Goal: Task Accomplishment & Management: Use online tool/utility

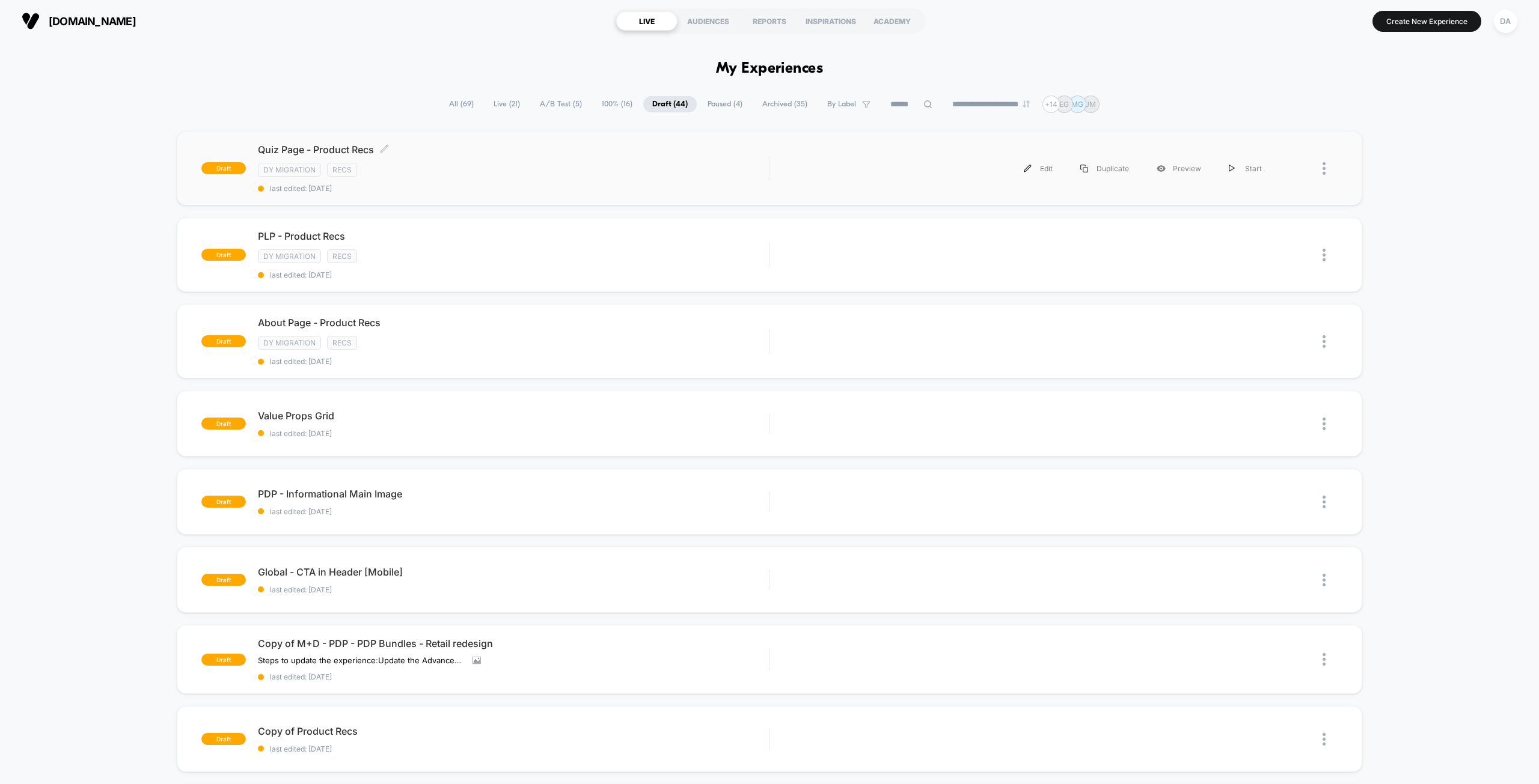
click at [454, 153] on span "Quiz Page - Product Recs Click to edit experience details" at bounding box center [513, 149] width 511 height 12
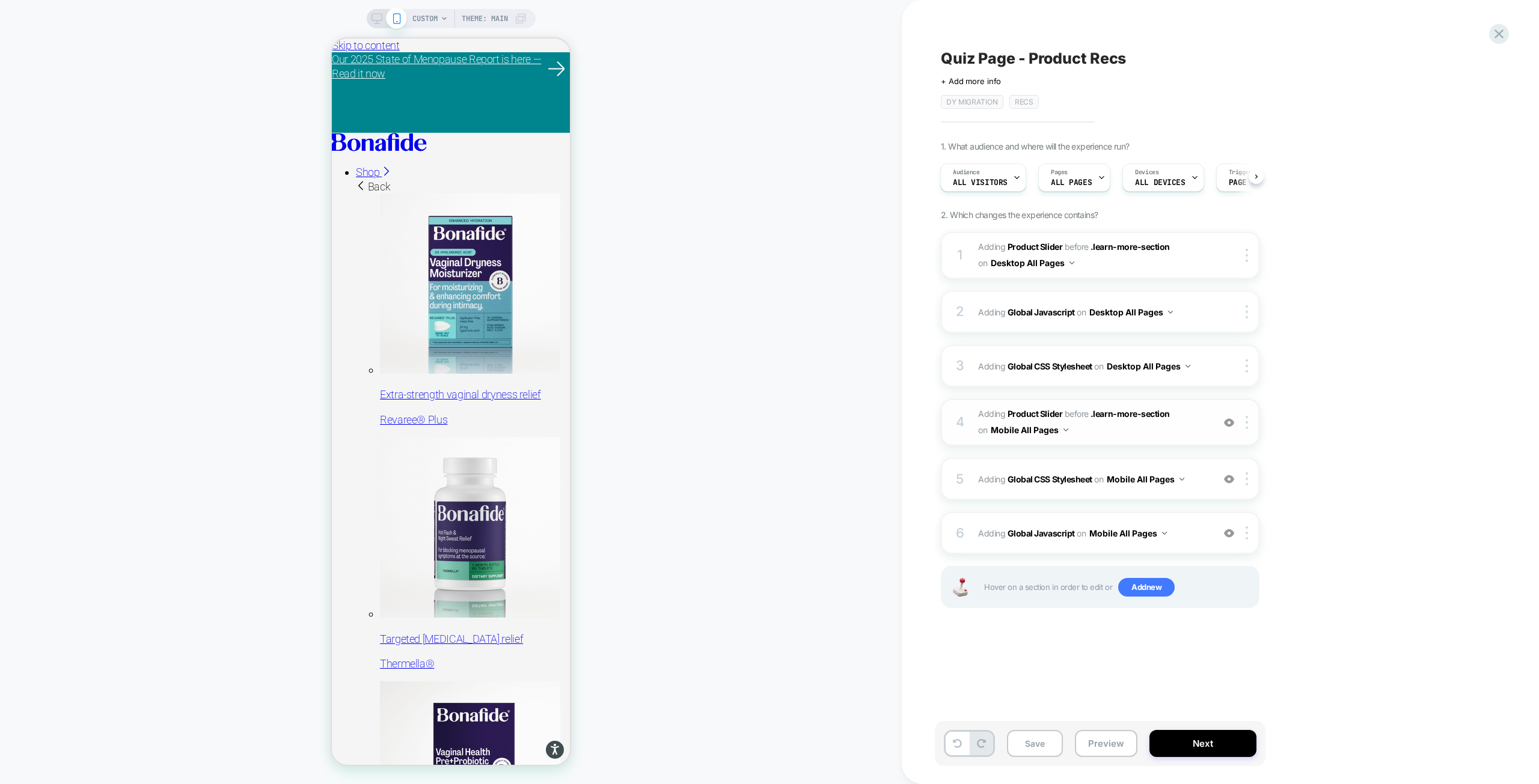
click at [1187, 421] on span "#_loomi_addon_1755094638342_dup1757434986_dup1758117752_dup1758117990 Adding Pr…" at bounding box center [1092, 421] width 229 height 32
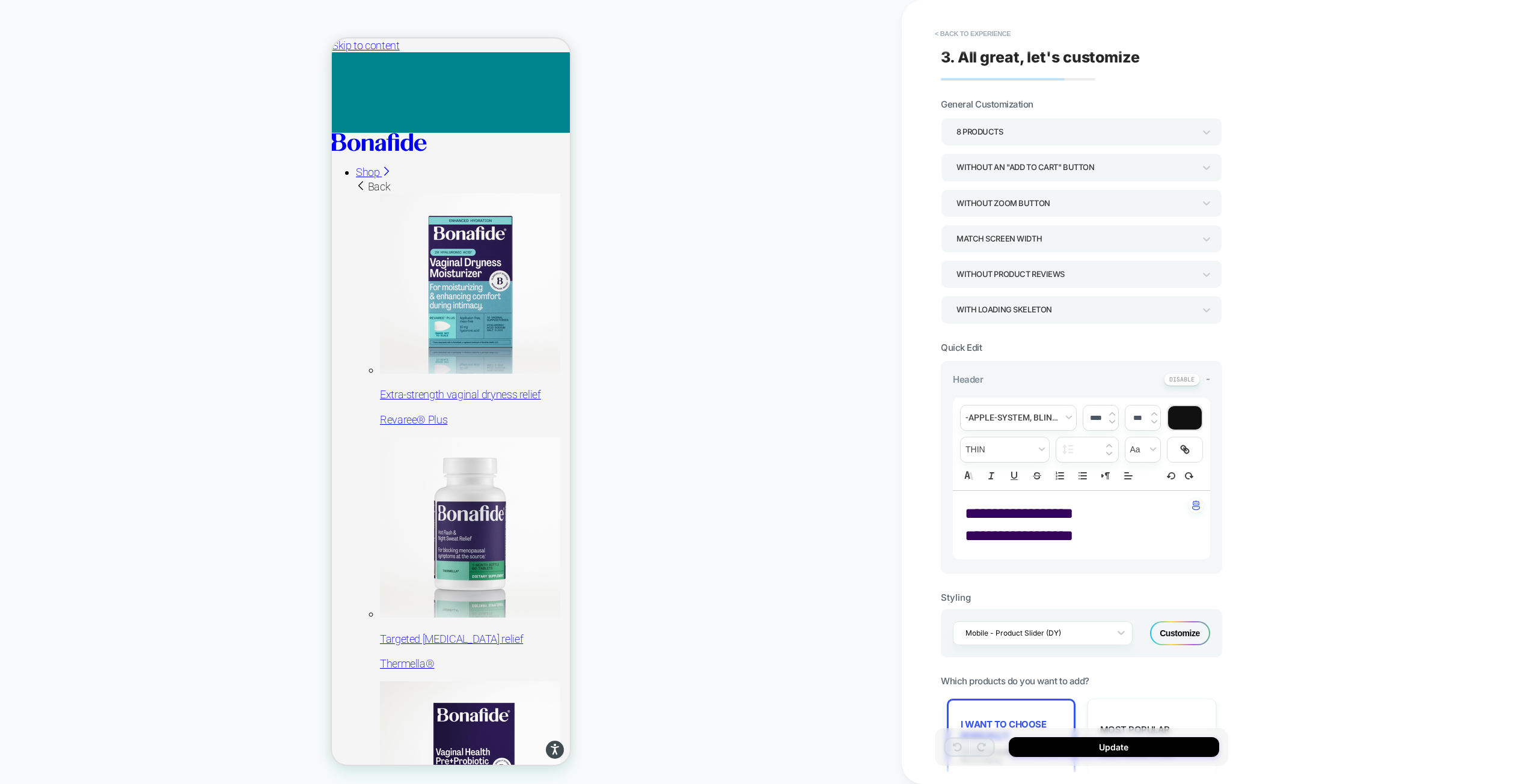
drag, startPoint x: 1079, startPoint y: 534, endPoint x: 968, endPoint y: 514, distance: 112.8
click at [959, 512] on div "**********" at bounding box center [1081, 525] width 257 height 69
drag, startPoint x: 968, startPoint y: 512, endPoint x: 1083, endPoint y: 539, distance: 118.1
click at [1083, 539] on div "**********" at bounding box center [1081, 525] width 257 height 69
click at [1027, 418] on span "font" at bounding box center [1018, 418] width 116 height 25
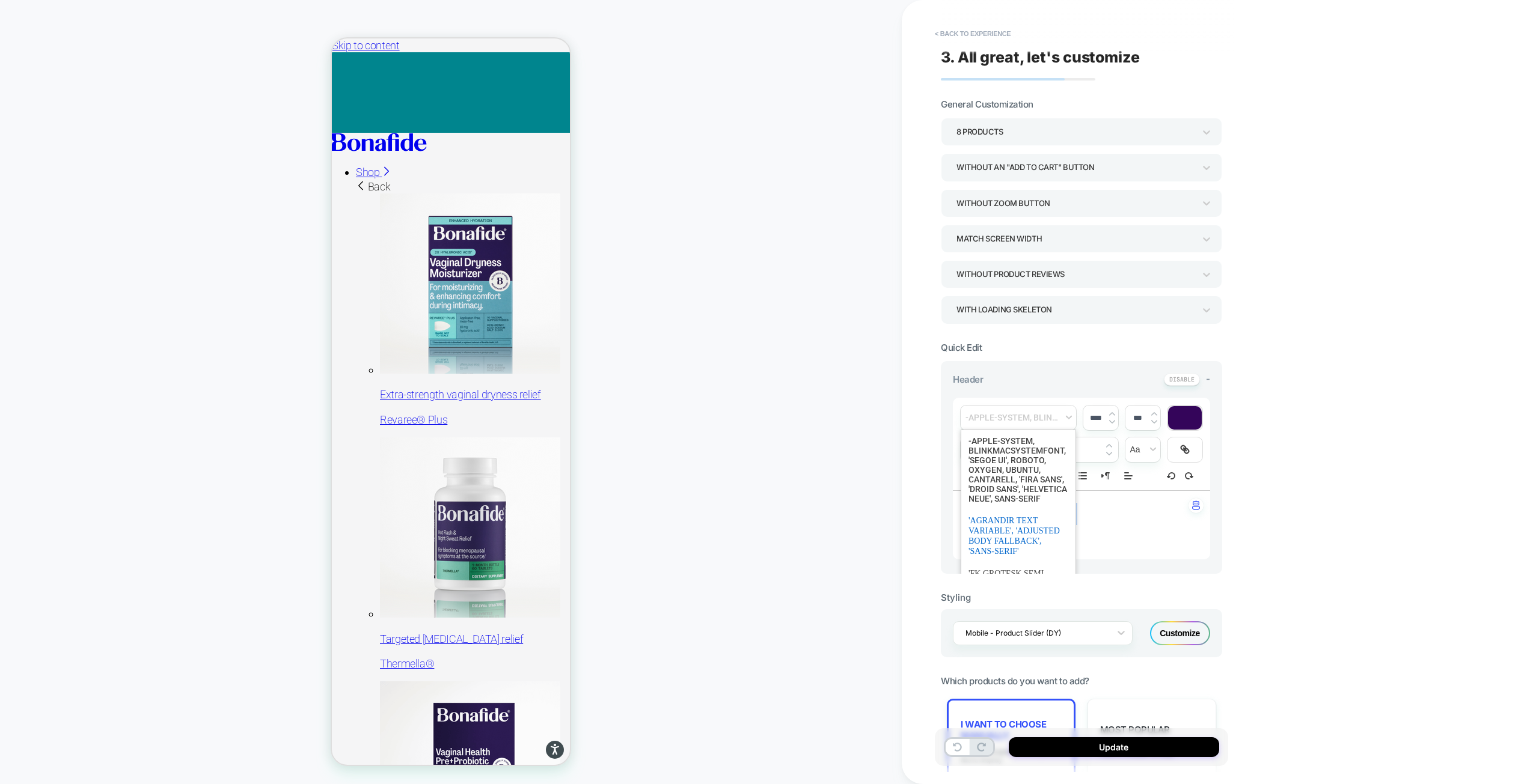
click at [1024, 547] on span "font" at bounding box center [1018, 536] width 100 height 53
click at [1087, 418] on input "****" at bounding box center [1095, 418] width 25 height 9
drag, startPoint x: 1094, startPoint y: 418, endPoint x: 1087, endPoint y: 418, distance: 7.0
click at [1087, 418] on input "****" at bounding box center [1095, 418] width 25 height 9
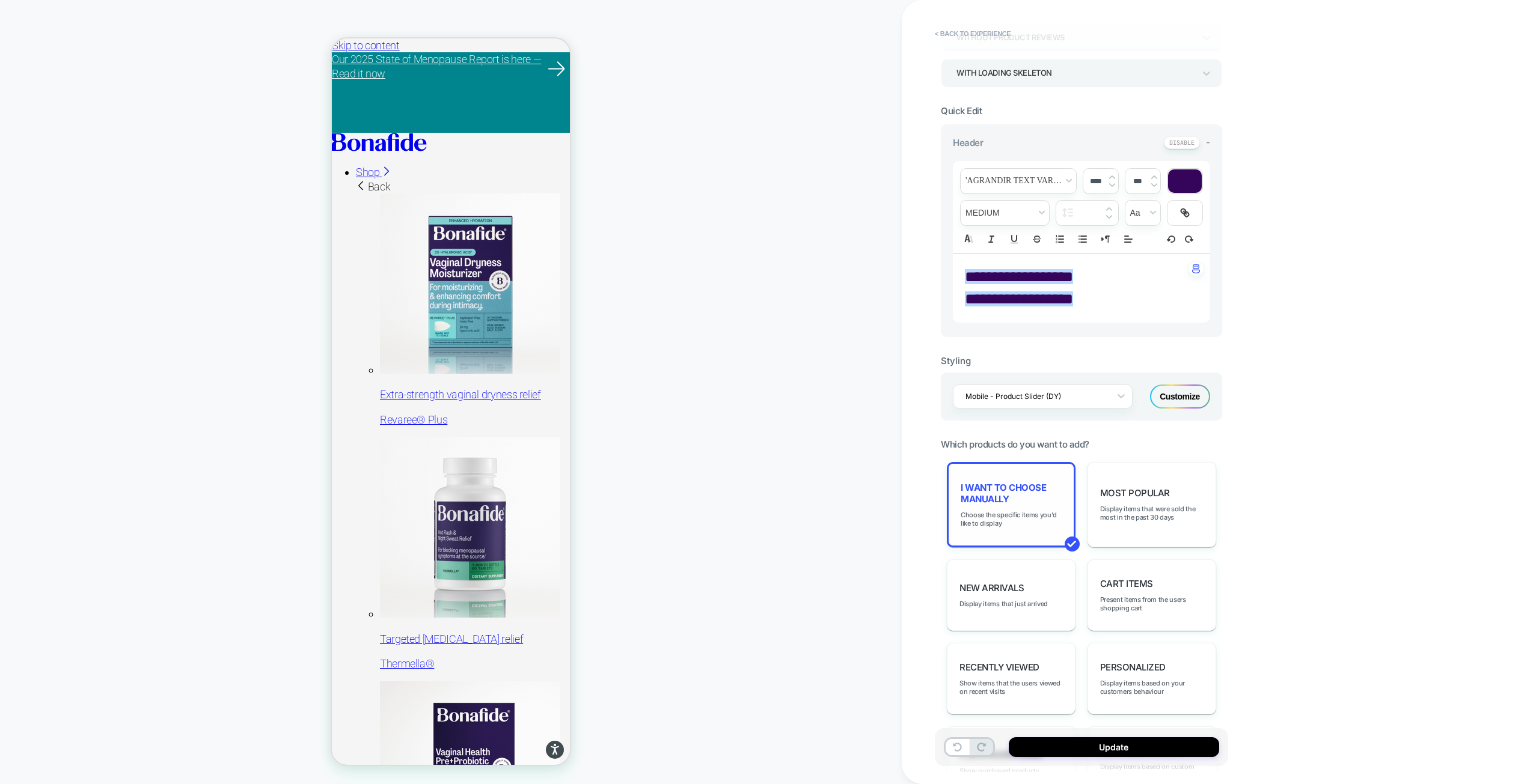
scroll to position [240, 0]
type input "****"
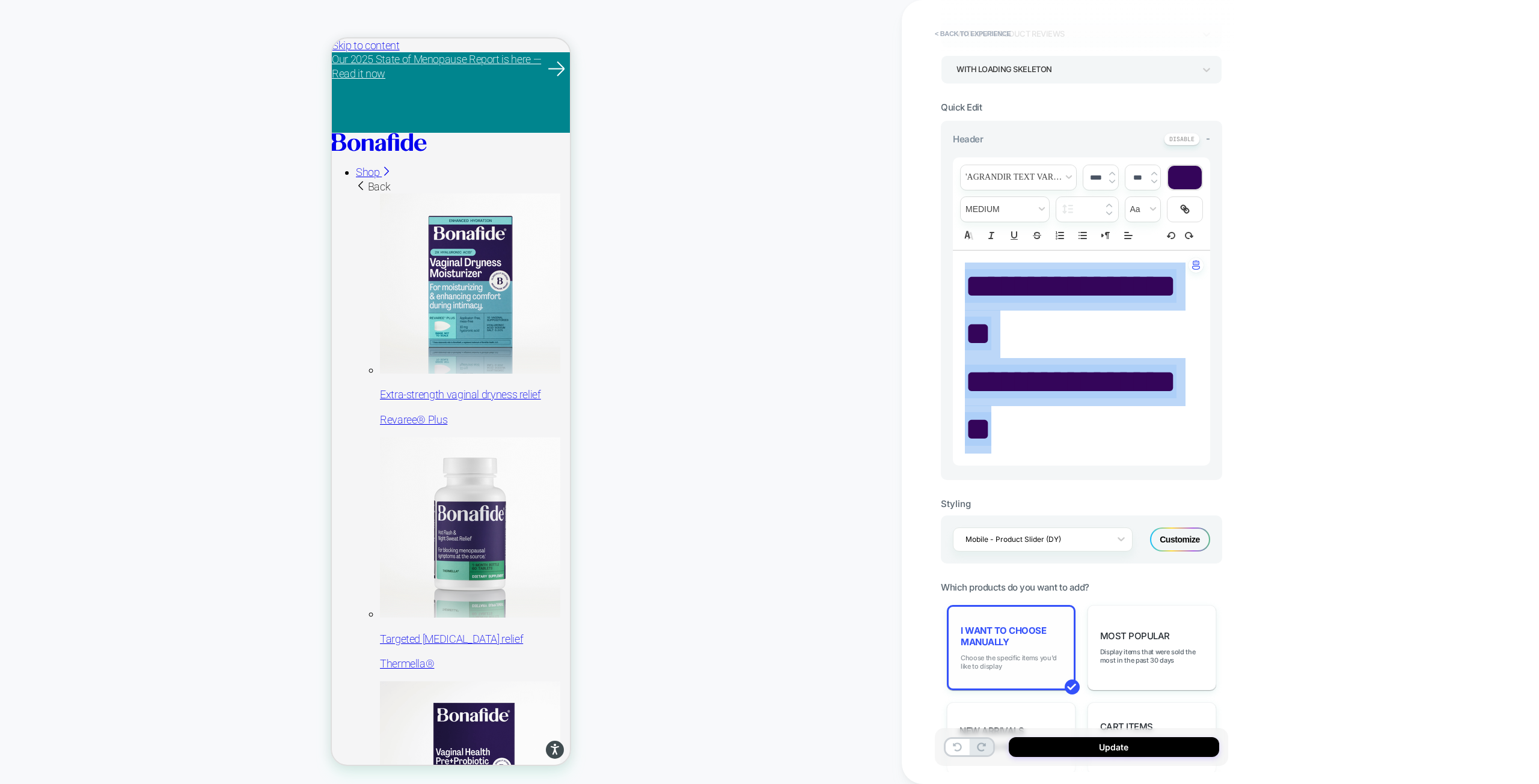
click at [1000, 656] on span "Choose the specific items you'd like to display" at bounding box center [1011, 662] width 101 height 17
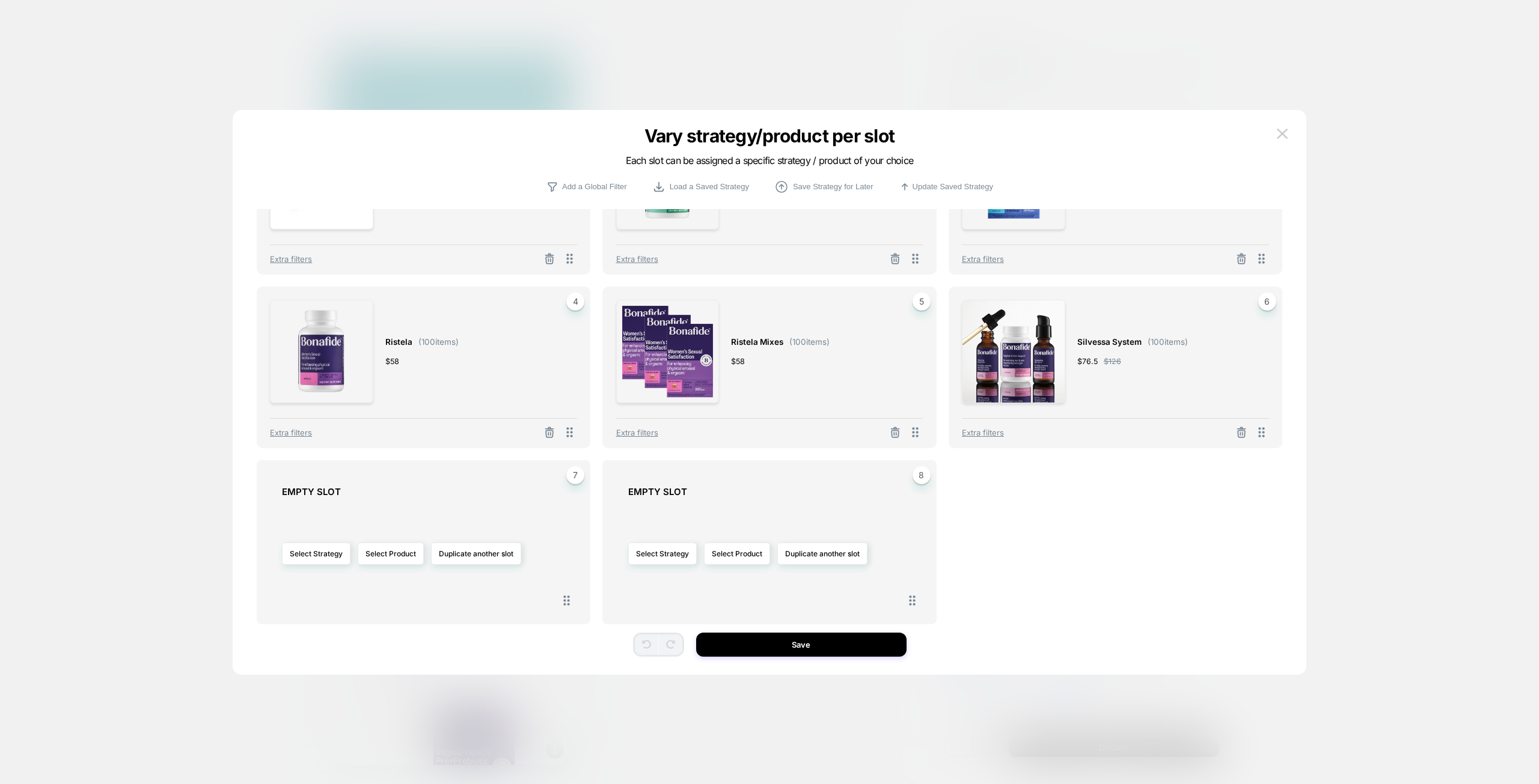
scroll to position [100, 0]
click at [406, 553] on button "Select Product" at bounding box center [390, 550] width 66 height 22
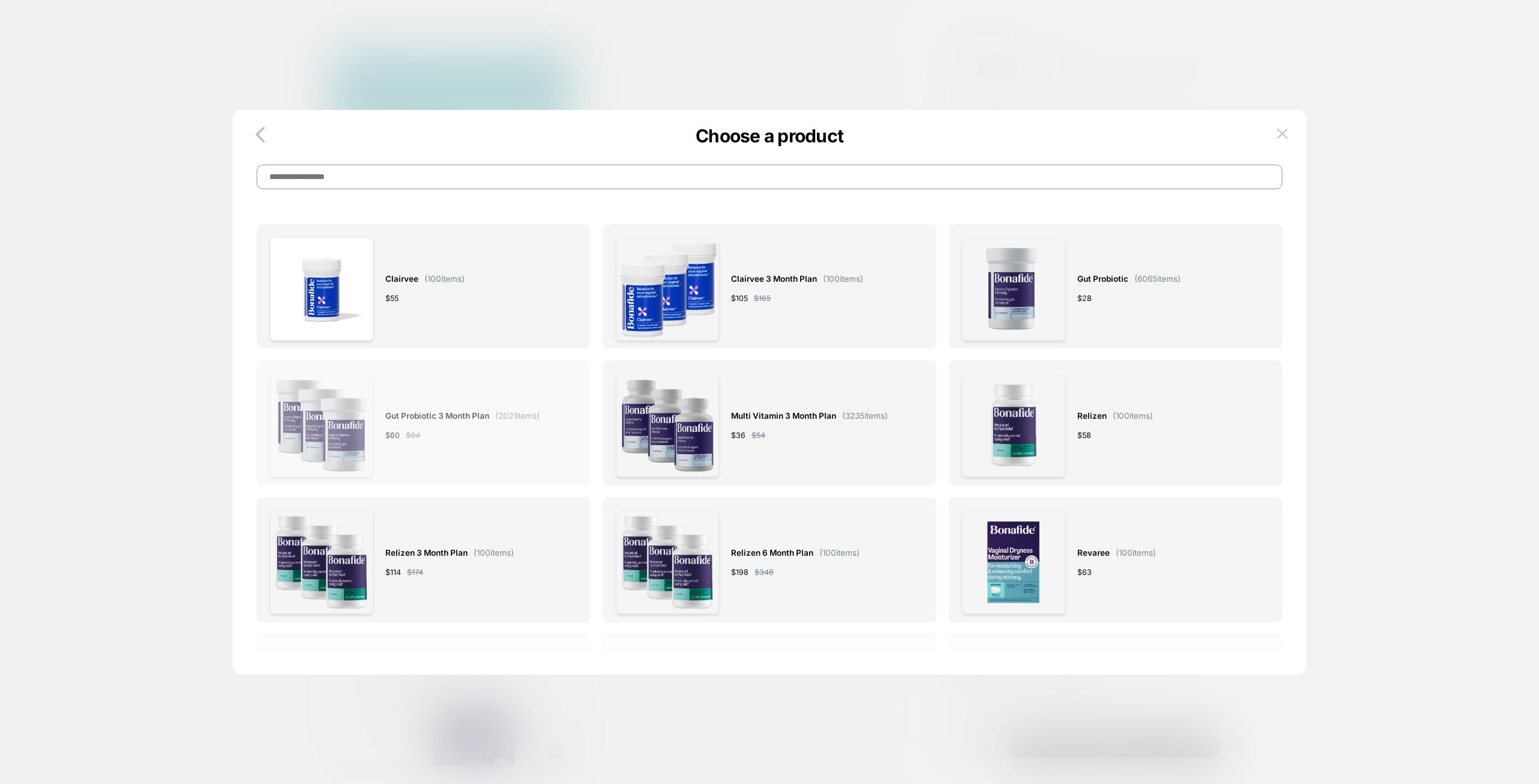
scroll to position [0, 0]
click at [535, 170] on input at bounding box center [770, 177] width 1026 height 25
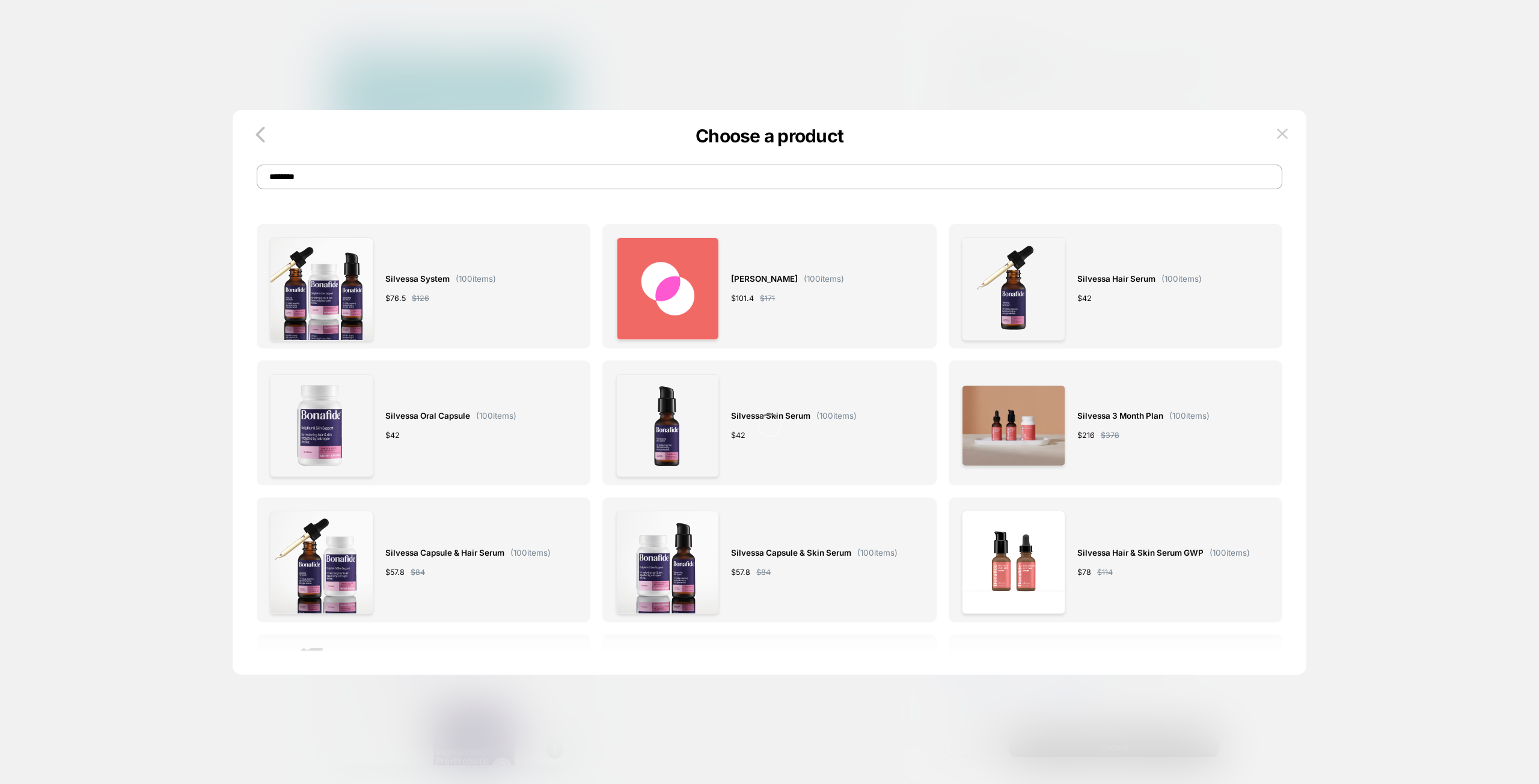
click at [461, 183] on input "********" at bounding box center [770, 177] width 1026 height 25
click at [426, 175] on input "********" at bounding box center [770, 177] width 1026 height 25
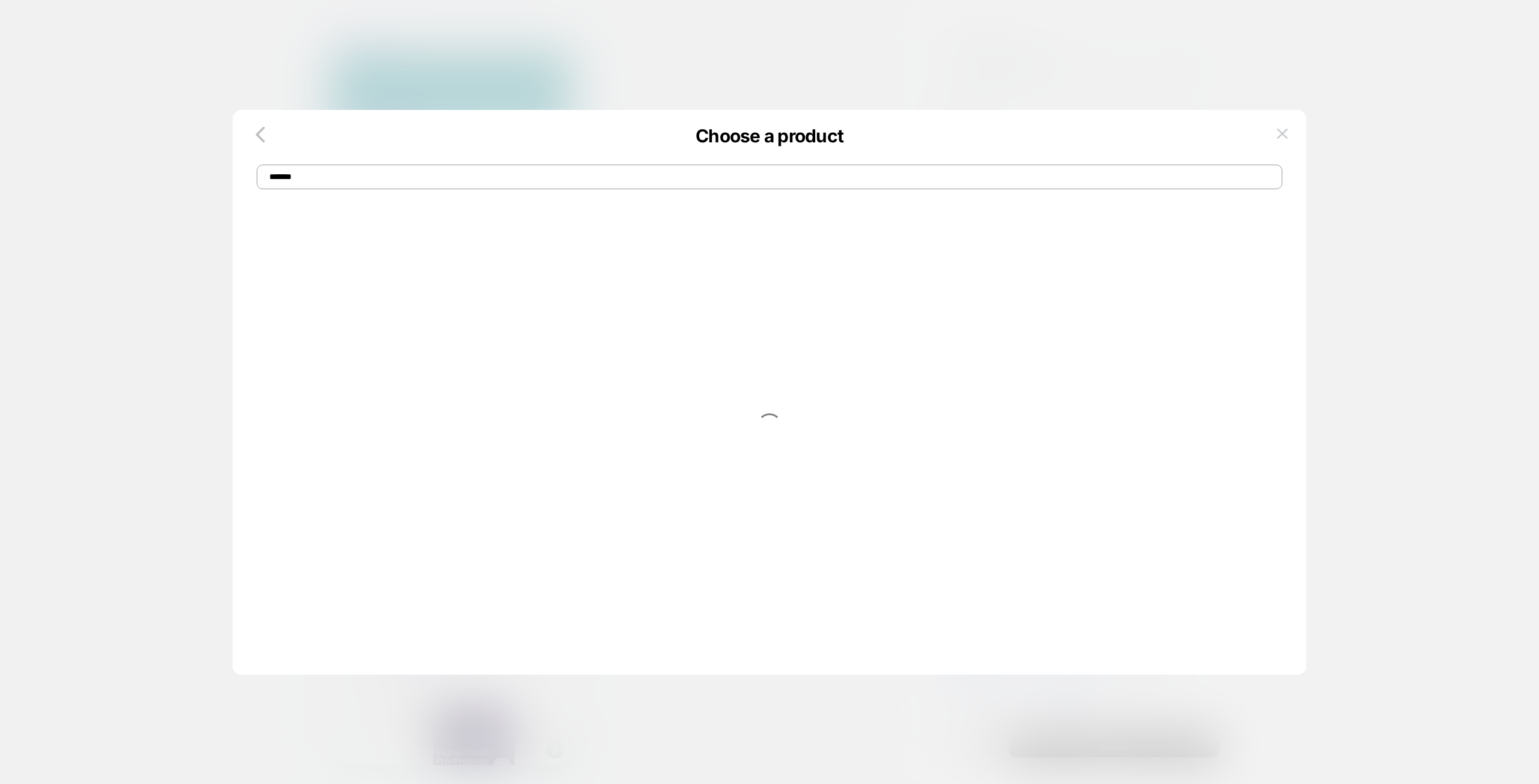
type input "*******"
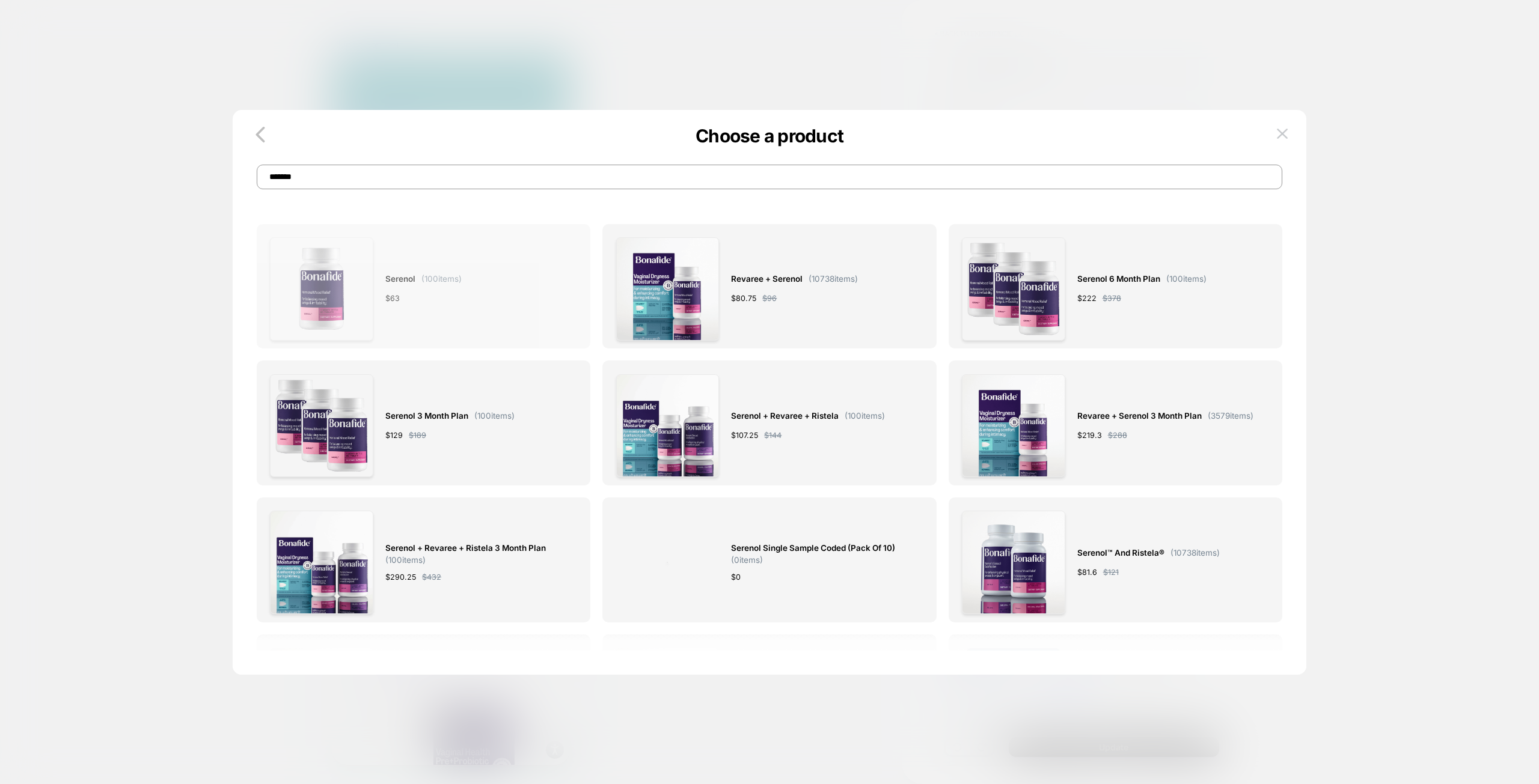
click at [526, 260] on div "Serenol ( 100 items) $ 63" at bounding box center [424, 289] width 308 height 104
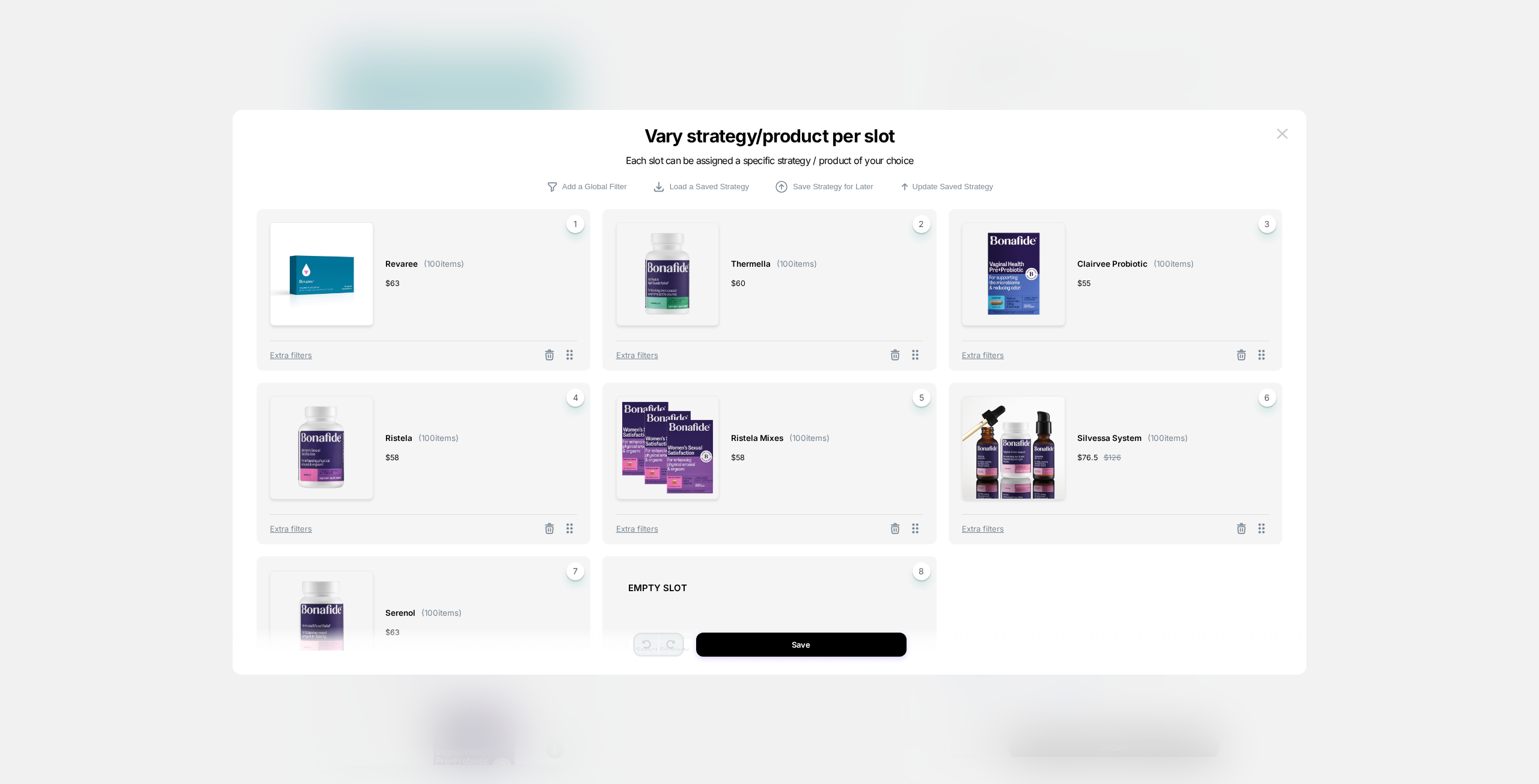
click at [331, 266] on img at bounding box center [322, 274] width 104 height 104
click at [545, 354] on icon at bounding box center [549, 355] width 12 height 12
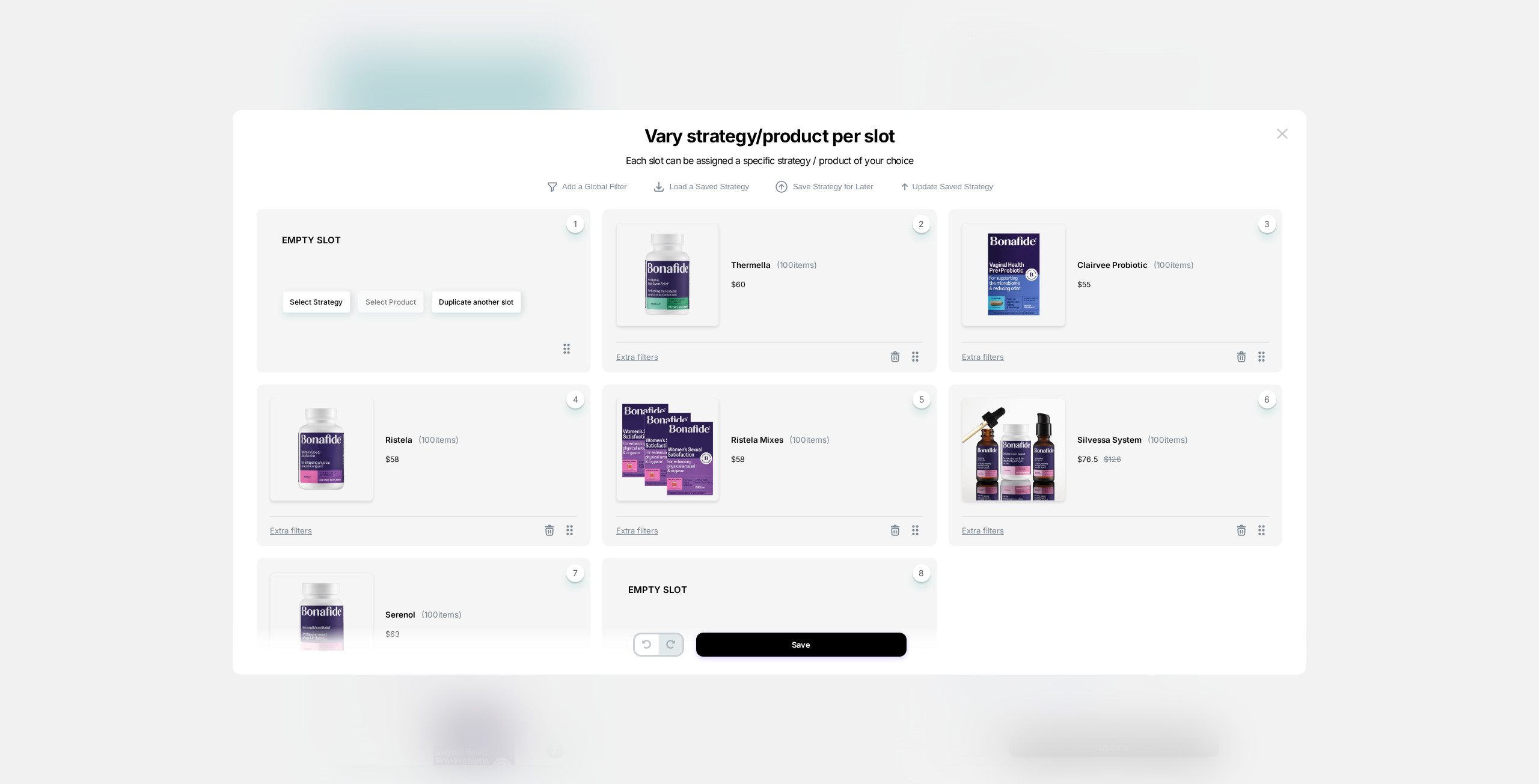
click at [387, 307] on button "Select Product" at bounding box center [390, 302] width 66 height 22
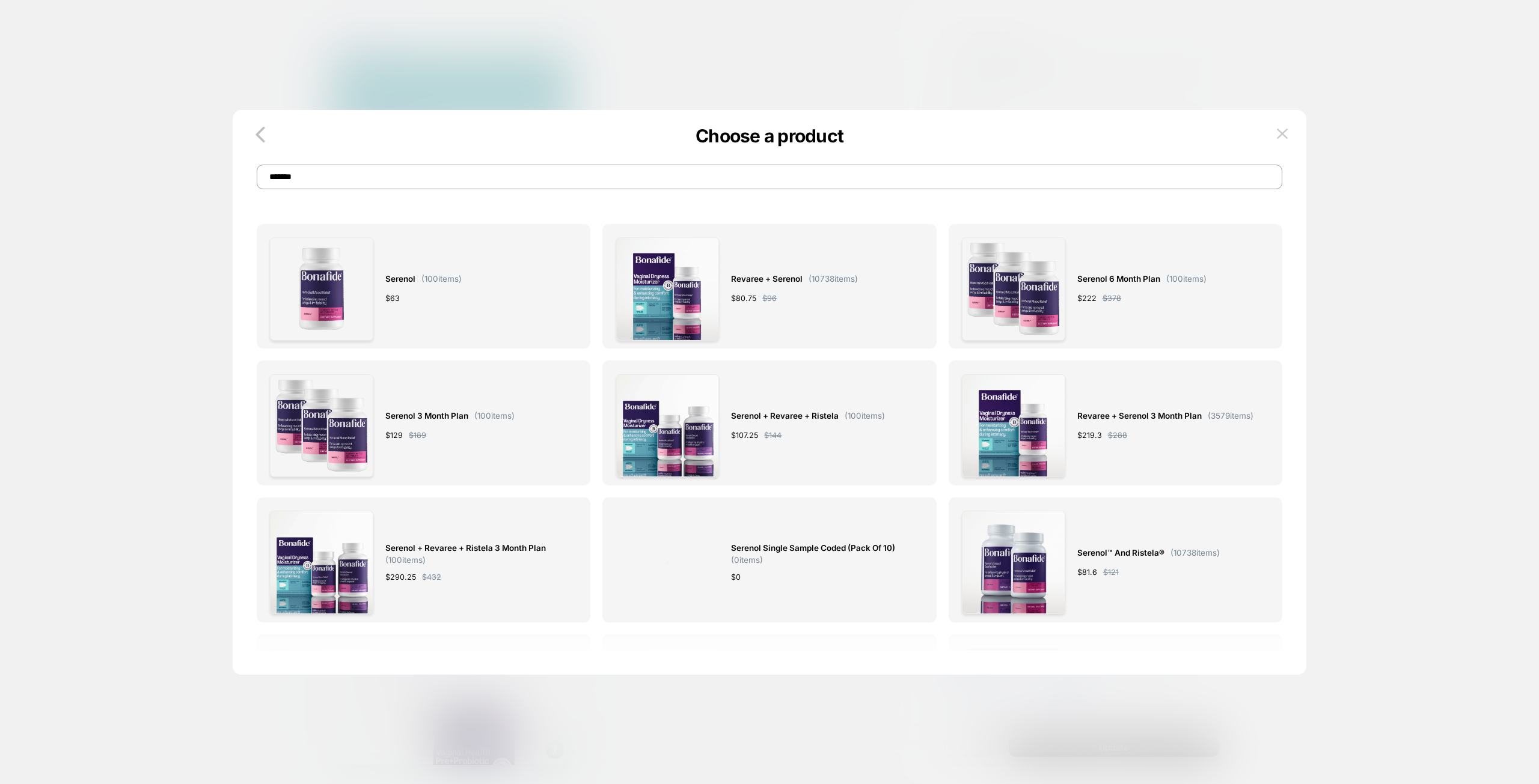
click at [406, 179] on input "*******" at bounding box center [770, 177] width 1026 height 25
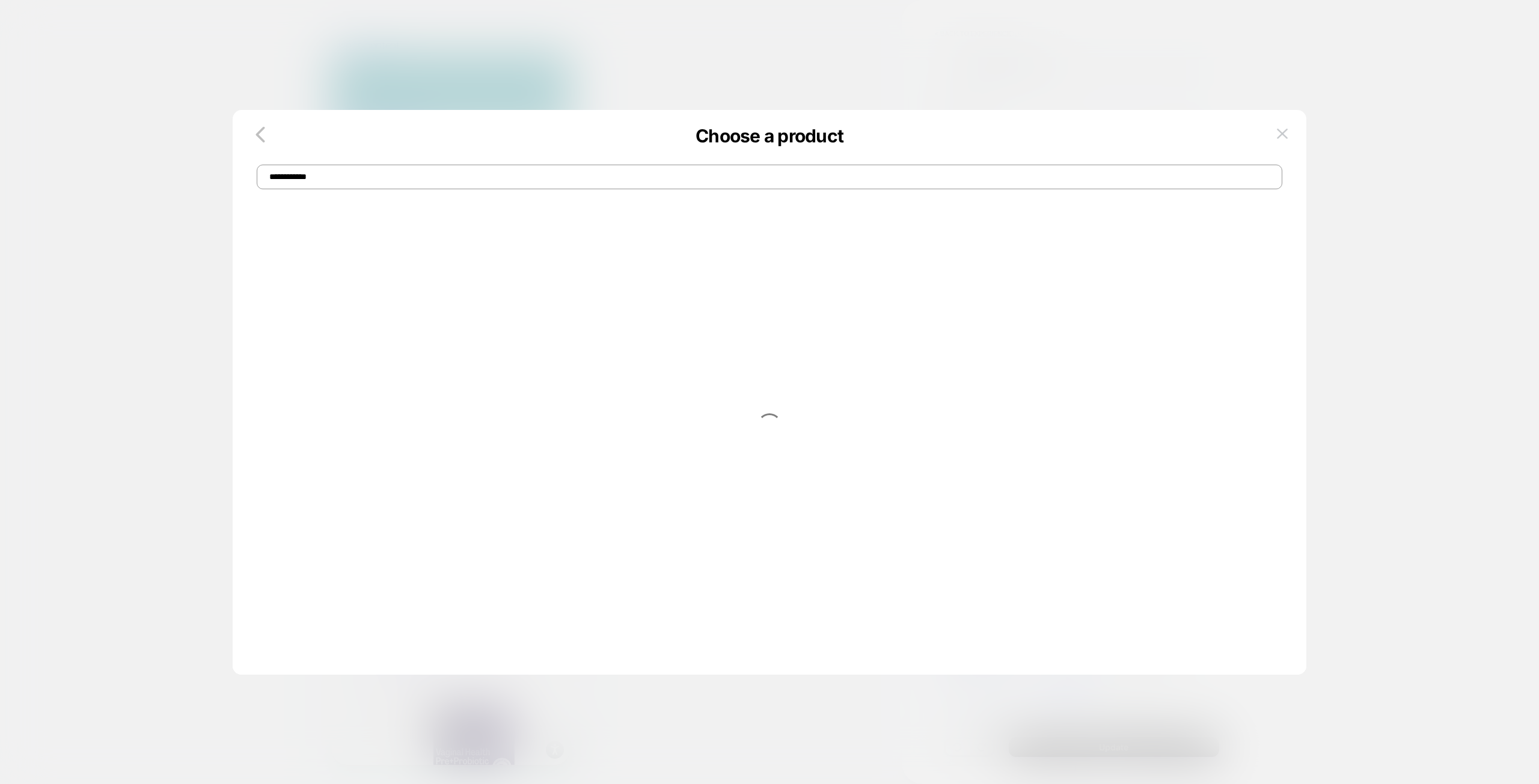
type input "**********"
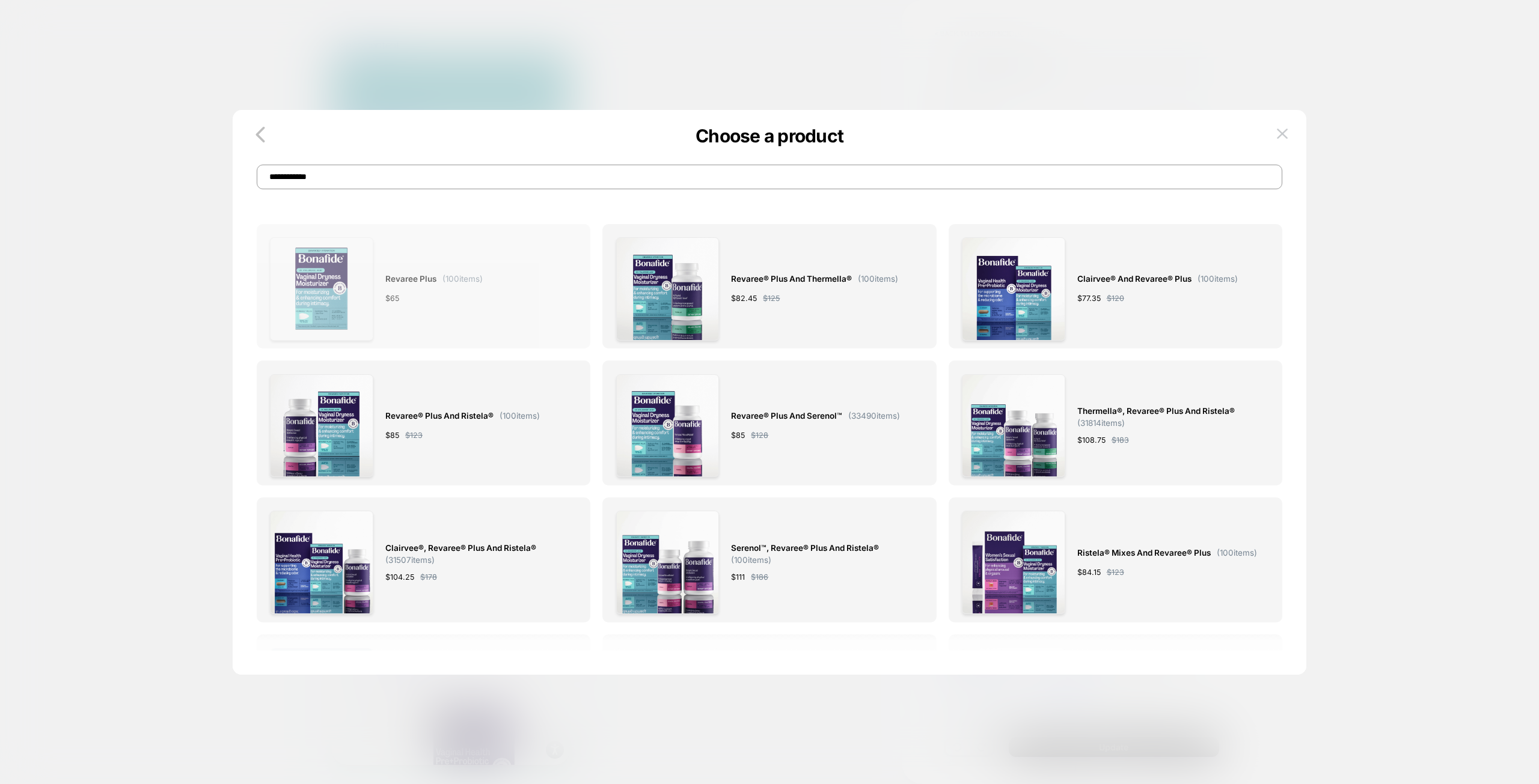
click at [513, 272] on div "Revaree Plus ( 100 items) $ 65" at bounding box center [424, 289] width 308 height 104
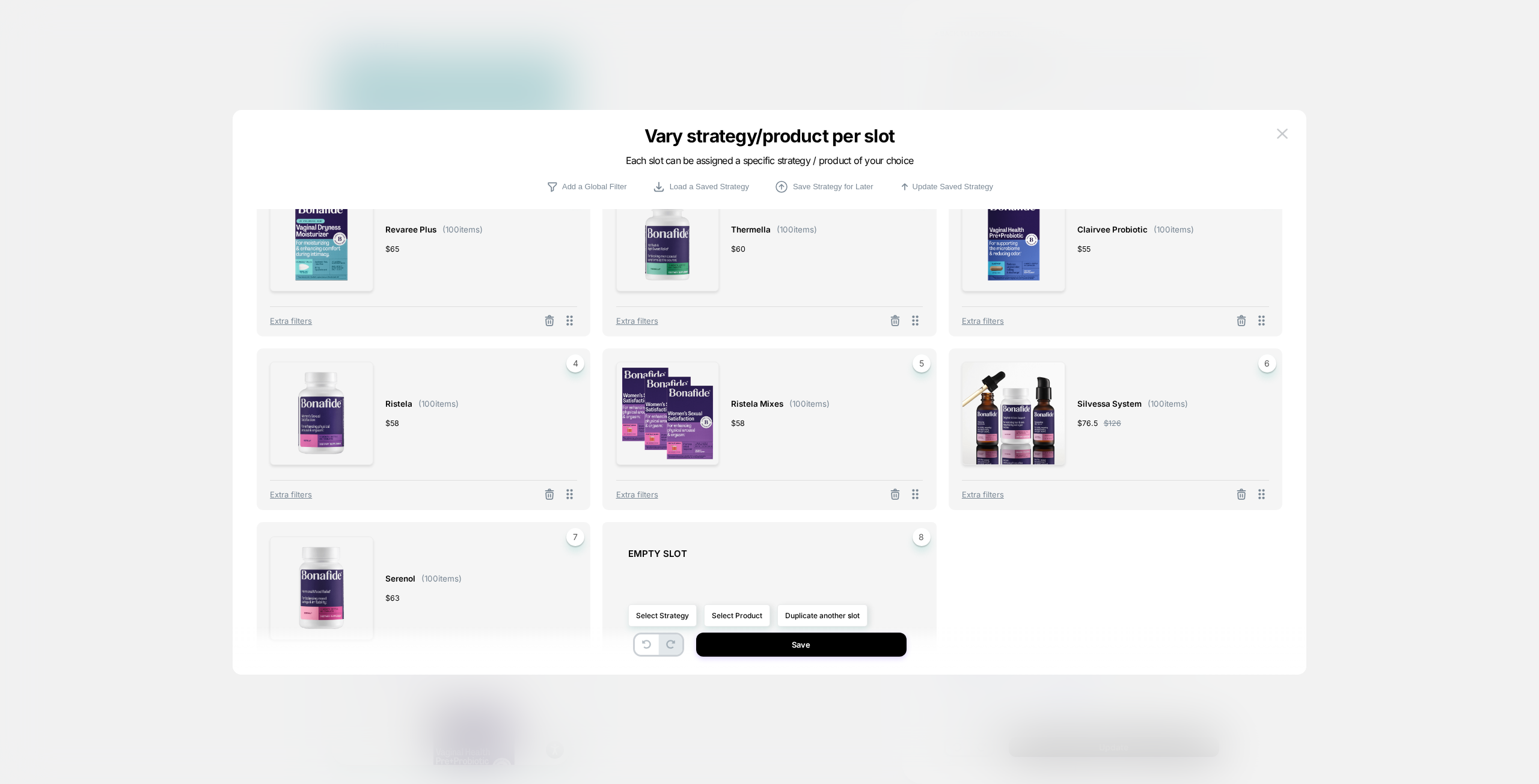
scroll to position [100, 0]
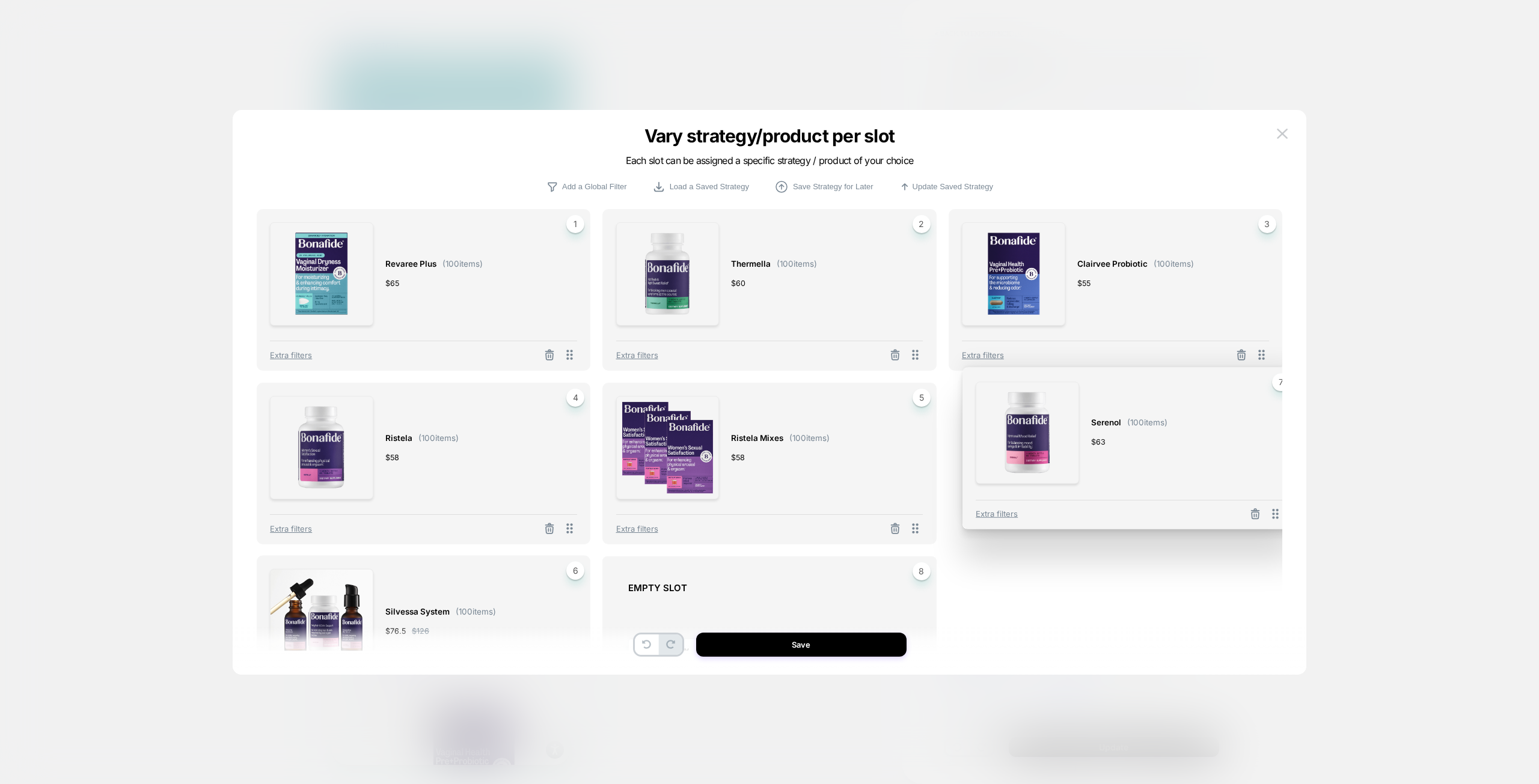
drag, startPoint x: 571, startPoint y: 606, endPoint x: 1172, endPoint y: 404, distance: 634.0
click at [1277, 416] on div "Serenol ( 100 items) $ 63 7 Extra filters" at bounding box center [1129, 448] width 334 height 162
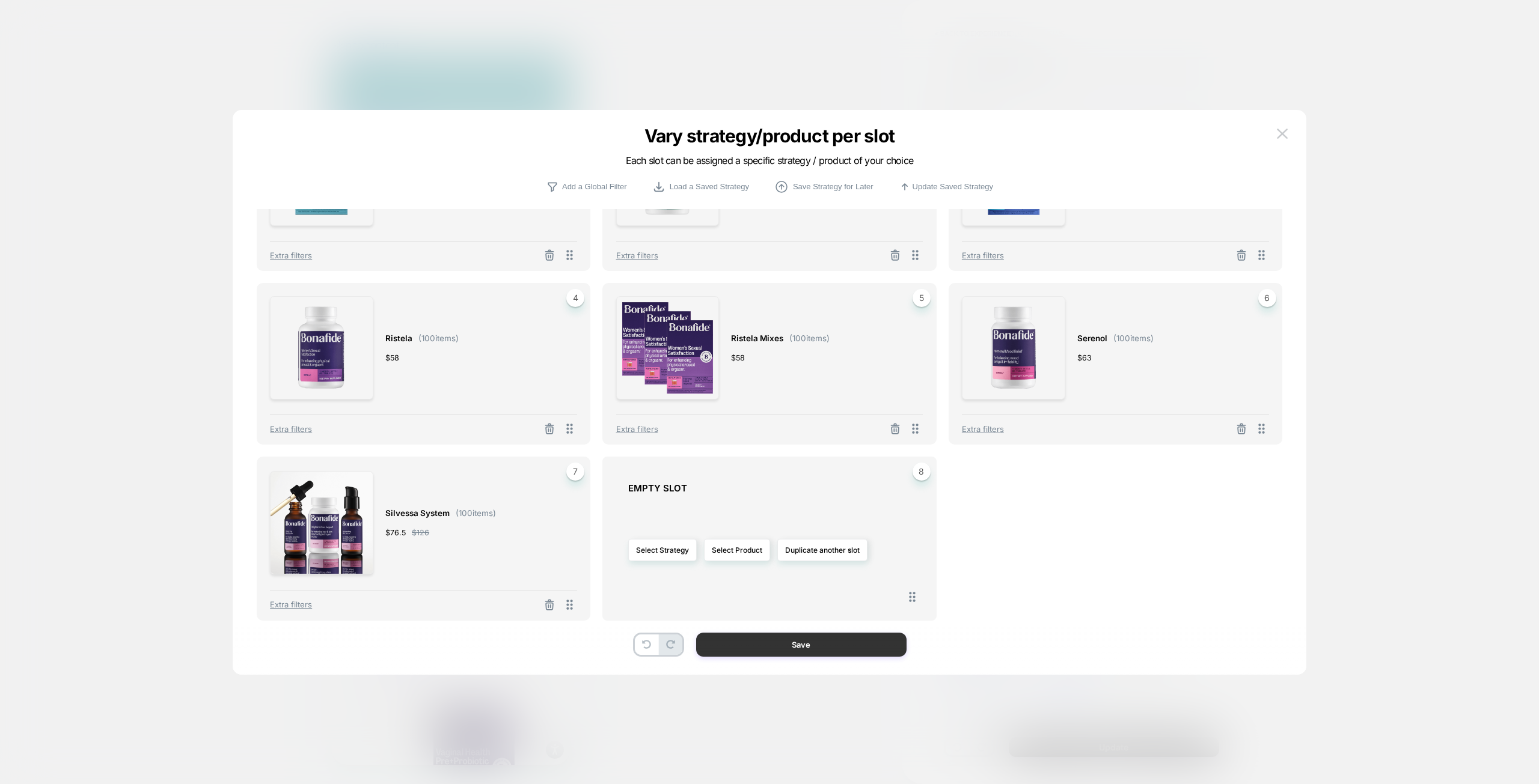
click at [805, 650] on button "Save" at bounding box center [802, 645] width 210 height 24
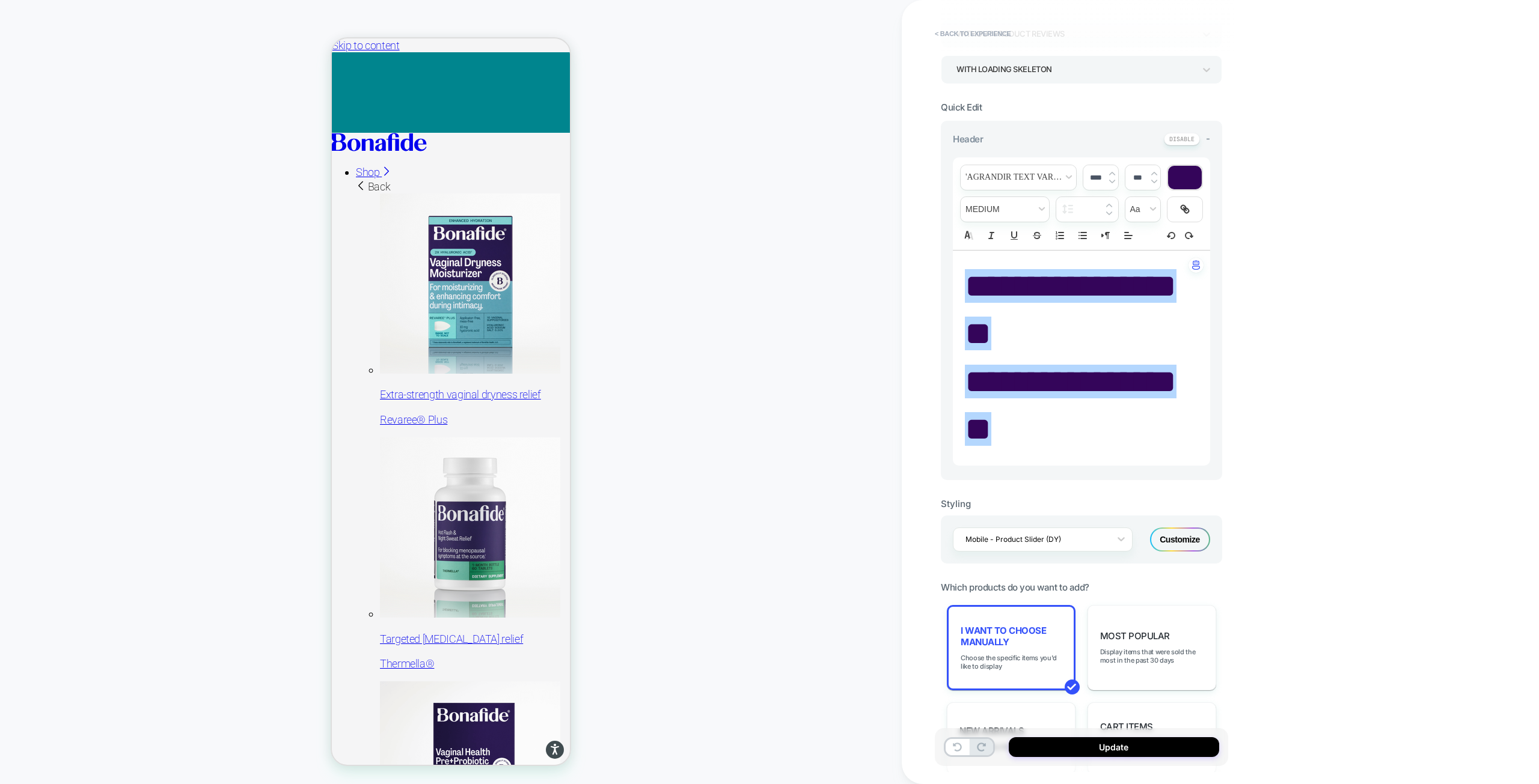
scroll to position [0, 0]
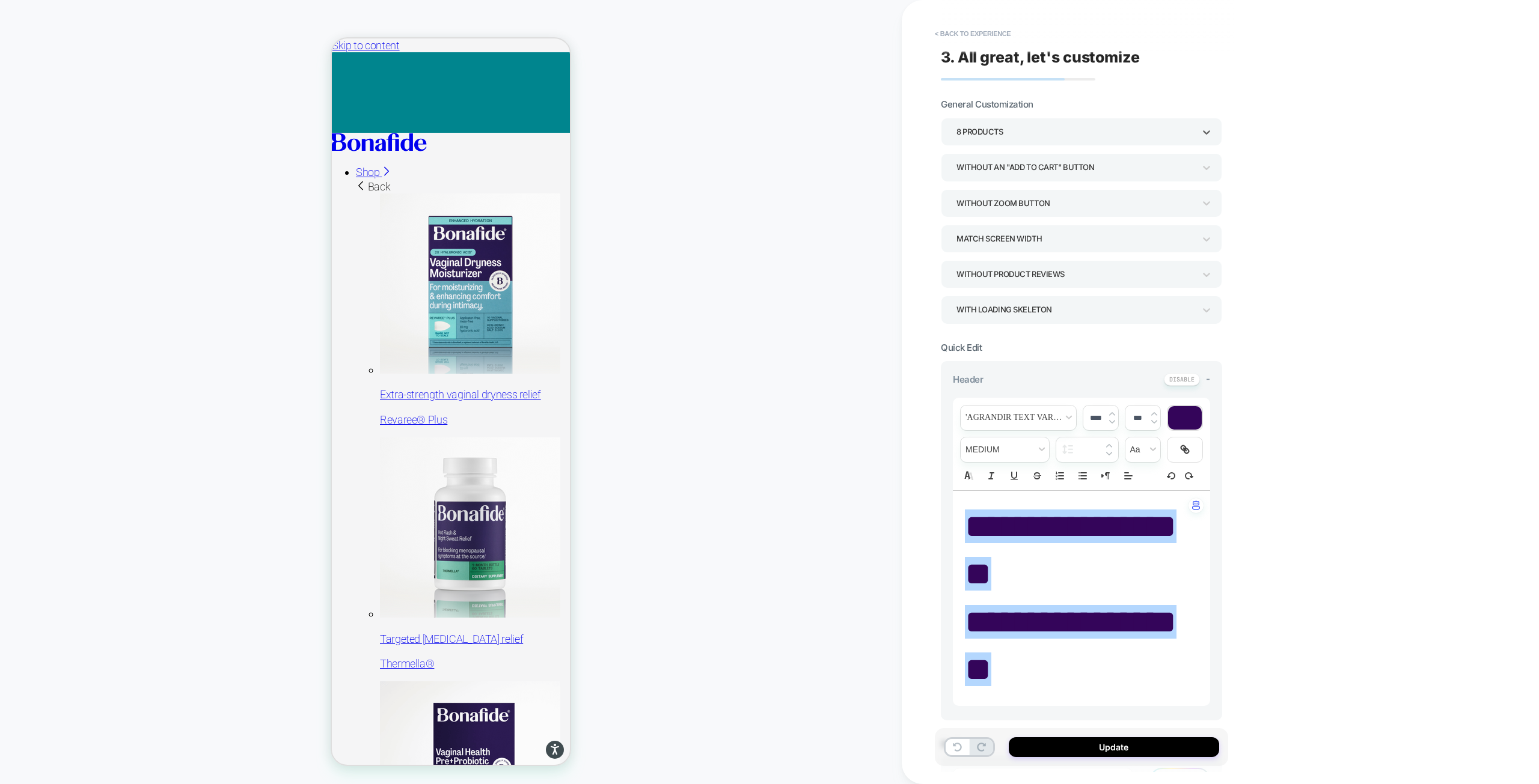
click at [1025, 130] on div "8 Products" at bounding box center [1075, 132] width 238 height 16
click at [989, 308] on div "7 Products" at bounding box center [1081, 313] width 272 height 25
click at [1152, 744] on button "Update" at bounding box center [1114, 747] width 210 height 20
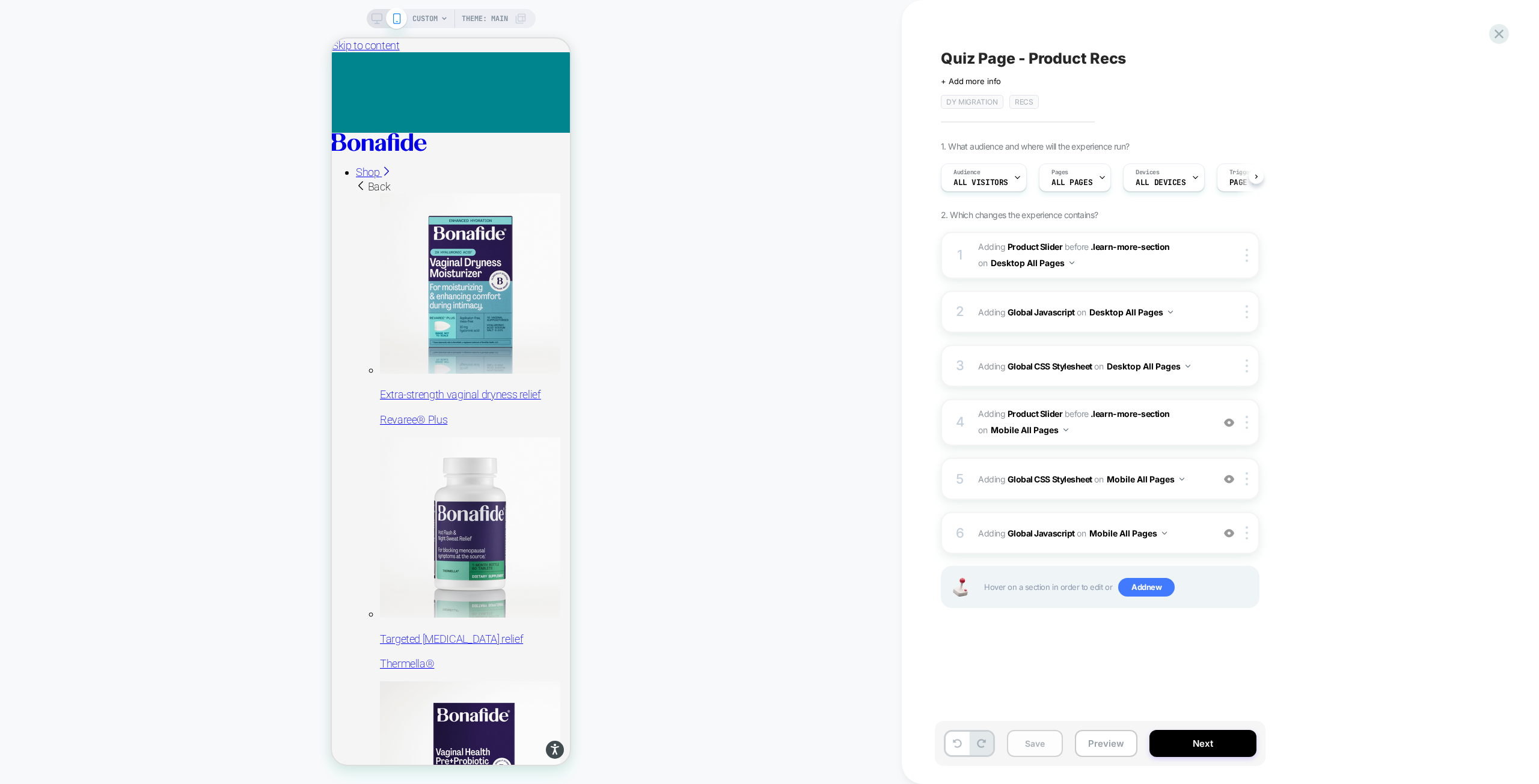
scroll to position [0, 1]
click at [1042, 751] on button "Save" at bounding box center [1034, 743] width 56 height 27
click at [1118, 750] on button "Preview" at bounding box center [1106, 743] width 63 height 27
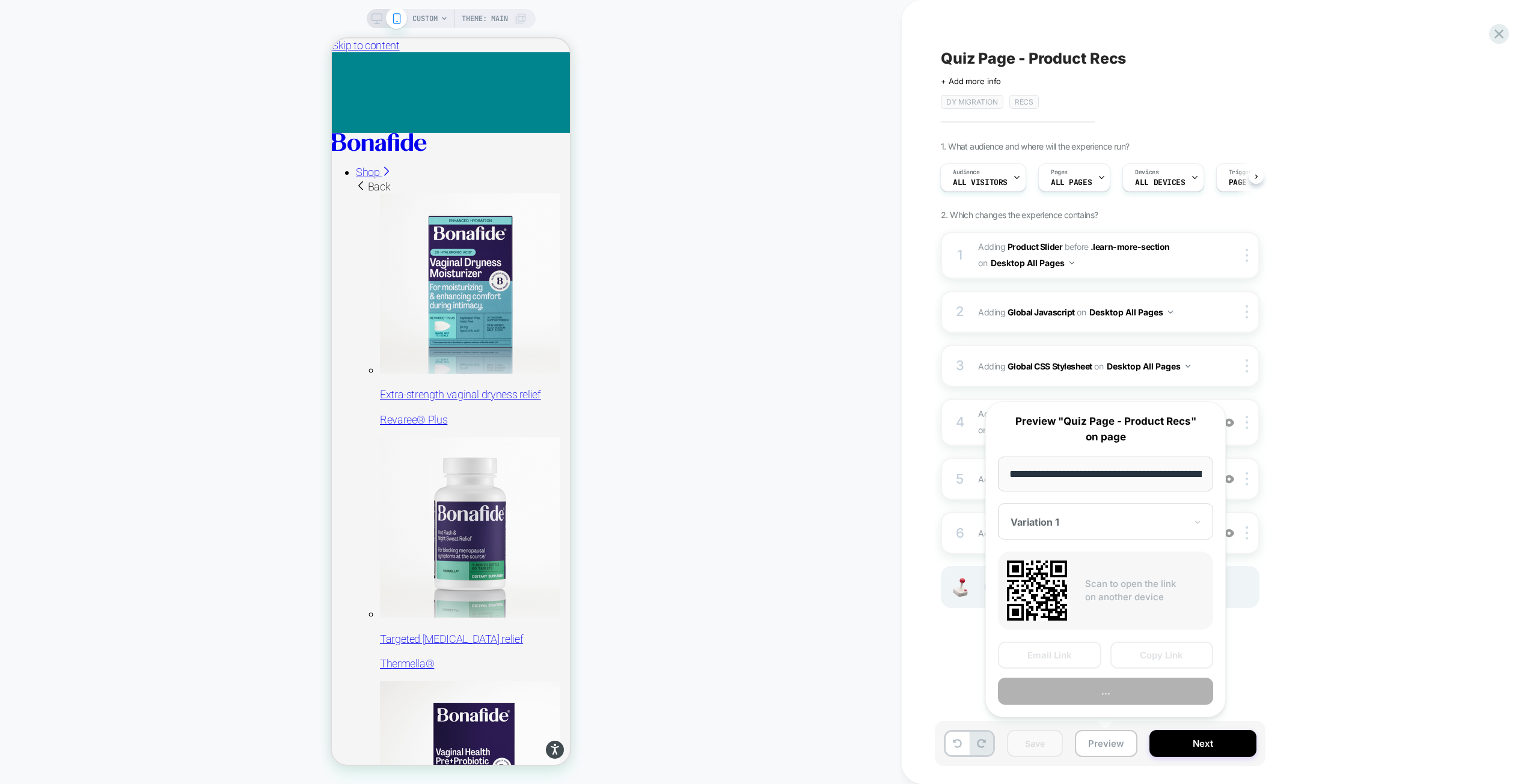
scroll to position [0, 112]
click at [1086, 703] on button "Preview" at bounding box center [1105, 692] width 215 height 27
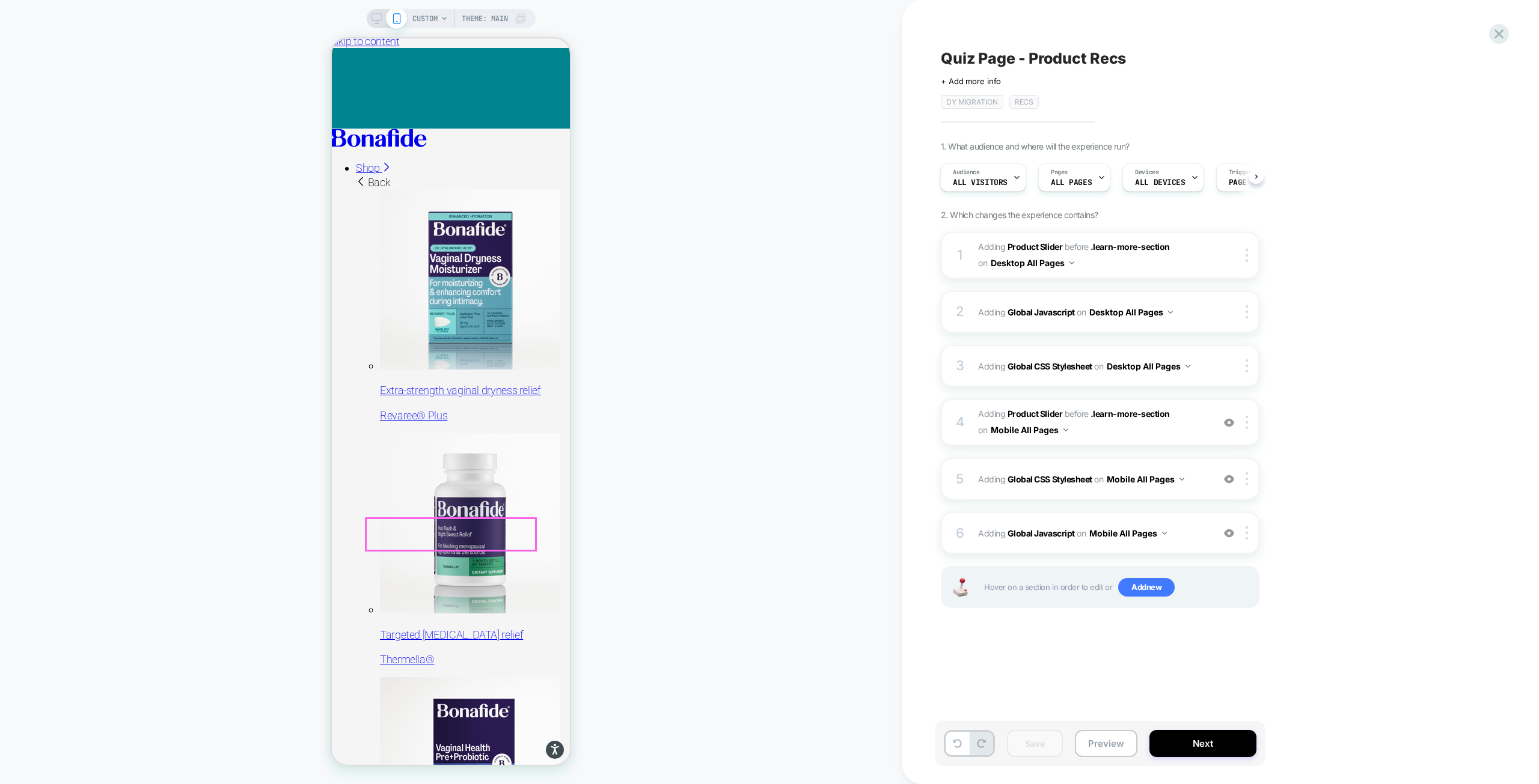
scroll to position [0, 0]
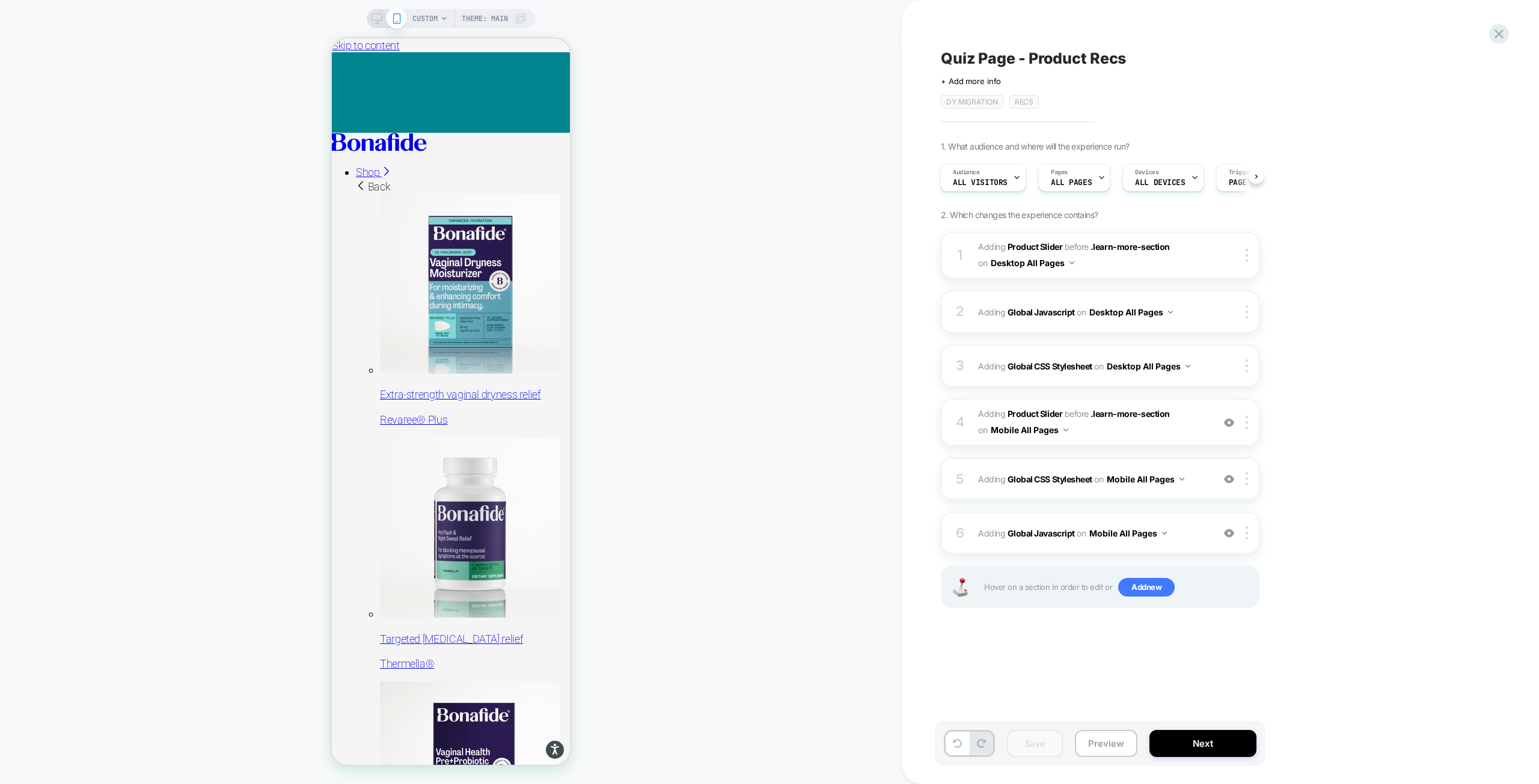
click at [378, 16] on icon at bounding box center [377, 19] width 10 height 10
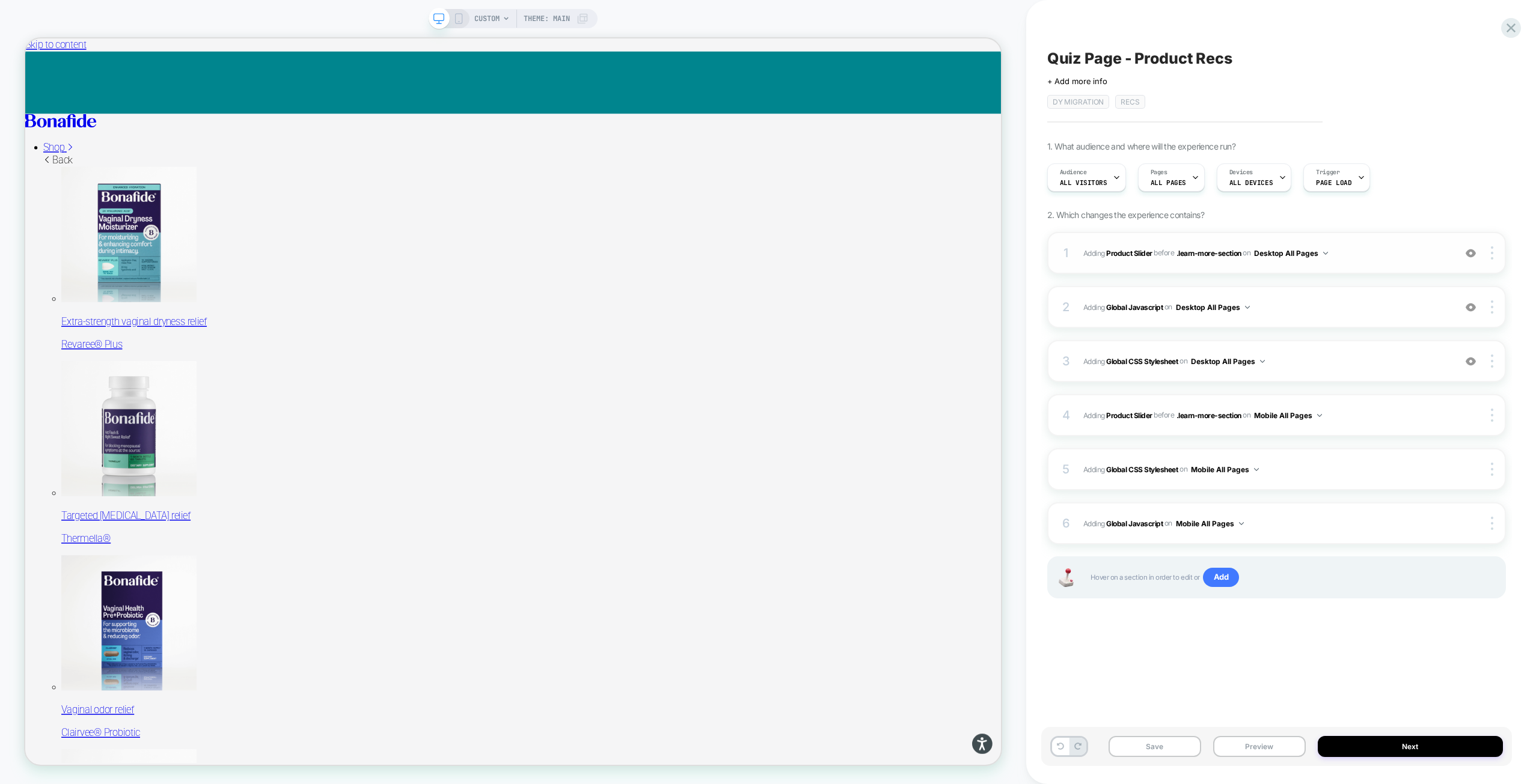
click at [1355, 257] on span "#_loomi_addon_1755016232473_dup1757434986_dup1758117752_dup1758117990 Adding Pr…" at bounding box center [1266, 253] width 366 height 15
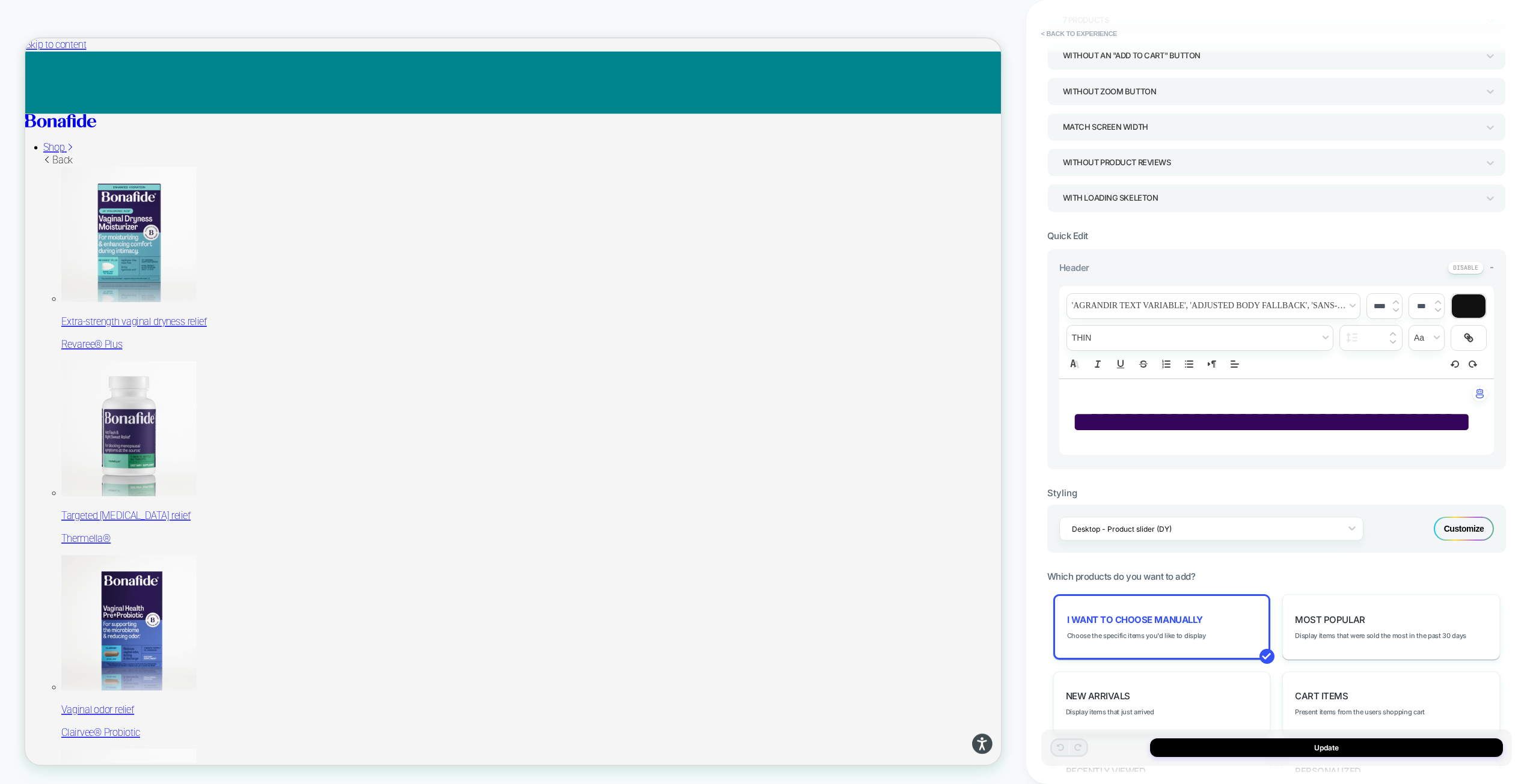
scroll to position [120, 0]
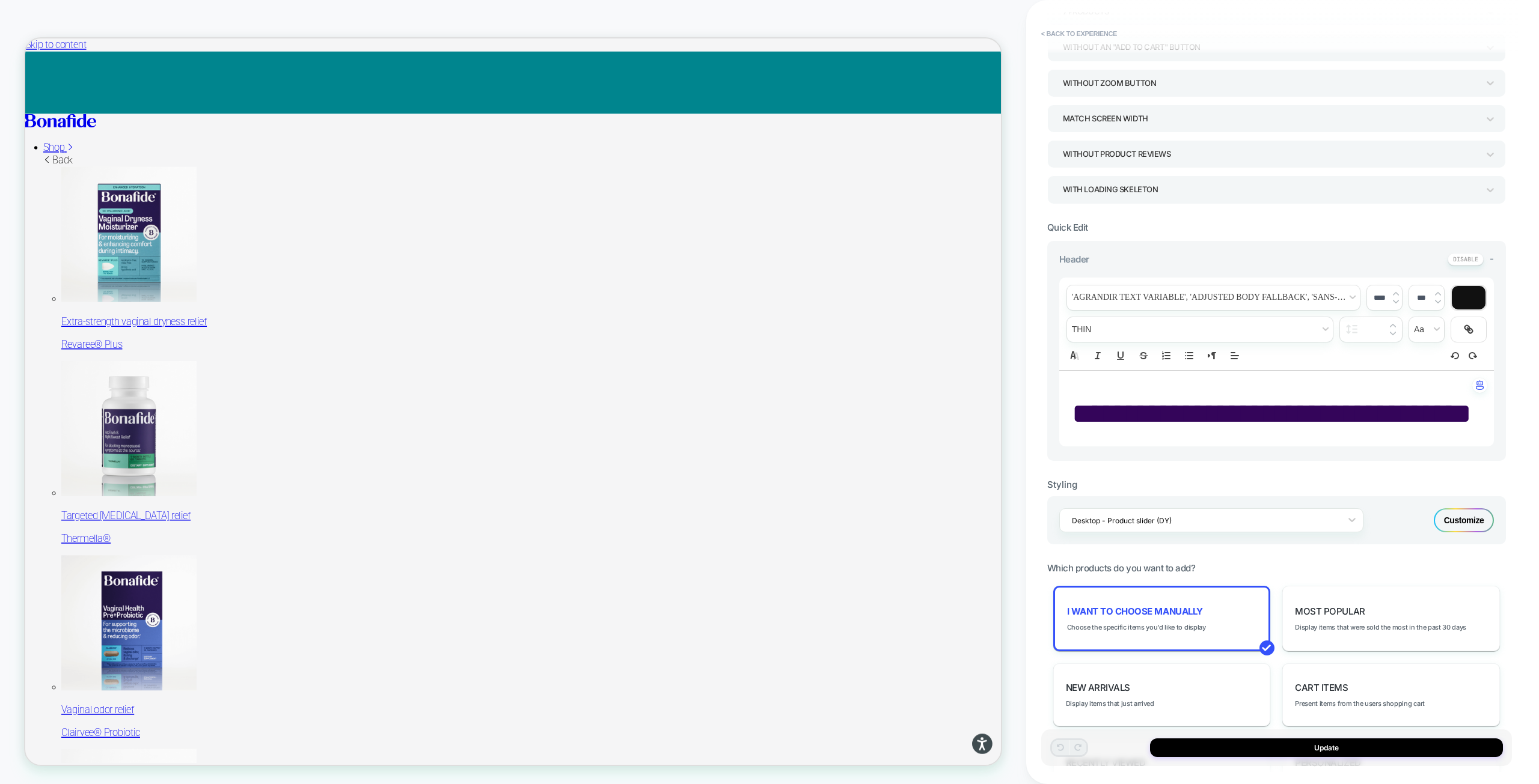
drag, startPoint x: 1308, startPoint y: 464, endPoint x: 1126, endPoint y: 423, distance: 186.6
click at [1126, 424] on p "**********" at bounding box center [1272, 414] width 402 height 41
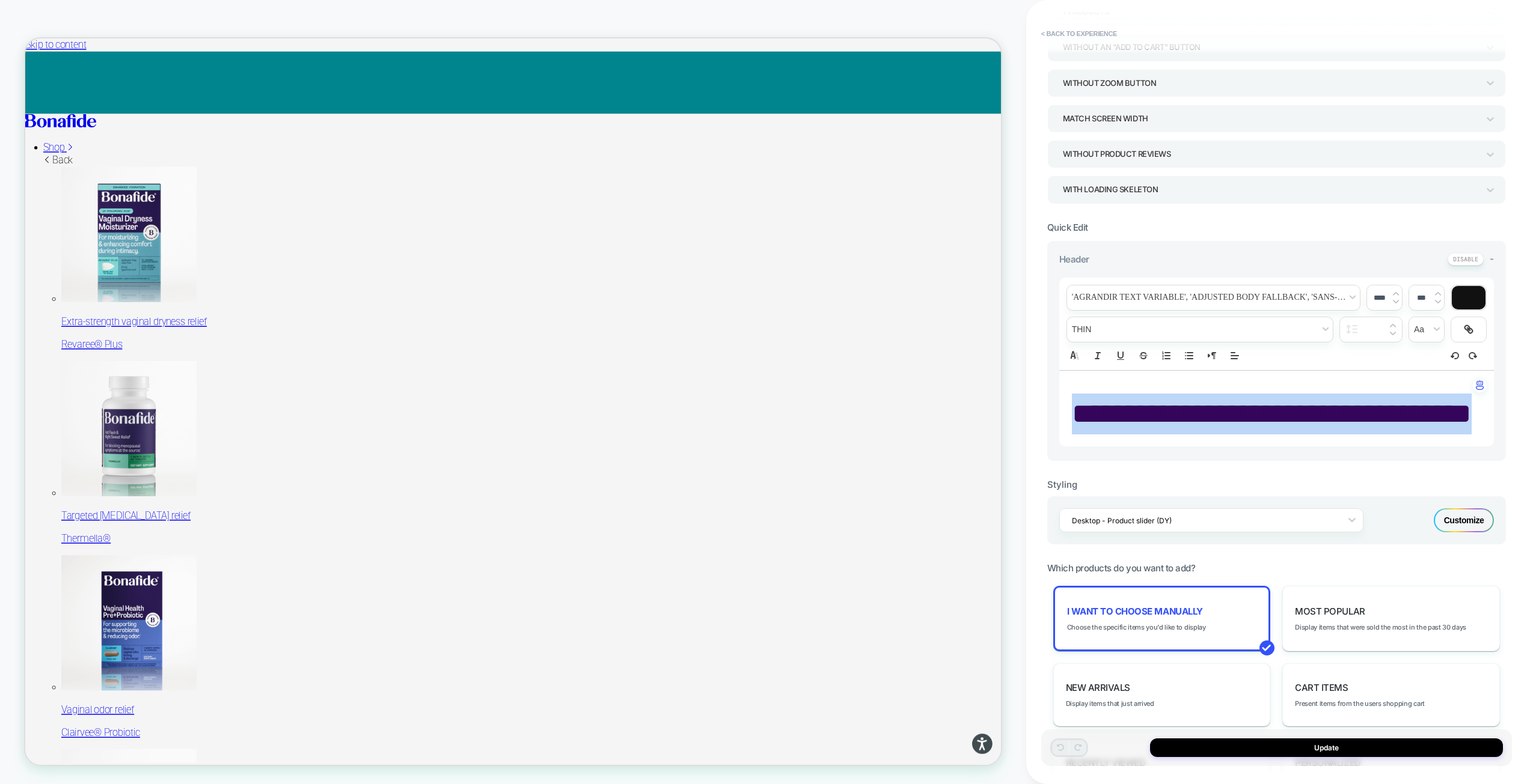
drag, startPoint x: 1101, startPoint y: 413, endPoint x: 1326, endPoint y: 449, distance: 227.9
click at [1326, 434] on p "**********" at bounding box center [1272, 414] width 402 height 41
type input "****"
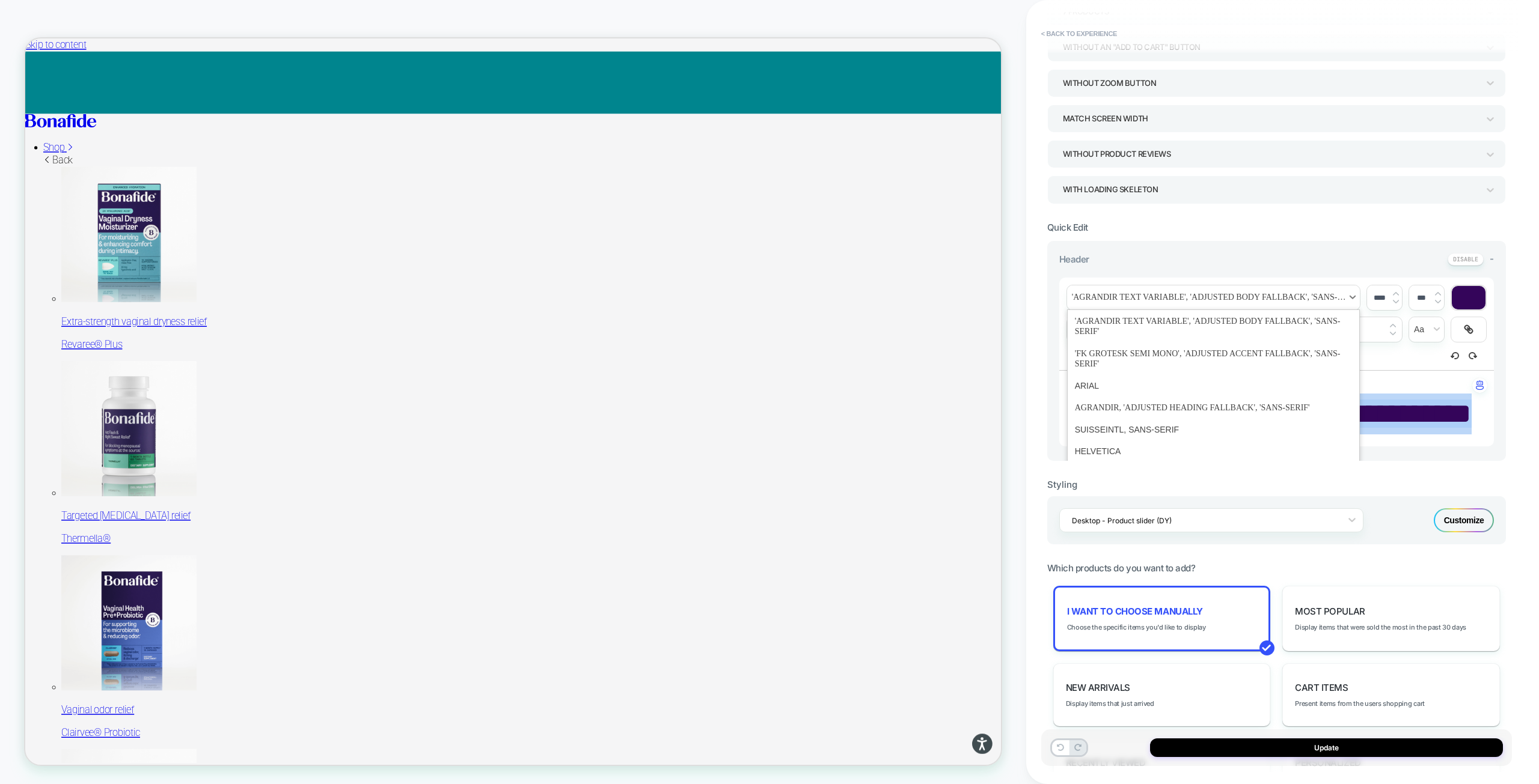
click at [1245, 294] on span "font" at bounding box center [1213, 298] width 293 height 25
click at [1144, 325] on span "font" at bounding box center [1213, 326] width 277 height 32
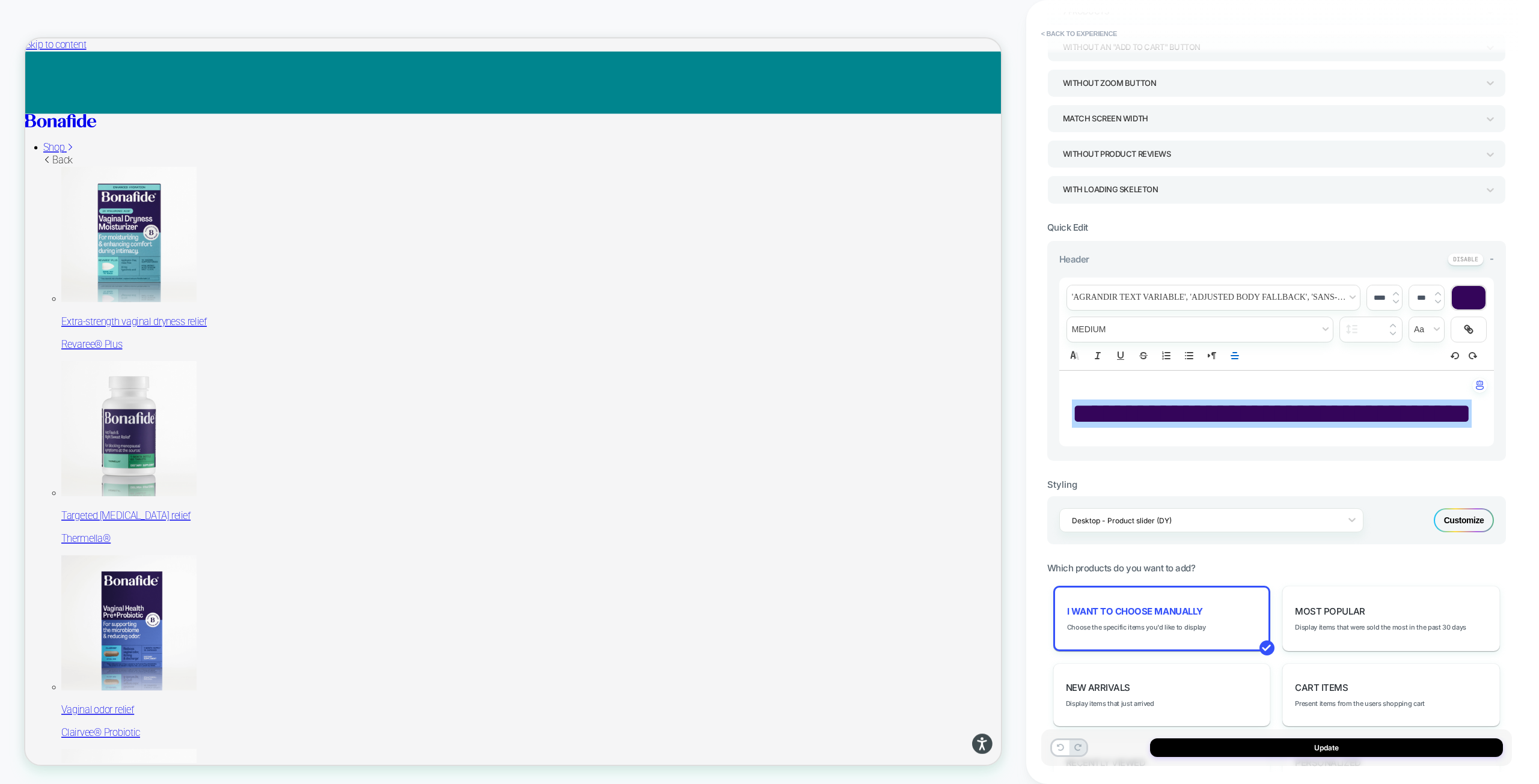
drag, startPoint x: 1379, startPoint y: 296, endPoint x: 1370, endPoint y: 298, distance: 9.2
click at [1370, 298] on input "****" at bounding box center [1379, 298] width 25 height 9
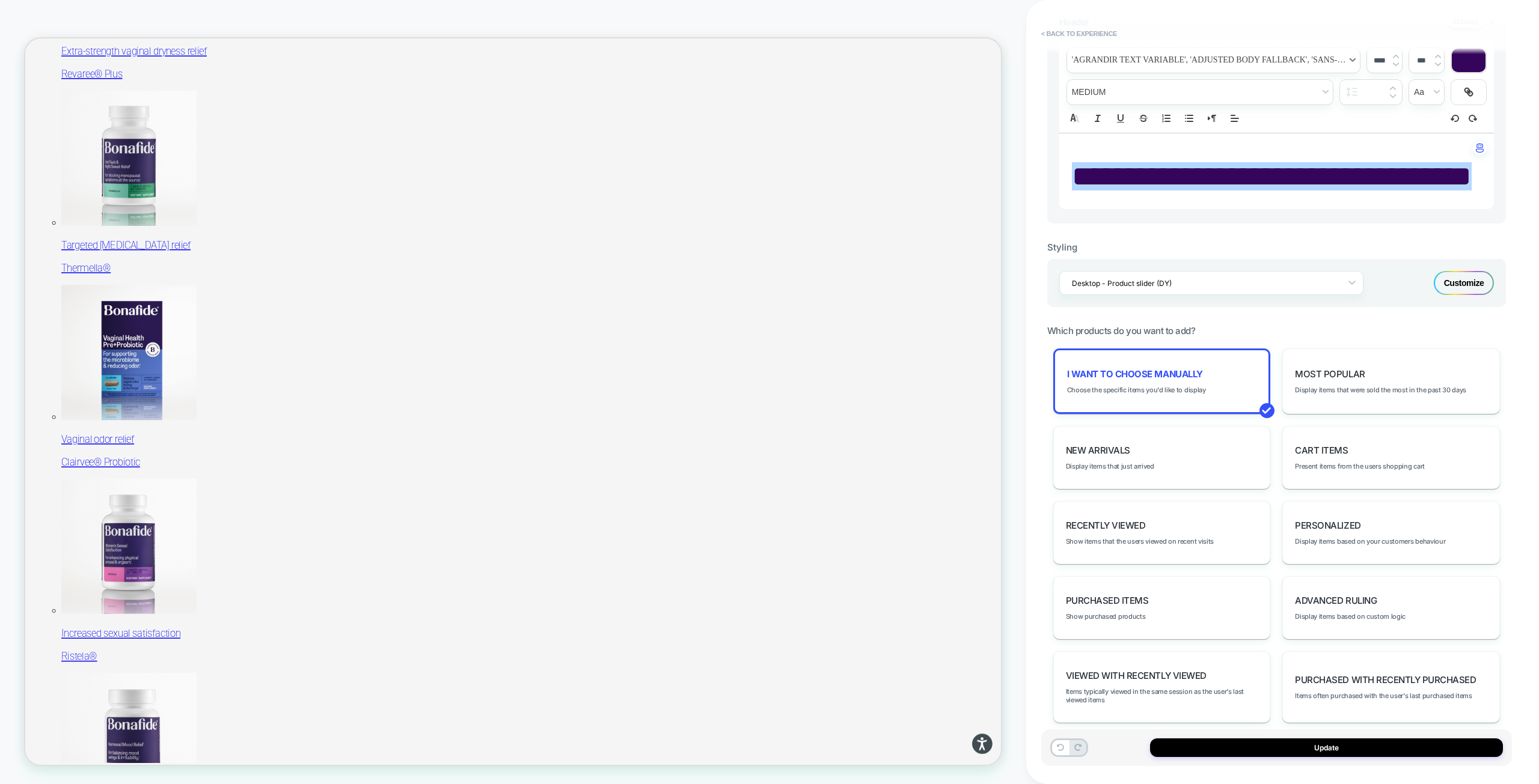
scroll to position [356, 0]
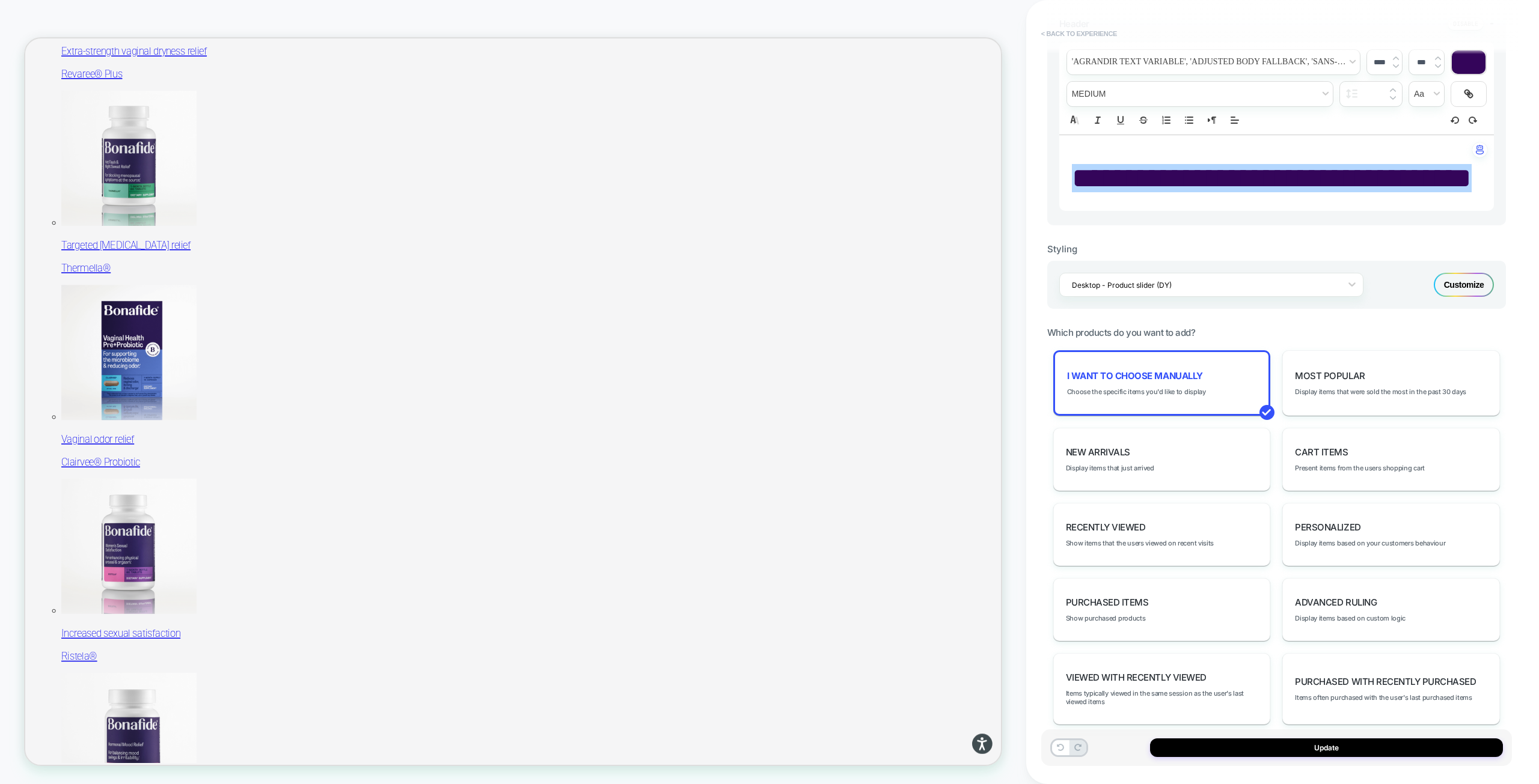
click at [1072, 31] on button "< Back to experience" at bounding box center [1079, 34] width 88 height 19
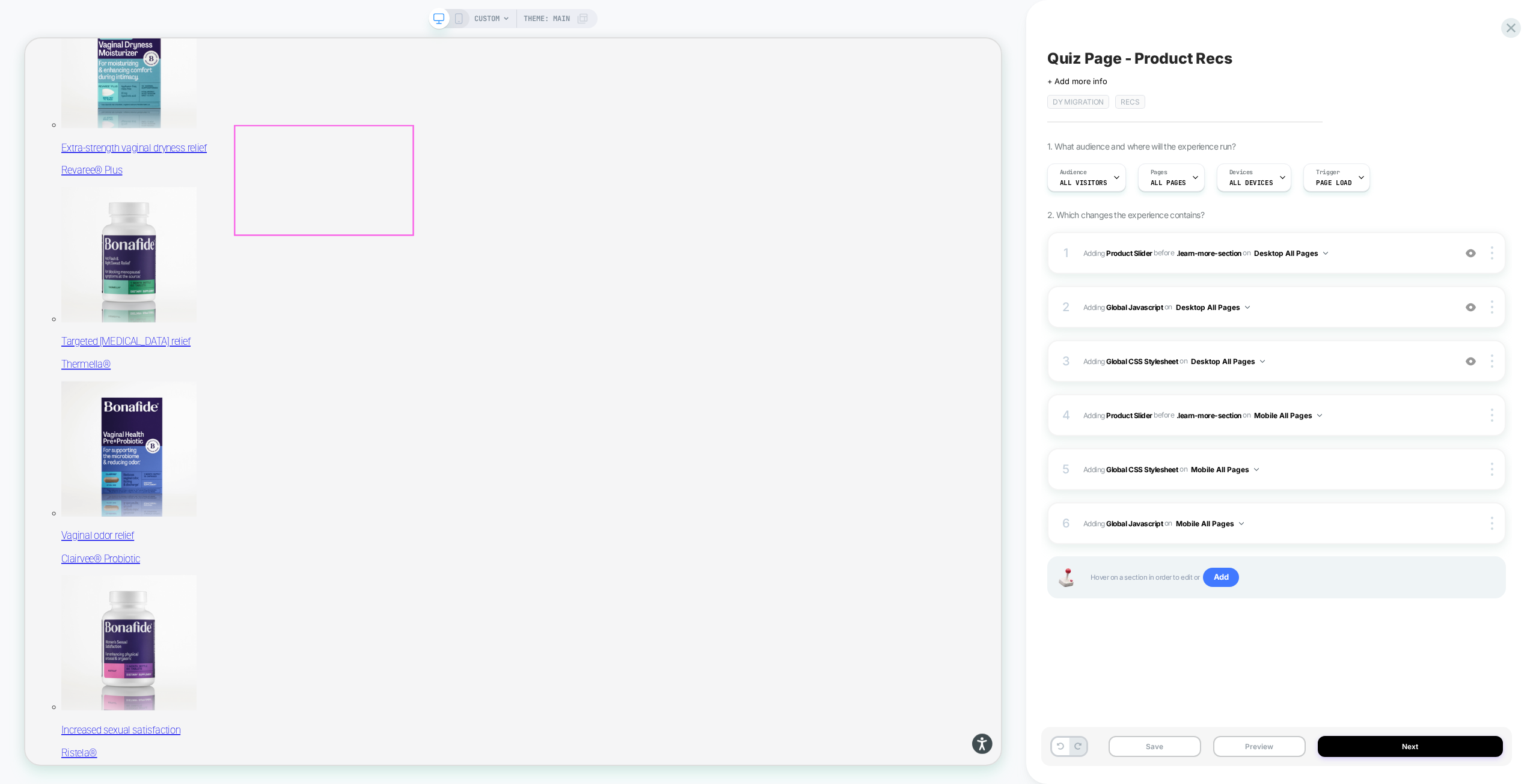
scroll to position [0, 0]
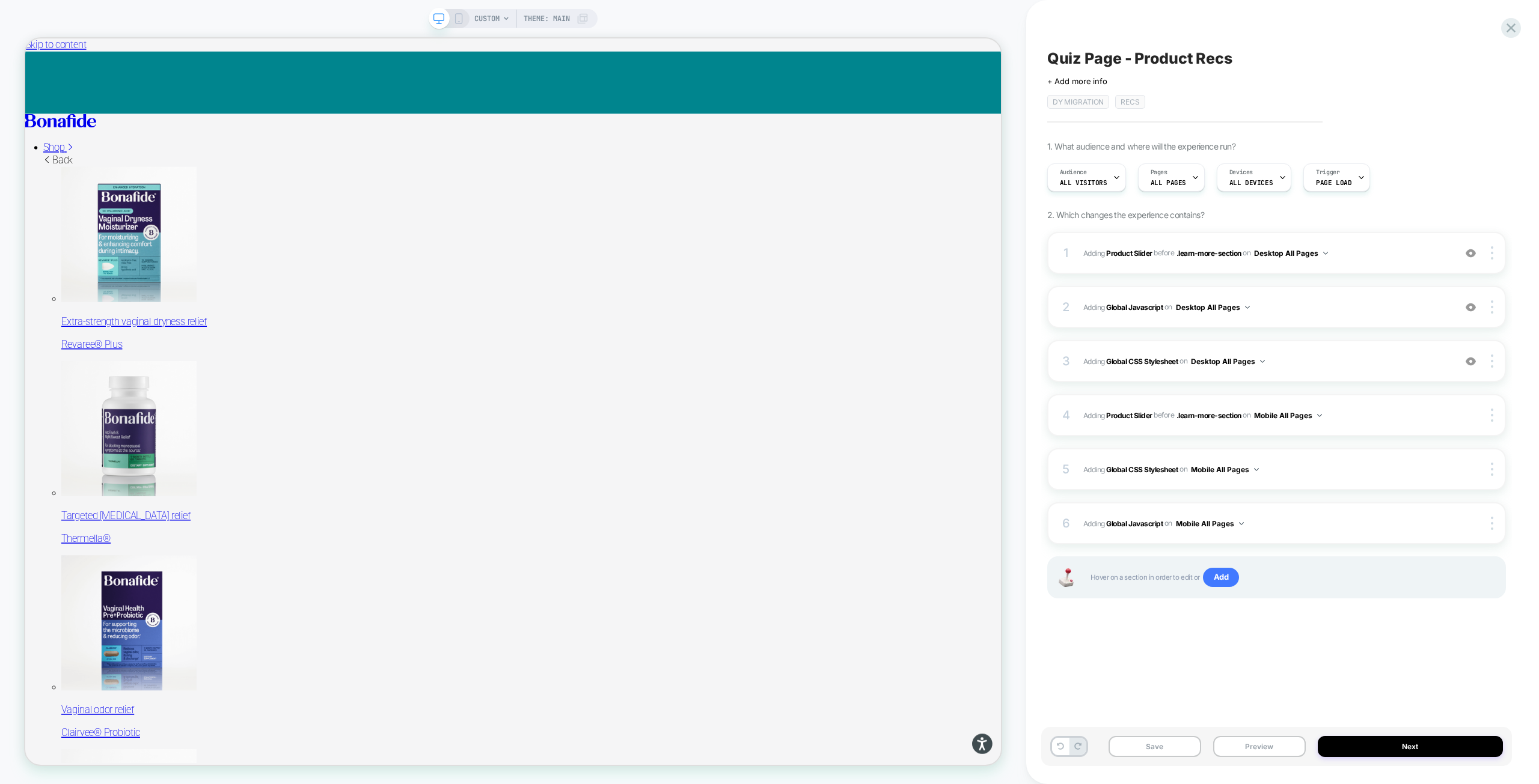
click at [450, 8] on div "CUSTOM Theme: MAIN" at bounding box center [513, 392] width 1026 height 784
click at [462, 21] on icon at bounding box center [458, 19] width 10 height 10
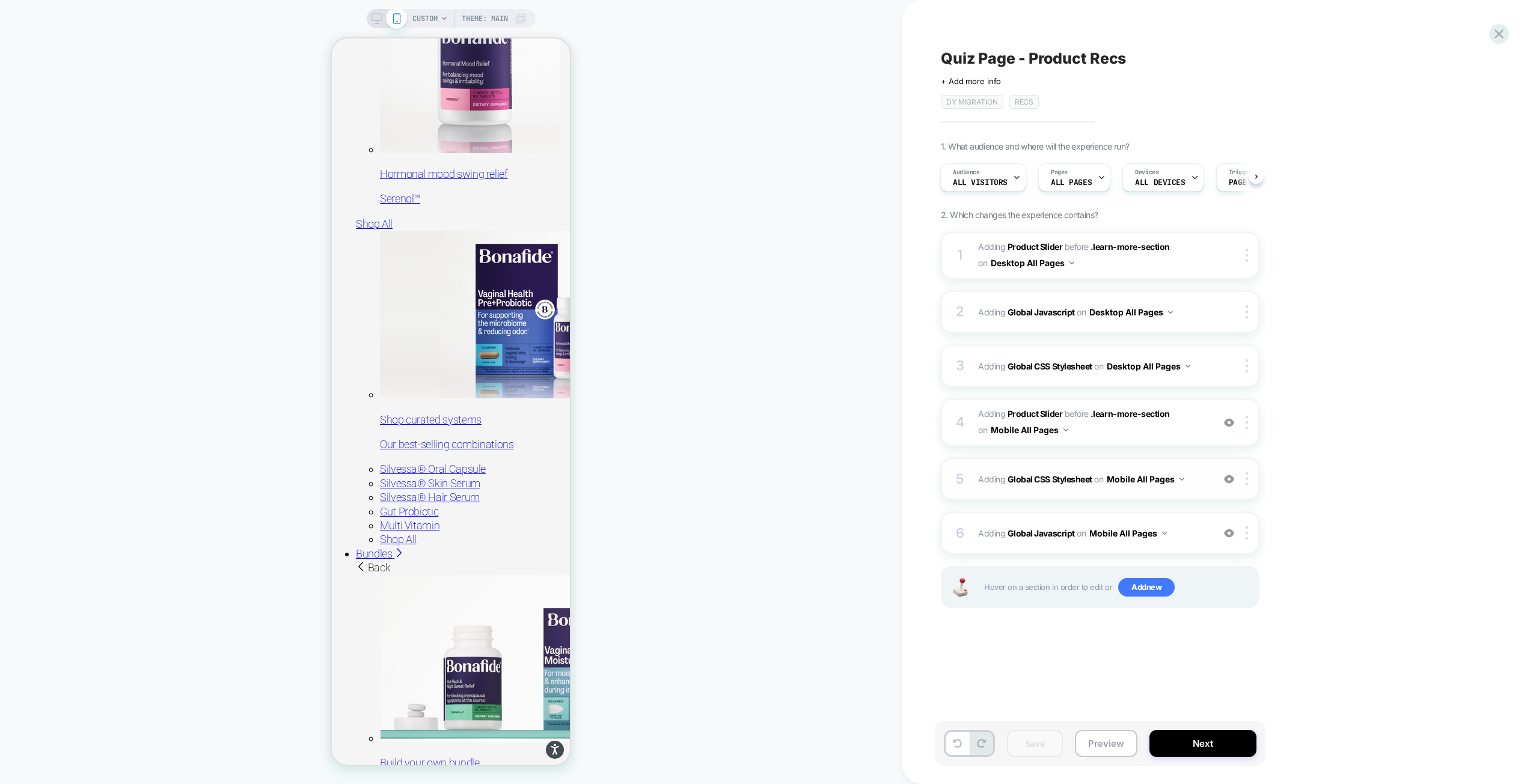
click at [1196, 478] on span "Adding Global CSS Stylesheet on Mobile All Pages" at bounding box center [1092, 479] width 229 height 17
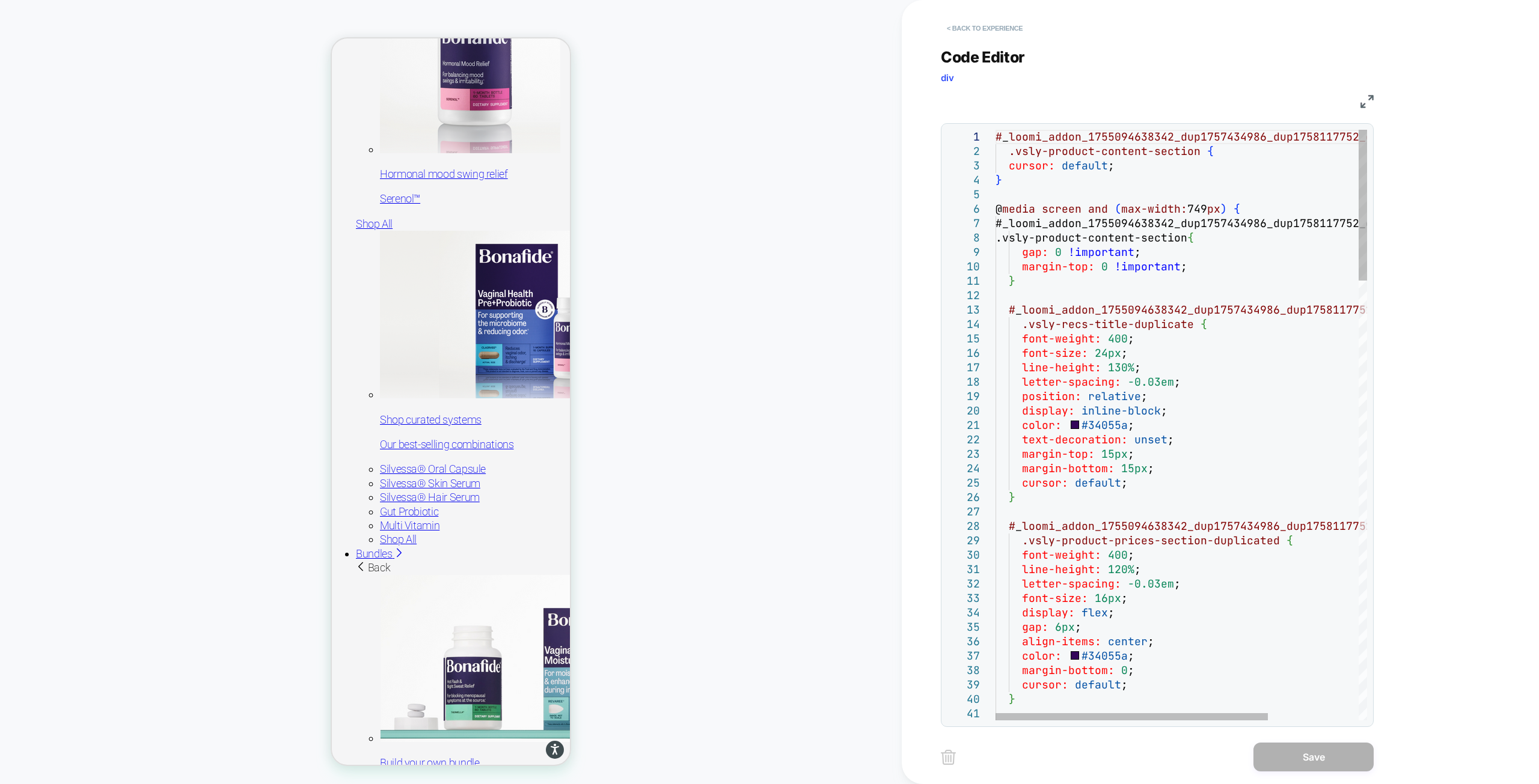
click at [973, 22] on button "< Back to experience" at bounding box center [984, 28] width 88 height 19
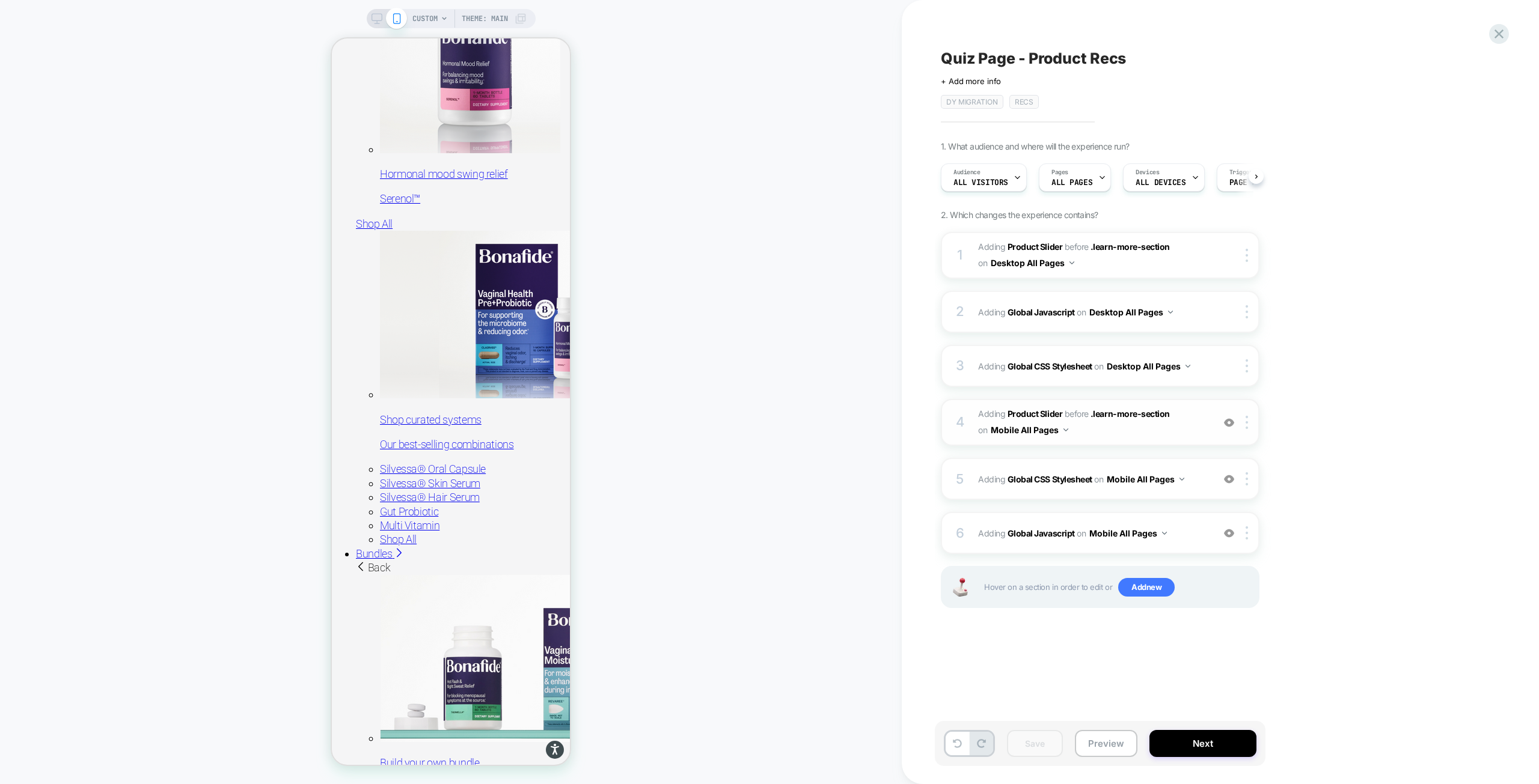
scroll to position [0, 1]
click at [1196, 424] on span "#_loomi_addon_1755094638342_dup1757434986_dup1758117752_dup1758117990 Adding Pr…" at bounding box center [1092, 421] width 229 height 32
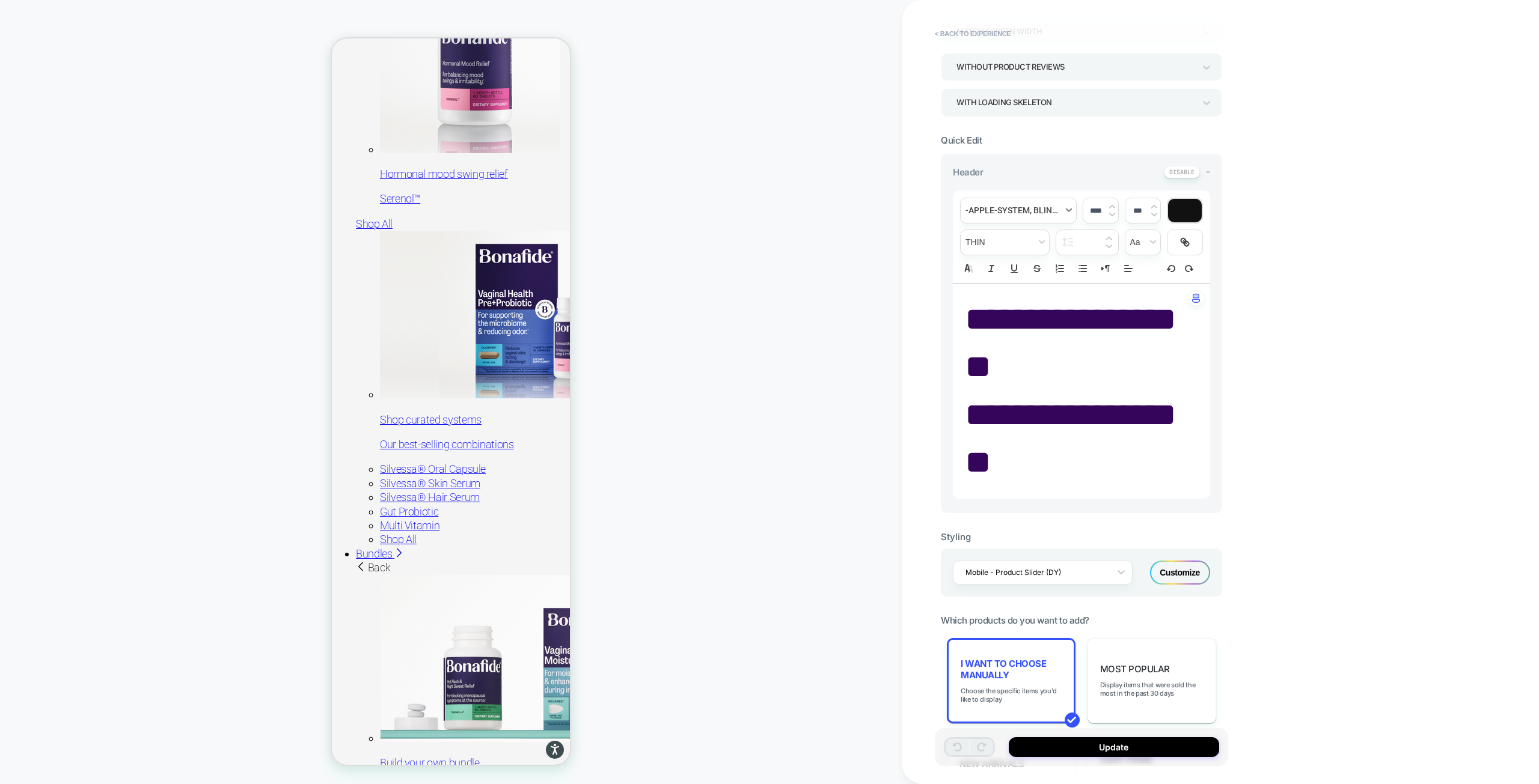
scroll to position [0, 0]
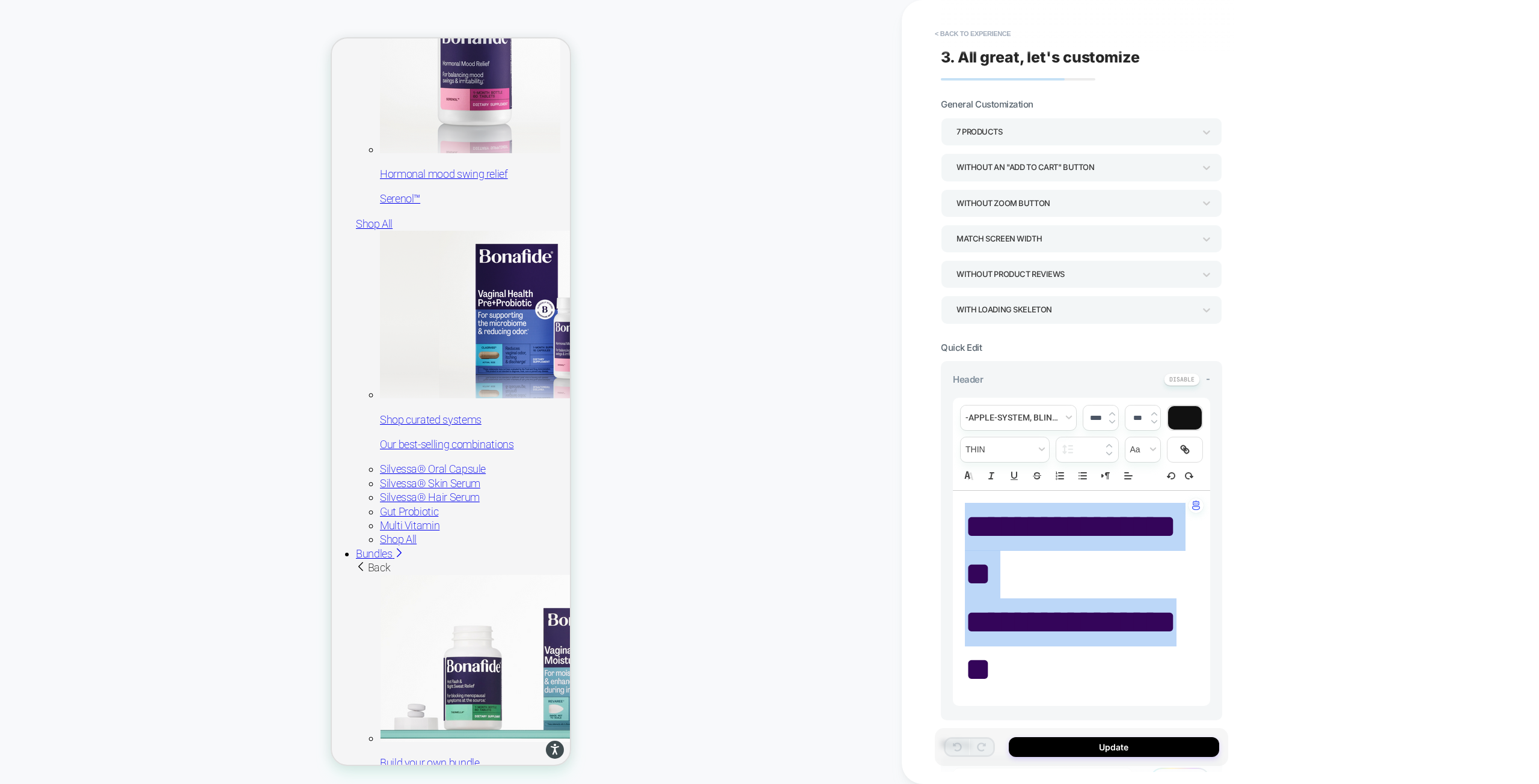
drag, startPoint x: 1042, startPoint y: 677, endPoint x: 961, endPoint y: 533, distance: 165.2
click at [961, 533] on div "**********" at bounding box center [1081, 598] width 257 height 215
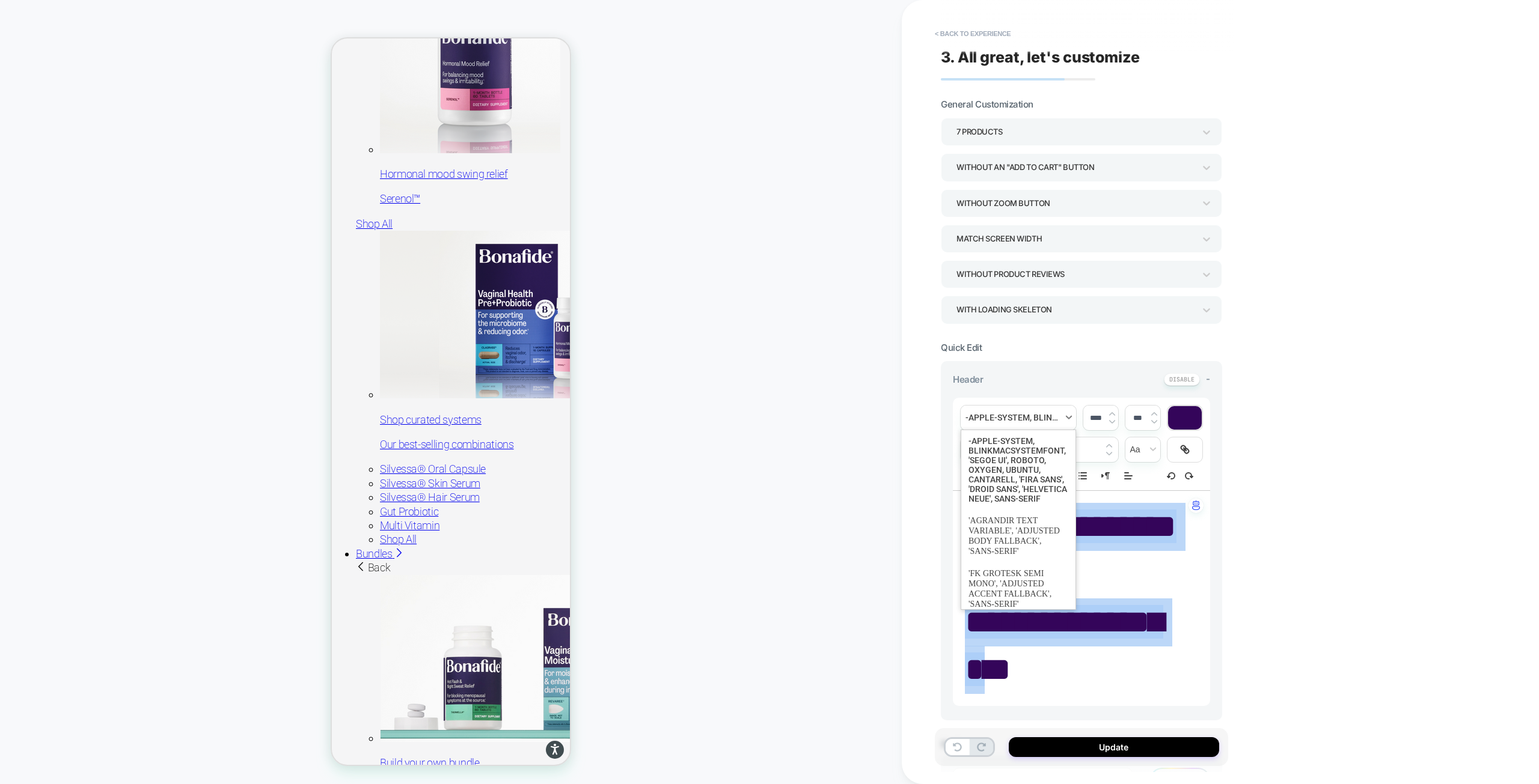
click at [1017, 418] on span "font" at bounding box center [1018, 418] width 116 height 25
click at [1018, 551] on span "font" at bounding box center [1018, 536] width 100 height 53
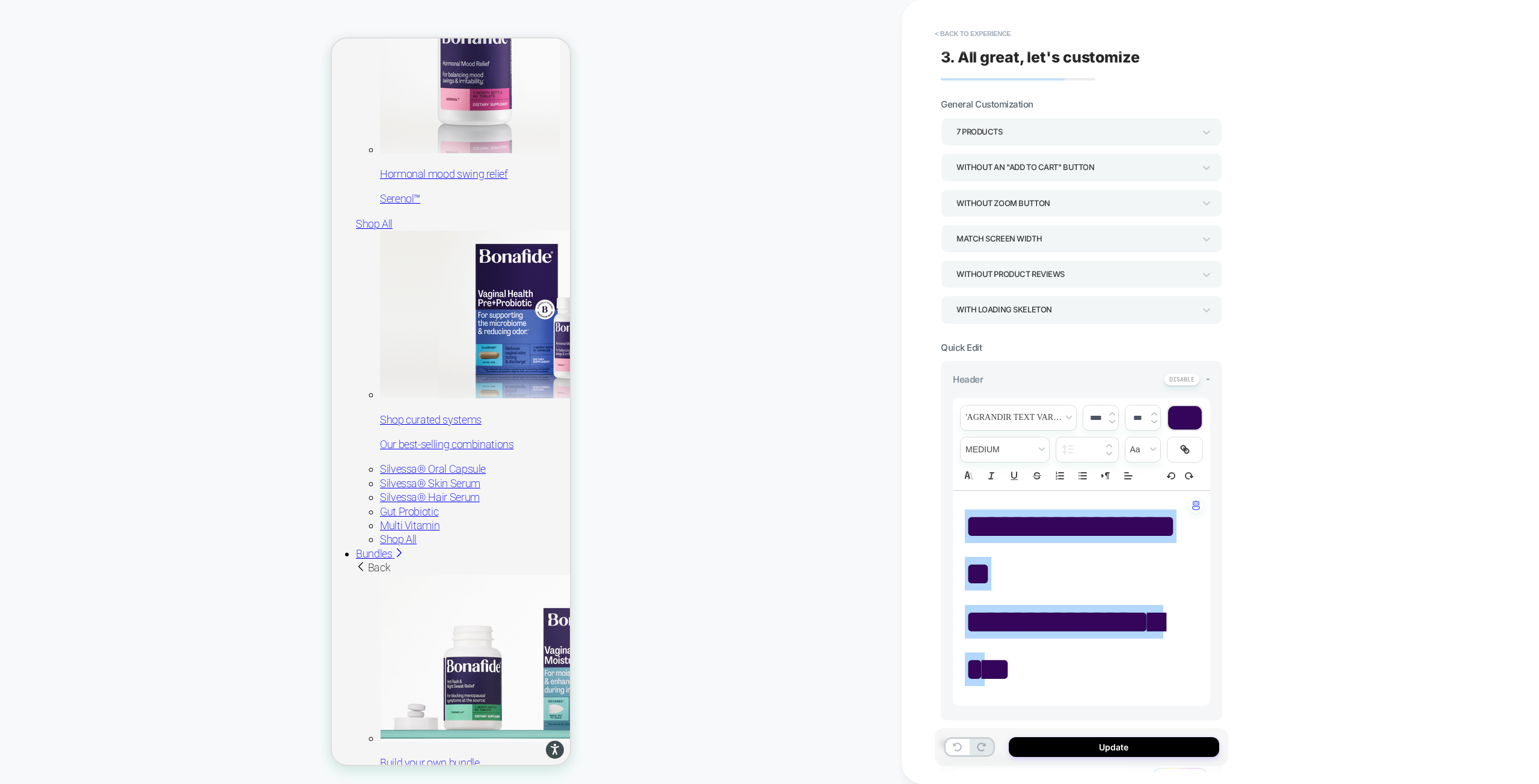
drag, startPoint x: 1095, startPoint y: 417, endPoint x: 1080, endPoint y: 416, distance: 15.0
click at [1080, 416] on div "**********" at bounding box center [1081, 444] width 257 height 92
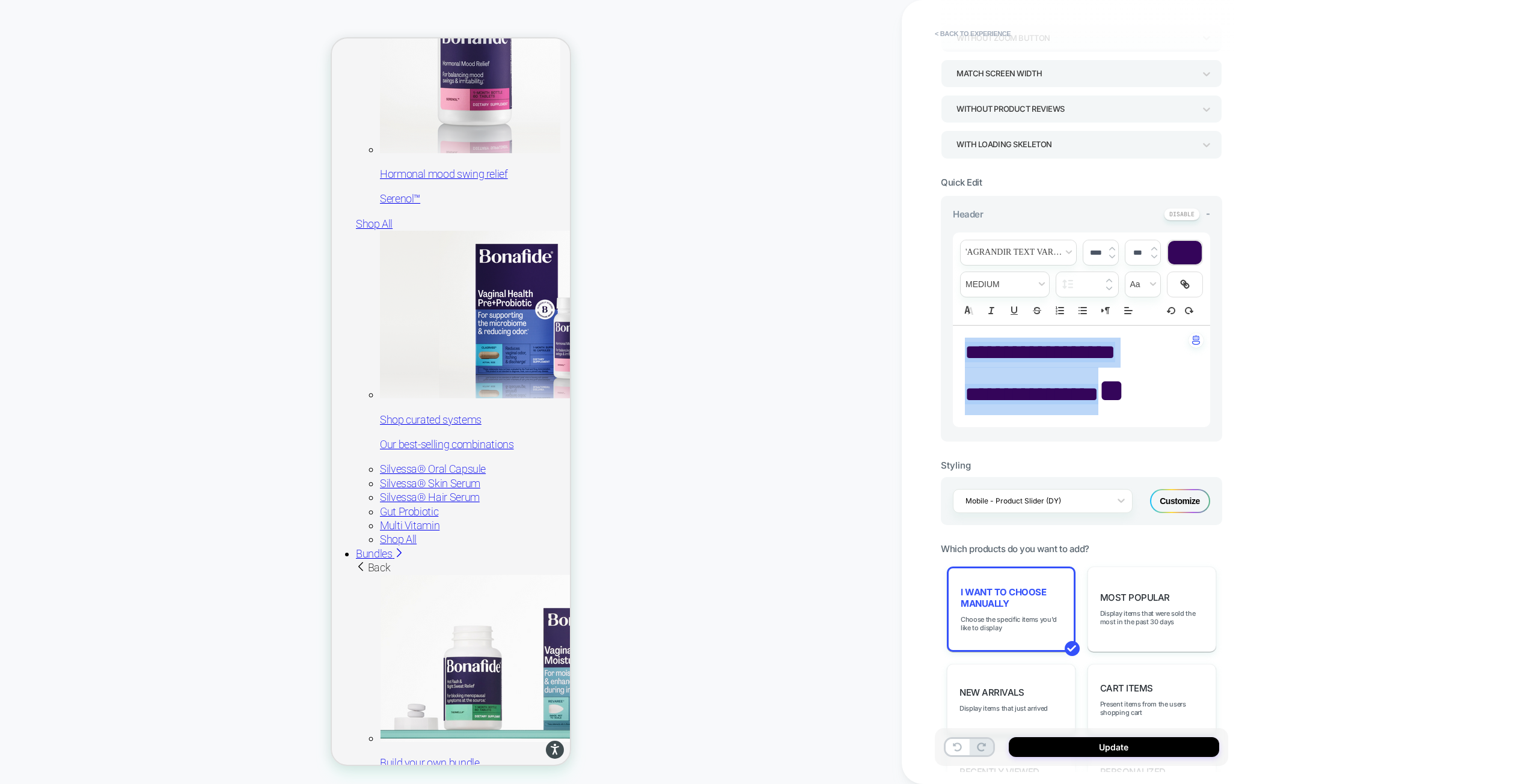
scroll to position [120, 0]
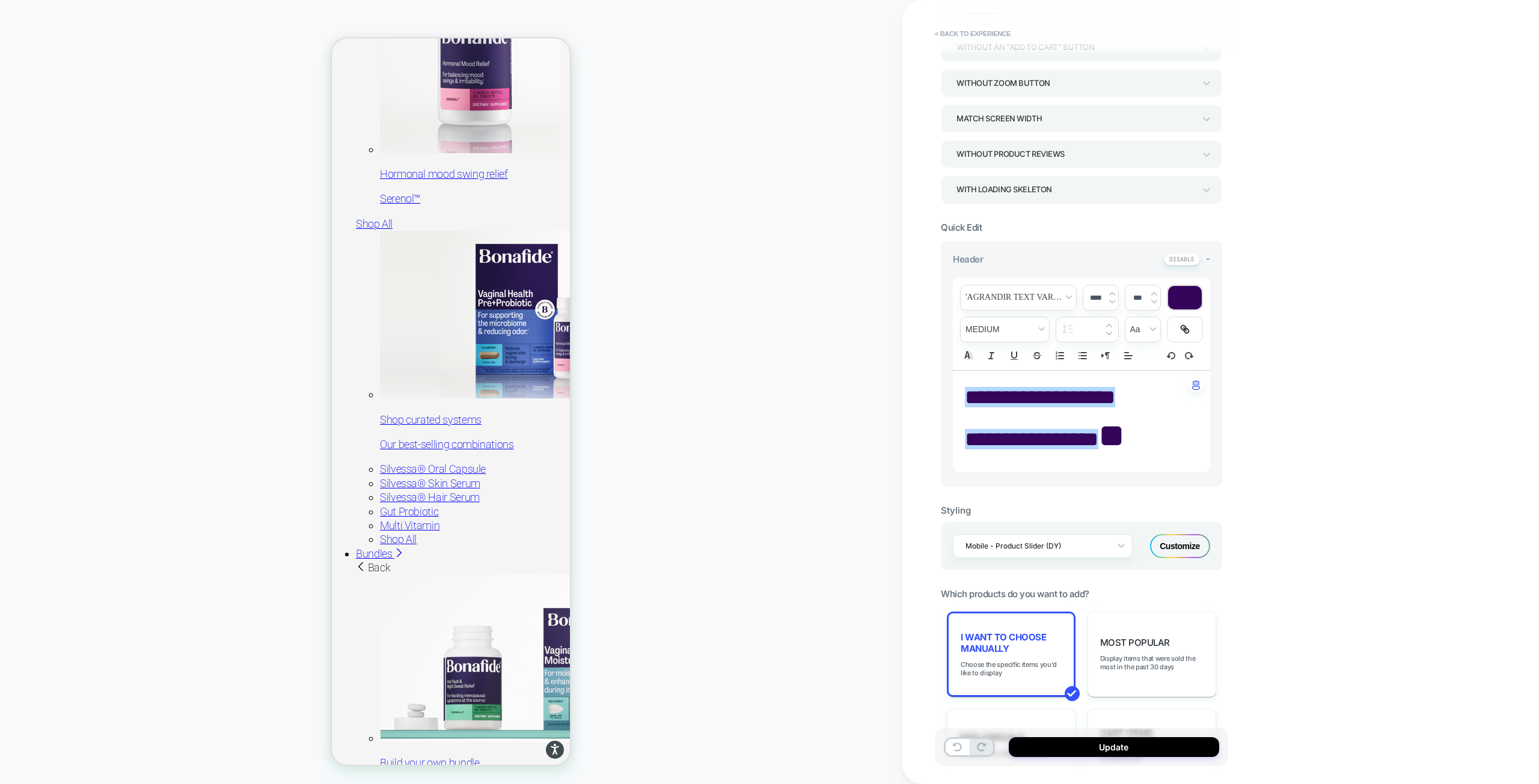
click at [1115, 445] on p "**********" at bounding box center [1077, 436] width 224 height 48
drag, startPoint x: 1117, startPoint y: 440, endPoint x: 970, endPoint y: 398, distance: 152.9
click at [970, 398] on div "**********" at bounding box center [1081, 421] width 257 height 101
click at [1098, 293] on input "****" at bounding box center [1095, 298] width 25 height 9
type input "***"
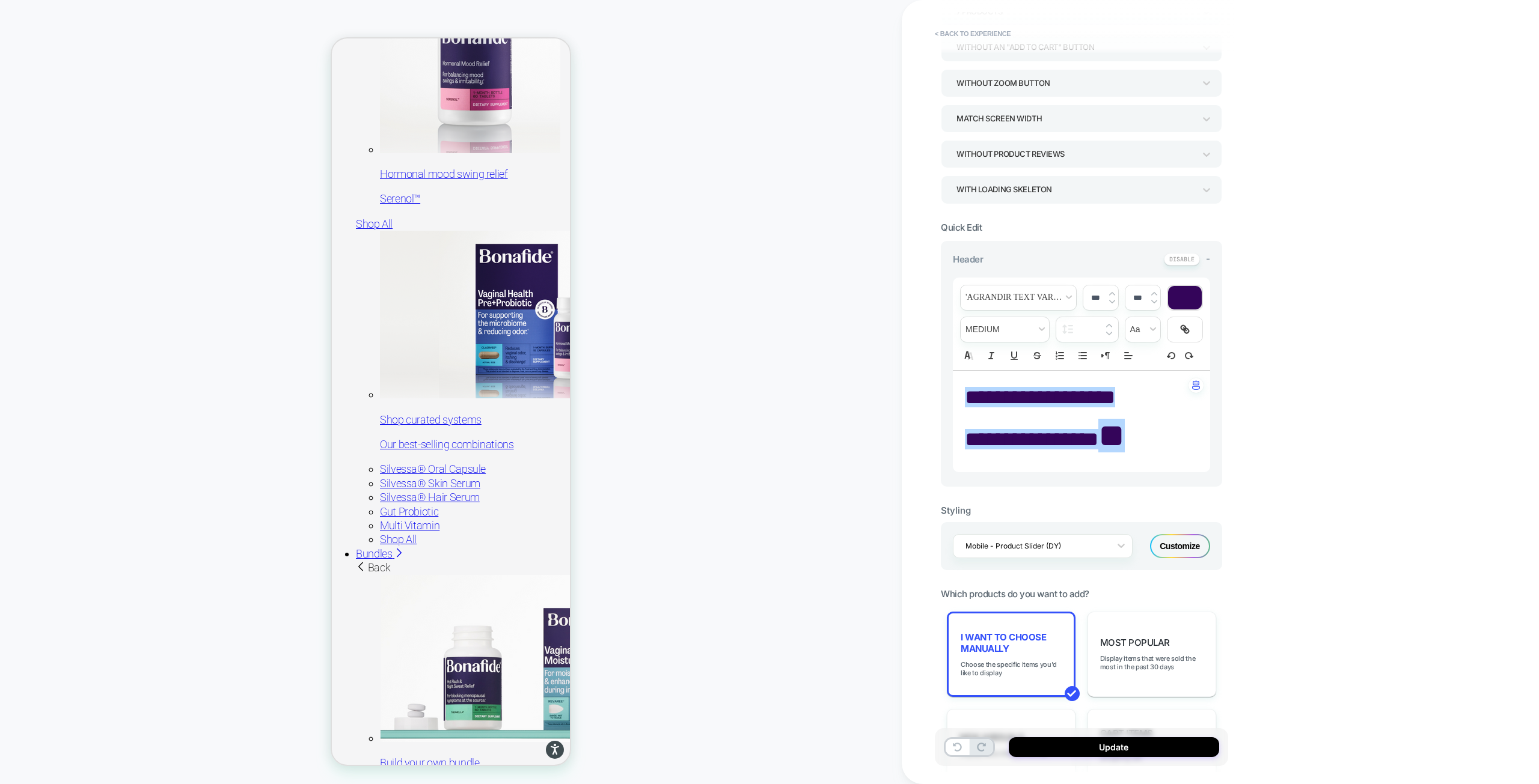
type input "****"
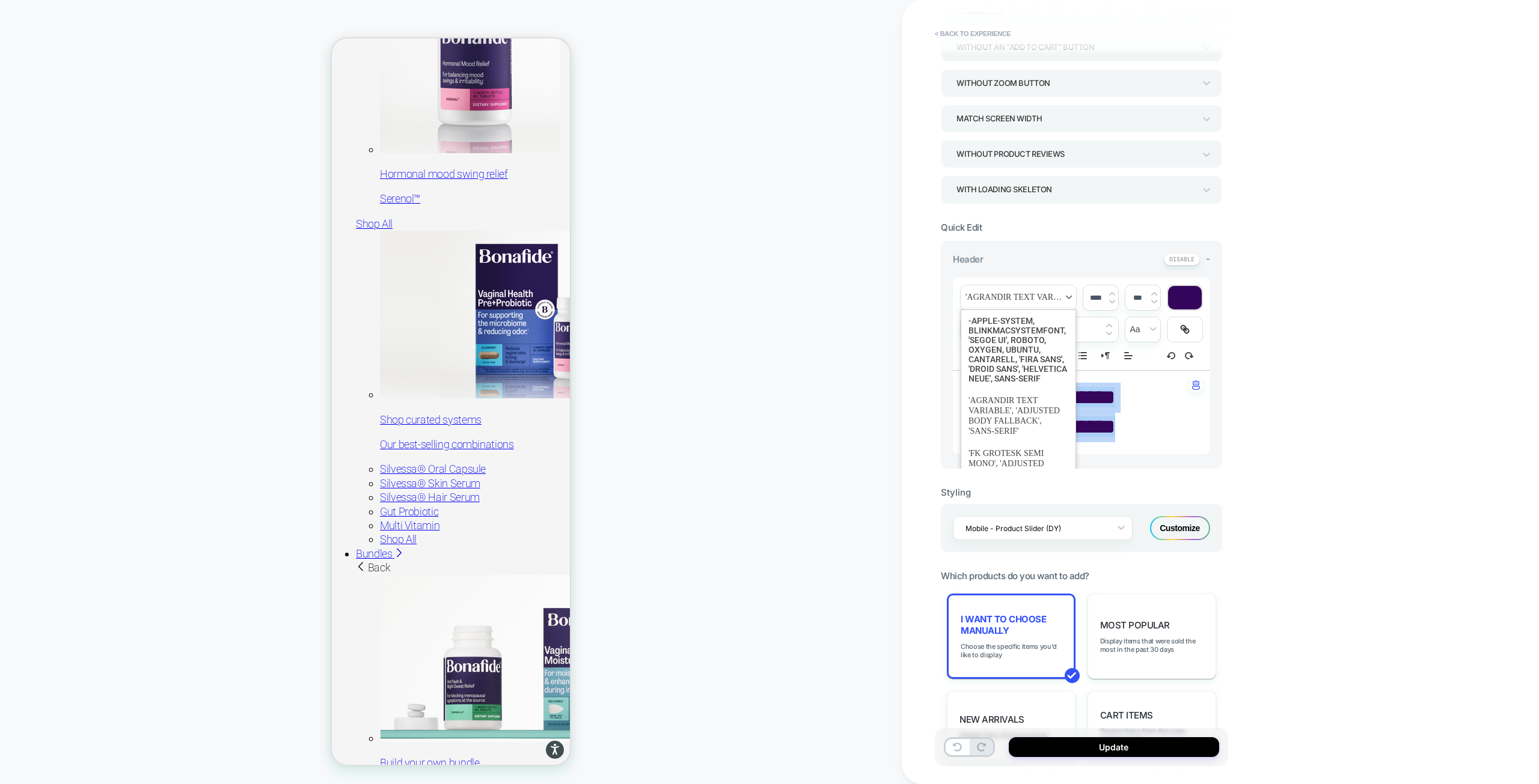
click at [1020, 297] on span "font" at bounding box center [1018, 298] width 116 height 25
click at [1017, 427] on span "font" at bounding box center [1018, 415] width 100 height 53
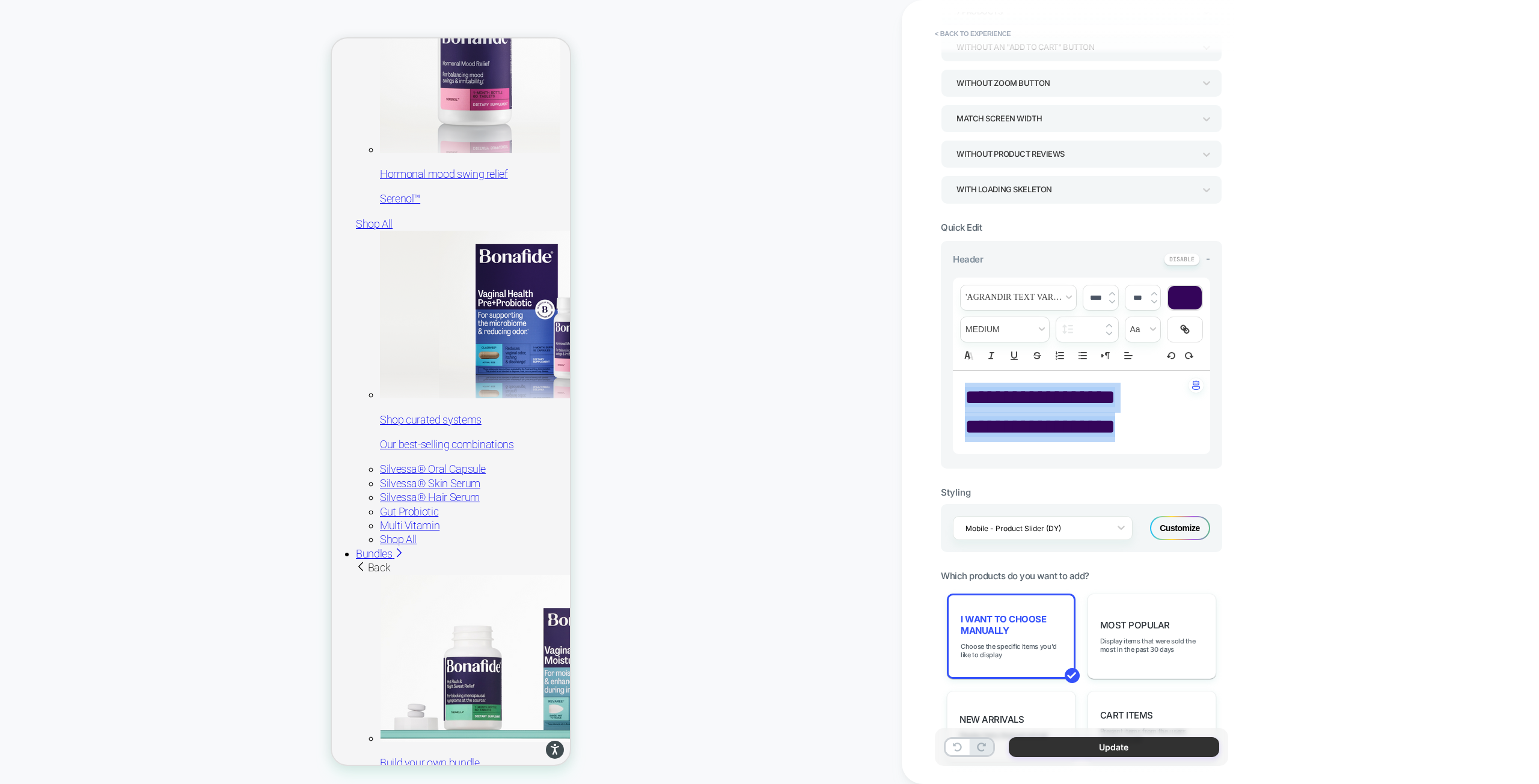
click at [1153, 751] on button "Update" at bounding box center [1114, 747] width 210 height 20
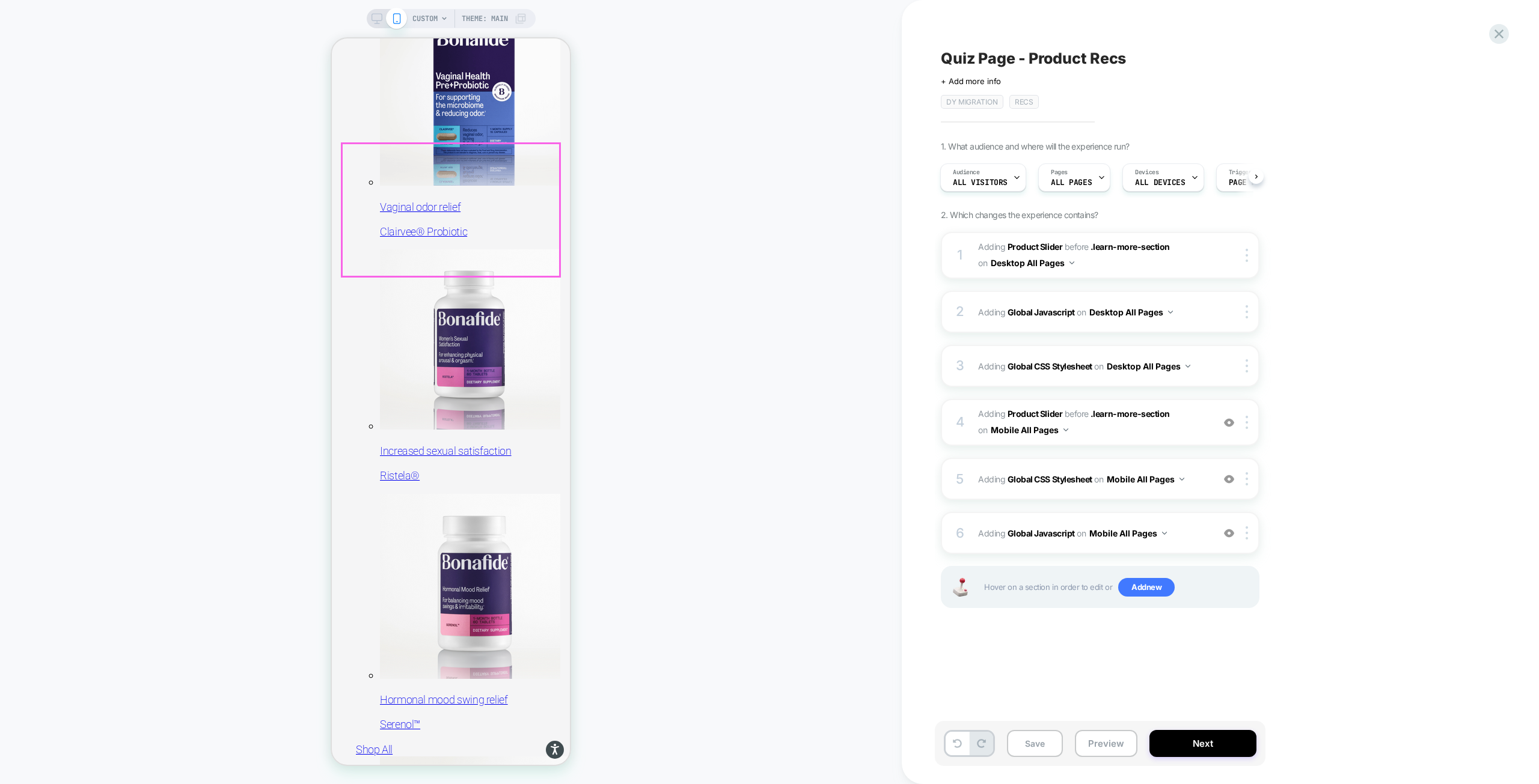
scroll to position [480, 0]
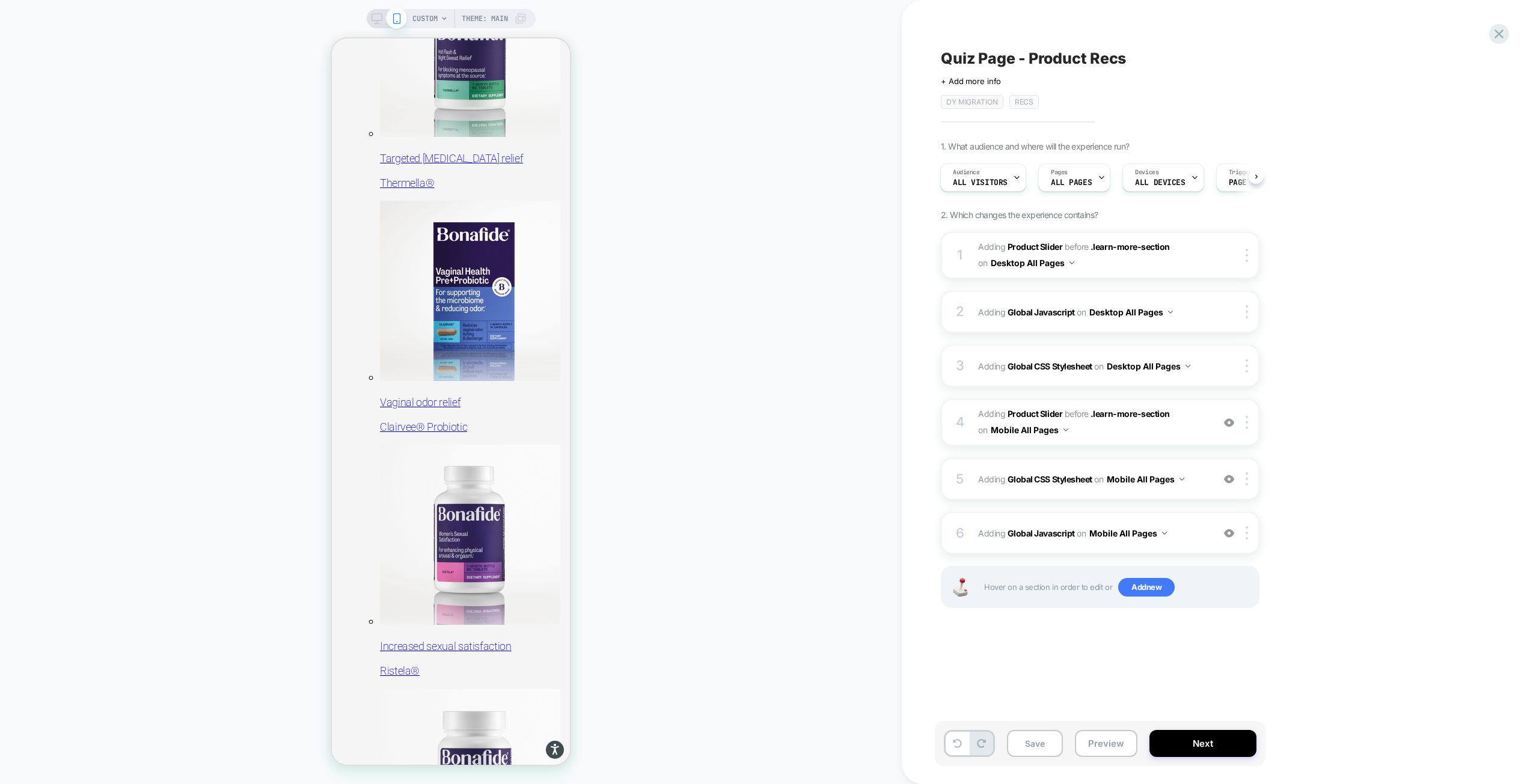
drag, startPoint x: 1034, startPoint y: 745, endPoint x: 1047, endPoint y: 673, distance: 73.2
click at [1034, 745] on button "Save" at bounding box center [1034, 743] width 56 height 27
click at [372, 14] on rect at bounding box center [377, 17] width 10 height 7
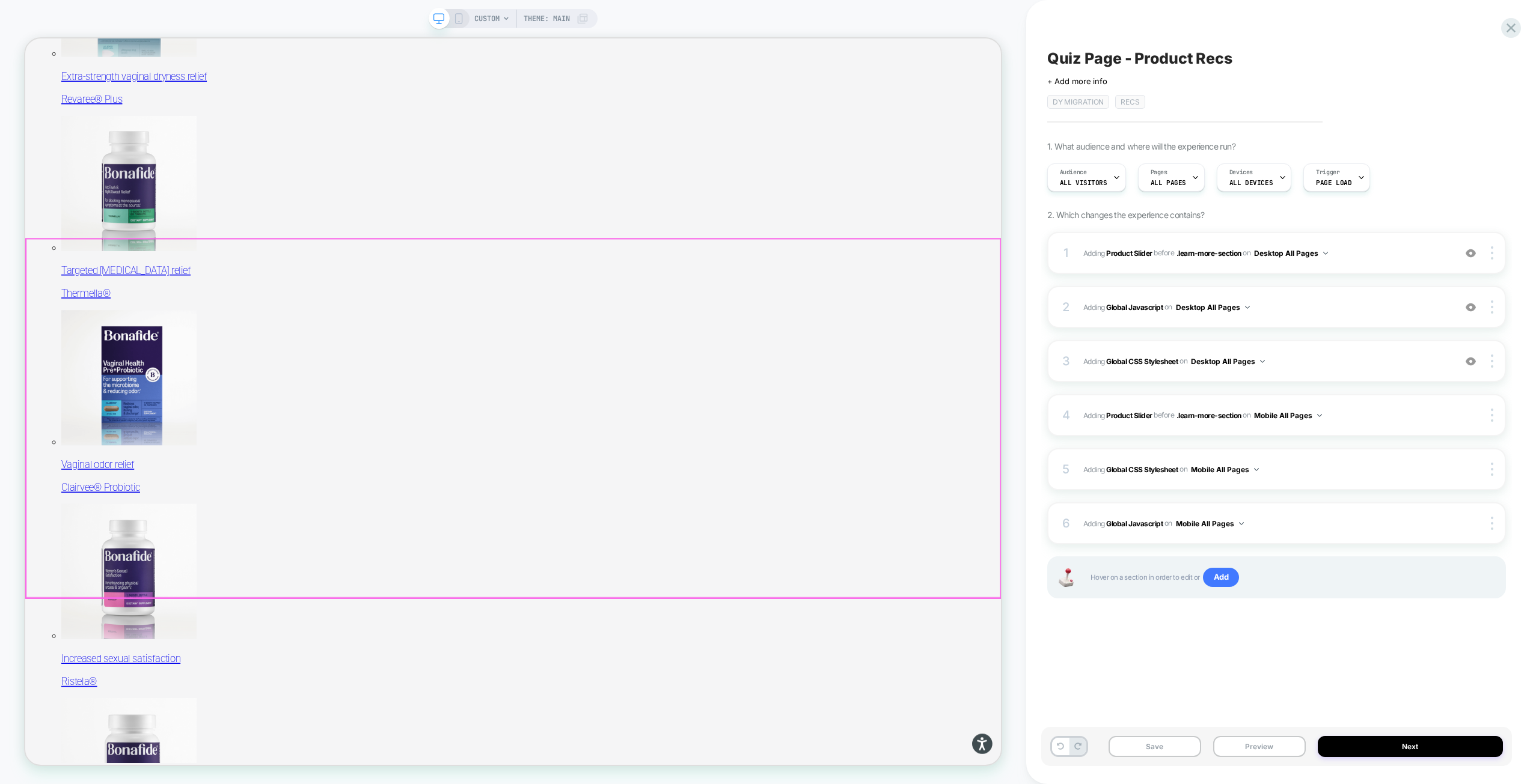
scroll to position [120, 0]
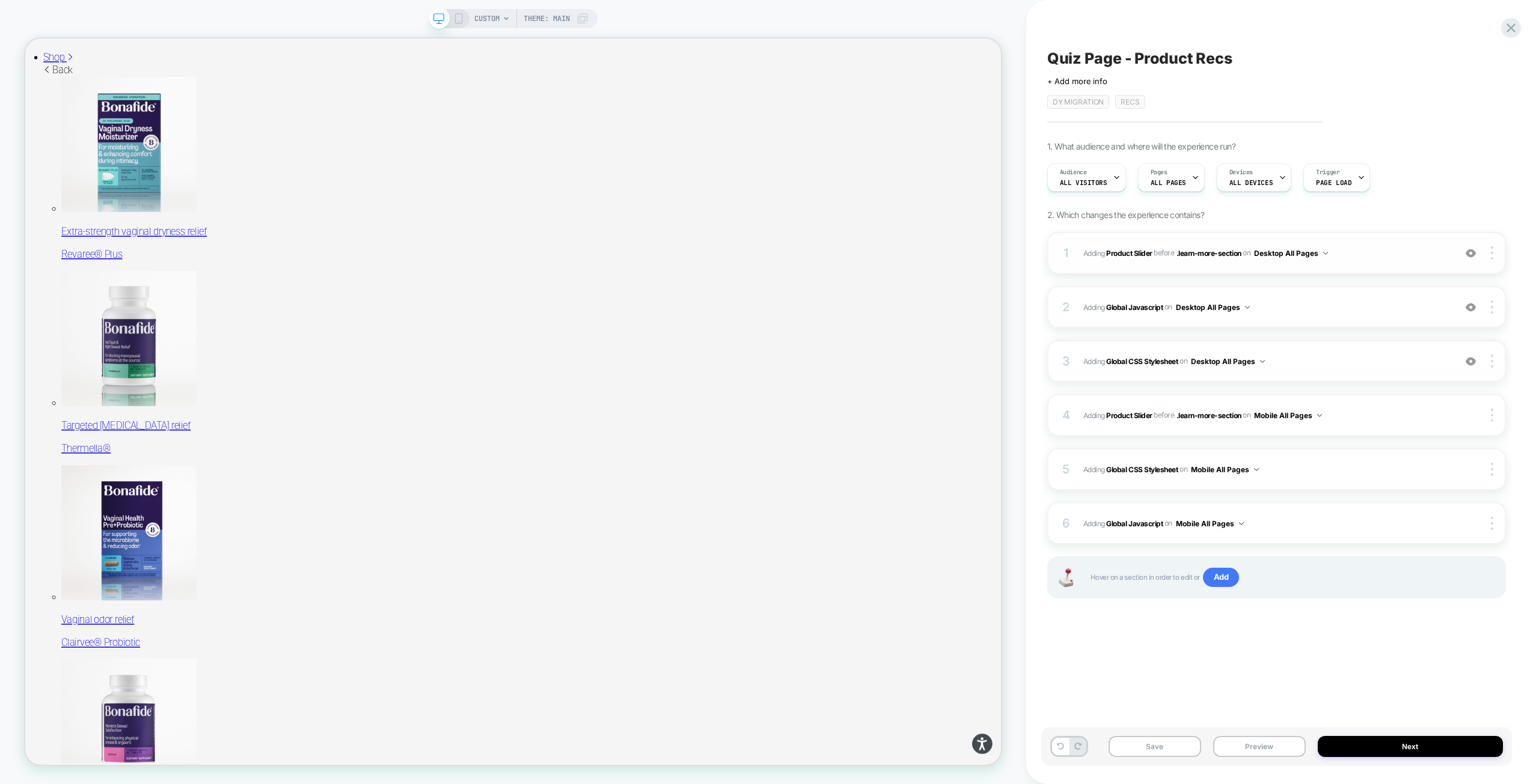
click at [1355, 251] on span "#_loomi_addon_1755016232473_dup1757434986_dup1758117752_dup1758117990 Adding Pr…" at bounding box center [1266, 253] width 366 height 15
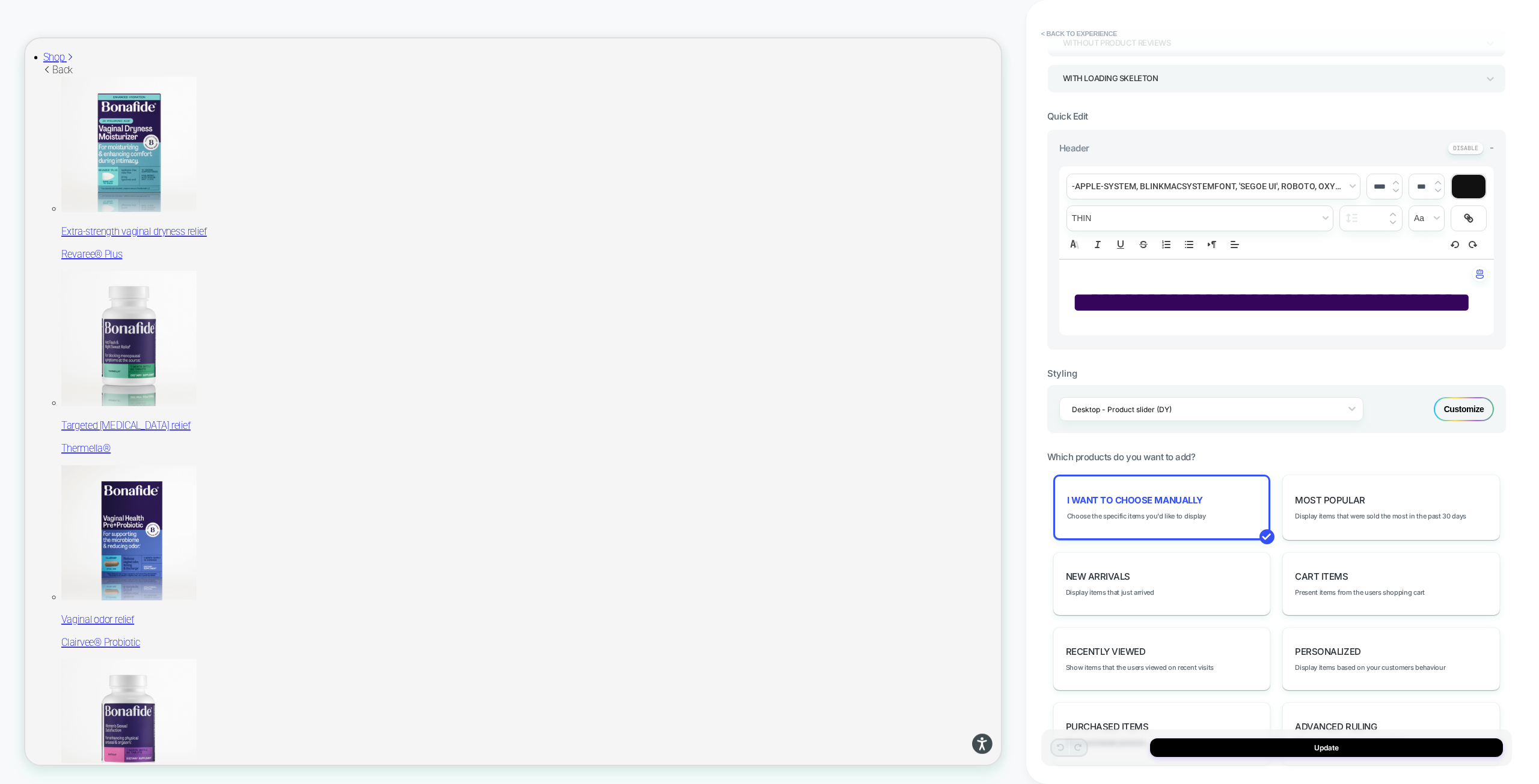
scroll to position [240, 0]
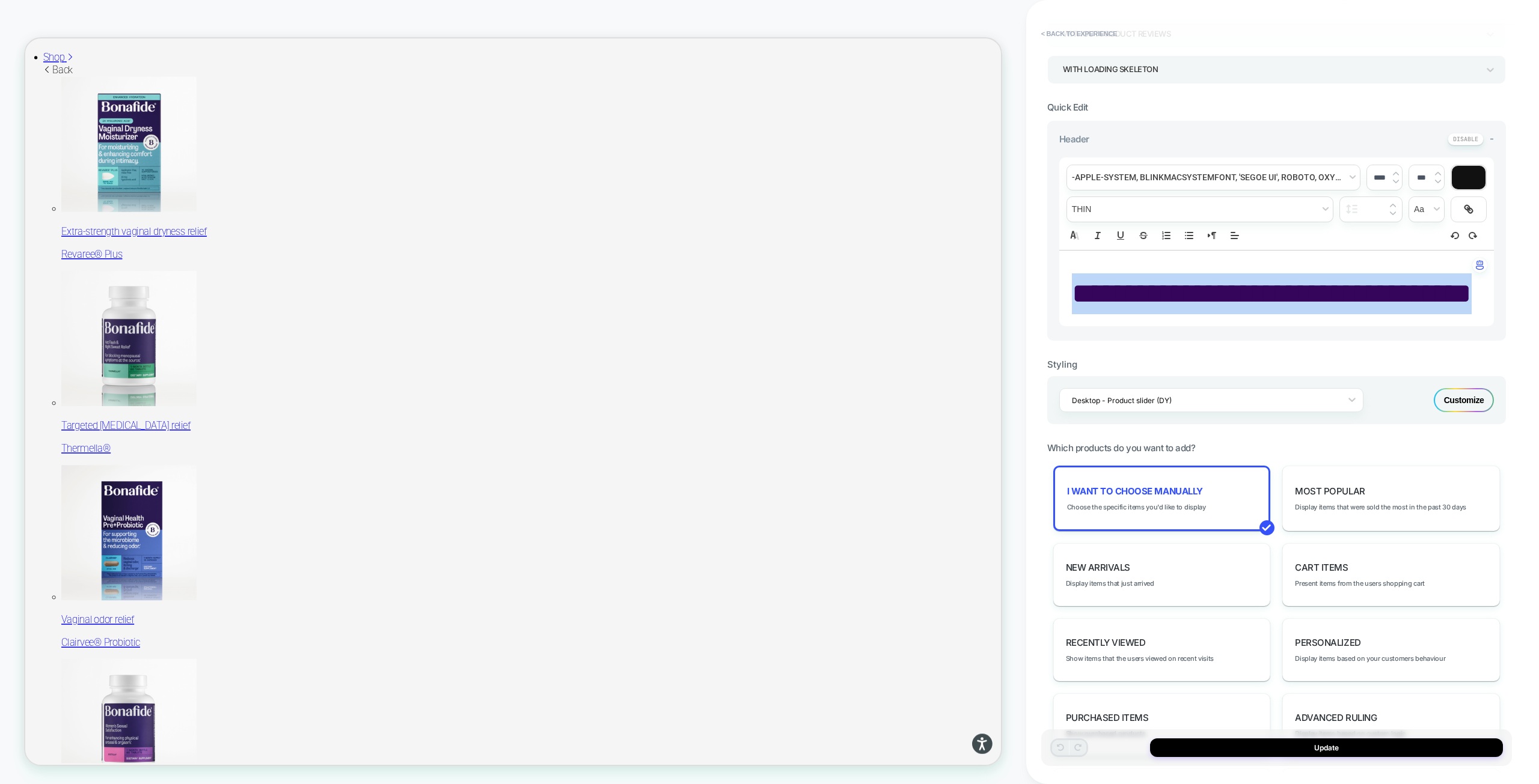
drag, startPoint x: 1315, startPoint y: 341, endPoint x: 1087, endPoint y: 294, distance: 232.8
click at [1087, 294] on p "**********" at bounding box center [1272, 293] width 402 height 41
click at [1234, 178] on span "font" at bounding box center [1213, 177] width 293 height 25
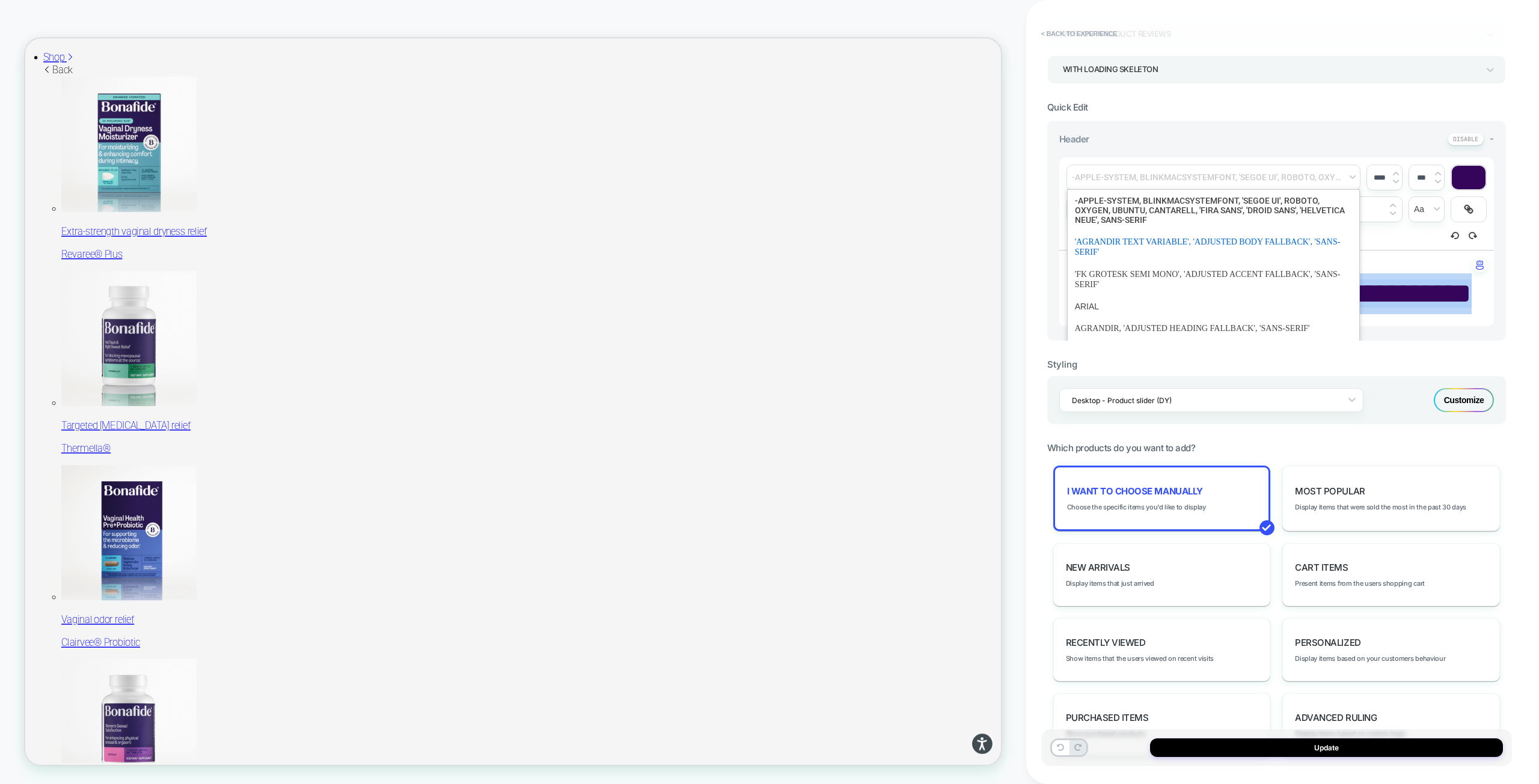
click at [1168, 251] on span "font" at bounding box center [1213, 246] width 277 height 32
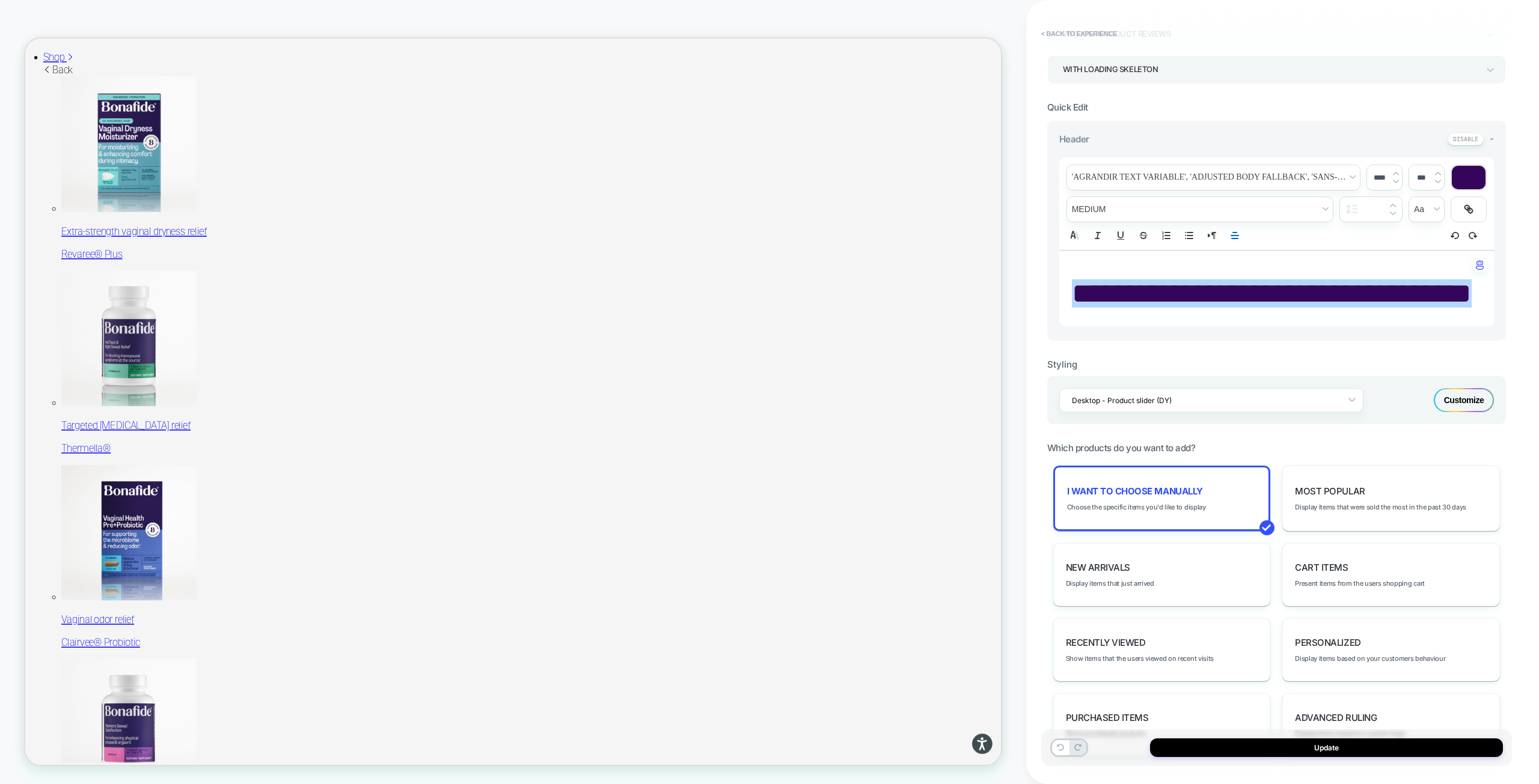
drag, startPoint x: 1381, startPoint y: 179, endPoint x: 1370, endPoint y: 179, distance: 11.0
click at [1370, 179] on input "****" at bounding box center [1379, 178] width 25 height 9
type input "****"
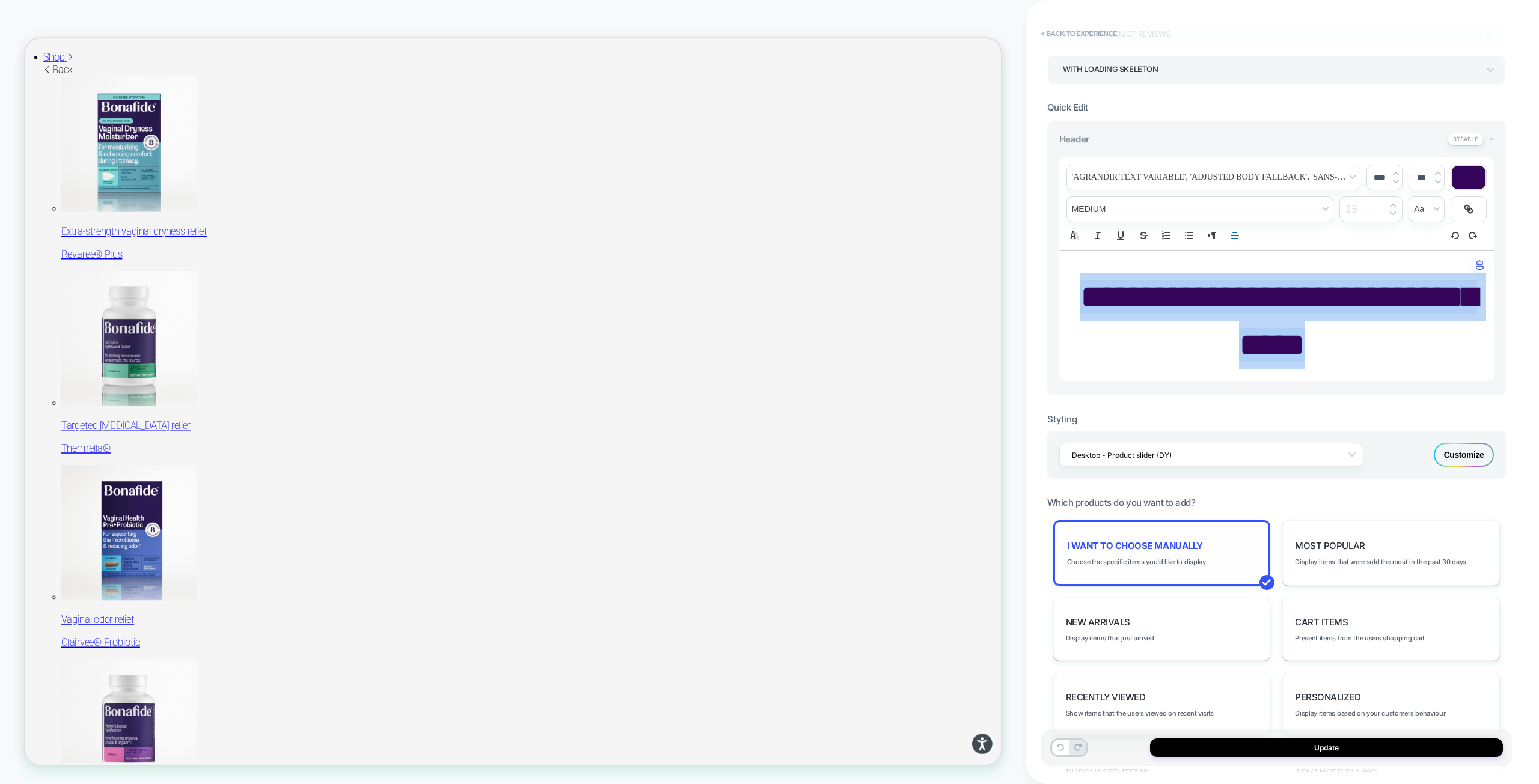
click at [1156, 554] on div "I want to choose manually Choose the specific items you'd like to display" at bounding box center [1162, 553] width 218 height 66
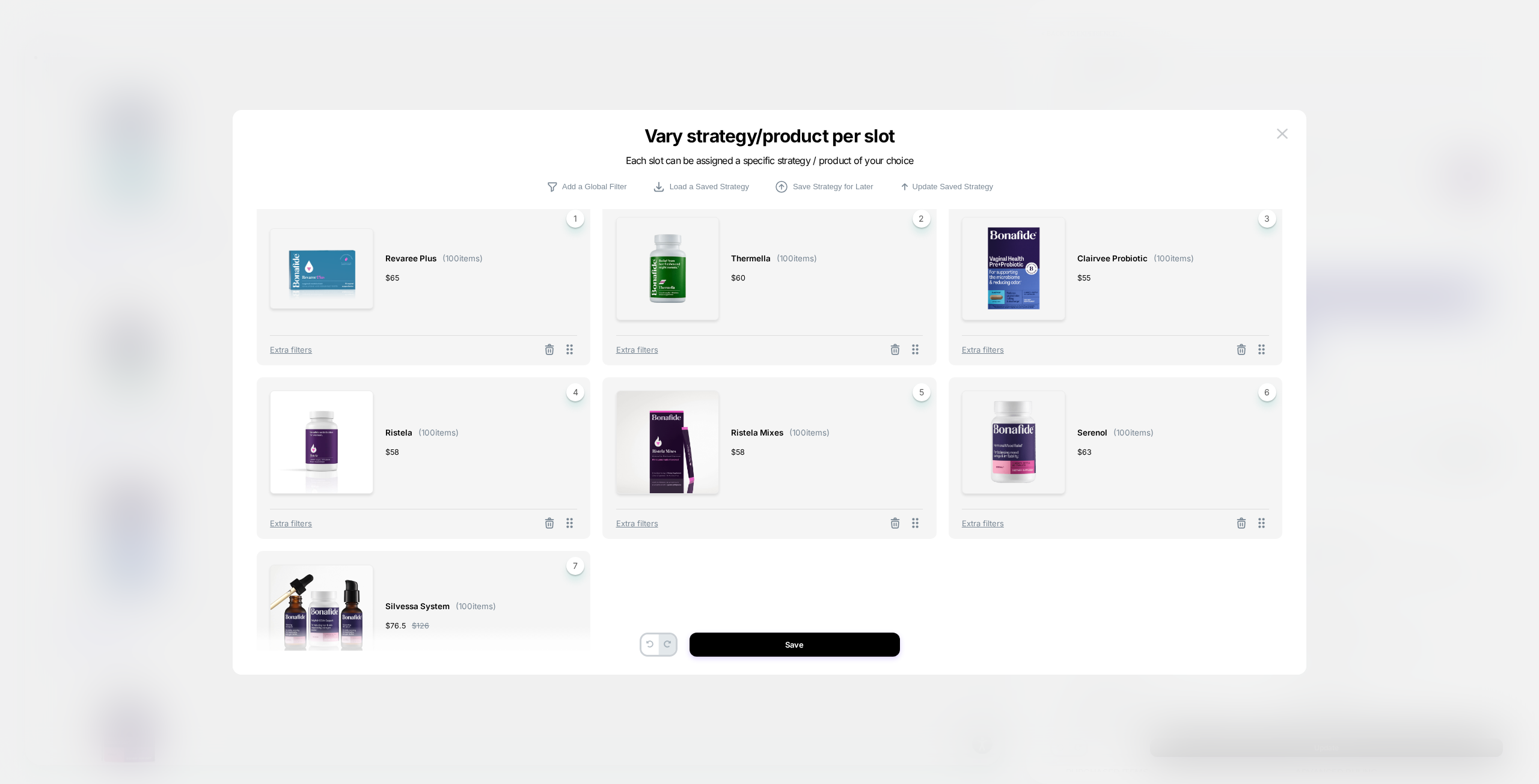
scroll to position [0, 0]
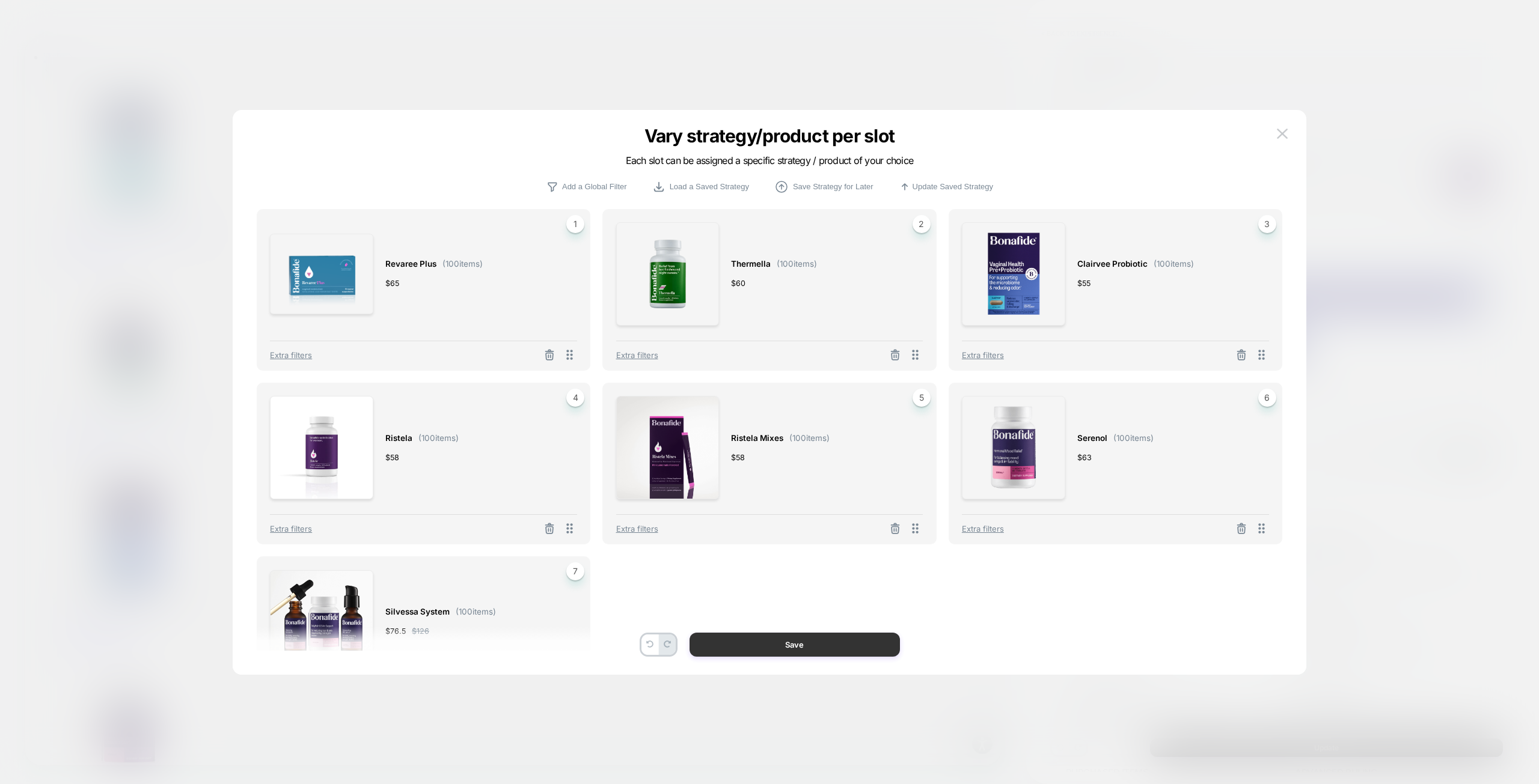
click at [830, 640] on button "Save" at bounding box center [795, 645] width 210 height 24
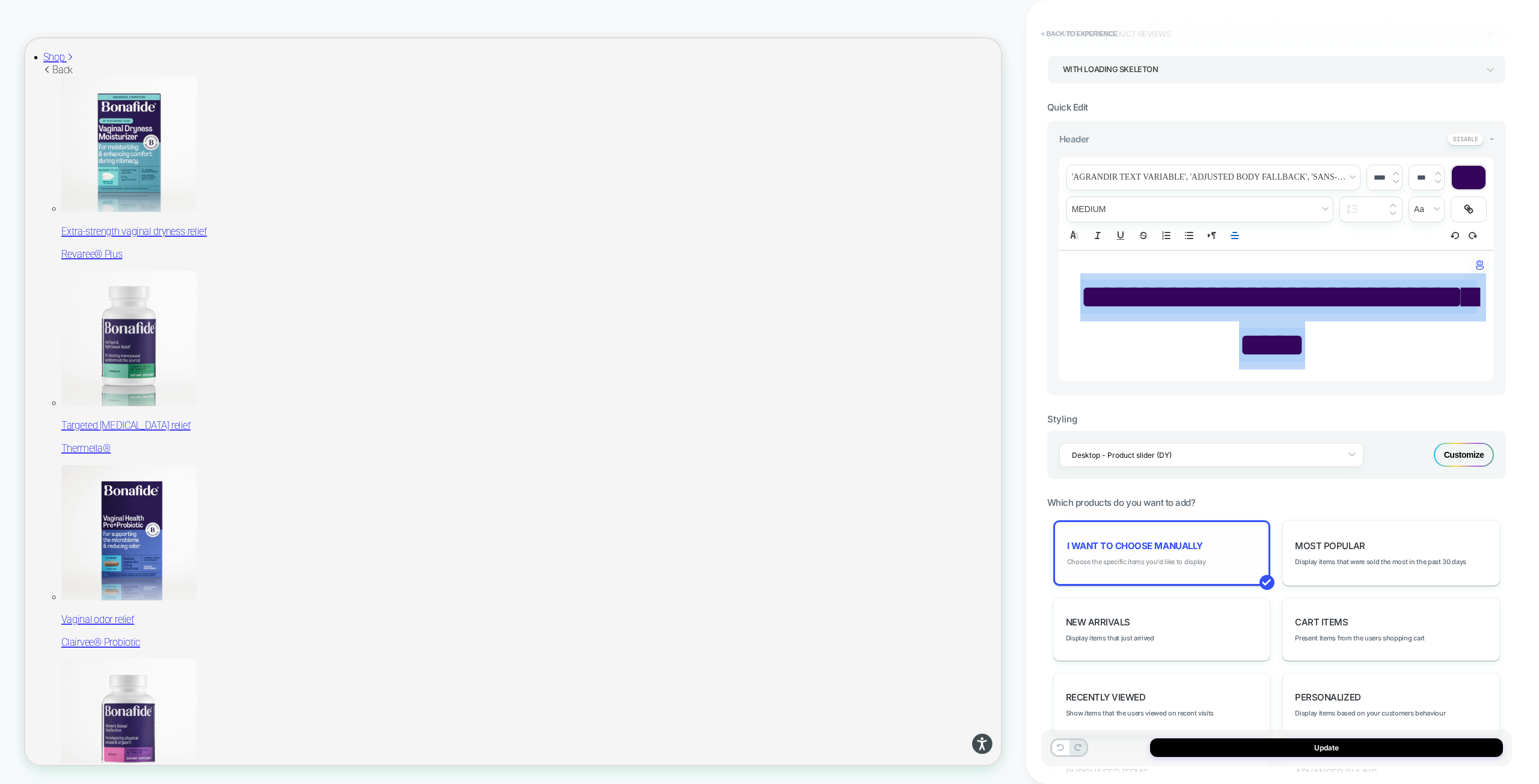
click at [1183, 563] on span "Choose the specific items you'd like to display" at bounding box center [1136, 561] width 139 height 8
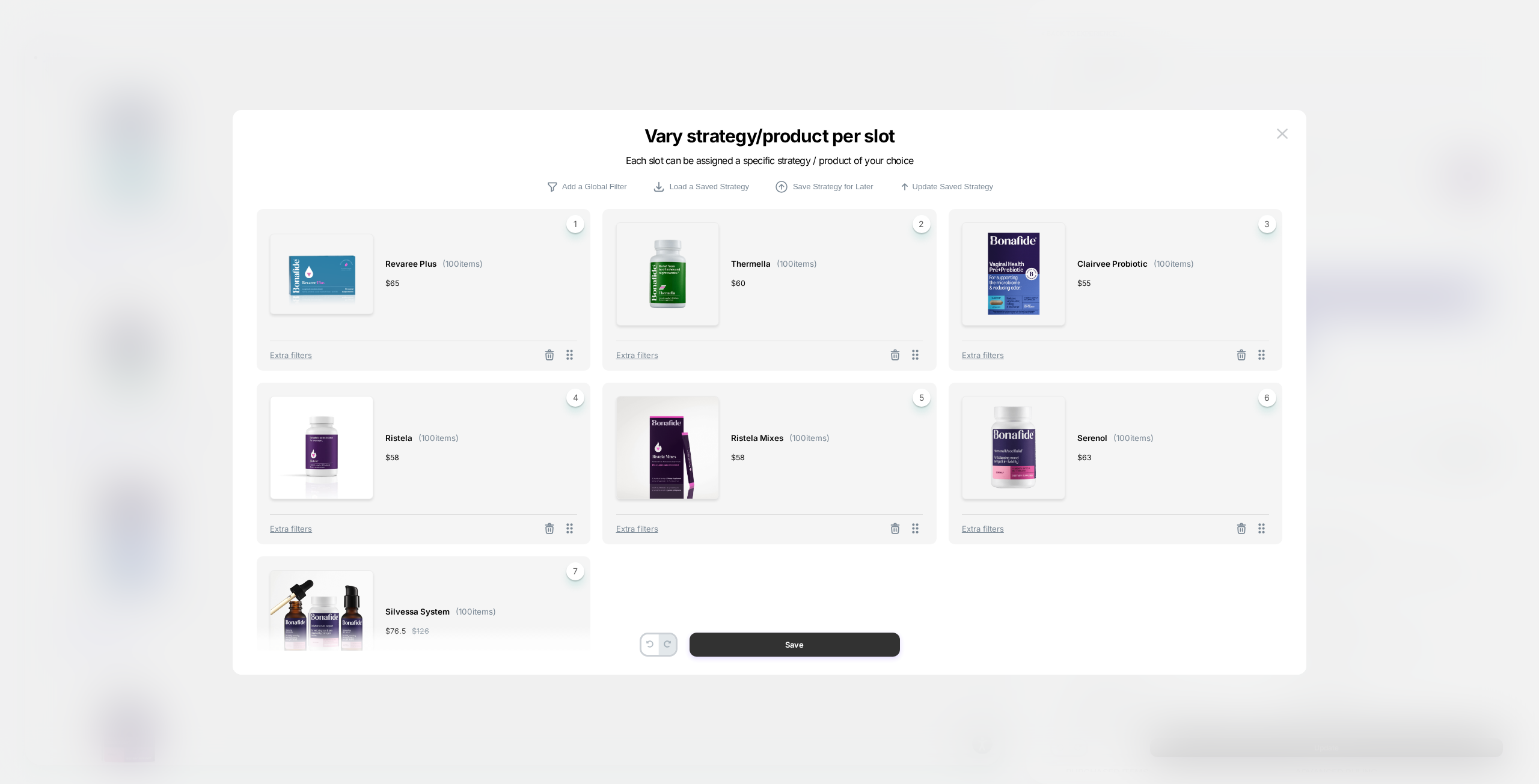
click at [829, 640] on button "Save" at bounding box center [795, 645] width 210 height 24
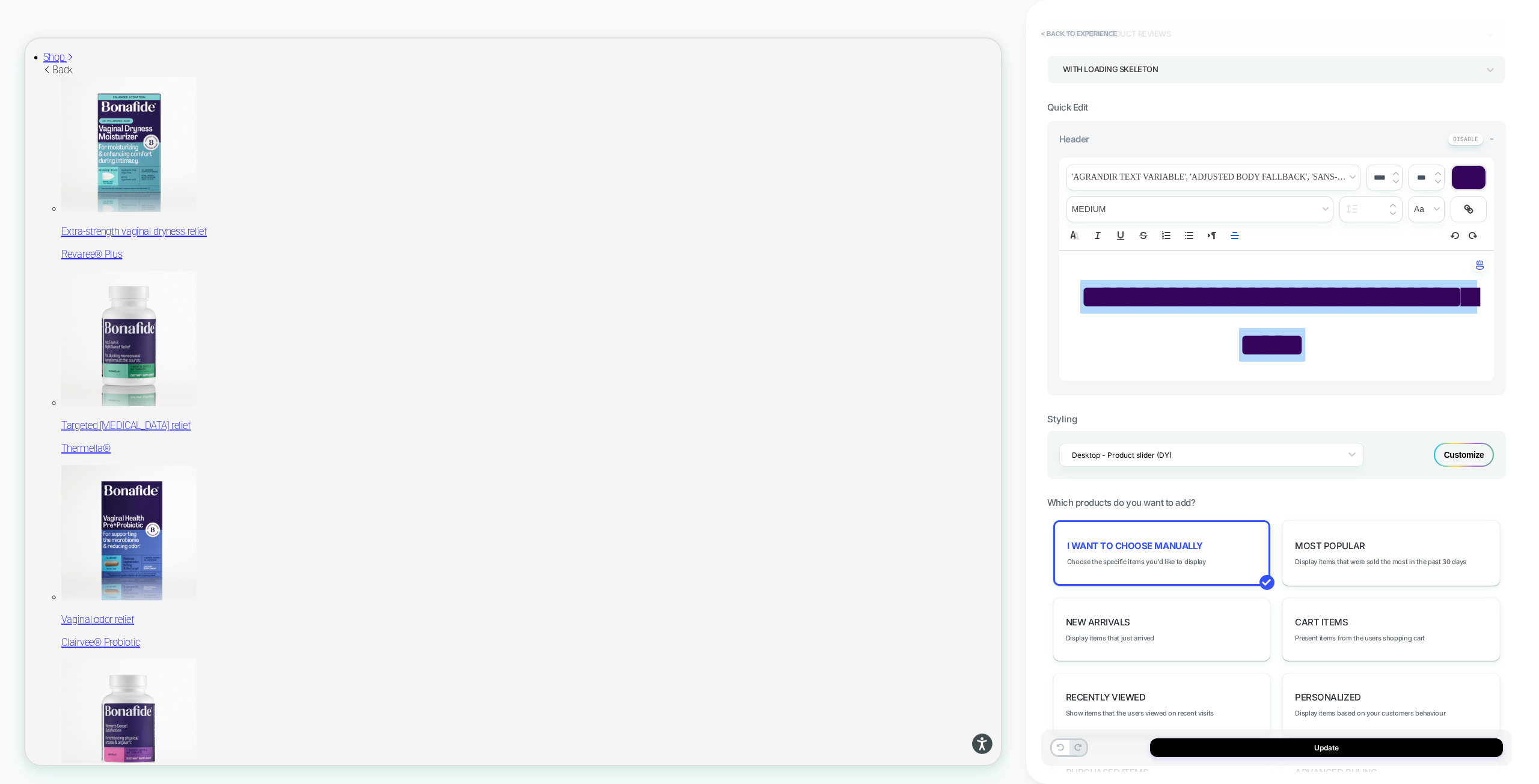
click at [1261, 736] on div "Update" at bounding box center [1276, 747] width 471 height 37
click at [1264, 742] on button "Update" at bounding box center [1326, 747] width 353 height 19
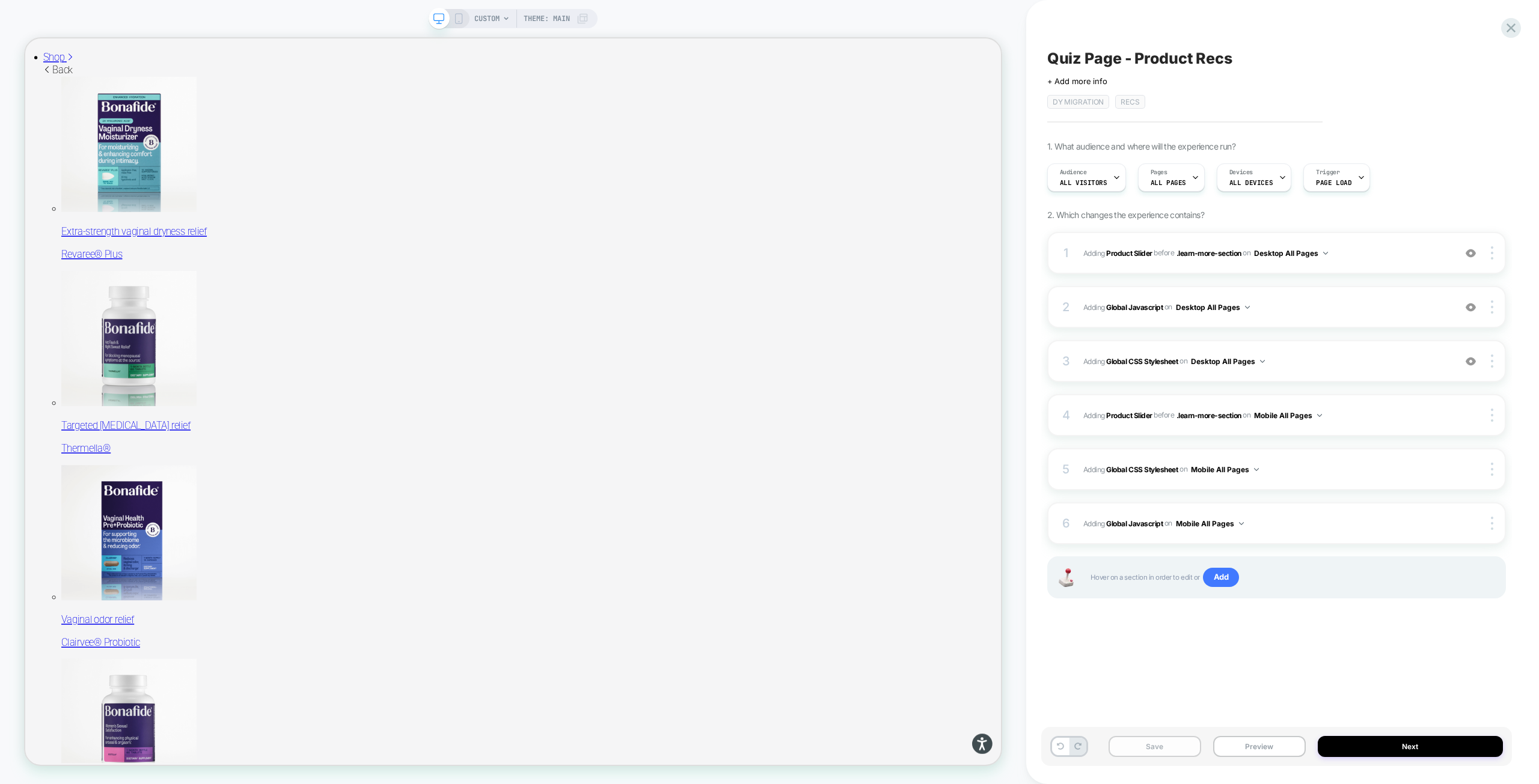
click at [1178, 750] on button "Save" at bounding box center [1155, 747] width 93 height 21
click at [450, 17] on div at bounding box center [449, 19] width 31 height 10
click at [455, 12] on div "CUSTOM Theme: MAIN" at bounding box center [513, 19] width 169 height 19
drag, startPoint x: 457, startPoint y: 22, endPoint x: 422, endPoint y: 7, distance: 38.1
click at [457, 22] on icon at bounding box center [458, 19] width 10 height 10
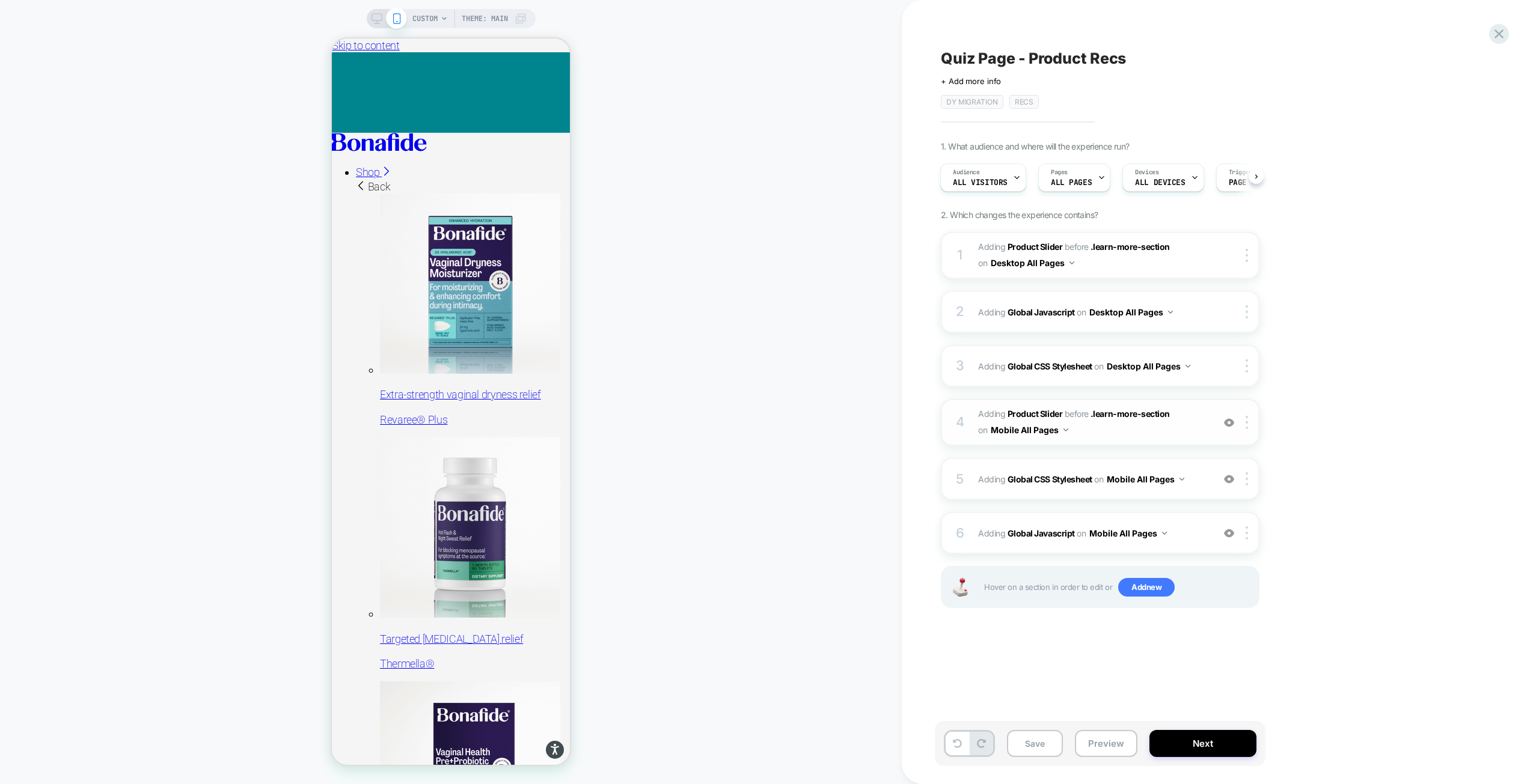
click at [1190, 424] on span "#_loomi_addon_1755094638342_dup1757434986_dup1758117752_dup1758117990 Adding Pr…" at bounding box center [1092, 421] width 229 height 32
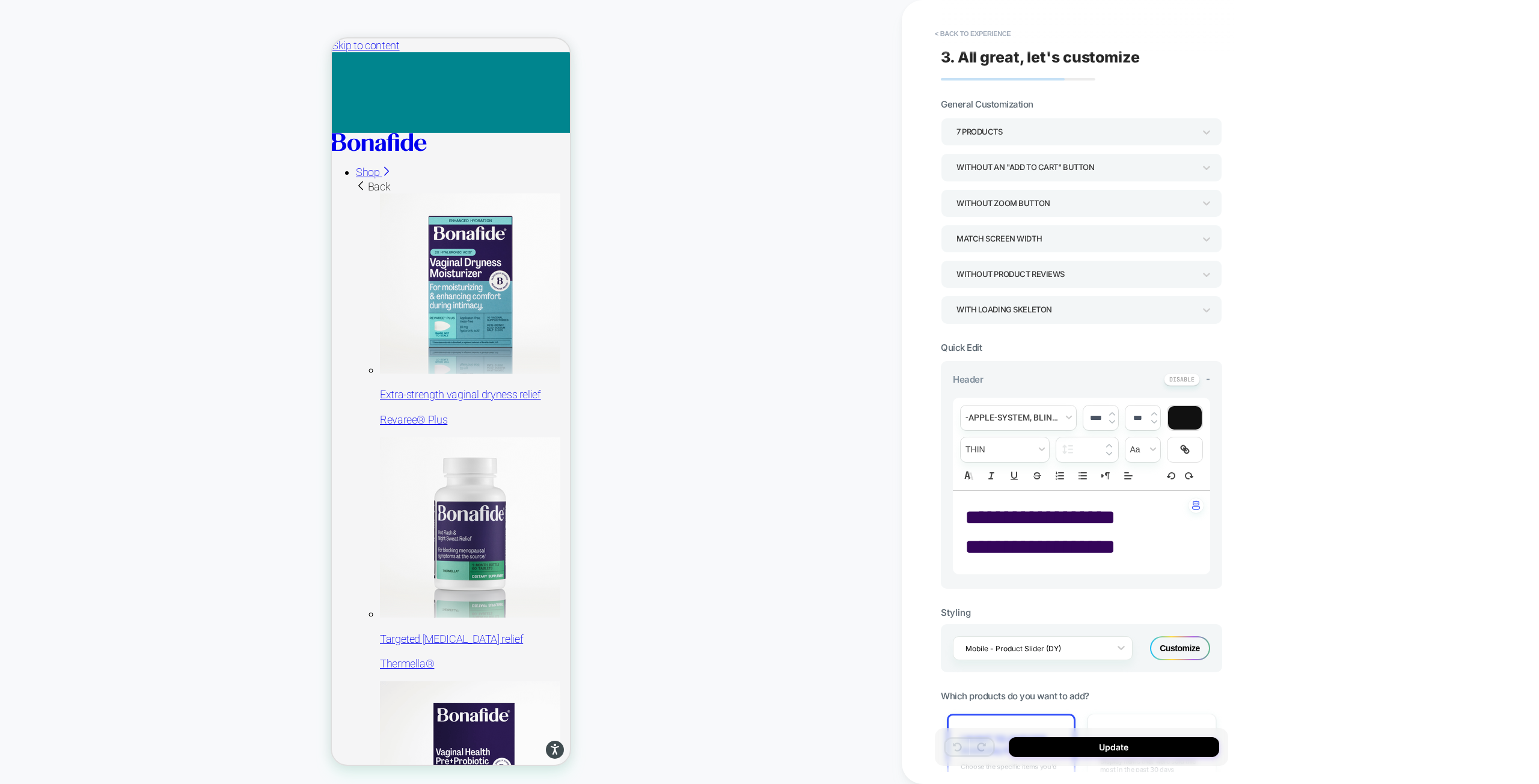
drag, startPoint x: 1129, startPoint y: 549, endPoint x: 987, endPoint y: 511, distance: 147.0
click at [987, 511] on div "**********" at bounding box center [1081, 533] width 257 height 84
drag, startPoint x: 968, startPoint y: 515, endPoint x: 1122, endPoint y: 548, distance: 157.5
click at [1122, 548] on div "**********" at bounding box center [1081, 533] width 257 height 84
type input "****"
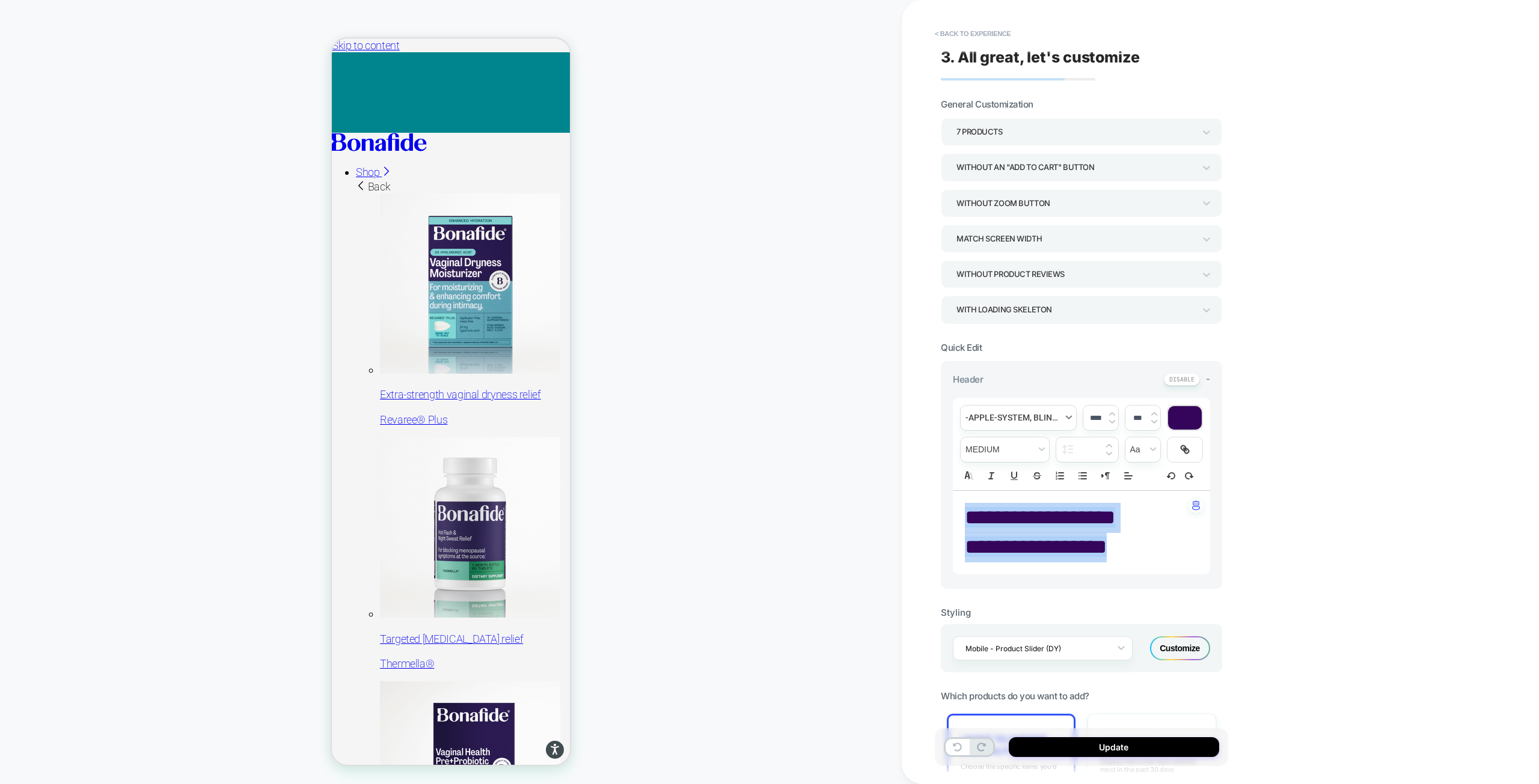
click at [1037, 415] on span "font" at bounding box center [1018, 418] width 116 height 25
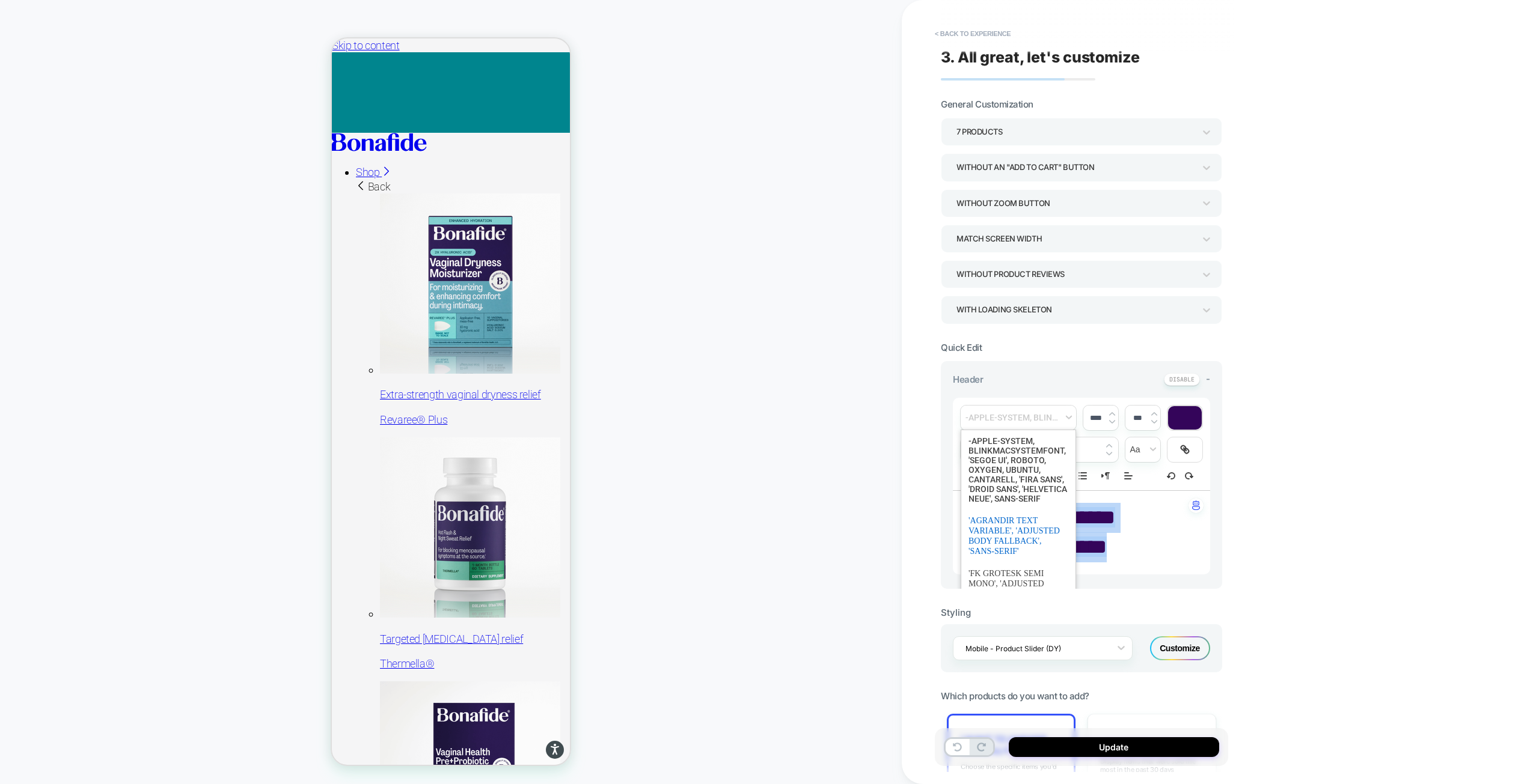
click at [1006, 556] on span "font" at bounding box center [1018, 536] width 100 height 53
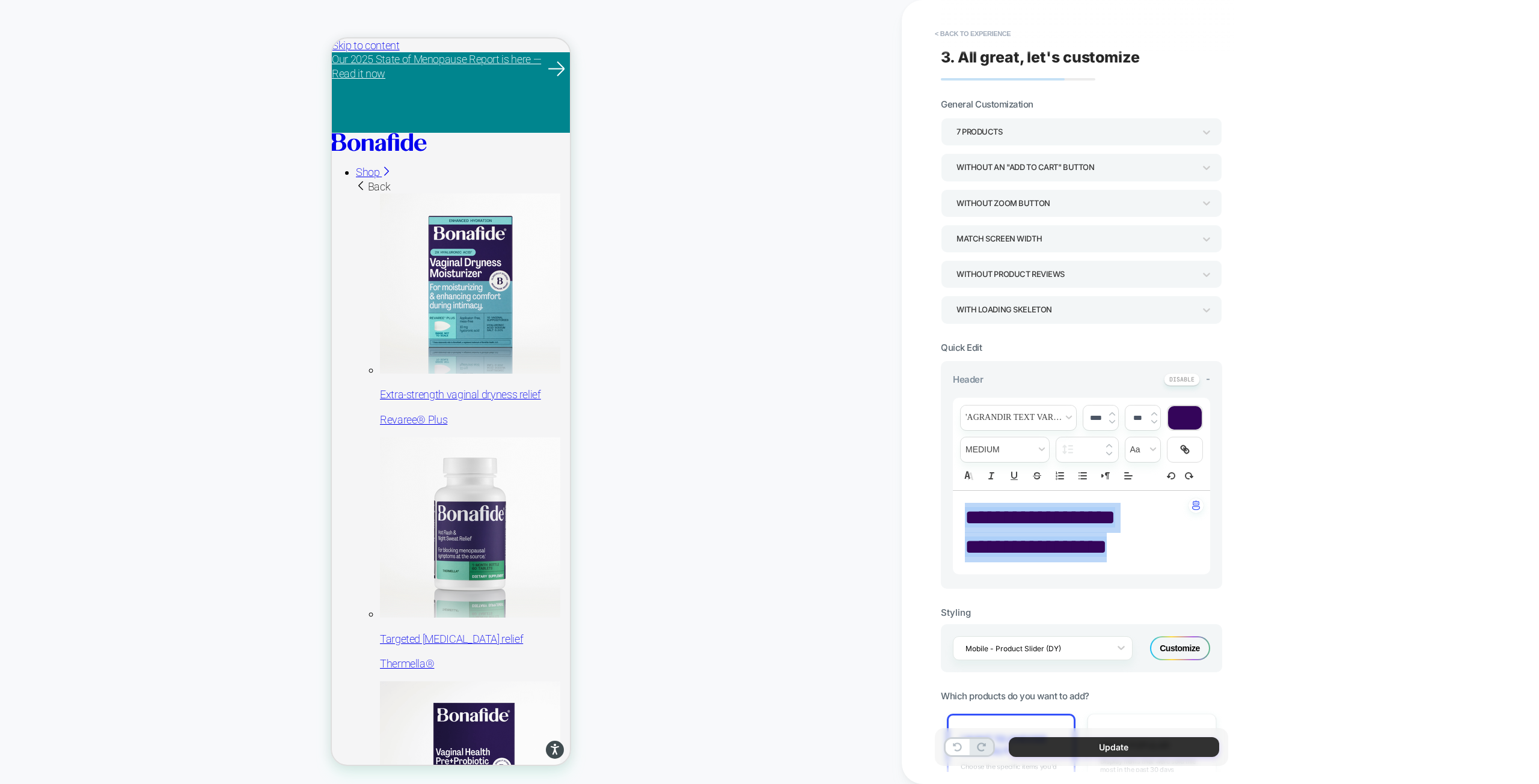
click at [1110, 747] on button "Update" at bounding box center [1114, 747] width 210 height 20
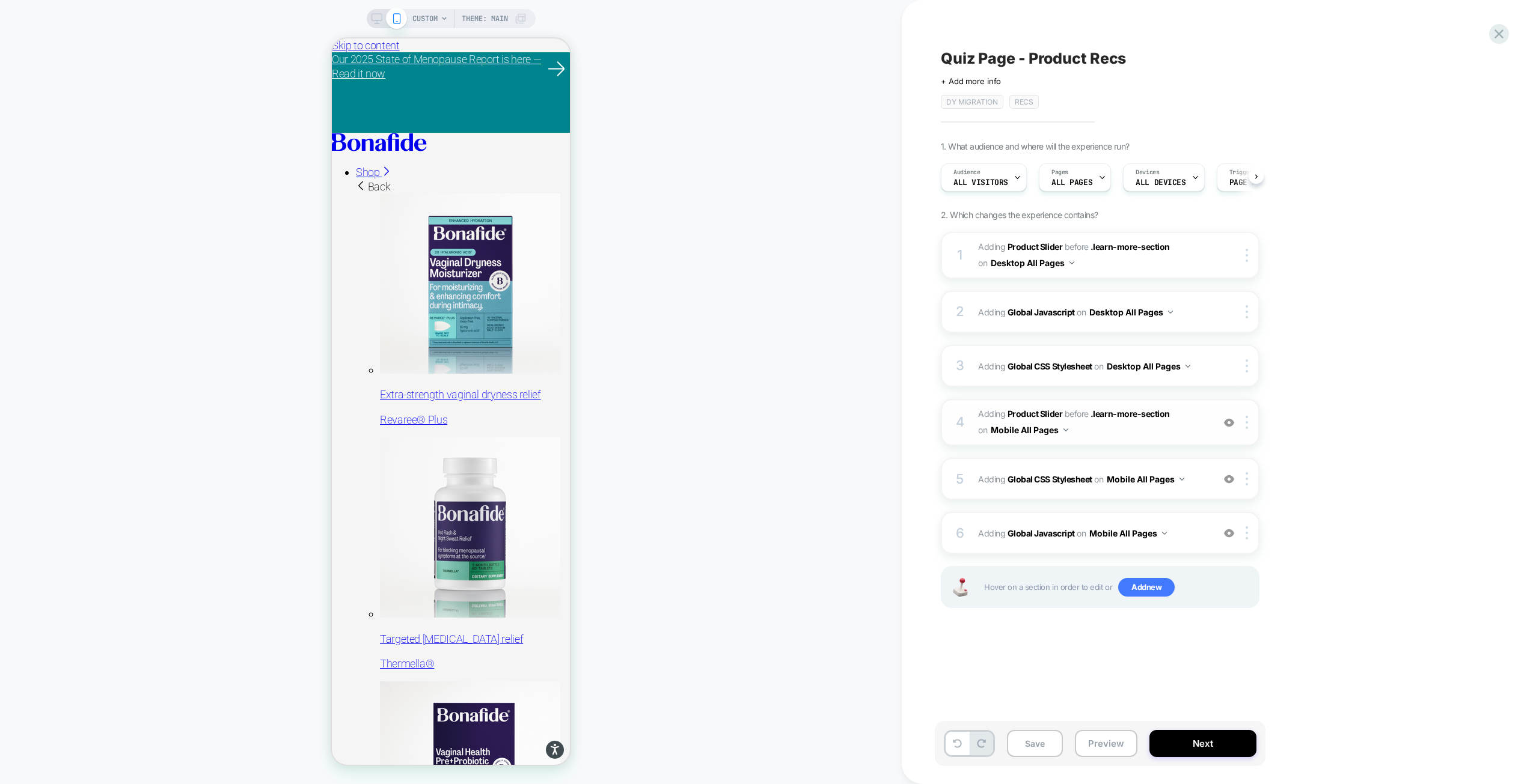
scroll to position [0, 1]
click at [1199, 480] on span "Adding Global CSS Stylesheet on Mobile All Pages" at bounding box center [1092, 479] width 229 height 17
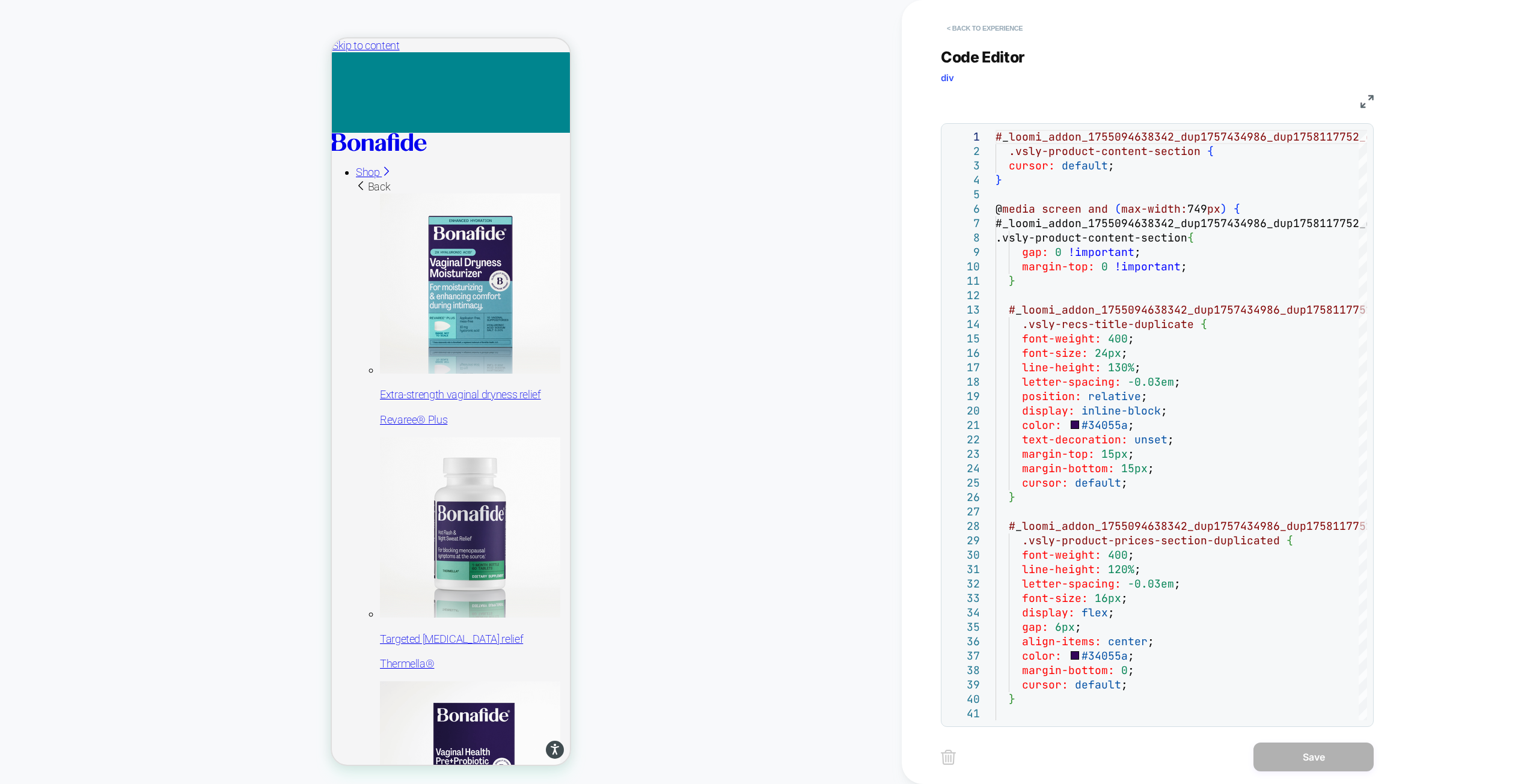
click at [968, 25] on button "< Back to experience" at bounding box center [984, 28] width 88 height 19
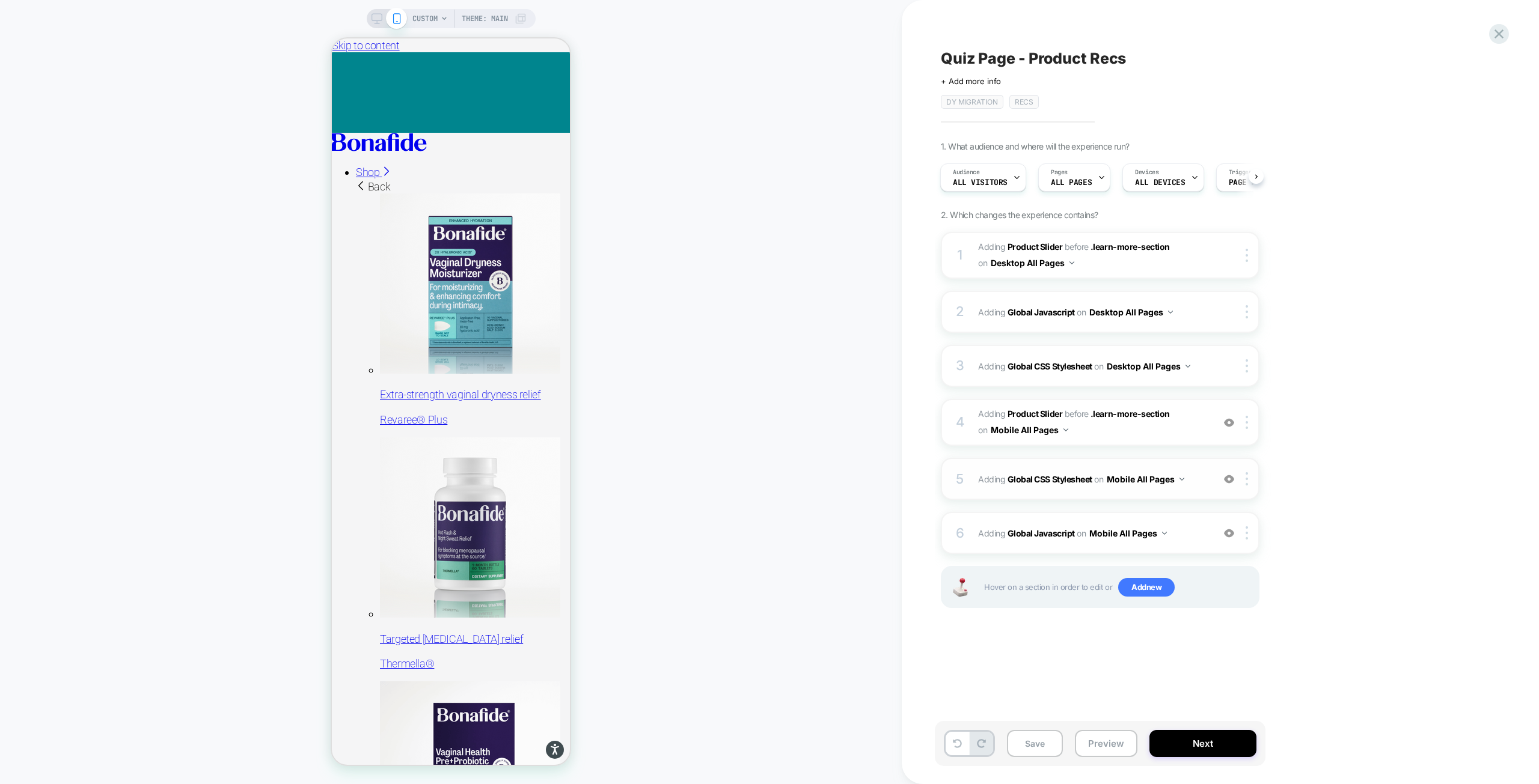
click at [1201, 471] on span "Adding Global CSS Stylesheet on Mobile All Pages" at bounding box center [1092, 479] width 229 height 17
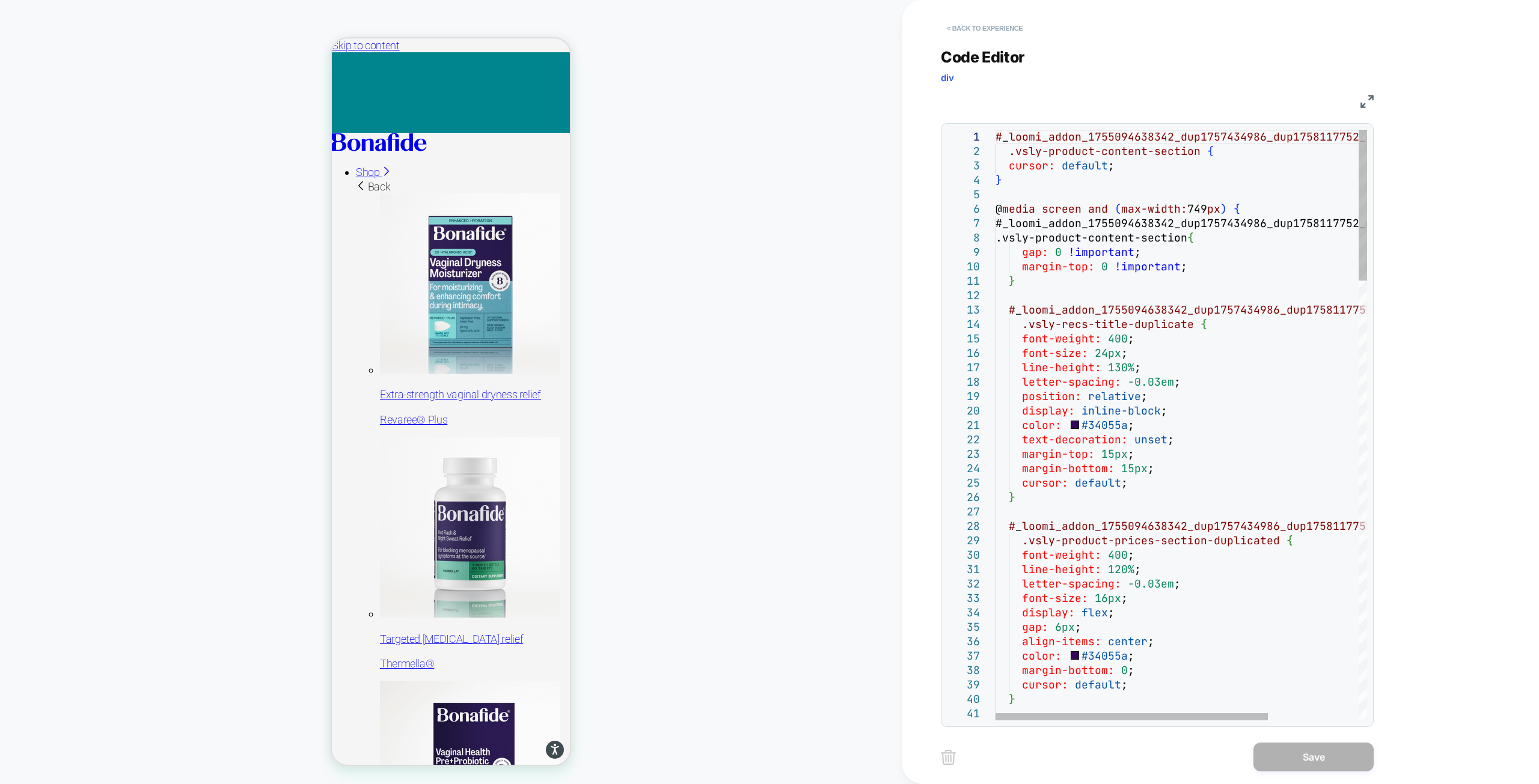
click at [973, 23] on button "< Back to experience" at bounding box center [984, 28] width 88 height 19
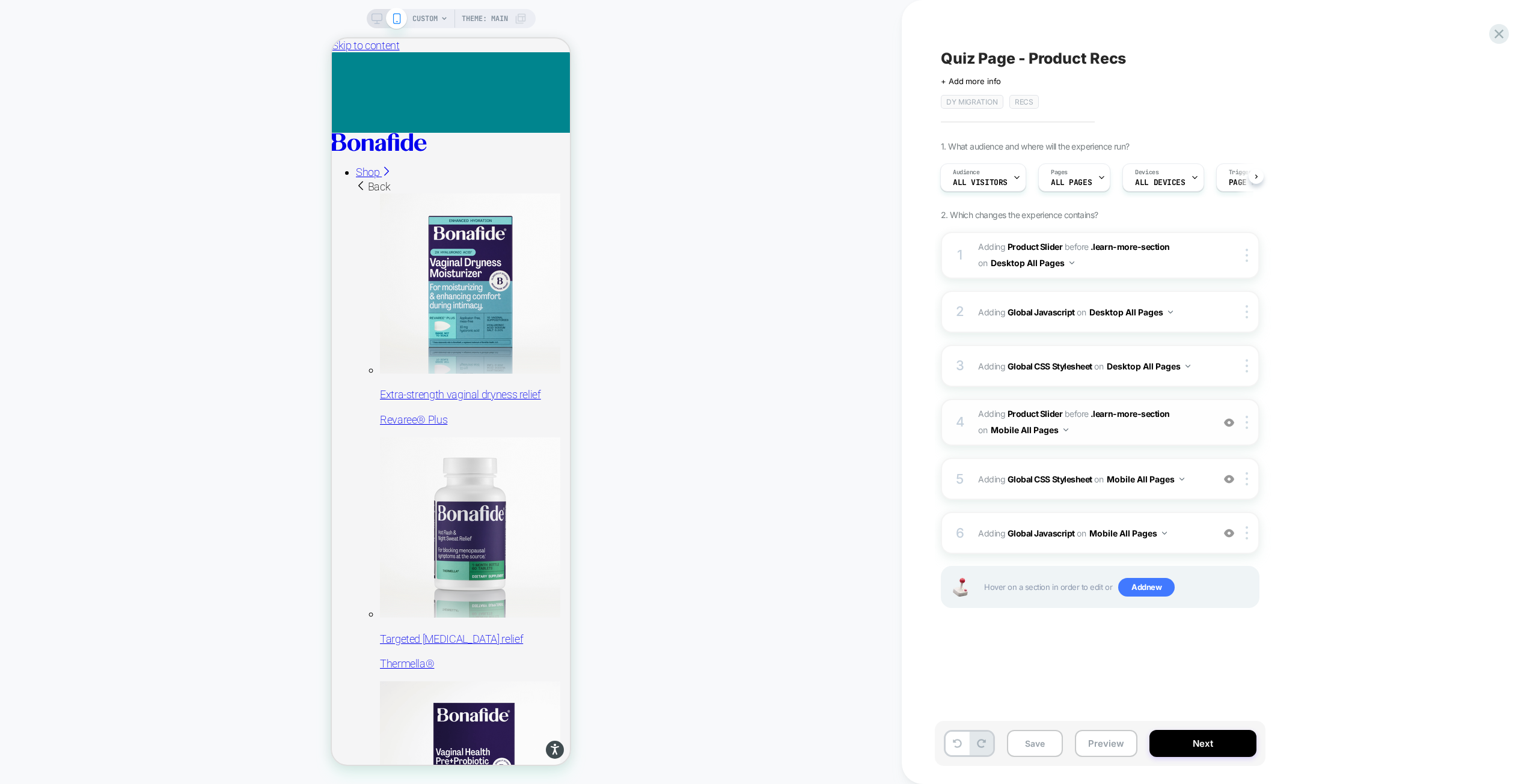
click at [1184, 421] on span "#_loomi_addon_1755094638342_dup1757434986_dup1758117752_dup1758117990 Adding Pr…" at bounding box center [1092, 421] width 229 height 32
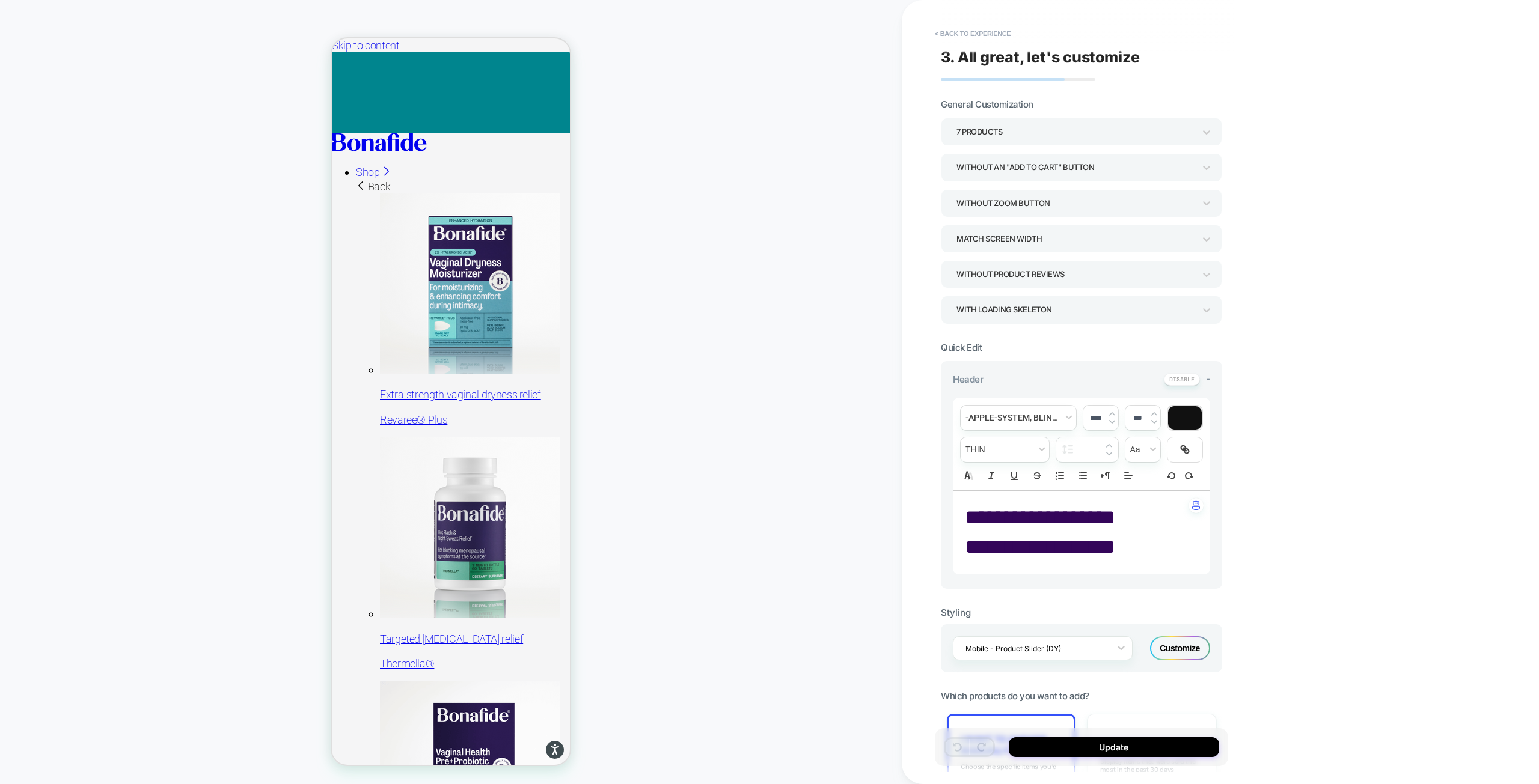
drag, startPoint x: 1123, startPoint y: 552, endPoint x: 973, endPoint y: 511, distance: 155.5
click at [973, 511] on div "**********" at bounding box center [1081, 533] width 257 height 84
drag, startPoint x: 967, startPoint y: 515, endPoint x: 1129, endPoint y: 545, distance: 164.8
click at [1129, 545] on div "**********" at bounding box center [1081, 533] width 257 height 84
type input "****"
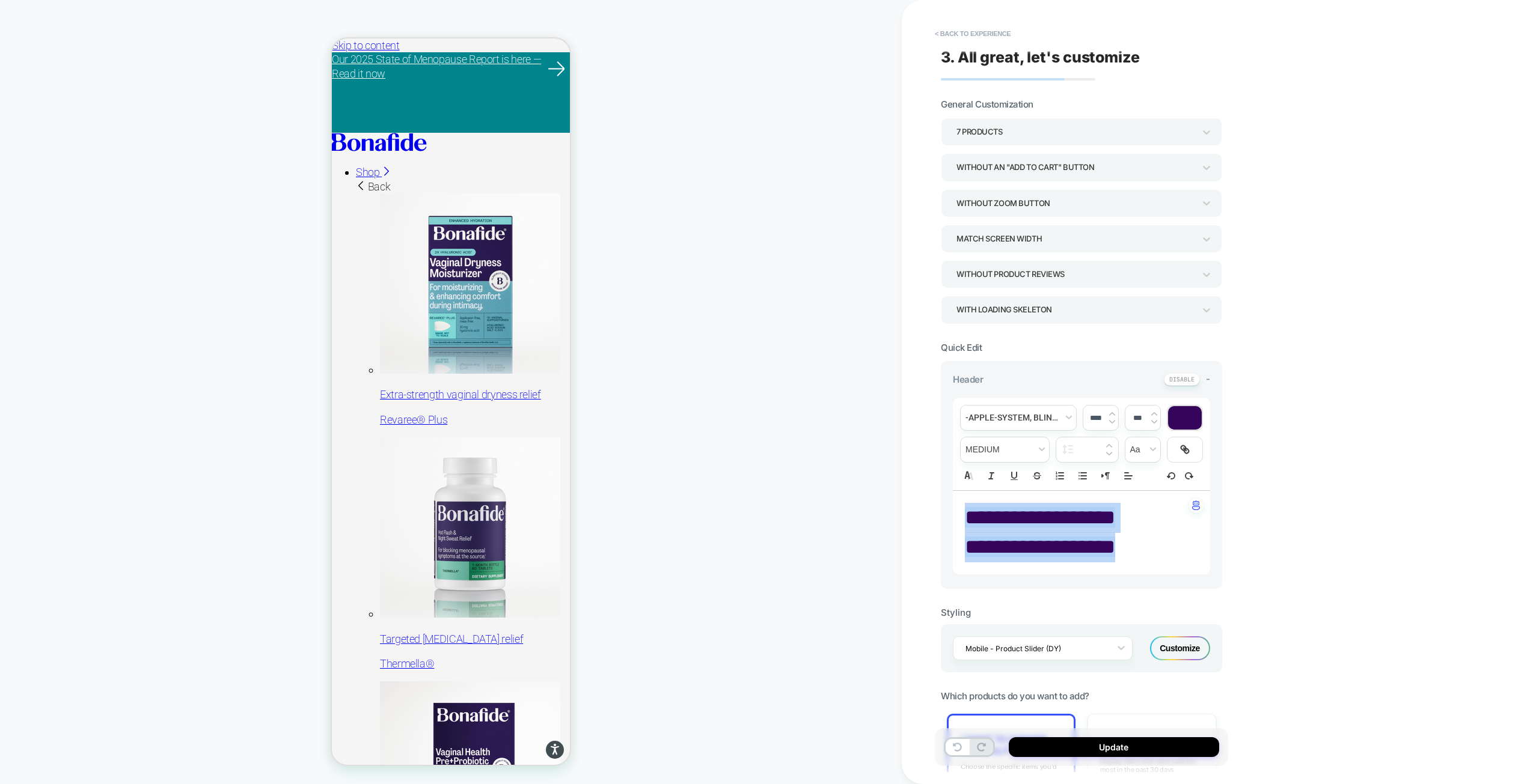
click at [1099, 542] on span "**********" at bounding box center [1040, 546] width 150 height 20
click at [1115, 548] on span "**********" at bounding box center [1040, 546] width 150 height 20
drag, startPoint x: 1120, startPoint y: 551, endPoint x: 1020, endPoint y: 526, distance: 103.1
click at [1020, 526] on div "**********" at bounding box center [1081, 533] width 257 height 84
drag, startPoint x: 1129, startPoint y: 554, endPoint x: 964, endPoint y: 516, distance: 169.3
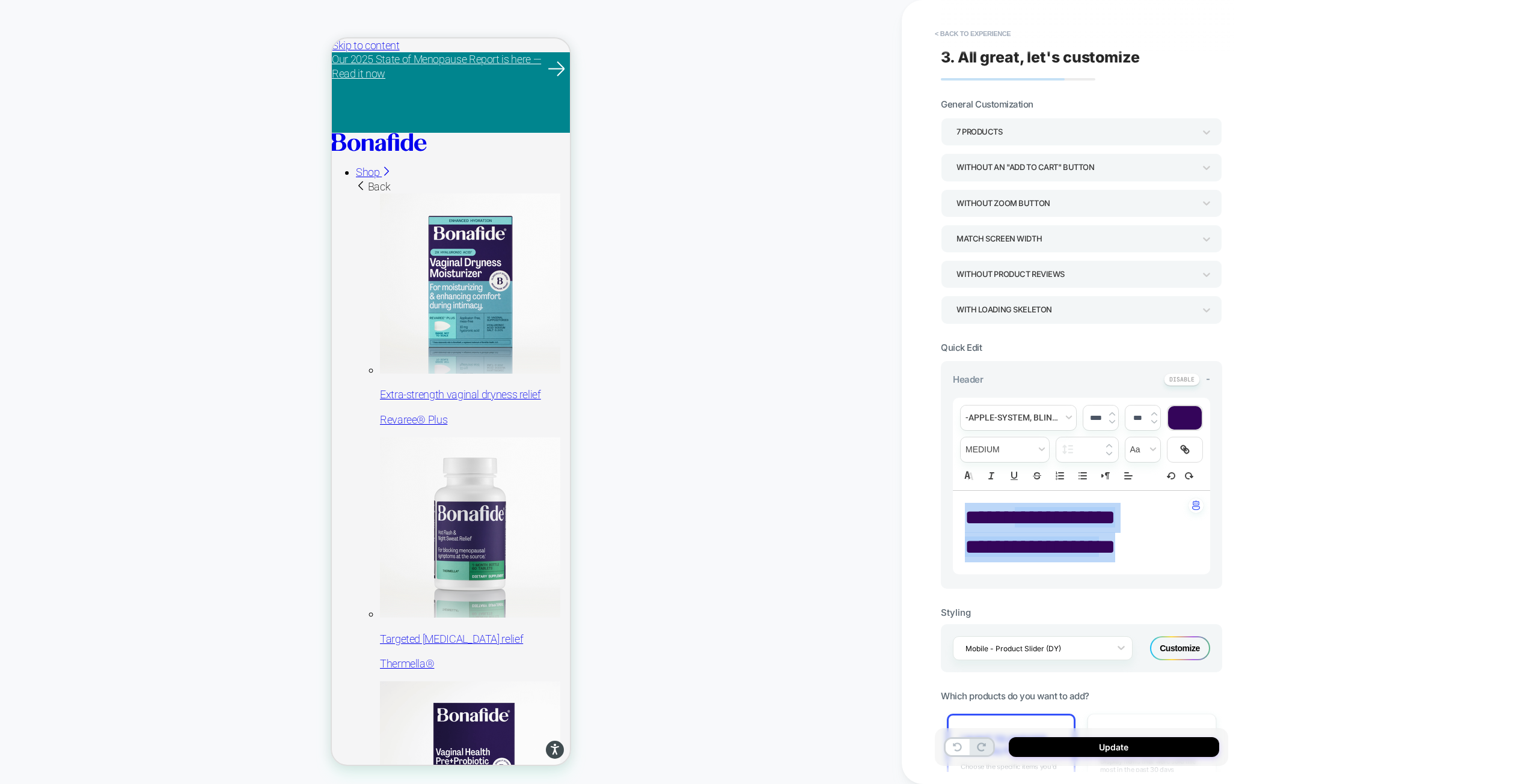
click at [964, 516] on div "**********" at bounding box center [1081, 533] width 257 height 84
click at [1011, 416] on span "font" at bounding box center [1018, 418] width 116 height 25
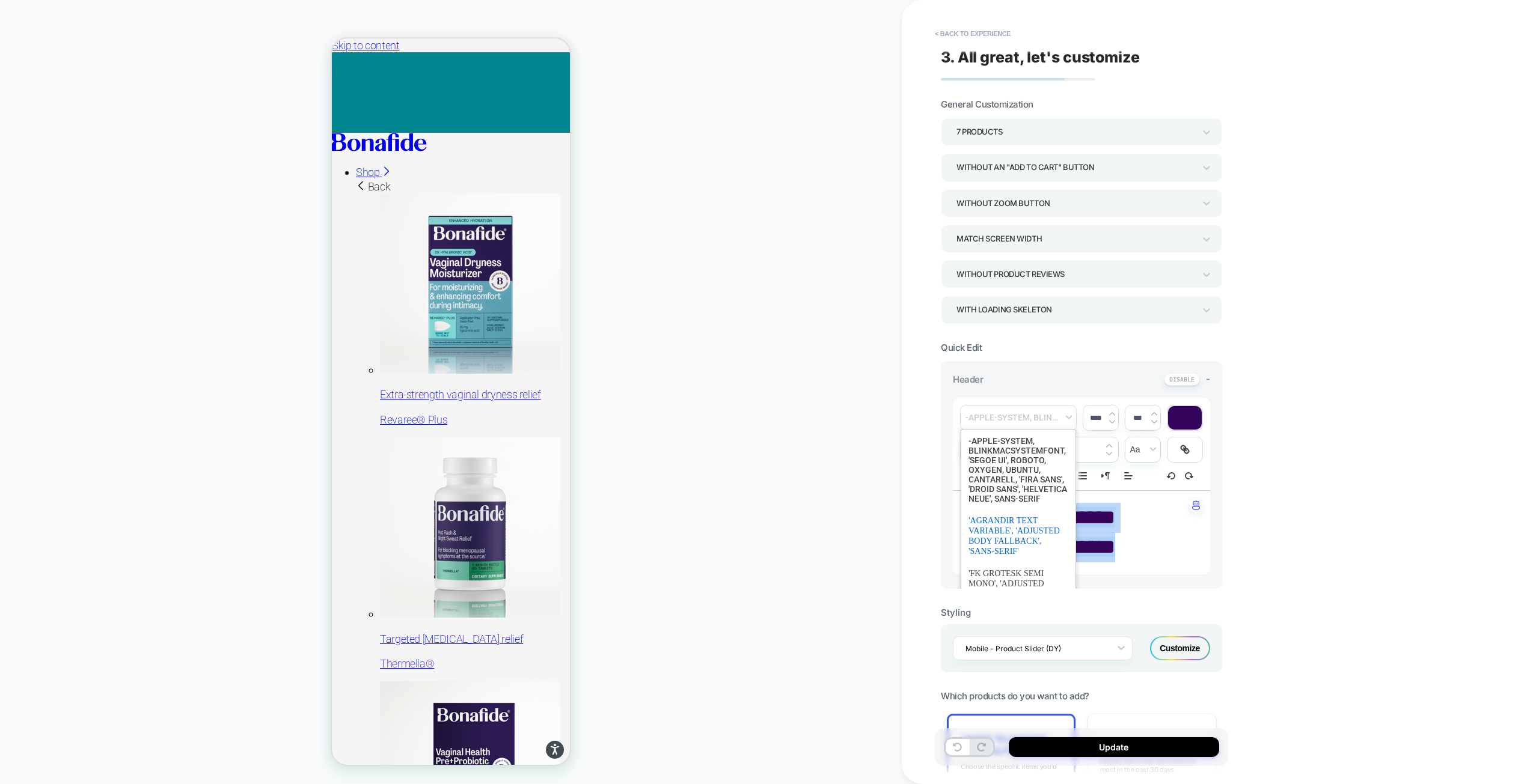
click at [1008, 557] on span "font" at bounding box center [1018, 536] width 100 height 53
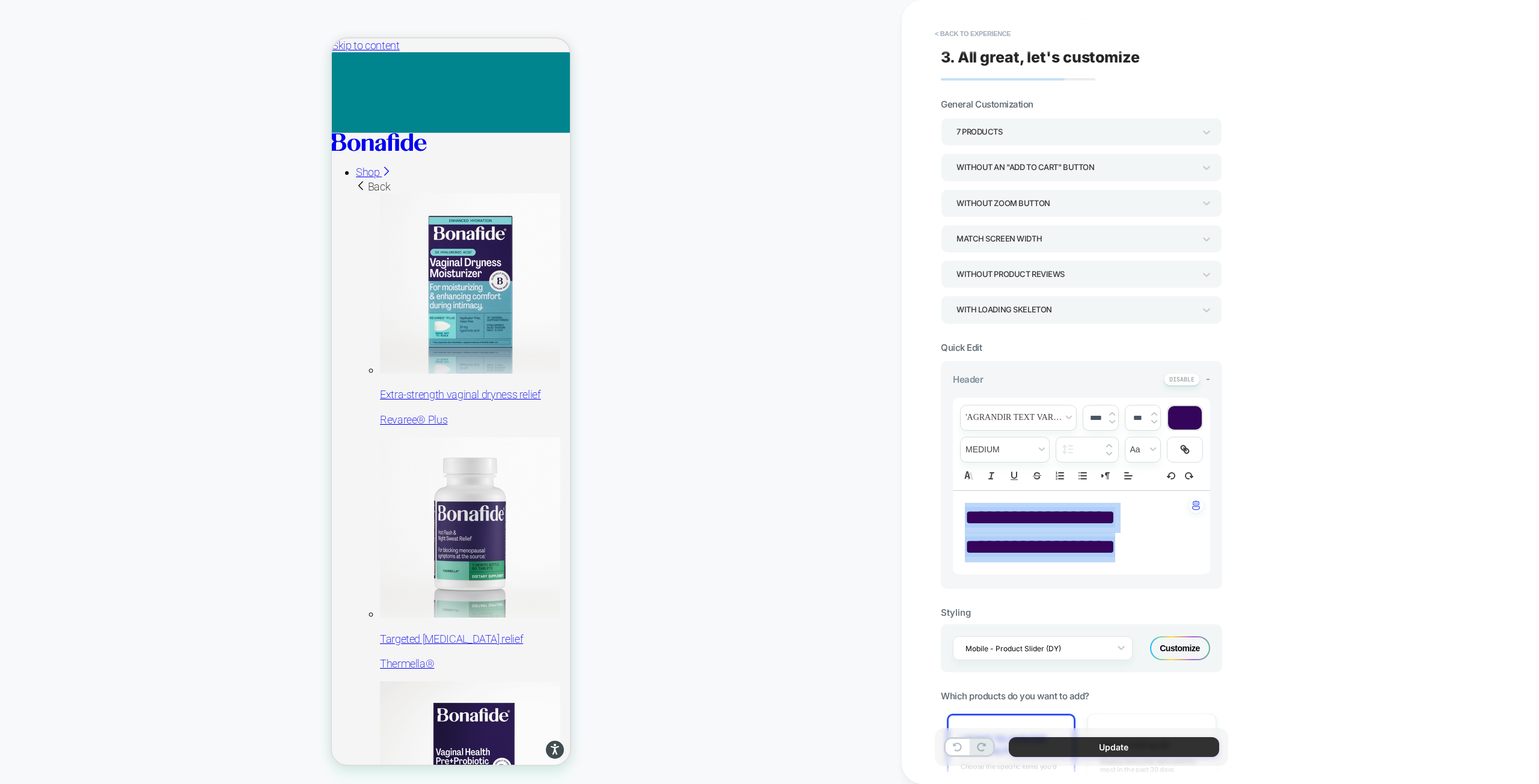
click at [1158, 745] on button "Update" at bounding box center [1114, 747] width 210 height 20
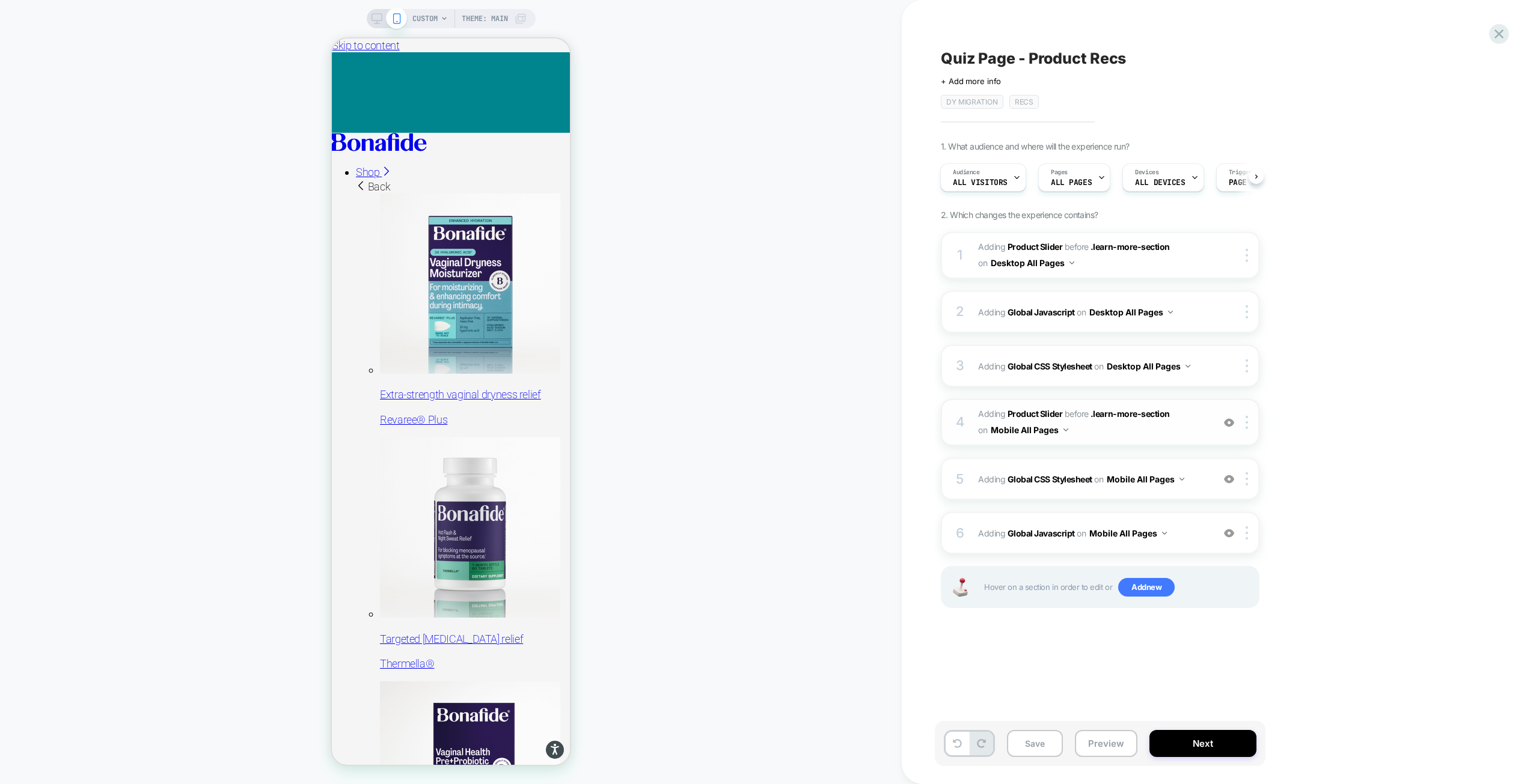
click at [1194, 422] on span "#_loomi_addon_1755094638342_dup1757434986_dup1758117752_dup1758117990 Adding Pr…" at bounding box center [1092, 421] width 229 height 32
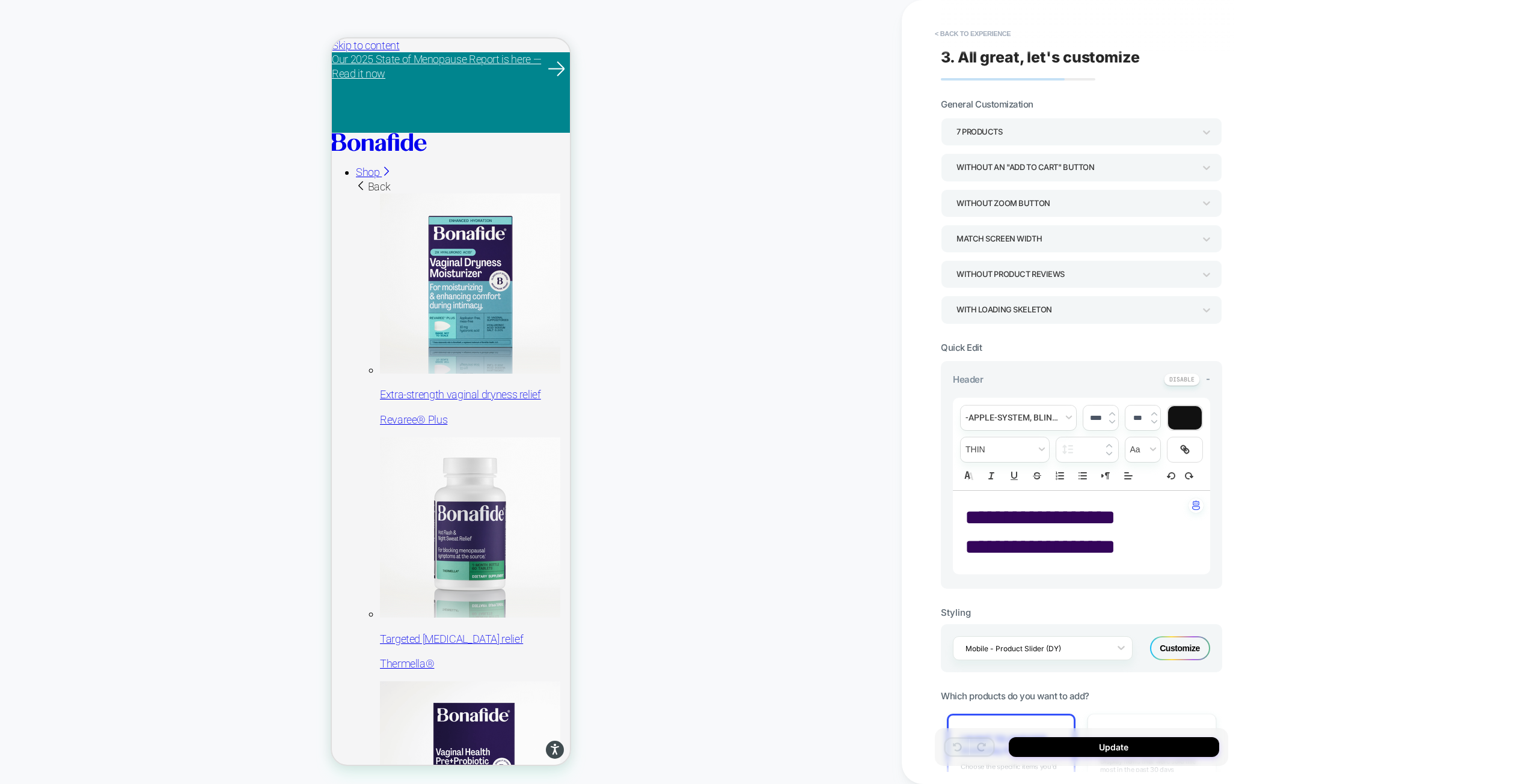
click at [1115, 547] on span "**********" at bounding box center [1040, 546] width 150 height 20
click at [1125, 548] on p "**********" at bounding box center [1077, 548] width 224 height 30
drag, startPoint x: 964, startPoint y: 516, endPoint x: 1126, endPoint y: 550, distance: 165.5
click at [1126, 550] on div "**********" at bounding box center [1081, 533] width 257 height 84
type input "****"
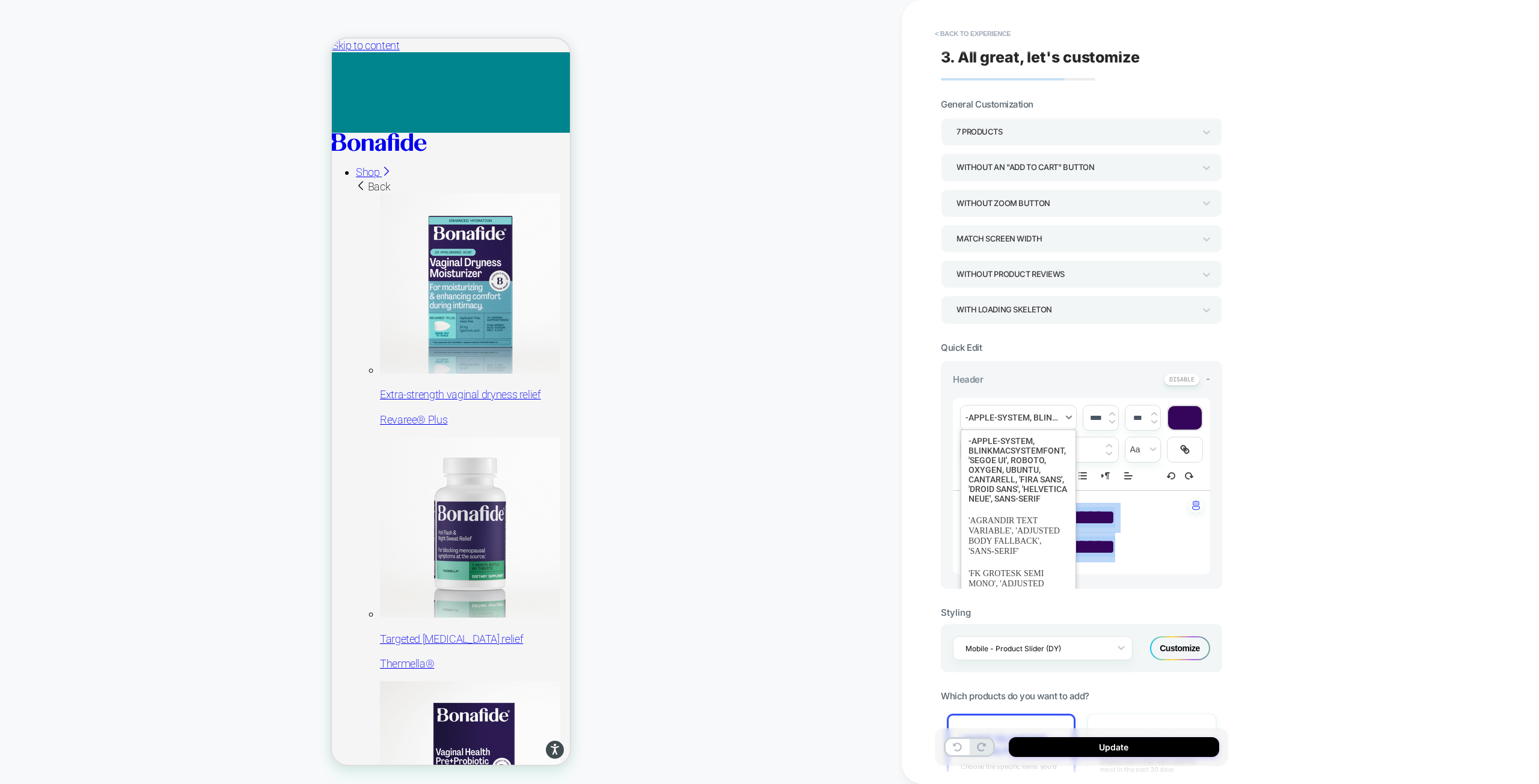
click at [1008, 424] on span "font" at bounding box center [1018, 418] width 116 height 25
click at [1018, 542] on span "font" at bounding box center [1018, 536] width 100 height 53
click at [1076, 520] on span "**********" at bounding box center [1040, 517] width 150 height 20
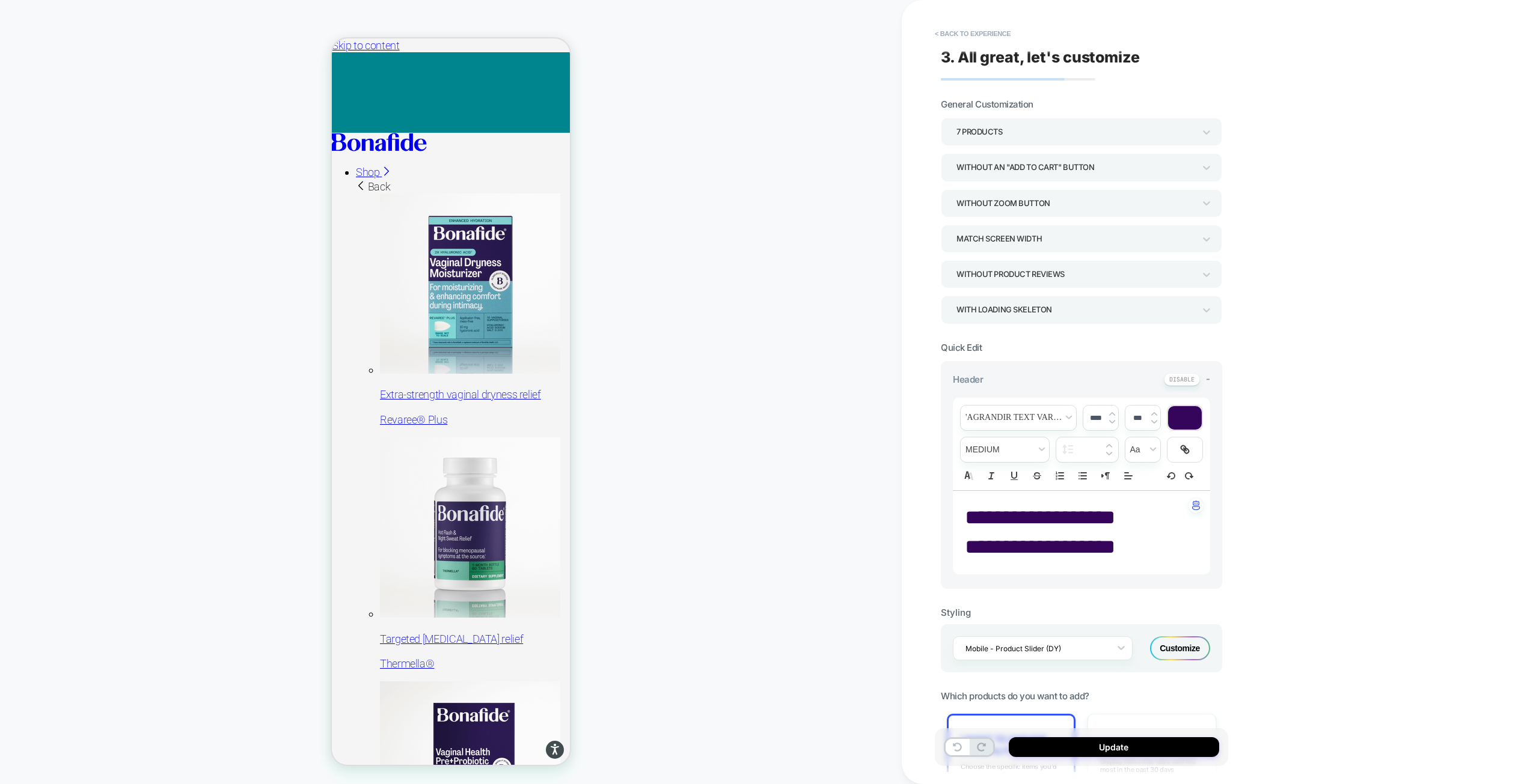
click at [1107, 542] on span "**********" at bounding box center [1040, 546] width 150 height 20
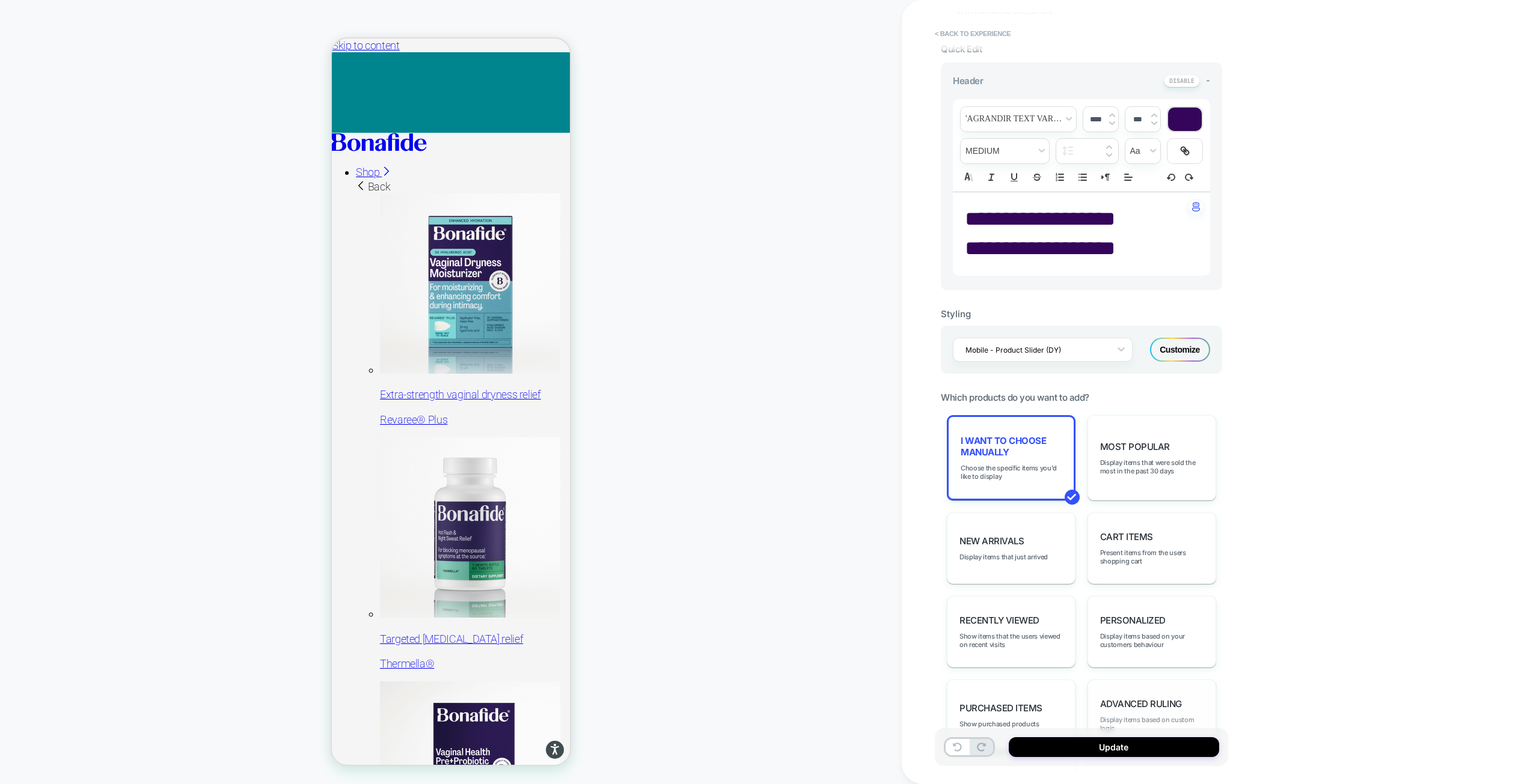
scroll to position [301, 0]
click at [1017, 477] on span "Choose the specific items you'd like to display" at bounding box center [1011, 470] width 101 height 17
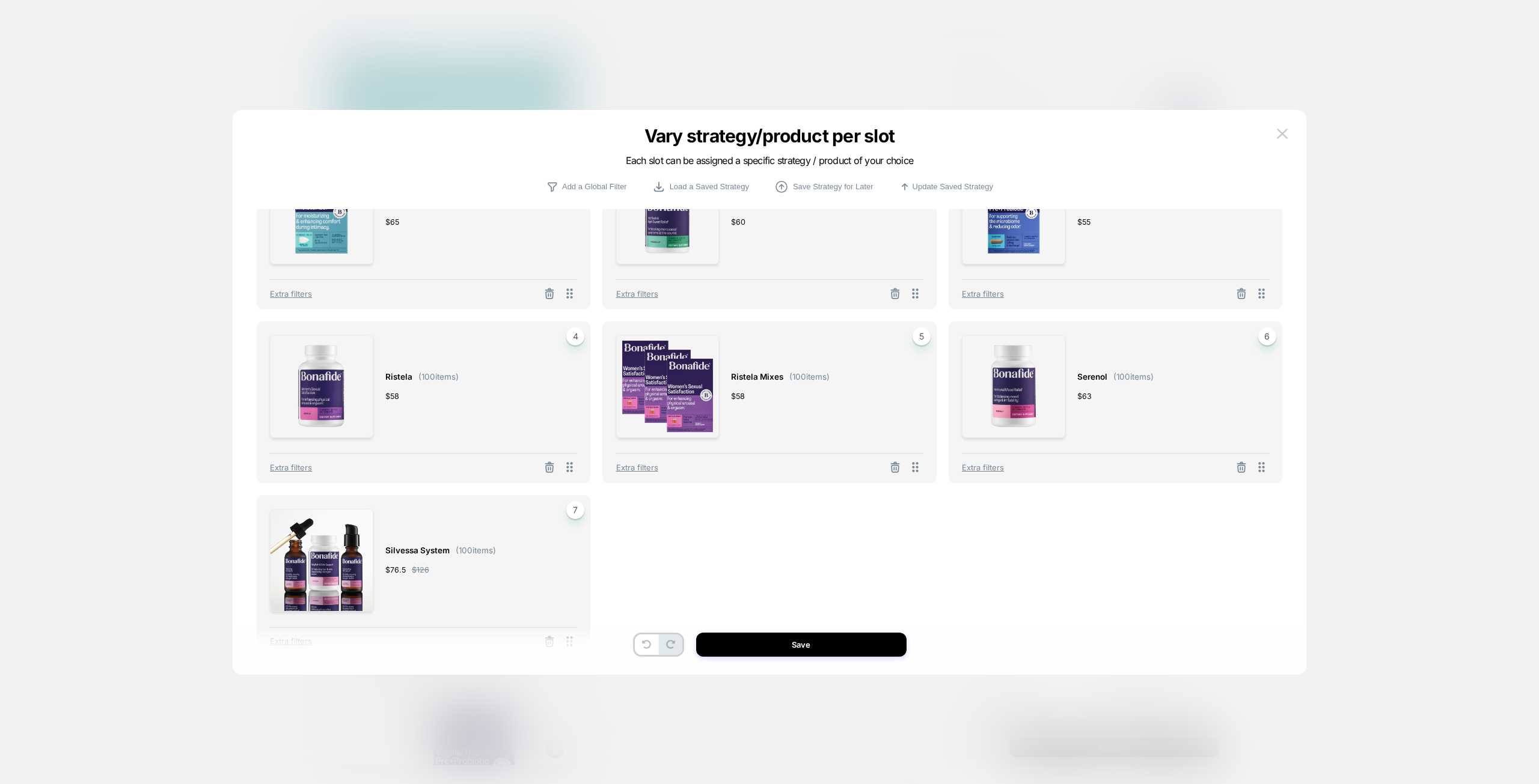
scroll to position [0, 0]
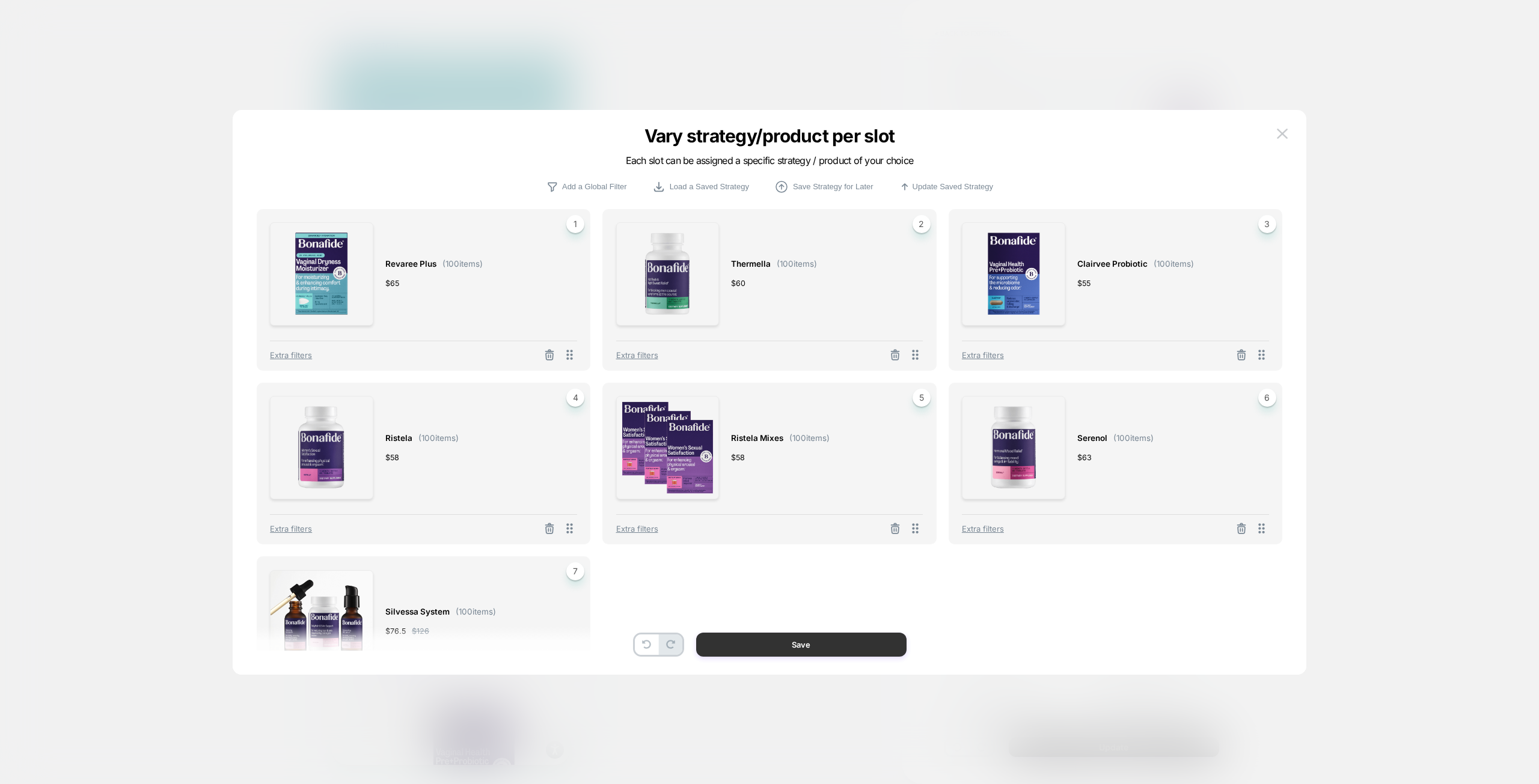
click at [884, 643] on button "Save" at bounding box center [802, 645] width 210 height 24
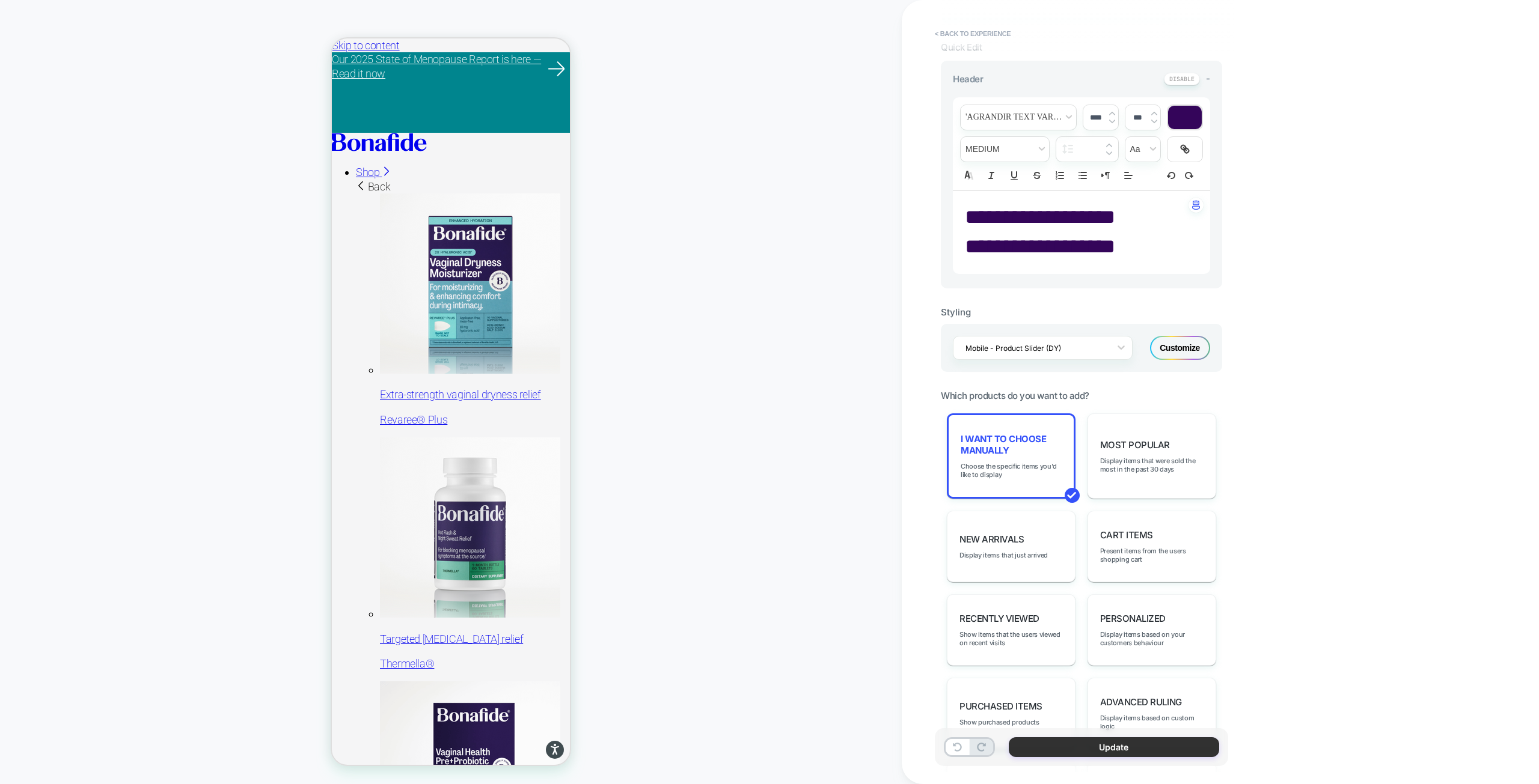
click at [1123, 748] on button "Update" at bounding box center [1114, 747] width 210 height 20
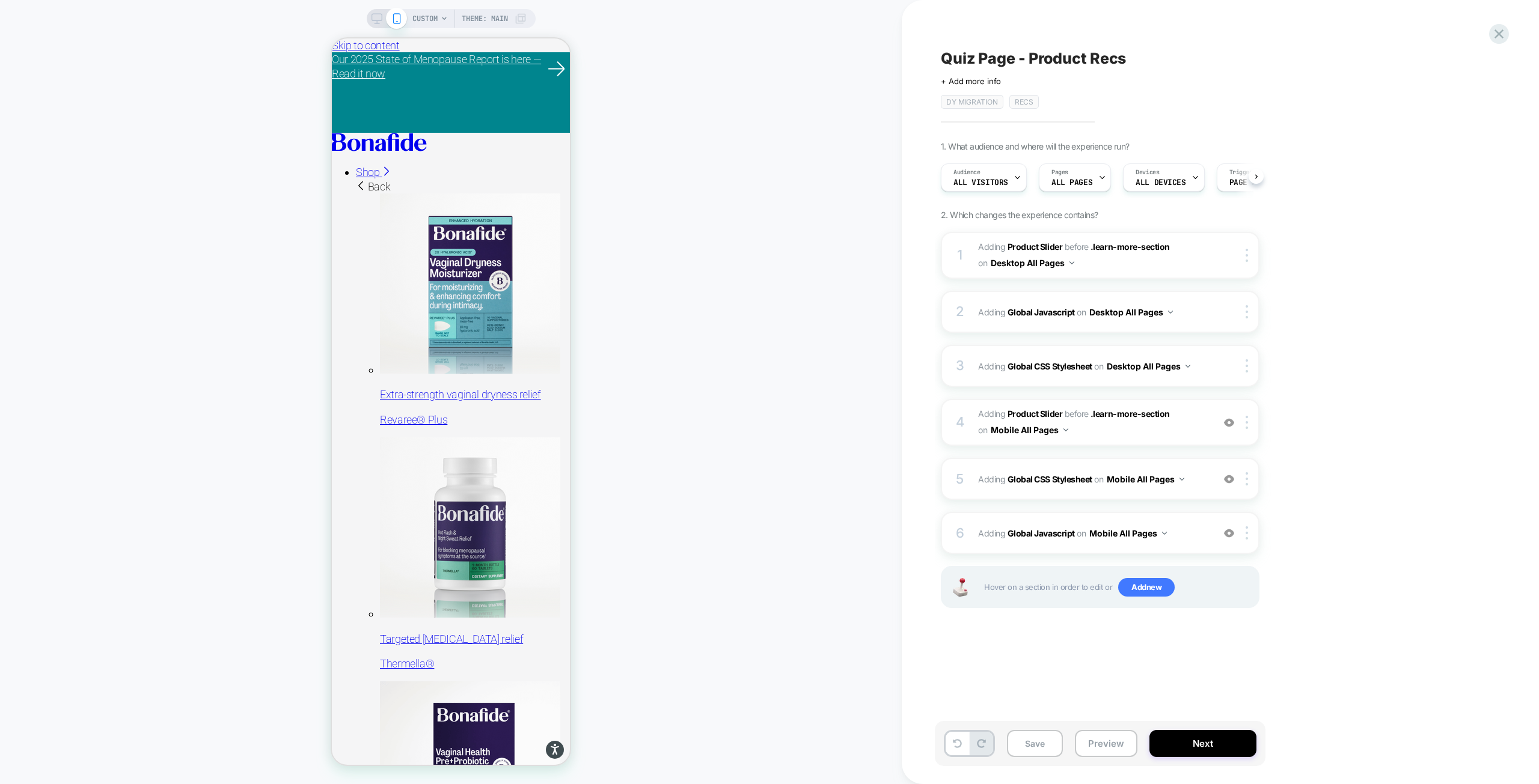
scroll to position [0, 1]
click at [1031, 752] on button "Save" at bounding box center [1034, 743] width 56 height 27
click at [757, 289] on div "CUSTOM Theme: MAIN" at bounding box center [451, 392] width 902 height 760
click at [375, 13] on icon at bounding box center [377, 19] width 10 height 10
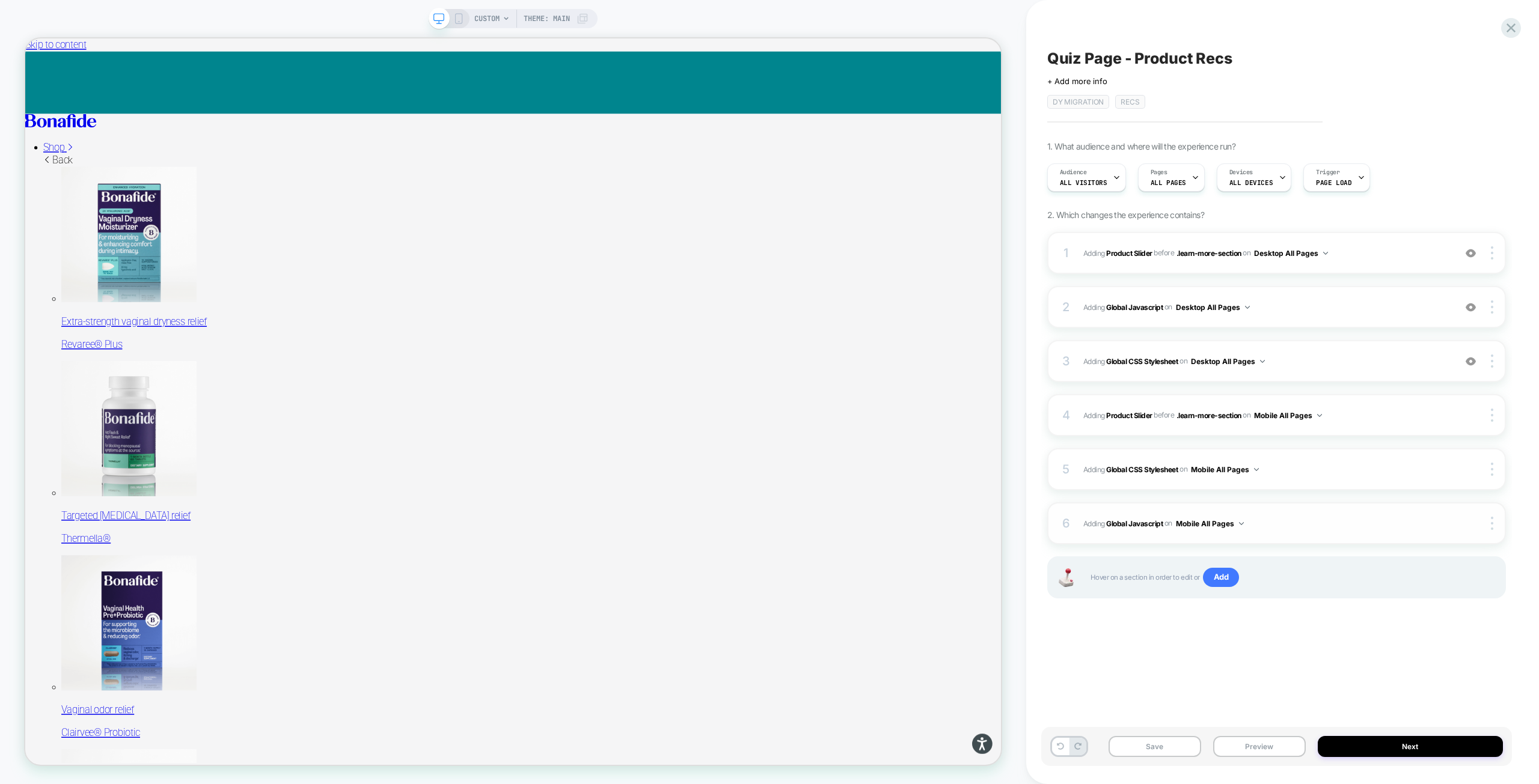
drag, startPoint x: 1175, startPoint y: 750, endPoint x: 1220, endPoint y: 504, distance: 250.1
click at [1175, 750] on button "Save" at bounding box center [1155, 747] width 93 height 21
click at [1514, 28] on icon at bounding box center [1511, 28] width 16 height 16
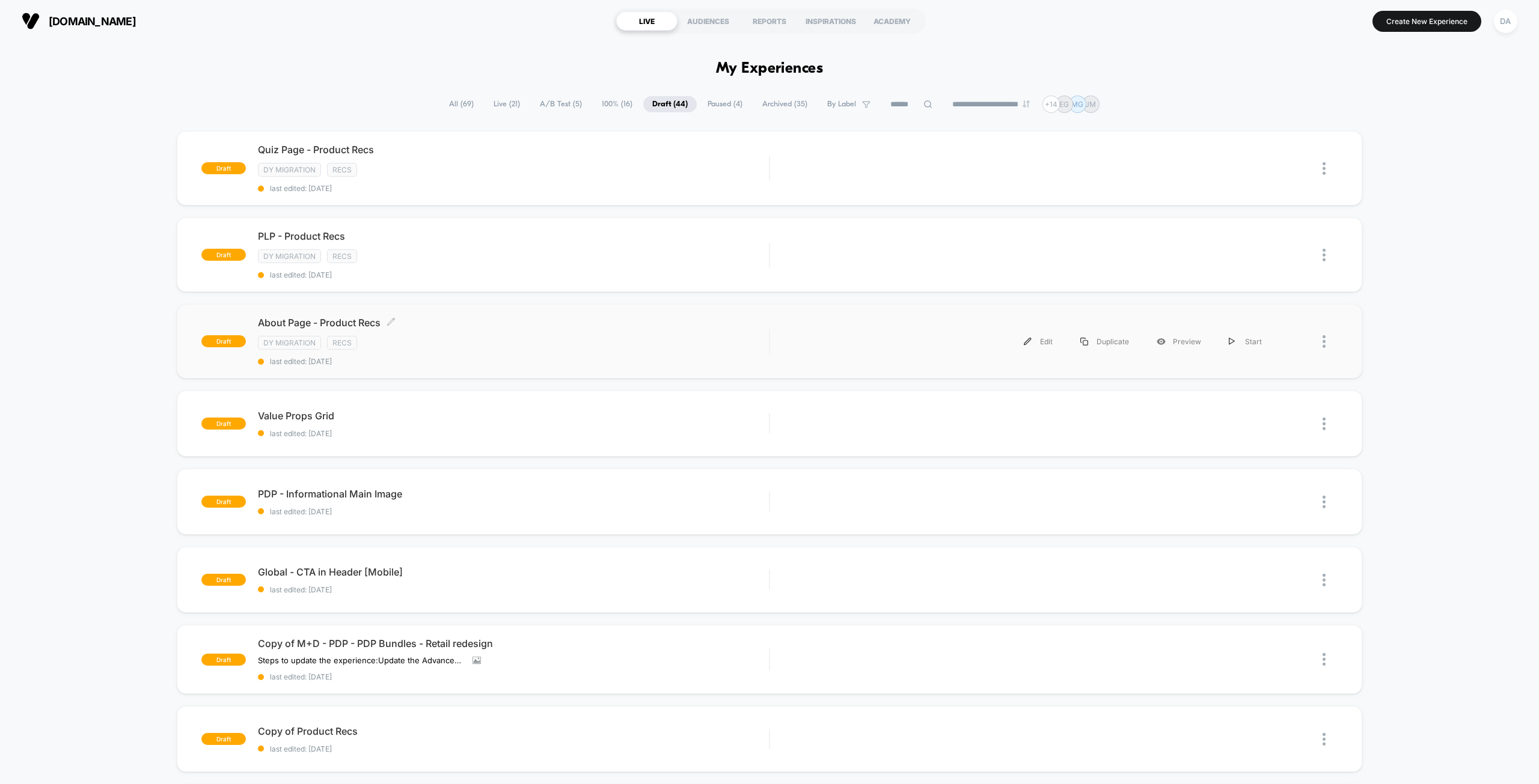
click at [455, 342] on div "DY Migration Recs" at bounding box center [513, 342] width 511 height 14
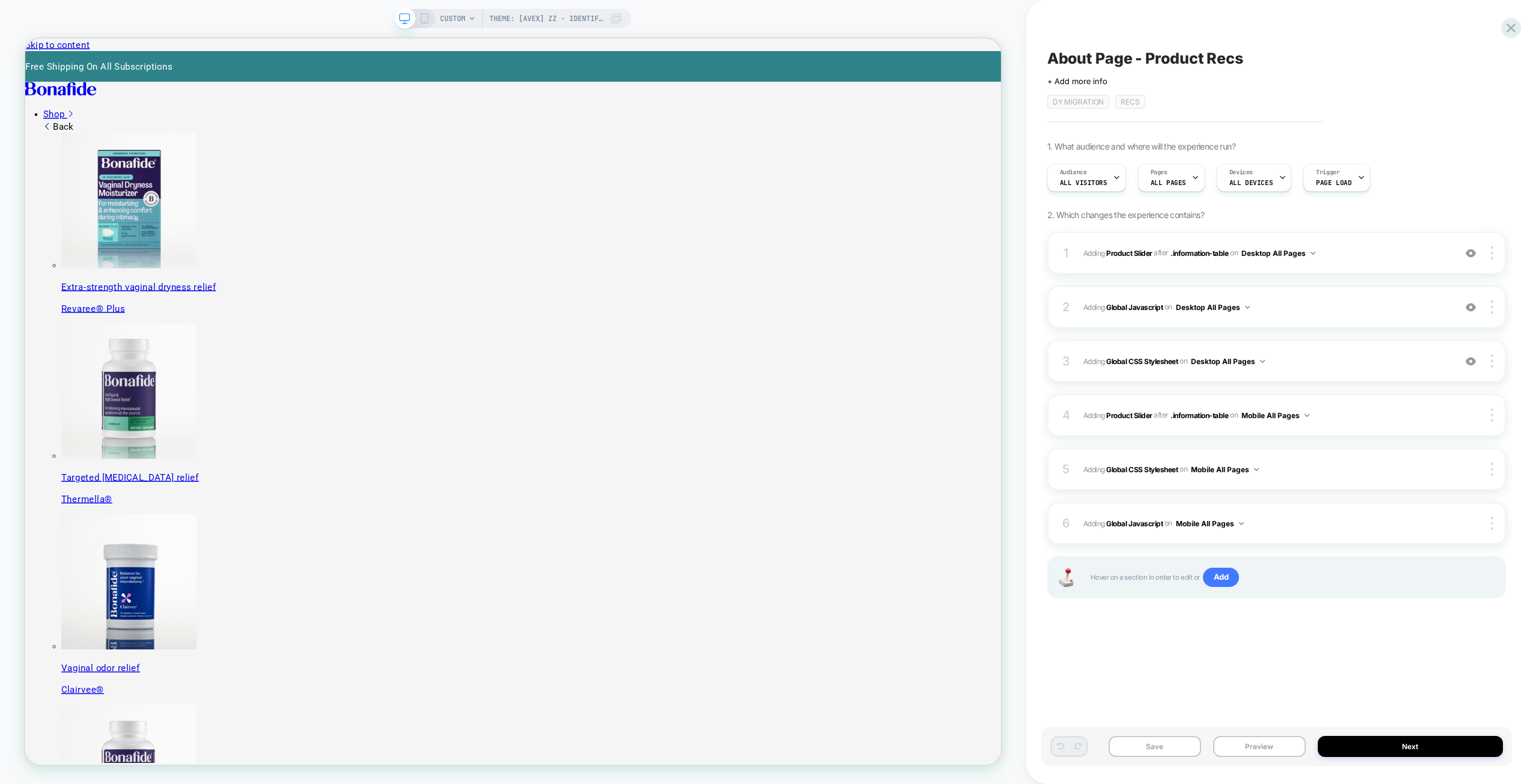
click at [505, 18] on span "Theme: [AVEX] ZZ - Identify Users" at bounding box center [546, 19] width 114 height 19
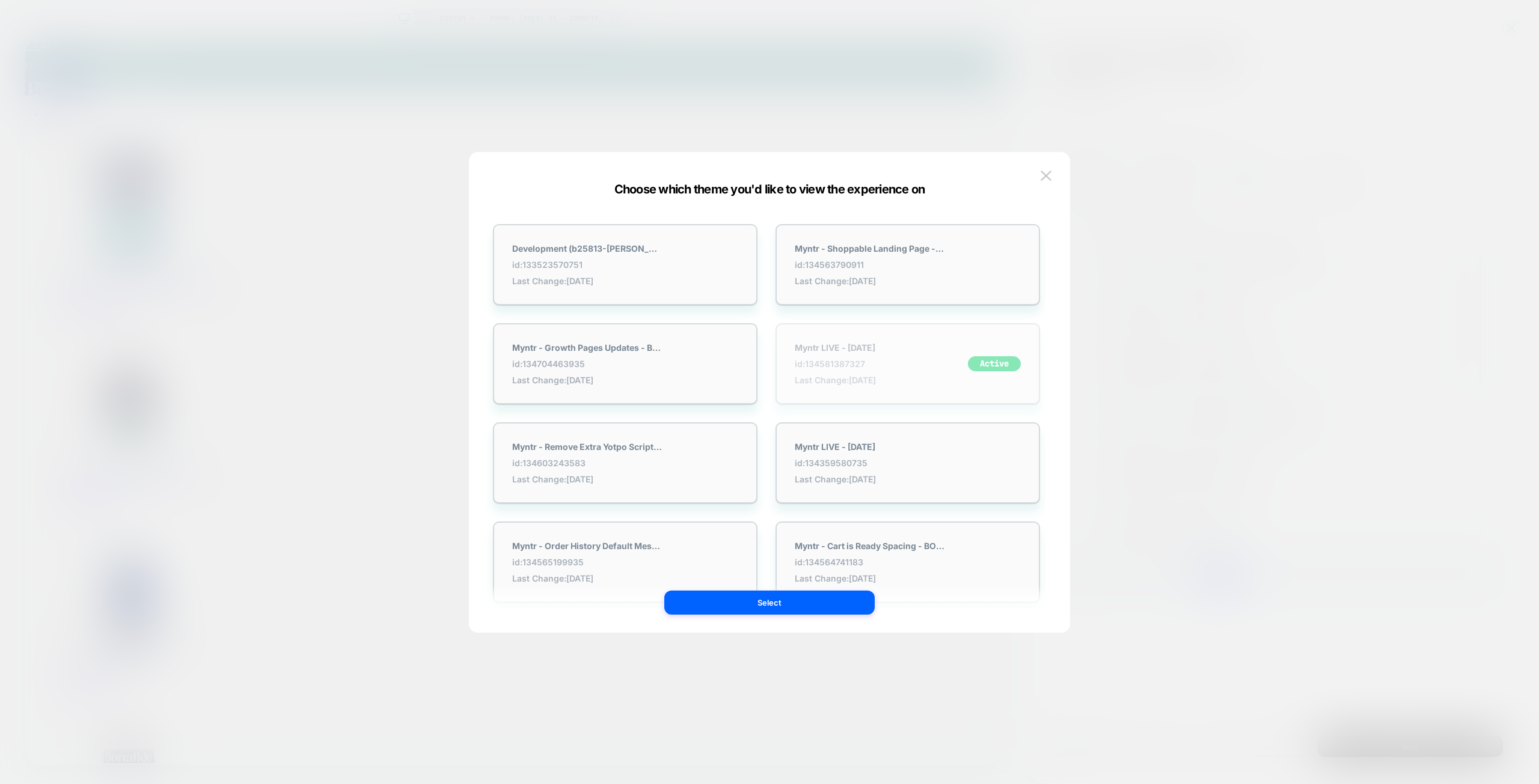
click at [911, 366] on div "Myntr LIVE - 9.17.25 id: 134581387327 Last Change: 9/22/2025 Active" at bounding box center [908, 363] width 264 height 81
click at [917, 372] on div "Myntr LIVE - 9.17.25 id: 134581387327 Last Change: 9/22/2025 Active" at bounding box center [908, 363] width 264 height 81
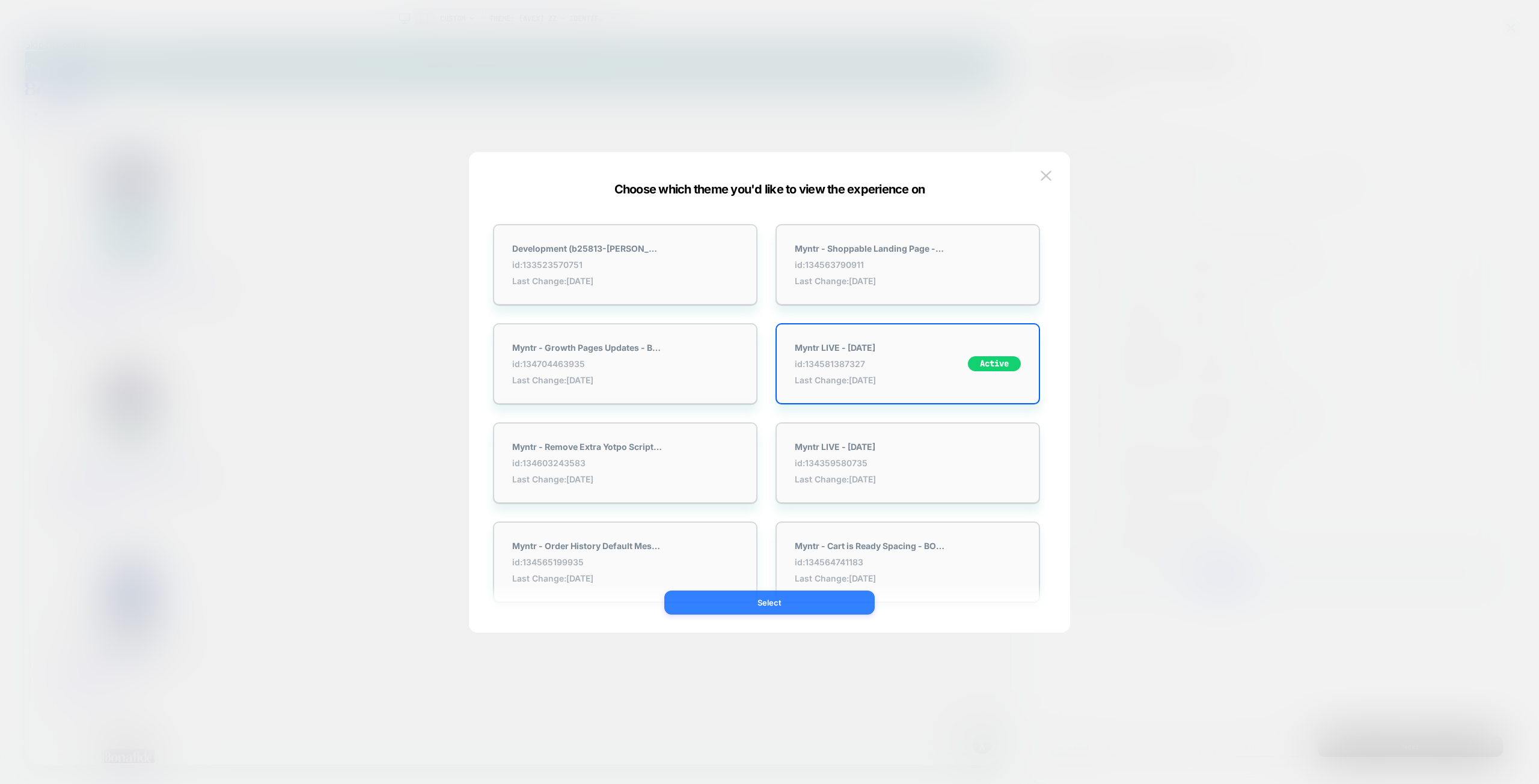
click at [817, 600] on button "Select" at bounding box center [770, 603] width 210 height 24
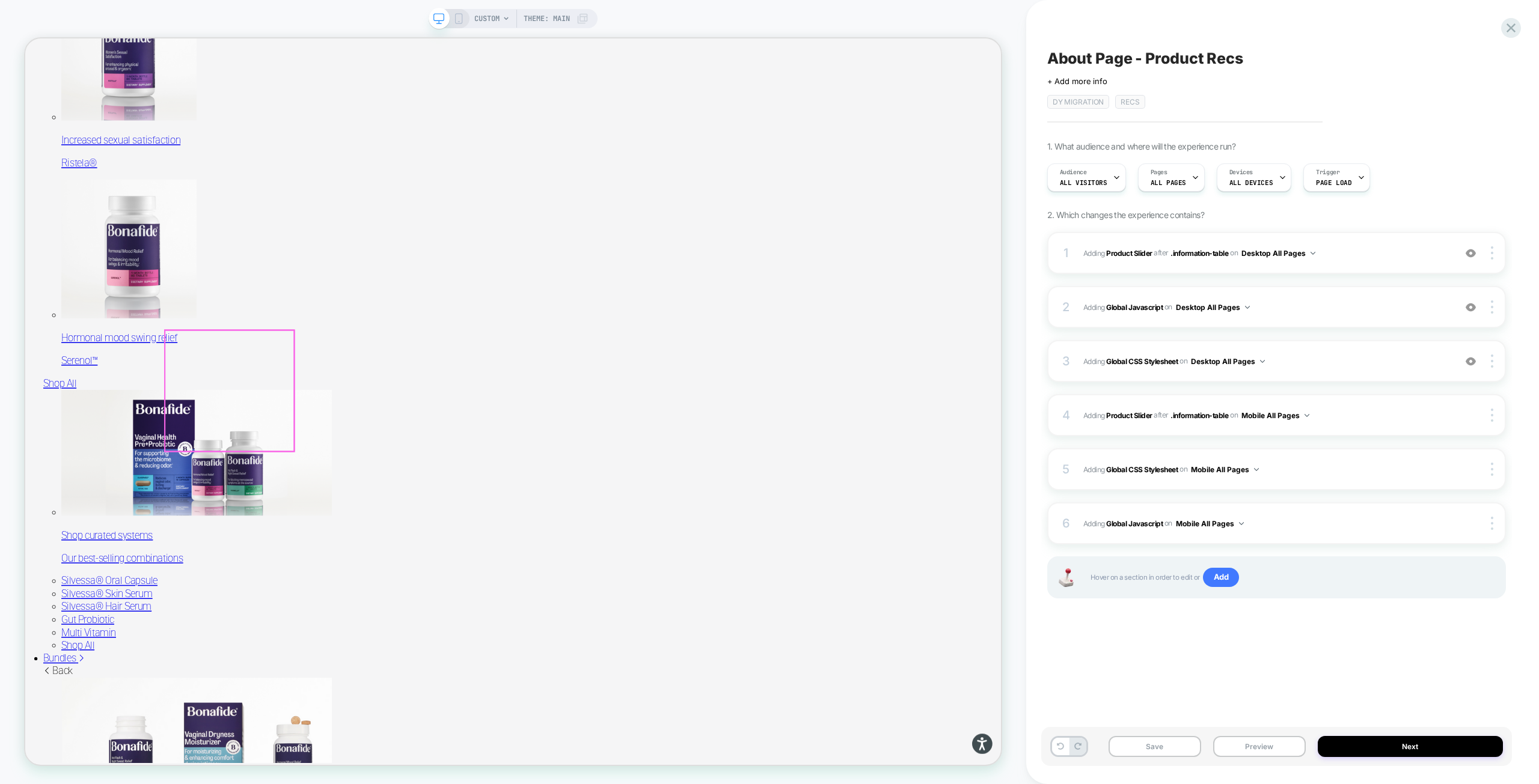
scroll to position [1082, 0]
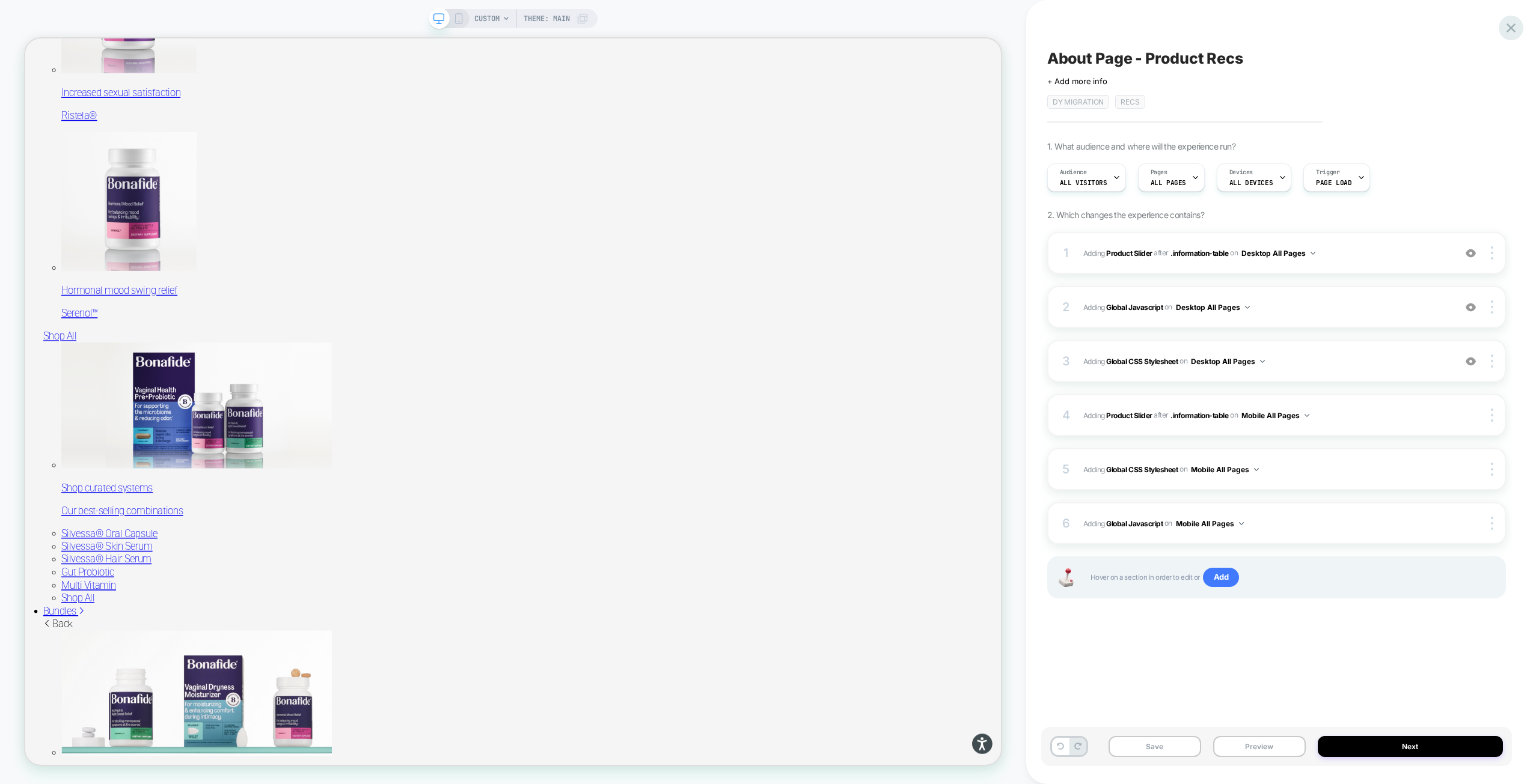
click at [1508, 20] on icon at bounding box center [1511, 28] width 16 height 16
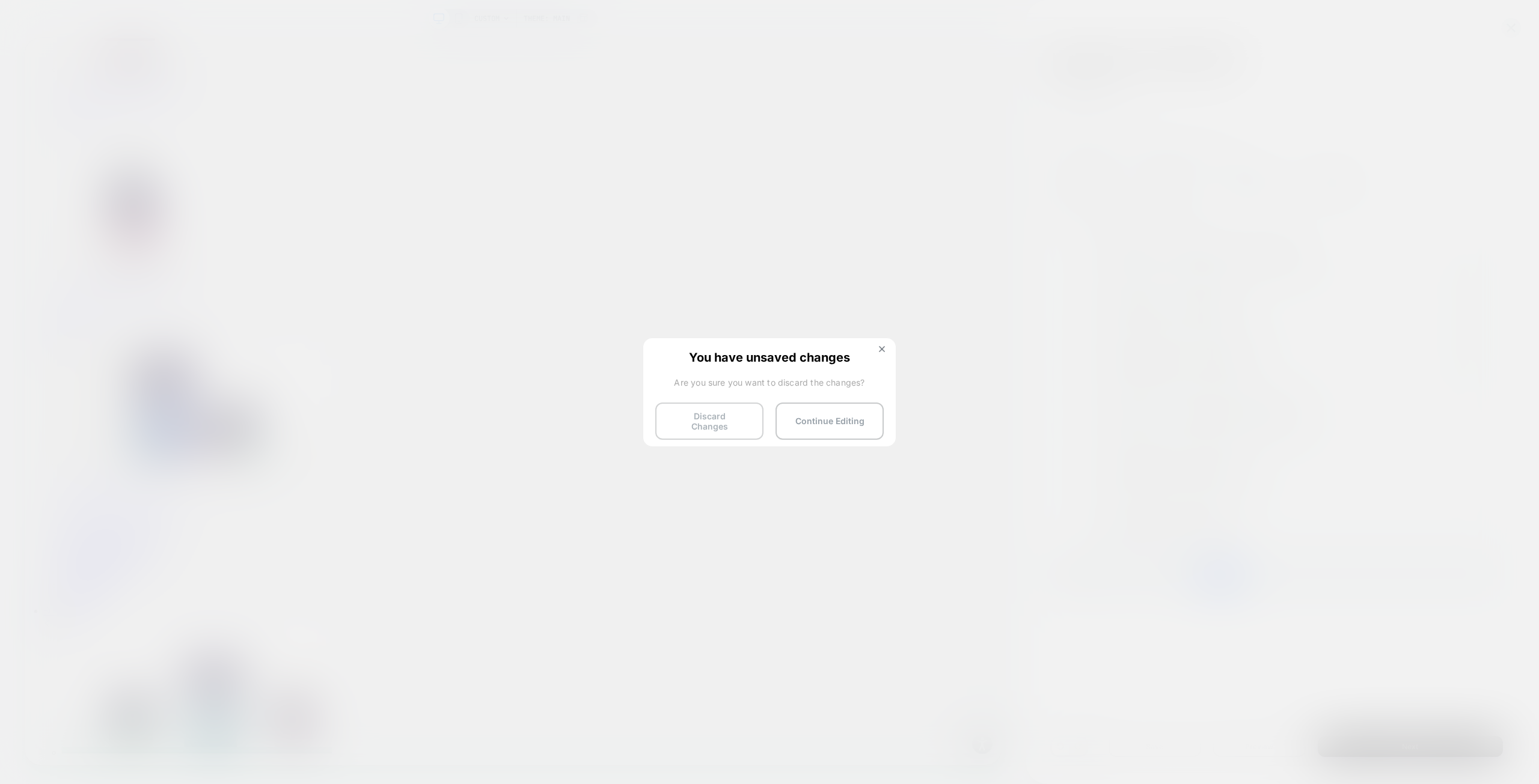
click at [734, 418] on button "Discard Changes" at bounding box center [709, 421] width 108 height 37
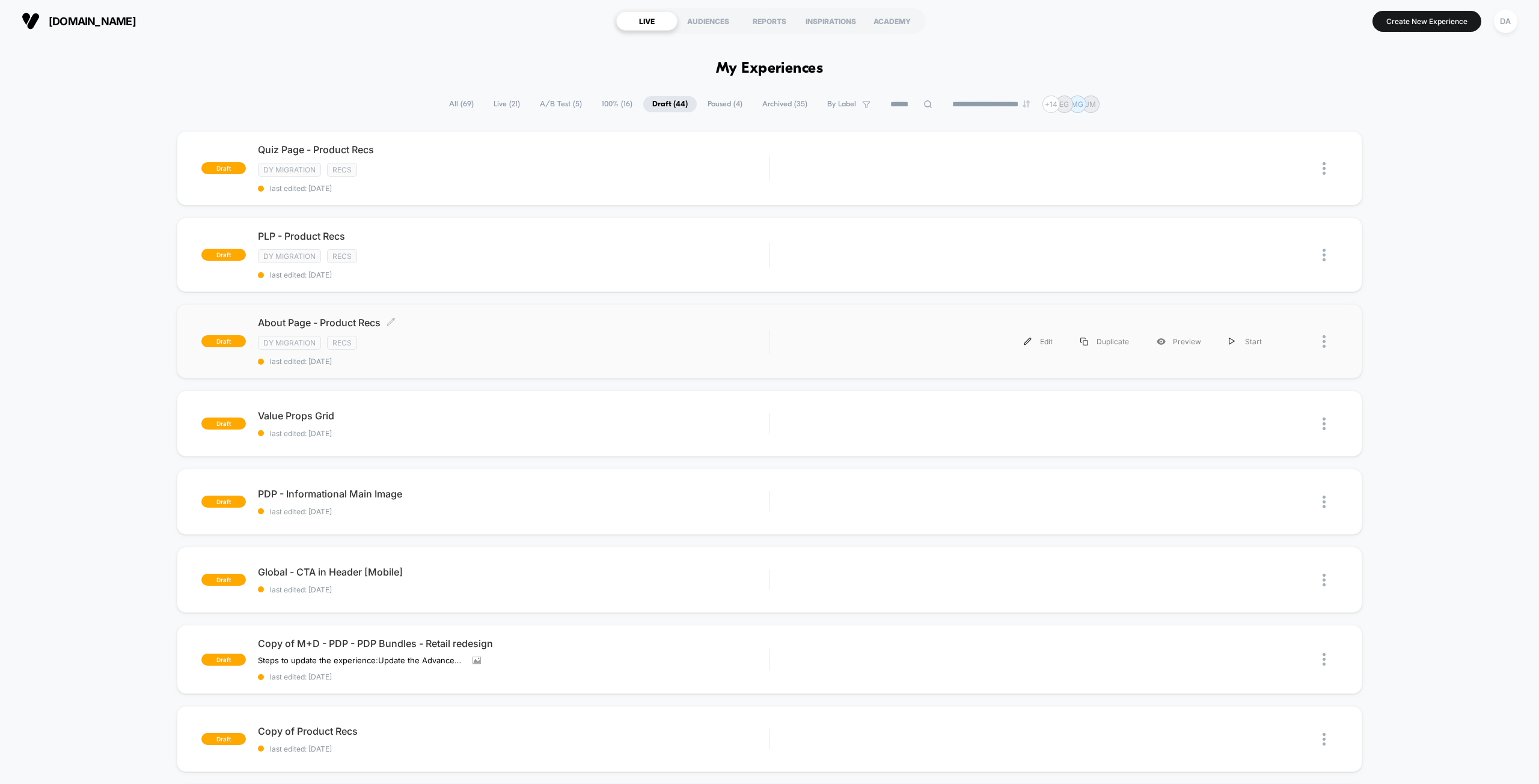
click at [541, 330] on div "About Page - Product Recs Click to edit experience details Click to edit experi…" at bounding box center [513, 341] width 511 height 49
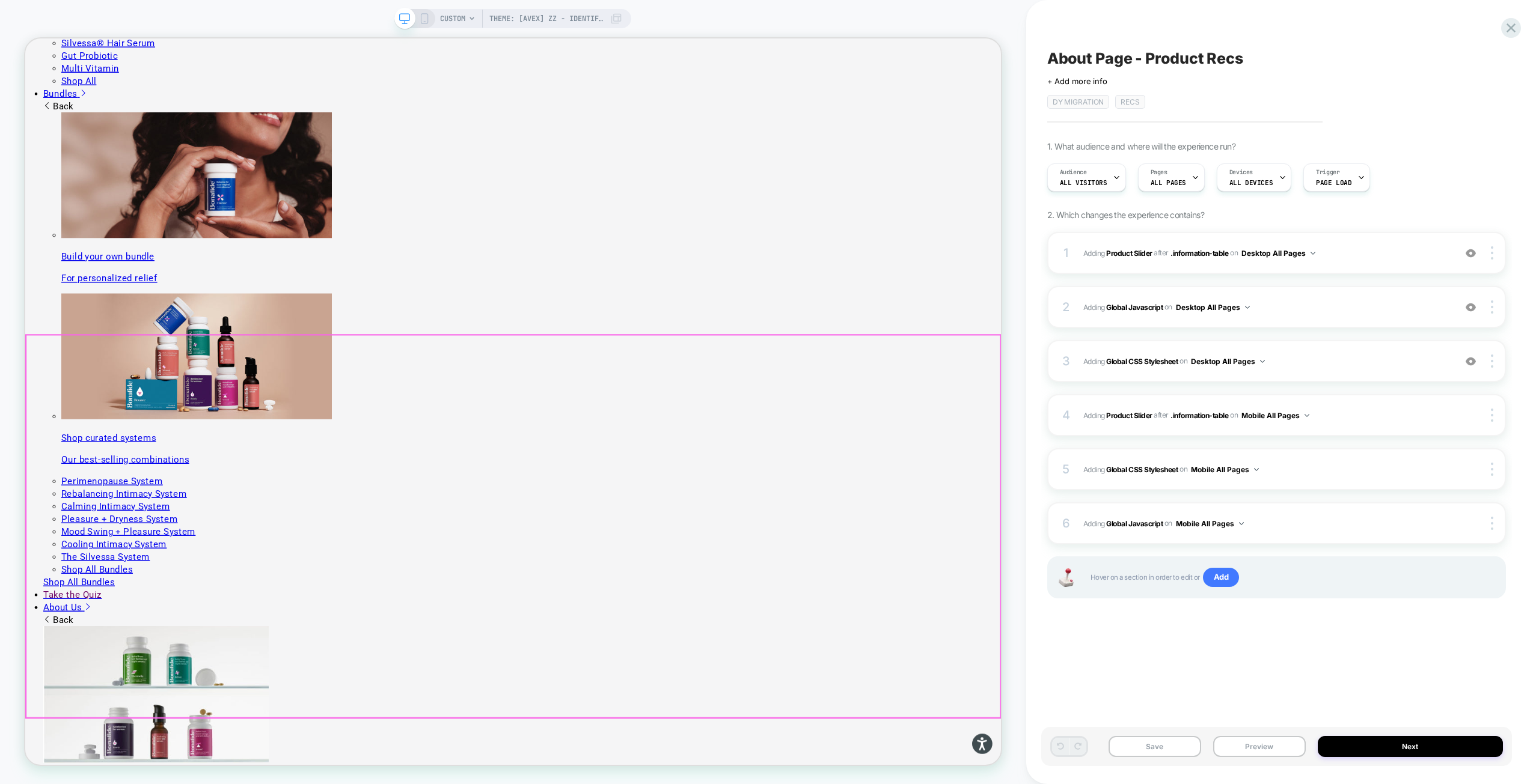
scroll to position [1562, 0]
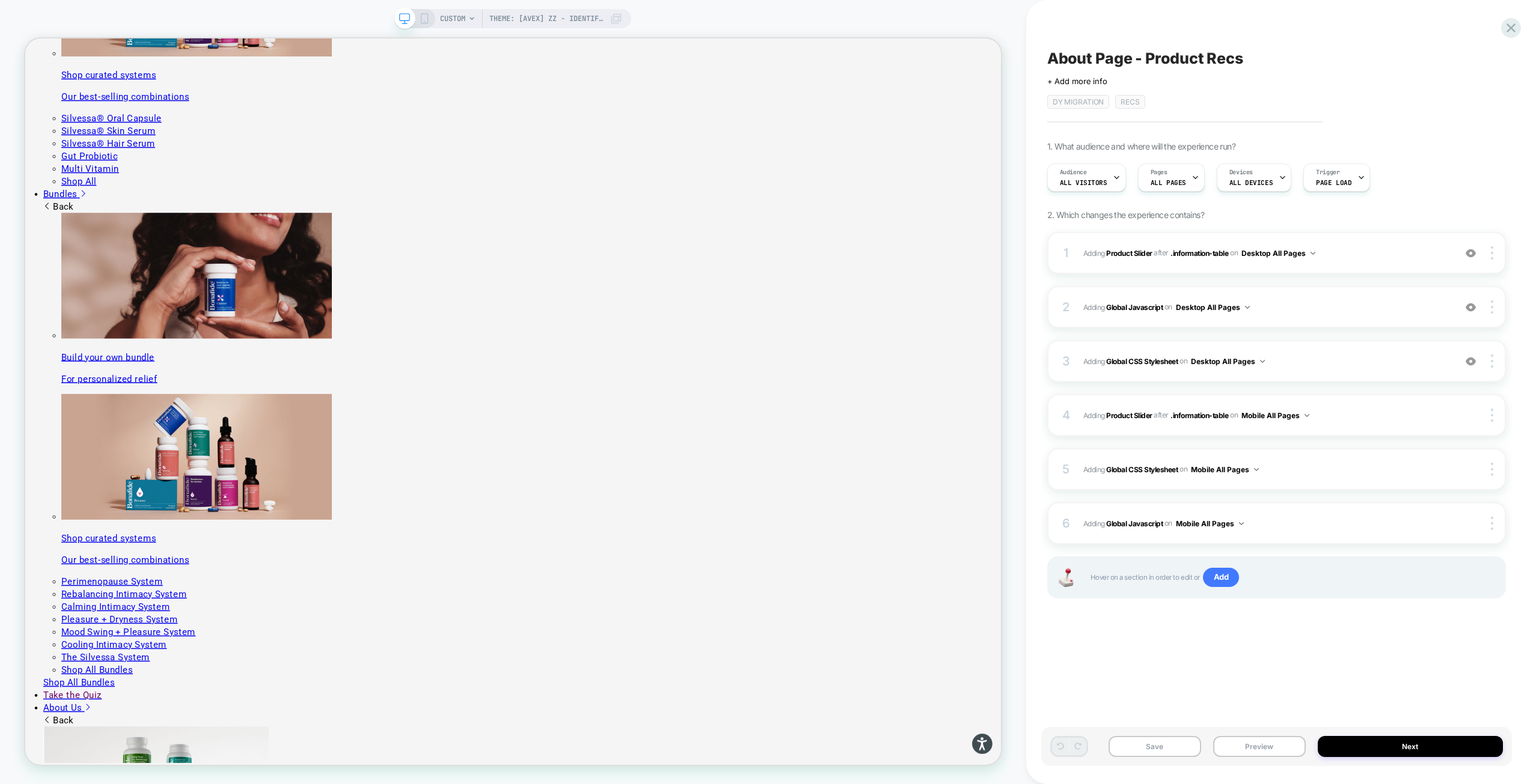
click at [475, 15] on icon at bounding box center [472, 19] width 7 height 7
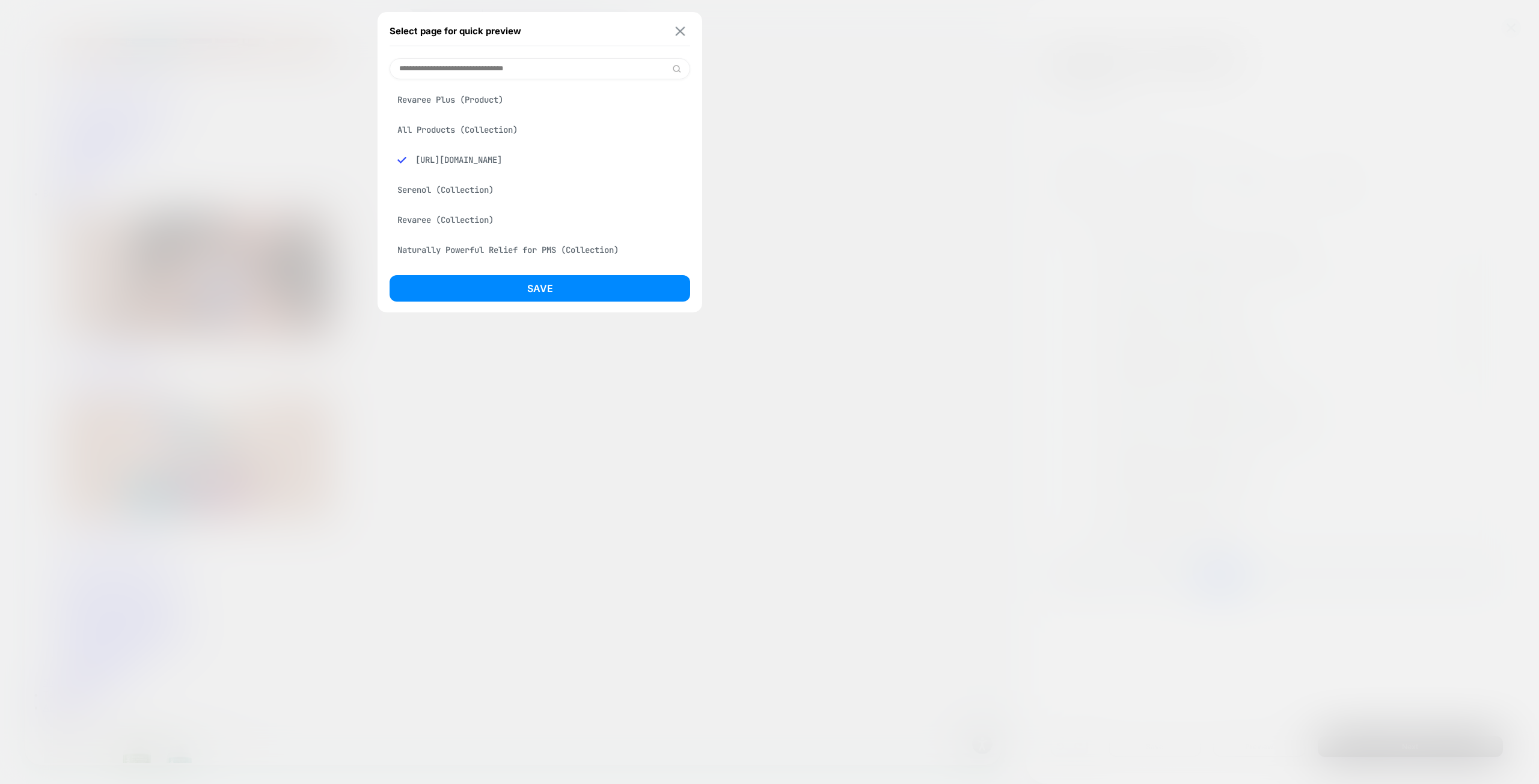
click at [681, 26] on img at bounding box center [680, 31] width 10 height 9
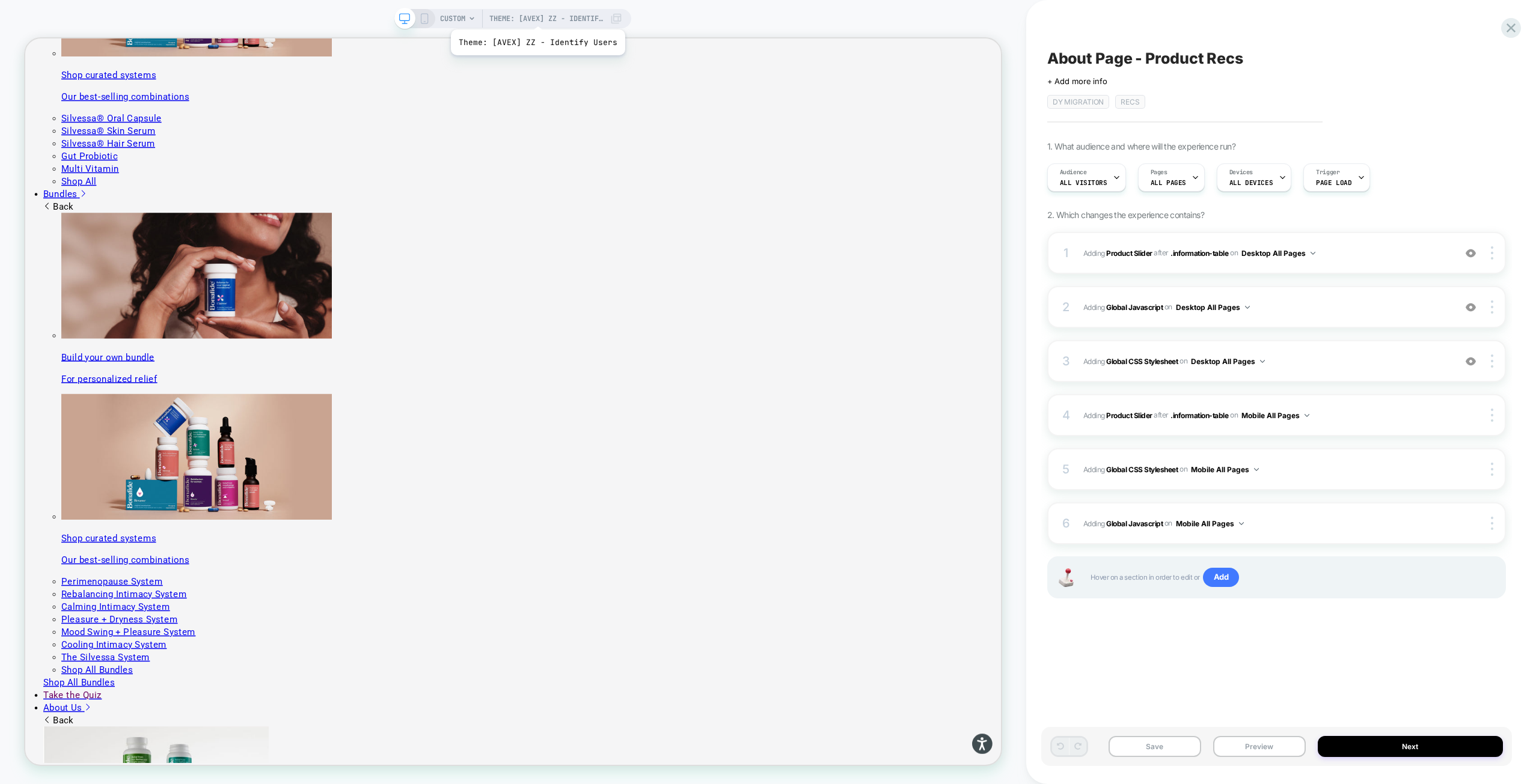
click at [536, 14] on span "Theme: [AVEX] ZZ - Identify Users" at bounding box center [546, 19] width 114 height 19
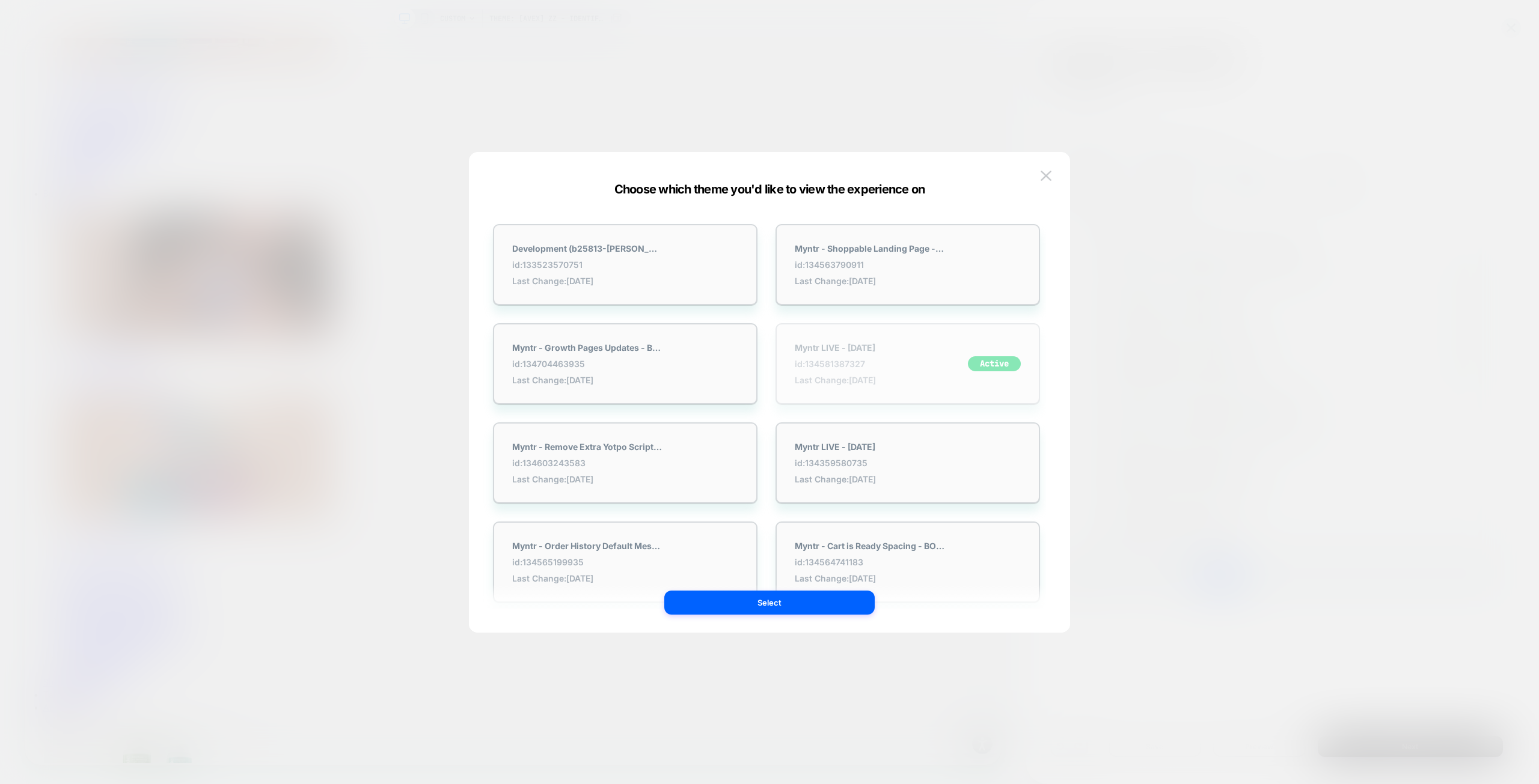
click at [922, 363] on div "Myntr LIVE - 9.17.25 id: 134581387327 Last Change: 9/22/2025 Active" at bounding box center [908, 363] width 264 height 81
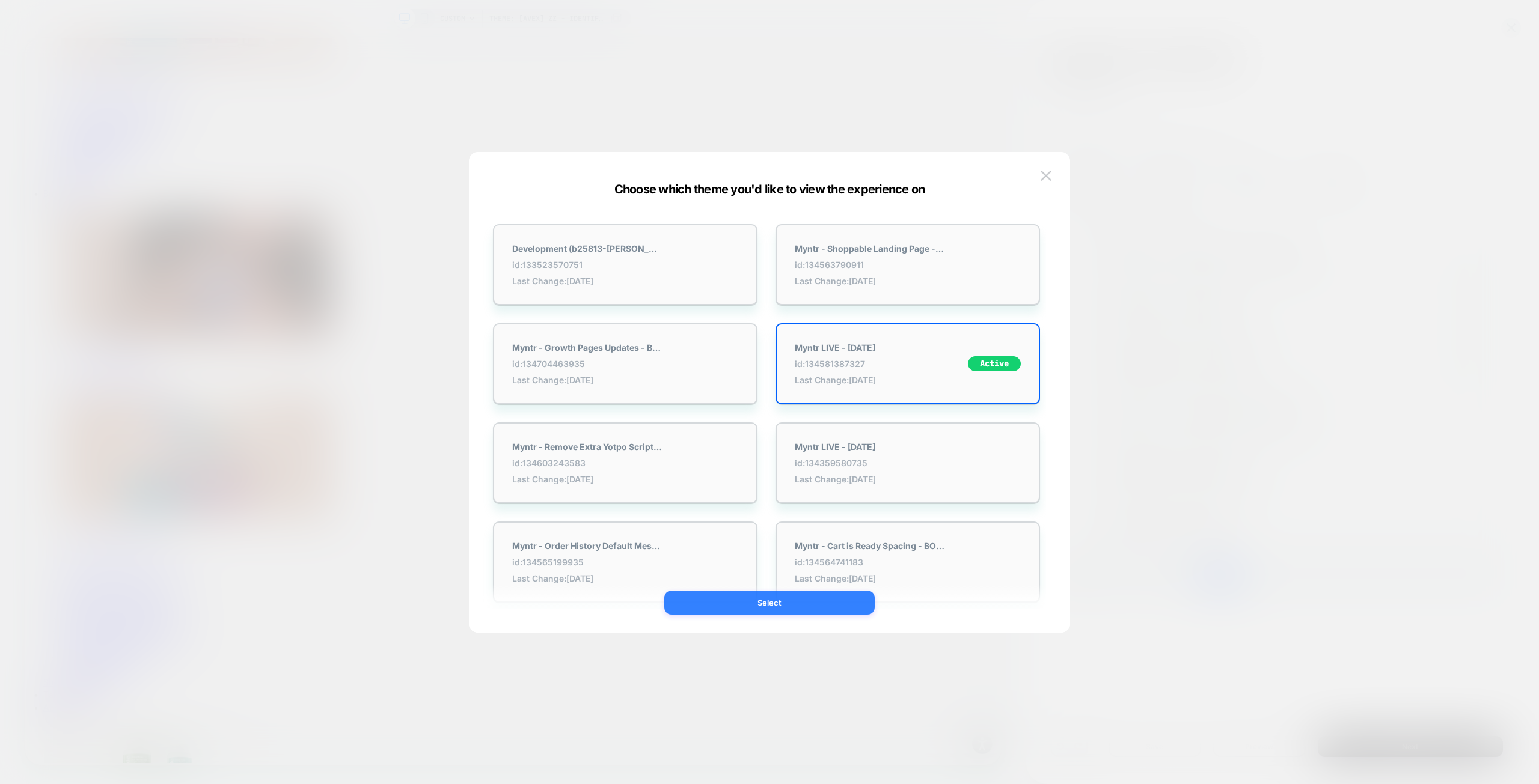
click at [806, 603] on button "Select" at bounding box center [770, 603] width 210 height 24
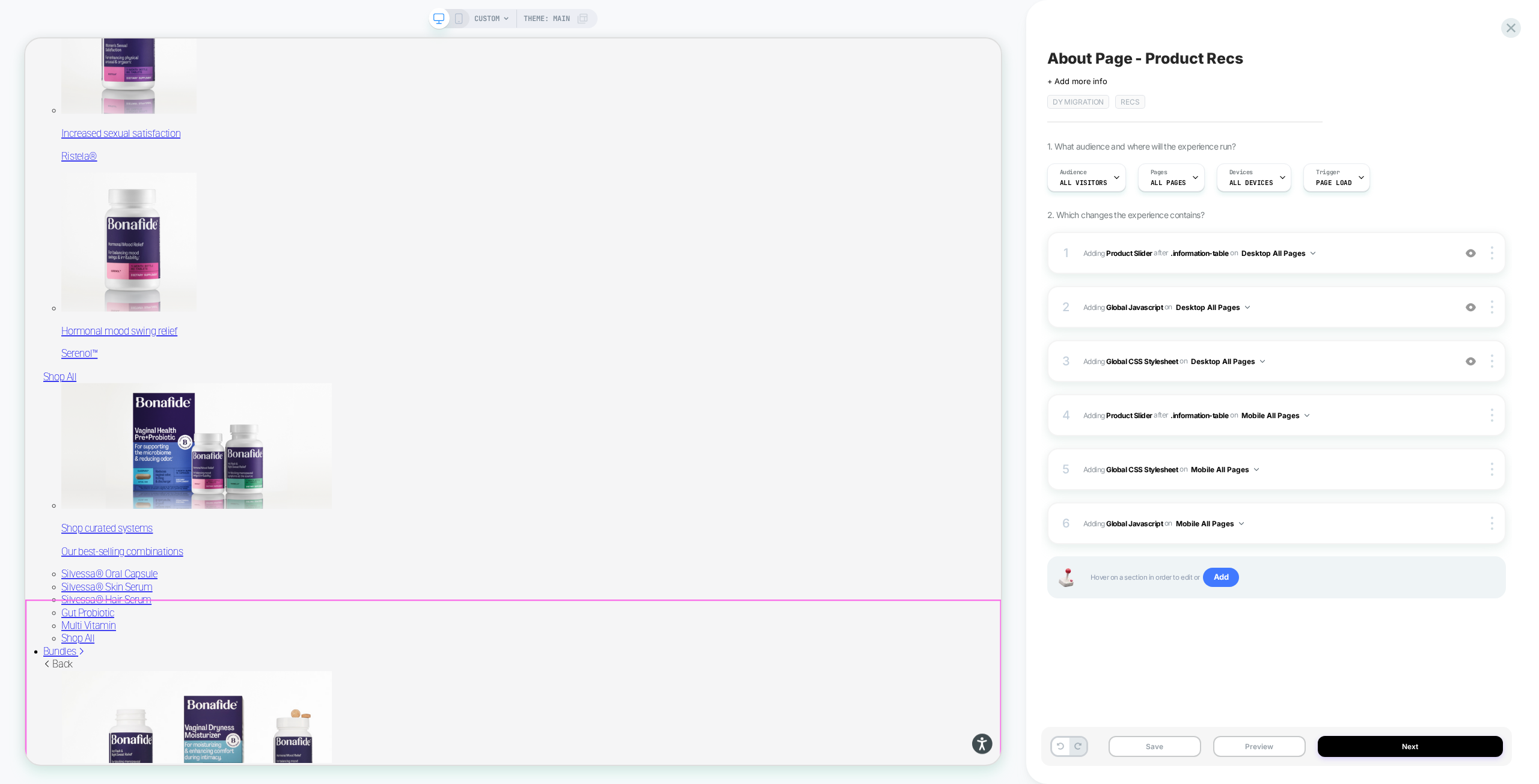
scroll to position [1021, 0]
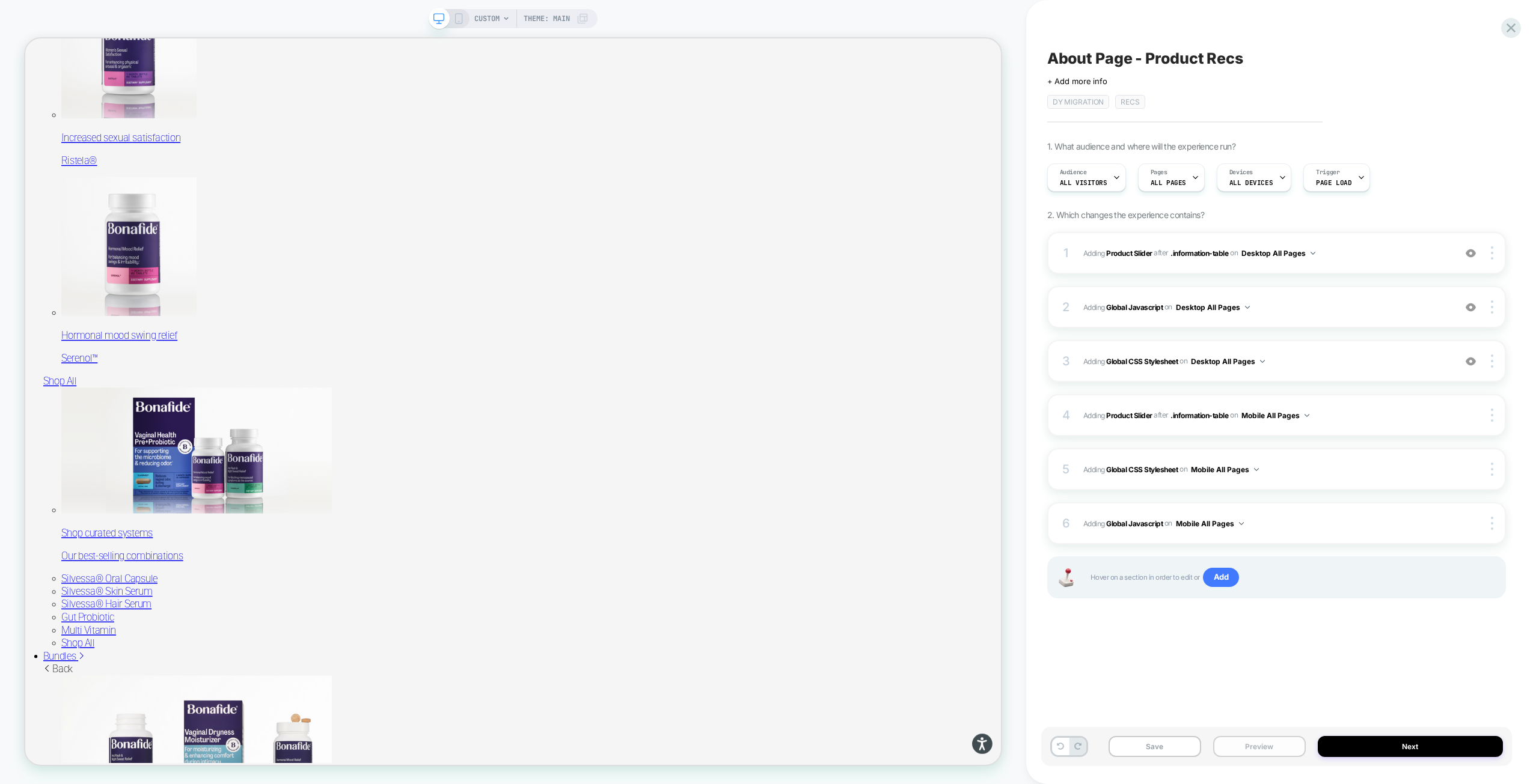
click at [1238, 738] on button "Preview" at bounding box center [1259, 747] width 93 height 21
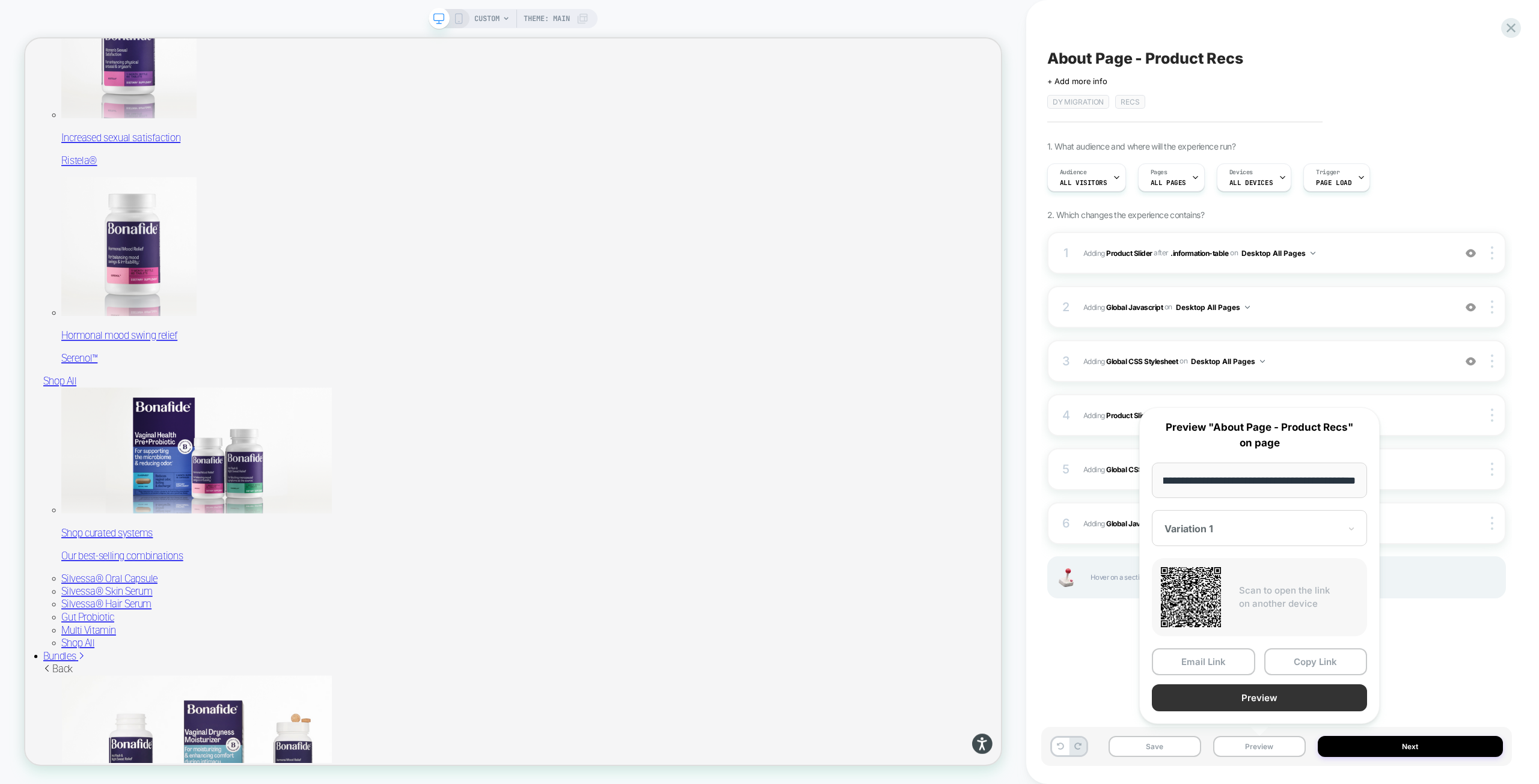
scroll to position [0, 0]
click at [1277, 692] on button "Preview" at bounding box center [1259, 697] width 215 height 27
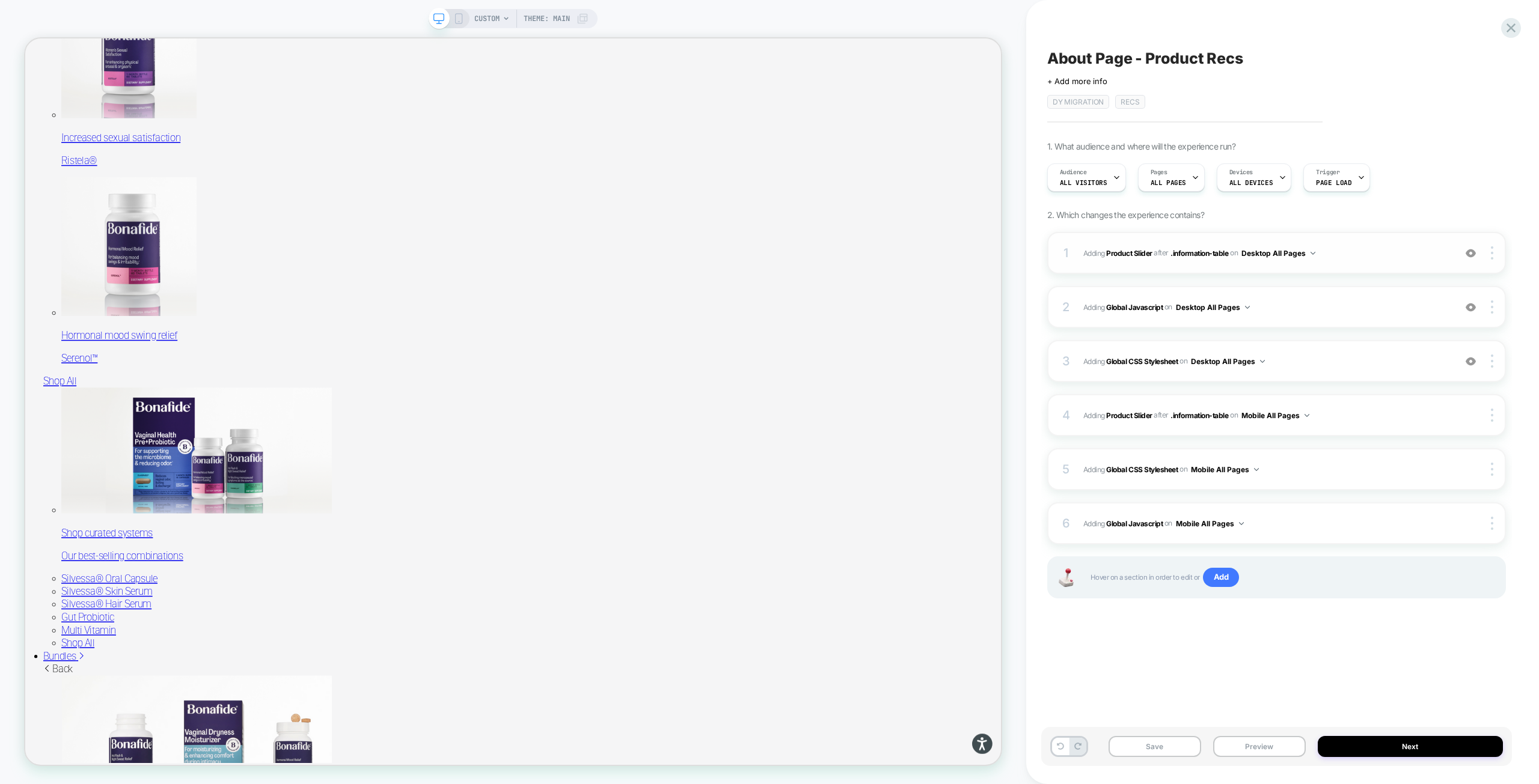
click at [1340, 245] on span "#_loomi_addon_1755016232473_dup1757434986_dup1758117752 Adding Product Slider A…" at bounding box center [1266, 253] width 366 height 15
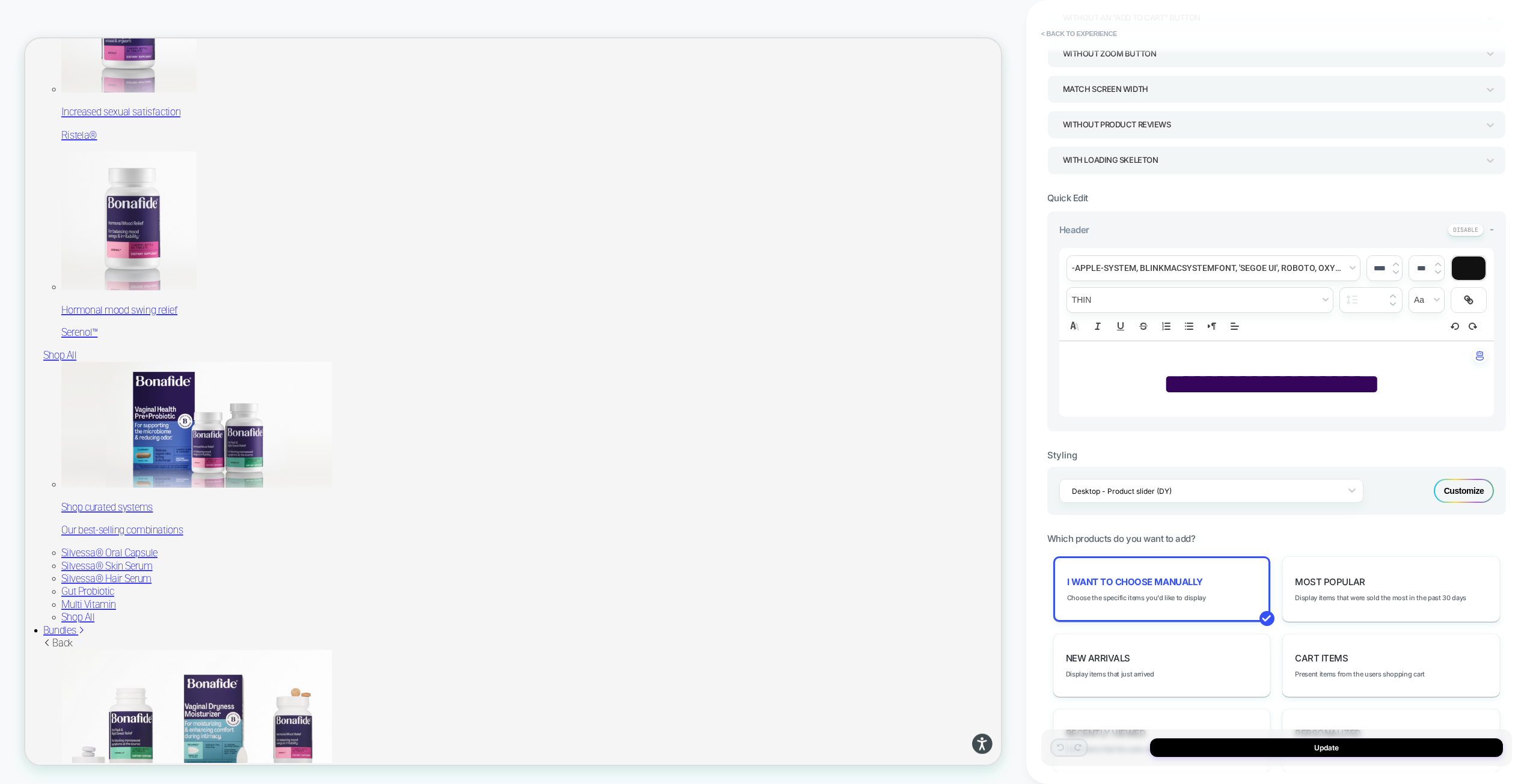
scroll to position [181, 0]
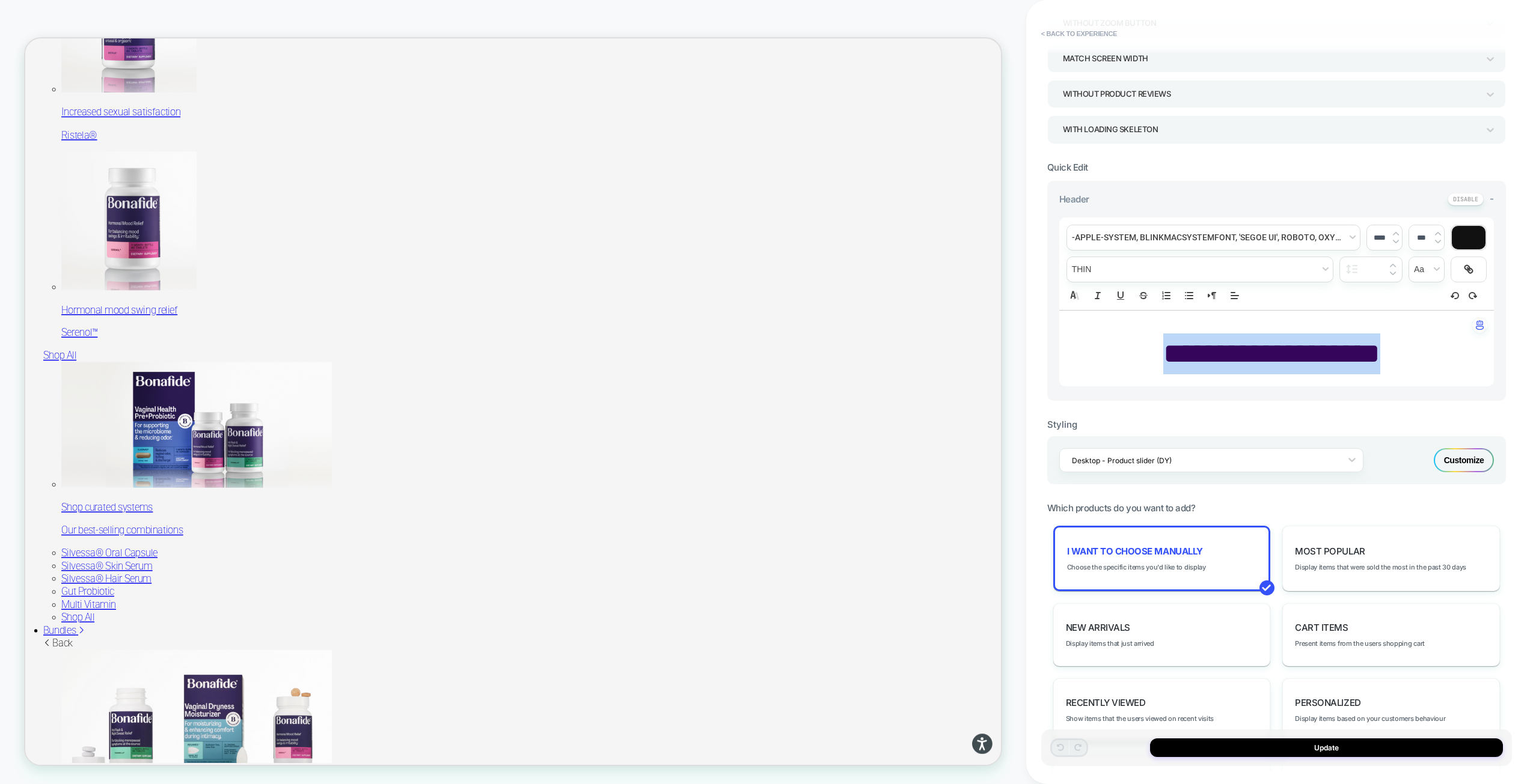
drag, startPoint x: 1403, startPoint y: 351, endPoint x: 1125, endPoint y: 339, distance: 278.3
click at [1125, 339] on p "**********" at bounding box center [1272, 354] width 402 height 41
click at [1161, 233] on span "font" at bounding box center [1213, 237] width 293 height 25
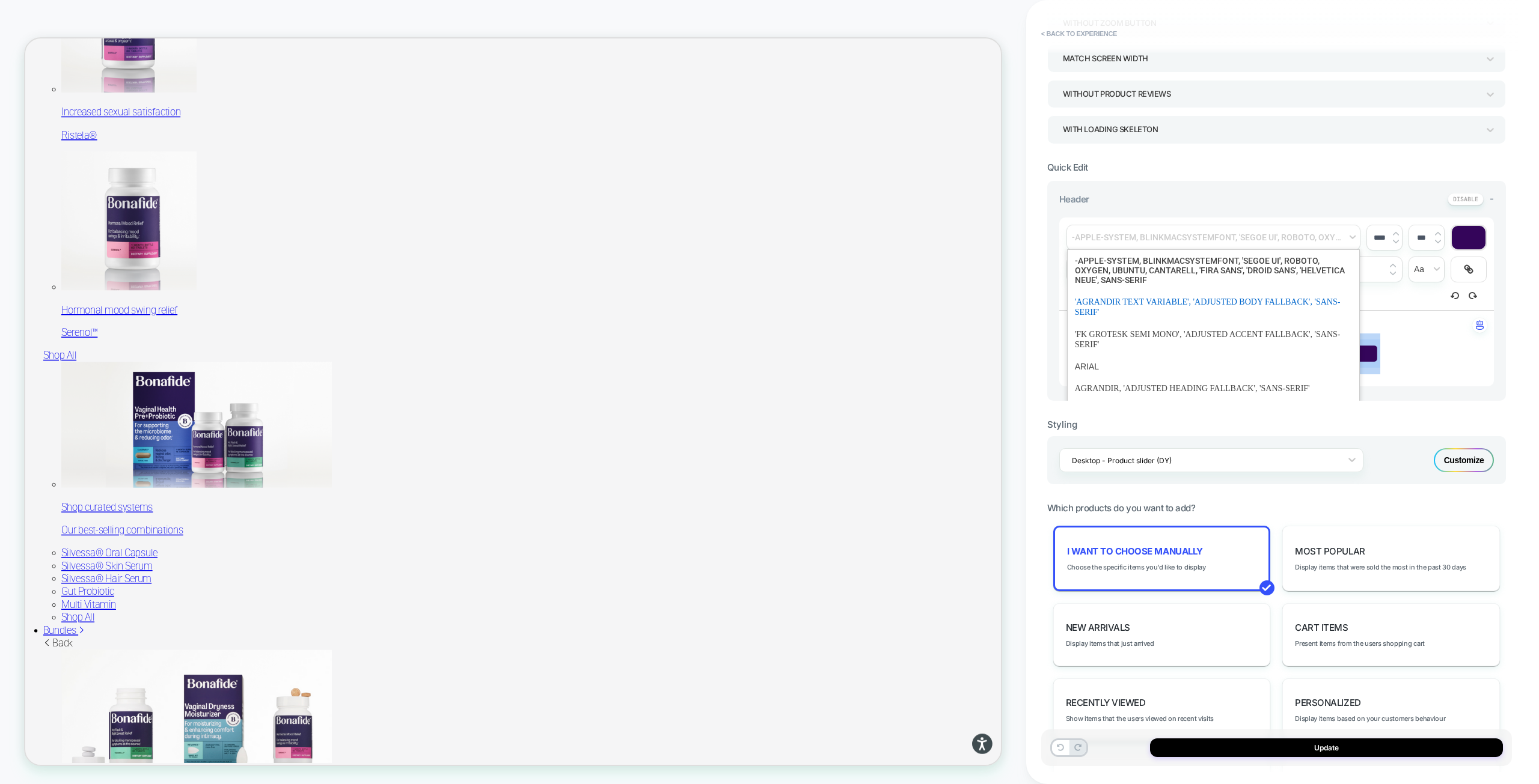
click at [1147, 319] on span "font" at bounding box center [1213, 307] width 277 height 32
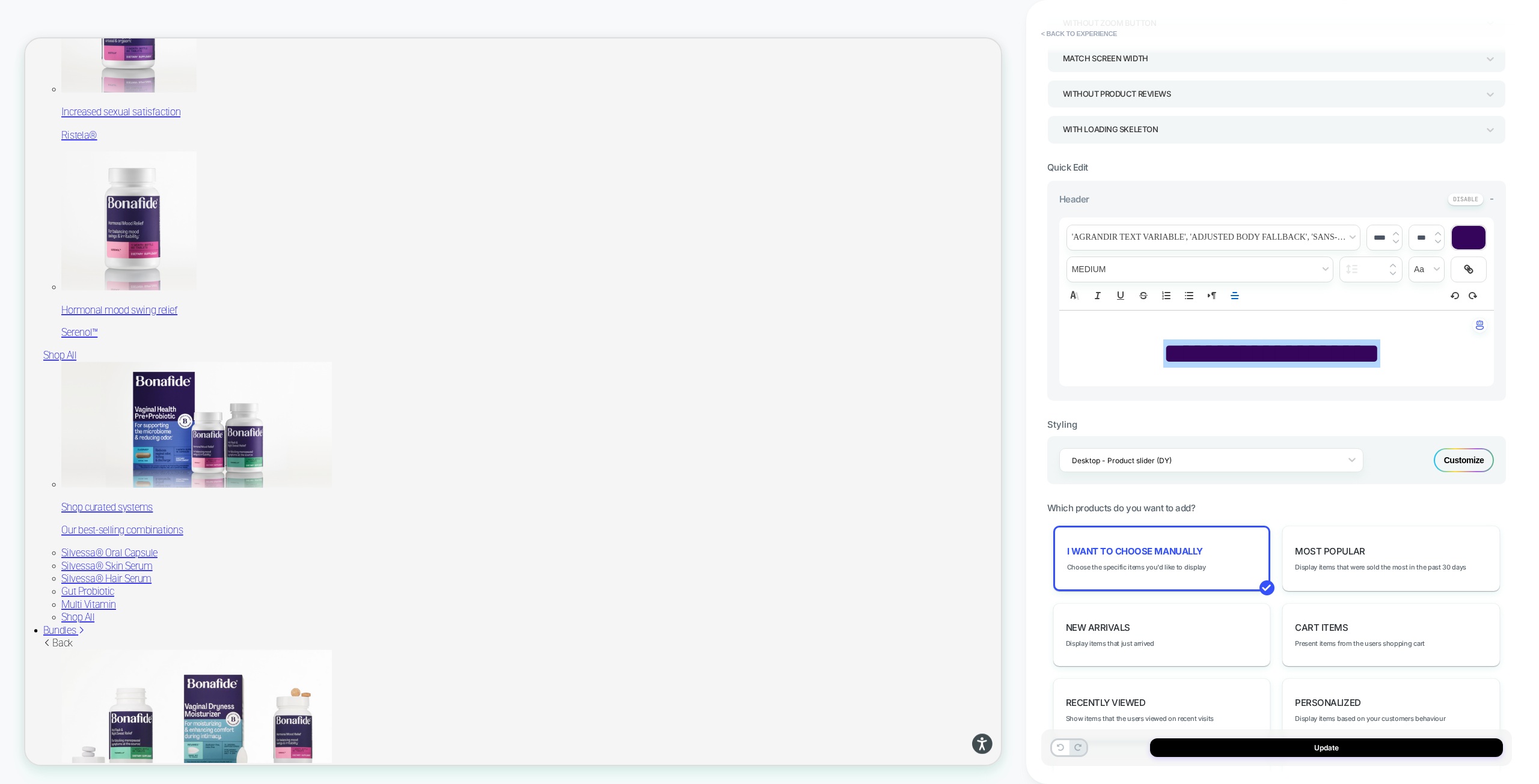
drag, startPoint x: 1382, startPoint y: 234, endPoint x: 1368, endPoint y: 234, distance: 14.0
click at [1368, 234] on input "****" at bounding box center [1379, 237] width 25 height 9
click at [1383, 234] on input "****" at bounding box center [1379, 237] width 25 height 9
drag, startPoint x: 1380, startPoint y: 236, endPoint x: 1368, endPoint y: 236, distance: 12.0
click at [1368, 236] on input "****" at bounding box center [1379, 237] width 25 height 9
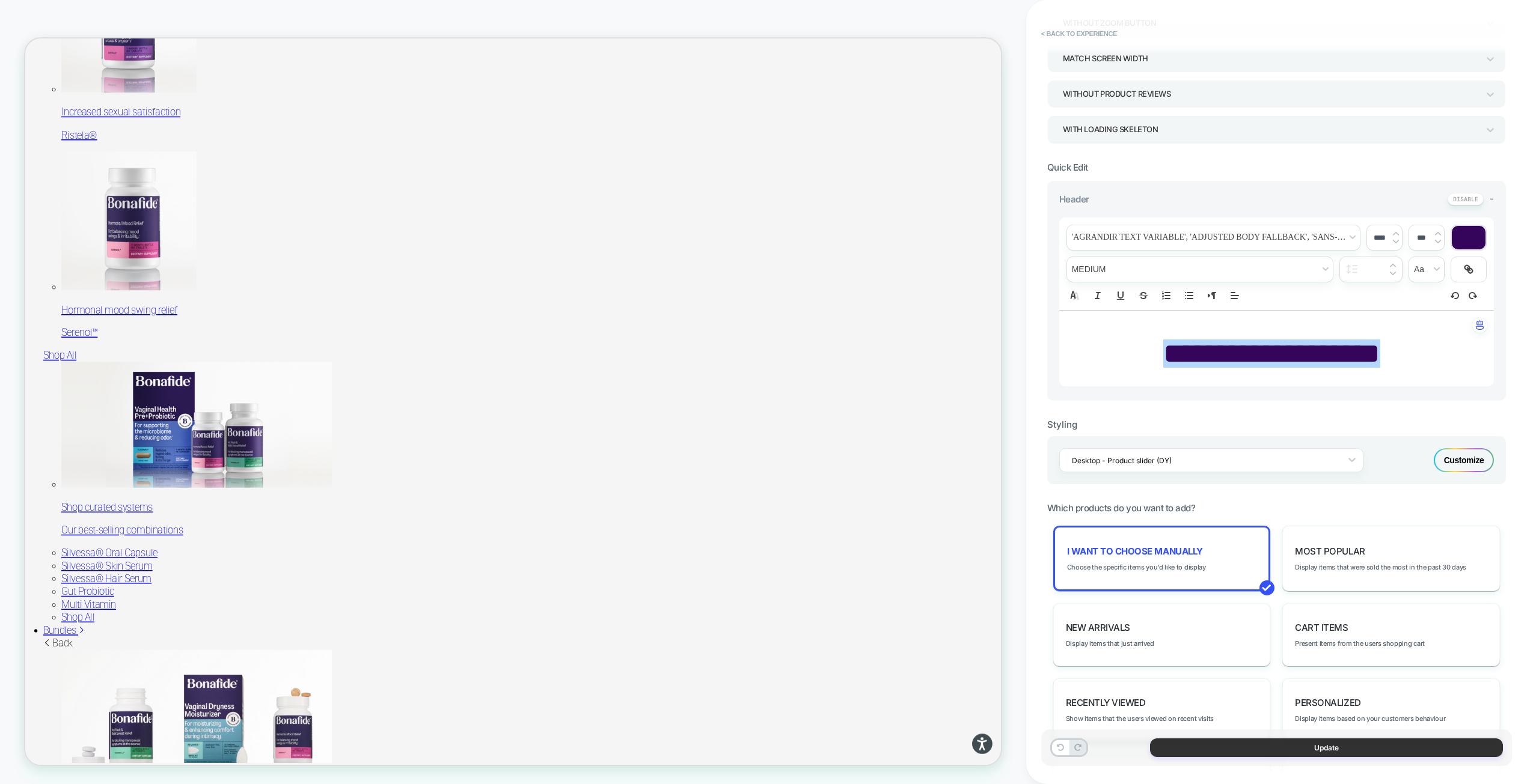
click at [1270, 743] on button "Update" at bounding box center [1326, 747] width 353 height 19
type input "****"
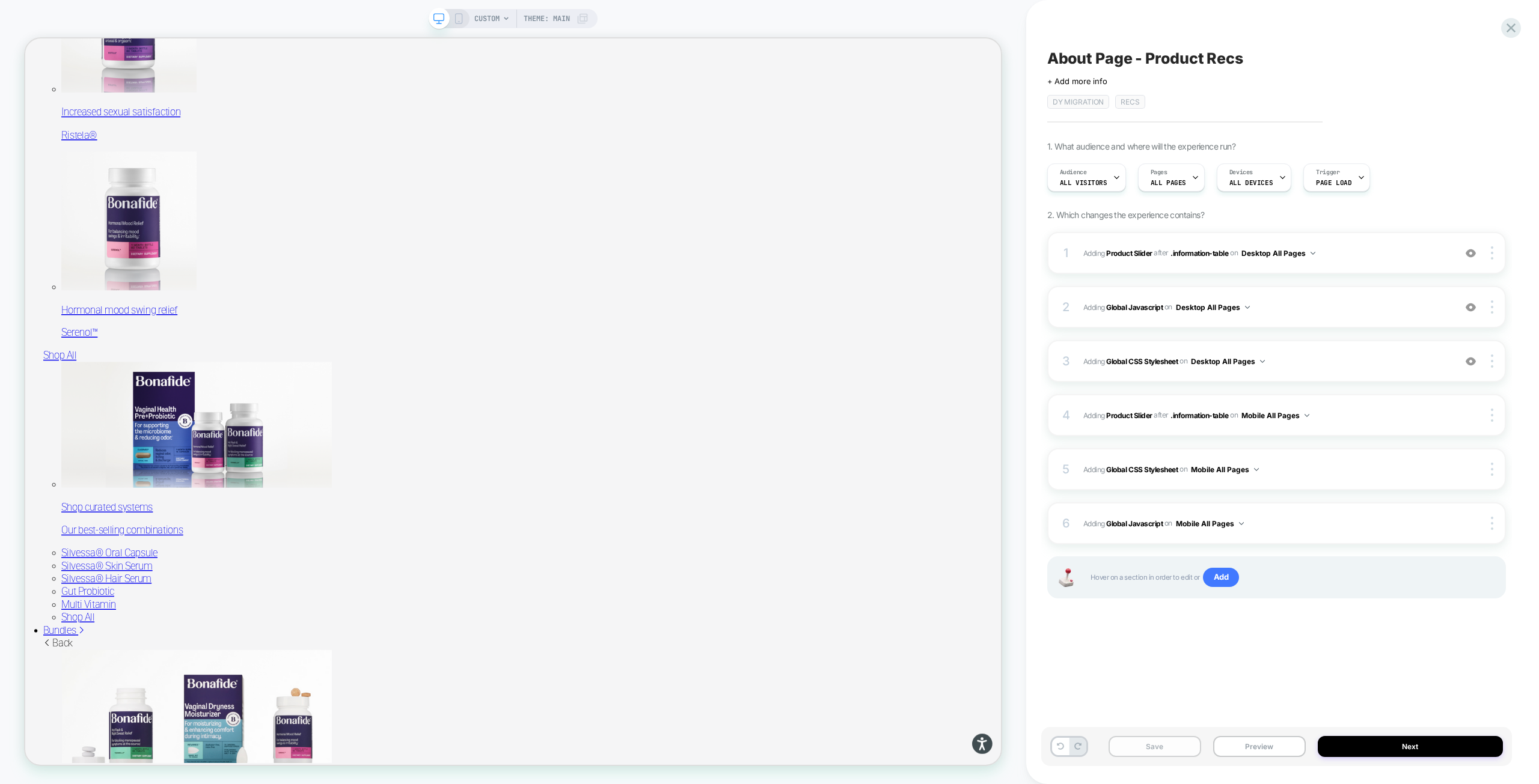
click at [1164, 747] on button "Save" at bounding box center [1155, 747] width 93 height 21
click at [461, 22] on icon at bounding box center [458, 19] width 10 height 10
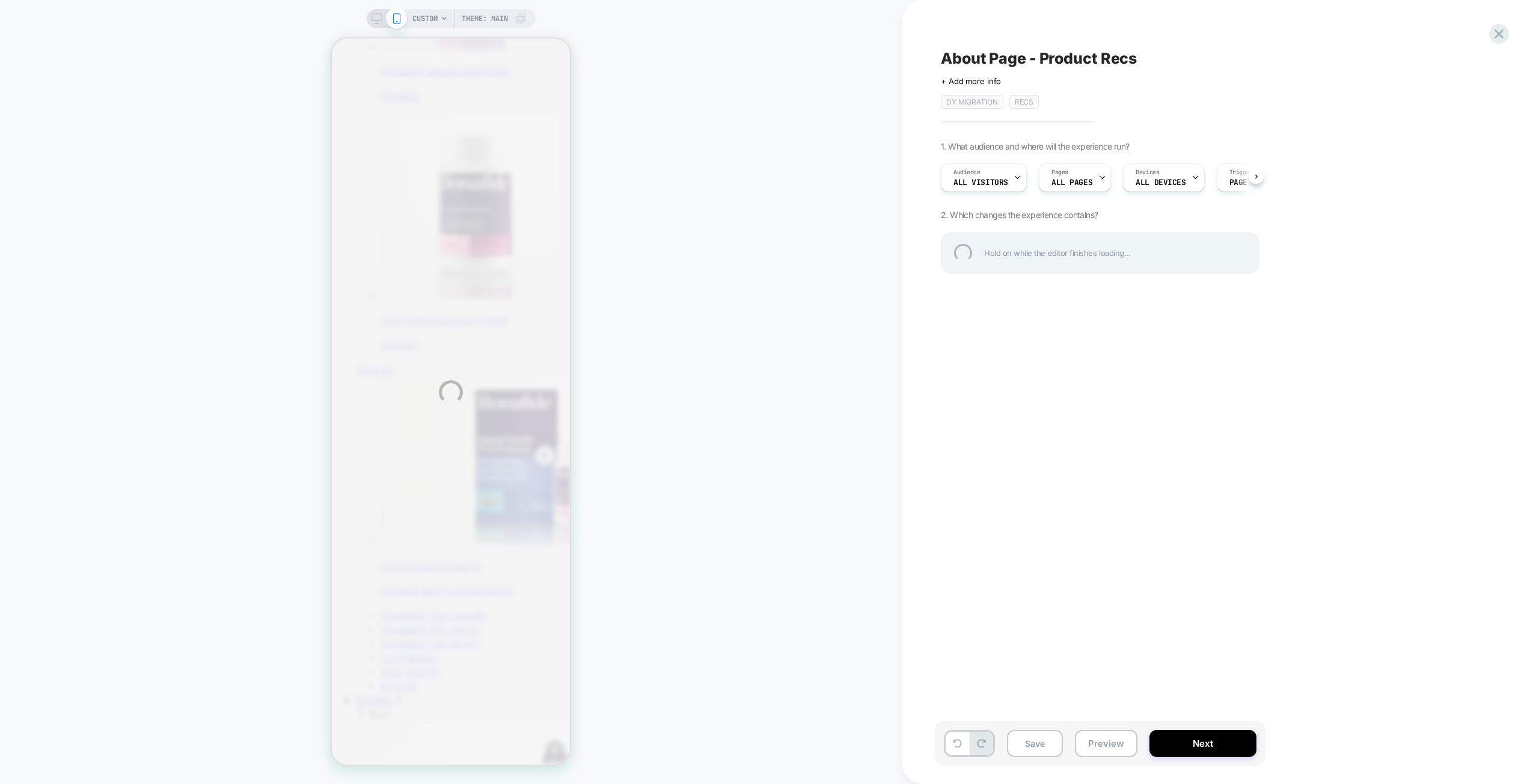
click at [1039, 744] on div "CUSTOM Theme: MAIN About Page - Product Recs Click to edit experience details +…" at bounding box center [770, 392] width 1539 height 784
click at [1497, 34] on div at bounding box center [1499, 34] width 25 height 25
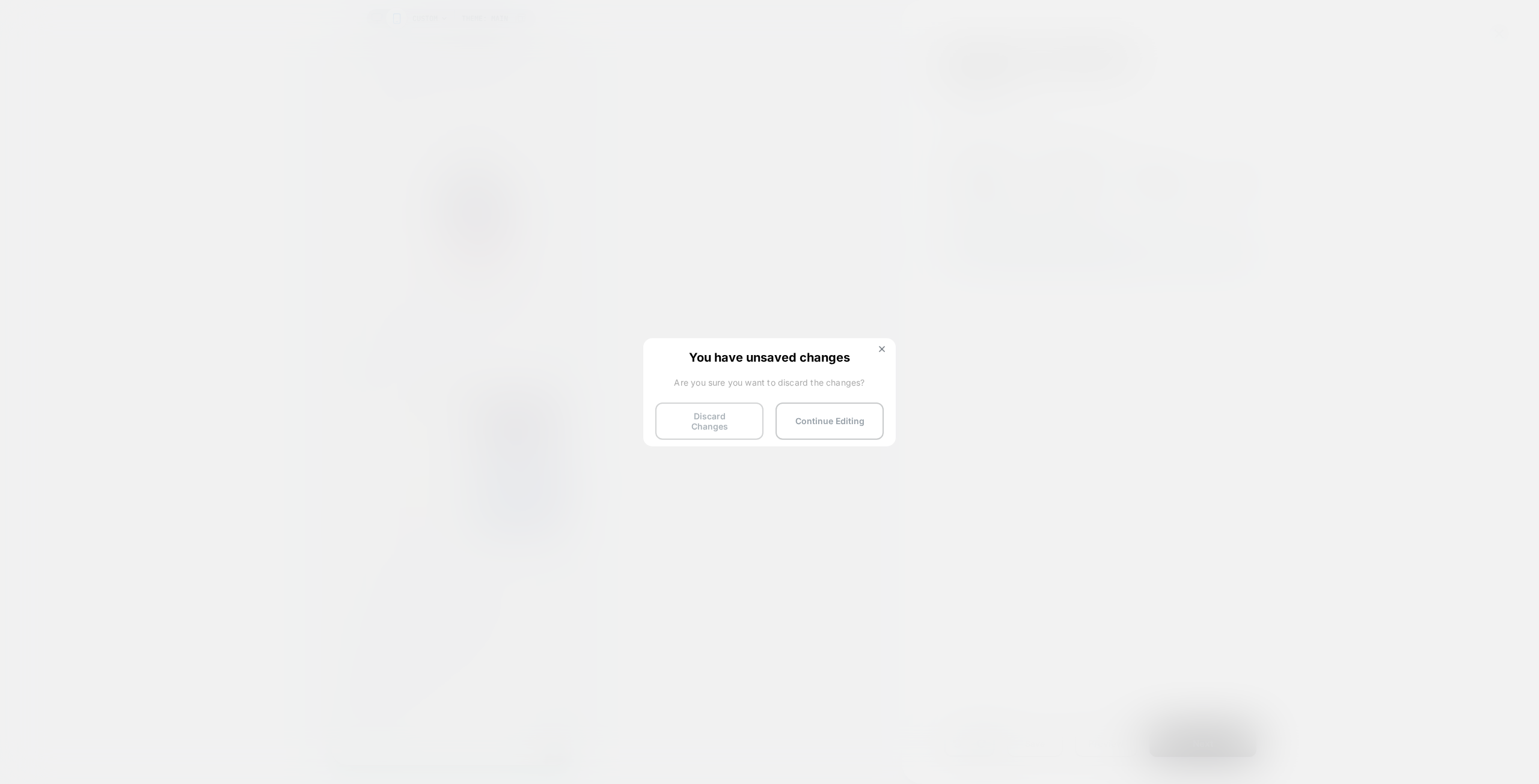
click at [717, 418] on button "Discard Changes" at bounding box center [709, 421] width 108 height 37
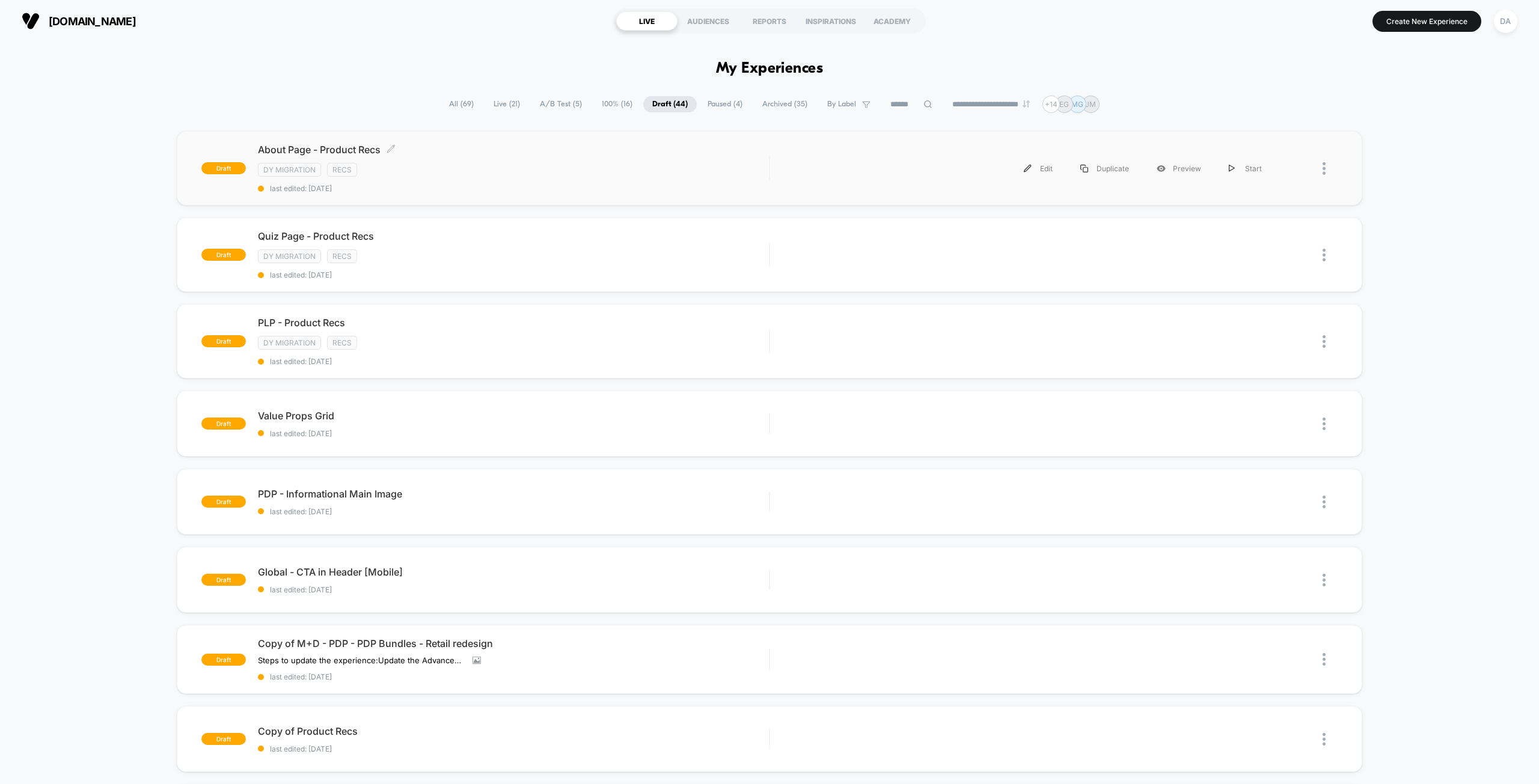
click at [469, 156] on div "About Page - Product Recs Click to edit experience details Click to edit experi…" at bounding box center [513, 168] width 511 height 49
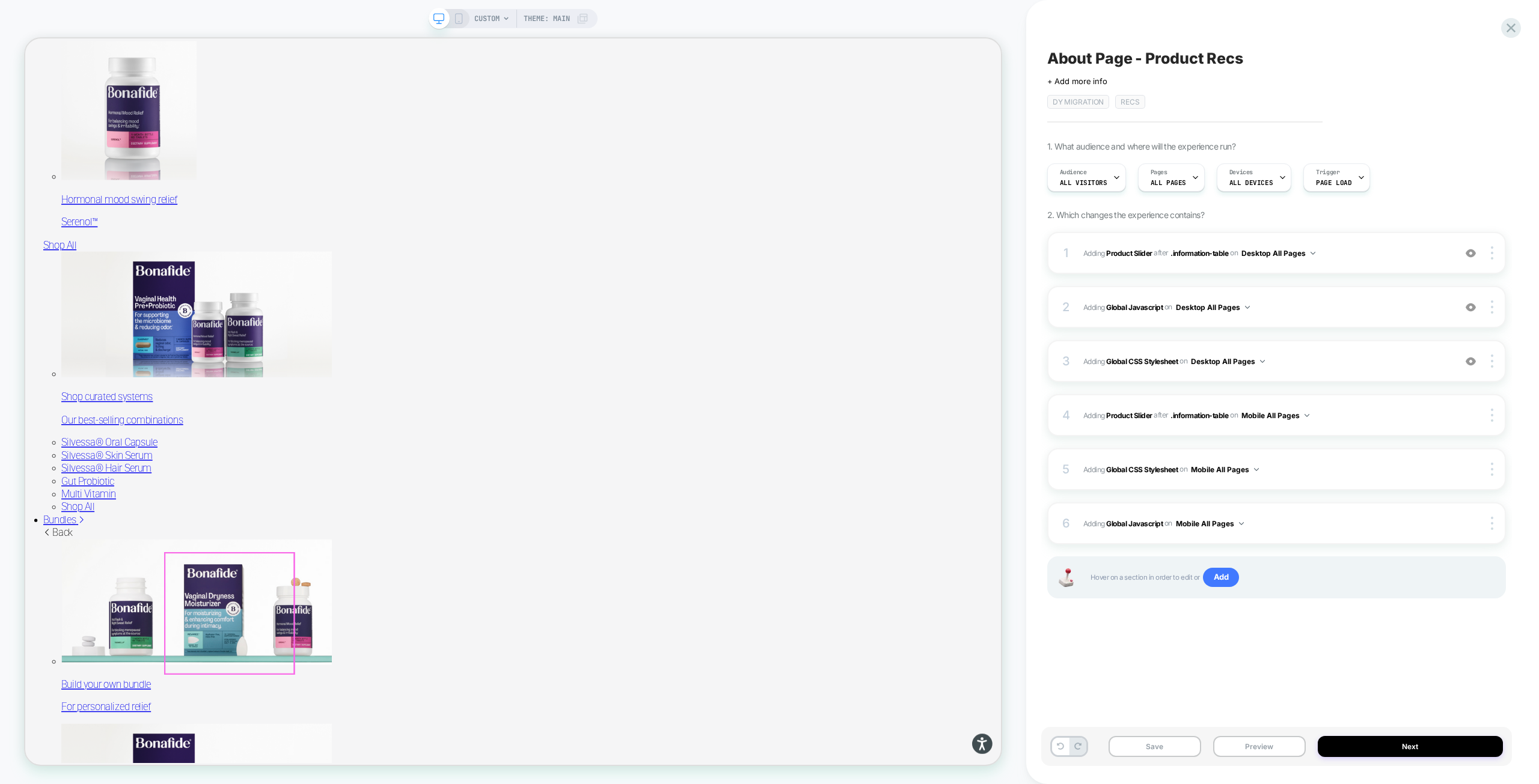
scroll to position [1202, 0]
click at [1344, 248] on span "#_loomi_addon_1755016232473_dup1757434986_dup1758117752 Adding Product Slider A…" at bounding box center [1266, 253] width 366 height 15
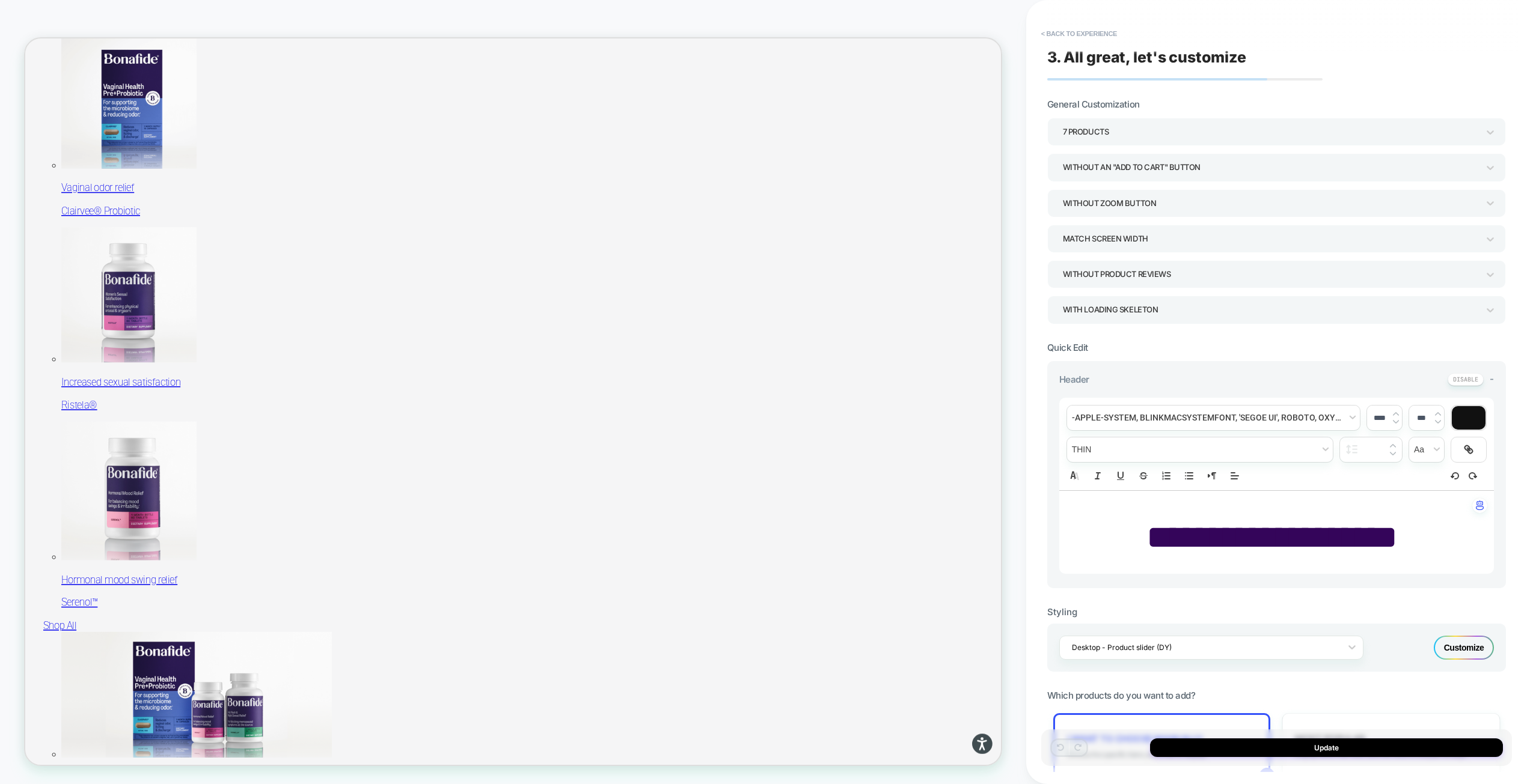
scroll to position [644, 0]
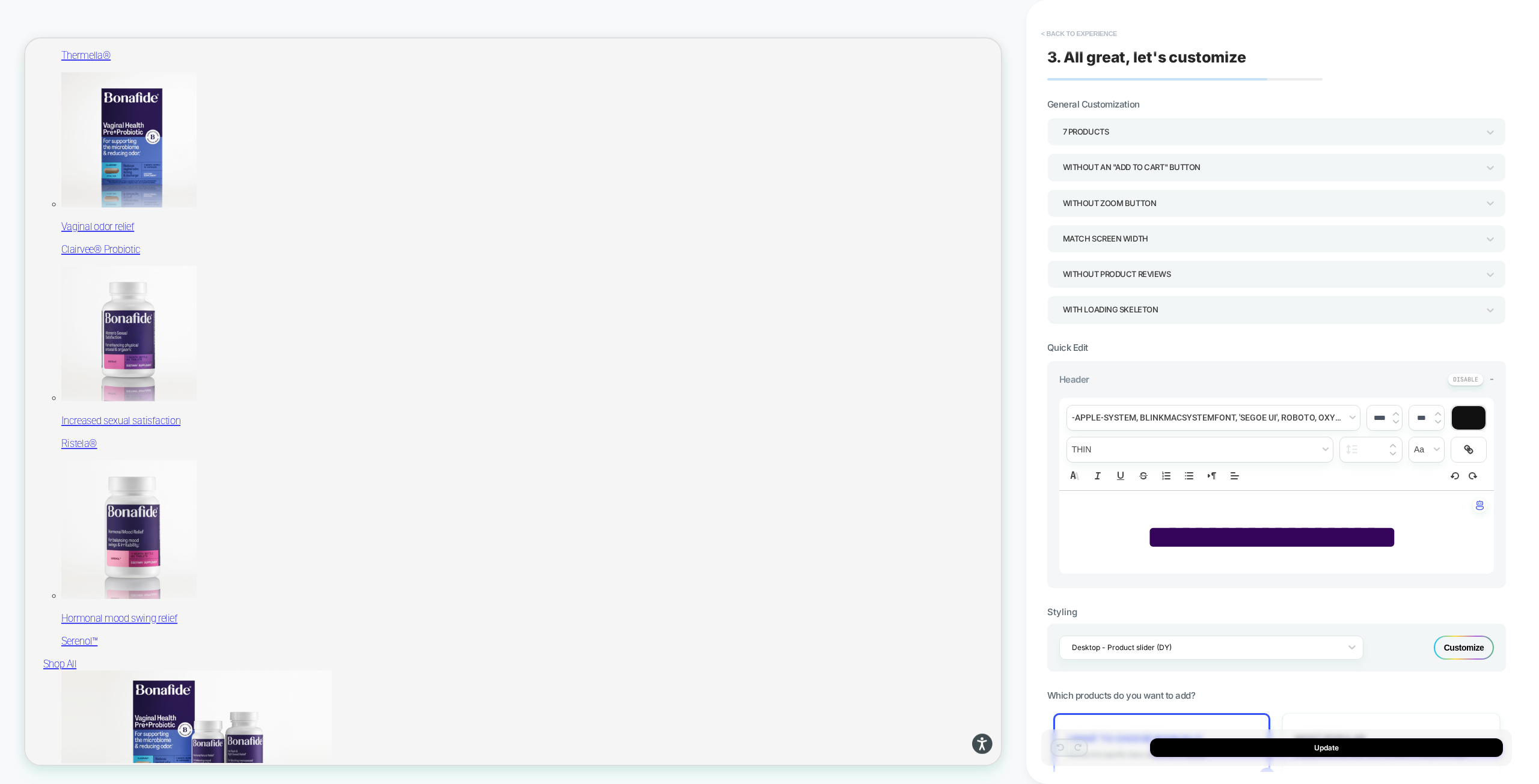
click at [1110, 34] on button "< Back to experience" at bounding box center [1079, 34] width 88 height 19
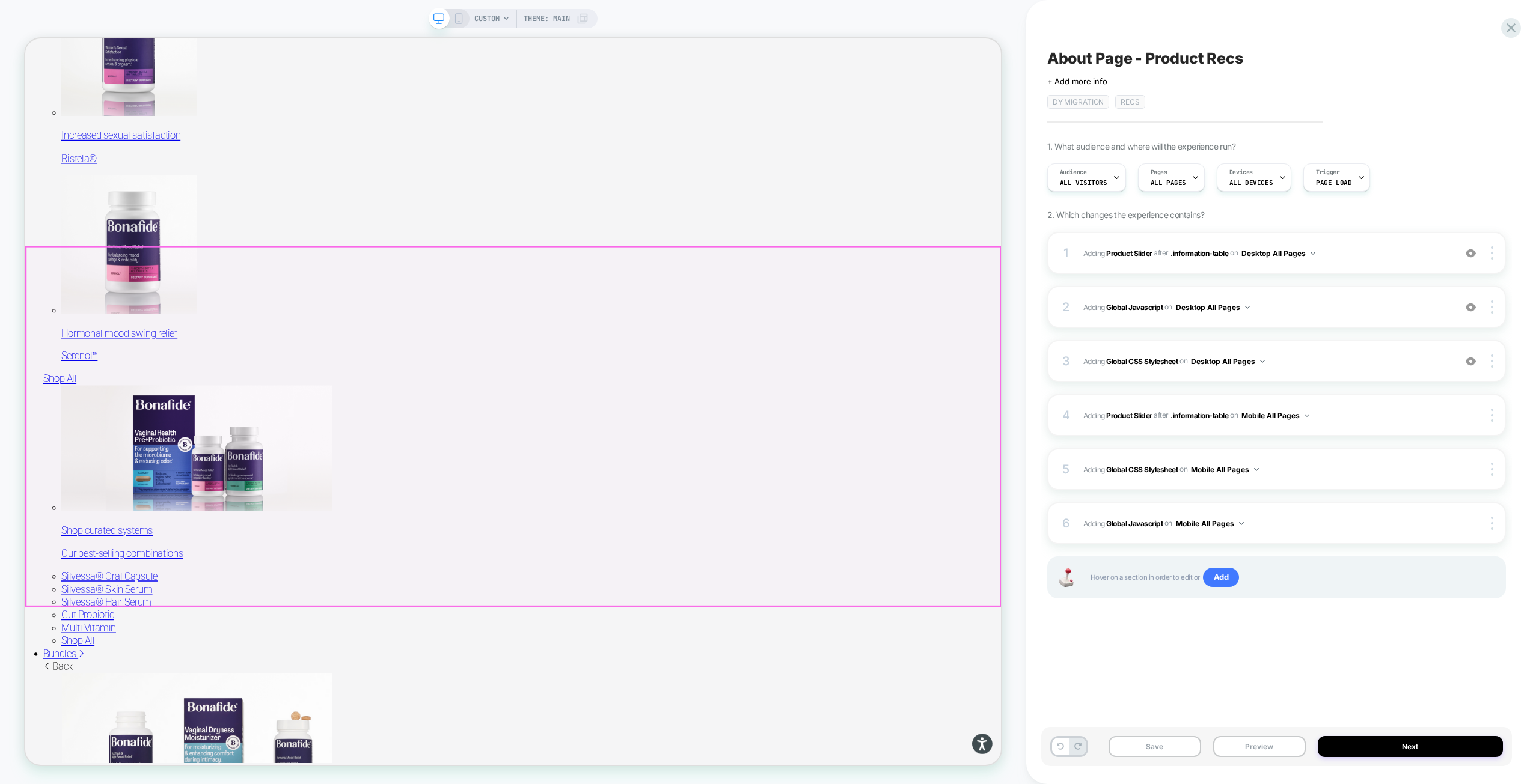
scroll to position [1021, 0]
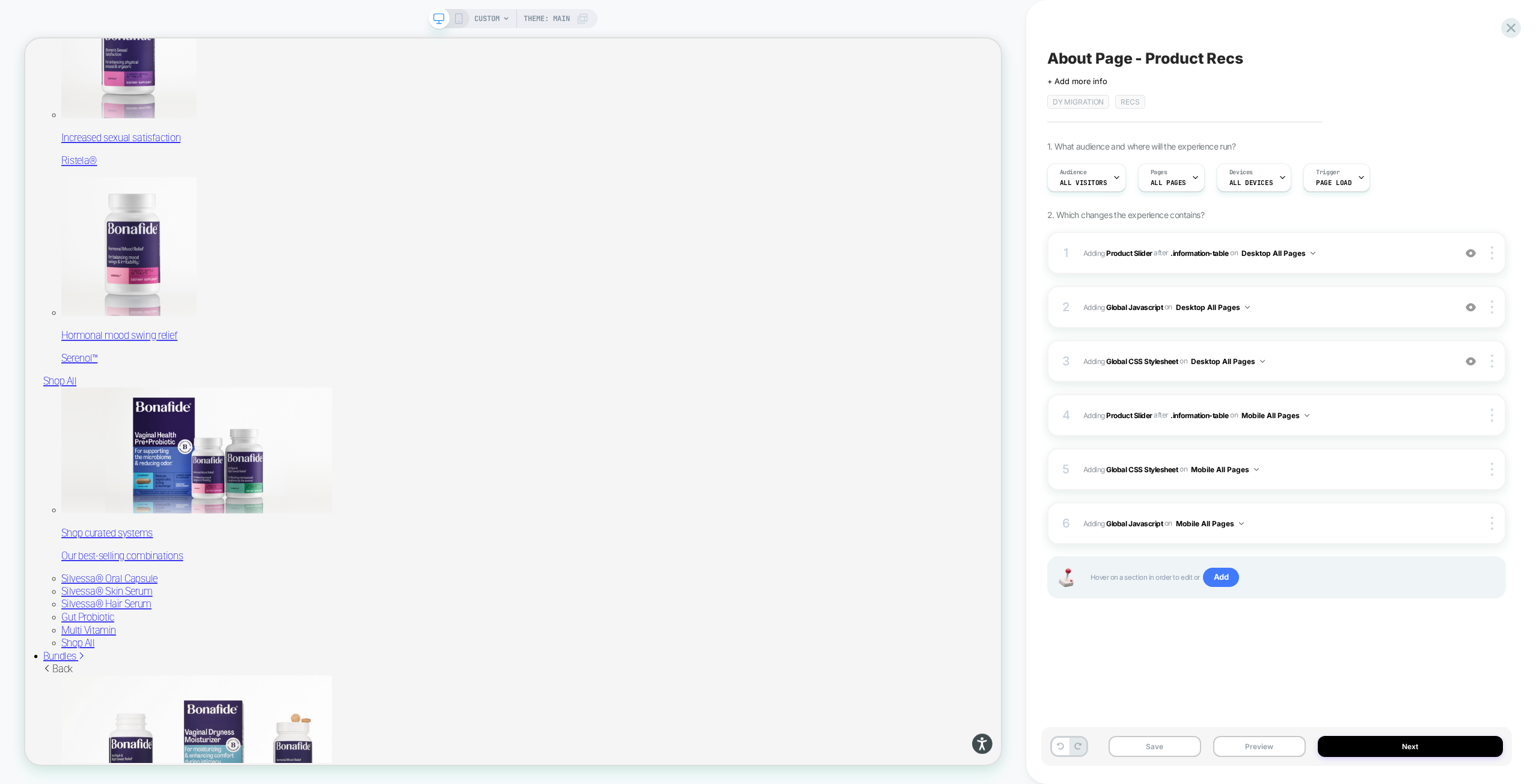
drag, startPoint x: 456, startPoint y: 16, endPoint x: 446, endPoint y: 16, distance: 10.0
click at [456, 16] on icon at bounding box center [458, 19] width 10 height 10
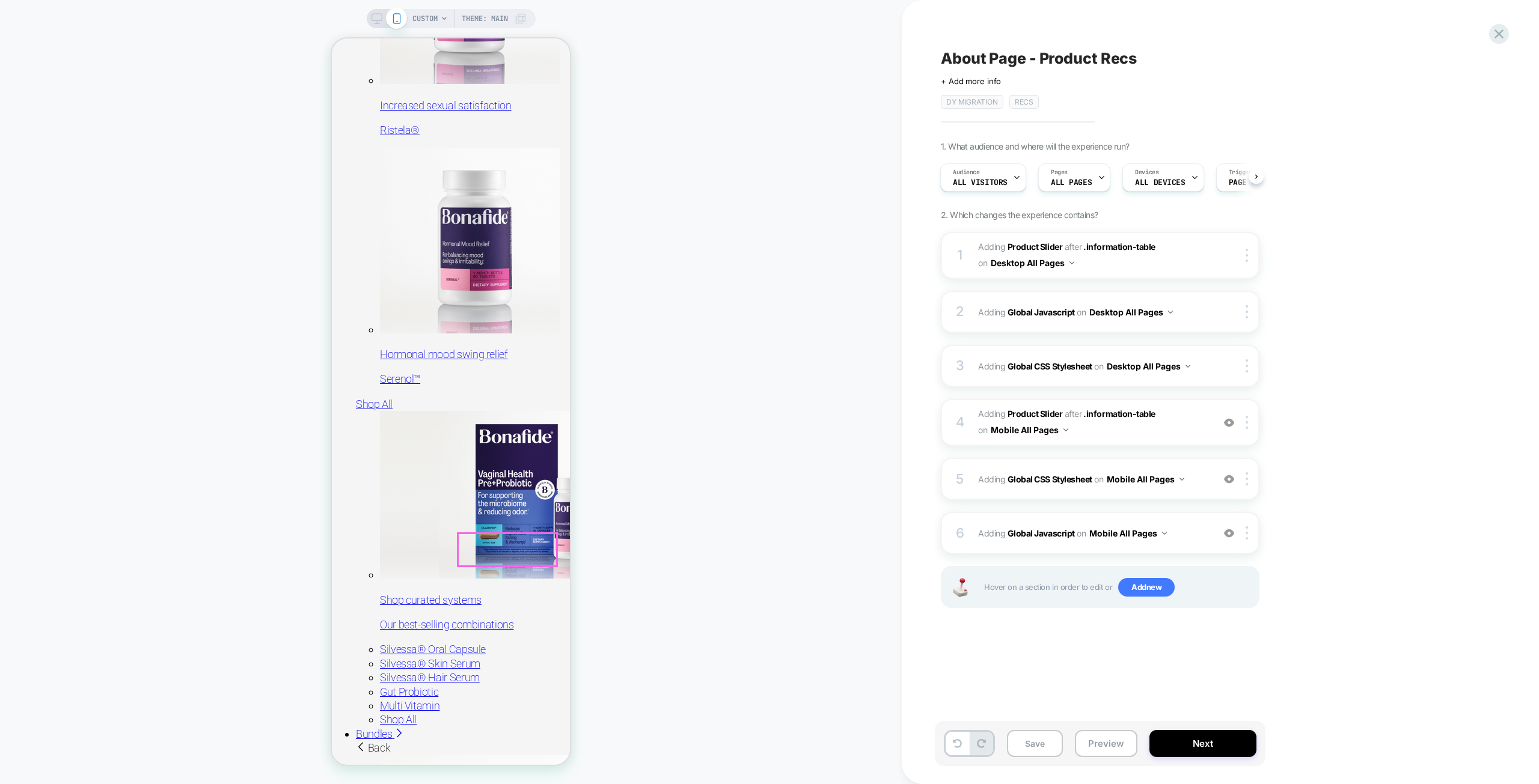
scroll to position [883, 0]
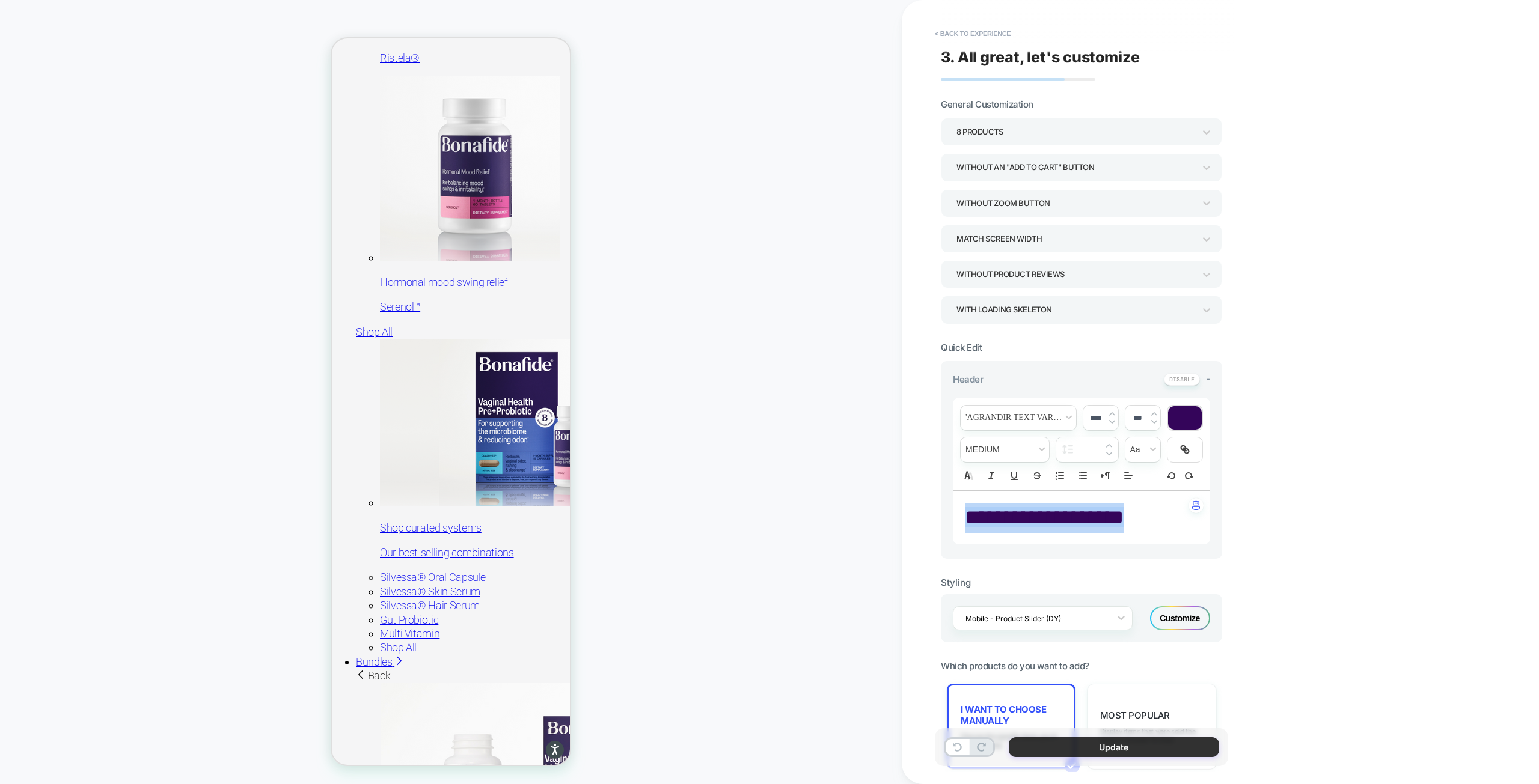
click at [1084, 742] on button "Update" at bounding box center [1114, 747] width 210 height 20
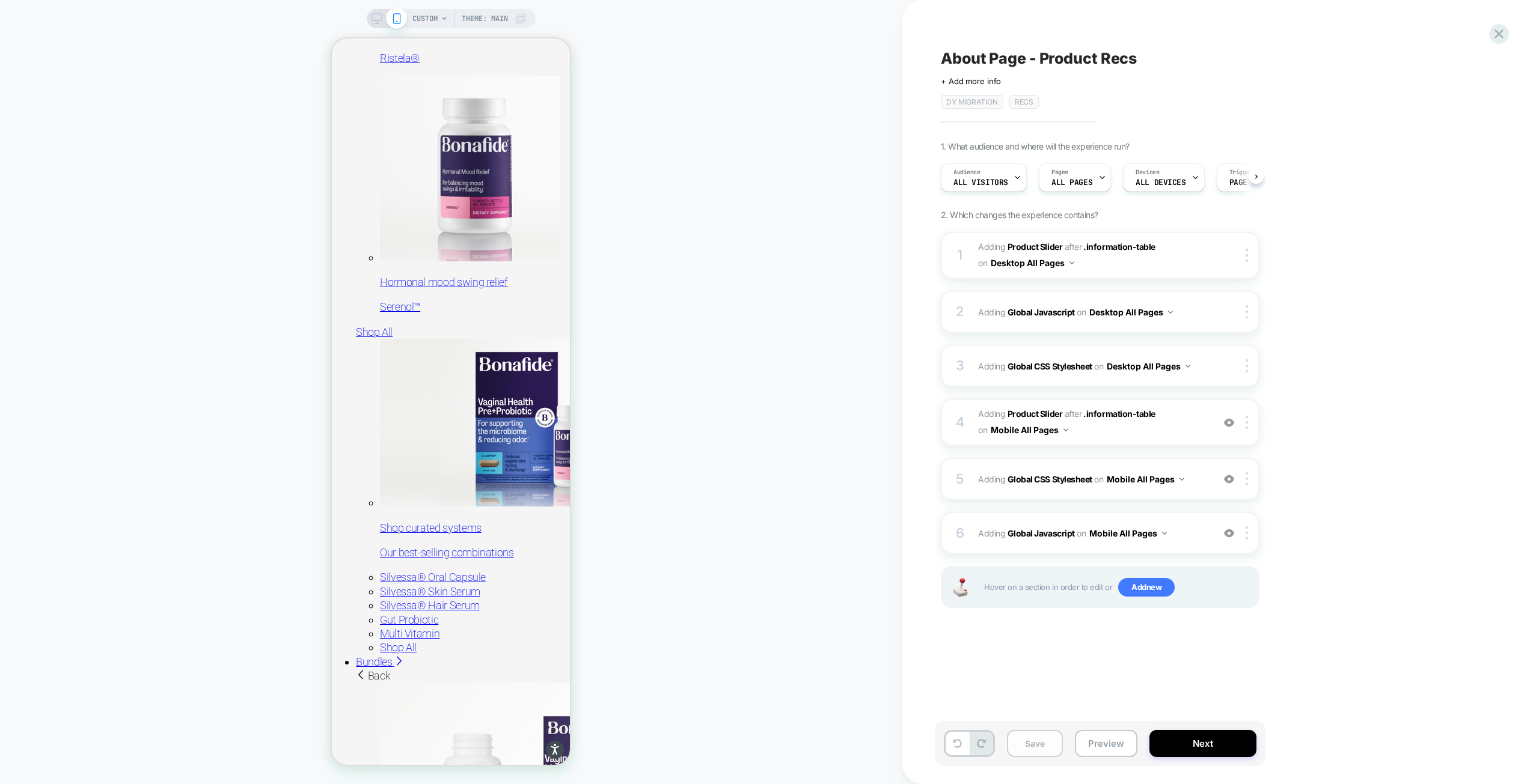
scroll to position [0, 1]
click at [1042, 745] on button "Save" at bounding box center [1034, 743] width 56 height 27
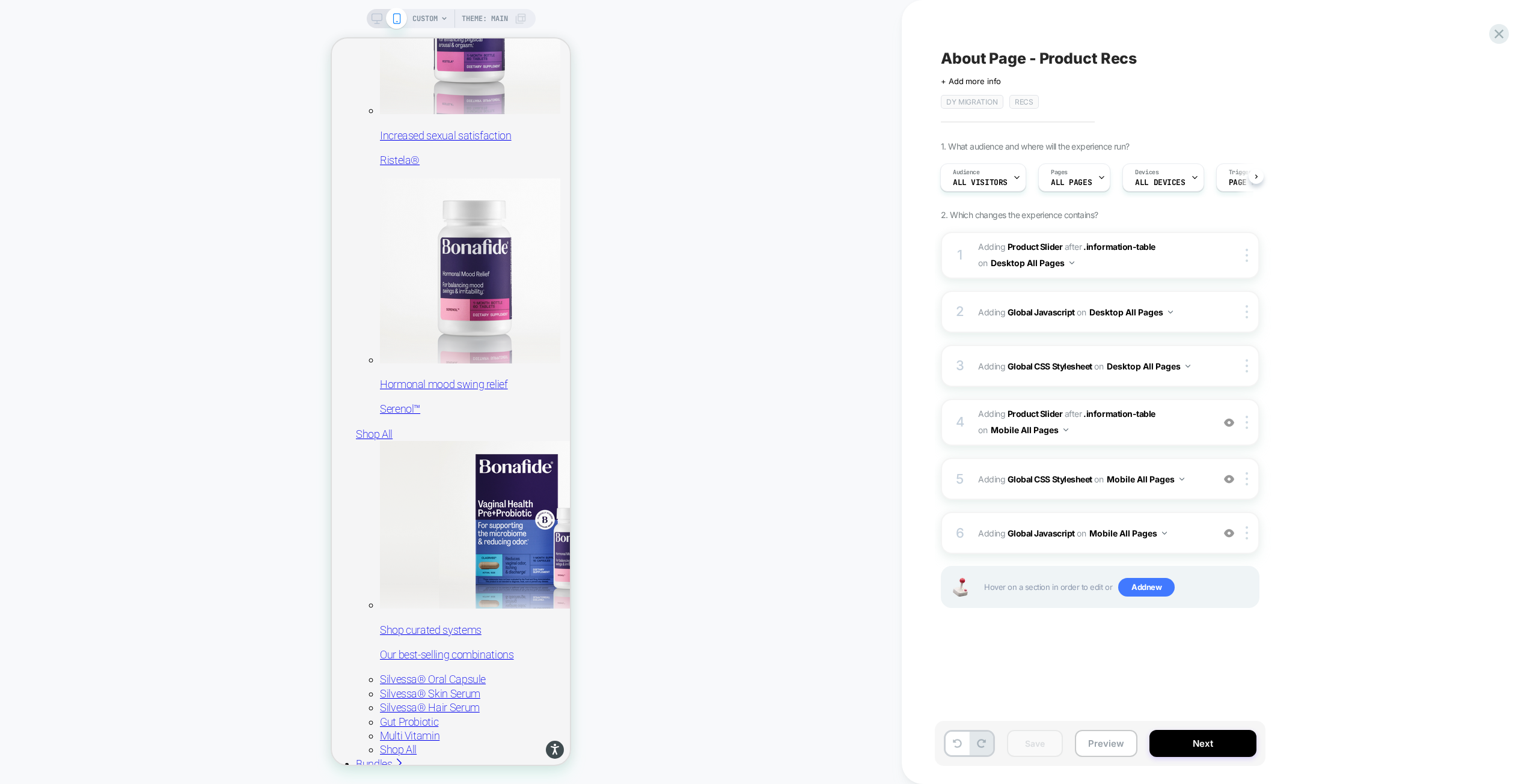
scroll to position [973, 0]
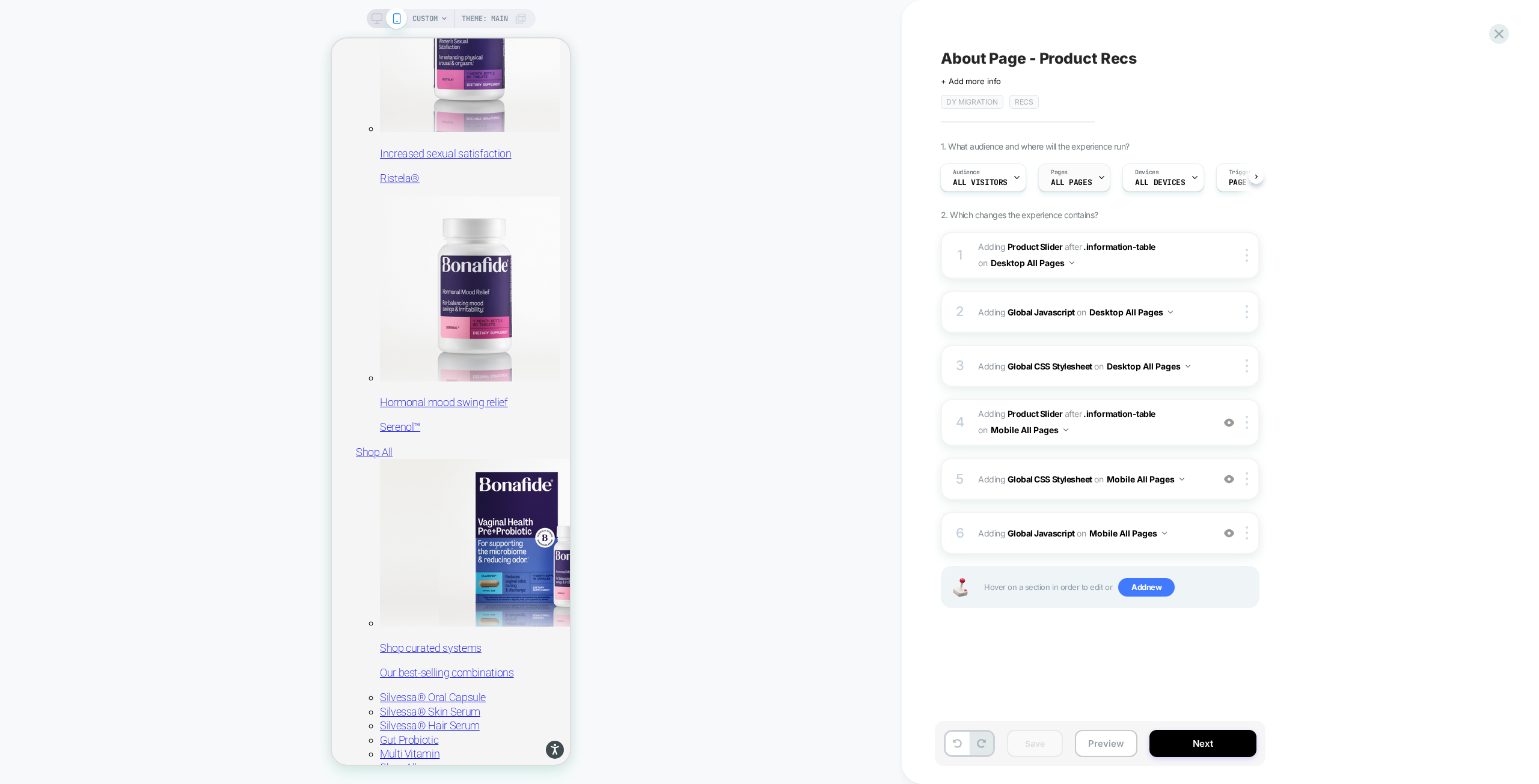
click at [1085, 175] on div "Pages ALL PAGES" at bounding box center [1071, 178] width 65 height 27
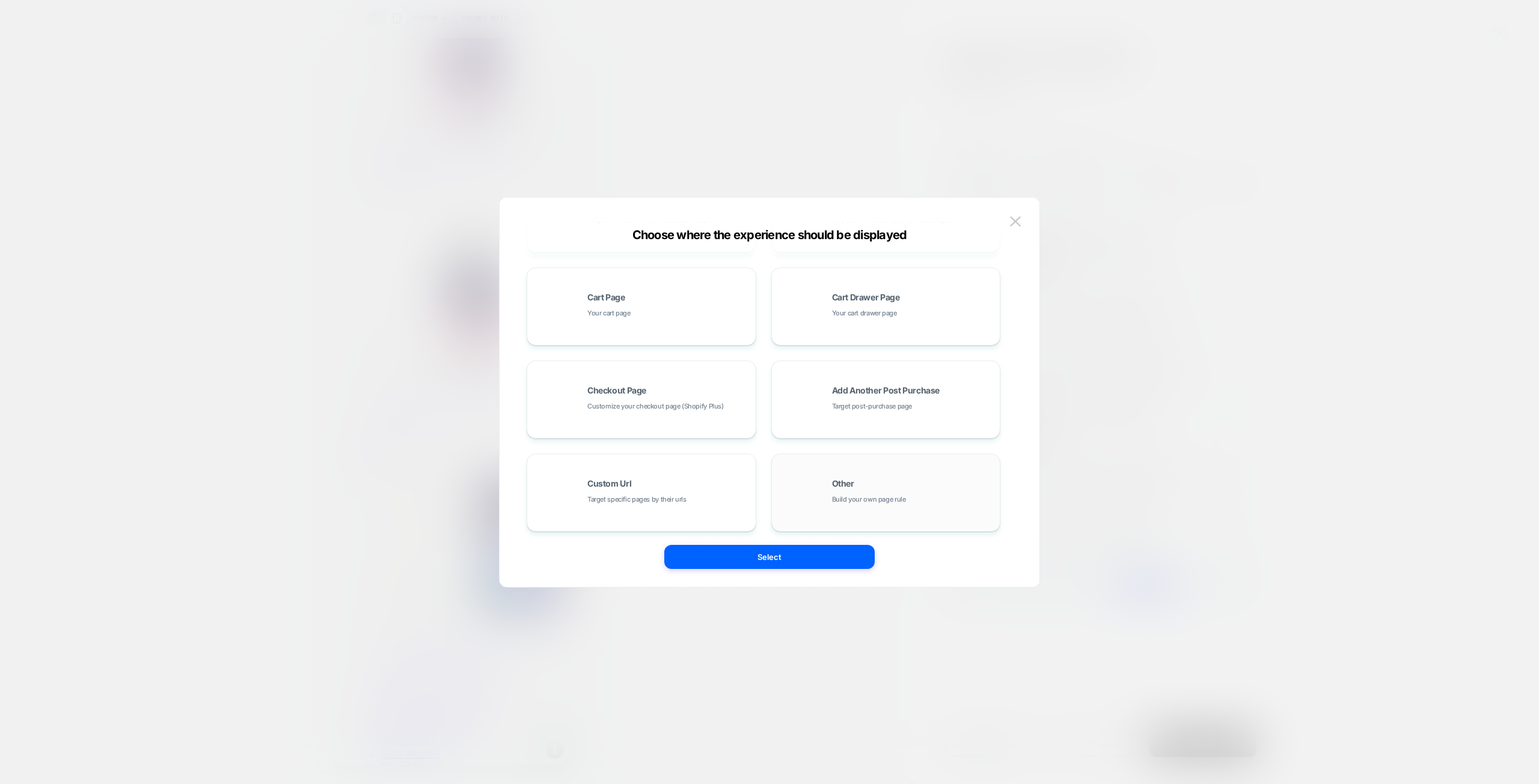
scroll to position [181, 0]
click at [901, 470] on div "Other Build your own page rule" at bounding box center [886, 488] width 216 height 66
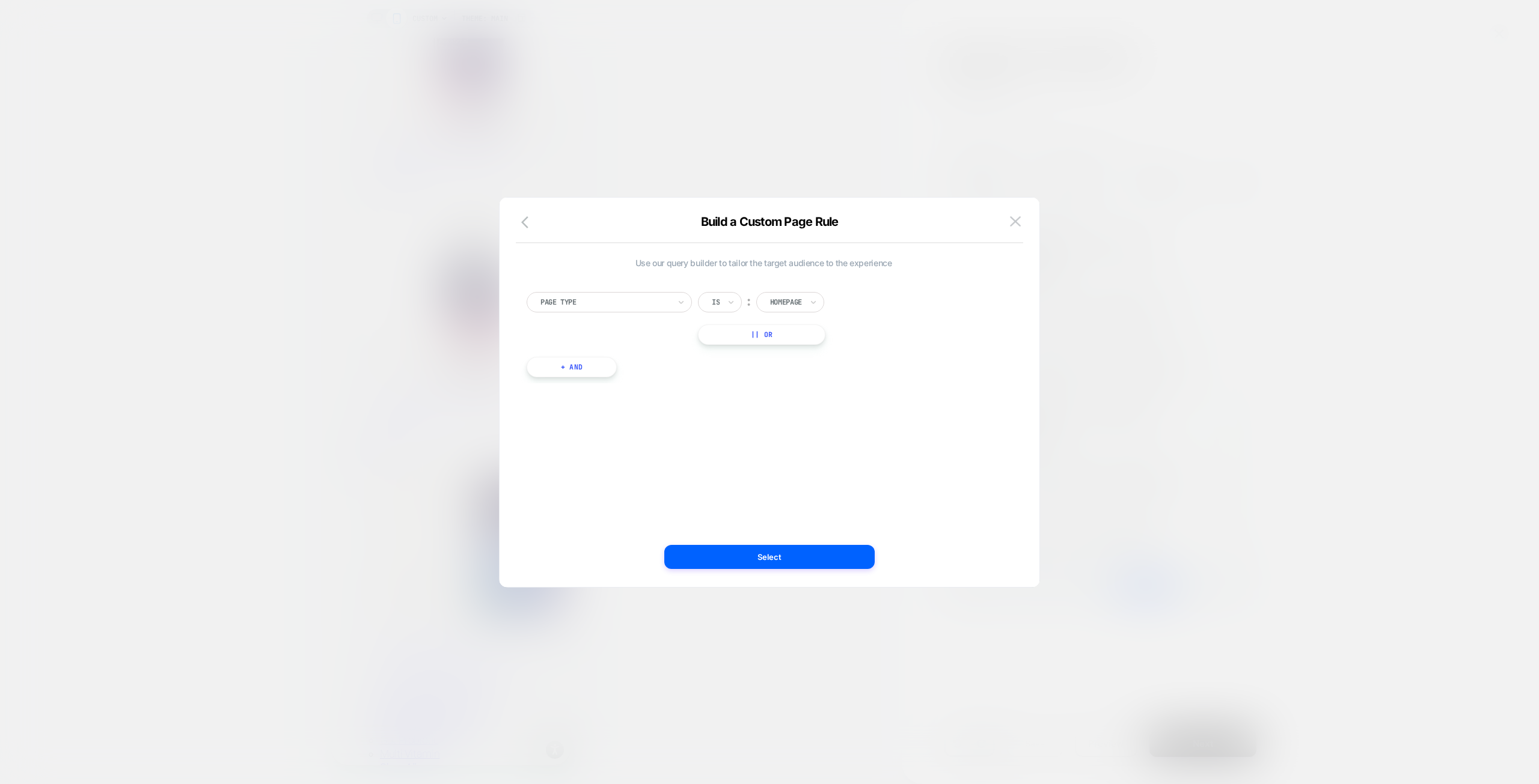
scroll to position [0, 0]
click at [527, 219] on icon "button" at bounding box center [528, 222] width 14 height 14
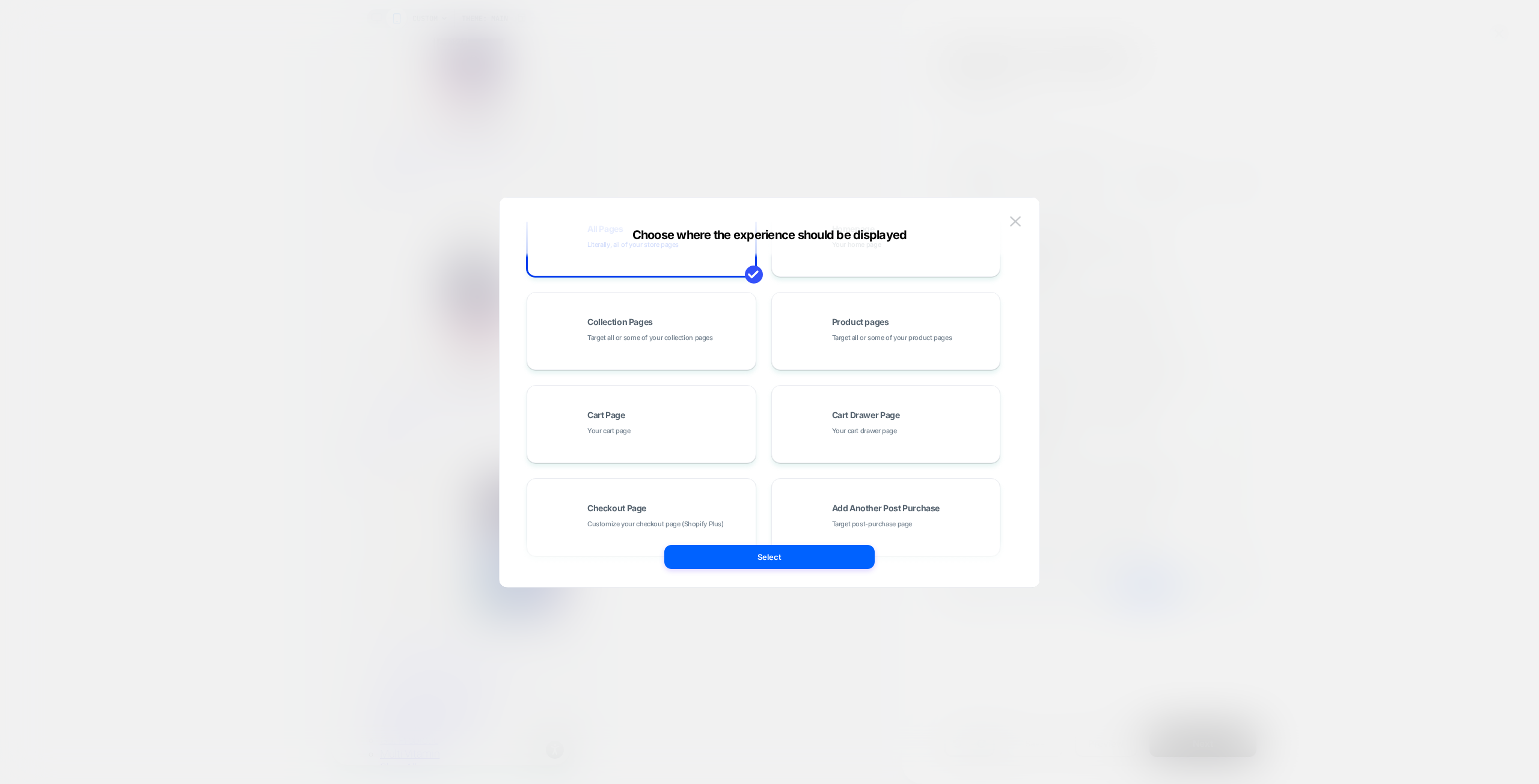
scroll to position [181, 0]
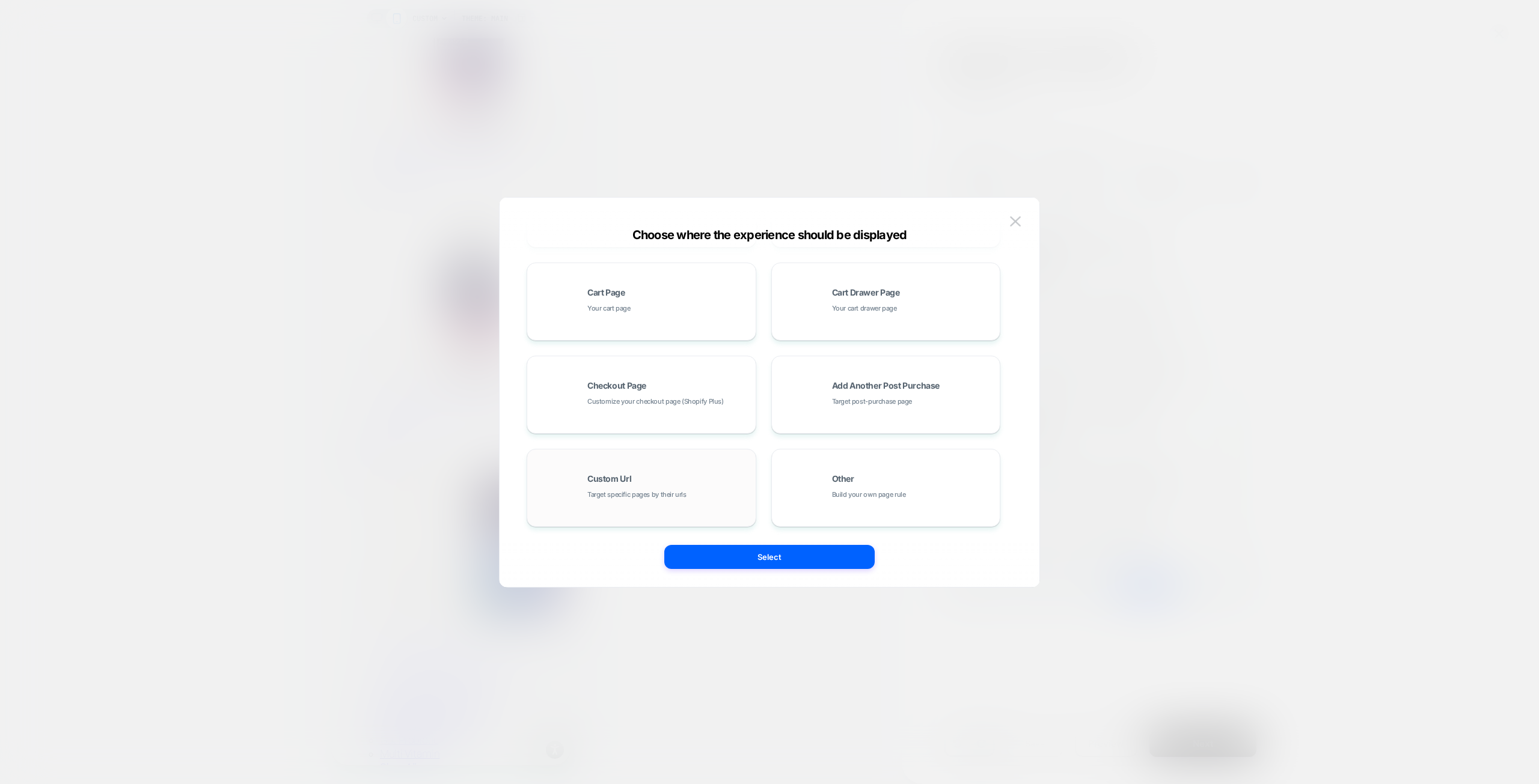
click at [680, 467] on div "Custom Url Target specific pages by their urls" at bounding box center [641, 488] width 216 height 66
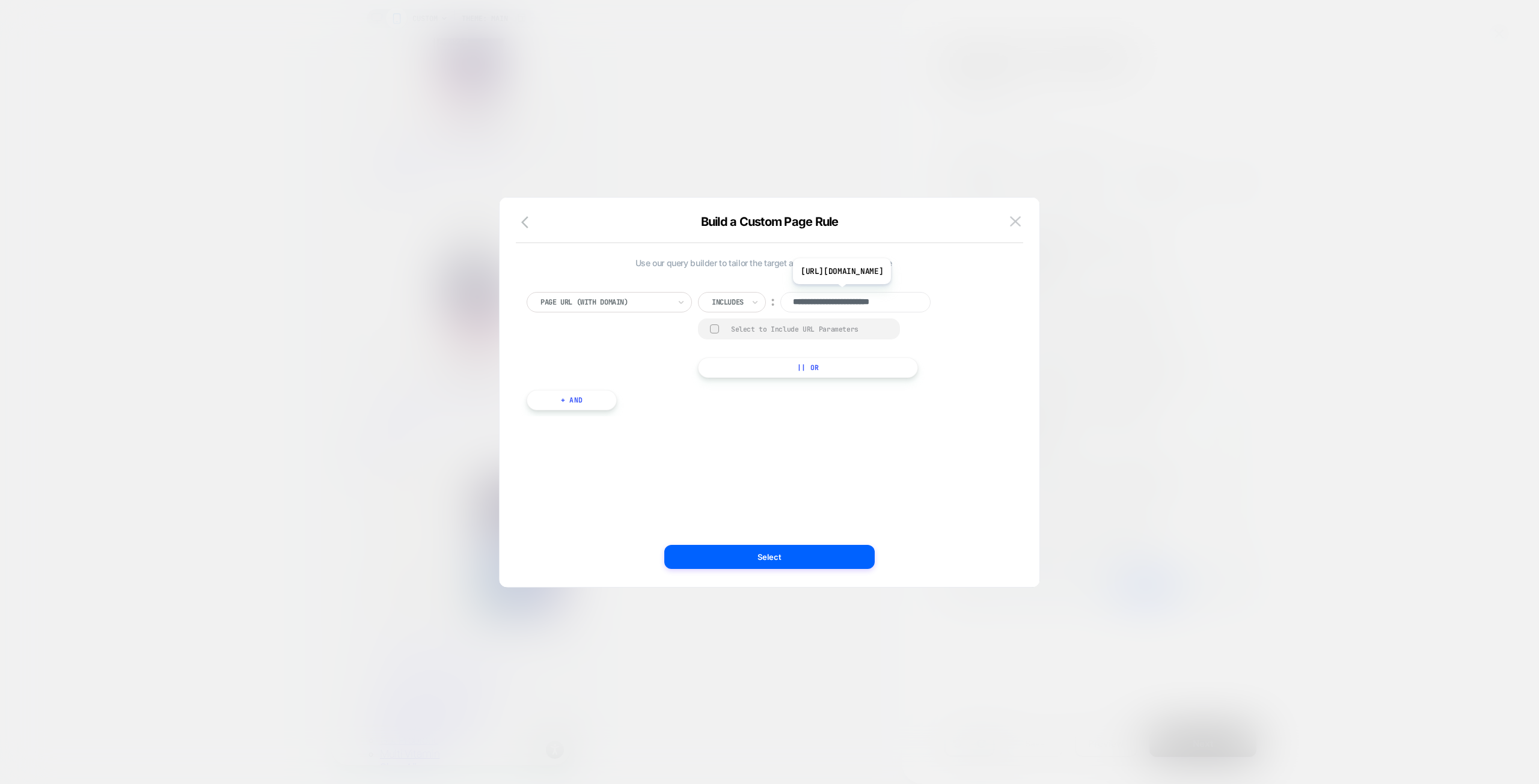
scroll to position [0, 1]
drag, startPoint x: 850, startPoint y: 299, endPoint x: 860, endPoint y: 289, distance: 14.1
click at [1045, 198] on div "**********" at bounding box center [1093, 178] width 319 height 40
click at [1017, 219] on img at bounding box center [1015, 222] width 10 height 10
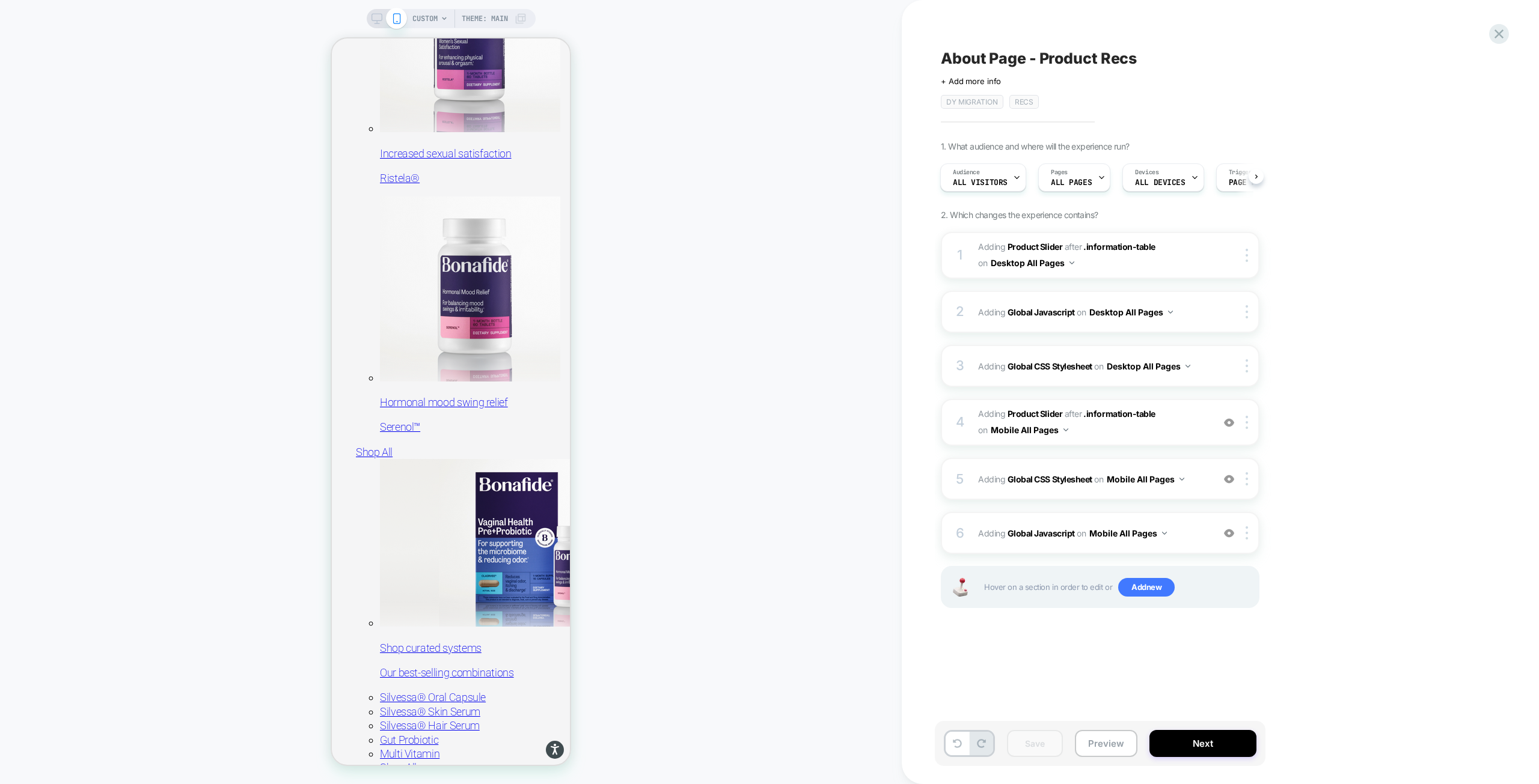
click at [443, 15] on icon at bounding box center [444, 19] width 7 height 7
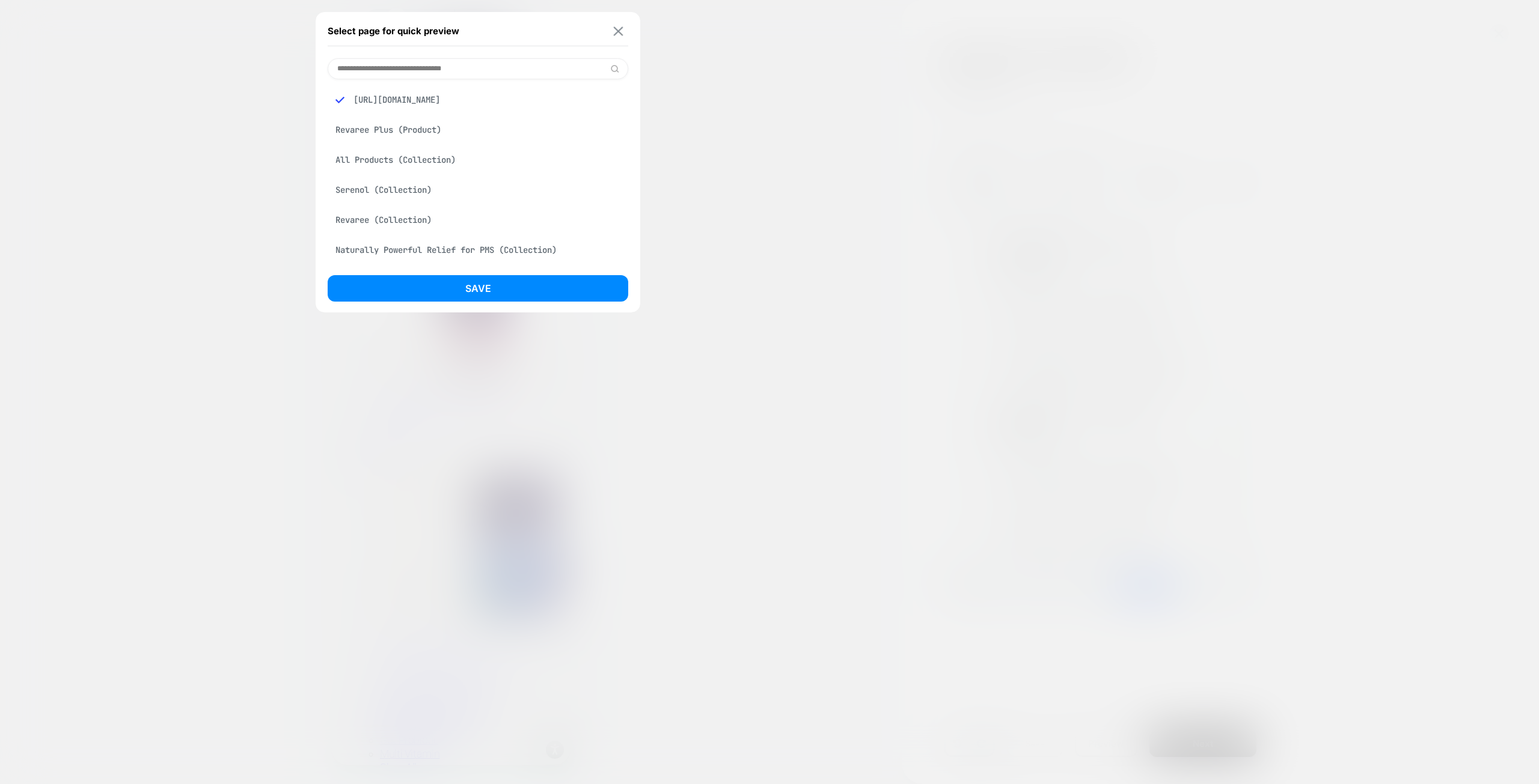
click at [616, 29] on img at bounding box center [618, 31] width 10 height 9
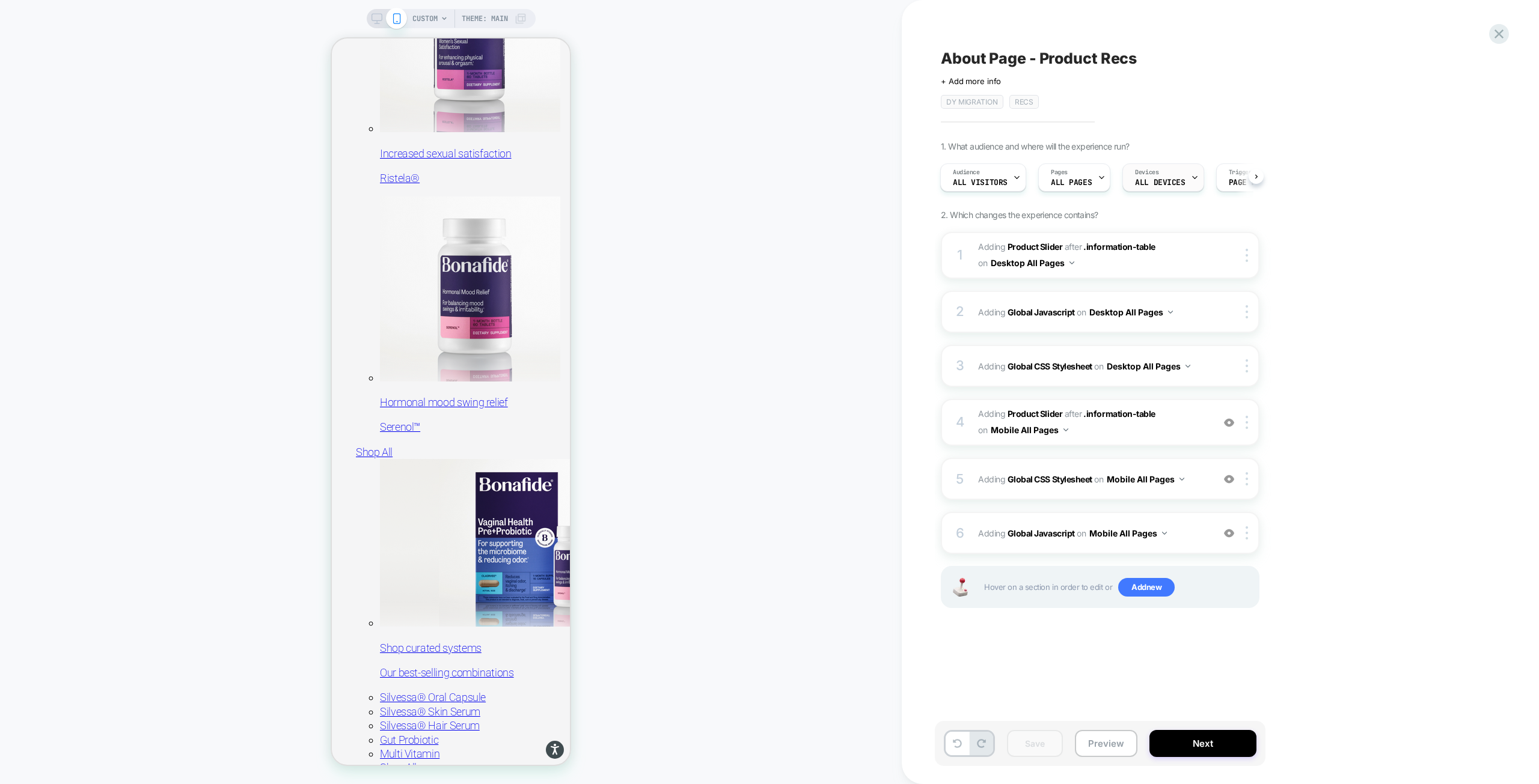
click at [1173, 174] on div "Devices ALL DEVICES" at bounding box center [1159, 178] width 74 height 27
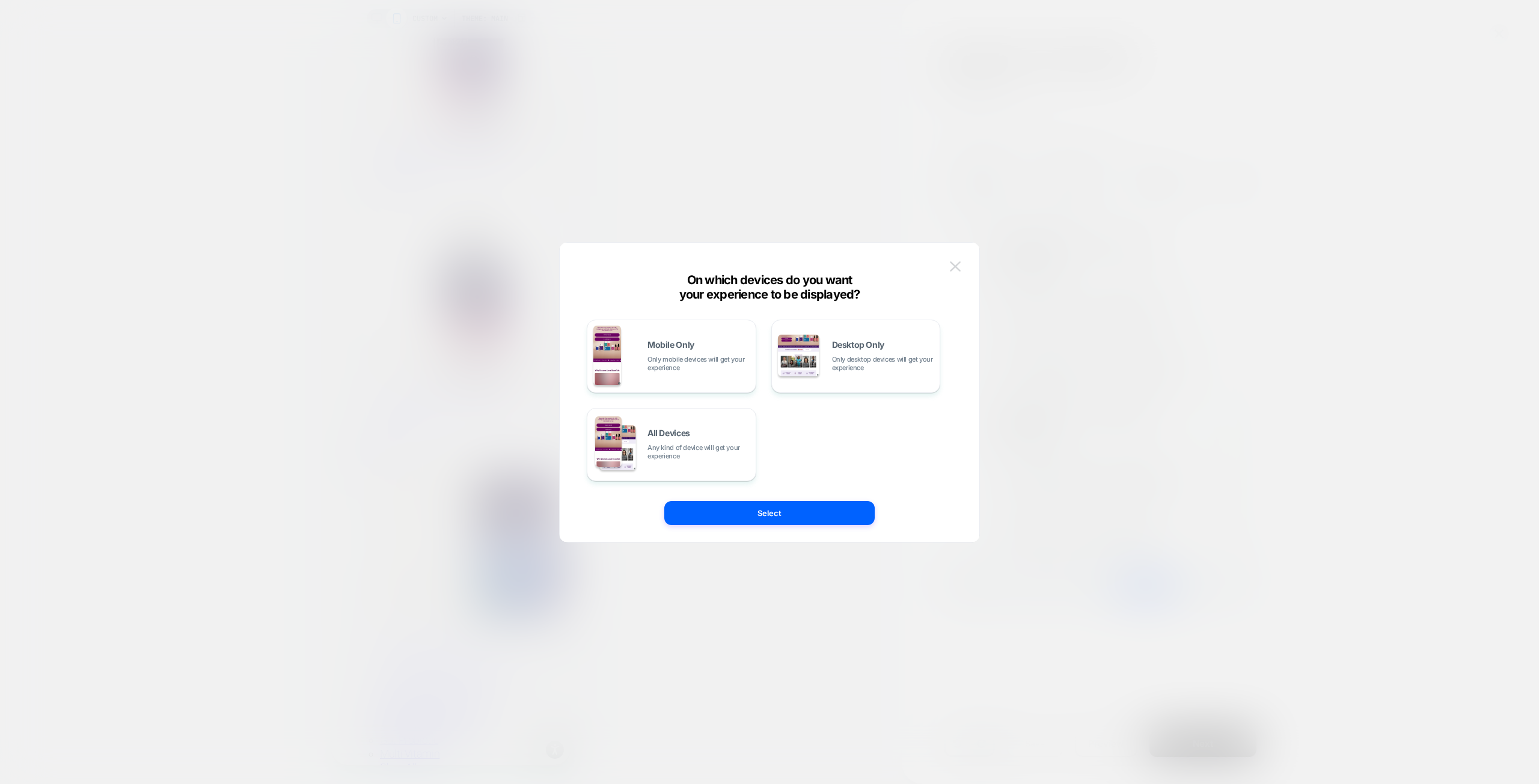
click at [957, 263] on img at bounding box center [955, 266] width 10 height 10
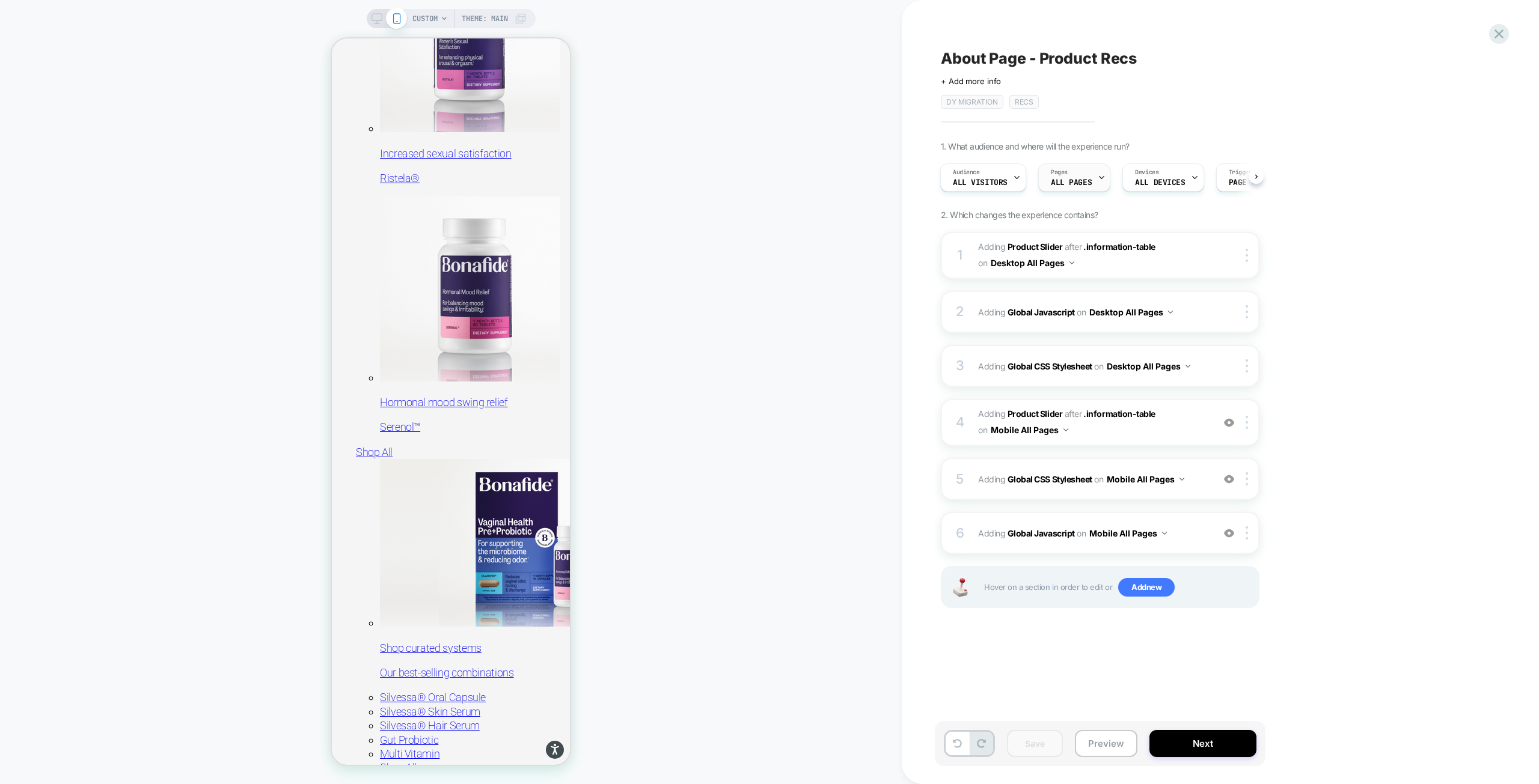
click at [1070, 174] on div "Pages ALL PAGES" at bounding box center [1071, 178] width 65 height 27
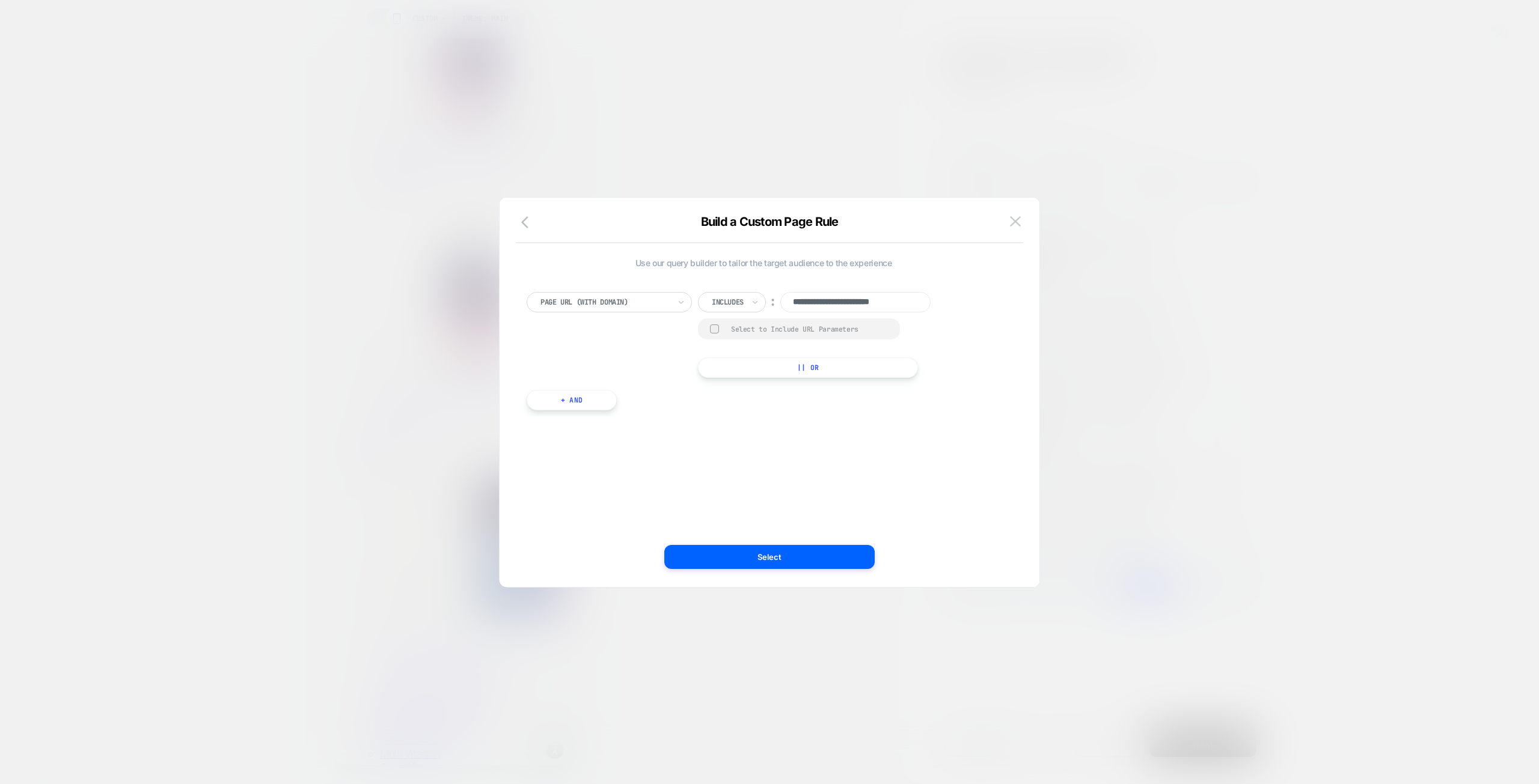
scroll to position [0, 1]
click at [831, 301] on input "**********" at bounding box center [855, 301] width 150 height 20
click at [831, 301] on input "**********" at bounding box center [855, 301] width 150 height 20
paste input "**********"
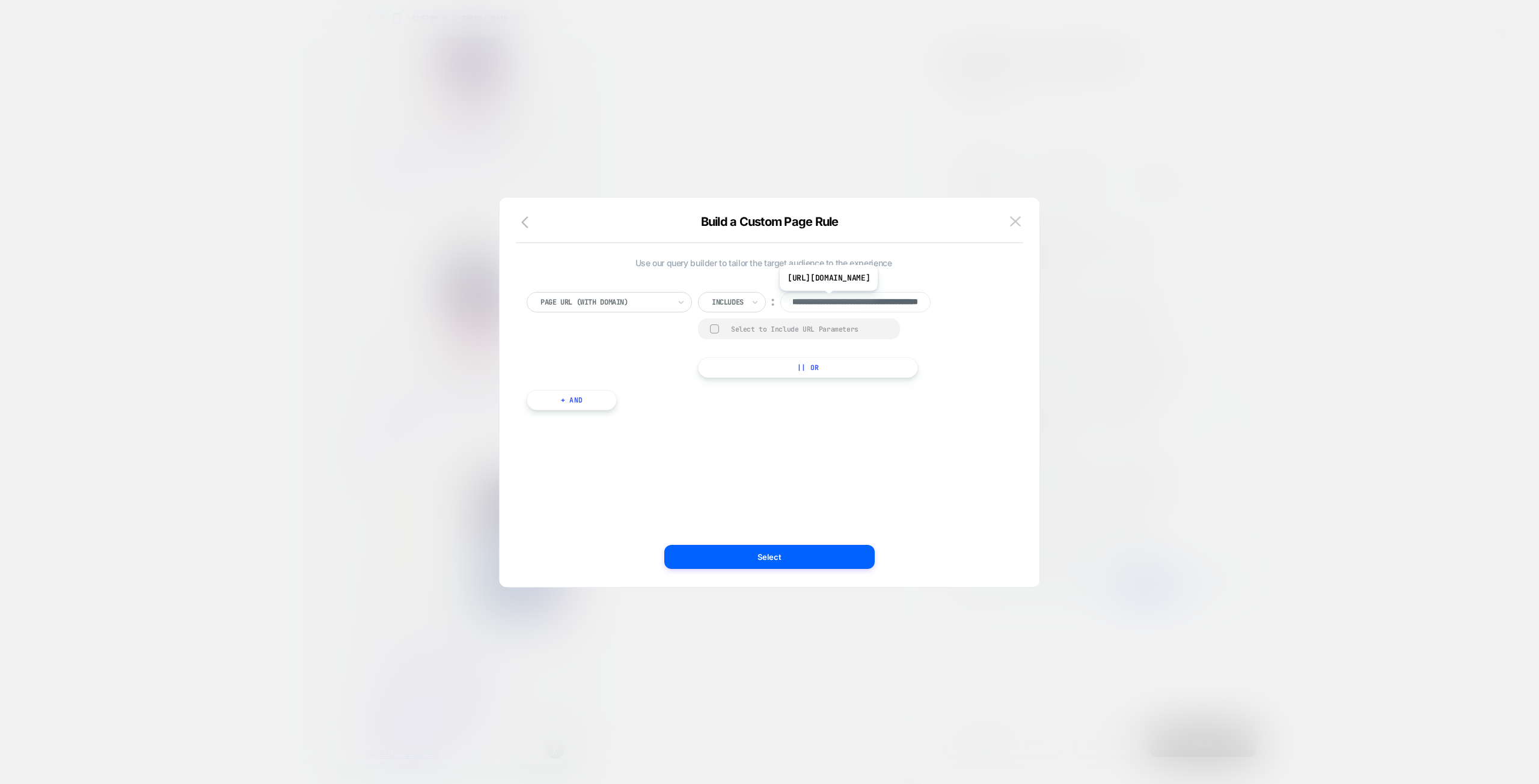
scroll to position [0, 0]
drag, startPoint x: 881, startPoint y: 300, endPoint x: 667, endPoint y: 301, distance: 214.0
click at [667, 301] on div "**********" at bounding box center [763, 334] width 474 height 86
type input "**********"
click at [749, 306] on div "Includes" at bounding box center [731, 301] width 68 height 20
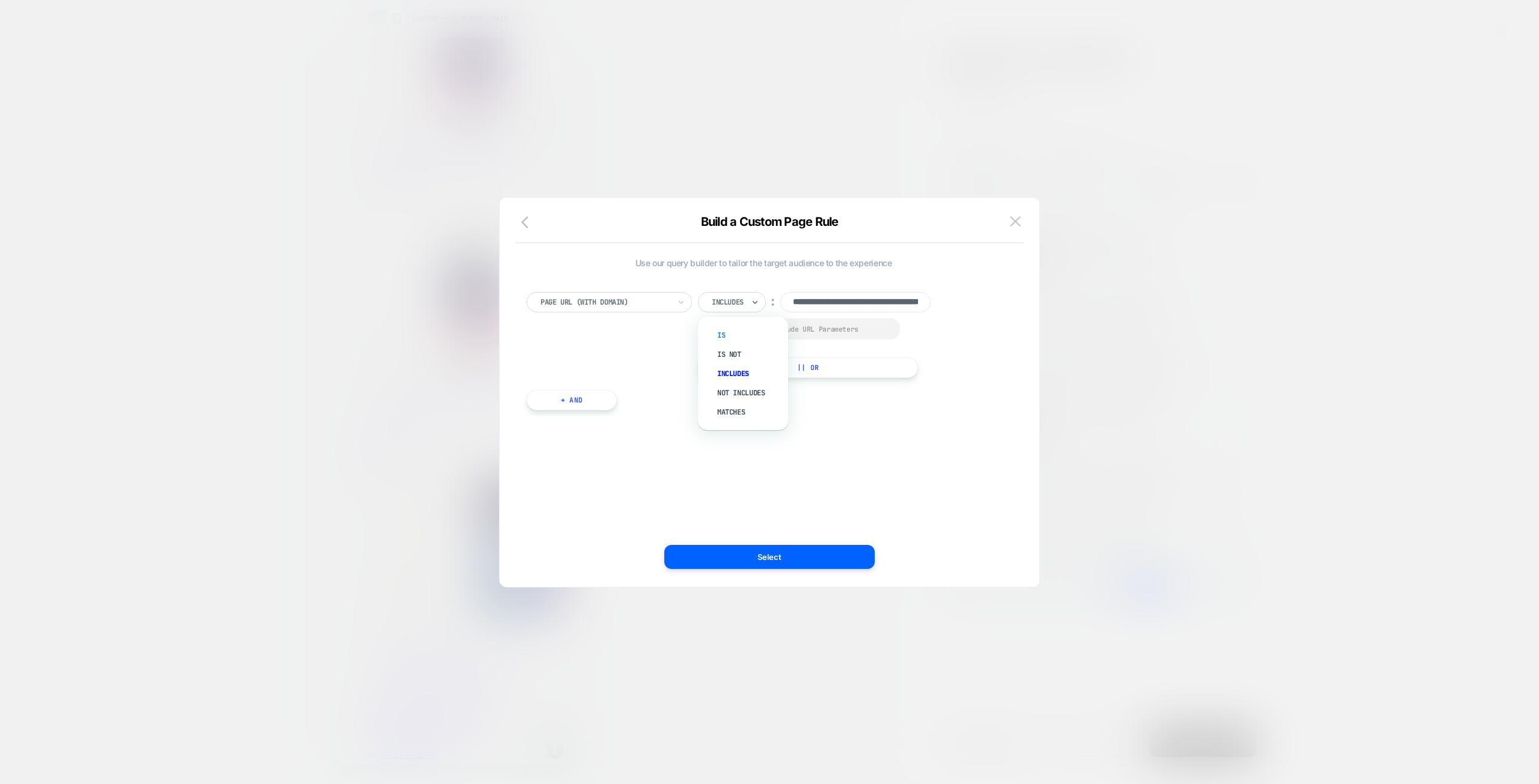
click at [727, 338] on div "Is" at bounding box center [749, 335] width 78 height 19
click at [783, 548] on button "Select" at bounding box center [770, 556] width 210 height 24
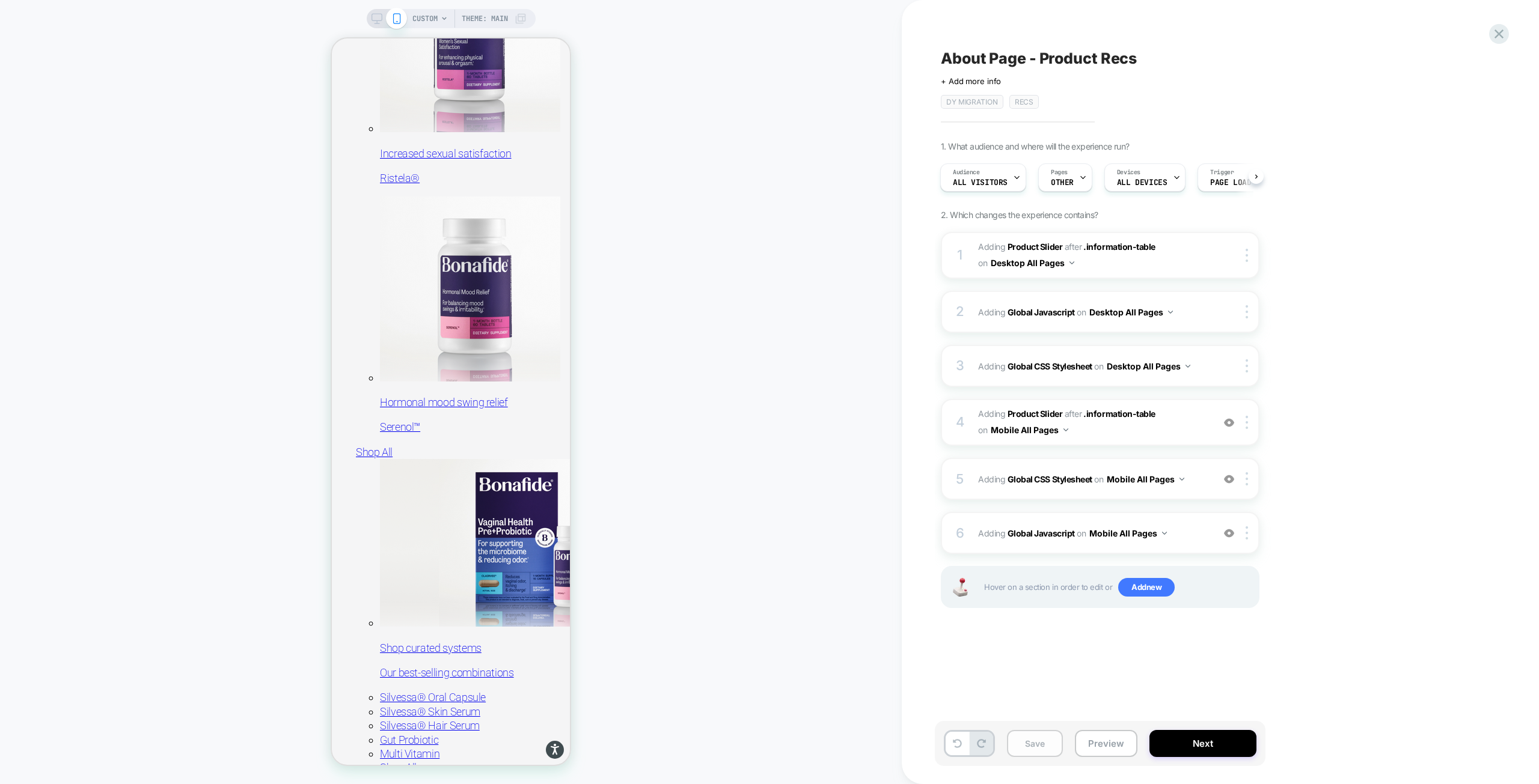
click at [1035, 746] on button "Save" at bounding box center [1034, 743] width 56 height 27
click at [1116, 745] on button "Preview" at bounding box center [1106, 743] width 63 height 27
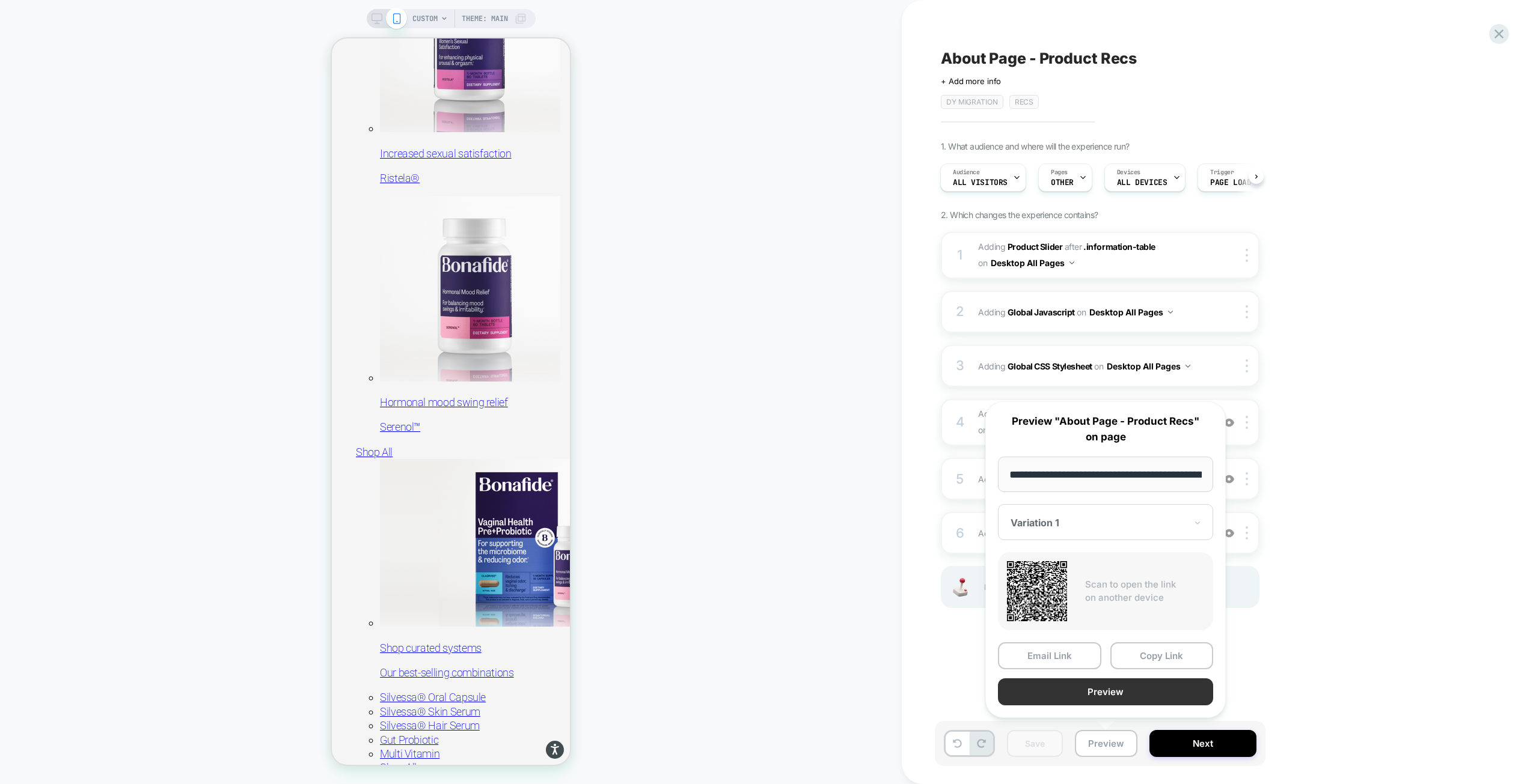
click at [1098, 680] on button "Preview" at bounding box center [1105, 692] width 215 height 27
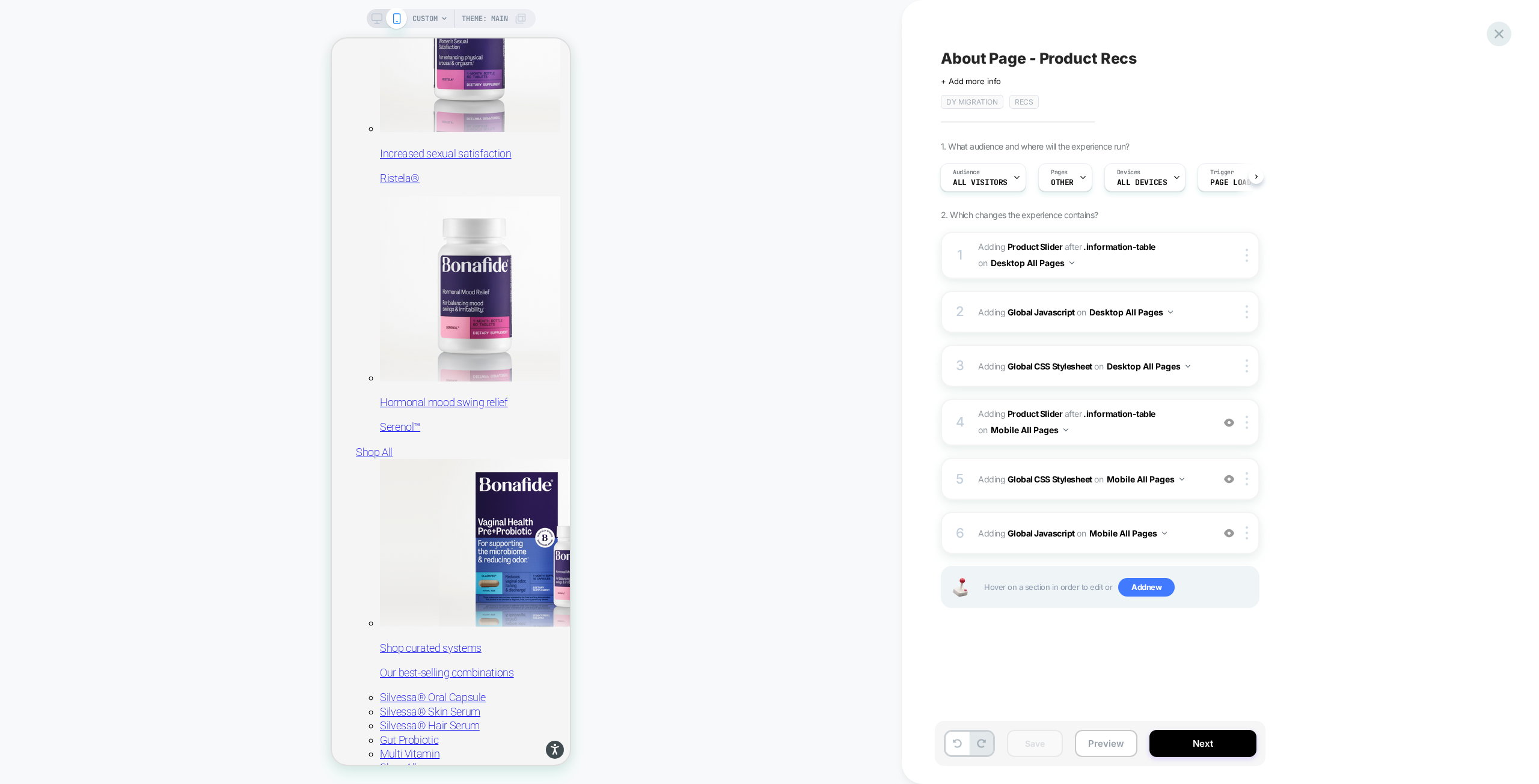
click at [1501, 31] on icon at bounding box center [1499, 34] width 16 height 16
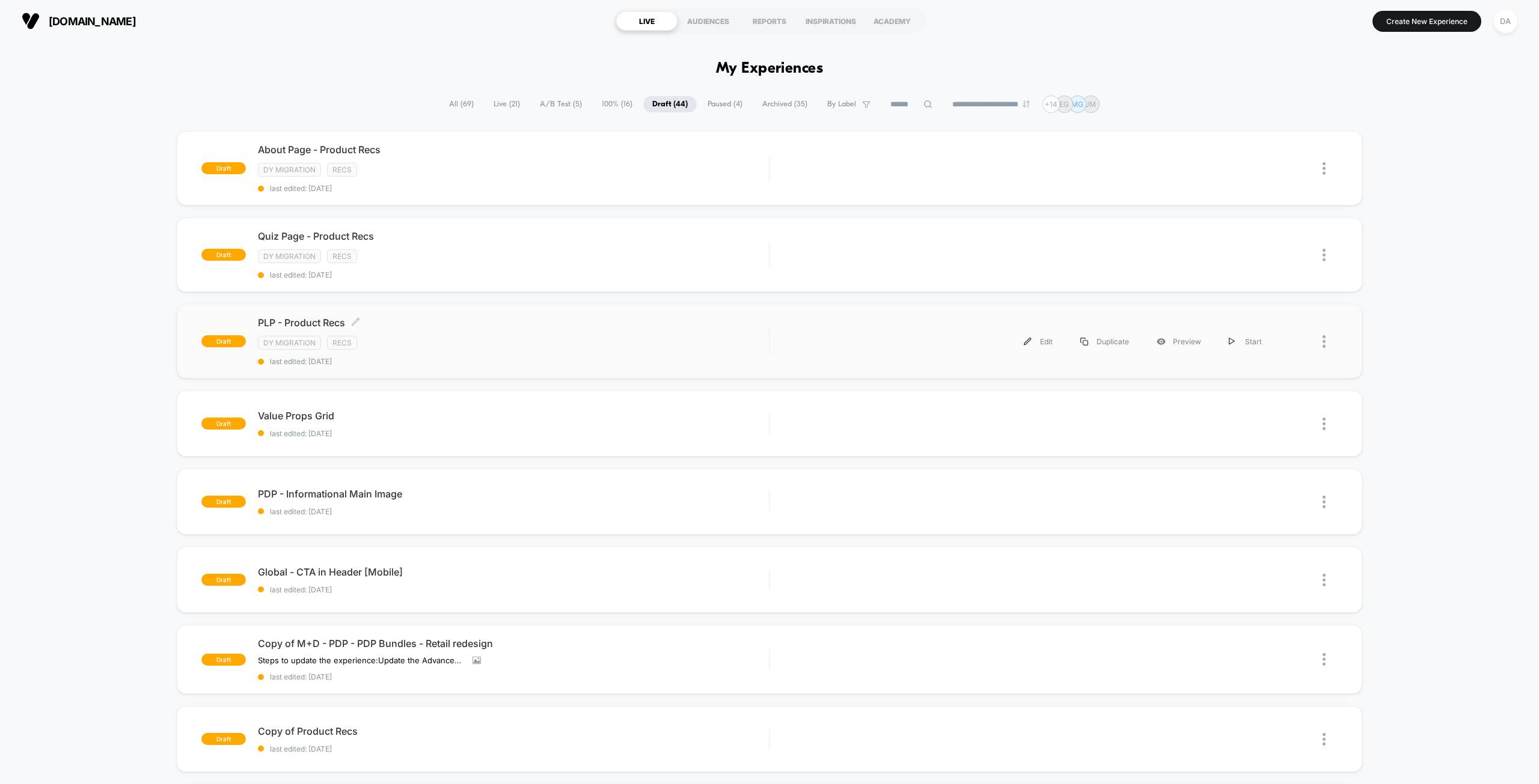
click at [493, 337] on div "DY Migration Recs" at bounding box center [513, 342] width 511 height 14
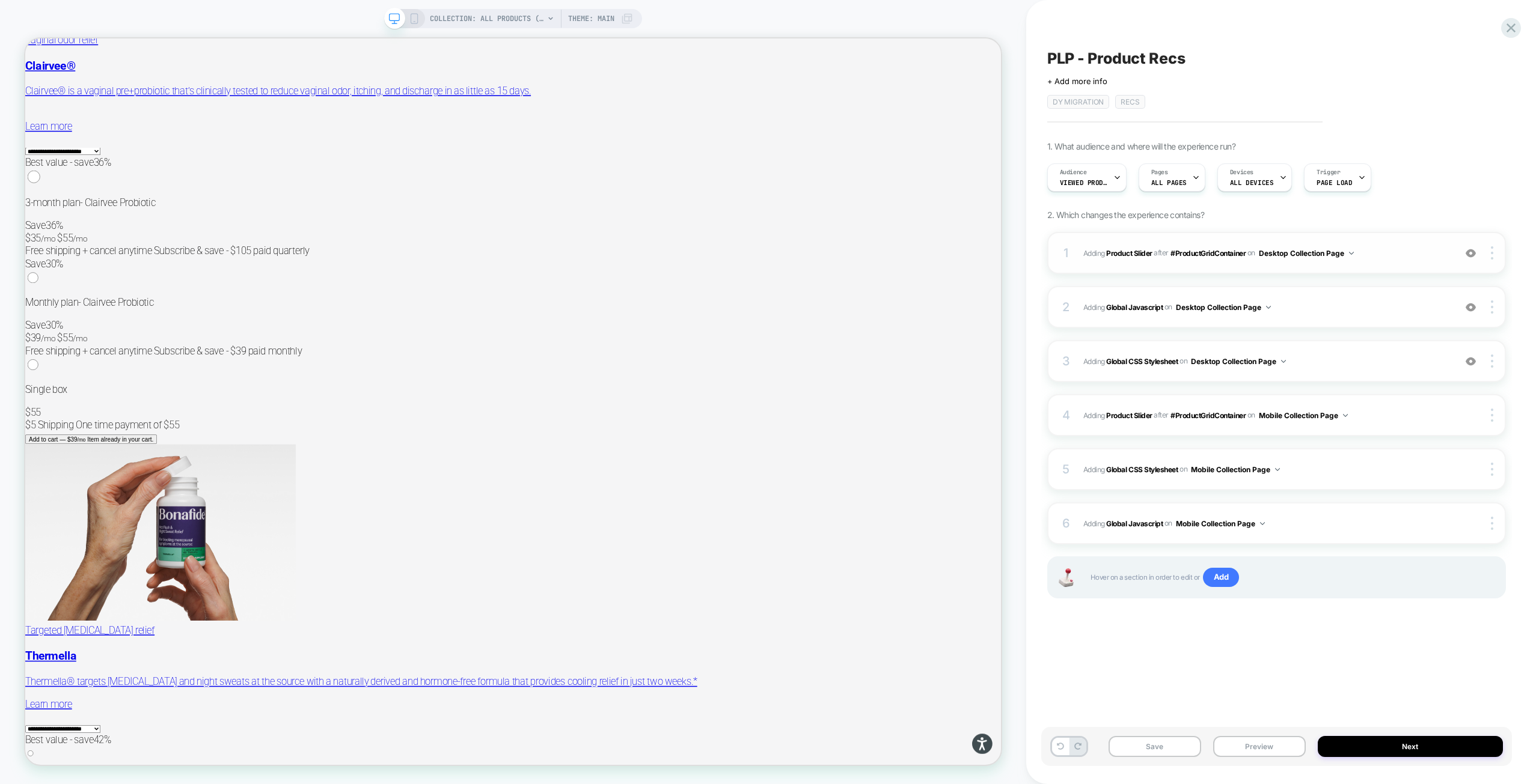
click at [1373, 248] on span "#_loomi_addon_1755016232473_dup1757434986_dup1757435364_dup1758116578 Adding Pr…" at bounding box center [1266, 253] width 366 height 15
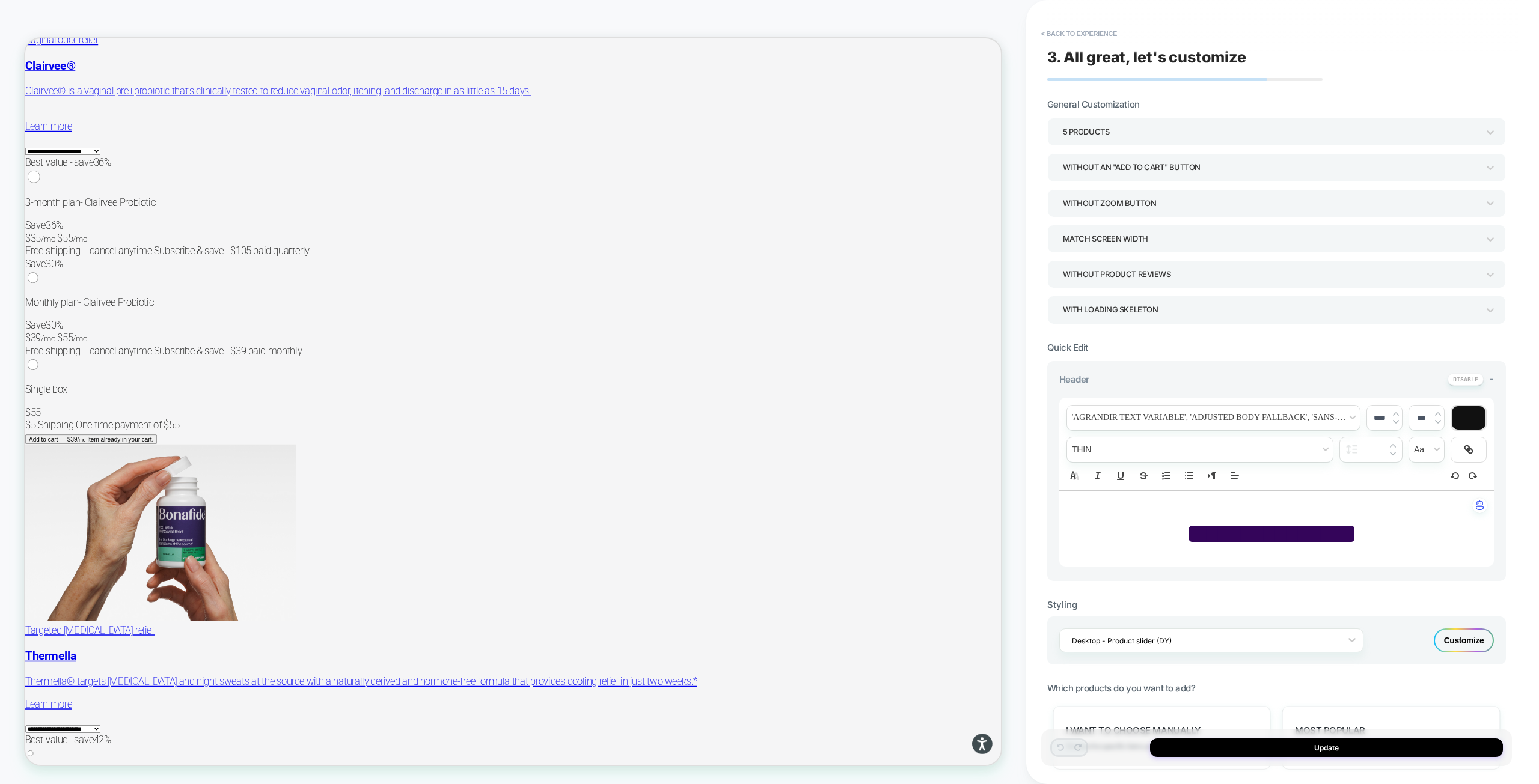
scroll to position [6844, 0]
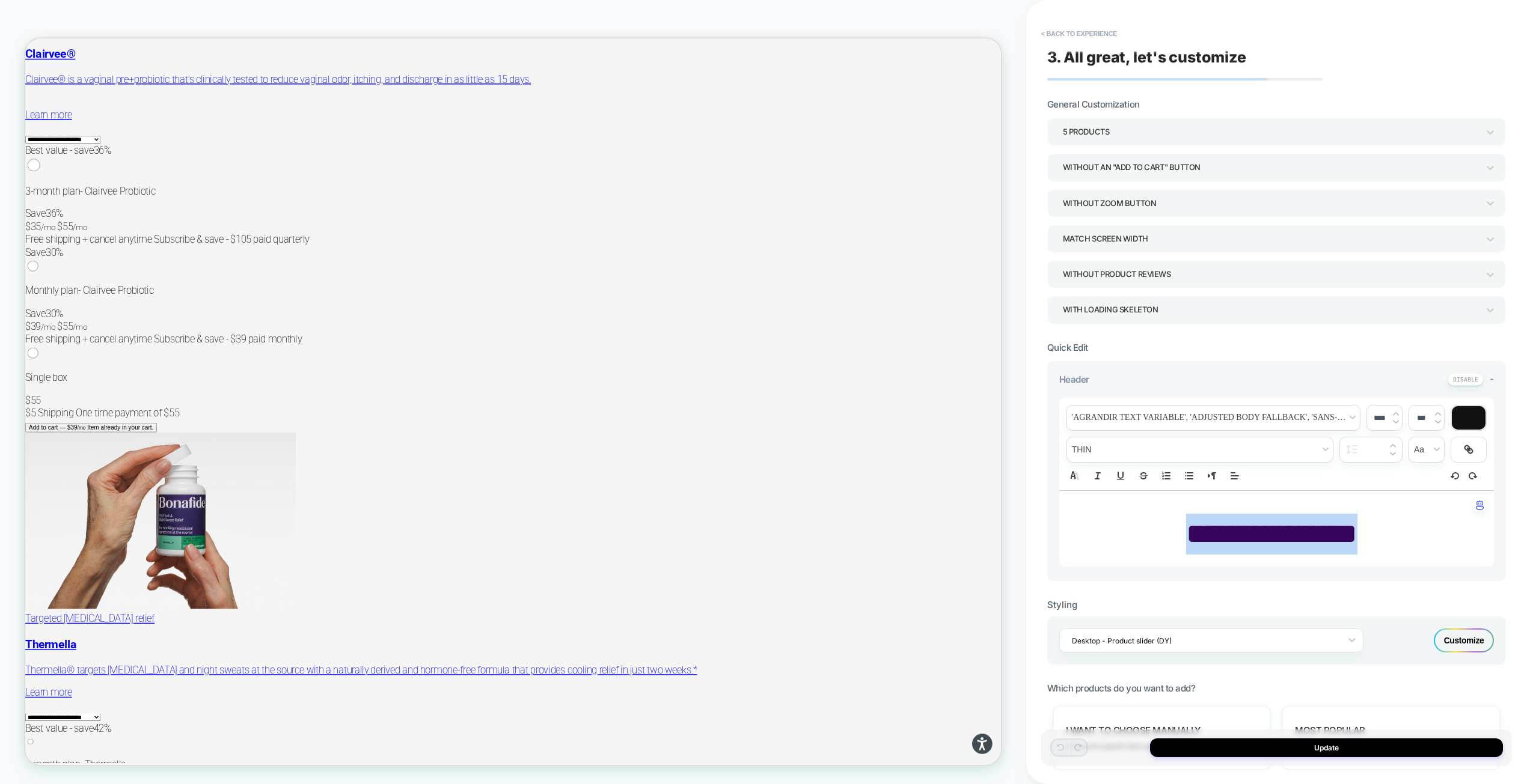
drag, startPoint x: 1377, startPoint y: 531, endPoint x: 1168, endPoint y: 527, distance: 209.0
click at [1168, 527] on p "**********" at bounding box center [1272, 534] width 402 height 41
drag, startPoint x: 1378, startPoint y: 417, endPoint x: 1357, endPoint y: 416, distance: 21.0
click at [1357, 416] on div "**********" at bounding box center [1276, 444] width 434 height 92
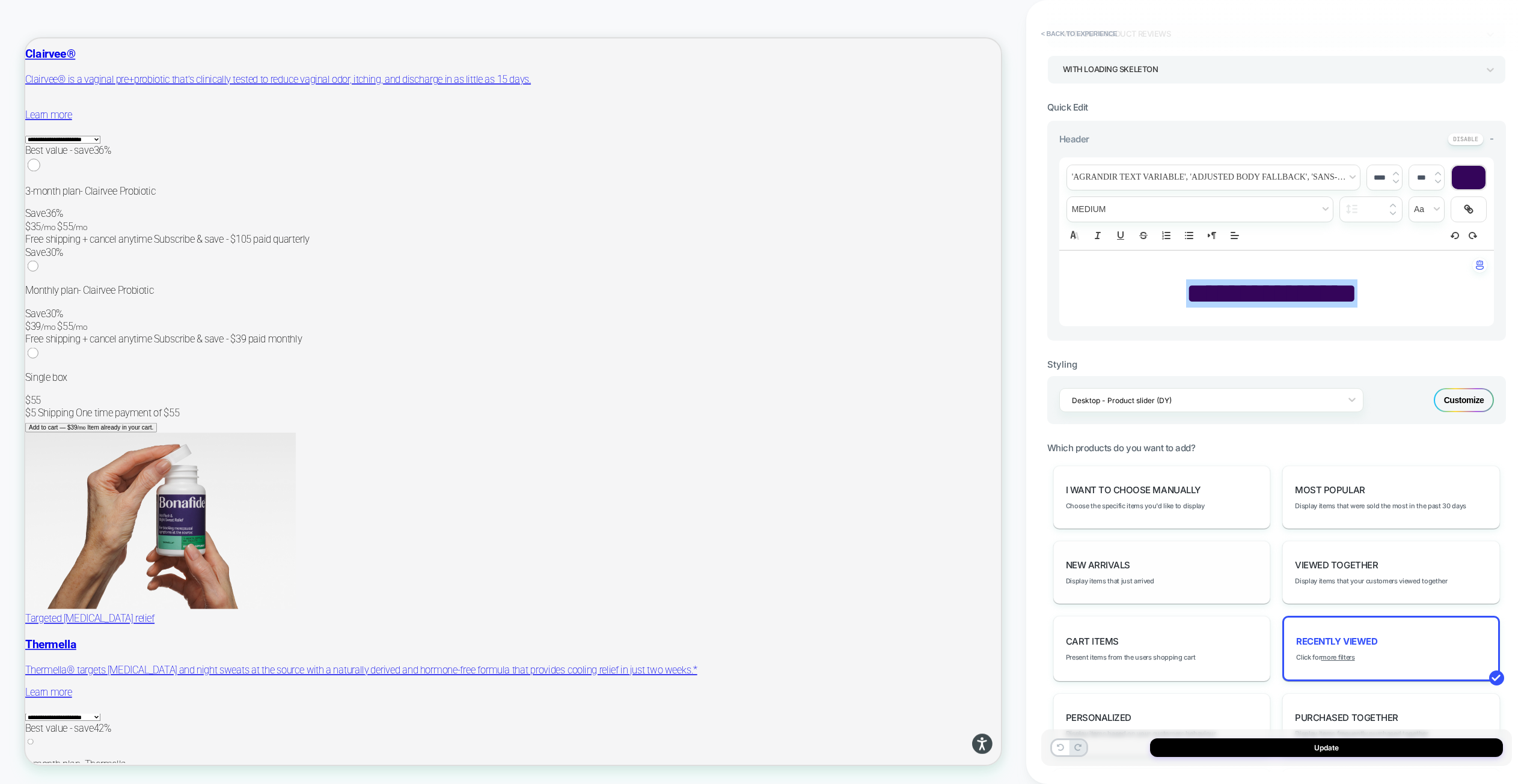
type input "****"
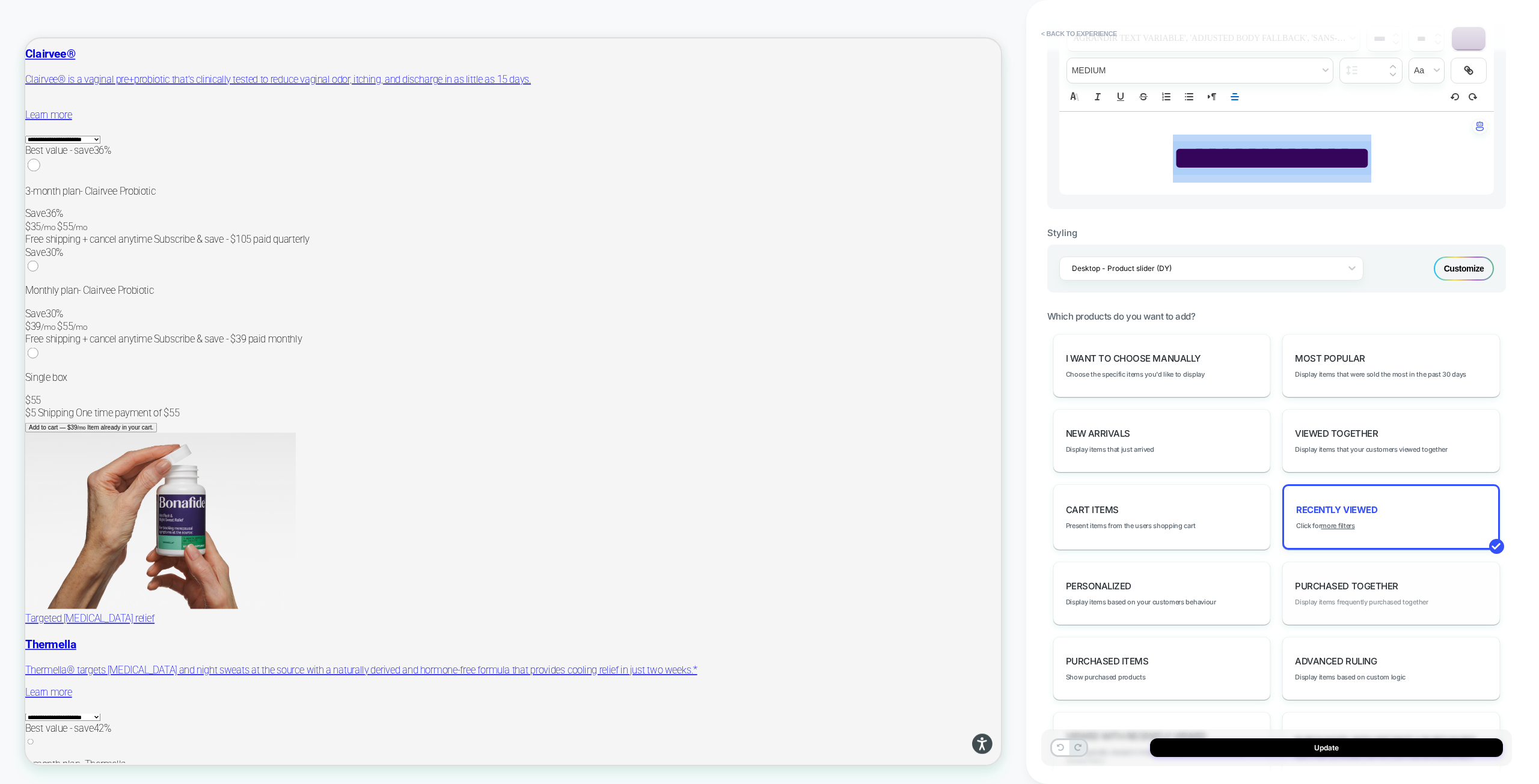
scroll to position [421, 0]
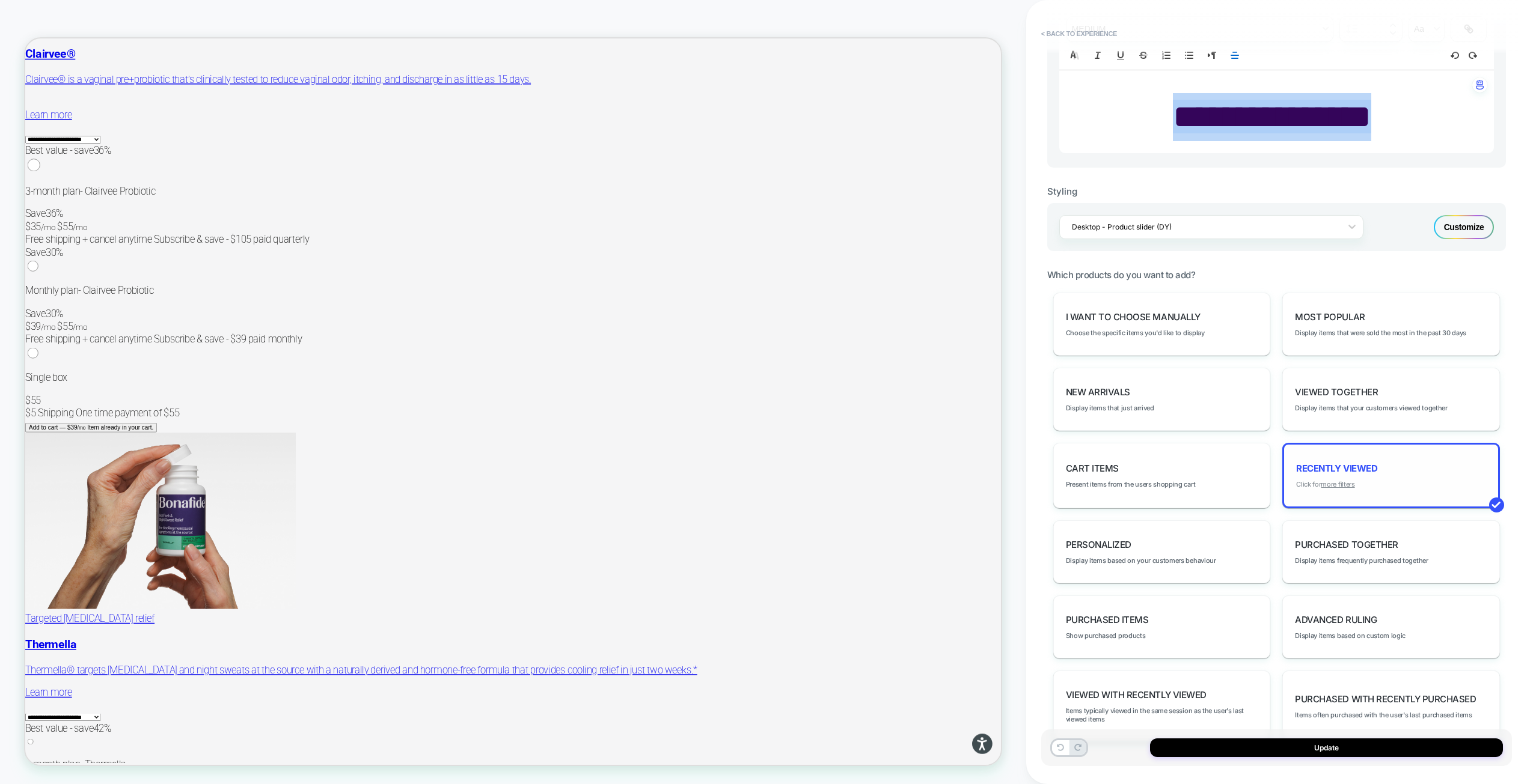
click at [1334, 483] on u "more filters" at bounding box center [1337, 483] width 34 height 8
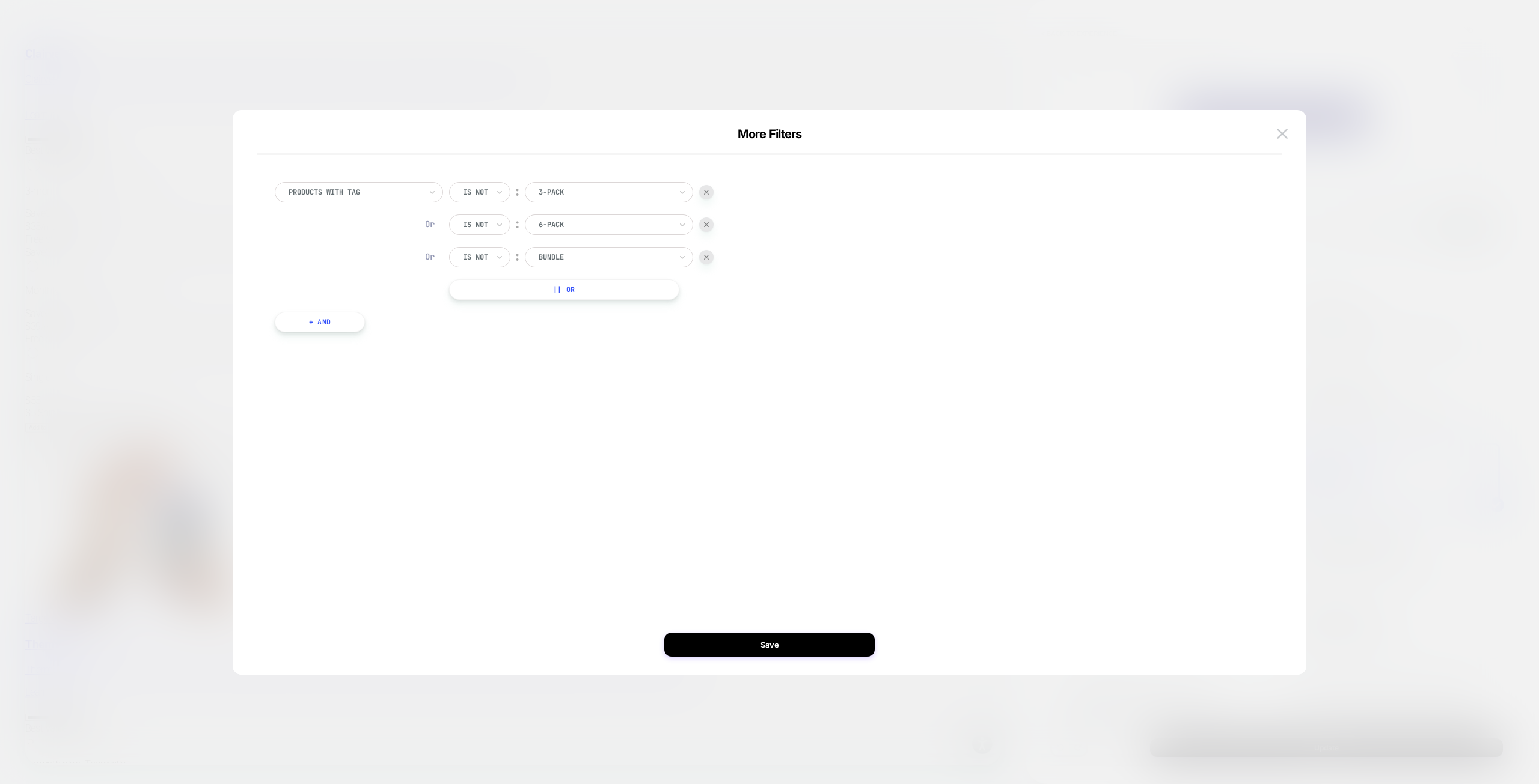
click at [328, 322] on button "+ And" at bounding box center [319, 322] width 90 height 20
click at [424, 336] on div at bounding box center [384, 334] width 132 height 10
click at [721, 335] on img at bounding box center [719, 334] width 4 height 4
click at [490, 292] on button "|| Or" at bounding box center [564, 289] width 230 height 20
drag, startPoint x: 693, startPoint y: 293, endPoint x: 456, endPoint y: 319, distance: 238.4
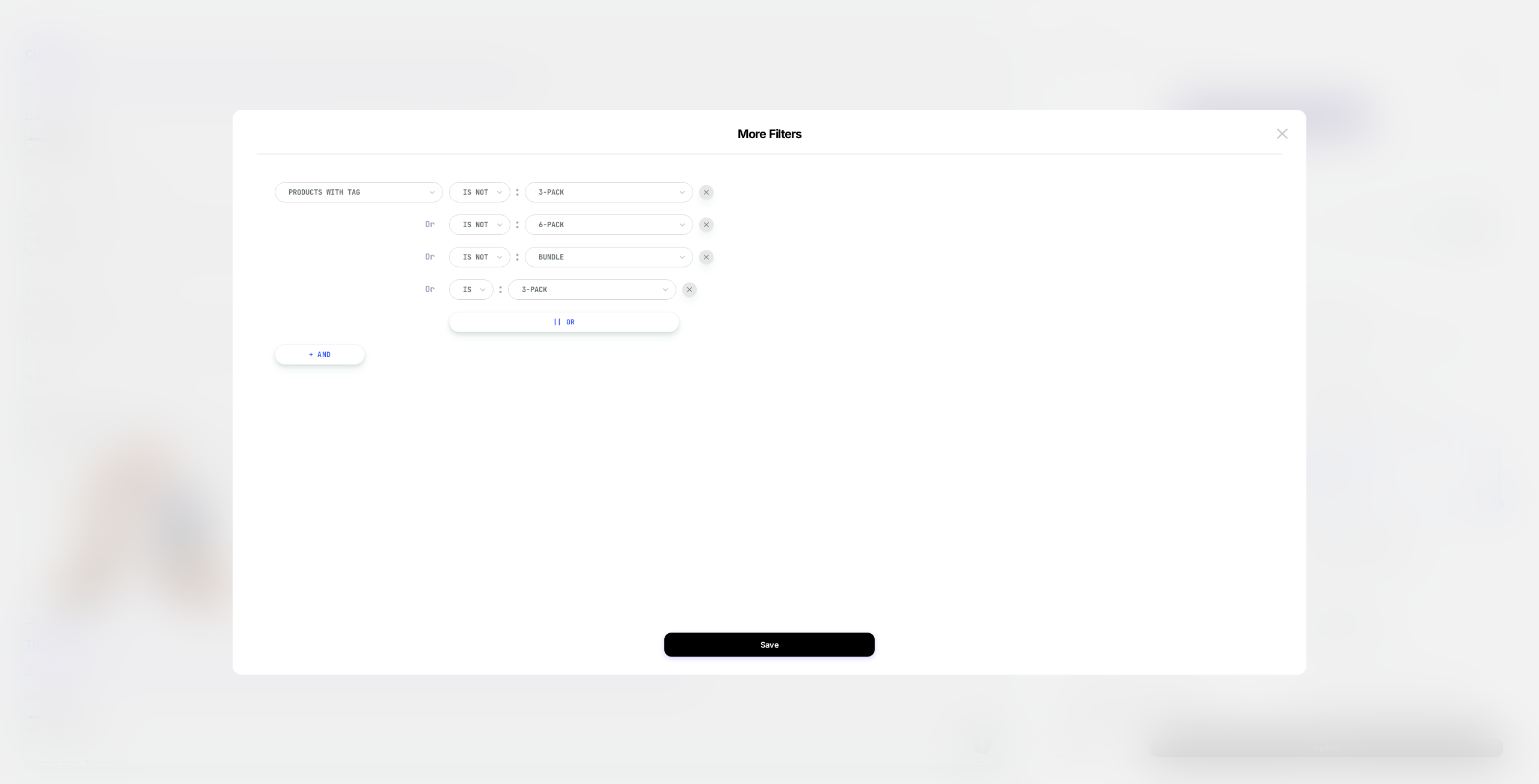
click at [691, 293] on div at bounding box center [689, 289] width 14 height 14
click at [331, 330] on button "+ And" at bounding box center [319, 322] width 90 height 20
click at [406, 339] on div at bounding box center [384, 334] width 132 height 10
click at [379, 406] on div "Product Name" at bounding box center [394, 406] width 156 height 19
click at [598, 339] on div "clairvee 1" at bounding box center [634, 334] width 134 height 13
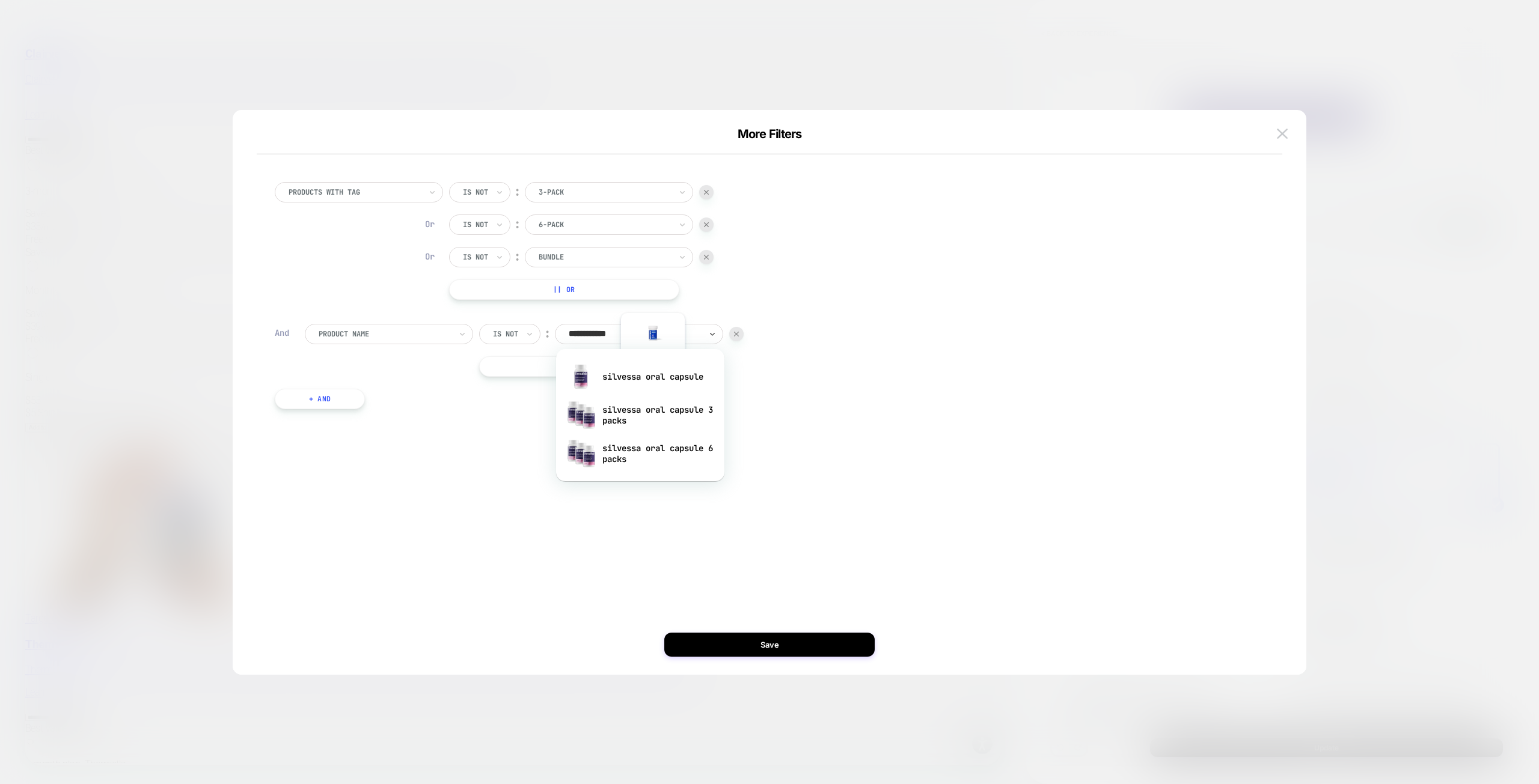
type input "**********"
click at [652, 414] on div "silvessa oral capsule 3 packs" at bounding box center [640, 415] width 156 height 39
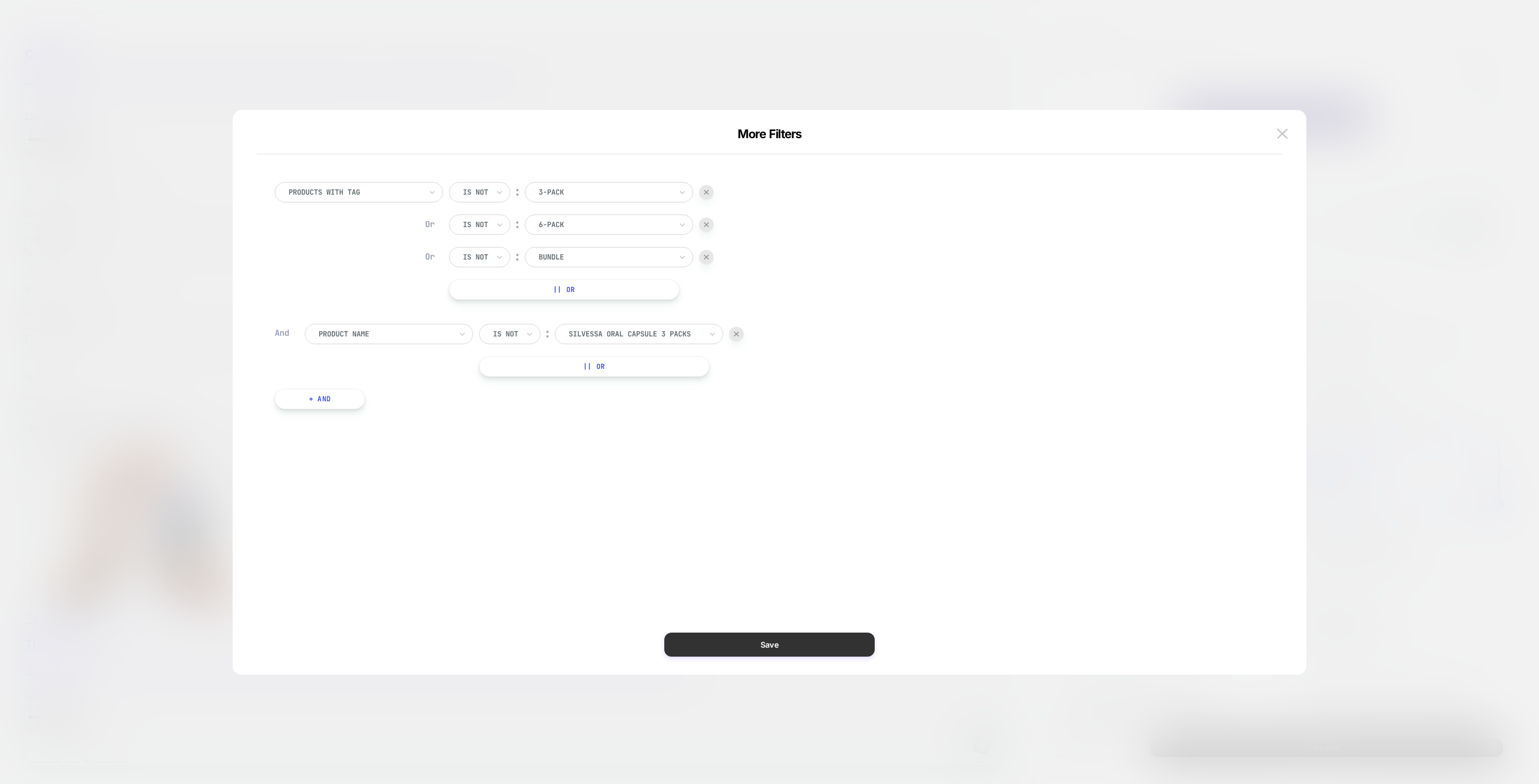
click at [792, 654] on button "Save" at bounding box center [770, 645] width 210 height 24
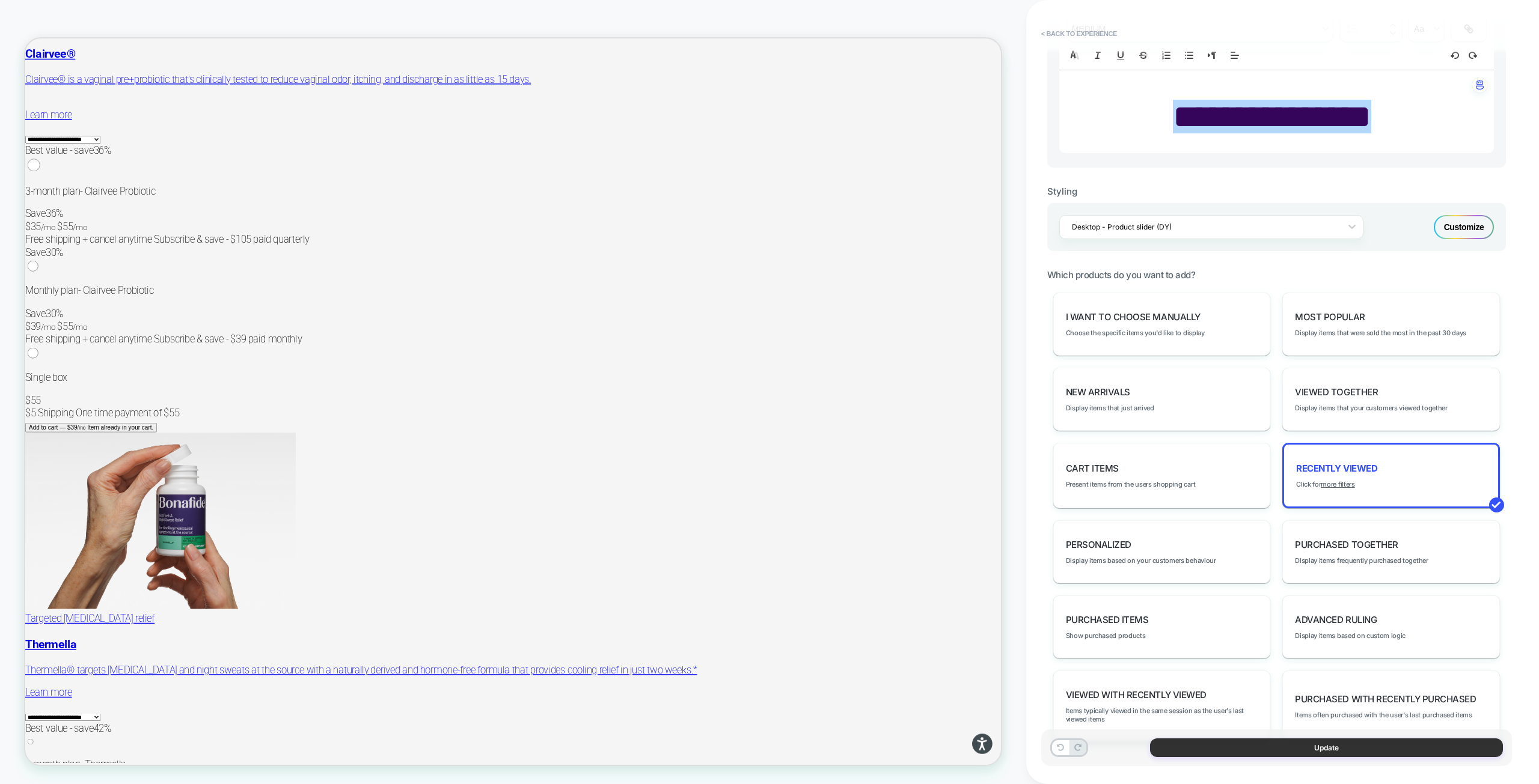
click at [1257, 741] on button "Update" at bounding box center [1326, 747] width 353 height 19
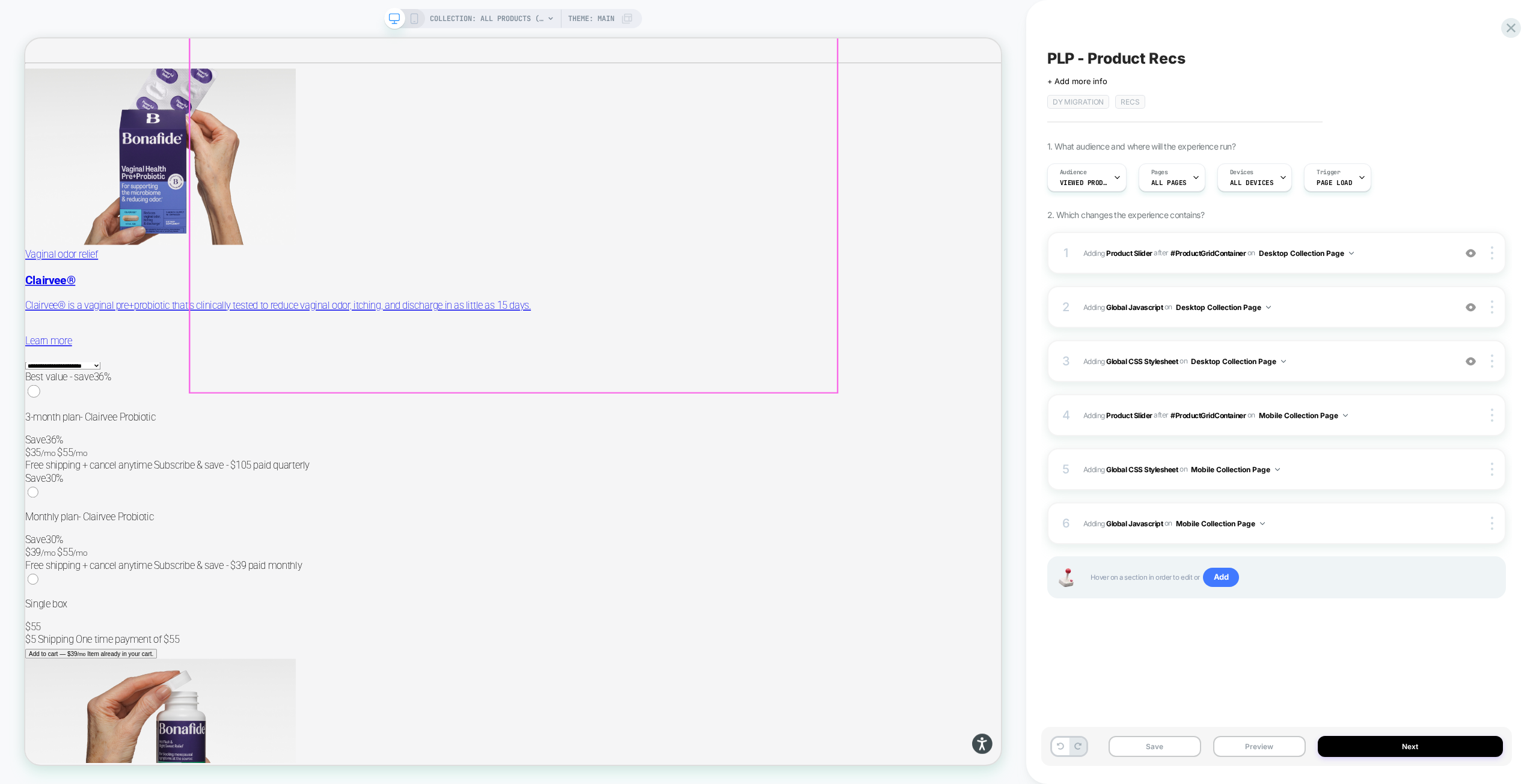
scroll to position [6844, 0]
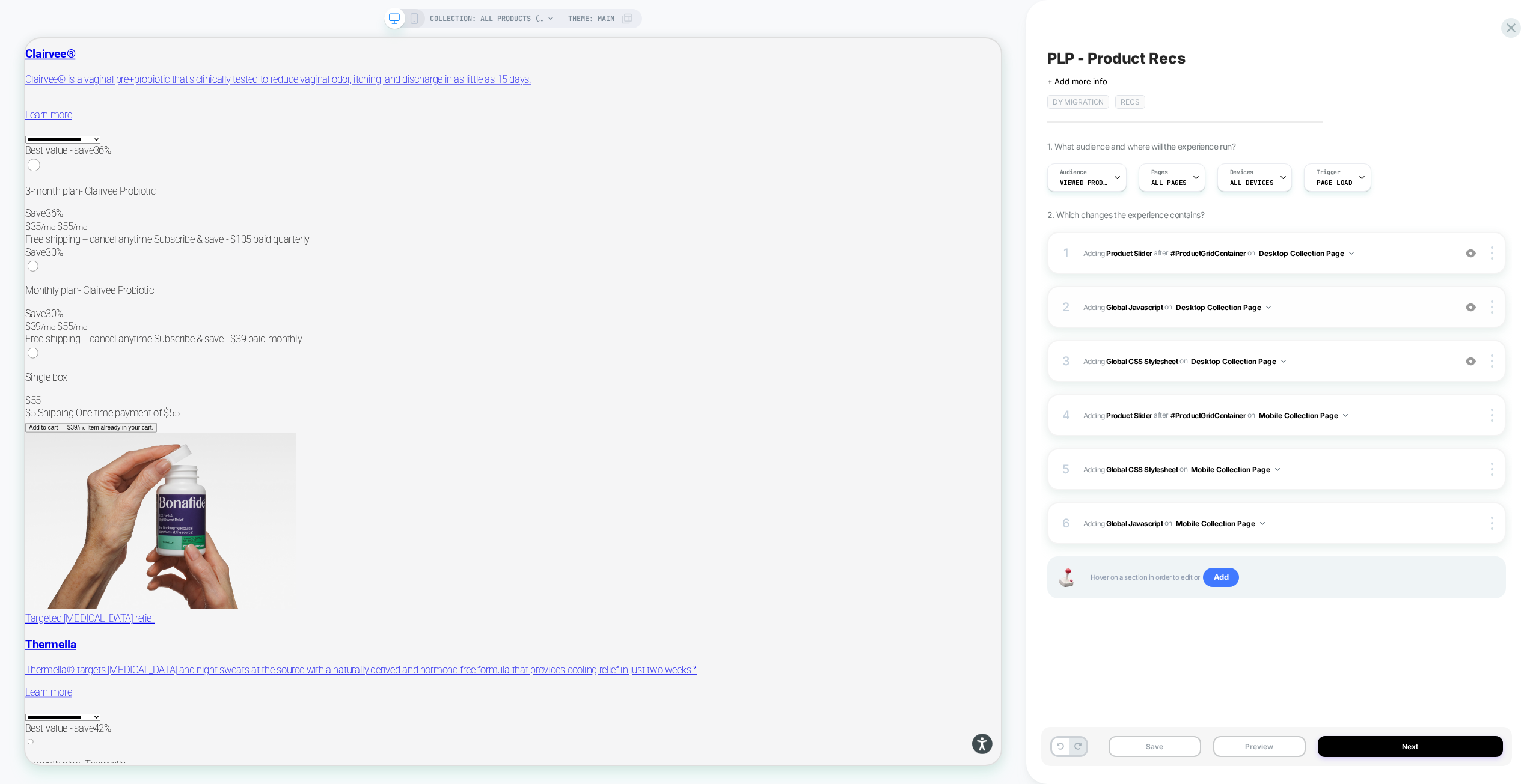
click at [1329, 297] on div "2 Adding Global Javascript on Desktop Collection Page Add Before Add After Copy…" at bounding box center [1276, 307] width 458 height 42
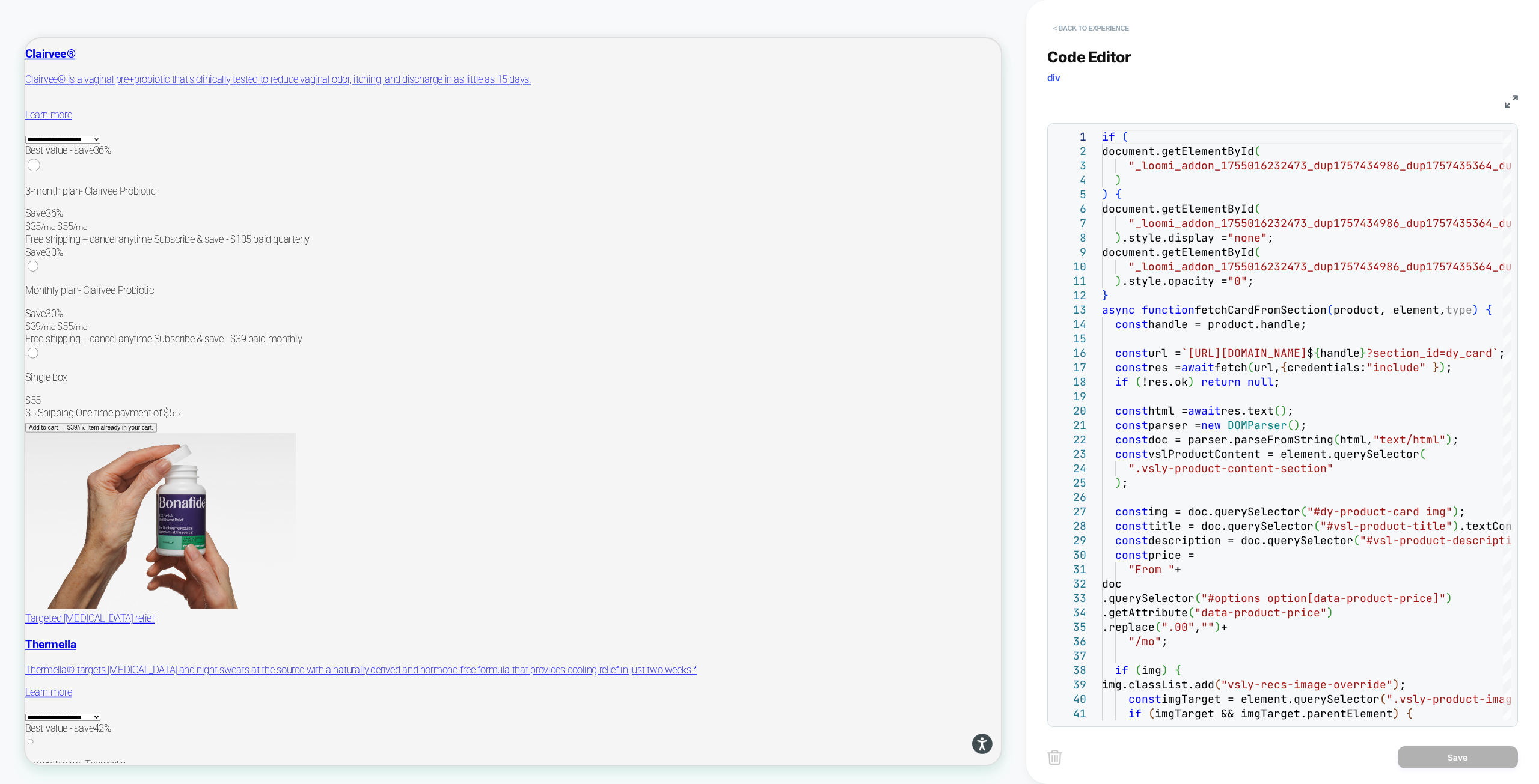
click at [1079, 25] on button "< Back to experience" at bounding box center [1091, 28] width 88 height 19
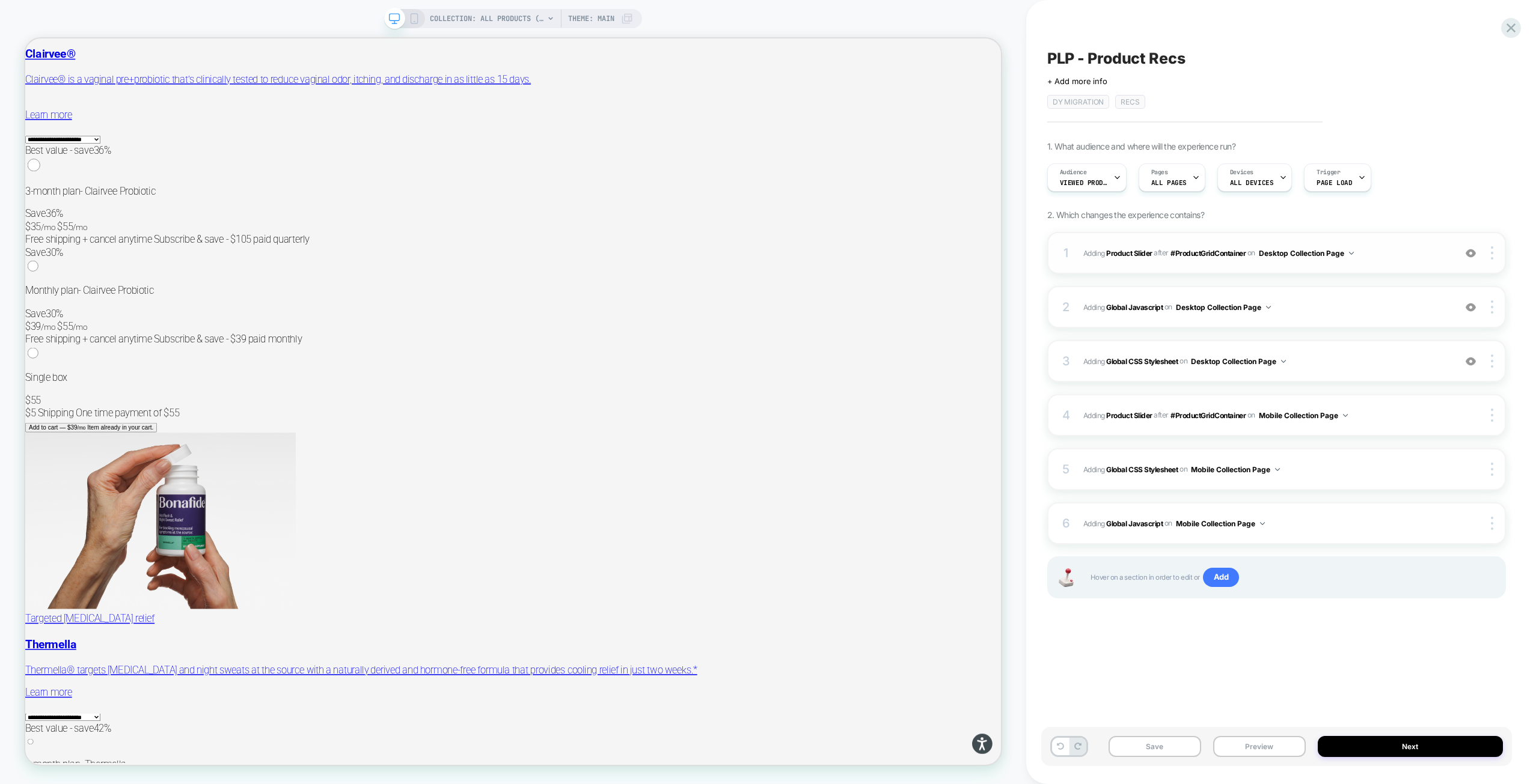
click at [1391, 252] on span "#_loomi_addon_1755016232473_dup1757434986_dup1757435364_dup1758116578 Adding Pr…" at bounding box center [1266, 253] width 366 height 15
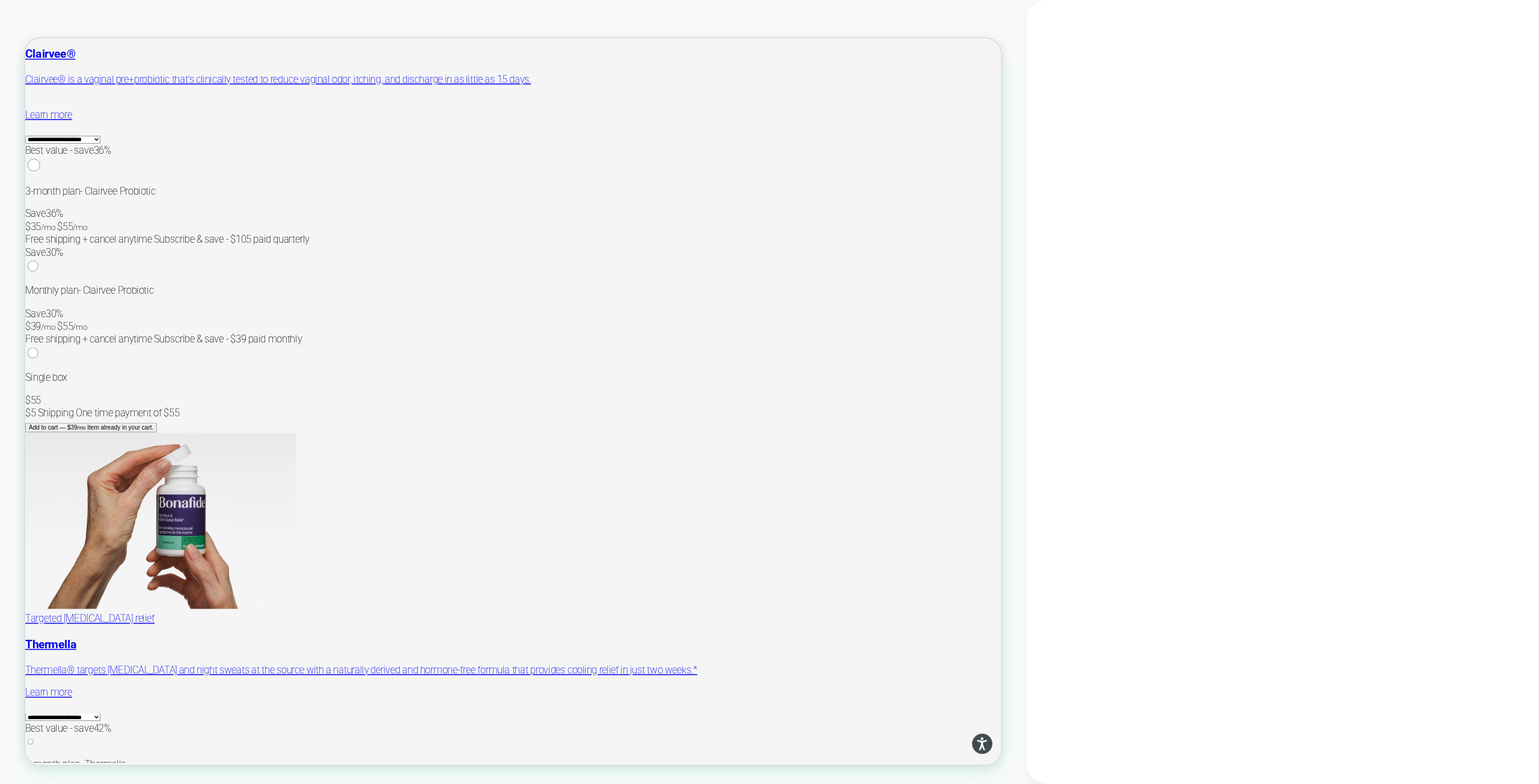
scroll to position [6779, 0]
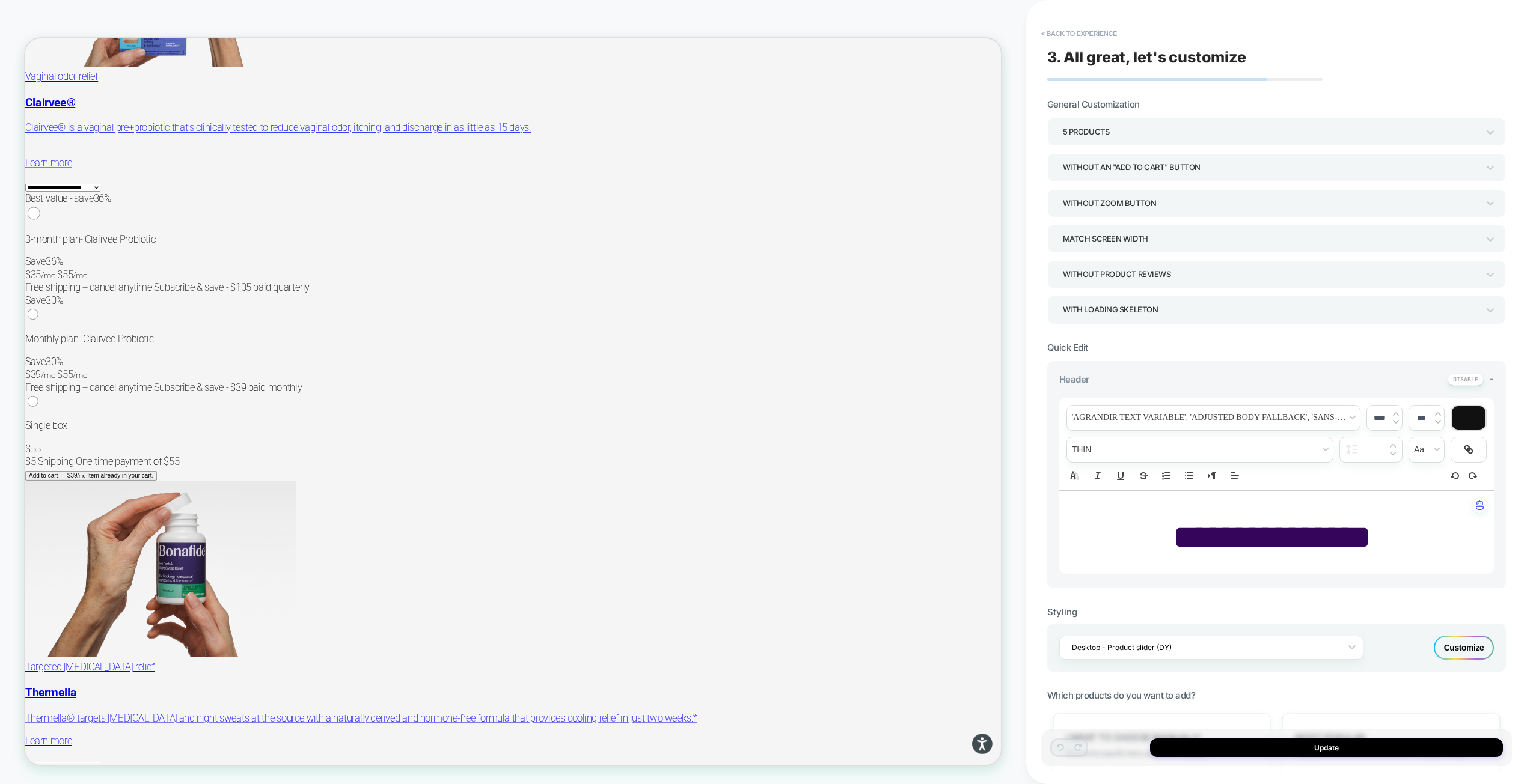
click at [1371, 545] on span "**********" at bounding box center [1272, 536] width 199 height 34
drag, startPoint x: 1394, startPoint y: 539, endPoint x: 1231, endPoint y: 539, distance: 163.0
click at [1234, 539] on p "**********" at bounding box center [1272, 538] width 402 height 48
click at [1200, 539] on span "**********" at bounding box center [1272, 536] width 199 height 34
type input "****"
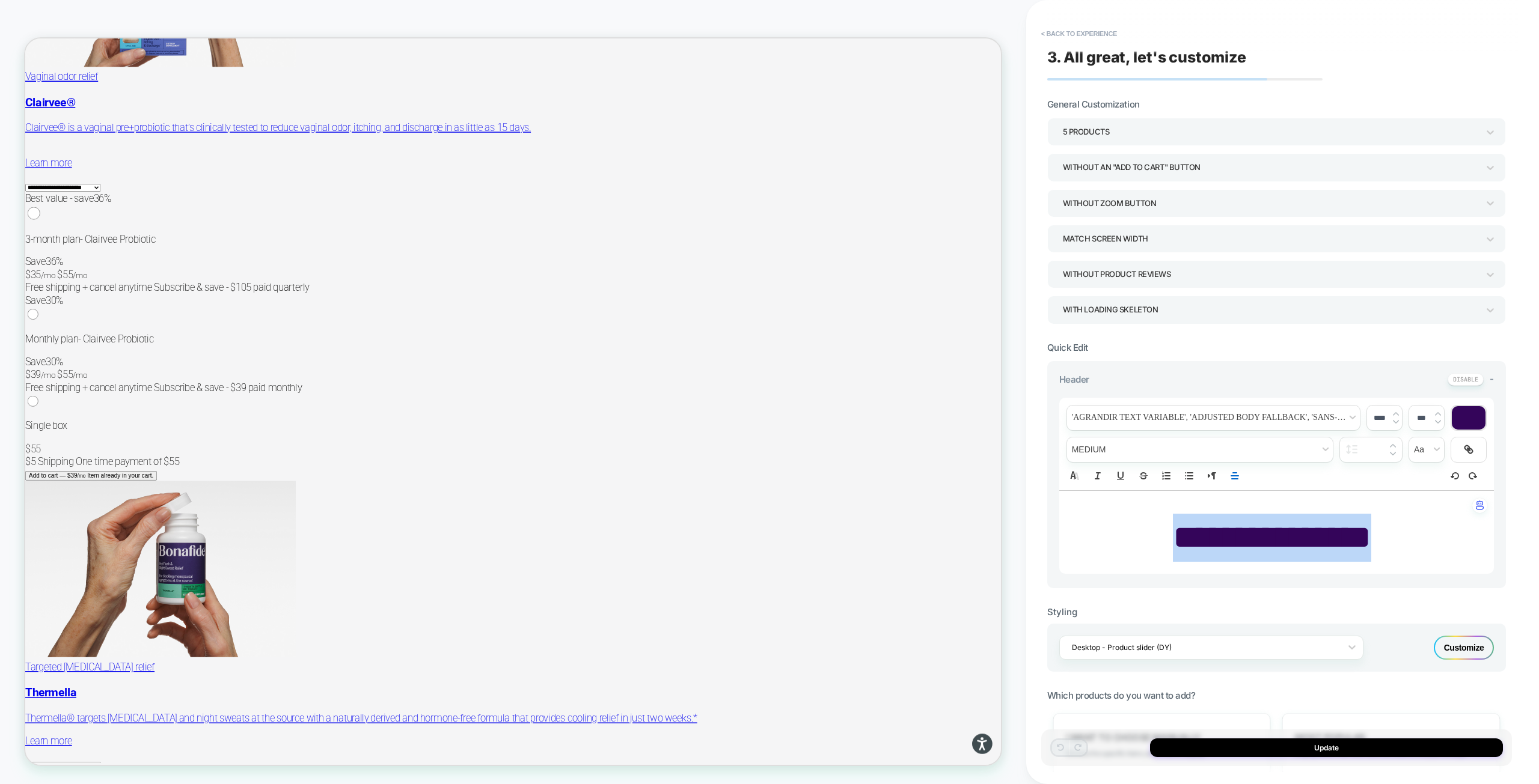
drag, startPoint x: 1160, startPoint y: 542, endPoint x: 1387, endPoint y: 535, distance: 227.1
click at [1387, 535] on p "**********" at bounding box center [1272, 538] width 402 height 48
click at [1199, 410] on span "font" at bounding box center [1213, 418] width 293 height 25
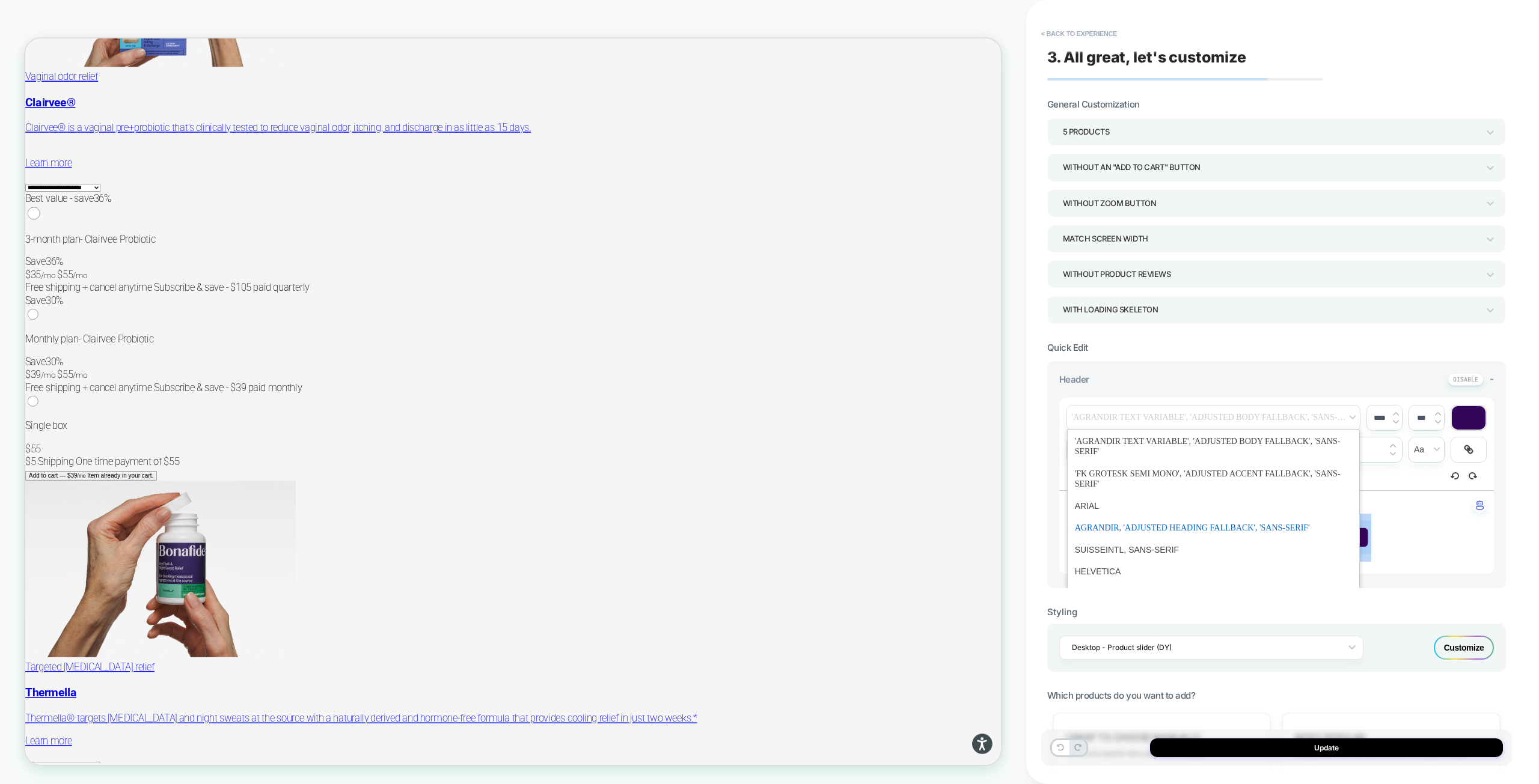
click at [1155, 528] on span "font" at bounding box center [1213, 528] width 277 height 22
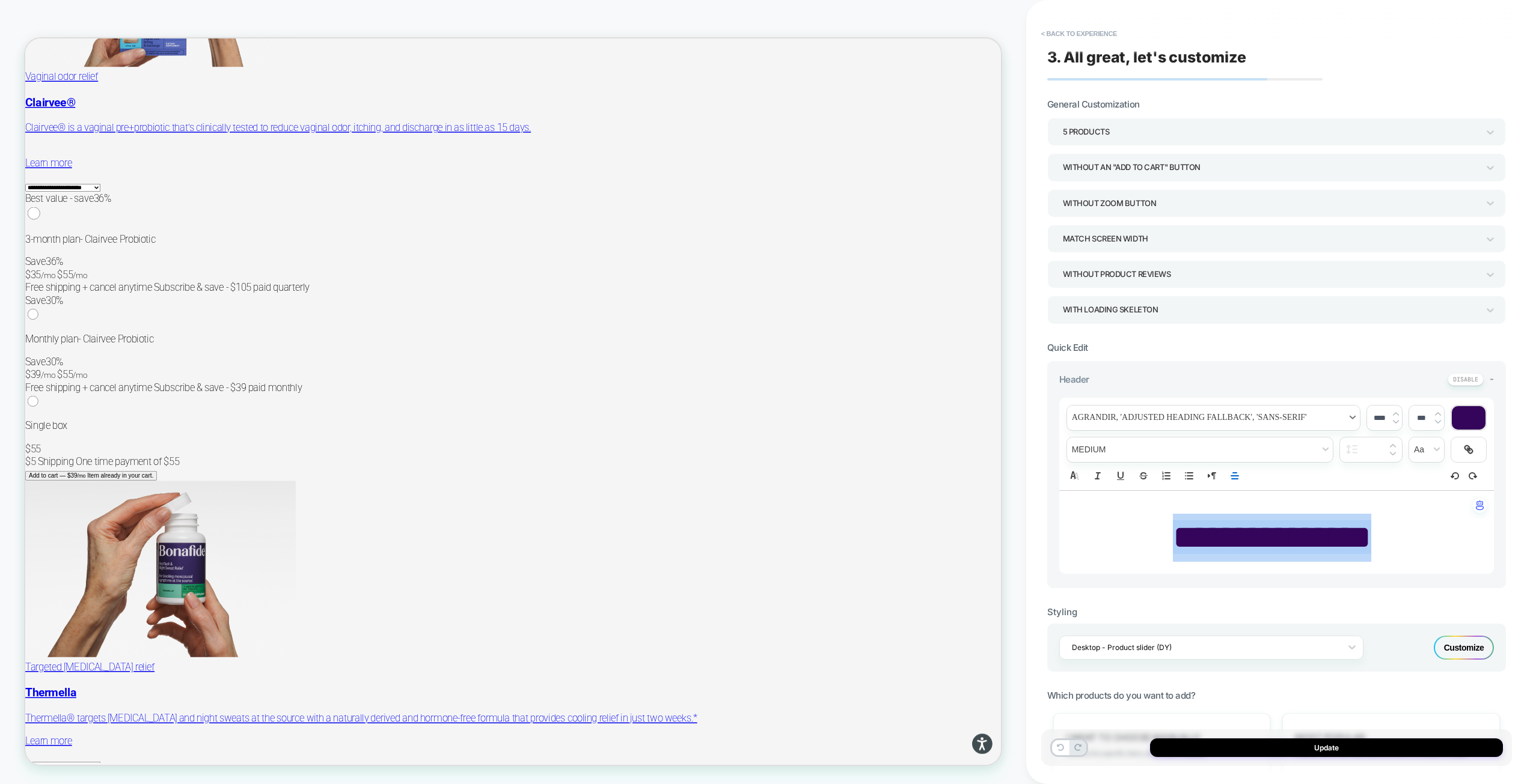
click at [1188, 415] on span "font" at bounding box center [1213, 418] width 293 height 25
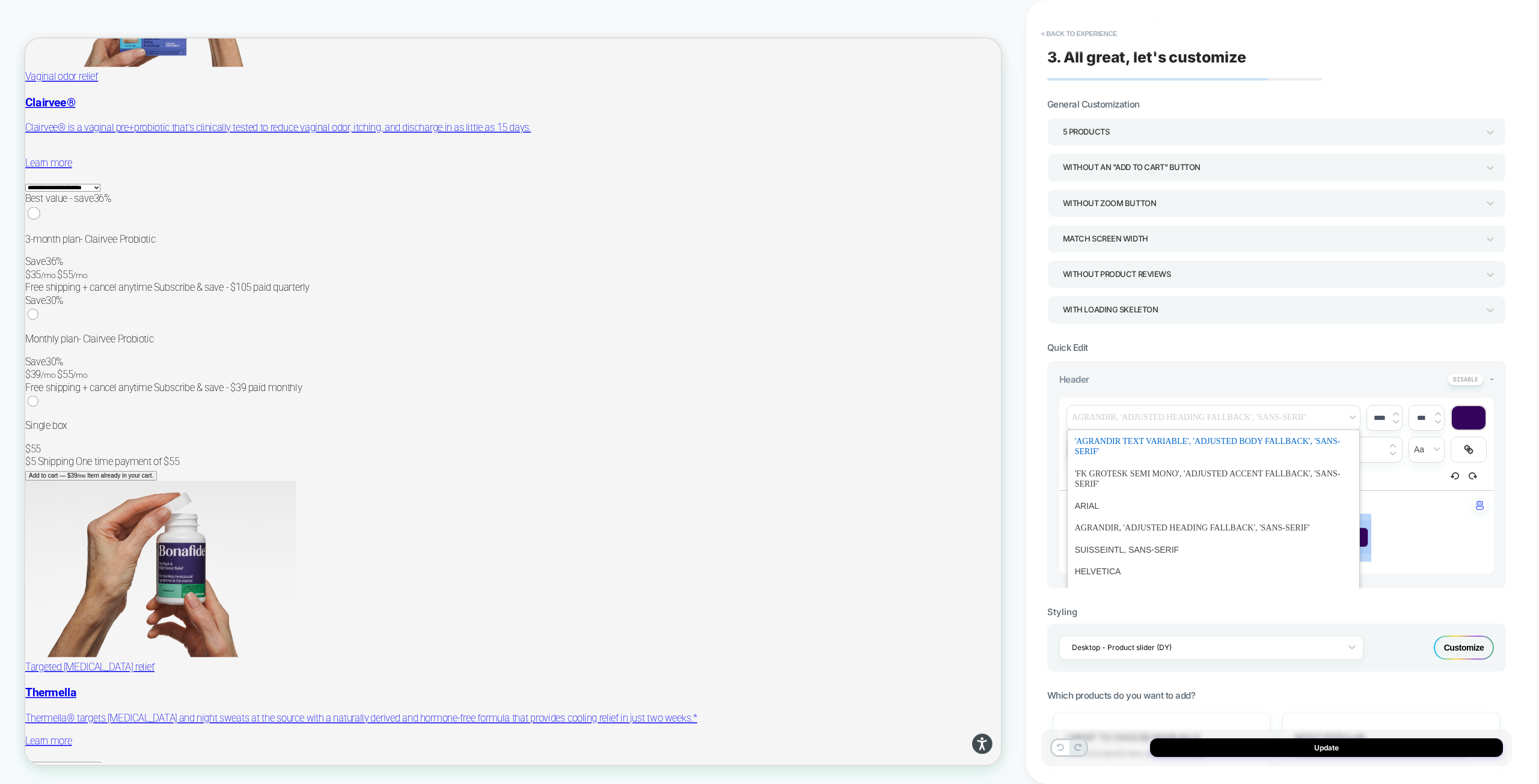
click at [1181, 438] on span "font" at bounding box center [1213, 446] width 277 height 32
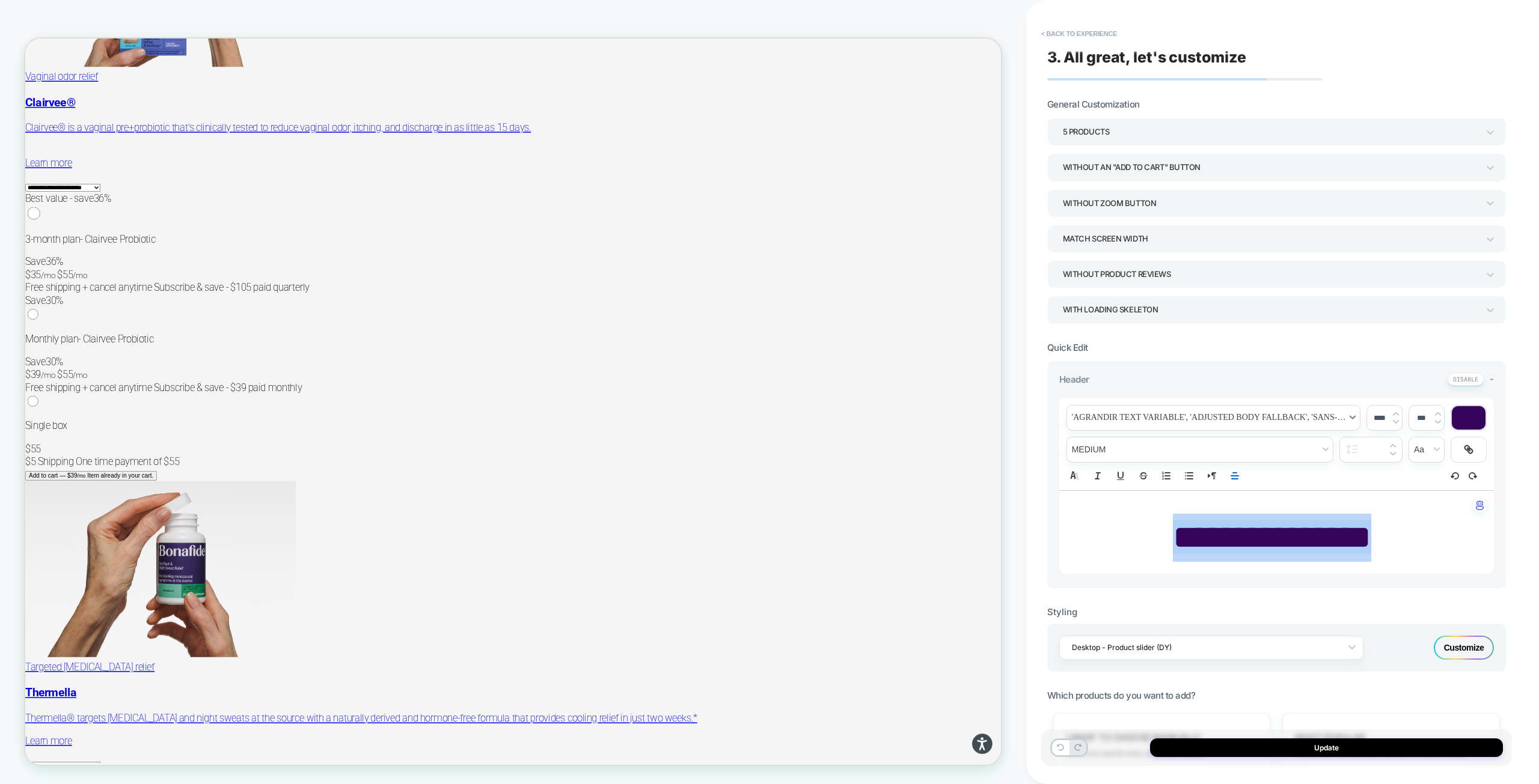
click at [1187, 413] on span "font" at bounding box center [1213, 418] width 293 height 25
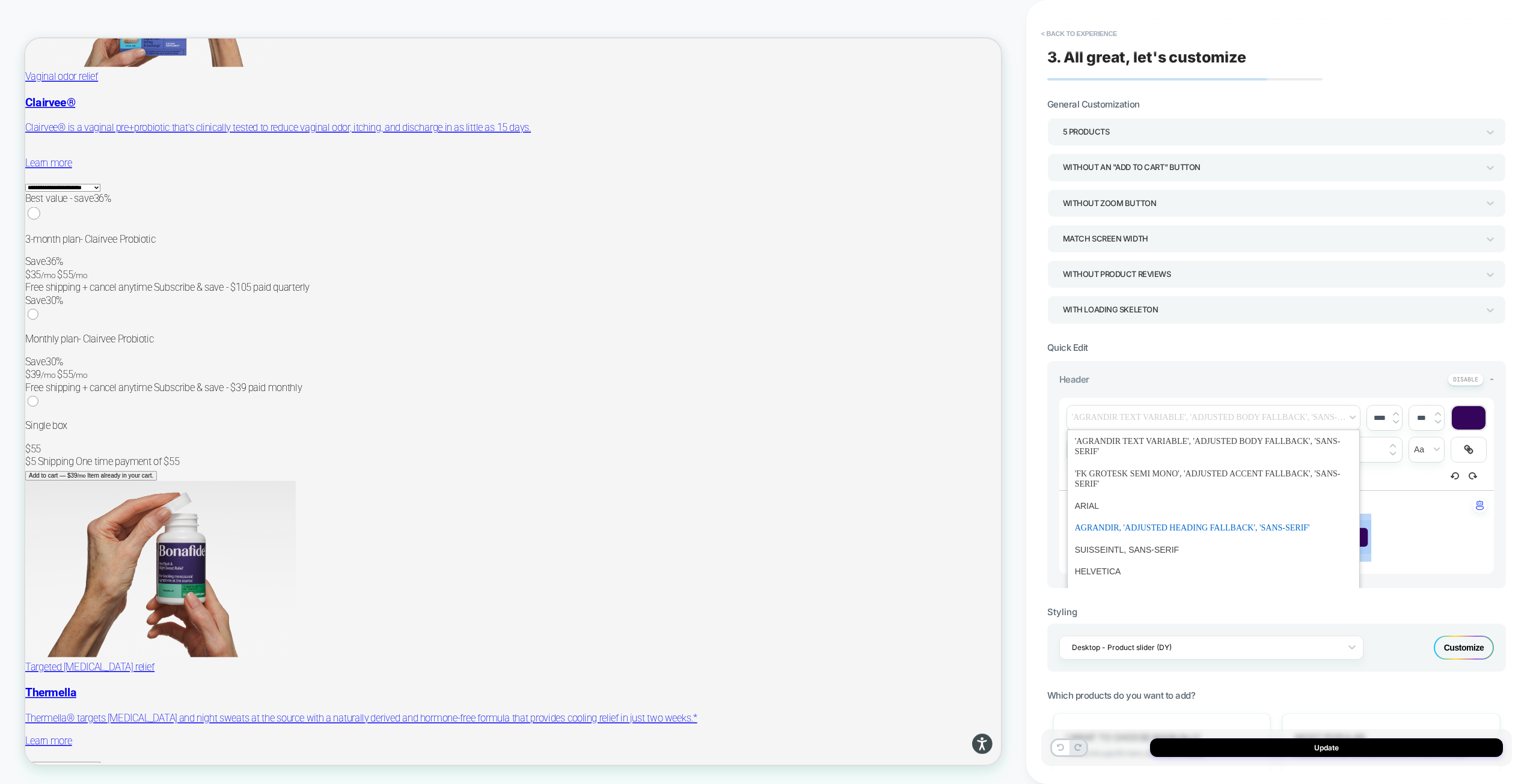
click at [1177, 526] on span "font" at bounding box center [1213, 528] width 277 height 22
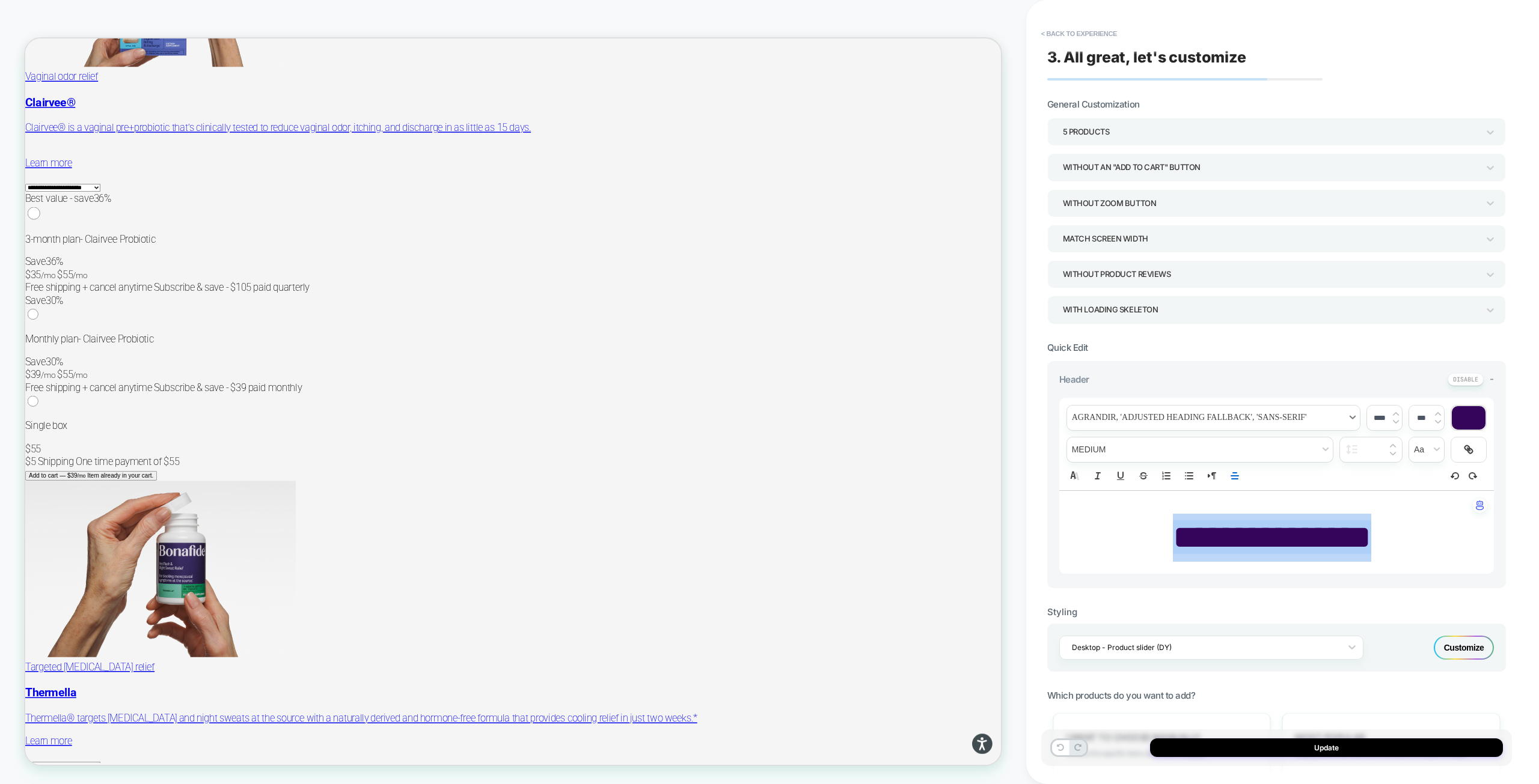
click at [1187, 418] on span "font" at bounding box center [1213, 418] width 293 height 25
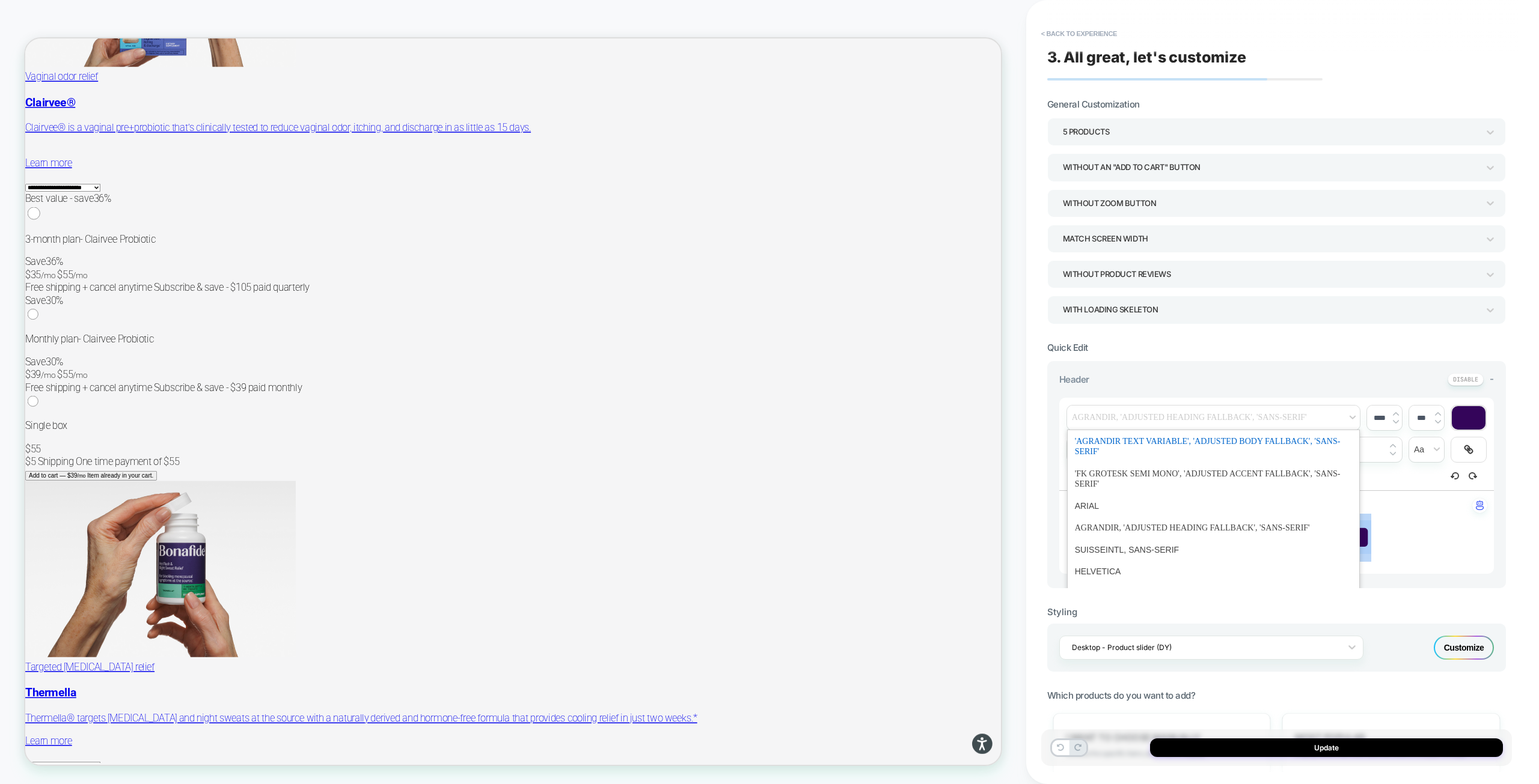
click at [1189, 444] on span "font" at bounding box center [1213, 446] width 277 height 32
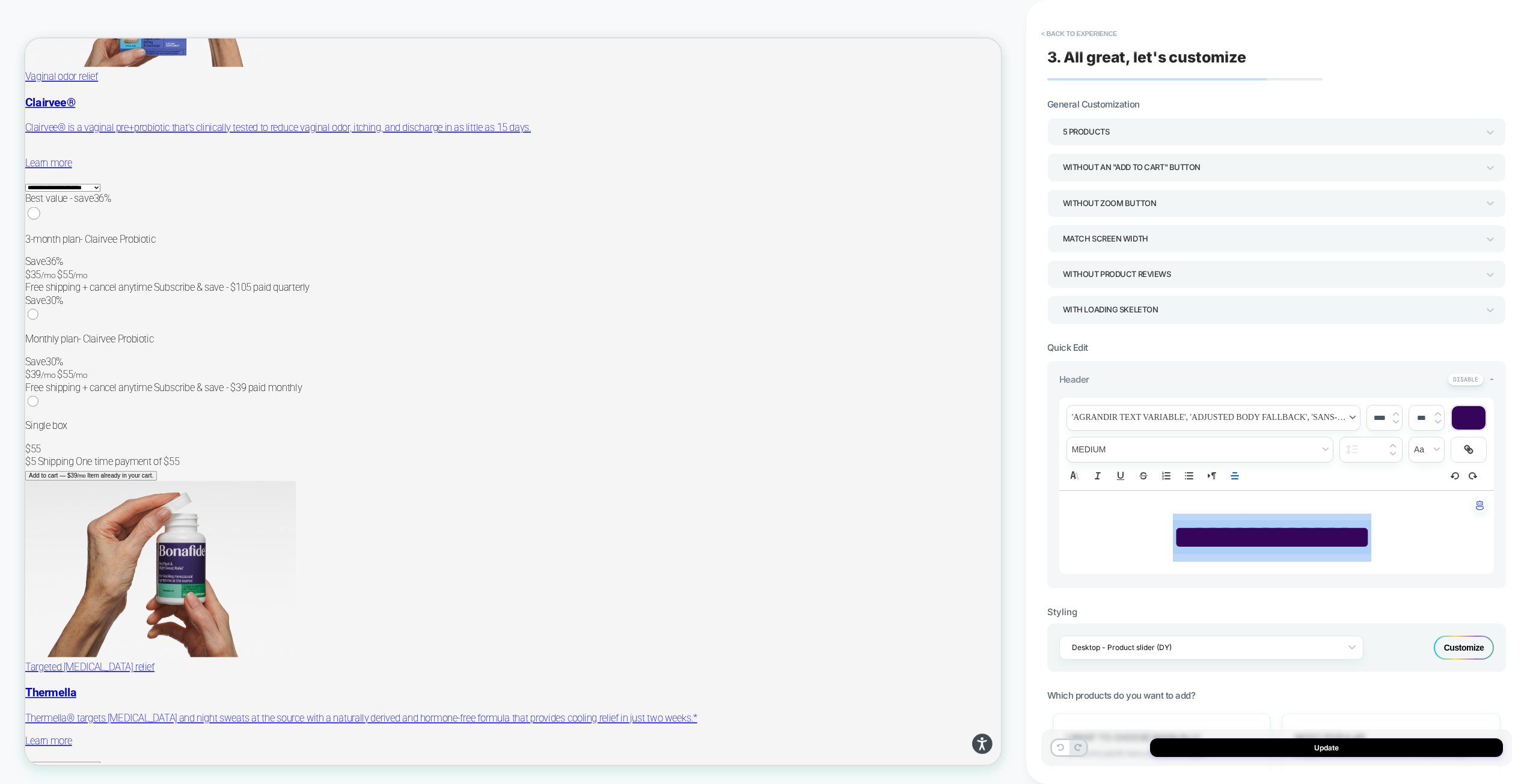
click at [1218, 407] on span "font" at bounding box center [1213, 418] width 293 height 25
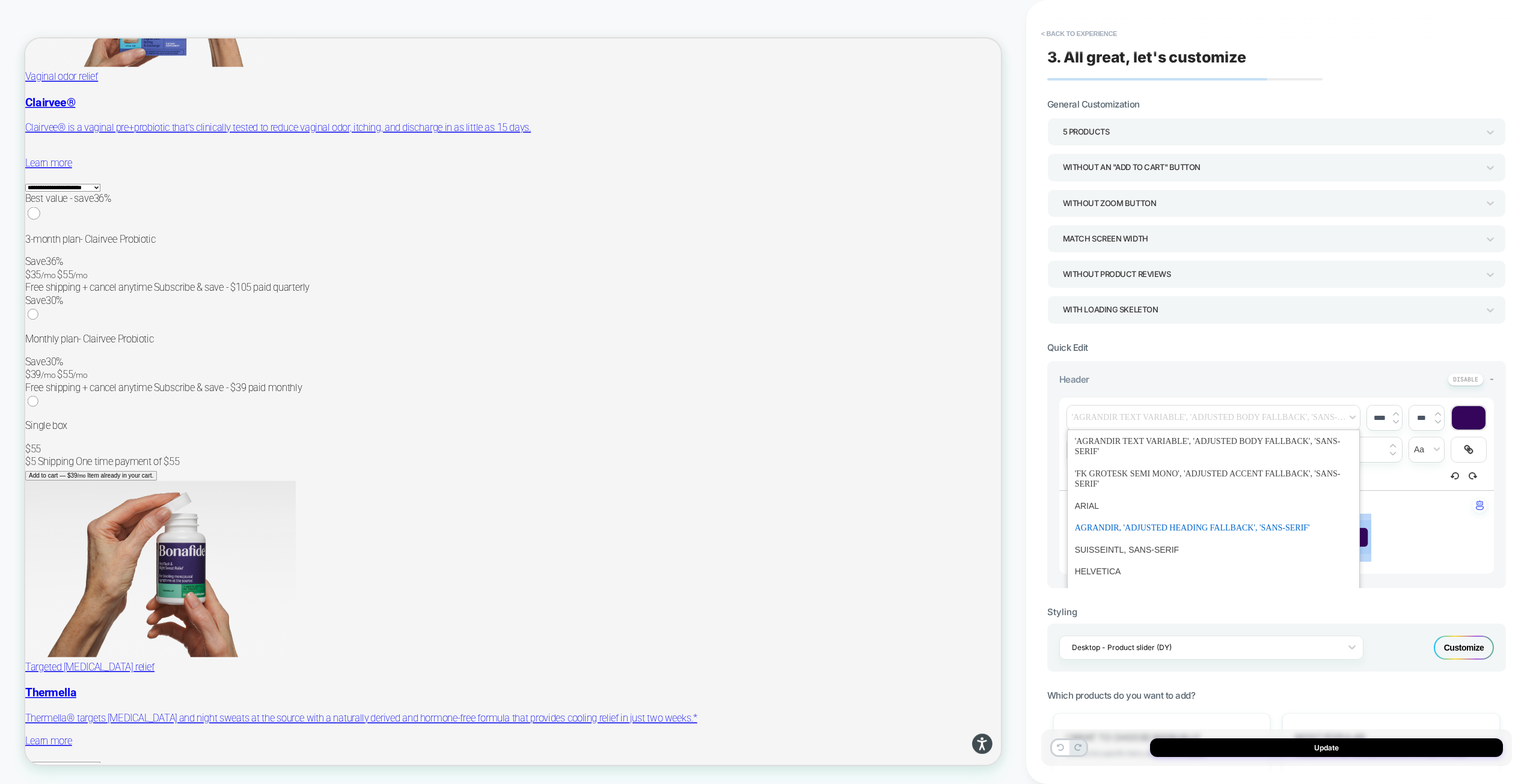
click at [1189, 526] on span "font" at bounding box center [1213, 528] width 277 height 22
click at [1190, 415] on span "font" at bounding box center [1213, 418] width 293 height 25
click at [1175, 439] on span "font" at bounding box center [1213, 446] width 277 height 32
click at [1181, 412] on span "font" at bounding box center [1213, 418] width 293 height 25
click at [1177, 520] on span "font" at bounding box center [1213, 528] width 277 height 22
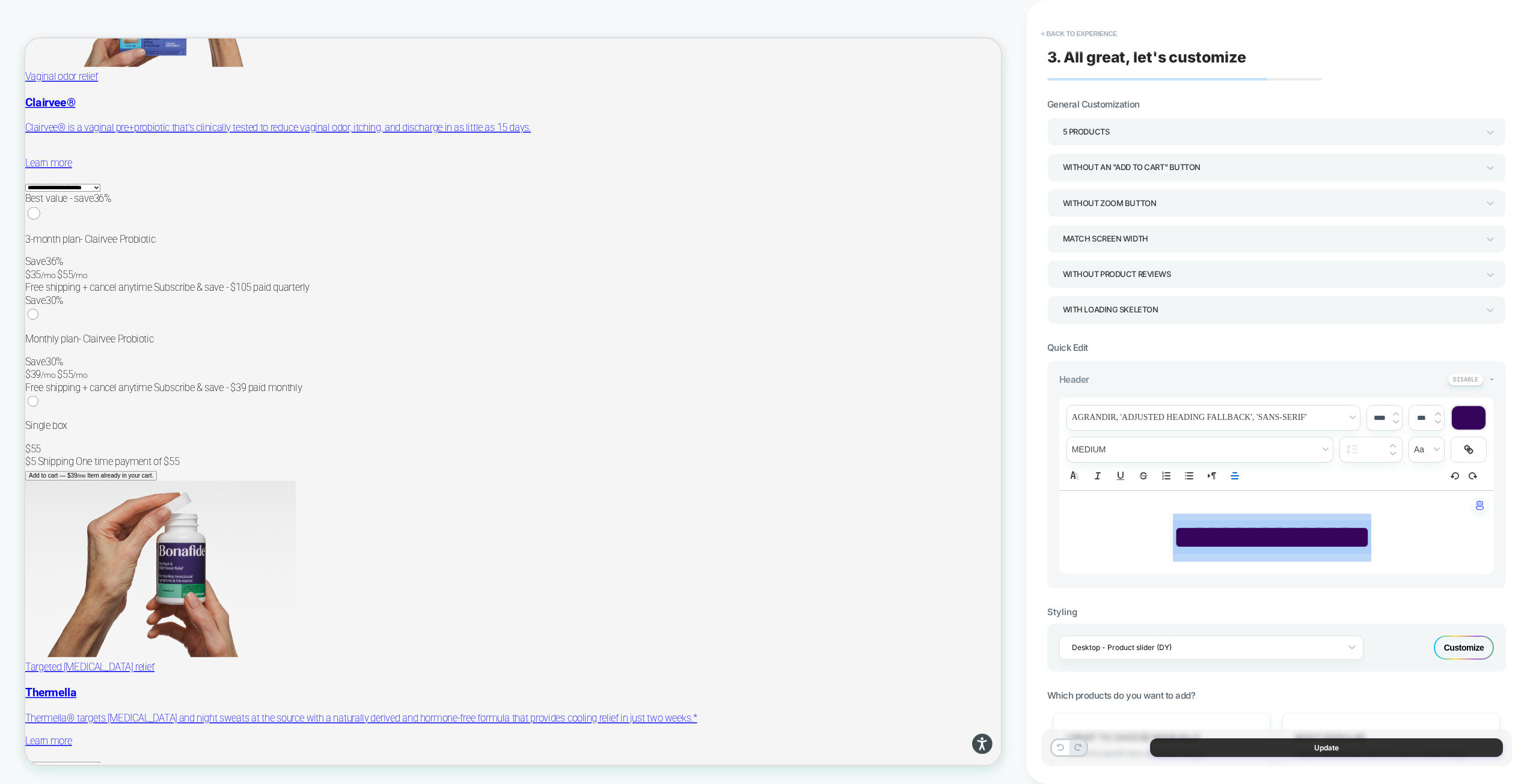
click at [1250, 748] on button "Update" at bounding box center [1326, 747] width 353 height 19
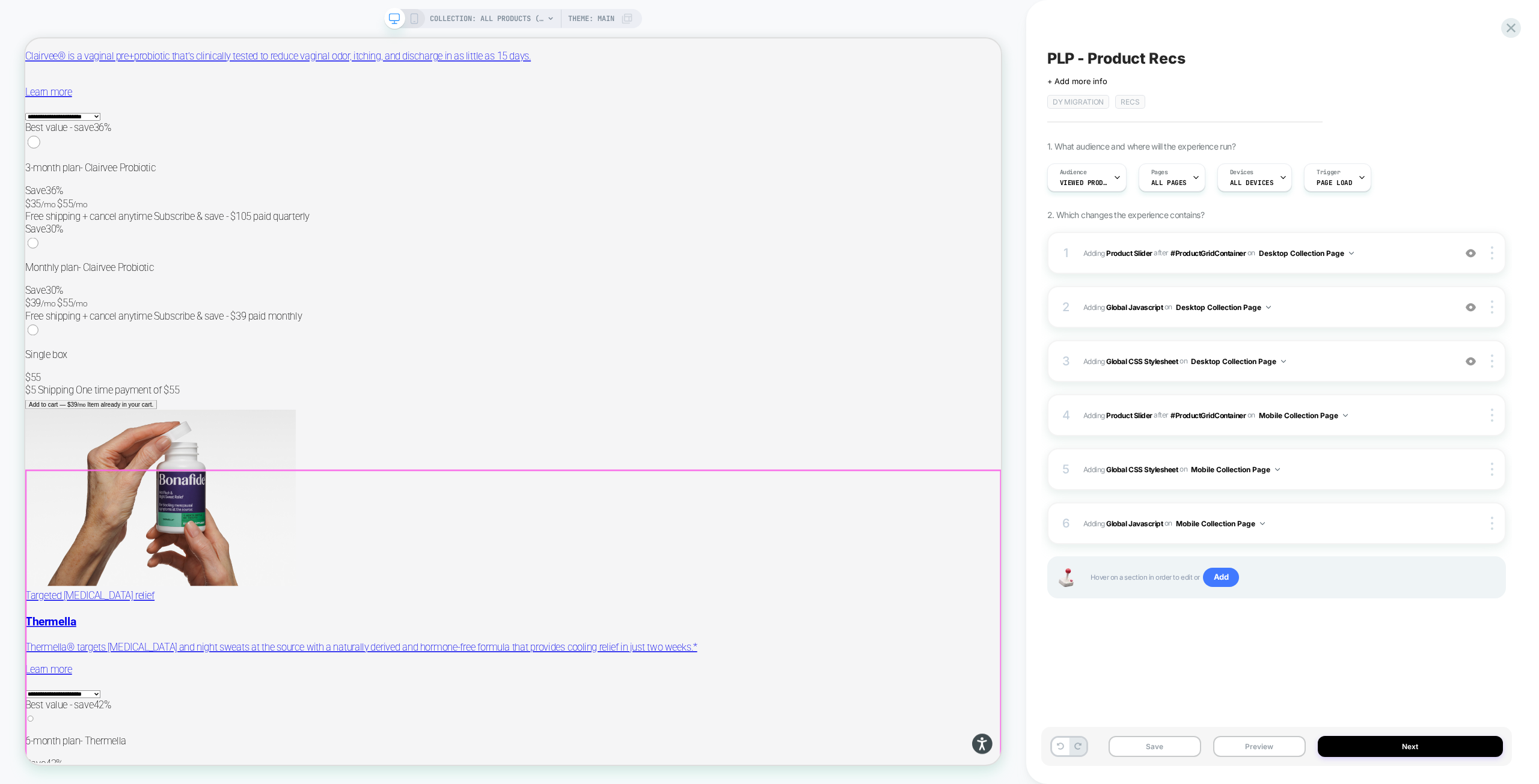
scroll to position [6840, 0]
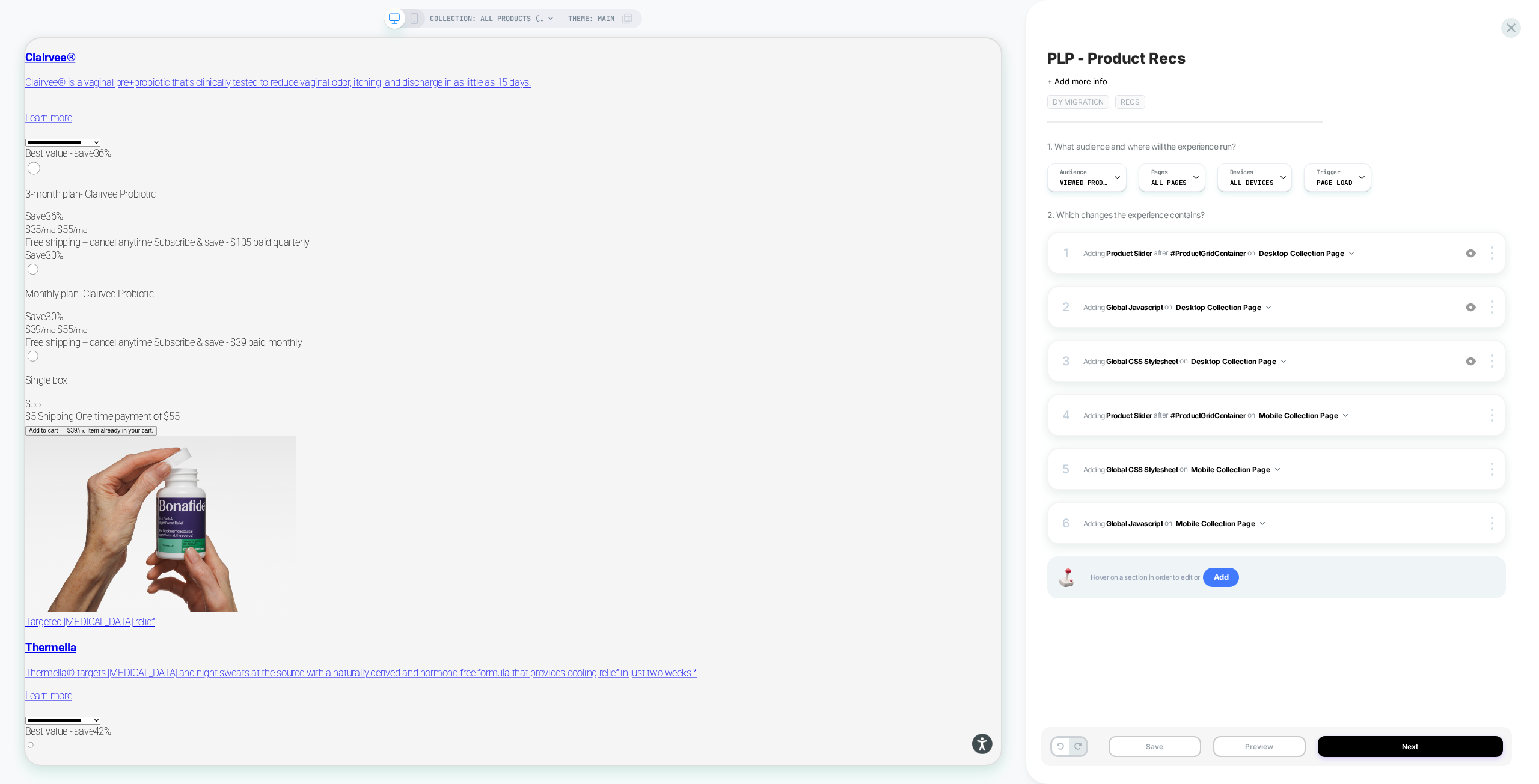
drag, startPoint x: 1255, startPoint y: 747, endPoint x: 1247, endPoint y: 735, distance: 14.4
click at [1255, 747] on button "Preview" at bounding box center [1259, 747] width 93 height 21
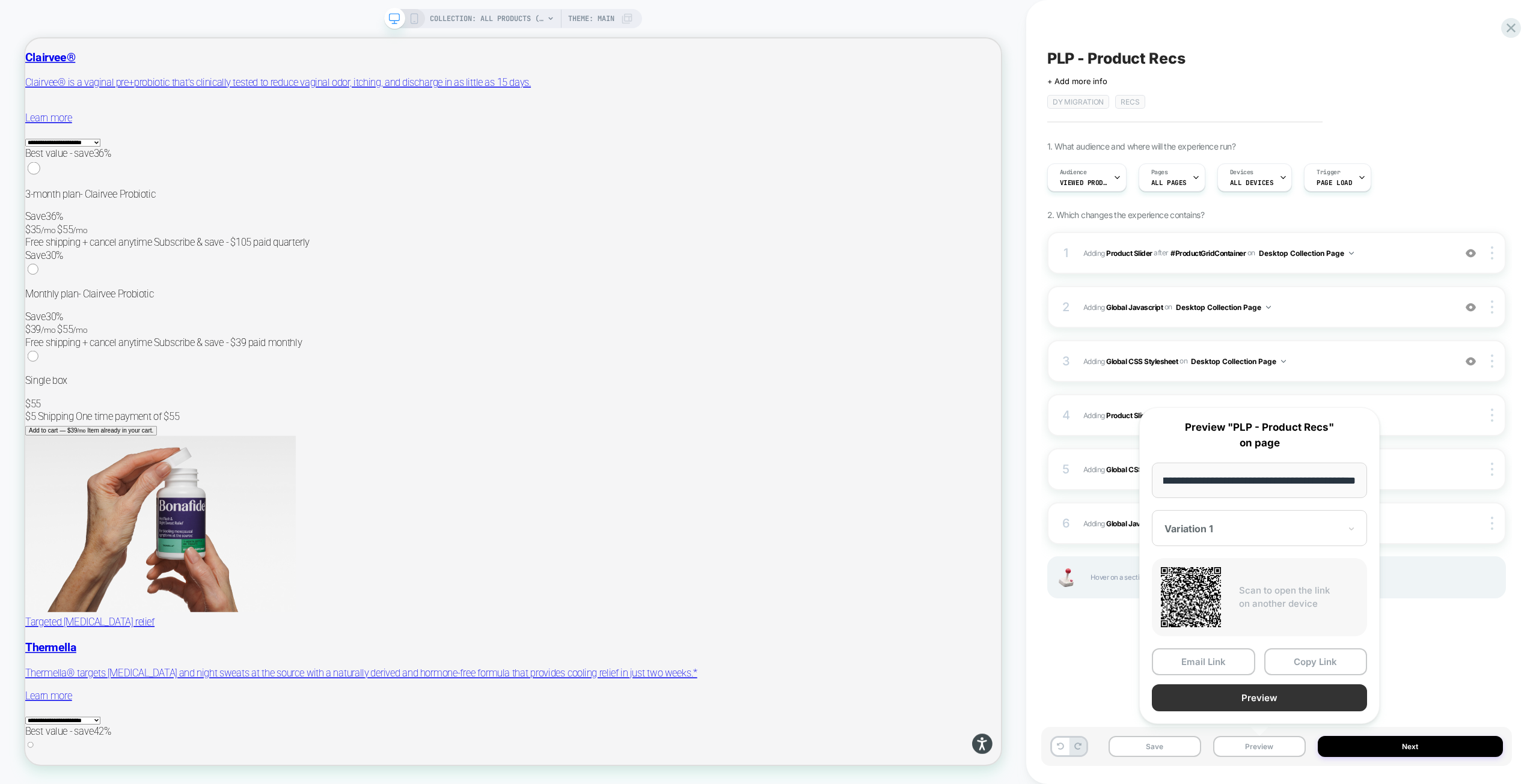
scroll to position [0, 0]
click at [1267, 690] on button "Preview" at bounding box center [1259, 697] width 215 height 27
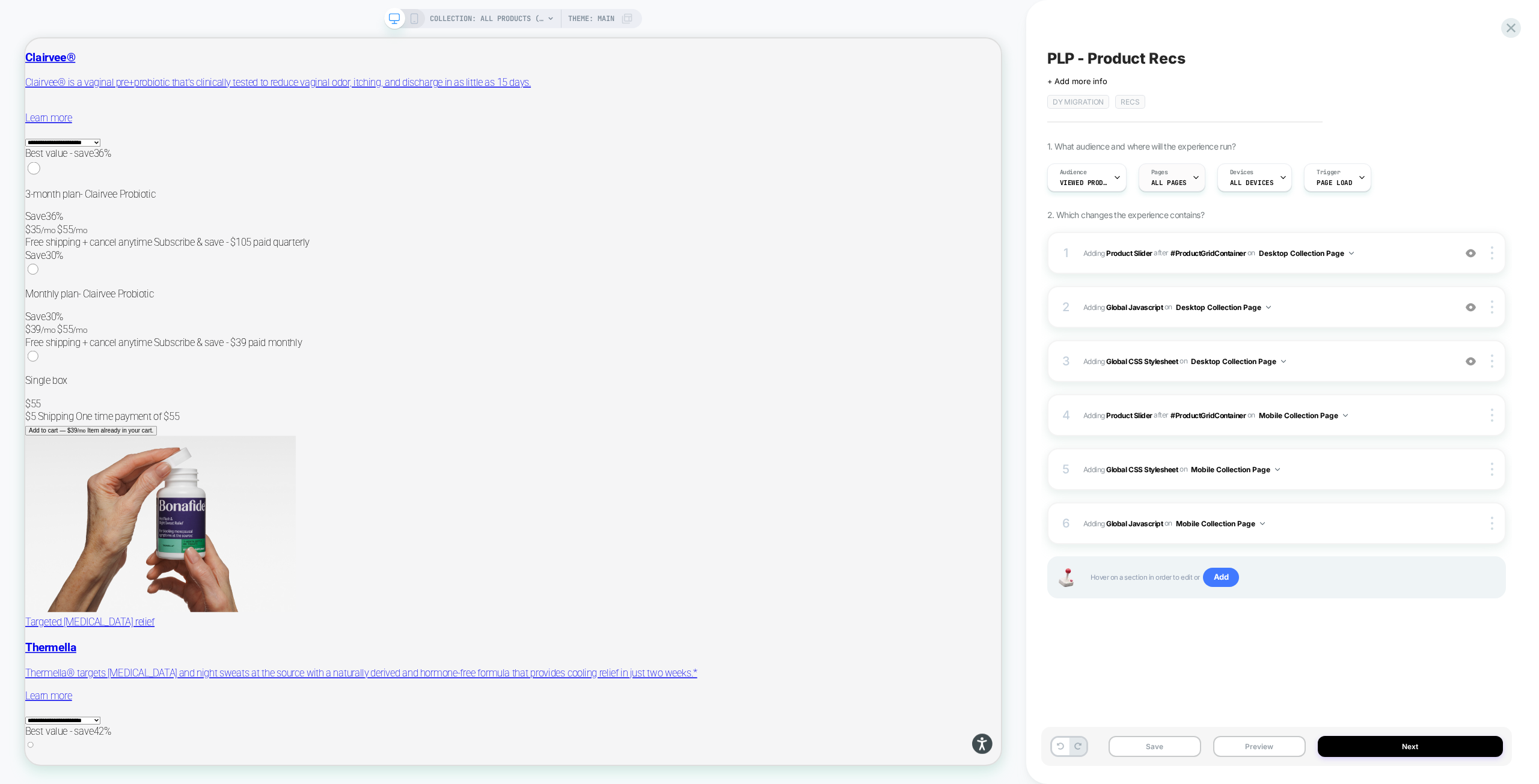
click at [1164, 184] on span "ALL PAGES" at bounding box center [1169, 182] width 36 height 8
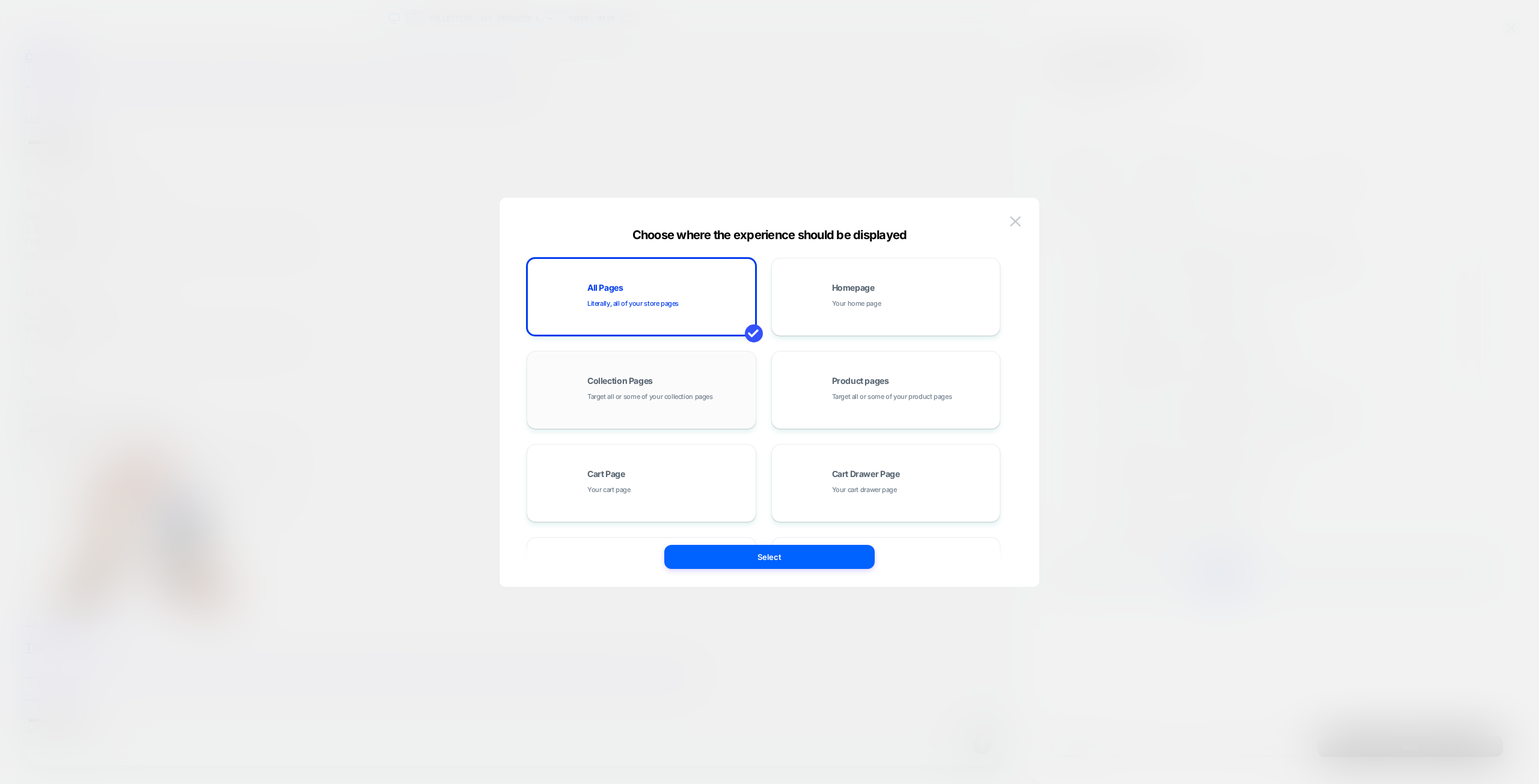
click at [718, 387] on div "Collection Pages Target all or some of your collection pages" at bounding box center [668, 389] width 162 height 26
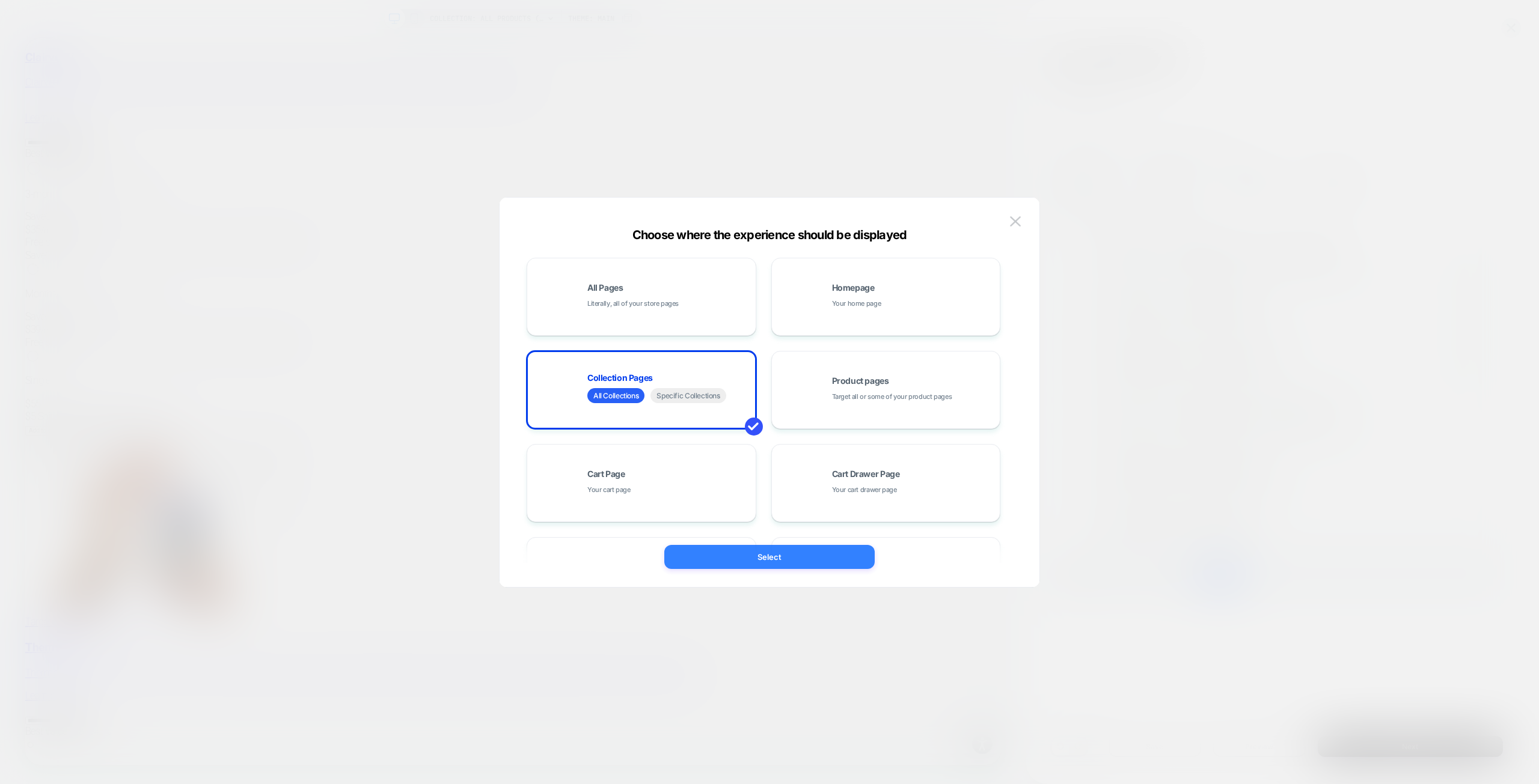
click at [749, 557] on button "Select" at bounding box center [770, 556] width 210 height 24
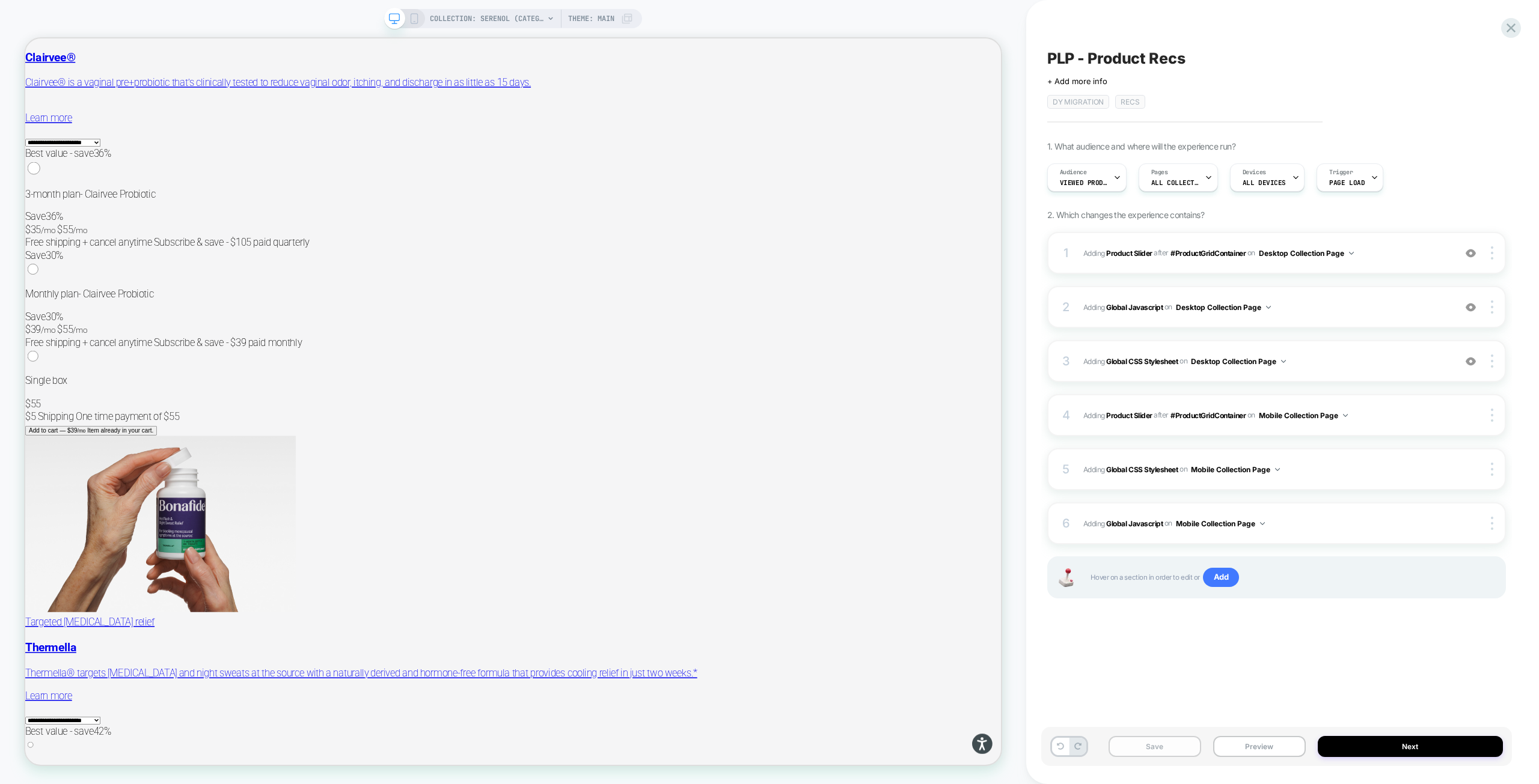
drag, startPoint x: 1169, startPoint y: 747, endPoint x: 1180, endPoint y: 738, distance: 14.2
click at [1169, 747] on button "Save" at bounding box center [1155, 747] width 93 height 21
click at [458, 23] on span "COLLECTION: Serenol (Category)" at bounding box center [487, 19] width 114 height 19
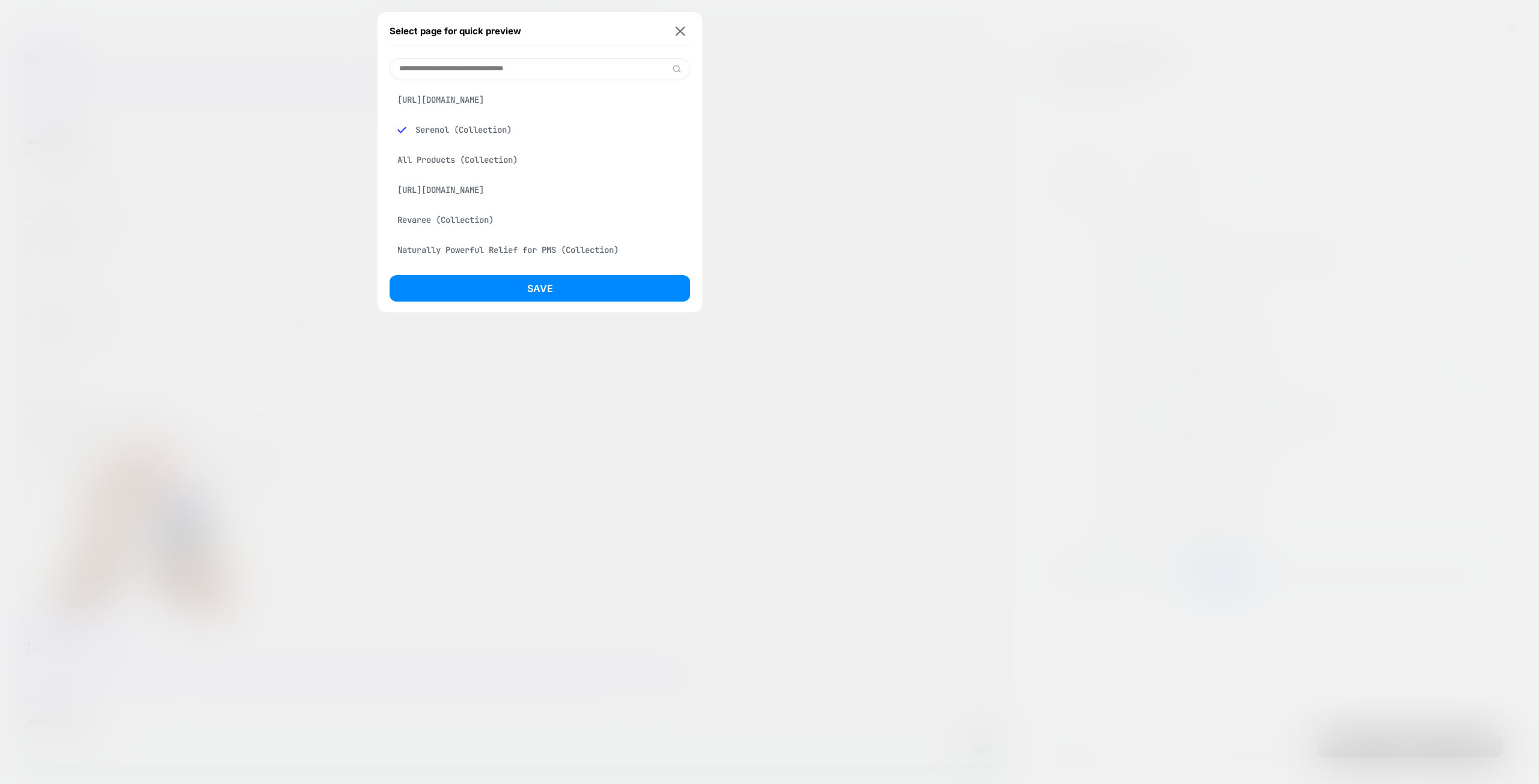
click at [508, 162] on div "All Products (Collection)" at bounding box center [540, 160] width 301 height 23
click at [560, 279] on button "Save" at bounding box center [540, 288] width 301 height 26
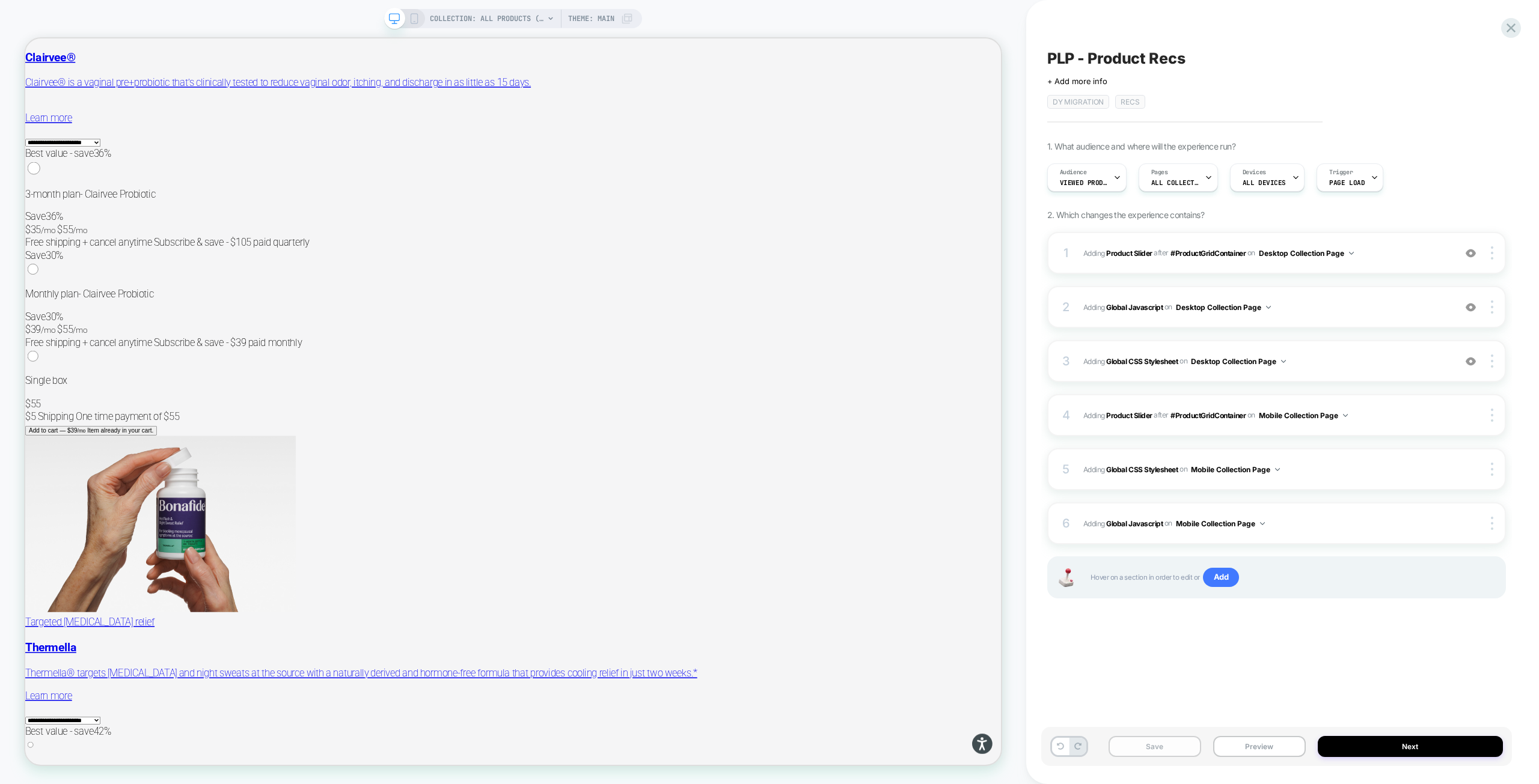
click at [1138, 742] on button "Save" at bounding box center [1155, 747] width 93 height 21
click at [416, 17] on icon at bounding box center [414, 19] width 10 height 10
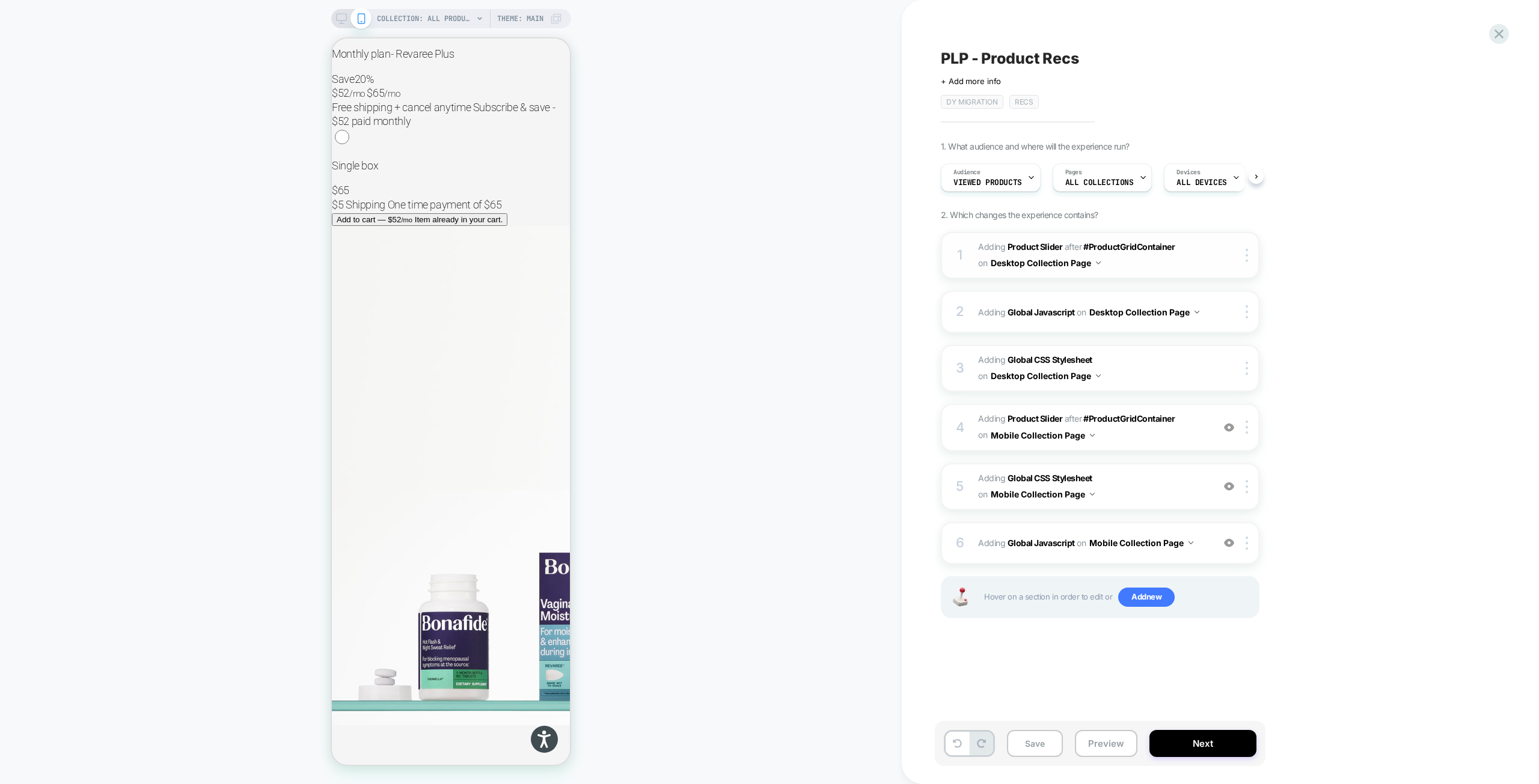
click at [1199, 253] on span "#_loomi_addon_1755016232473_dup1757434986_dup1757435364_dup1758116578 Adding Pr…" at bounding box center [1092, 255] width 229 height 32
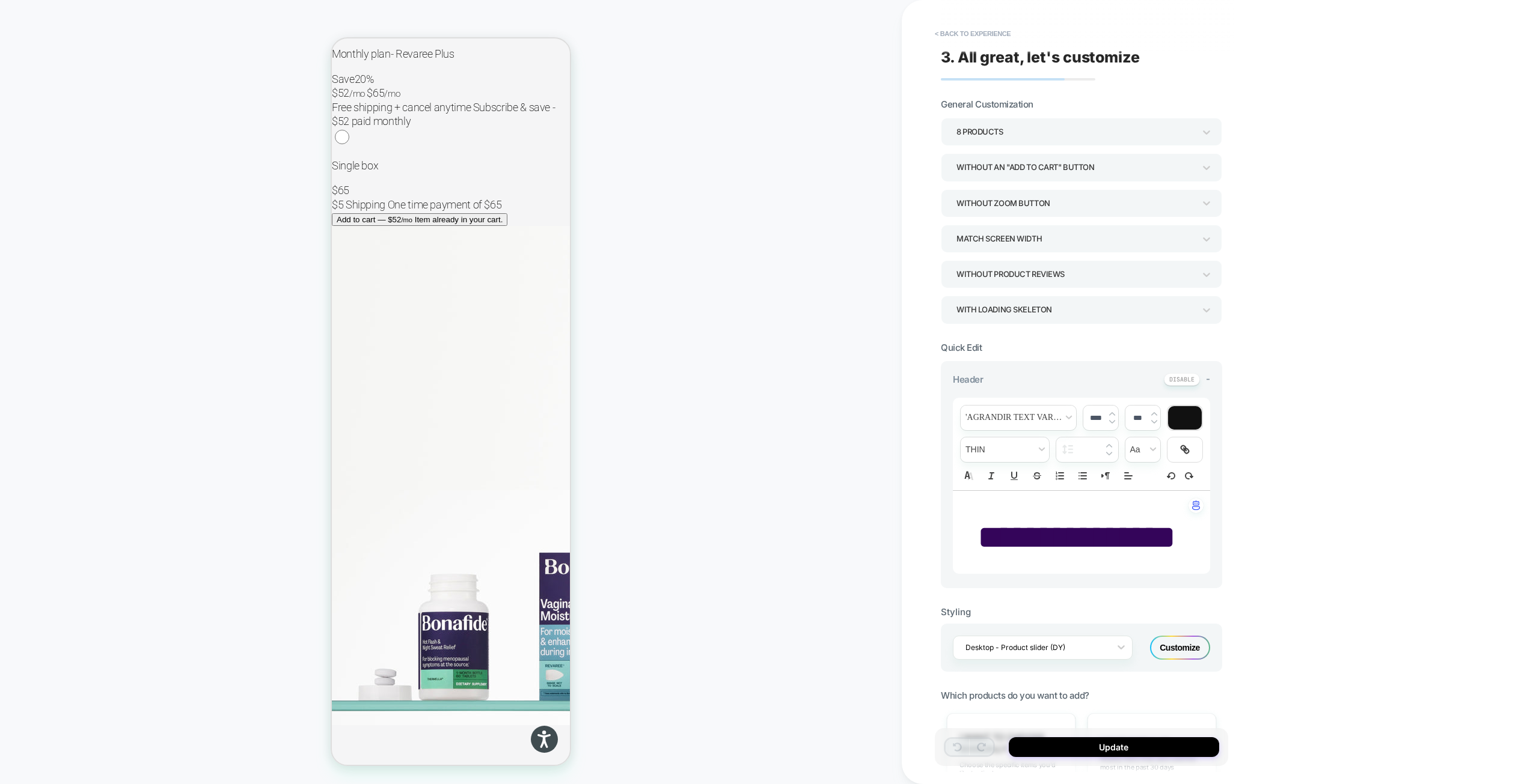
click at [1119, 554] on span "**********" at bounding box center [1076, 536] width 199 height 34
drag, startPoint x: 1130, startPoint y: 585, endPoint x: 1017, endPoint y: 542, distance: 120.9
click at [1017, 542] on span "**********" at bounding box center [1076, 536] width 199 height 34
drag, startPoint x: 1120, startPoint y: 554, endPoint x: 1145, endPoint y: 599, distance: 51.5
click at [1145, 562] on p "**********" at bounding box center [1077, 538] width 224 height 48
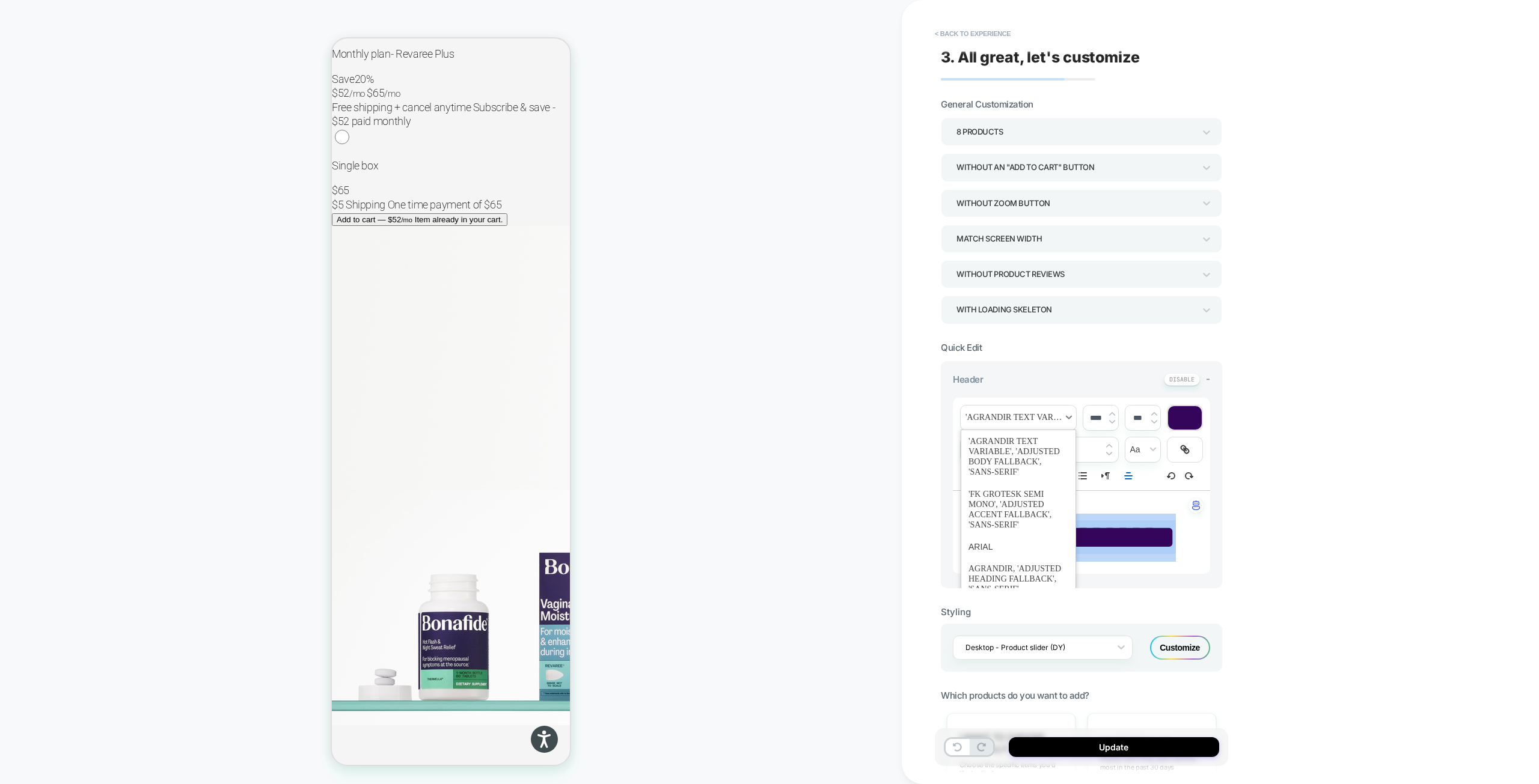
click at [1058, 418] on span "font" at bounding box center [1018, 418] width 116 height 25
click at [1023, 582] on span "font" at bounding box center [1018, 578] width 100 height 43
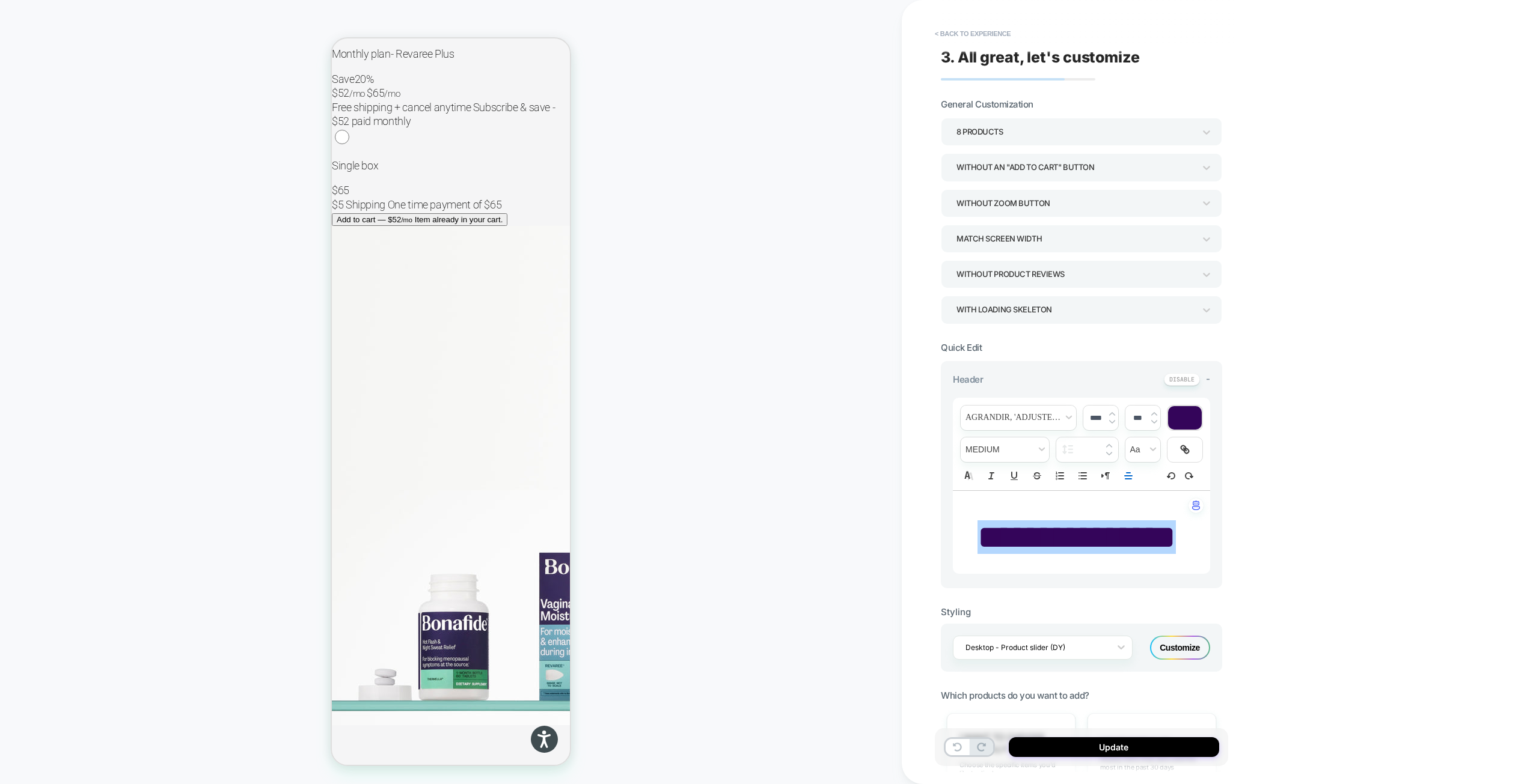
click at [1093, 413] on input "****" at bounding box center [1095, 418] width 25 height 9
drag, startPoint x: 1095, startPoint y: 418, endPoint x: 1088, endPoint y: 419, distance: 7.1
click at [1088, 419] on input "****" at bounding box center [1095, 418] width 25 height 9
type input "****"
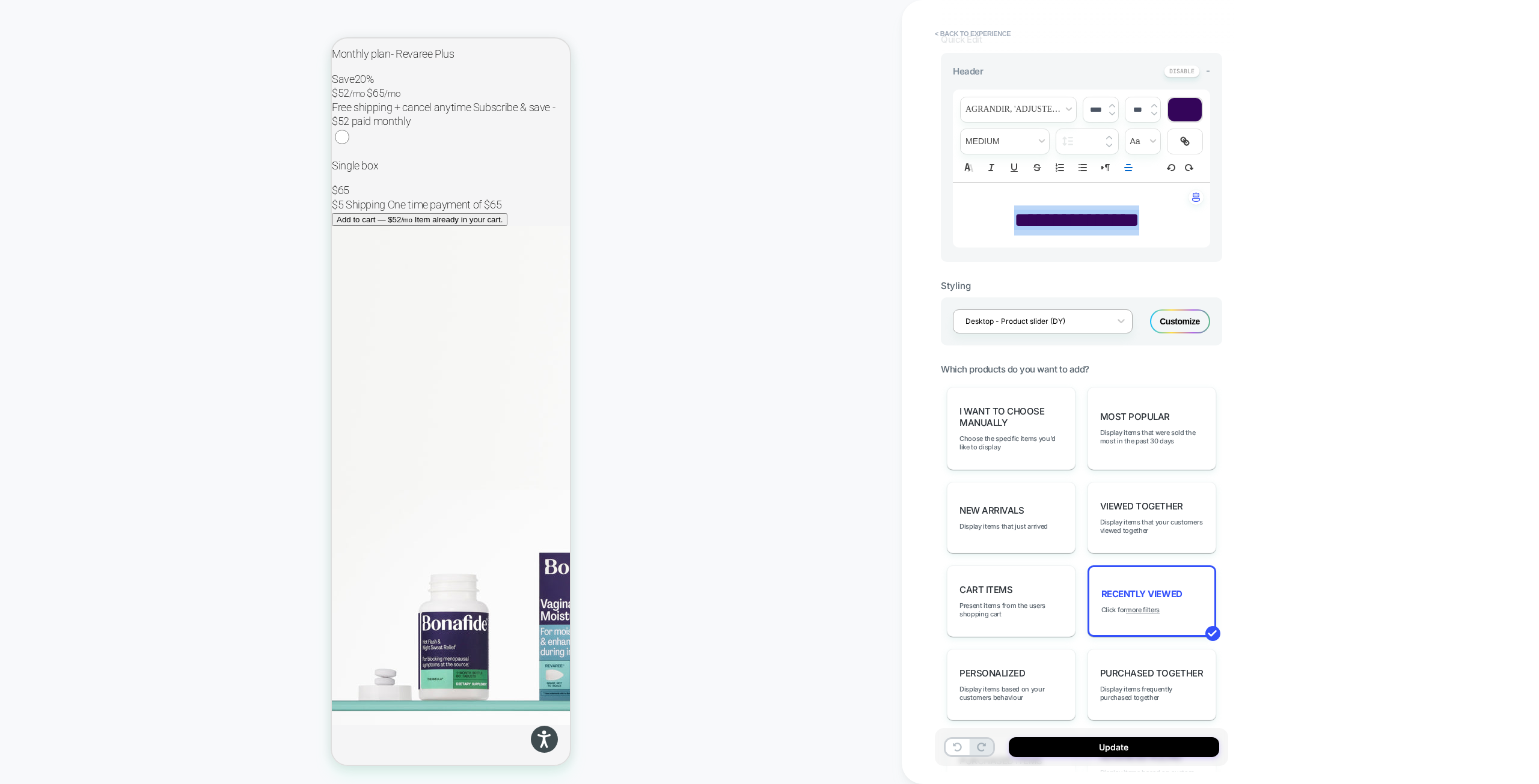
scroll to position [360, 0]
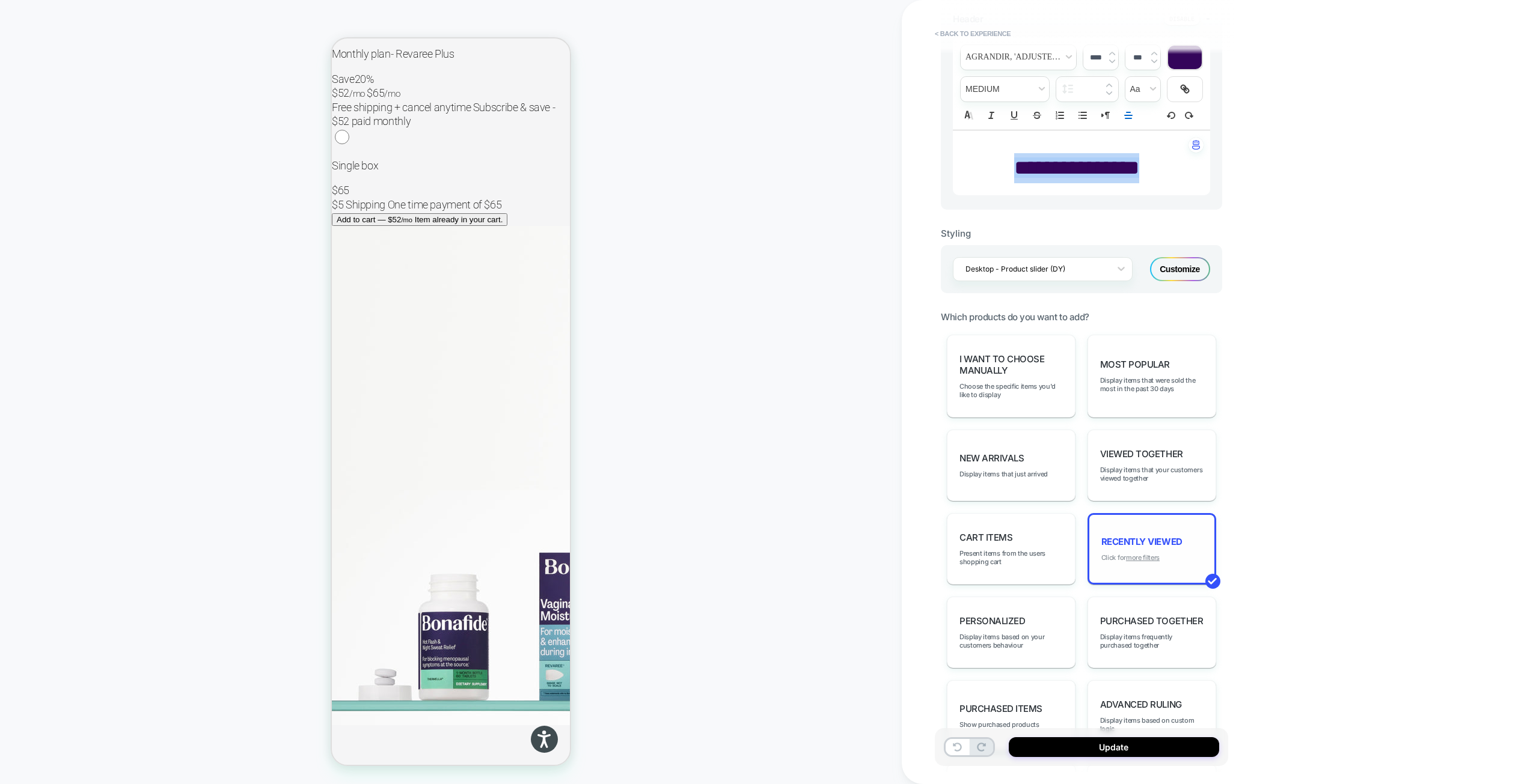
click at [1146, 561] on u "more filters" at bounding box center [1142, 557] width 34 height 8
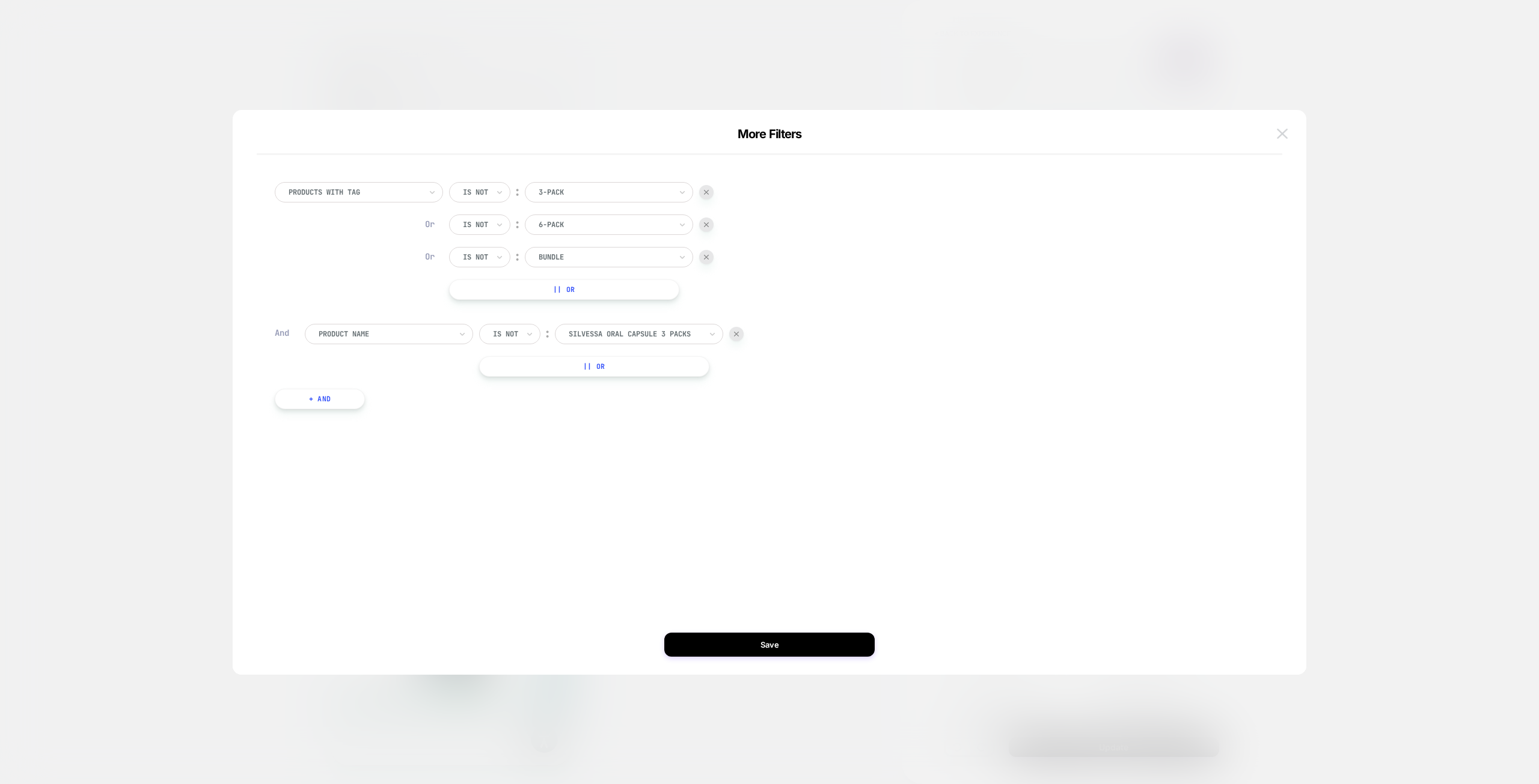
click at [1284, 136] on img at bounding box center [1282, 134] width 10 height 10
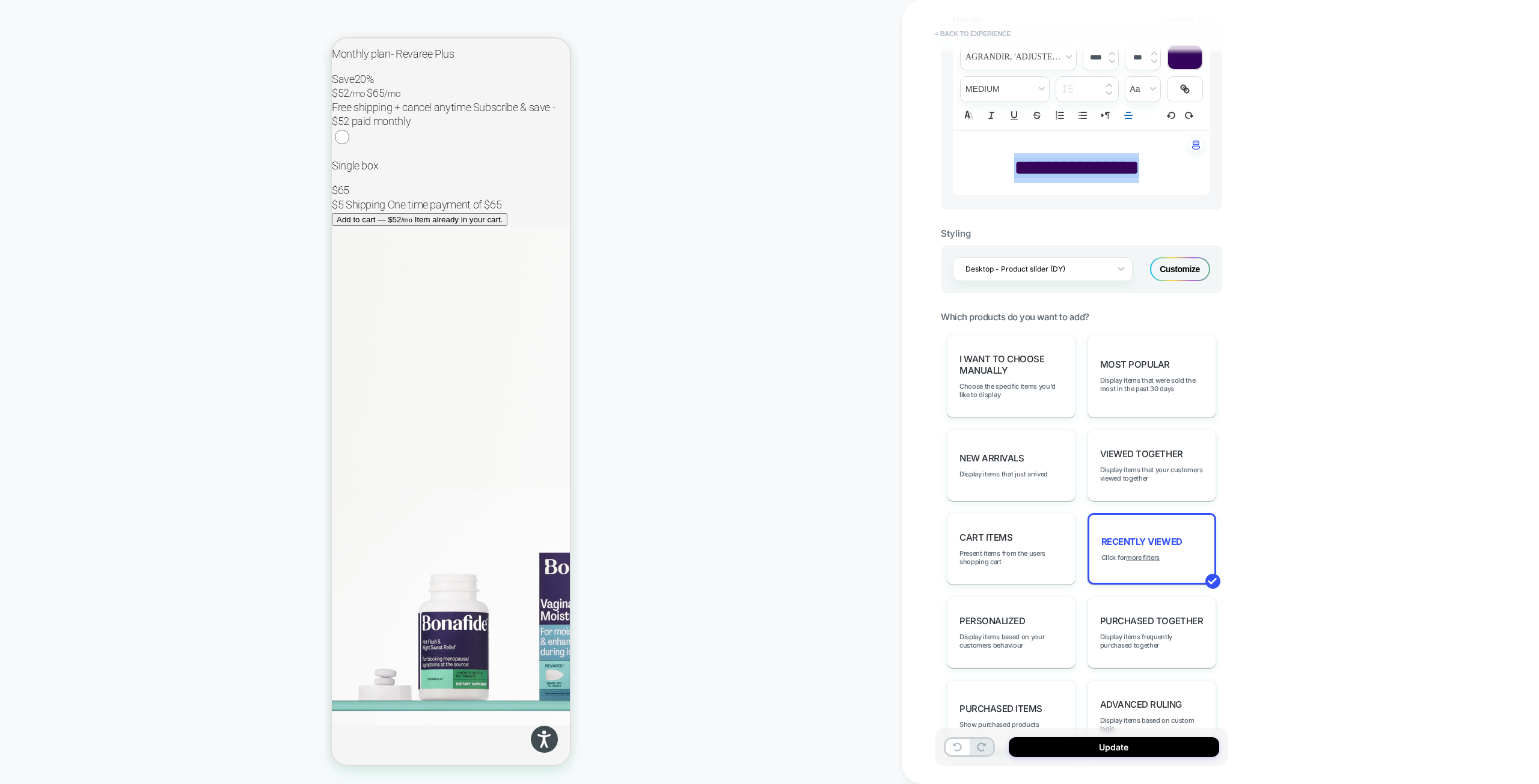
click at [968, 30] on button "< Back to experience" at bounding box center [973, 34] width 88 height 19
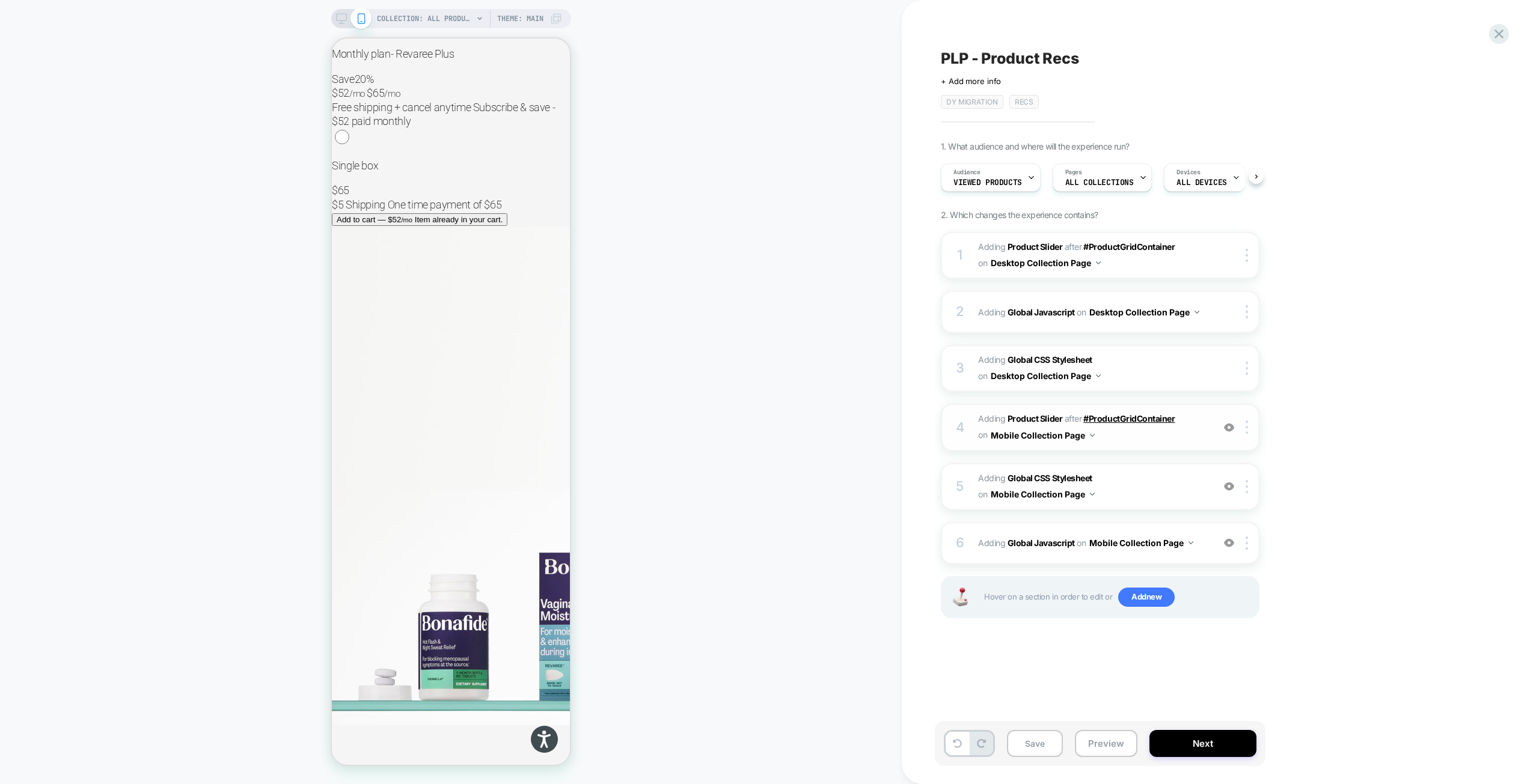
scroll to position [0, 1]
click at [1017, 742] on button "Save" at bounding box center [1034, 743] width 56 height 27
click at [1499, 34] on icon at bounding box center [1499, 34] width 9 height 9
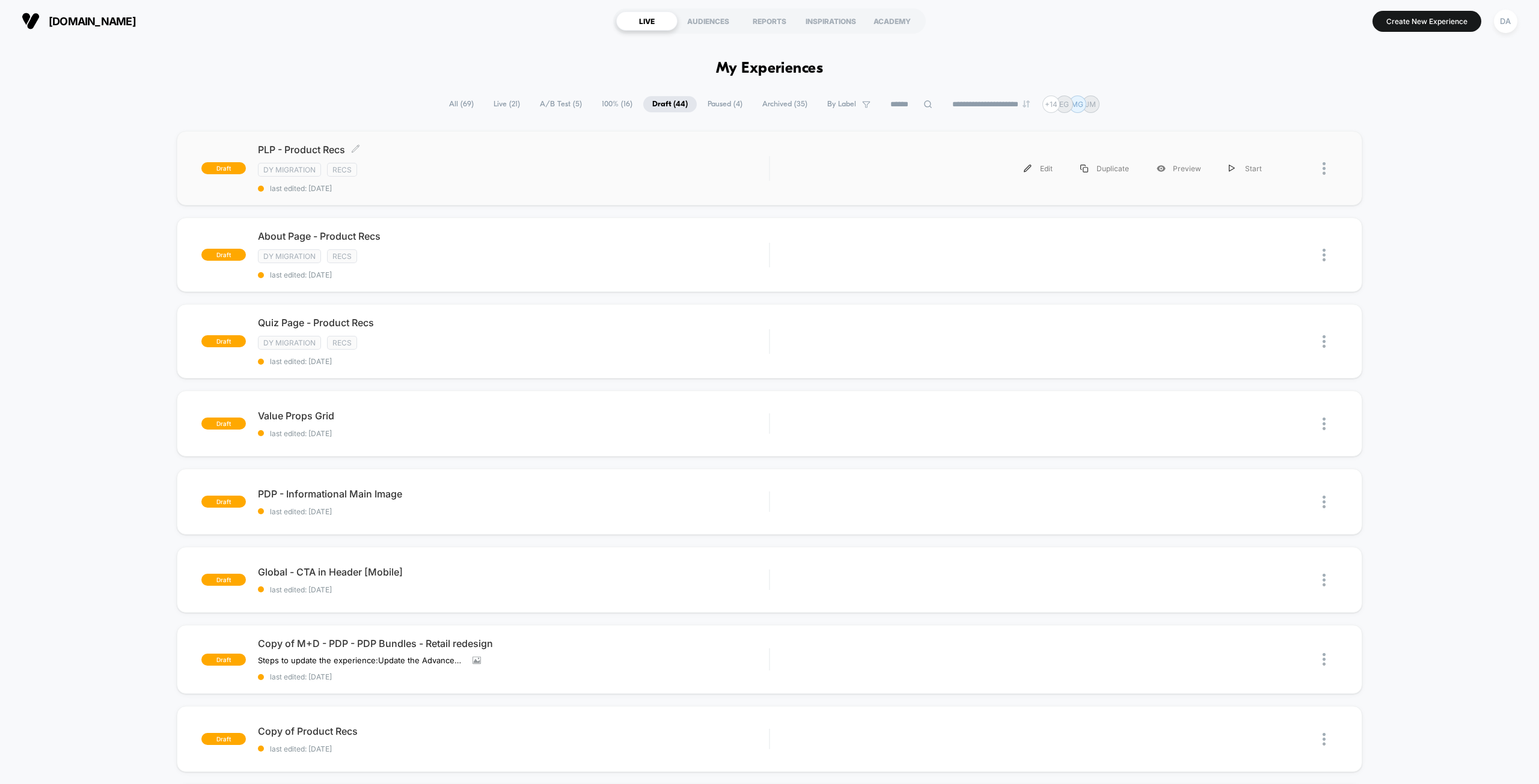
click at [480, 167] on div "DY Migration Recs" at bounding box center [513, 169] width 511 height 14
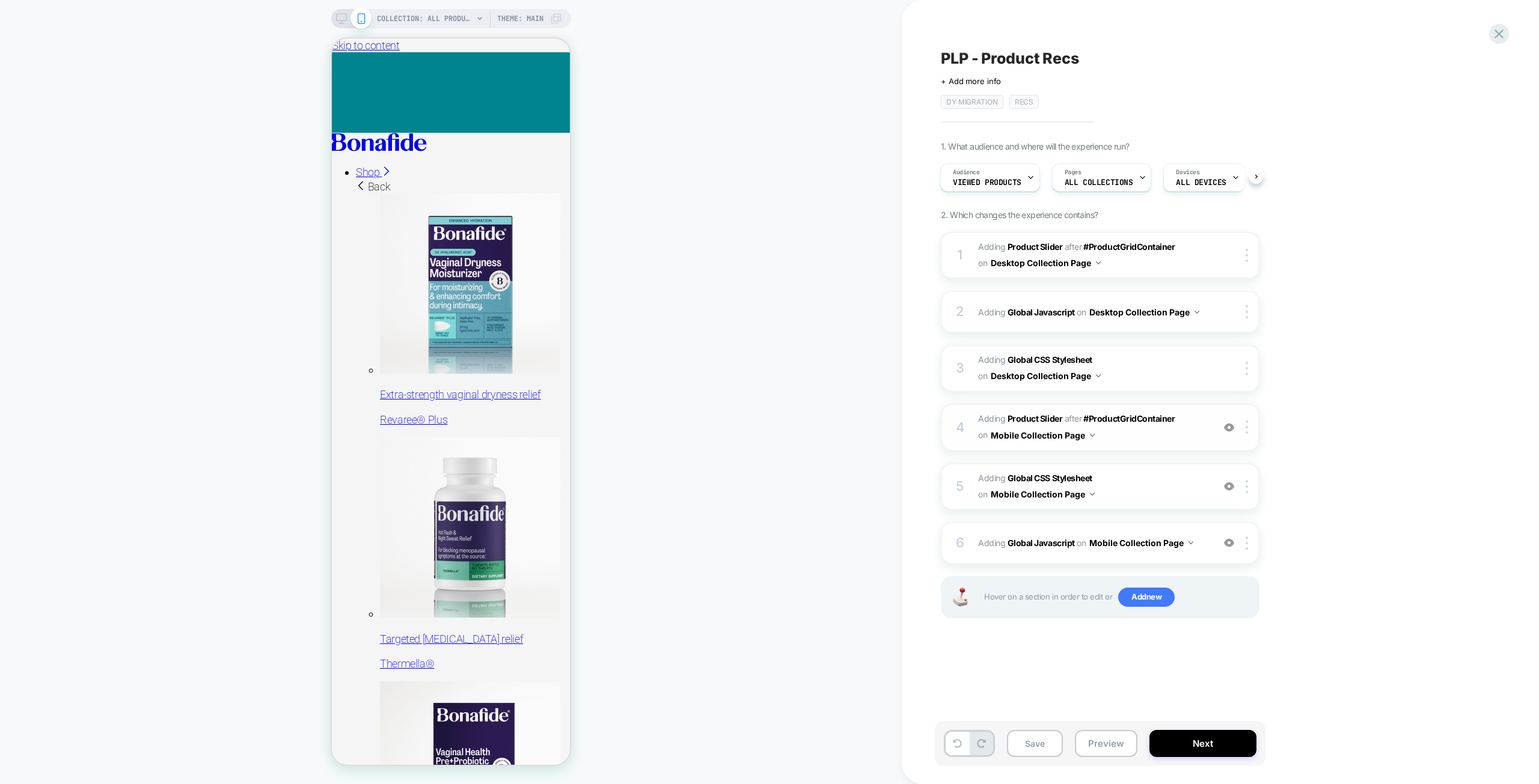
click at [1187, 432] on span "#_loomi_addon_1755094638342_dup1757434986_dup1757435364_dup1758116578 Adding Pr…" at bounding box center [1092, 427] width 229 height 32
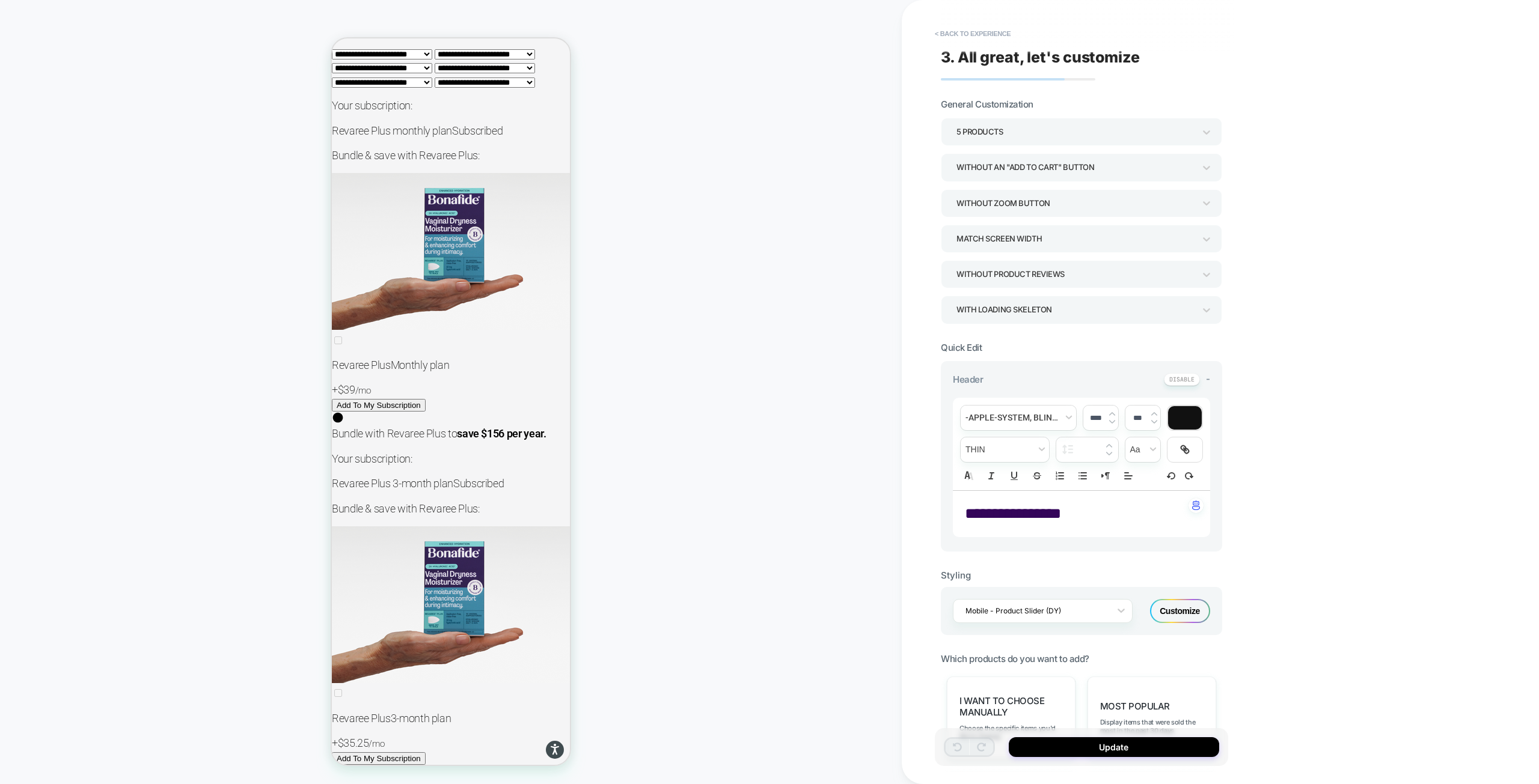
click at [1061, 508] on span "**********" at bounding box center [1013, 513] width 96 height 15
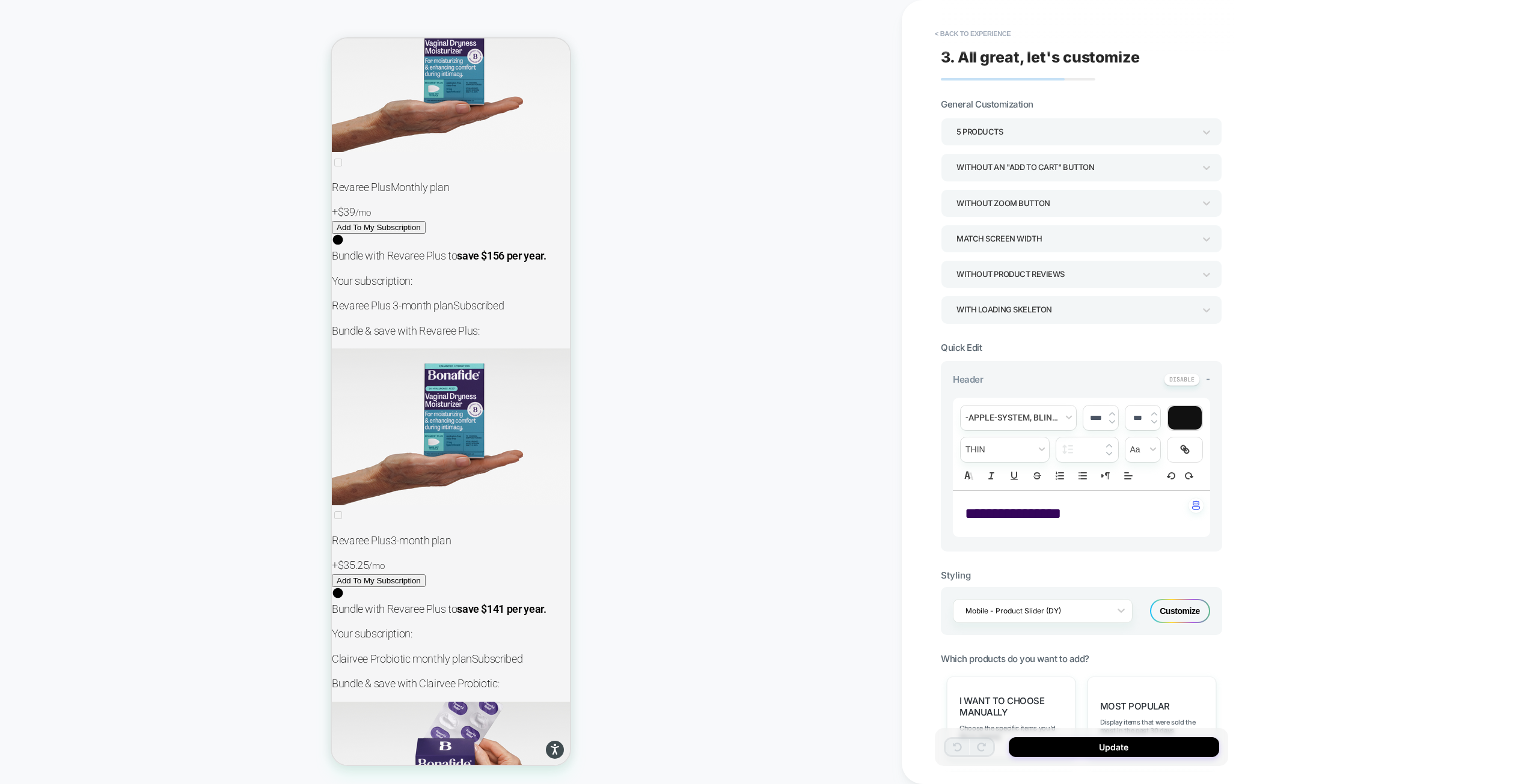
scroll to position [15766, 0]
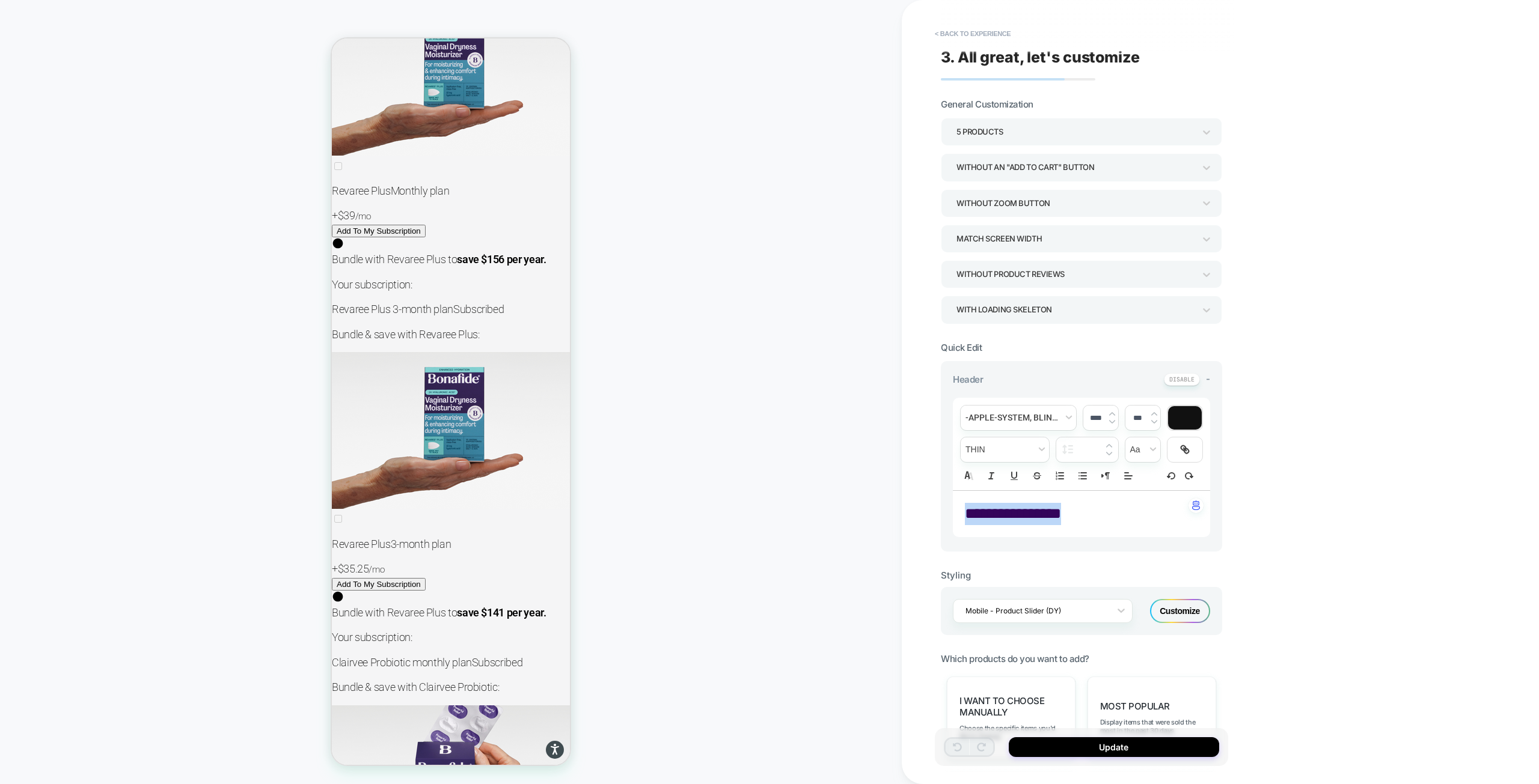
drag, startPoint x: 1078, startPoint y: 512, endPoint x: 964, endPoint y: 514, distance: 114.0
click at [964, 514] on div "**********" at bounding box center [1081, 514] width 257 height 46
click at [1009, 409] on span "font" at bounding box center [1018, 418] width 116 height 25
click at [1019, 501] on span "font" at bounding box center [1018, 475] width 100 height 53
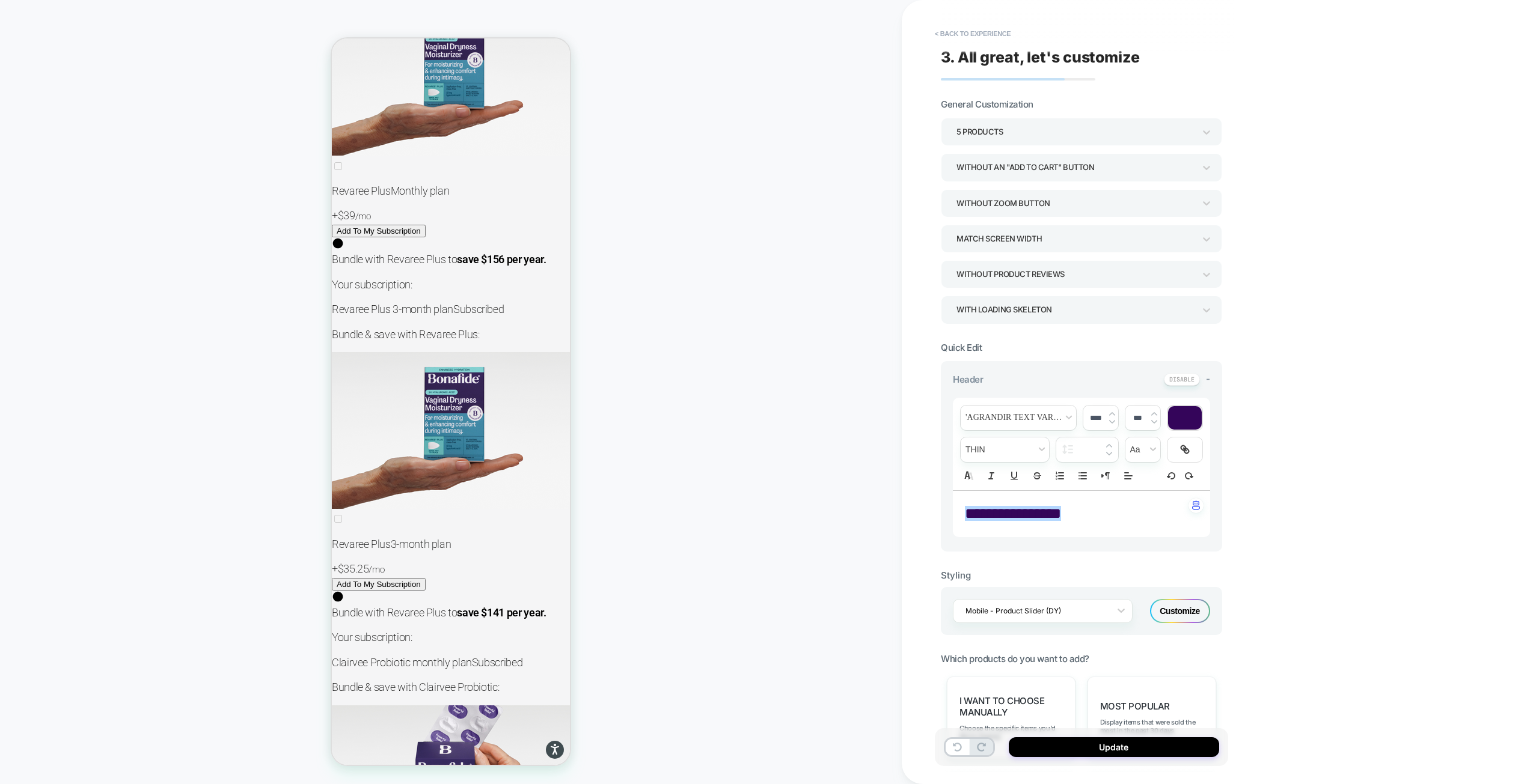
drag, startPoint x: 1098, startPoint y: 413, endPoint x: 1088, endPoint y: 413, distance: 10.0
click at [1087, 413] on input "****" at bounding box center [1095, 418] width 25 height 9
click at [1089, 413] on input "****" at bounding box center [1095, 418] width 25 height 9
drag, startPoint x: 1095, startPoint y: 414, endPoint x: 1084, endPoint y: 414, distance: 11.0
click at [1084, 414] on input "****" at bounding box center [1095, 418] width 25 height 9
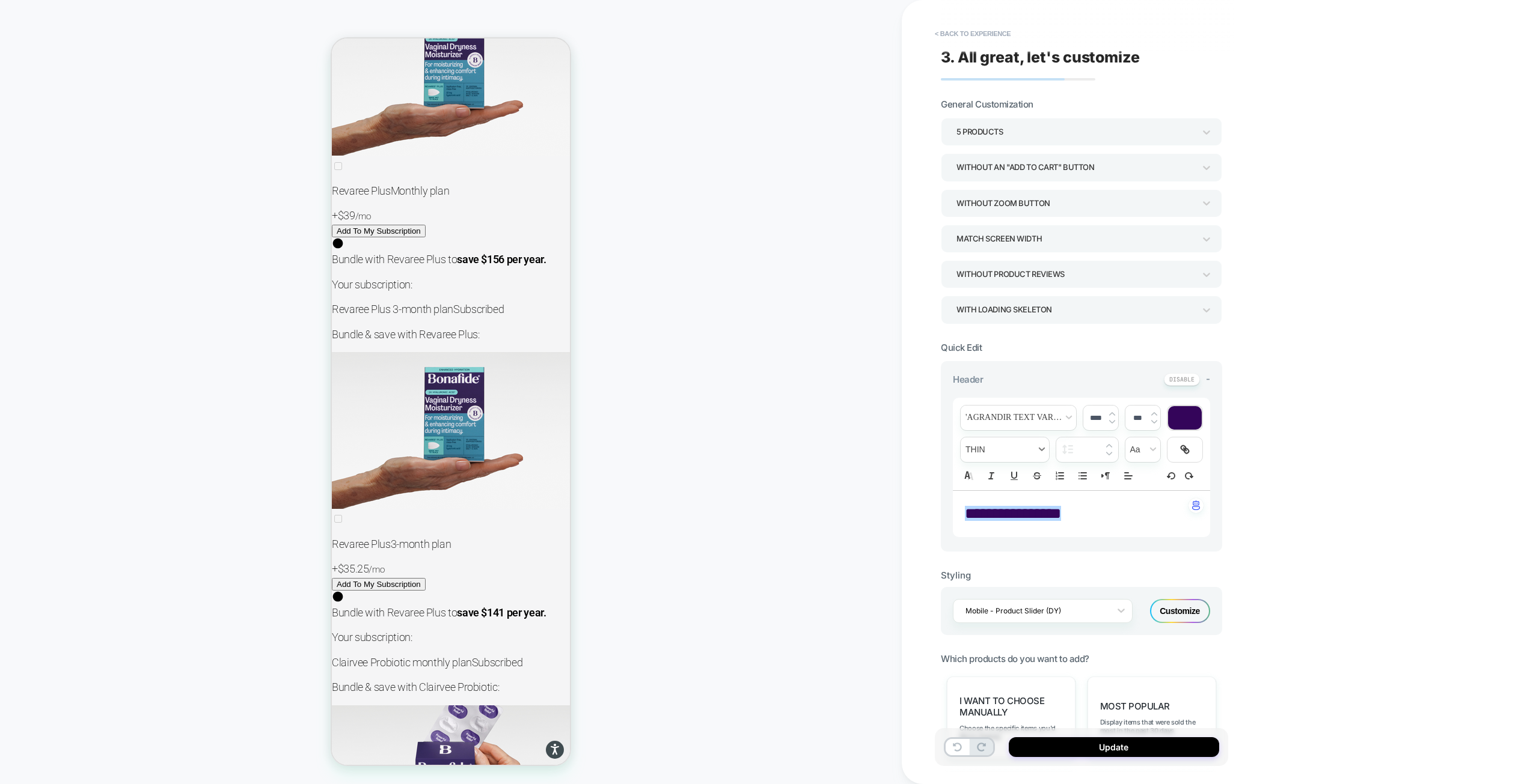
click at [1008, 454] on span "fontWeight" at bounding box center [1005, 449] width 88 height 25
type input "****"
click at [988, 551] on span "fontWeight" at bounding box center [1004, 548] width 72 height 22
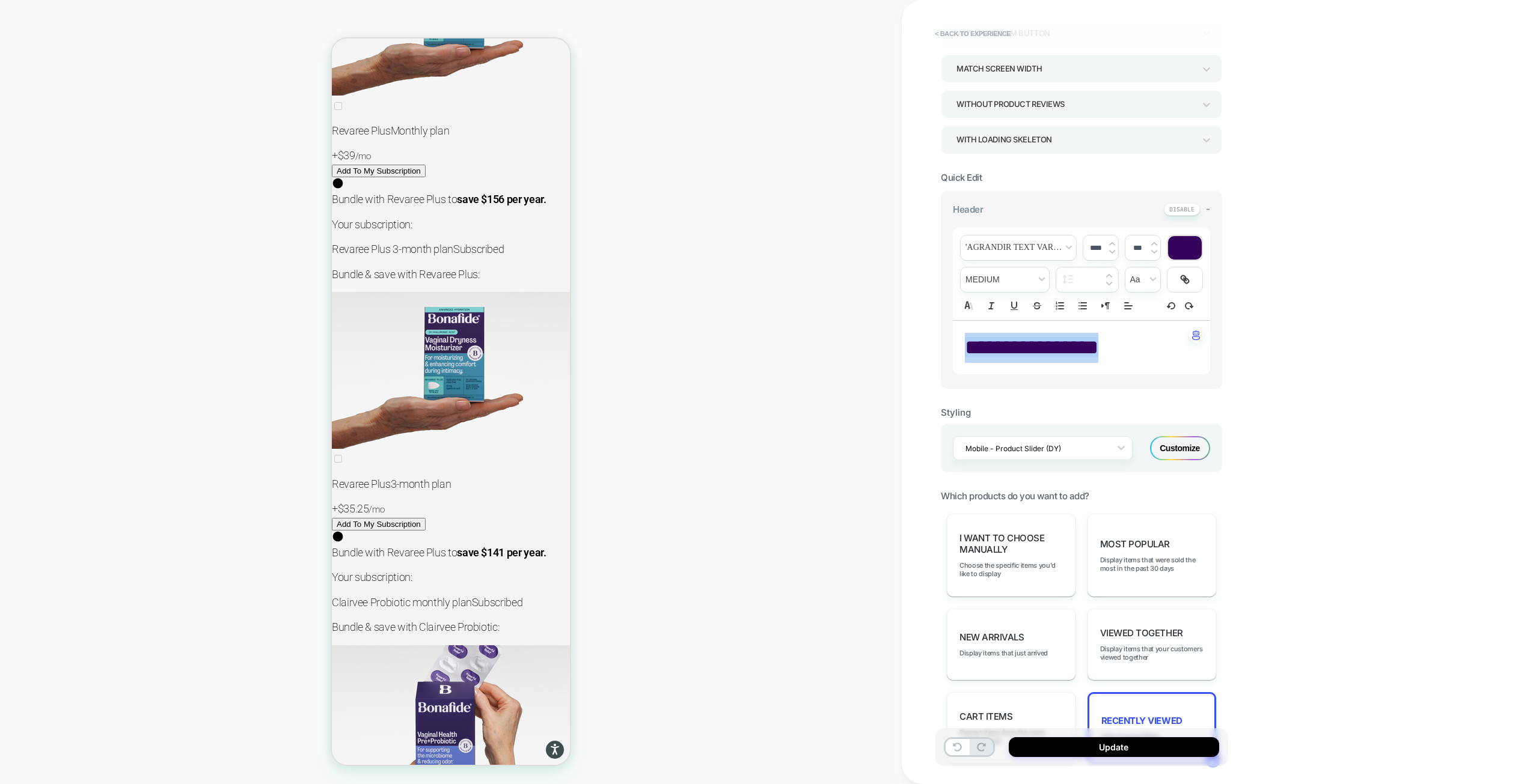
scroll to position [360, 0]
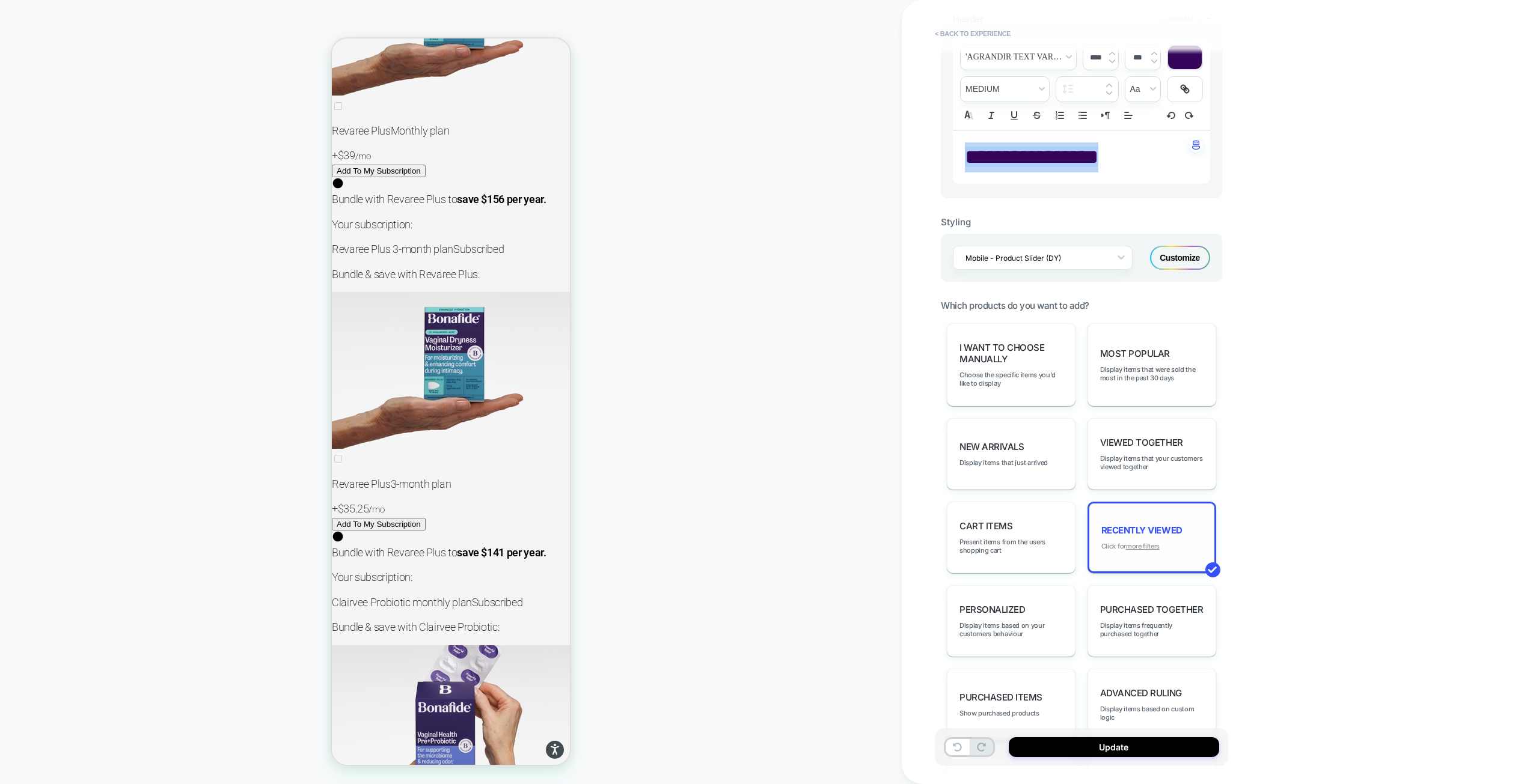
click at [1143, 548] on u "more filters" at bounding box center [1142, 545] width 34 height 8
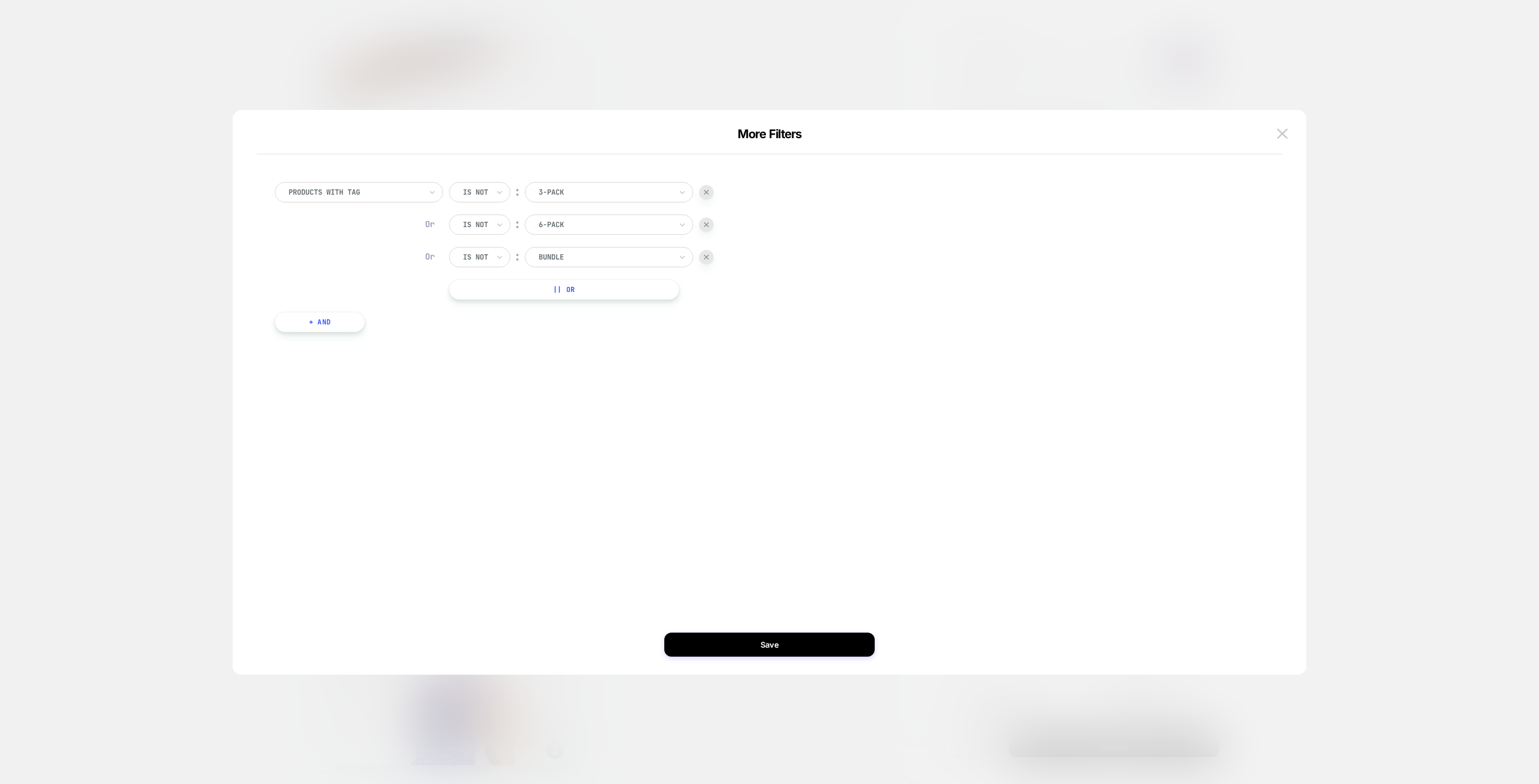
click at [322, 320] on button "+ And" at bounding box center [319, 322] width 90 height 20
click at [384, 336] on div at bounding box center [384, 334] width 132 height 10
click at [391, 402] on div "Product Name" at bounding box center [394, 406] width 156 height 19
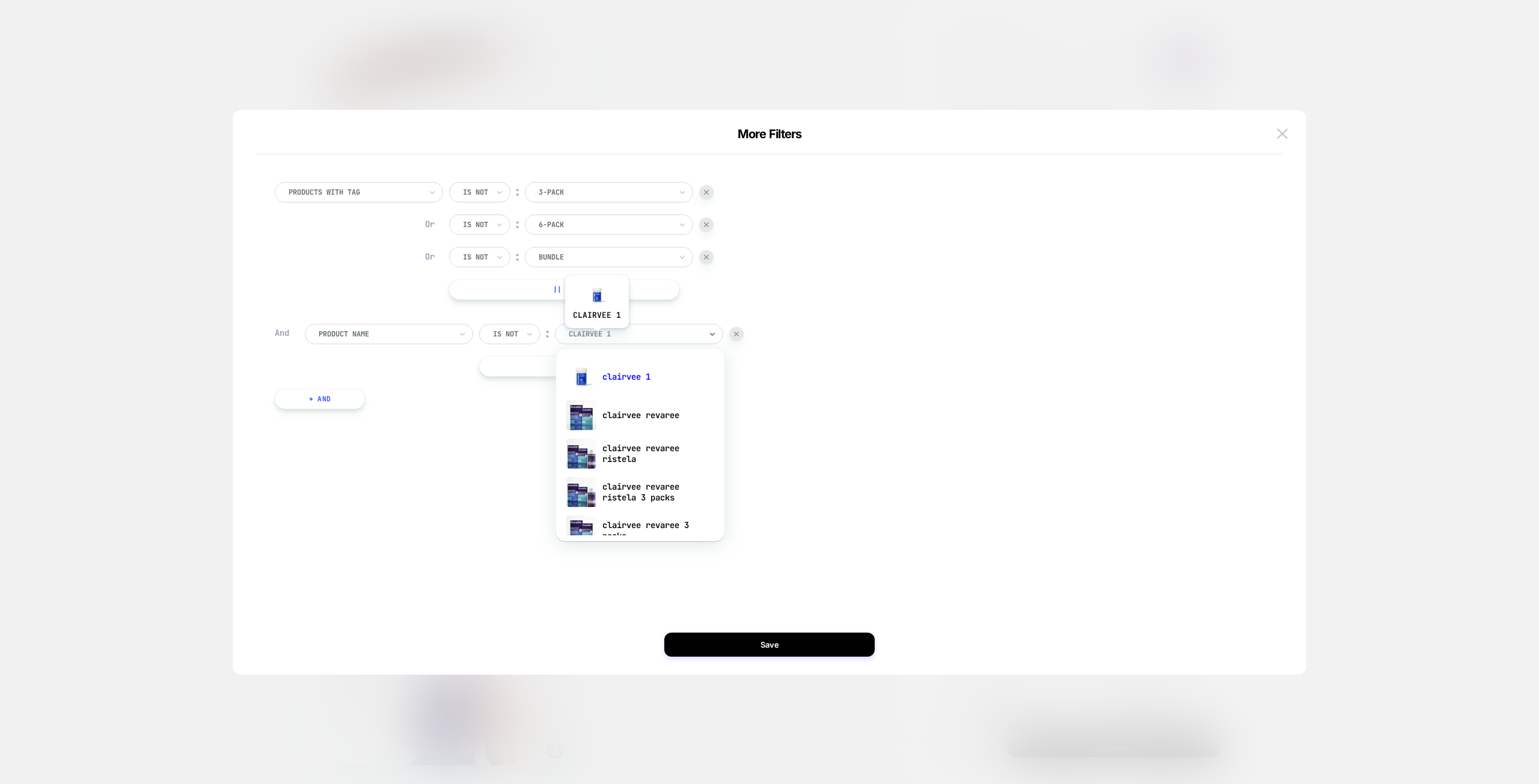
click at [596, 337] on div at bounding box center [634, 334] width 132 height 10
type input "**********"
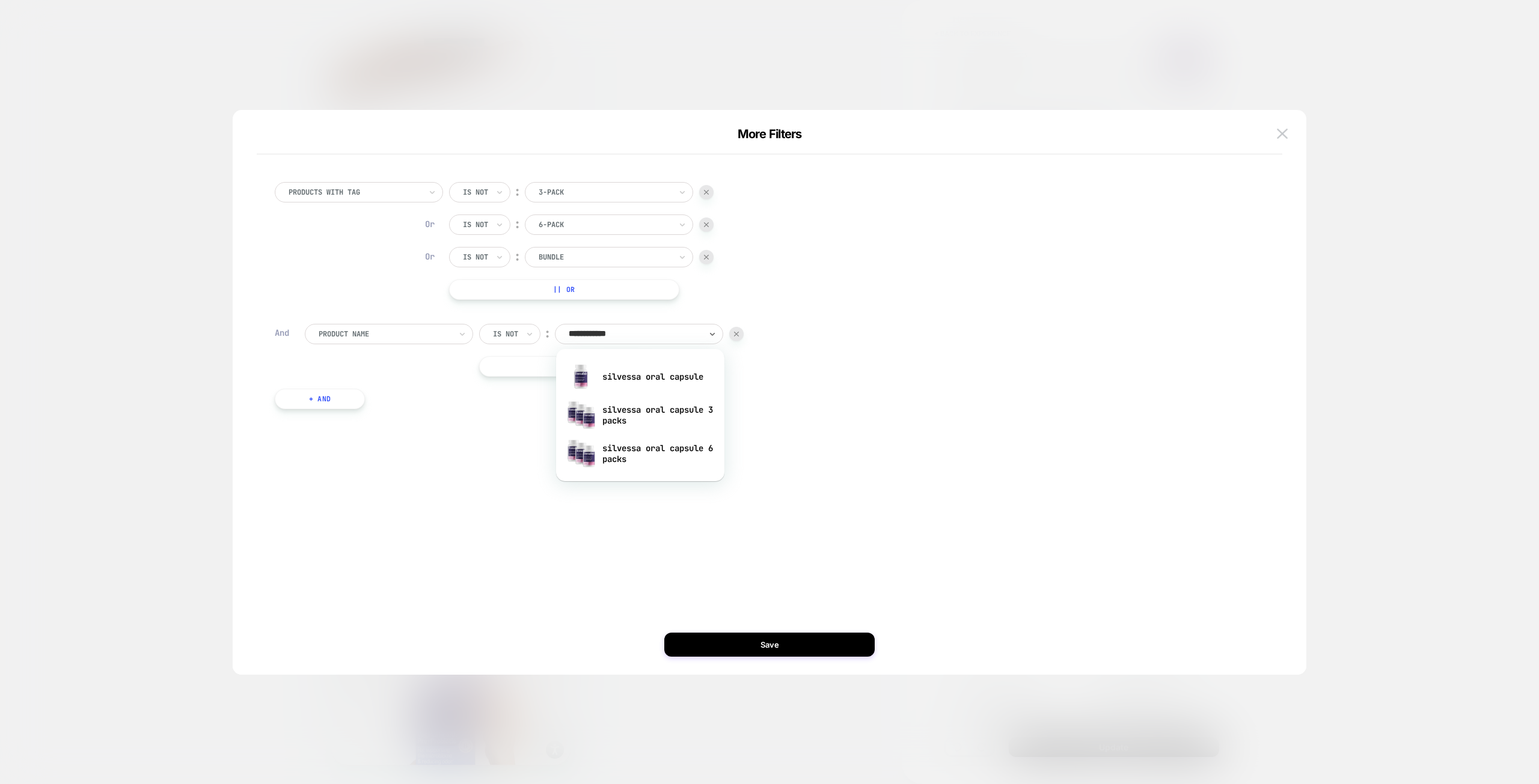
click at [625, 415] on div "silvessa oral capsule 3 packs" at bounding box center [640, 415] width 156 height 39
click at [784, 636] on button "Save" at bounding box center [770, 645] width 210 height 24
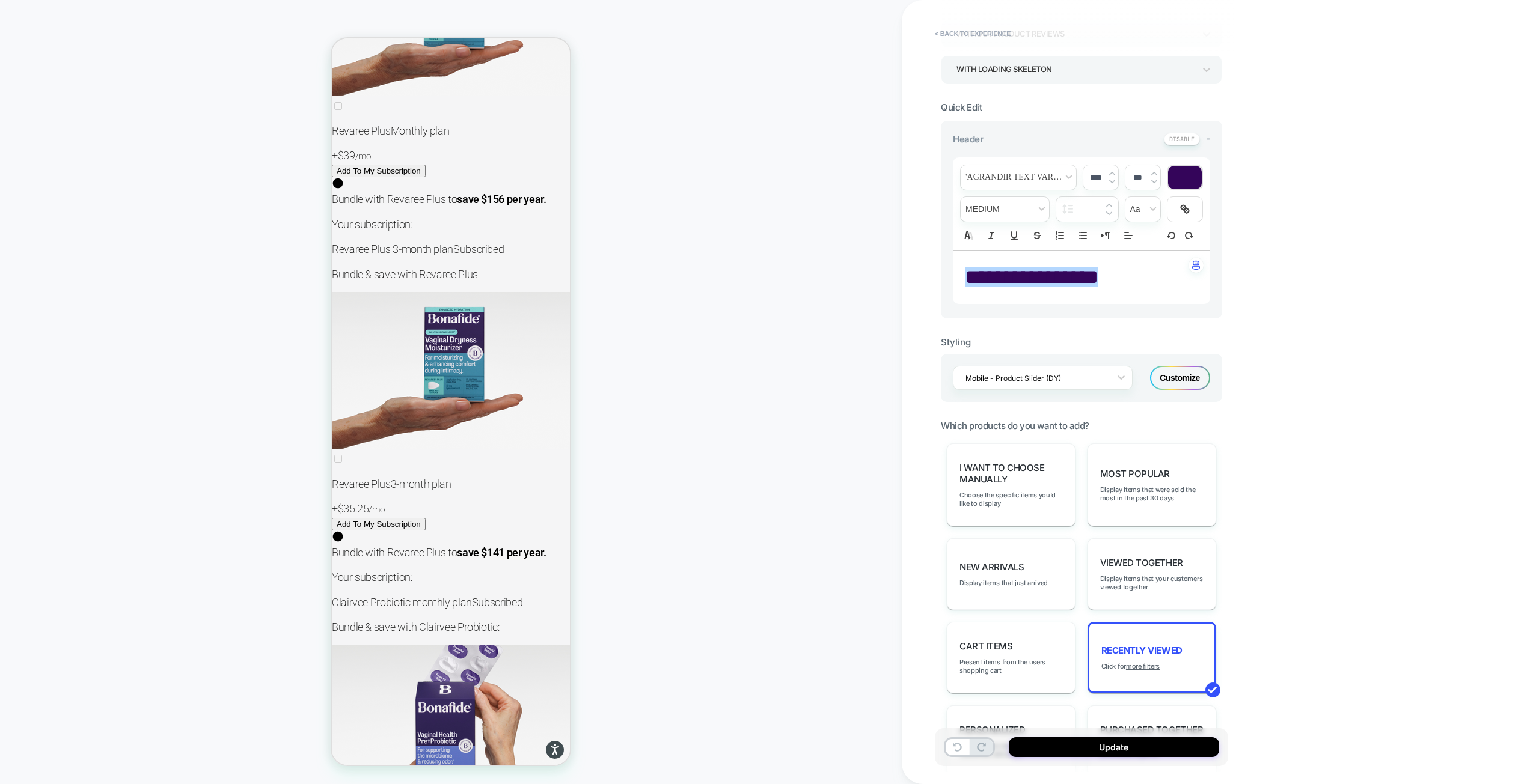
scroll to position [0, 0]
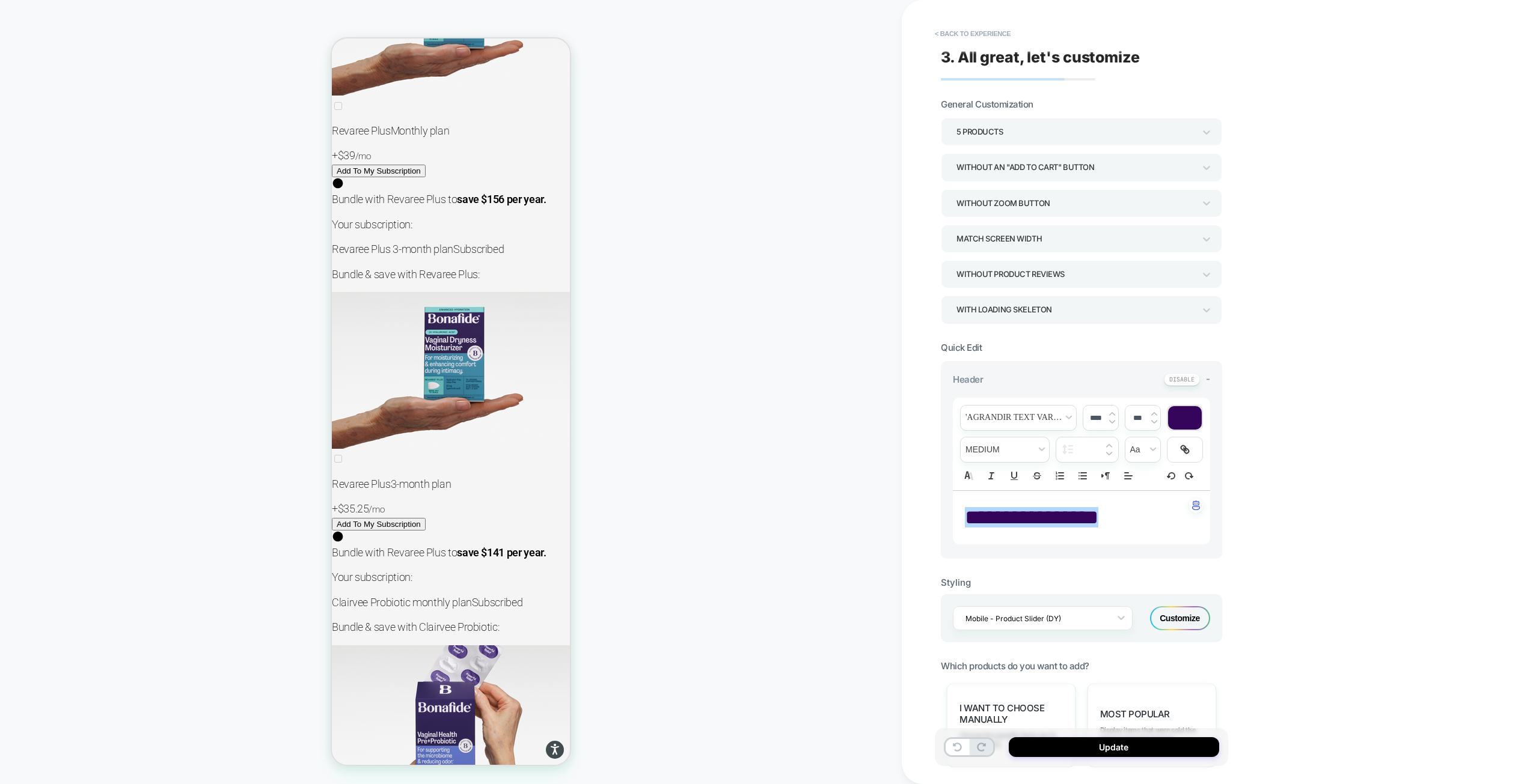
click at [1049, 129] on div "5 Products" at bounding box center [1075, 132] width 238 height 16
click at [987, 286] on div "6 Products" at bounding box center [1081, 288] width 272 height 25
click at [1152, 747] on button "Update" at bounding box center [1114, 747] width 210 height 20
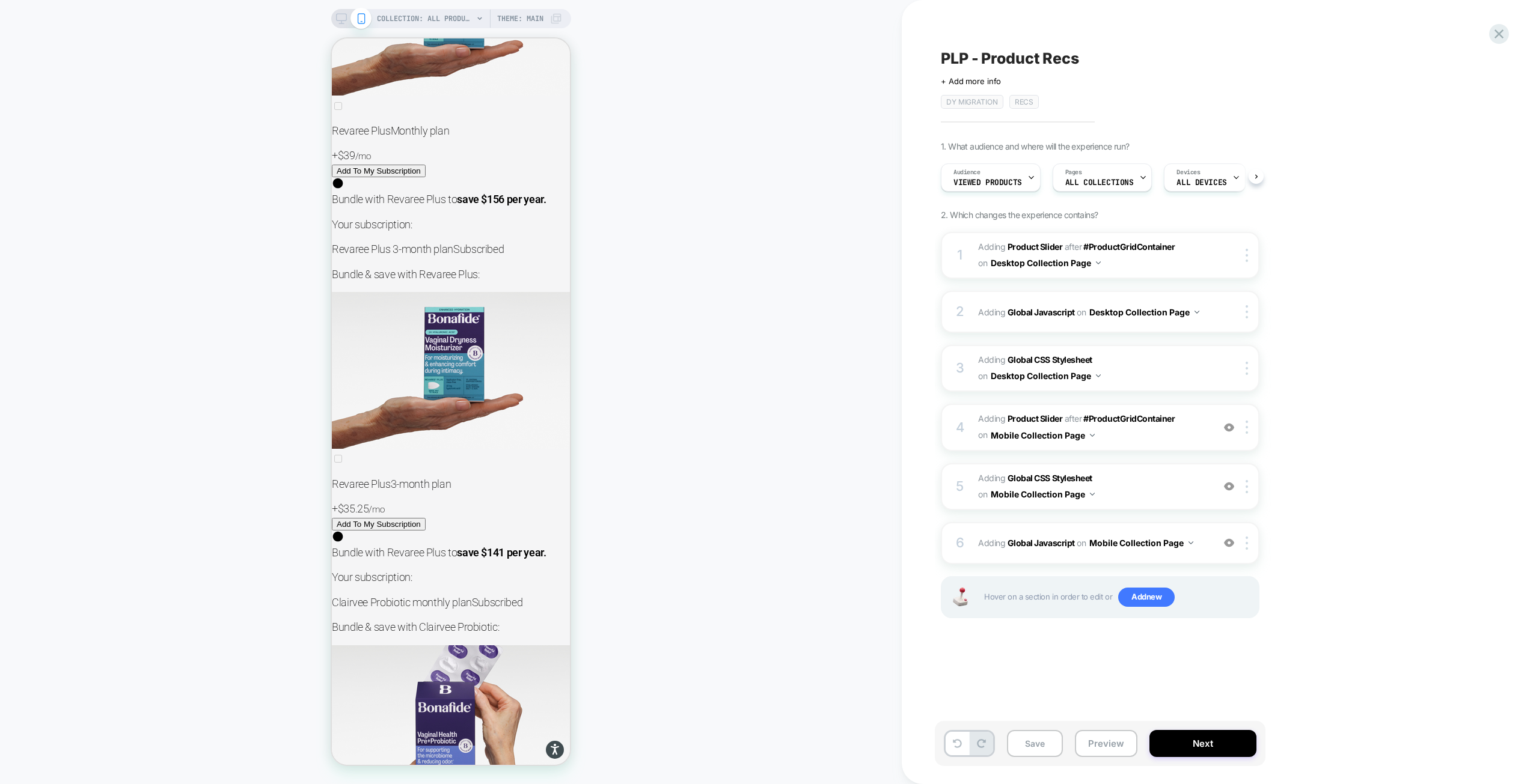
scroll to position [0, 1]
click at [1025, 744] on button "Save" at bounding box center [1034, 743] width 56 height 27
click at [340, 16] on icon at bounding box center [341, 19] width 10 height 10
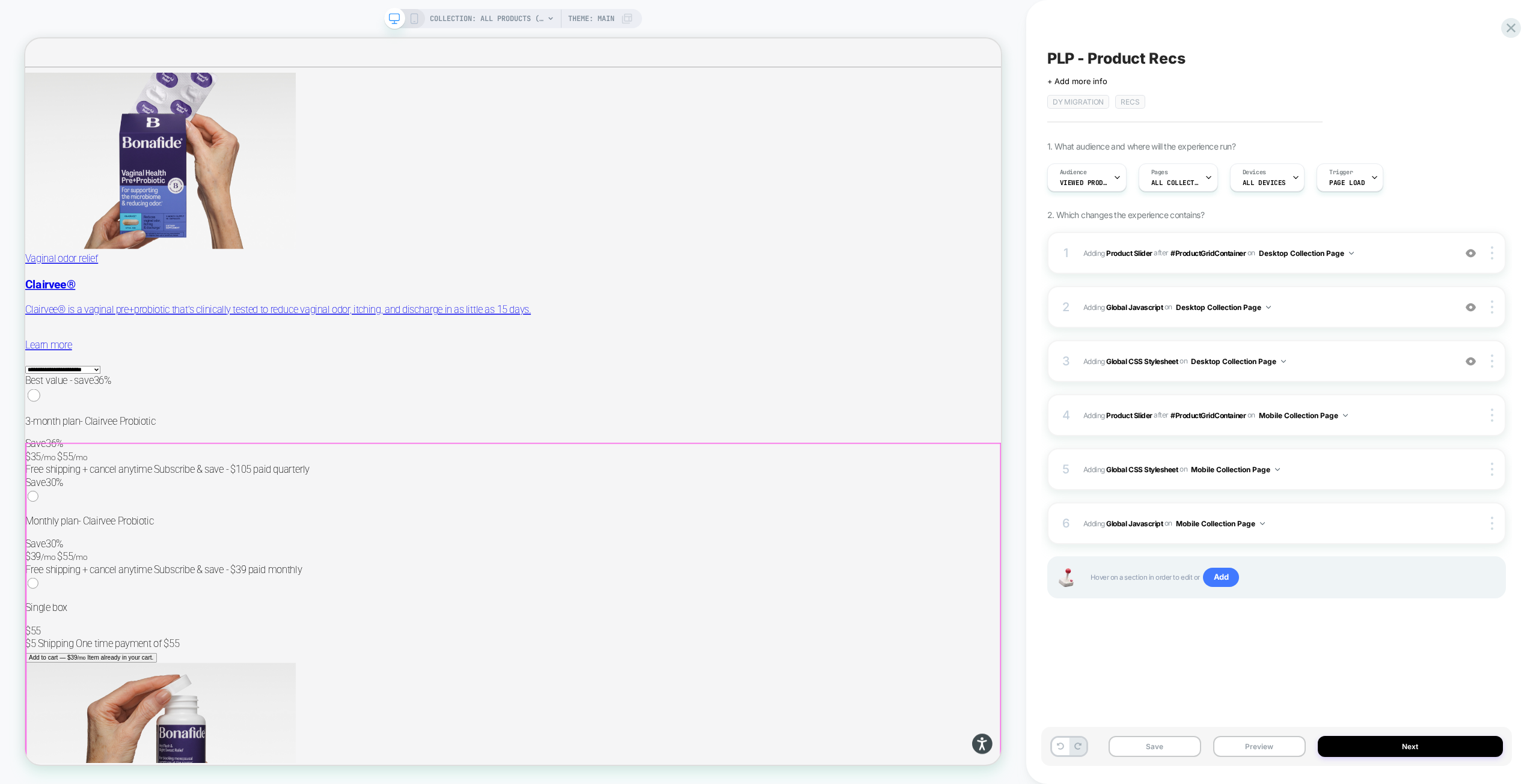
scroll to position [6837, 0]
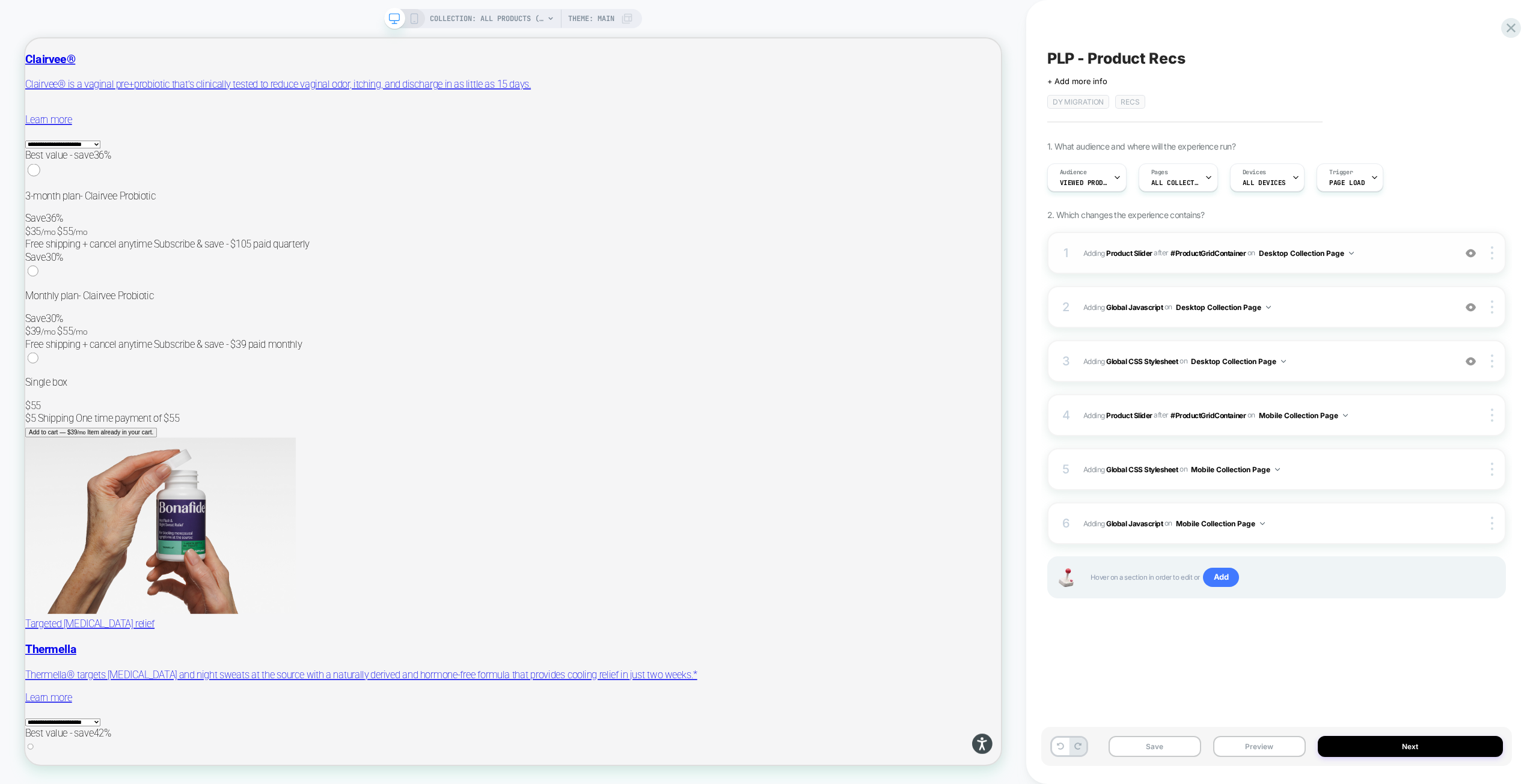
click at [1380, 257] on span "#_loomi_addon_1755016232473_dup1757434986_dup1757435364_dup1758116578 Adding Pr…" at bounding box center [1266, 253] width 366 height 15
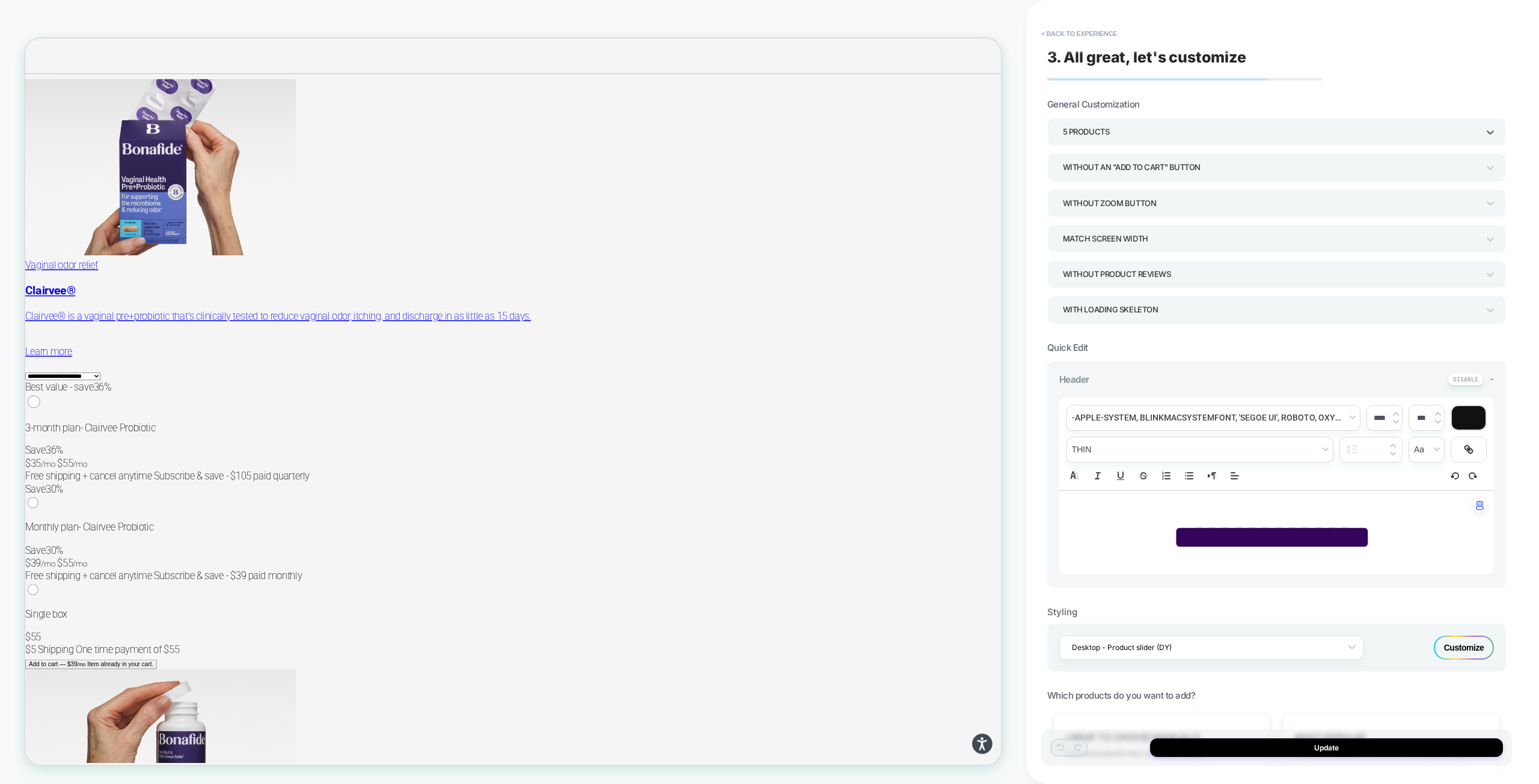
click at [1134, 128] on div "5 Products" at bounding box center [1270, 132] width 415 height 16
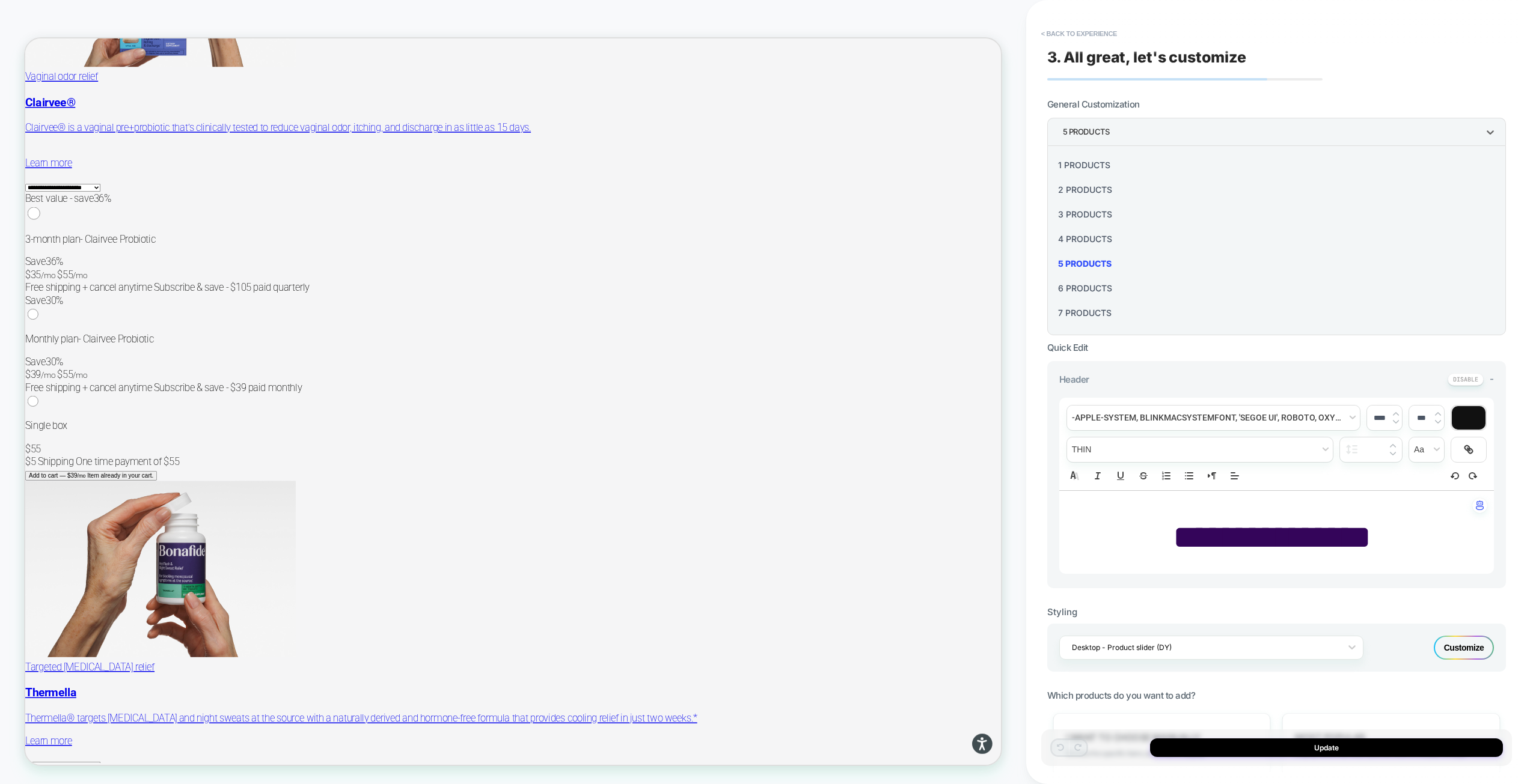
click at [1076, 289] on div "6 Products" at bounding box center [1276, 288] width 449 height 25
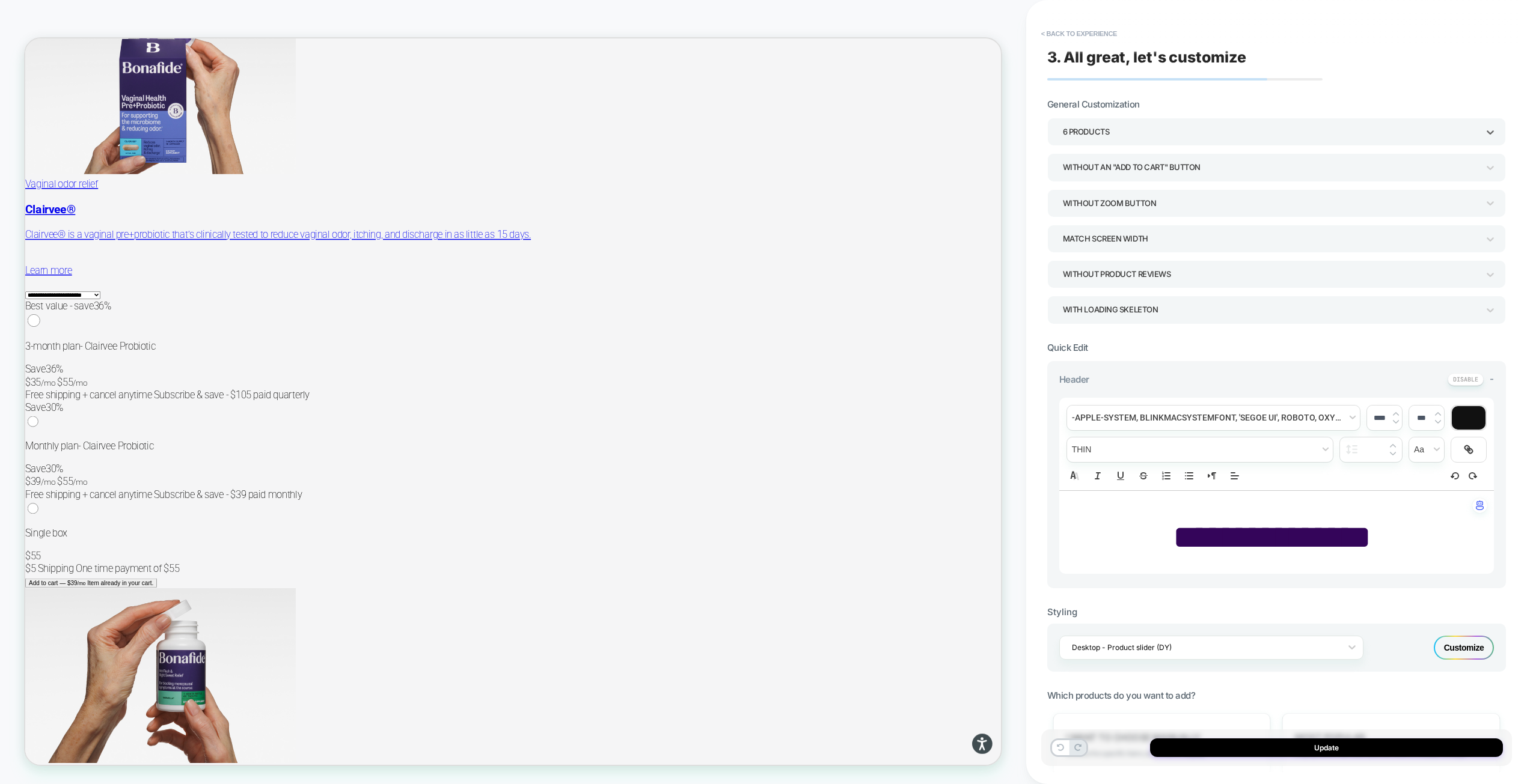
scroll to position [6779, 0]
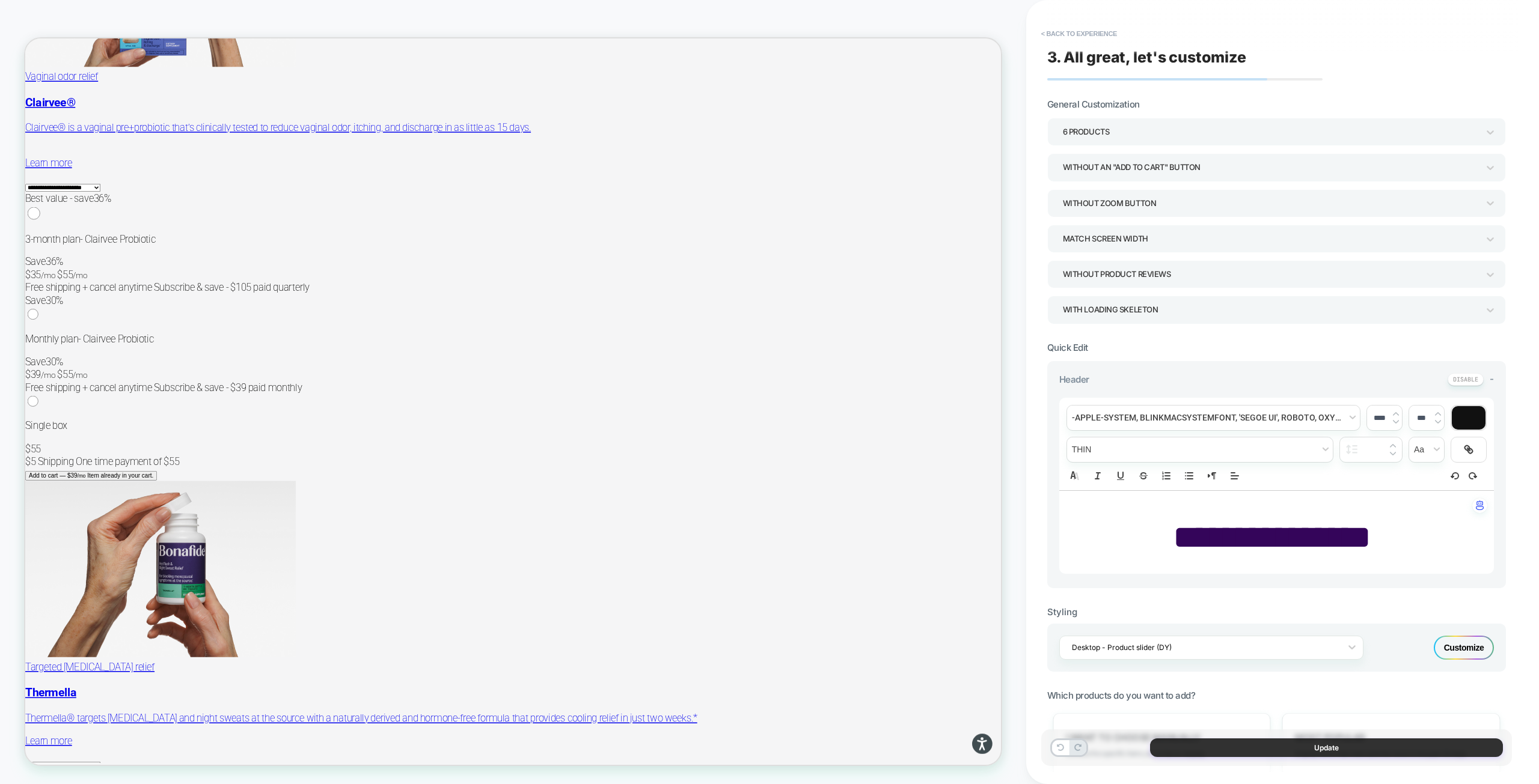
drag, startPoint x: 1243, startPoint y: 737, endPoint x: 1240, endPoint y: 747, distance: 10.4
click at [1241, 742] on div "Update" at bounding box center [1276, 747] width 471 height 37
click at [1240, 747] on button "Update" at bounding box center [1326, 747] width 353 height 19
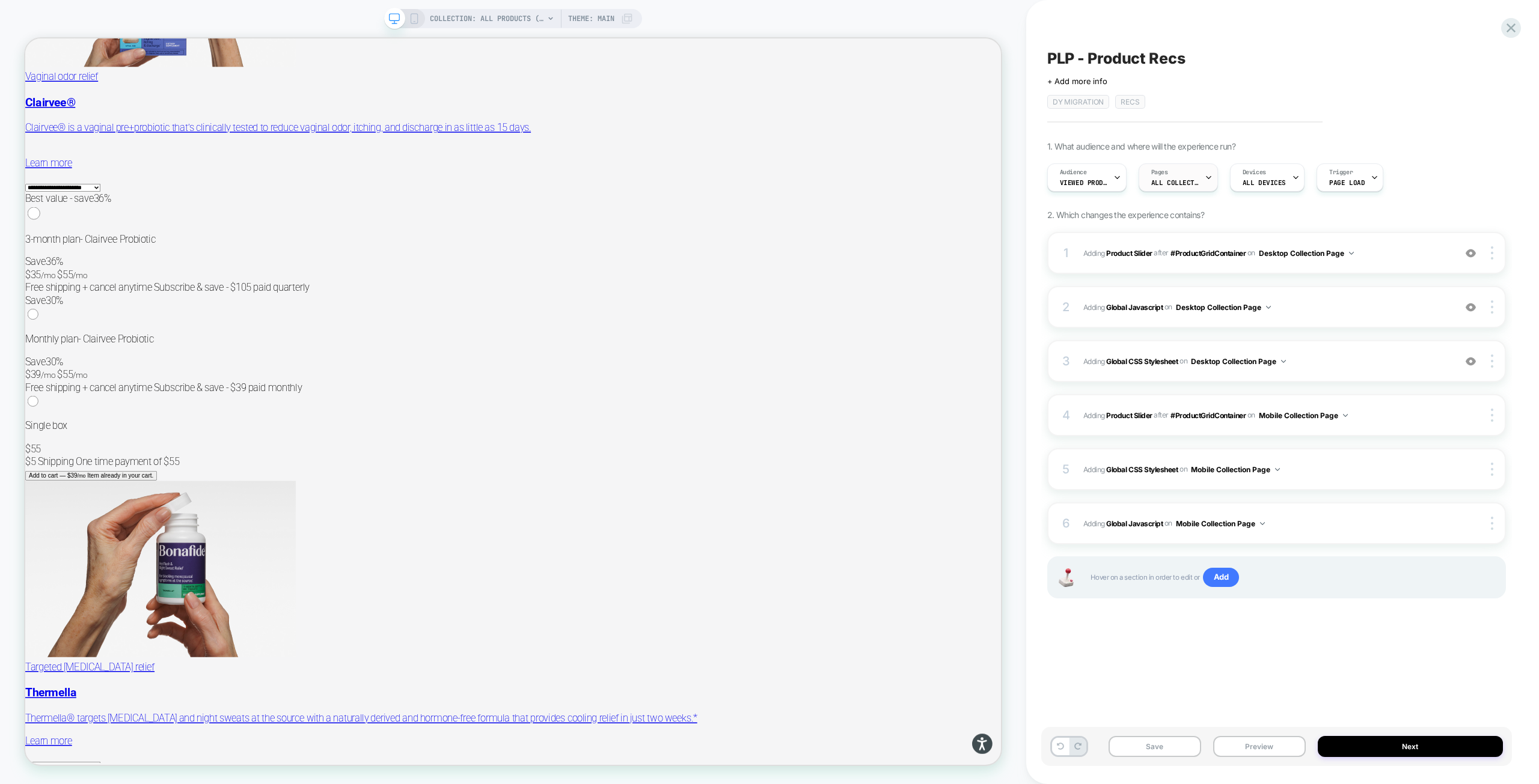
click at [1198, 175] on div "Pages ALL COLLECTIONS" at bounding box center [1175, 178] width 72 height 27
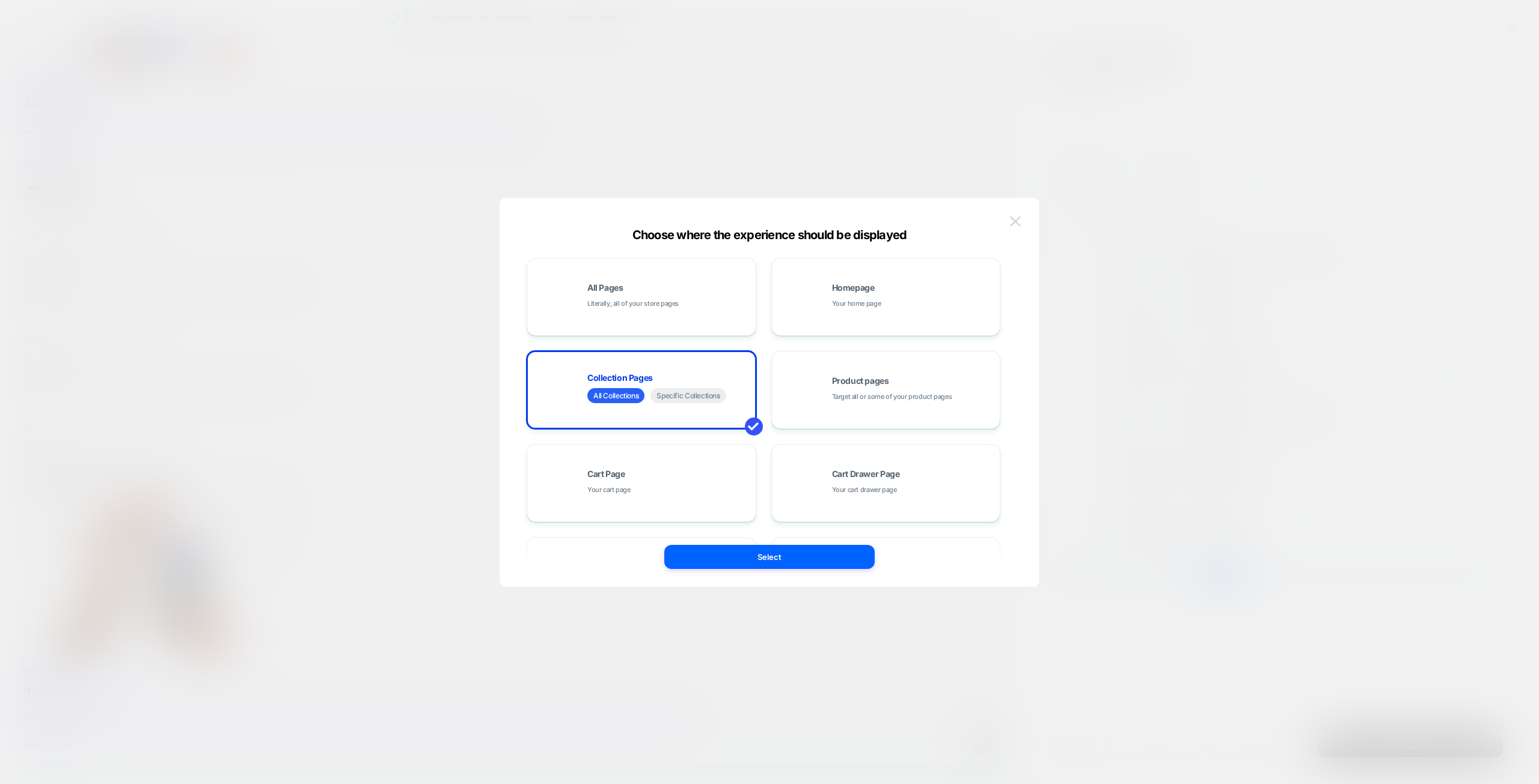
click at [1017, 217] on img at bounding box center [1015, 222] width 10 height 10
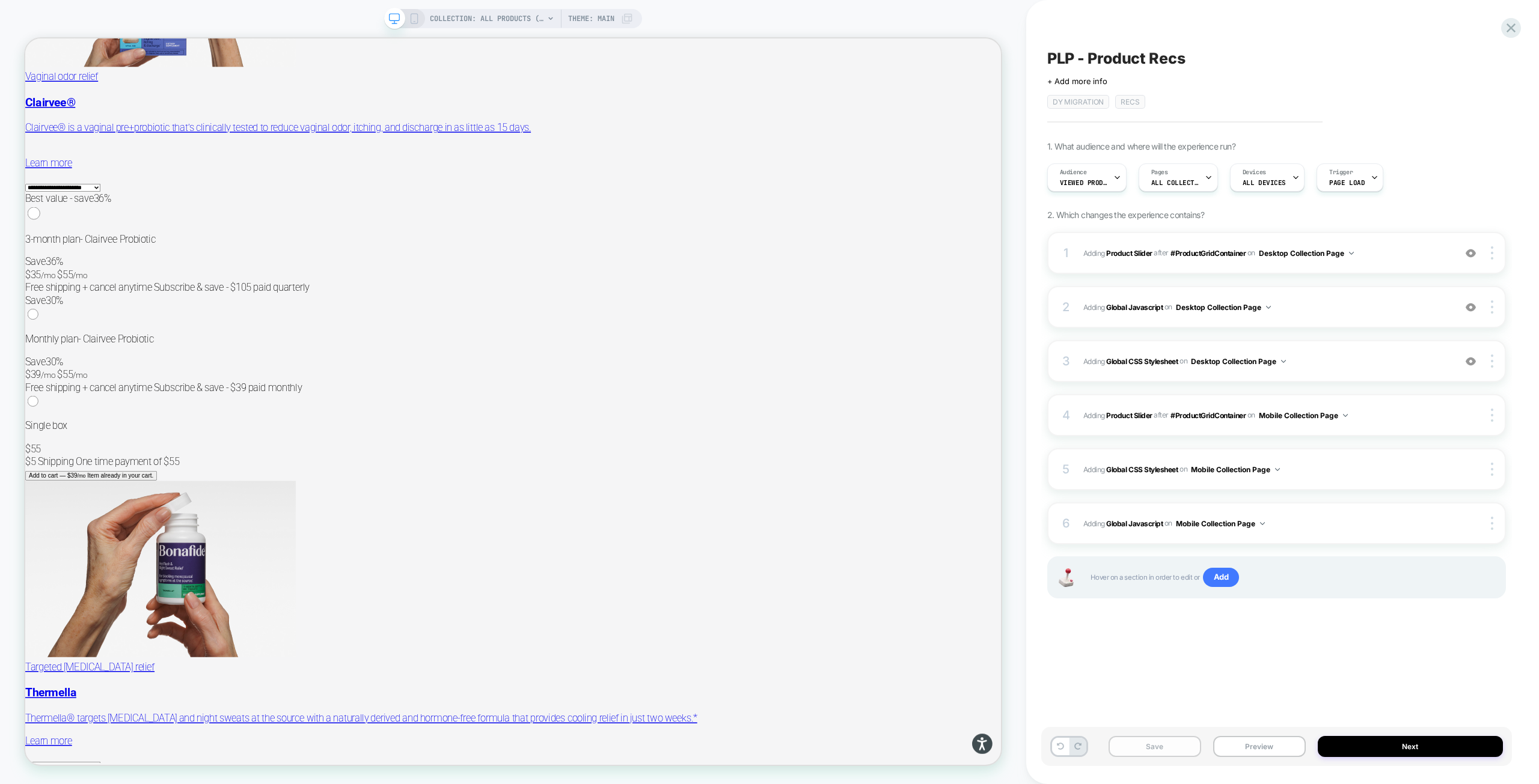
click at [1182, 749] on button "Save" at bounding box center [1155, 747] width 93 height 21
click at [1388, 742] on button "Next" at bounding box center [1410, 747] width 185 height 21
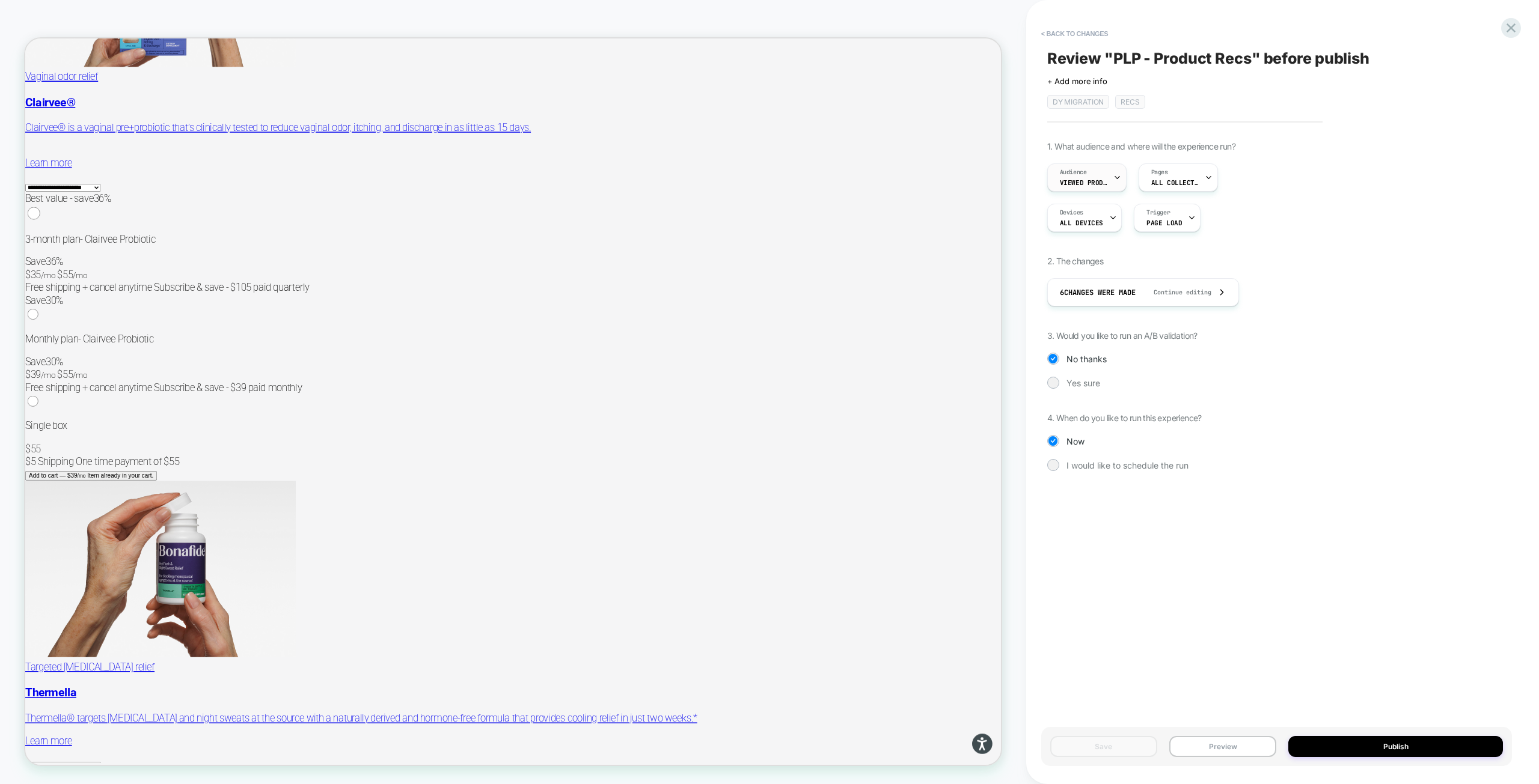
click at [1090, 181] on span "Viewed Products" at bounding box center [1084, 182] width 48 height 8
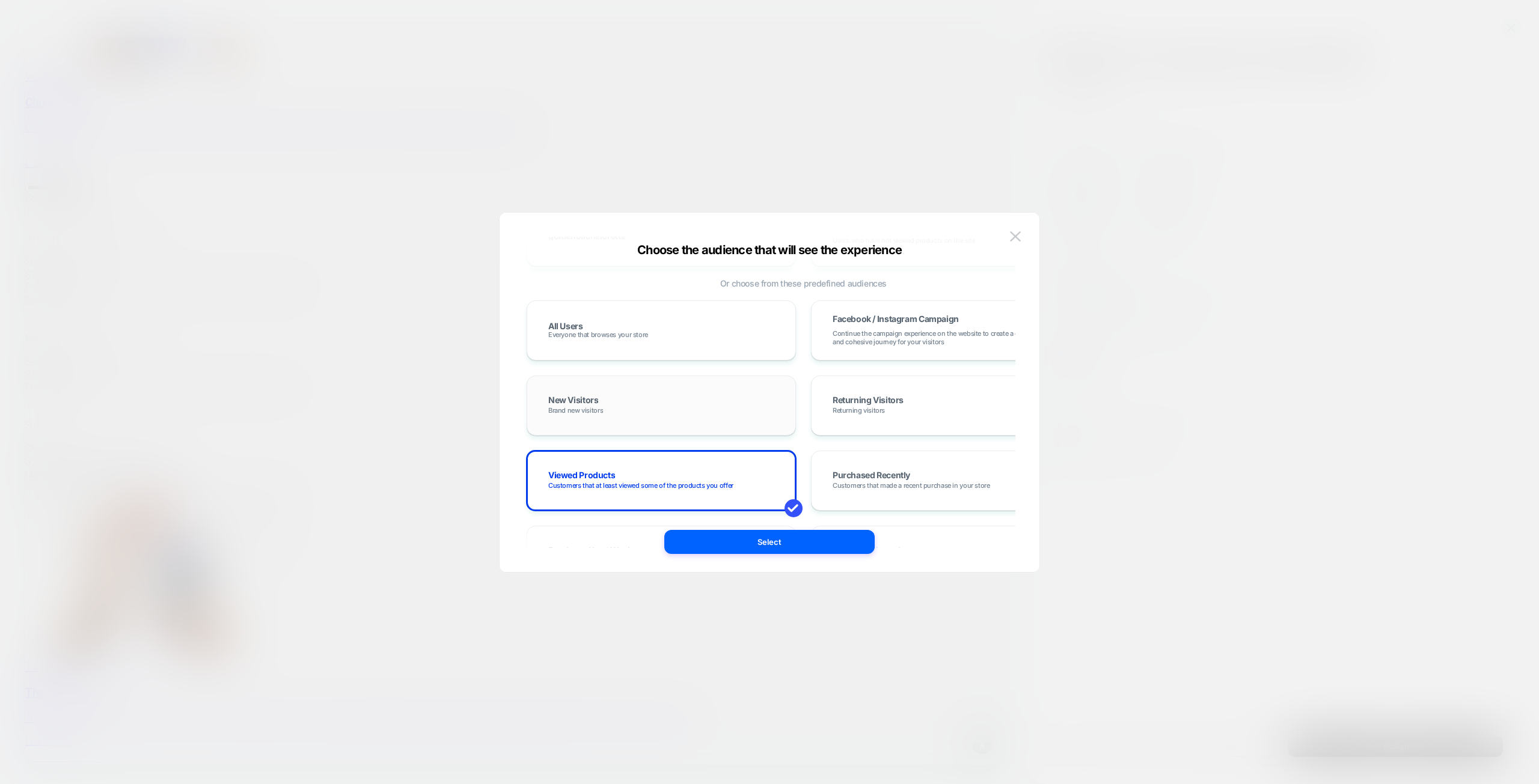
scroll to position [421, 0]
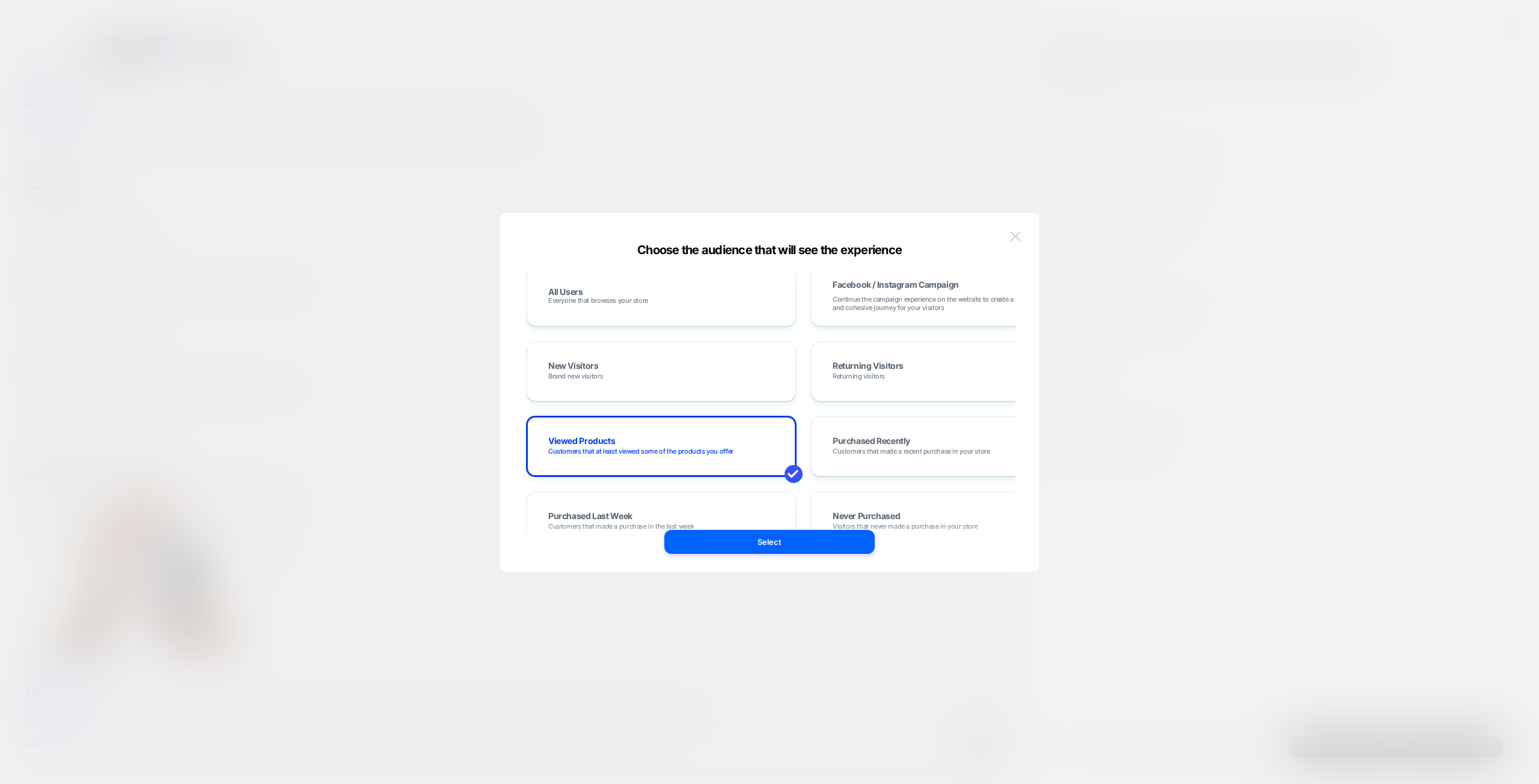
click at [1021, 236] on button at bounding box center [1015, 236] width 18 height 18
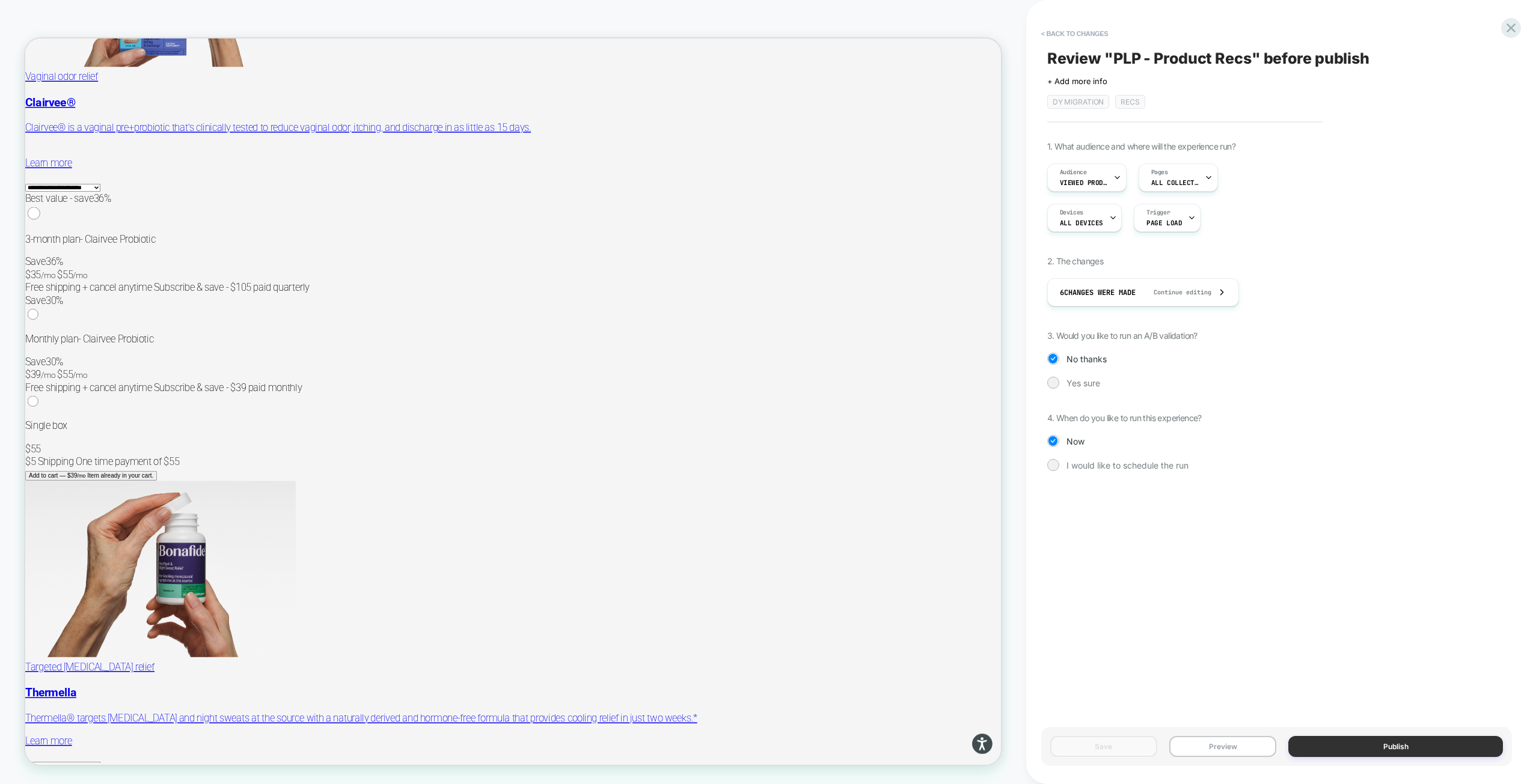
click at [1333, 744] on button "Publish" at bounding box center [1396, 747] width 215 height 21
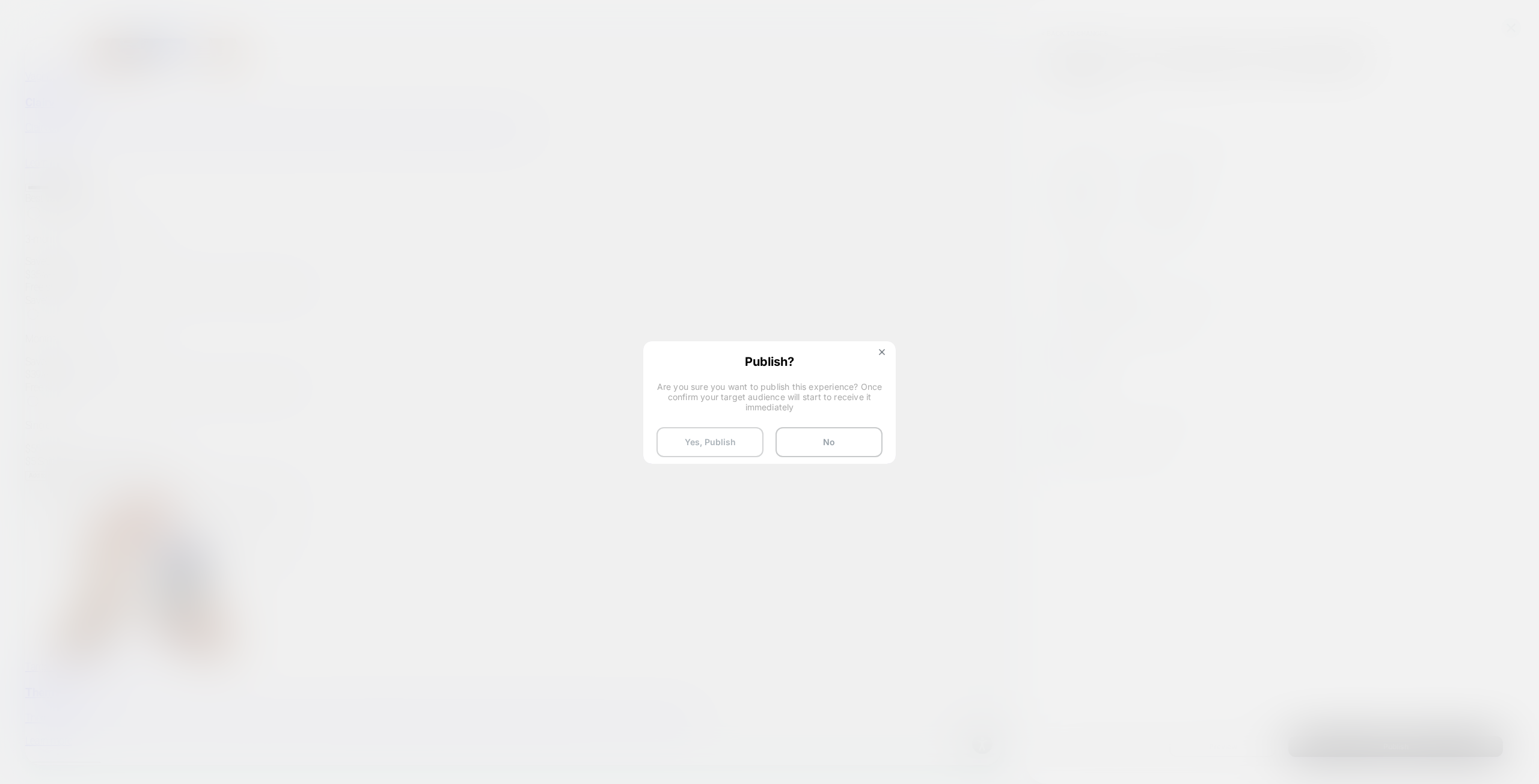
click at [752, 439] on button "Yes, Publish" at bounding box center [709, 442] width 107 height 30
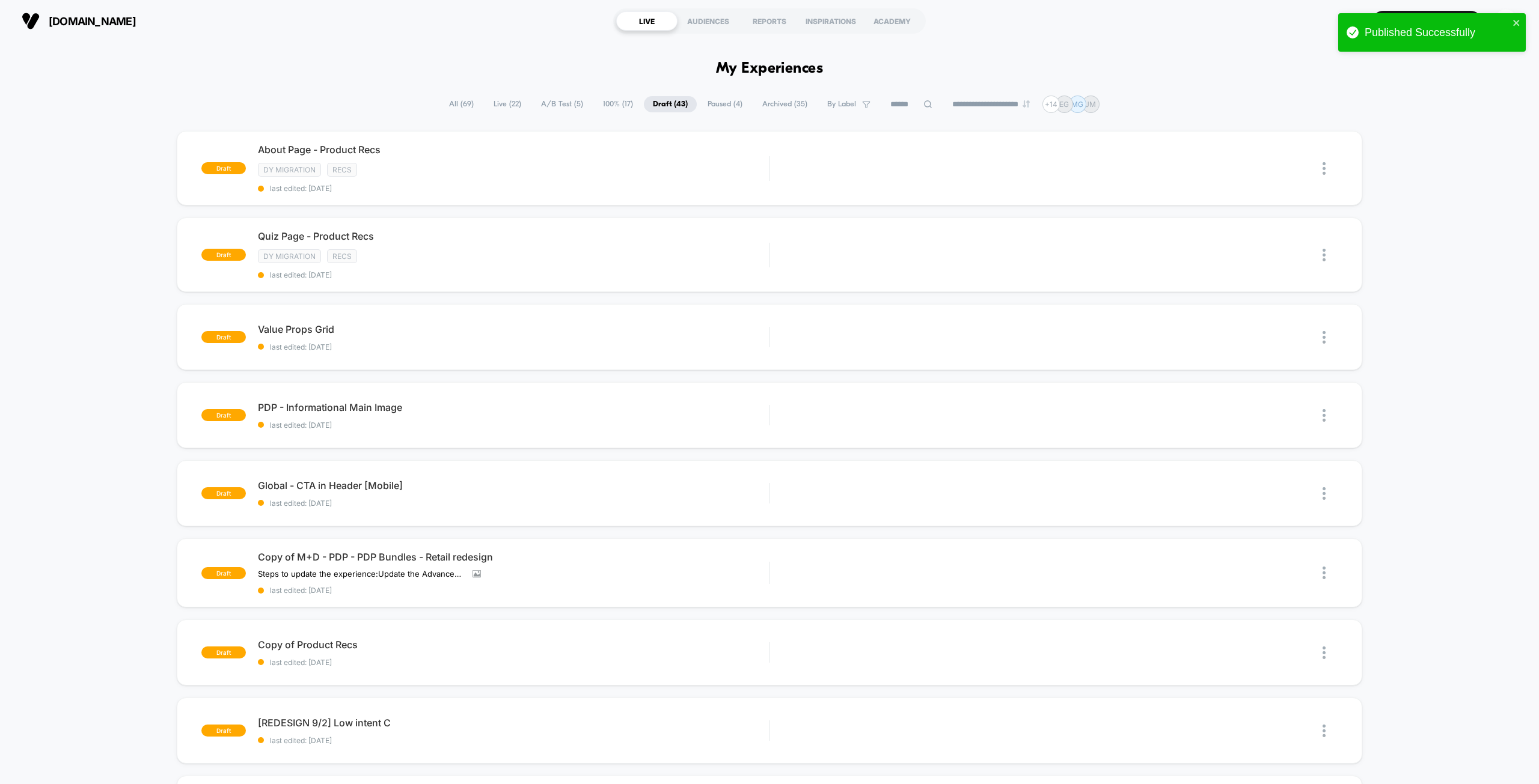
click at [604, 104] on span "100% ( 17 )" at bounding box center [618, 104] width 48 height 16
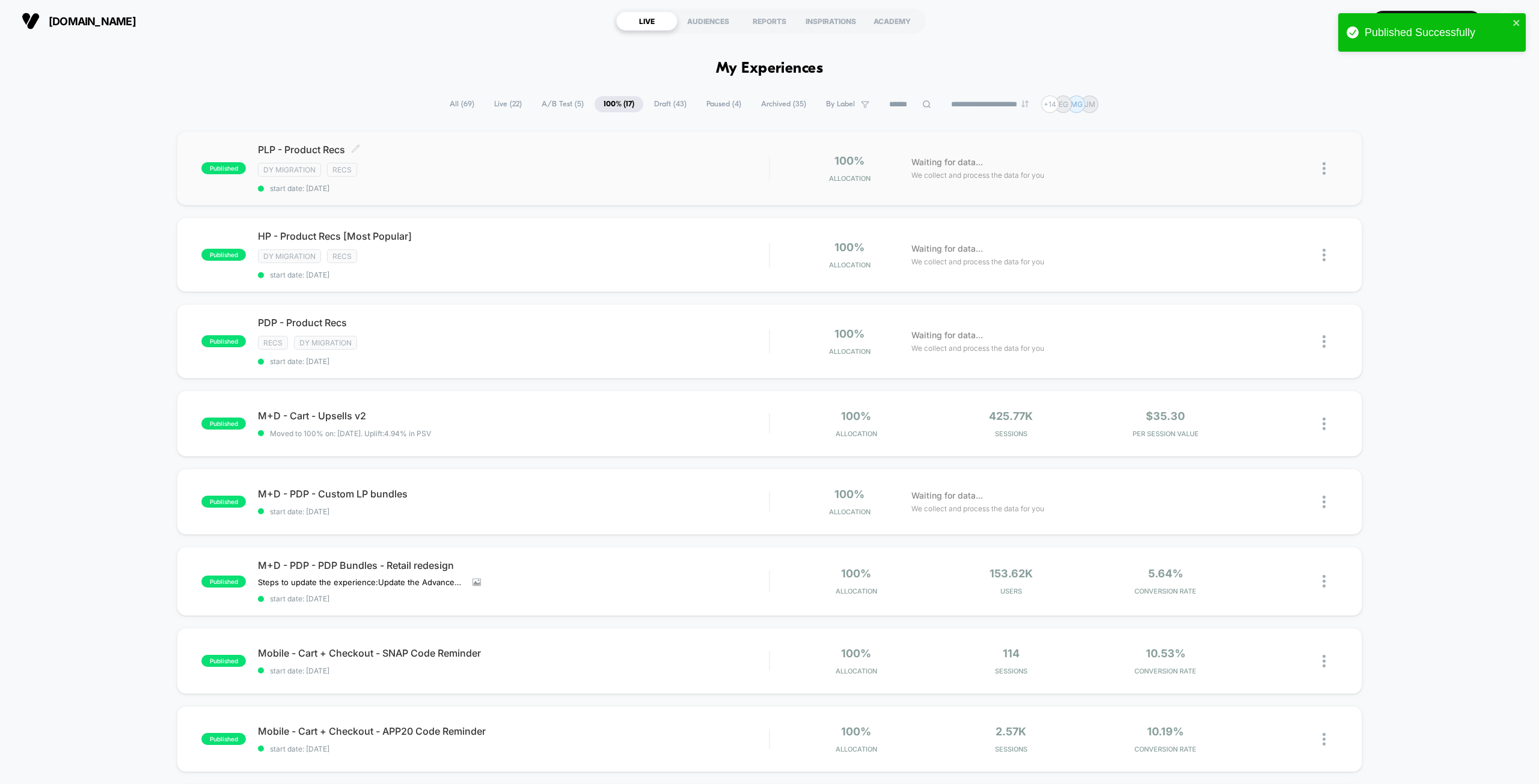
click at [360, 147] on icon at bounding box center [356, 148] width 7 height 7
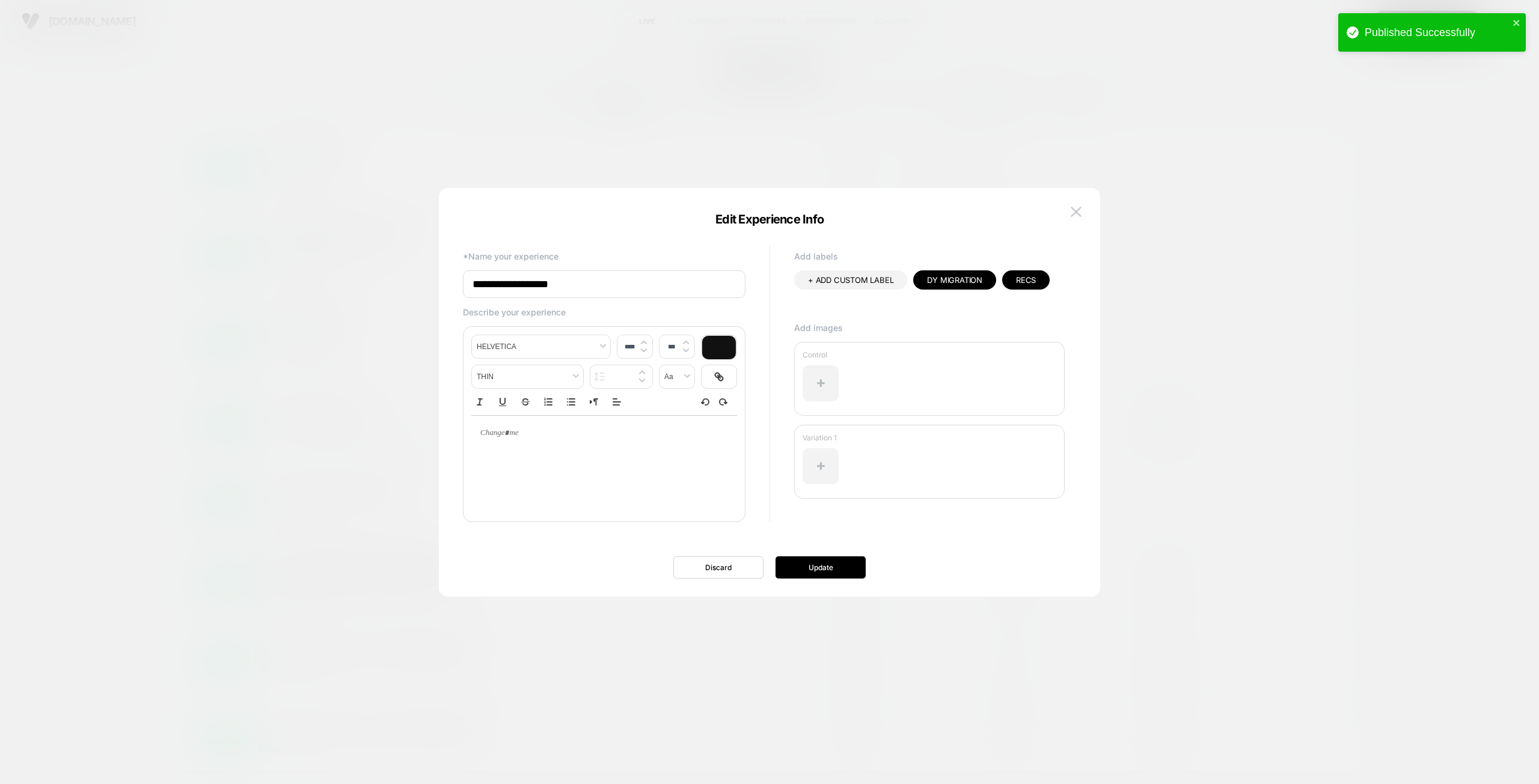
click at [593, 289] on input "**********" at bounding box center [604, 283] width 283 height 28
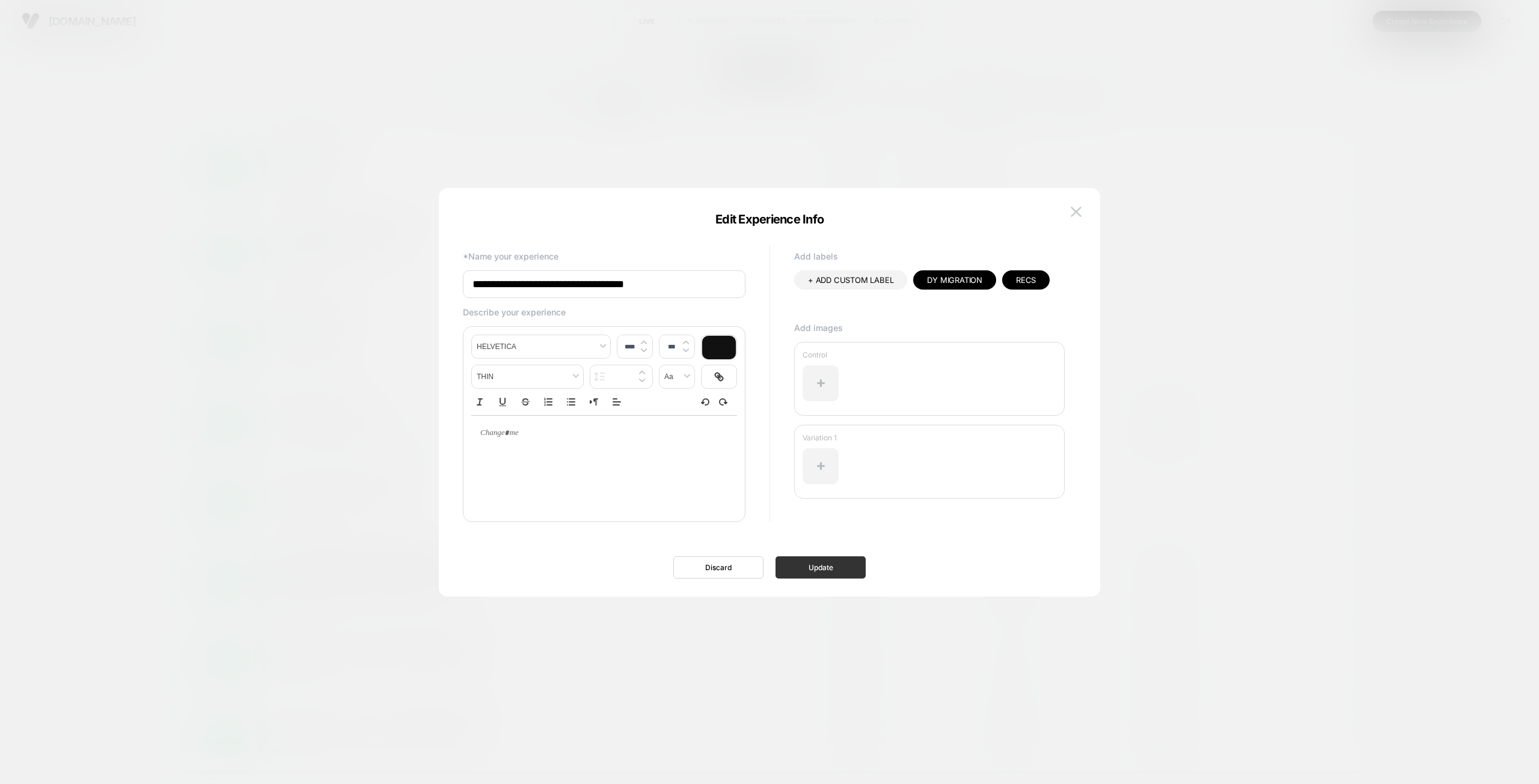
type input "**********"
click at [852, 570] on button "Update" at bounding box center [820, 568] width 90 height 22
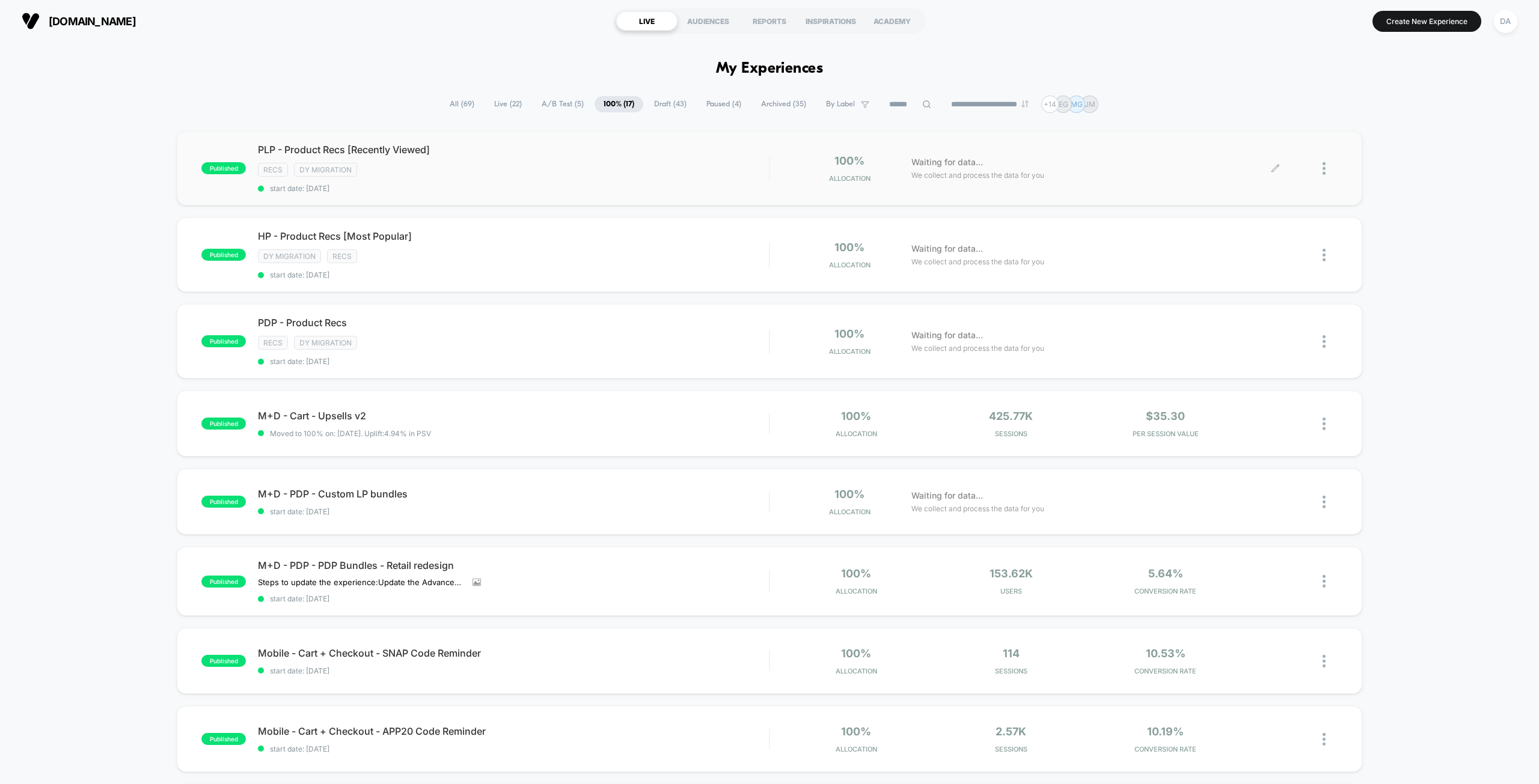
click at [1326, 172] on div at bounding box center [1330, 169] width 15 height 28
click at [1264, 131] on div "Duplicate" at bounding box center [1262, 127] width 108 height 27
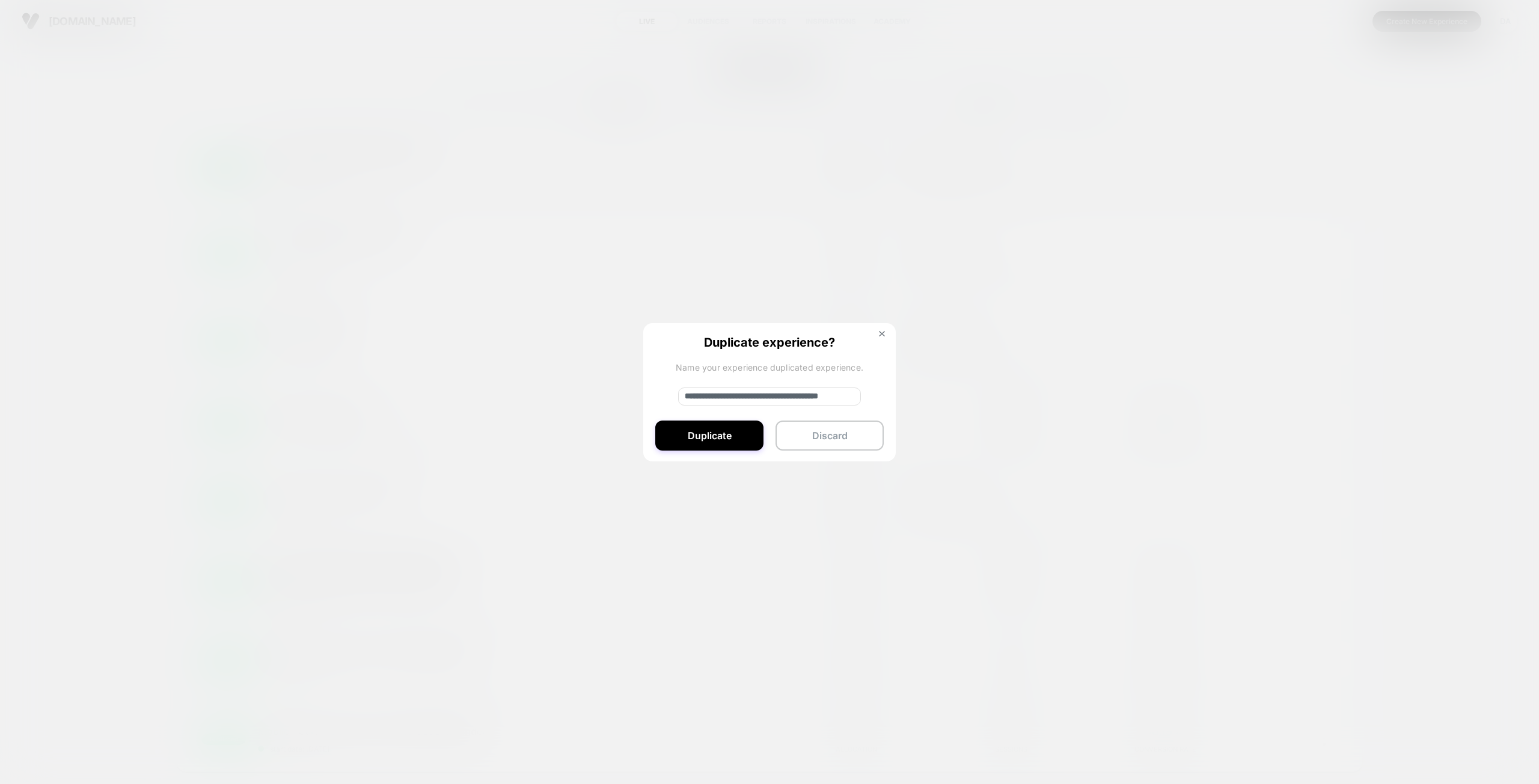
click at [746, 389] on input "**********" at bounding box center [769, 396] width 183 height 18
drag, startPoint x: 724, startPoint y: 395, endPoint x: 637, endPoint y: 391, distance: 87.1
click at [1323, 183] on div "**********" at bounding box center [1330, 169] width 15 height 28
drag, startPoint x: 786, startPoint y: 395, endPoint x: 850, endPoint y: 398, distance: 64.1
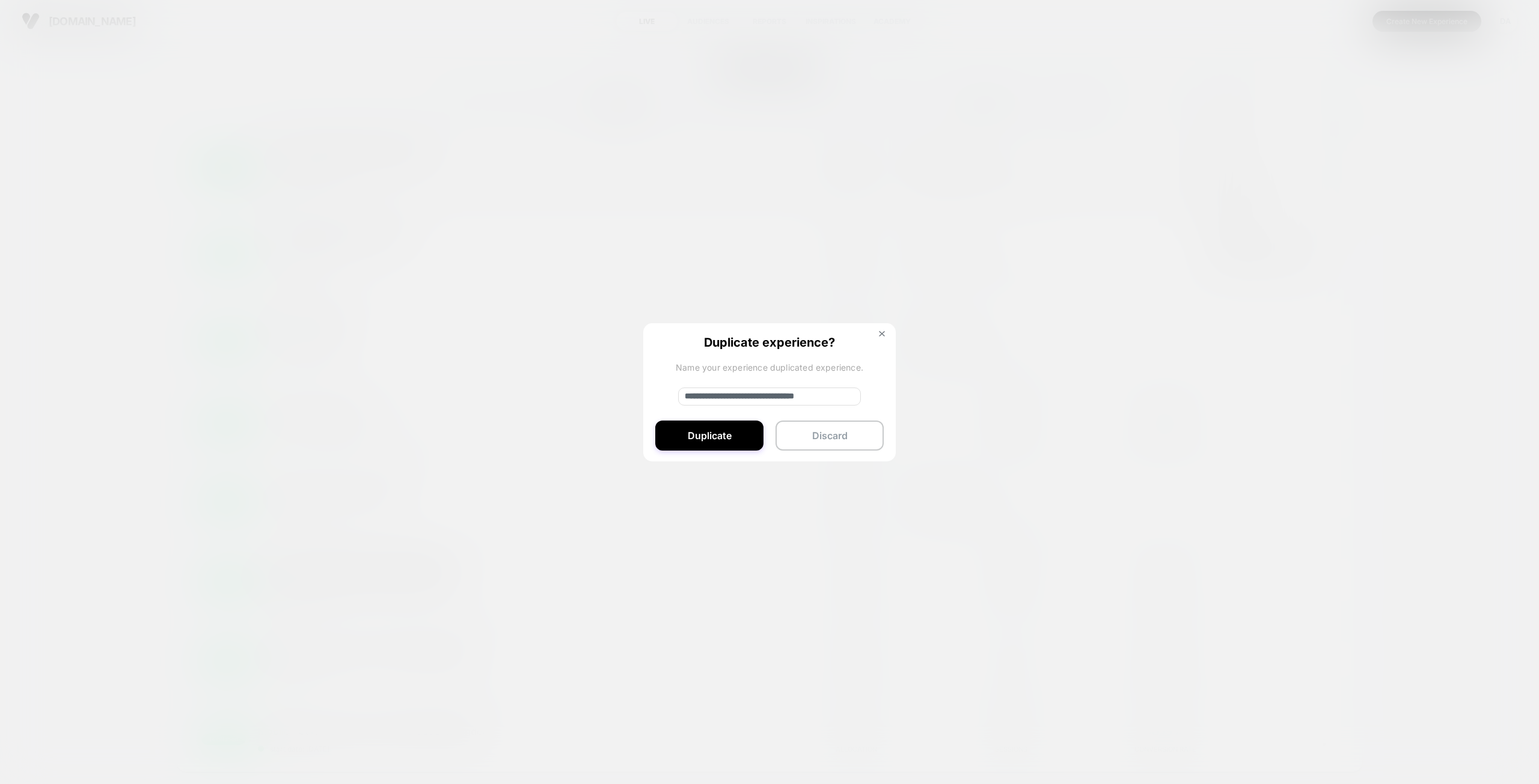
click at [850, 398] on input "**********" at bounding box center [769, 396] width 183 height 18
type input "**********"
click at [752, 443] on button "Duplicate" at bounding box center [709, 436] width 108 height 30
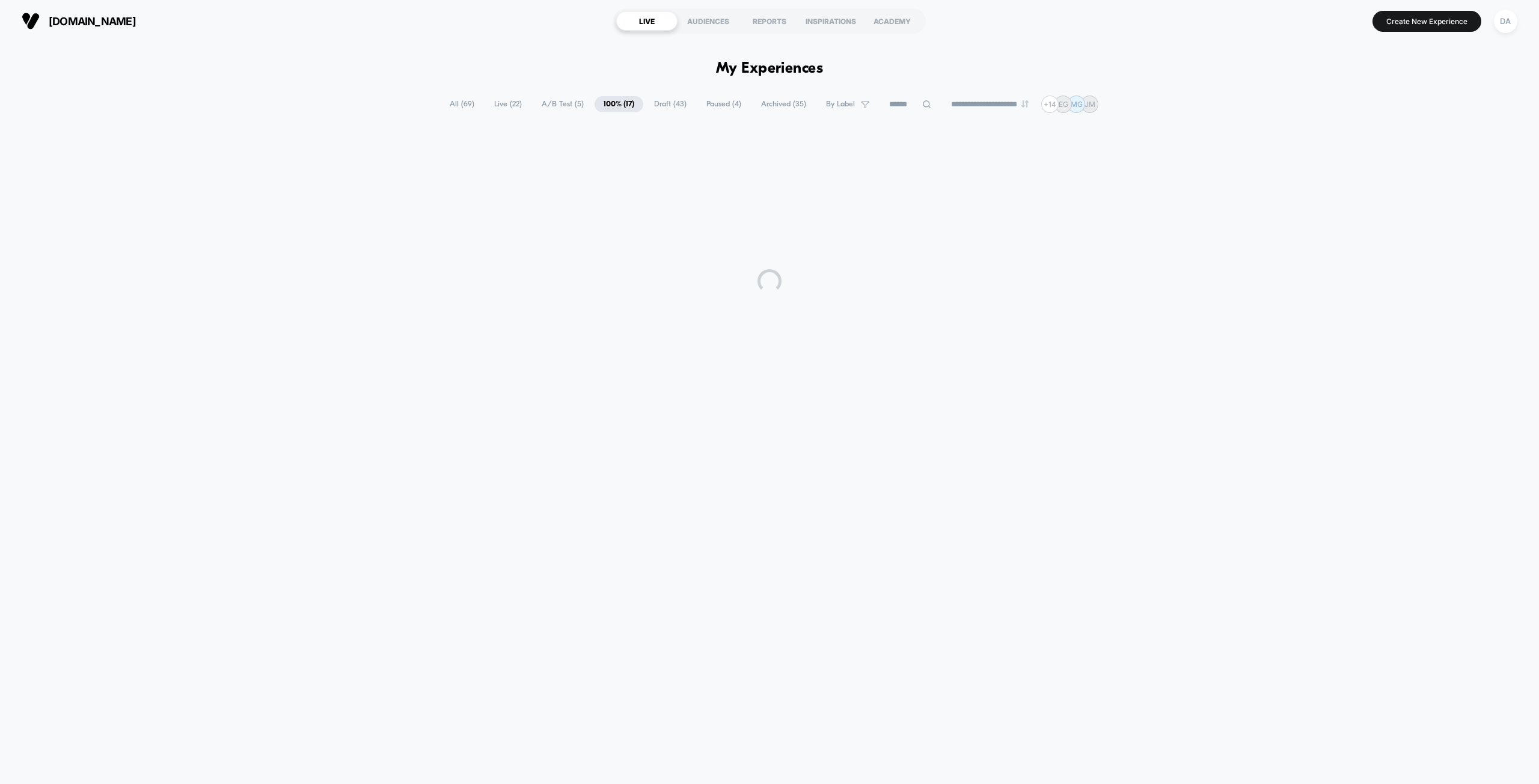
click at [563, 98] on span "A/B Test ( 5 )" at bounding box center [563, 104] width 60 height 16
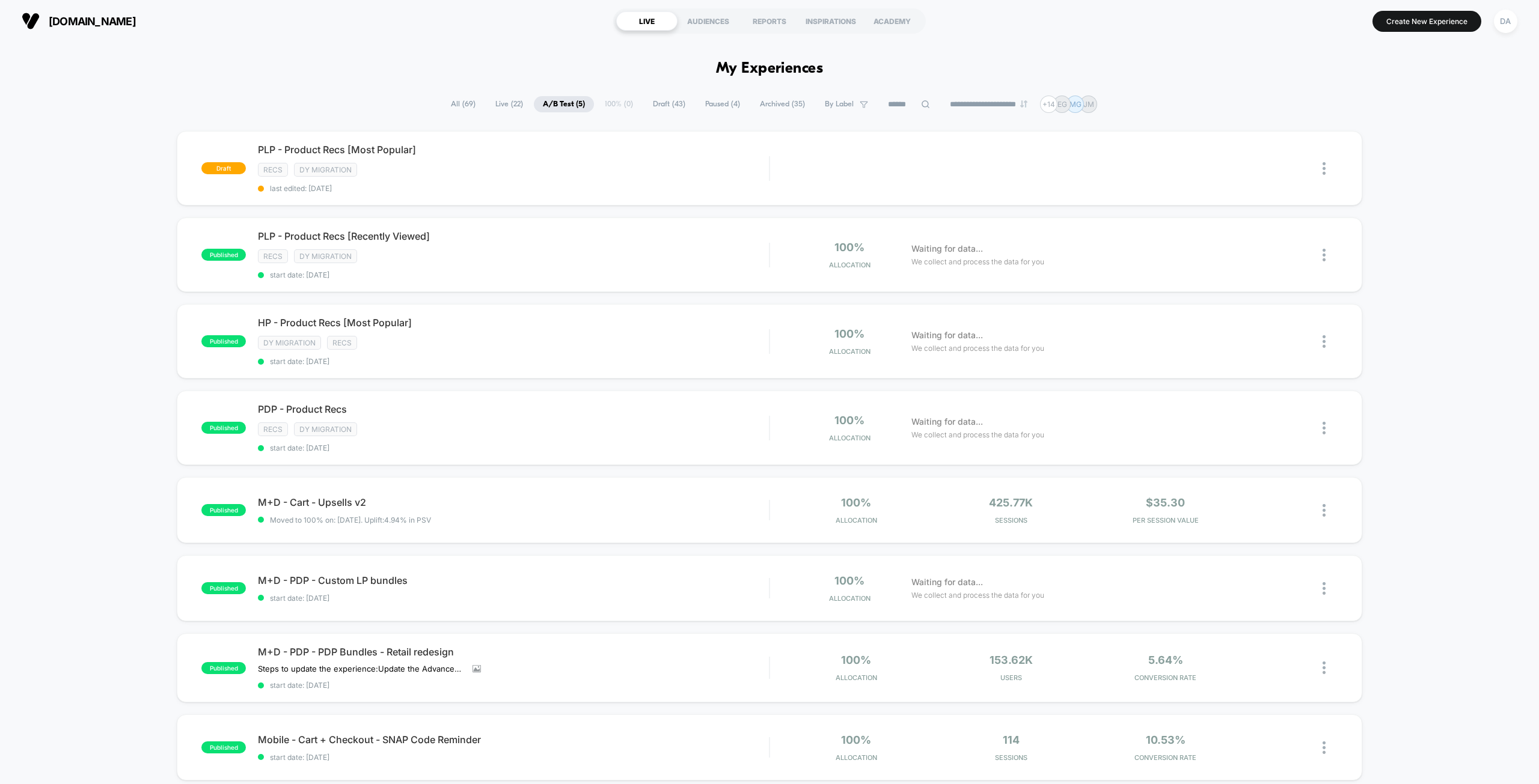
click at [660, 105] on span "Draft ( 43 )" at bounding box center [669, 104] width 51 height 16
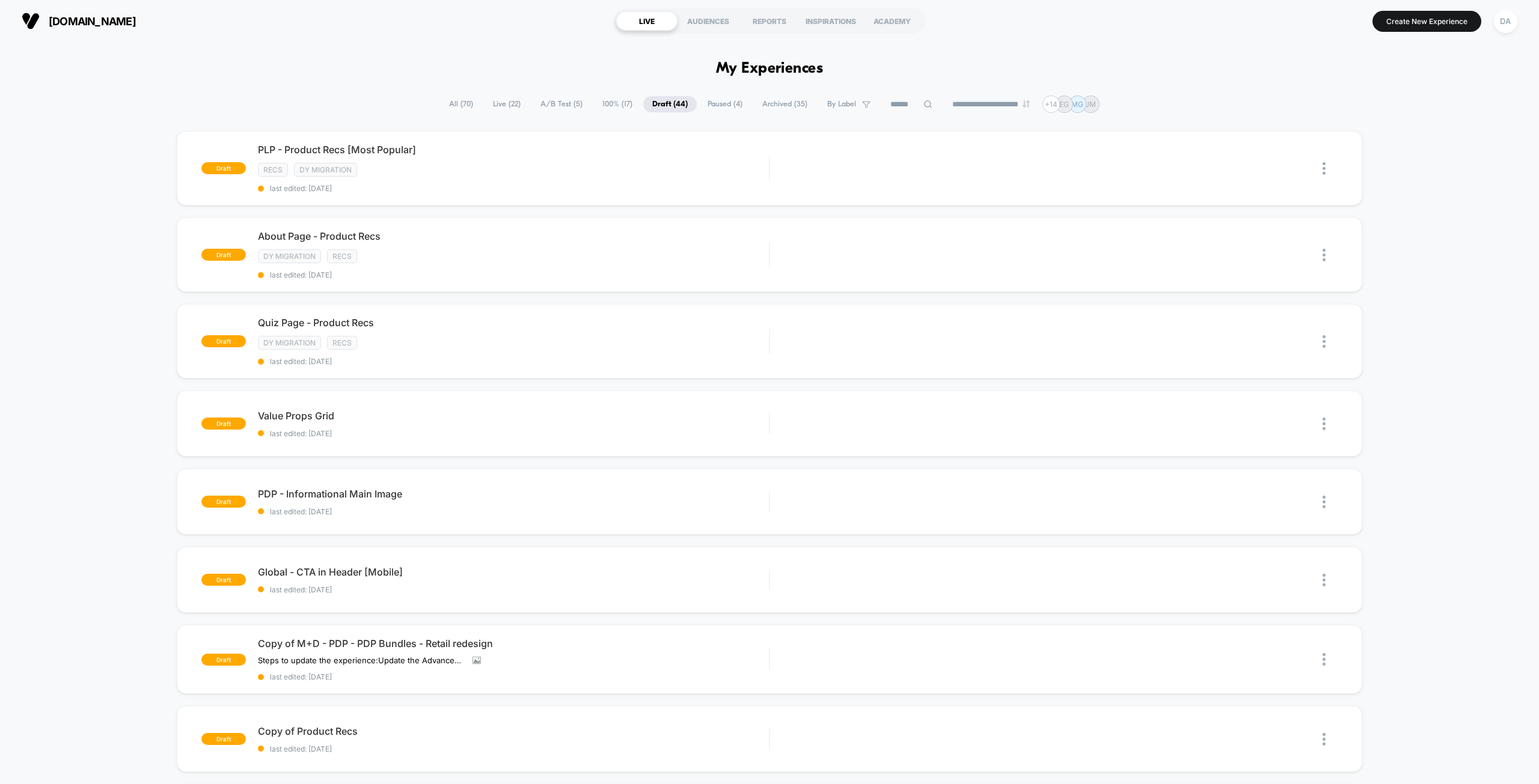
click at [549, 101] on span "A/B Test ( 5 )" at bounding box center [561, 104] width 60 height 16
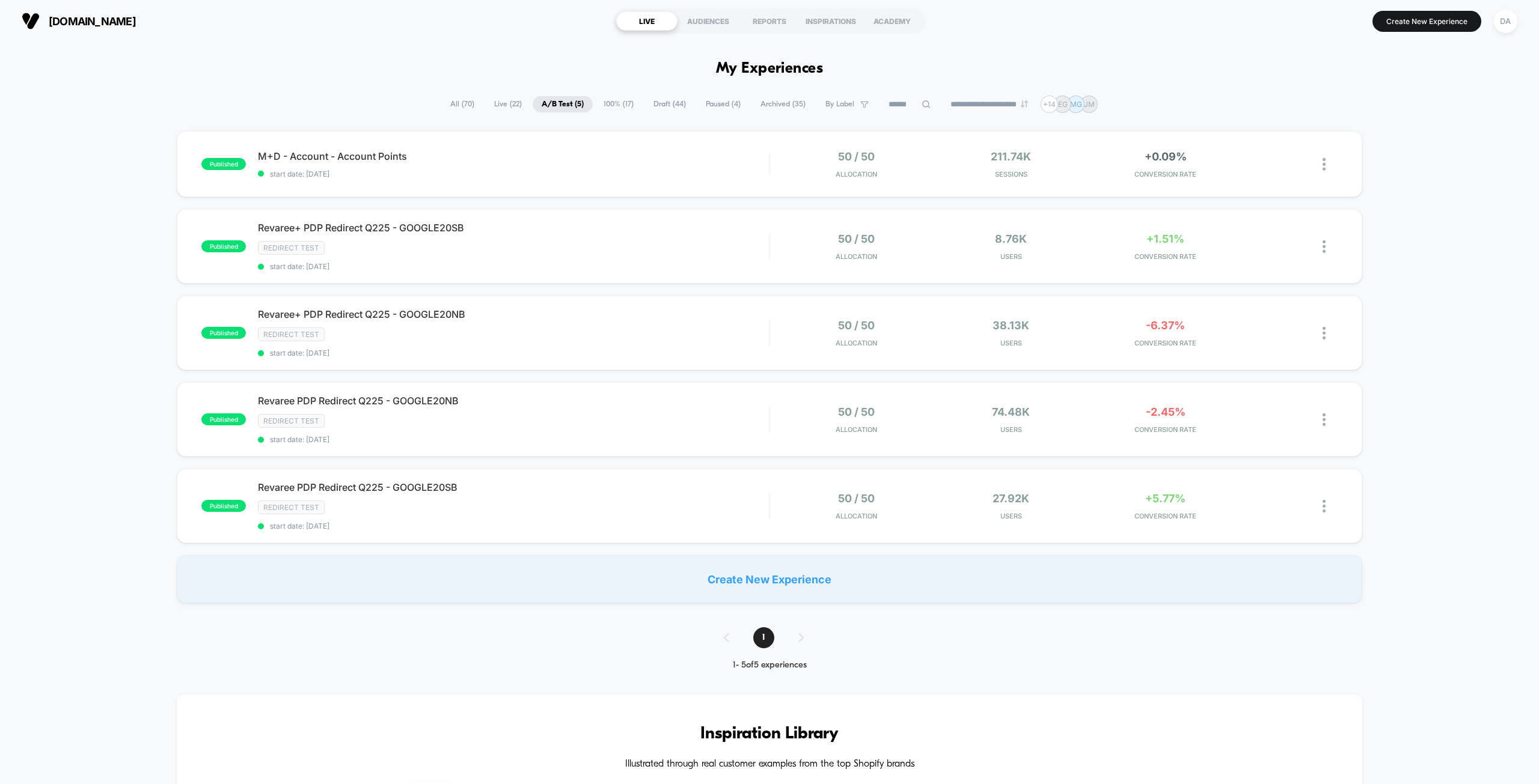
click at [634, 100] on span "100% ( 17 )" at bounding box center [618, 104] width 48 height 16
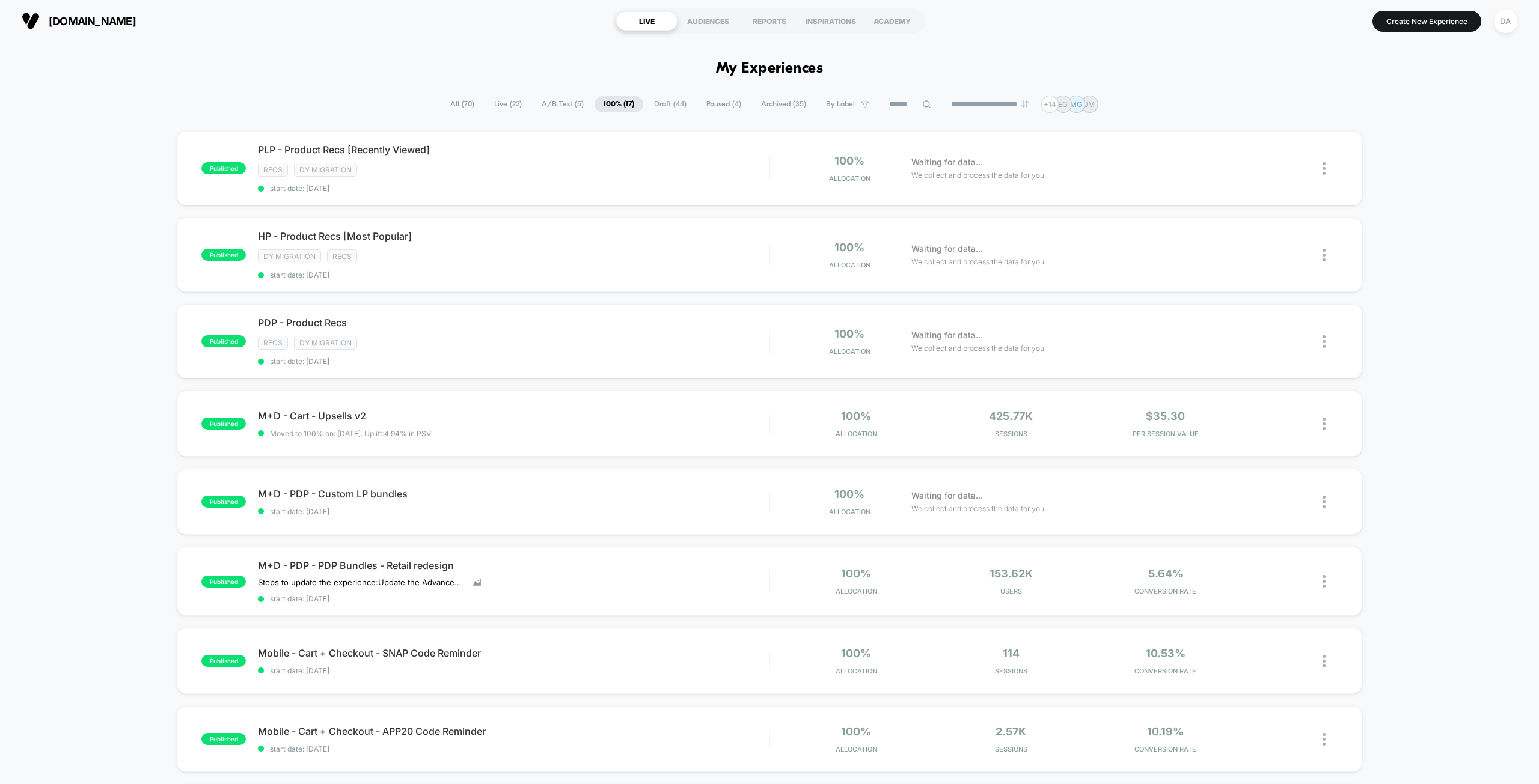
click at [664, 101] on span "Draft ( 44 )" at bounding box center [670, 104] width 51 height 16
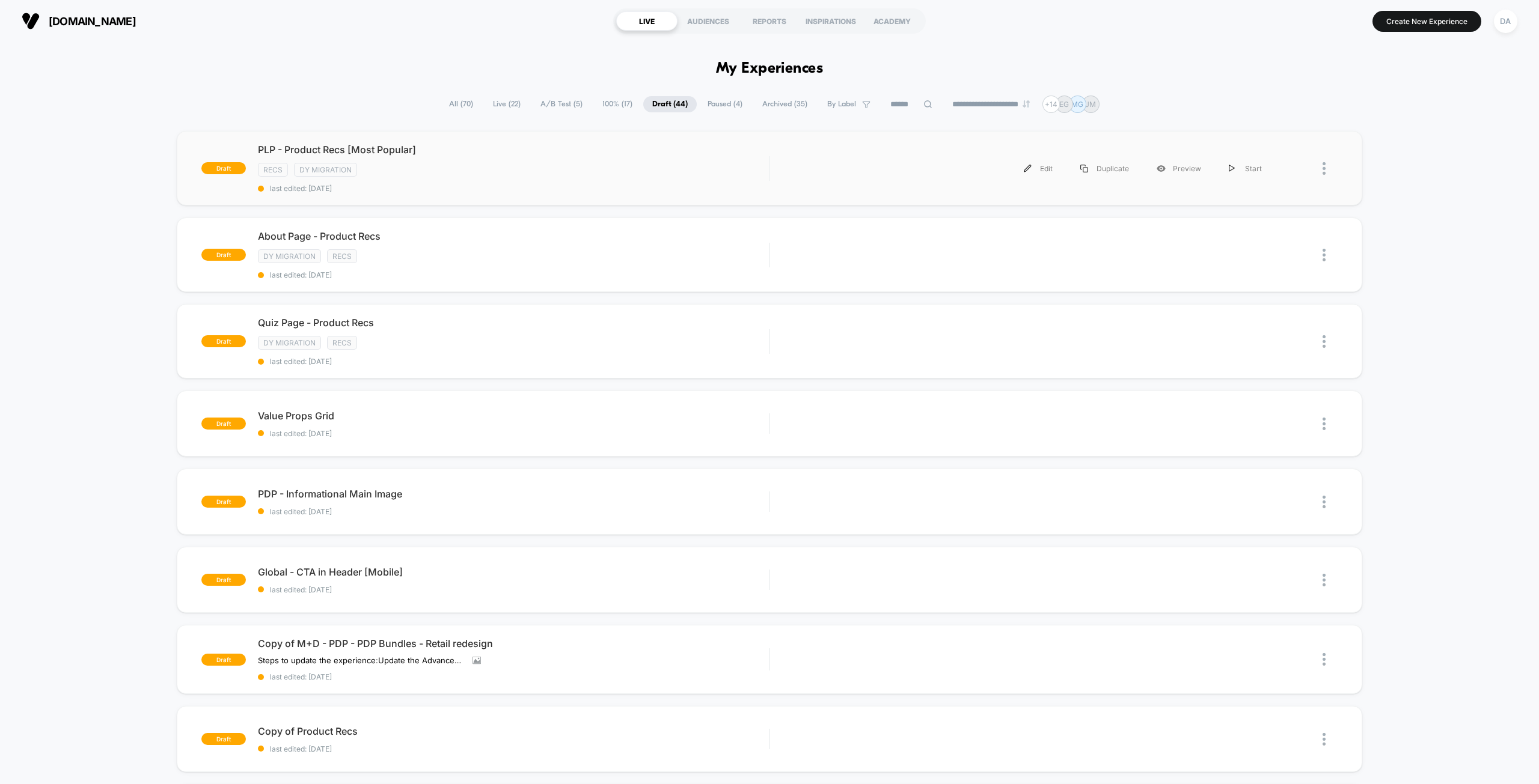
click at [894, 163] on div "Edit Duplicate Preview Start" at bounding box center [1028, 169] width 493 height 27
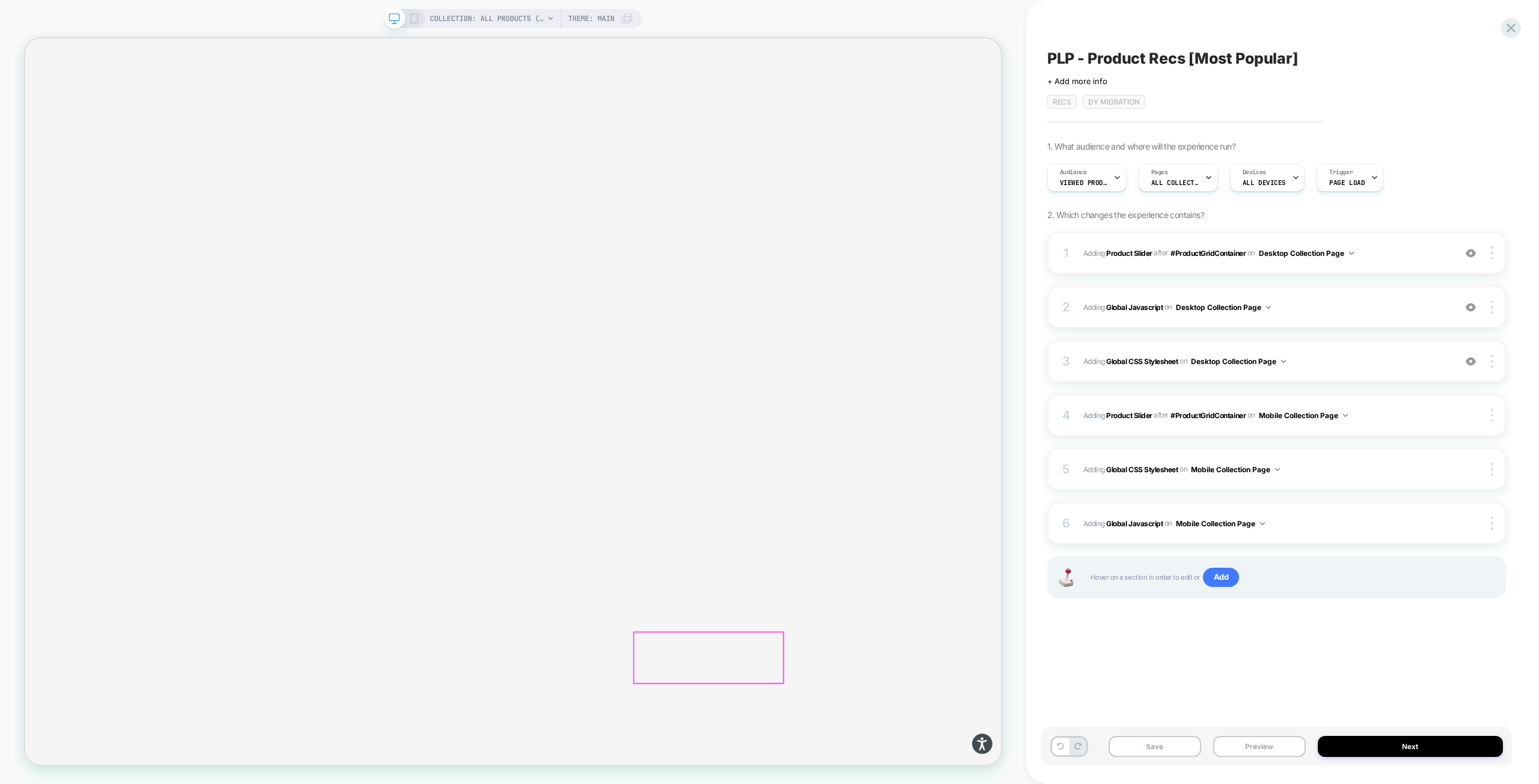
scroll to position [5467, 0]
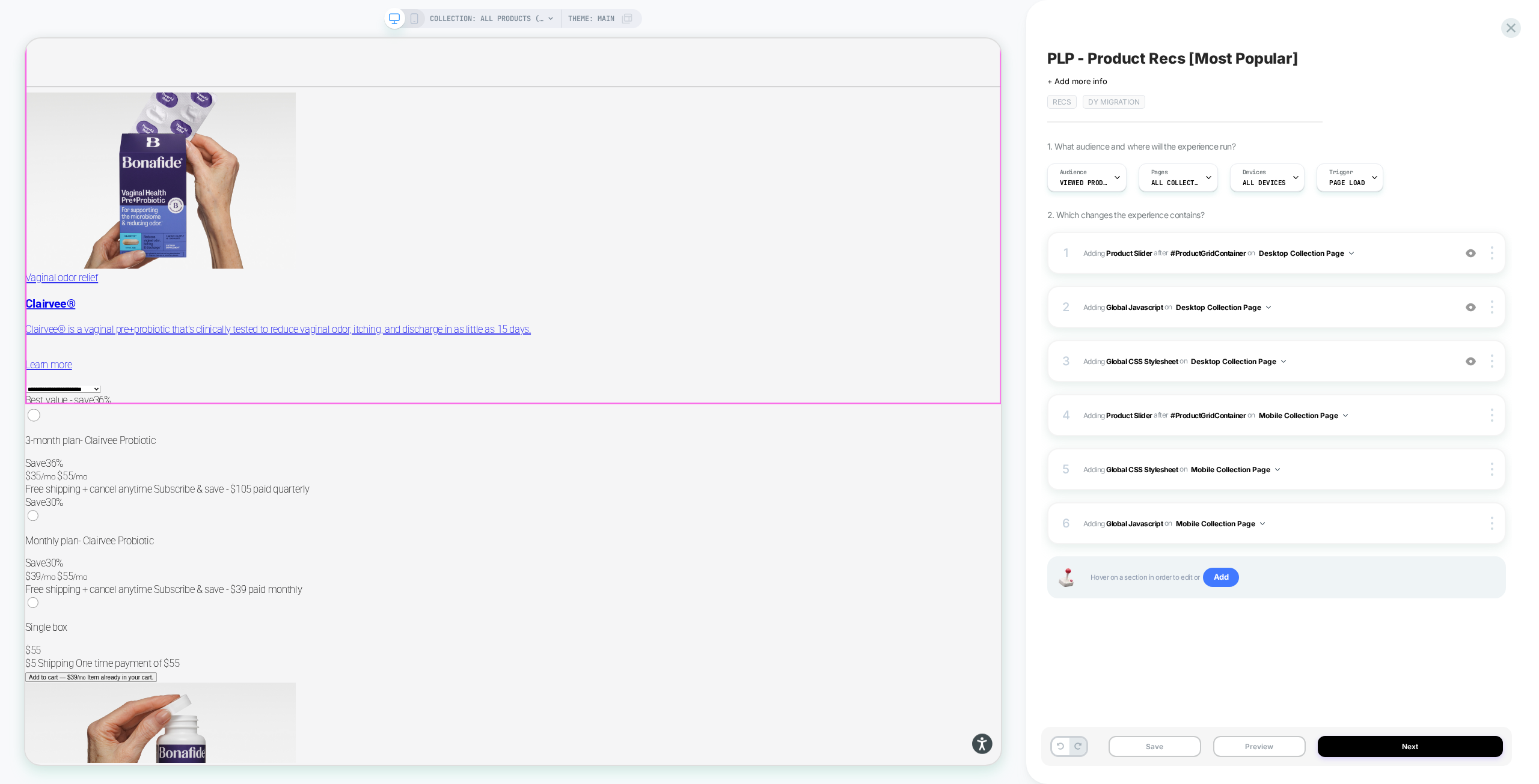
drag, startPoint x: 1091, startPoint y: 421, endPoint x: 1158, endPoint y: 786, distance: 371.1
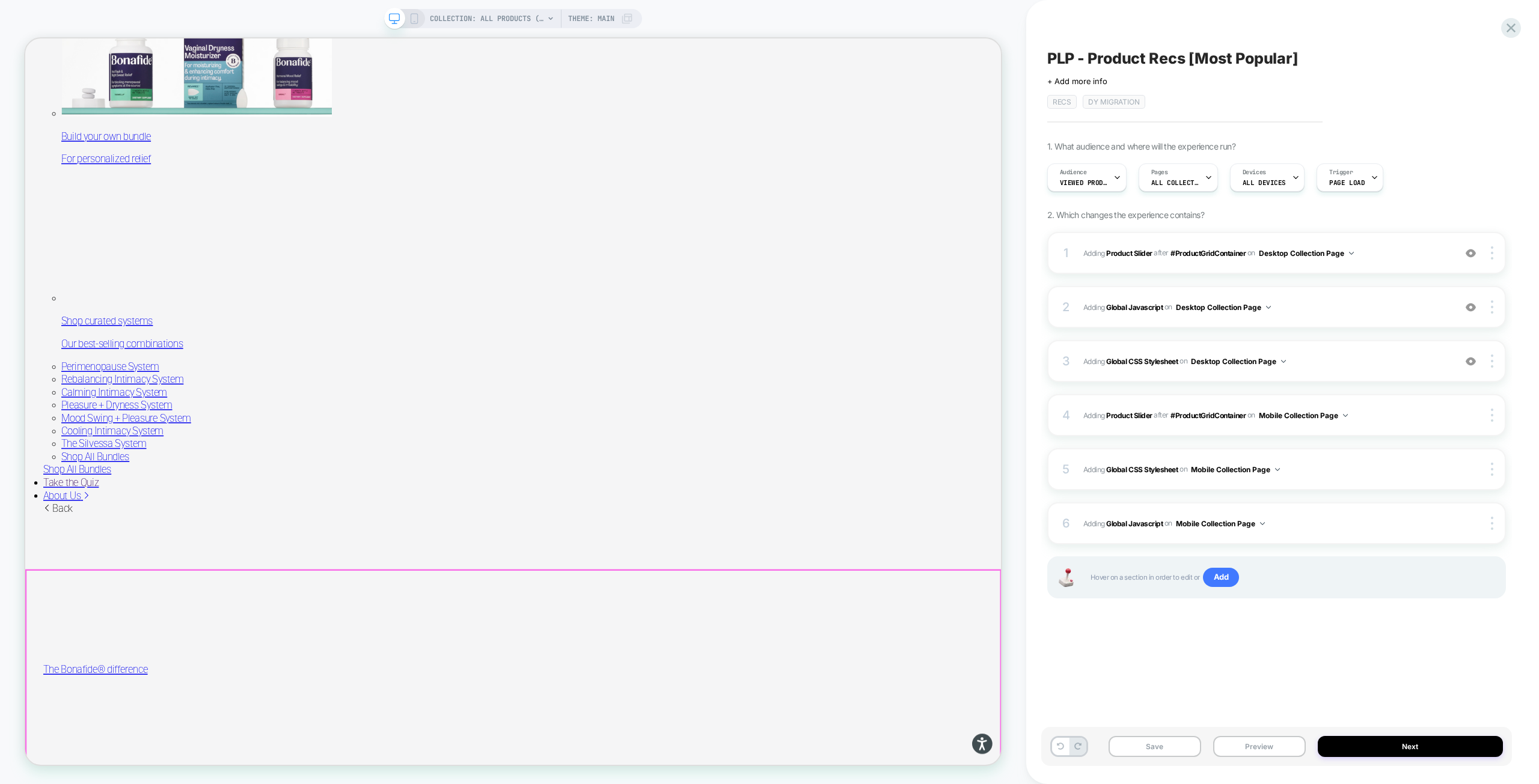
scroll to position [0, 0]
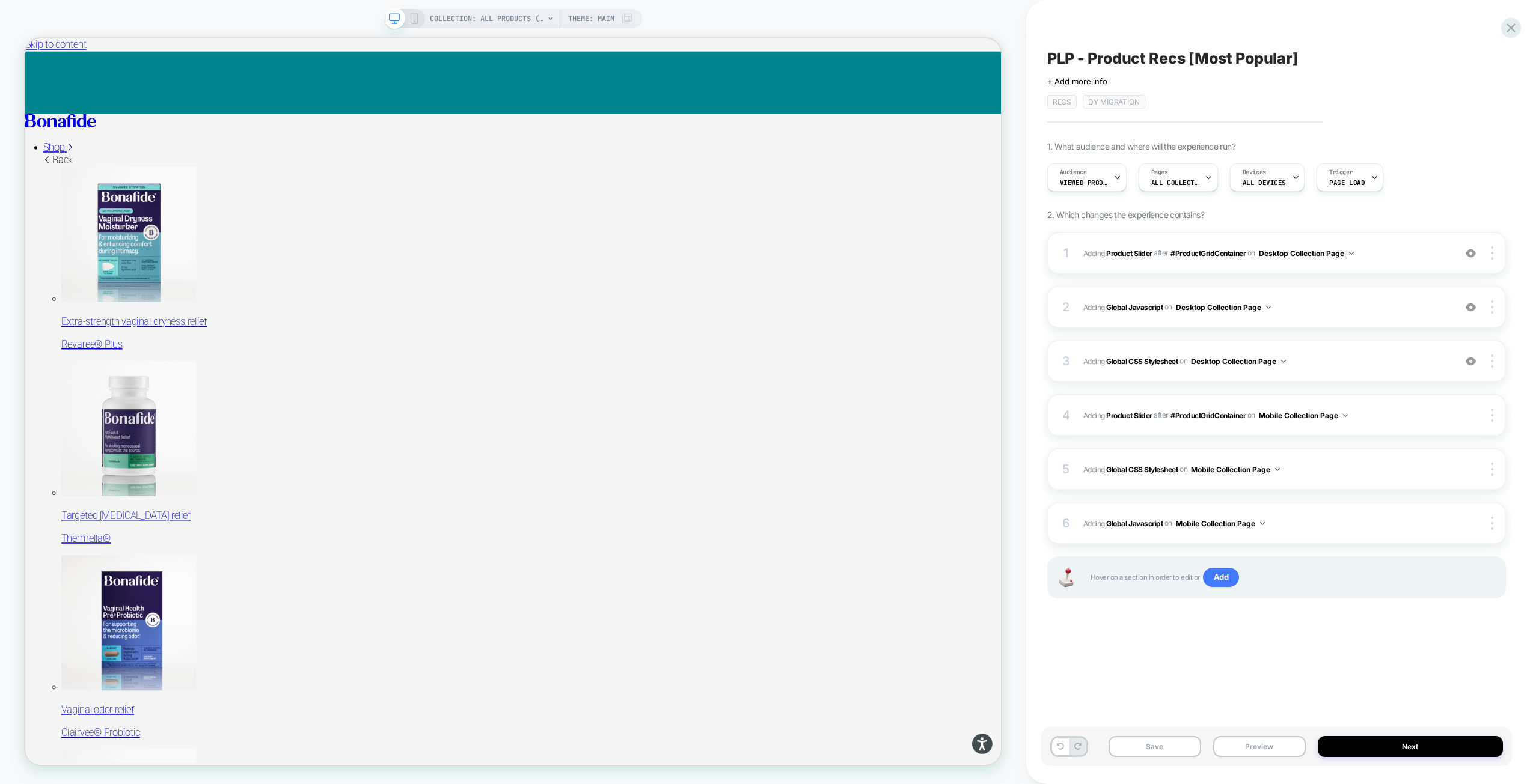
drag, startPoint x: 1163, startPoint y: 741, endPoint x: 1172, endPoint y: 270, distance: 471.1
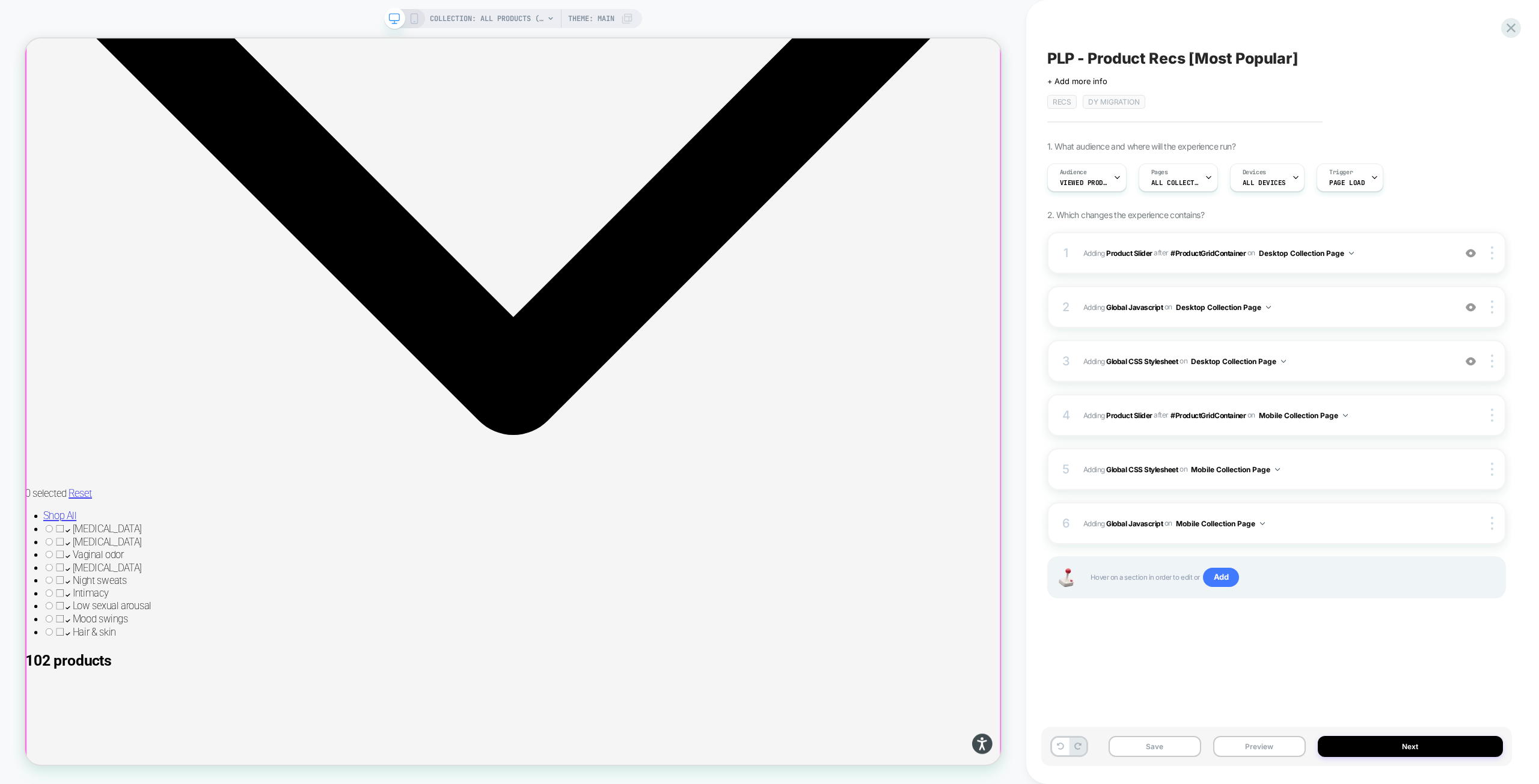
scroll to position [6528, 0]
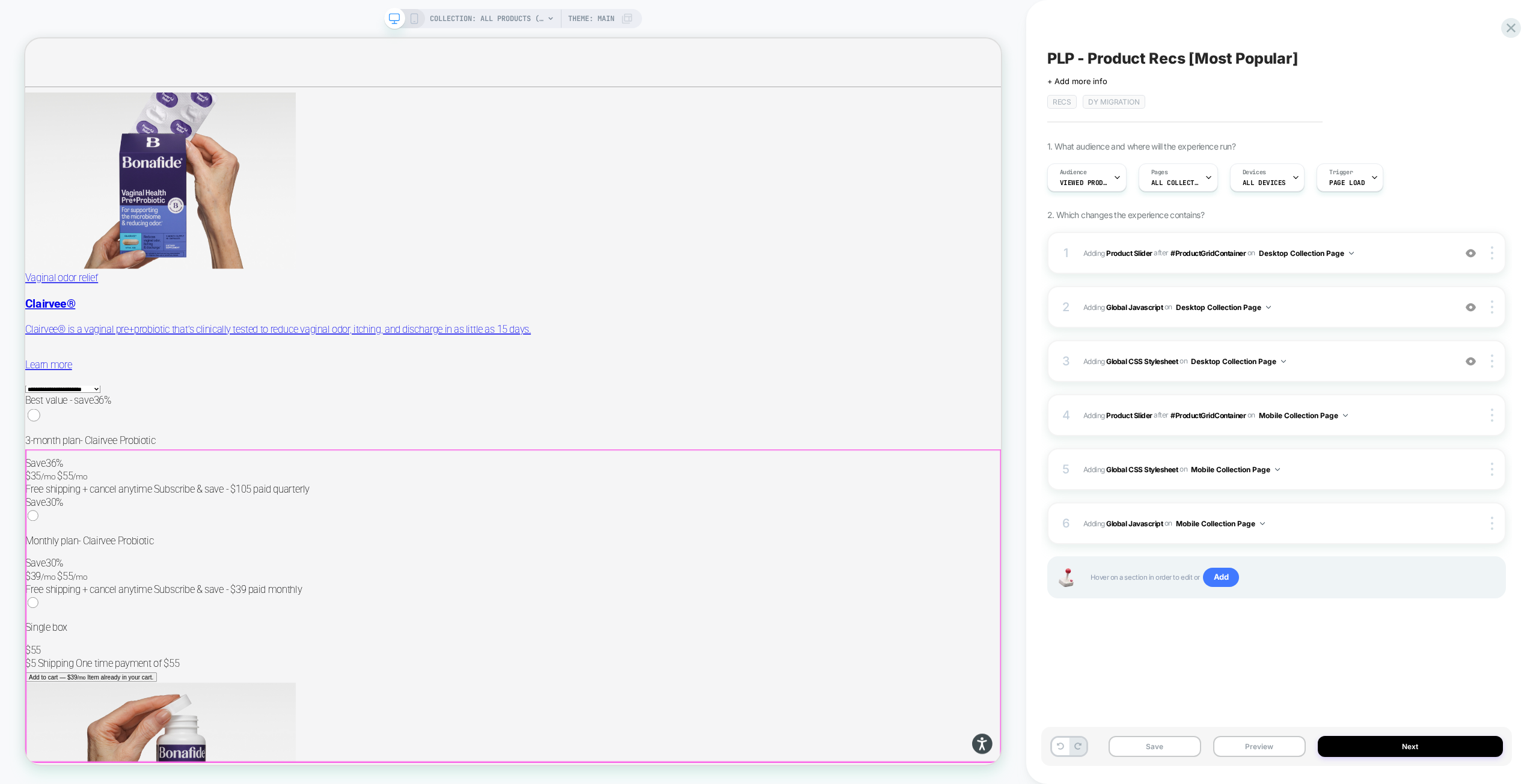
drag, startPoint x: 1178, startPoint y: 265, endPoint x: 1170, endPoint y: 664, distance: 399.1
click at [1095, 179] on span "Viewed Products" at bounding box center [1084, 182] width 48 height 8
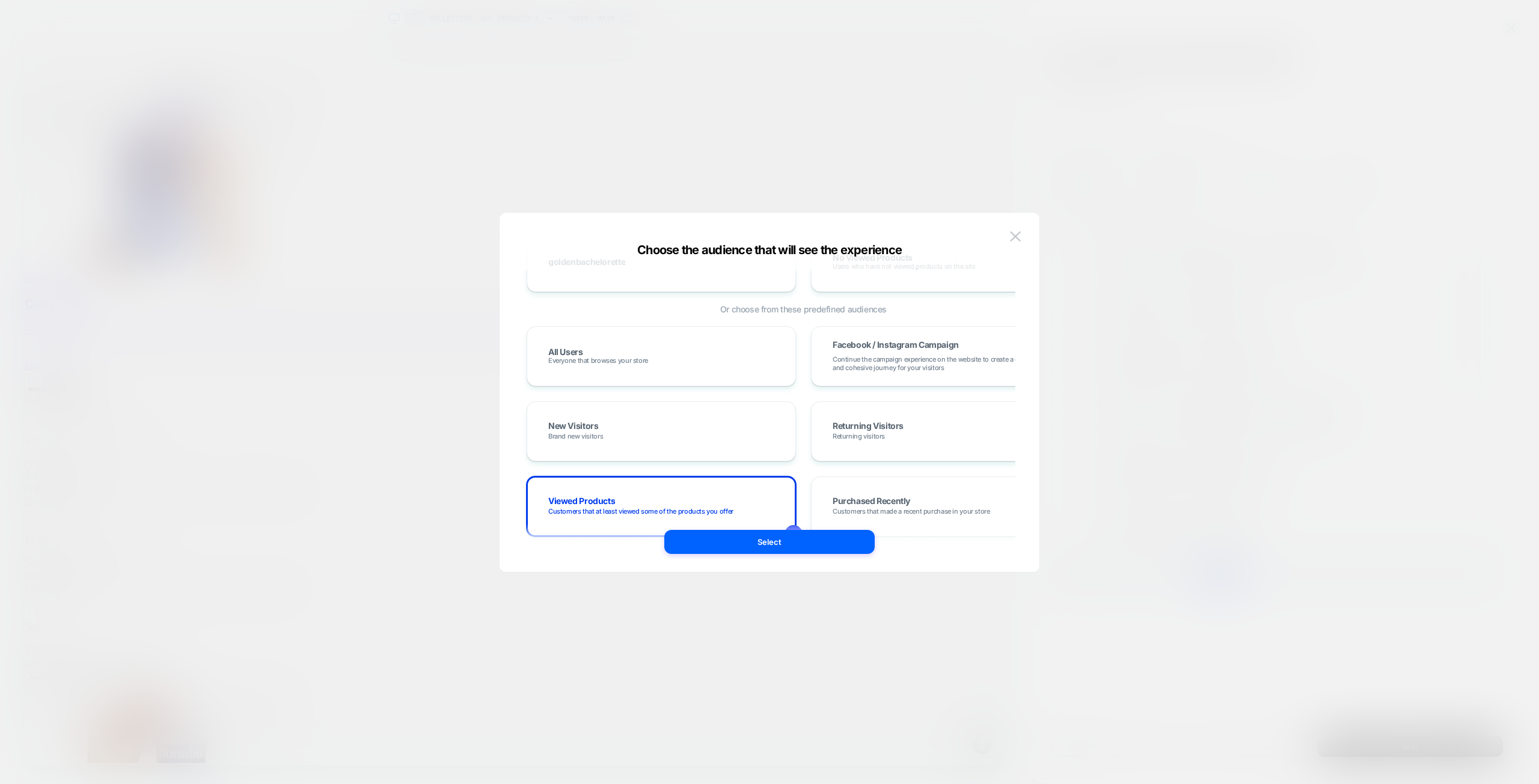
scroll to position [0, 0]
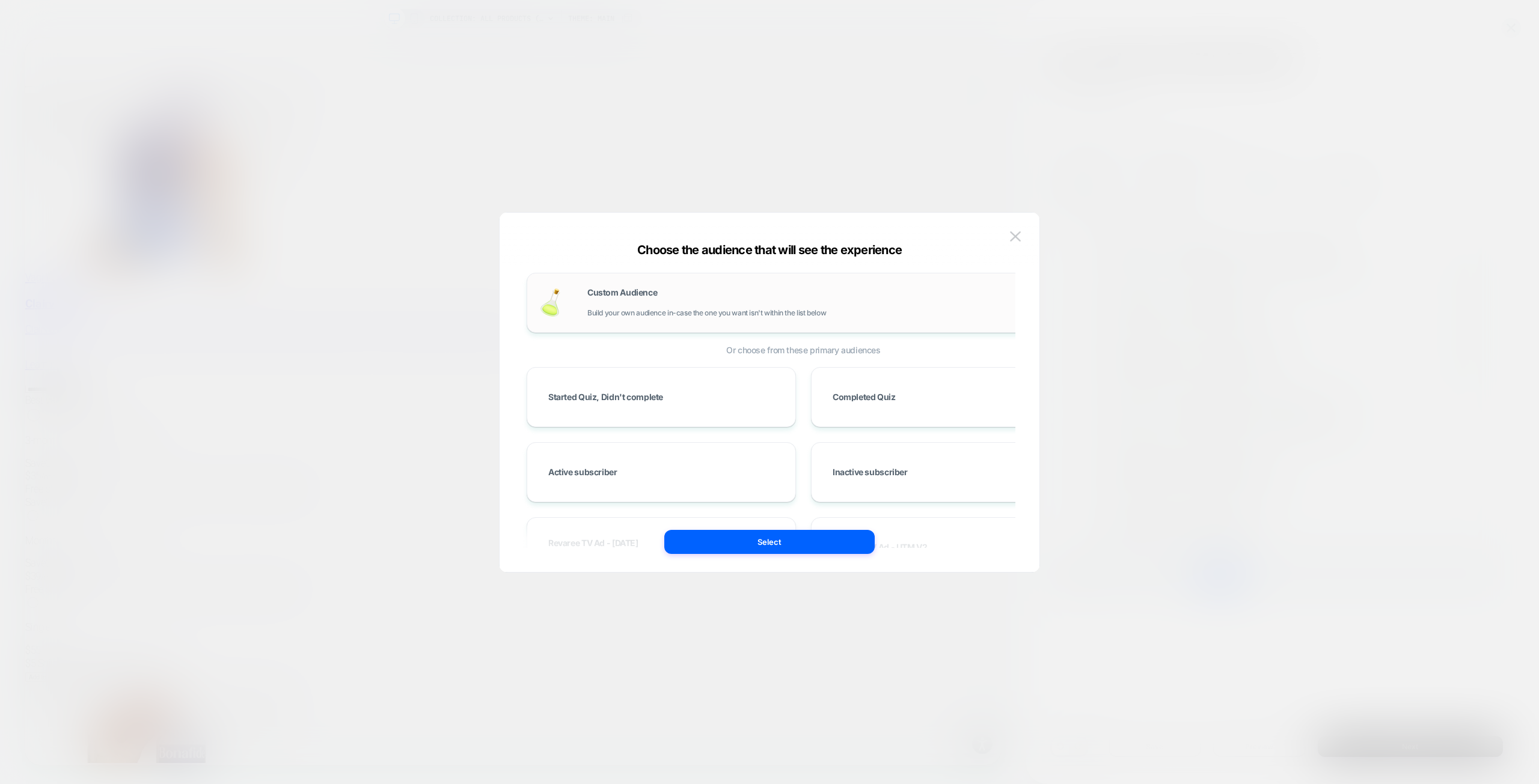
click at [681, 302] on div "Custom Audience Build your own audience in-case the one you want isn't within t…" at bounding box center [827, 303] width 480 height 29
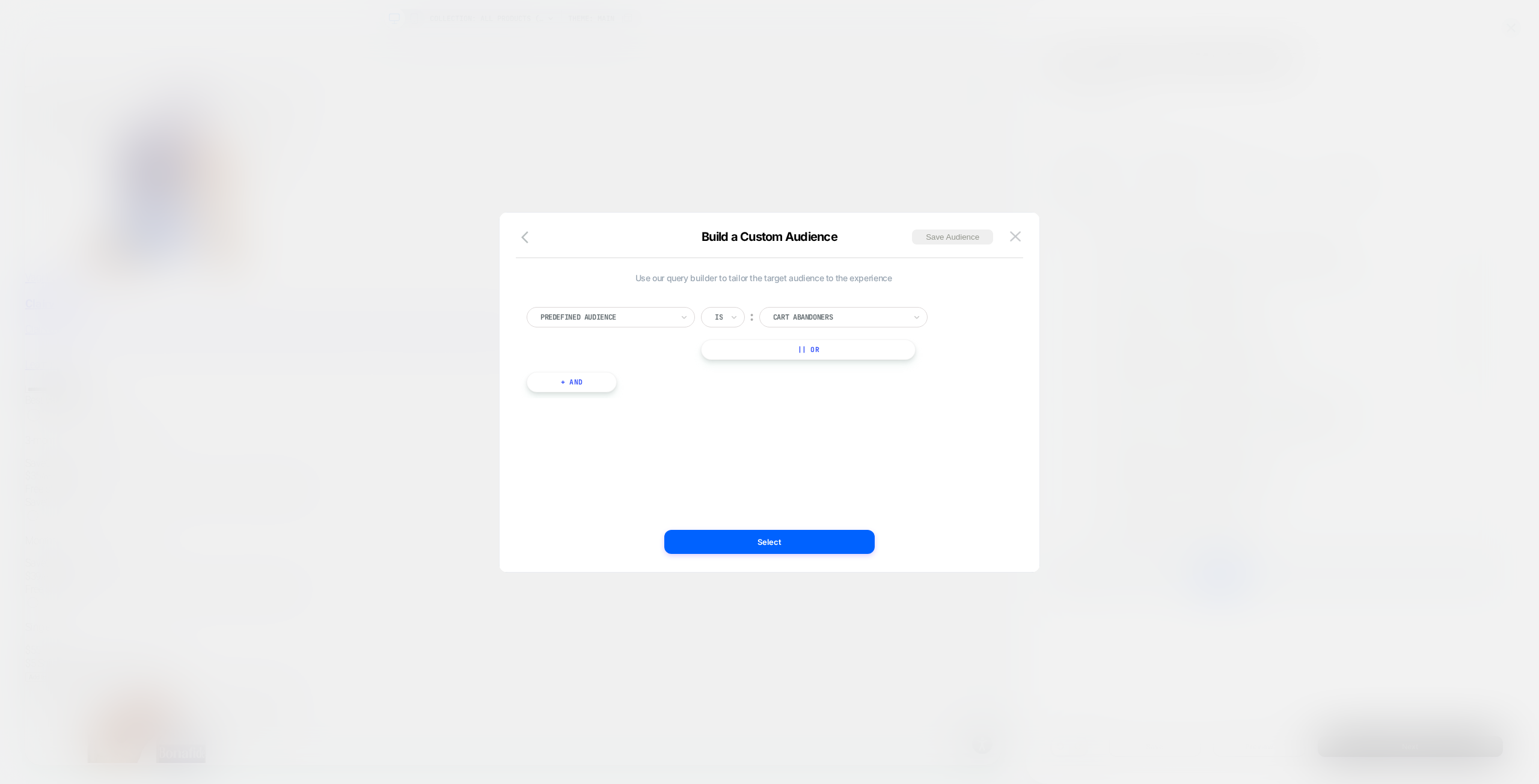
click at [657, 316] on div at bounding box center [606, 317] width 132 height 10
type input "****"
click at [585, 389] on div "Products Seen" at bounding box center [616, 386] width 156 height 19
click at [613, 320] on div at bounding box center [606, 317] width 132 height 10
type input "*"
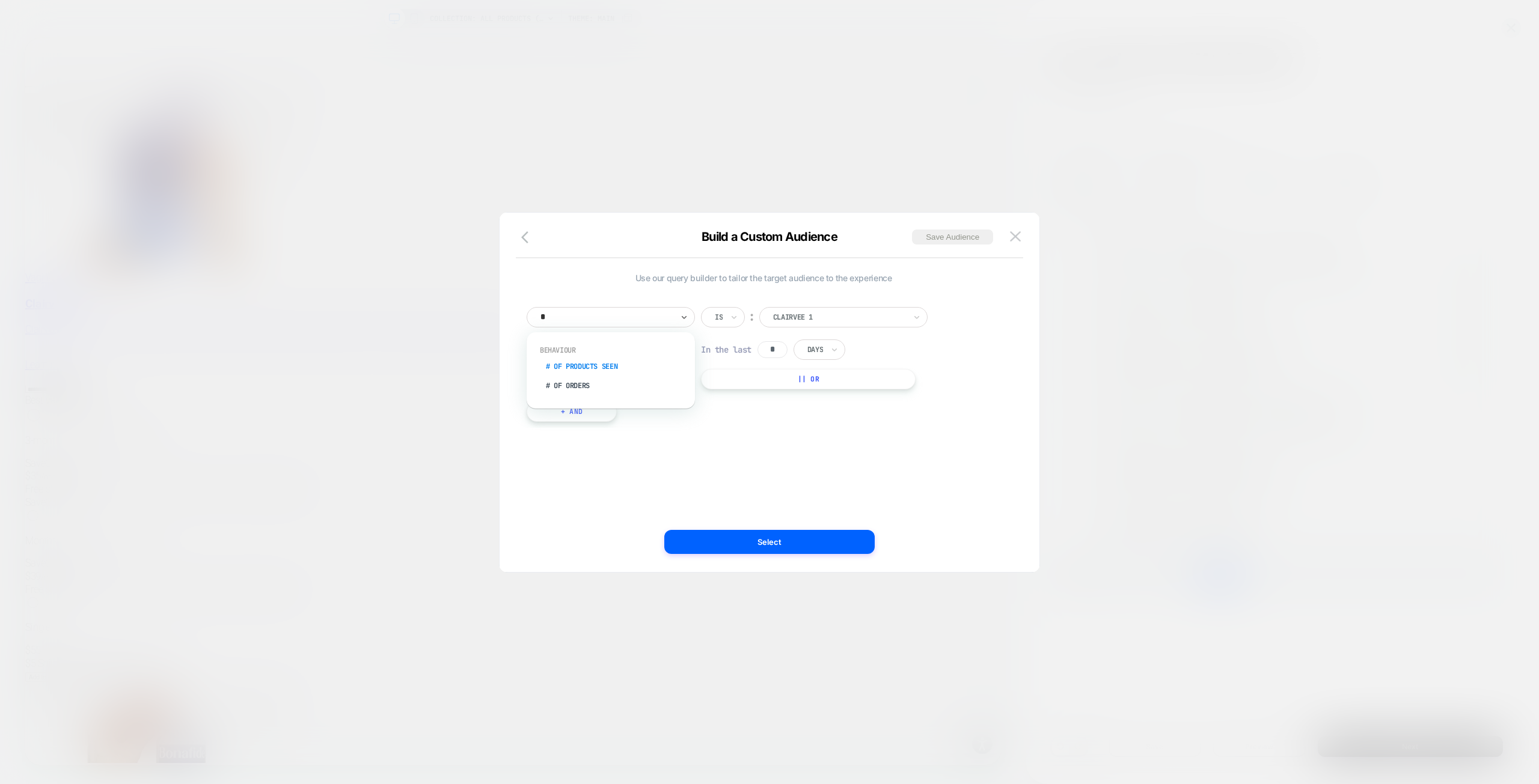
click at [608, 359] on div "# of Products Seen" at bounding box center [616, 366] width 156 height 19
click at [771, 321] on icon at bounding box center [773, 317] width 8 height 12
drag, startPoint x: 761, startPoint y: 429, endPoint x: 804, endPoint y: 358, distance: 83.0
click at [761, 428] on div "Lower Than" at bounding box center [752, 427] width 78 height 19
click at [817, 319] on input "*" at bounding box center [815, 317] width 48 height 20
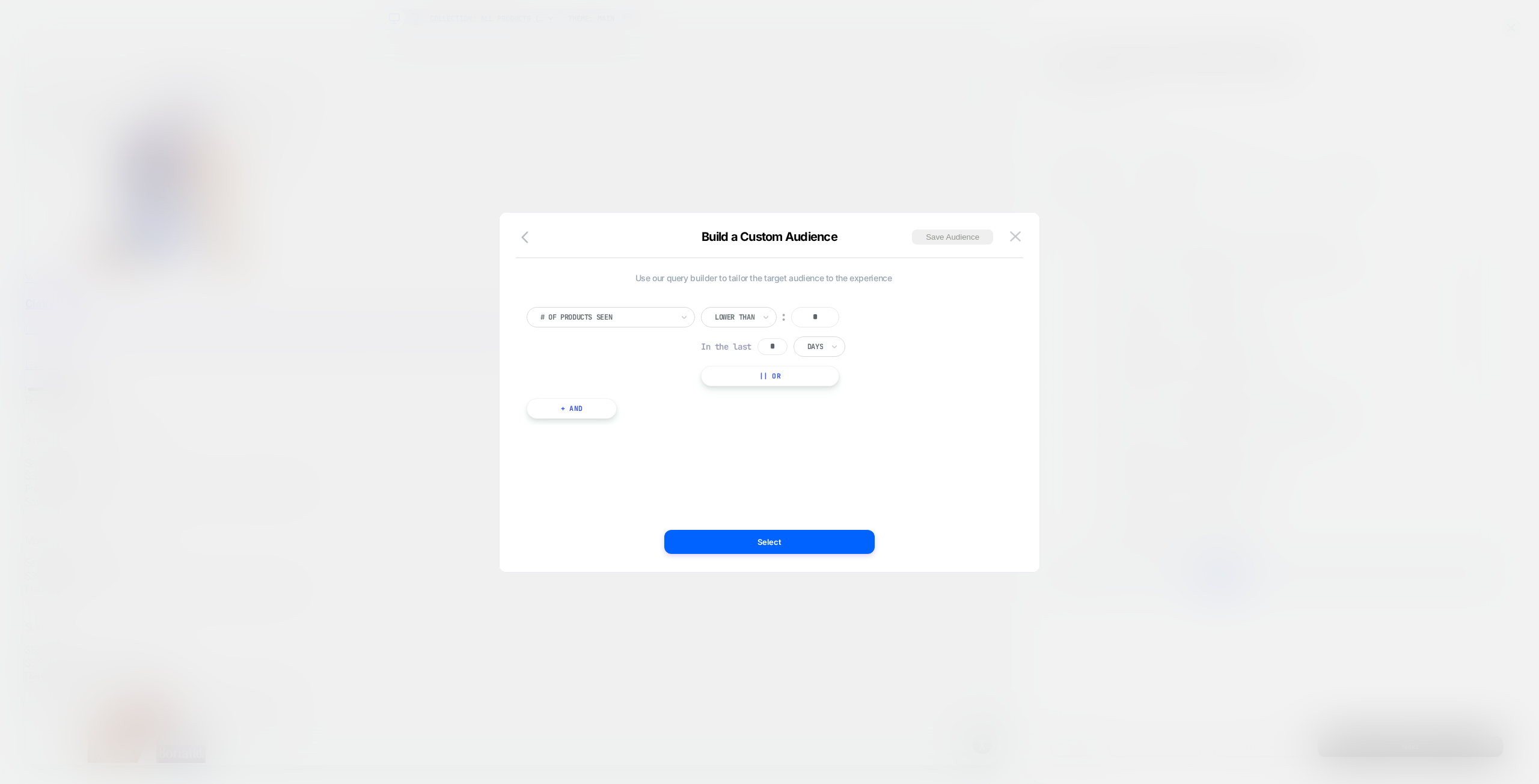
click at [817, 319] on input "*" at bounding box center [815, 317] width 48 height 20
type input "*"
click at [788, 455] on div "Use our query builder to tailor the target audience to the experience # of Prod…" at bounding box center [763, 392] width 504 height 311
click at [767, 533] on button "Select" at bounding box center [770, 542] width 210 height 24
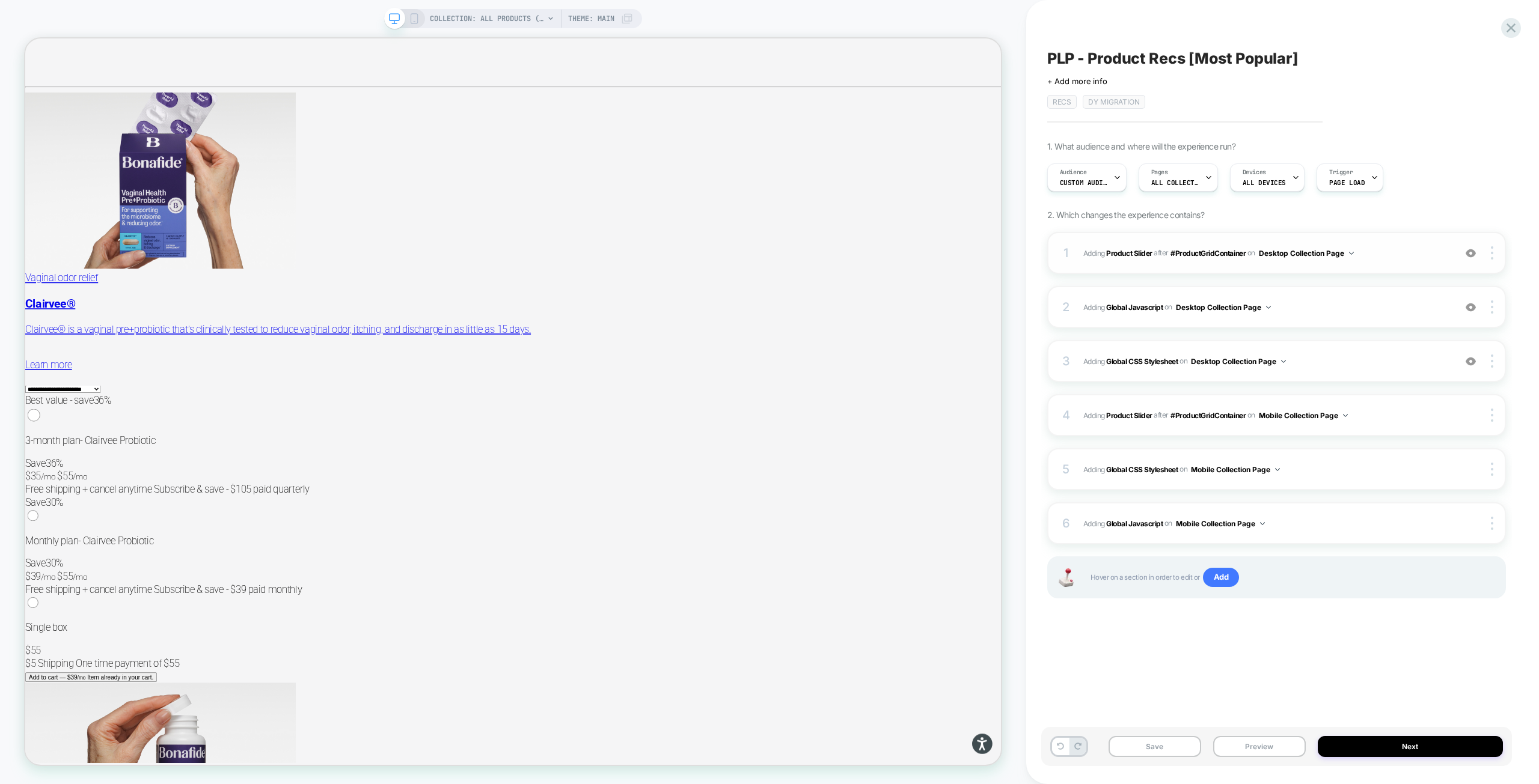
click at [1369, 252] on span "#_loomi_addon_1755016232473_dup1757434986_dup1757435364_dup1758116578_dup175864…" at bounding box center [1266, 253] width 366 height 15
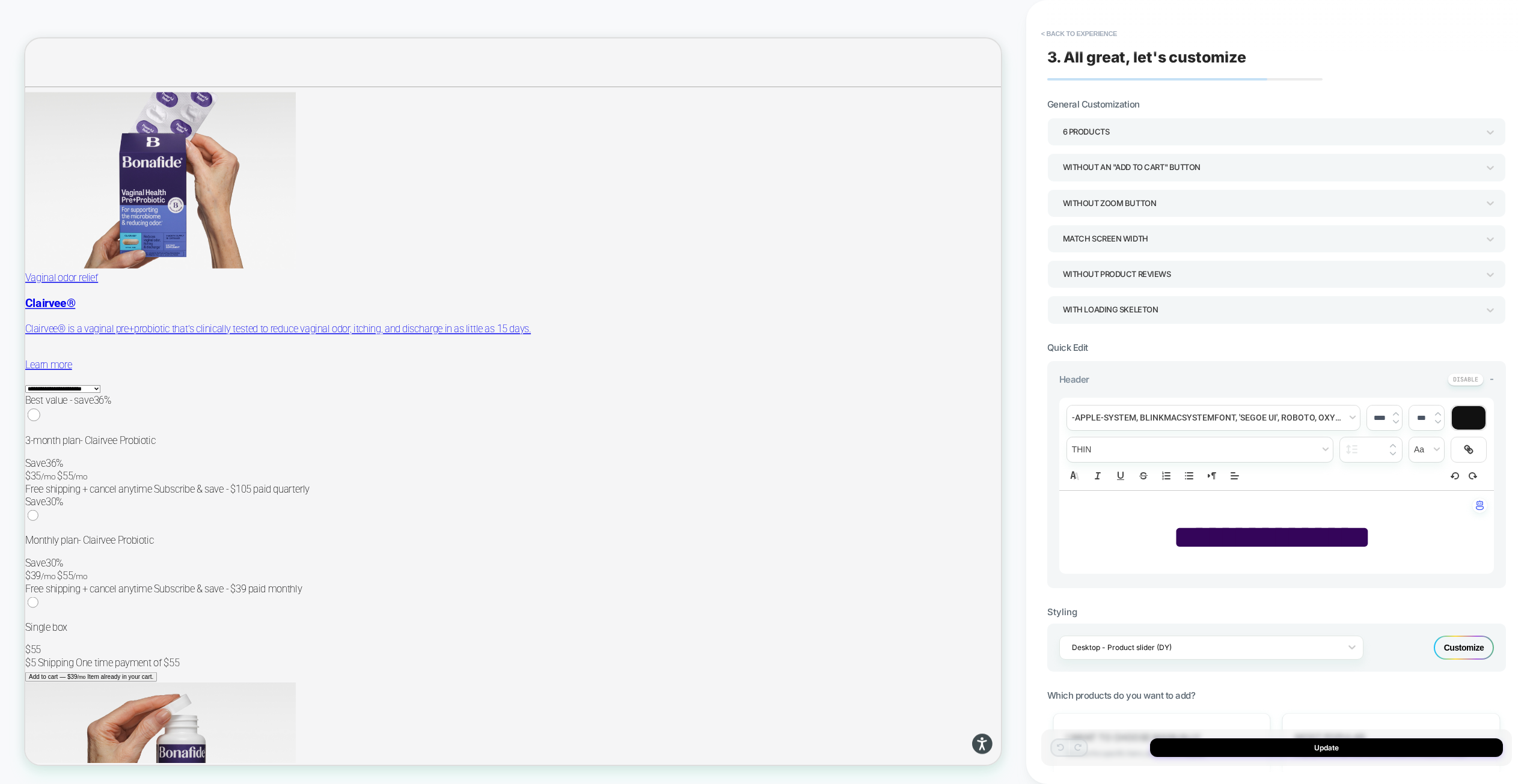
click at [1295, 542] on span "**********" at bounding box center [1272, 536] width 199 height 34
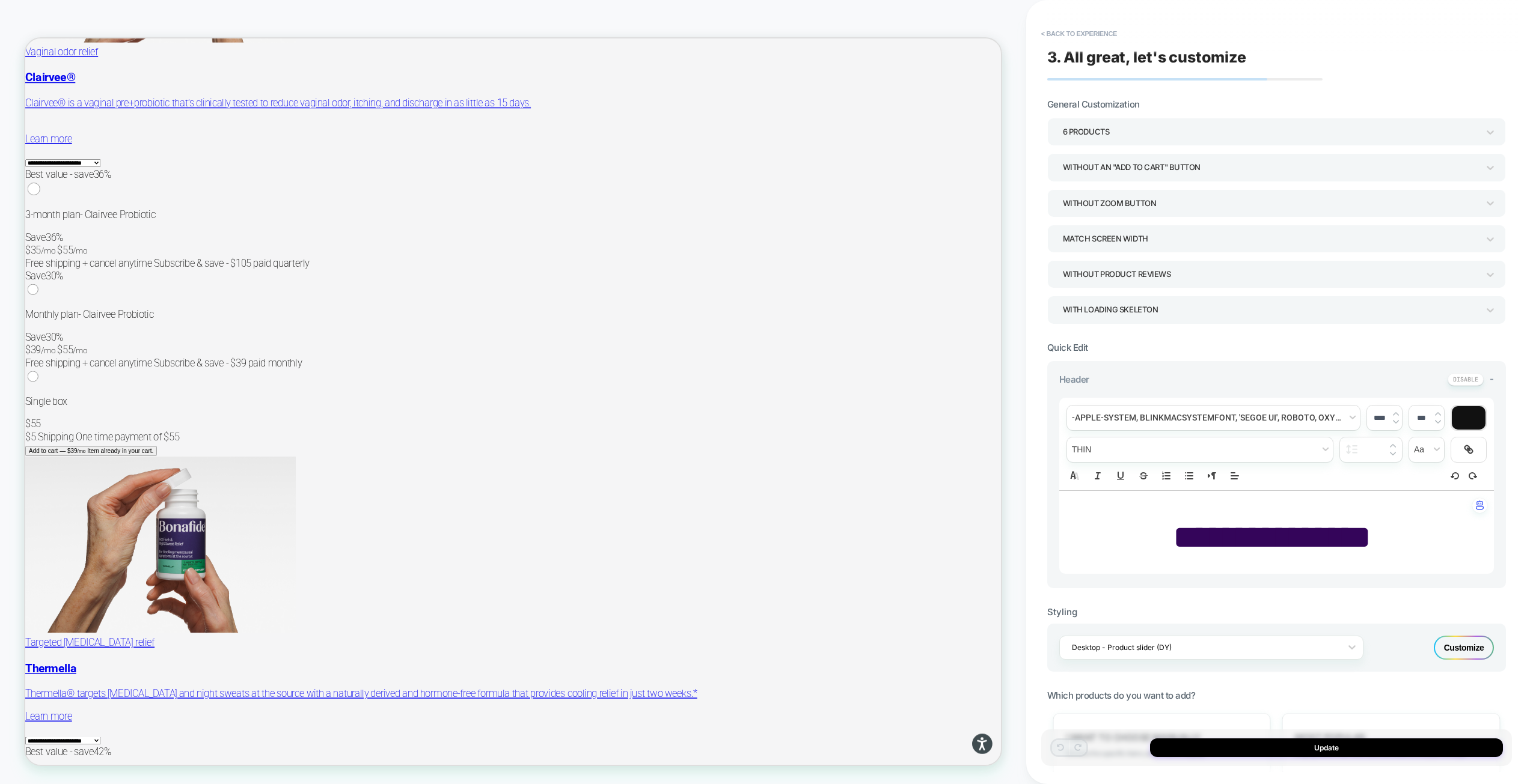
scroll to position [6847, 0]
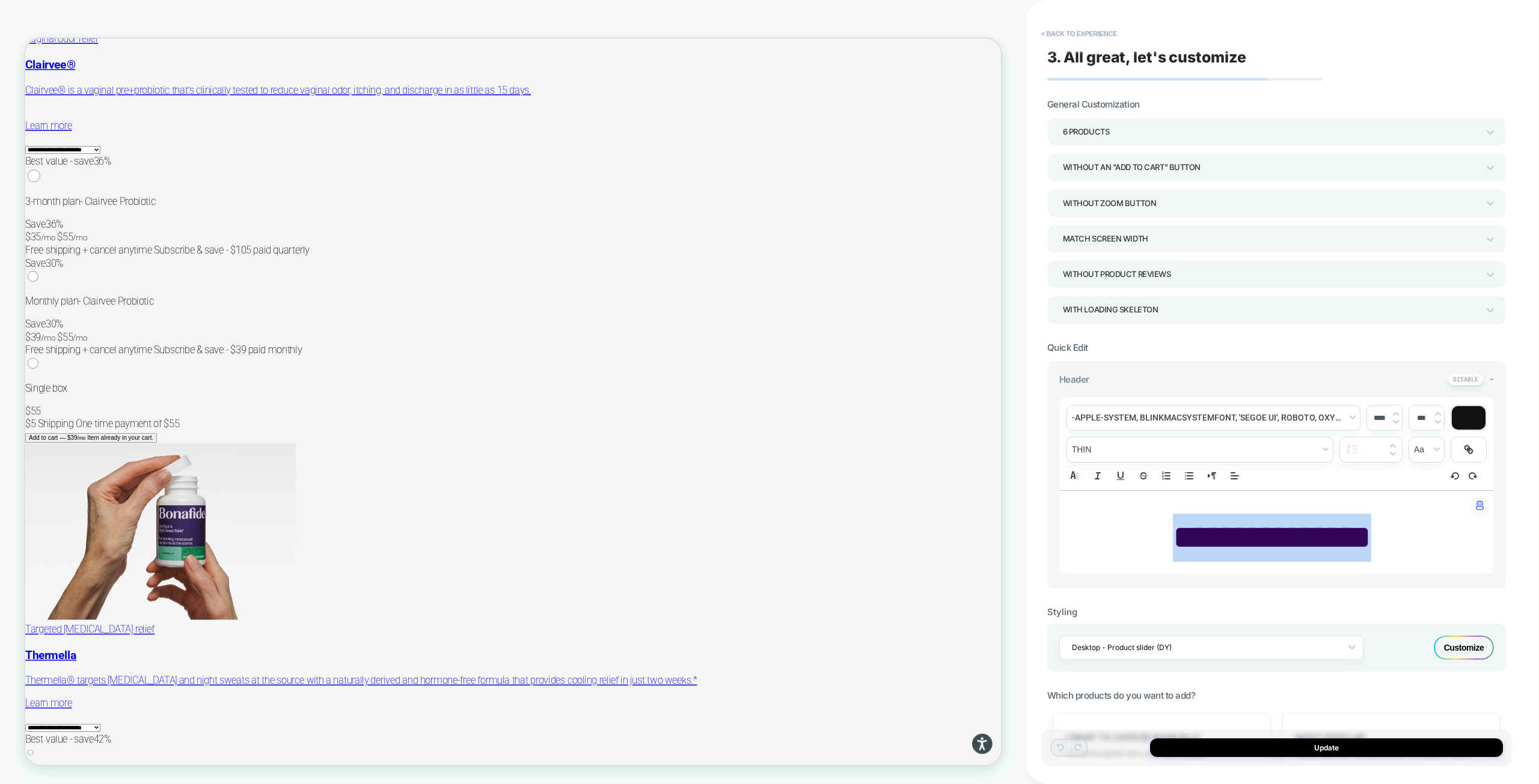
drag, startPoint x: 1398, startPoint y: 542, endPoint x: 1145, endPoint y: 544, distance: 253.0
click at [1145, 544] on p "**********" at bounding box center [1272, 538] width 402 height 48
type input "****"
click at [1259, 536] on span "**********" at bounding box center [1272, 536] width 199 height 34
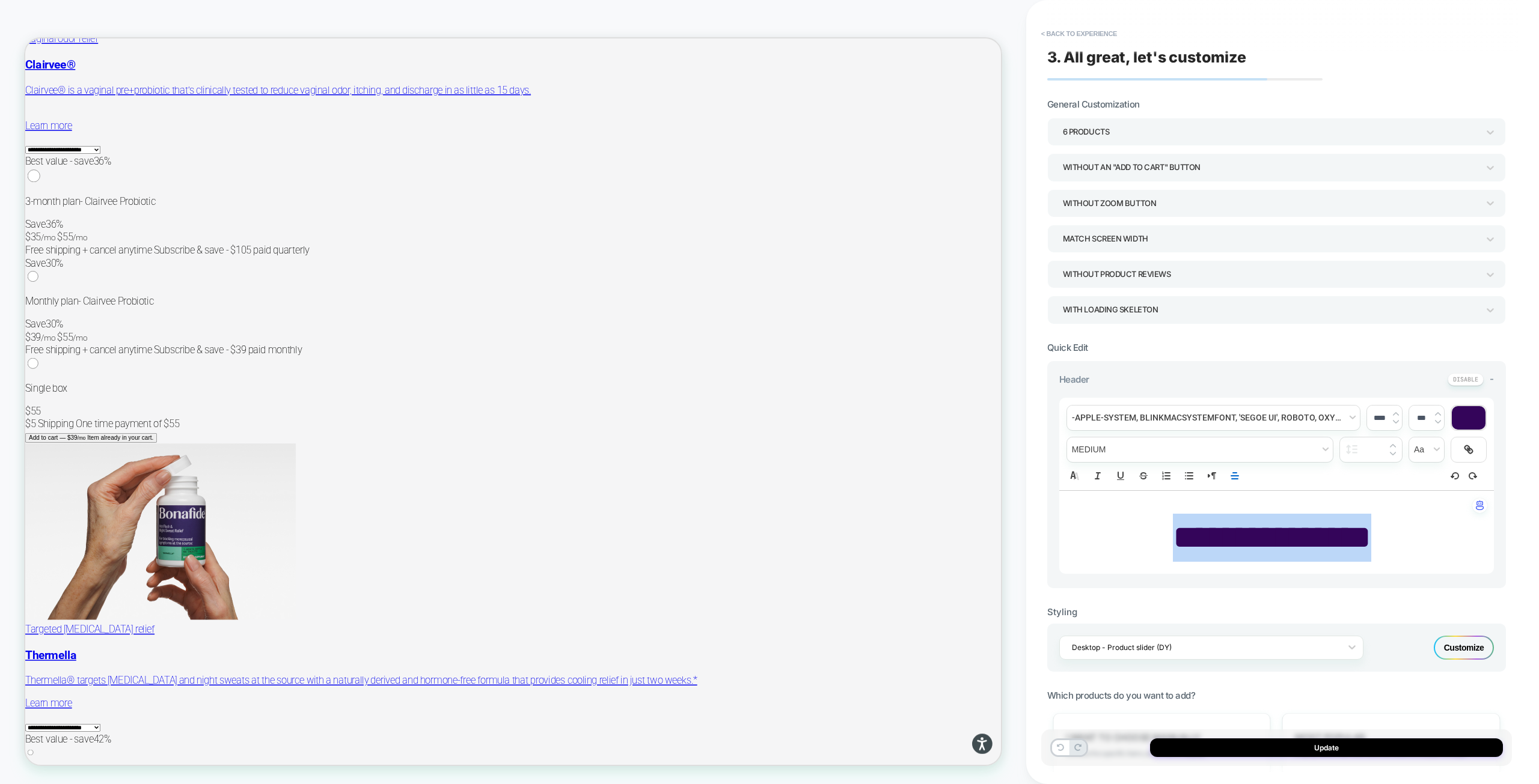
click at [1259, 536] on span "**********" at bounding box center [1272, 536] width 199 height 34
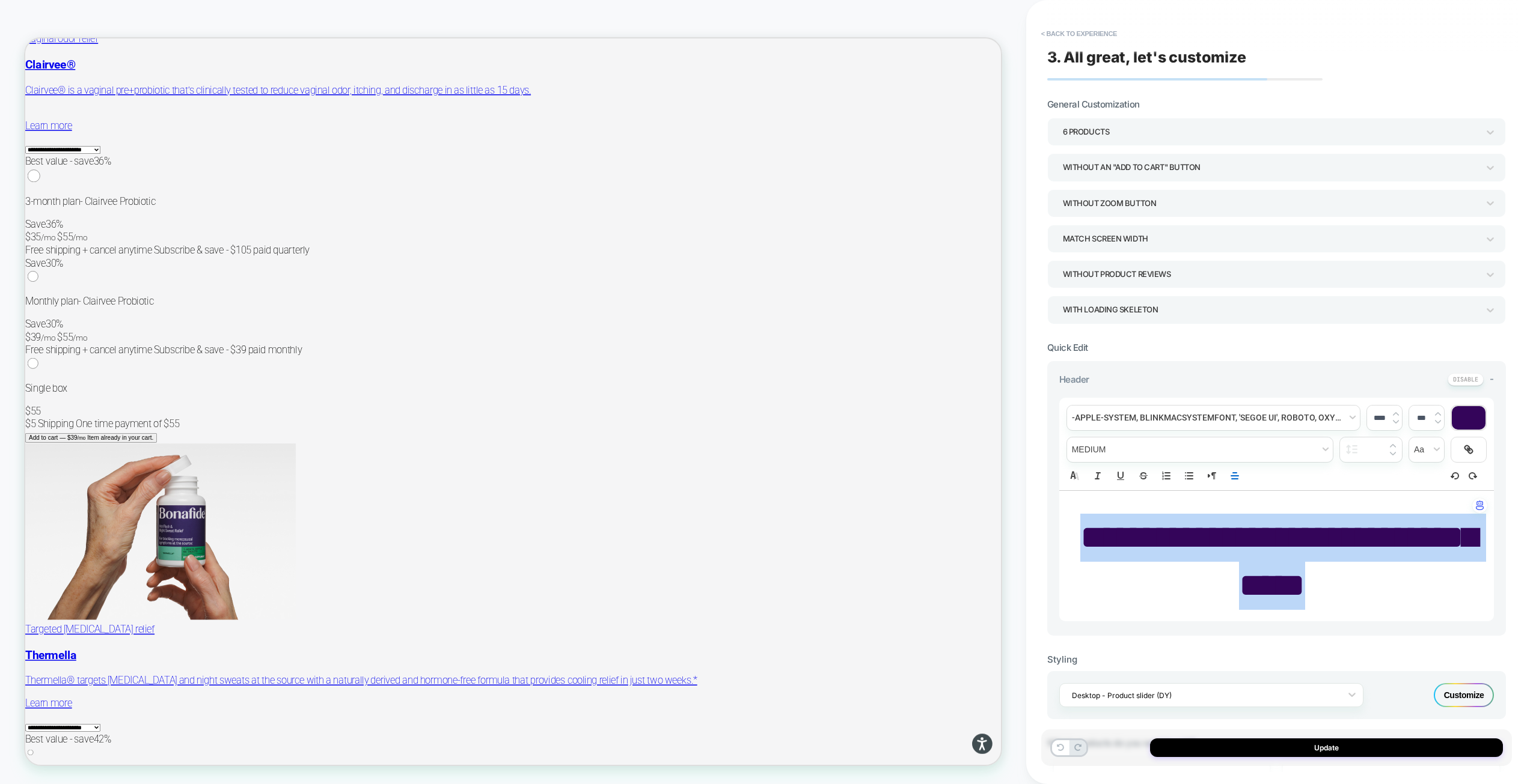
drag, startPoint x: 1355, startPoint y: 583, endPoint x: 1083, endPoint y: 548, distance: 274.2
click at [1083, 548] on p "**********" at bounding box center [1272, 562] width 402 height 95
click at [1160, 413] on span "font" at bounding box center [1213, 418] width 293 height 25
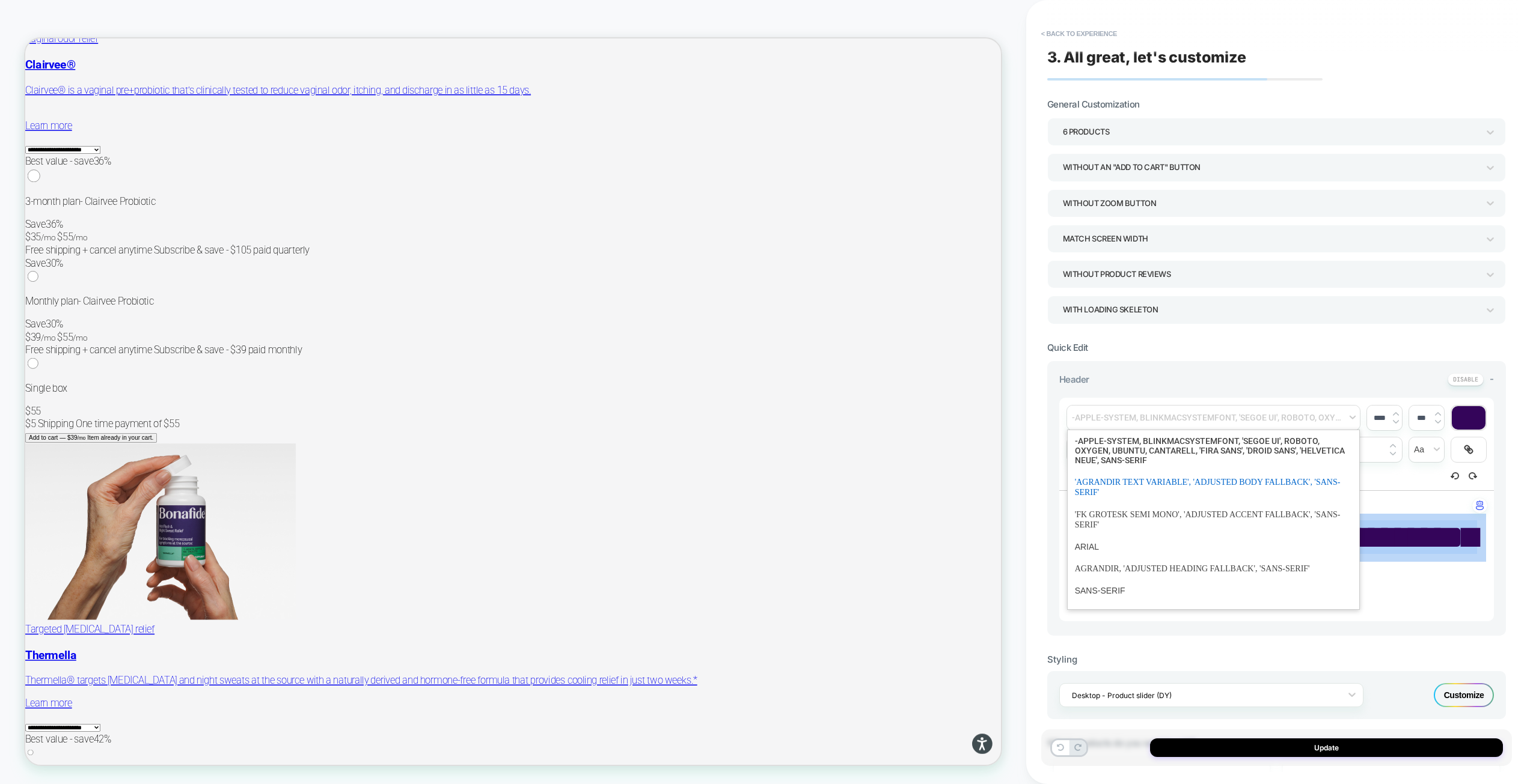
click at [1146, 495] on span "font" at bounding box center [1213, 486] width 277 height 32
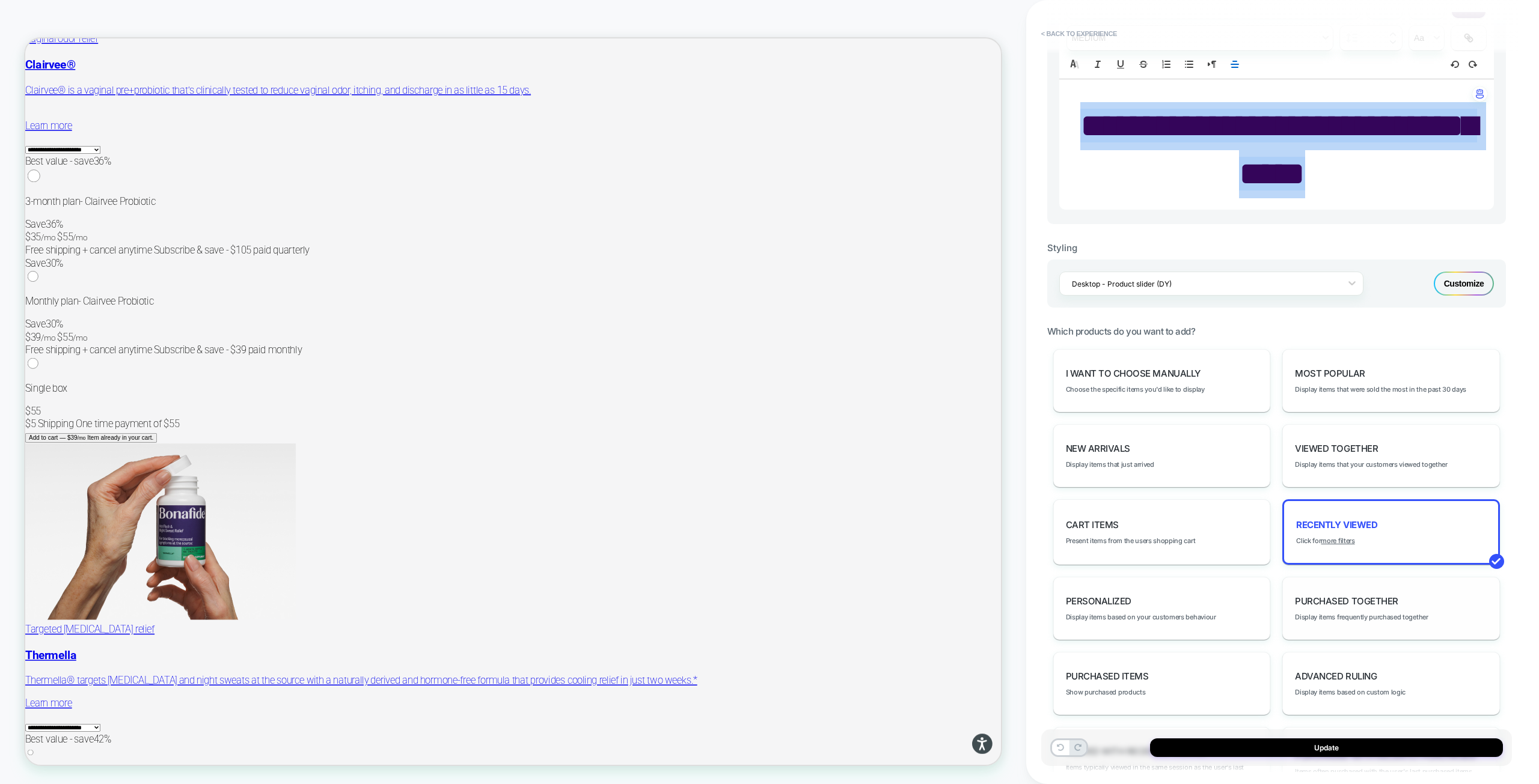
scroll to position [421, 0]
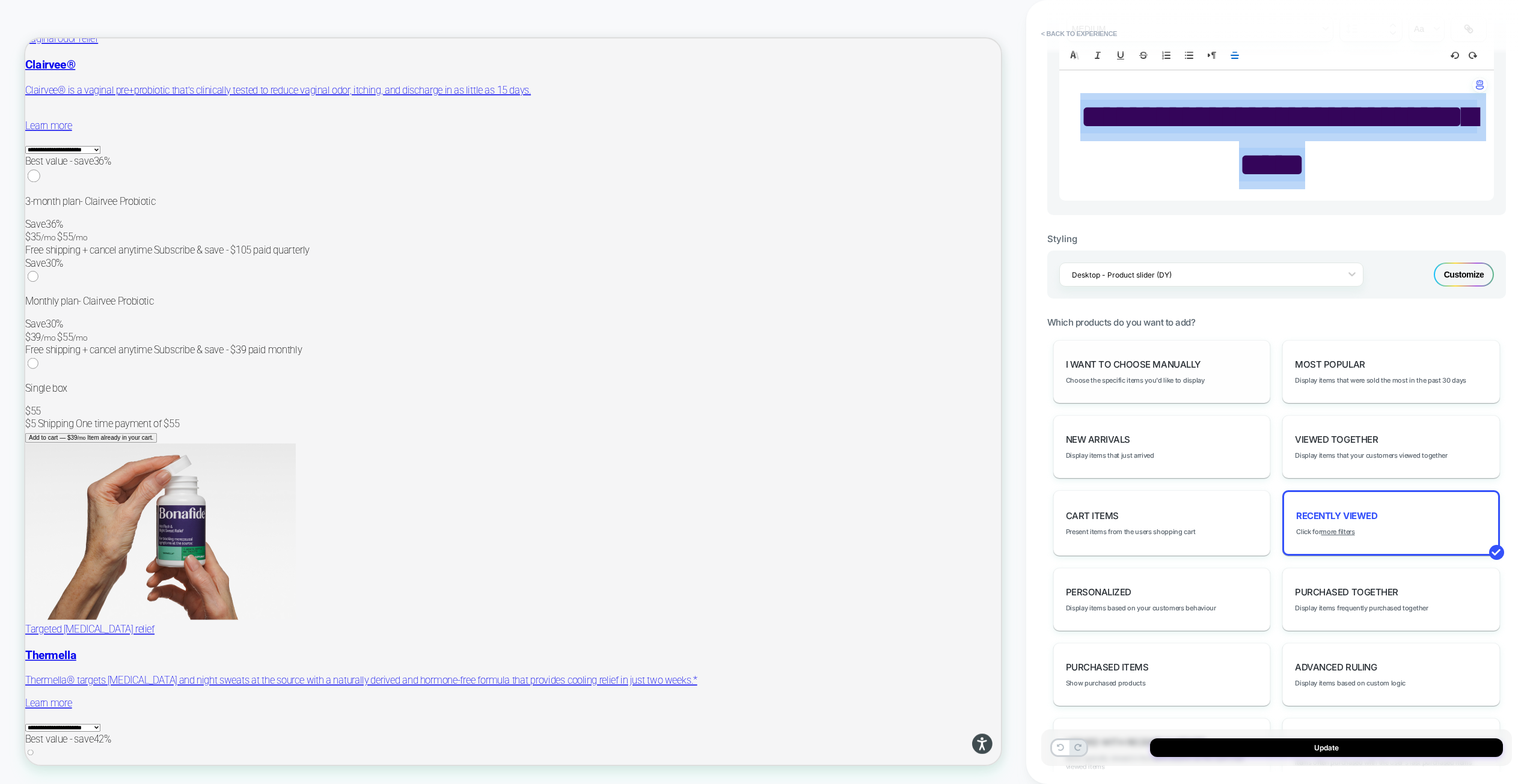
click at [1222, 363] on div "I want to choose manually Choose the specific items you'd like to display" at bounding box center [1162, 371] width 218 height 63
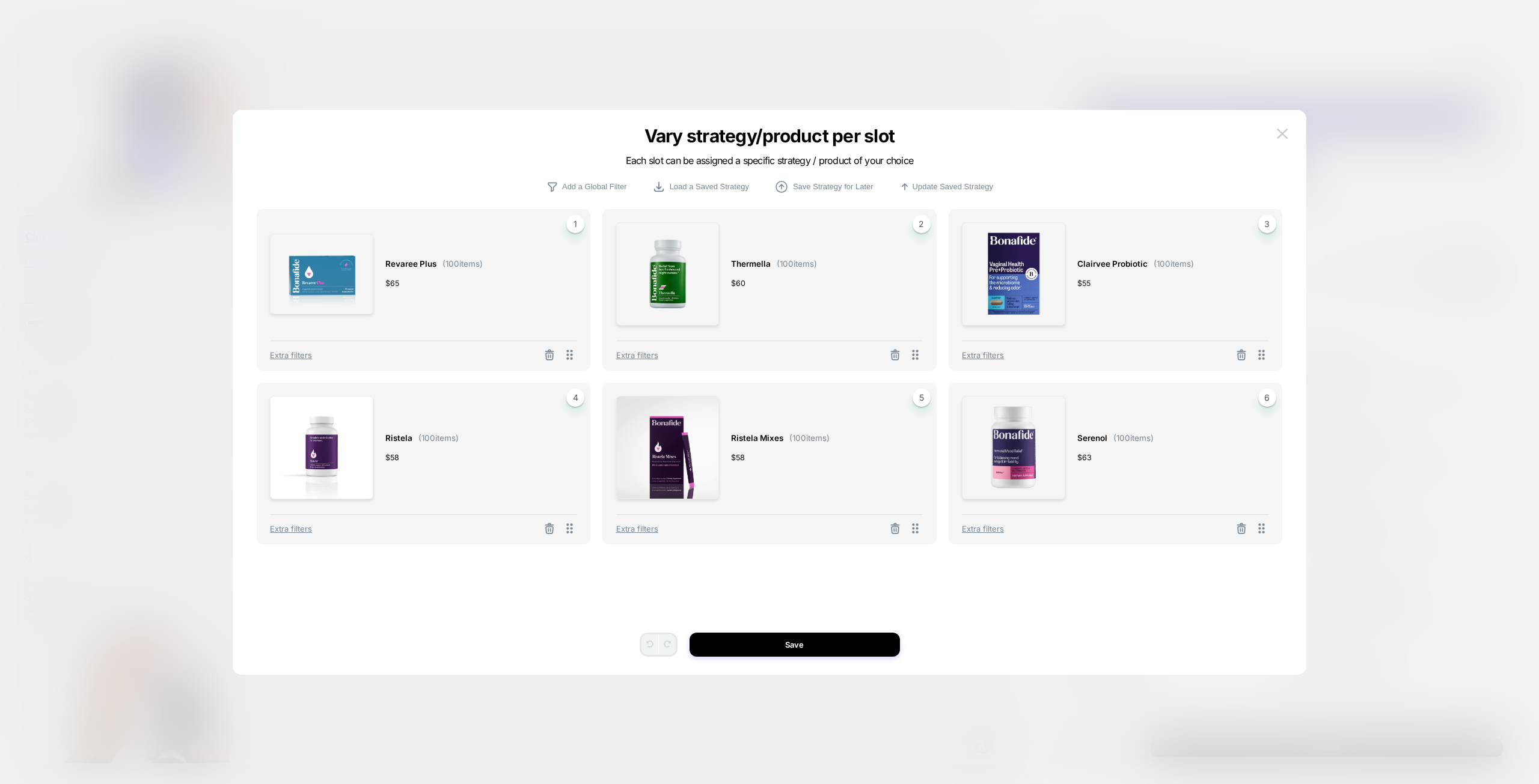
scroll to position [6847, 0]
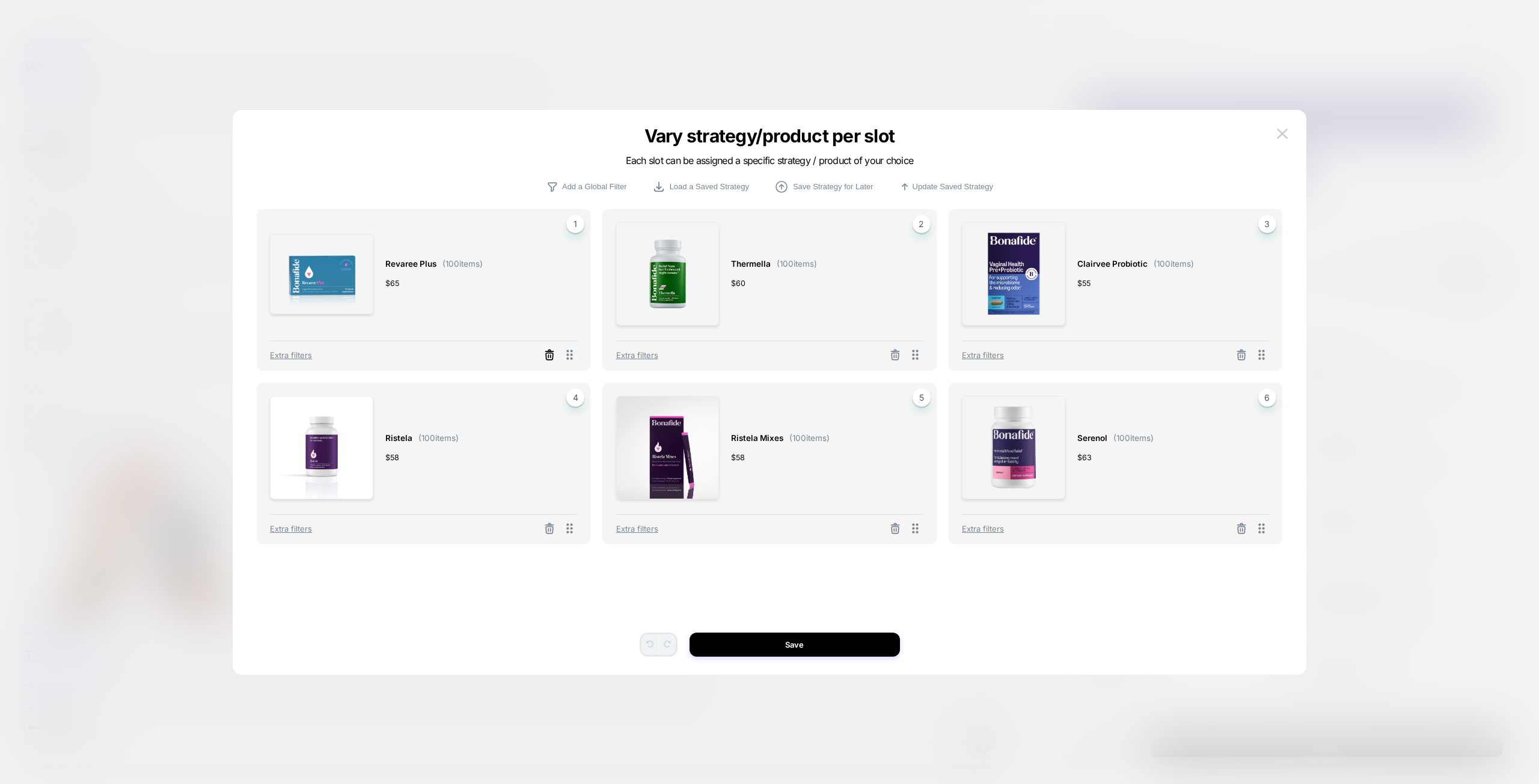
click at [551, 360] on icon at bounding box center [549, 357] width 7 height 7
click at [406, 305] on button "Select Product" at bounding box center [390, 302] width 66 height 22
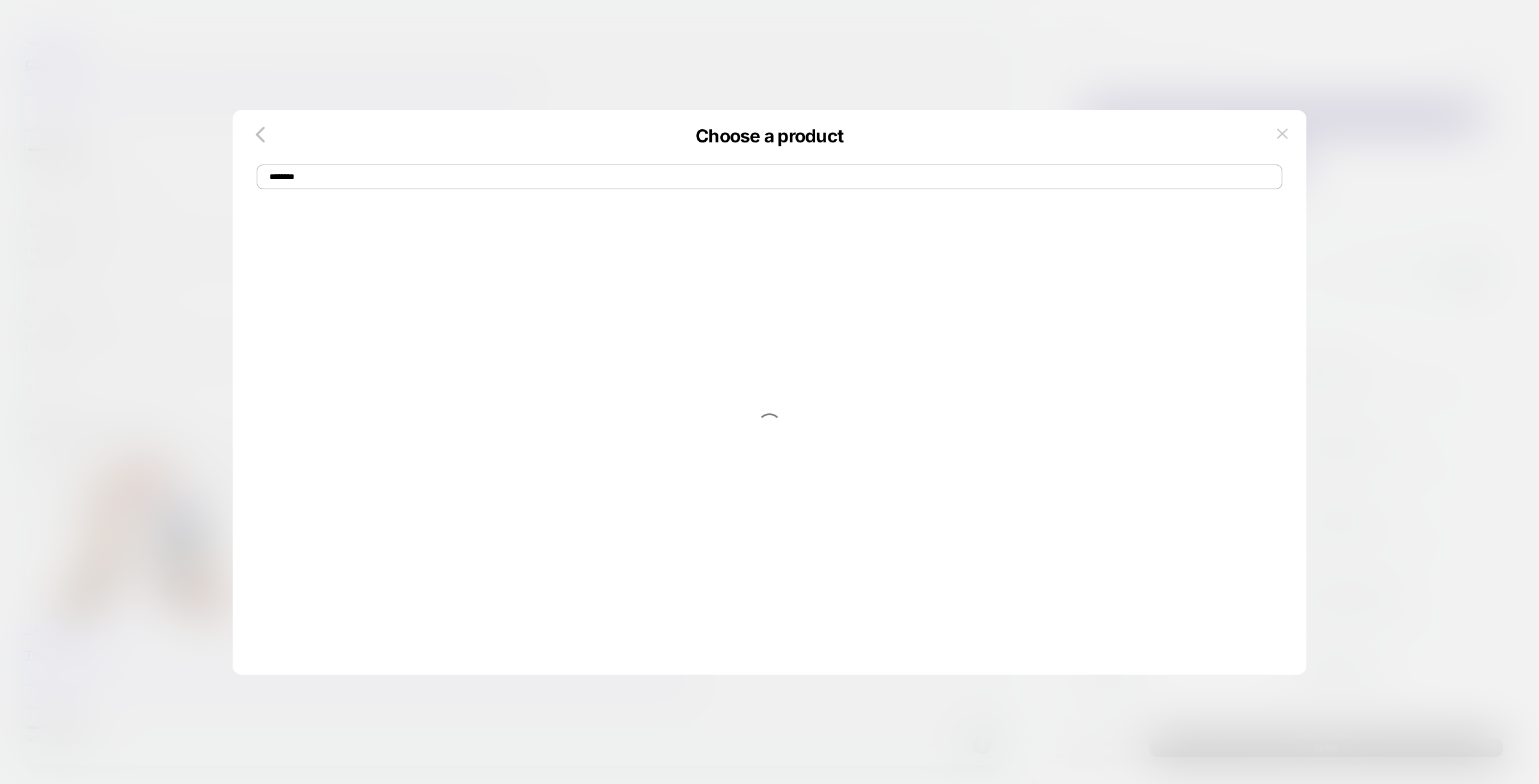
drag, startPoint x: 465, startPoint y: 168, endPoint x: 462, endPoint y: 173, distance: 5.8
click at [465, 167] on input "********" at bounding box center [770, 177] width 1026 height 25
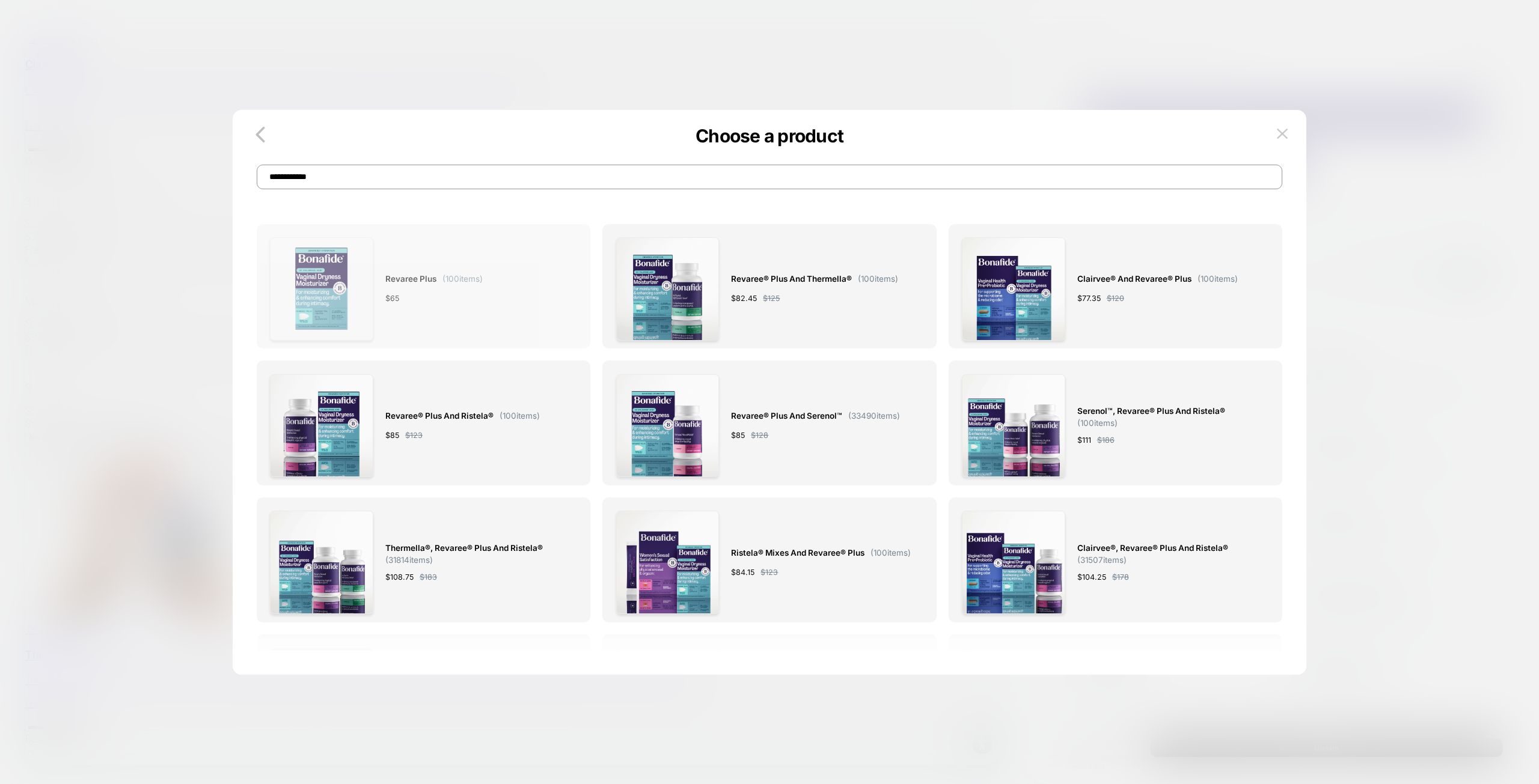
type input "**********"
click at [517, 309] on div "Revaree Plus ( 100 items) $ 65" at bounding box center [424, 289] width 308 height 104
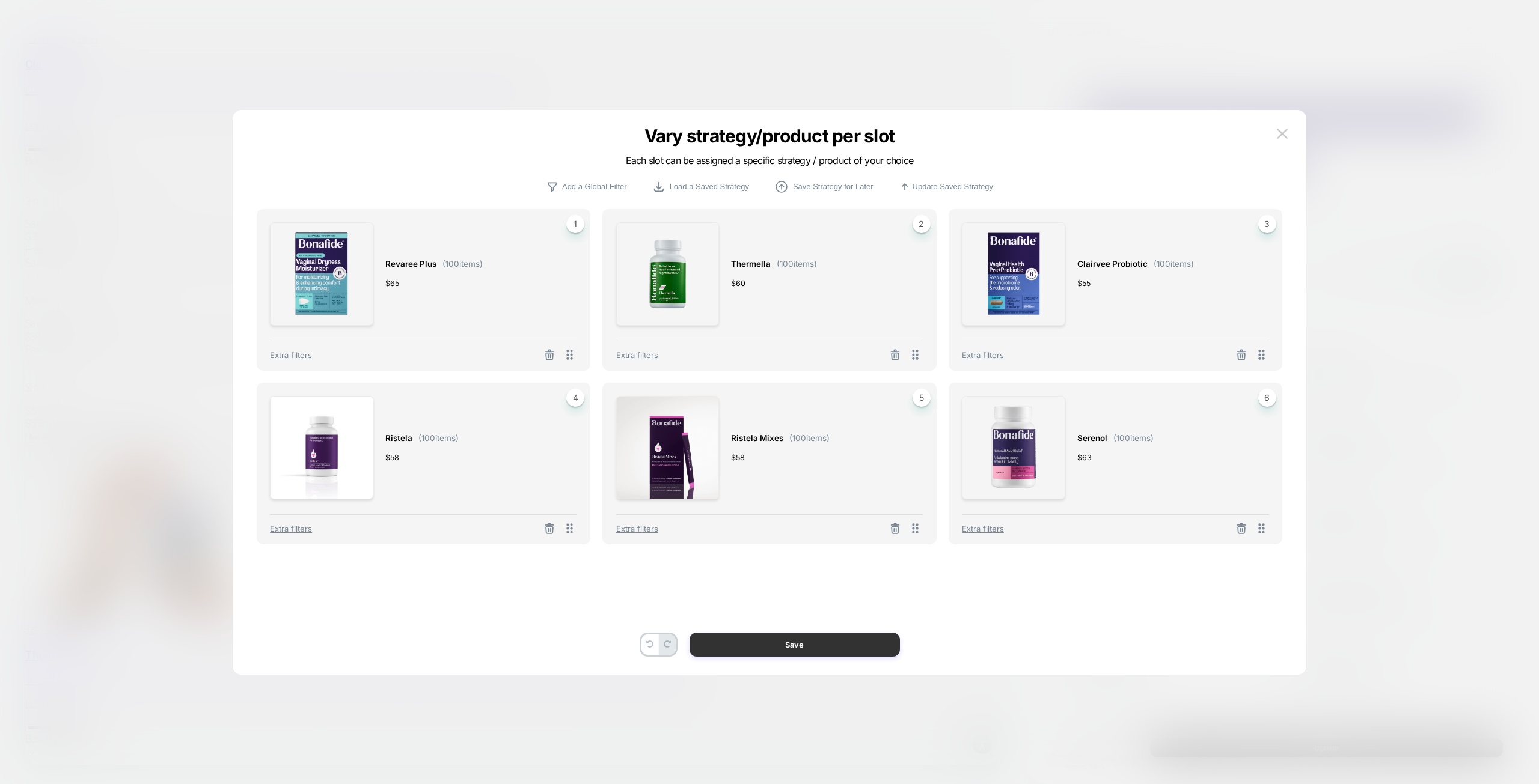
click at [848, 650] on button "Save" at bounding box center [795, 645] width 210 height 24
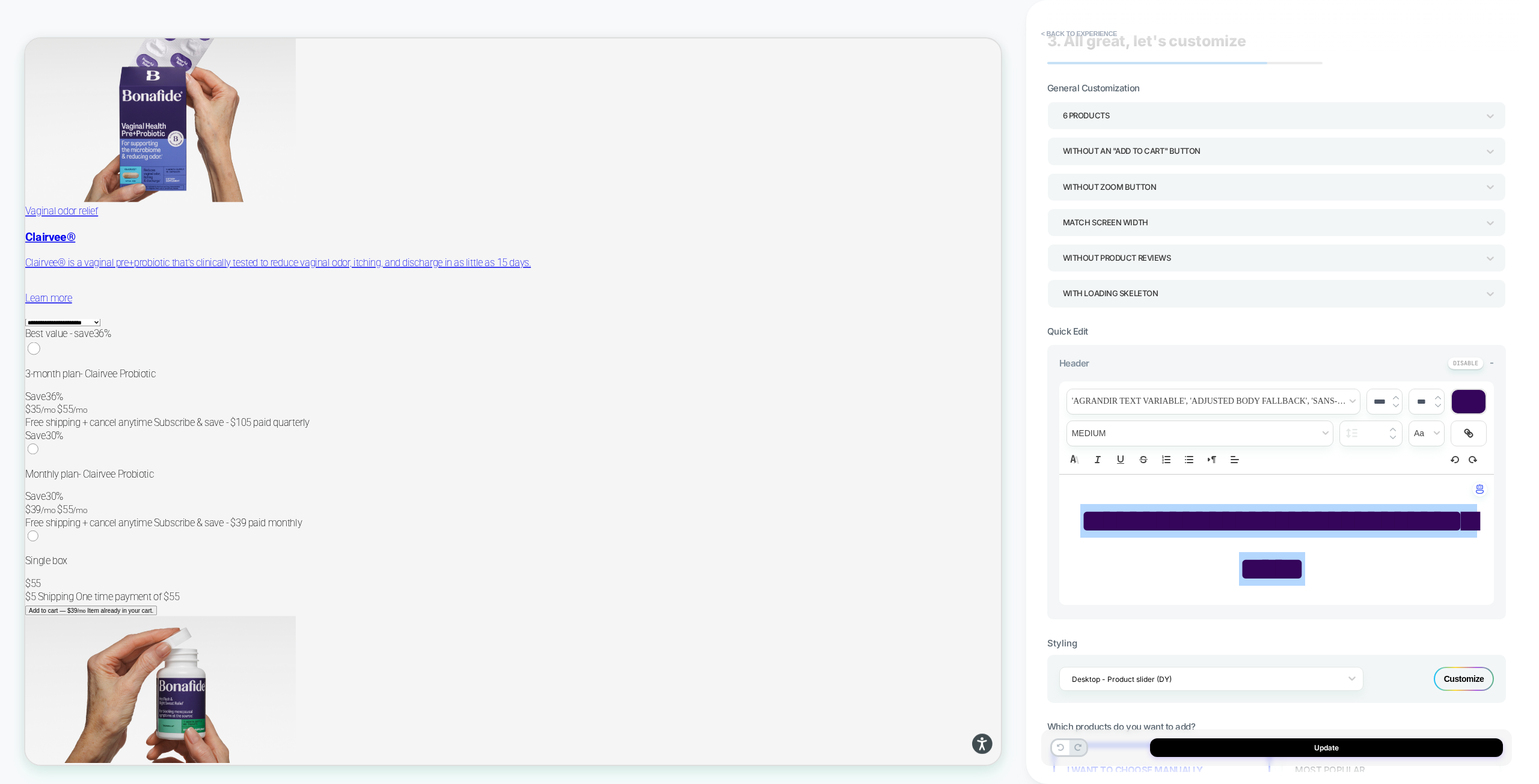
scroll to position [0, 0]
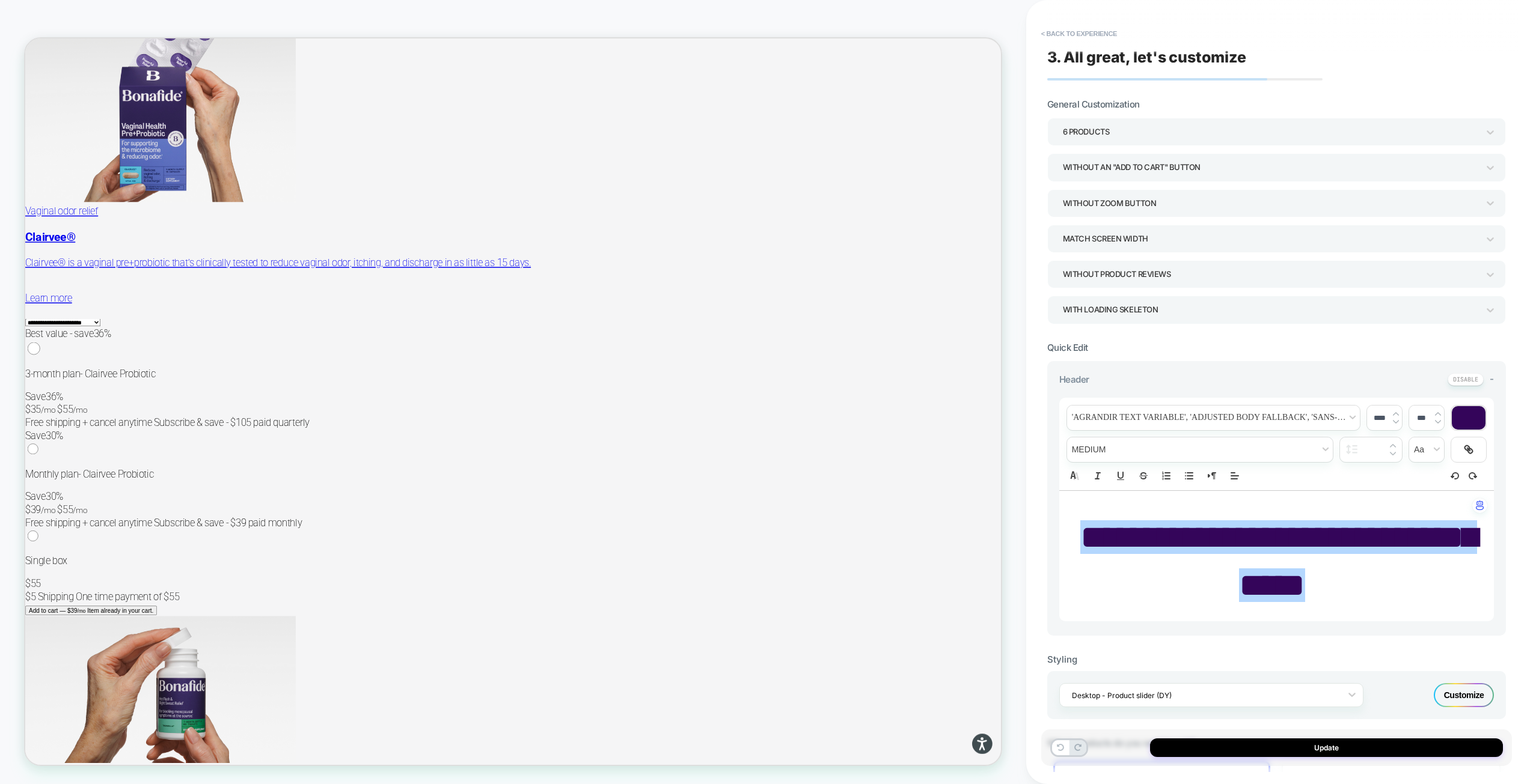
click at [1145, 131] on div "6 Products" at bounding box center [1270, 132] width 415 height 16
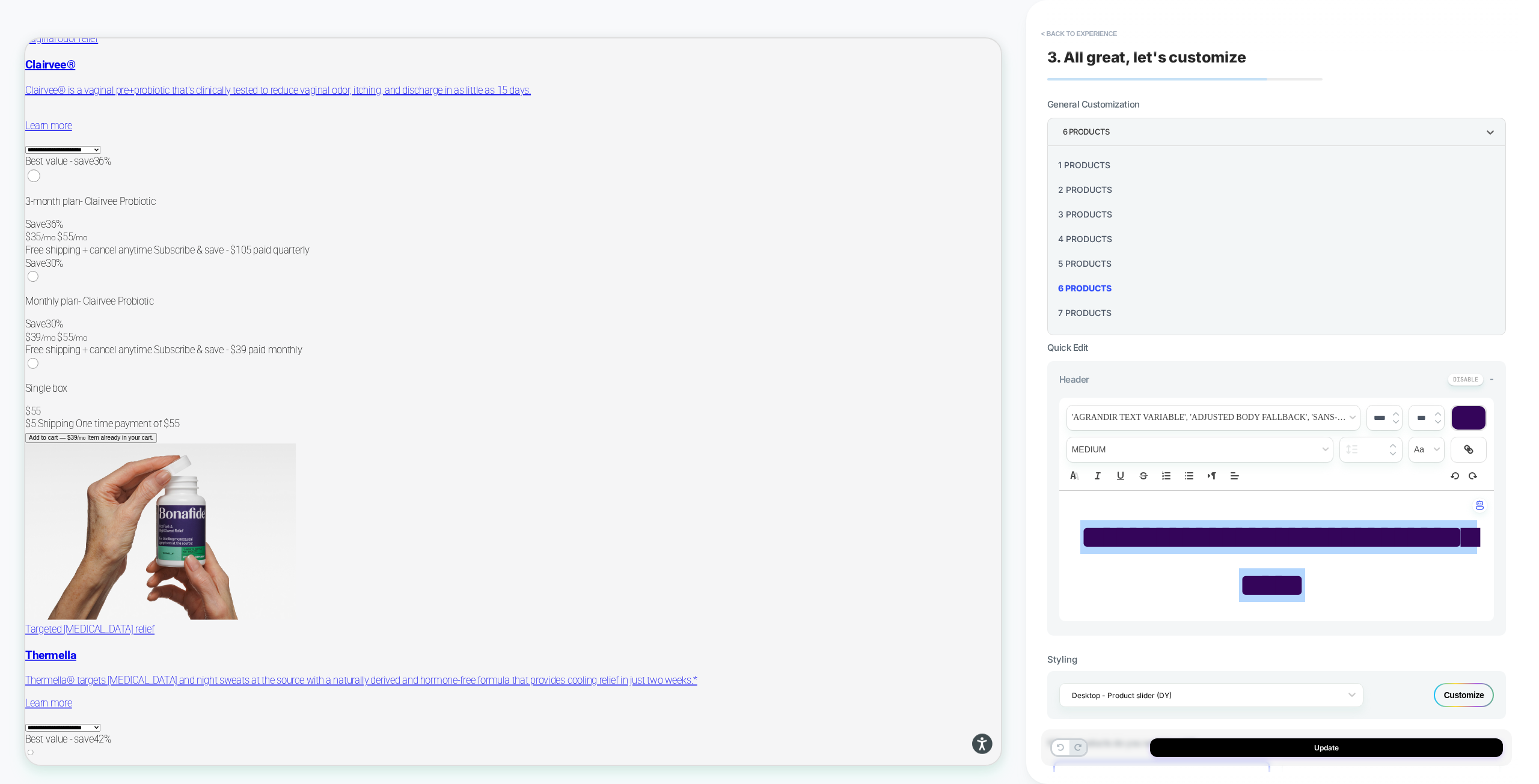
click at [1084, 312] on div "7 Products" at bounding box center [1276, 313] width 449 height 25
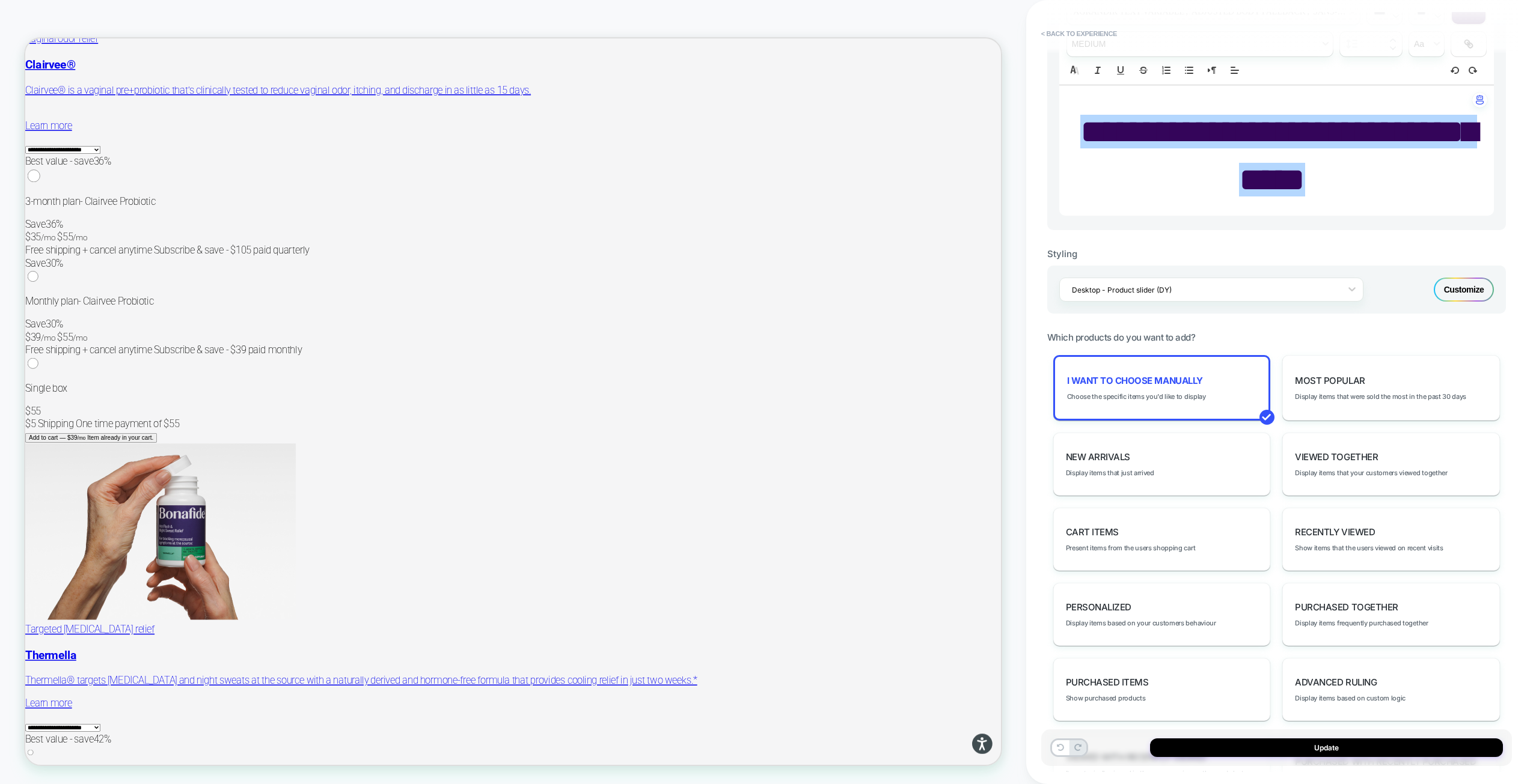
scroll to position [504, 0]
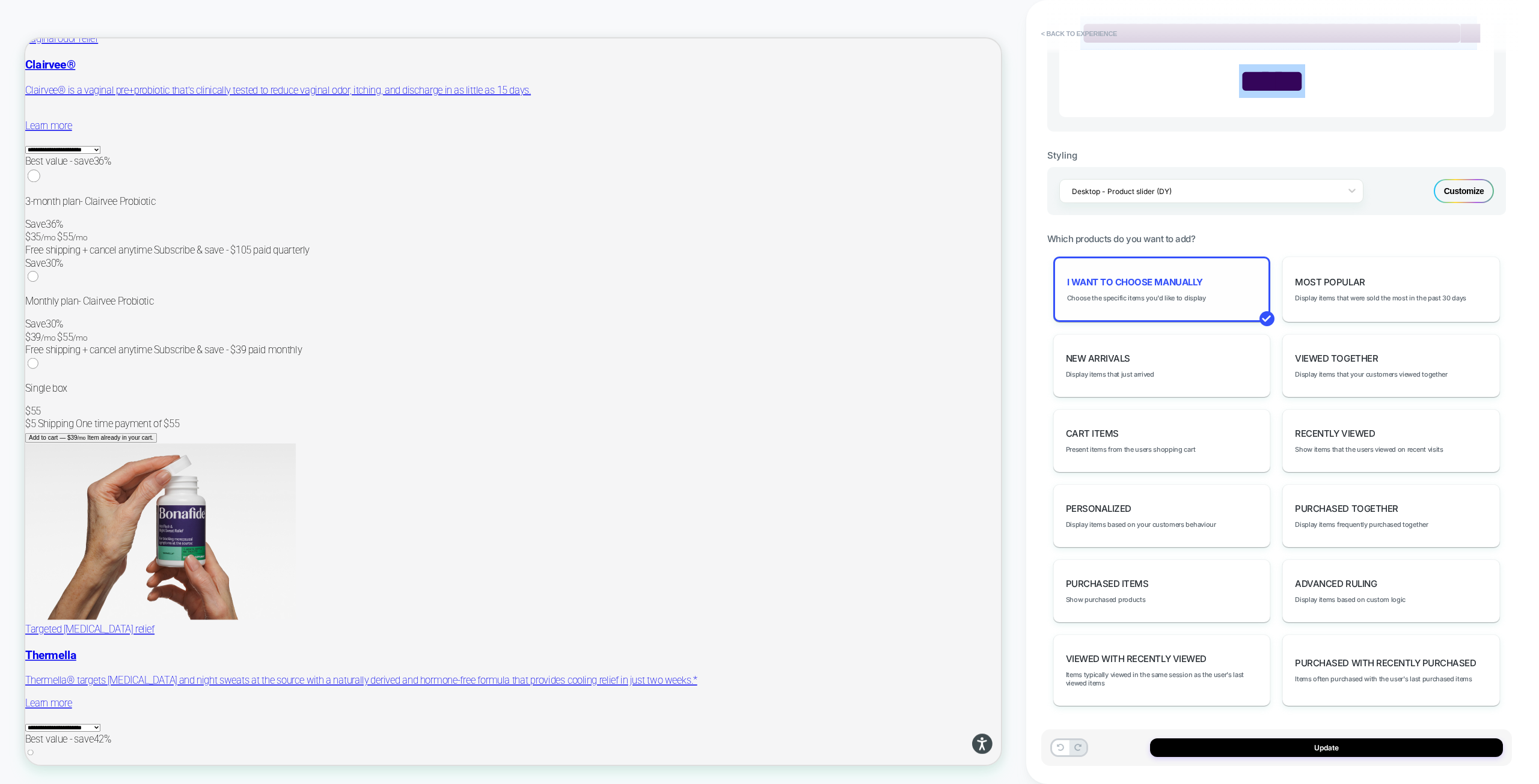
click at [1170, 286] on span "I want to choose manually" at bounding box center [1134, 281] width 136 height 11
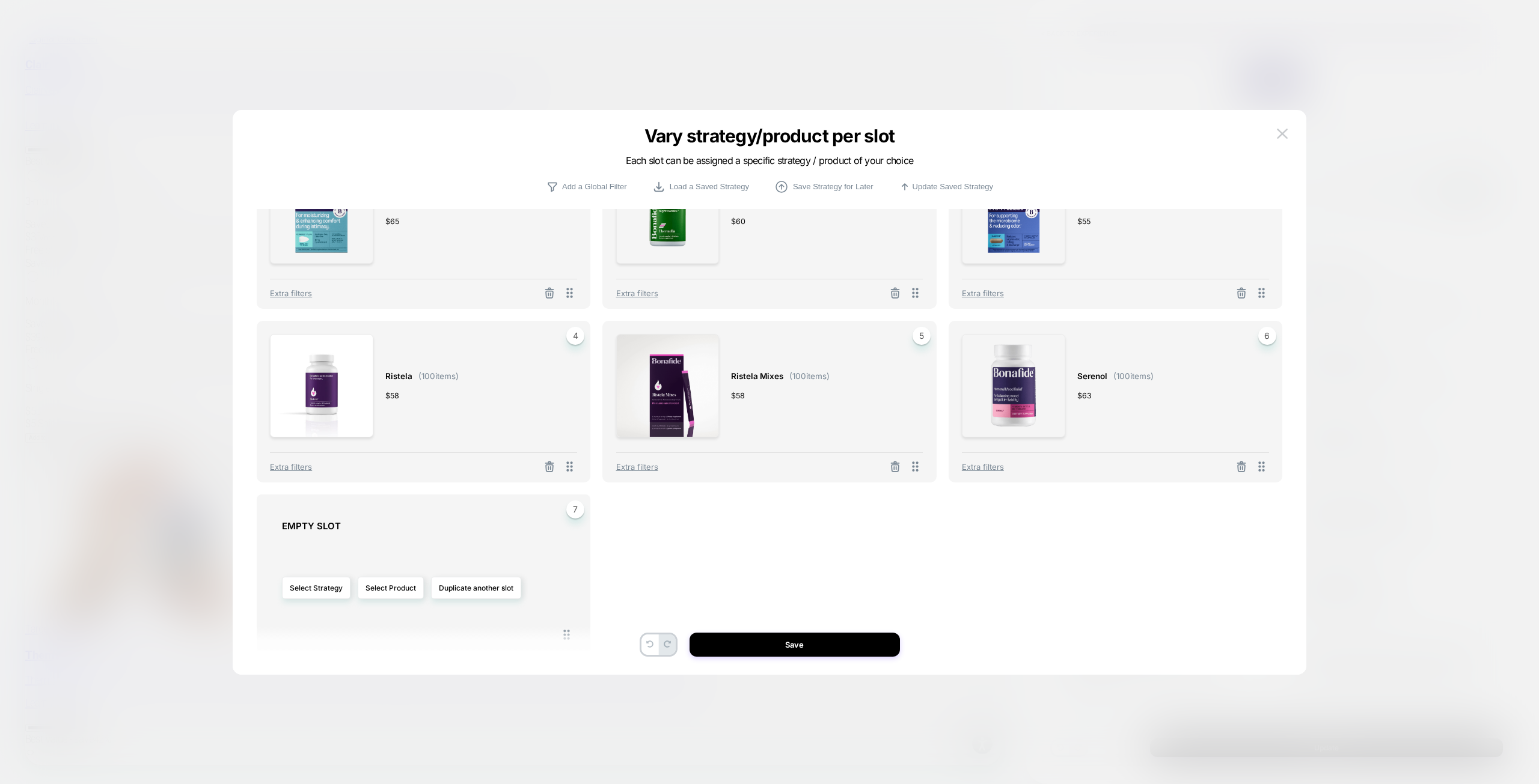
scroll to position [81, 0]
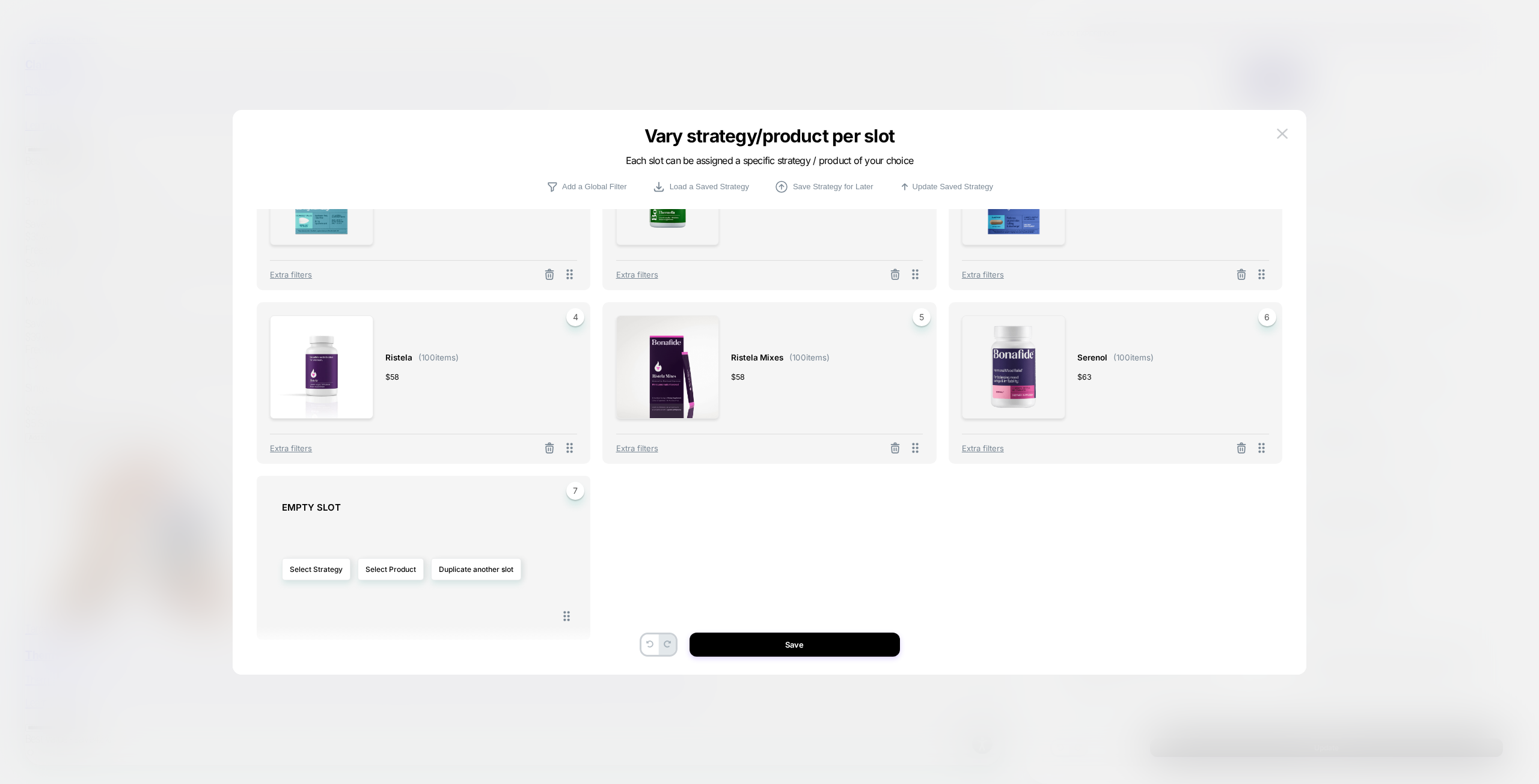
drag, startPoint x: 310, startPoint y: 571, endPoint x: 416, endPoint y: 537, distance: 111.3
click at [419, 536] on div "Select Strategy Select Product Duplicate another slot" at bounding box center [429, 569] width 295 height 100
click at [393, 571] on button "Select Product" at bounding box center [390, 569] width 66 height 22
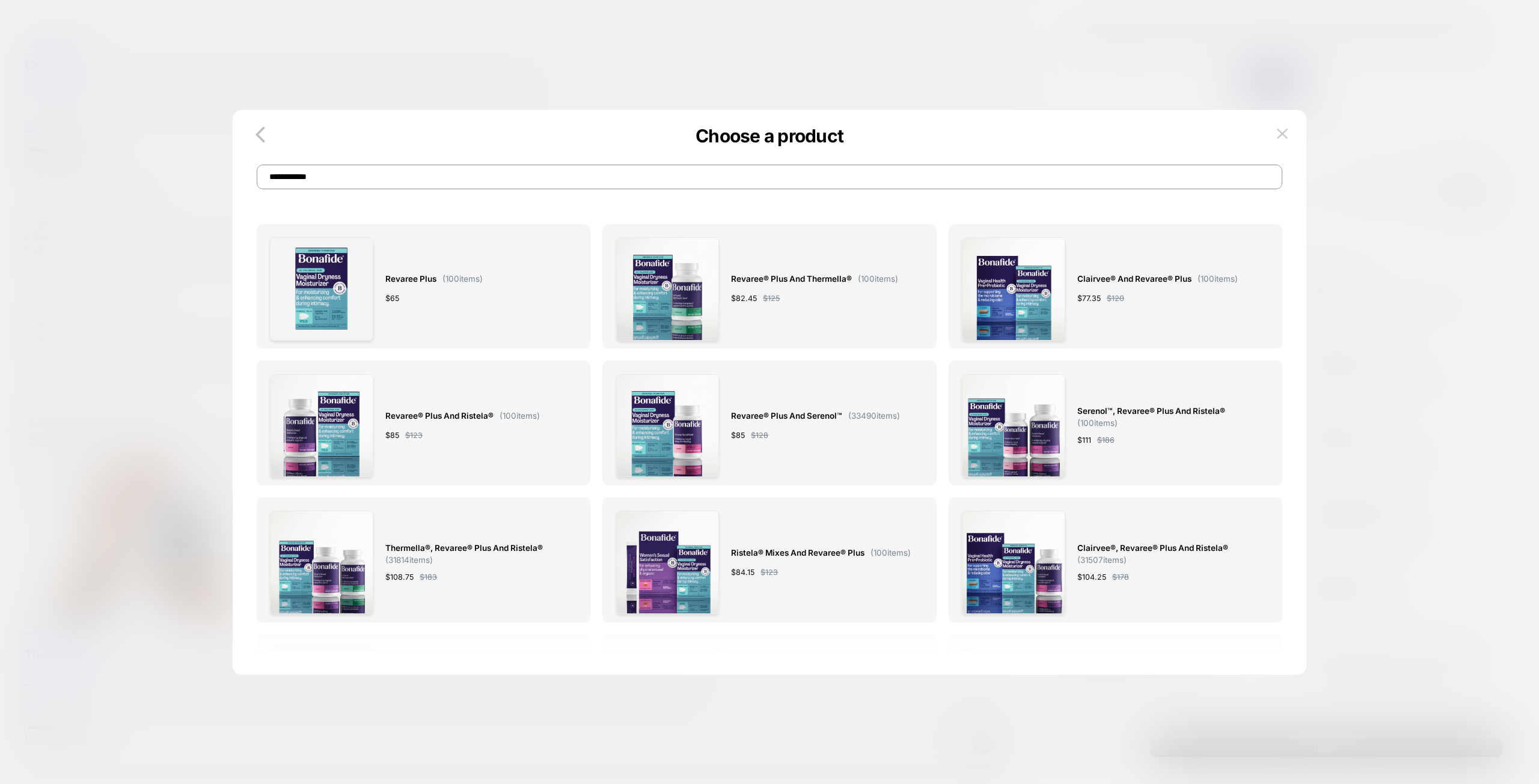
click at [522, 177] on input "**********" at bounding box center [770, 177] width 1026 height 25
click at [388, 137] on p "Choose a product" at bounding box center [770, 136] width 1073 height 22
click at [409, 171] on input "**********" at bounding box center [770, 177] width 1026 height 25
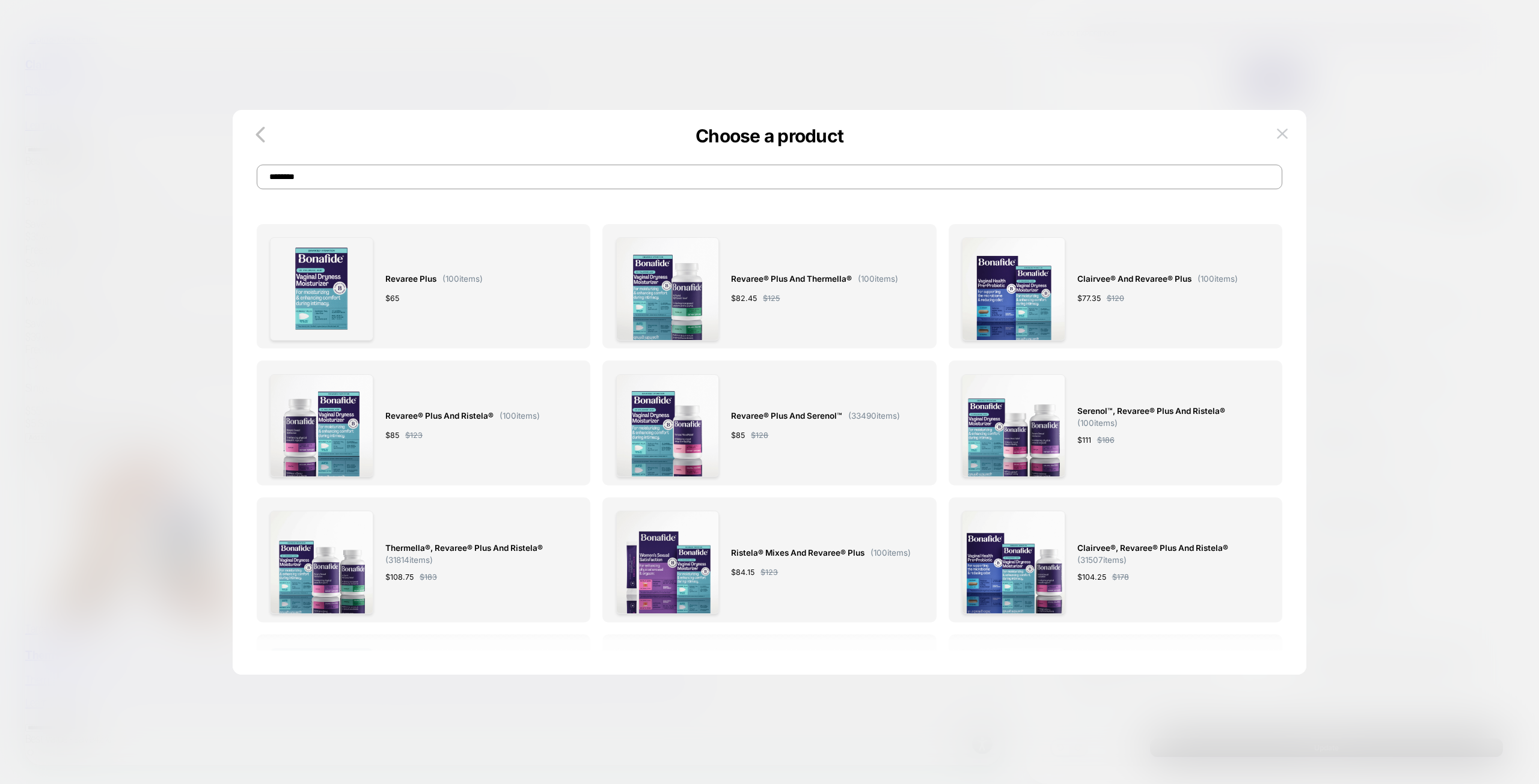
type input "********"
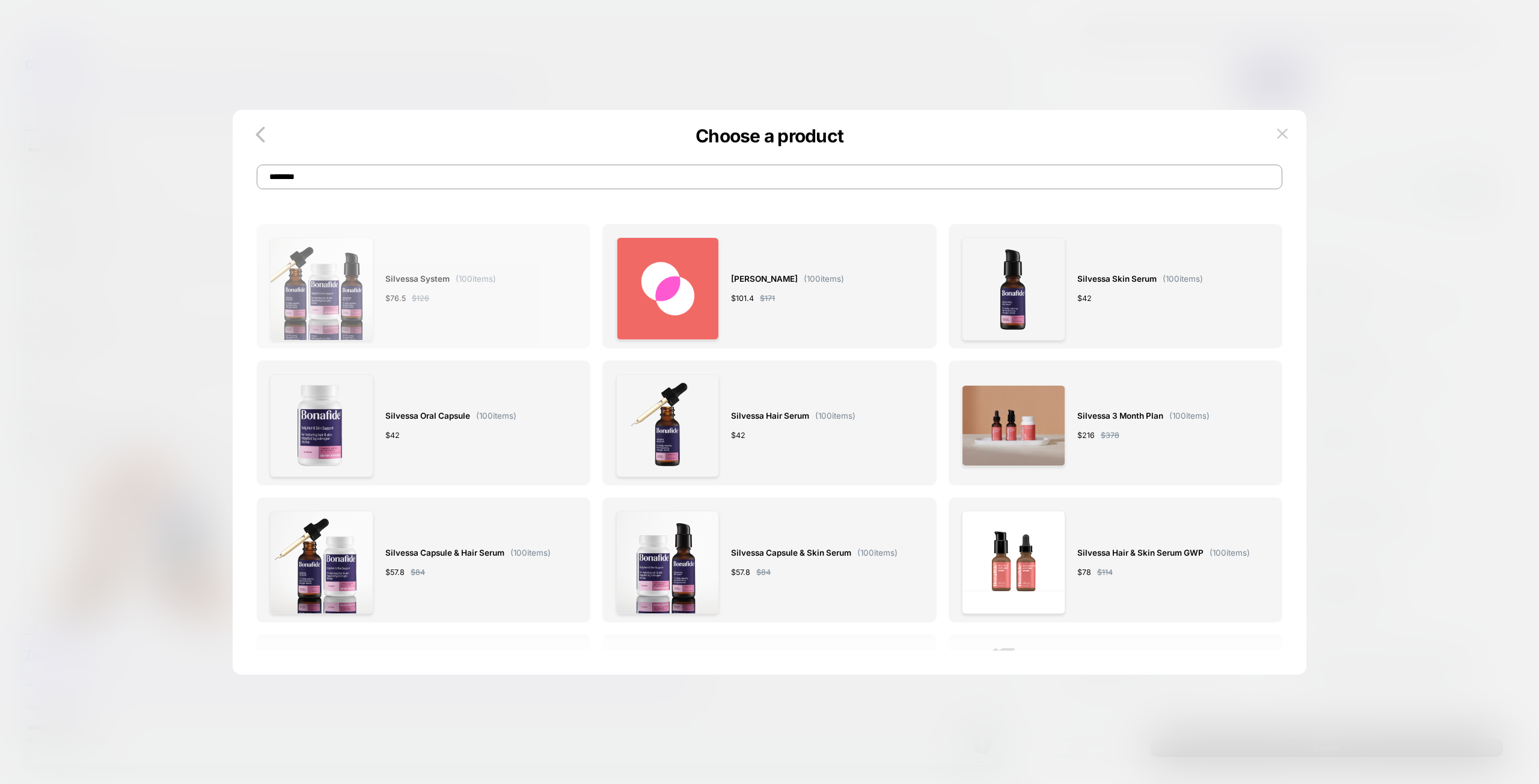
click at [431, 267] on div "Silvessa System ( 100 items) $ 76.5 $ 126" at bounding box center [440, 289] width 110 height 104
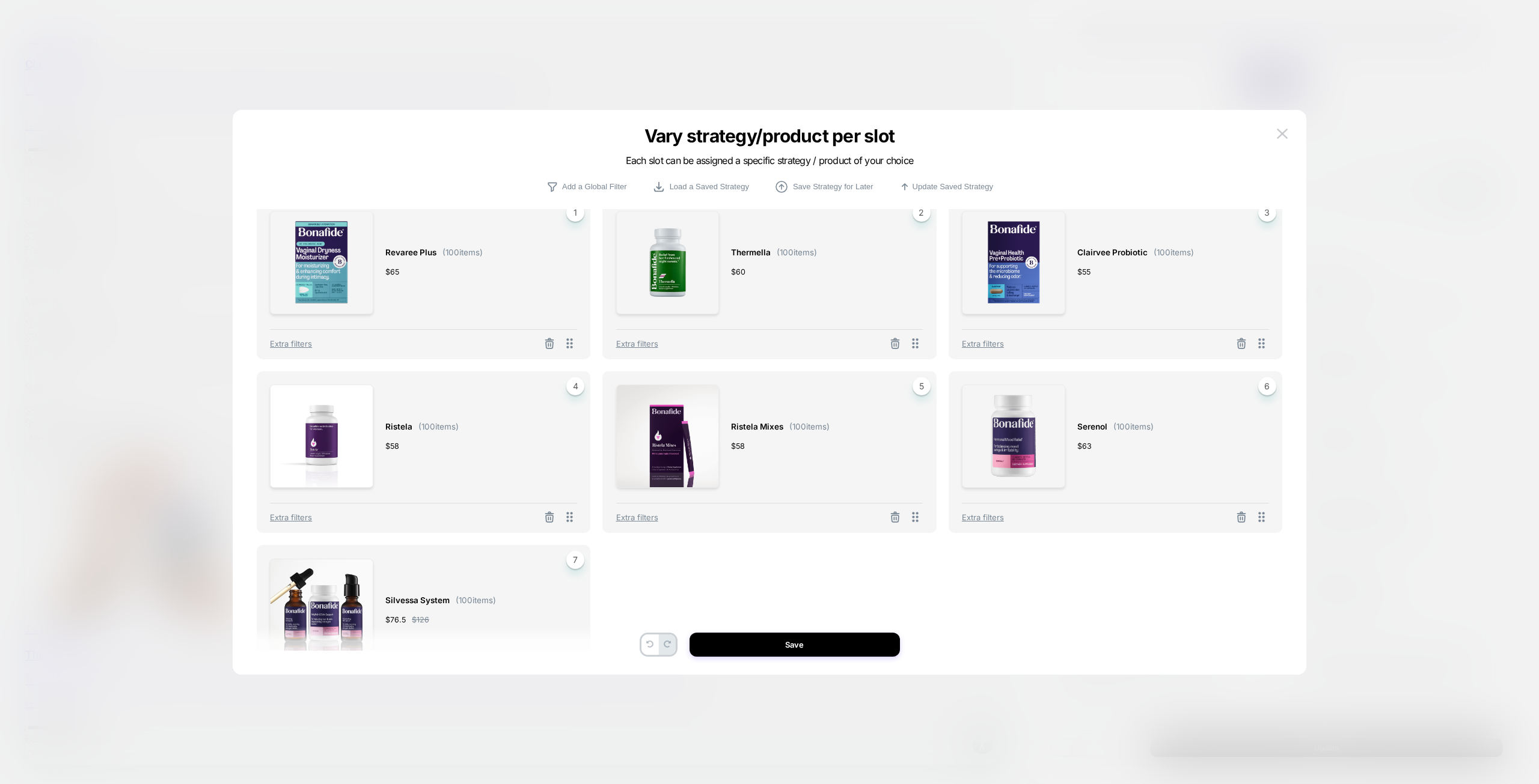
scroll to position [98, 0]
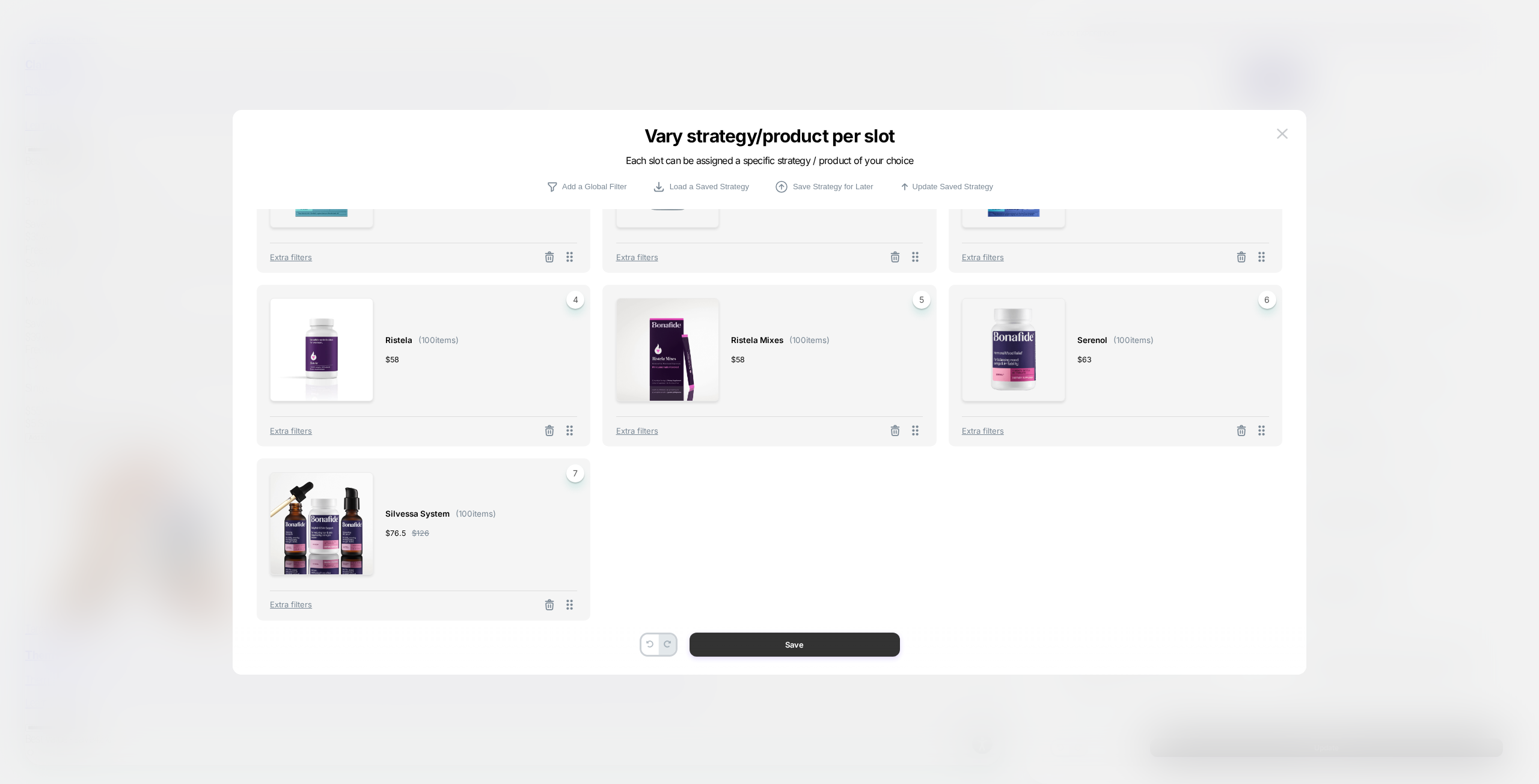
click at [826, 641] on button "Save" at bounding box center [795, 645] width 210 height 24
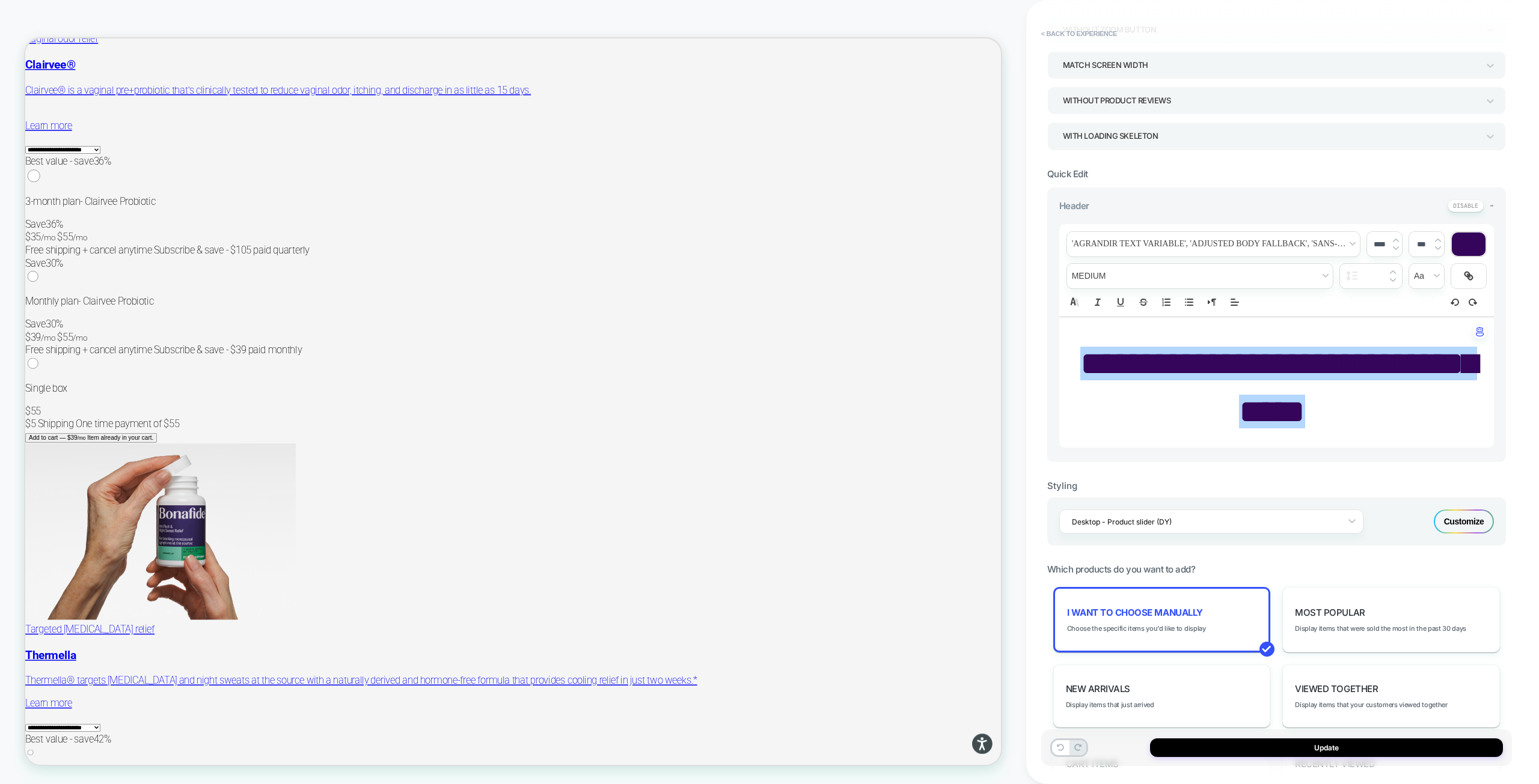
scroll to position [421, 0]
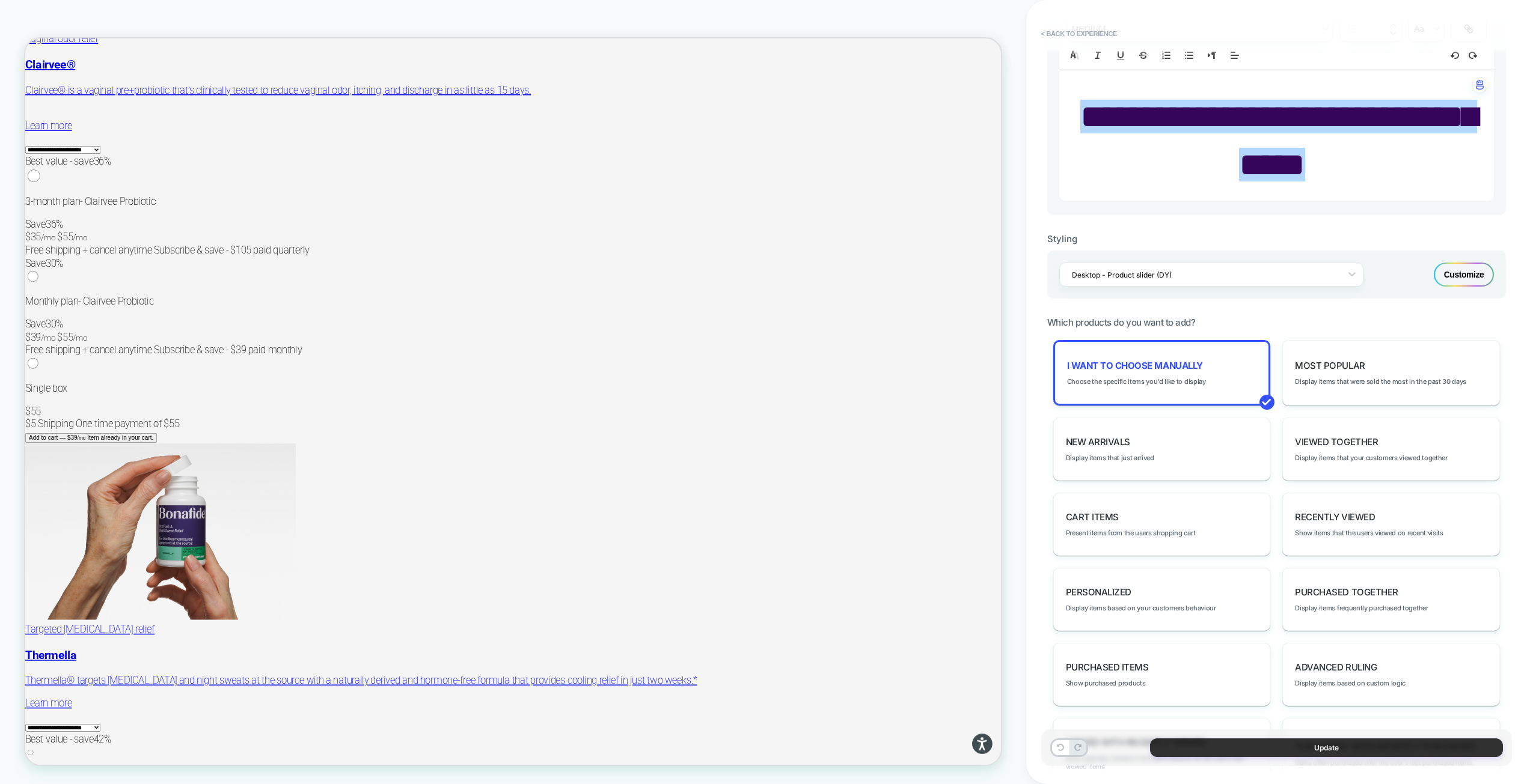
click at [1280, 751] on button "Update" at bounding box center [1326, 747] width 353 height 19
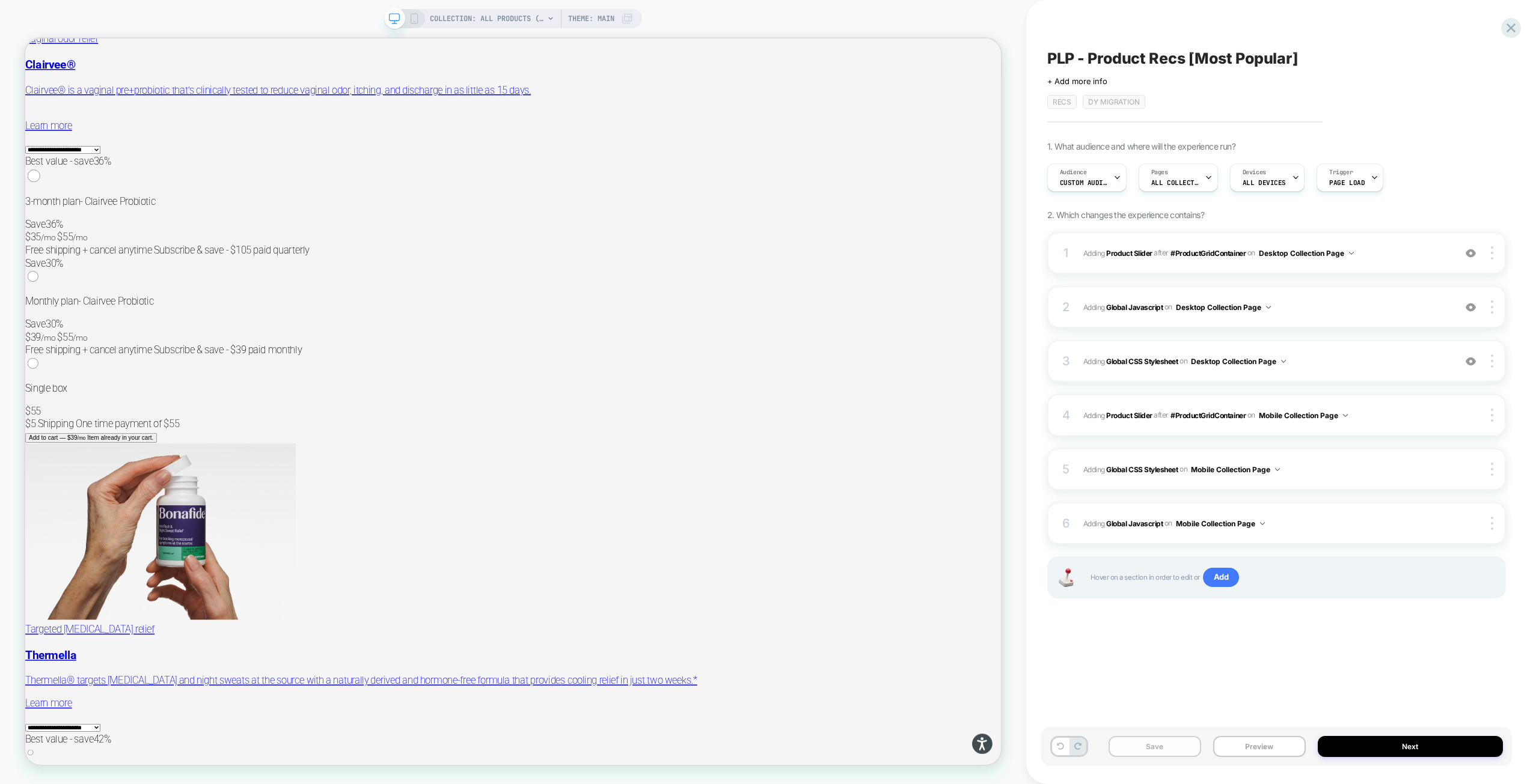
click at [1164, 742] on button "Save" at bounding box center [1155, 747] width 93 height 21
click at [1098, 185] on span "Custom Audience" at bounding box center [1084, 182] width 48 height 8
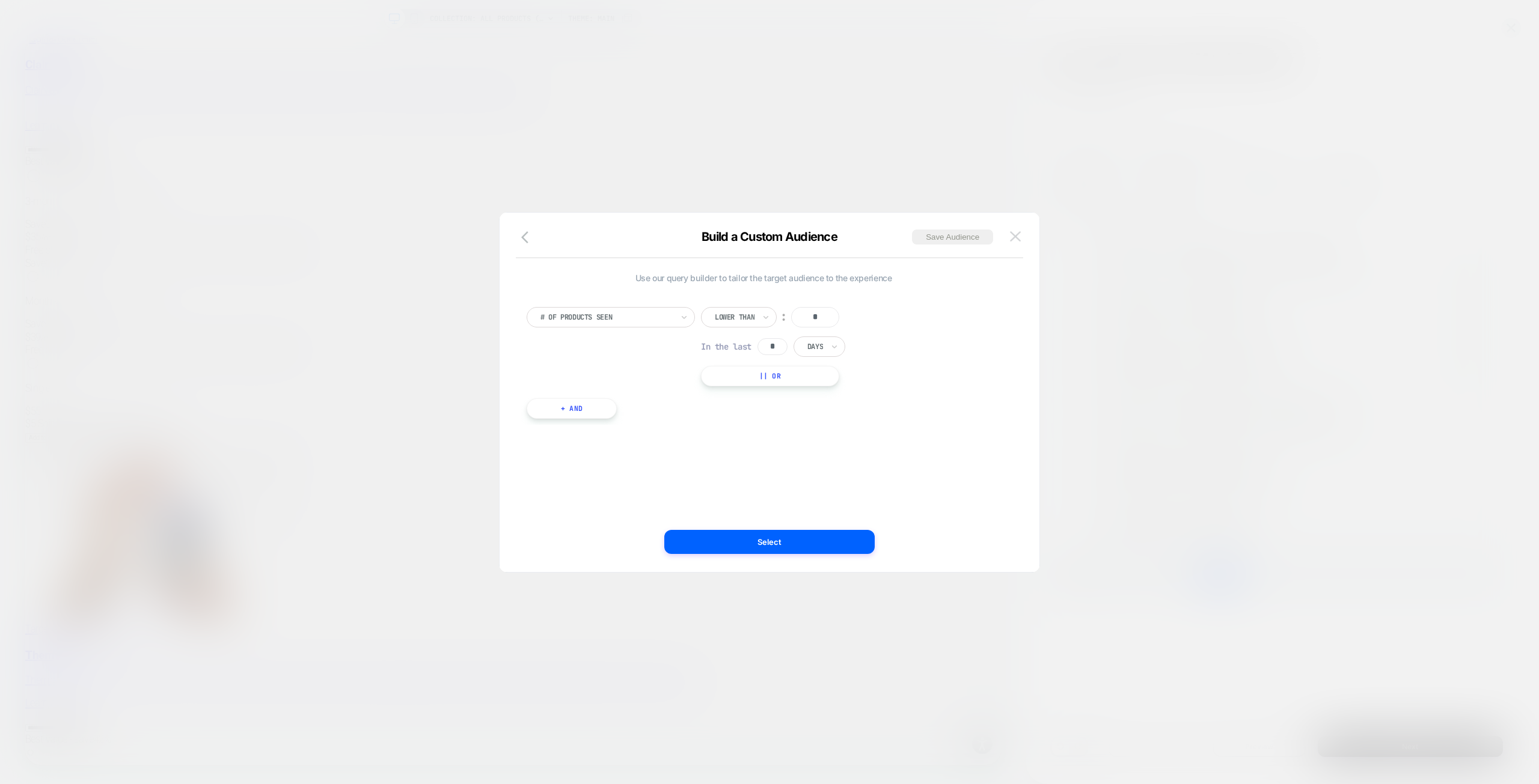
click at [1017, 240] on img at bounding box center [1015, 236] width 10 height 10
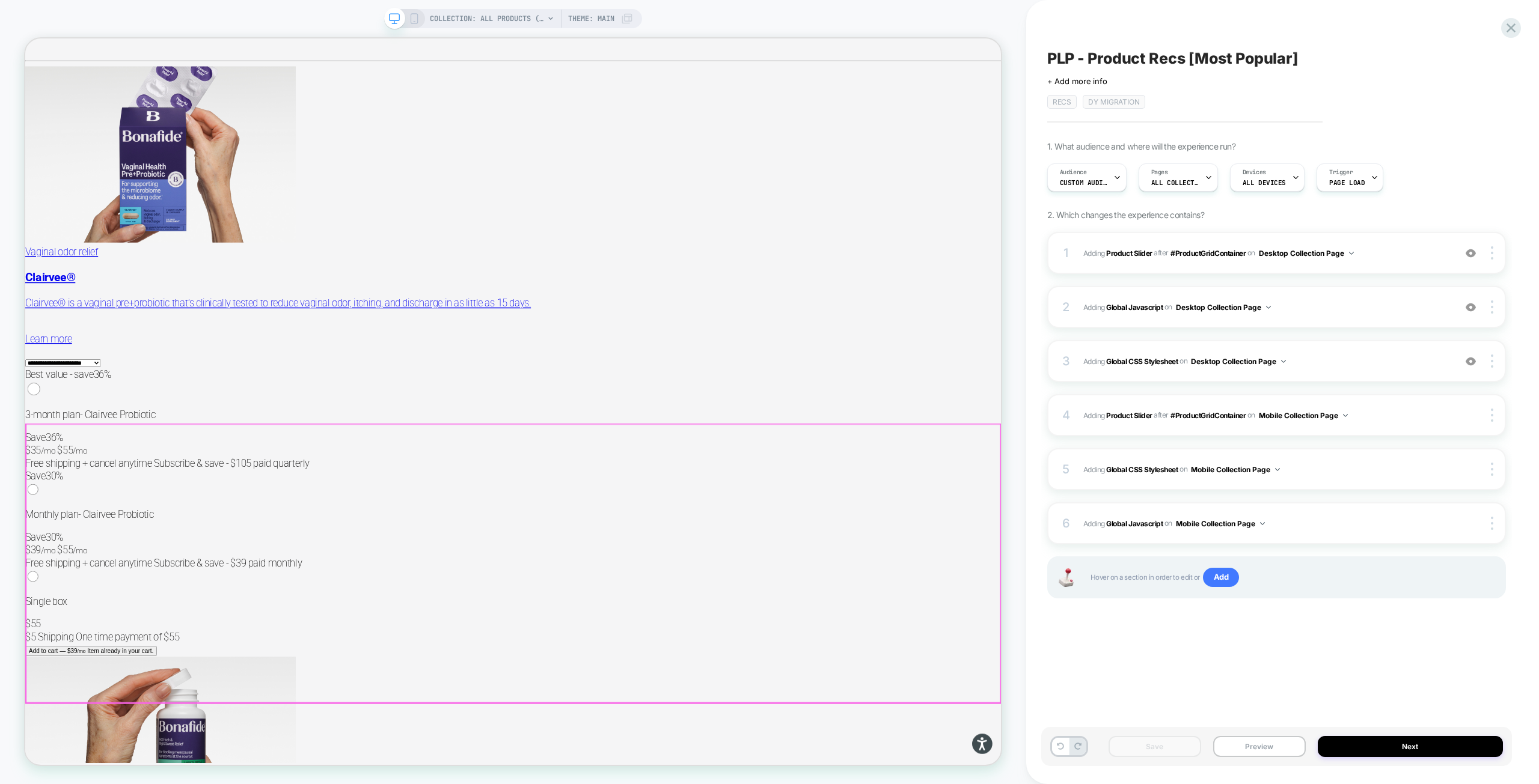
scroll to position [6547, 0]
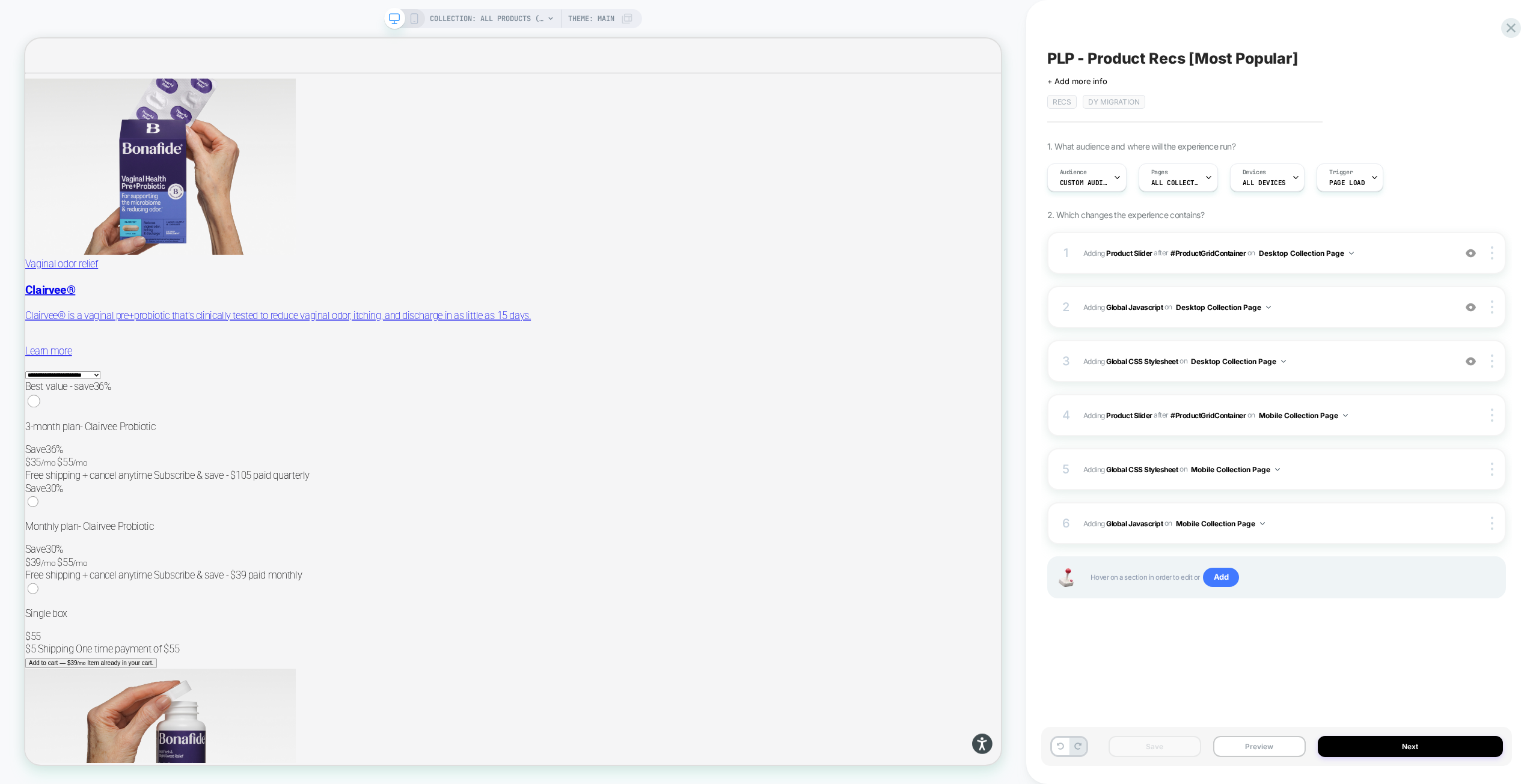
click at [410, 20] on icon at bounding box center [414, 19] width 10 height 10
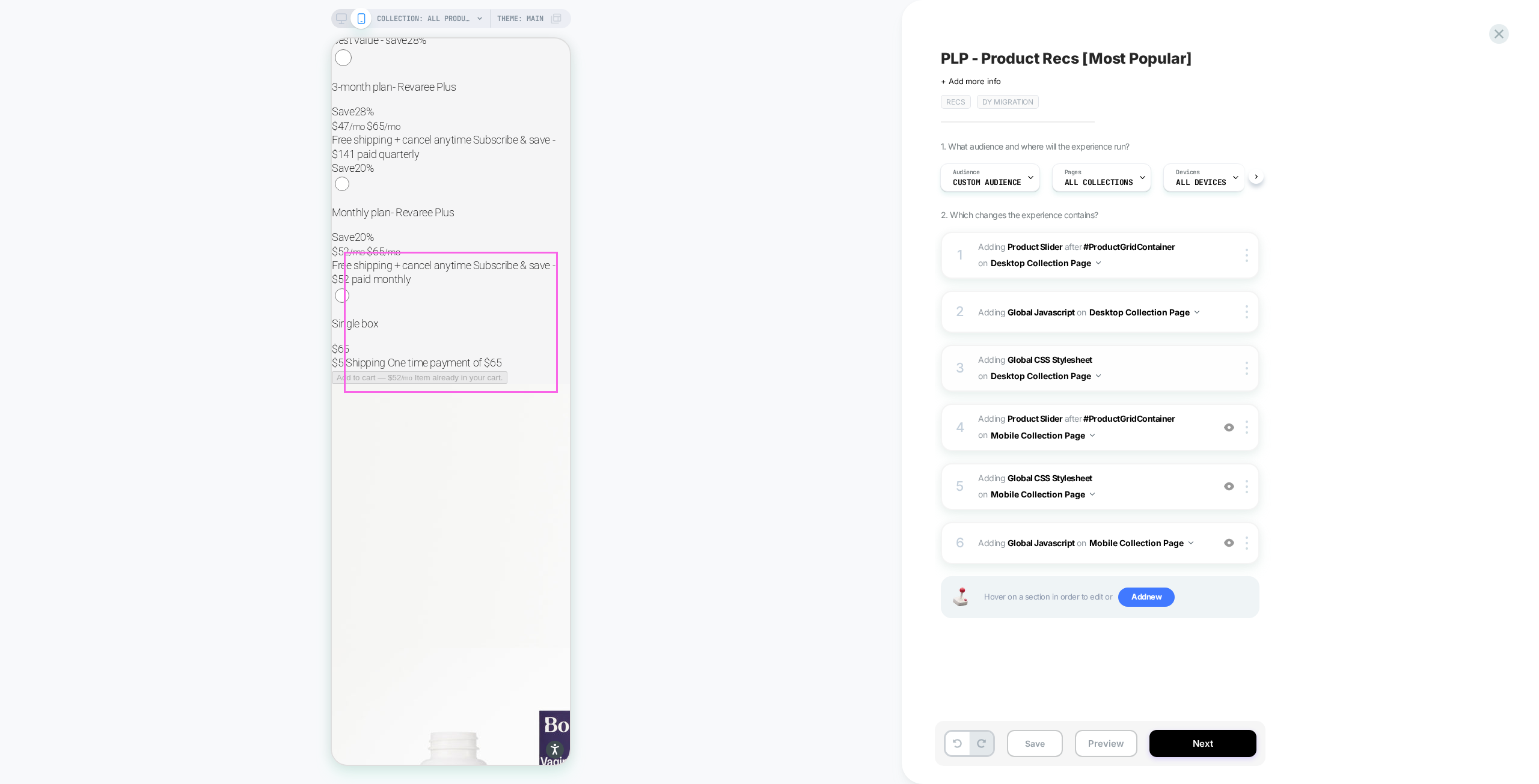
scroll to position [7027, 0]
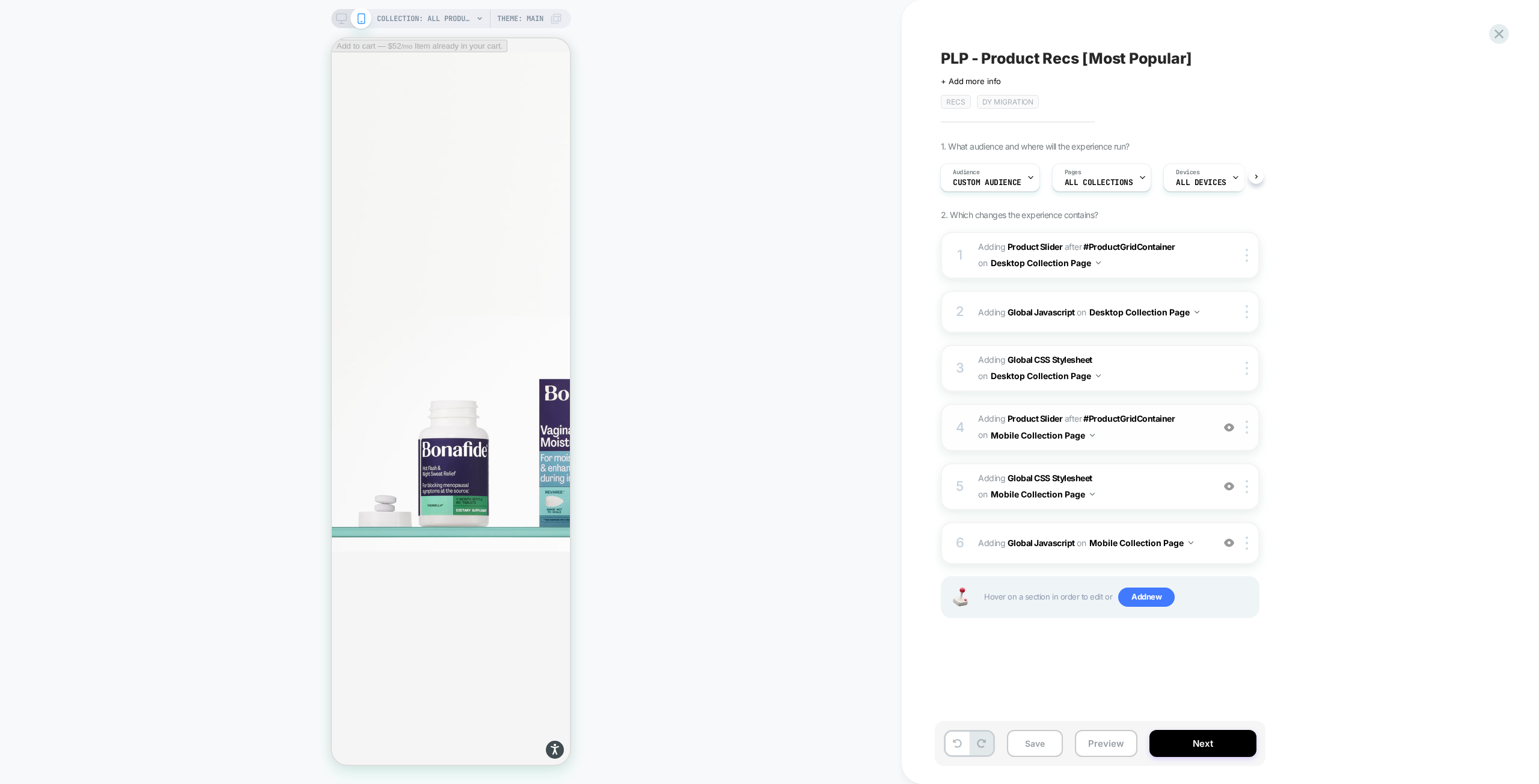
click at [1190, 430] on span "#_loomi_addon_1755094638342_dup1757434986_dup1757435364_dup1758116578_dup175864…" at bounding box center [1092, 427] width 229 height 32
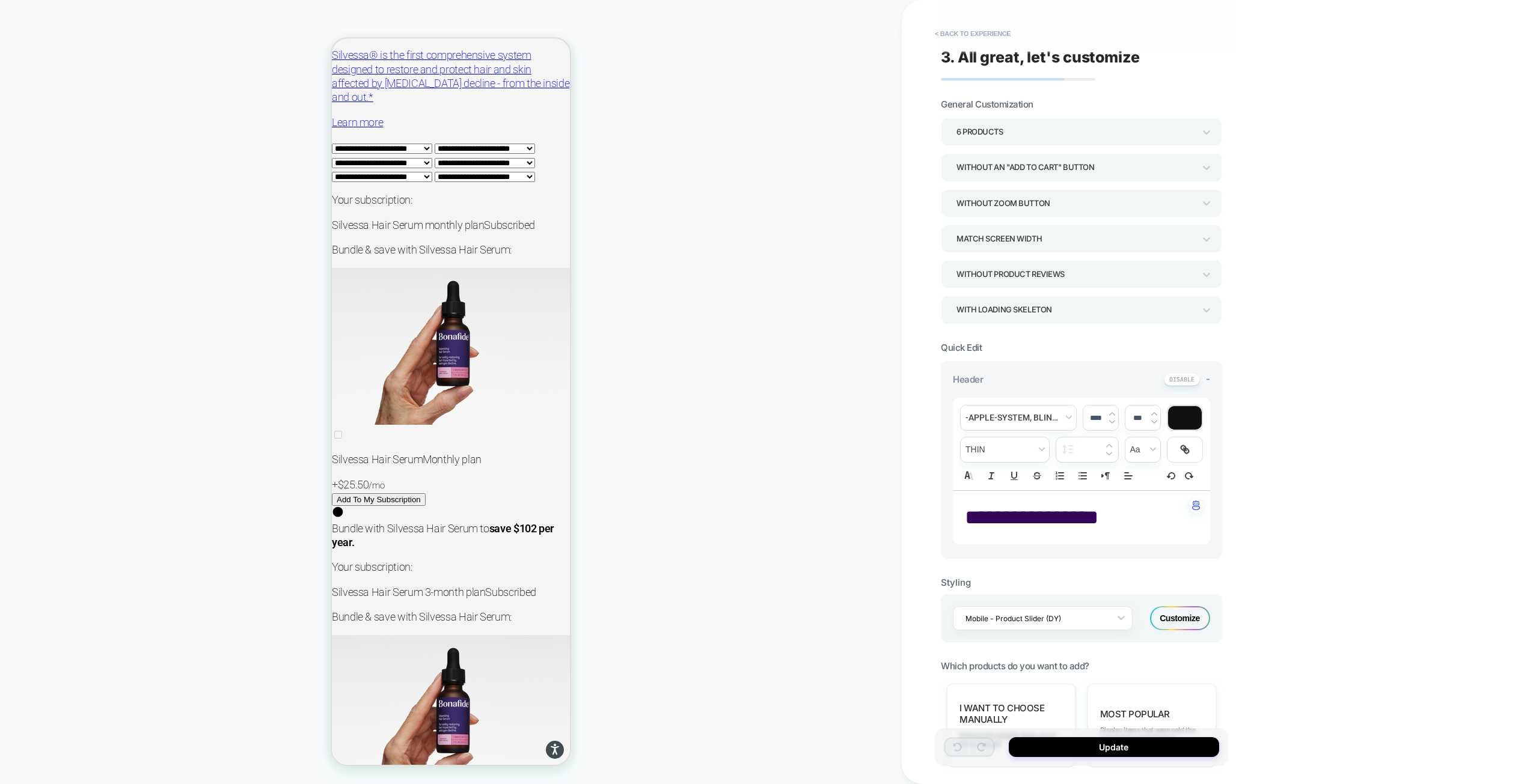
drag, startPoint x: 1125, startPoint y: 520, endPoint x: 977, endPoint y: 521, distance: 148.0
click at [977, 521] on p "**********" at bounding box center [1077, 518] width 224 height 30
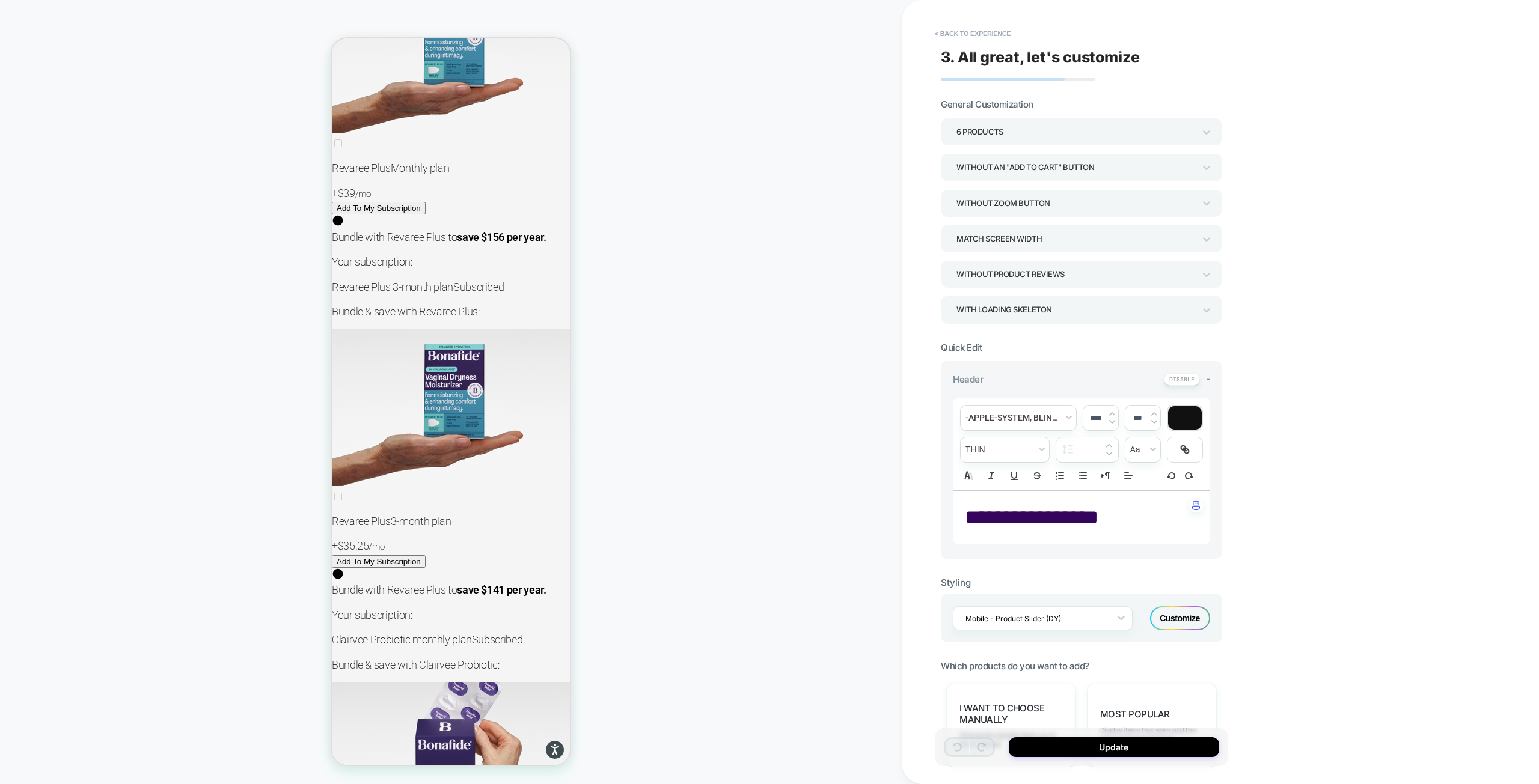
scroll to position [15826, 0]
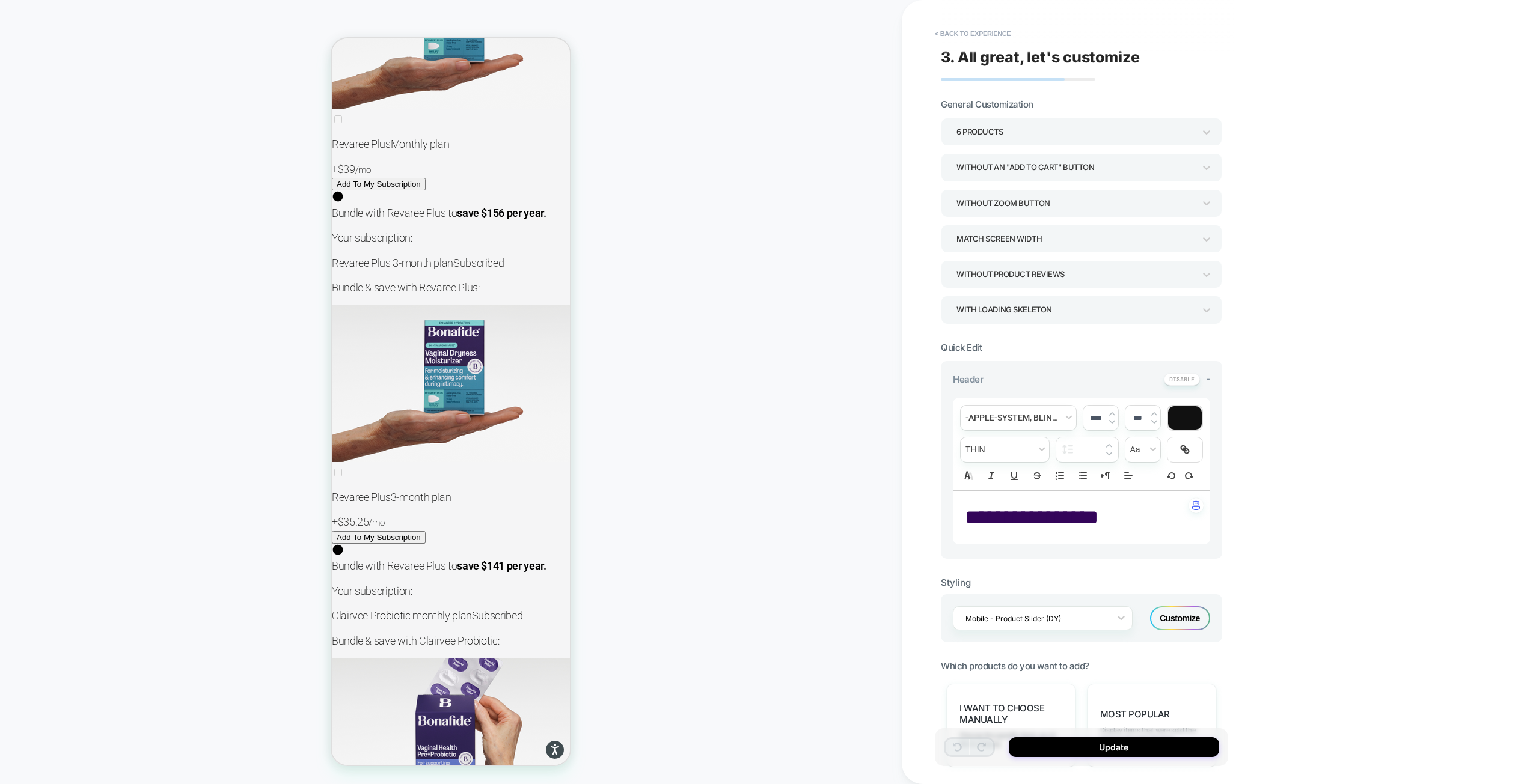
click at [1069, 512] on span "**********" at bounding box center [1031, 517] width 134 height 20
type input "****"
drag, startPoint x: 1021, startPoint y: 515, endPoint x: 964, endPoint y: 515, distance: 57.0
click at [964, 515] on div "**********" at bounding box center [1081, 518] width 257 height 54
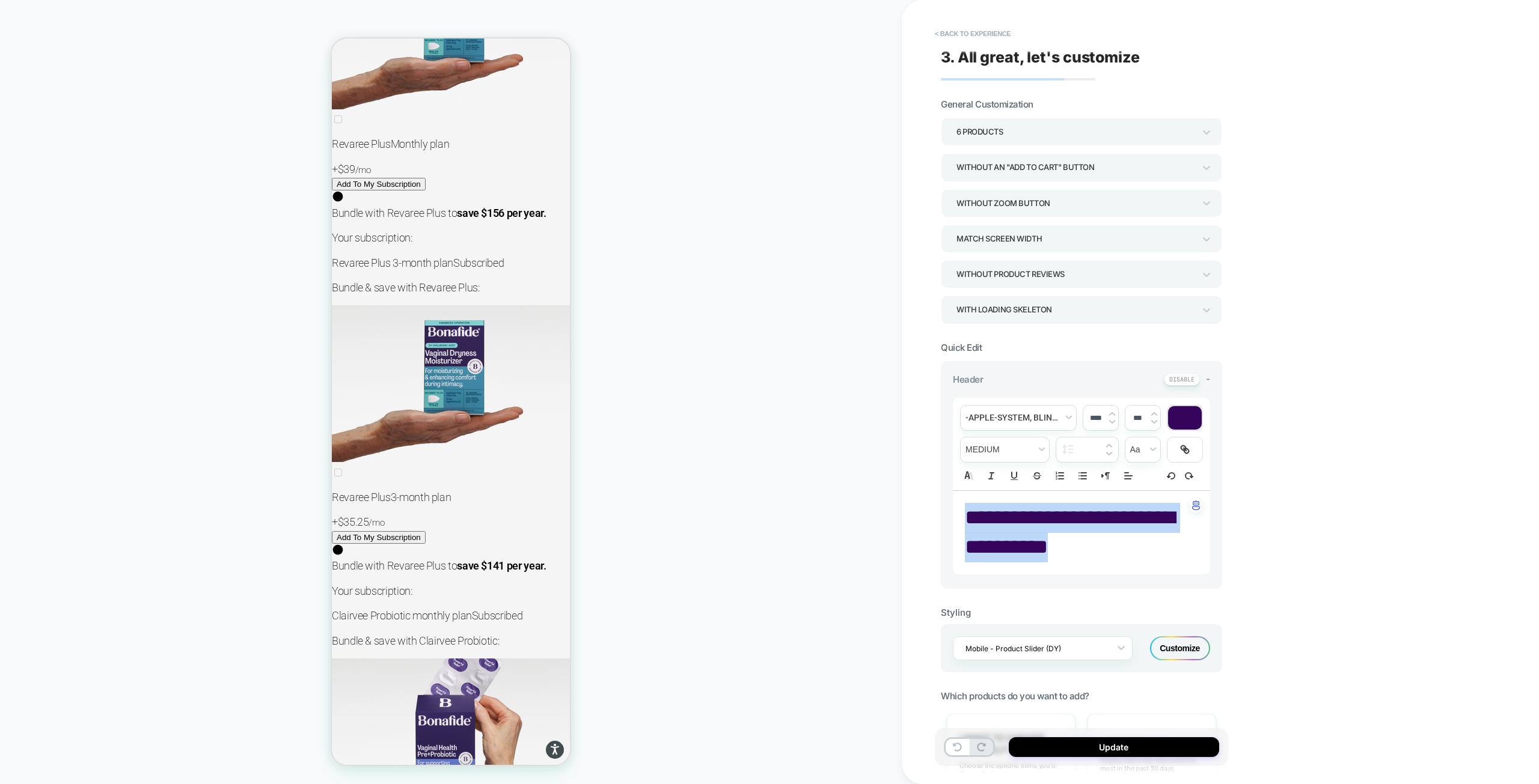
drag, startPoint x: 1081, startPoint y: 545, endPoint x: 964, endPoint y: 510, distance: 122.1
click at [962, 529] on div "**********" at bounding box center [1081, 533] width 257 height 84
click at [1008, 424] on span "font" at bounding box center [1018, 418] width 116 height 25
click at [1017, 554] on span "font" at bounding box center [1018, 536] width 100 height 53
click at [1088, 413] on input "****" at bounding box center [1095, 418] width 25 height 9
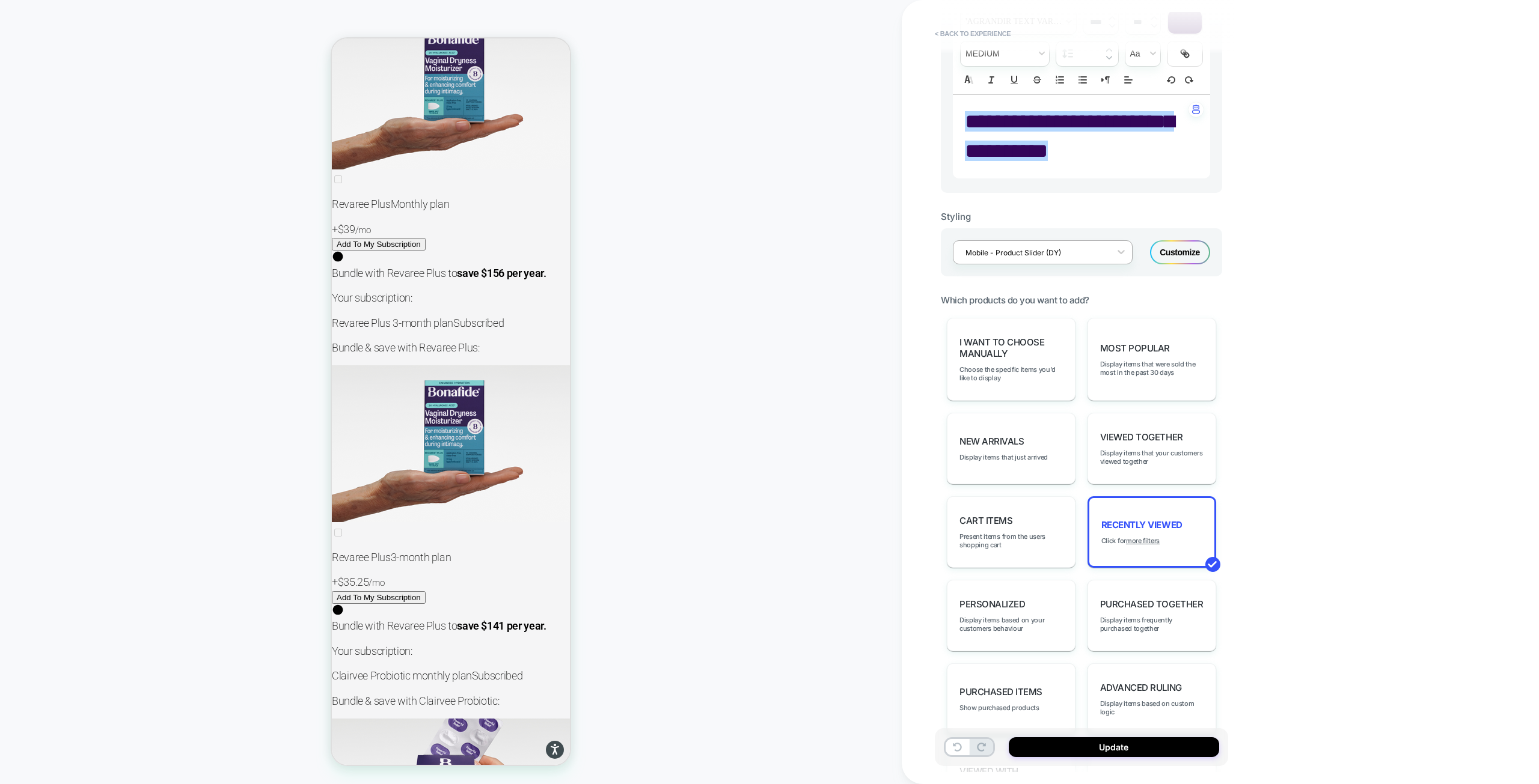
scroll to position [421, 0]
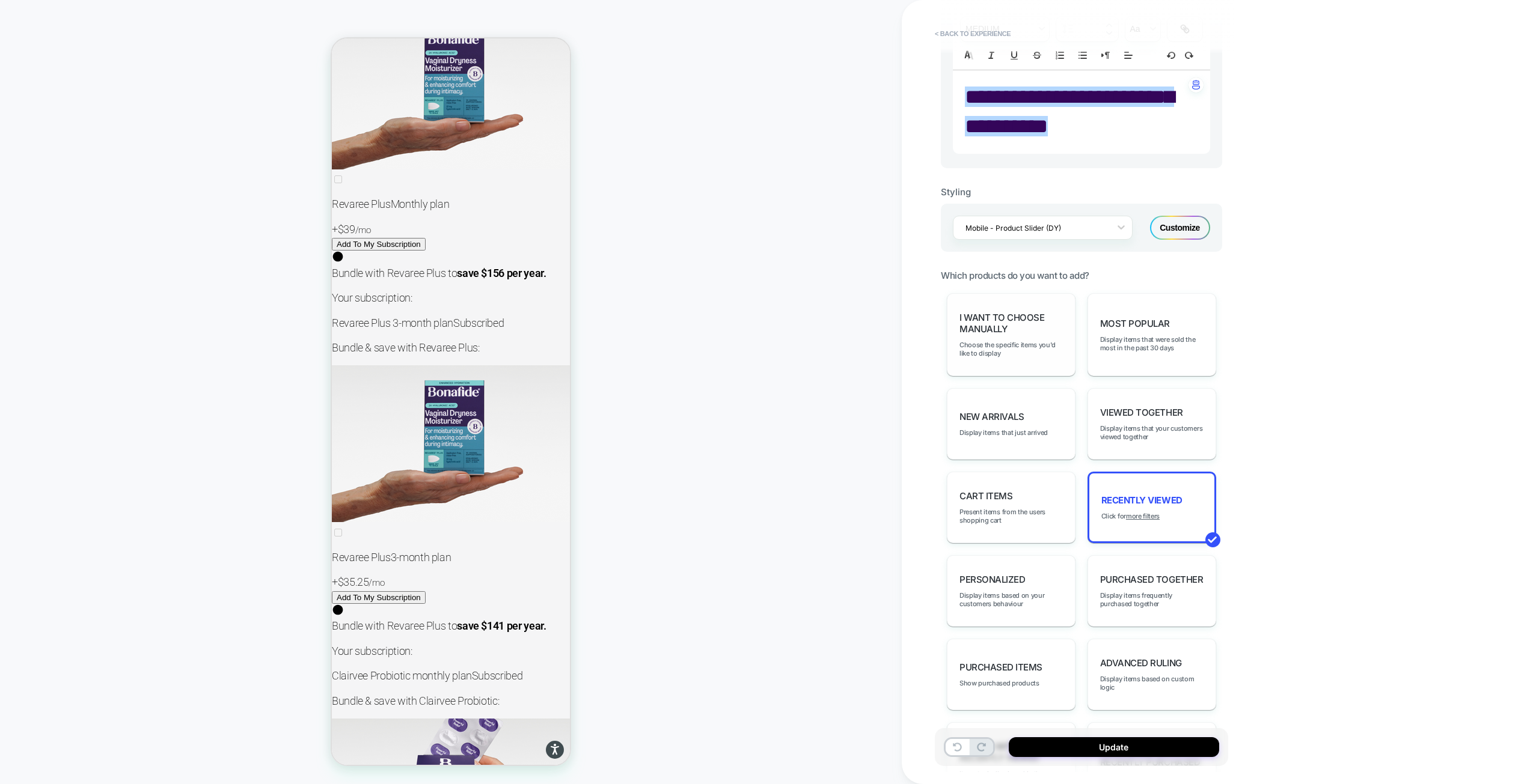
click at [1024, 360] on div "I want to choose manually Choose the specific items you'd like to display" at bounding box center [1011, 334] width 128 height 83
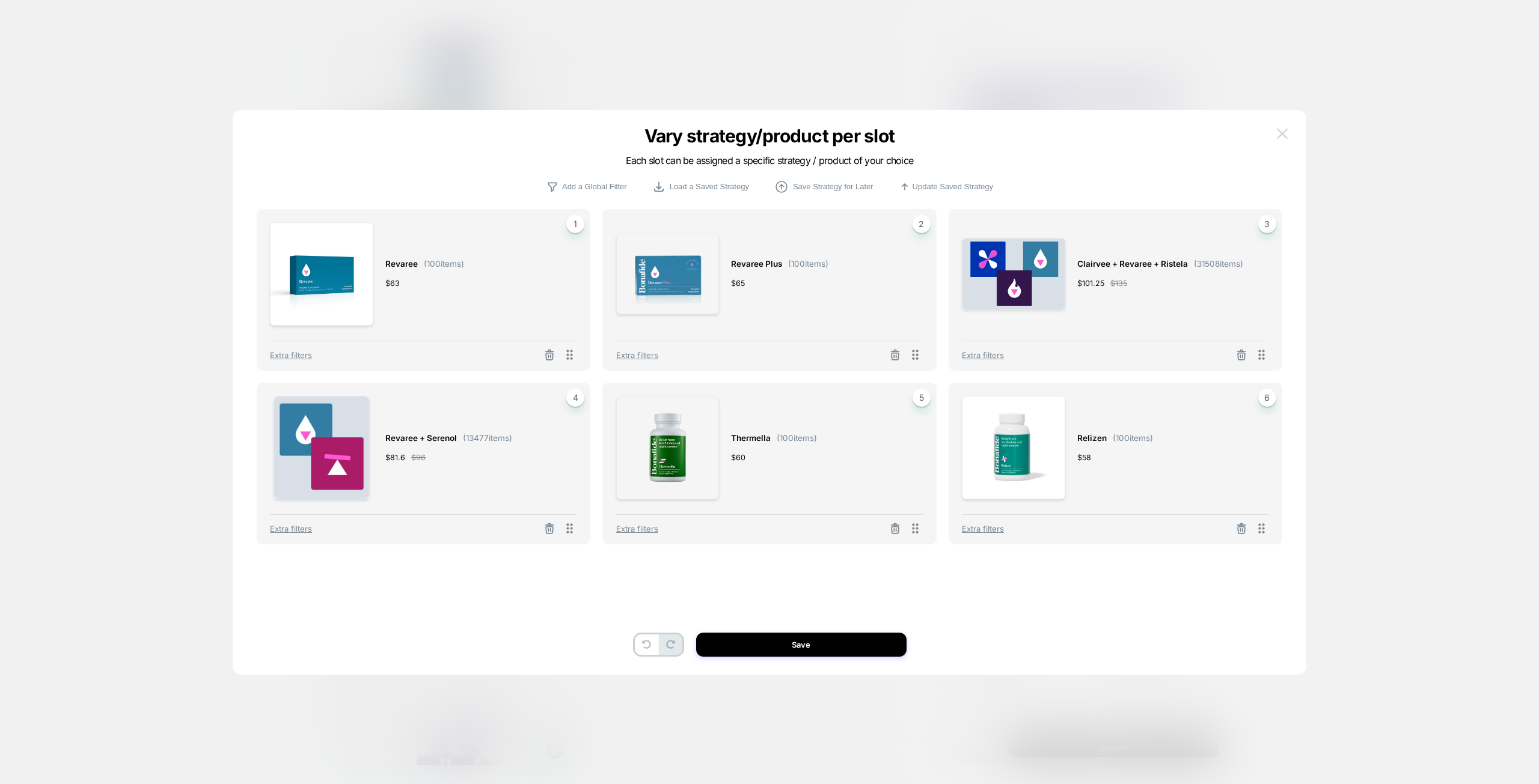
click at [1279, 134] on img at bounding box center [1282, 134] width 10 height 10
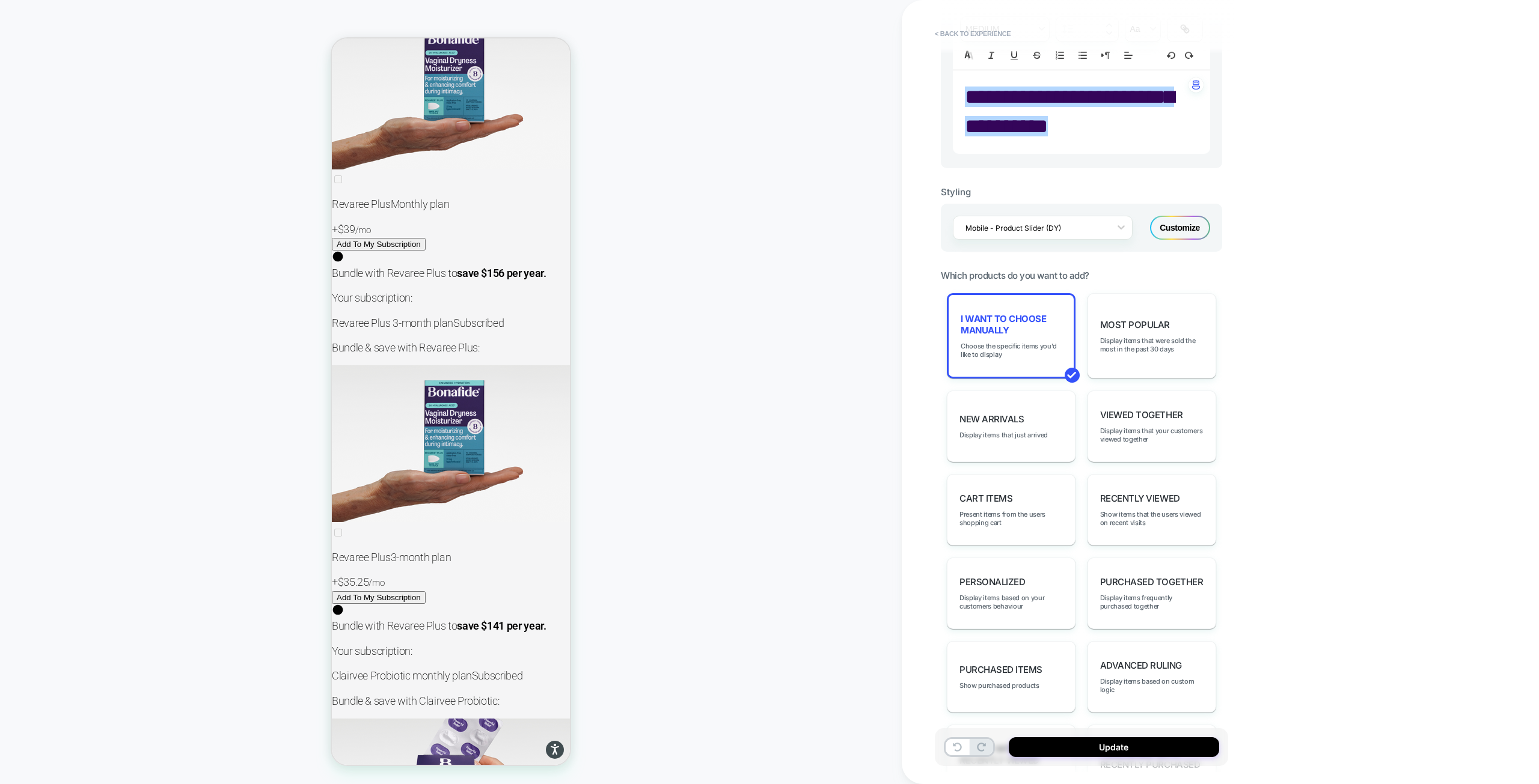
scroll to position [0, 0]
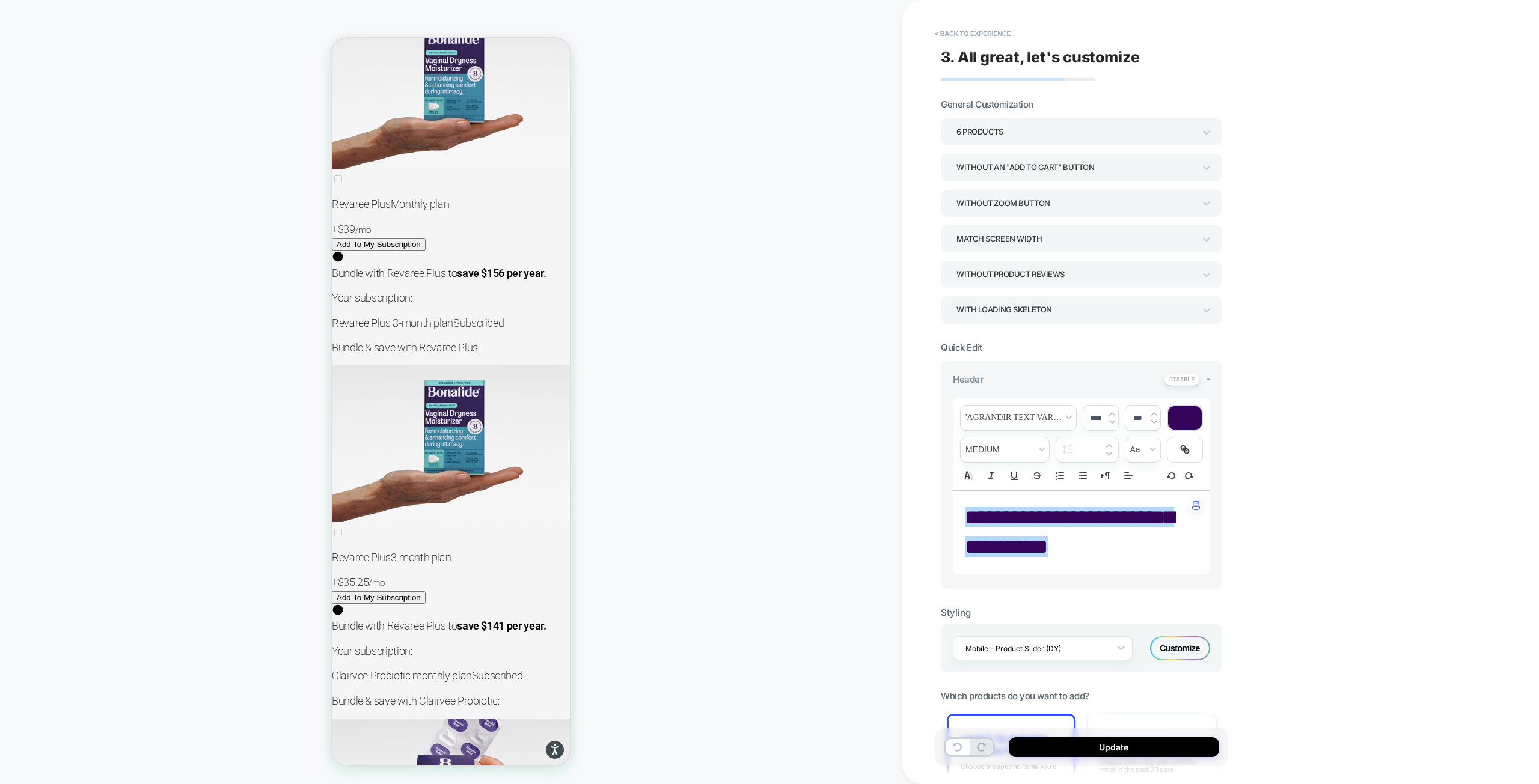
click at [999, 131] on div "6 Products" at bounding box center [1075, 132] width 238 height 16
click at [993, 312] on div "7 Products" at bounding box center [1081, 313] width 272 height 25
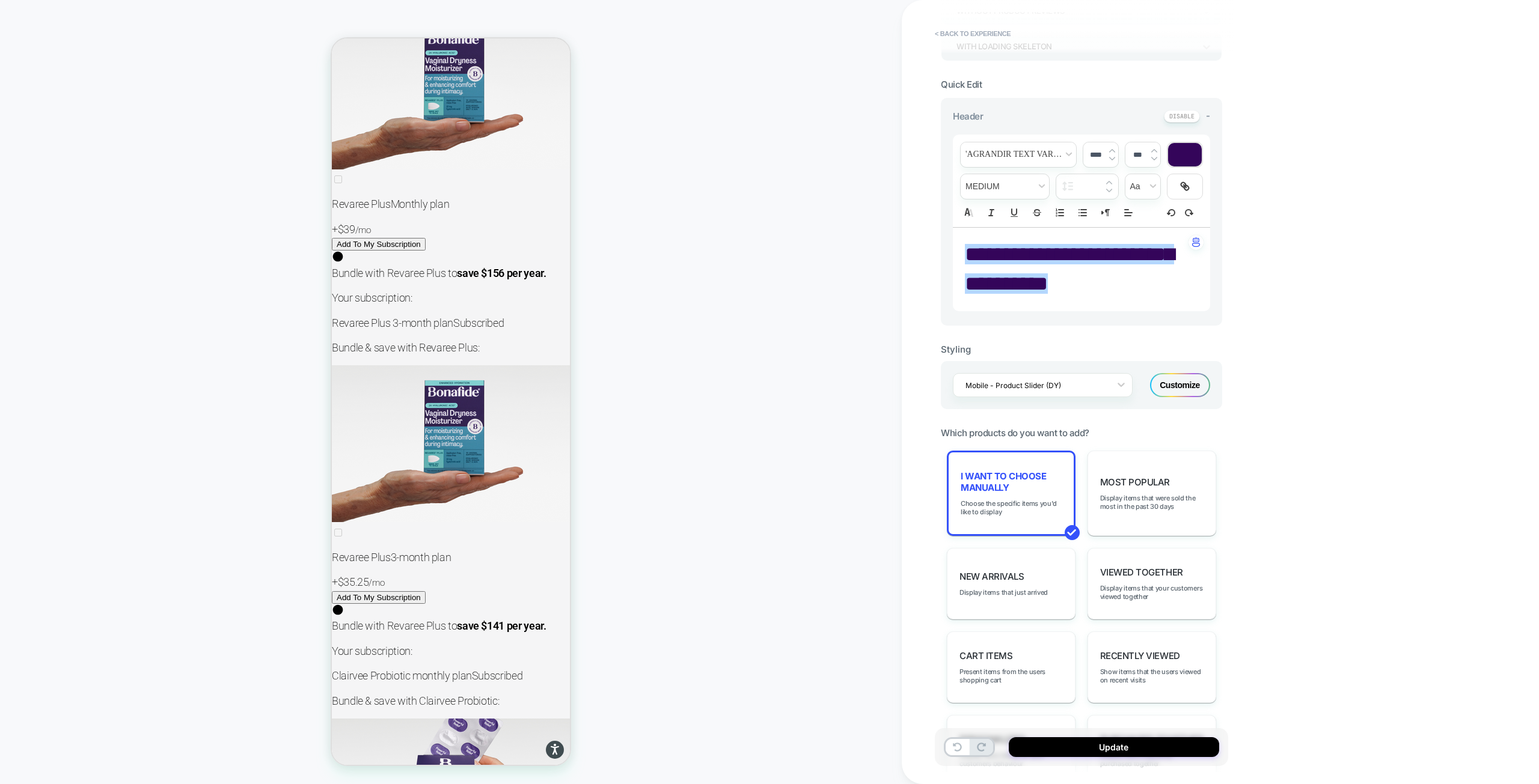
scroll to position [421, 0]
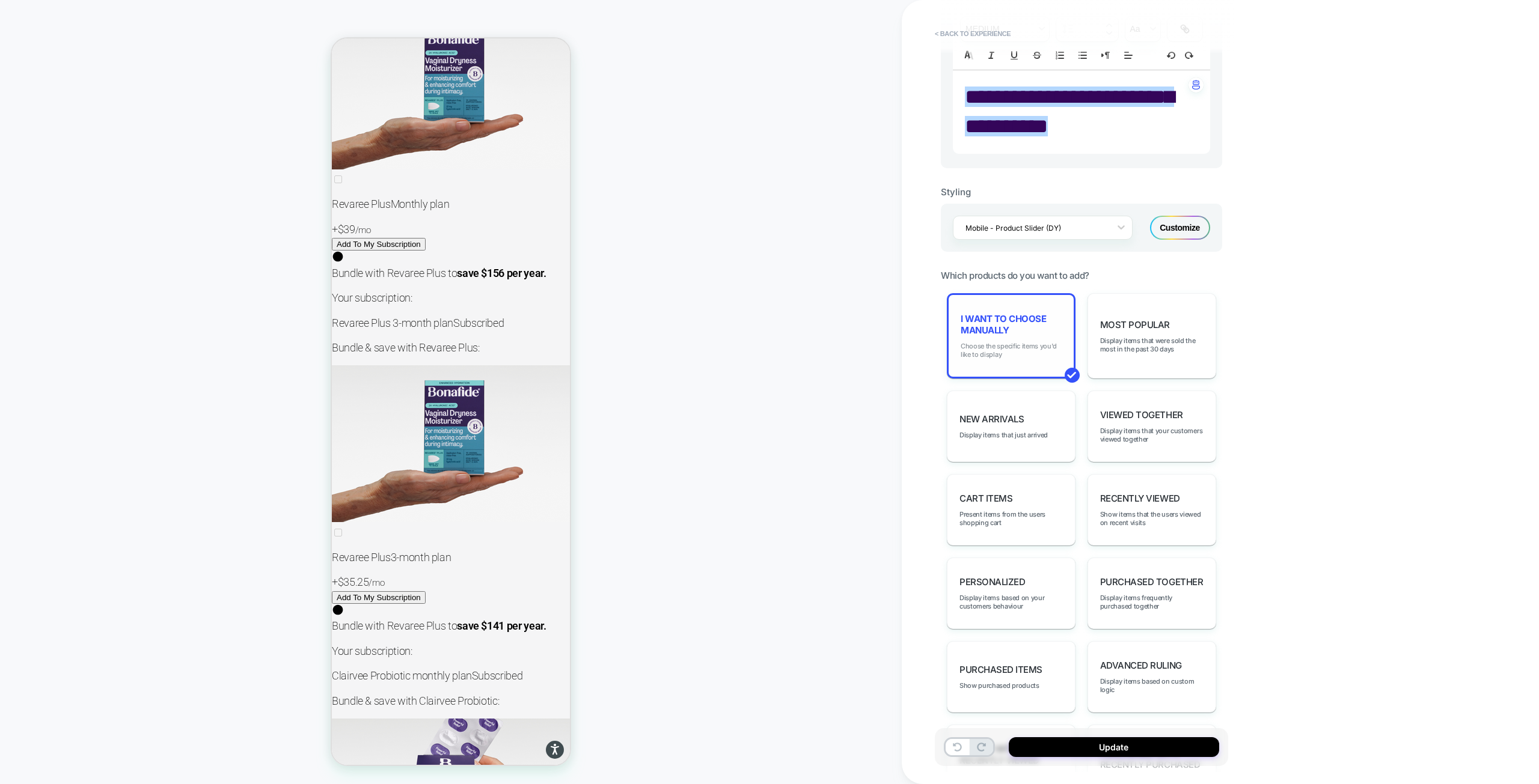
click at [984, 354] on span "Choose the specific items you'd like to display" at bounding box center [1011, 350] width 101 height 17
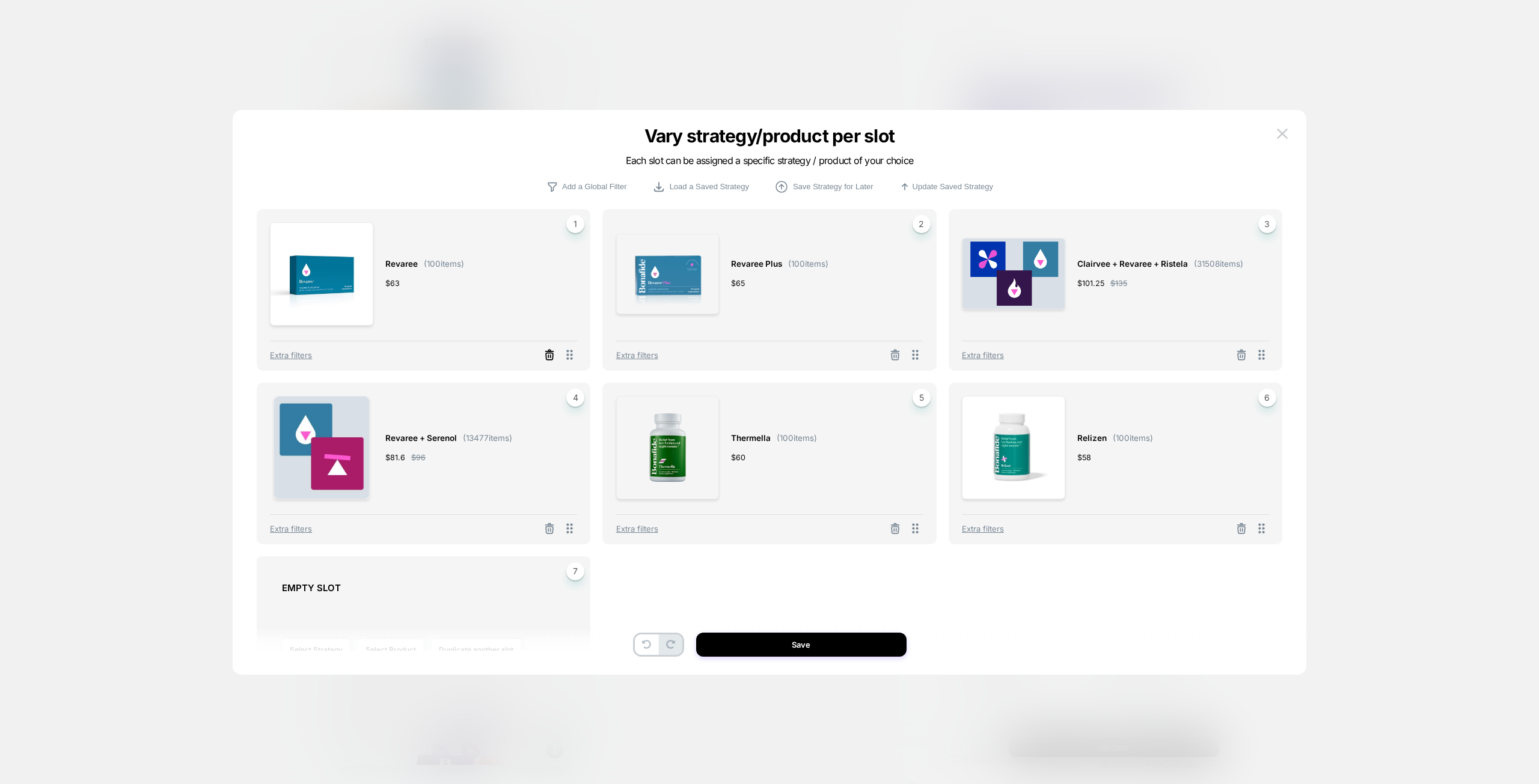
click at [544, 354] on icon at bounding box center [549, 355] width 12 height 12
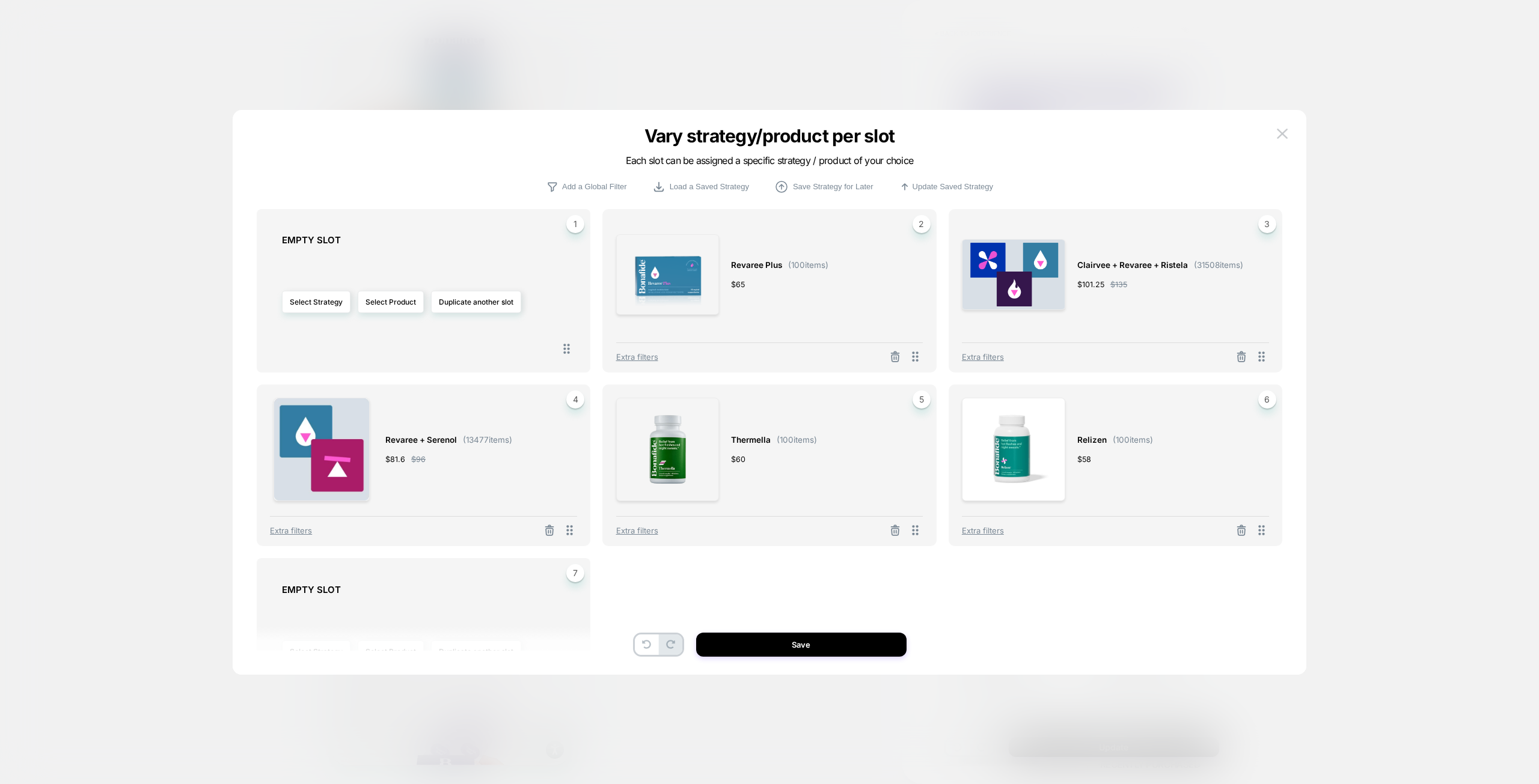
drag, startPoint x: 820, startPoint y: 316, endPoint x: 875, endPoint y: 354, distance: 66.9
click at [860, 342] on div "Revaree Plus ( 100 items) $ 65 2 Extra filters" at bounding box center [769, 290] width 334 height 163
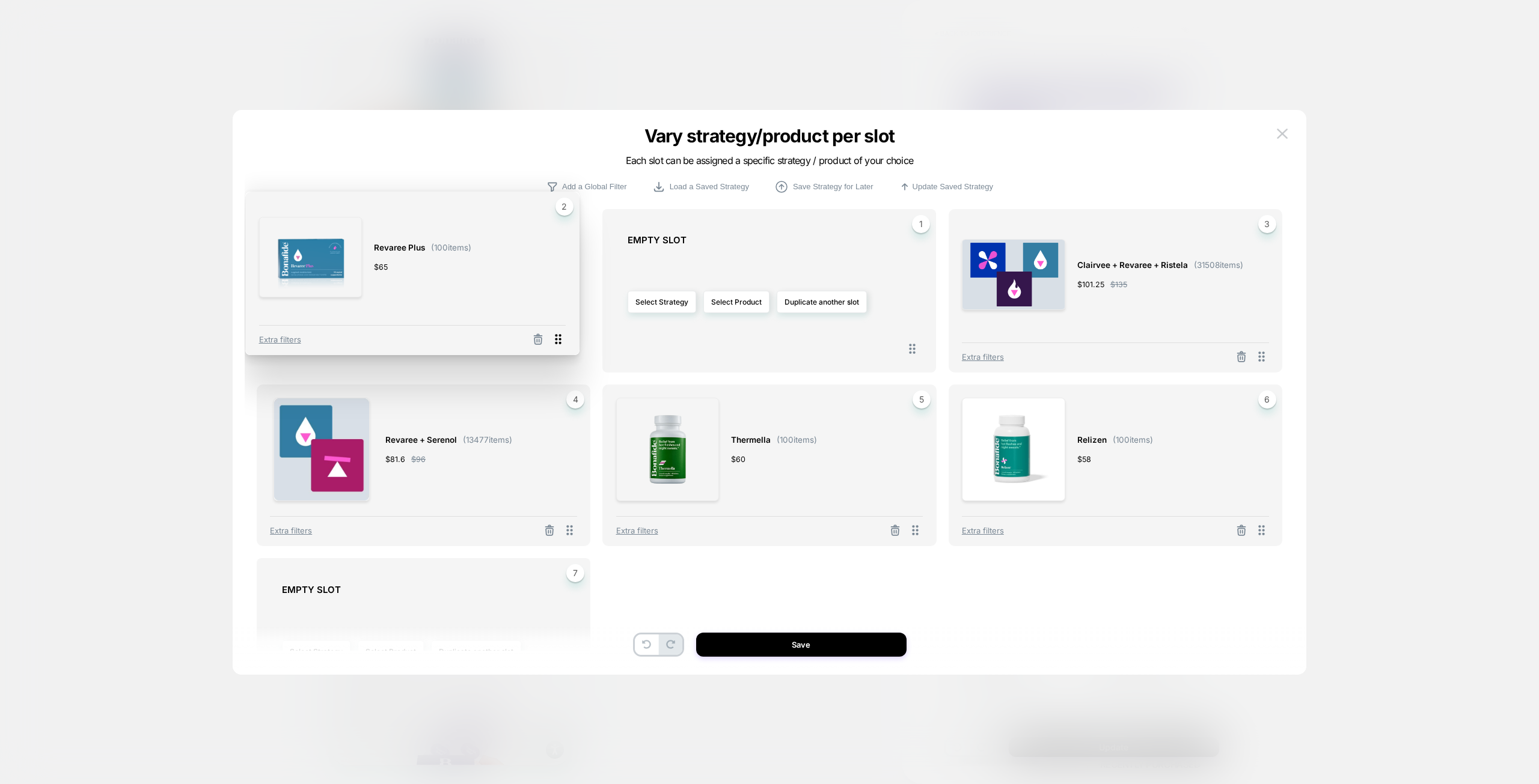
drag, startPoint x: 908, startPoint y: 359, endPoint x: 561, endPoint y: 342, distance: 347.4
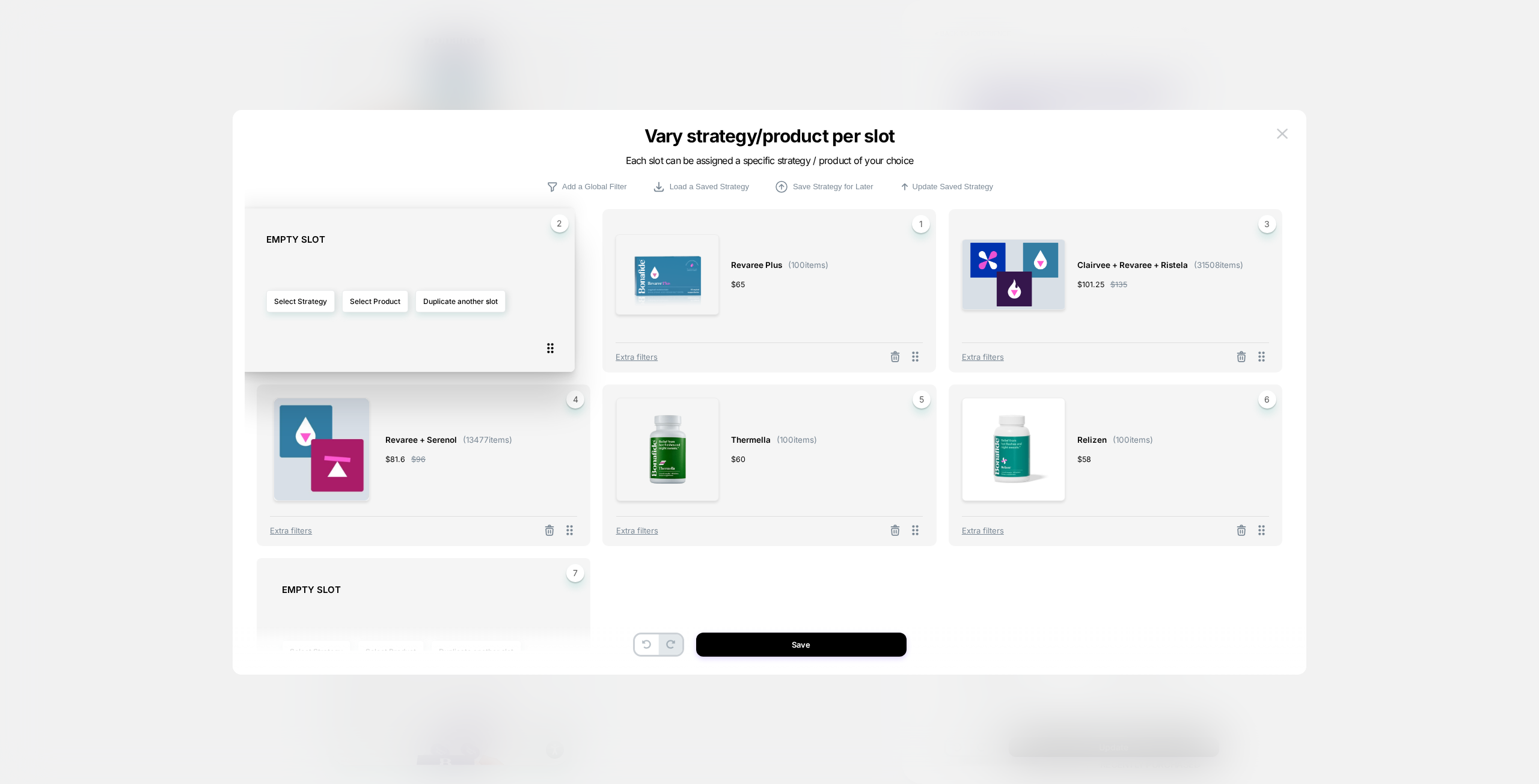
drag, startPoint x: 805, startPoint y: 345, endPoint x: 552, endPoint y: 348, distance: 253.0
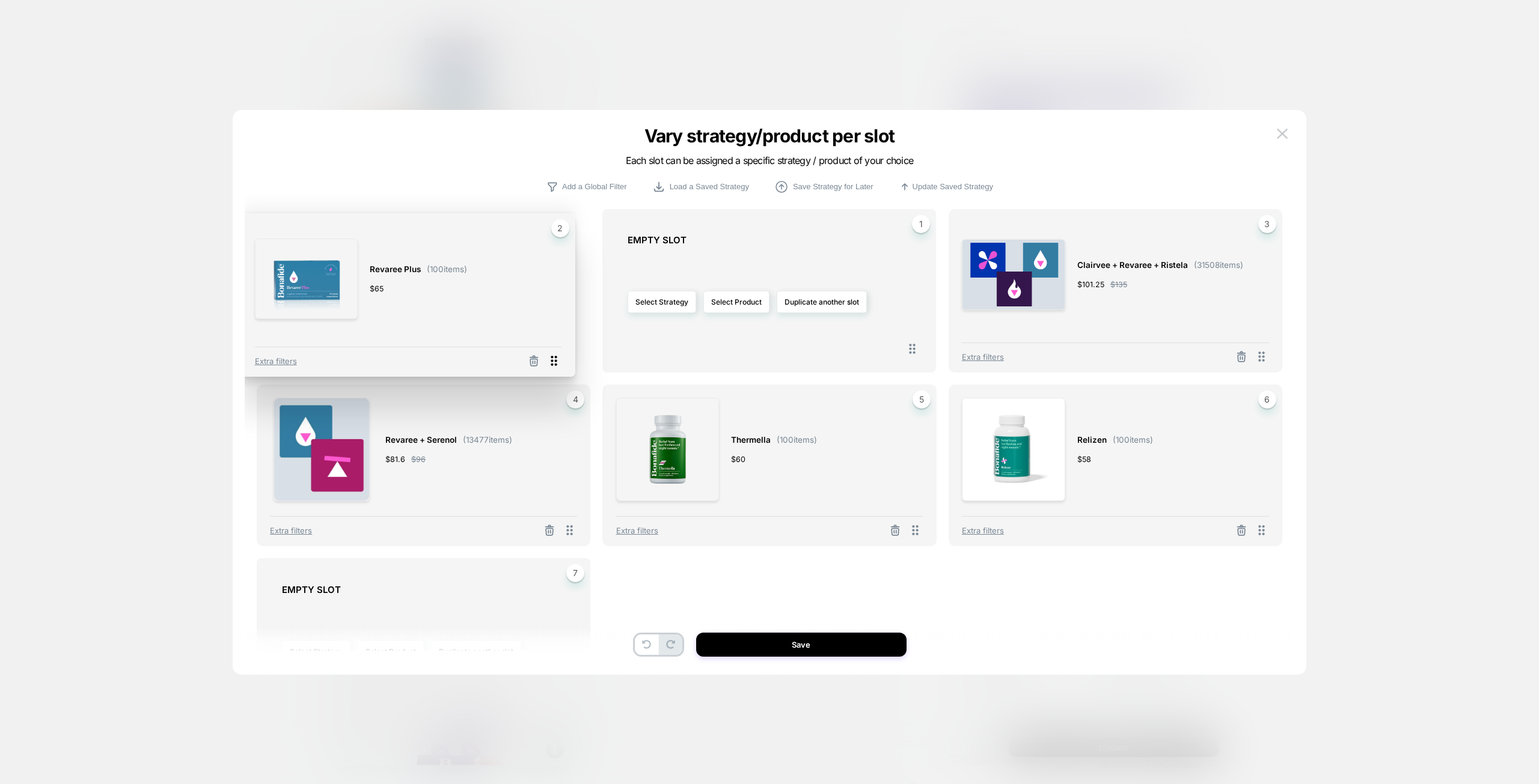
drag, startPoint x: 920, startPoint y: 357, endPoint x: 561, endPoint y: 363, distance: 359.1
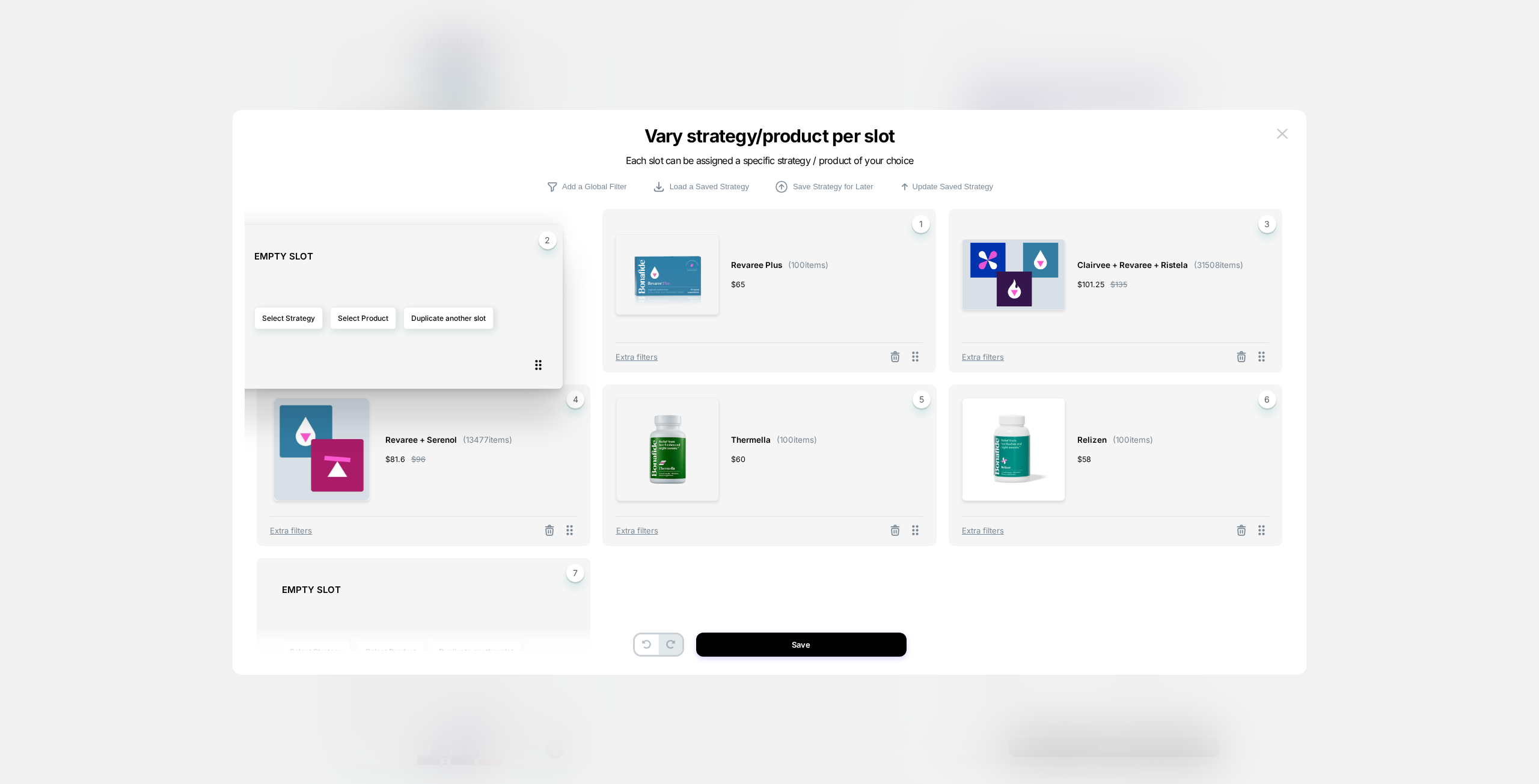
drag, startPoint x: 909, startPoint y: 354, endPoint x: 535, endPoint y: 371, distance: 374.4
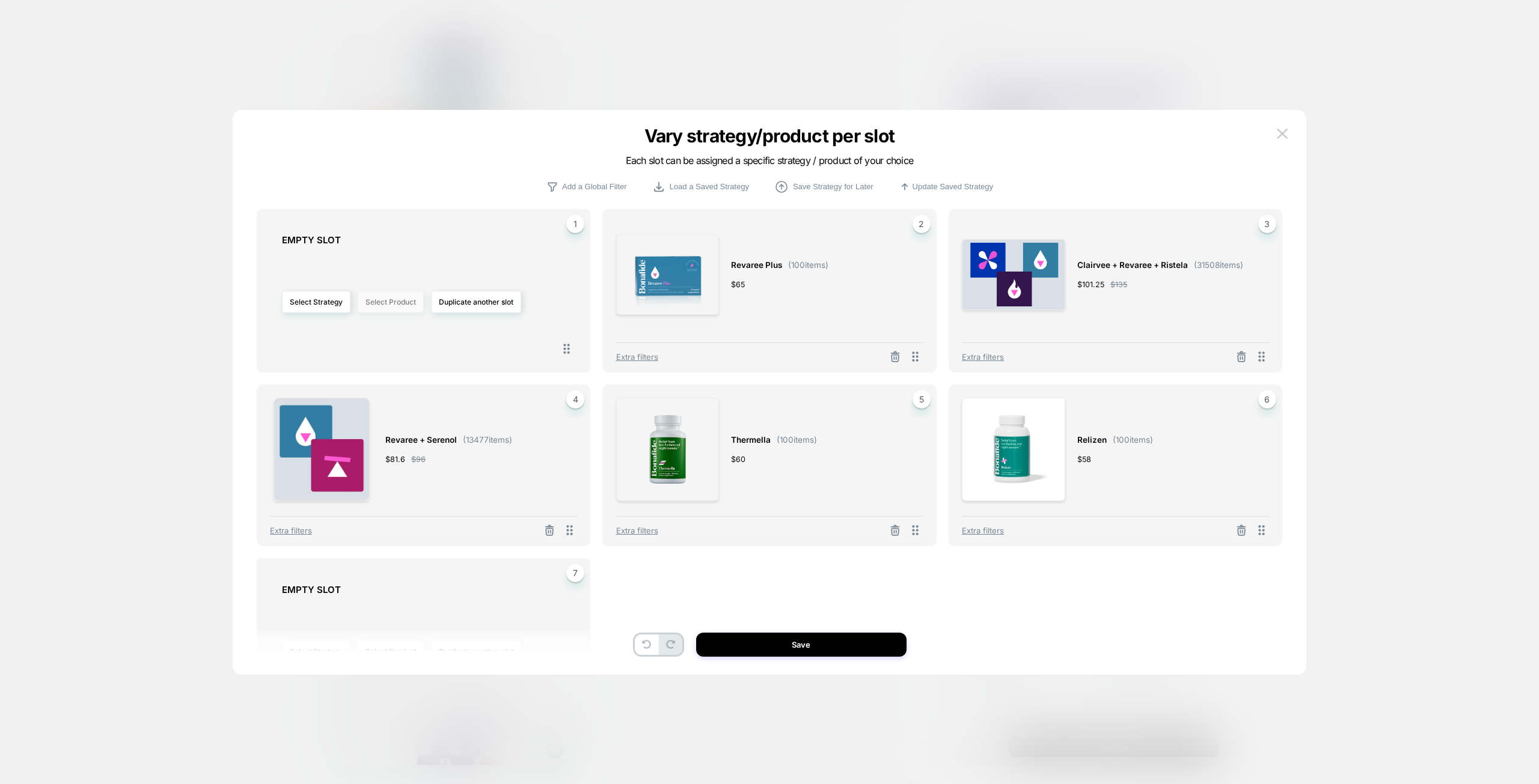
click at [380, 307] on button "Select Product" at bounding box center [390, 302] width 66 height 22
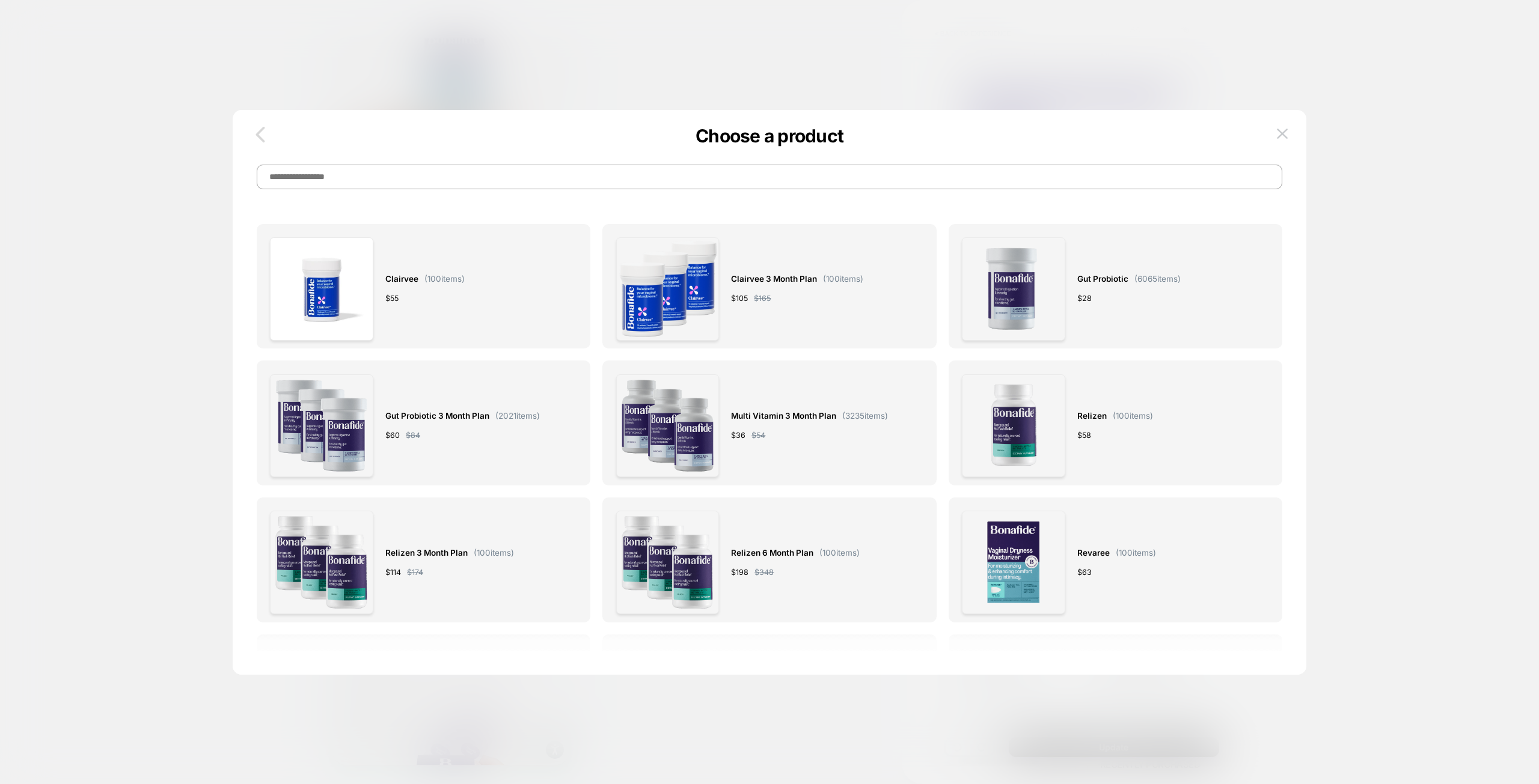
click at [253, 131] on icon "button" at bounding box center [260, 134] width 24 height 24
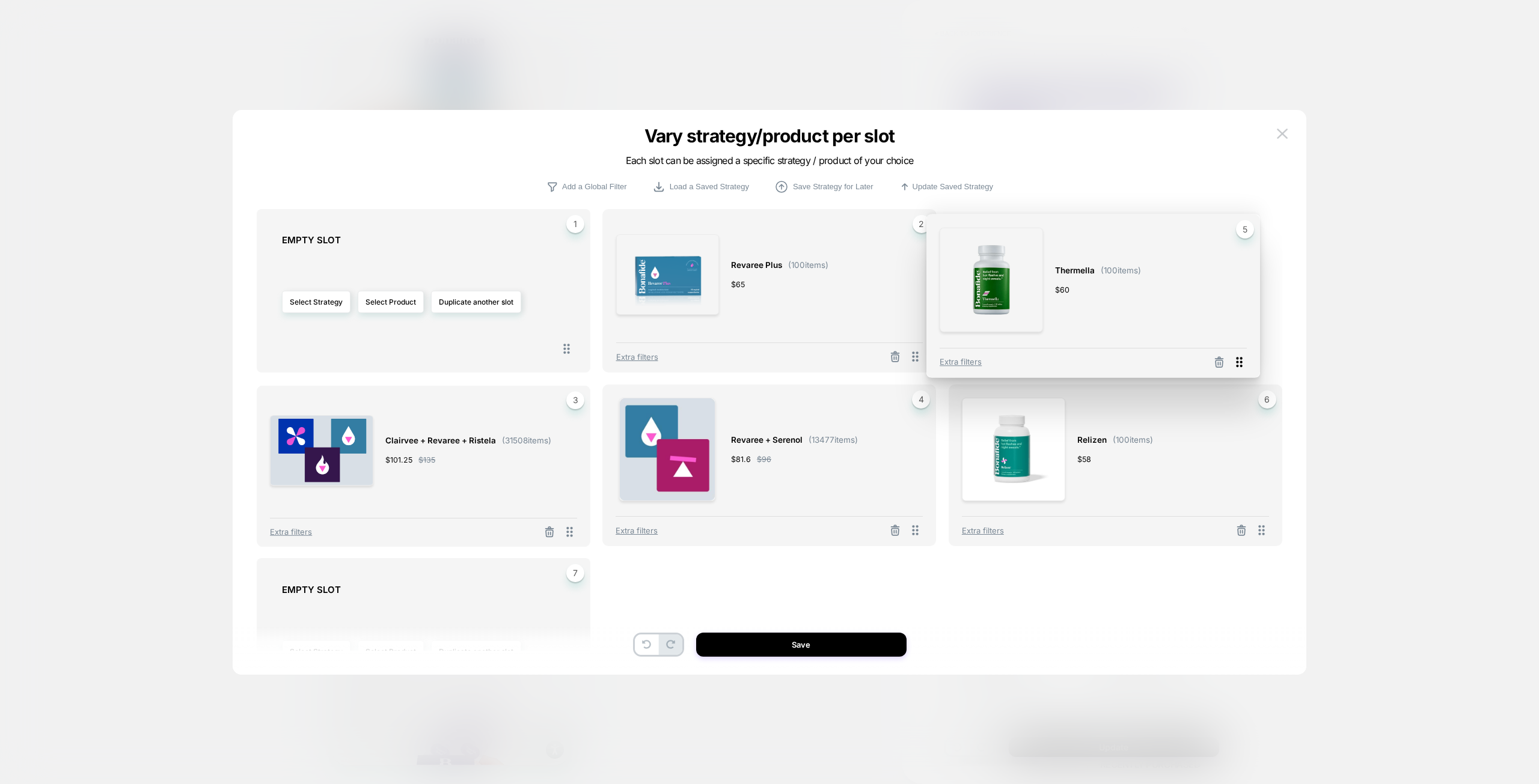
drag, startPoint x: 917, startPoint y: 535, endPoint x: 1243, endPoint y: 365, distance: 367.7
click at [1243, 365] on icon at bounding box center [1240, 362] width 6 height 10
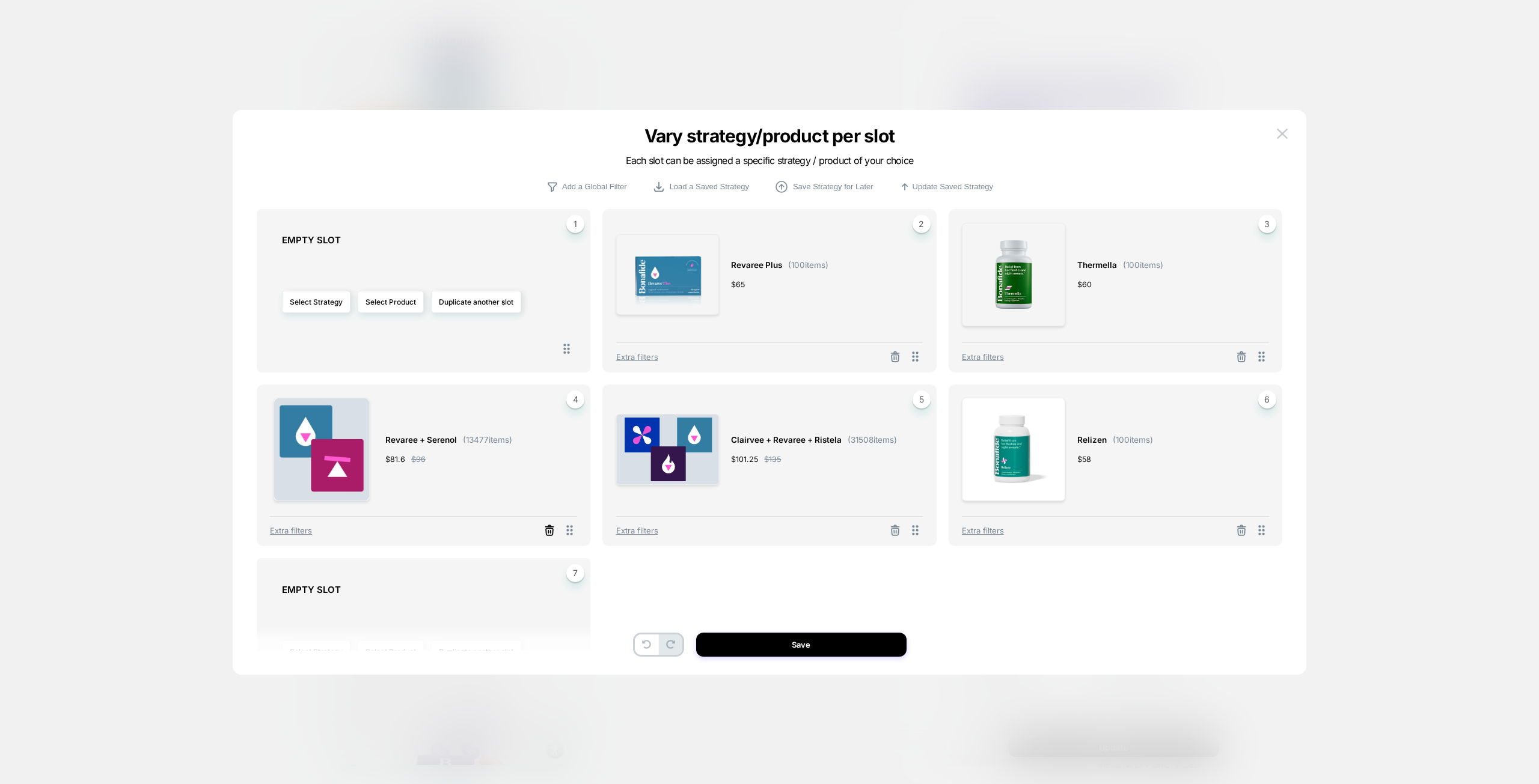
click at [544, 527] on icon at bounding box center [549, 530] width 12 height 12
click at [894, 536] on icon at bounding box center [895, 533] width 12 height 12
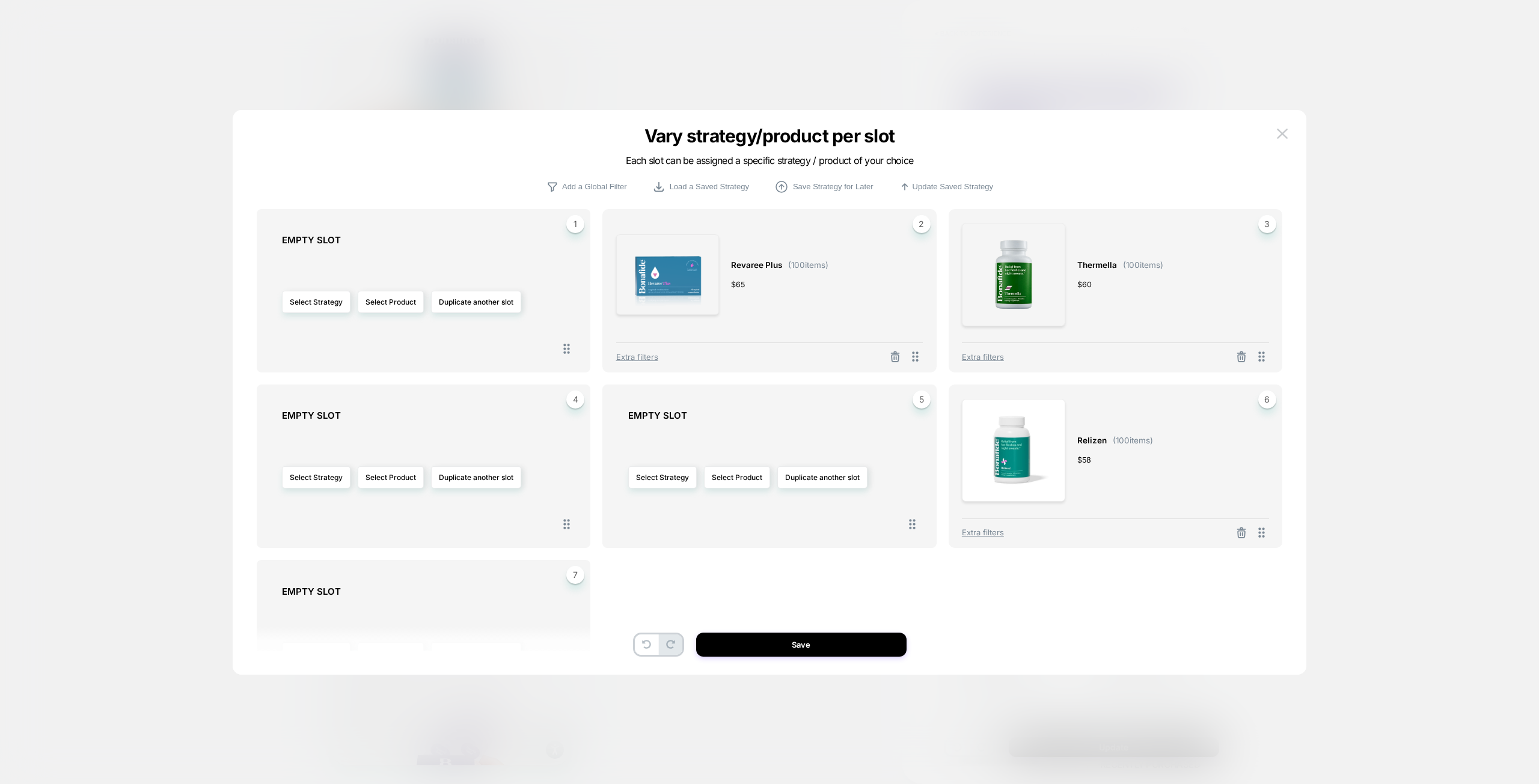
click at [1247, 535] on button at bounding box center [1241, 533] width 19 height 15
click at [316, 477] on button "Select Strategy" at bounding box center [316, 477] width 69 height 22
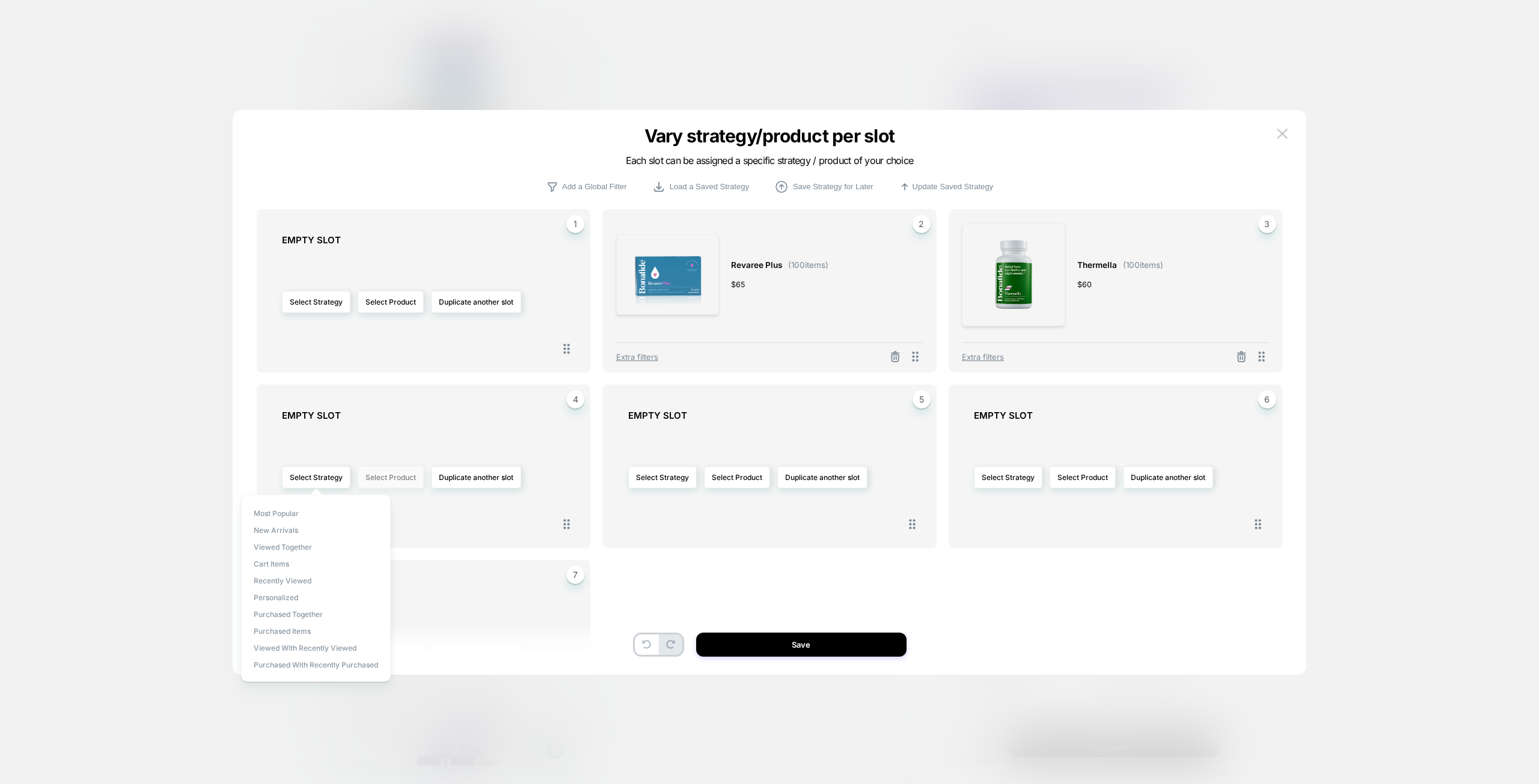
click at [384, 483] on button "Select Product" at bounding box center [390, 477] width 66 height 22
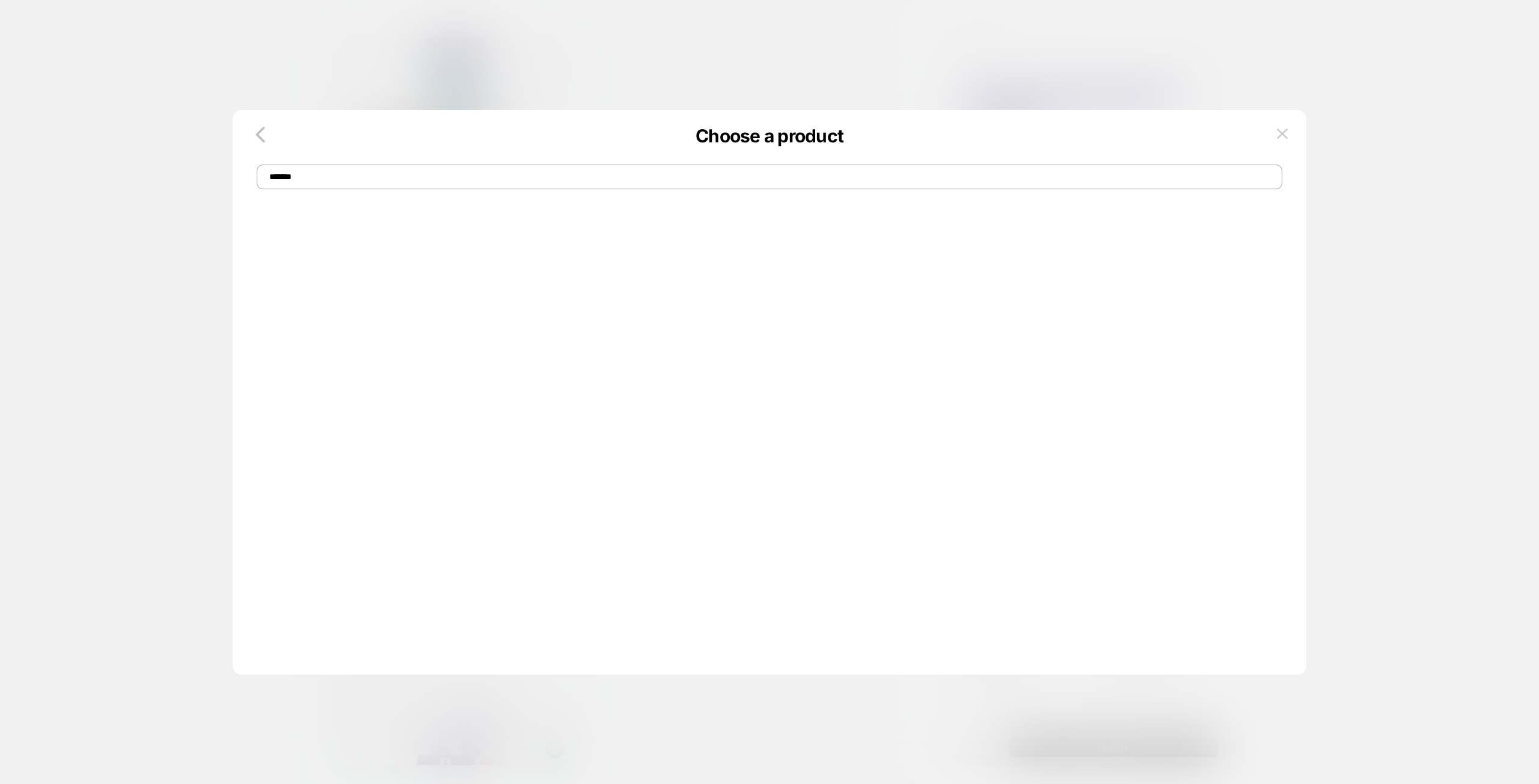
click at [443, 169] on input "*******" at bounding box center [770, 177] width 1026 height 25
type input "*******"
click at [582, 175] on input "*******" at bounding box center [770, 177] width 1026 height 25
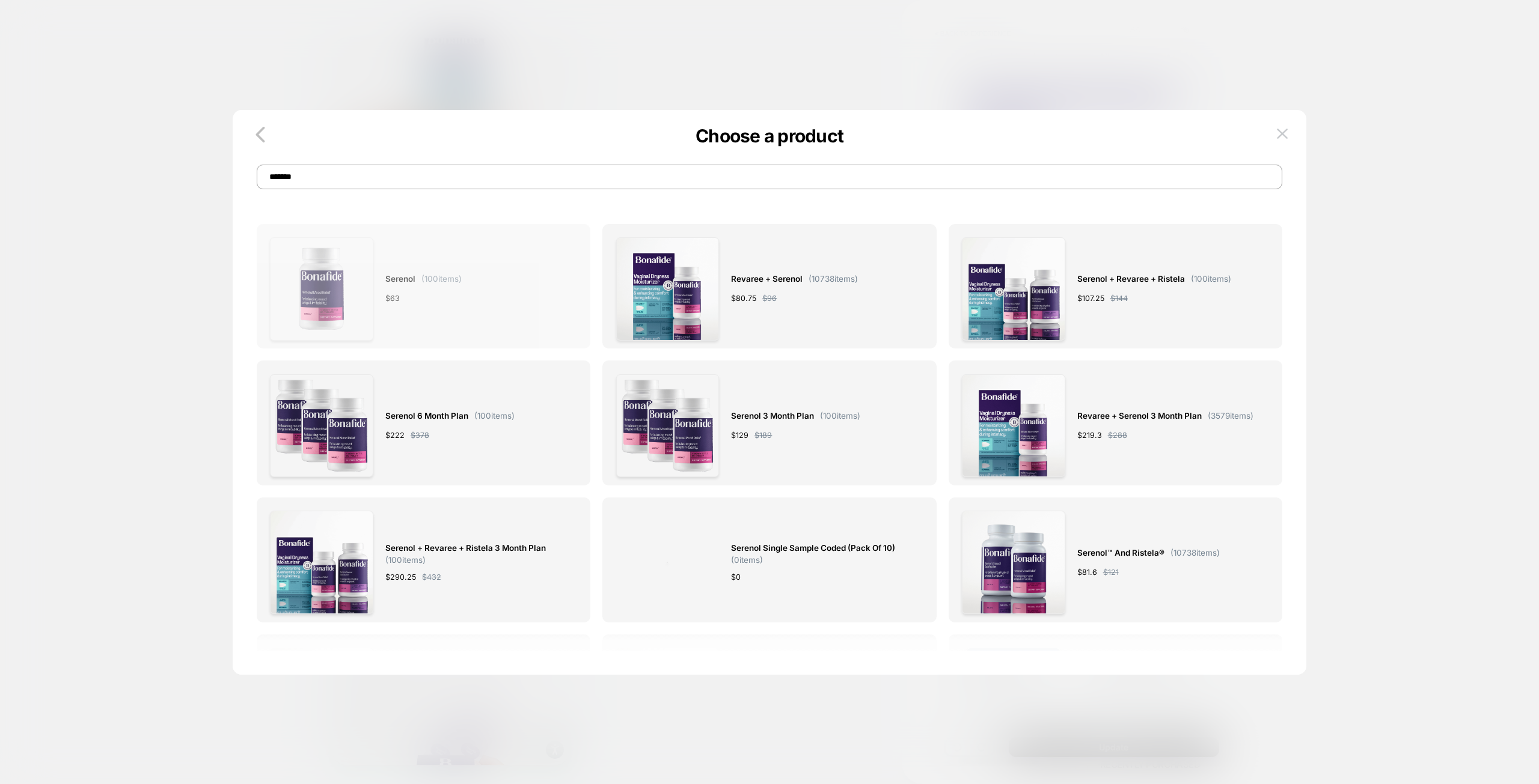
drag, startPoint x: 1277, startPoint y: 126, endPoint x: 507, endPoint y: 239, distance: 778.2
click at [510, 195] on div "Choose a product ******* Serenol ( 100 items) $ 63 Revaree + Serenol ( 10738 it…" at bounding box center [770, 398] width 1073 height 553
click at [517, 279] on div "Serenol ( 100 items) $ 63" at bounding box center [424, 289] width 308 height 104
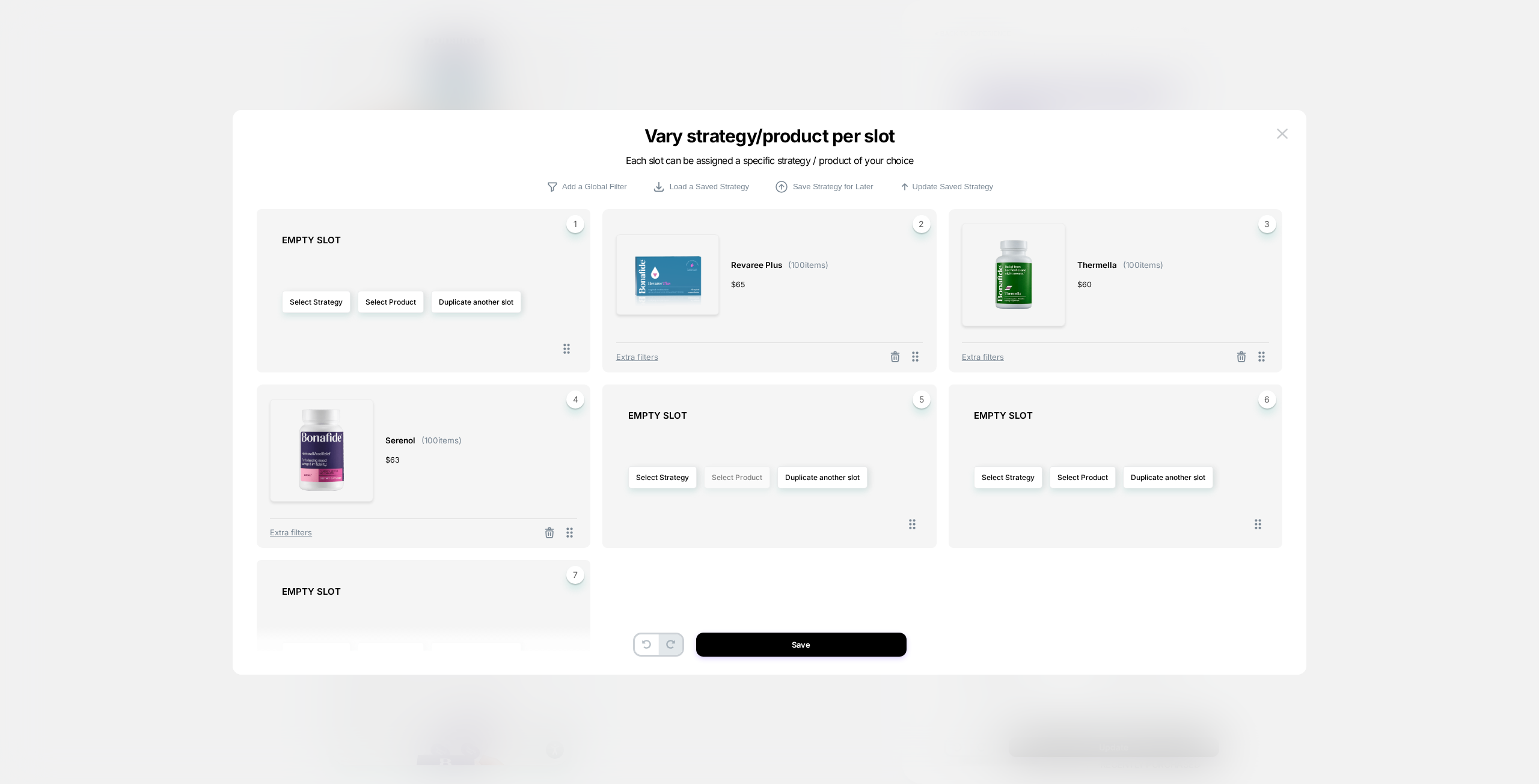
click at [737, 483] on button "Select Product" at bounding box center [737, 477] width 66 height 22
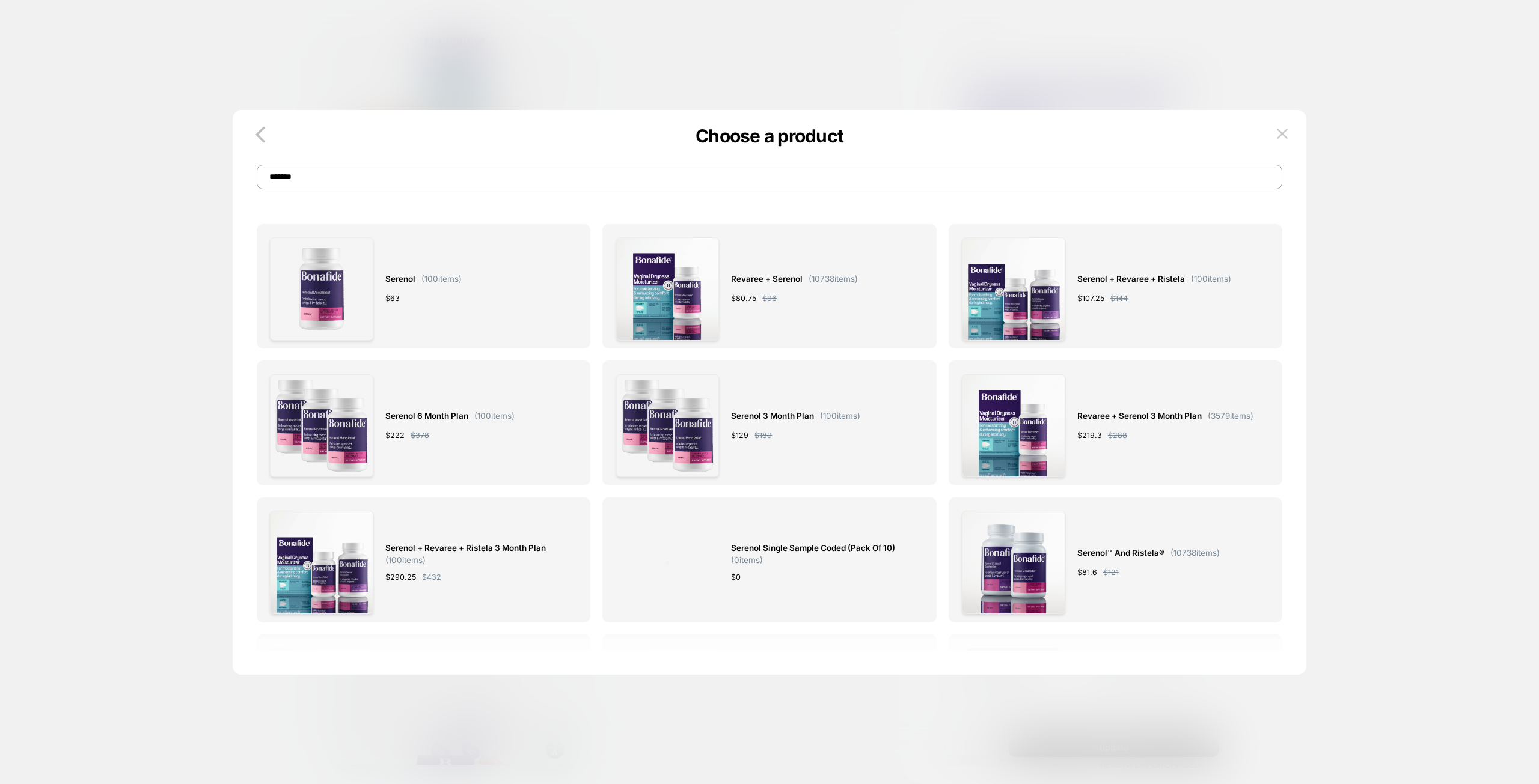
click at [619, 166] on input "*******" at bounding box center [770, 177] width 1026 height 25
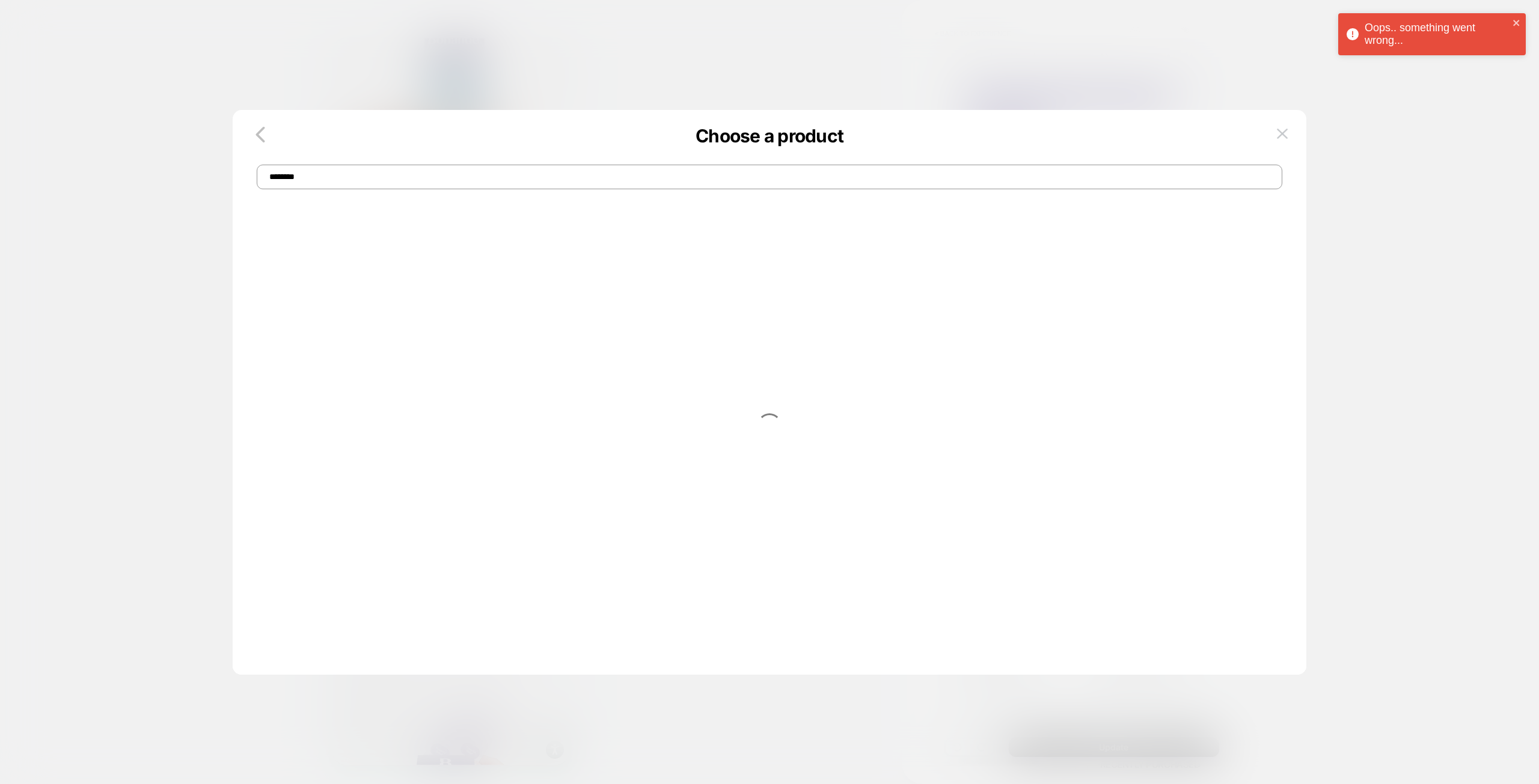
type input "********"
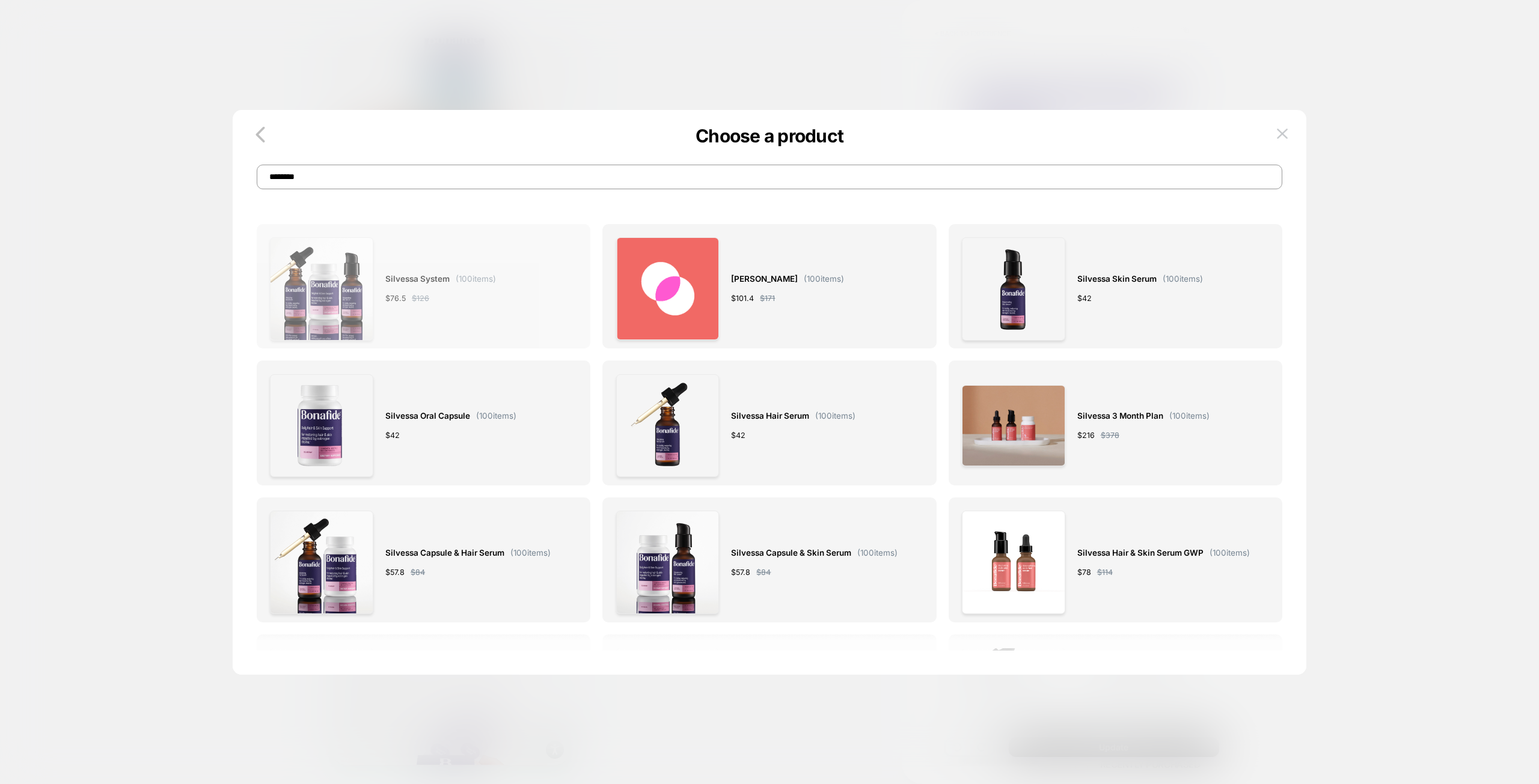
click at [477, 306] on div "Silvessa System ( 100 items) $ 76.5 $ 126" at bounding box center [440, 289] width 110 height 104
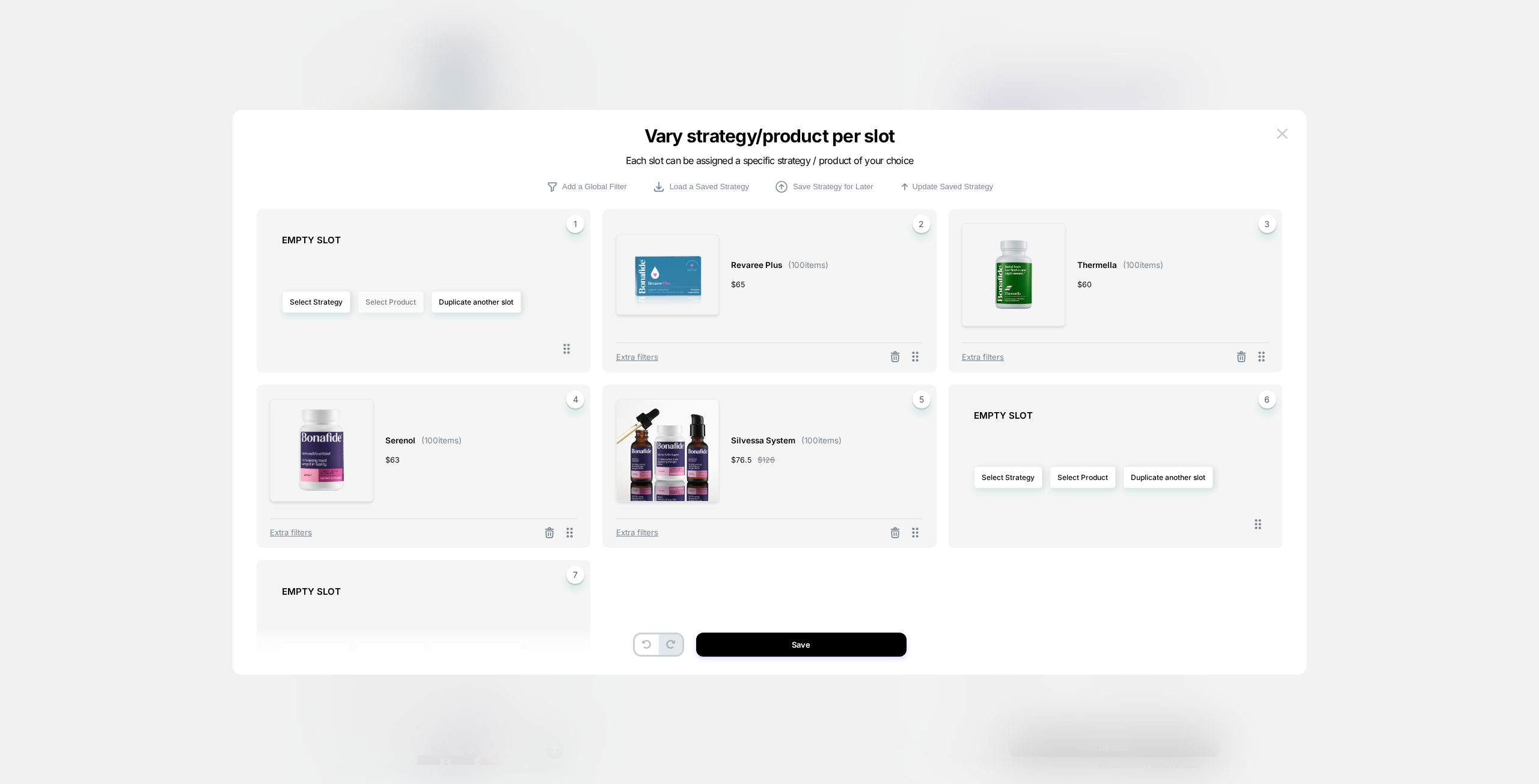
click at [393, 305] on button "Select Product" at bounding box center [390, 302] width 66 height 22
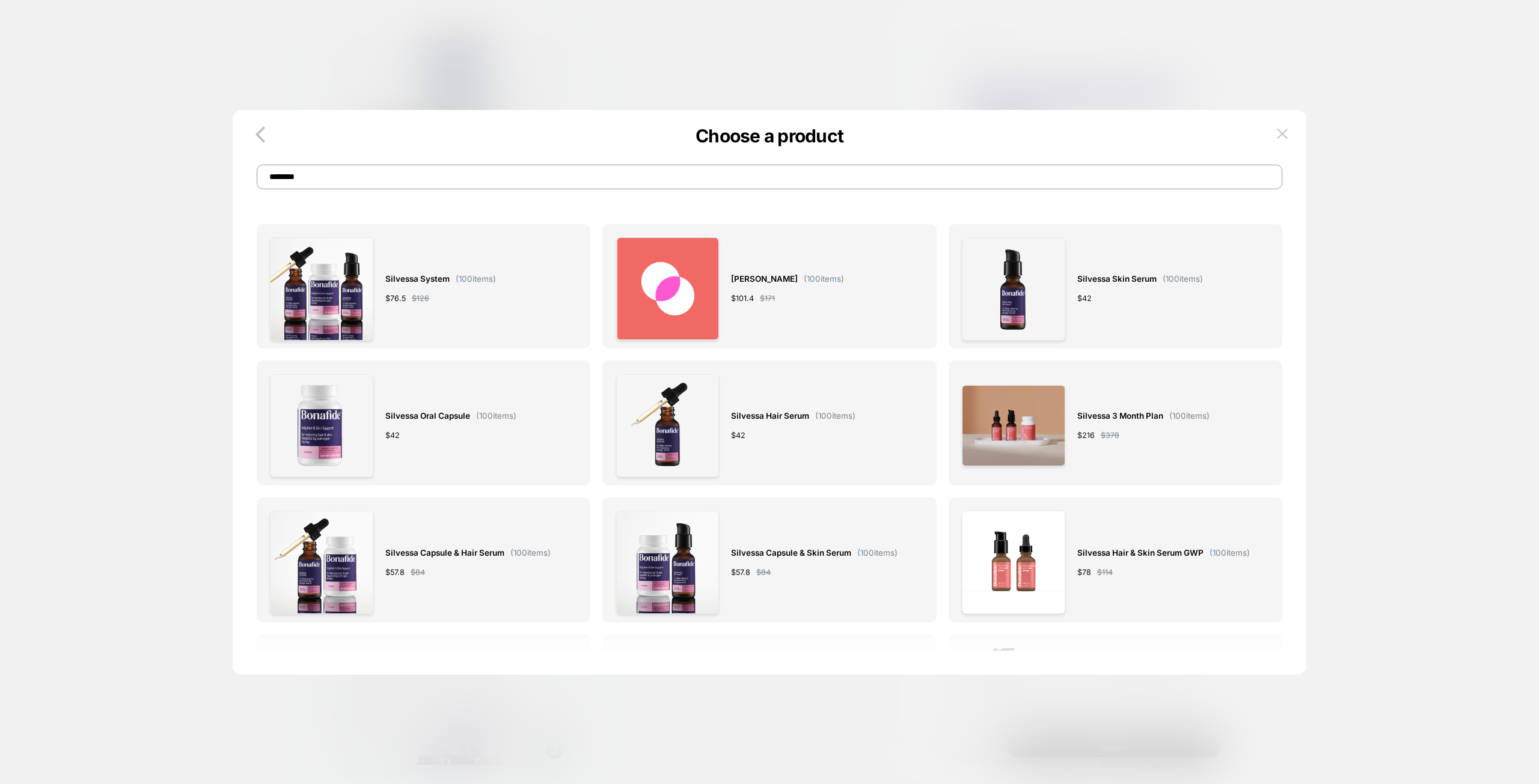
click at [572, 178] on input "********" at bounding box center [770, 177] width 1026 height 25
type input "*******"
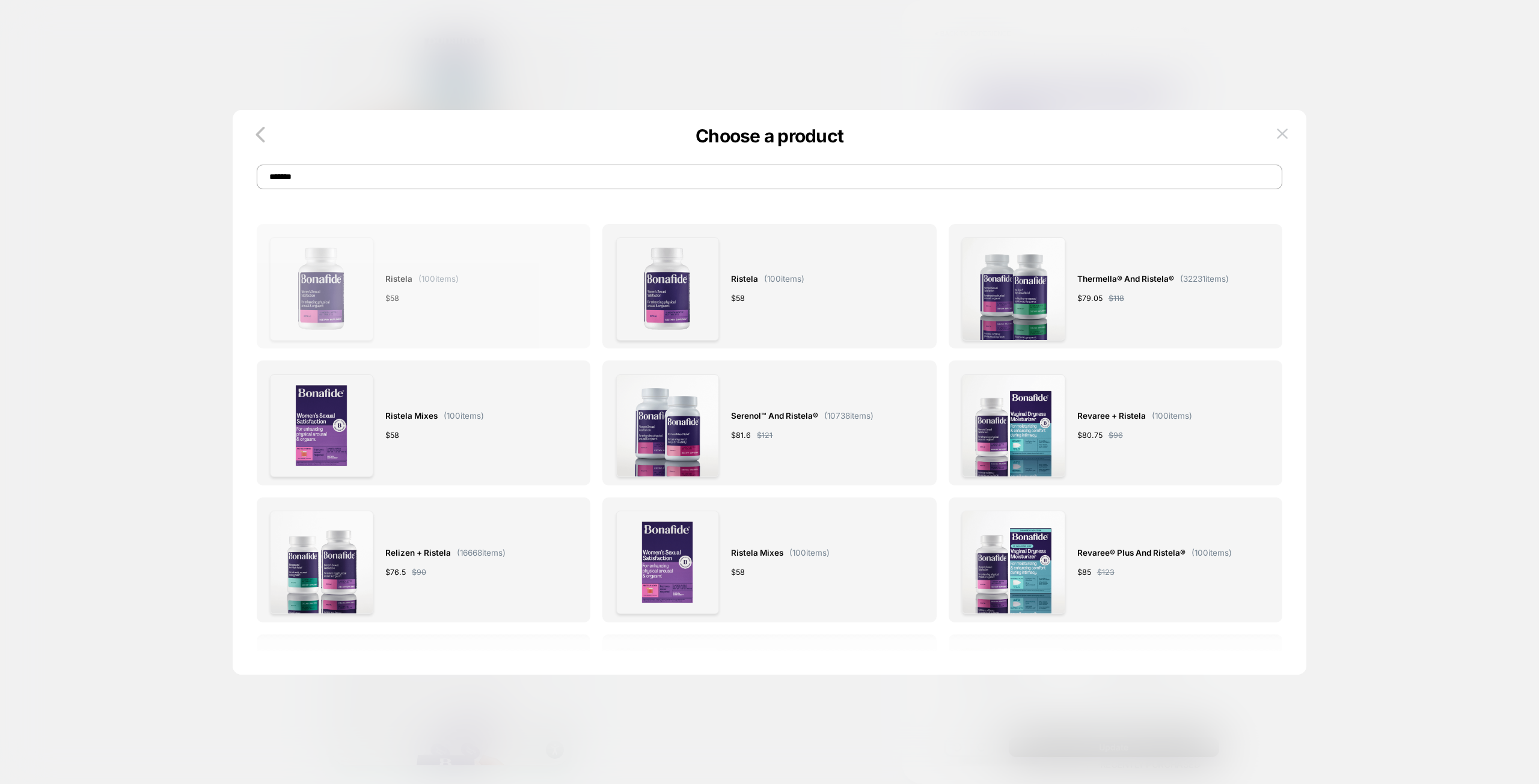
click at [472, 269] on div "Ristela ( 100 items) $ 58" at bounding box center [424, 289] width 308 height 104
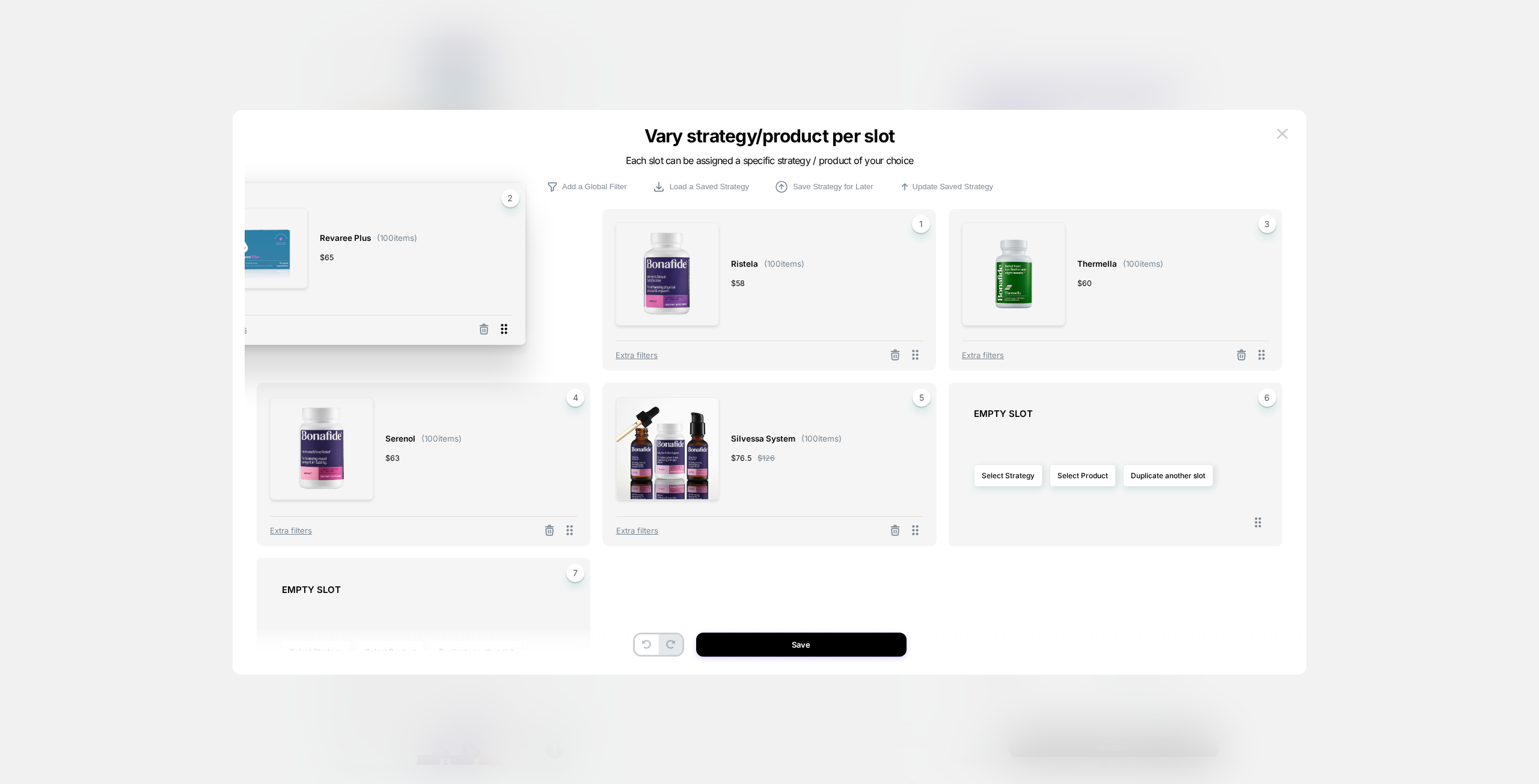
drag, startPoint x: 918, startPoint y: 354, endPoint x: 507, endPoint y: 329, distance: 411.8
click at [507, 329] on icon at bounding box center [505, 329] width 6 height 10
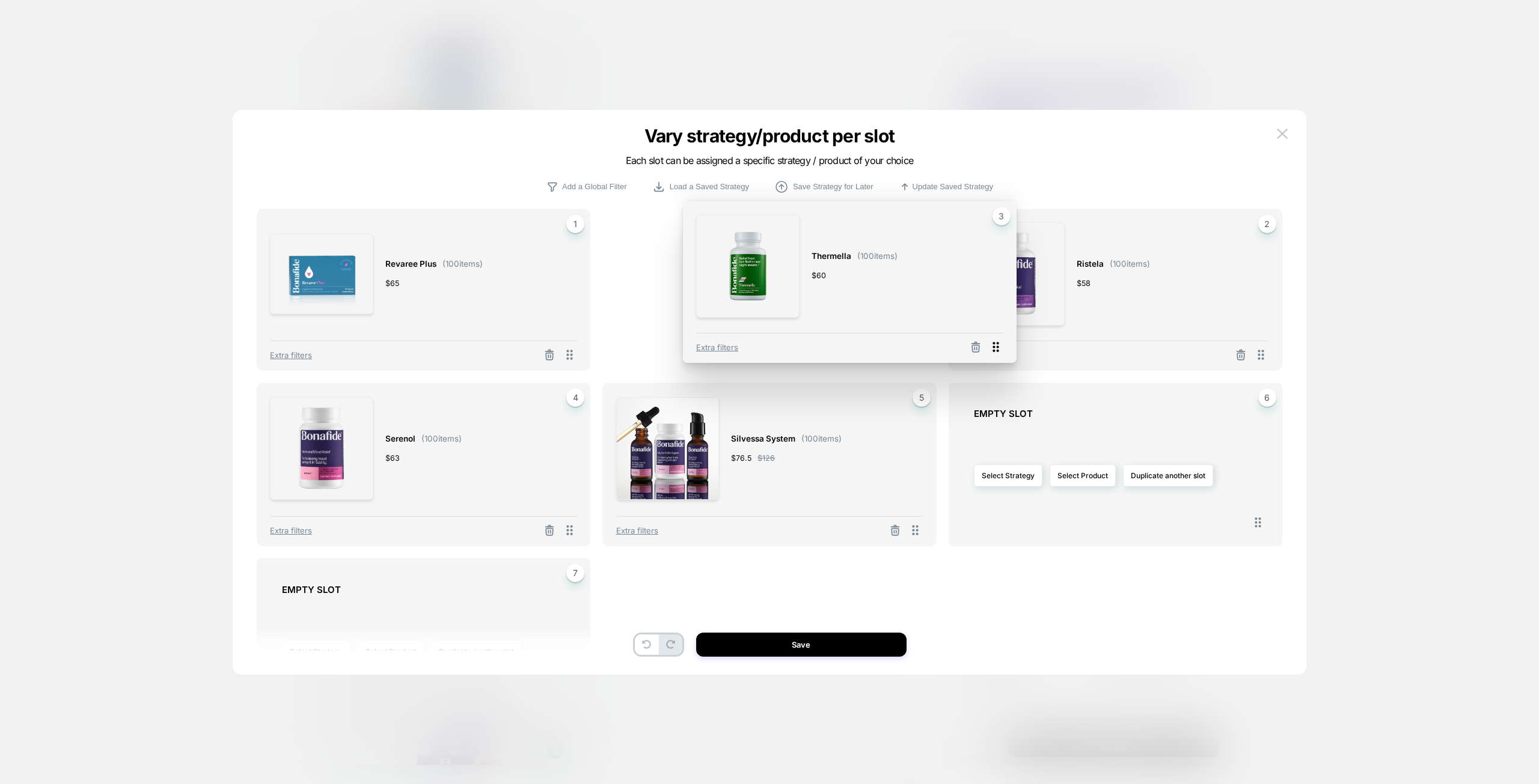
drag, startPoint x: 1255, startPoint y: 360, endPoint x: 840, endPoint y: 360, distance: 415.0
click at [988, 354] on icon at bounding box center [996, 347] width 15 height 15
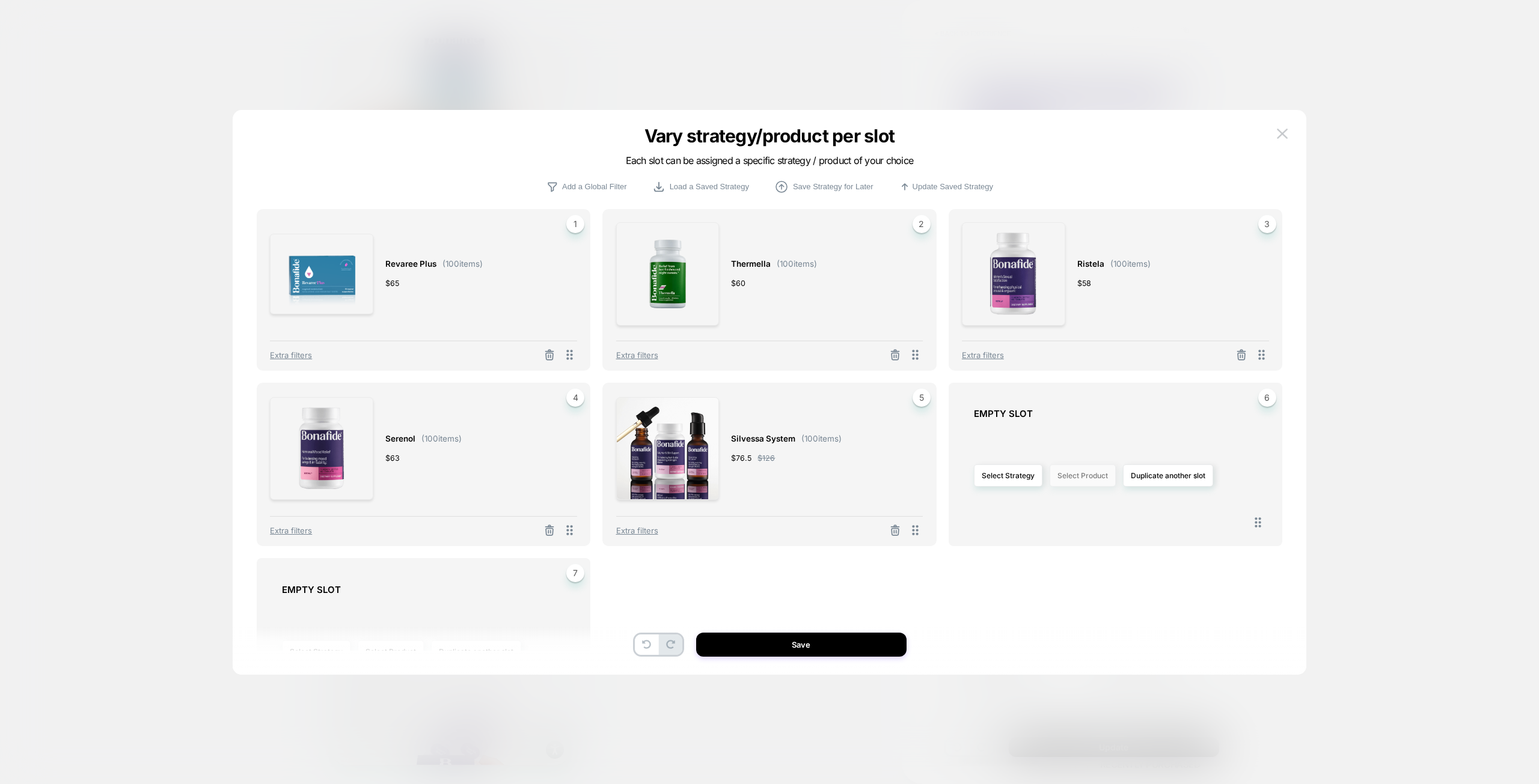
click at [1081, 476] on button "Select Product" at bounding box center [1082, 476] width 66 height 22
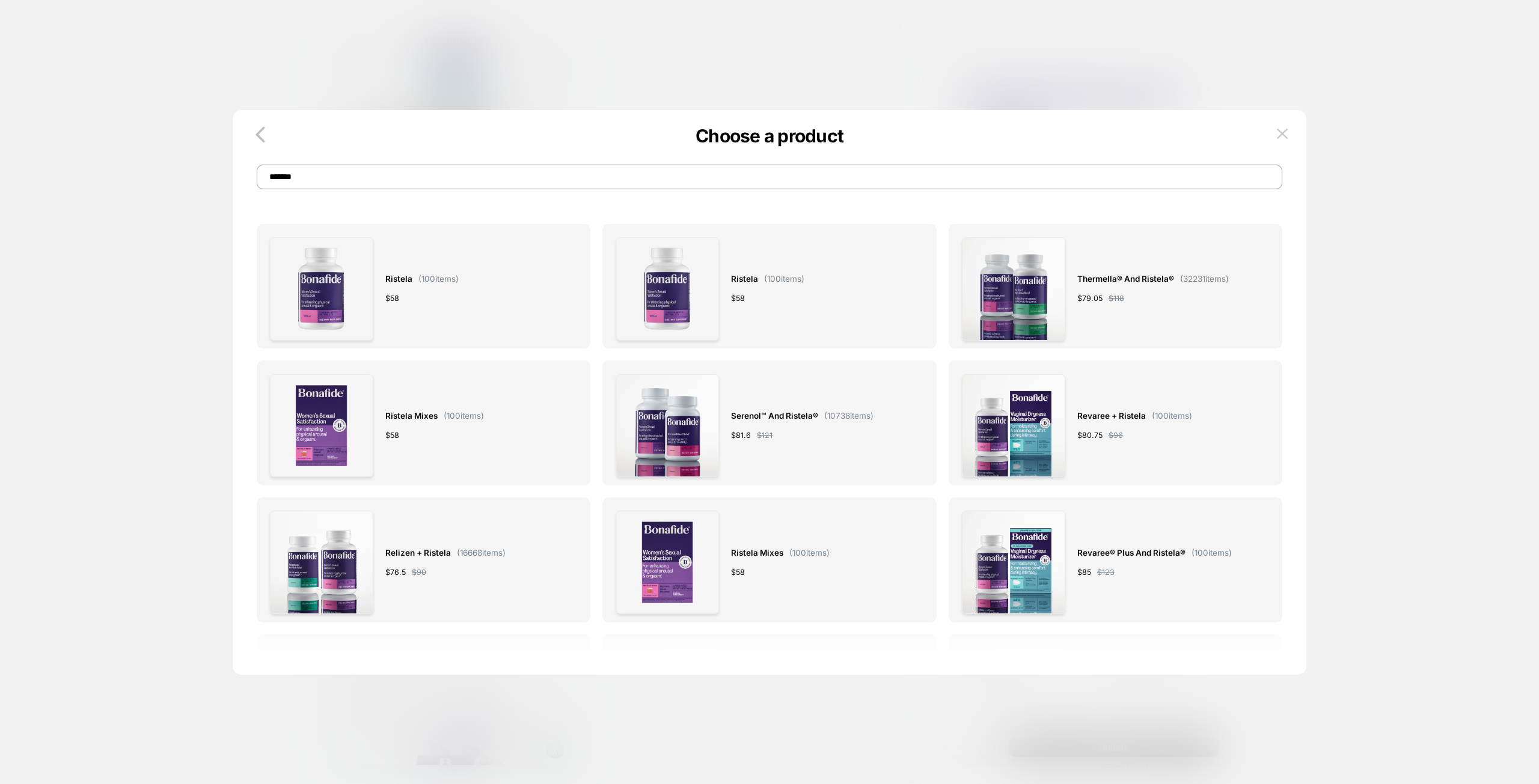
click at [493, 184] on input "*******" at bounding box center [770, 177] width 1026 height 25
type input "**********"
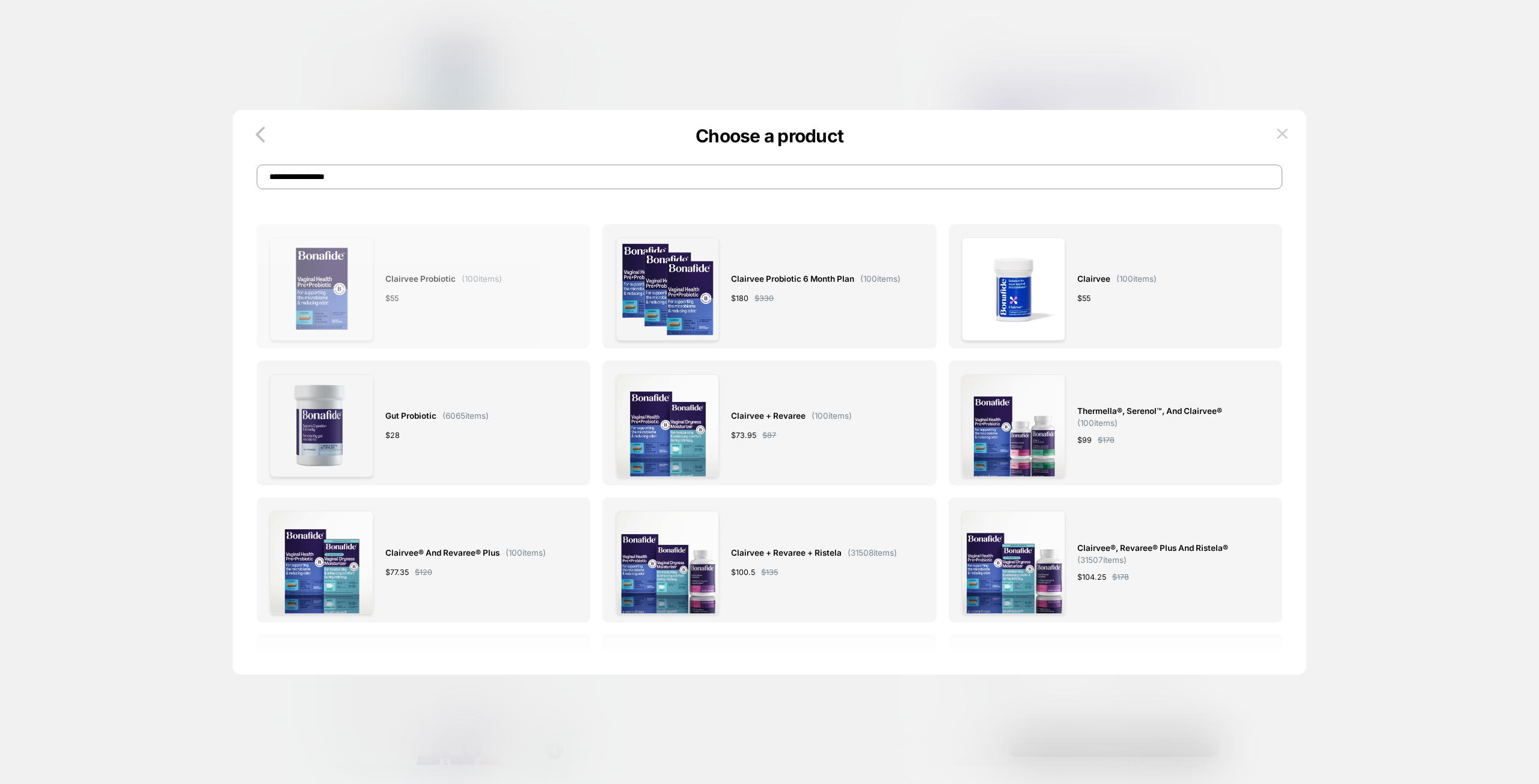
click at [461, 300] on div "$ 55" at bounding box center [443, 298] width 116 height 13
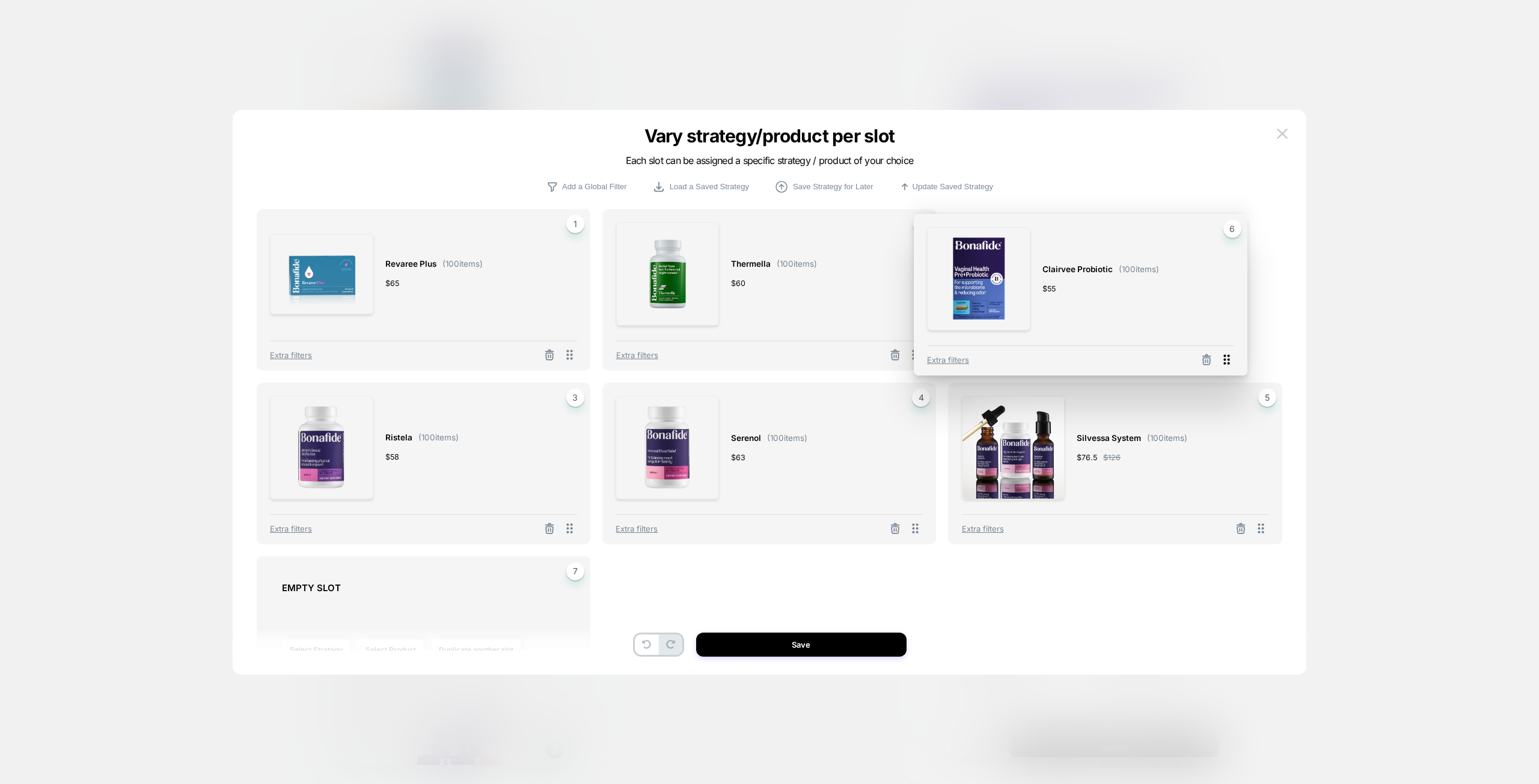
drag, startPoint x: 1263, startPoint y: 536, endPoint x: 1232, endPoint y: 363, distance: 175.8
click at [1231, 364] on icon at bounding box center [1226, 360] width 15 height 15
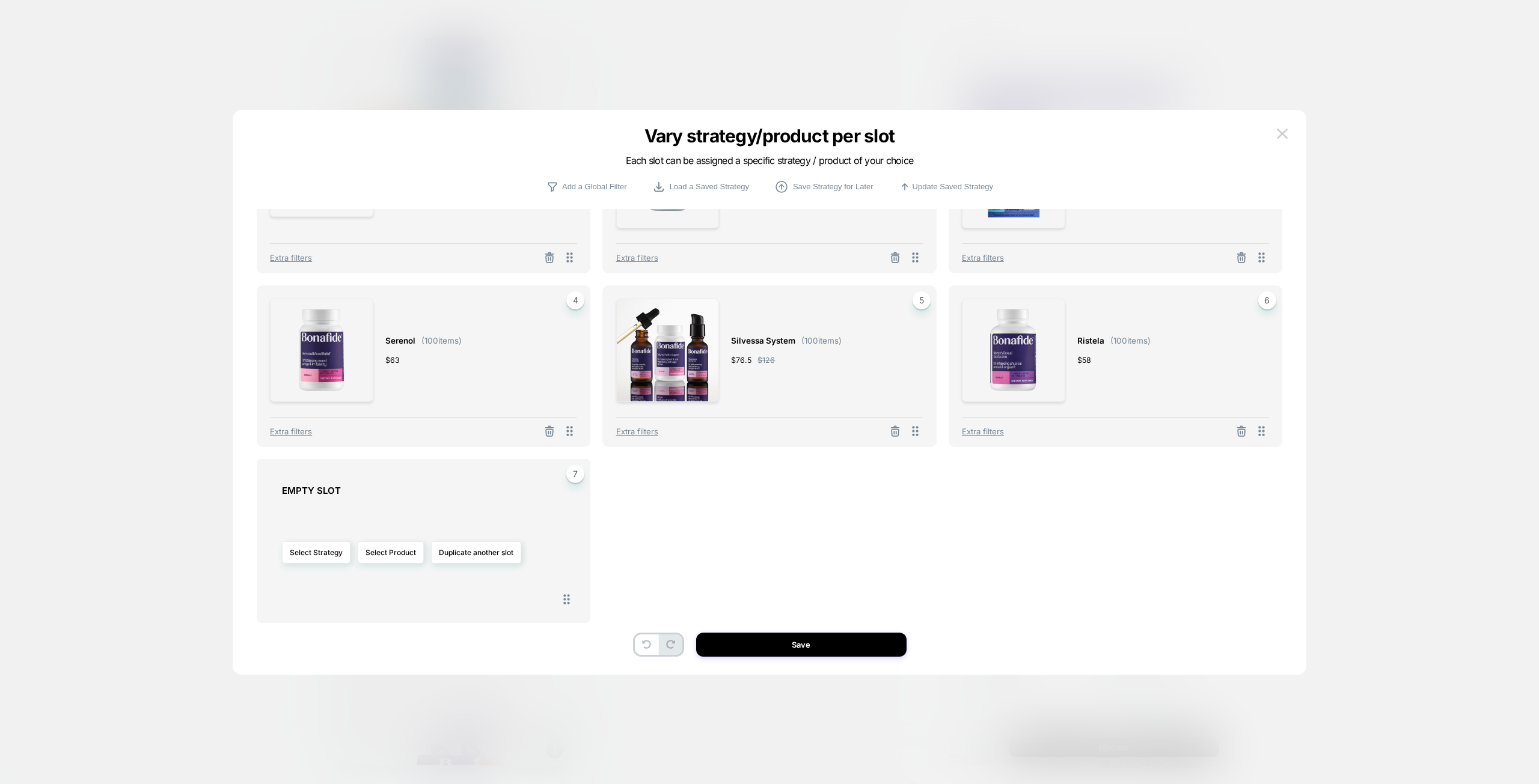
scroll to position [100, 0]
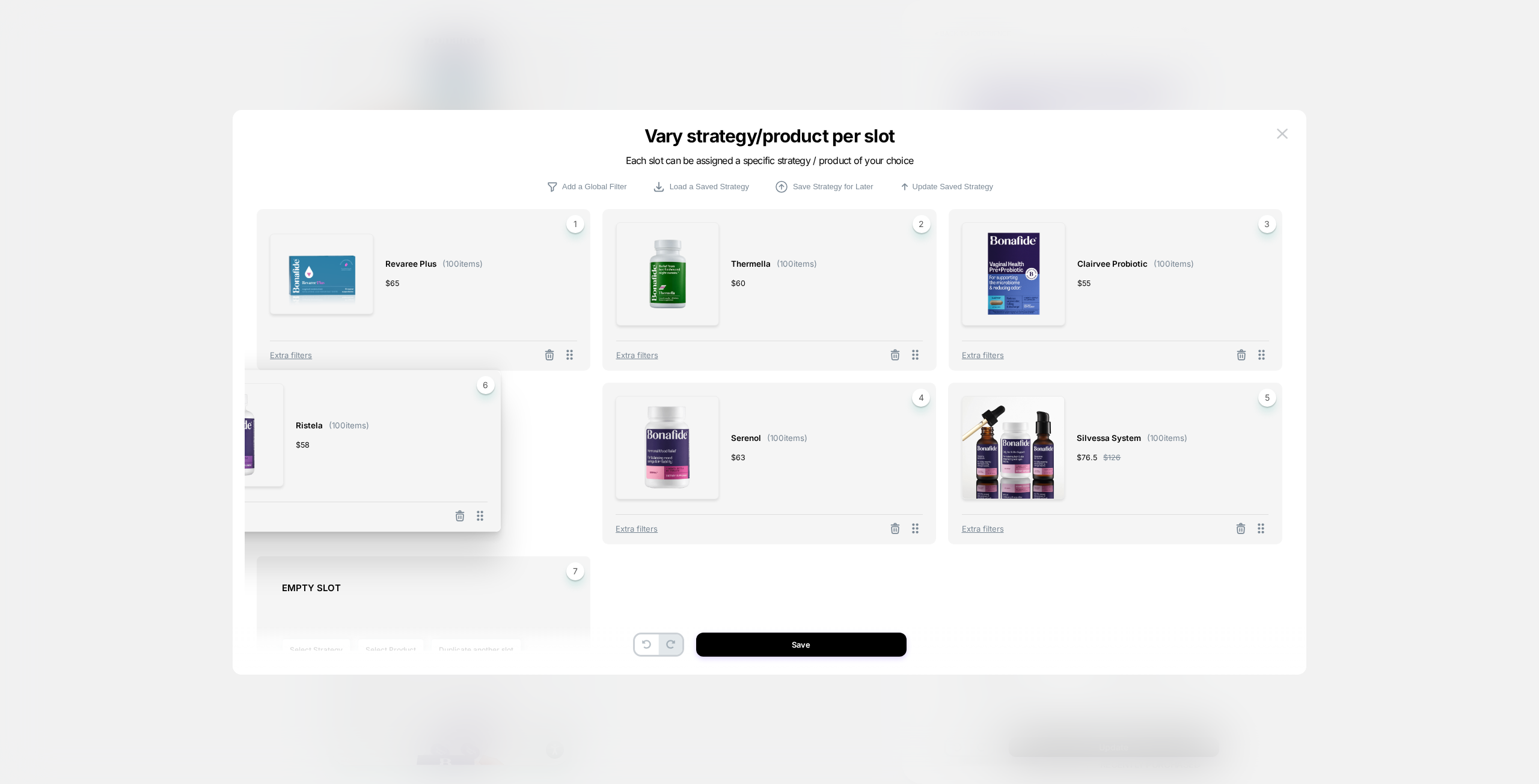
drag, startPoint x: 1263, startPoint y: 430, endPoint x: 519, endPoint y: 421, distance: 744.1
click at [501, 421] on div "Ristela ( 100 items) $ 58 6 Extra filters" at bounding box center [334, 451] width 334 height 162
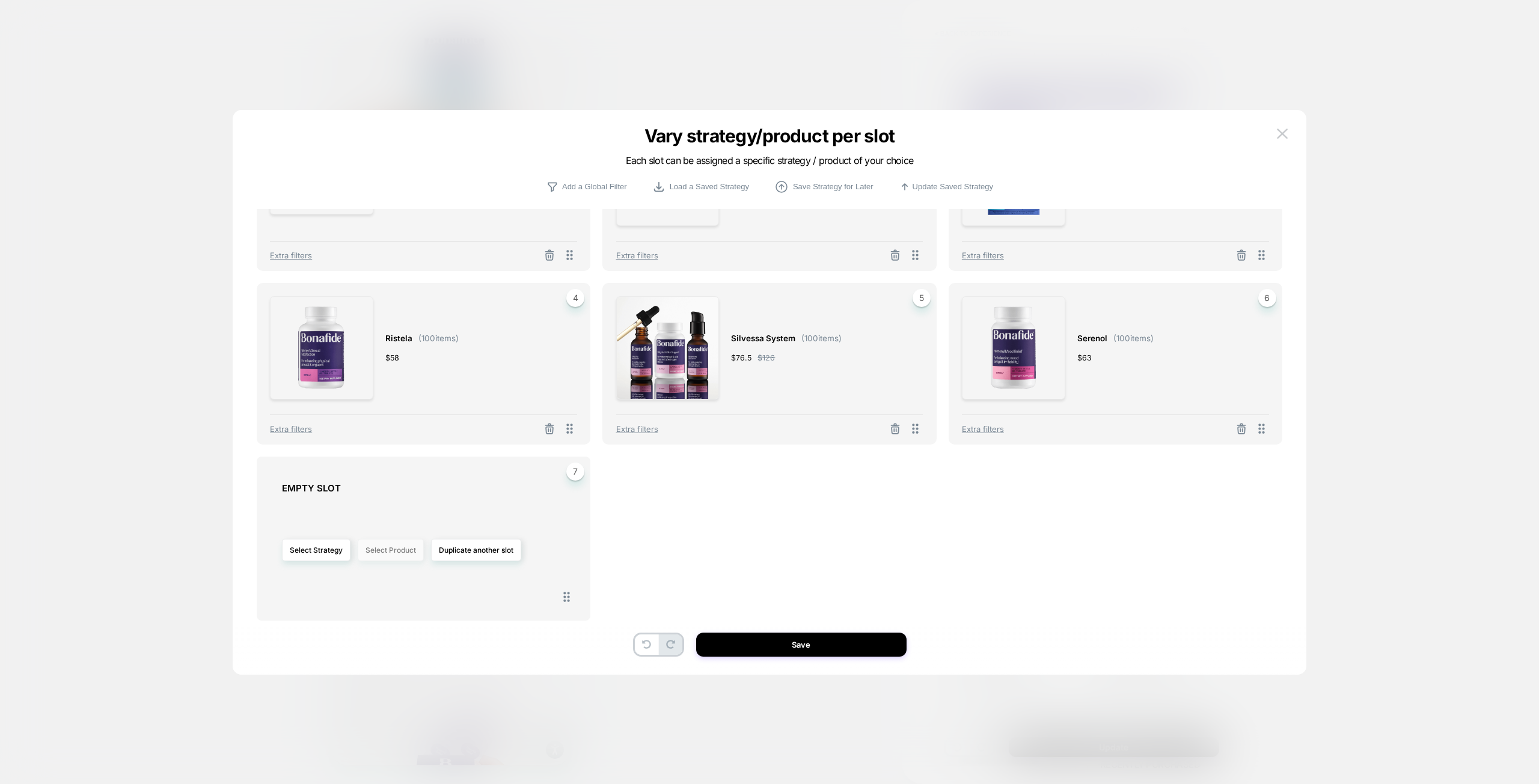
click at [399, 557] on button "Select Product" at bounding box center [390, 550] width 66 height 22
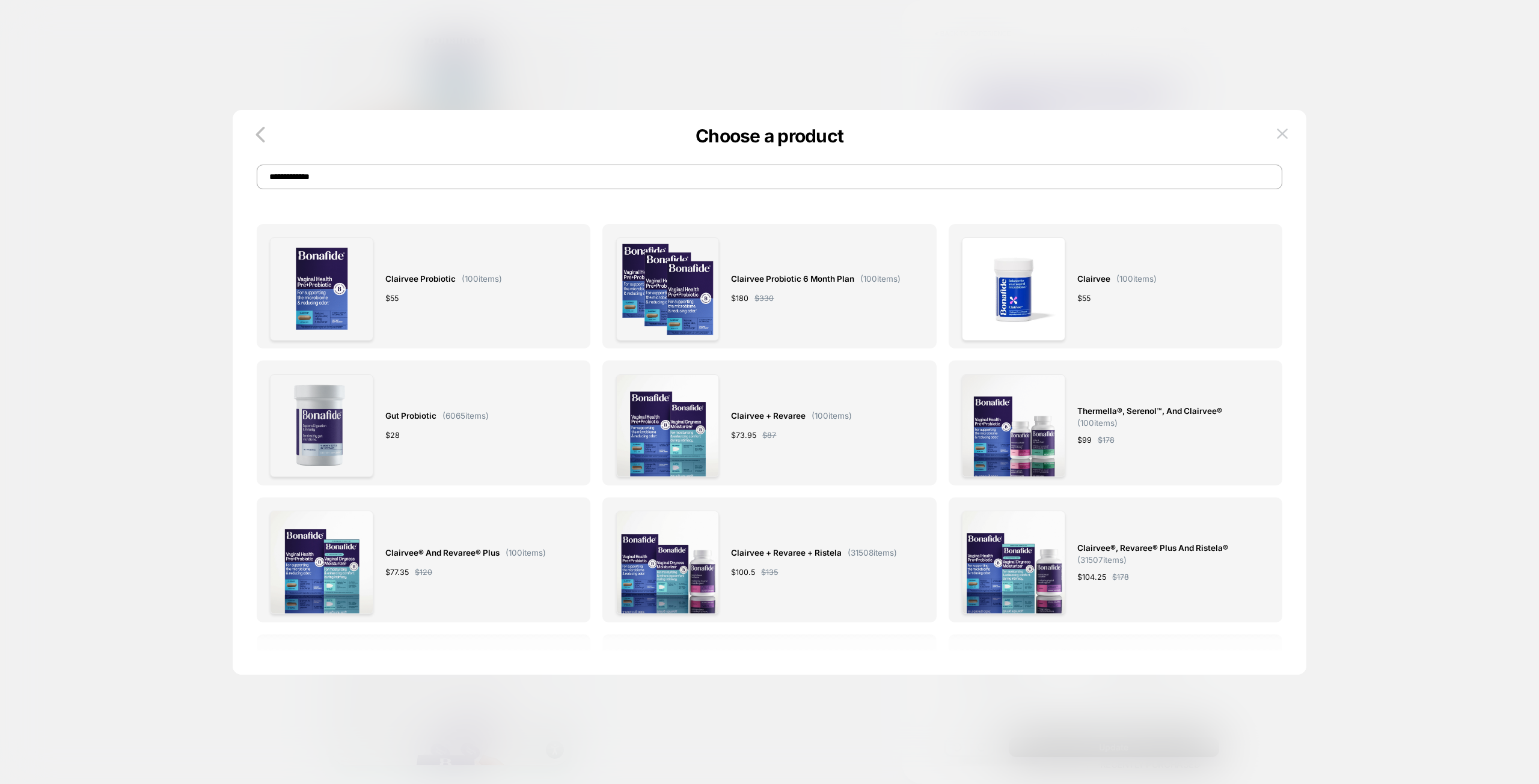
type input "**********"
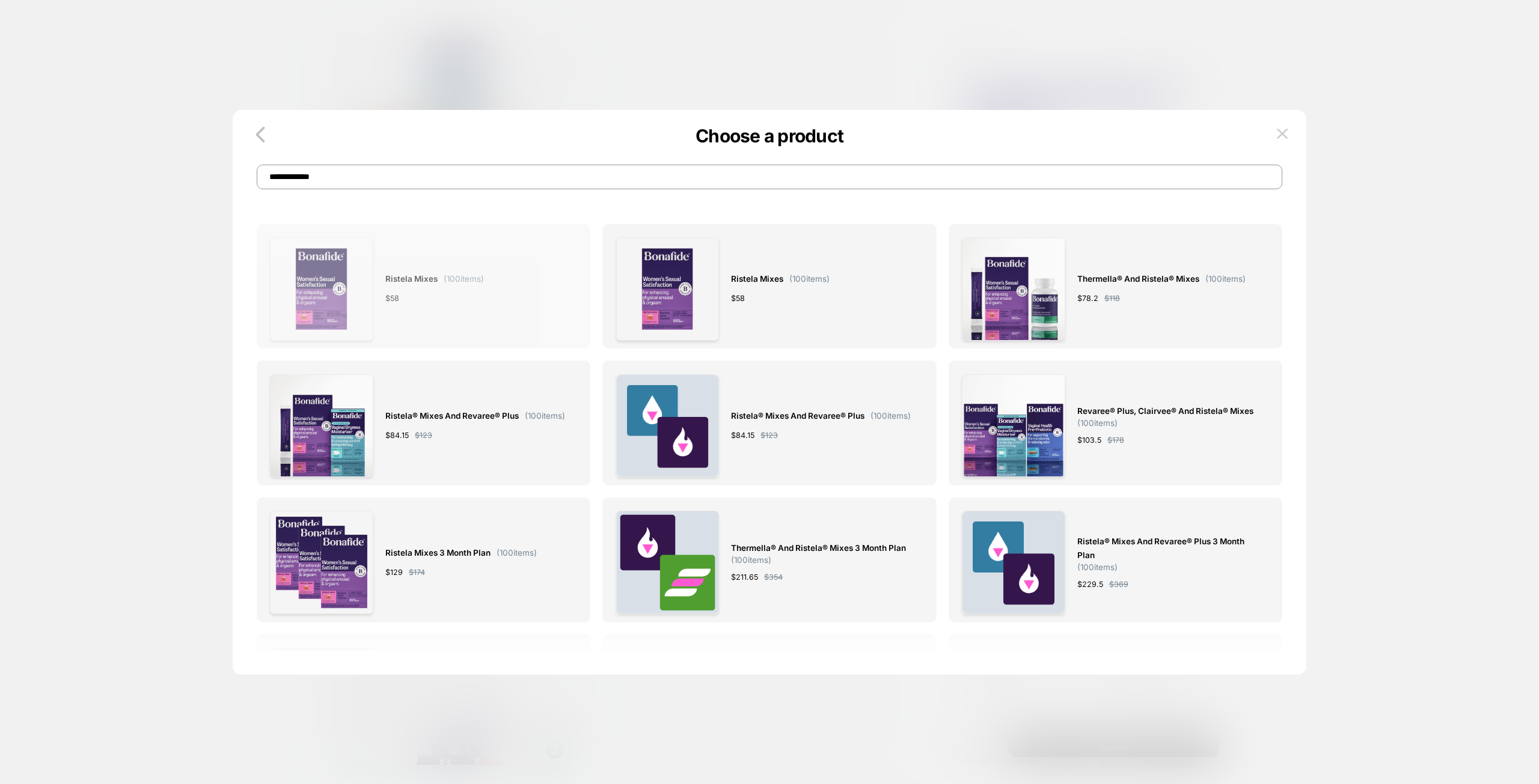
click at [471, 322] on div "Ristela Mixes ( 100 items) $ 58" at bounding box center [434, 289] width 99 height 104
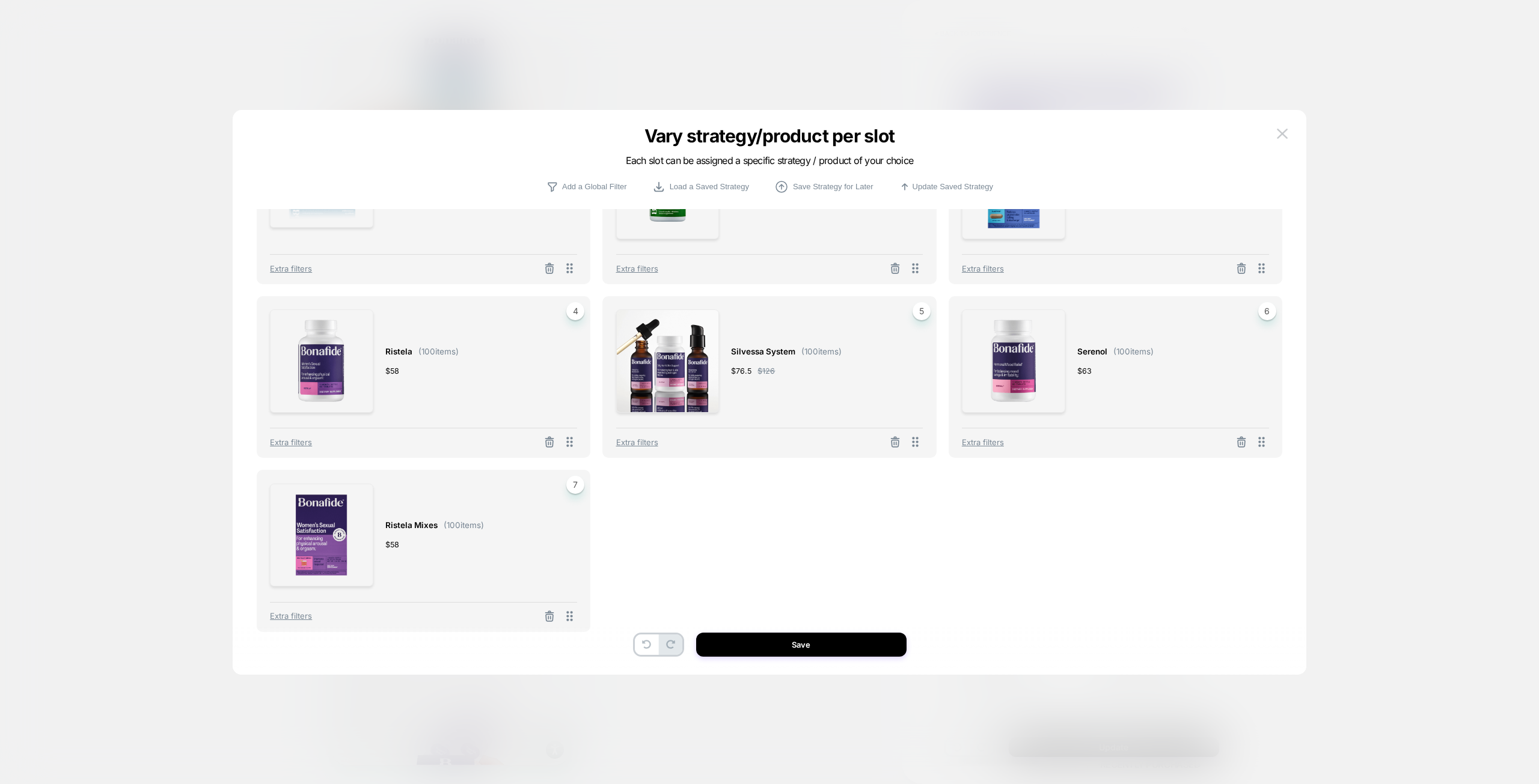
scroll to position [98, 0]
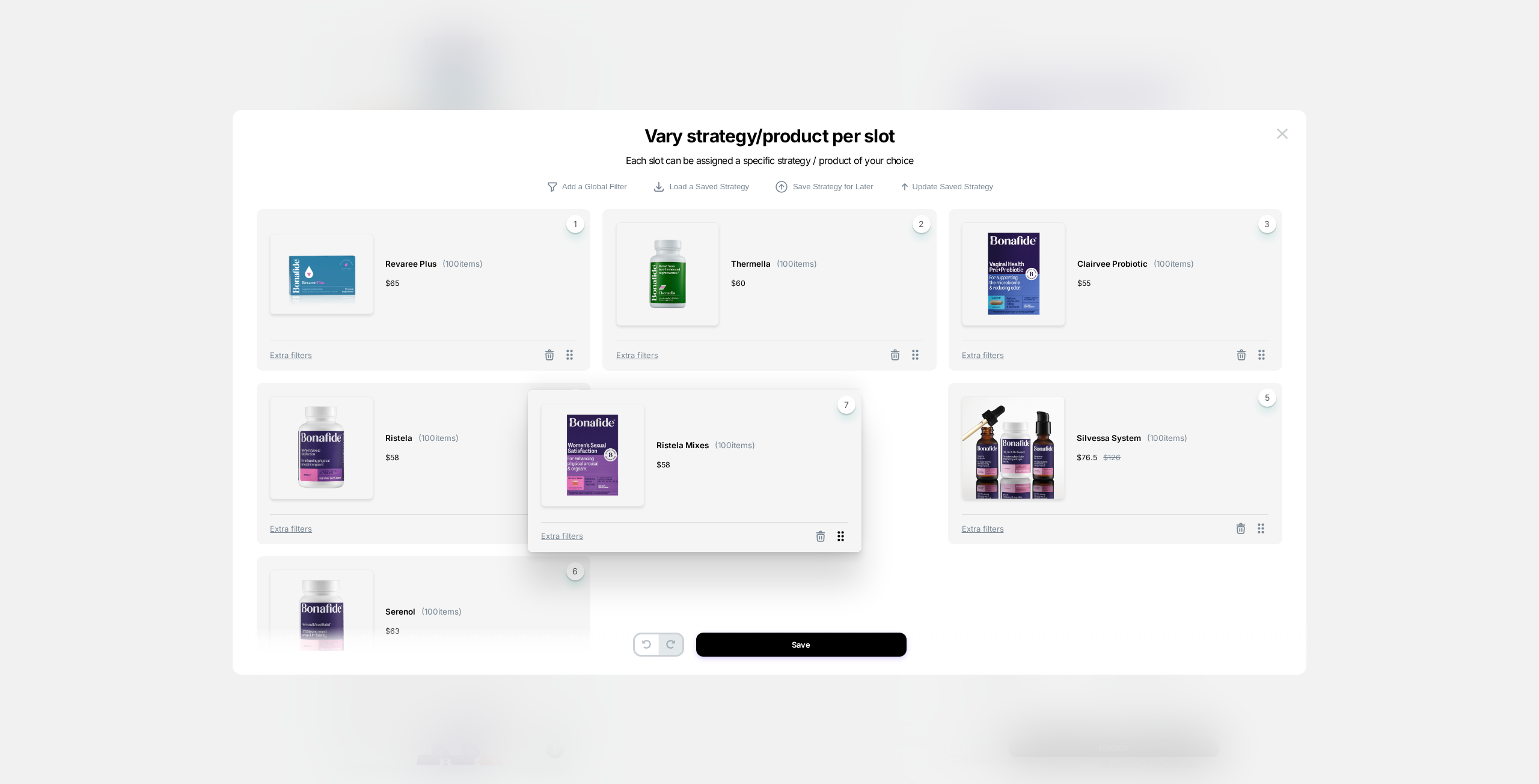
drag, startPoint x: 564, startPoint y: 606, endPoint x: 849, endPoint y: 434, distance: 332.9
click at [851, 435] on div "Ristela Mixes ( 100 items) $ 58 7 Extra filters" at bounding box center [694, 471] width 334 height 162
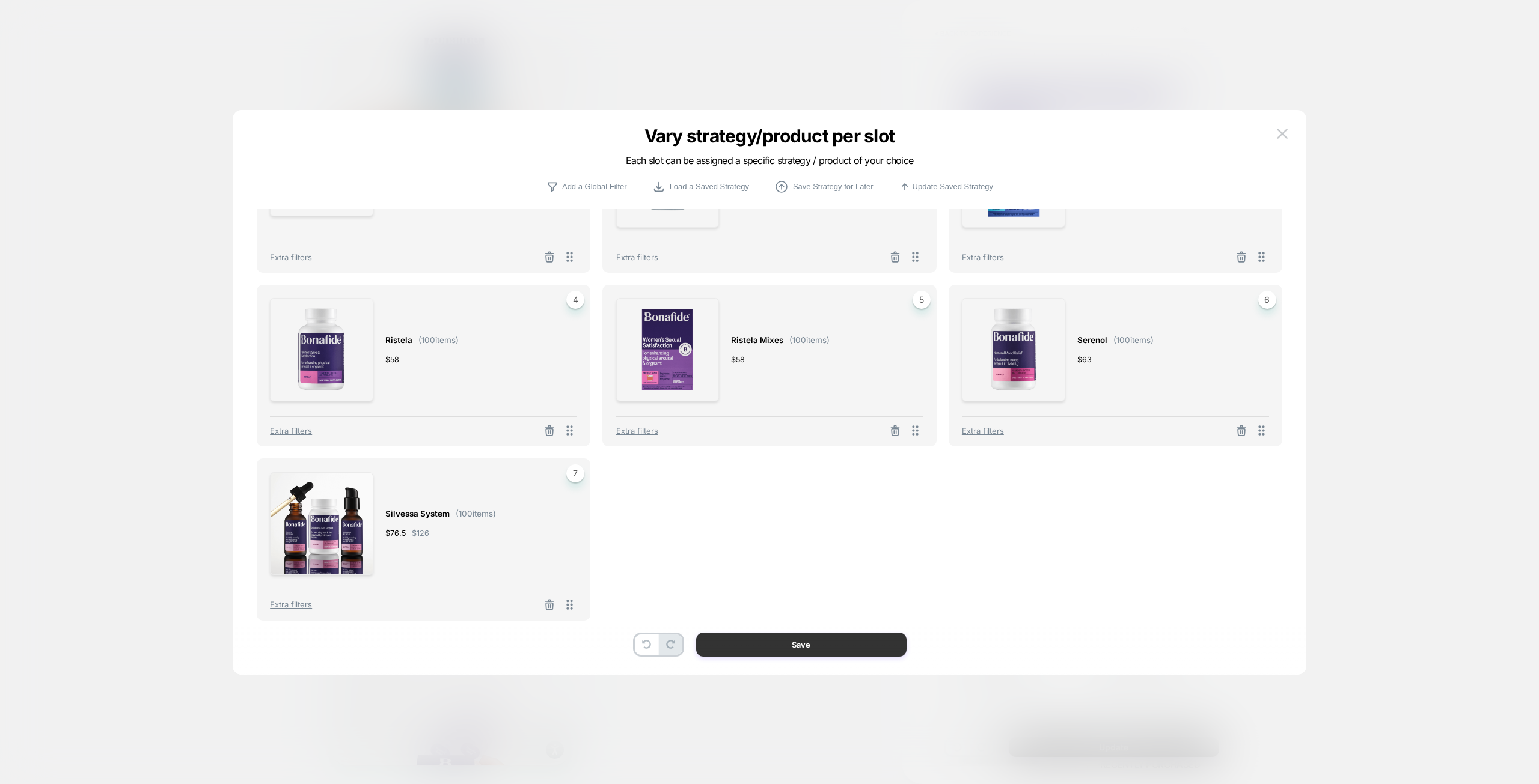
click at [798, 641] on button "Save" at bounding box center [802, 645] width 210 height 24
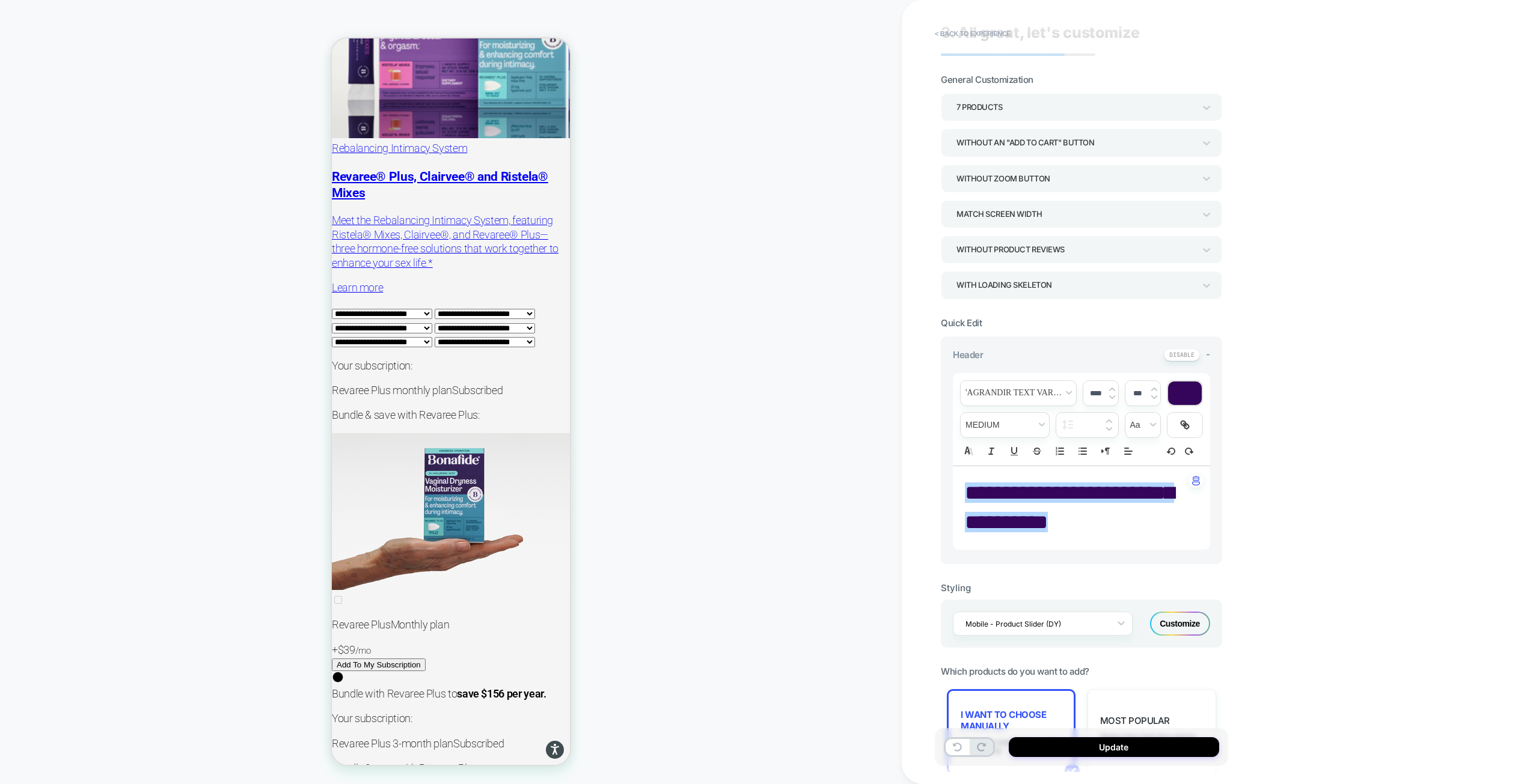
scroll to position [0, 0]
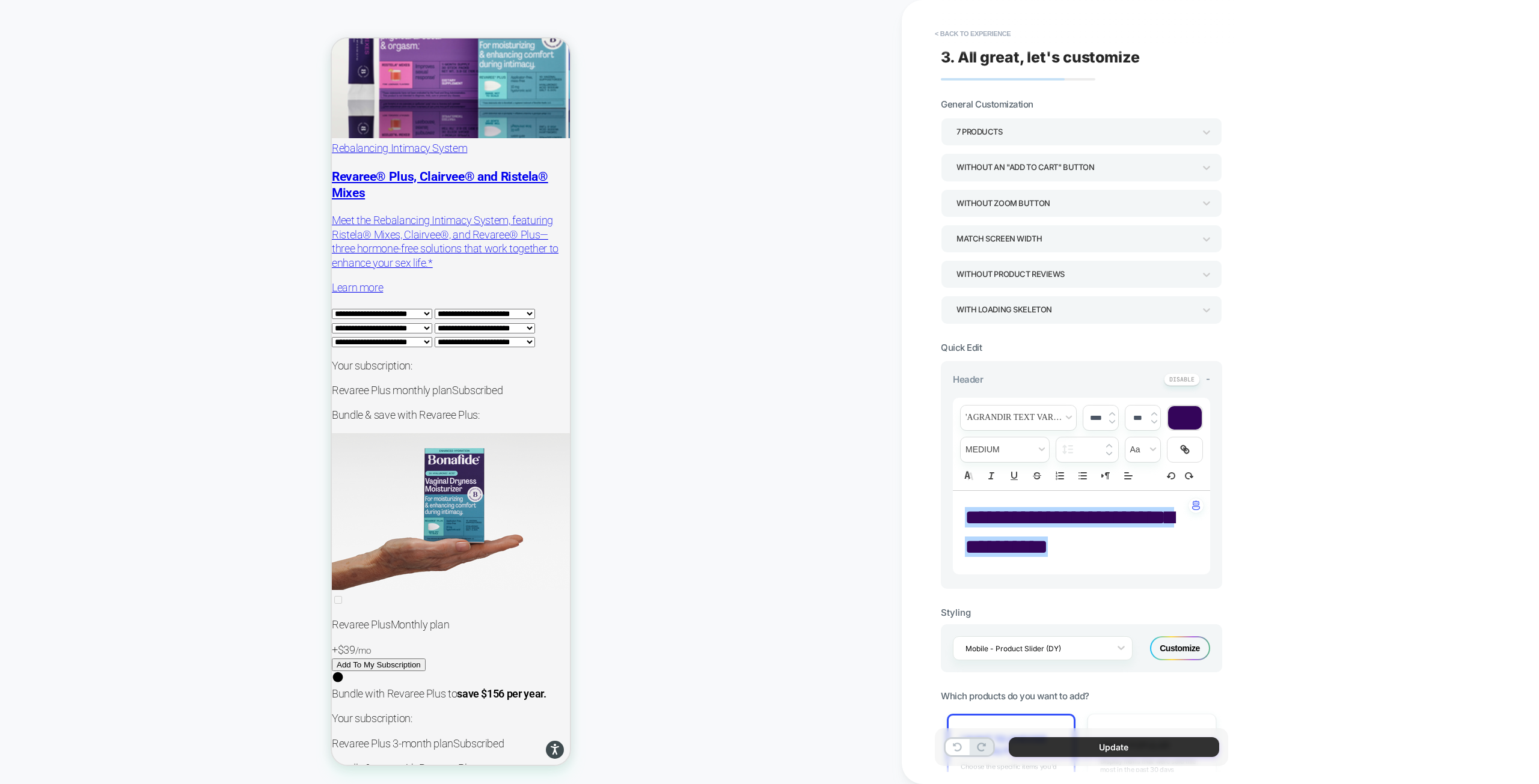
click at [1098, 745] on button "Update" at bounding box center [1114, 747] width 210 height 20
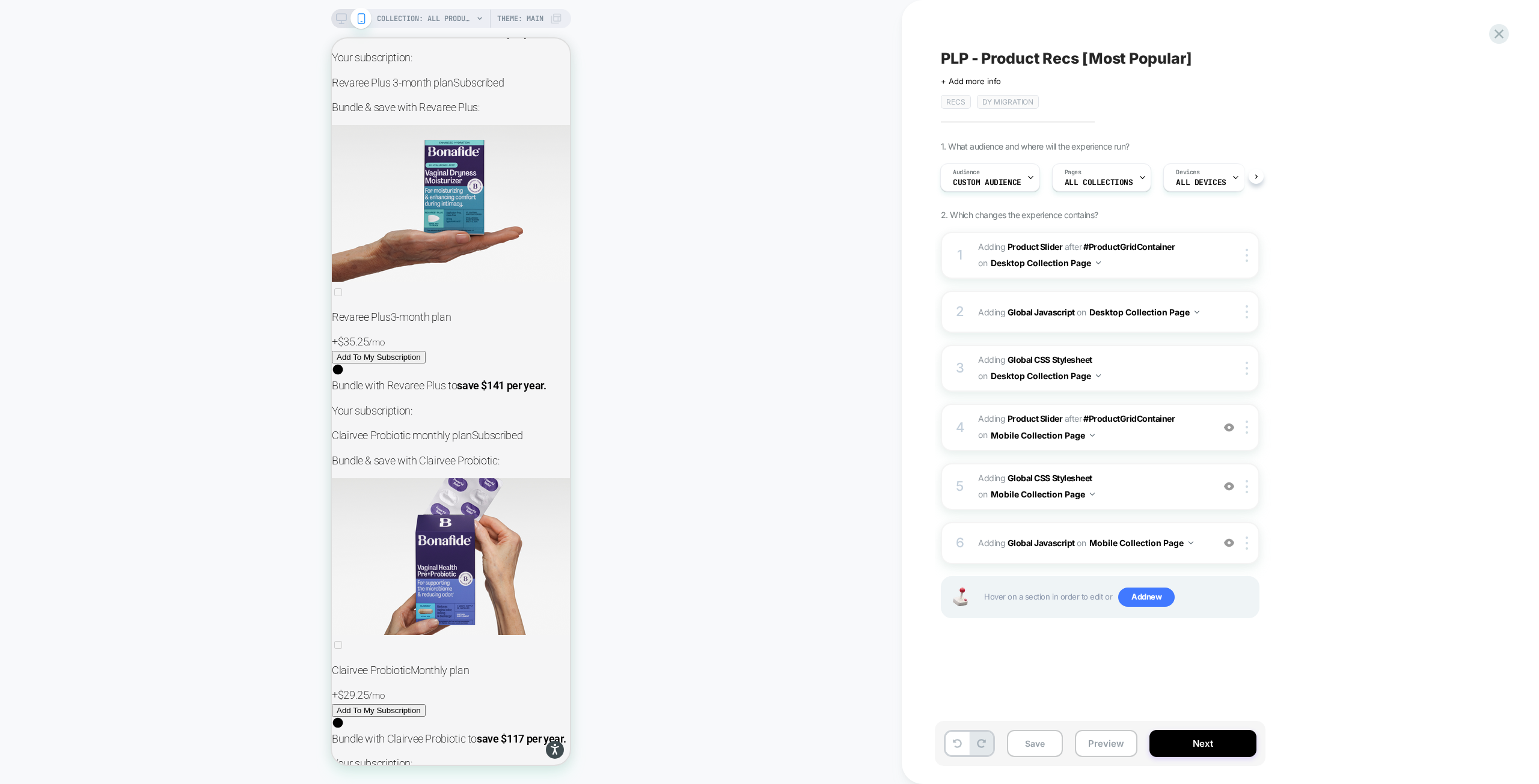
scroll to position [15706, 0]
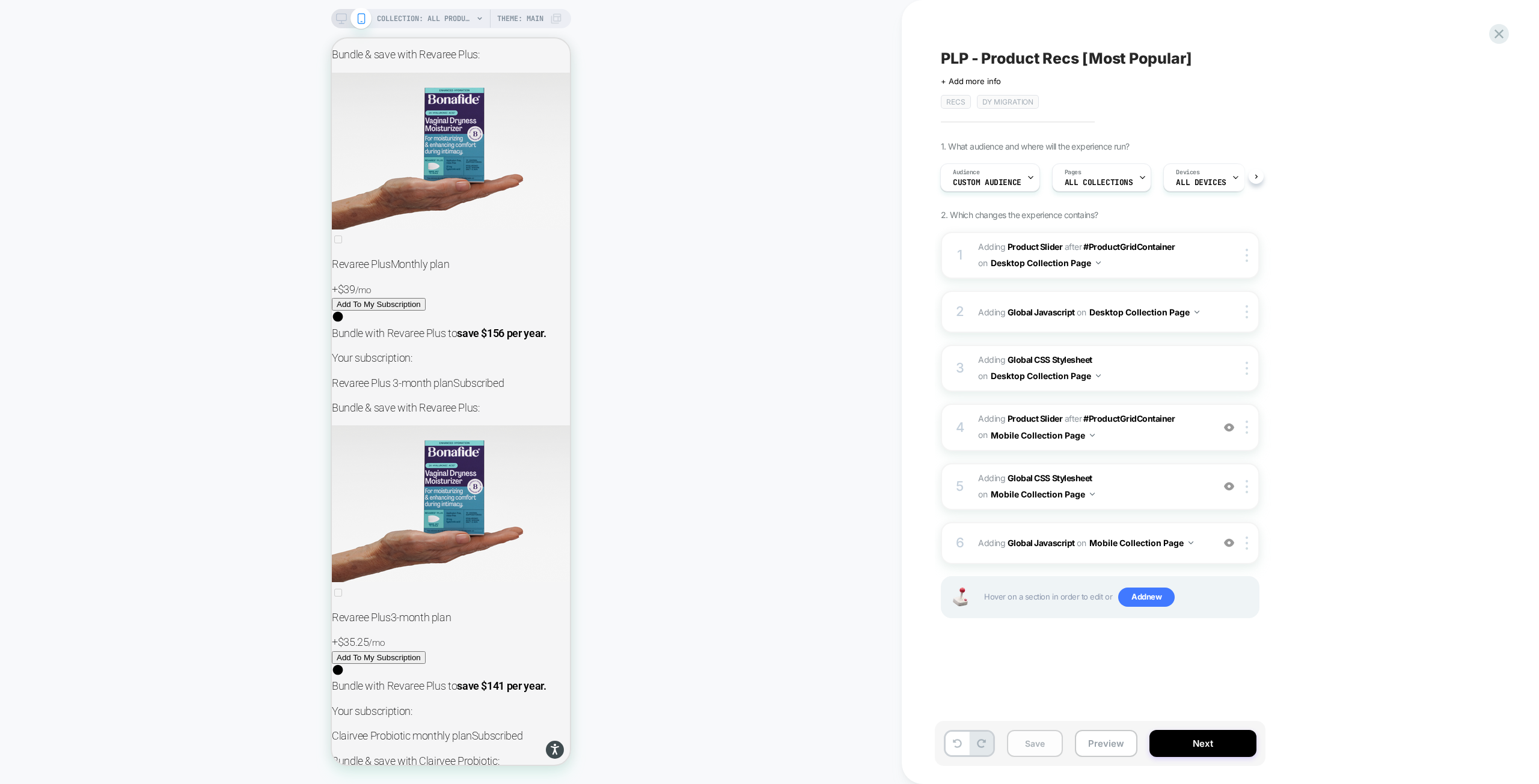
click at [1020, 745] on button "Save" at bounding box center [1034, 743] width 56 height 27
click at [1120, 752] on button "Preview" at bounding box center [1106, 743] width 63 height 27
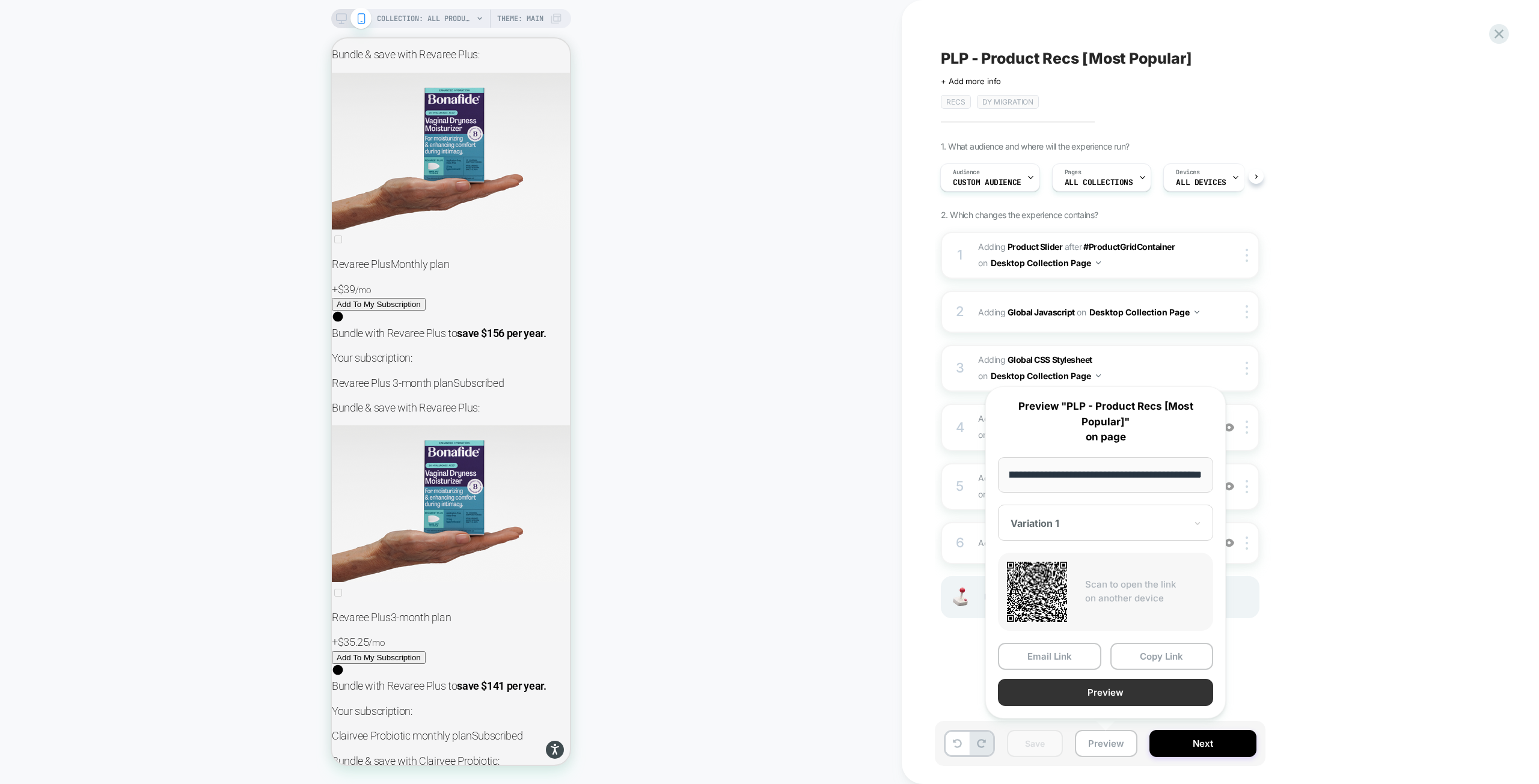
scroll to position [0, 0]
click at [1097, 690] on button "Preview" at bounding box center [1105, 692] width 215 height 27
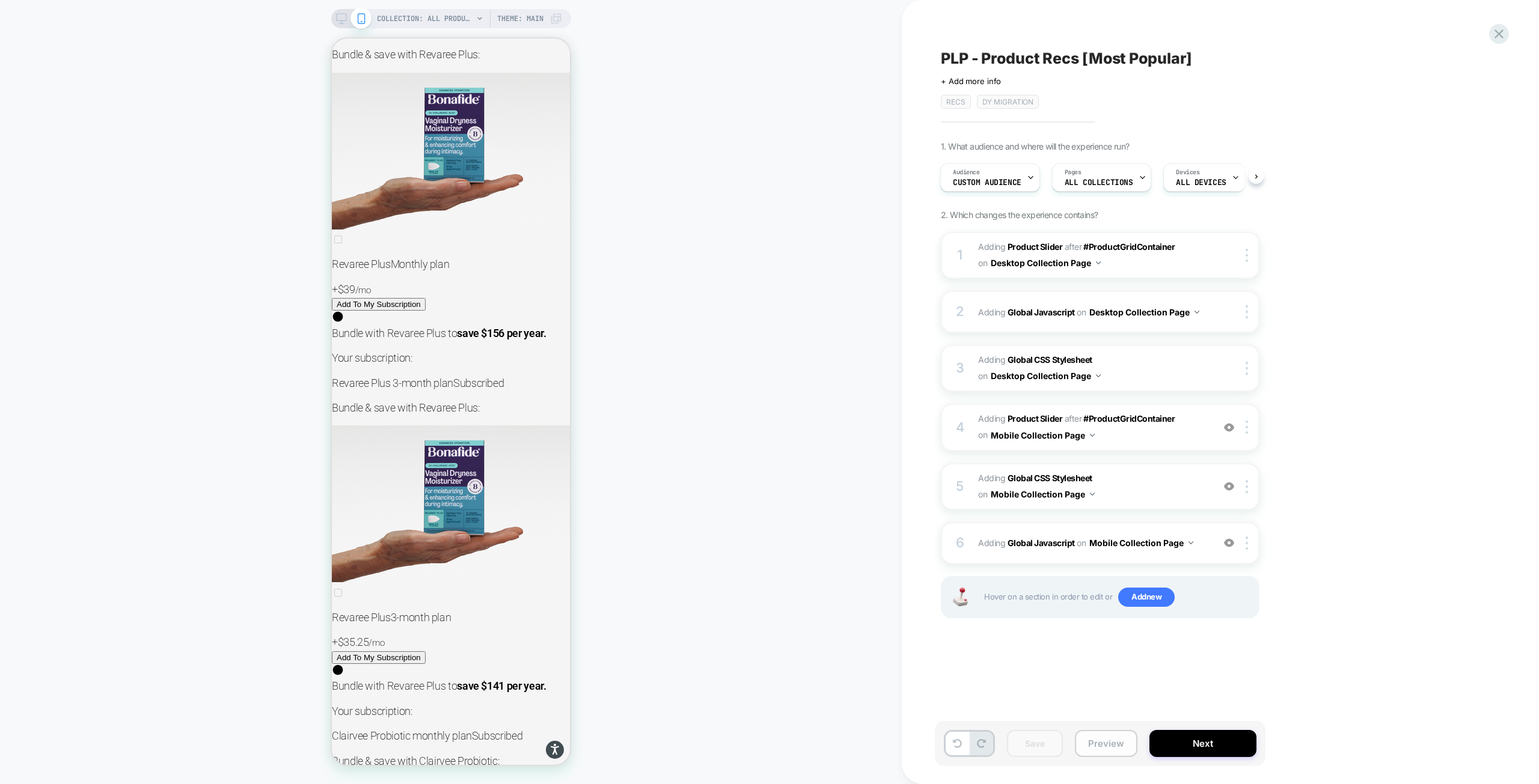
click at [1114, 748] on button "Preview" at bounding box center [1106, 743] width 63 height 27
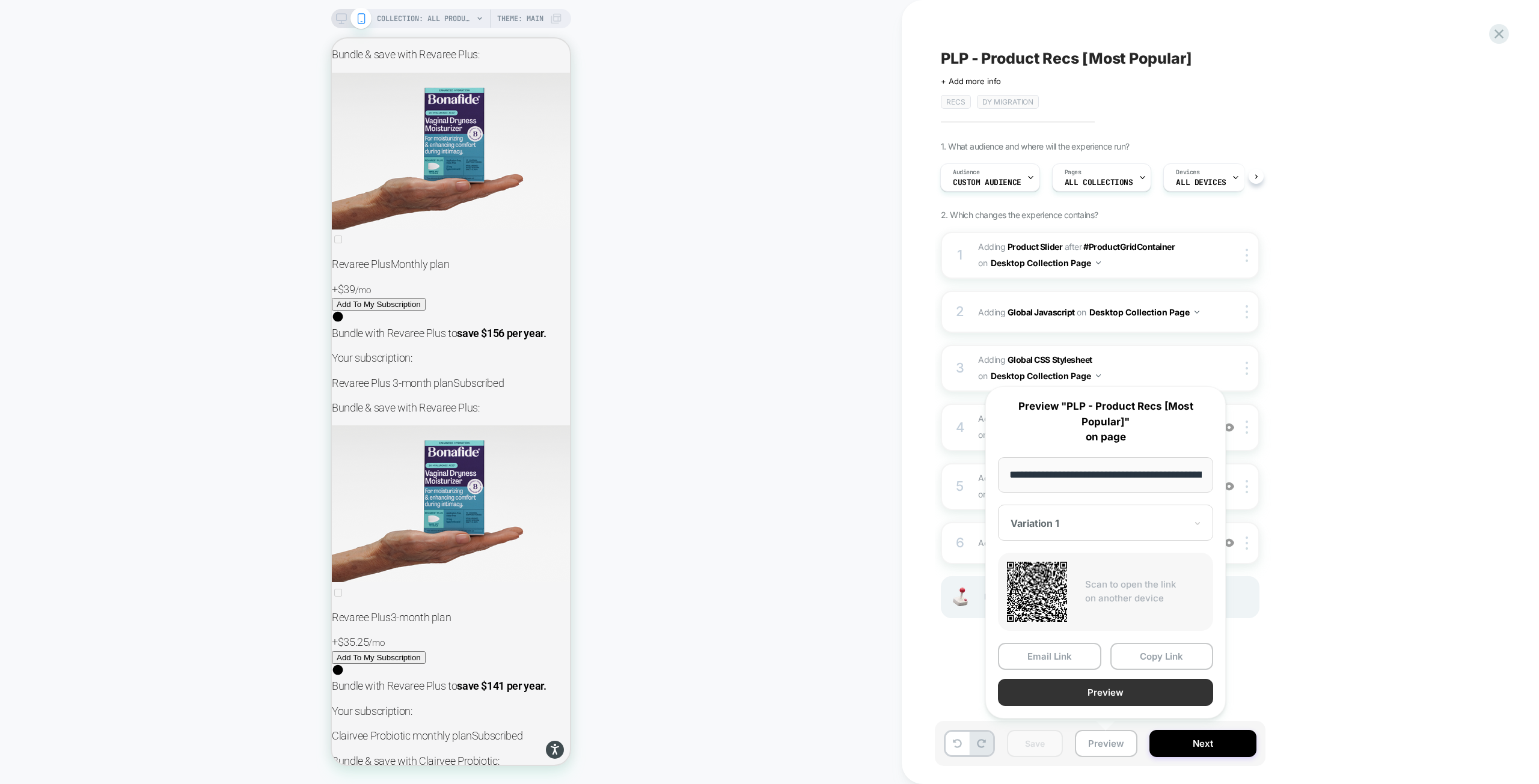
click at [1061, 689] on button "Preview" at bounding box center [1105, 692] width 215 height 27
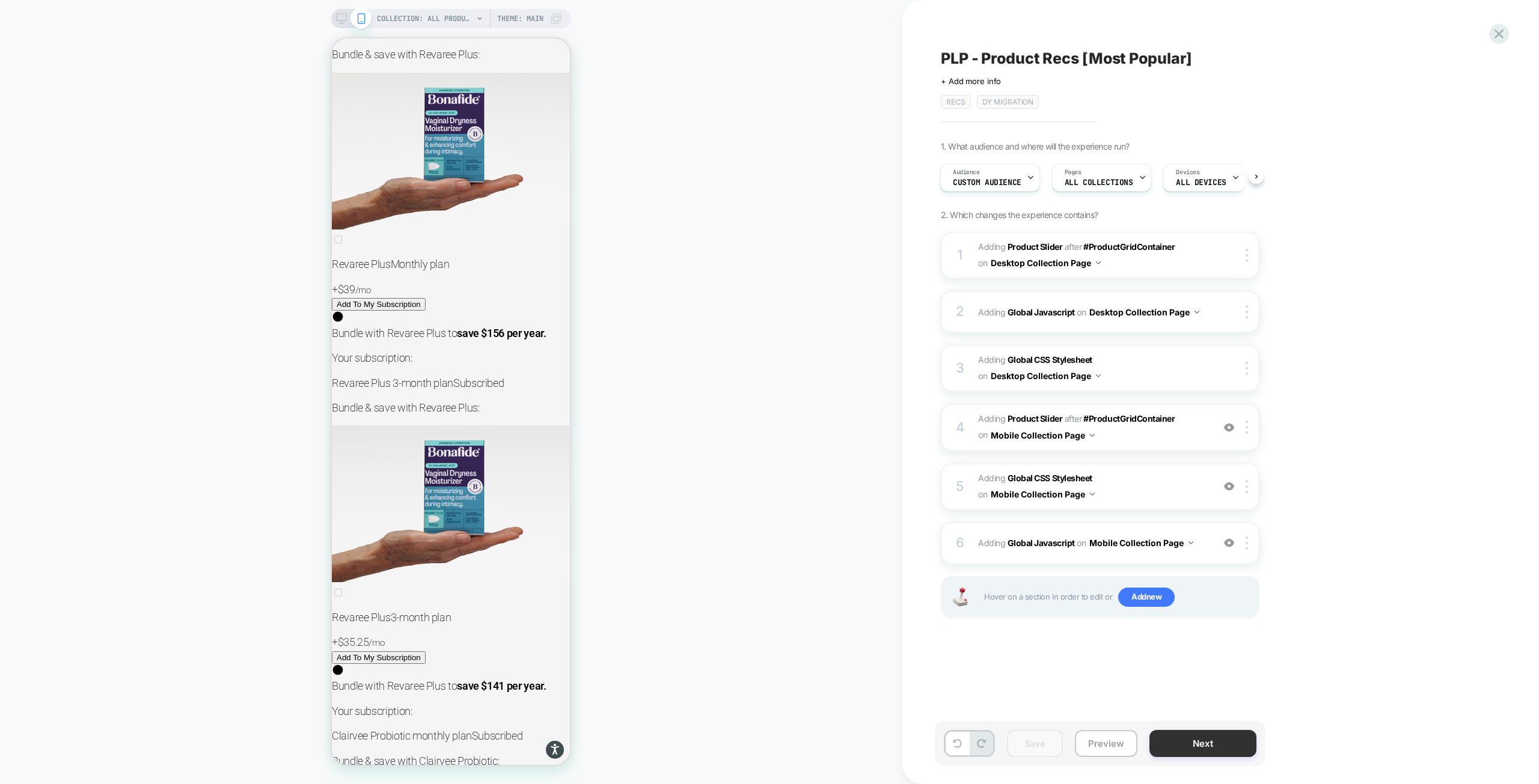
click at [1212, 739] on button "Next" at bounding box center [1202, 743] width 107 height 27
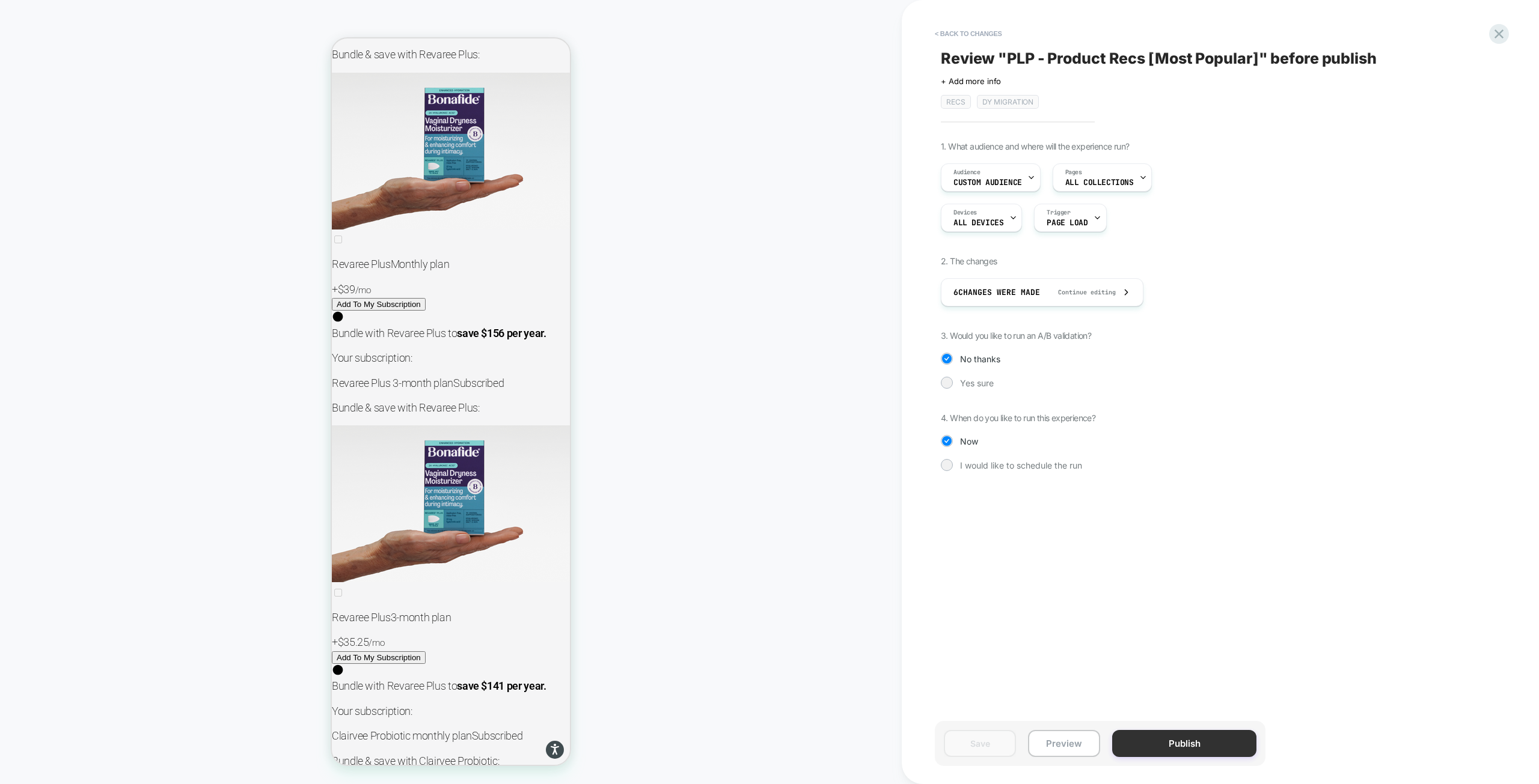
click at [1193, 741] on button "Publish" at bounding box center [1184, 743] width 144 height 27
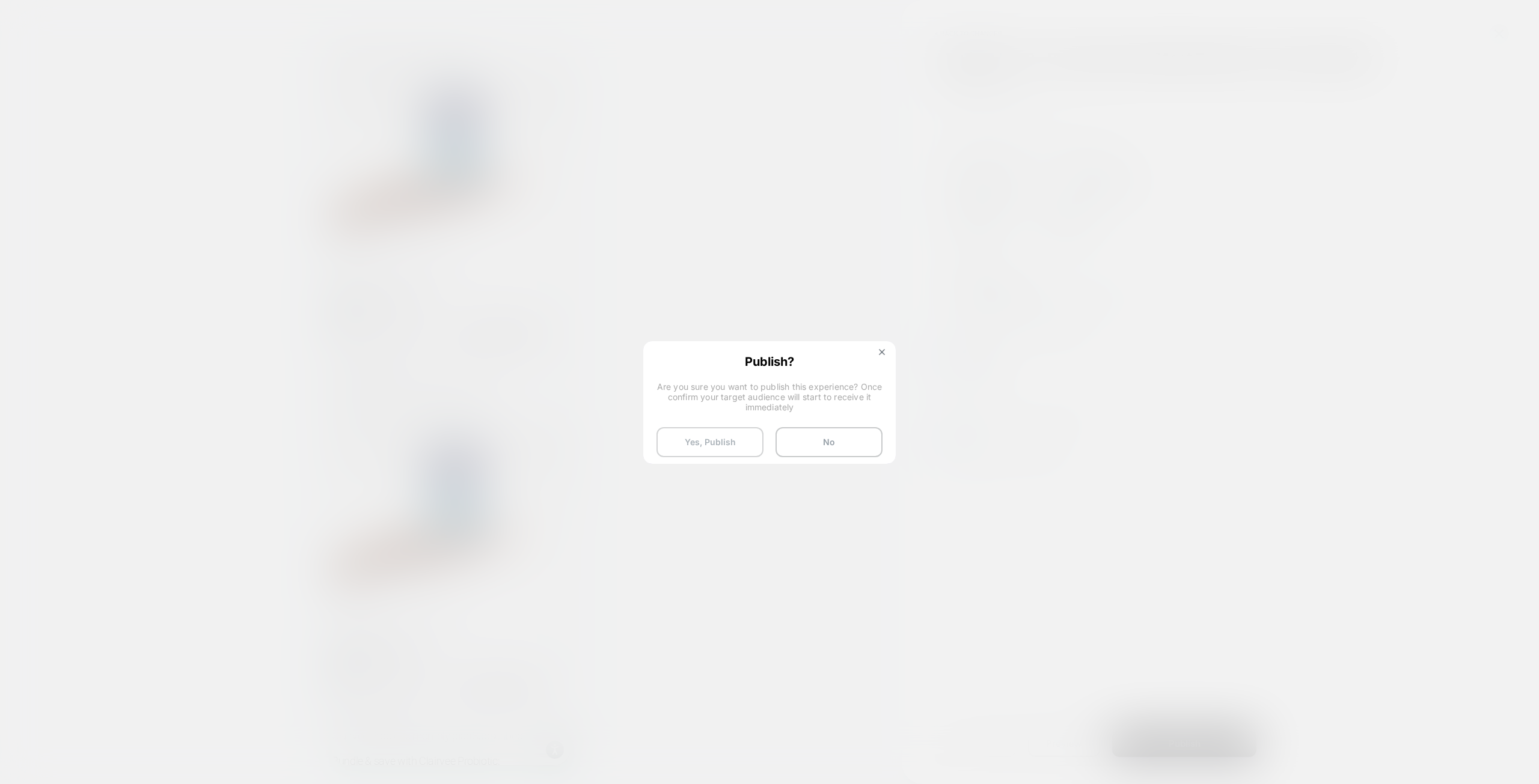
click at [734, 443] on button "Yes, Publish" at bounding box center [709, 442] width 107 height 30
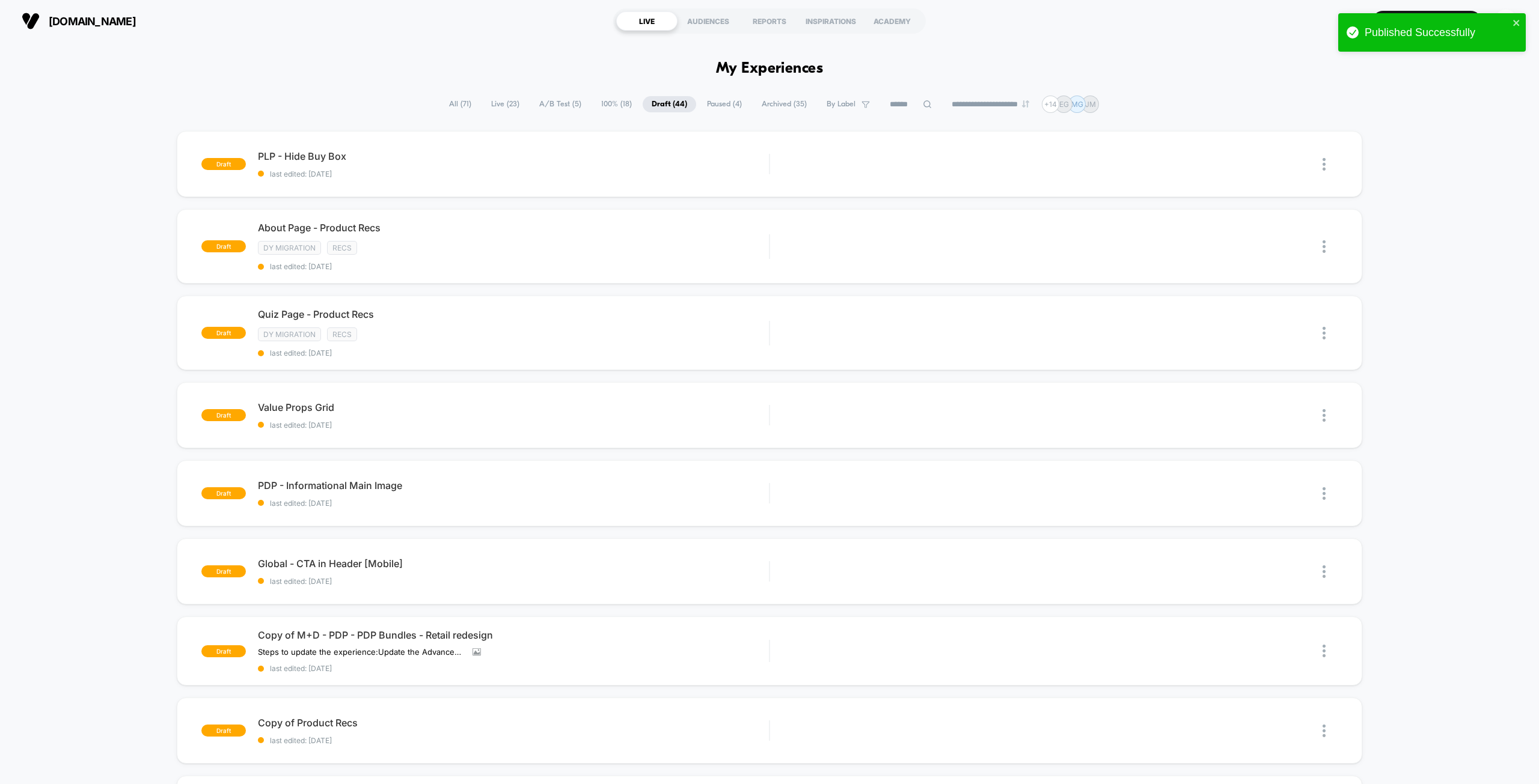
click at [566, 100] on span "A/B Test ( 5 )" at bounding box center [560, 104] width 60 height 16
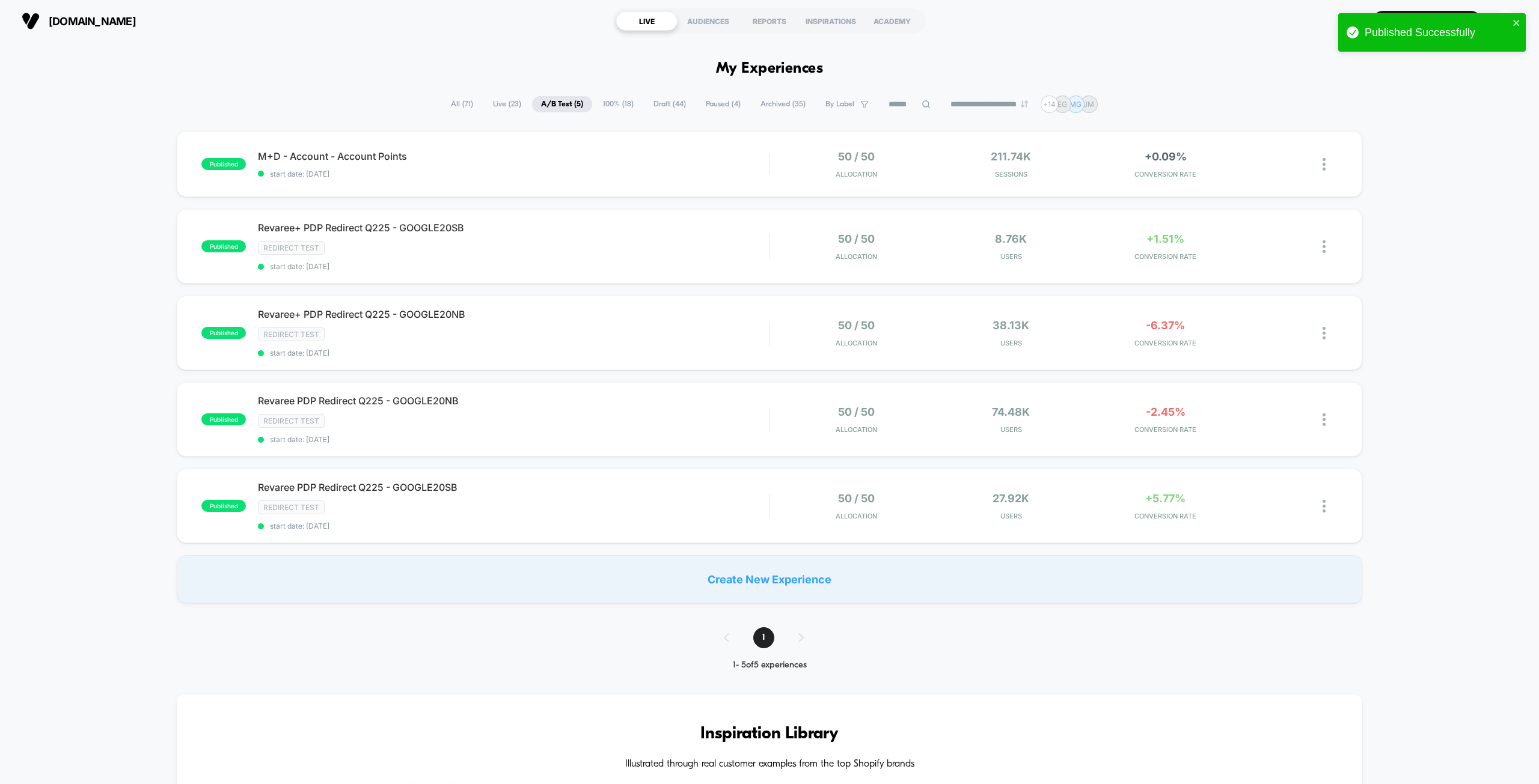
click at [616, 101] on span "100% ( 18 )" at bounding box center [618, 104] width 49 height 16
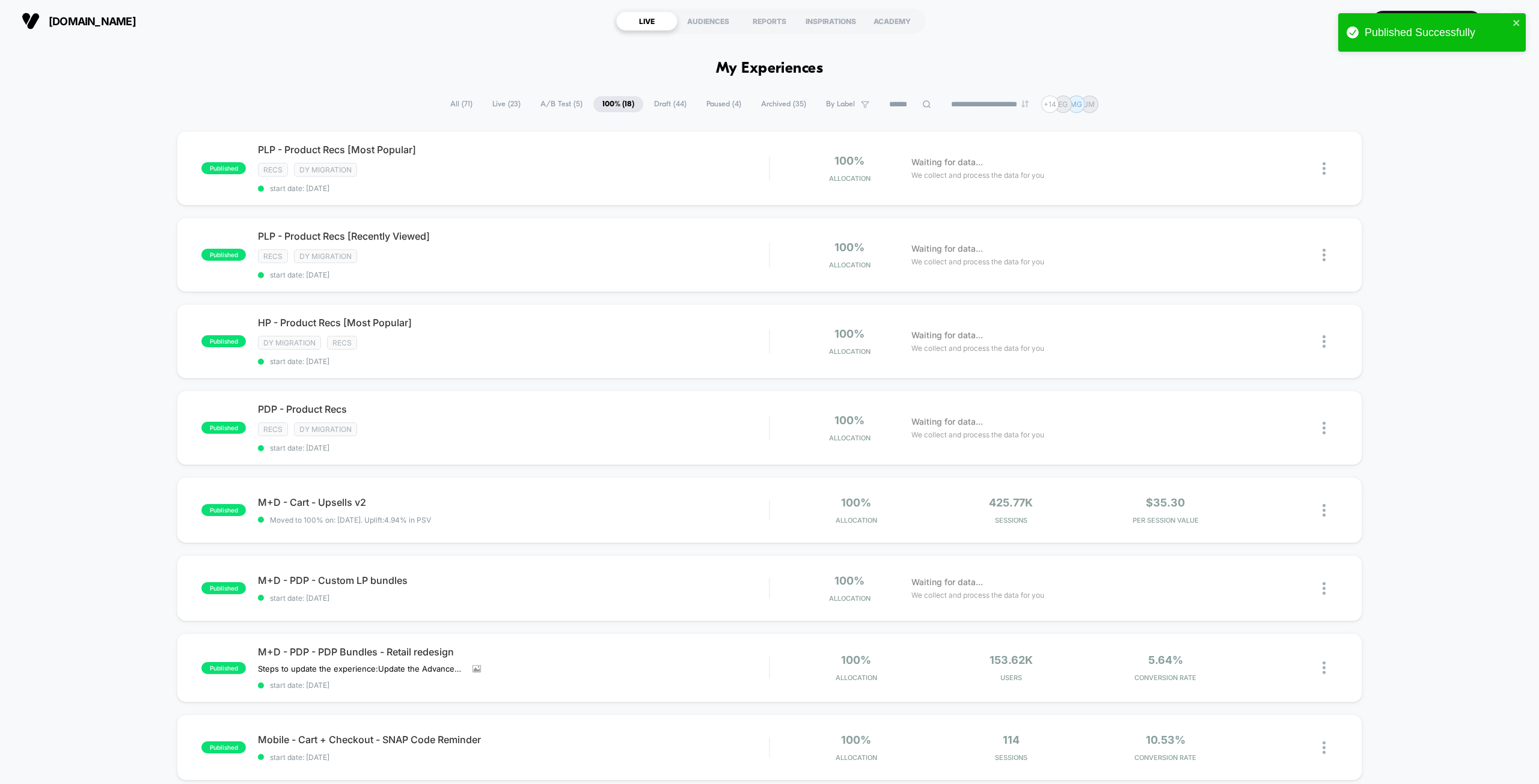
click at [712, 104] on span "Paused ( 4 )" at bounding box center [723, 104] width 53 height 16
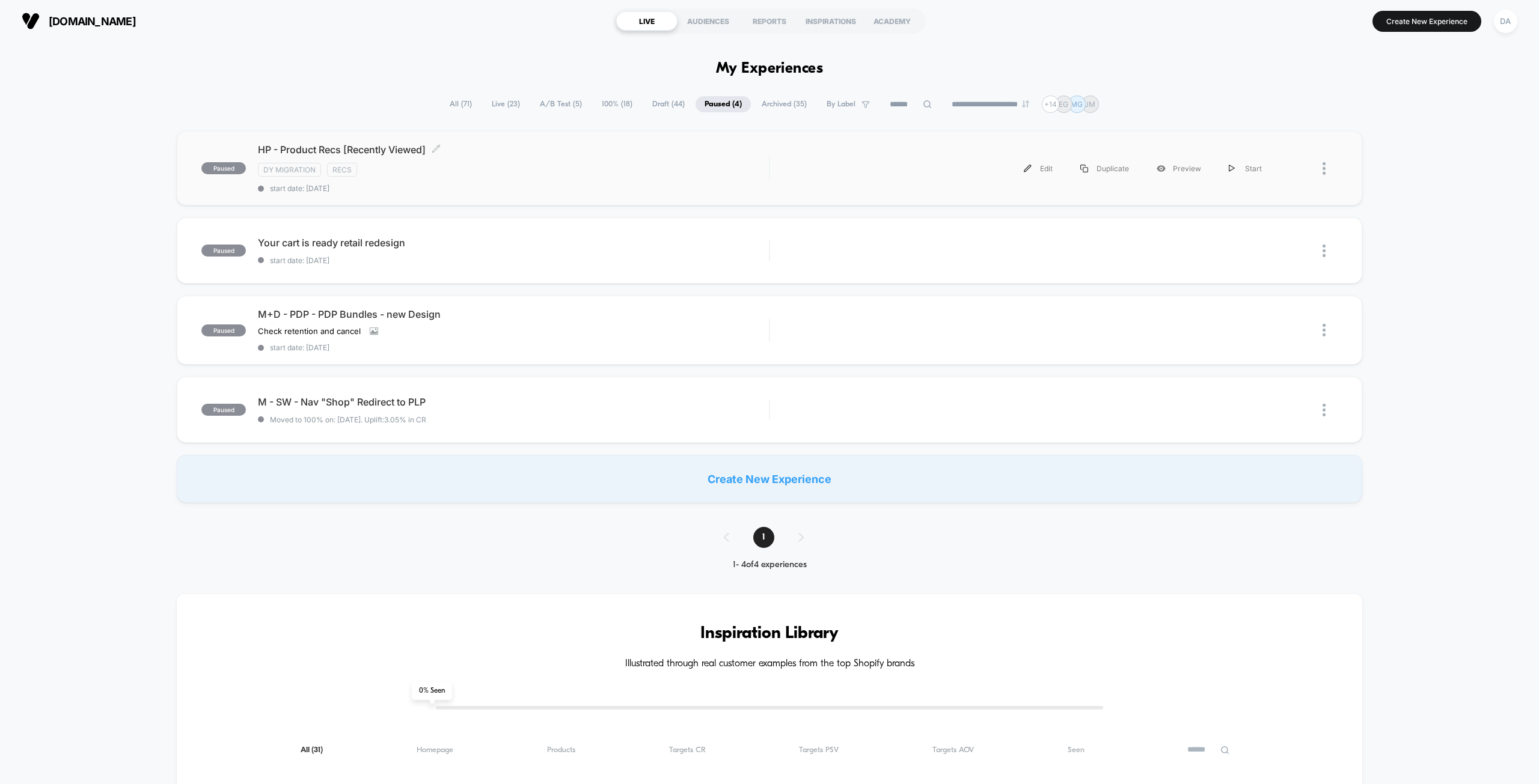
click at [540, 165] on div "DY Migration Recs" at bounding box center [513, 169] width 511 height 14
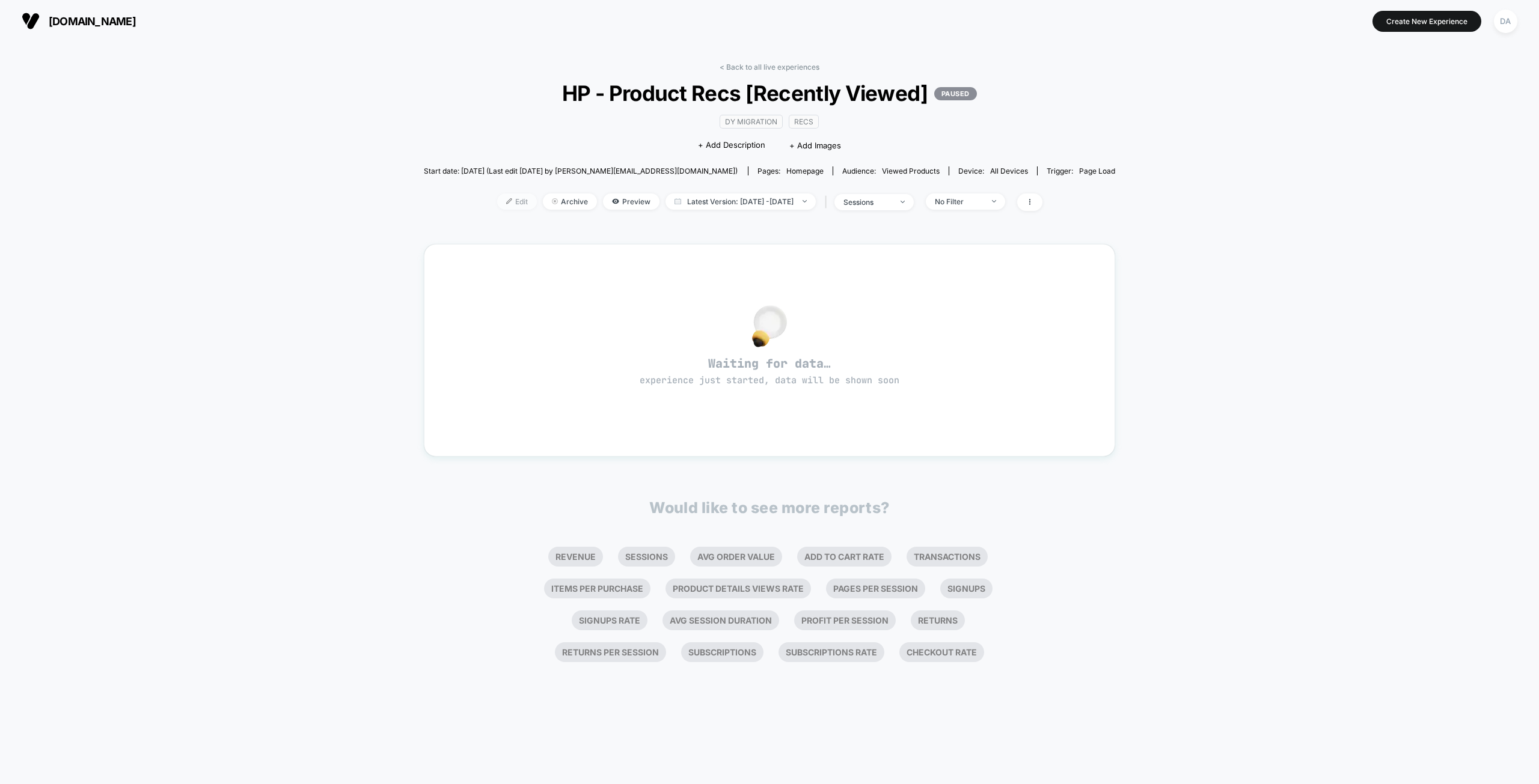
click at [497, 202] on span "Edit" at bounding box center [516, 201] width 40 height 16
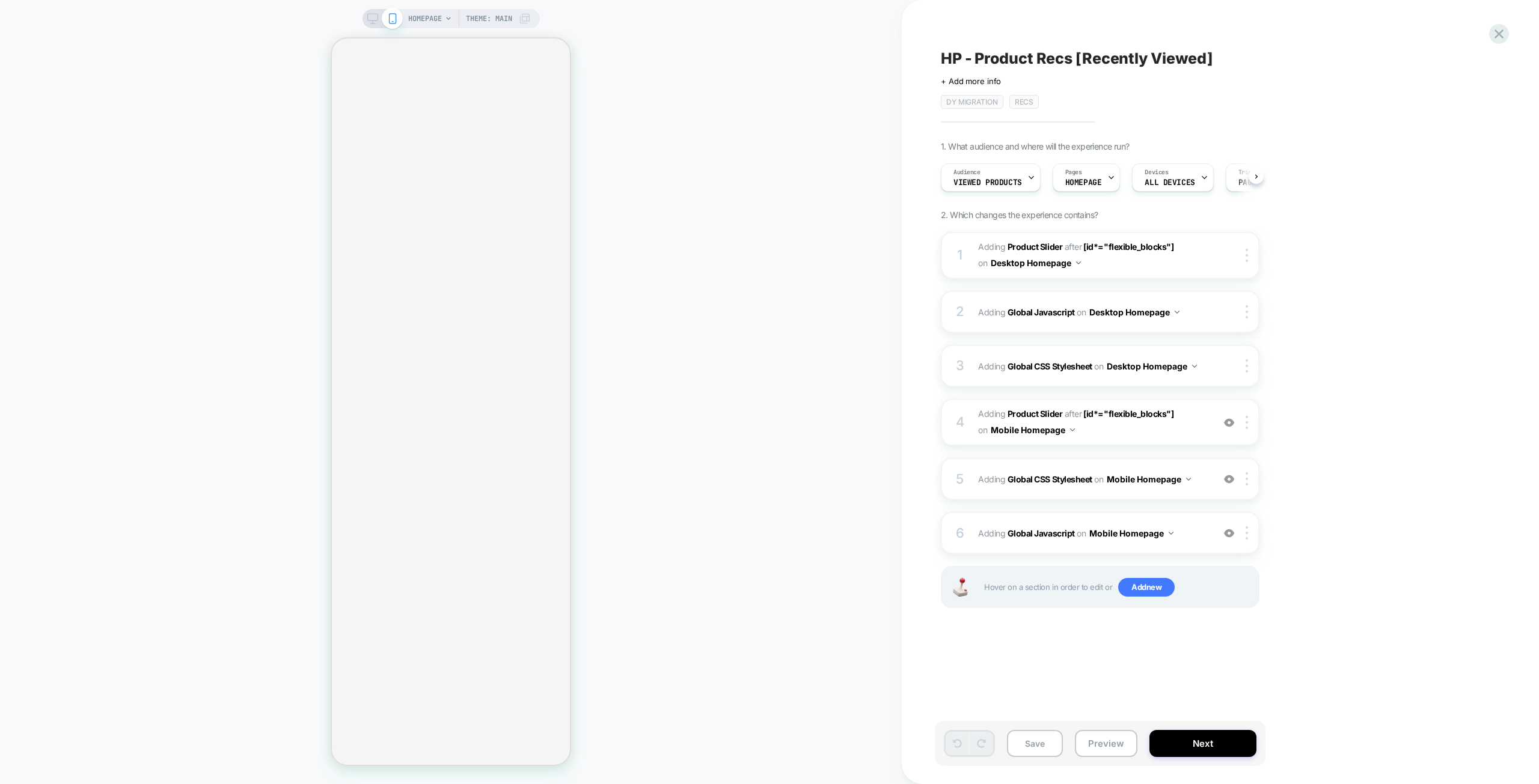
scroll to position [0, 1]
click at [984, 182] on span "Viewed Products" at bounding box center [987, 182] width 69 height 8
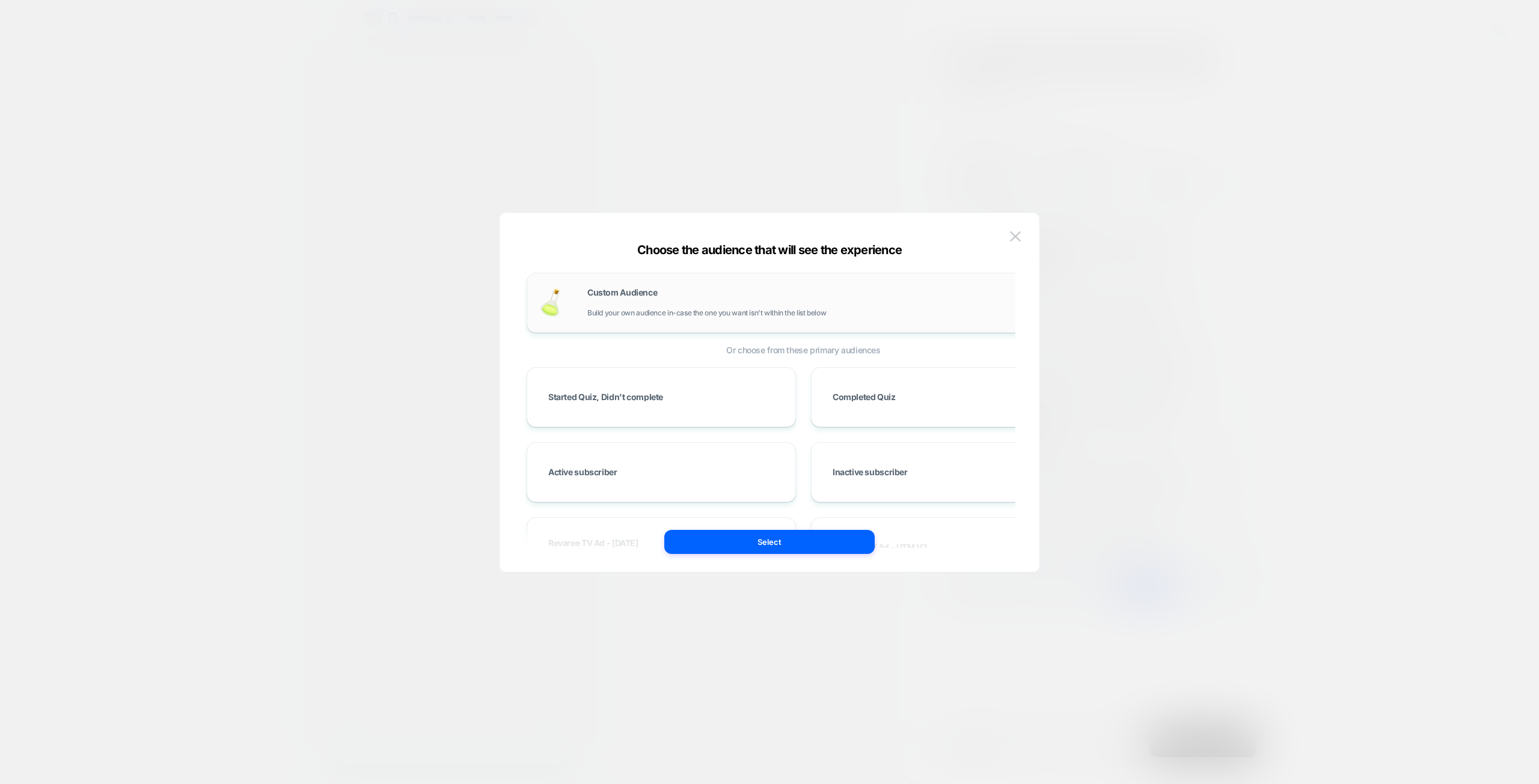
click at [678, 295] on div "Custom Audience Build your own audience in-case the one you want isn't within t…" at bounding box center [827, 303] width 480 height 29
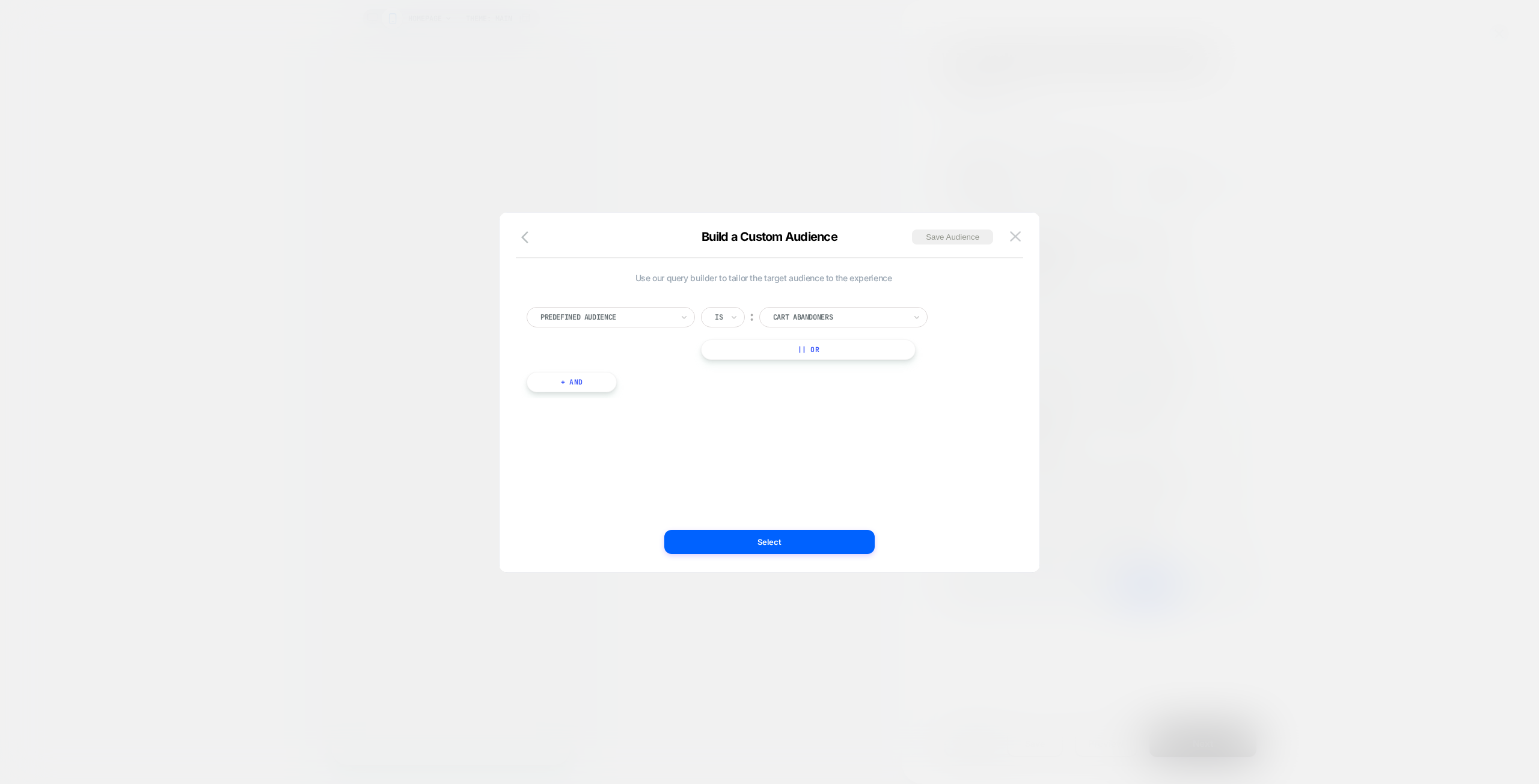
click at [623, 316] on div at bounding box center [606, 317] width 132 height 10
type input "****"
click at [618, 368] on div "# of Products Seen" at bounding box center [616, 366] width 156 height 19
click at [767, 318] on div "Greater Than" at bounding box center [743, 317] width 84 height 20
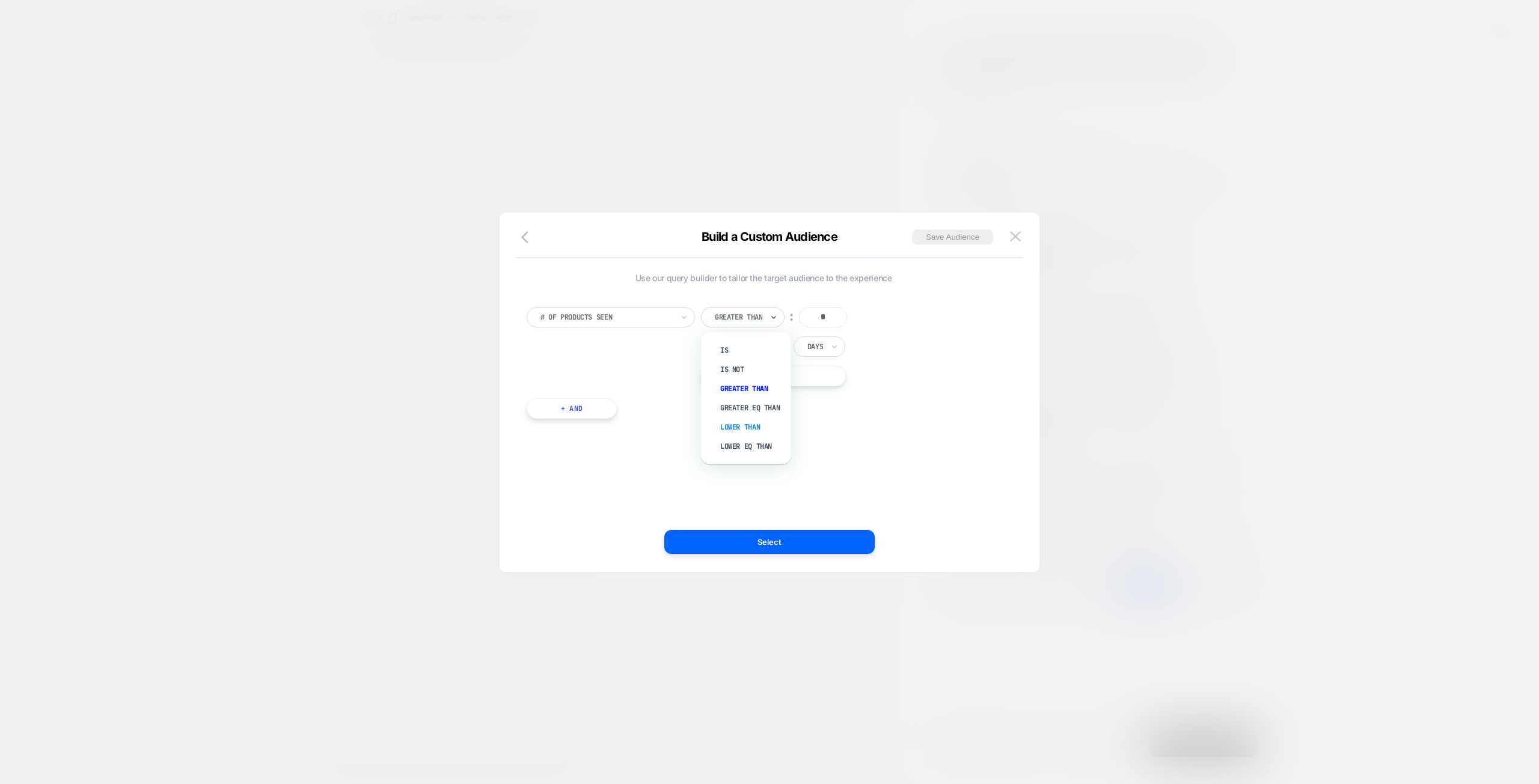
click at [753, 429] on div "Lower Than" at bounding box center [752, 427] width 78 height 19
click at [818, 319] on input "*" at bounding box center [815, 317] width 48 height 20
type input "*"
click at [747, 316] on div at bounding box center [734, 317] width 40 height 10
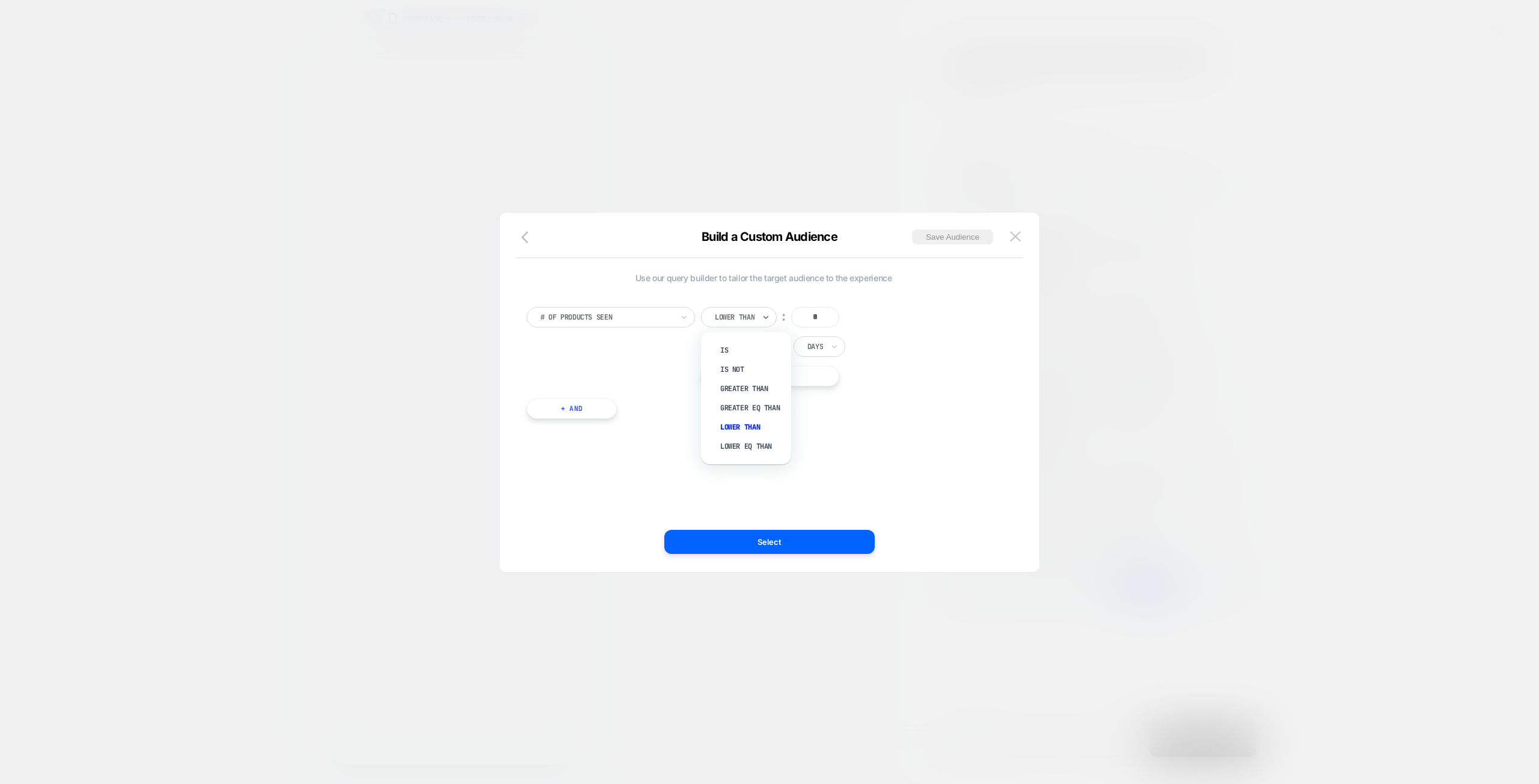
click at [872, 429] on div "Use our query builder to tailor the target audience to the experience # of Prod…" at bounding box center [763, 352] width 474 height 158
click at [765, 551] on button "Select" at bounding box center [770, 542] width 210 height 24
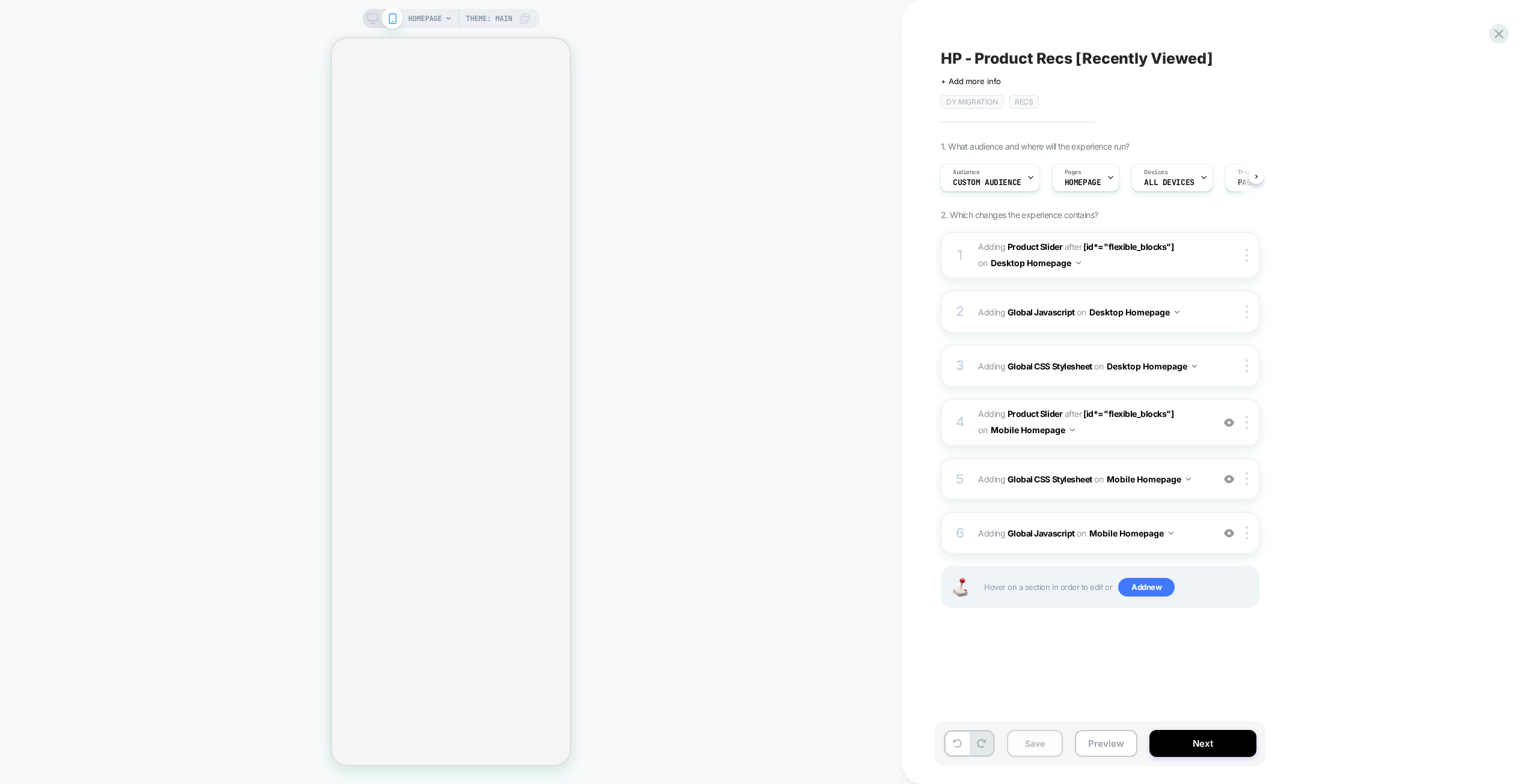
click at [1042, 741] on button "Save" at bounding box center [1034, 743] width 56 height 27
click at [1008, 175] on div "Audience Custom Audience" at bounding box center [987, 178] width 93 height 27
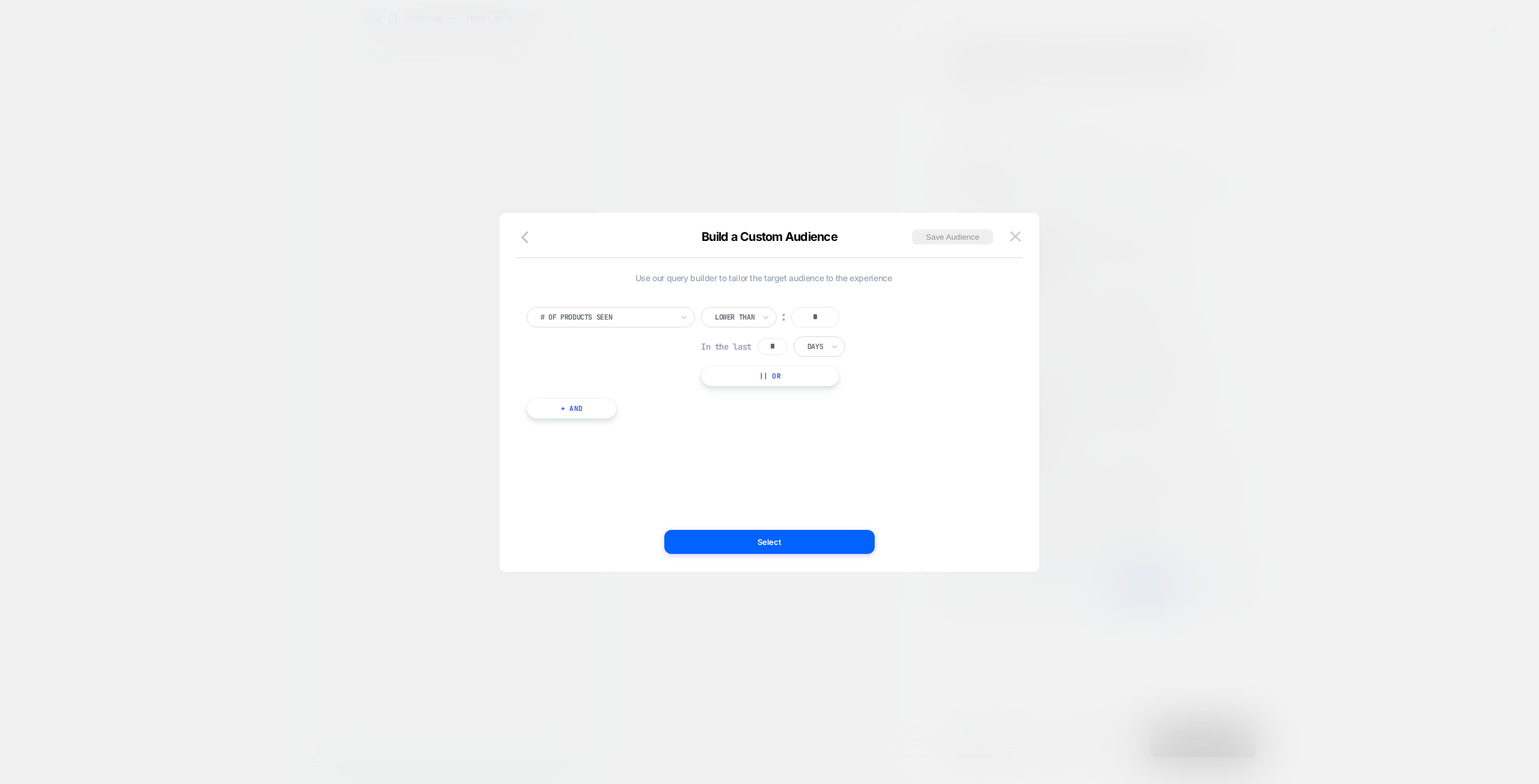
click at [724, 313] on div at bounding box center [734, 317] width 40 height 10
click at [618, 304] on div "# of Products Seen Lower Than ︰ * In the last * Days || Or + And" at bounding box center [763, 357] width 486 height 136
click at [622, 316] on div at bounding box center [606, 317] width 132 height 10
type input "****"
click at [525, 236] on icon "button" at bounding box center [528, 236] width 14 height 14
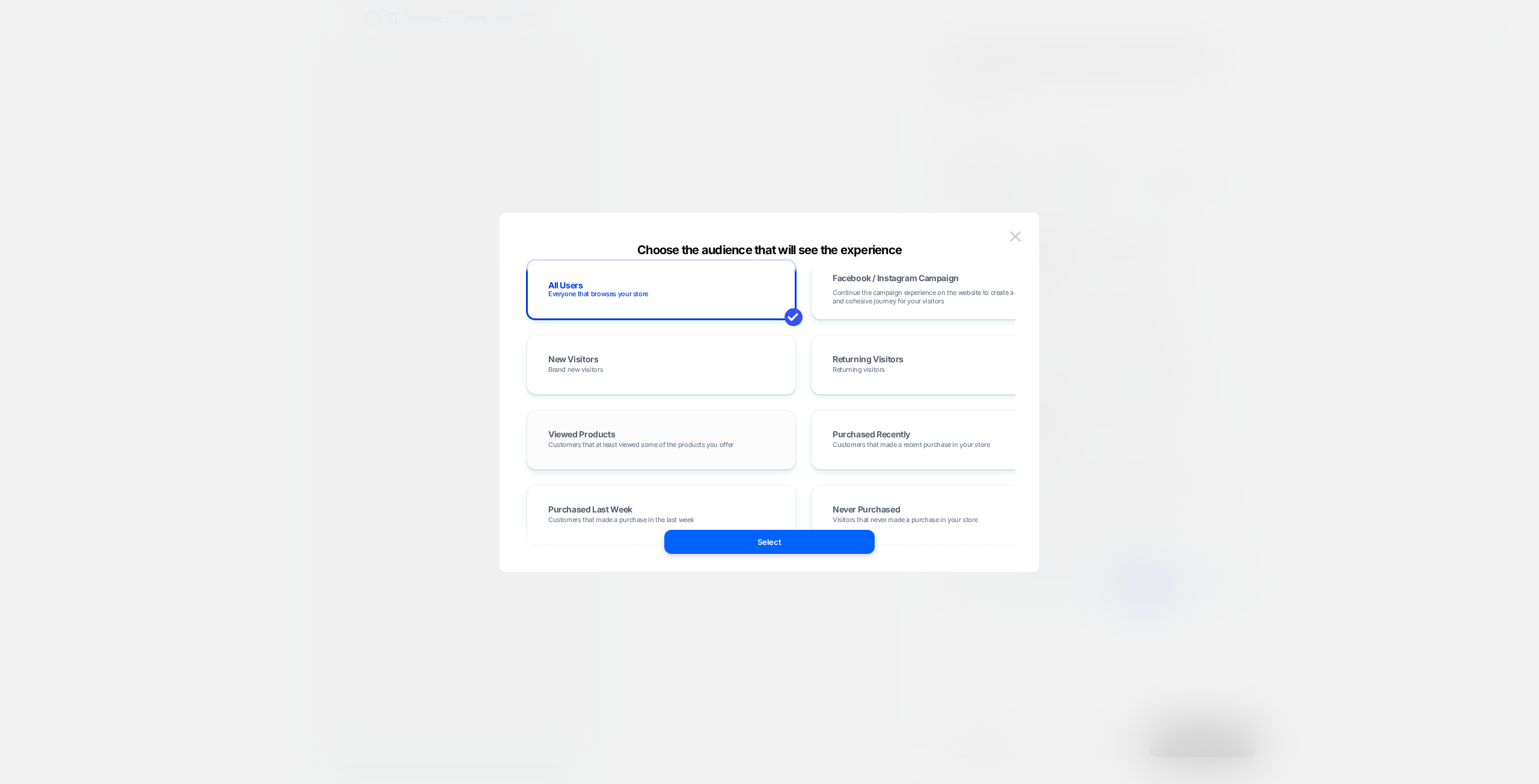
scroll to position [480, 0]
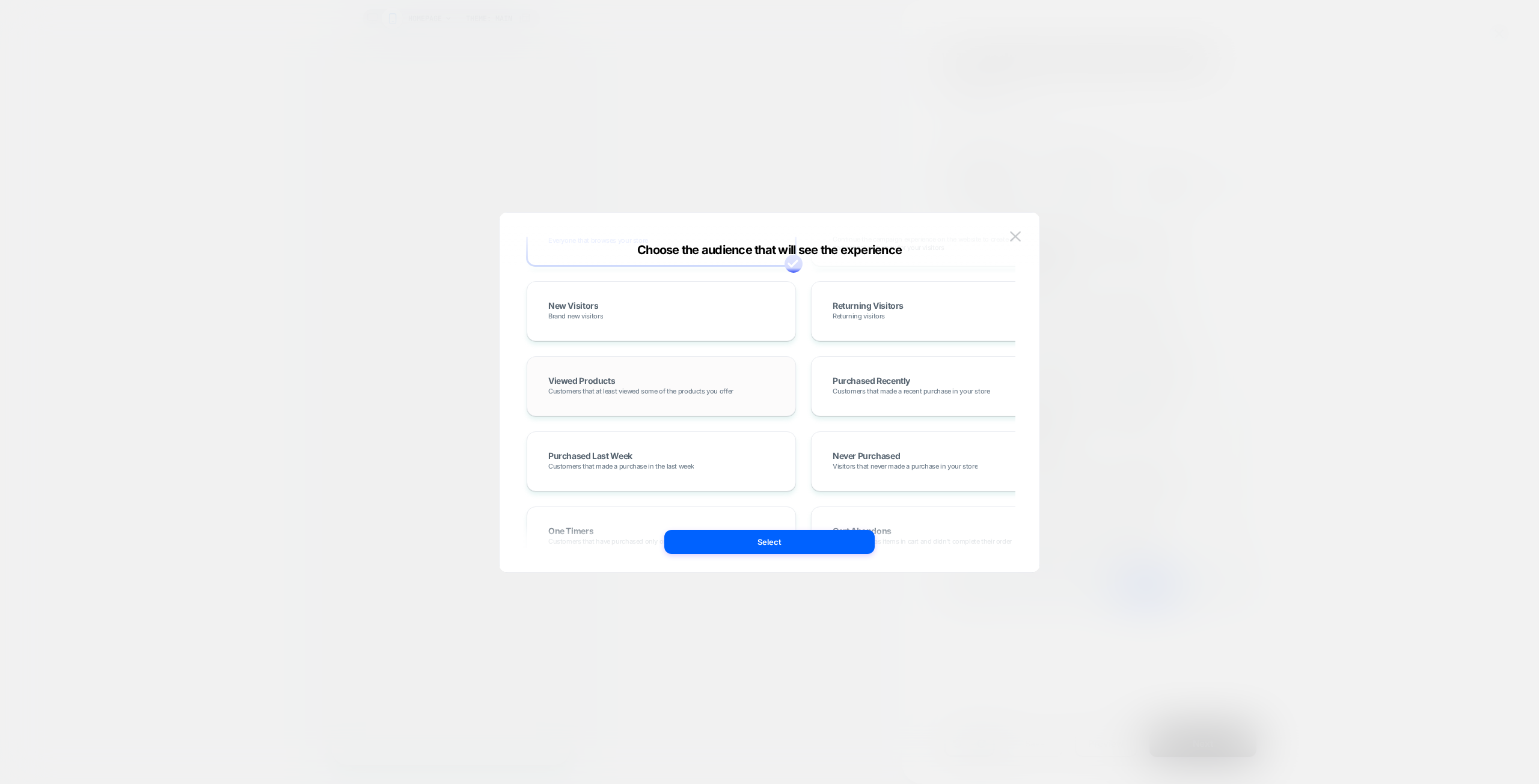
click at [642, 371] on div "Viewed Products Customers that at least viewed some of the products you offer" at bounding box center [661, 386] width 244 height 35
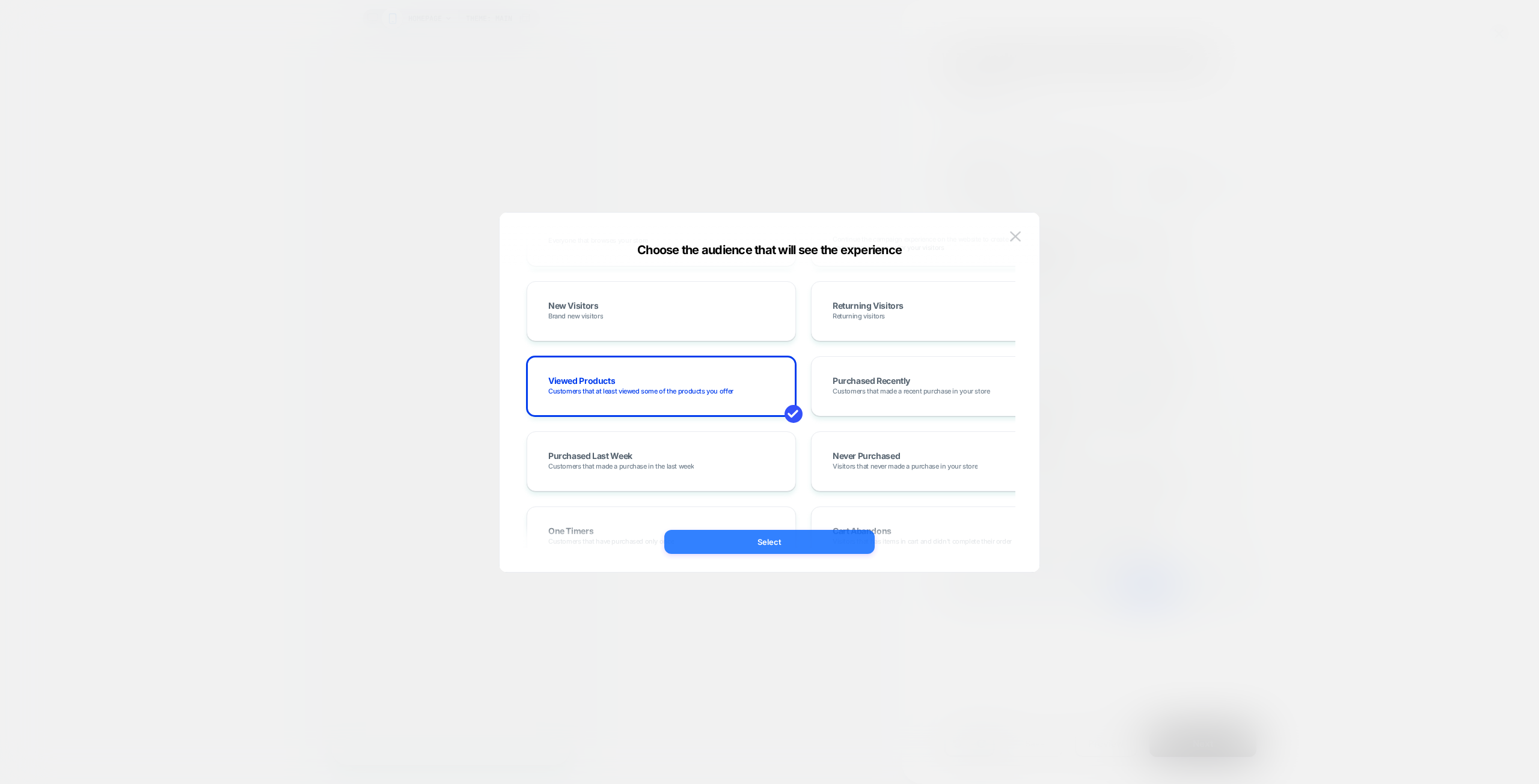
click at [782, 549] on button "Select" at bounding box center [770, 542] width 210 height 24
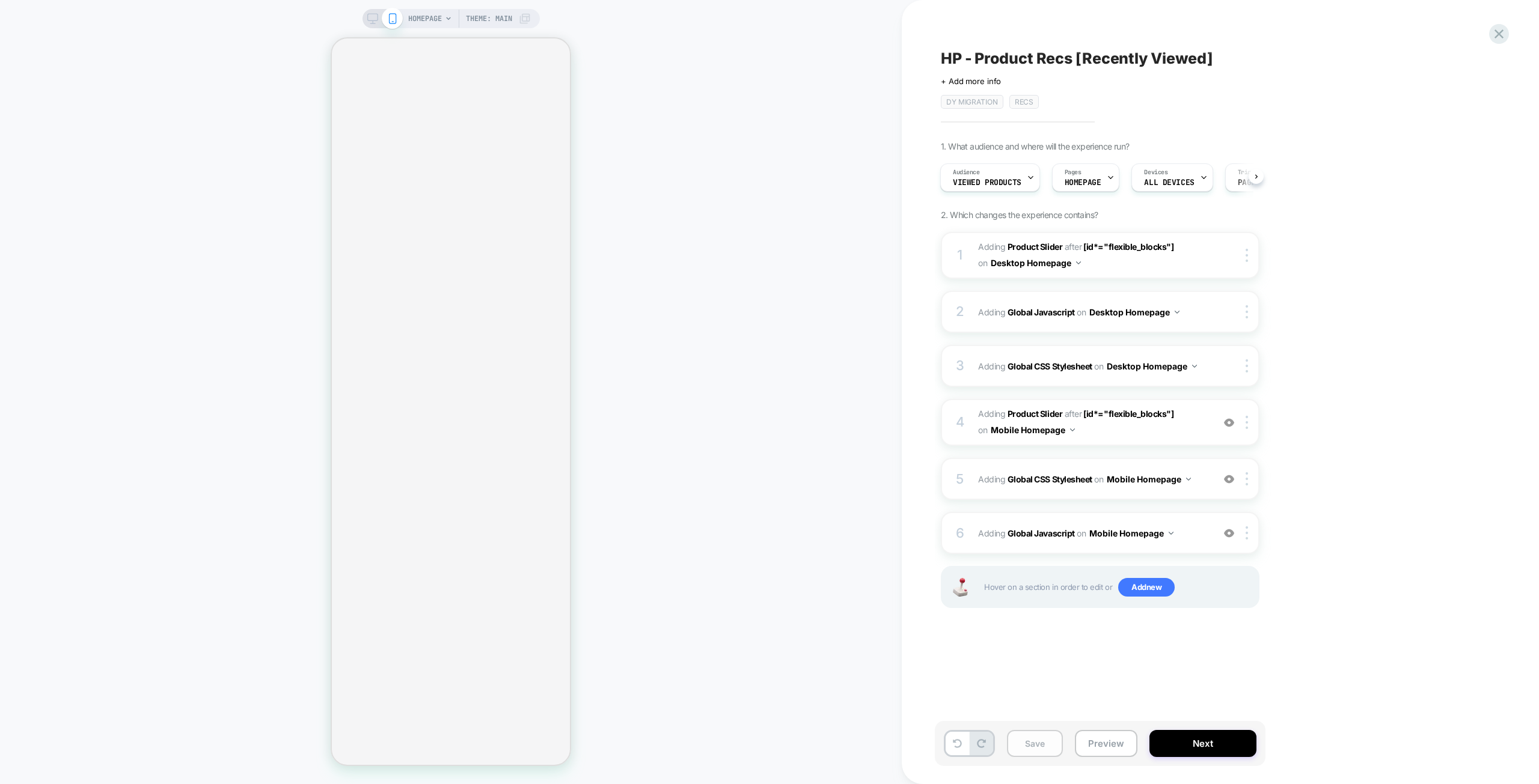
click at [1033, 745] on button "Save" at bounding box center [1034, 743] width 56 height 27
click at [1496, 39] on icon at bounding box center [1499, 34] width 16 height 16
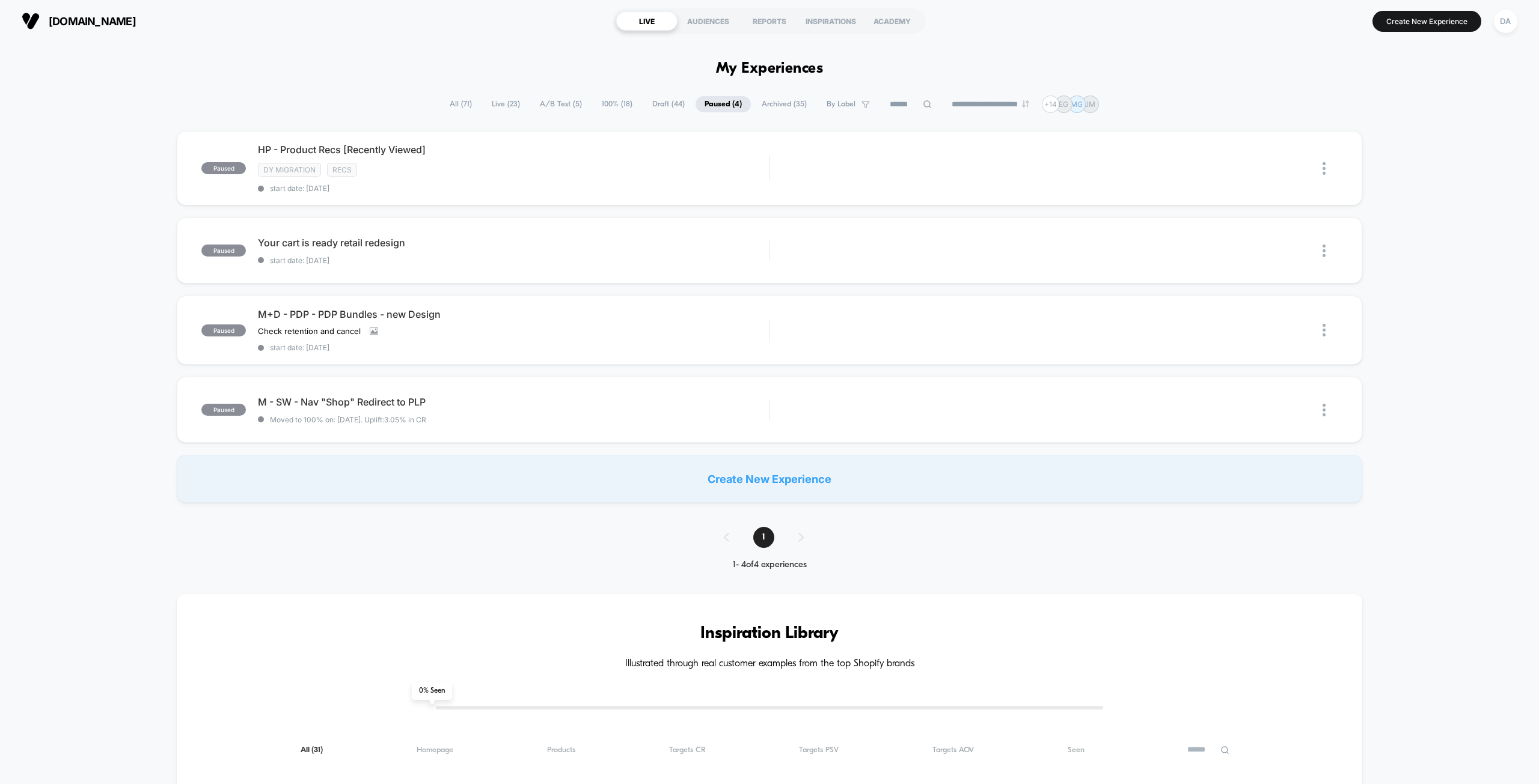
click at [608, 102] on span "100% ( 18 )" at bounding box center [616, 104] width 49 height 16
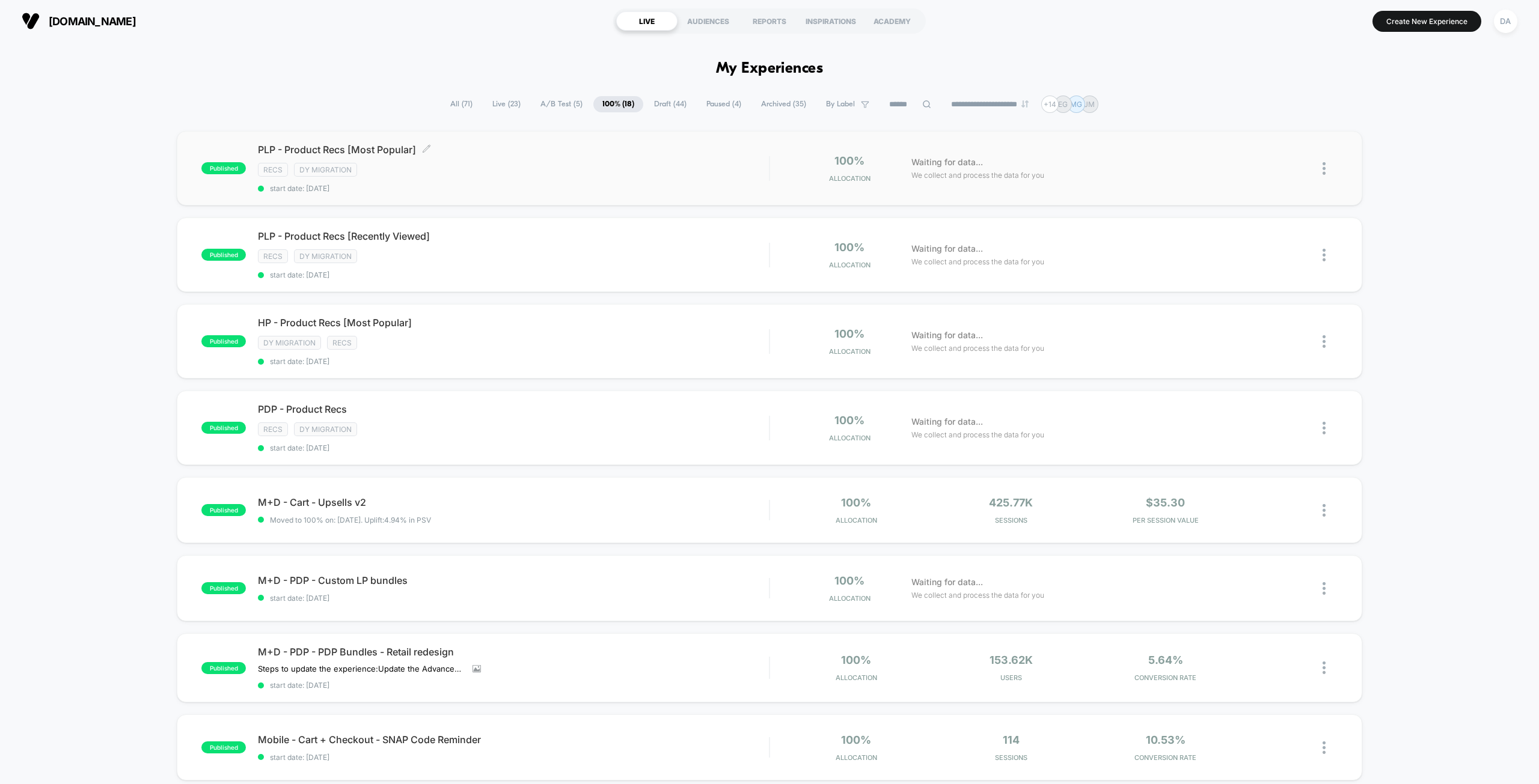
click at [490, 164] on div "Recs DY Migration" at bounding box center [513, 169] width 511 height 14
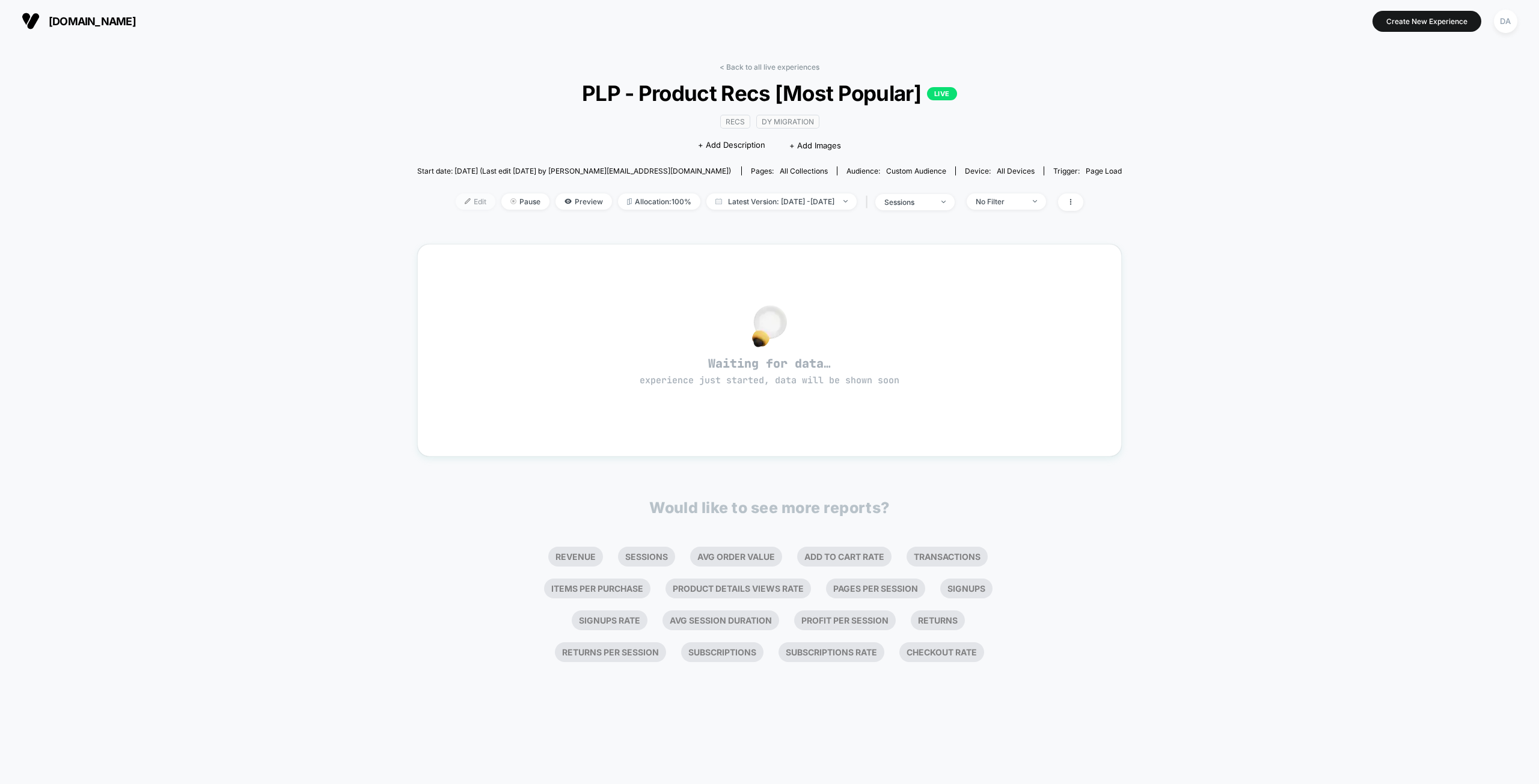
click at [455, 202] on span "Edit" at bounding box center [475, 201] width 40 height 16
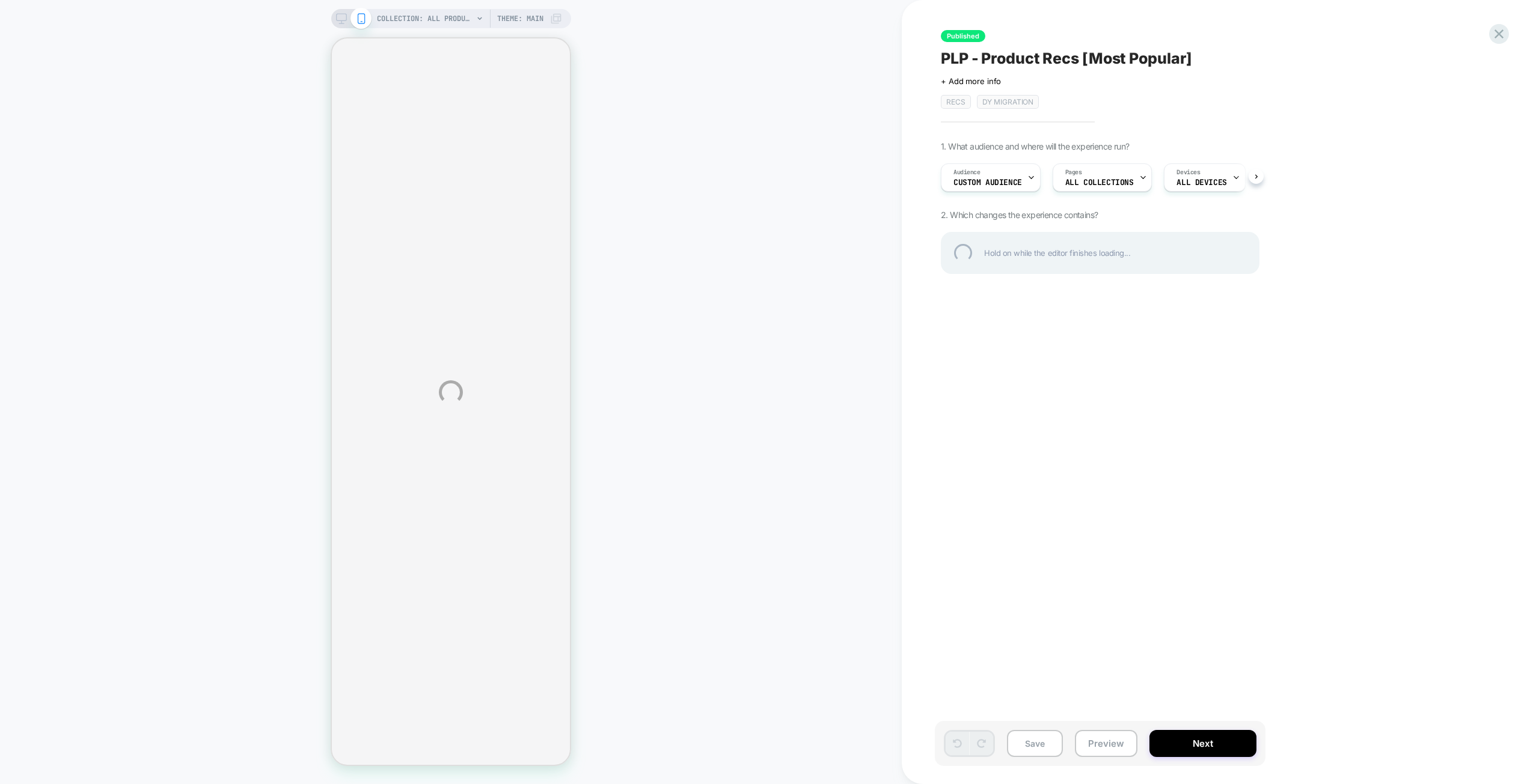
click at [994, 178] on div "COLLECTION: All Products (Category) COLLECTION: All Products (Category) Theme: …" at bounding box center [770, 392] width 1539 height 784
click at [1514, 36] on div "COLLECTION: All Products (Category) COLLECTION: All Products (Category) Theme: …" at bounding box center [770, 392] width 1539 height 784
click at [1503, 34] on div at bounding box center [1499, 34] width 25 height 25
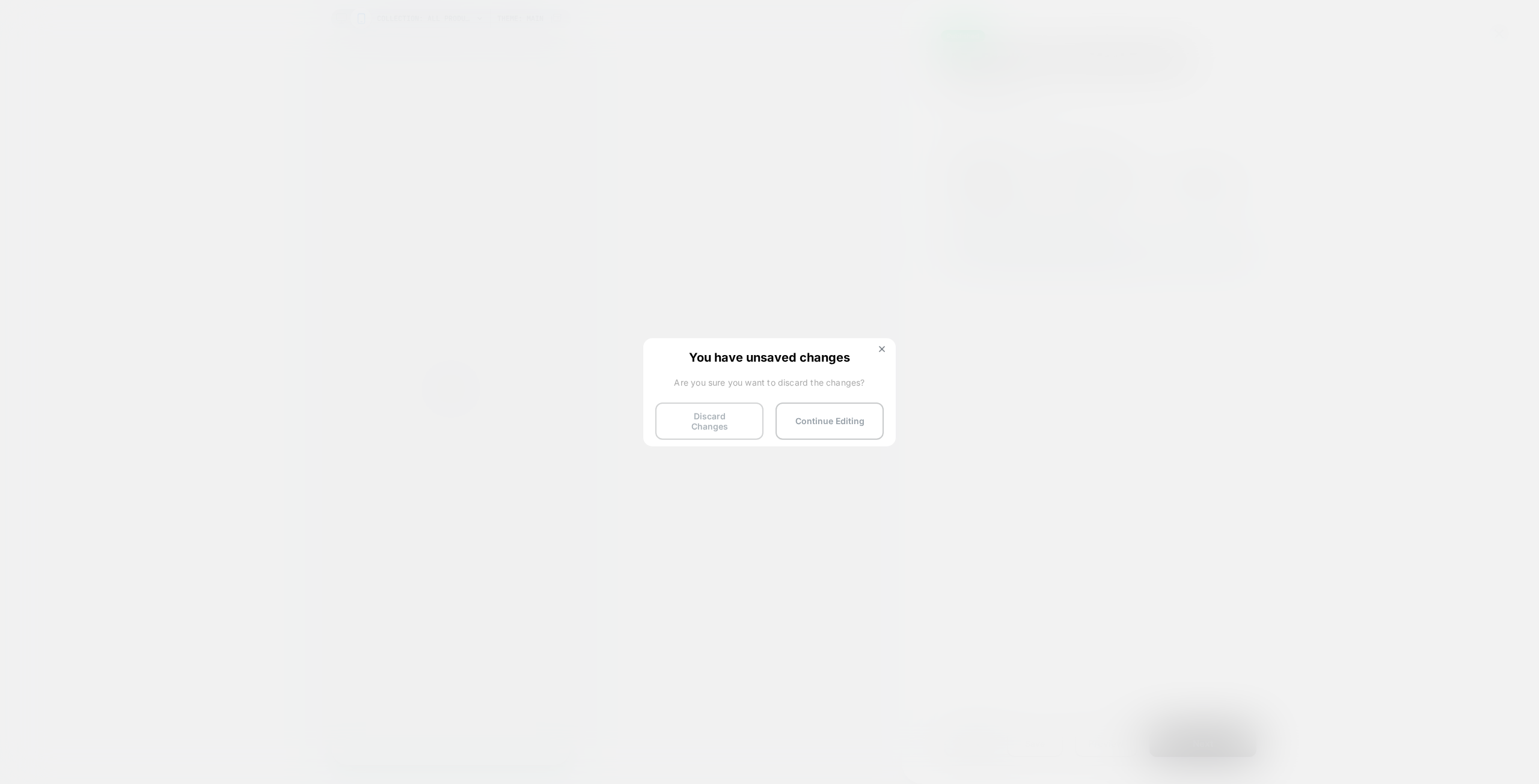
click at [726, 422] on button "Discard Changes" at bounding box center [709, 421] width 108 height 37
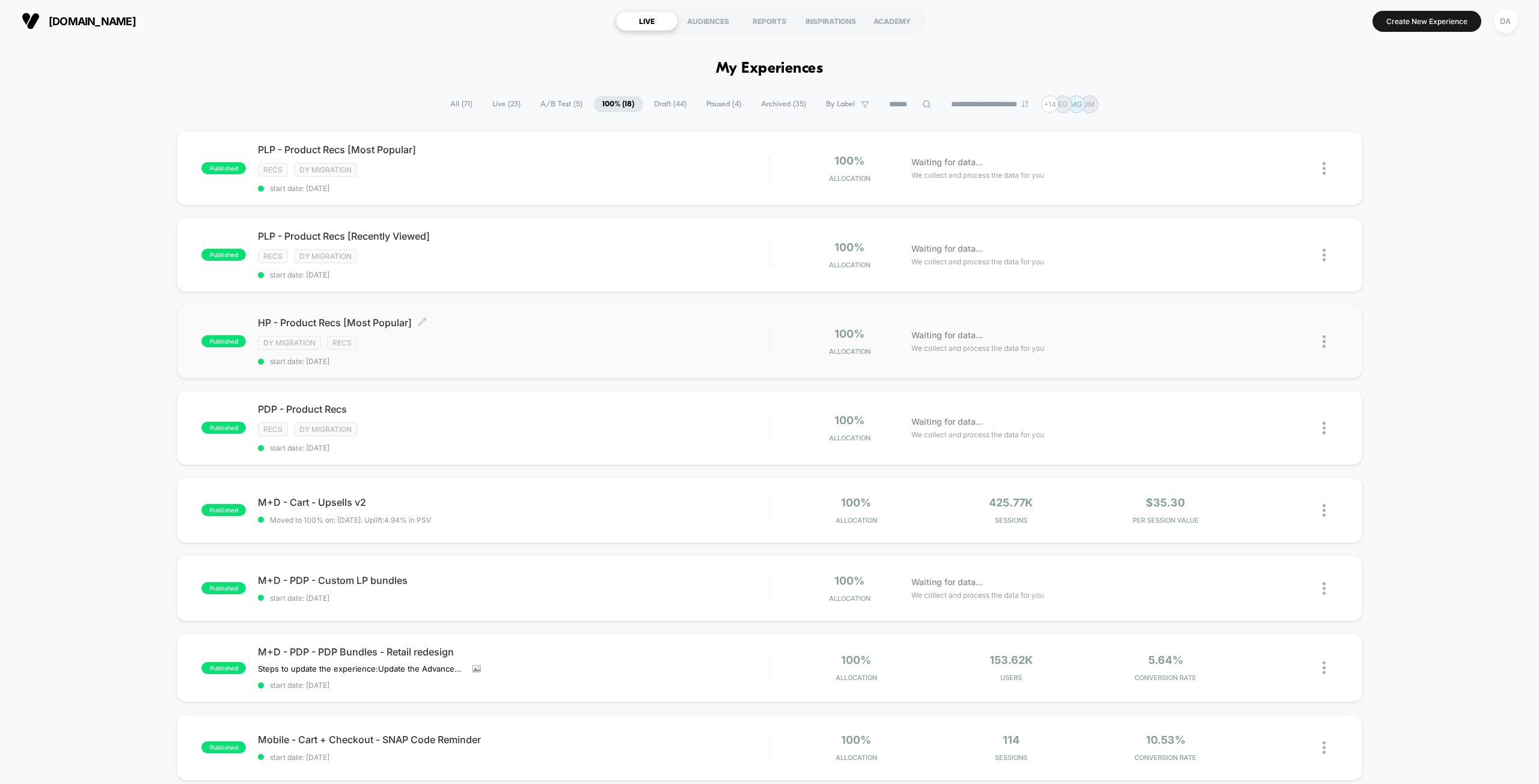
click at [520, 347] on div "DY Migration Recs" at bounding box center [513, 342] width 511 height 14
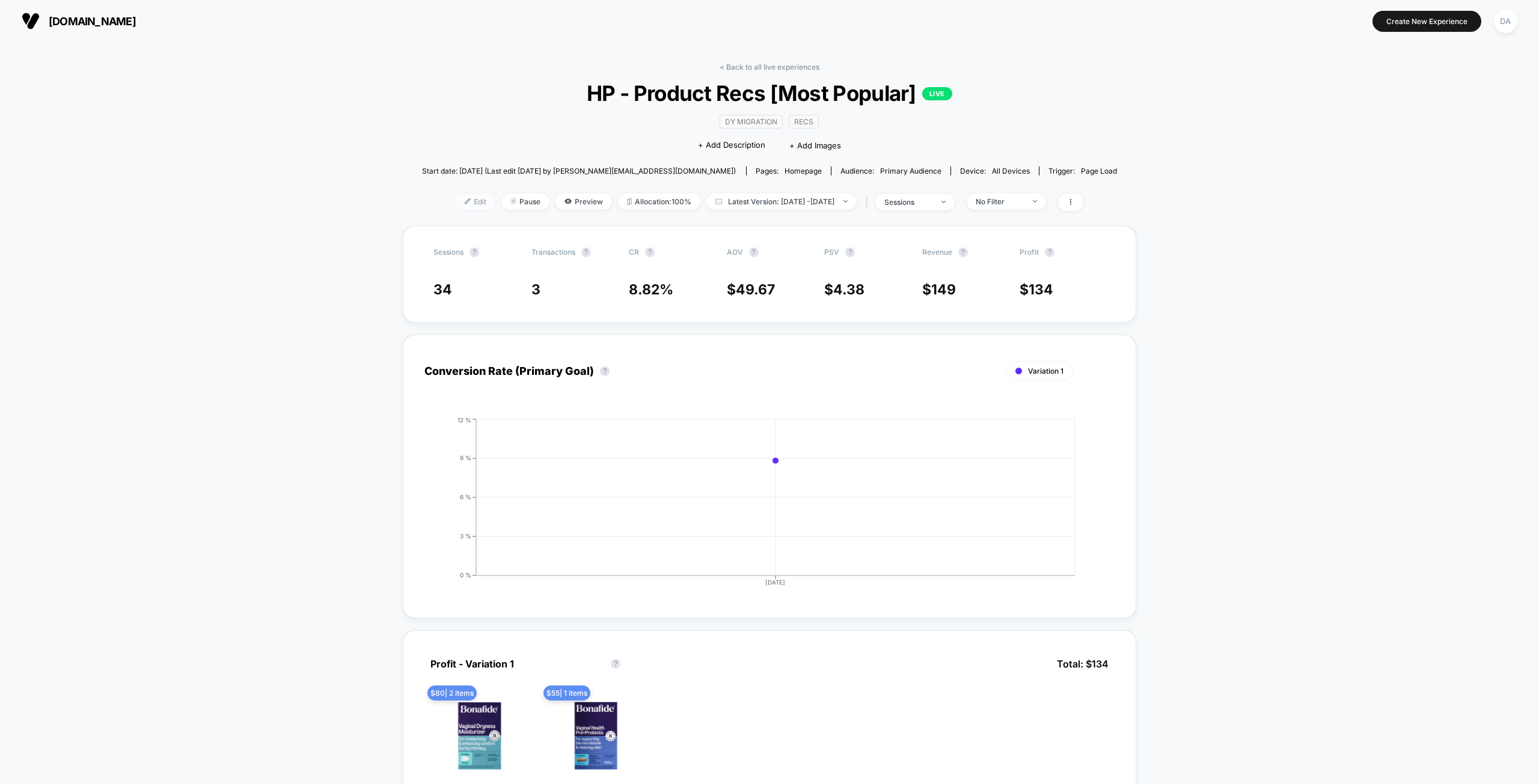
click at [465, 201] on img at bounding box center [468, 201] width 6 height 6
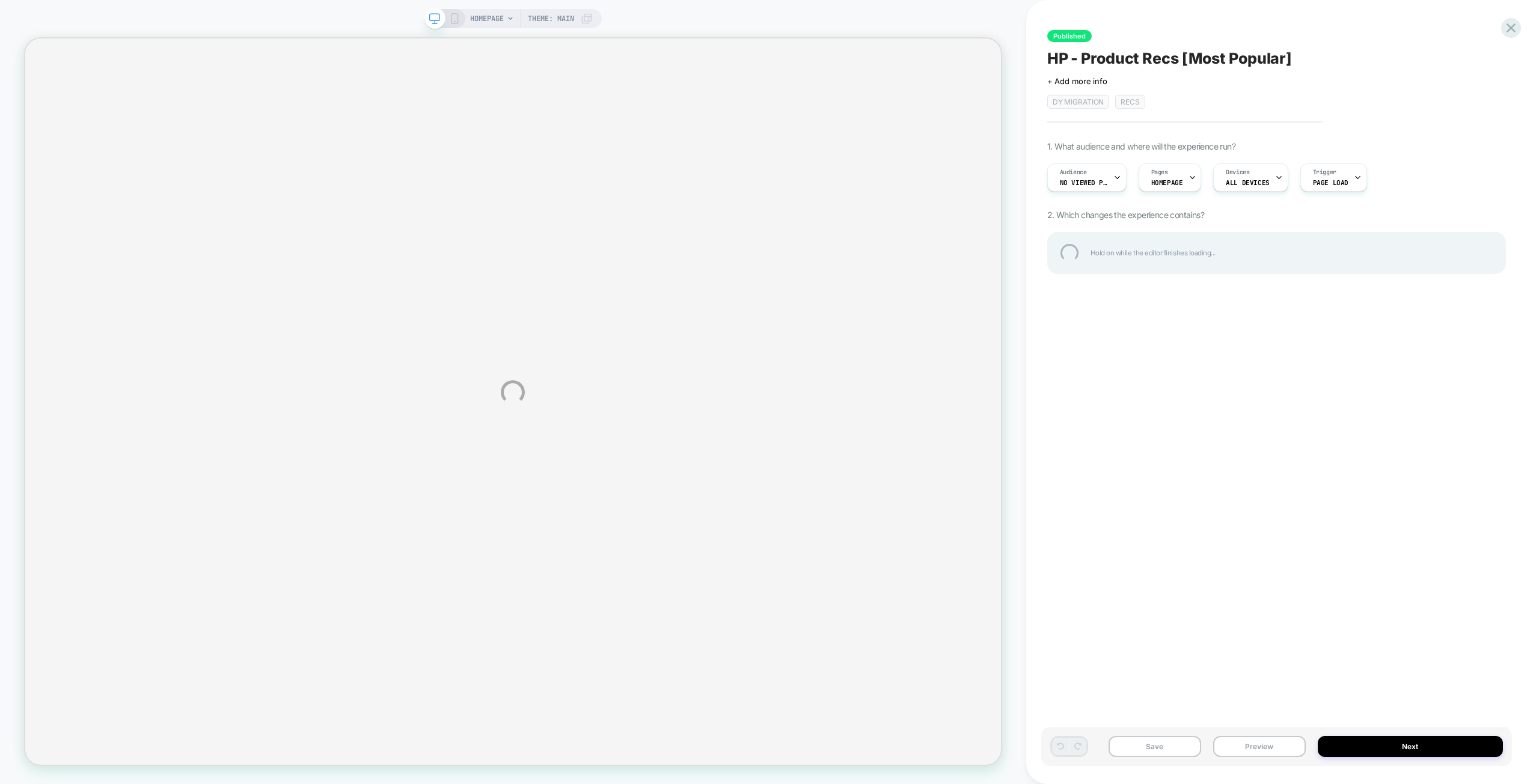
click at [1091, 178] on div "HOMEPAGE Theme: MAIN Published HP - Product Recs [Most Popular] Click to edit e…" at bounding box center [770, 392] width 1539 height 784
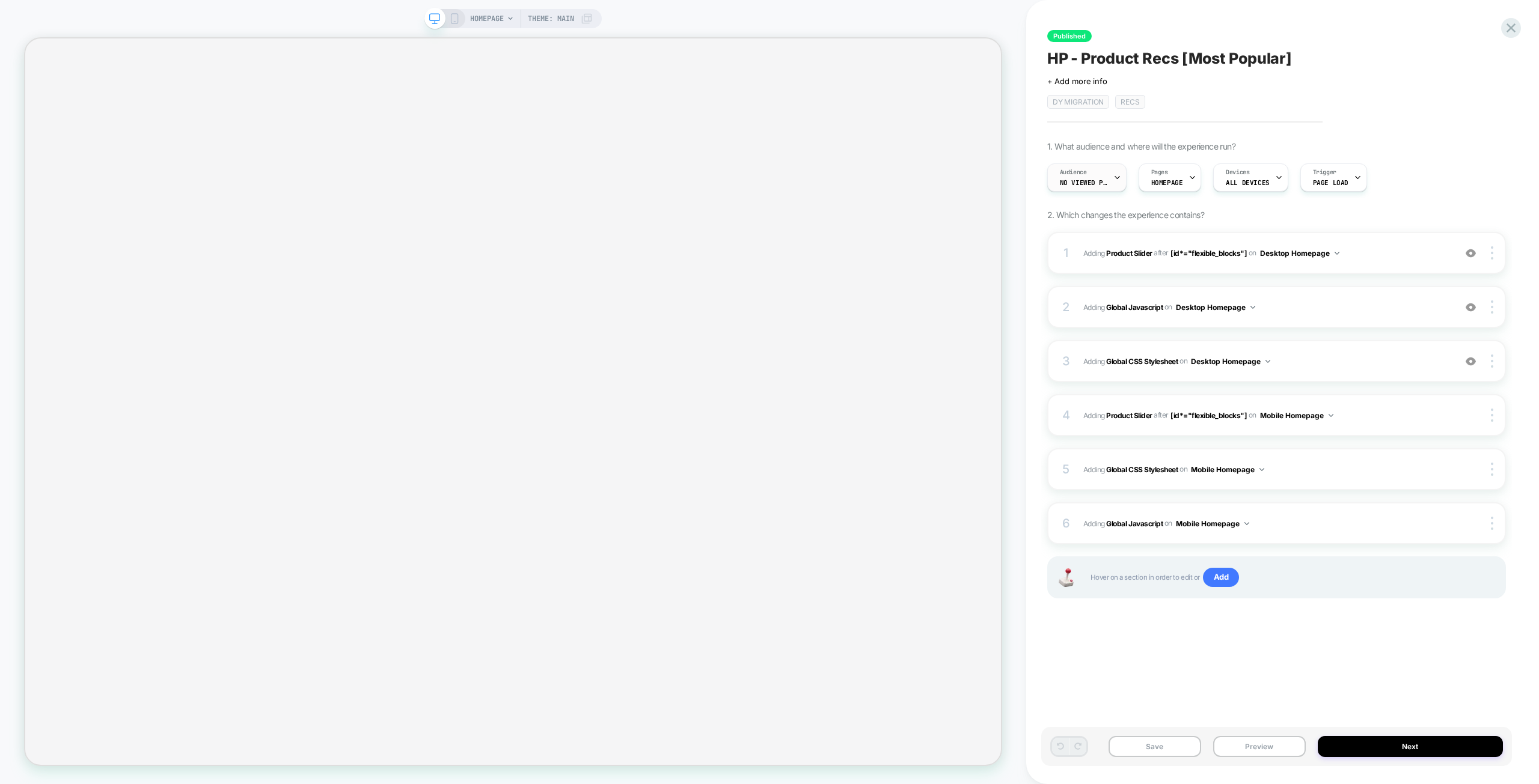
click at [1080, 178] on div "Audience No Viewed Products" at bounding box center [1084, 178] width 72 height 27
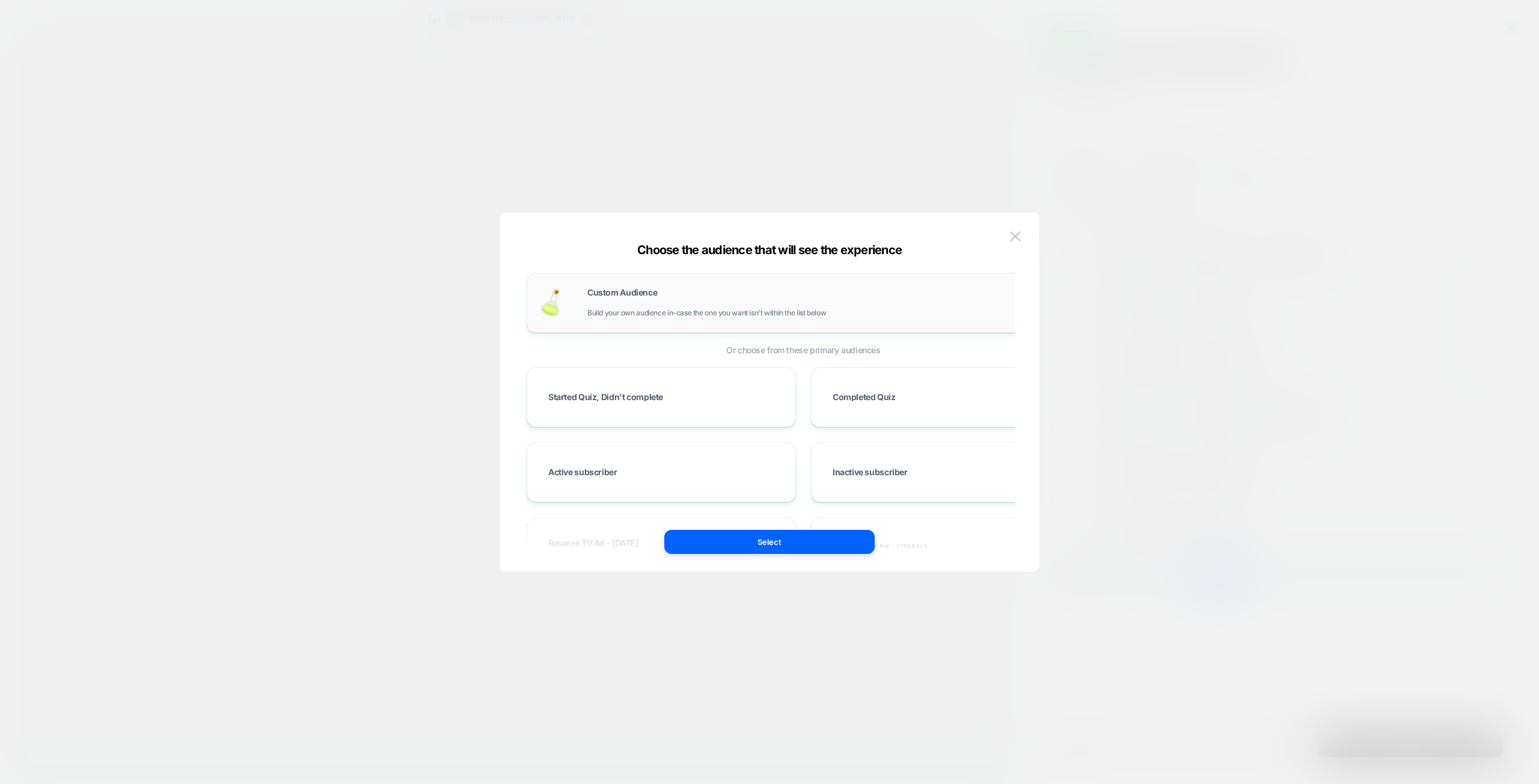
click at [716, 298] on div "Custom Audience Build your own audience in-case the one you want isn't within t…" at bounding box center [827, 303] width 480 height 29
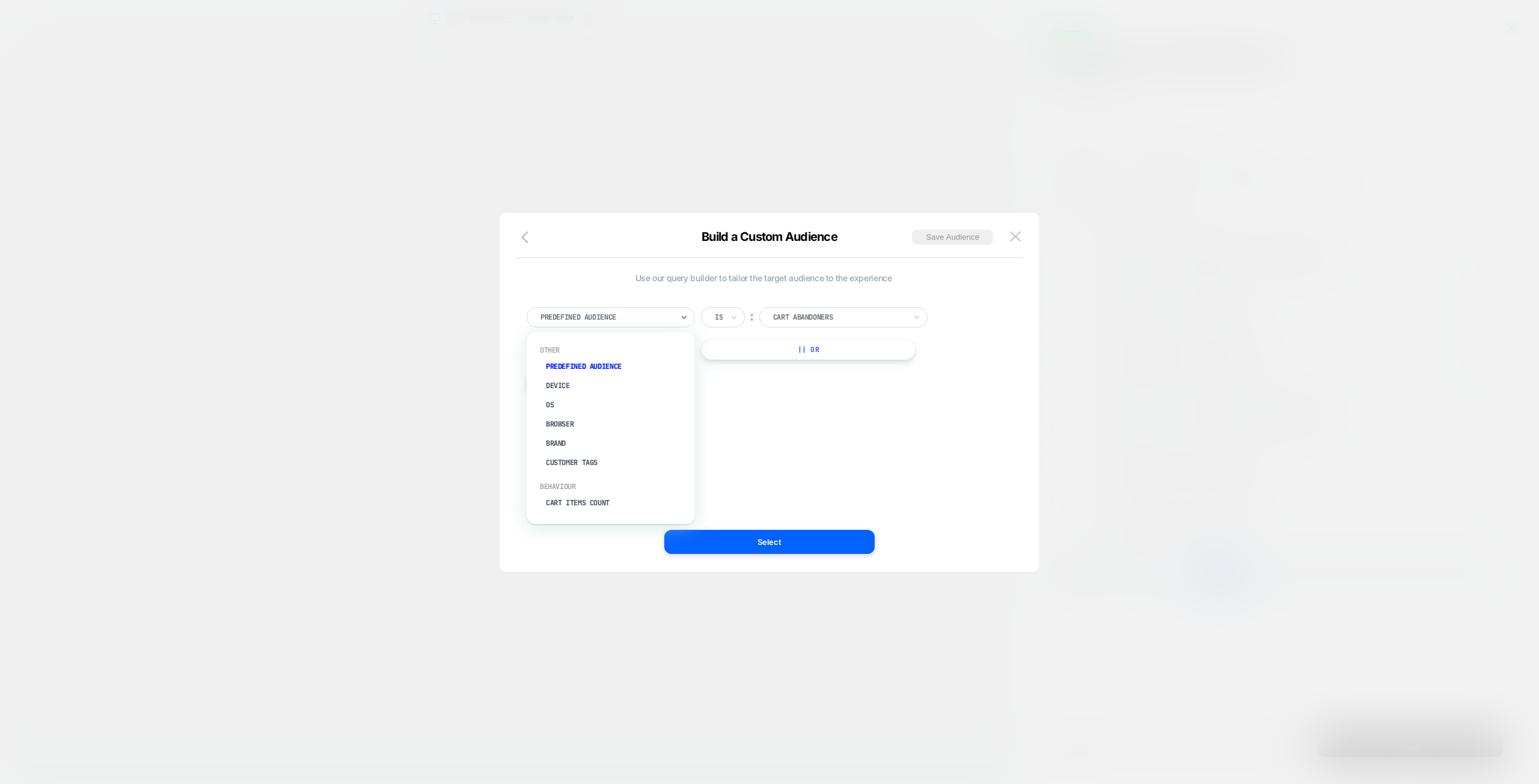
click at [640, 314] on div at bounding box center [606, 317] width 132 height 10
type input "***"
click at [606, 366] on div "# of Products Seen" at bounding box center [616, 366] width 156 height 19
click at [612, 314] on div at bounding box center [606, 317] width 132 height 10
click at [755, 321] on div at bounding box center [739, 317] width 48 height 10
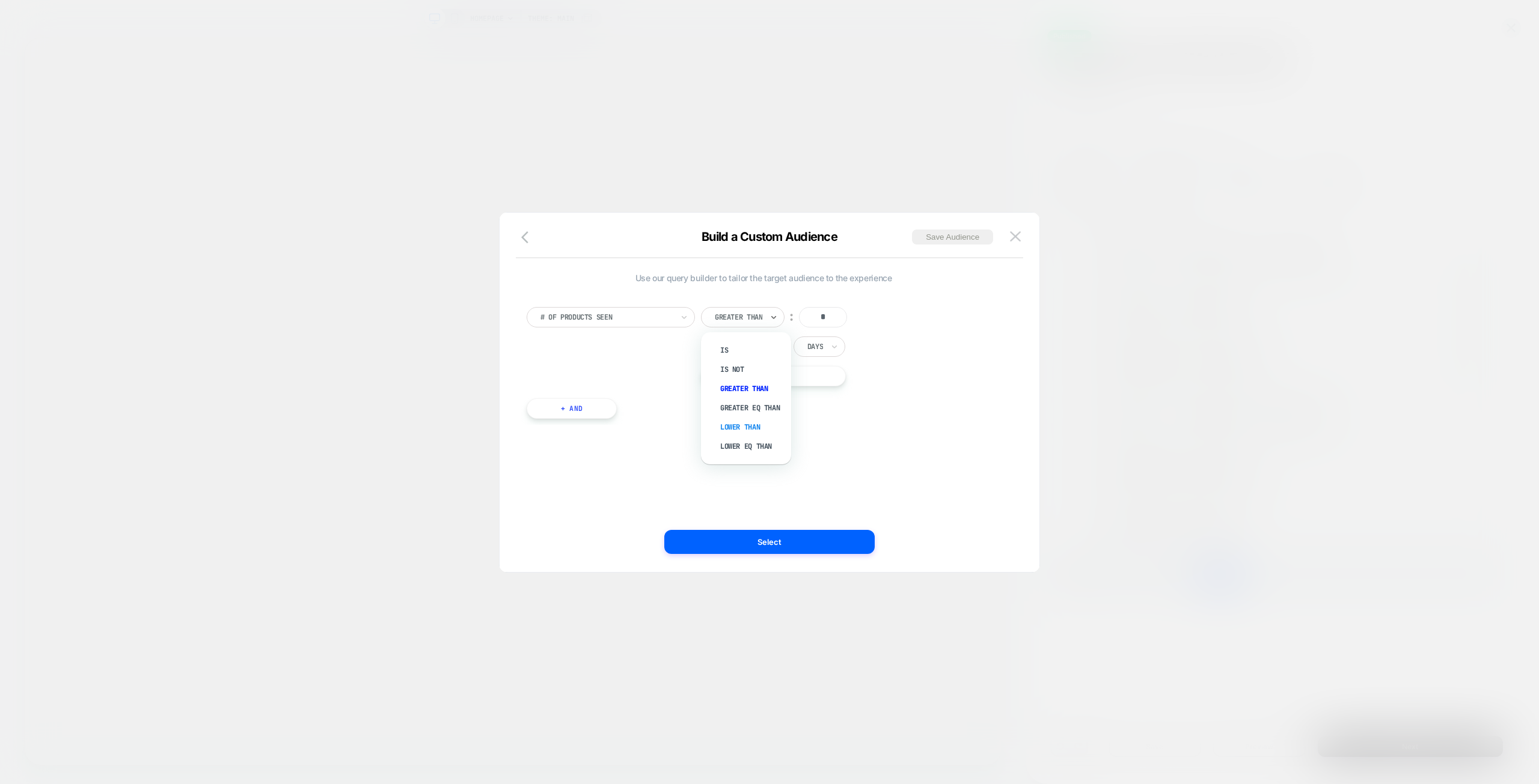
click at [758, 427] on div "Lower Than" at bounding box center [752, 427] width 78 height 19
click at [743, 319] on div at bounding box center [734, 317] width 40 height 10
click at [822, 318] on input "*" at bounding box center [815, 317] width 48 height 20
type input "*"
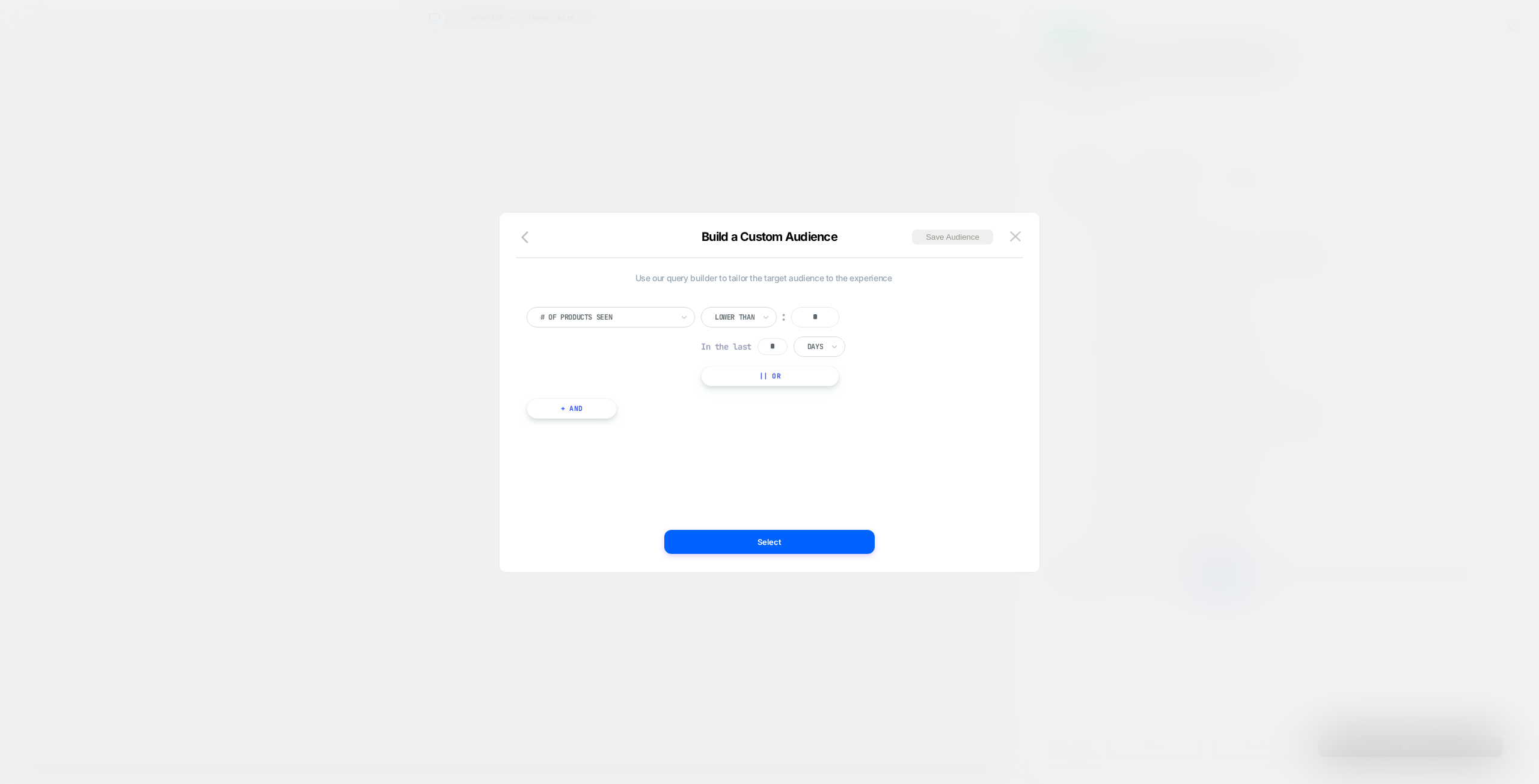
click at [940, 371] on div "# of Products Seen Lower Than ︰ * In the last * Days || Or" at bounding box center [763, 347] width 474 height 79
click at [773, 536] on button "Select" at bounding box center [770, 542] width 210 height 24
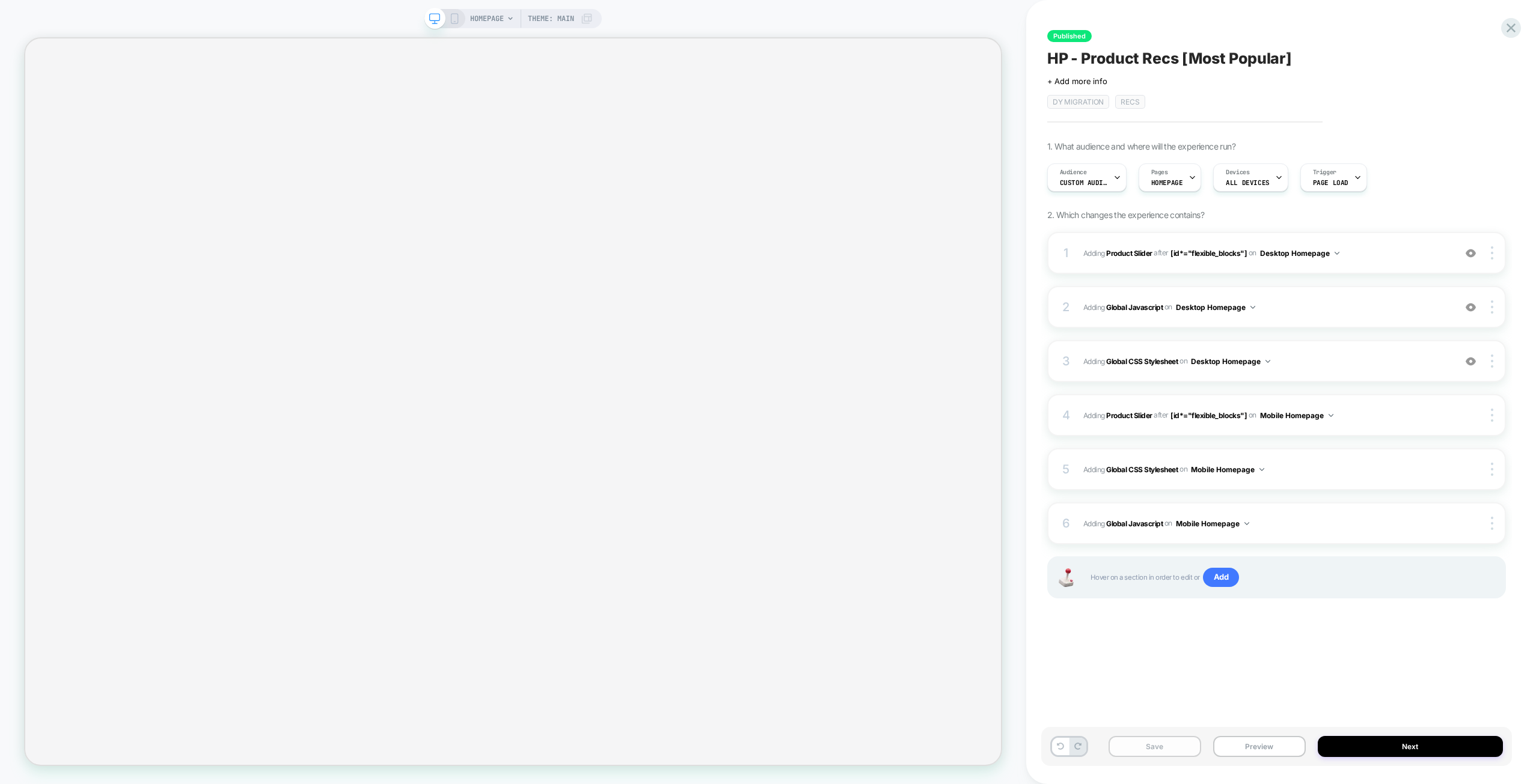
click at [1160, 739] on button "Save" at bounding box center [1155, 747] width 93 height 21
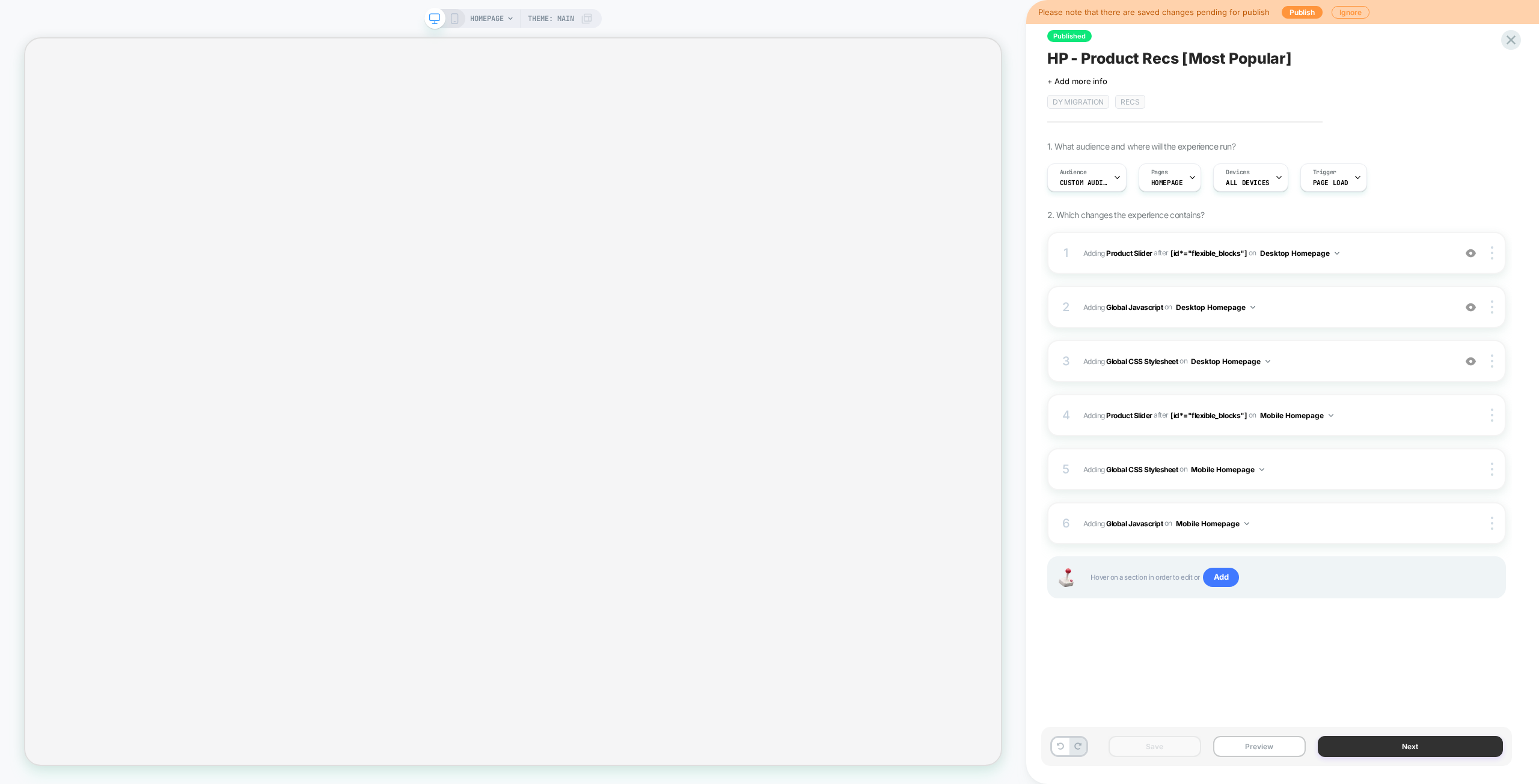
click at [1355, 737] on button "Next" at bounding box center [1410, 747] width 185 height 21
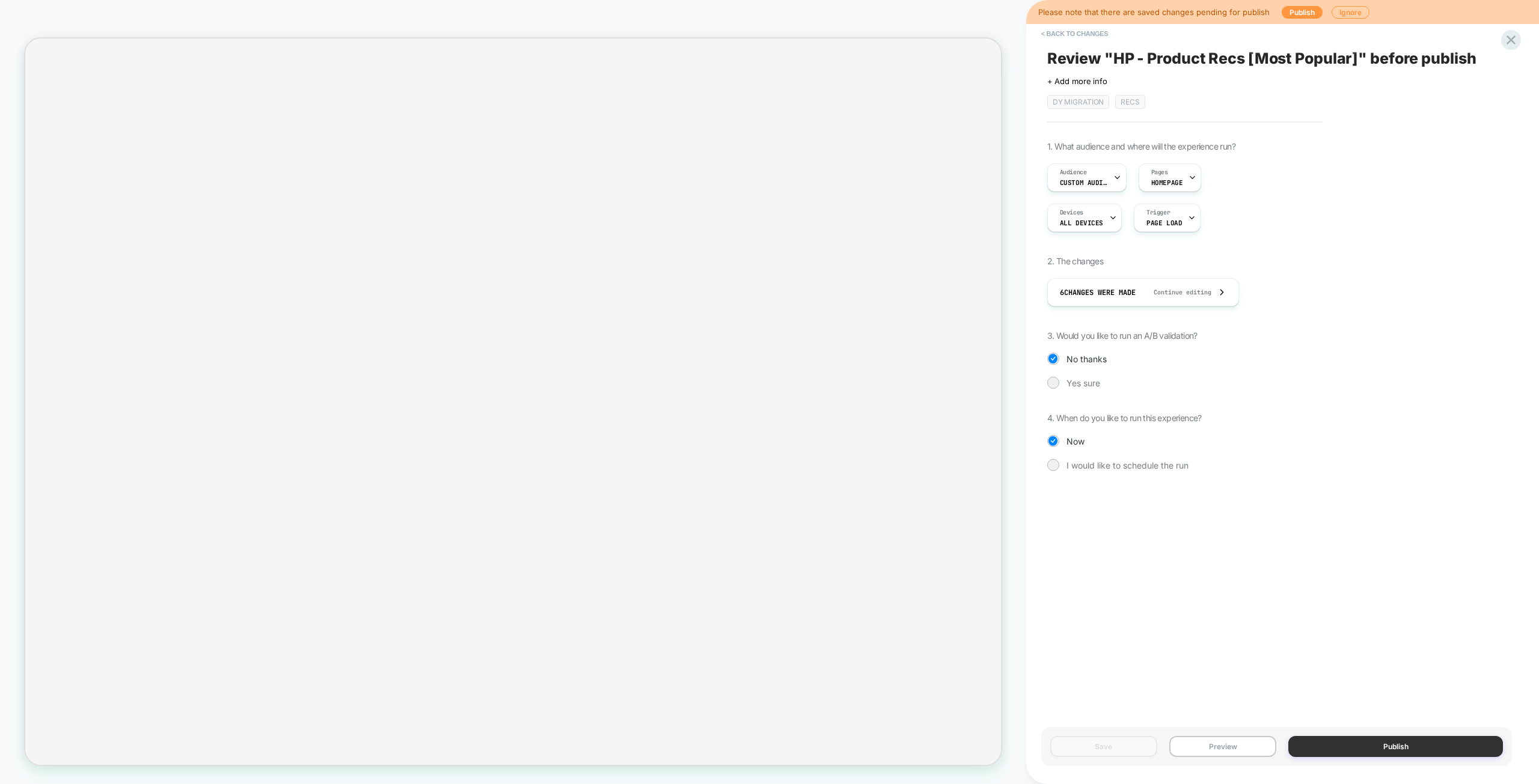
click at [1390, 743] on button "Publish" at bounding box center [1396, 747] width 215 height 21
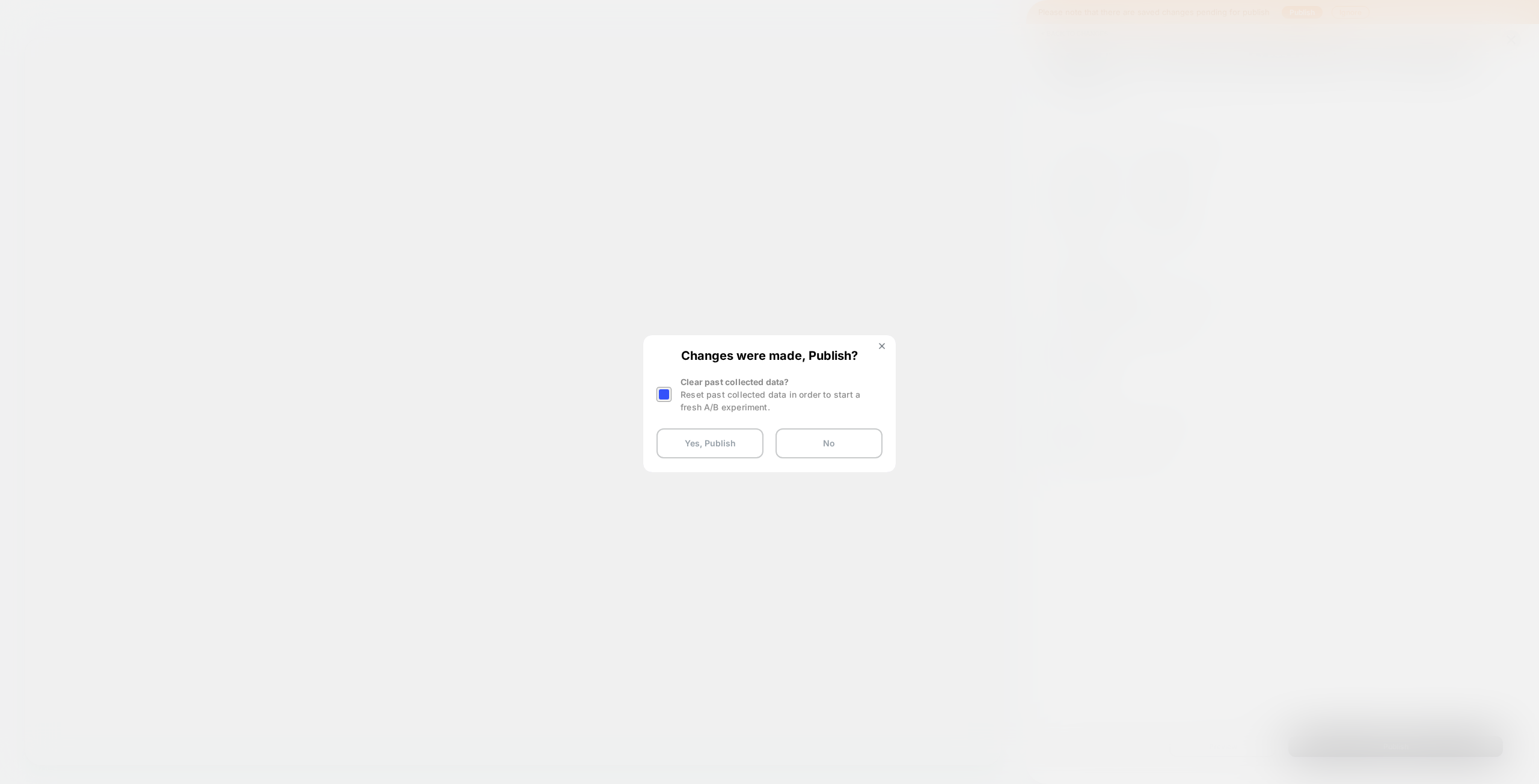
click at [659, 387] on div at bounding box center [664, 395] width 15 height 15
click at [696, 440] on button "Yes, Publish" at bounding box center [709, 443] width 107 height 30
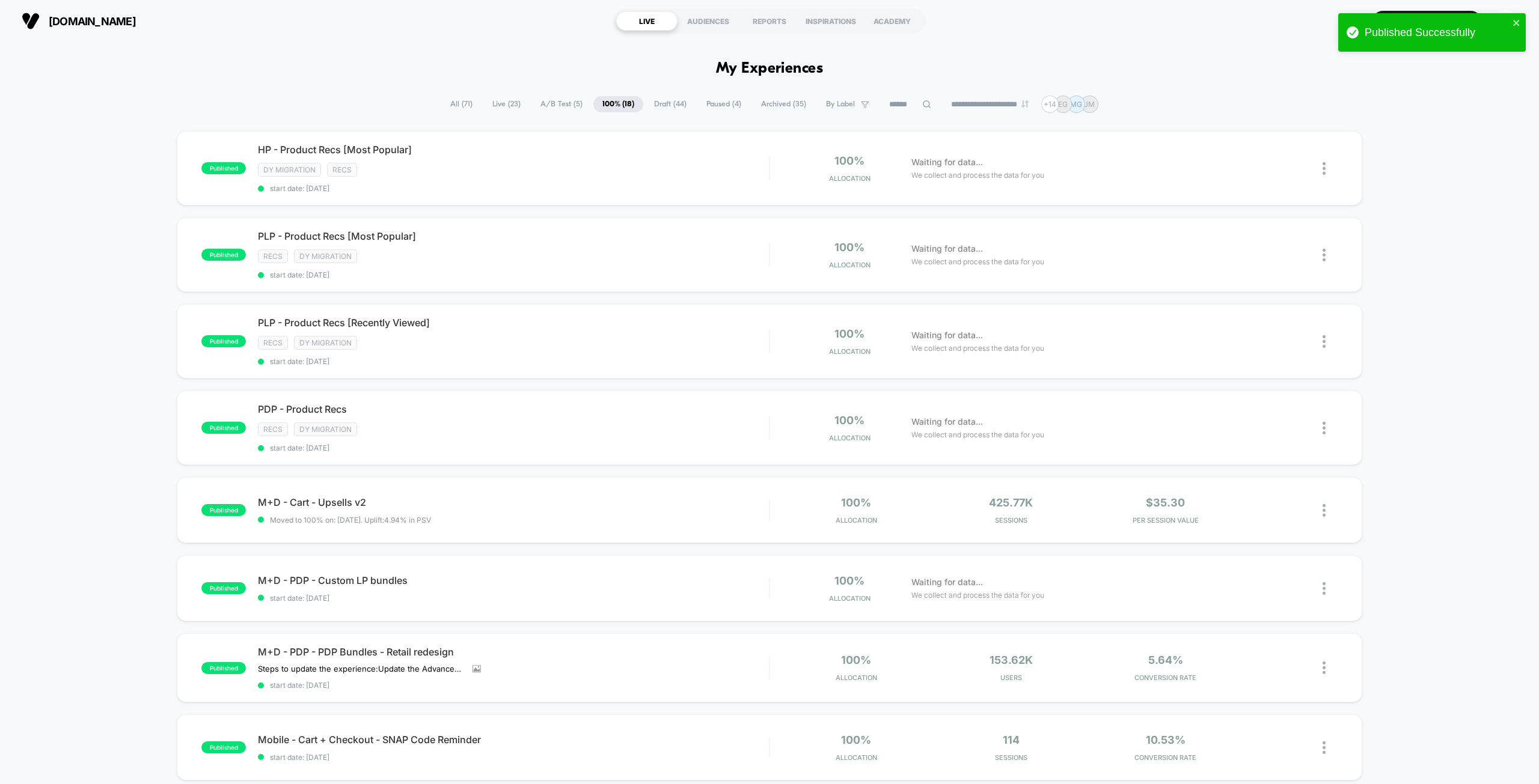
click at [730, 104] on span "Paused ( 4 )" at bounding box center [723, 104] width 53 height 16
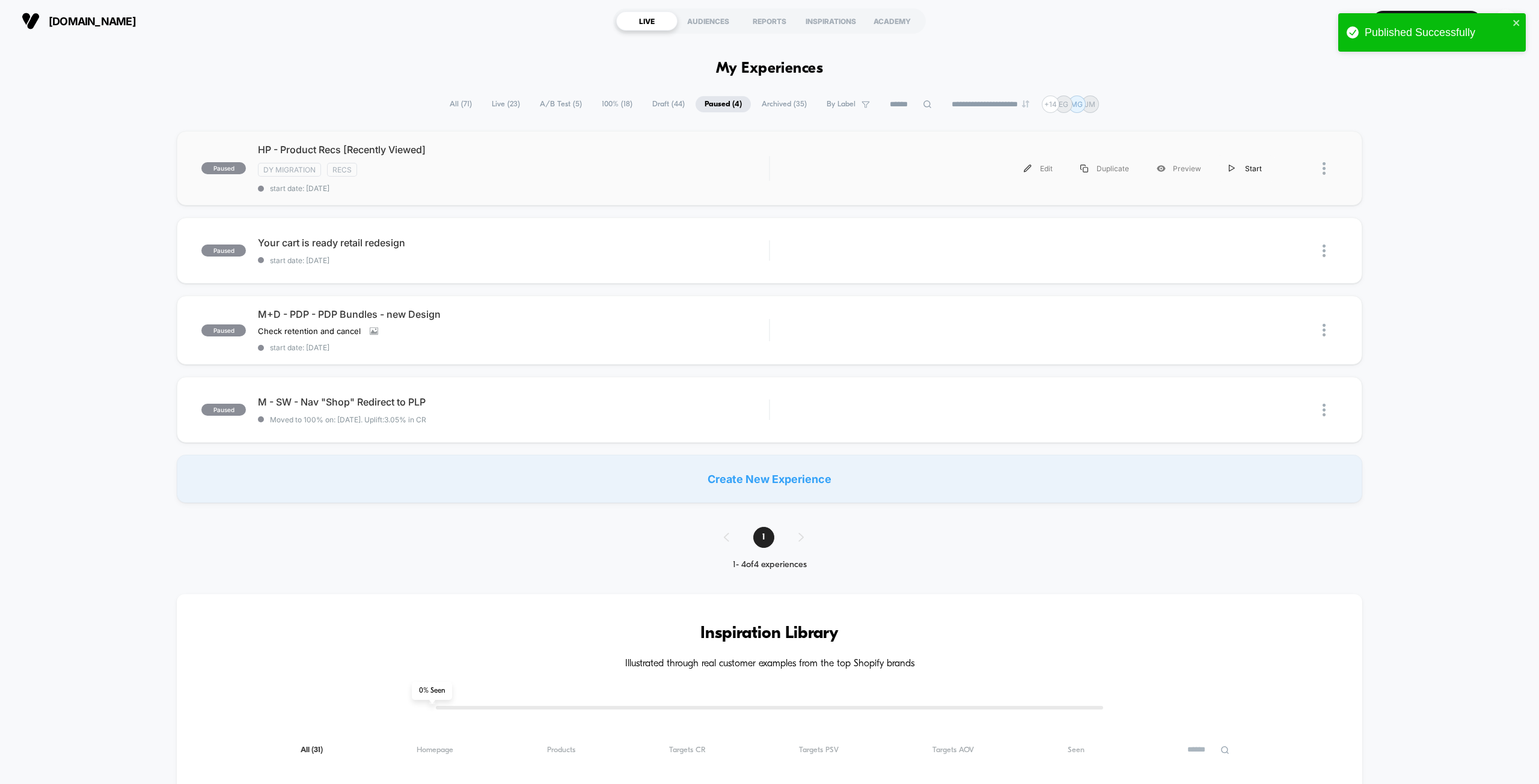
click at [1244, 167] on div "Start" at bounding box center [1245, 169] width 60 height 27
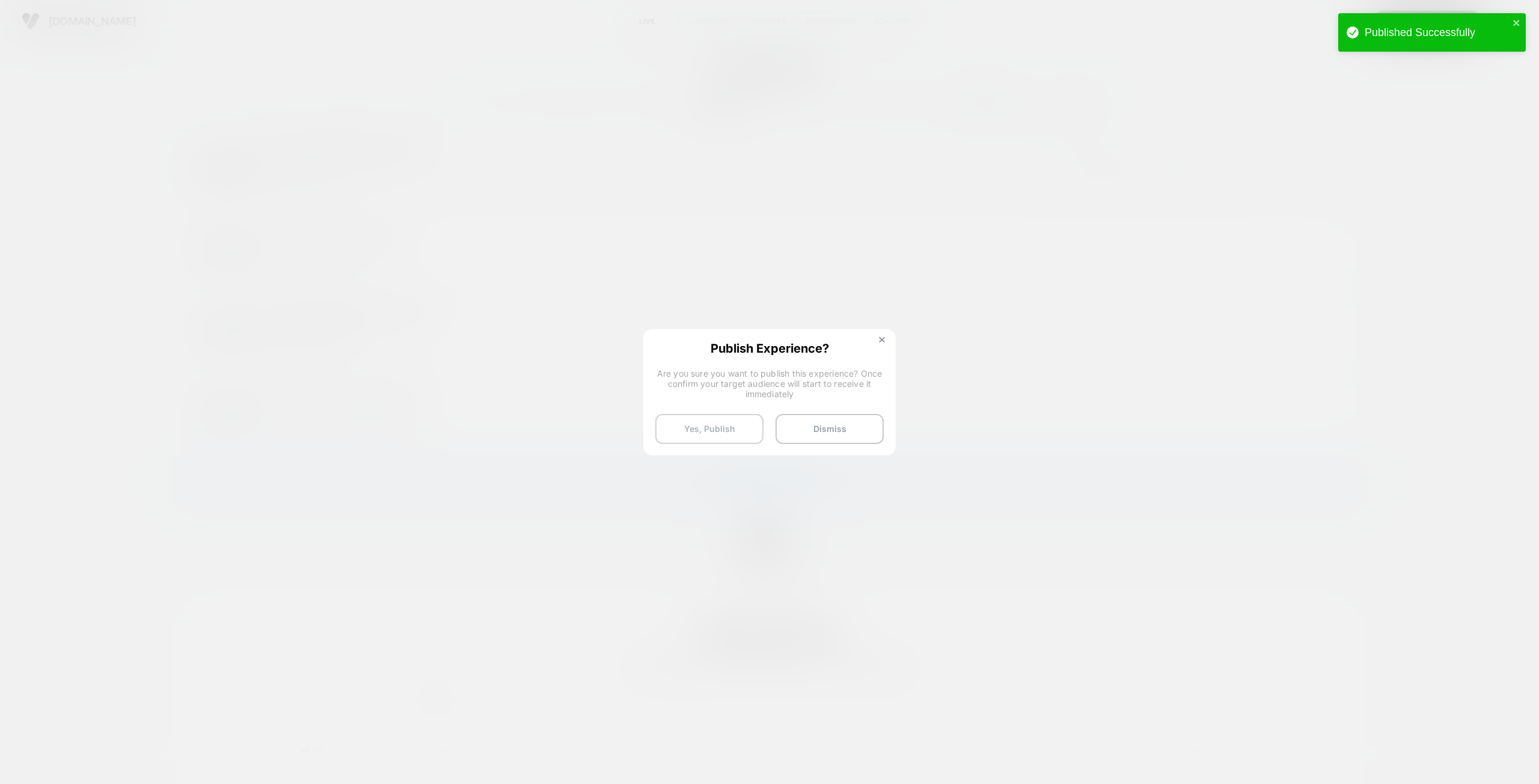
click at [719, 427] on button "Yes, Publish" at bounding box center [709, 429] width 108 height 30
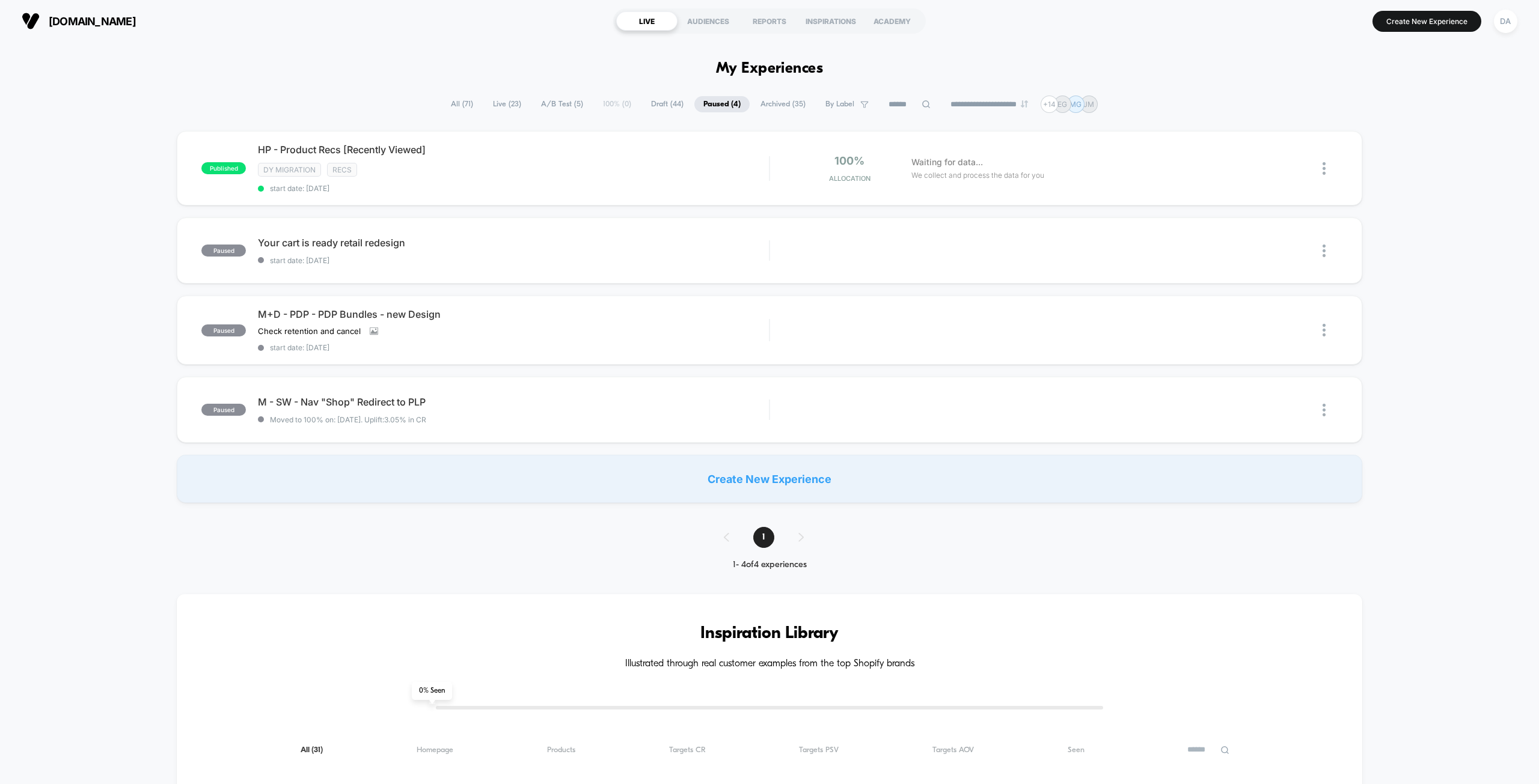
click at [557, 100] on span "A/B Test ( 5 )" at bounding box center [562, 104] width 60 height 16
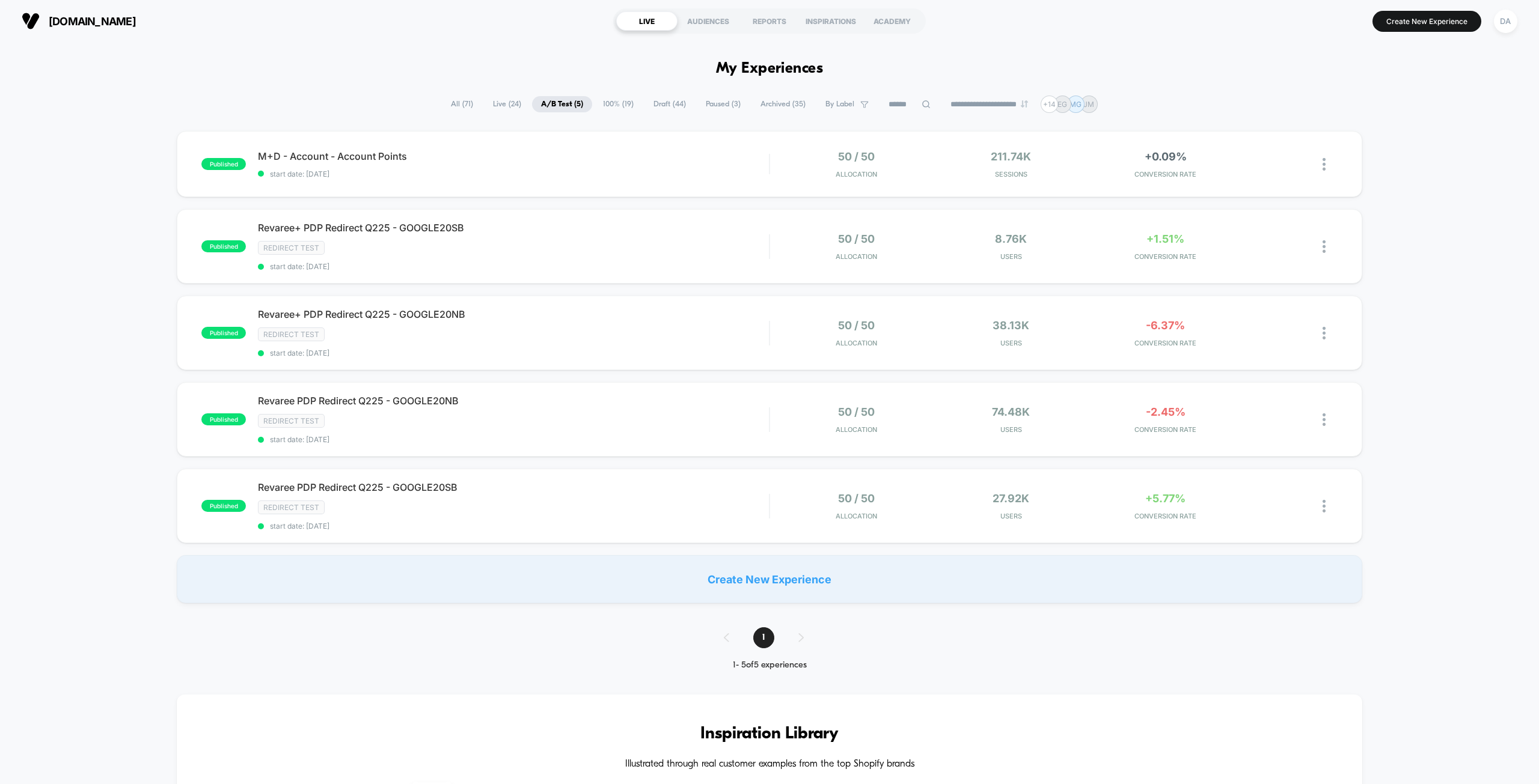
click at [596, 98] on span "100% ( 19 )" at bounding box center [618, 104] width 49 height 16
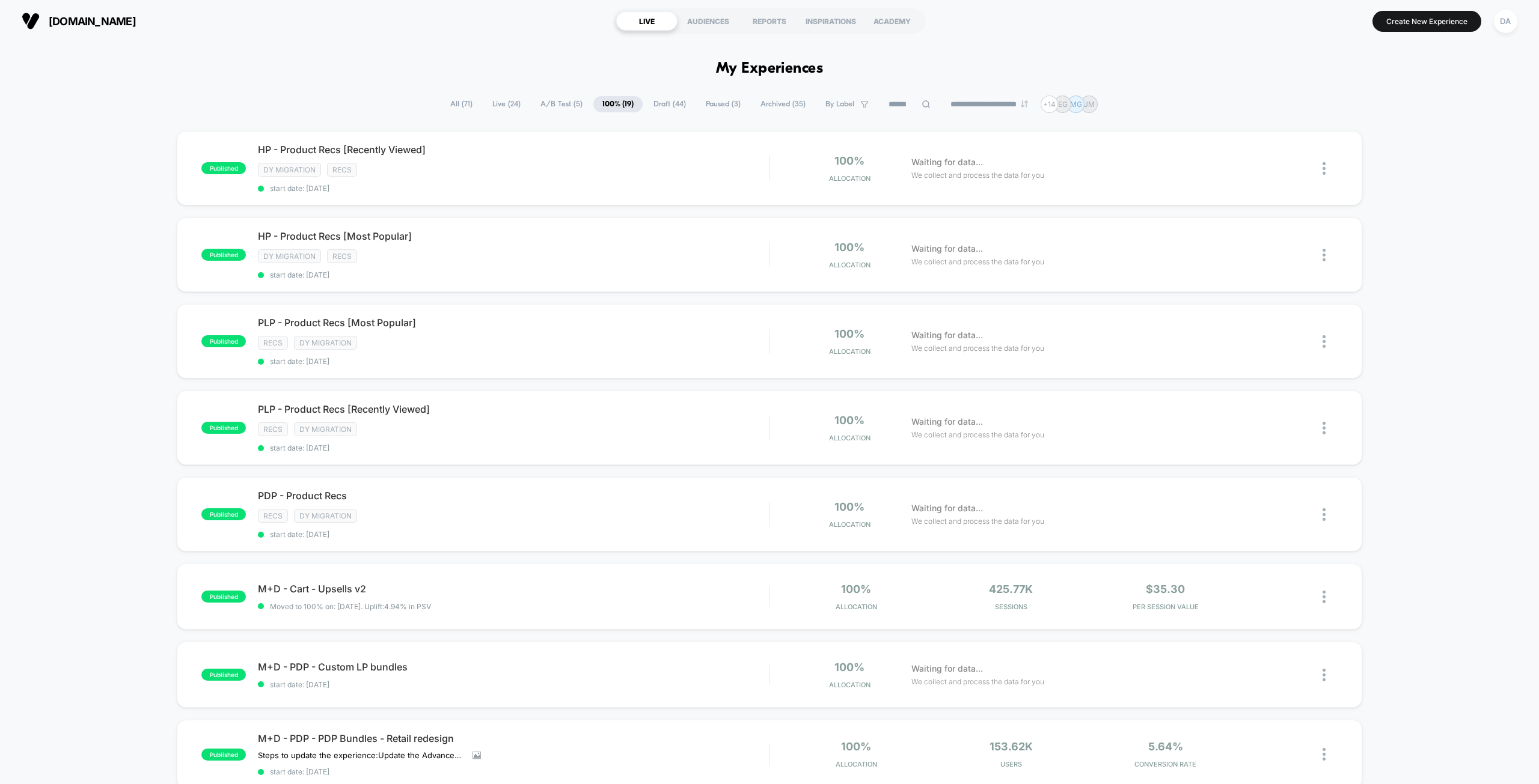
click at [502, 99] on span "Live ( 24 )" at bounding box center [506, 104] width 46 height 16
click at [619, 100] on span "100% ( 19 )" at bounding box center [618, 104] width 49 height 16
click at [494, 102] on span "Live ( 24 )" at bounding box center [506, 104] width 46 height 16
click at [547, 100] on span "A/B Test ( 5 )" at bounding box center [563, 104] width 60 height 16
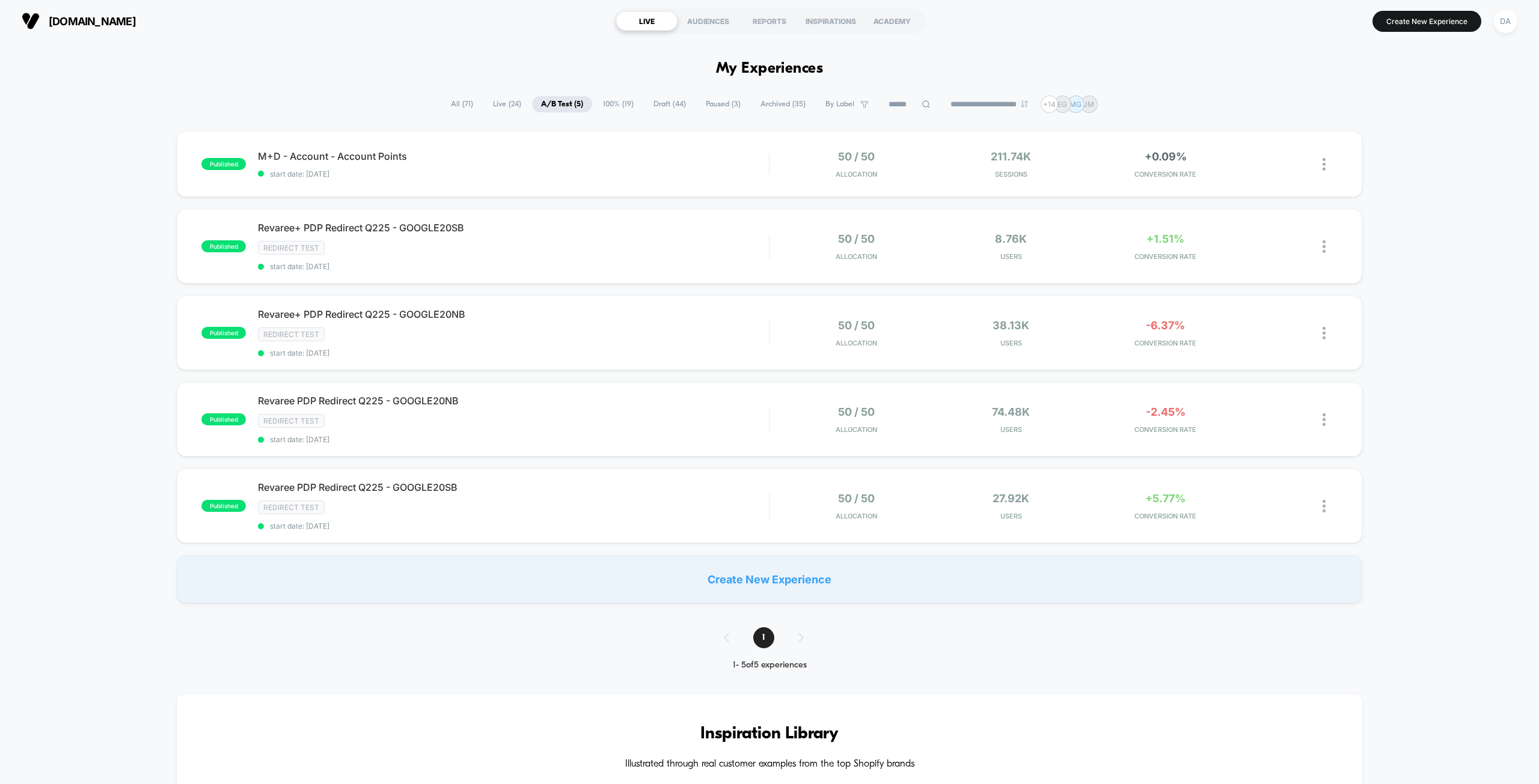
click at [616, 101] on span "100% ( 19 )" at bounding box center [618, 104] width 49 height 16
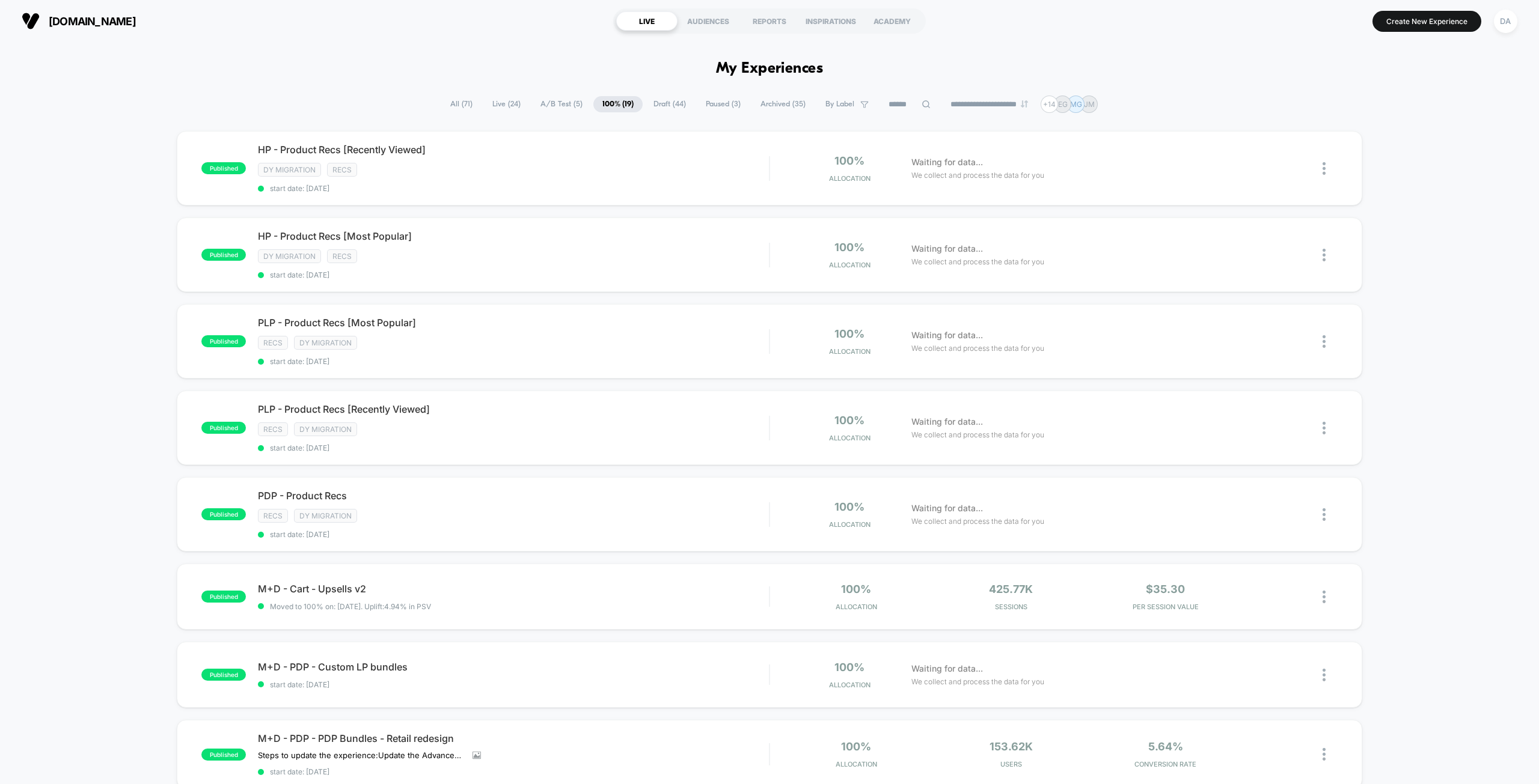
click at [658, 101] on span "Draft ( 44 )" at bounding box center [669, 104] width 51 height 16
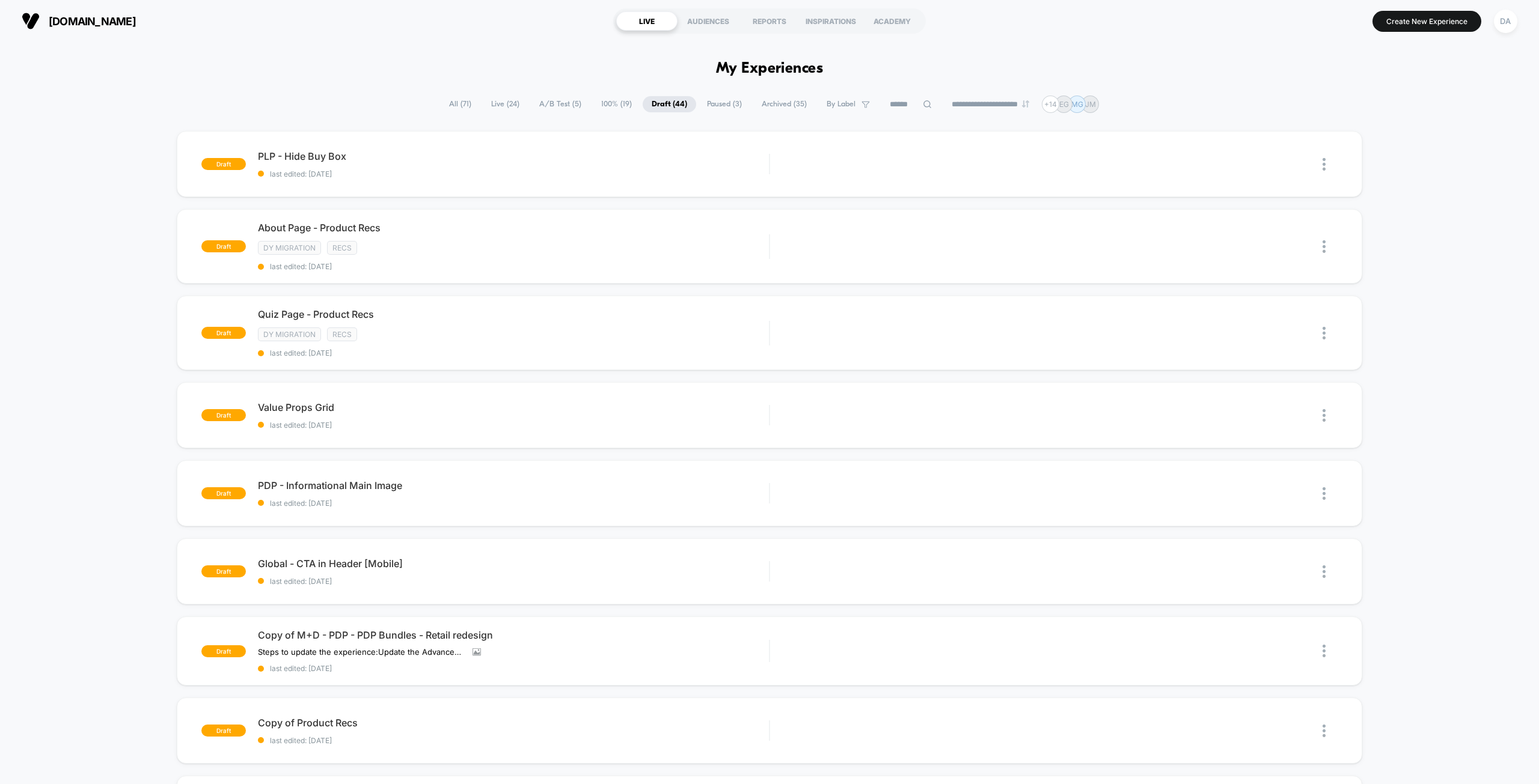
click at [713, 101] on span "Paused ( 3 )" at bounding box center [724, 104] width 53 height 16
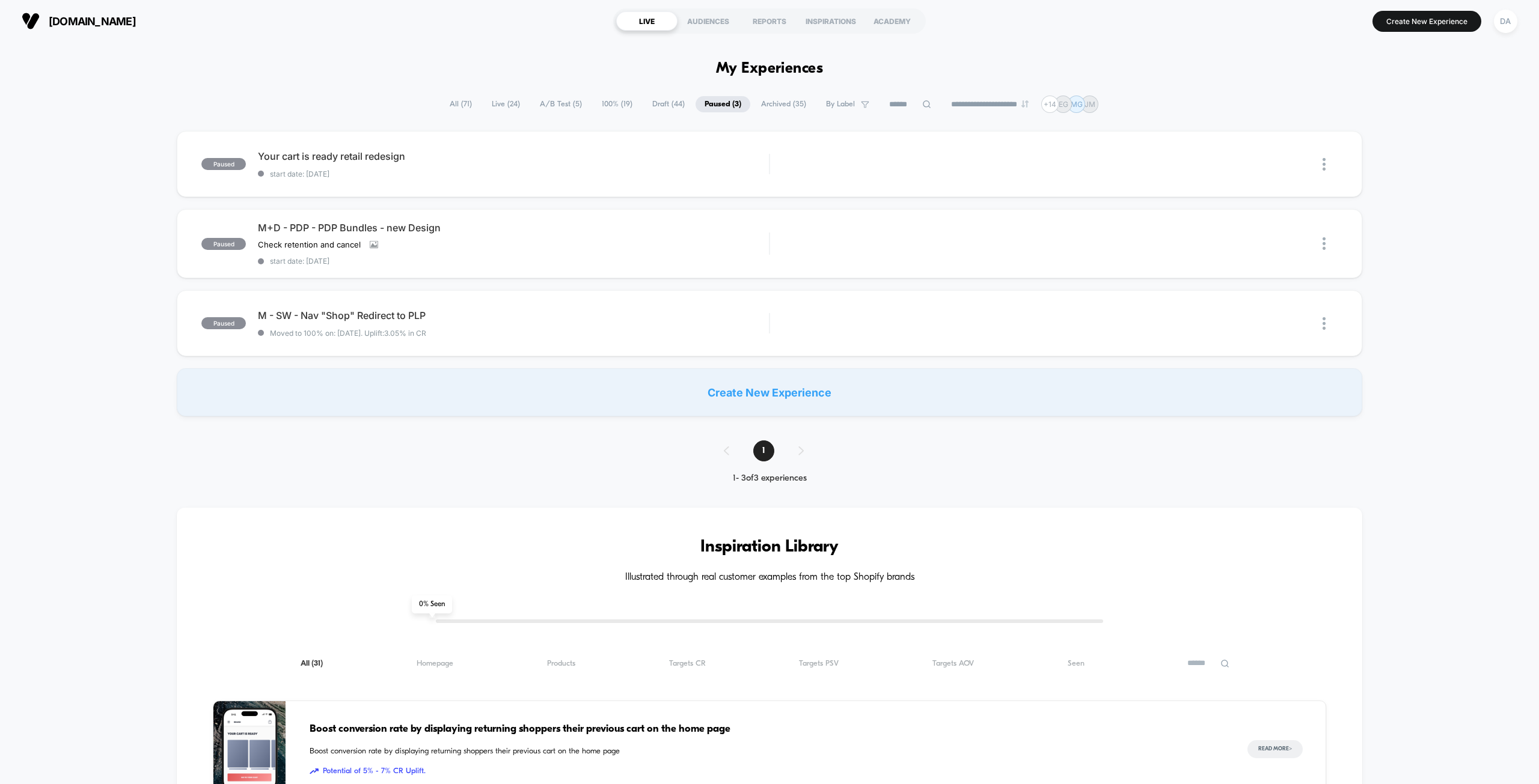
click at [769, 99] on span "Archived ( 35 )" at bounding box center [783, 104] width 63 height 16
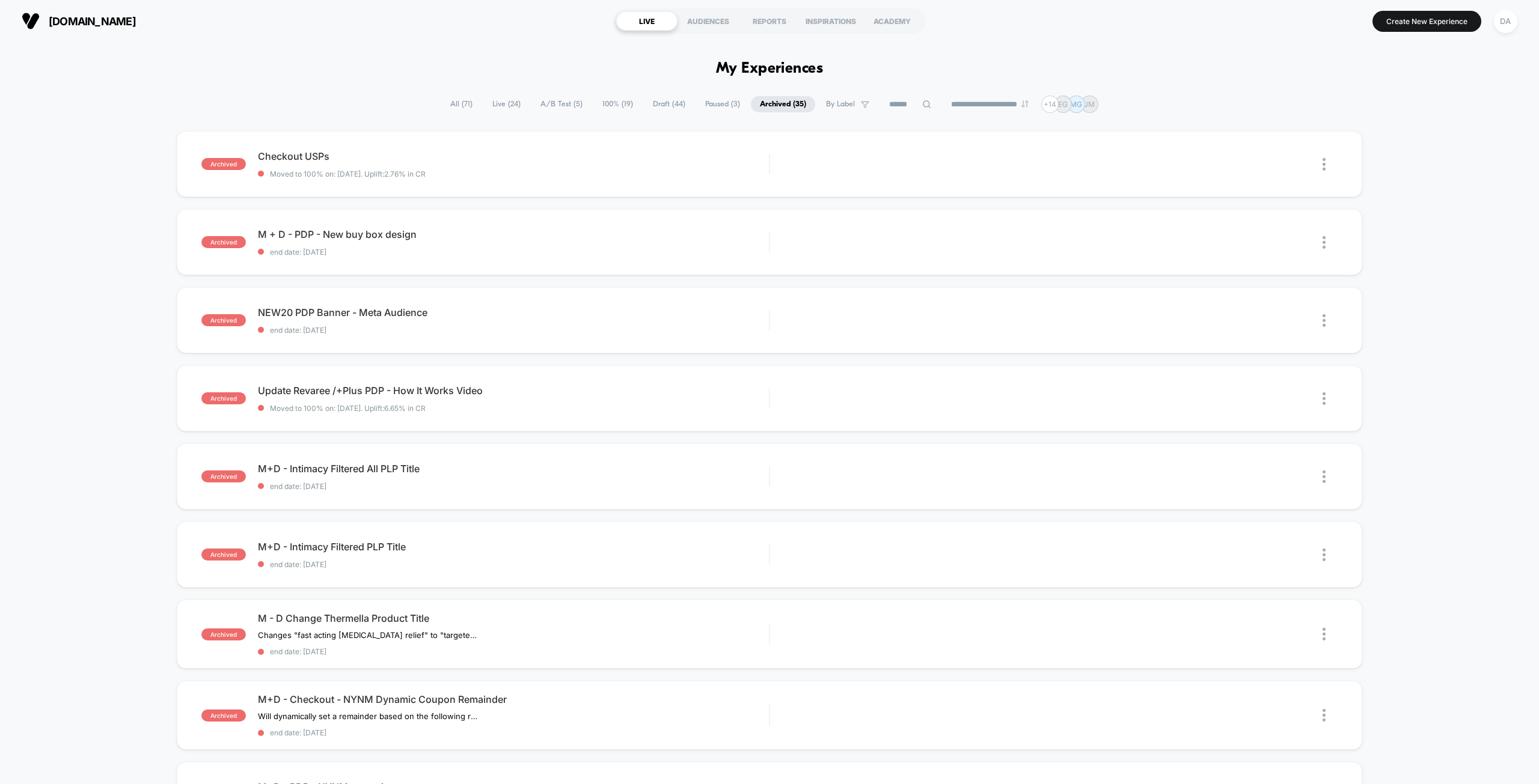
click at [607, 105] on span "100% ( 19 )" at bounding box center [617, 104] width 49 height 16
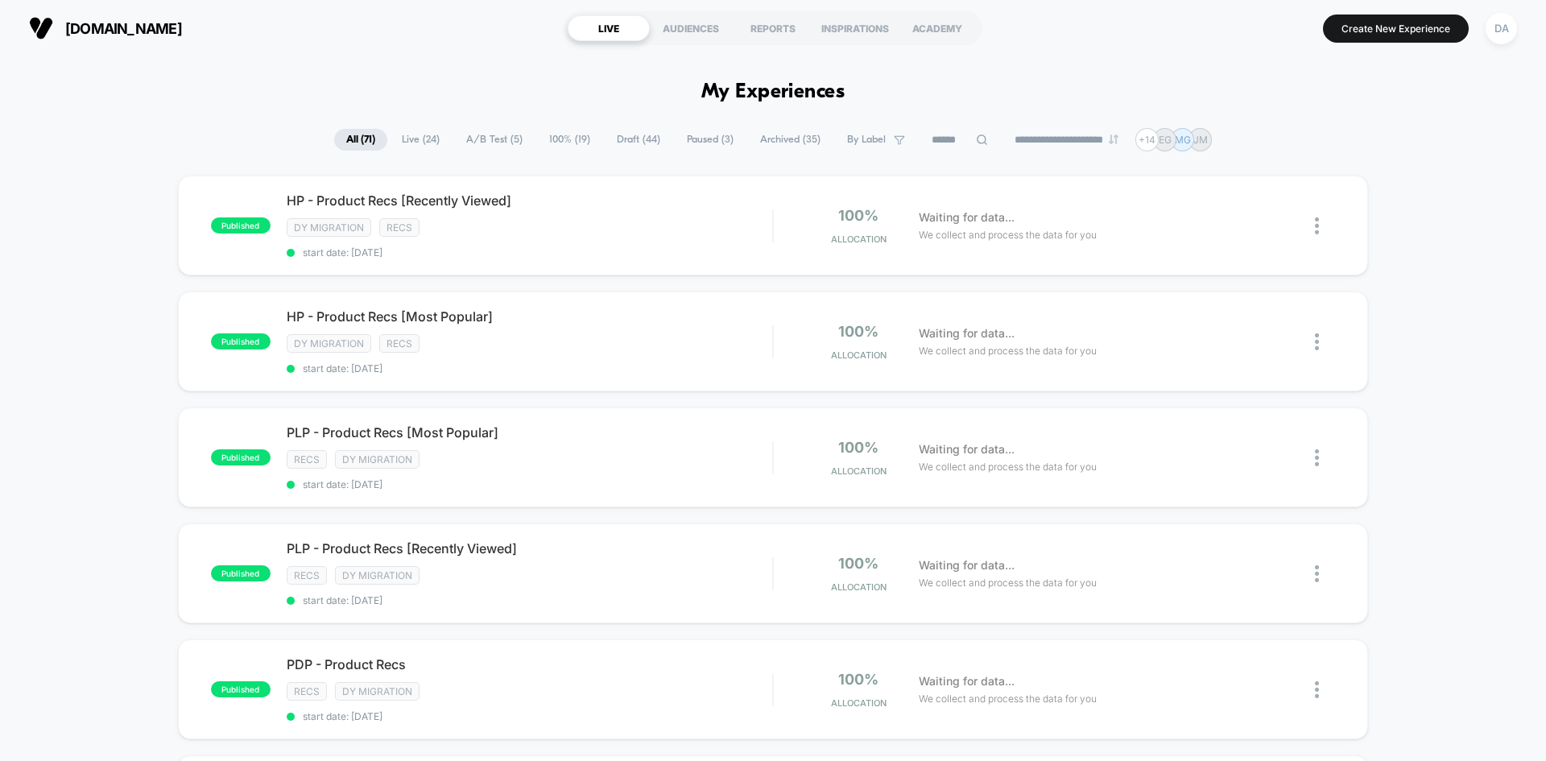
click at [563, 134] on span "100% ( 19 )" at bounding box center [569, 140] width 65 height 22
click at [637, 139] on span "Draft ( 44 )" at bounding box center [640, 140] width 68 height 22
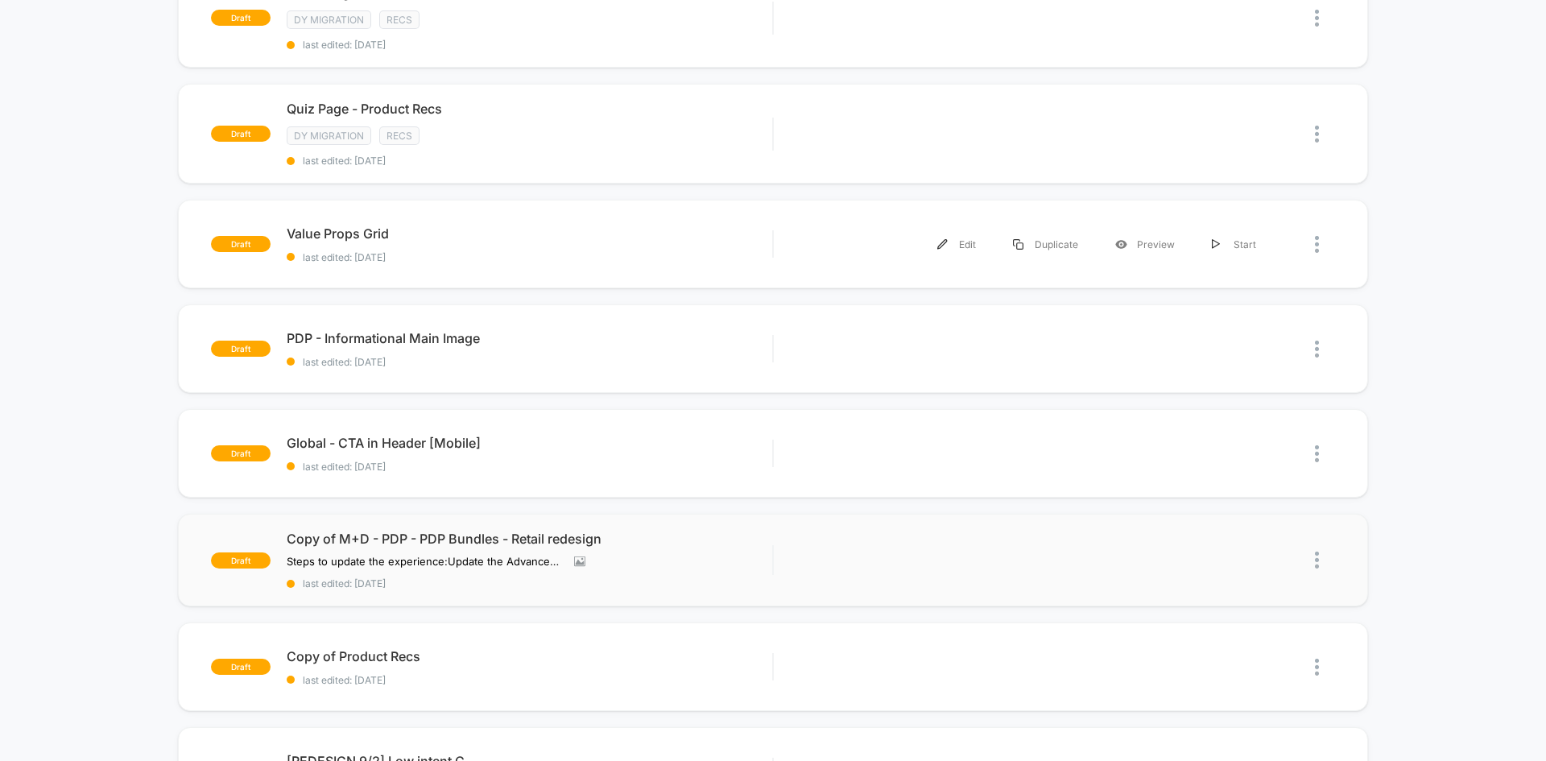
scroll to position [403, 0]
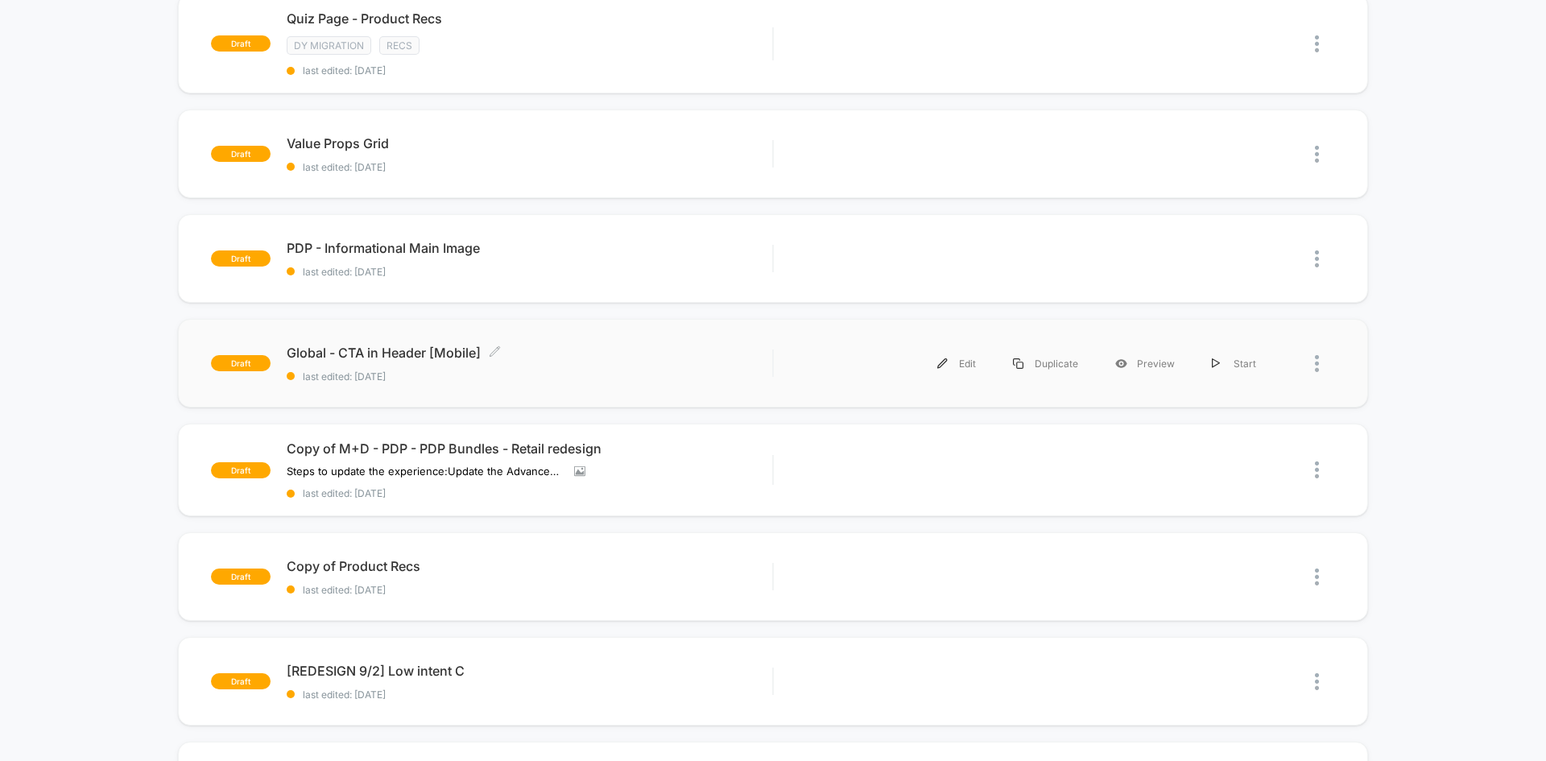
click at [636, 354] on span "Global - CTA in Header [Mobile] Click to edit experience details" at bounding box center [530, 353] width 486 height 16
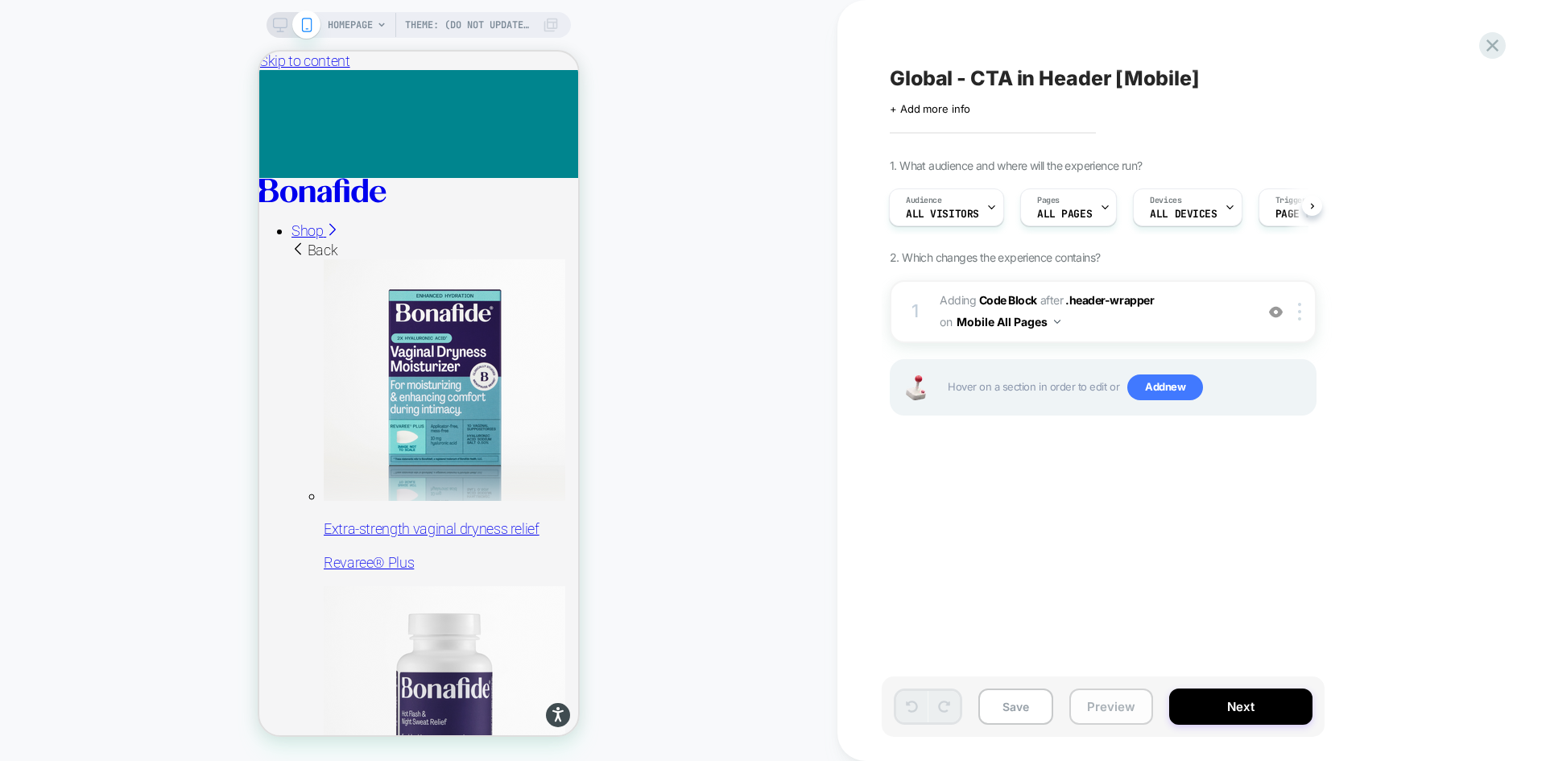
click at [1104, 708] on button "Preview" at bounding box center [1112, 707] width 84 height 36
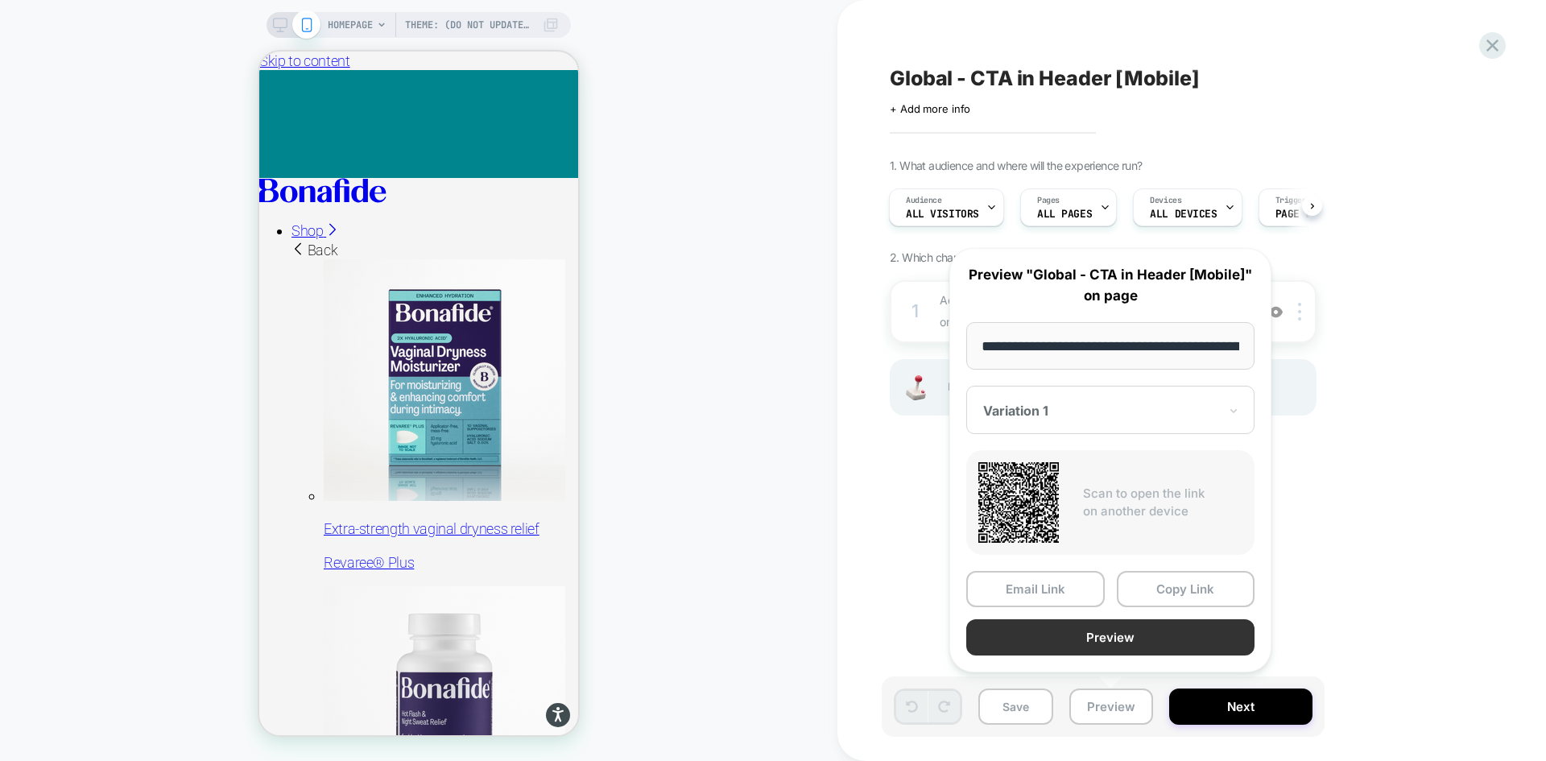
click at [1111, 644] on button "Preview" at bounding box center [1110, 637] width 288 height 36
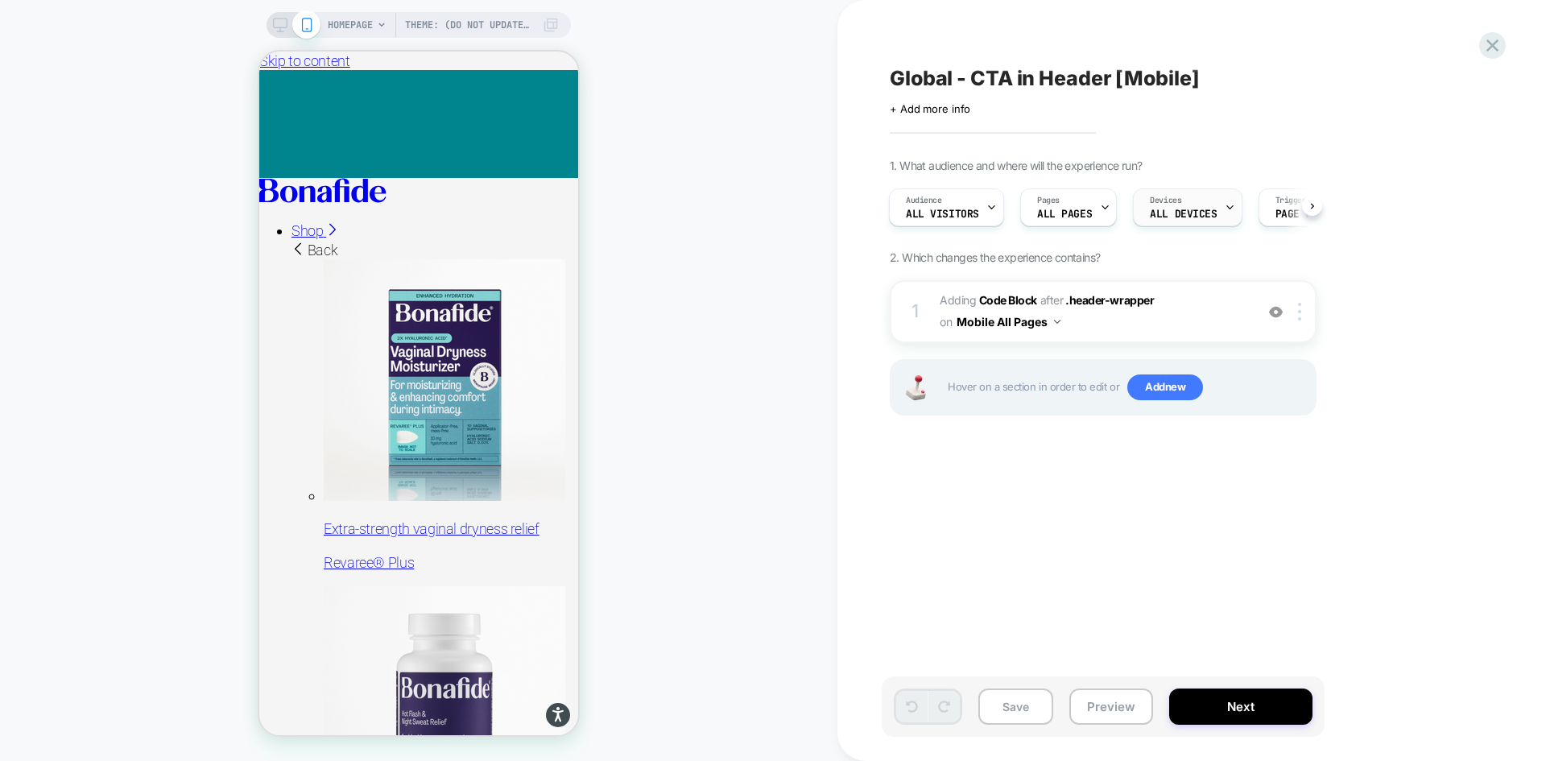
click at [1211, 205] on div "Devices ALL DEVICES" at bounding box center [1183, 207] width 99 height 36
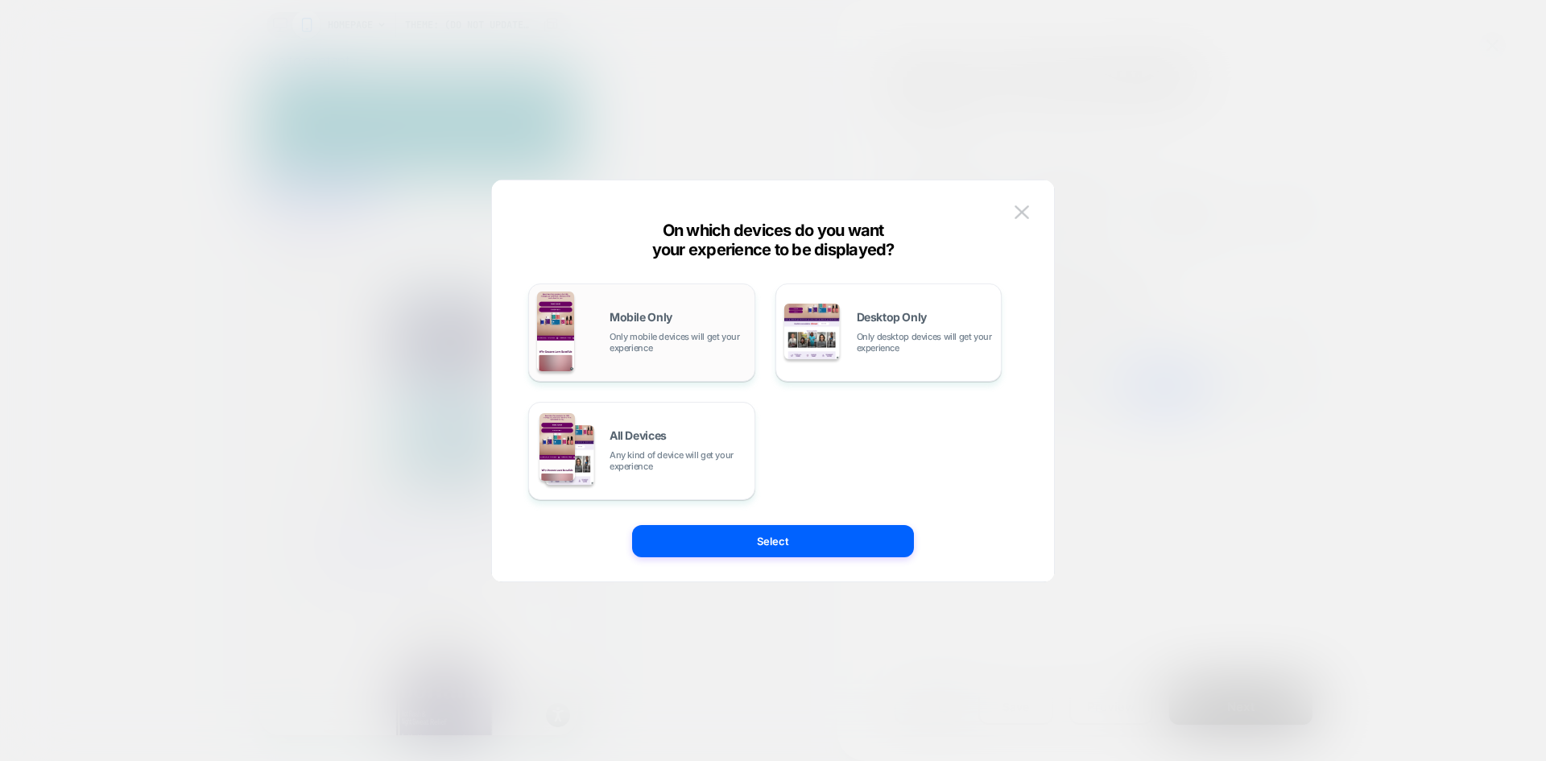
click at [668, 336] on span "Only mobile devices will get your experience" at bounding box center [678, 342] width 137 height 23
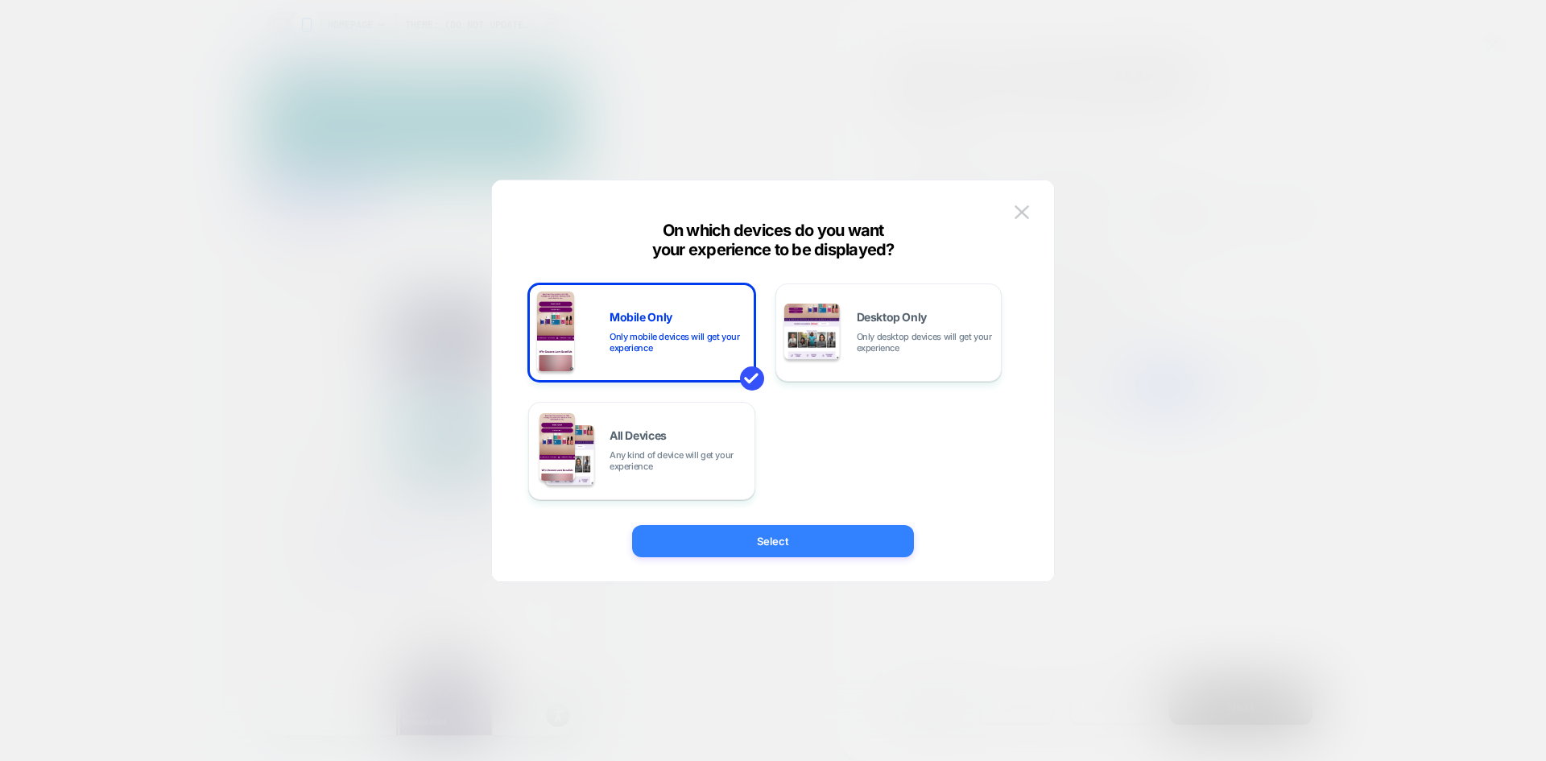
click at [765, 535] on button "Select" at bounding box center [773, 541] width 282 height 32
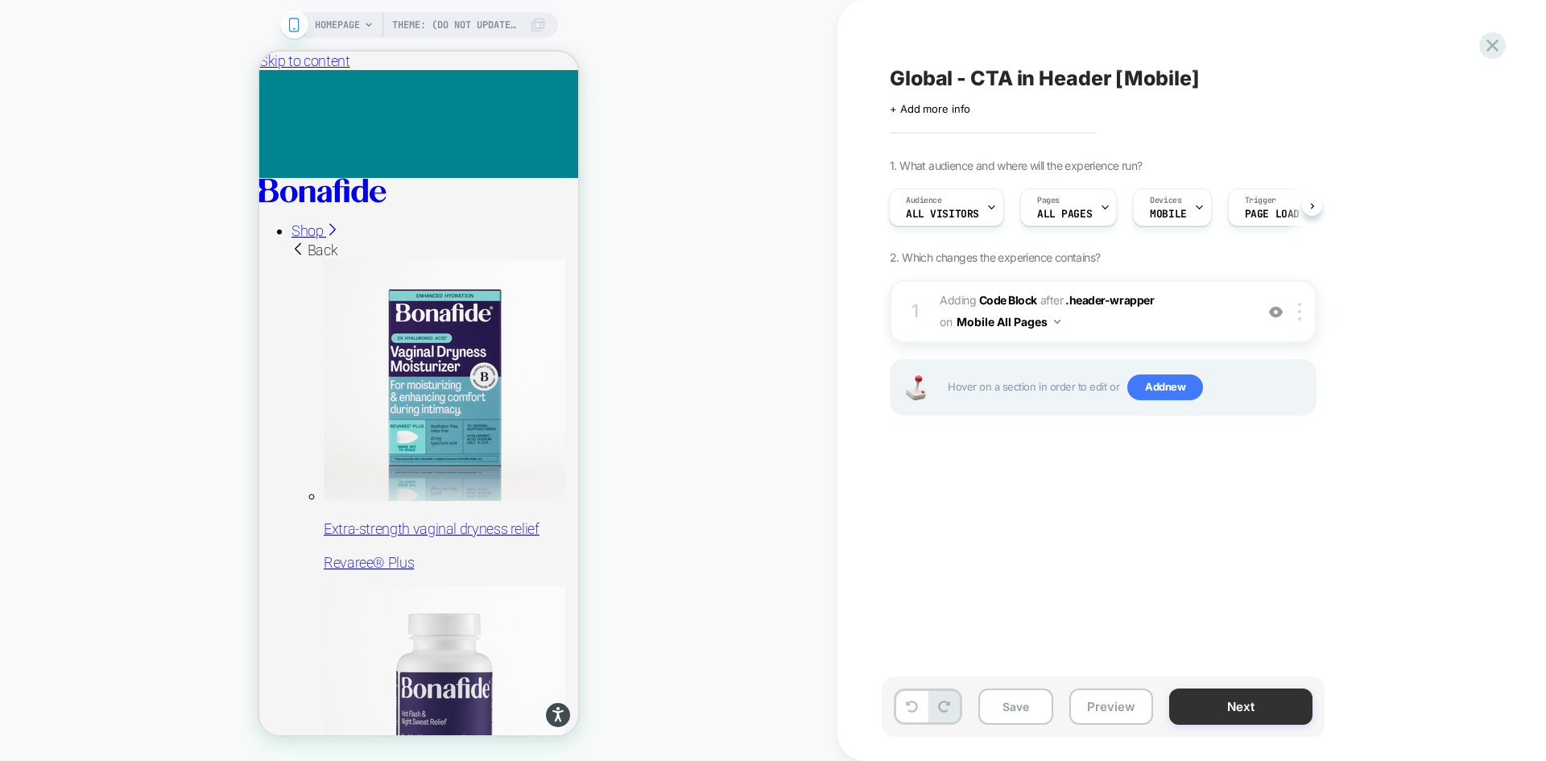
click at [1234, 715] on button "Next" at bounding box center [1240, 707] width 143 height 36
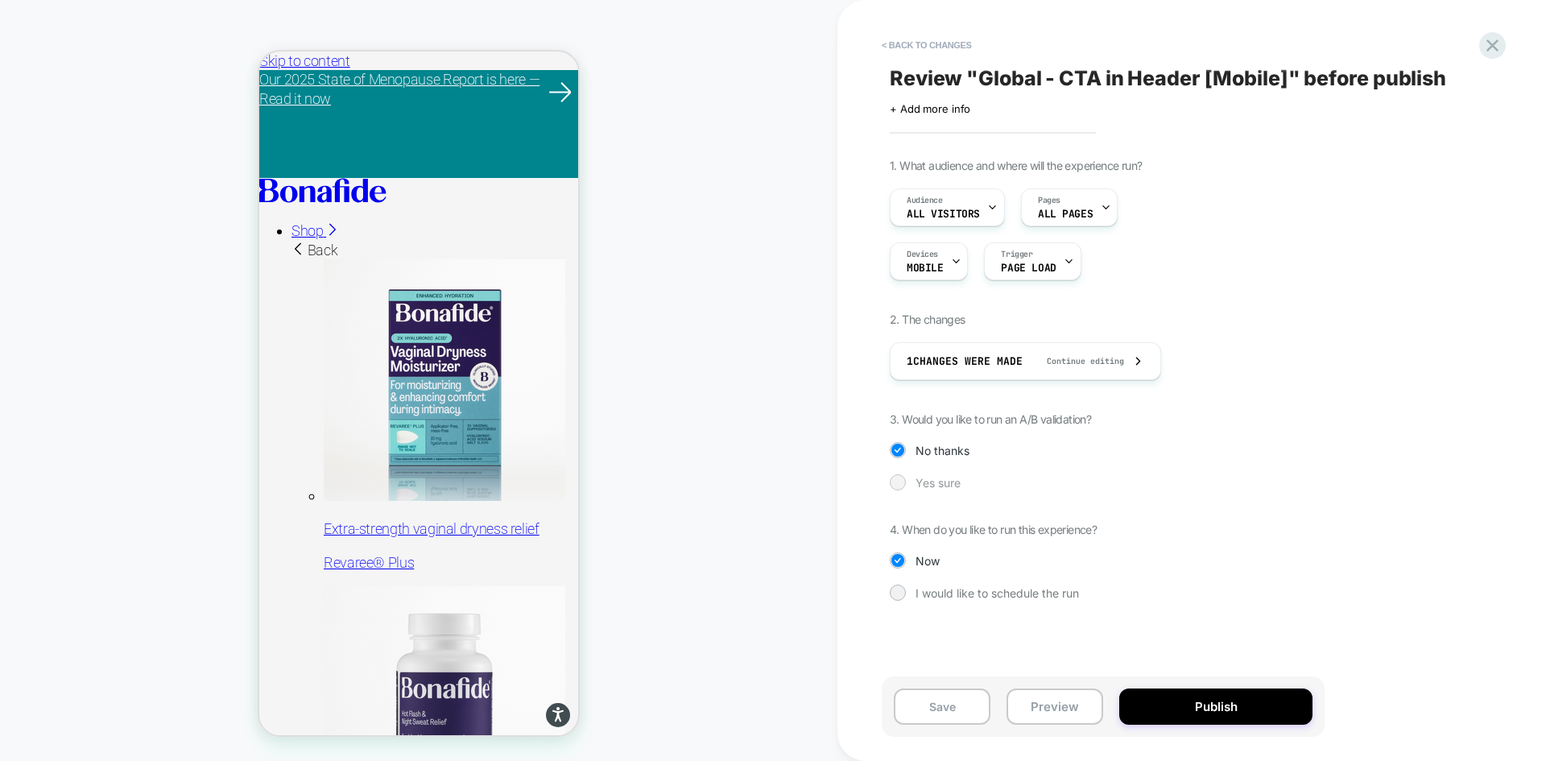
click at [930, 478] on span "Yes sure" at bounding box center [938, 483] width 45 height 14
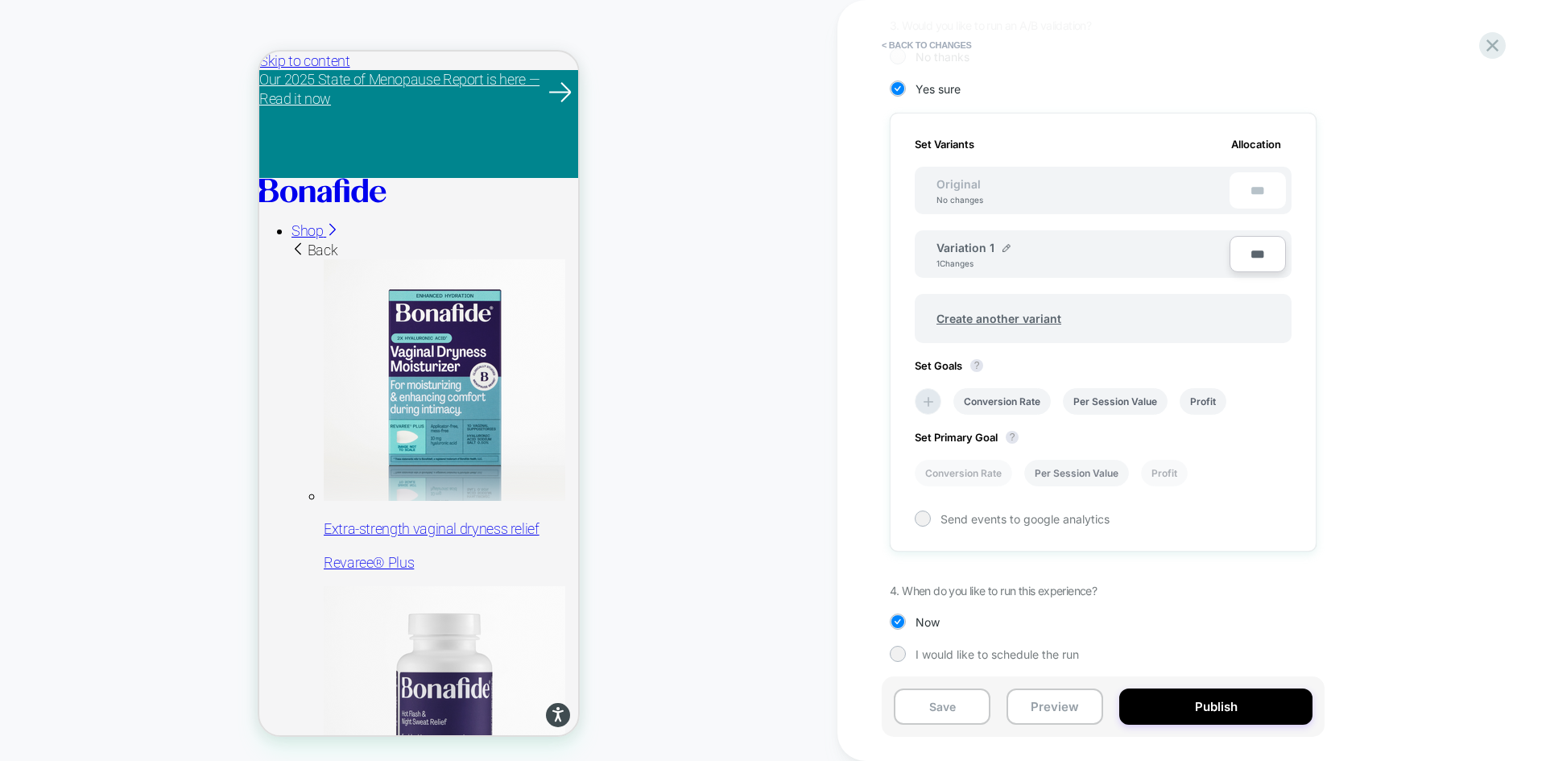
scroll to position [399, 0]
click at [1003, 245] on img at bounding box center [1007, 242] width 8 height 8
click at [1007, 250] on input "**********" at bounding box center [995, 249] width 117 height 31
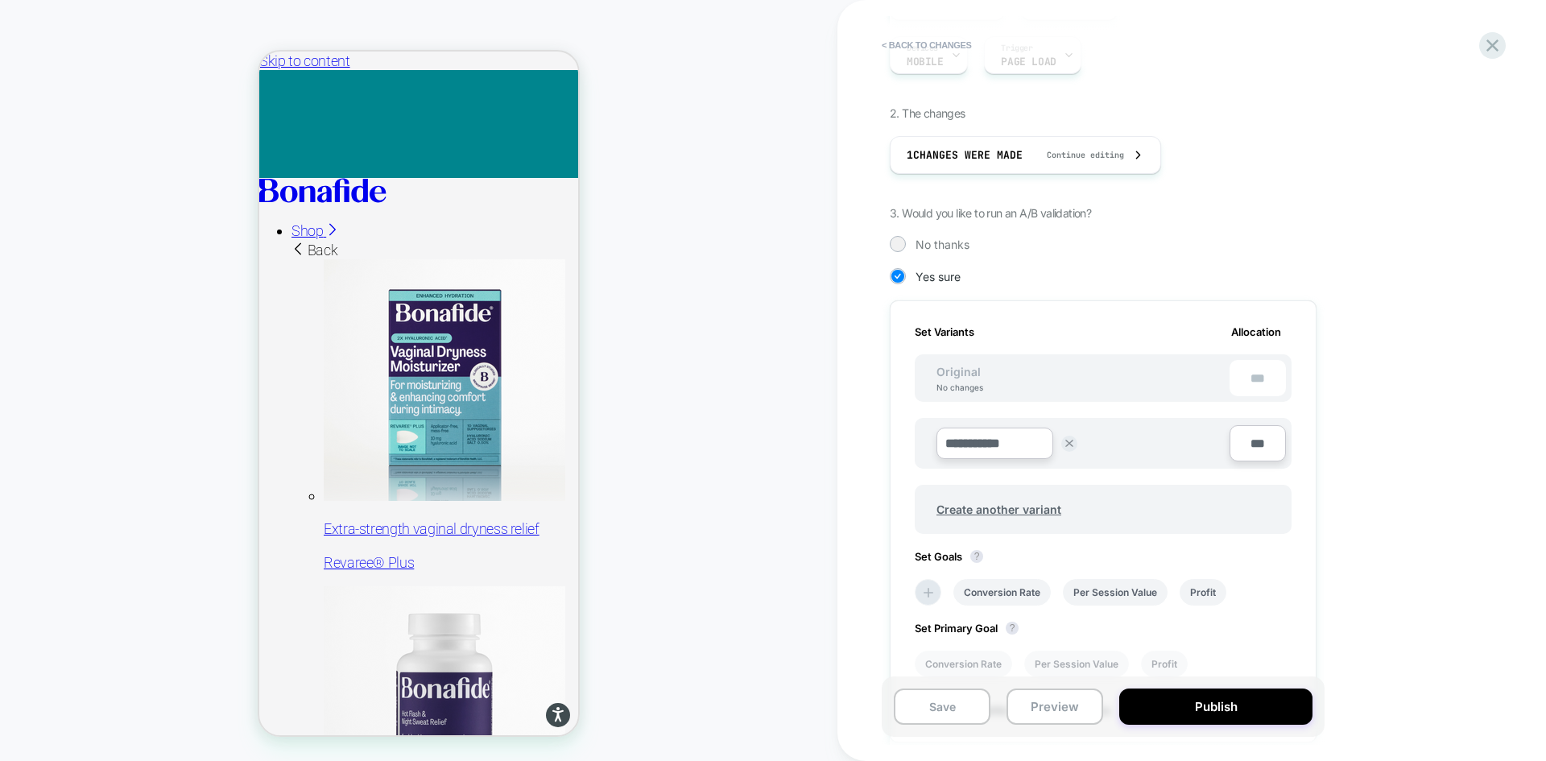
scroll to position [242, 0]
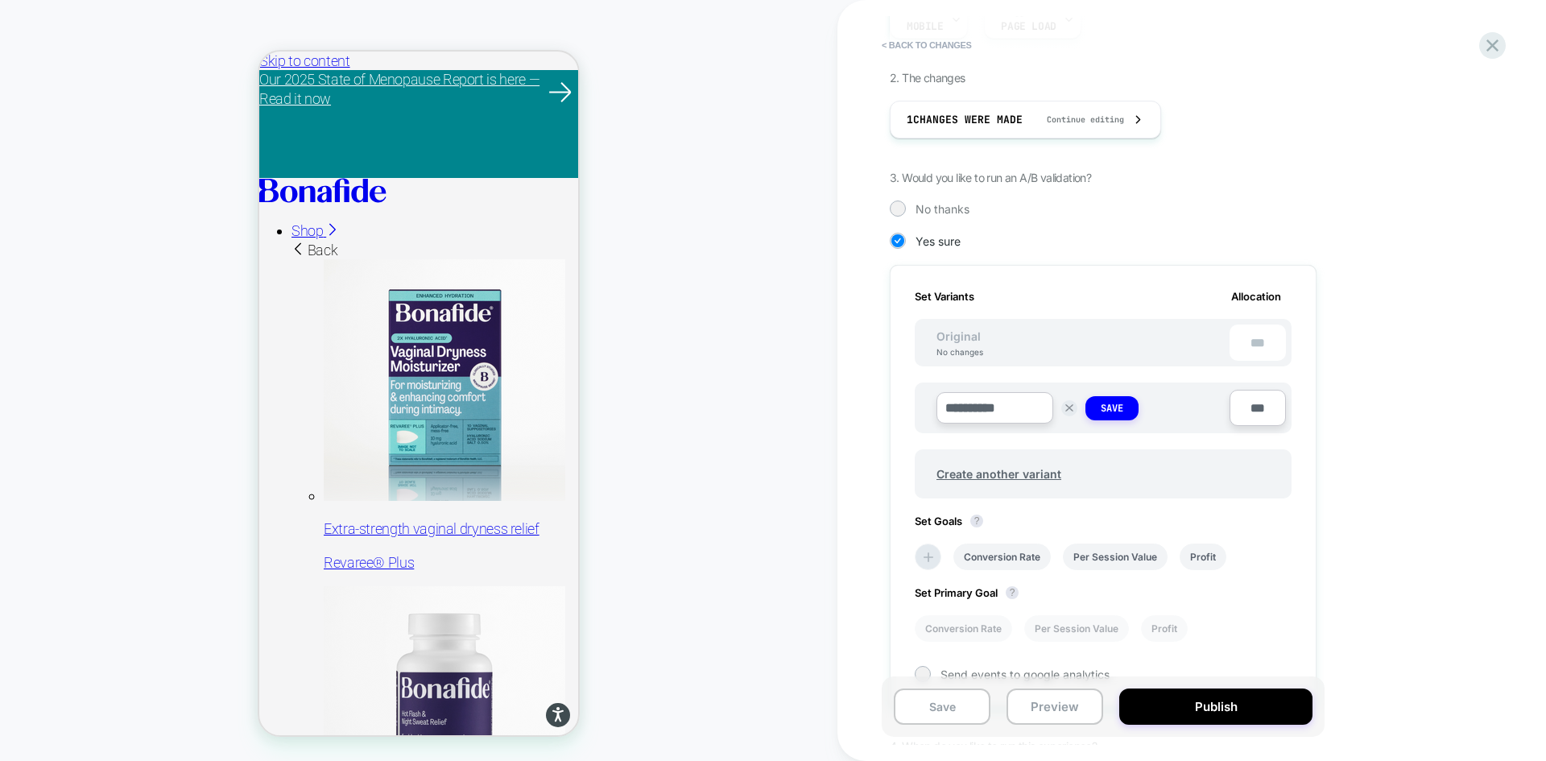
type input "**********"
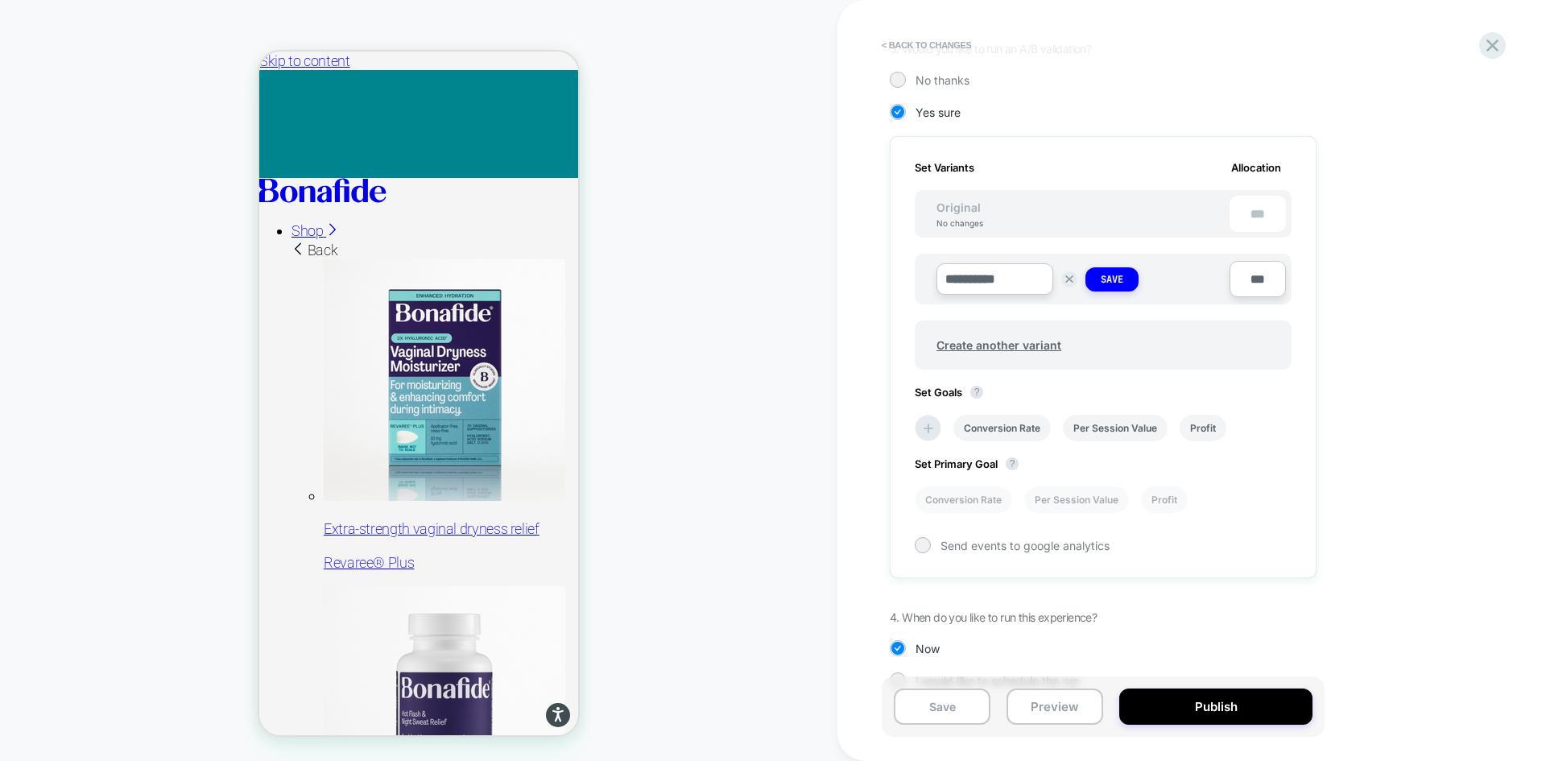
scroll to position [405, 0]
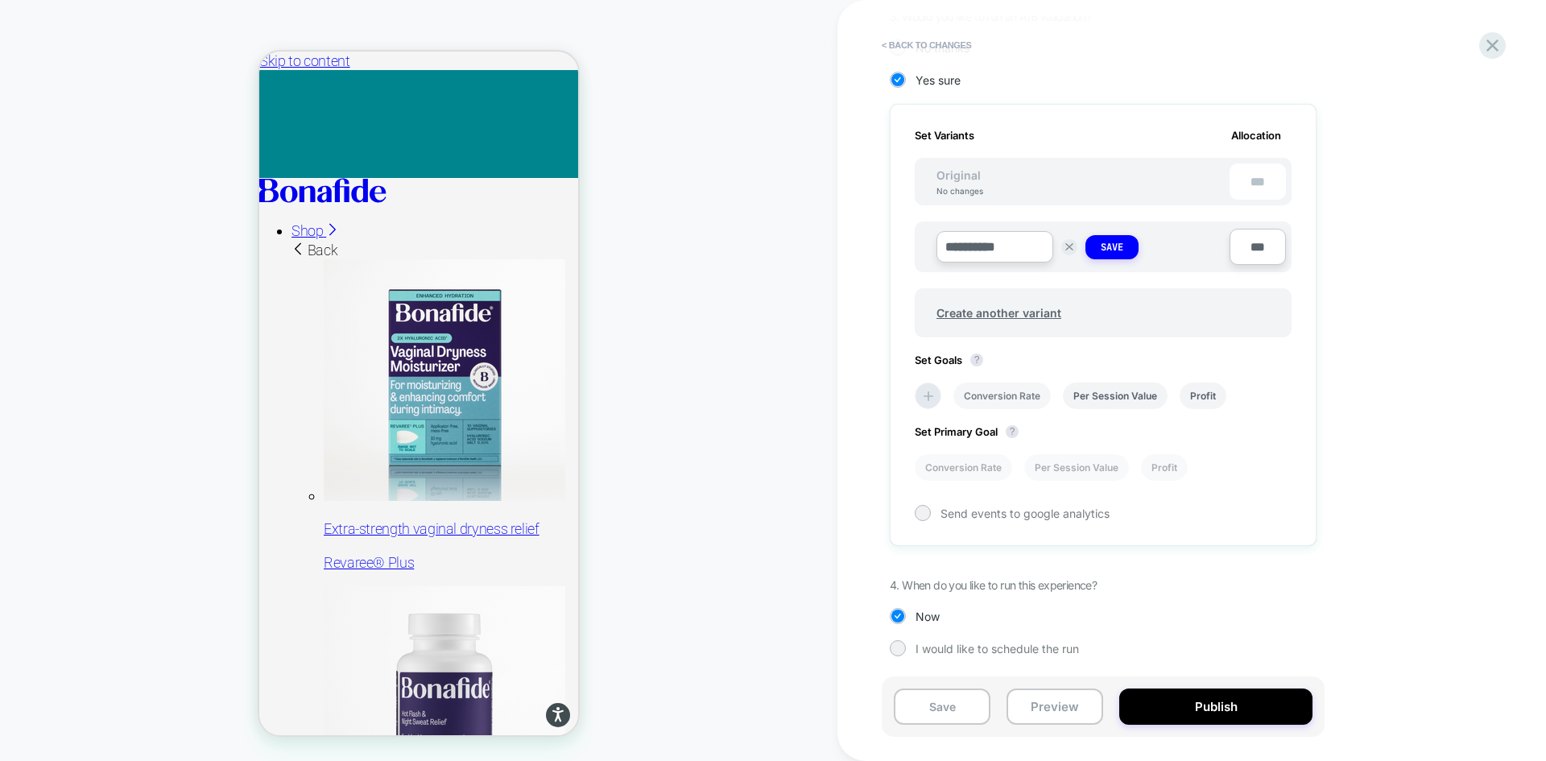
click at [1019, 392] on li "Conversion Rate" at bounding box center [1002, 396] width 97 height 27
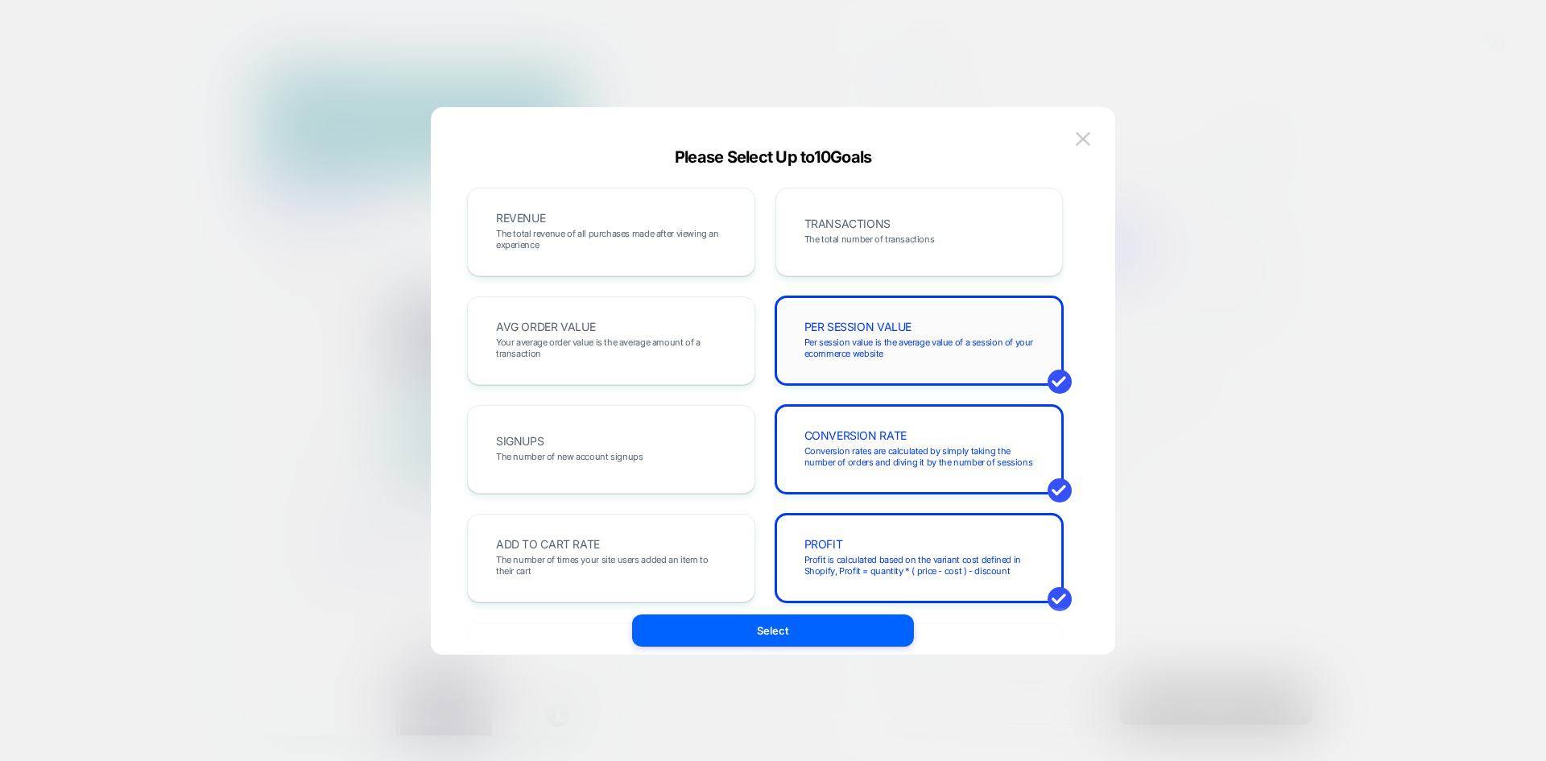
click at [925, 339] on span "Per session value is the average value of a session of your ecommerce website" at bounding box center [920, 348] width 230 height 23
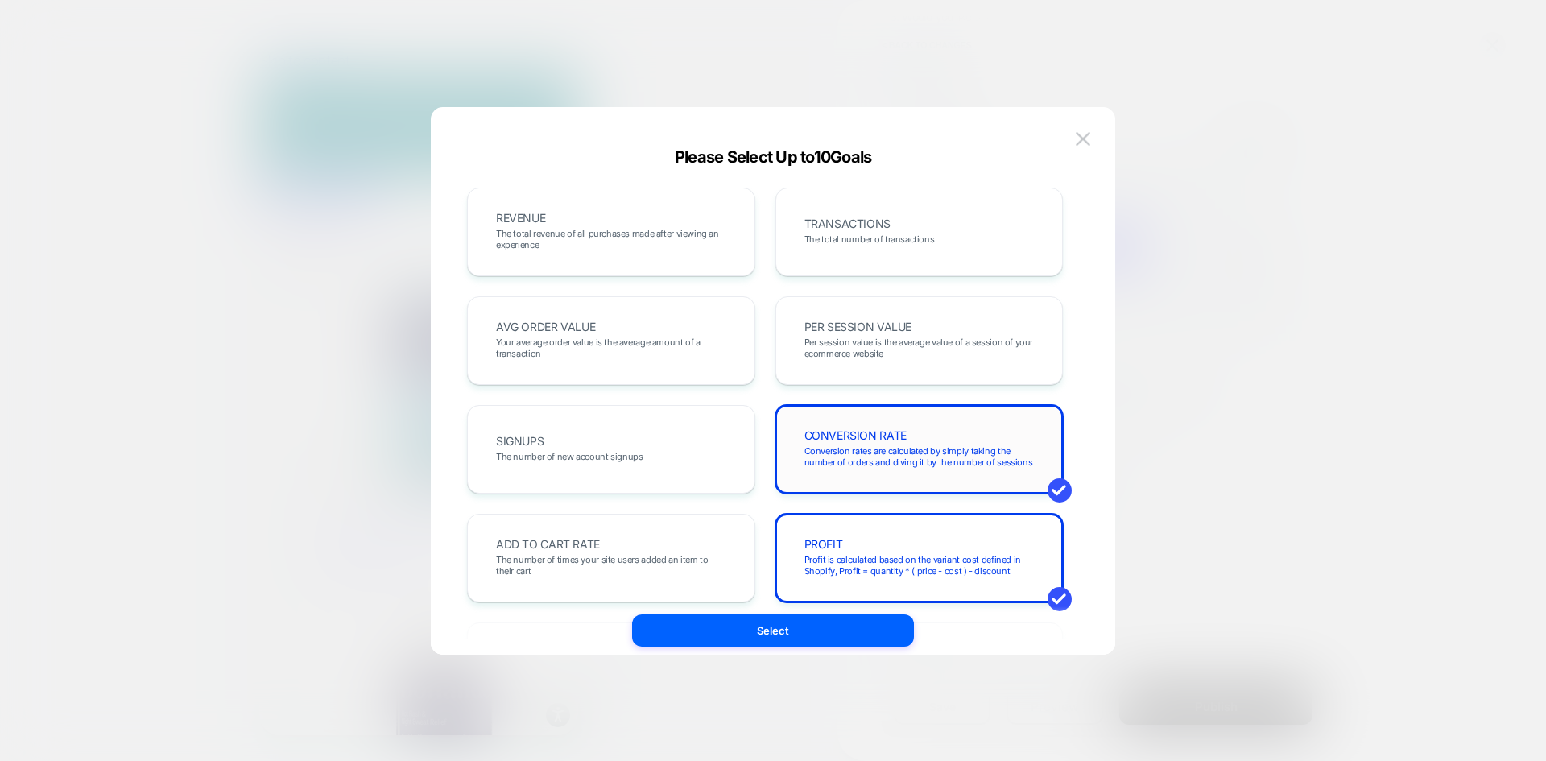
click at [913, 449] on span "Conversion rates are calculated by simply taking the number of orders and divin…" at bounding box center [920, 456] width 230 height 23
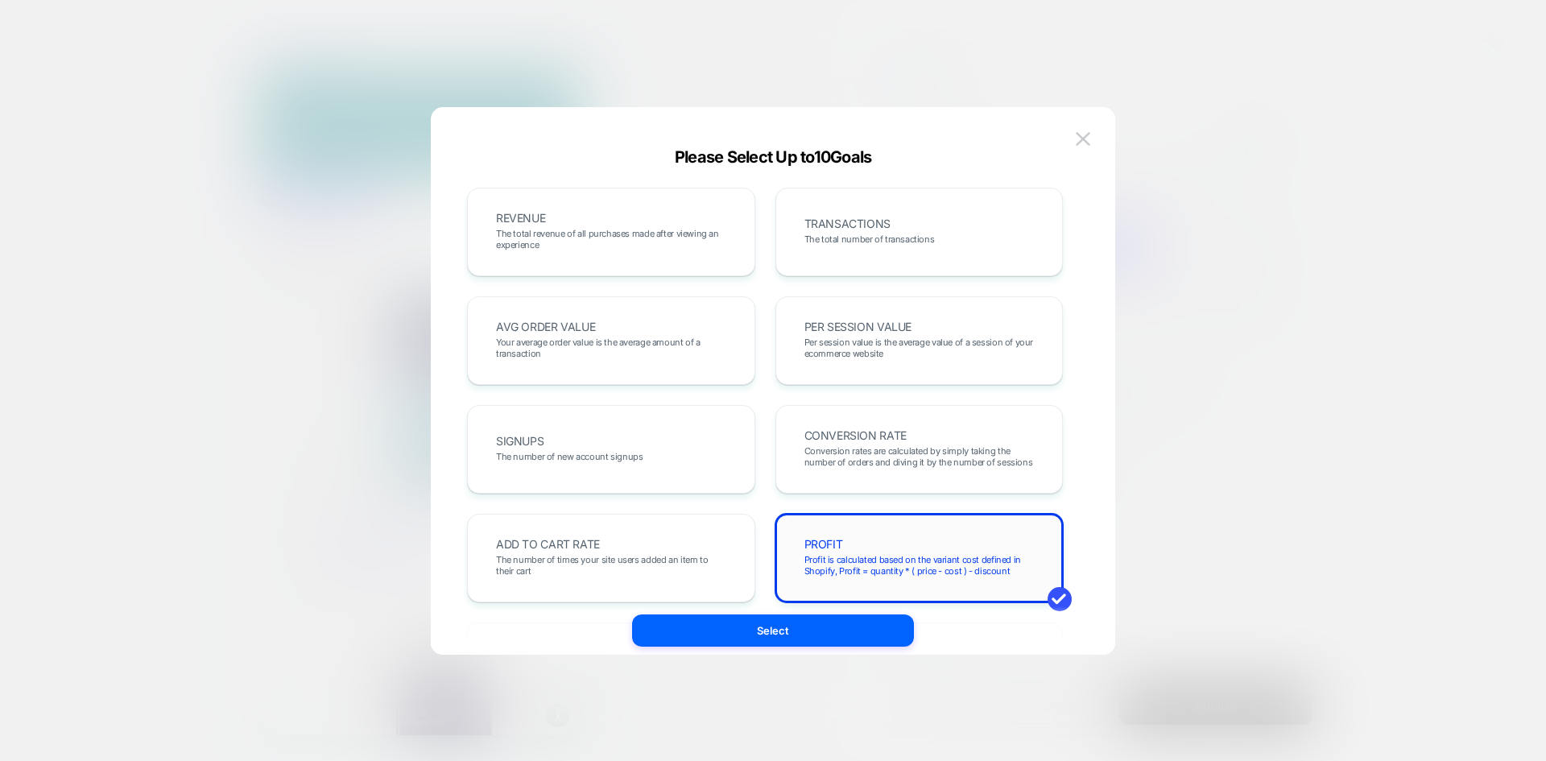
click at [924, 536] on div "PROFIT Profit is calculated based on the variant cost defined in Shopify, Profi…" at bounding box center [919, 558] width 254 height 55
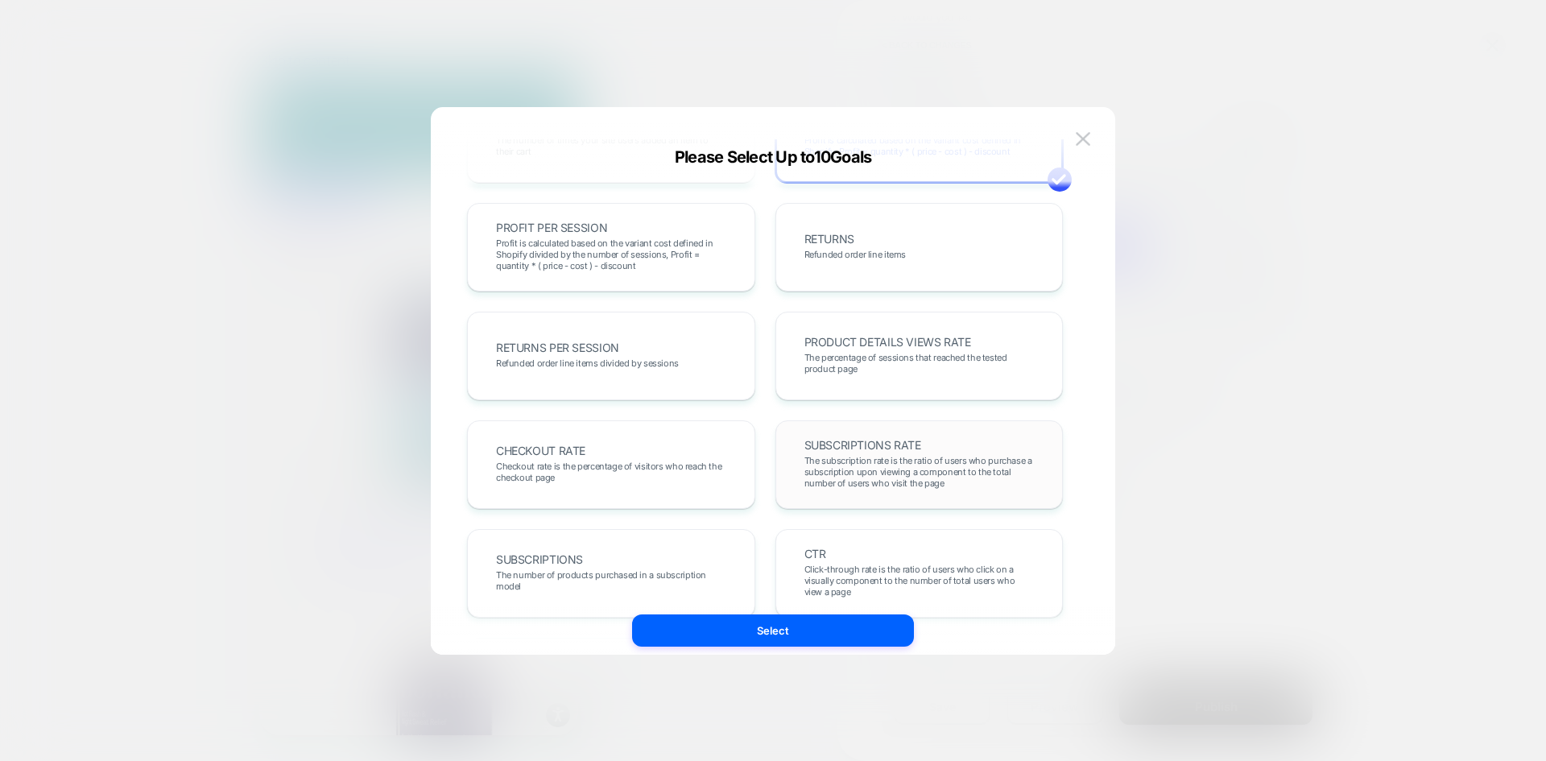
scroll to position [161, 0]
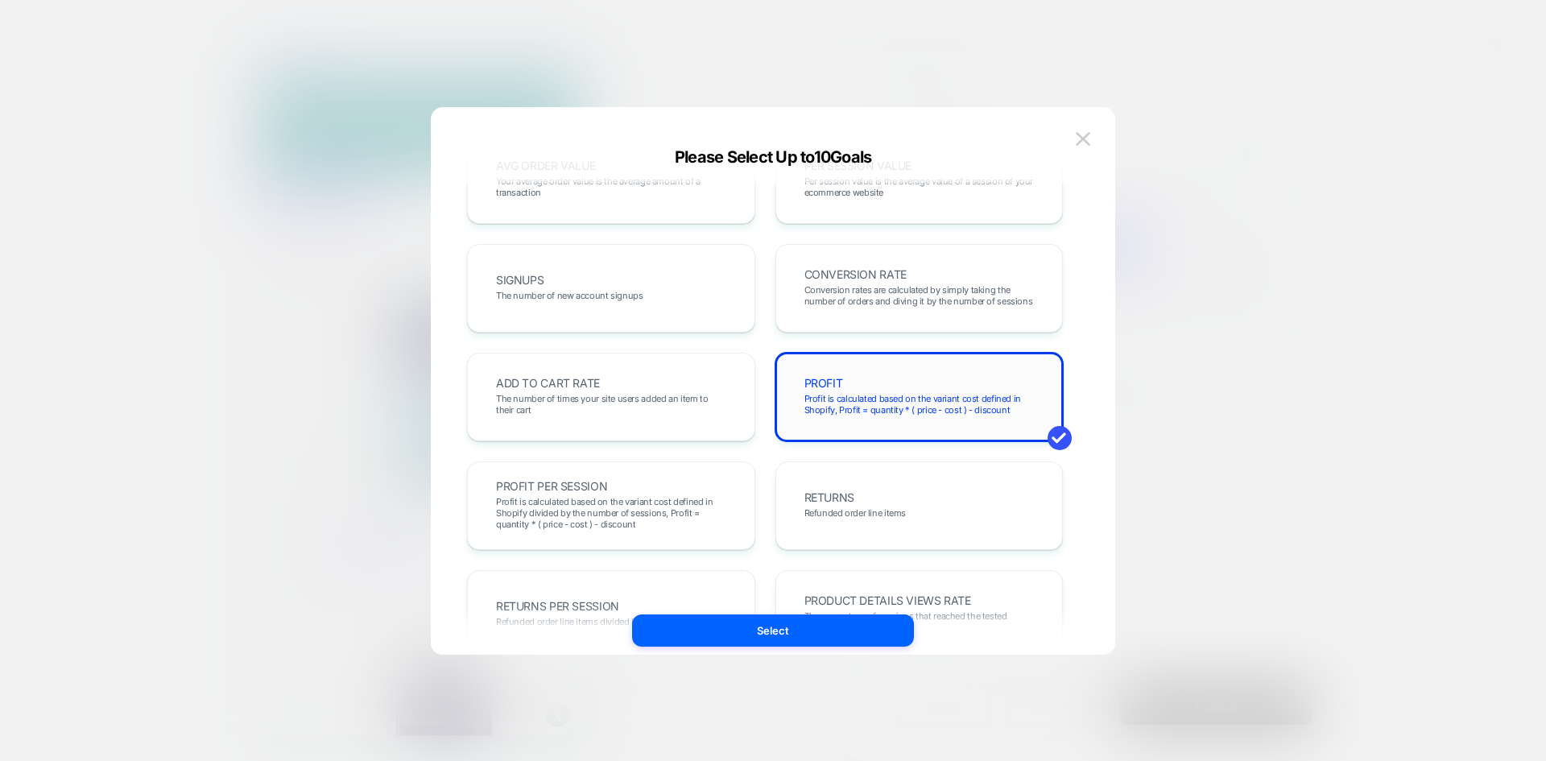
click at [882, 403] on span "Profit is calculated based on the variant cost defined in Shopify, Profit = qua…" at bounding box center [920, 404] width 230 height 23
click at [911, 284] on span "Conversion rates are calculated by simply taking the number of orders and divin…" at bounding box center [920, 295] width 230 height 23
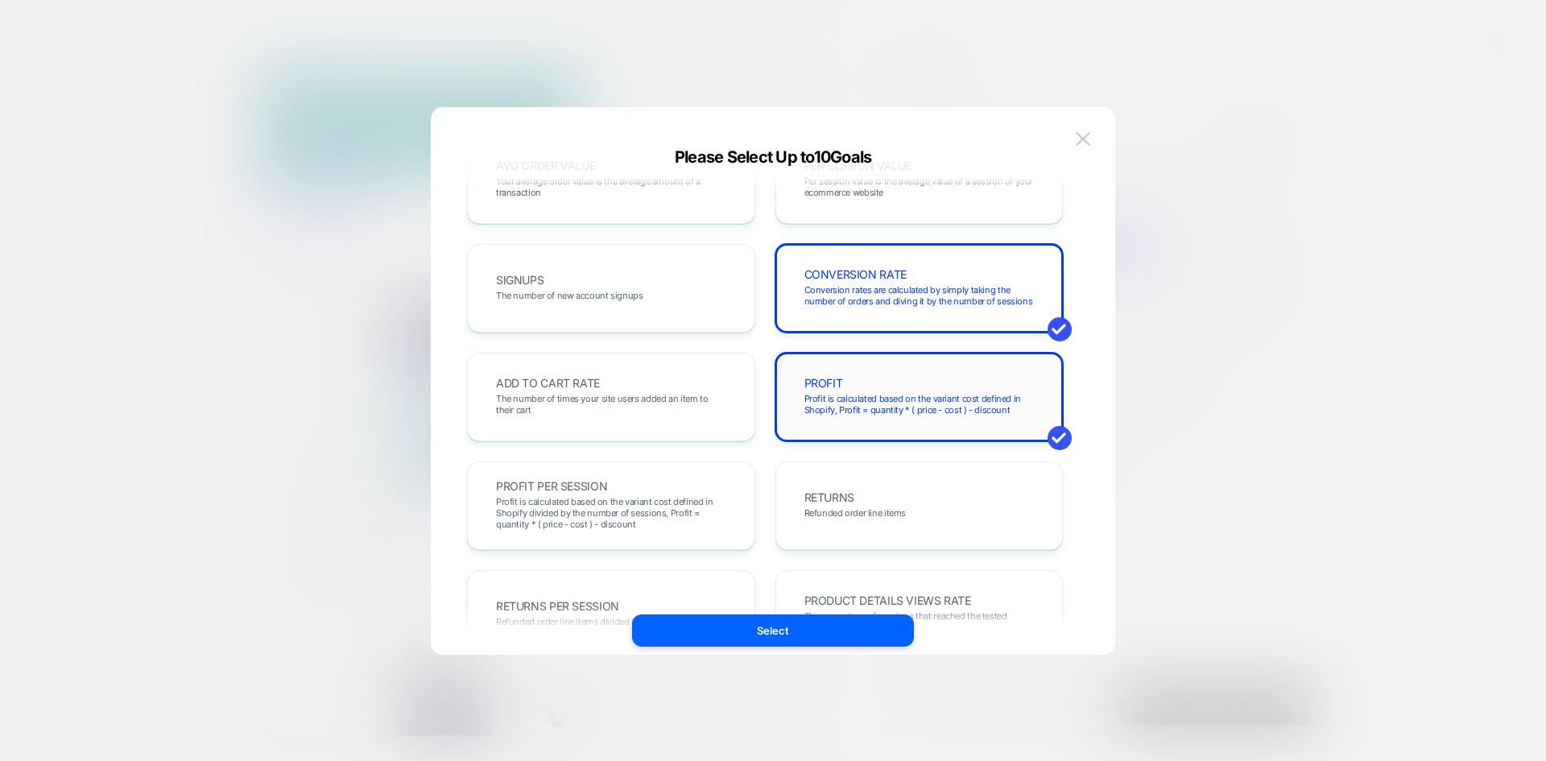
click at [928, 384] on div "PROFIT Profit is calculated based on the variant cost defined in Shopify, Profi…" at bounding box center [919, 397] width 254 height 55
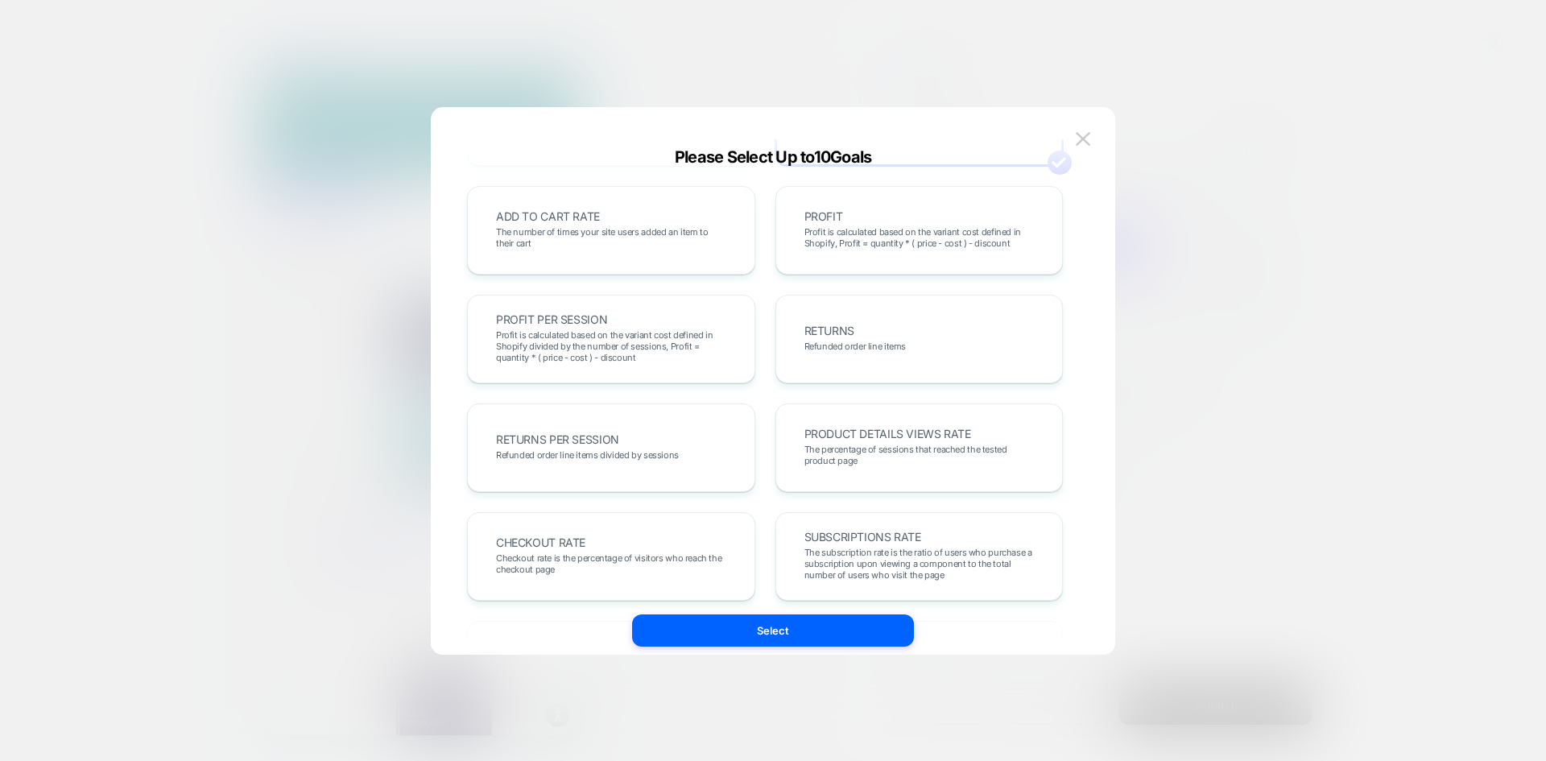
scroll to position [0, 0]
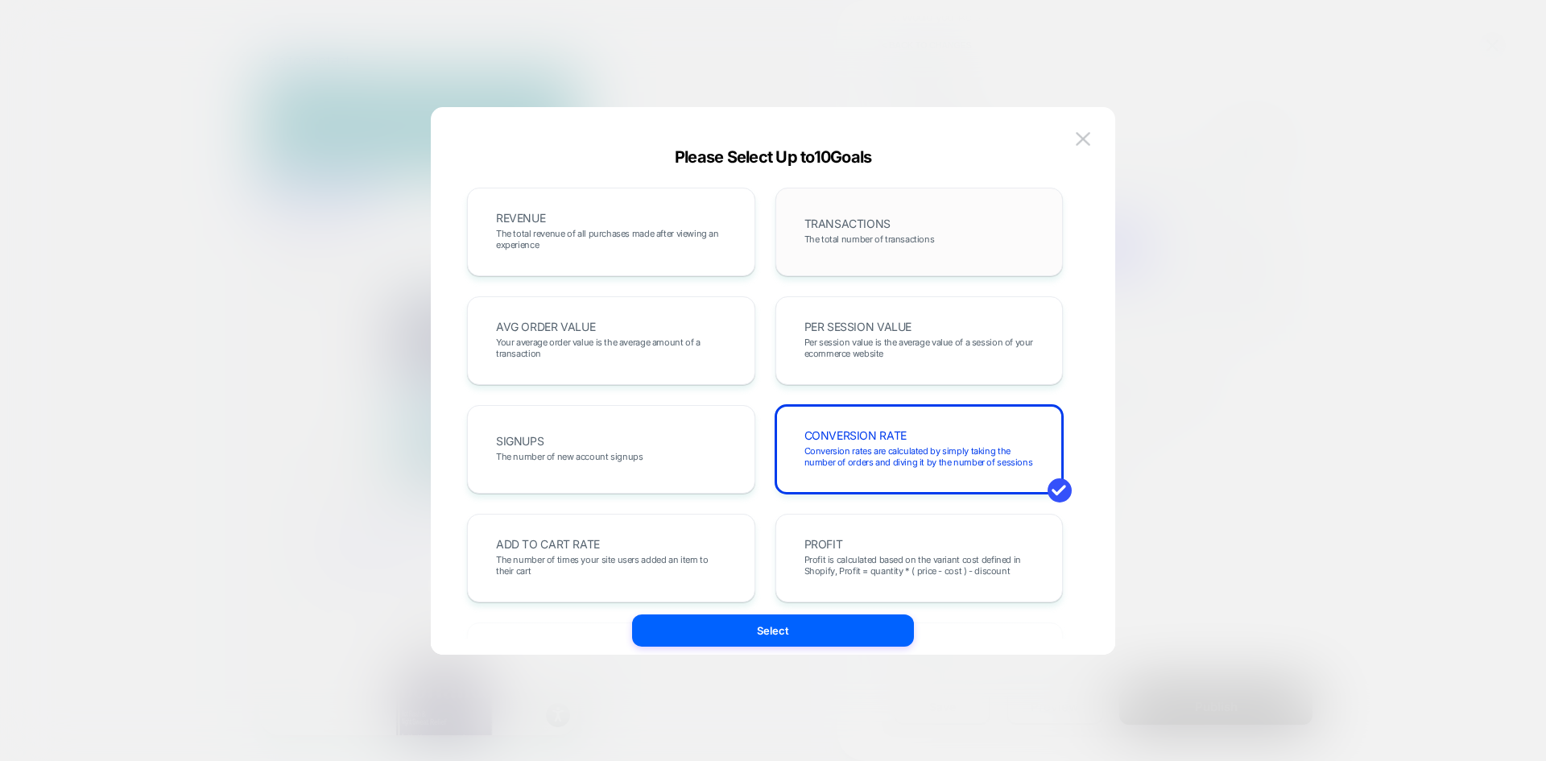
click at [900, 240] on span "The total number of transactions" at bounding box center [870, 239] width 130 height 11
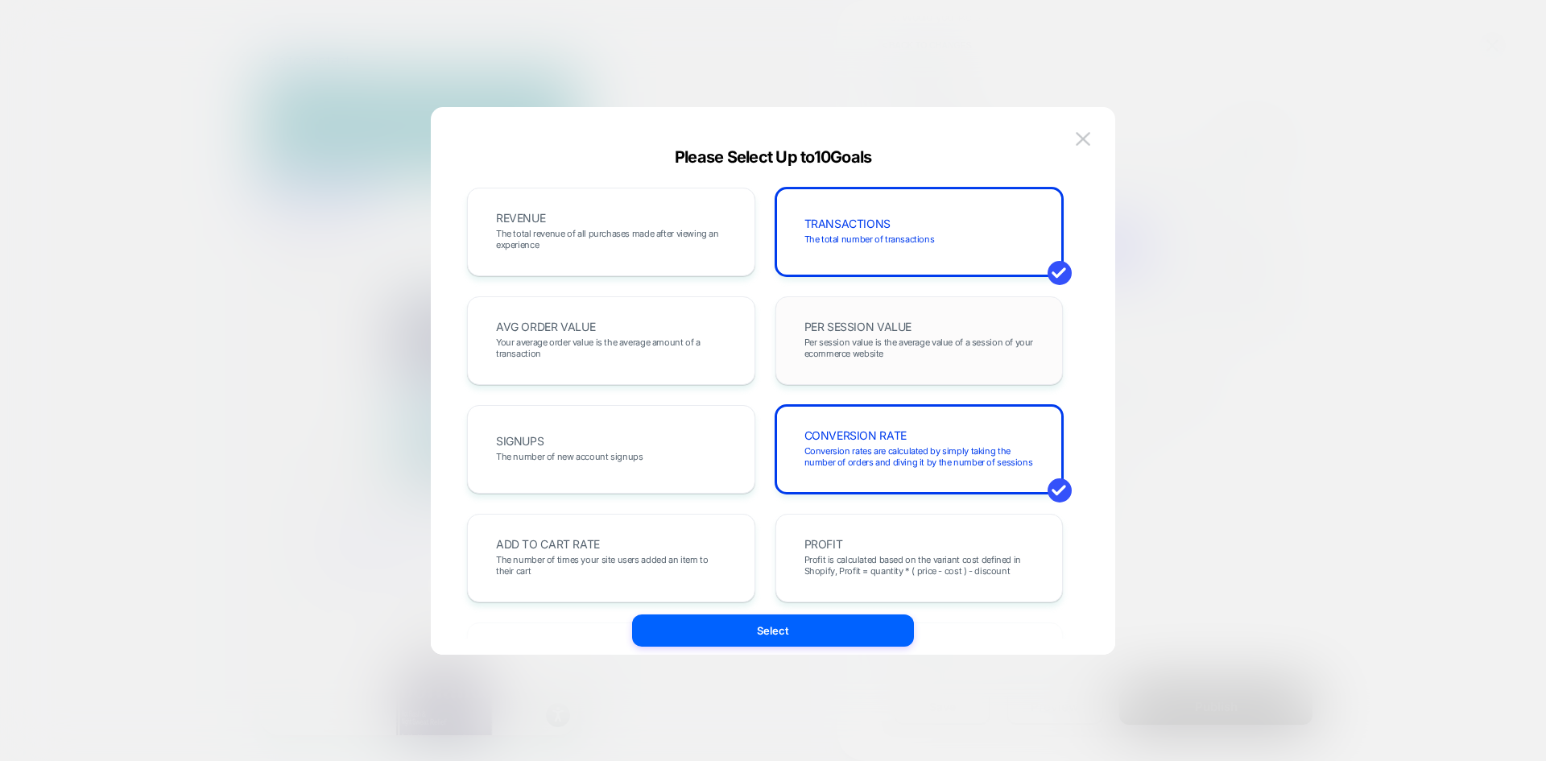
click at [887, 330] on span "PER SESSION VALUE" at bounding box center [859, 326] width 108 height 11
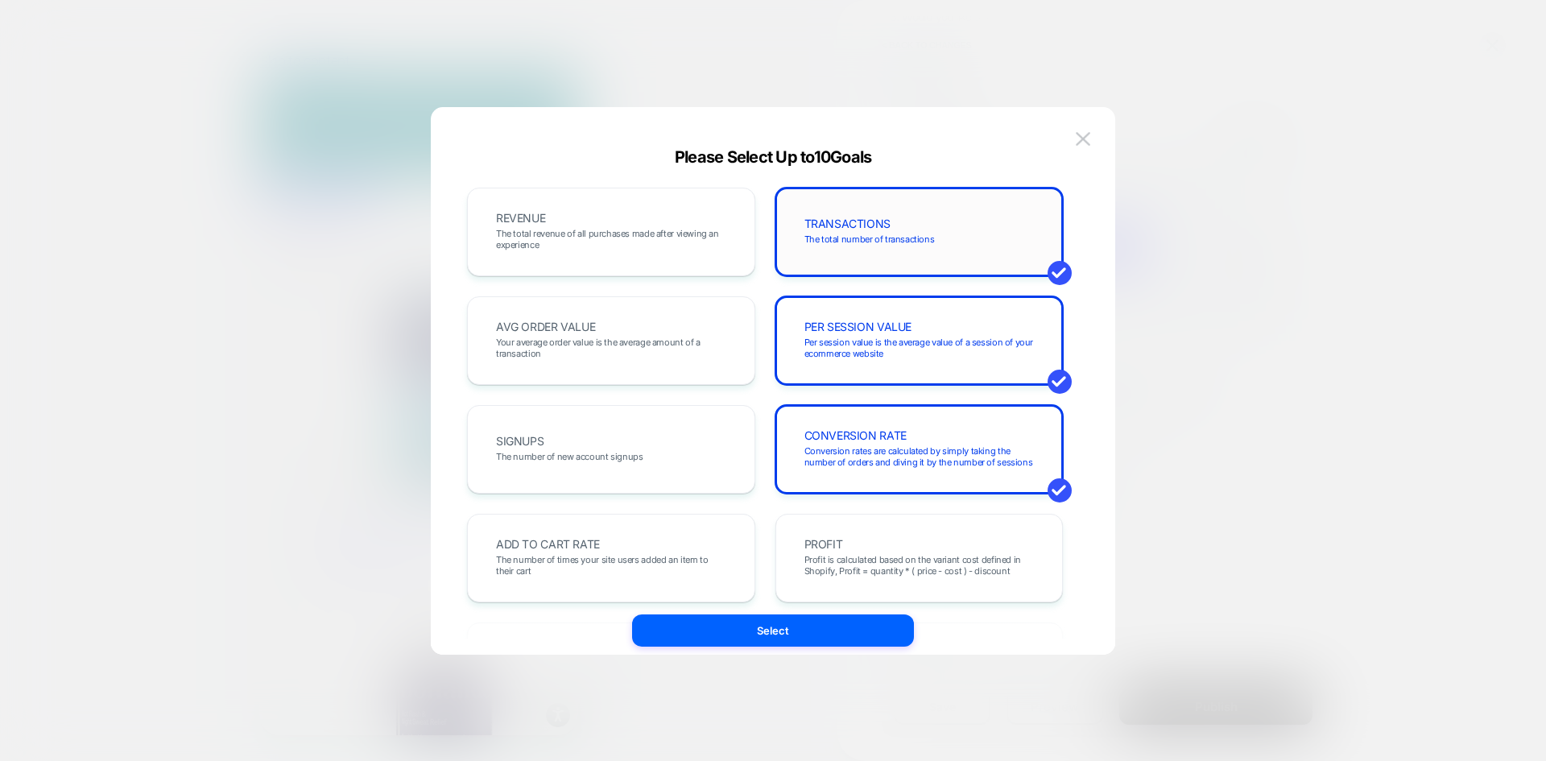
click at [885, 233] on div "TRANSACTIONS The total number of transactions" at bounding box center [919, 232] width 254 height 55
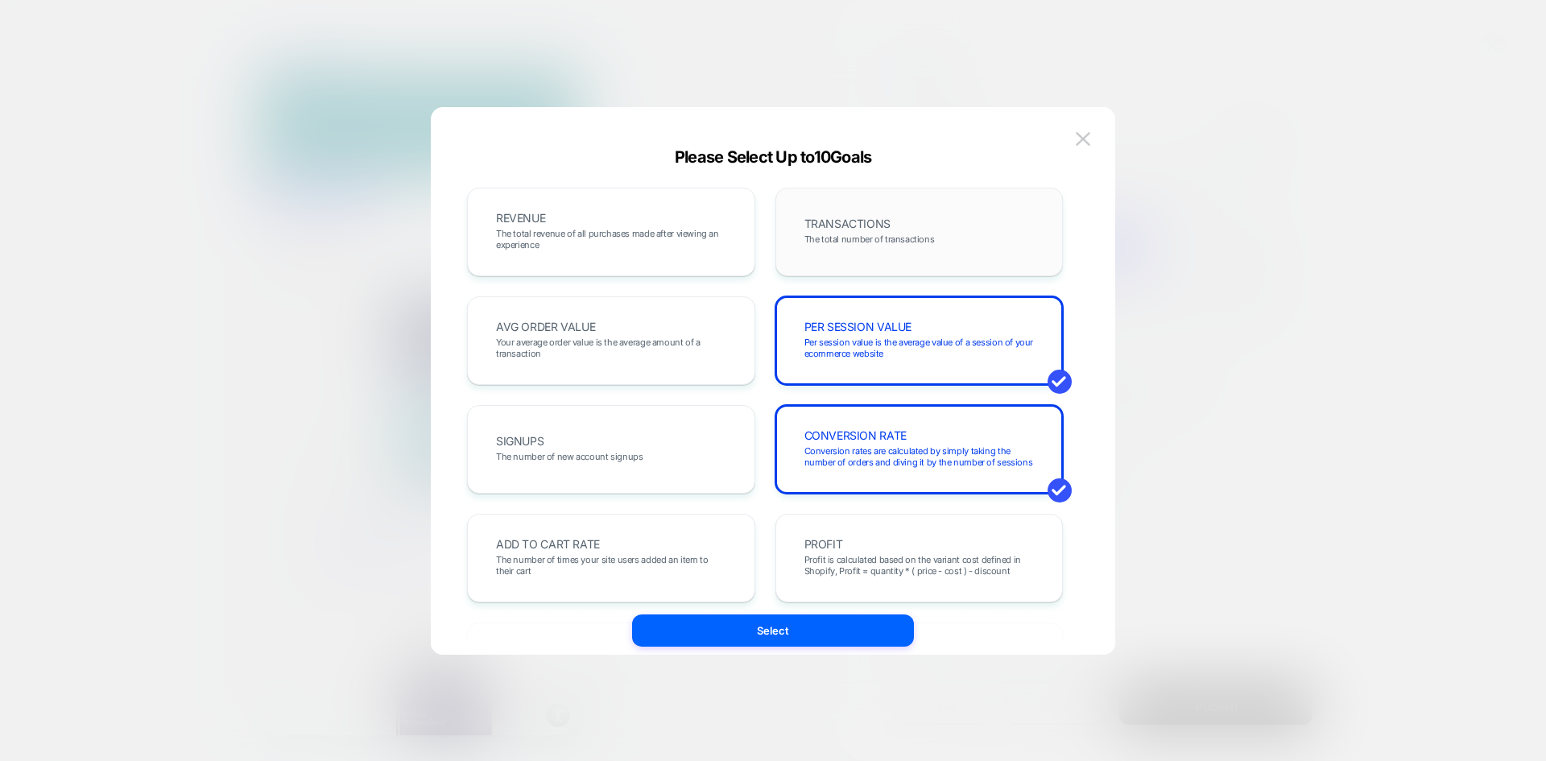
click at [880, 250] on div "TRANSACTIONS The total number of transactions" at bounding box center [919, 232] width 254 height 55
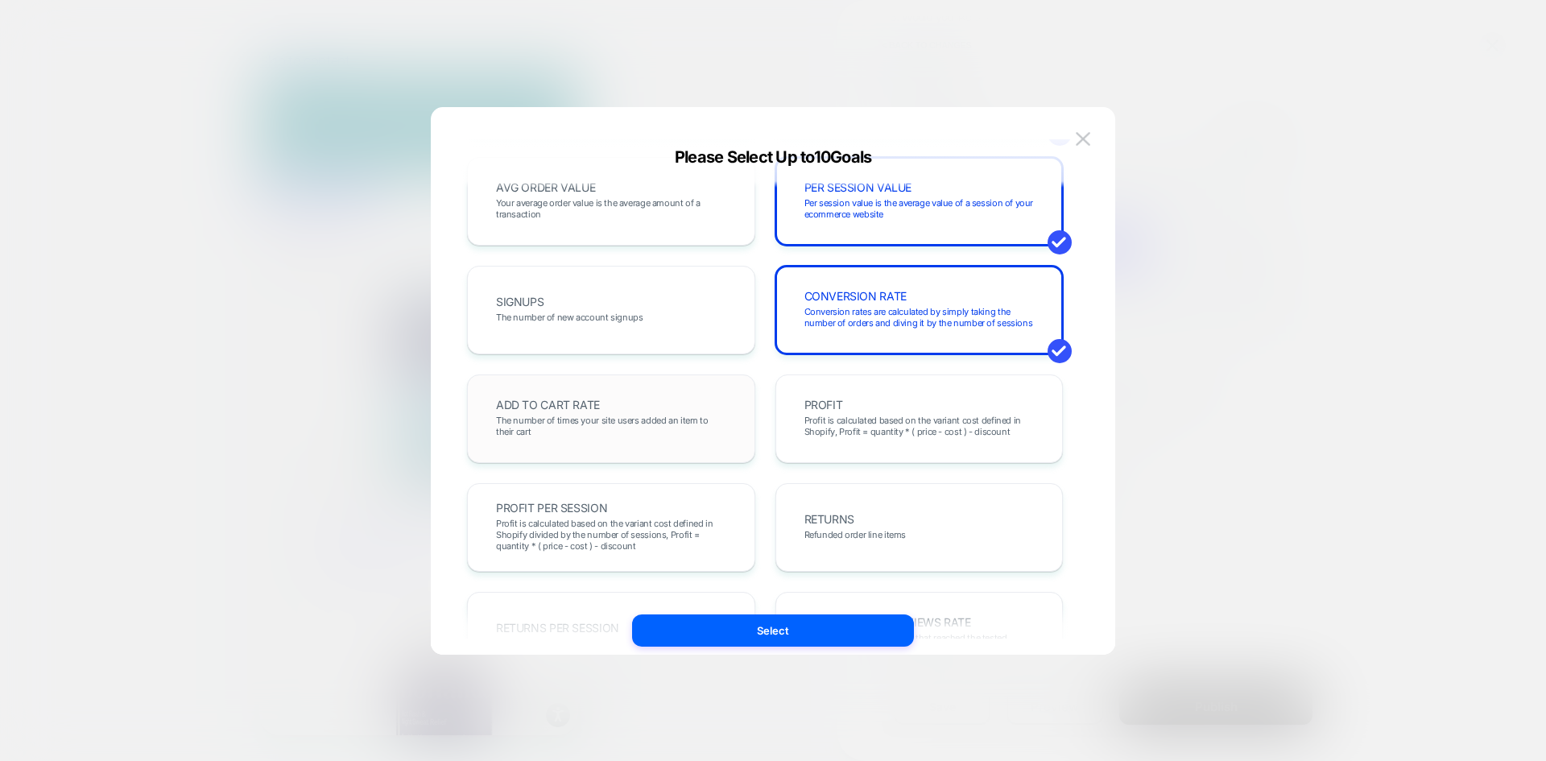
scroll to position [161, 0]
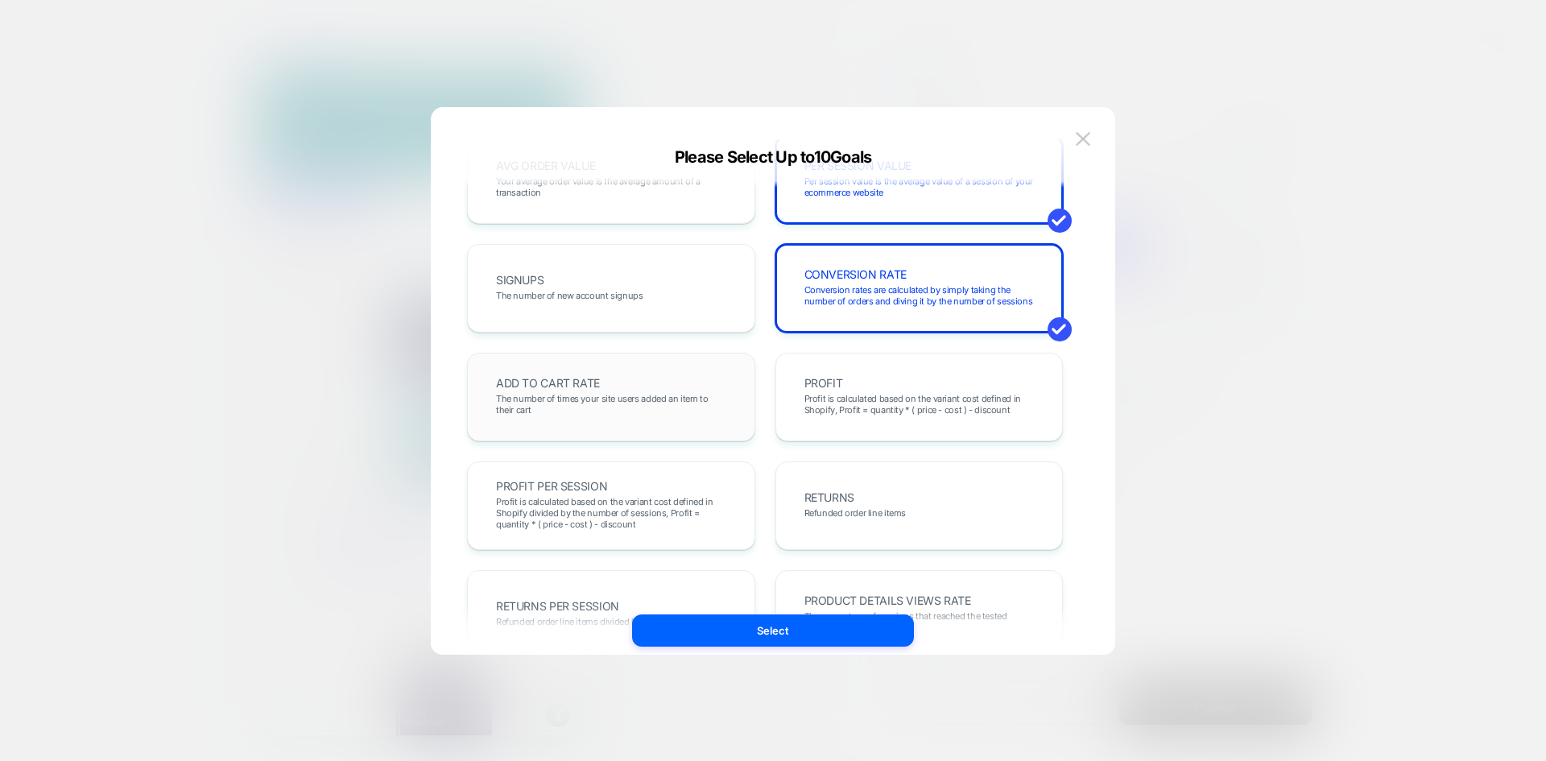
click at [692, 392] on div "ADD TO CART RATE The number of times your site users added an item to their cart" at bounding box center [611, 397] width 254 height 55
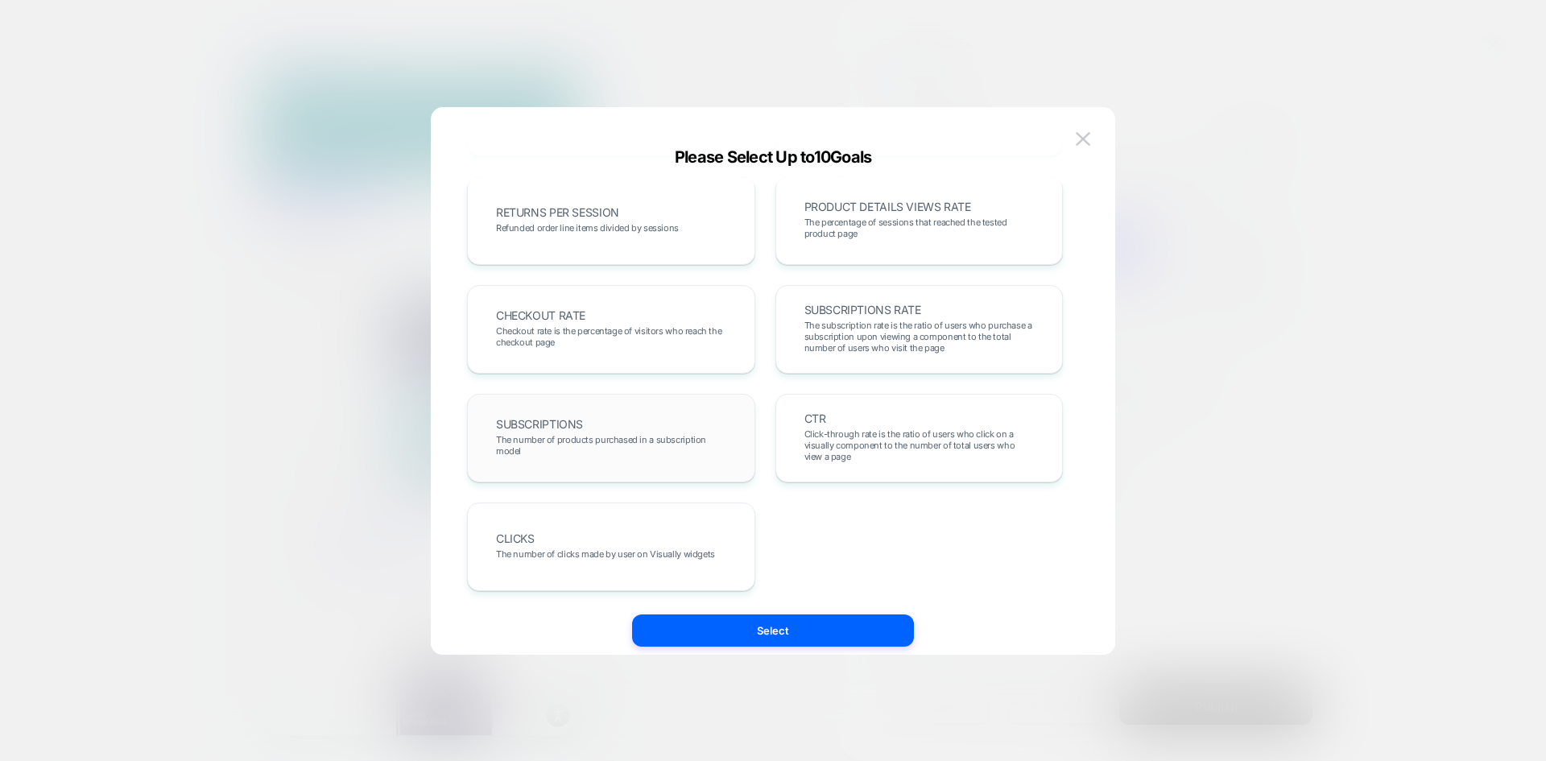
scroll to position [556, 0]
click at [830, 453] on span "Click-through rate is the ratio of users who click on a visually component to t…" at bounding box center [920, 445] width 230 height 34
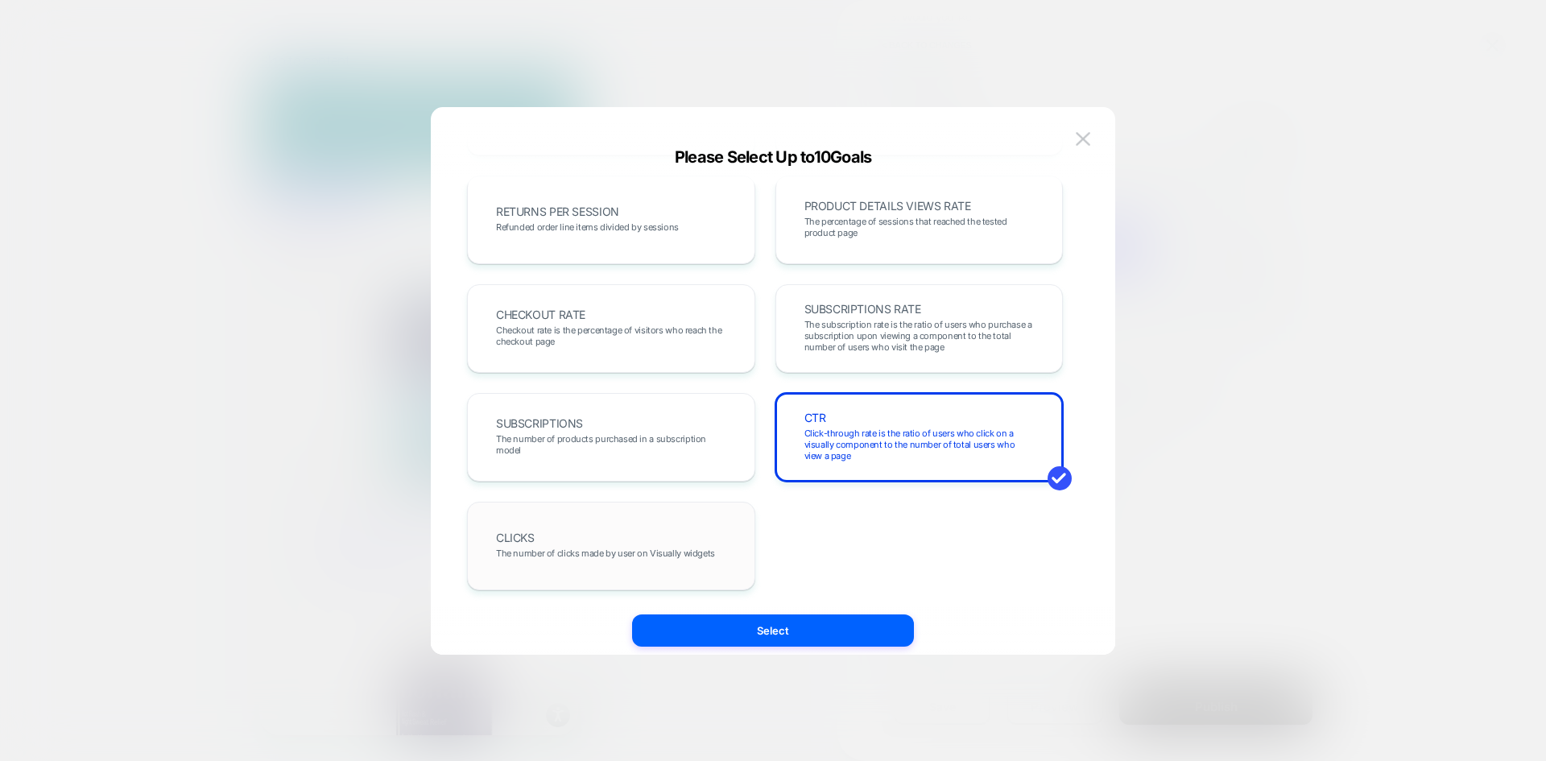
click at [702, 507] on div "CLICKS The number of clicks made by user on Visually widgets" at bounding box center [611, 546] width 288 height 89
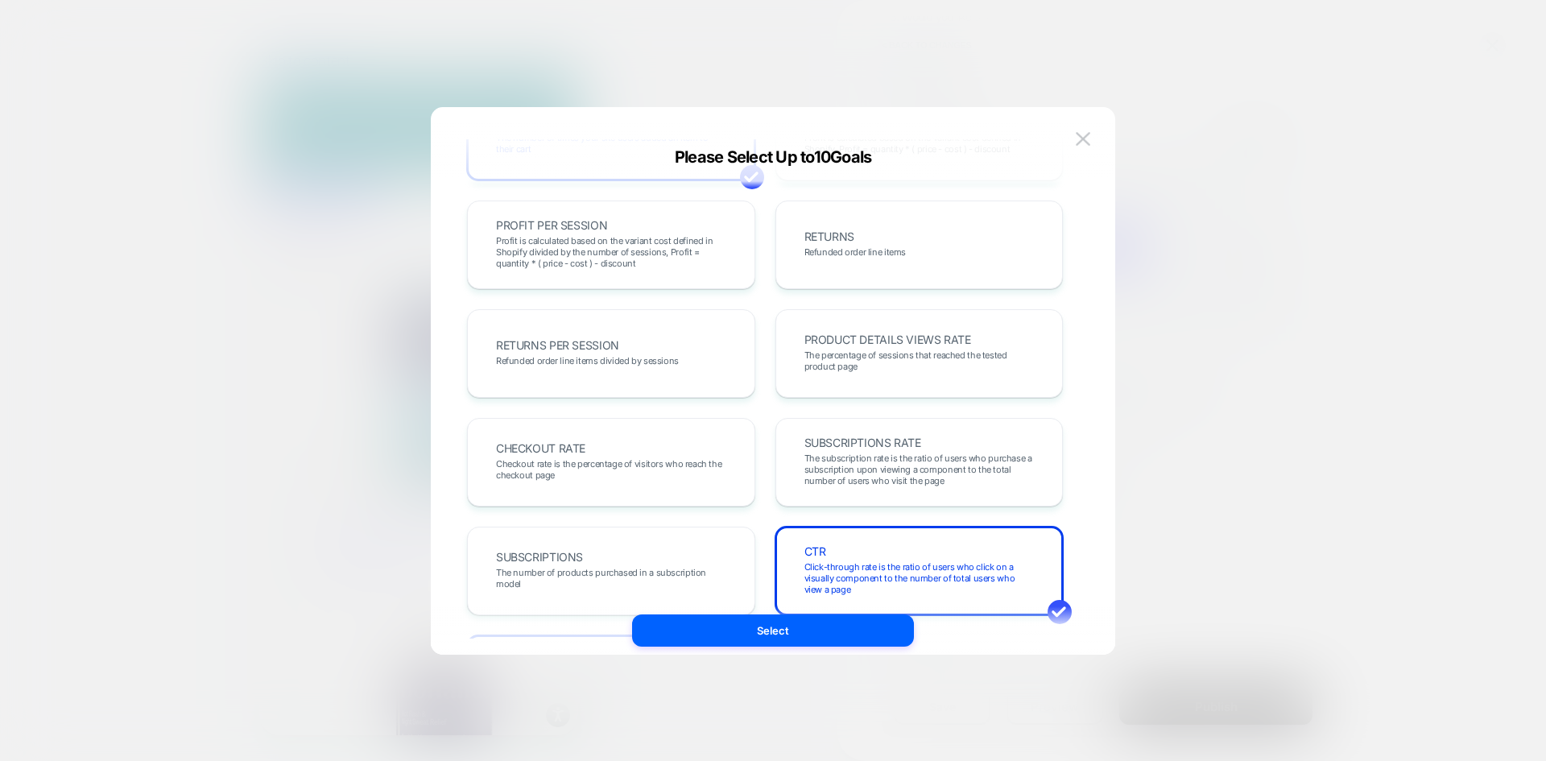
scroll to position [395, 0]
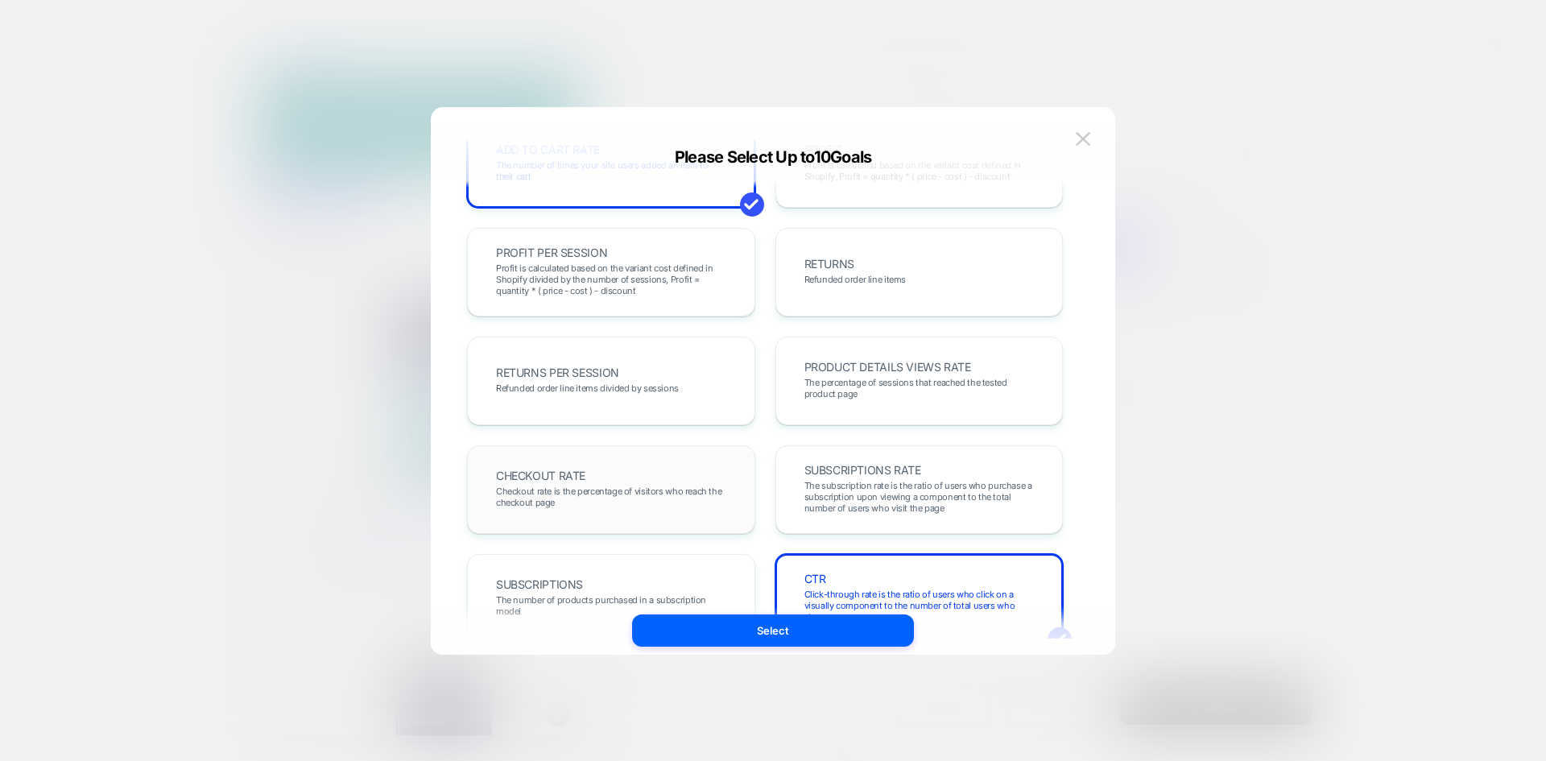
click at [629, 478] on div "CHECKOUT RATE Checkout rate is the percentage of visitors who reach the checkou…" at bounding box center [611, 489] width 254 height 55
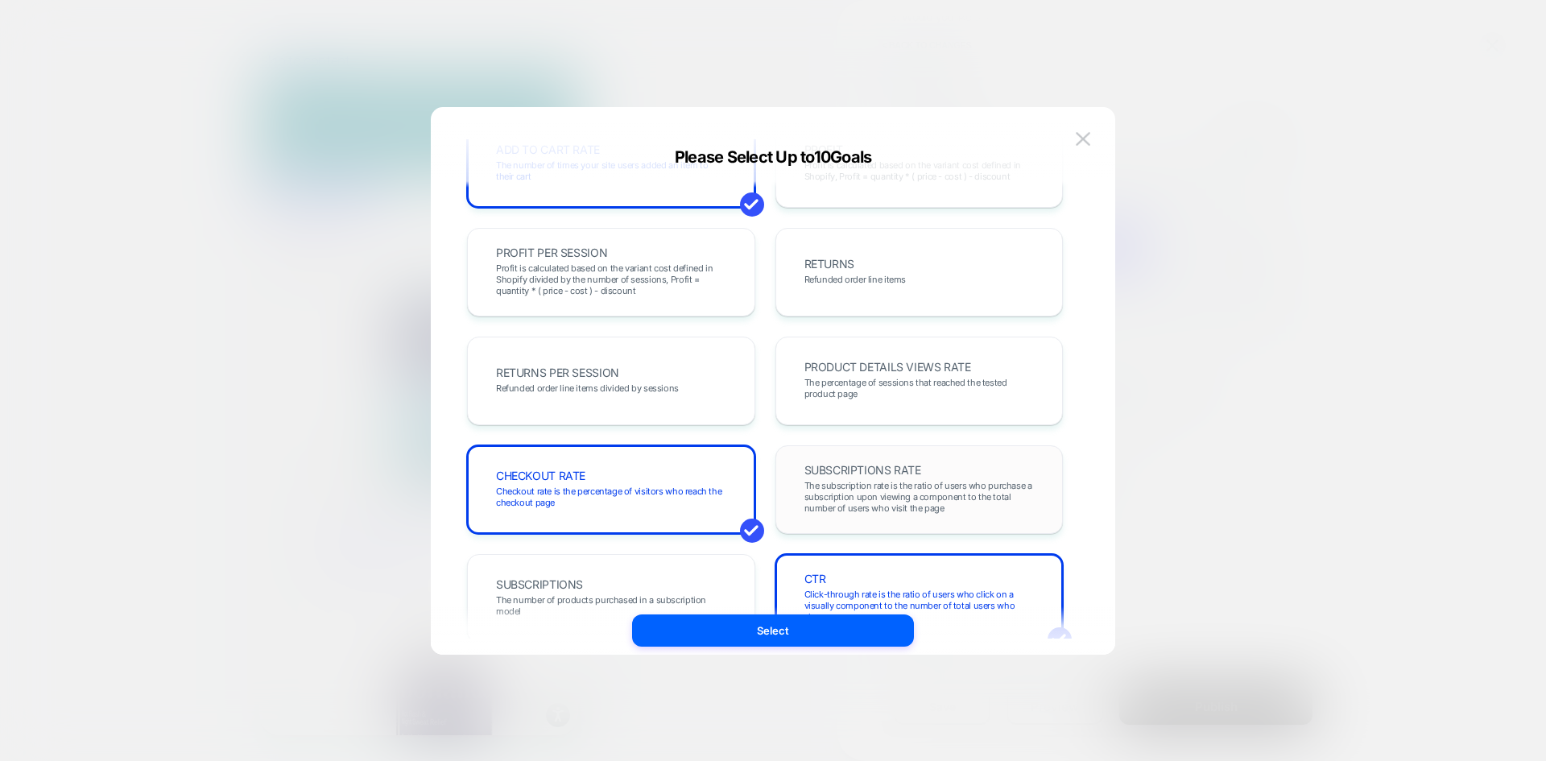
click at [838, 483] on span "The subscription rate is the ratio of users who purchase a subscription upon vi…" at bounding box center [920, 497] width 230 height 34
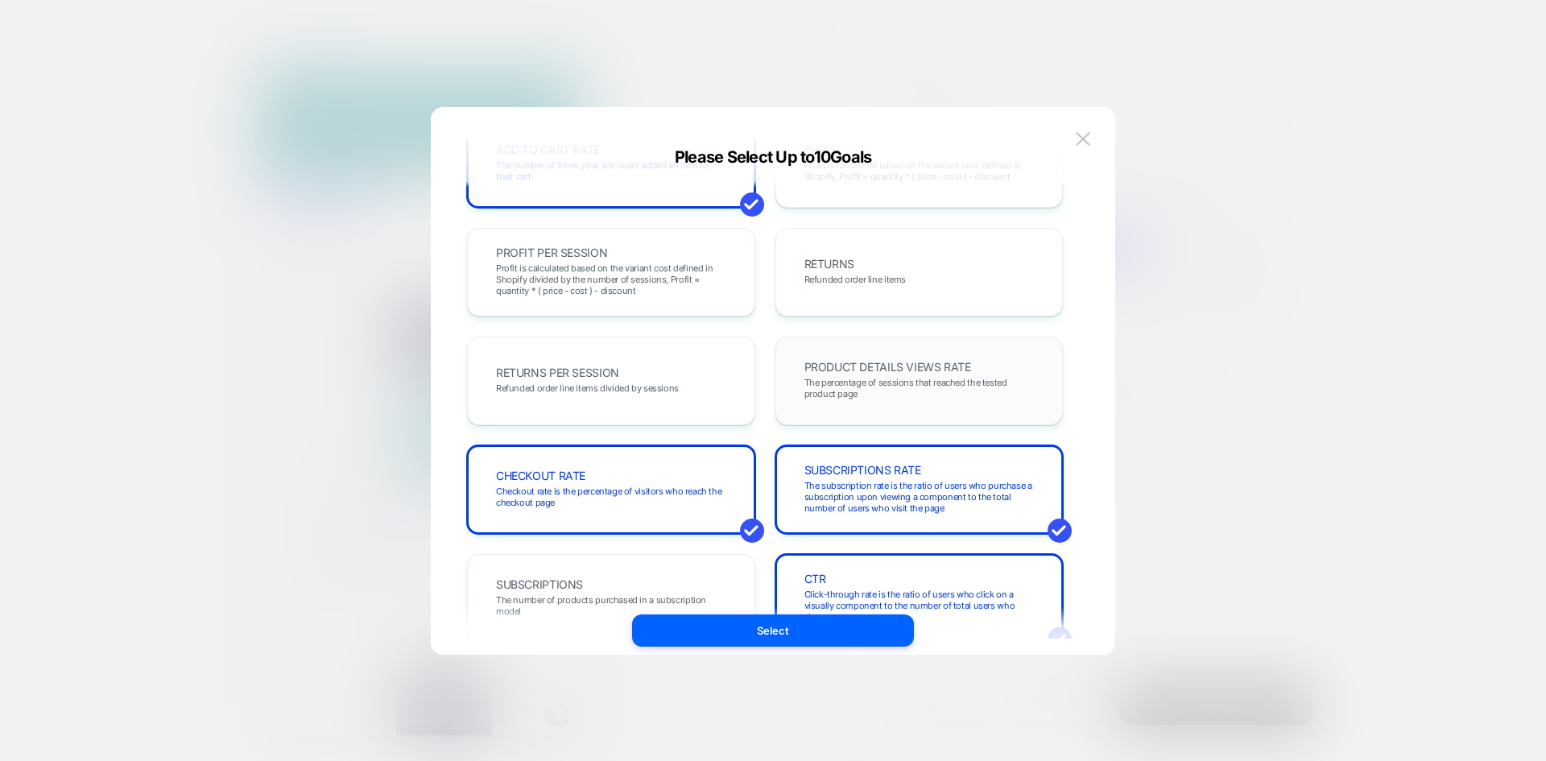
click at [839, 377] on span "The percentage of sessions that reached the tested product page" at bounding box center [920, 388] width 230 height 23
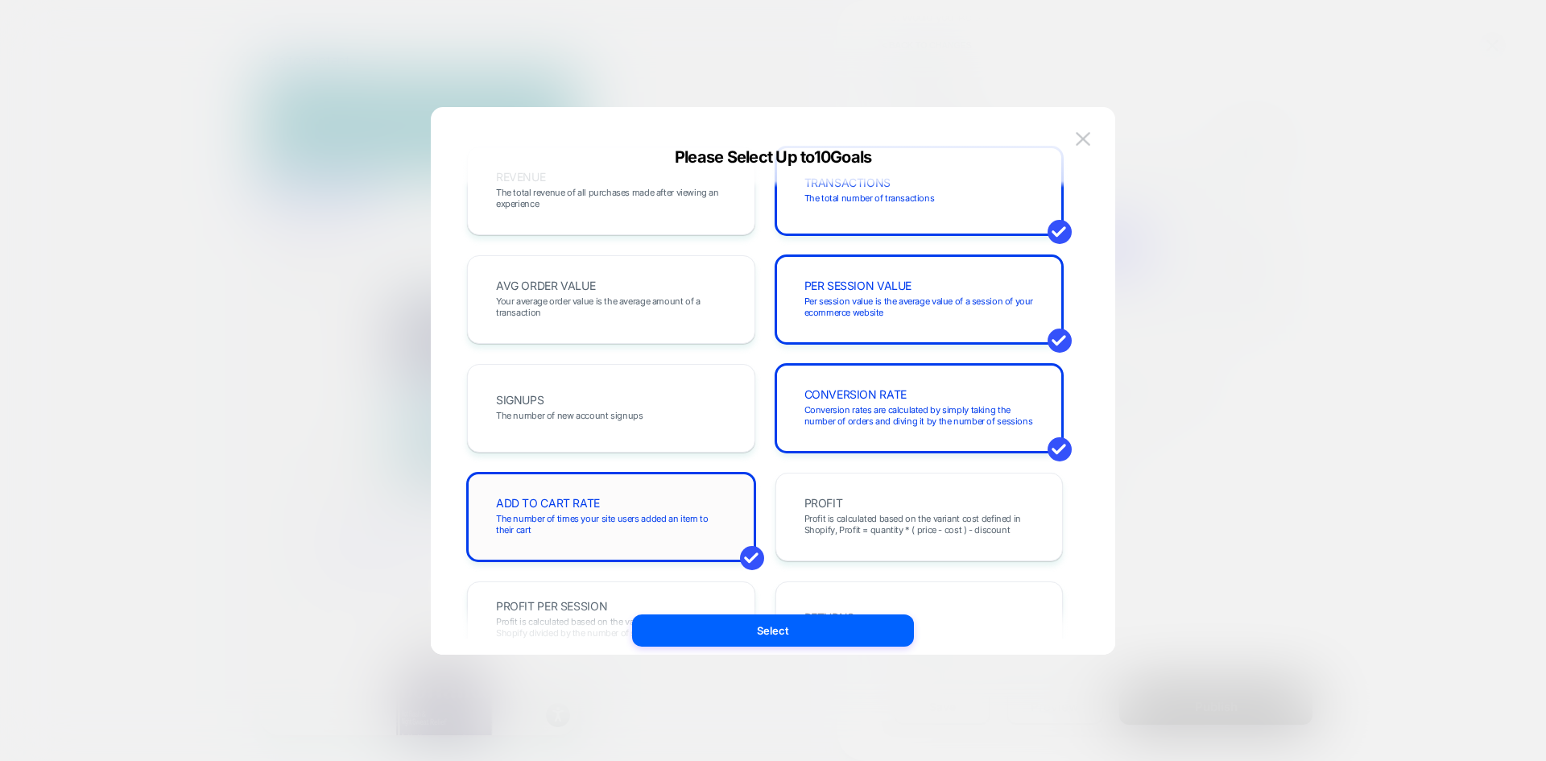
scroll to position [0, 0]
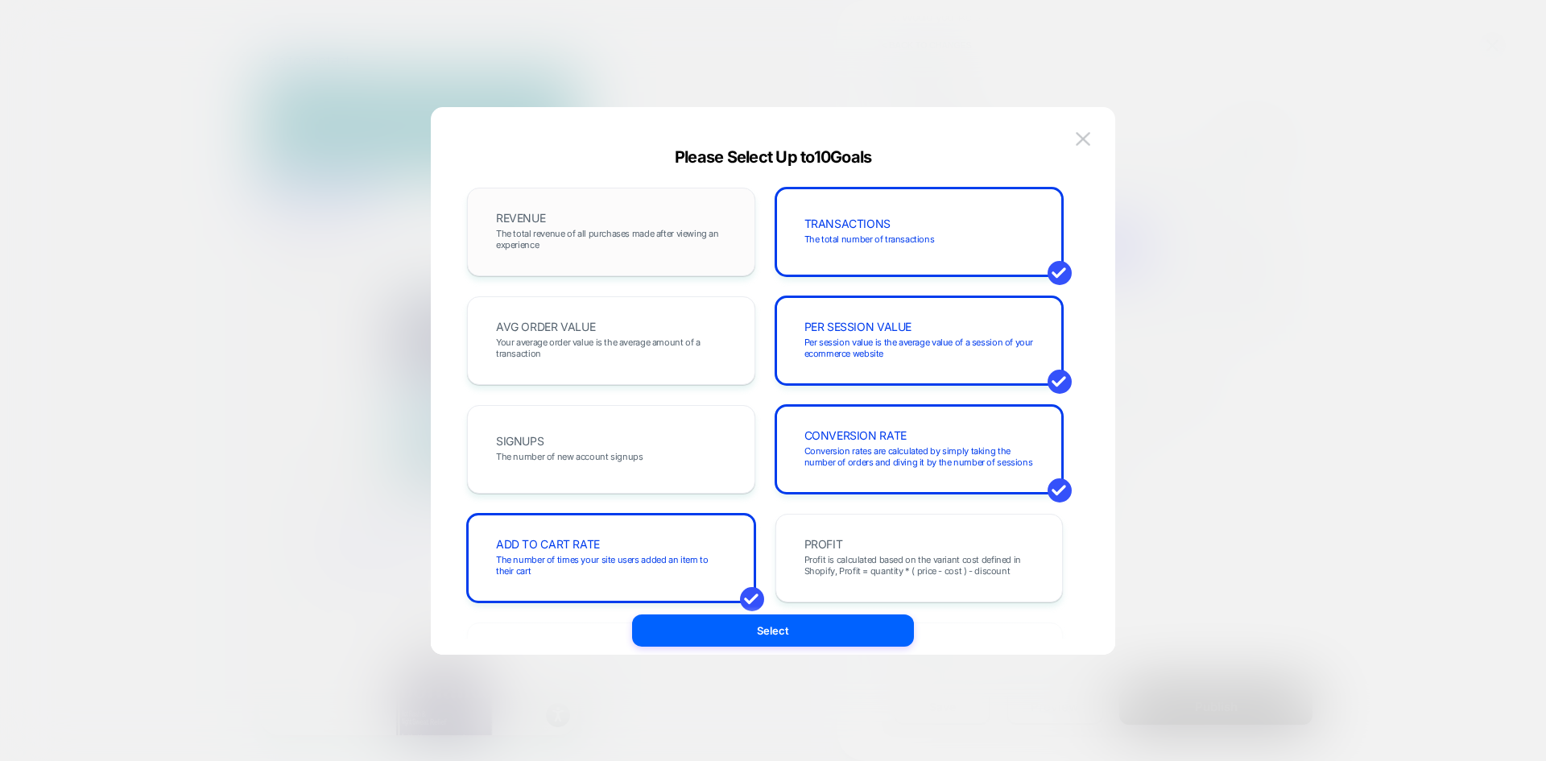
click at [589, 256] on div "REVENUE The total revenue of all purchases made after viewing an experience" at bounding box center [611, 232] width 254 height 55
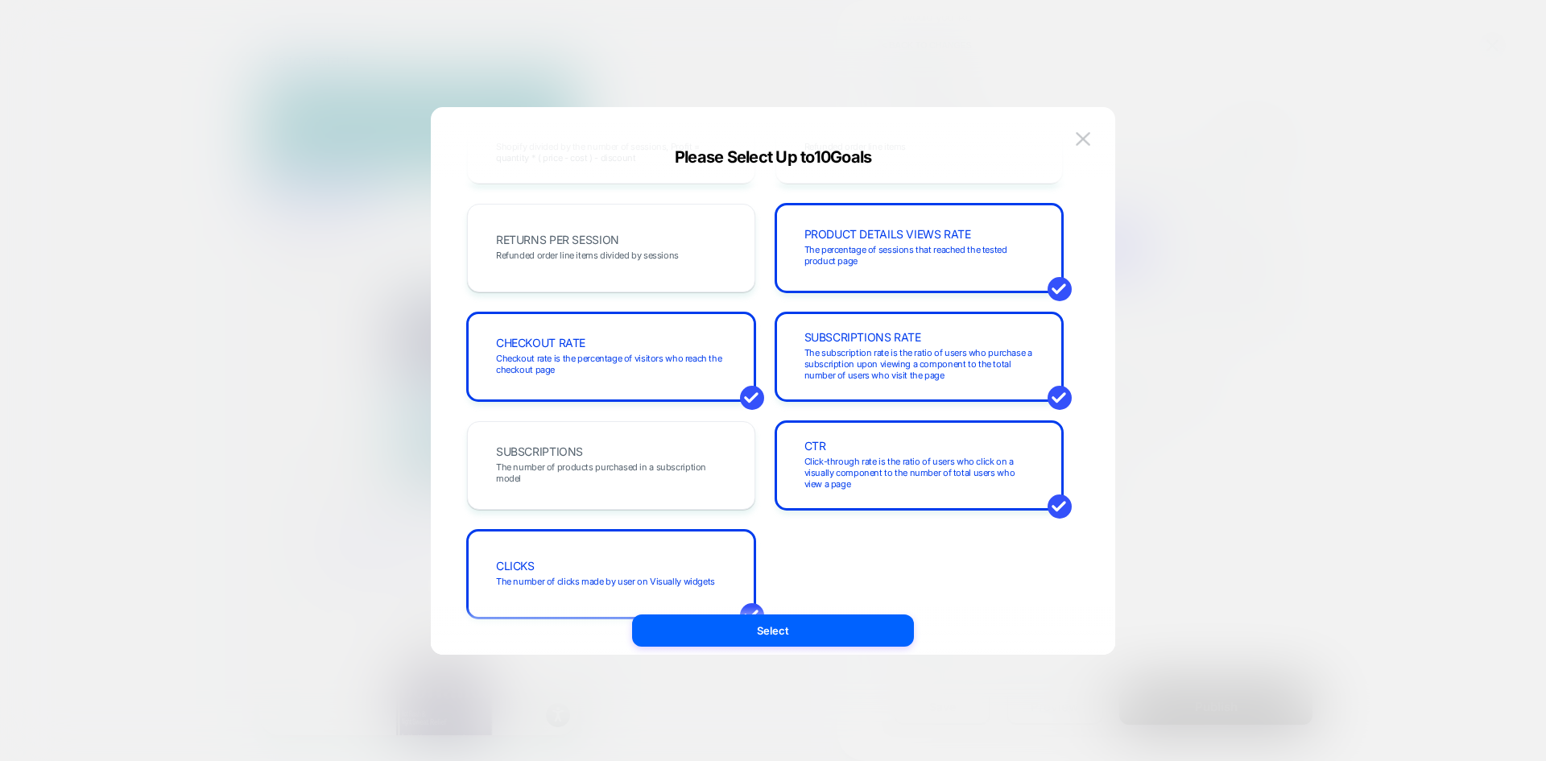
scroll to position [556, 0]
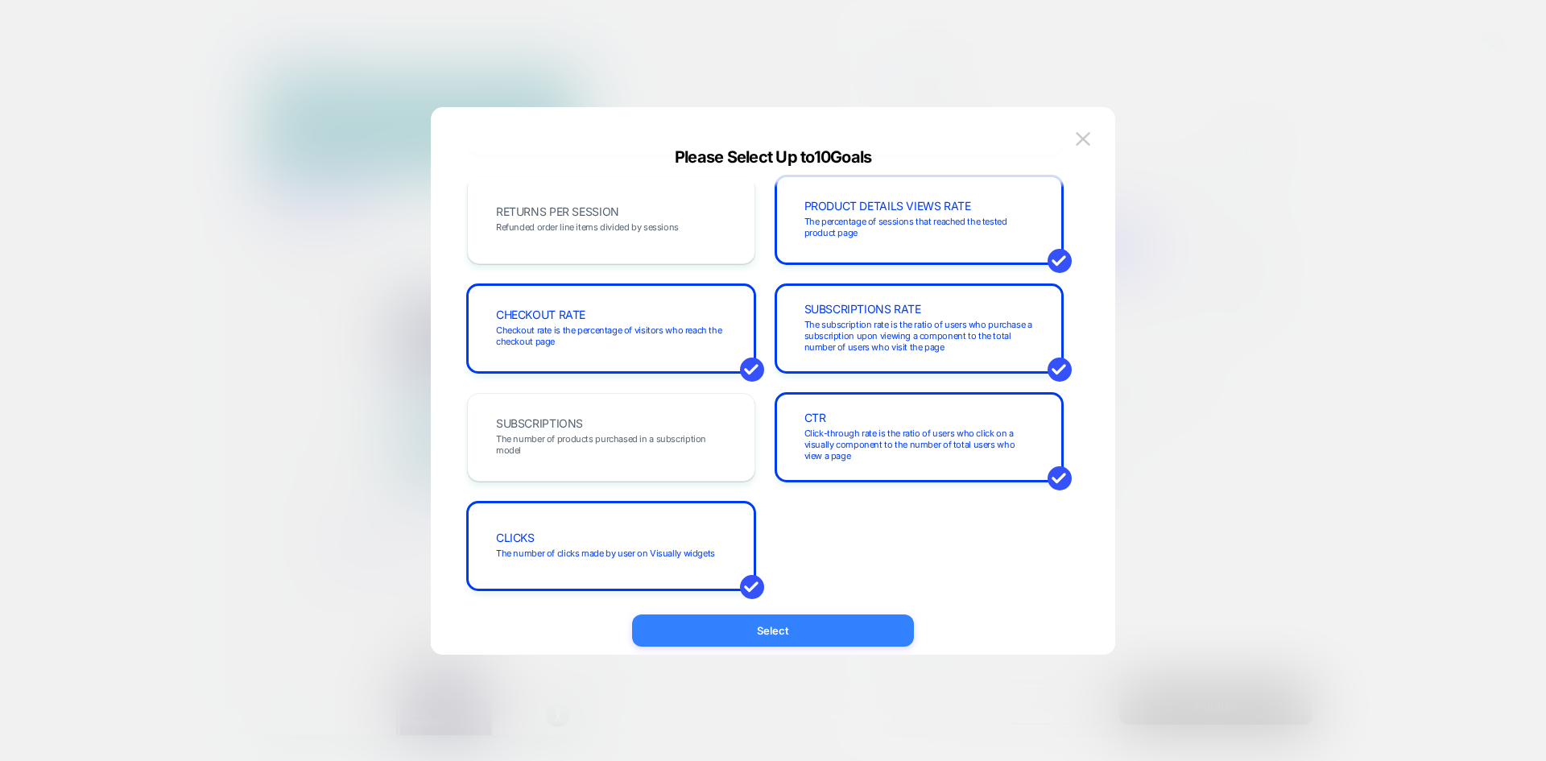
click at [830, 623] on button "Select" at bounding box center [773, 630] width 282 height 32
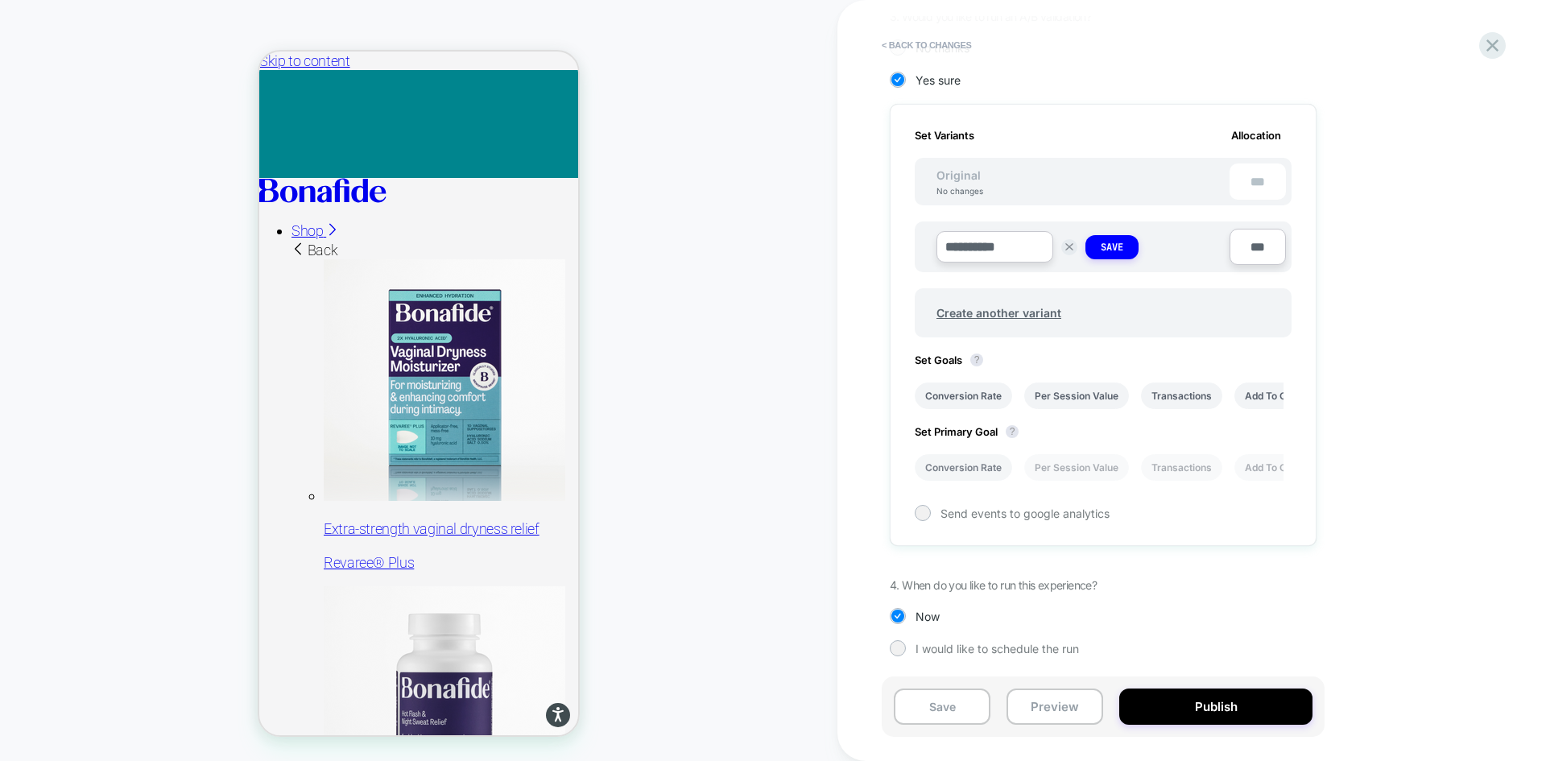
click at [980, 464] on li "Conversion Rate" at bounding box center [963, 467] width 97 height 27
click at [986, 396] on li "Conversion Rate" at bounding box center [963, 396] width 97 height 27
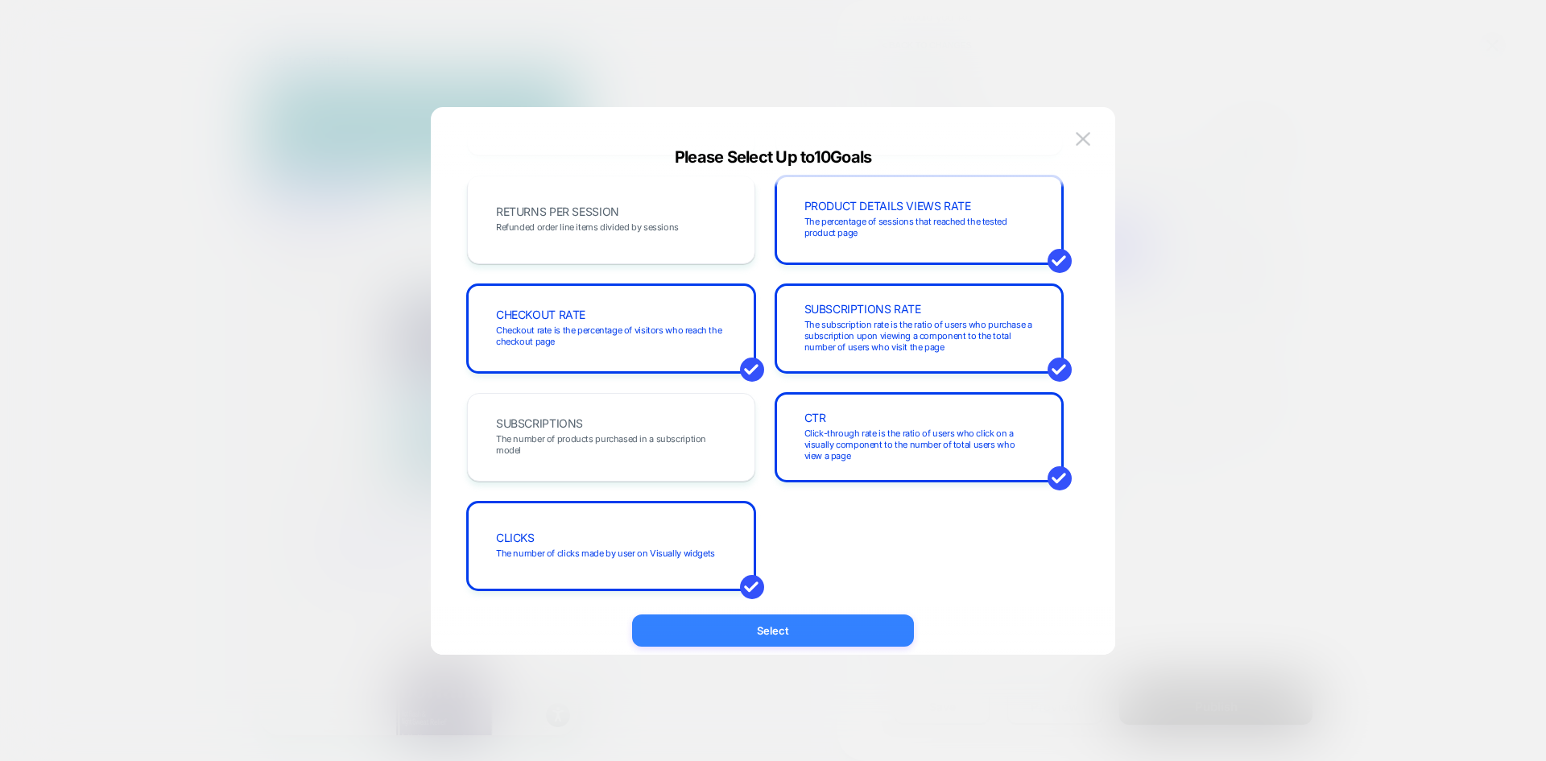
click at [871, 639] on button "Select" at bounding box center [773, 630] width 282 height 32
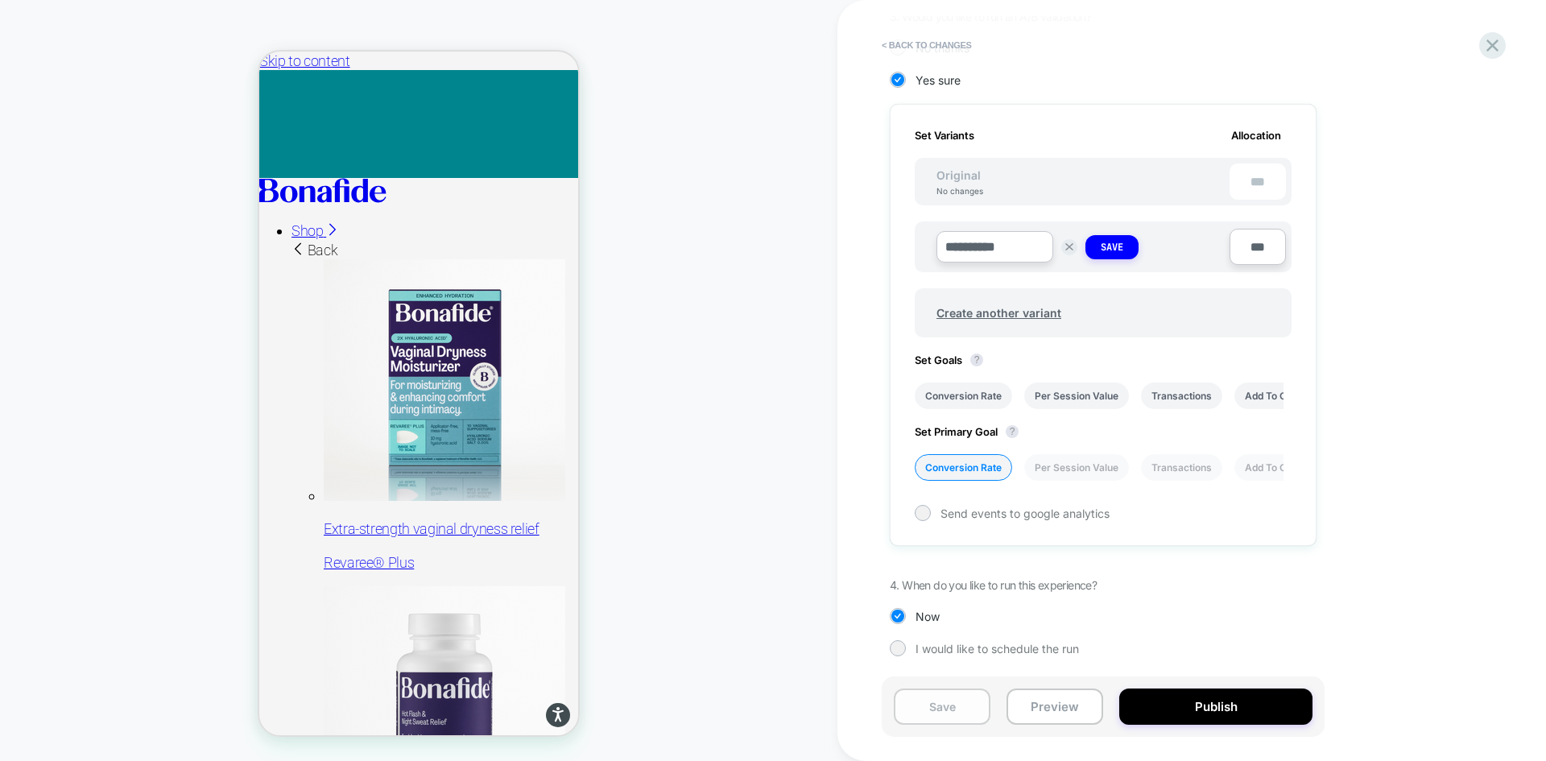
click at [932, 710] on button "Save" at bounding box center [942, 707] width 97 height 36
click at [1103, 246] on strong "Save" at bounding box center [1112, 247] width 23 height 13
click at [1482, 39] on icon at bounding box center [1493, 46] width 22 height 22
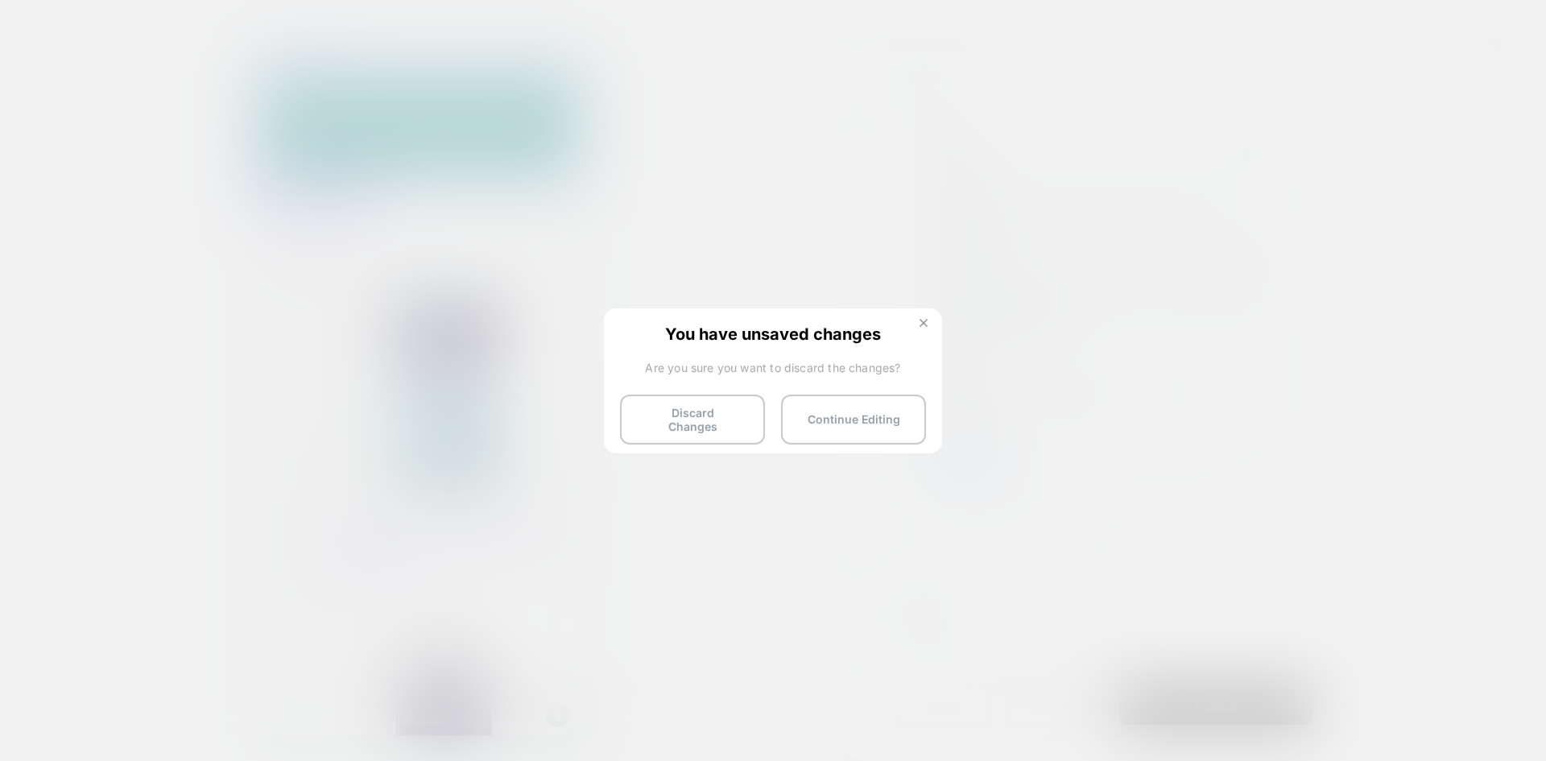
click at [921, 321] on img at bounding box center [924, 323] width 8 height 8
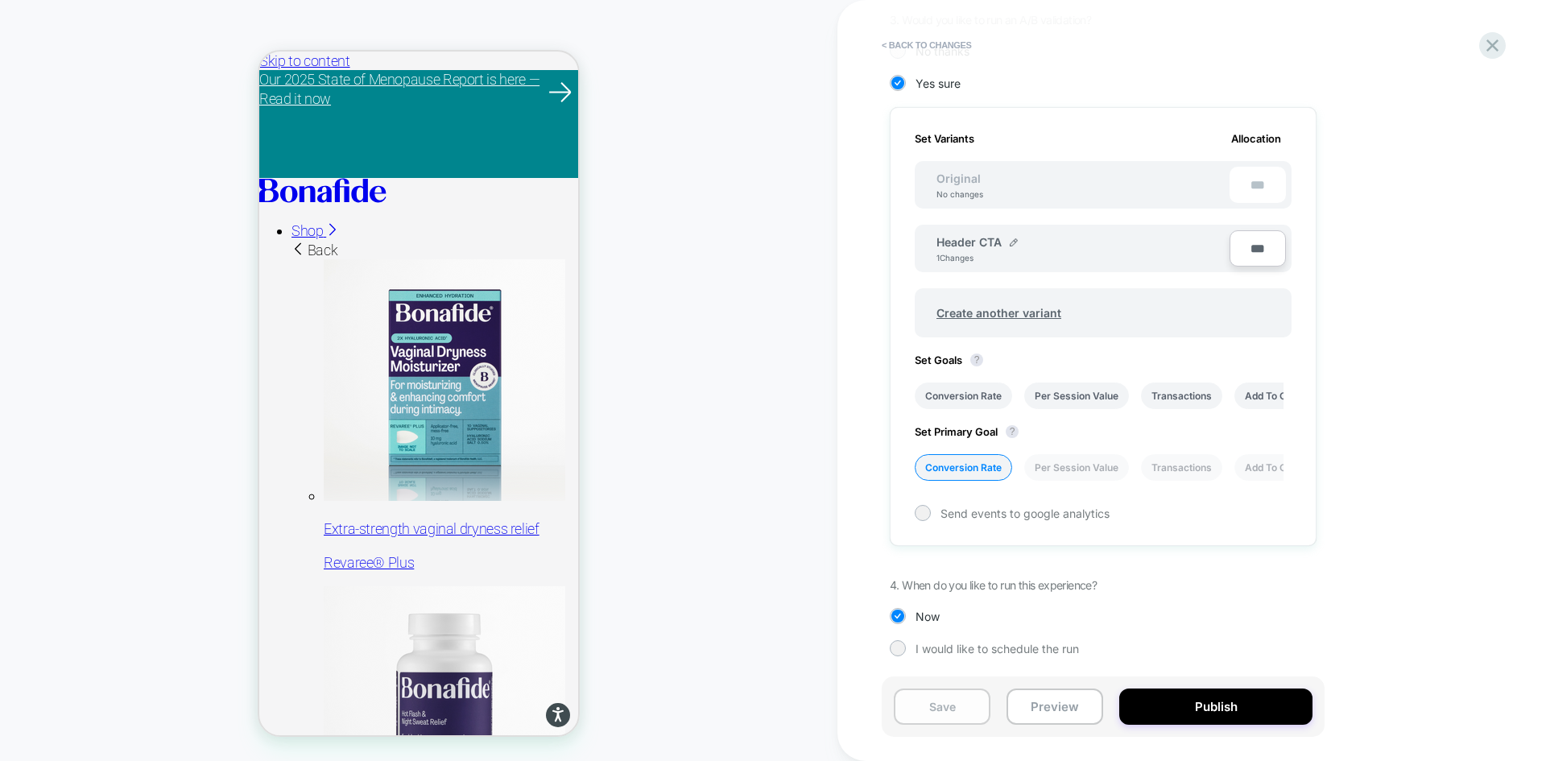
click at [929, 700] on button "Save" at bounding box center [942, 707] width 97 height 36
click at [1487, 40] on icon at bounding box center [1493, 45] width 12 height 12
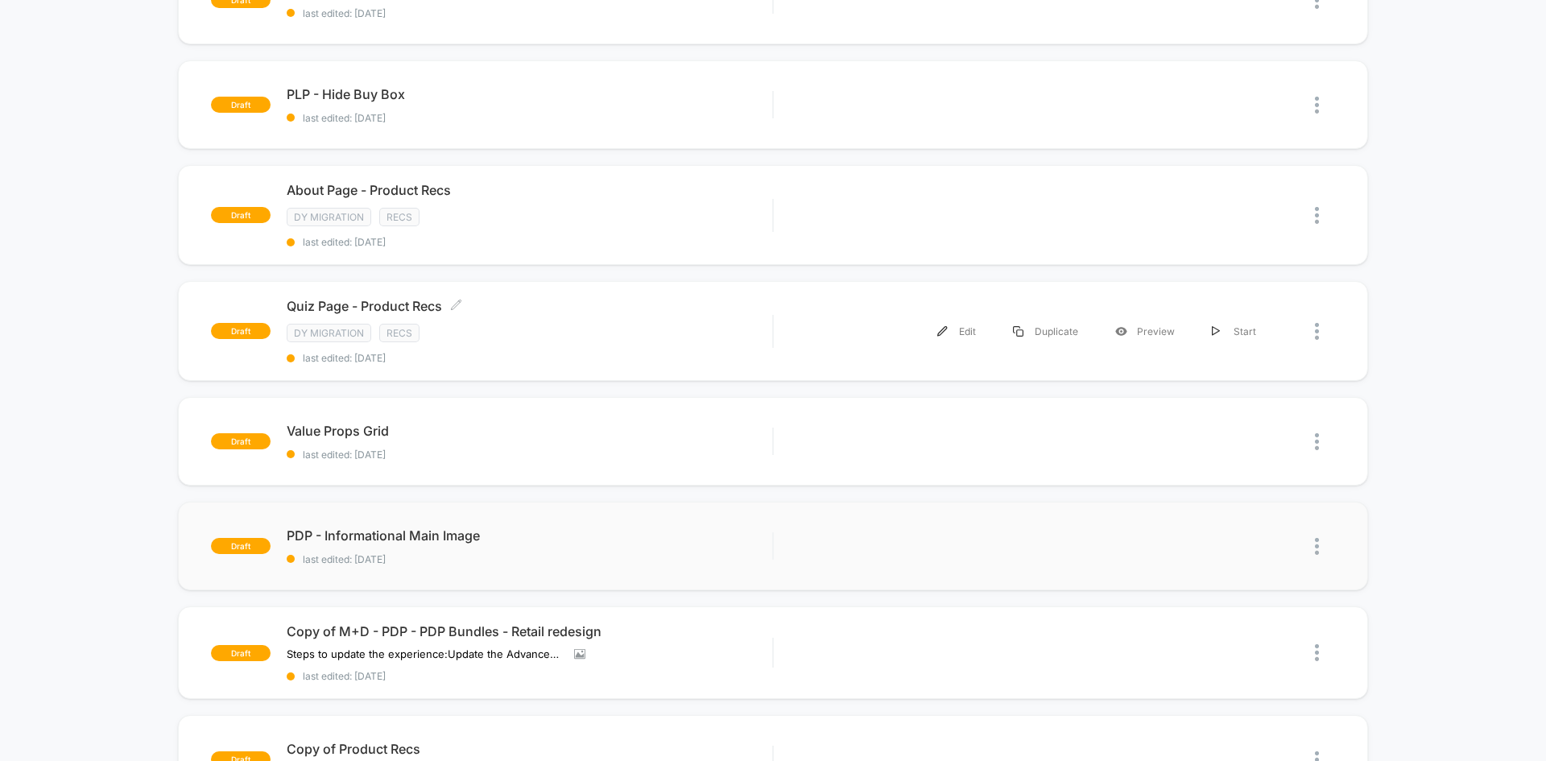
scroll to position [242, 0]
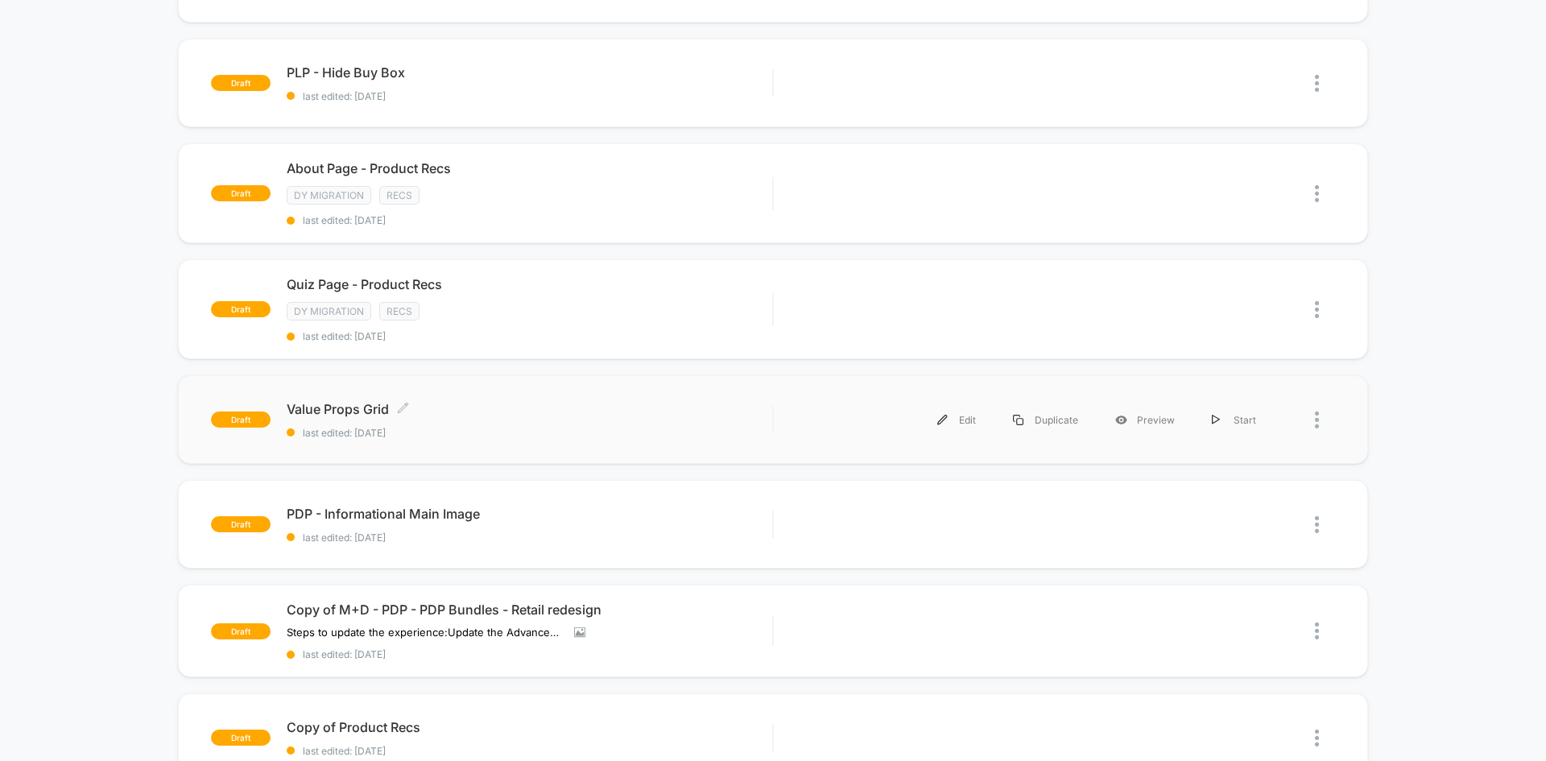
click at [528, 414] on span "Value Props Grid Click to edit experience details" at bounding box center [530, 409] width 486 height 16
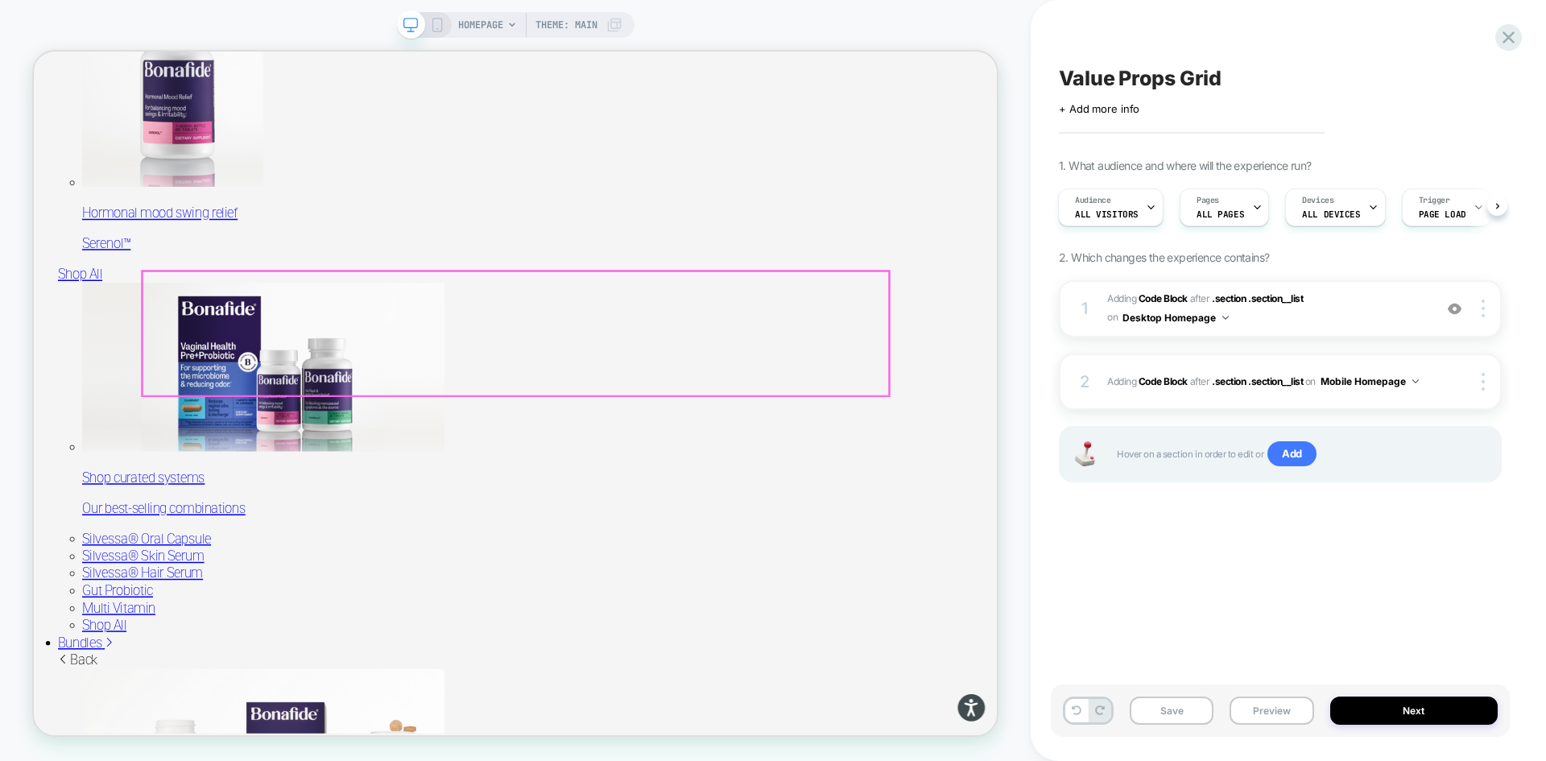
scroll to position [2013, 0]
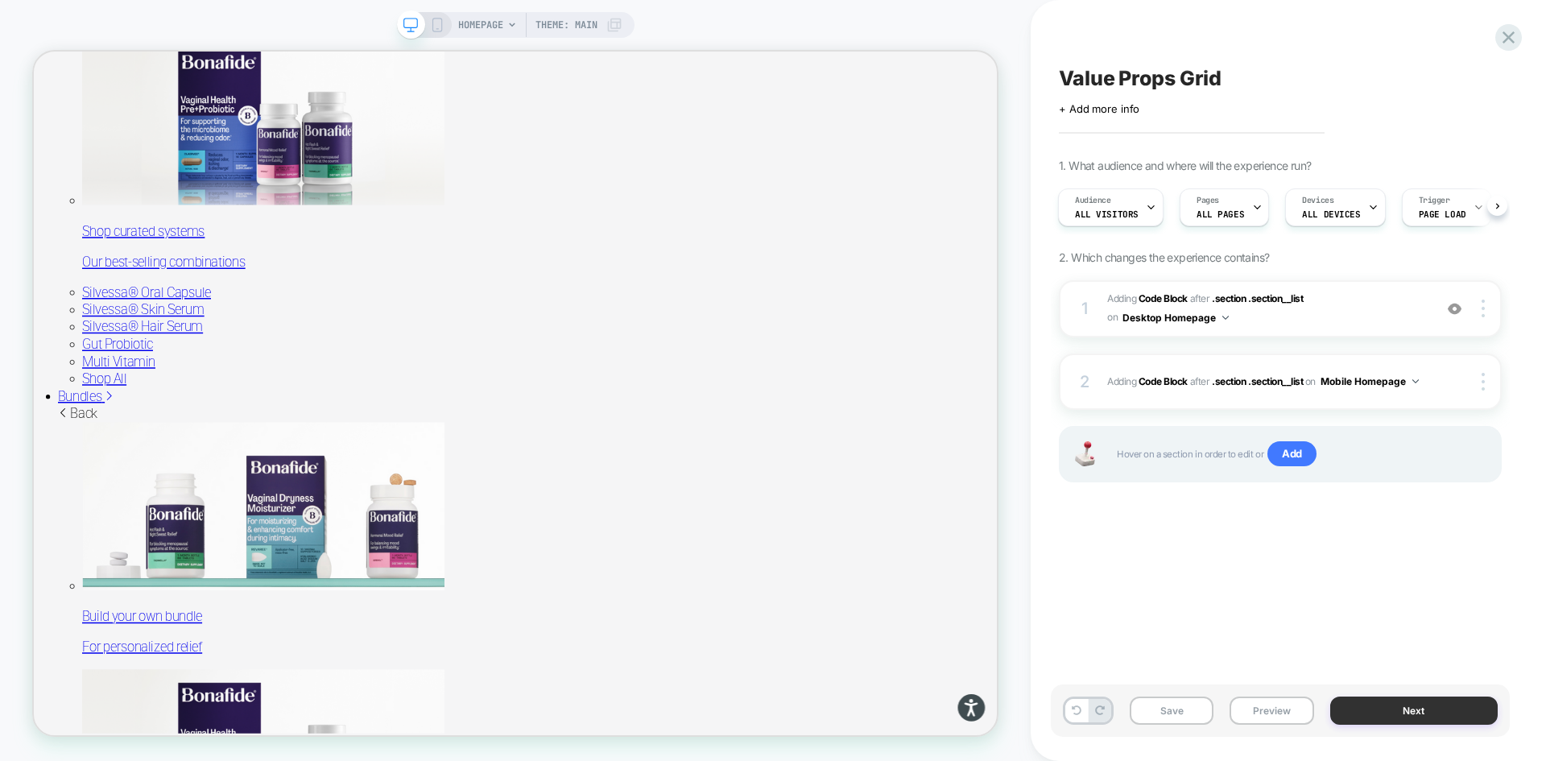
click at [1382, 705] on button "Next" at bounding box center [1414, 711] width 168 height 28
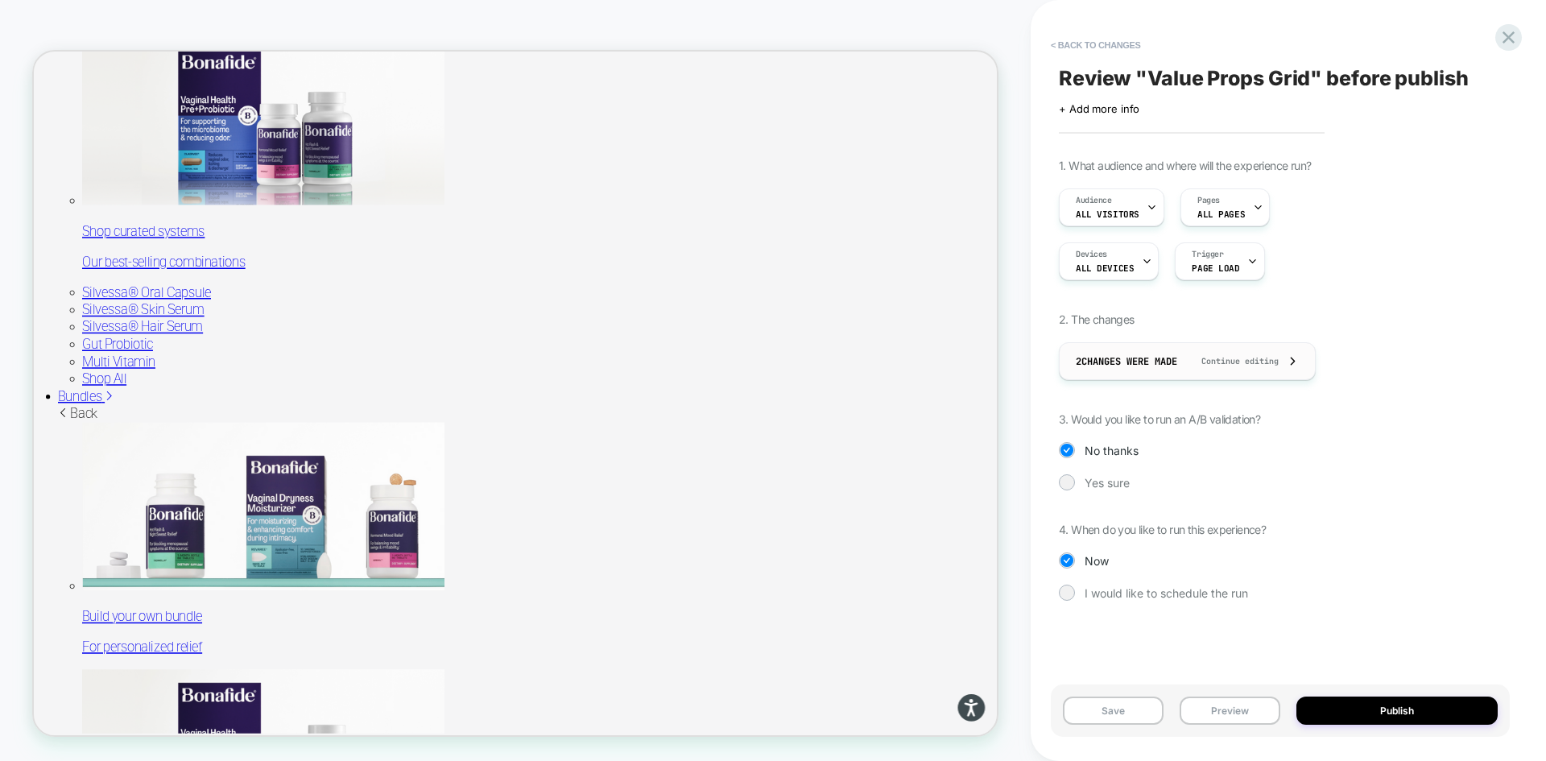
click at [1177, 365] on span "2 Changes were made" at bounding box center [1126, 361] width 101 height 13
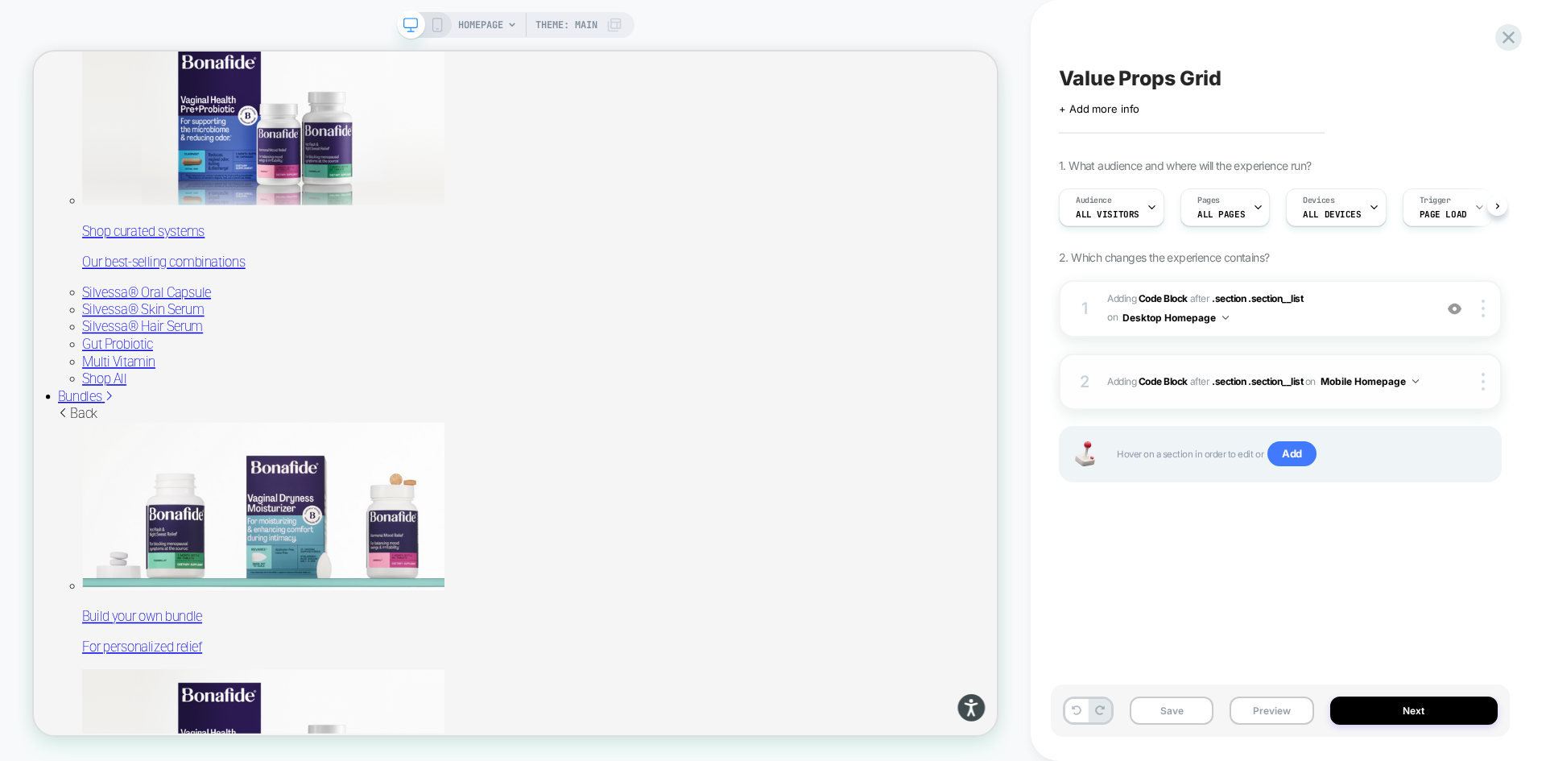
scroll to position [0, 1]
click at [1497, 28] on div at bounding box center [1508, 37] width 33 height 33
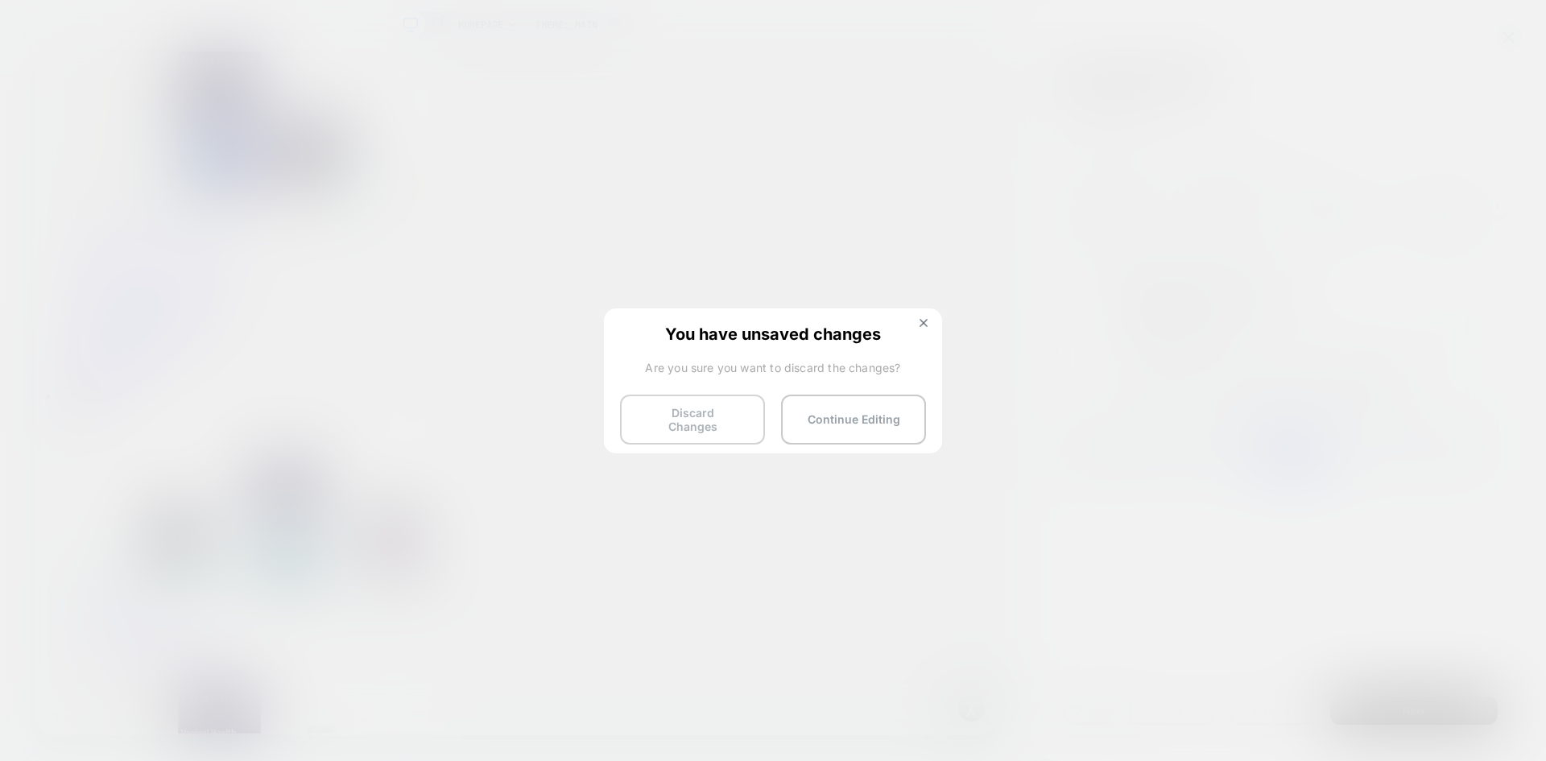
click at [714, 420] on button "Discard Changes" at bounding box center [692, 420] width 145 height 50
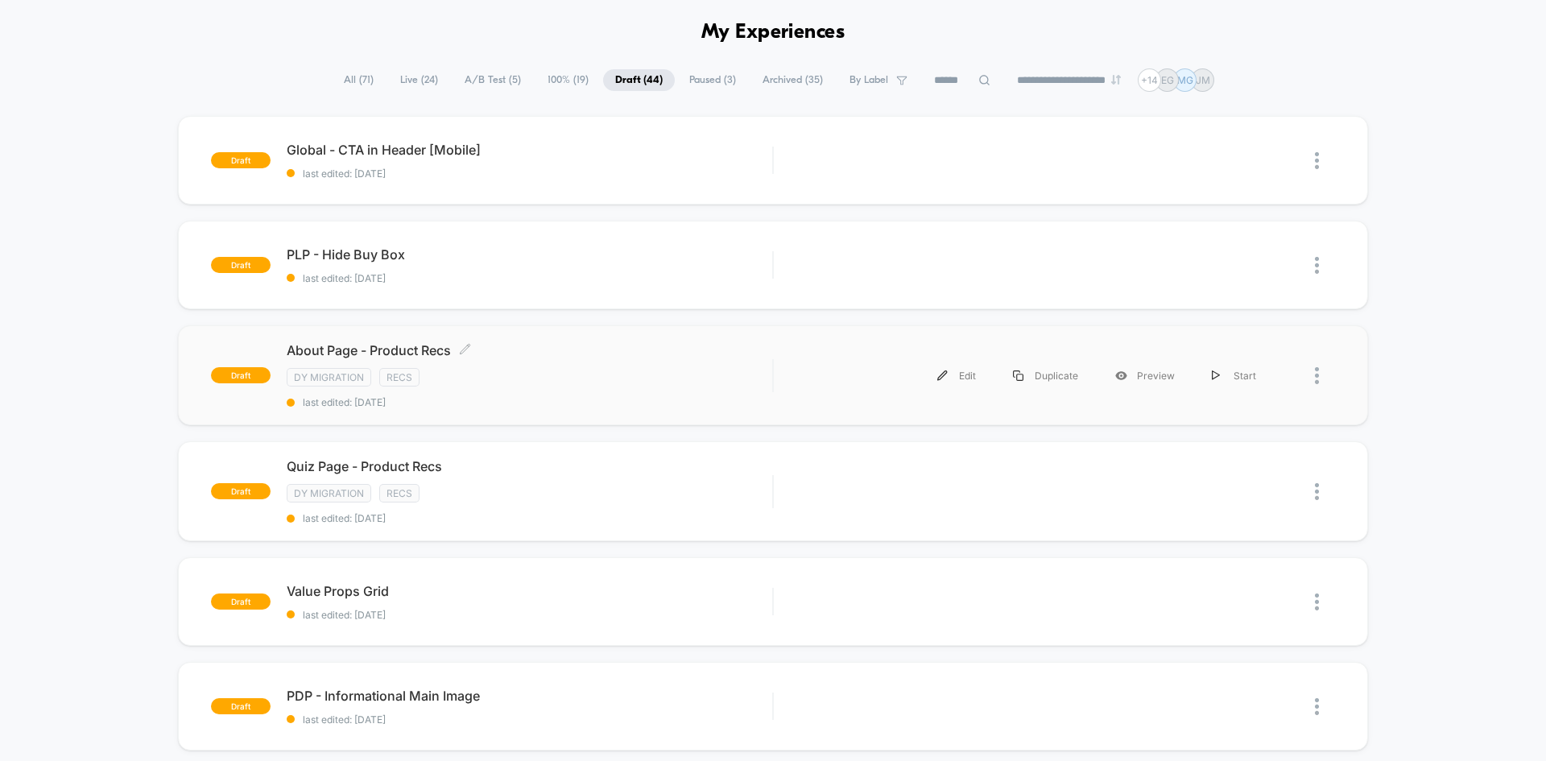
scroll to position [322, 0]
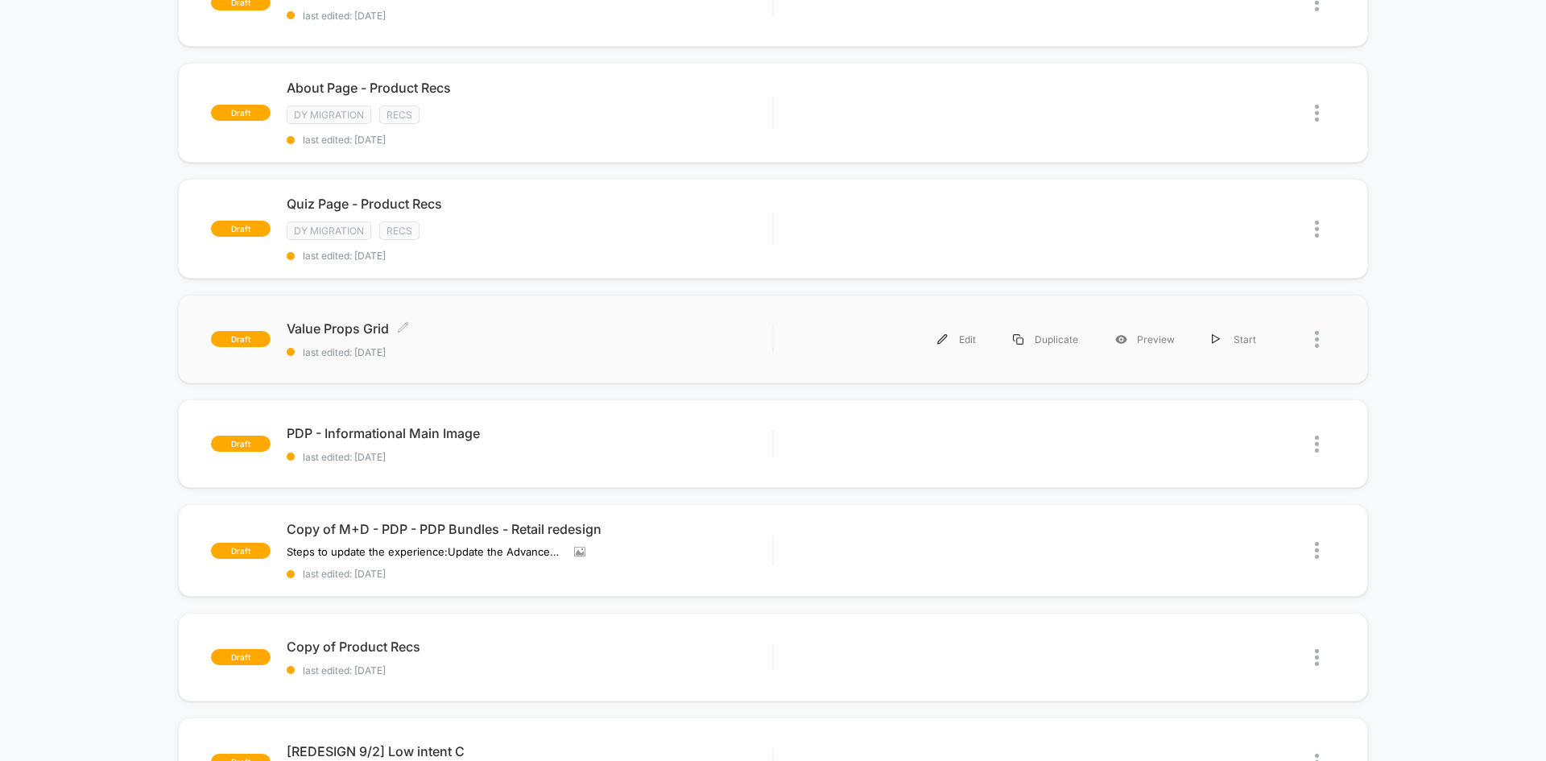
click at [555, 326] on span "Value Props Grid Click to edit experience details" at bounding box center [530, 329] width 486 height 16
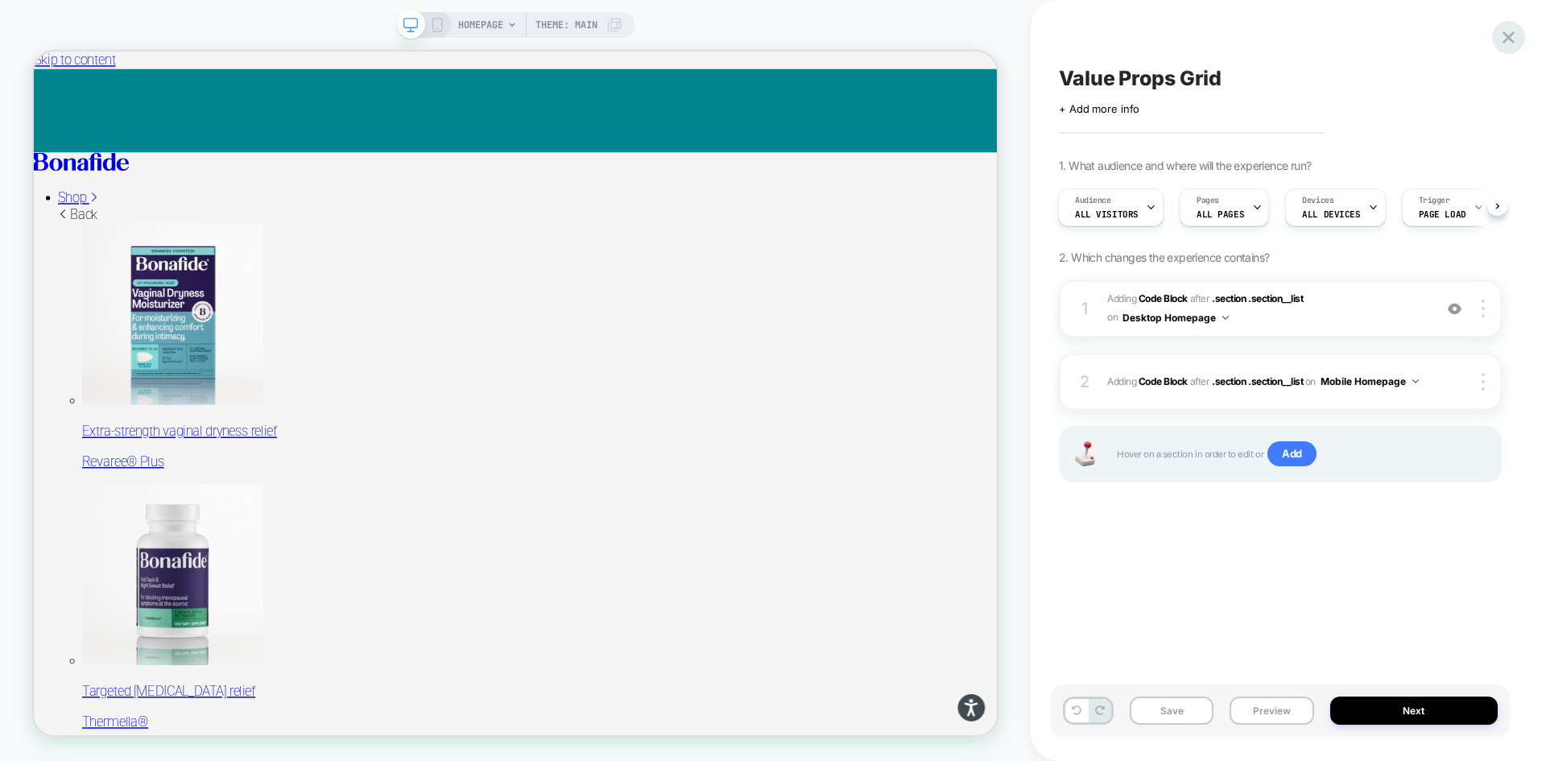
click at [1499, 35] on icon at bounding box center [1509, 38] width 22 height 22
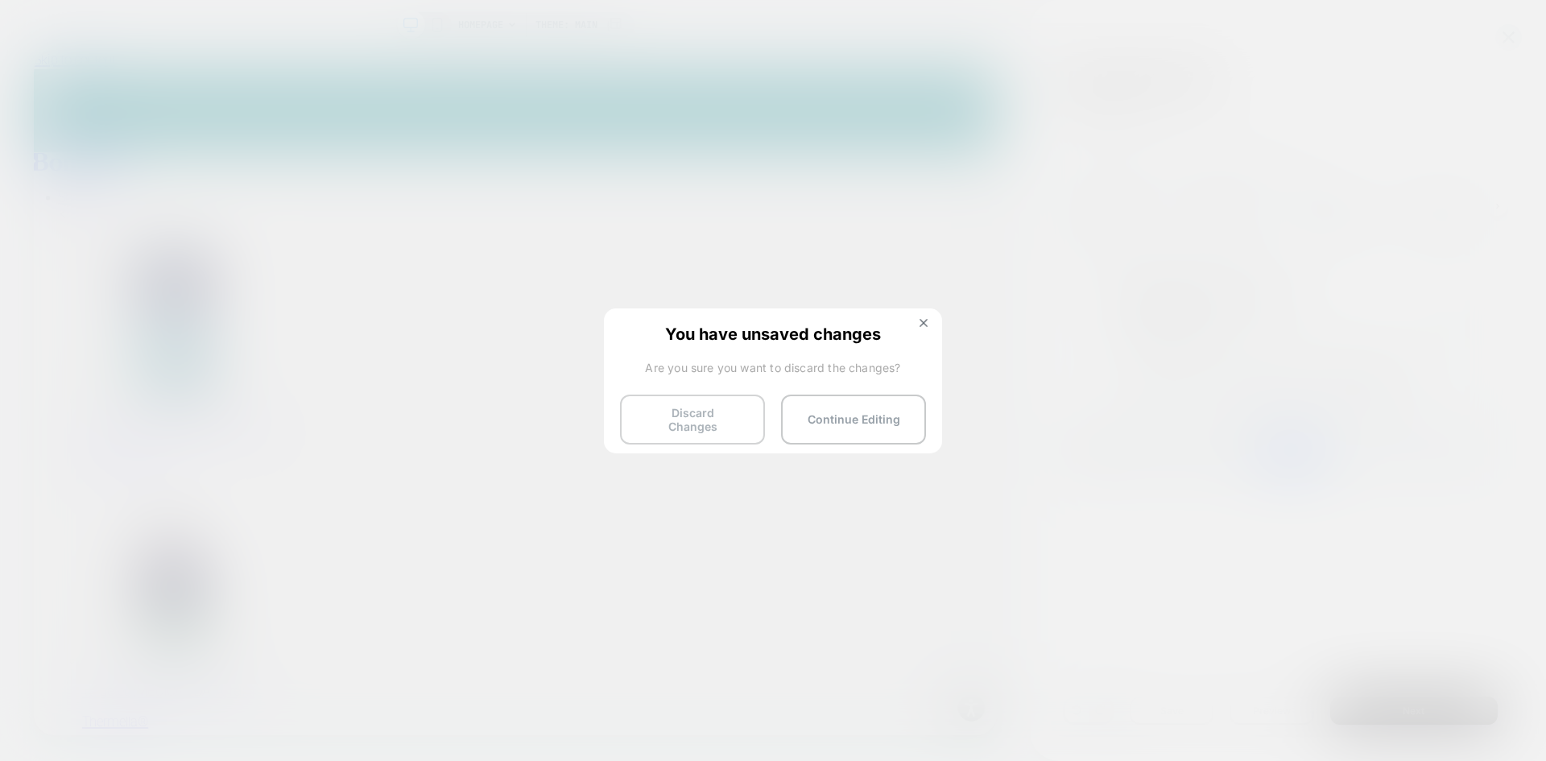
click at [724, 419] on button "Discard Changes" at bounding box center [692, 420] width 145 height 50
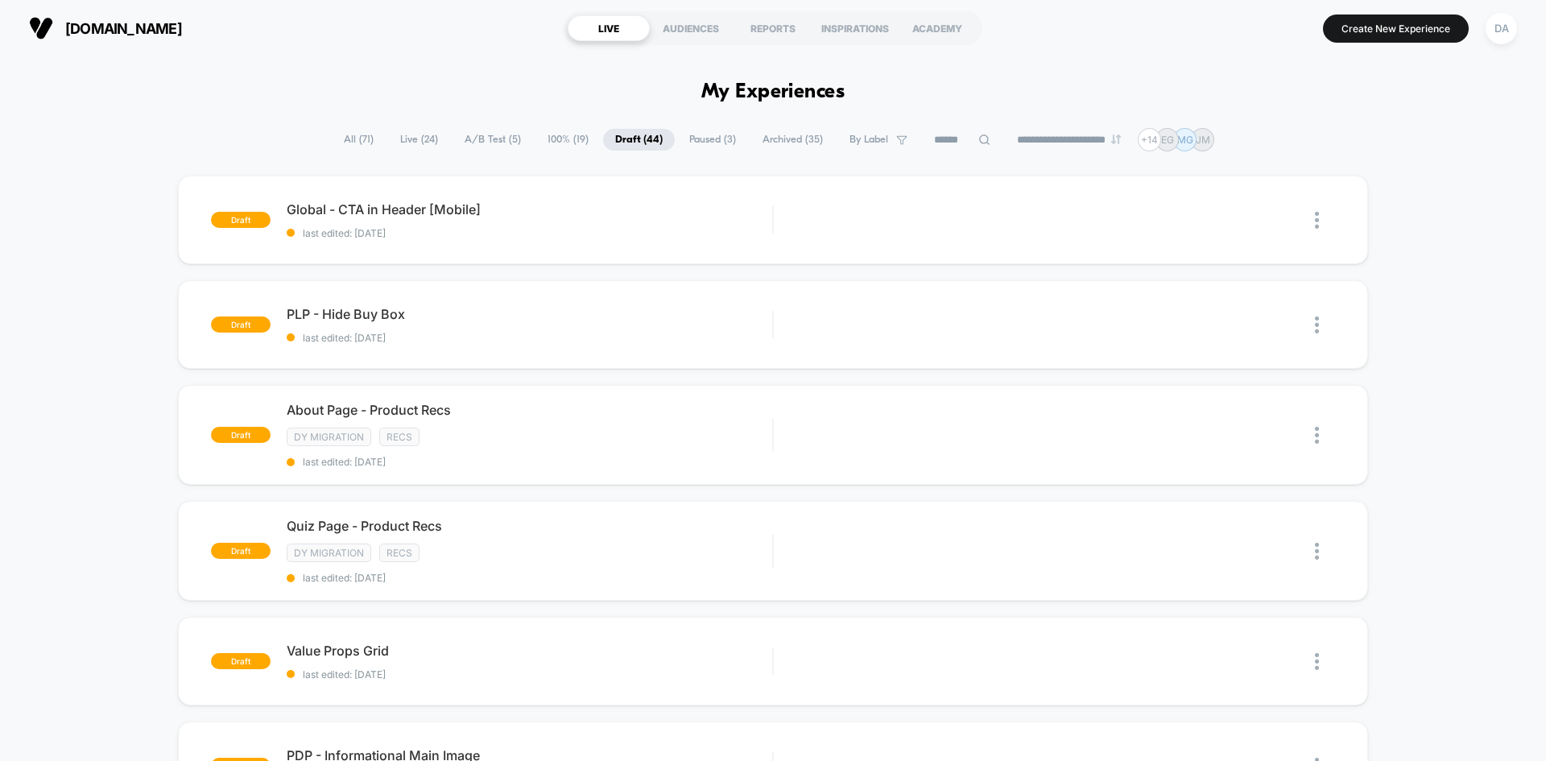
click at [979, 136] on icon at bounding box center [984, 139] width 10 height 10
click at [933, 144] on input at bounding box center [962, 139] width 161 height 19
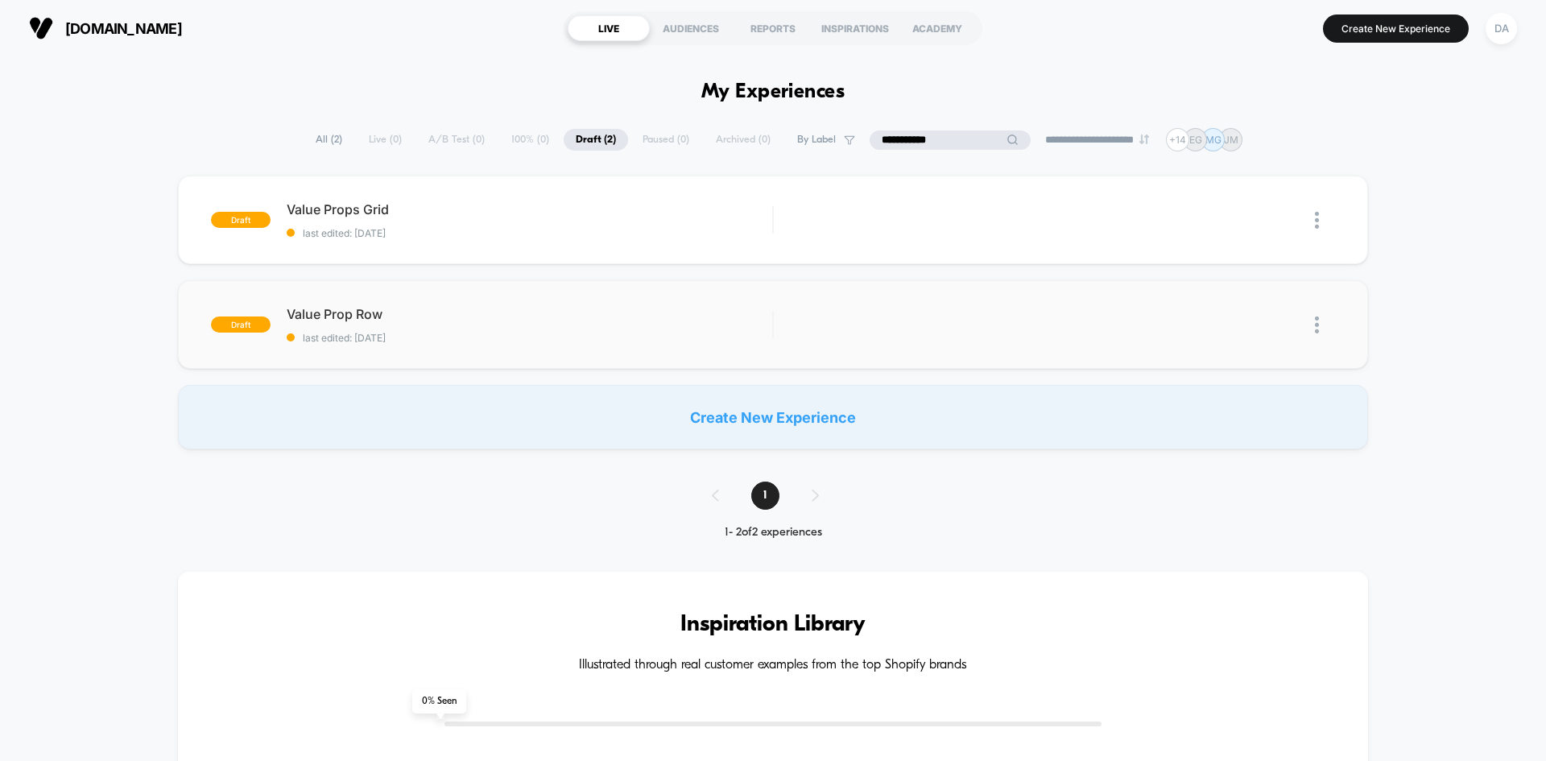
type input "**********"
click at [1315, 323] on img at bounding box center [1317, 325] width 4 height 17
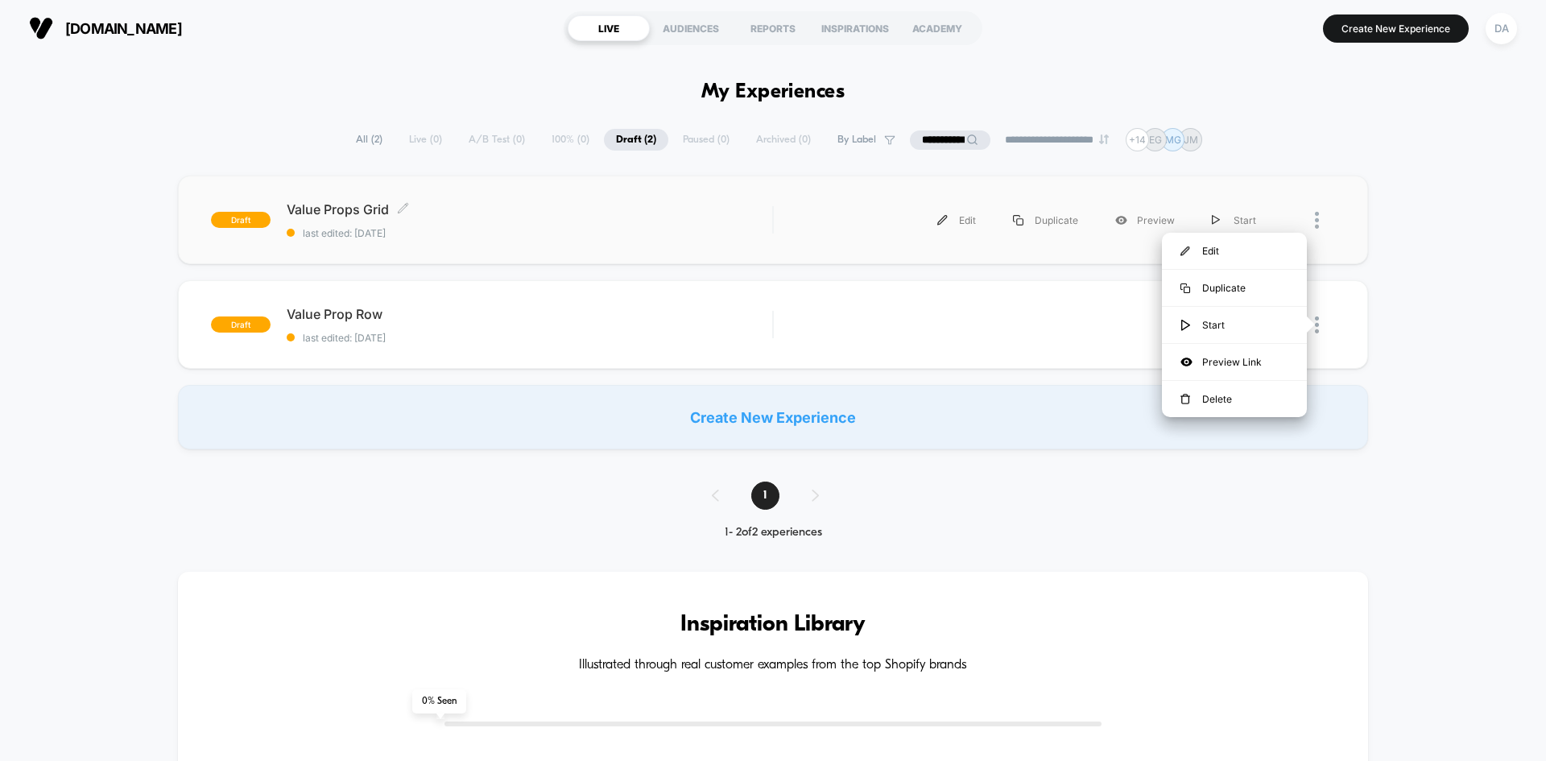
click at [606, 205] on span "Value Props Grid Click to edit experience details" at bounding box center [530, 209] width 486 height 16
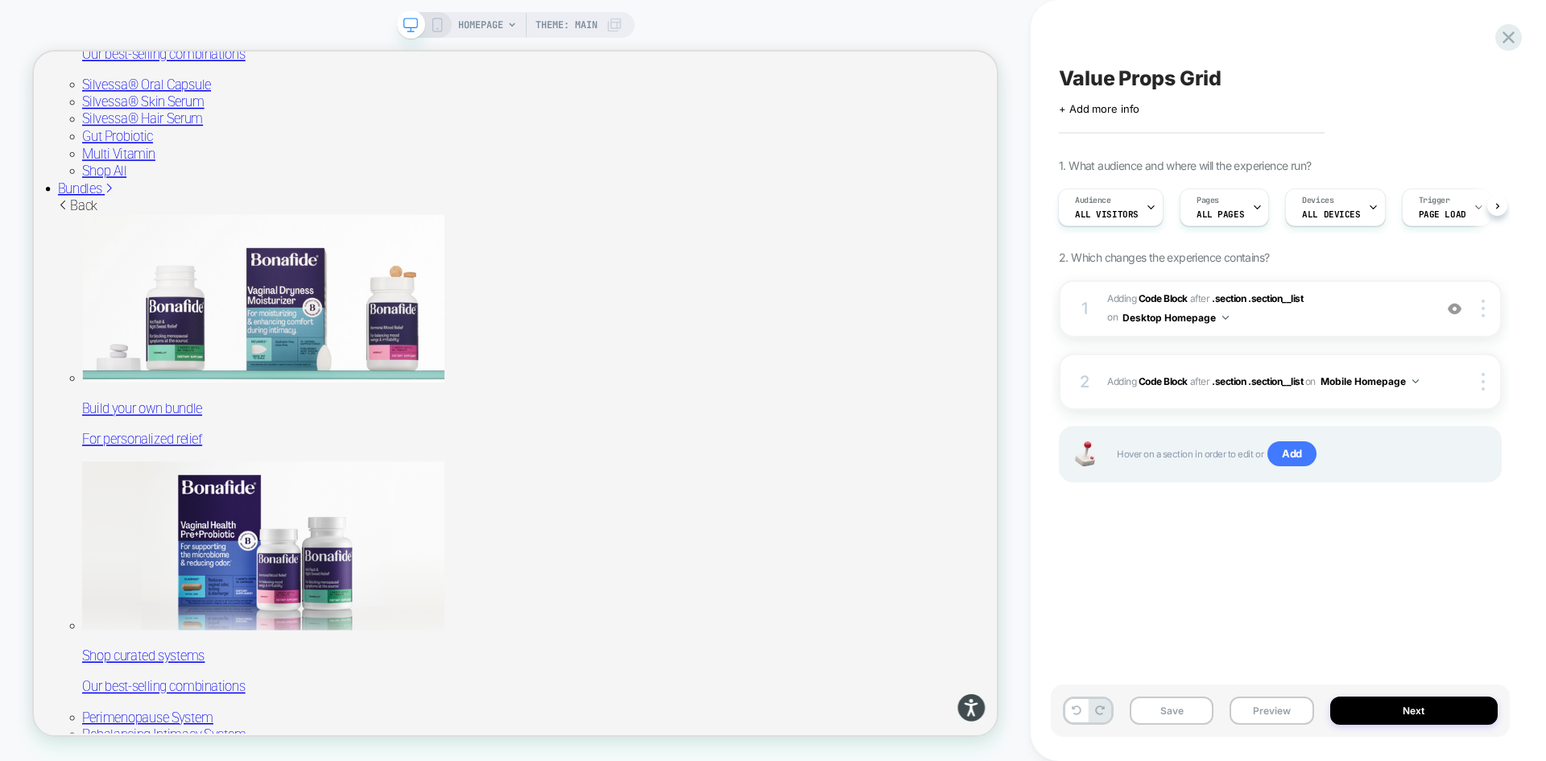
scroll to position [2256, 0]
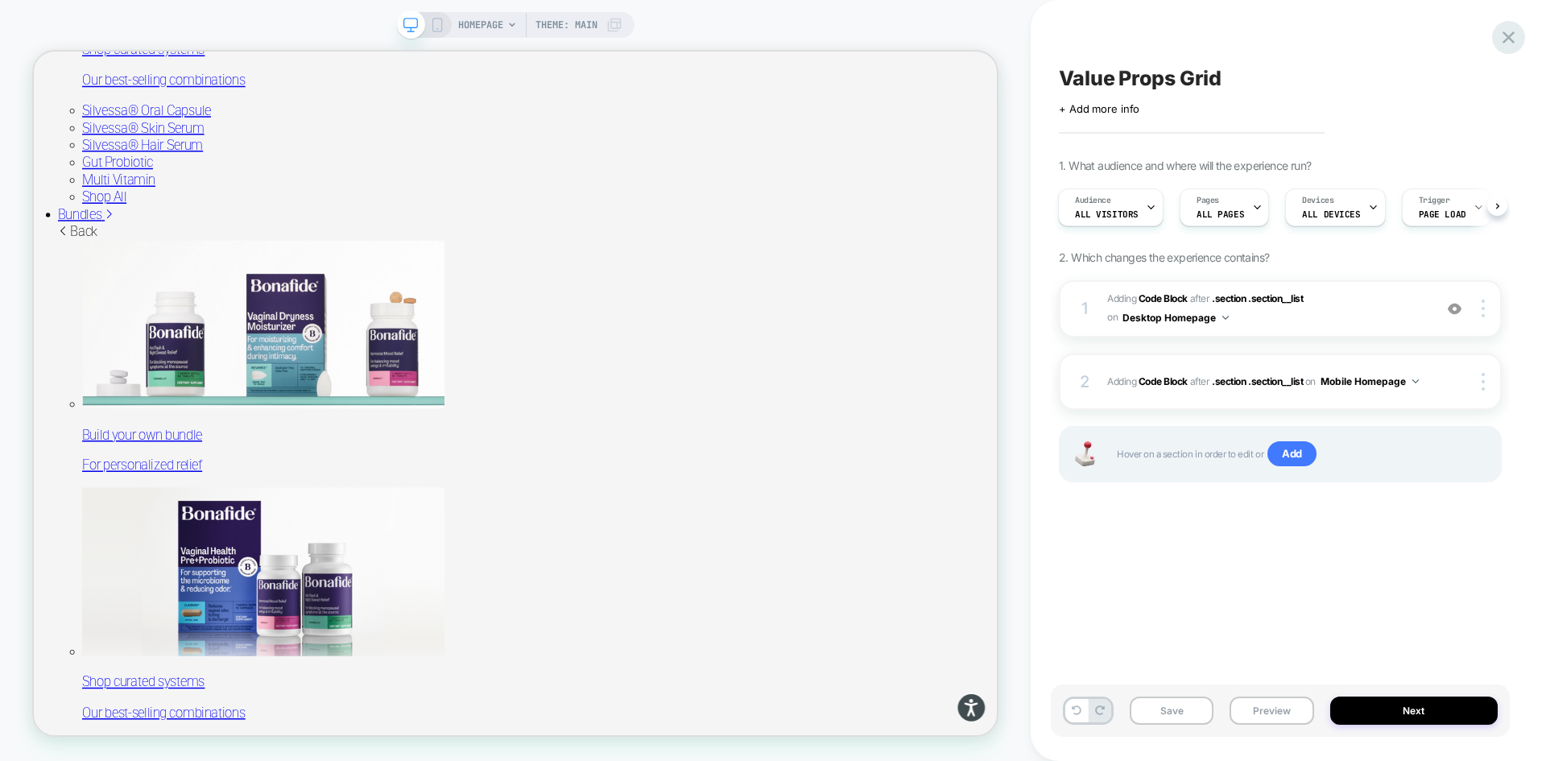
click at [1518, 36] on icon at bounding box center [1509, 38] width 22 height 22
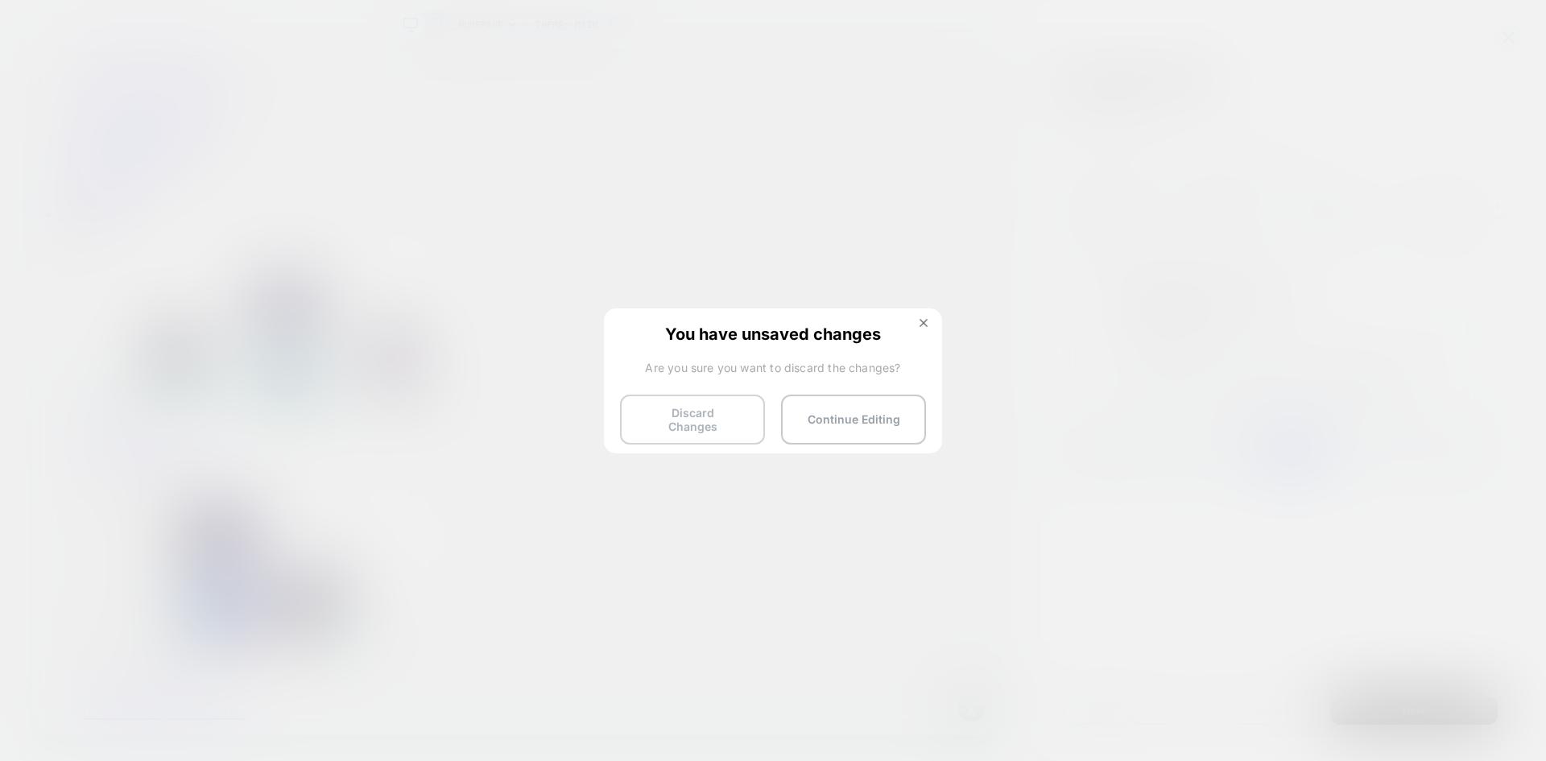
click at [730, 422] on button "Discard Changes" at bounding box center [692, 420] width 145 height 50
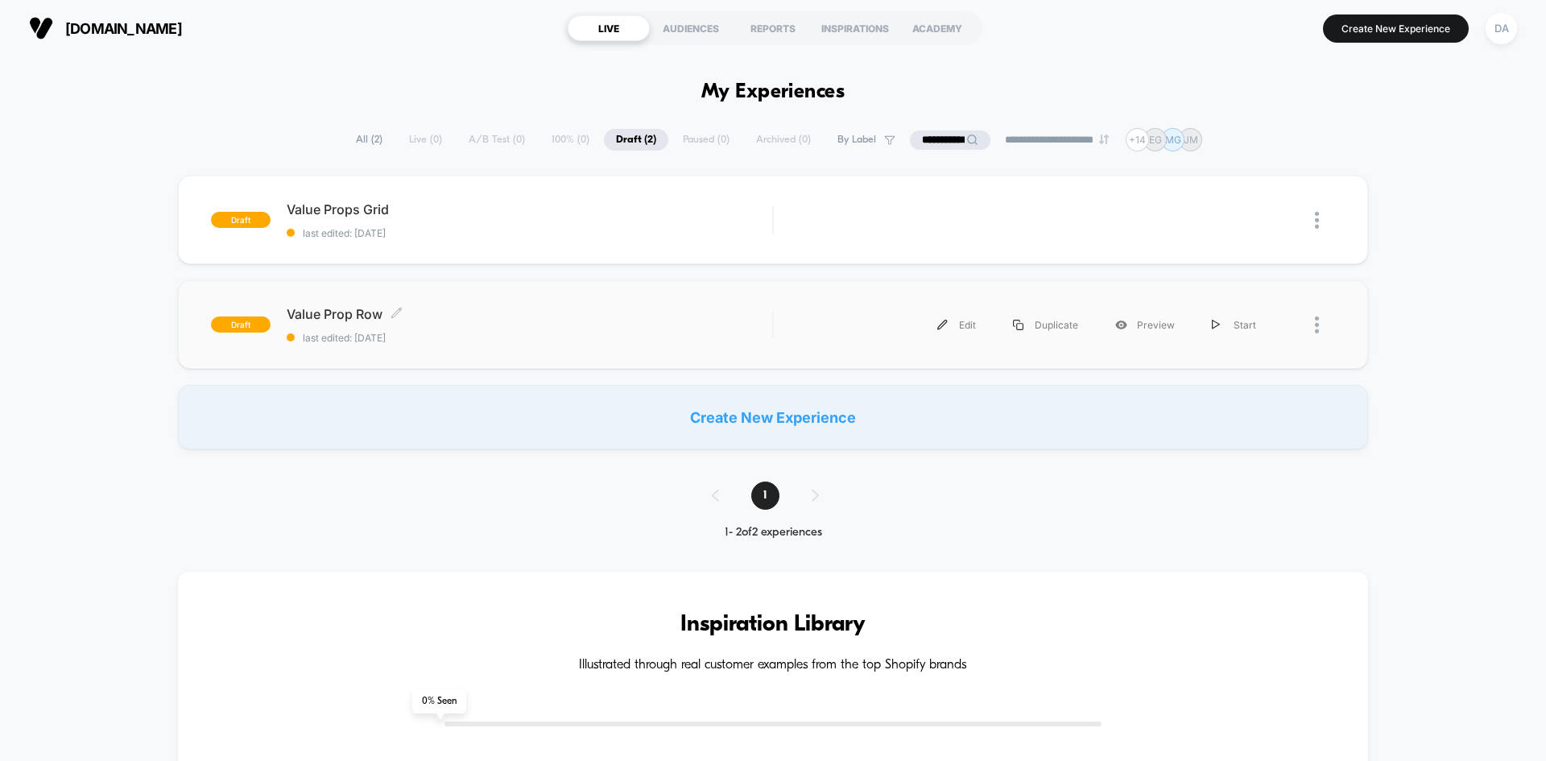
click at [486, 330] on div "Value Prop Row Click to edit experience details Click to edit experience detail…" at bounding box center [530, 325] width 486 height 38
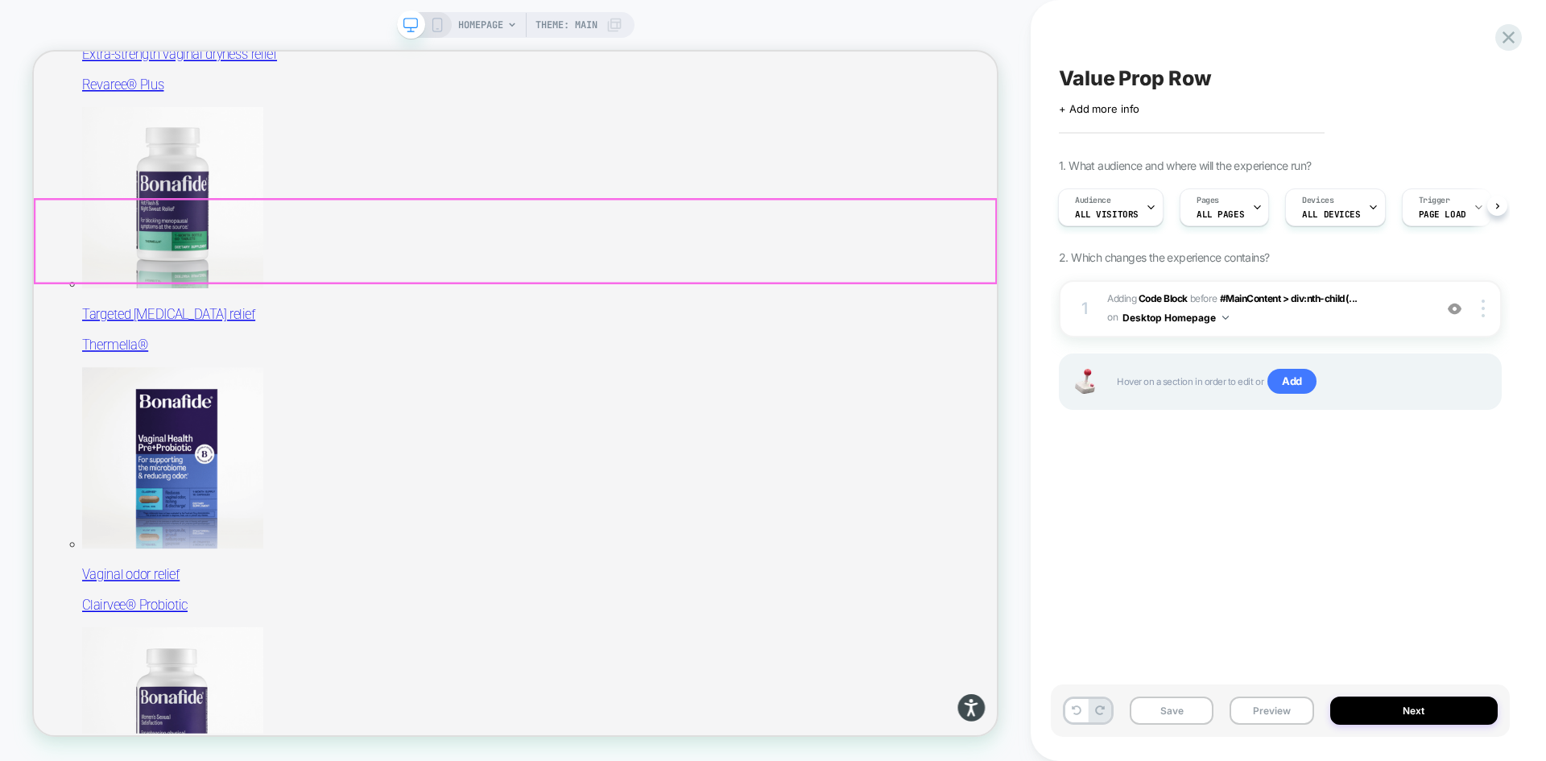
scroll to position [564, 0]
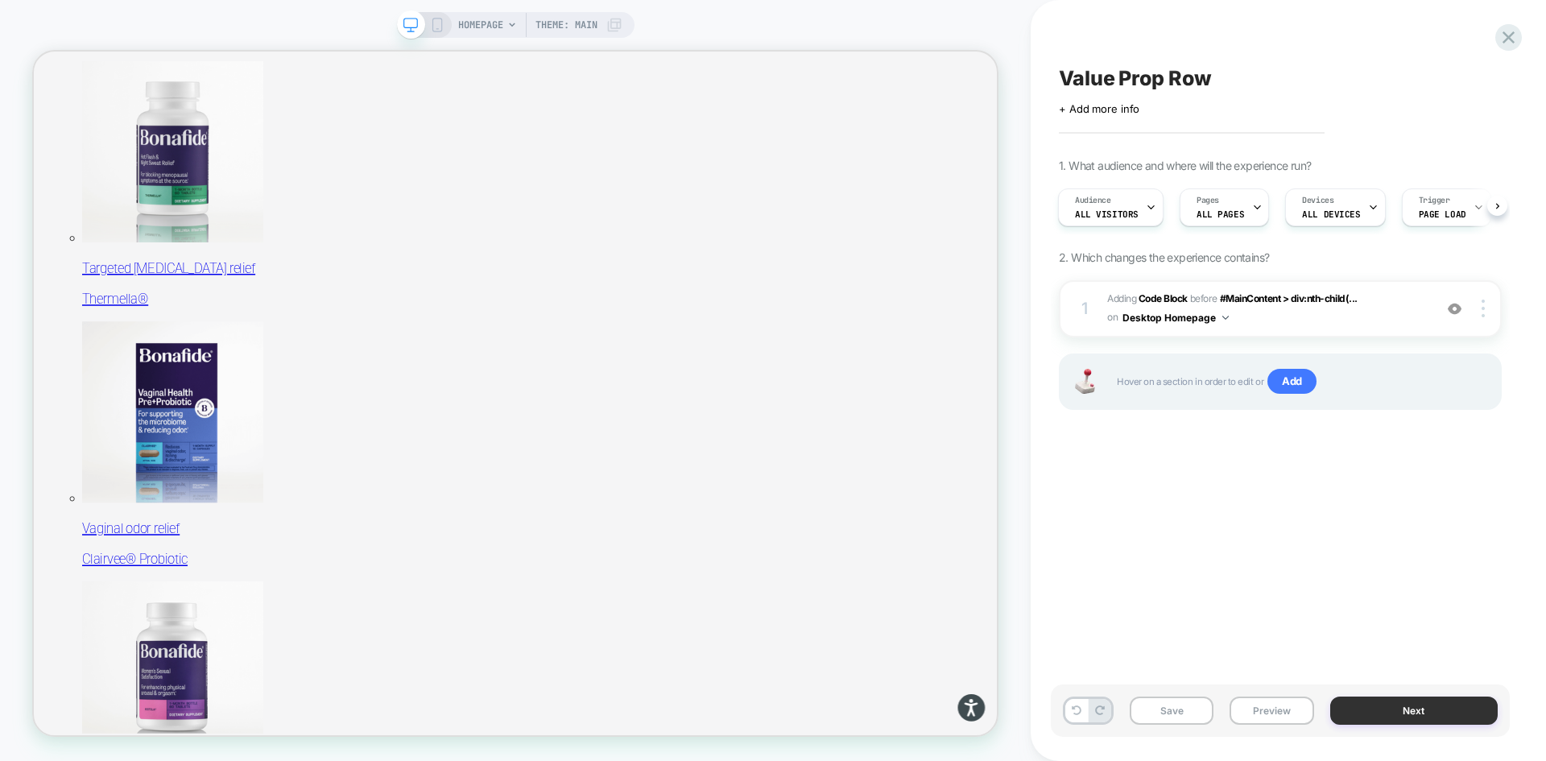
click at [1392, 721] on button "Next" at bounding box center [1414, 711] width 168 height 28
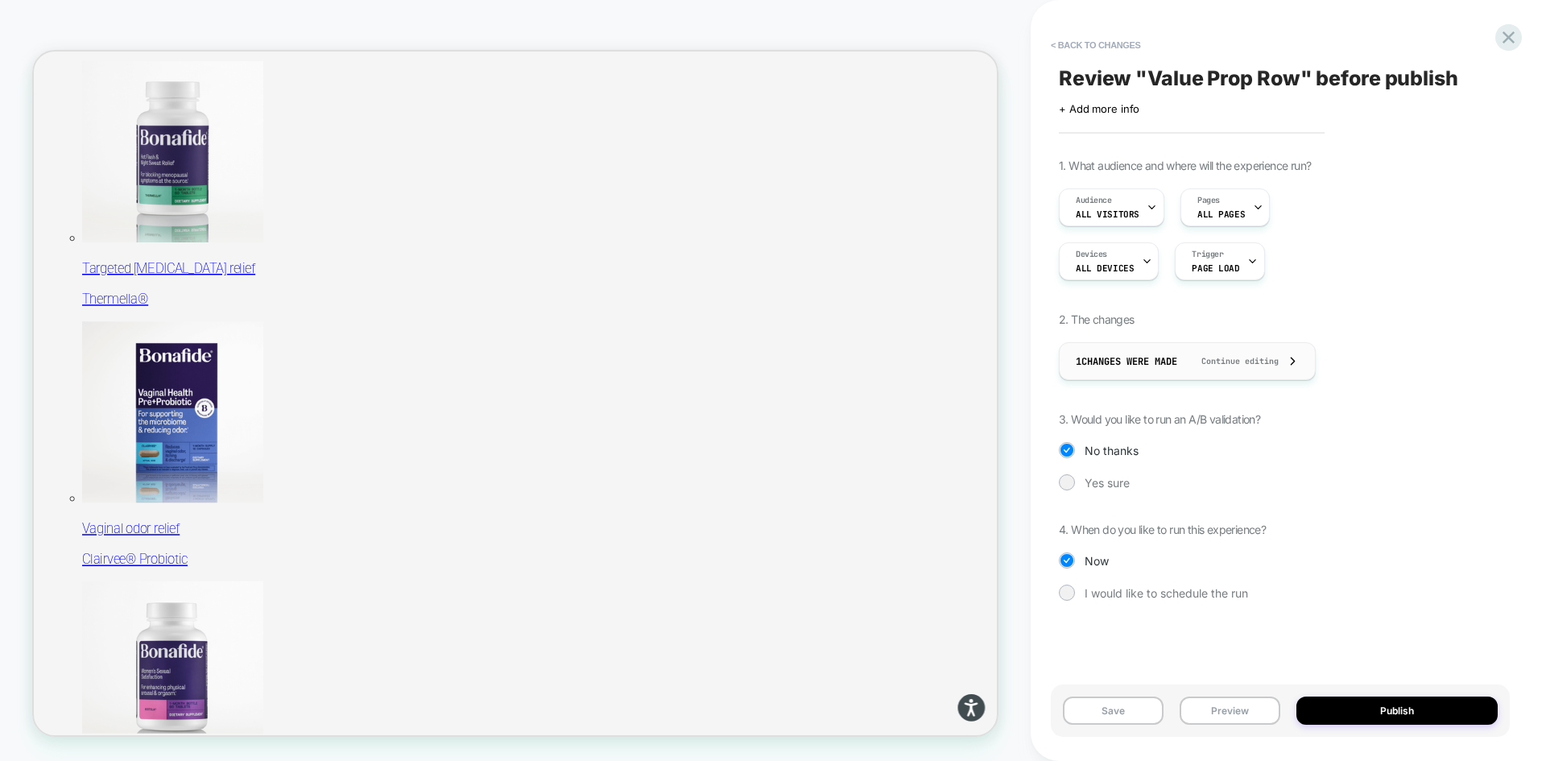
click at [1249, 372] on div "1 Changes were made Continue editing" at bounding box center [1187, 361] width 223 height 36
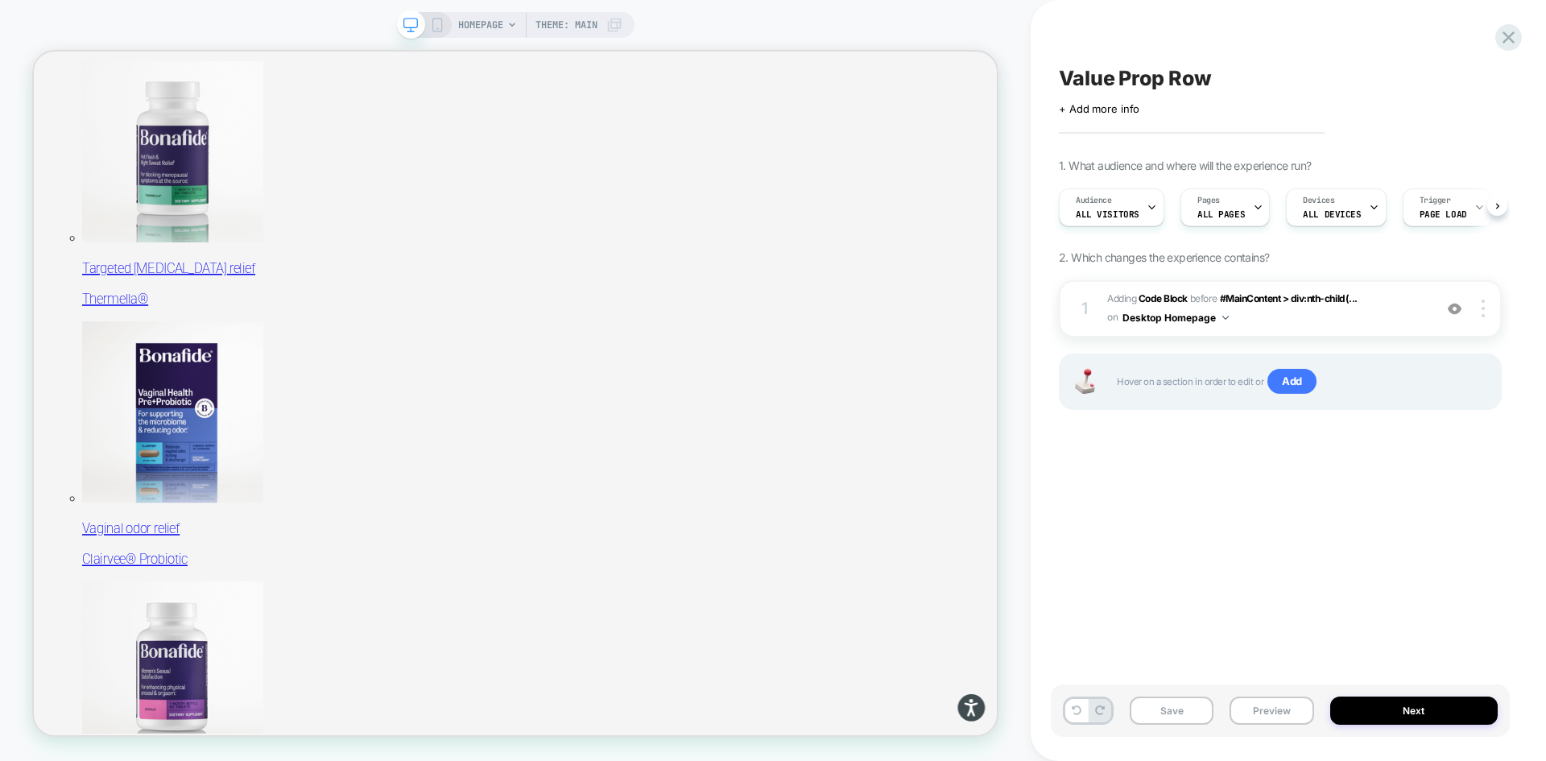
scroll to position [0, 1]
click at [1391, 714] on button "Next" at bounding box center [1414, 711] width 168 height 28
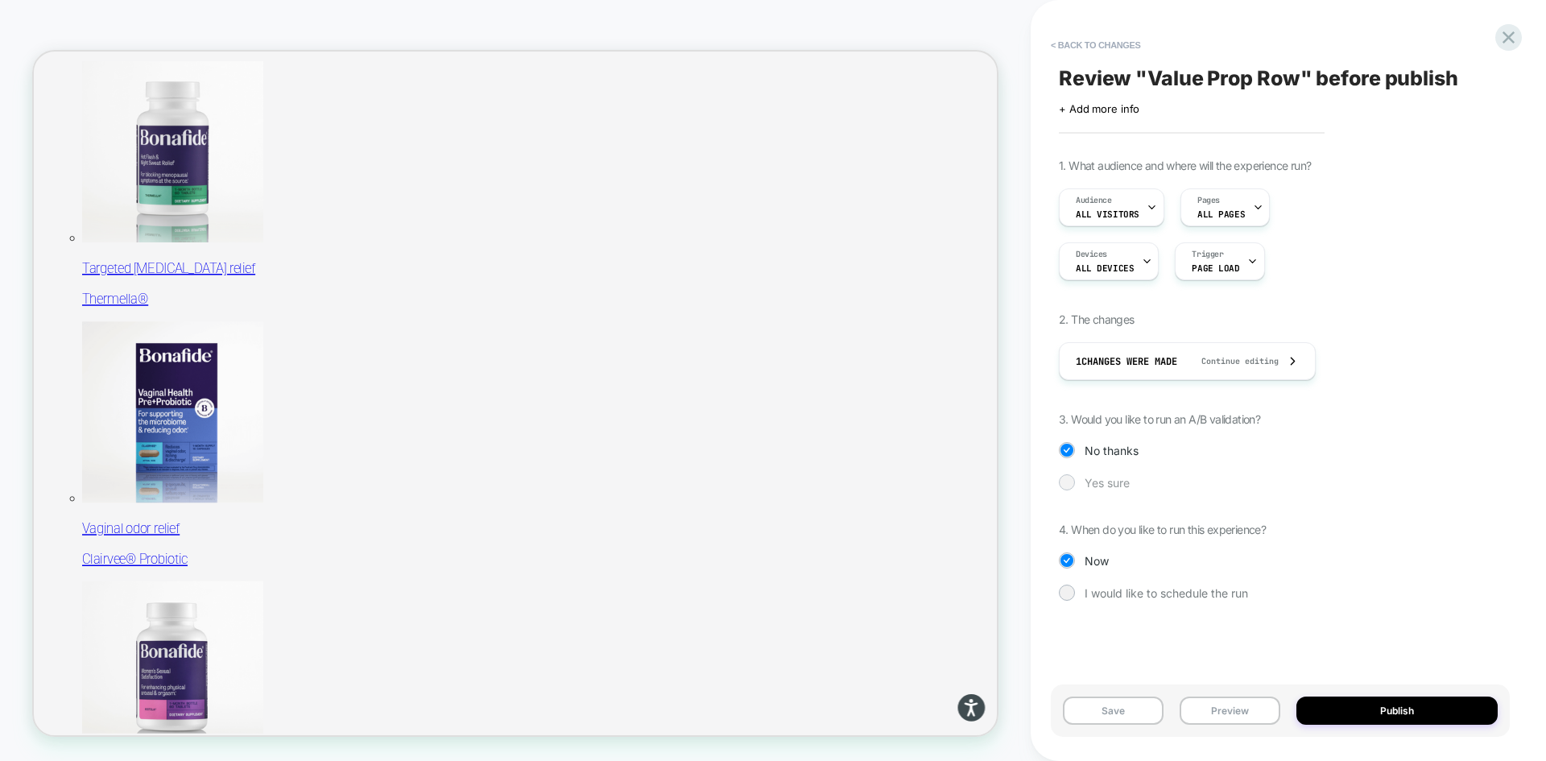
click at [1111, 485] on span "Yes sure" at bounding box center [1107, 483] width 45 height 14
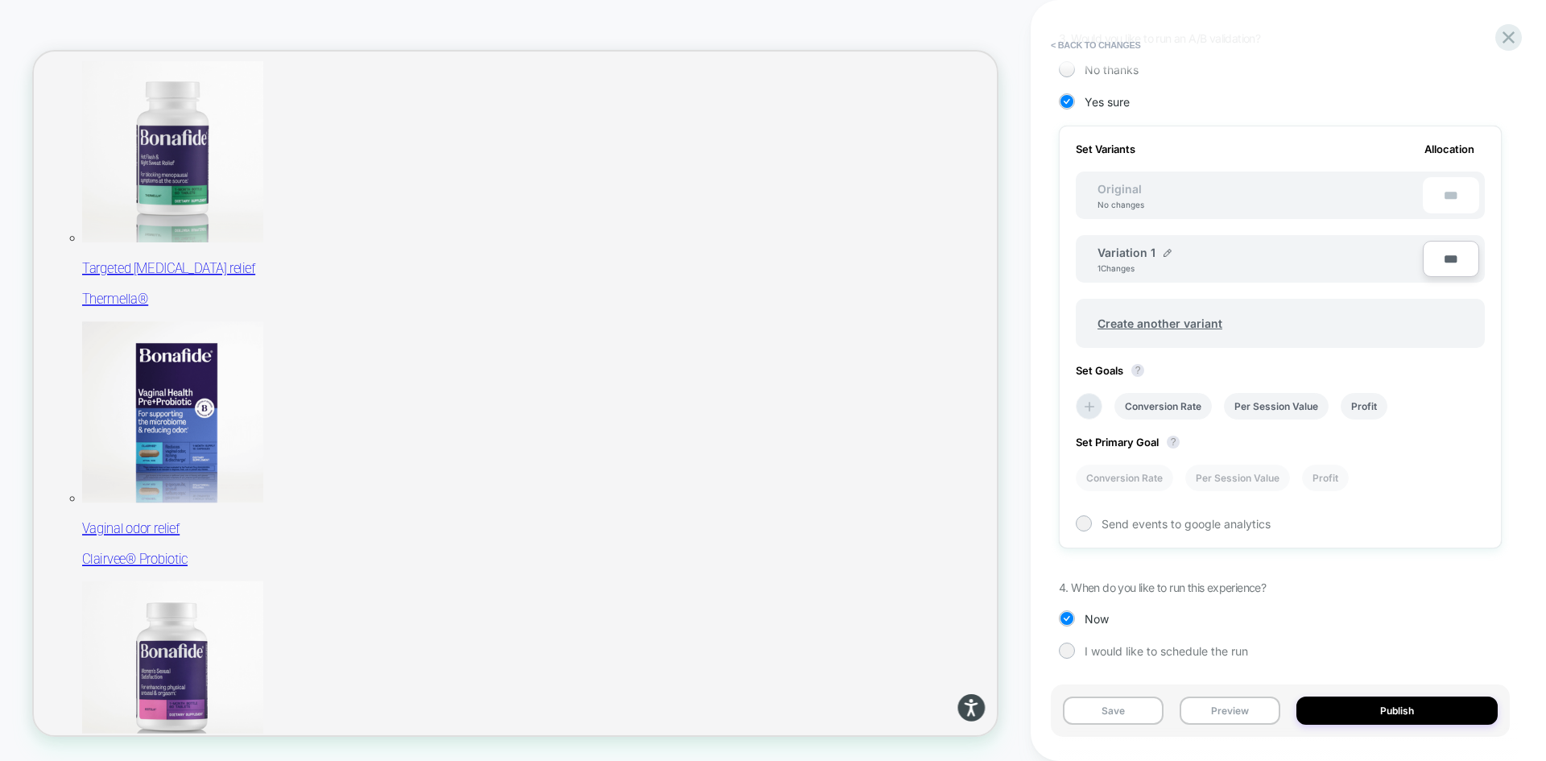
scroll to position [383, 0]
click at [1173, 324] on span "Create another variant" at bounding box center [1160, 321] width 157 height 38
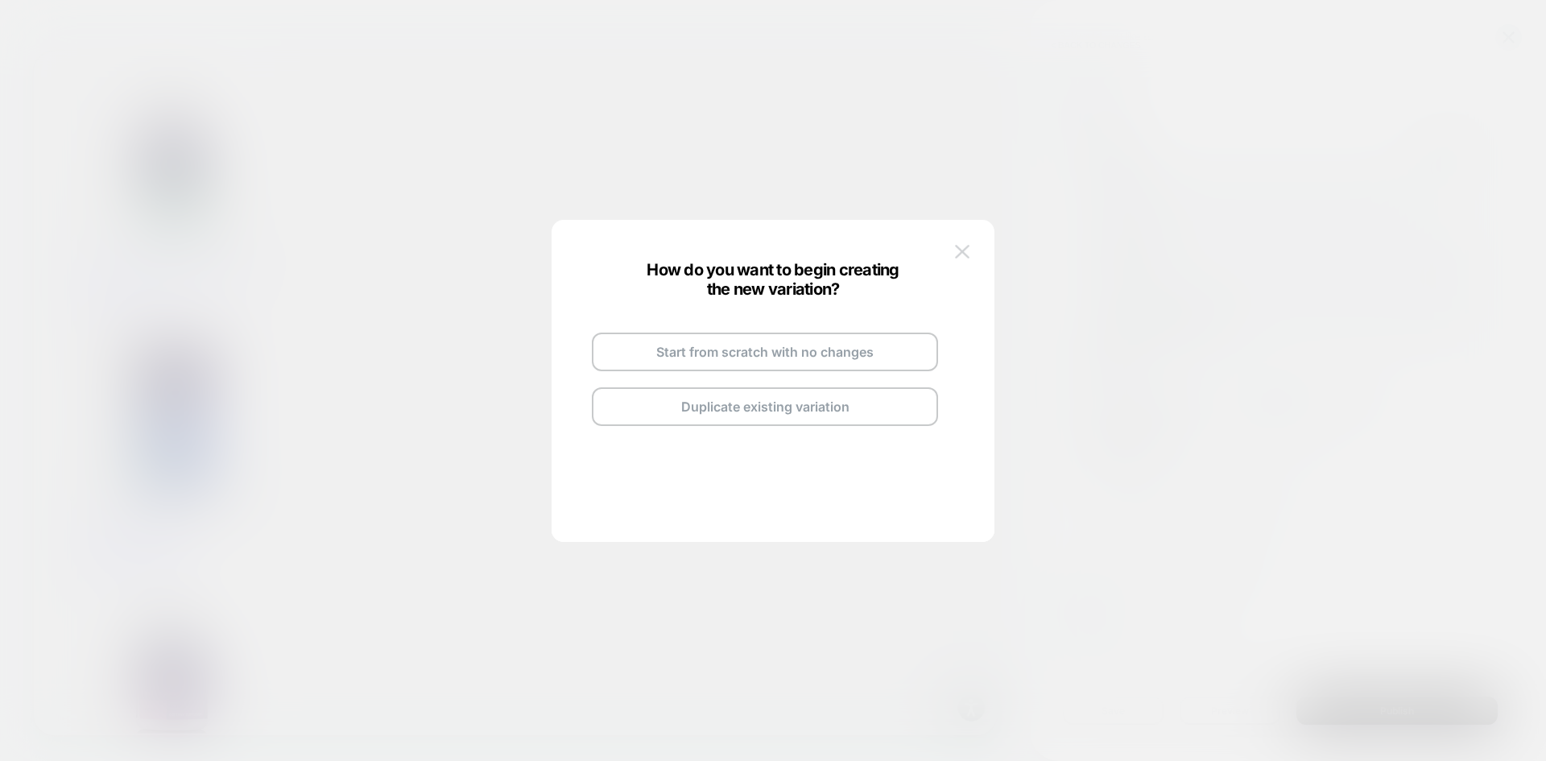
click at [969, 254] on img at bounding box center [962, 252] width 14 height 14
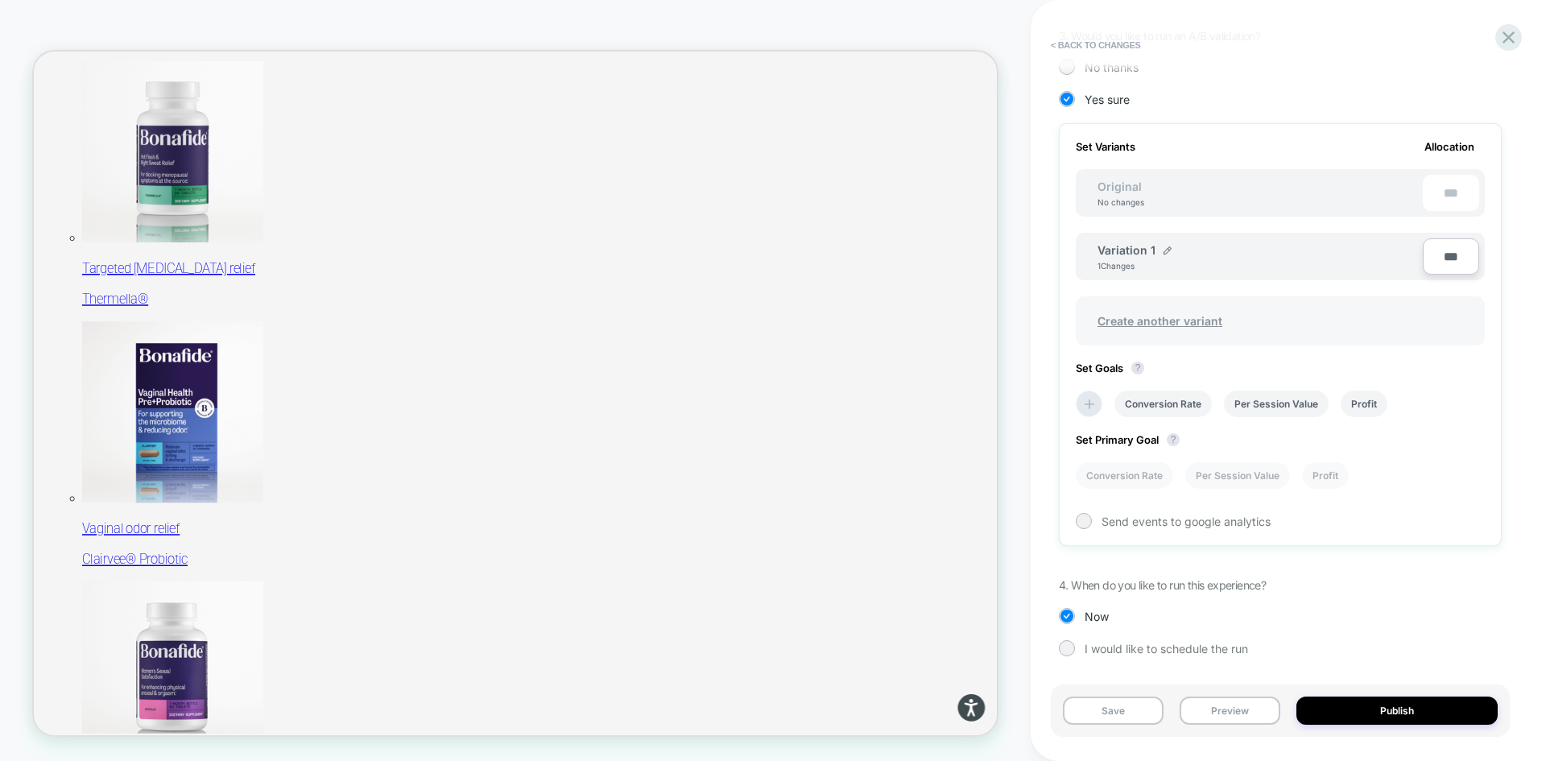
click at [1170, 315] on span "Create another variant" at bounding box center [1160, 321] width 157 height 38
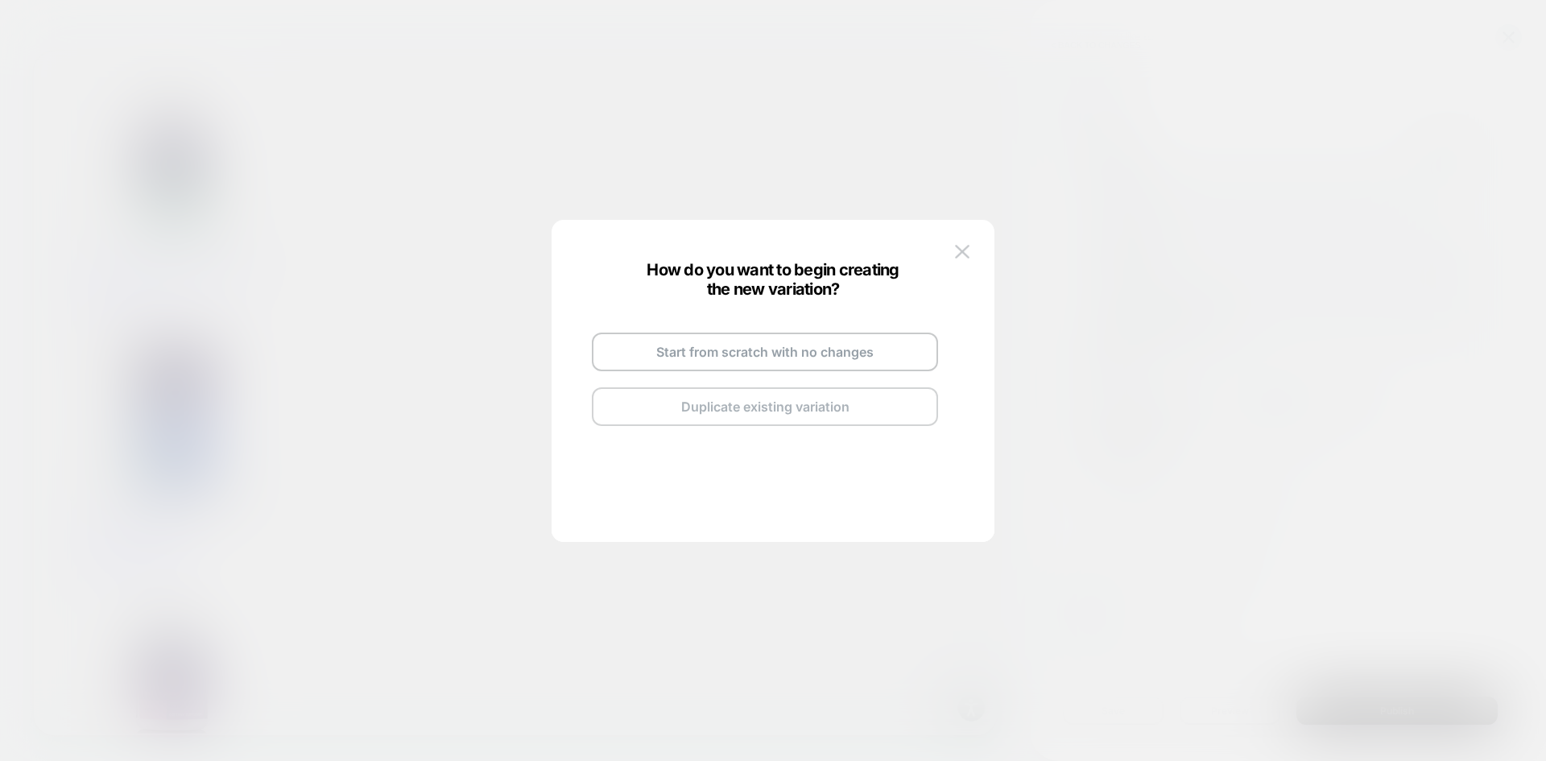
click at [789, 409] on button "Duplicate existing variation" at bounding box center [765, 406] width 346 height 39
drag, startPoint x: 962, startPoint y: 255, endPoint x: 1238, endPoint y: 274, distance: 276.9
click at [962, 255] on img at bounding box center [962, 252] width 14 height 14
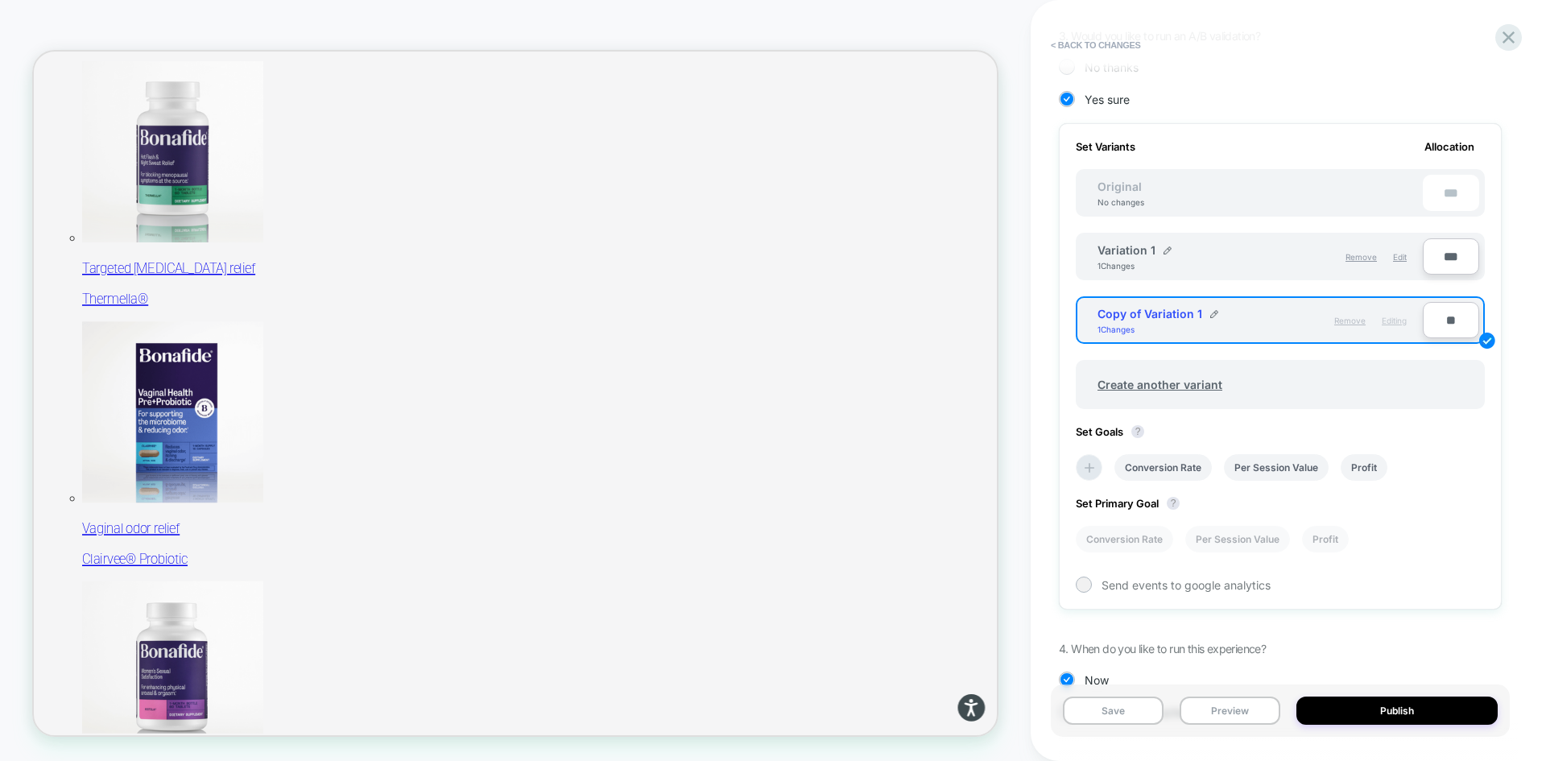
click at [1347, 323] on span "Remove" at bounding box center [1349, 321] width 31 height 10
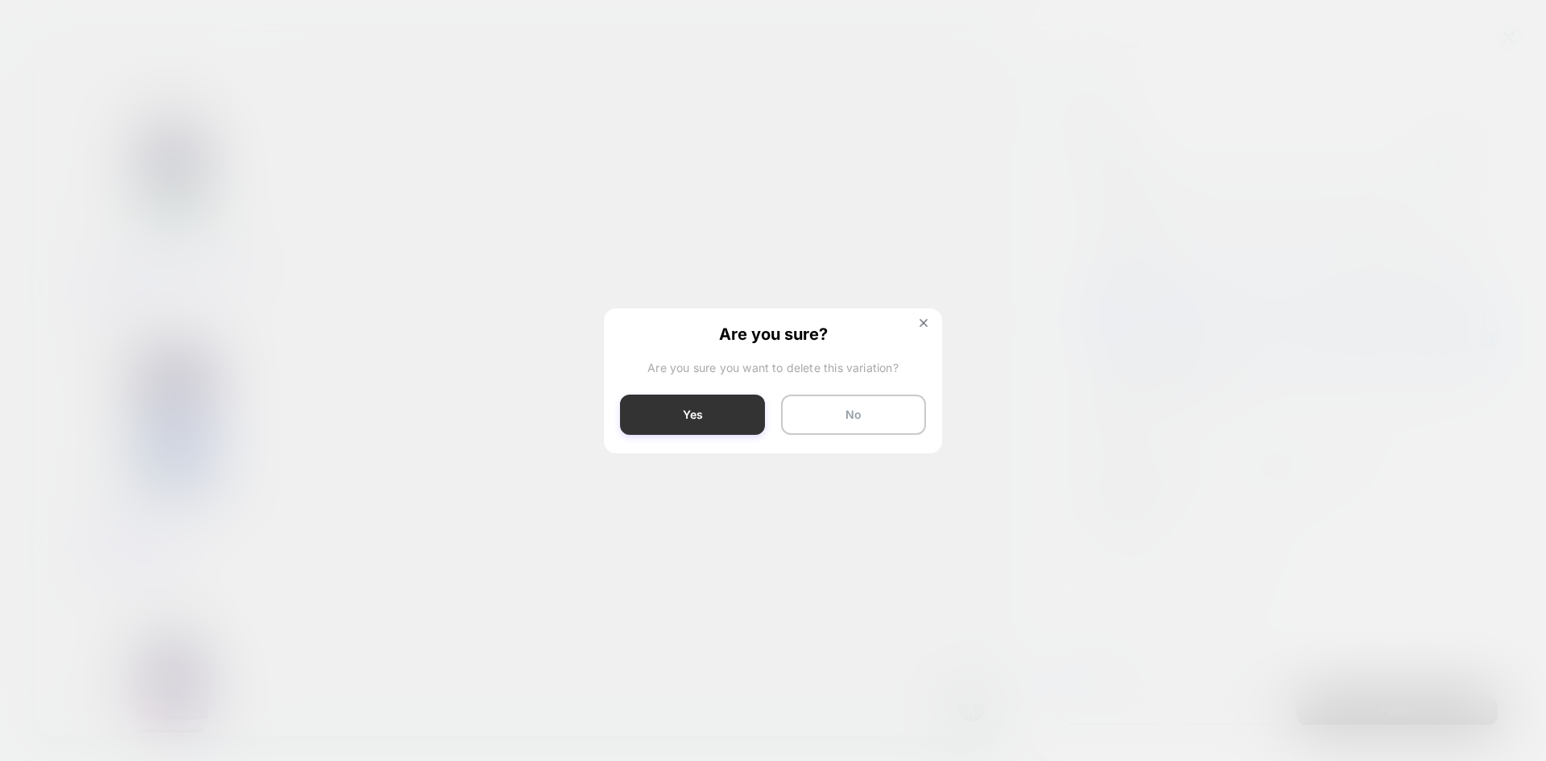
click at [743, 420] on button "Yes" at bounding box center [692, 415] width 145 height 40
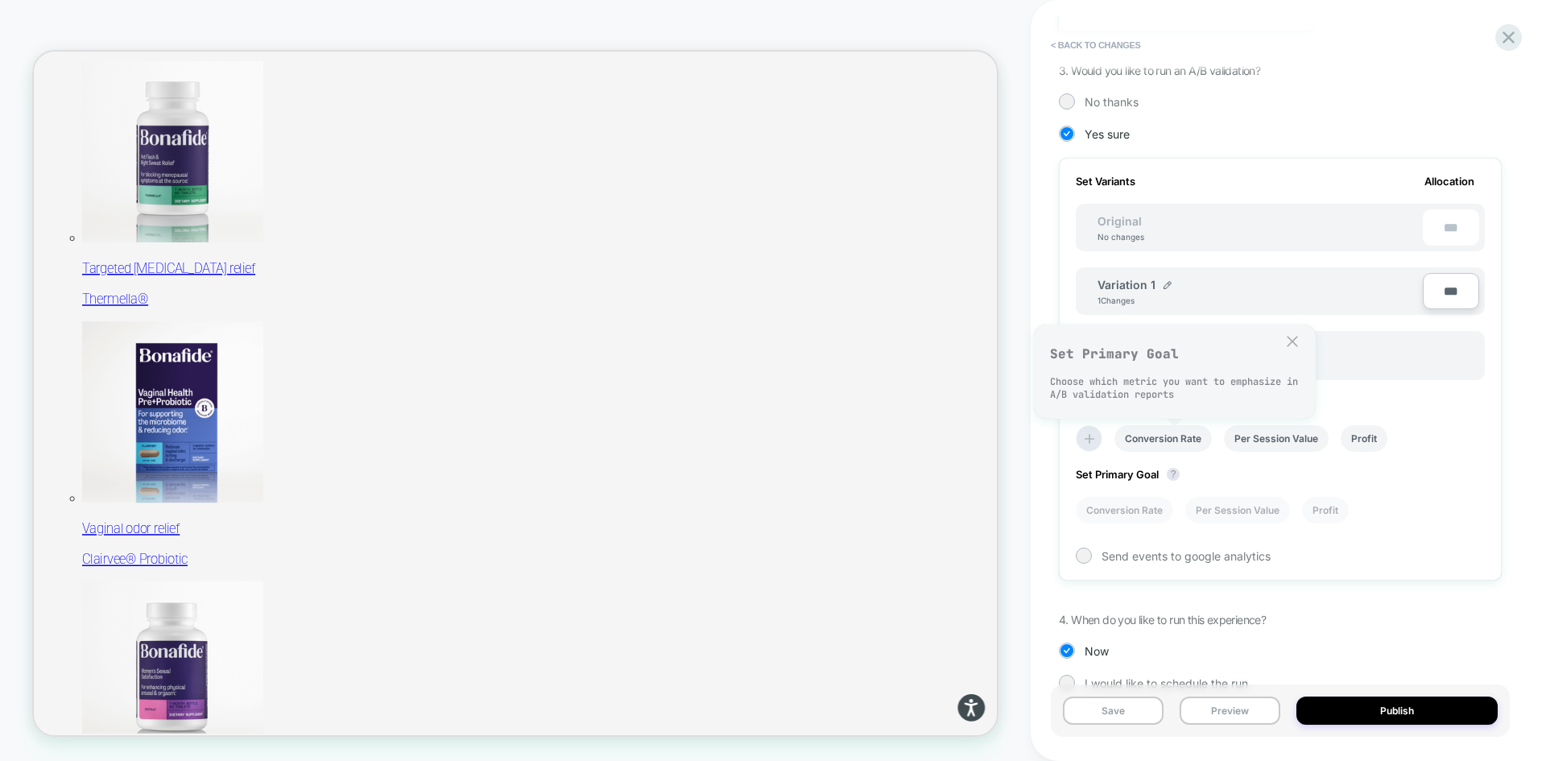
scroll to position [303, 0]
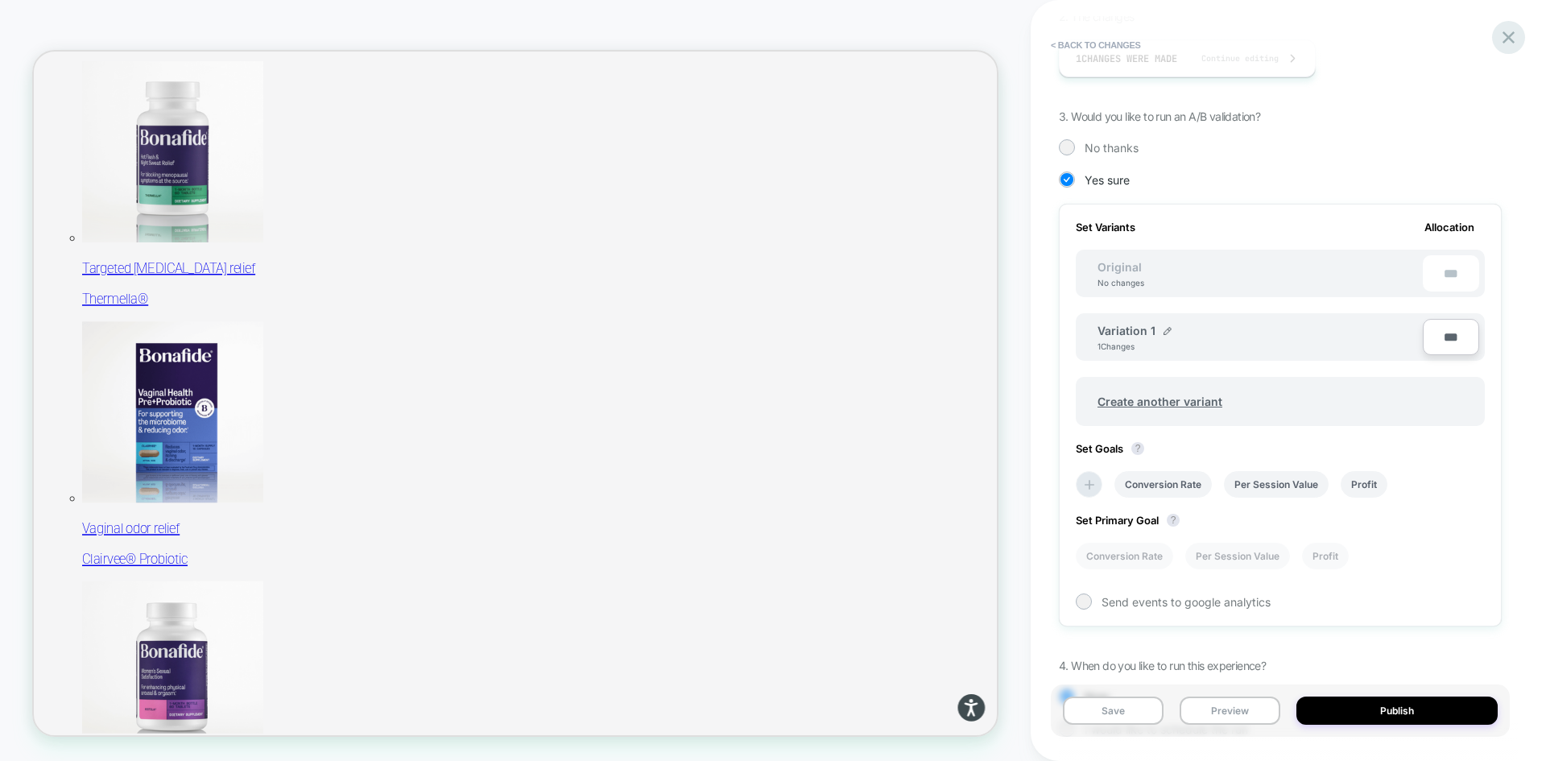
click at [1511, 36] on icon at bounding box center [1509, 37] width 12 height 12
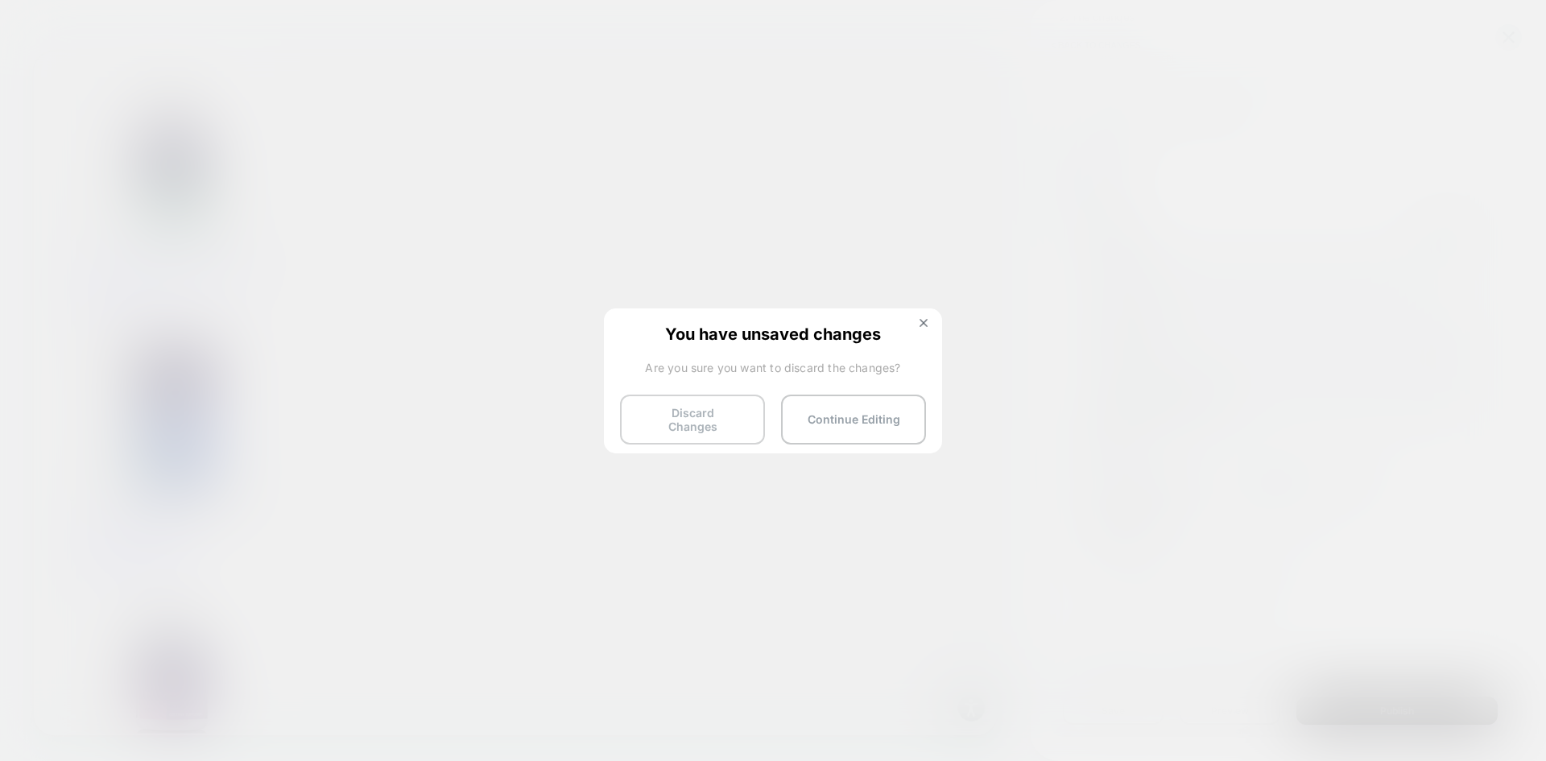
click at [739, 424] on button "Discard Changes" at bounding box center [692, 420] width 145 height 50
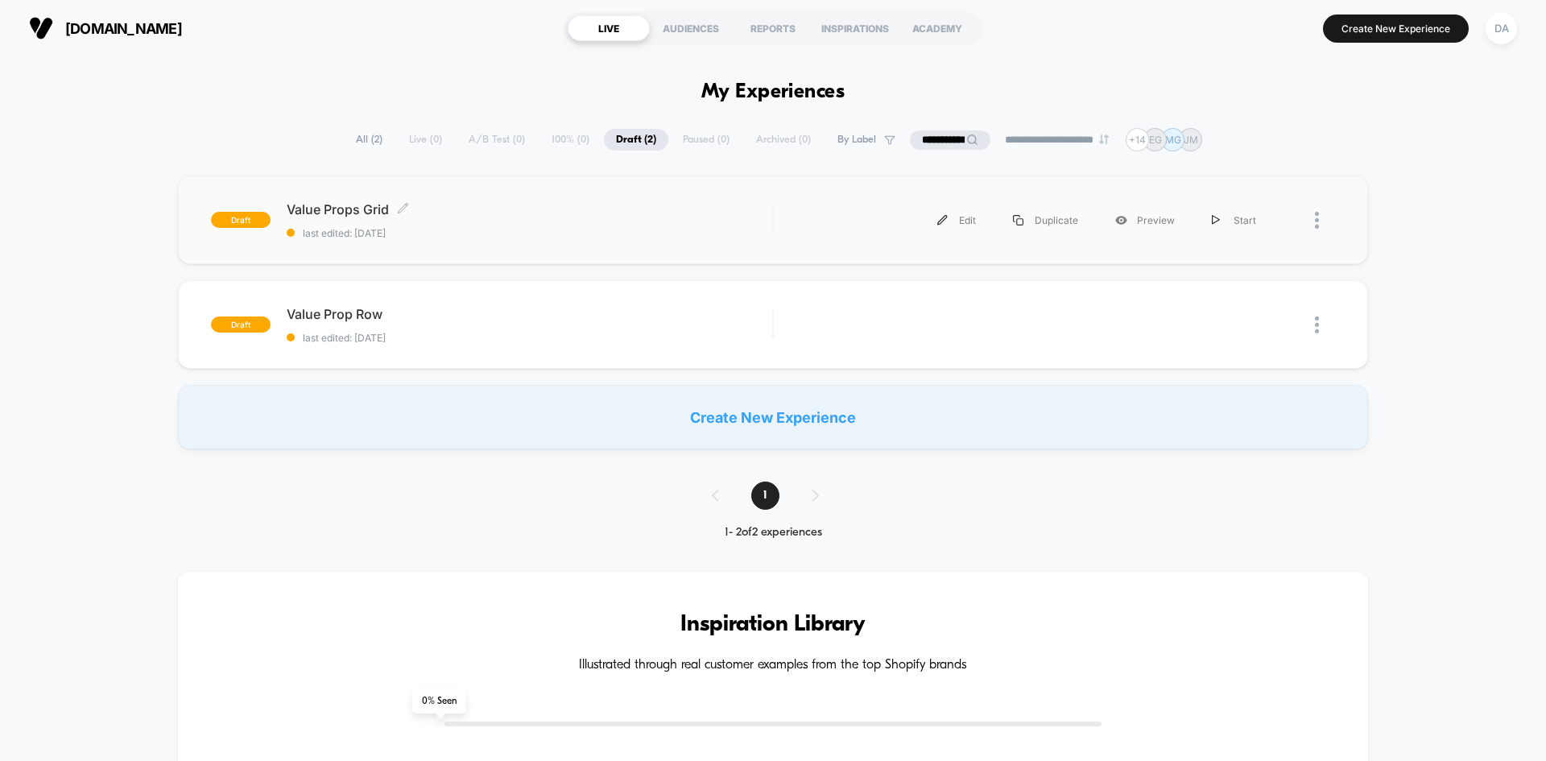
click at [684, 235] on span "last edited: [DATE]" at bounding box center [530, 233] width 486 height 12
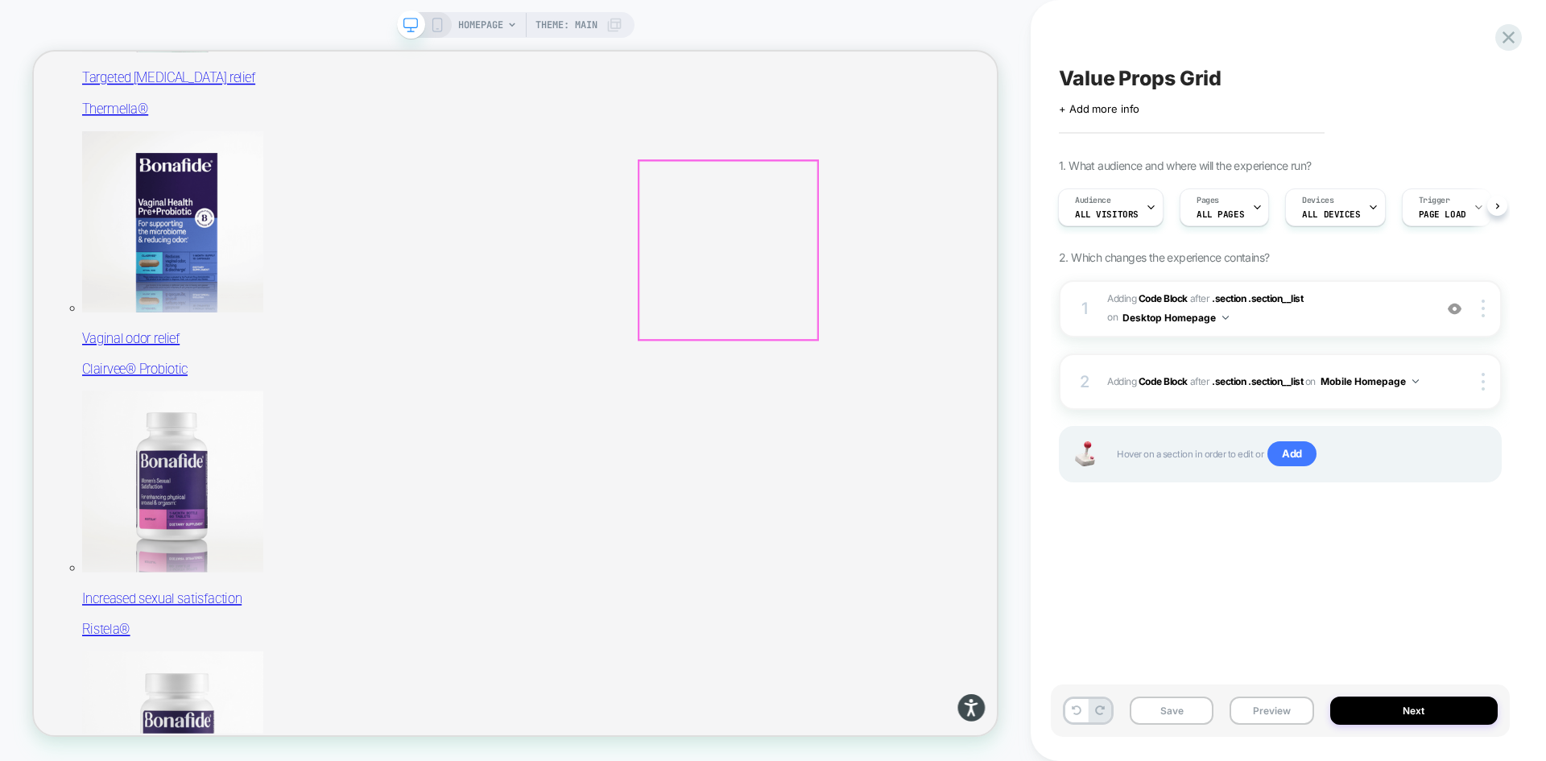
scroll to position [805, 0]
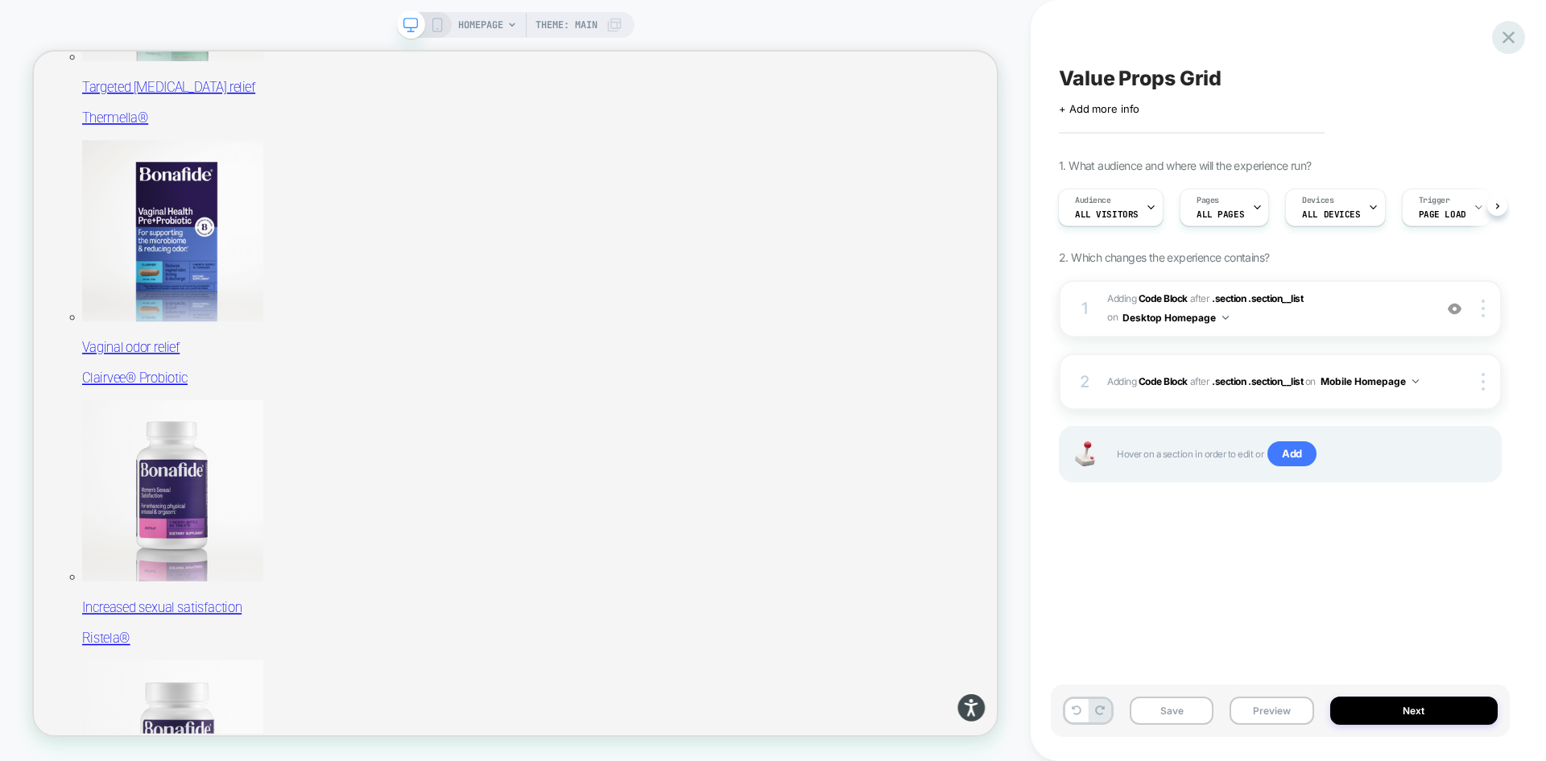
click at [1509, 34] on icon at bounding box center [1509, 38] width 22 height 22
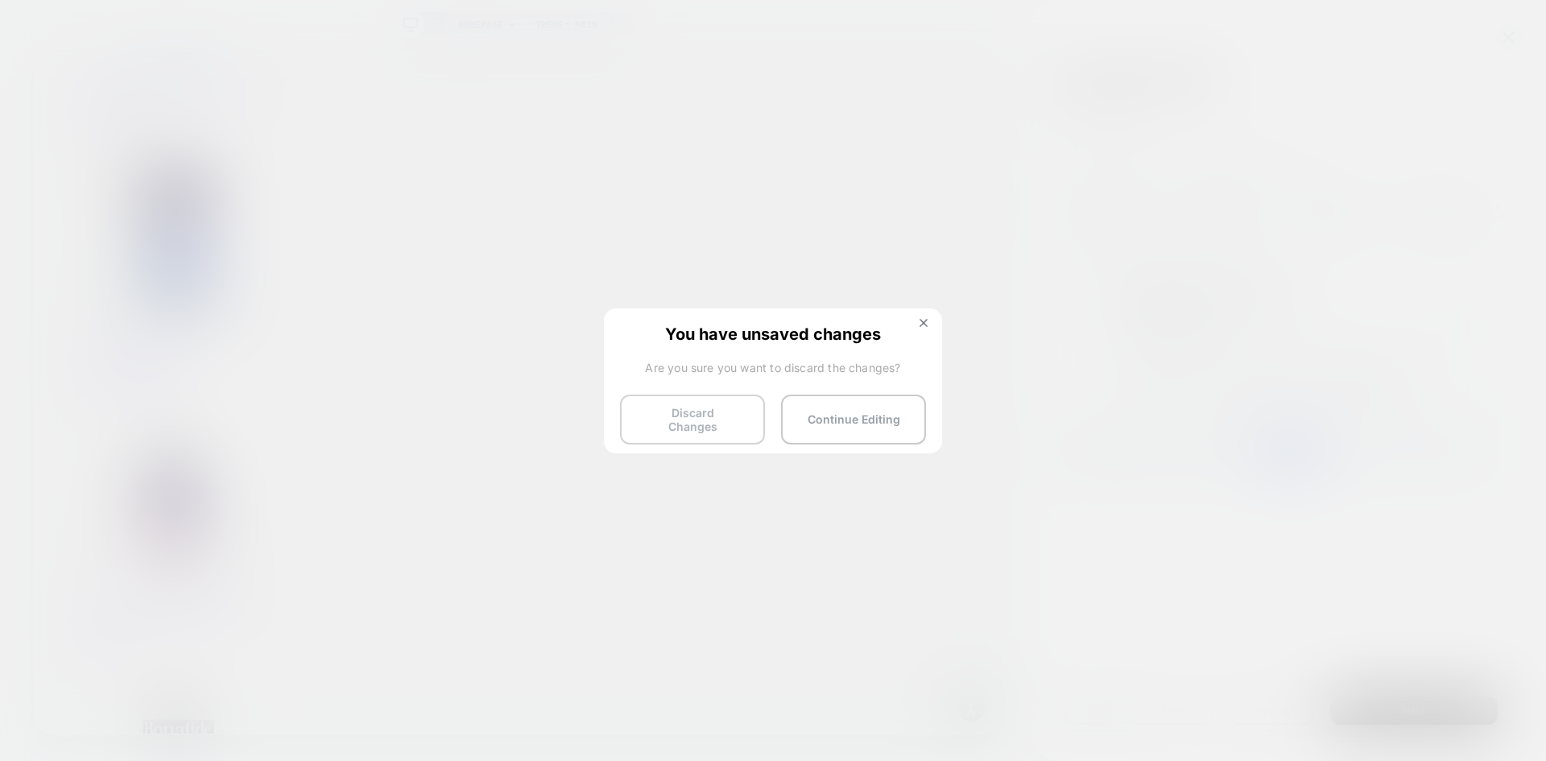
click at [723, 412] on button "Discard Changes" at bounding box center [692, 420] width 145 height 50
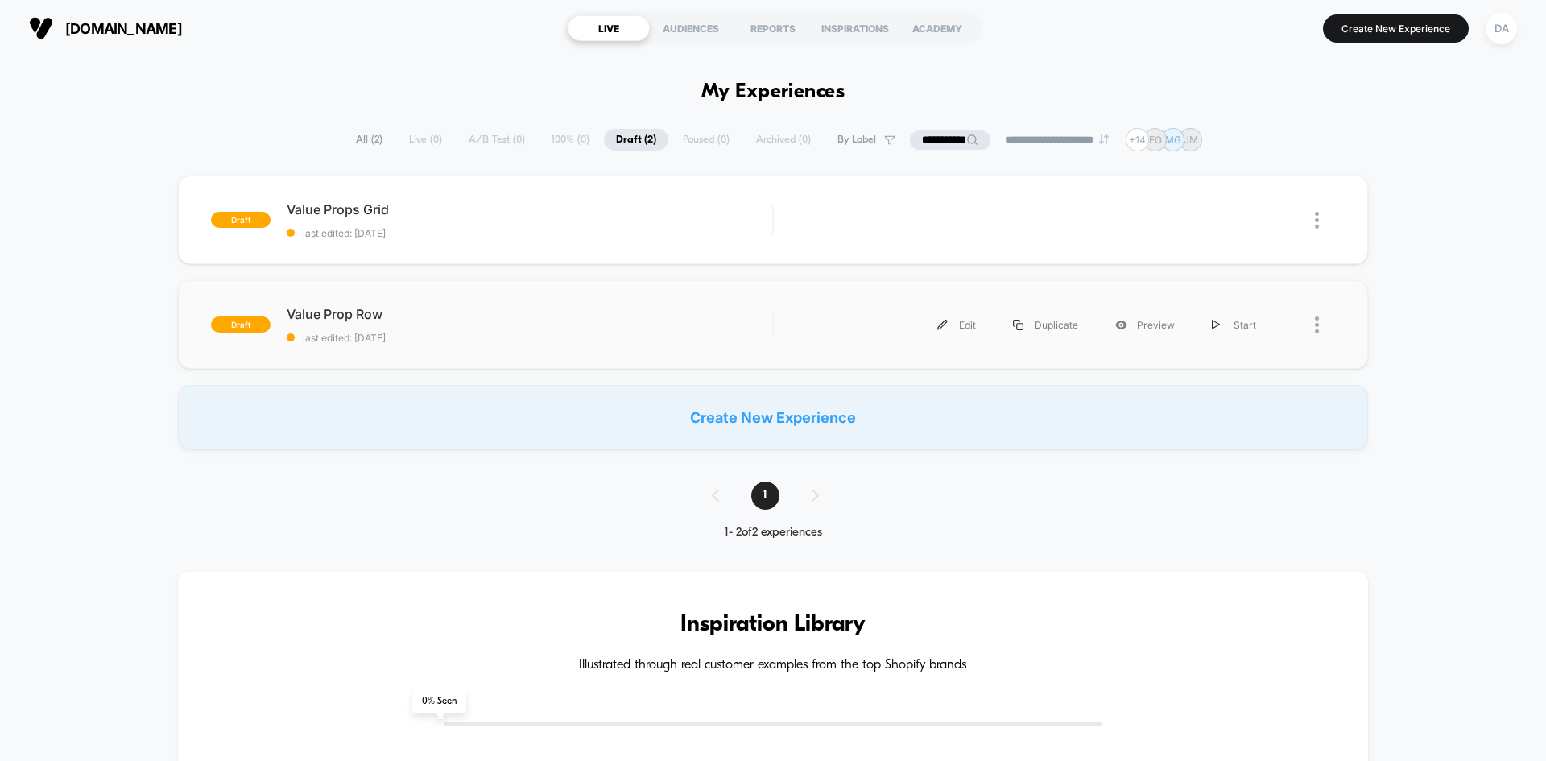
click at [488, 298] on div "draft Value Prop Row last edited: [DATE] Edit Duplicate Preview Start" at bounding box center [773, 324] width 1190 height 89
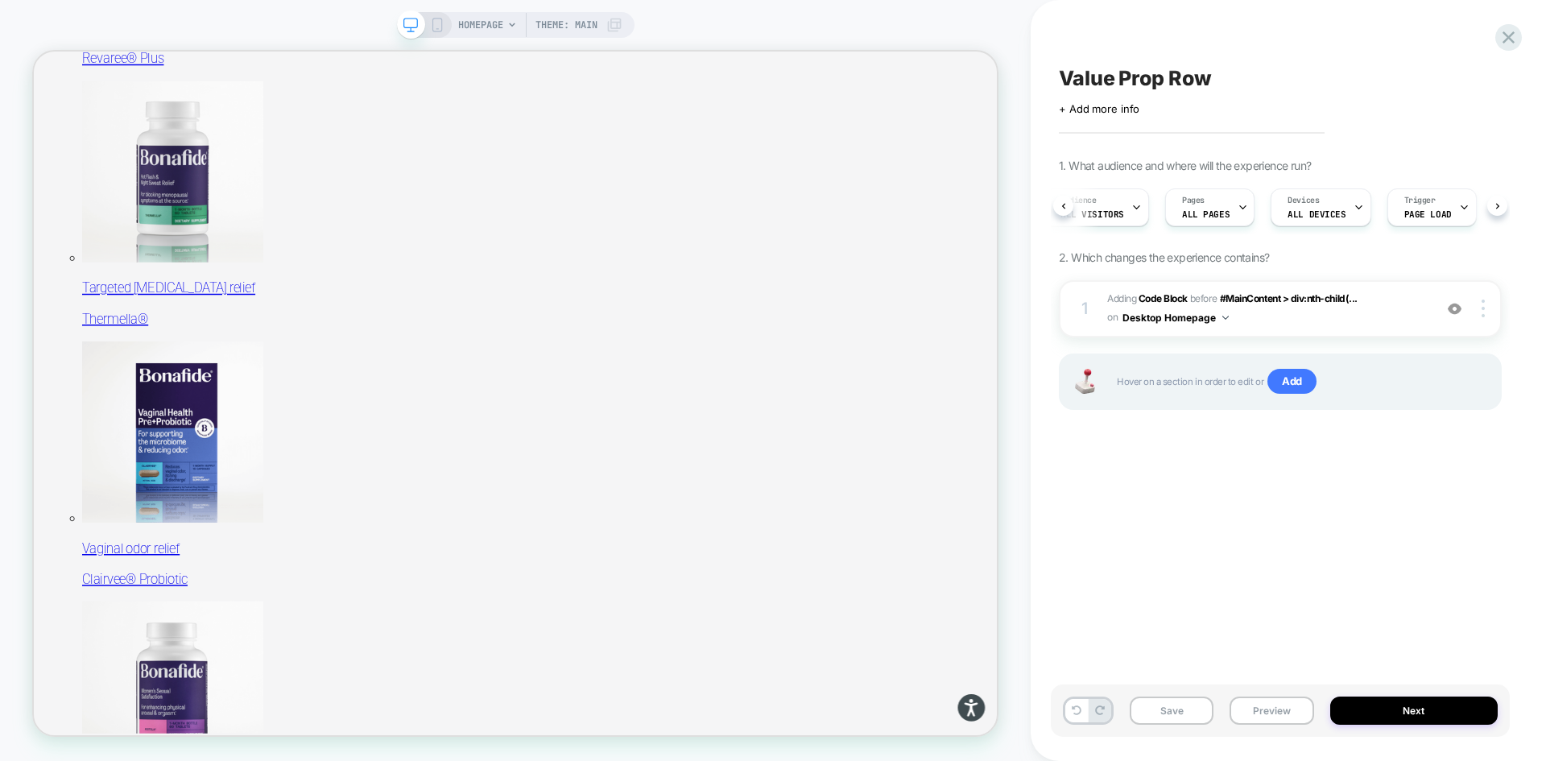
scroll to position [468, 0]
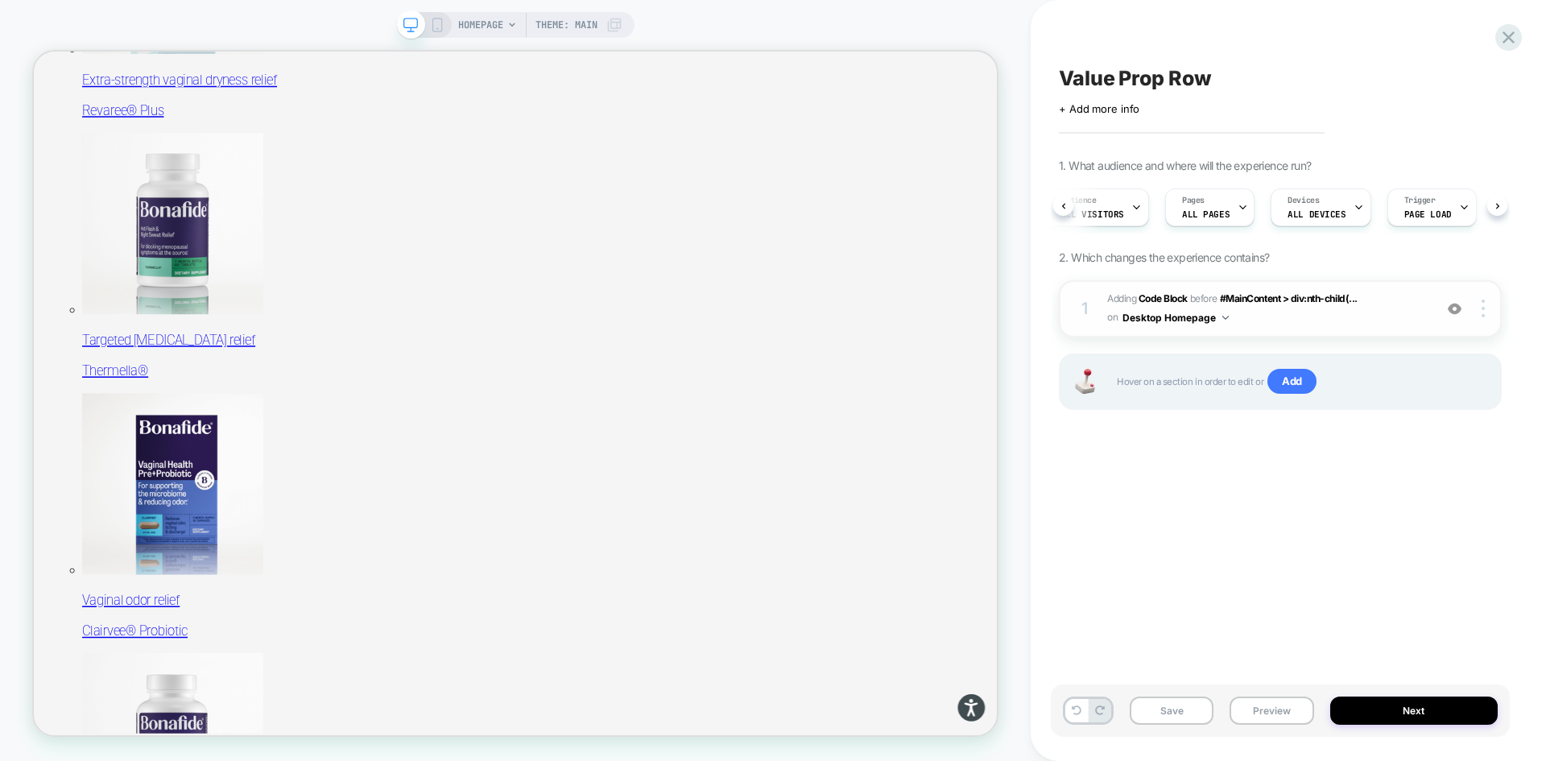
click at [1372, 323] on span "Adding Code Block BEFORE #MainContent > div:nth-child(... #MainContent > div:nt…" at bounding box center [1266, 309] width 318 height 38
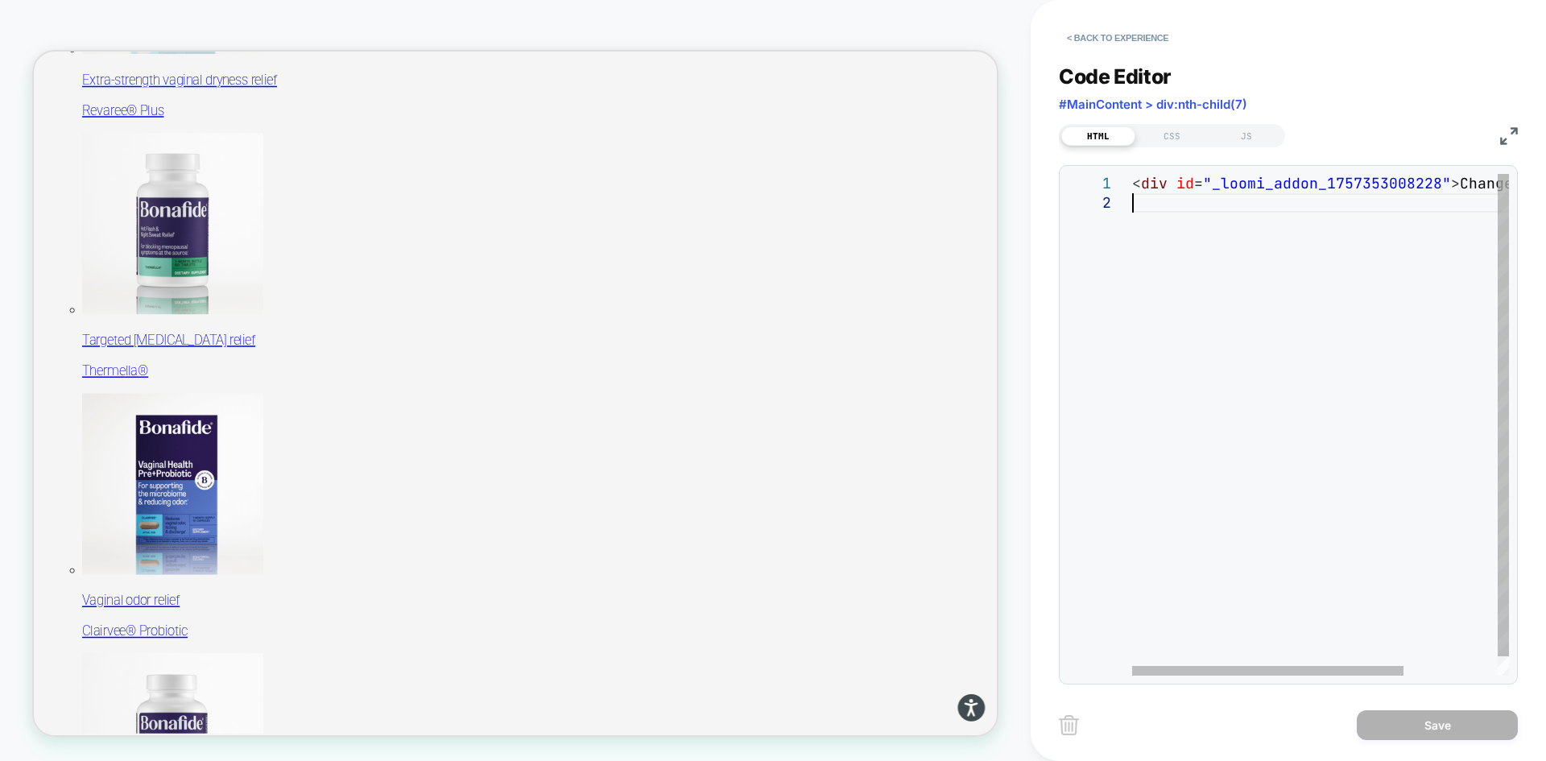
scroll to position [0, 0]
drag, startPoint x: 1219, startPoint y: 214, endPoint x: 1396, endPoint y: 210, distance: 176.4
click at [1543, 221] on div "< div id = "_loomi_addon_1757353008228" > Change Me! </ div >" at bounding box center [1385, 434] width 507 height 521
click at [1089, 38] on button "< Back to experience" at bounding box center [1118, 38] width 118 height 26
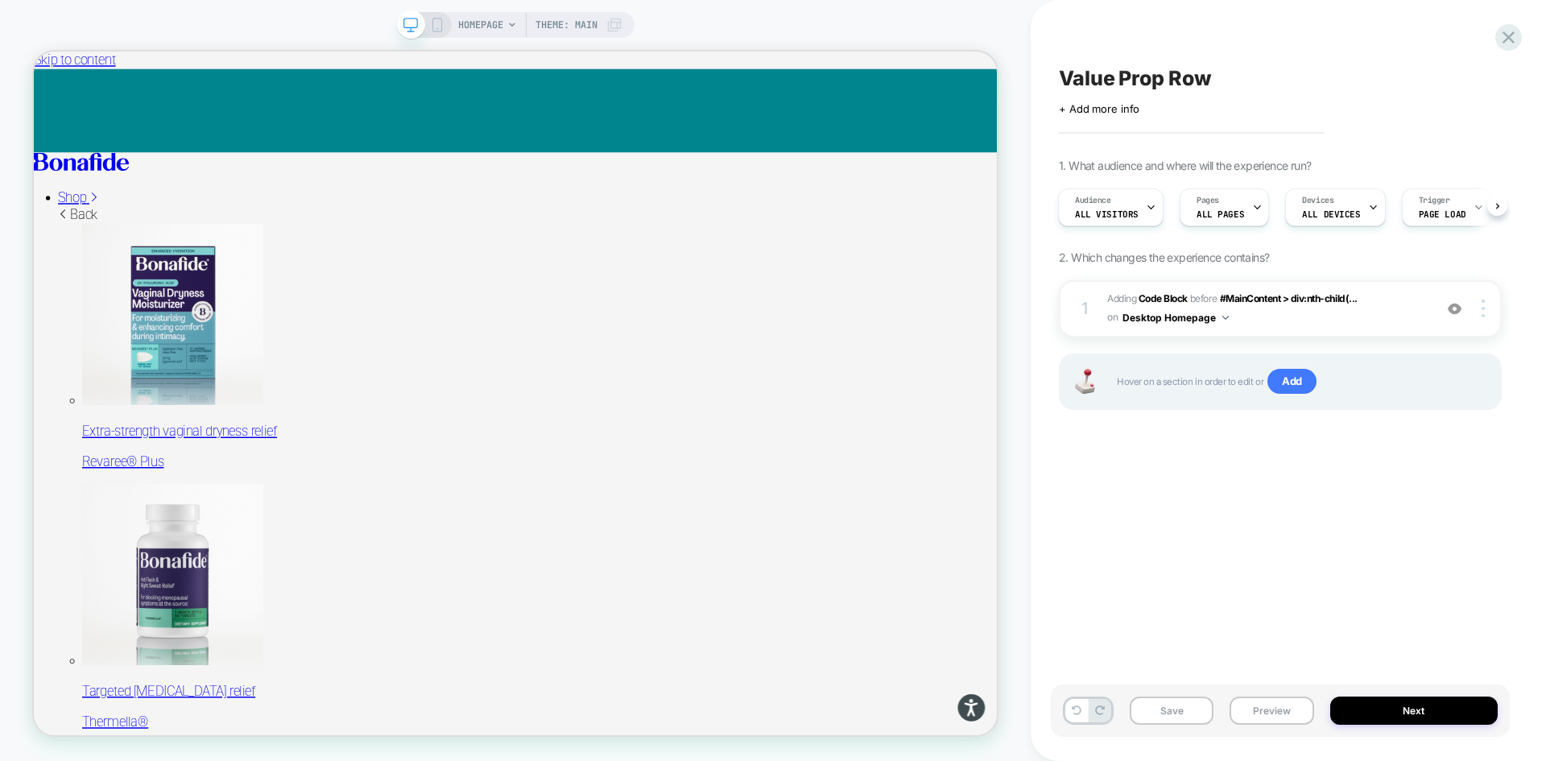
click at [437, 27] on icon at bounding box center [437, 25] width 14 height 14
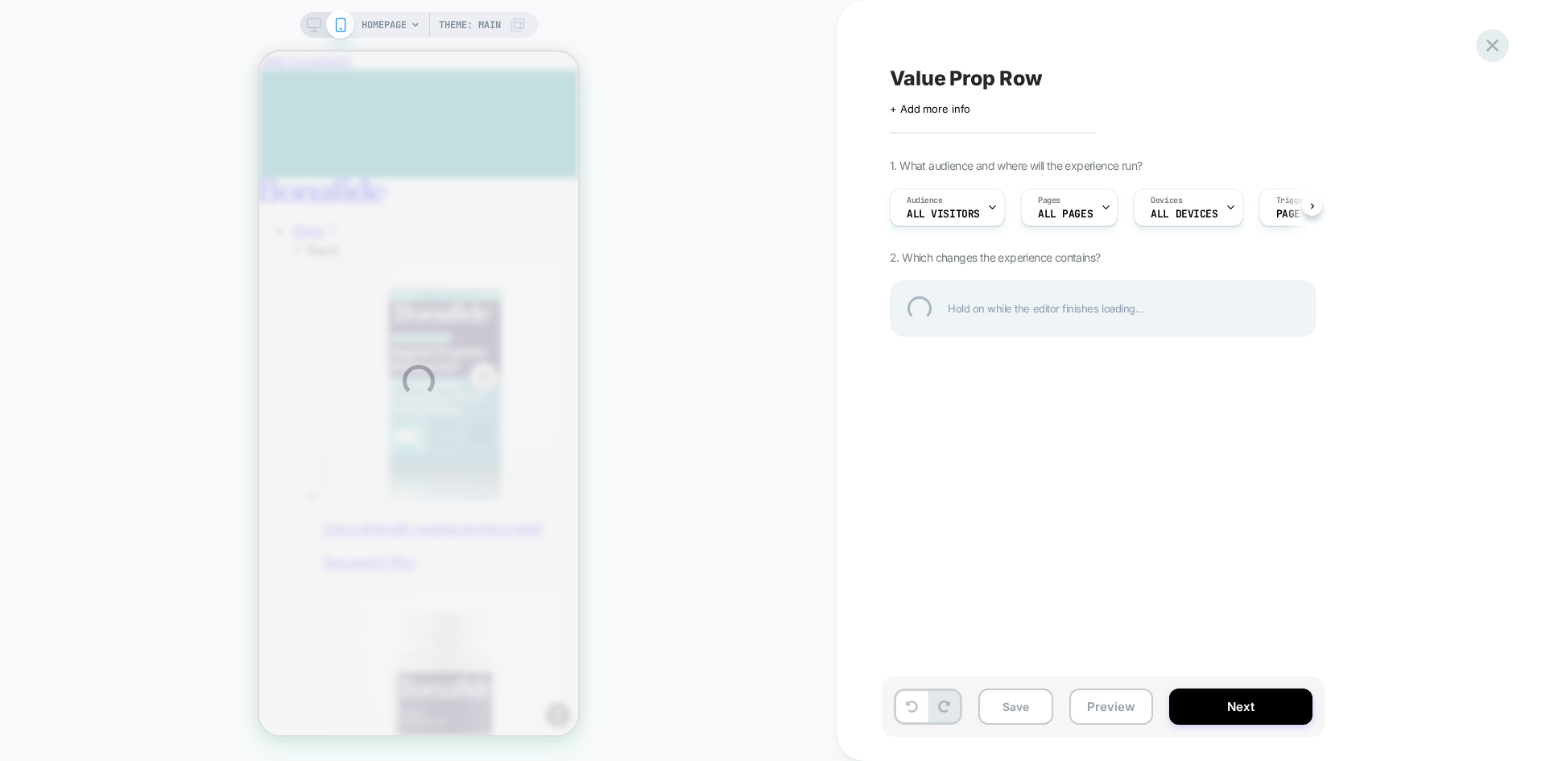
click at [1492, 55] on div at bounding box center [1492, 45] width 33 height 33
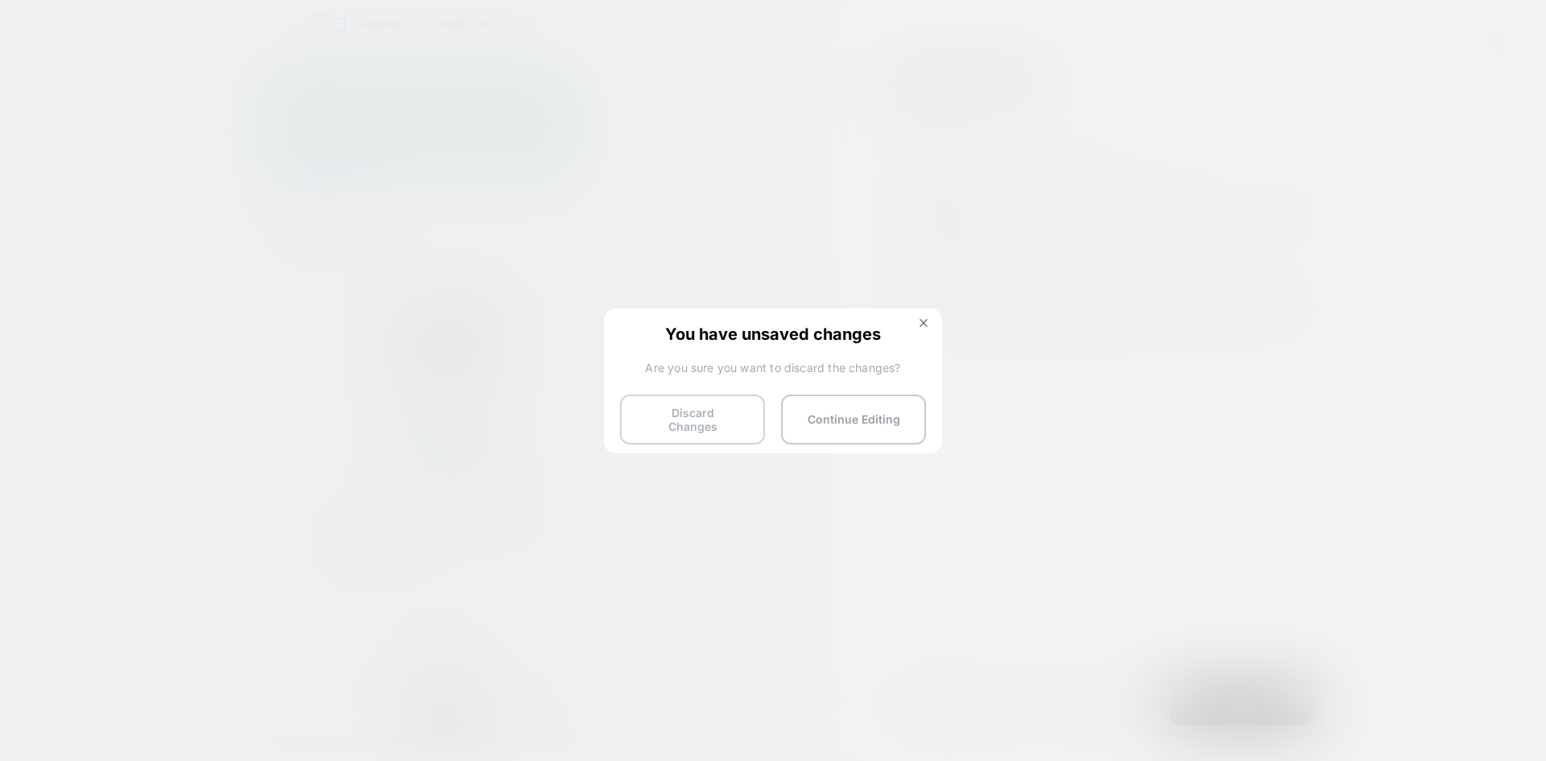
click at [695, 421] on button "Discard Changes" at bounding box center [692, 420] width 145 height 50
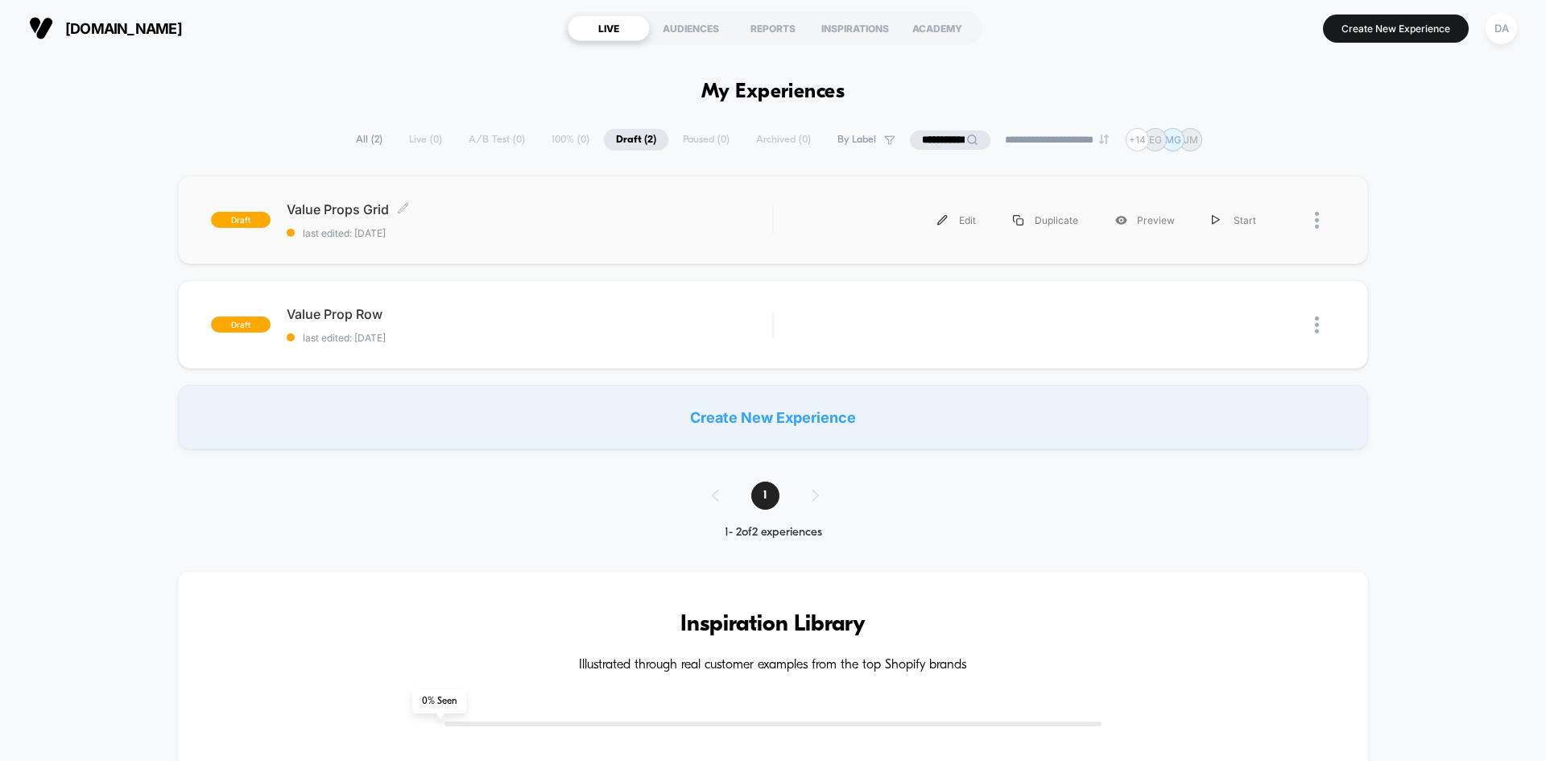
click at [494, 225] on div "Value Props Grid Click to edit experience details Click to edit experience deta…" at bounding box center [530, 220] width 486 height 38
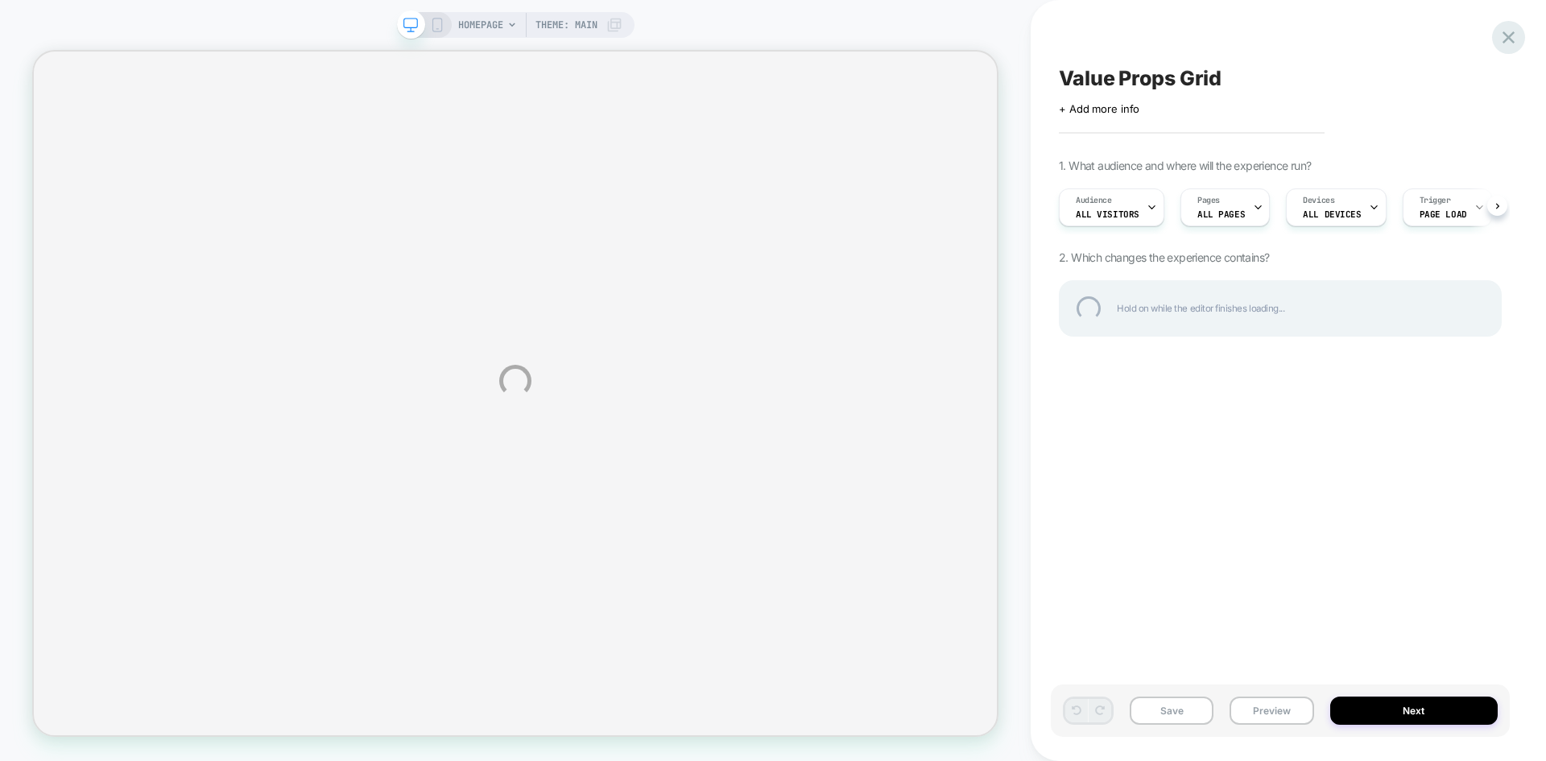
click at [1512, 38] on div at bounding box center [1508, 37] width 33 height 33
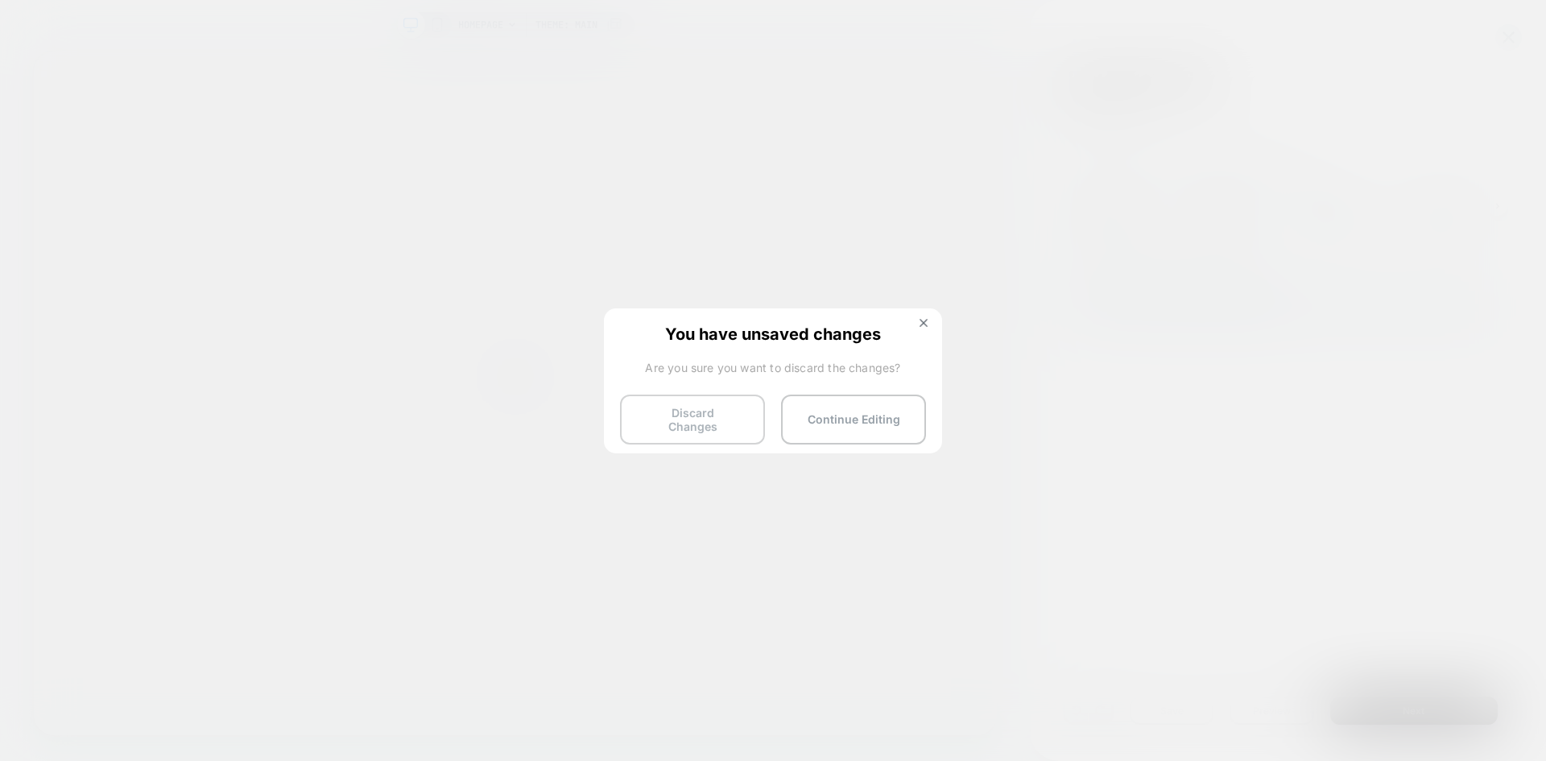
click at [699, 416] on button "Discard Changes" at bounding box center [692, 420] width 145 height 50
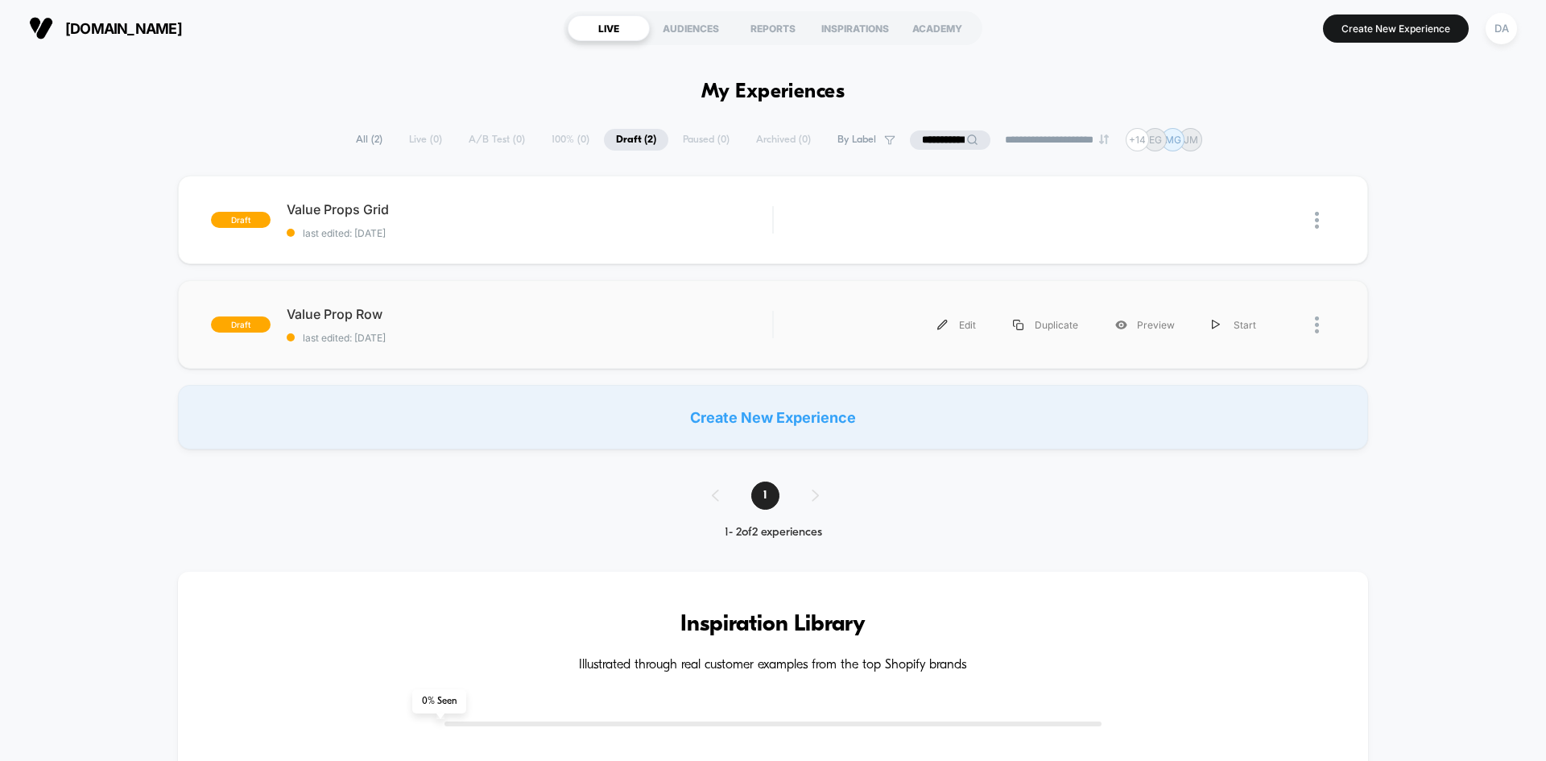
click at [1314, 322] on div at bounding box center [1305, 325] width 60 height 36
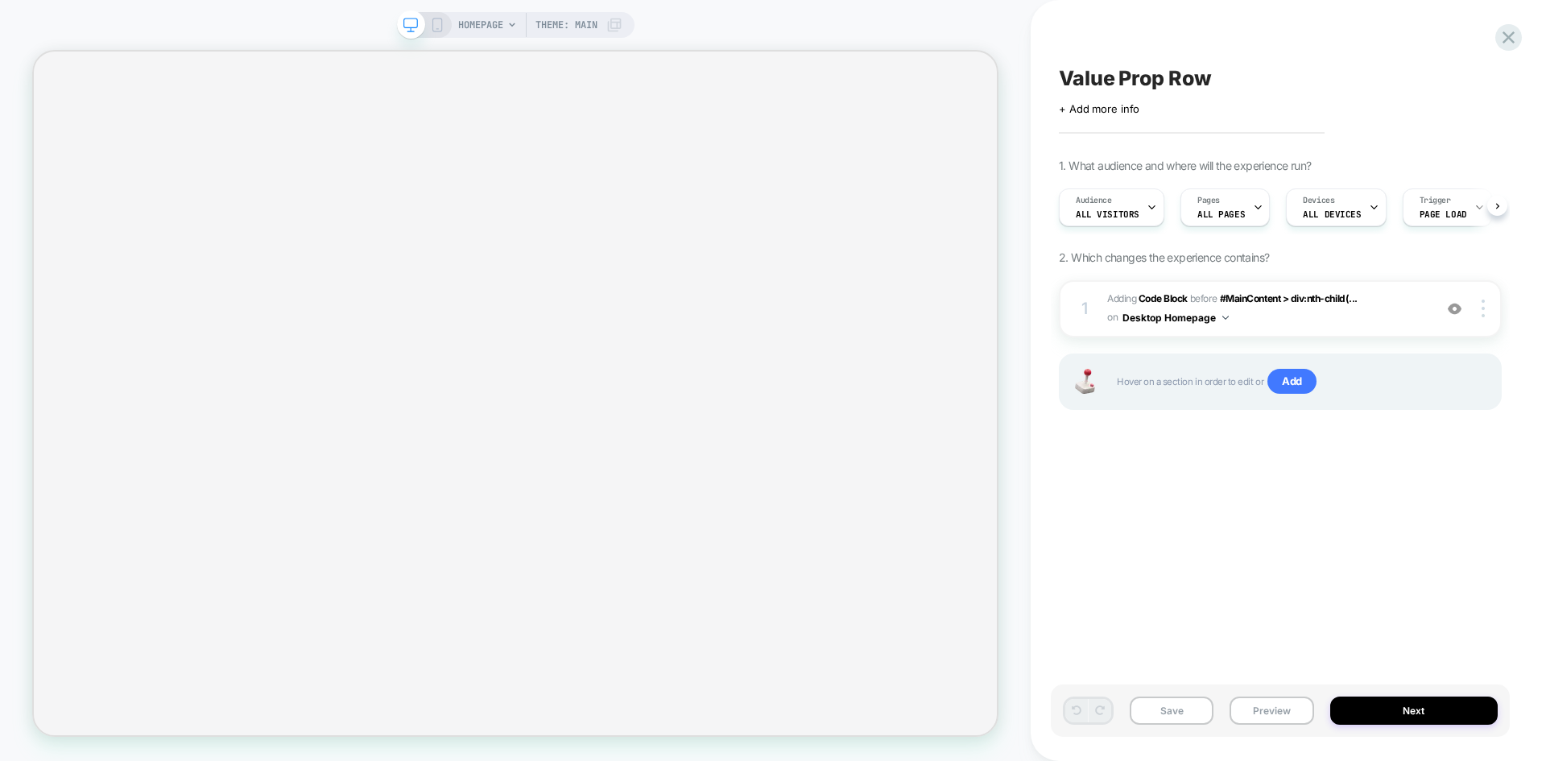
scroll to position [0, 1]
click at [1293, 725] on div "Save Preview Next" at bounding box center [1280, 711] width 459 height 52
click at [1278, 715] on button "Preview" at bounding box center [1272, 711] width 84 height 28
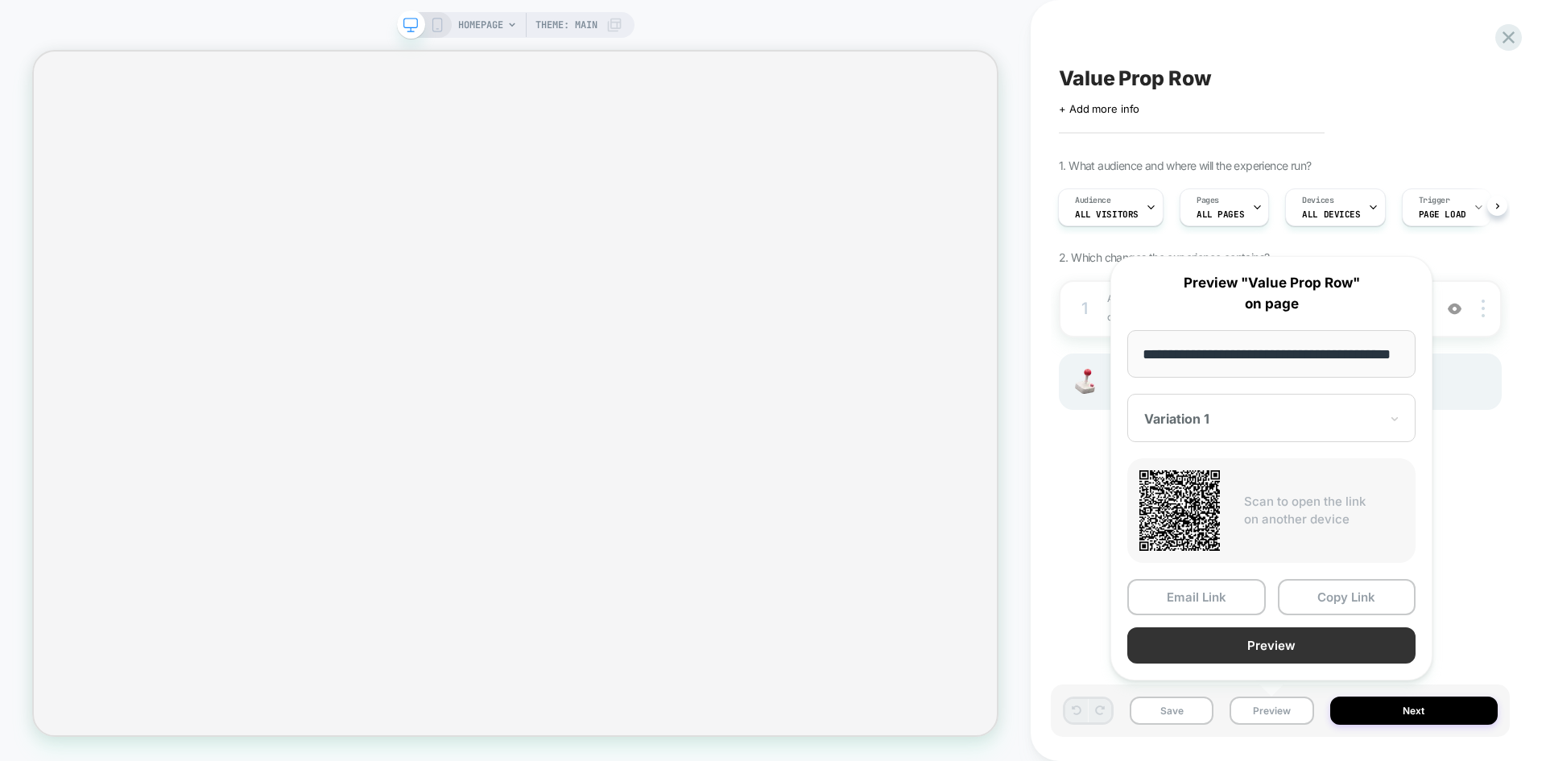
scroll to position [0, 0]
click at [1239, 636] on button "Preview" at bounding box center [1271, 645] width 288 height 36
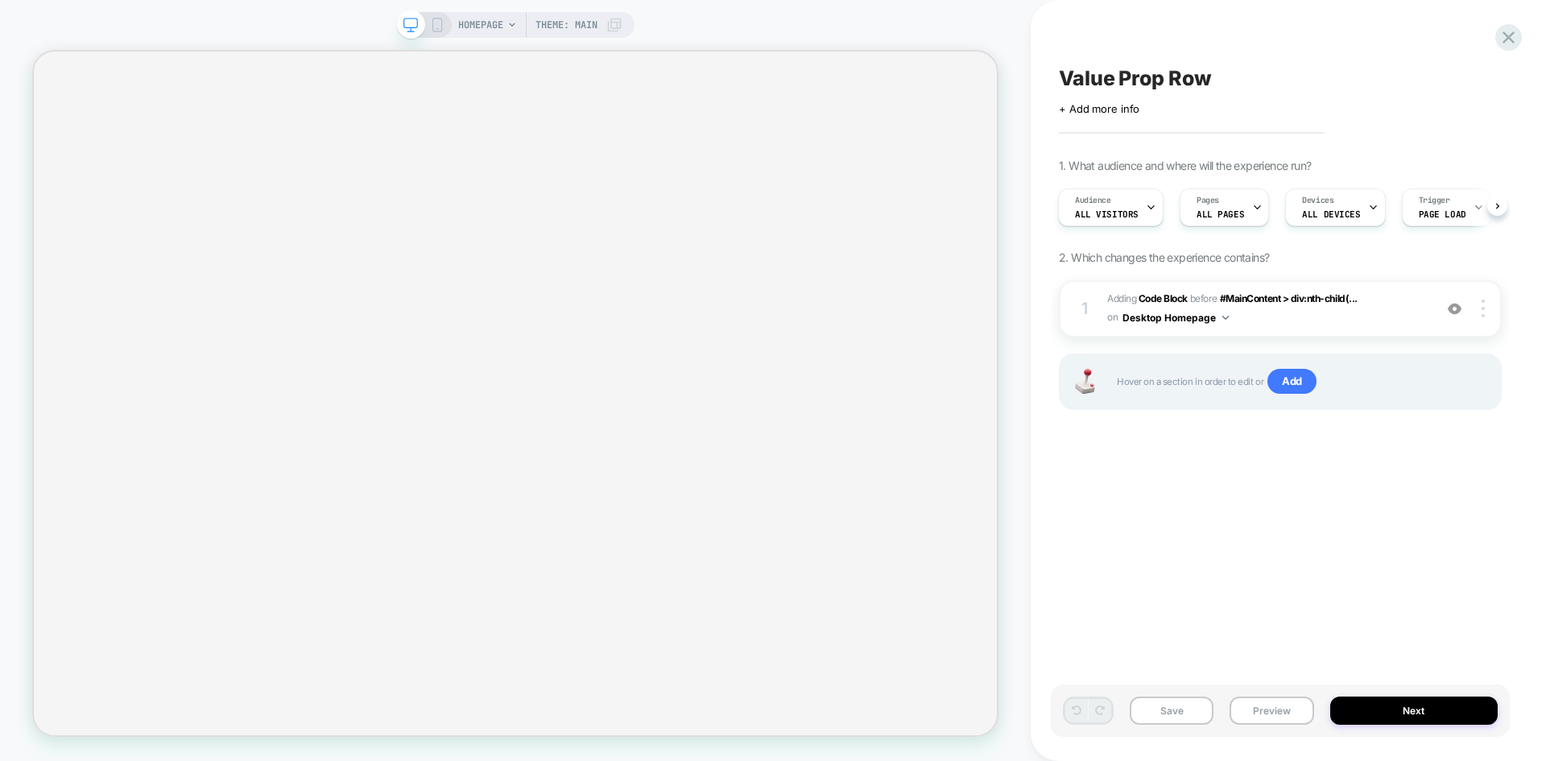
click at [1522, 22] on div "Value Prop Row Click to edit experience details + Add more info 1. What audienc…" at bounding box center [1288, 380] width 515 height 761
click at [1516, 27] on icon at bounding box center [1509, 38] width 22 height 22
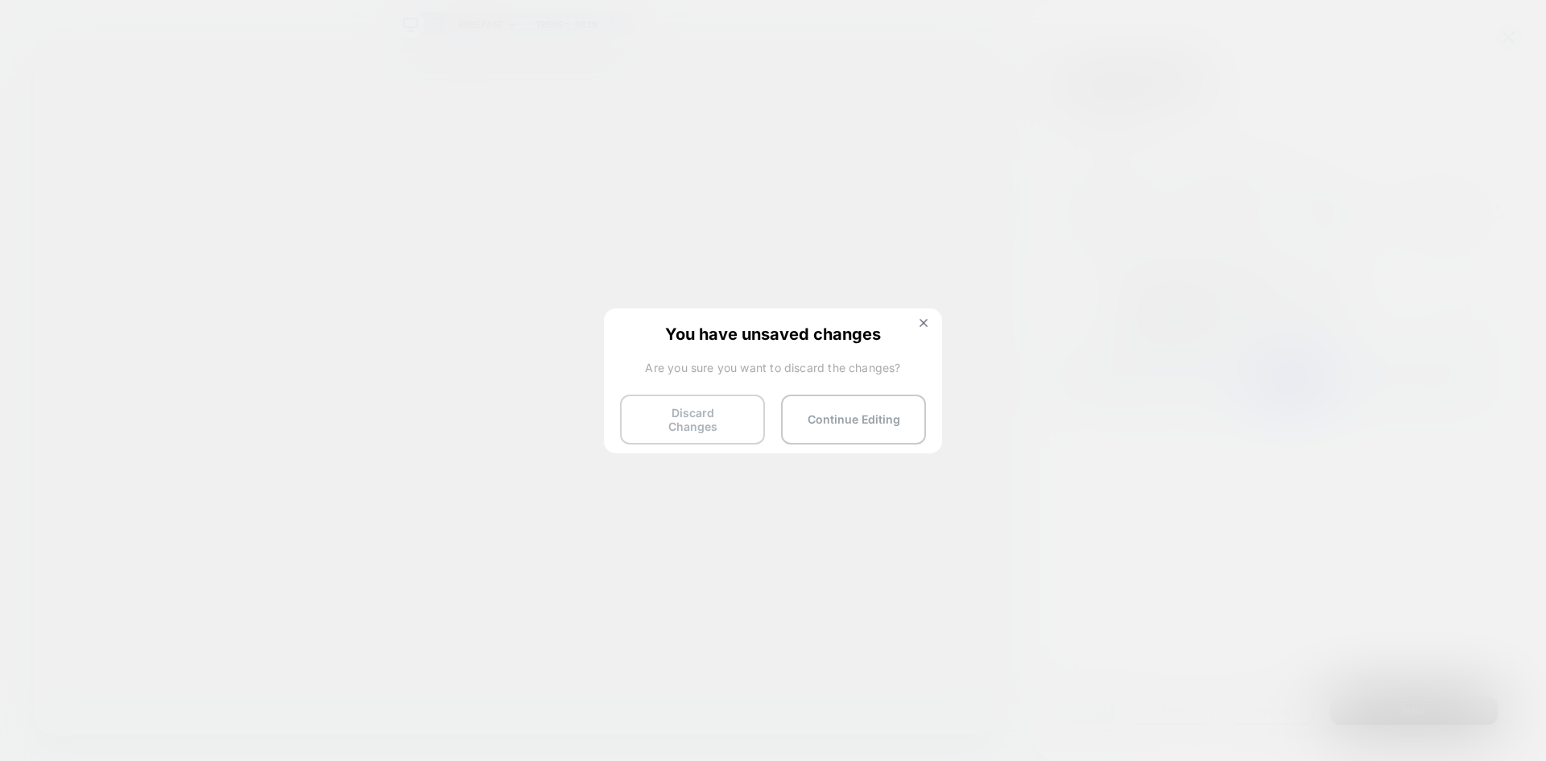
click at [726, 424] on button "Discard Changes" at bounding box center [692, 420] width 145 height 50
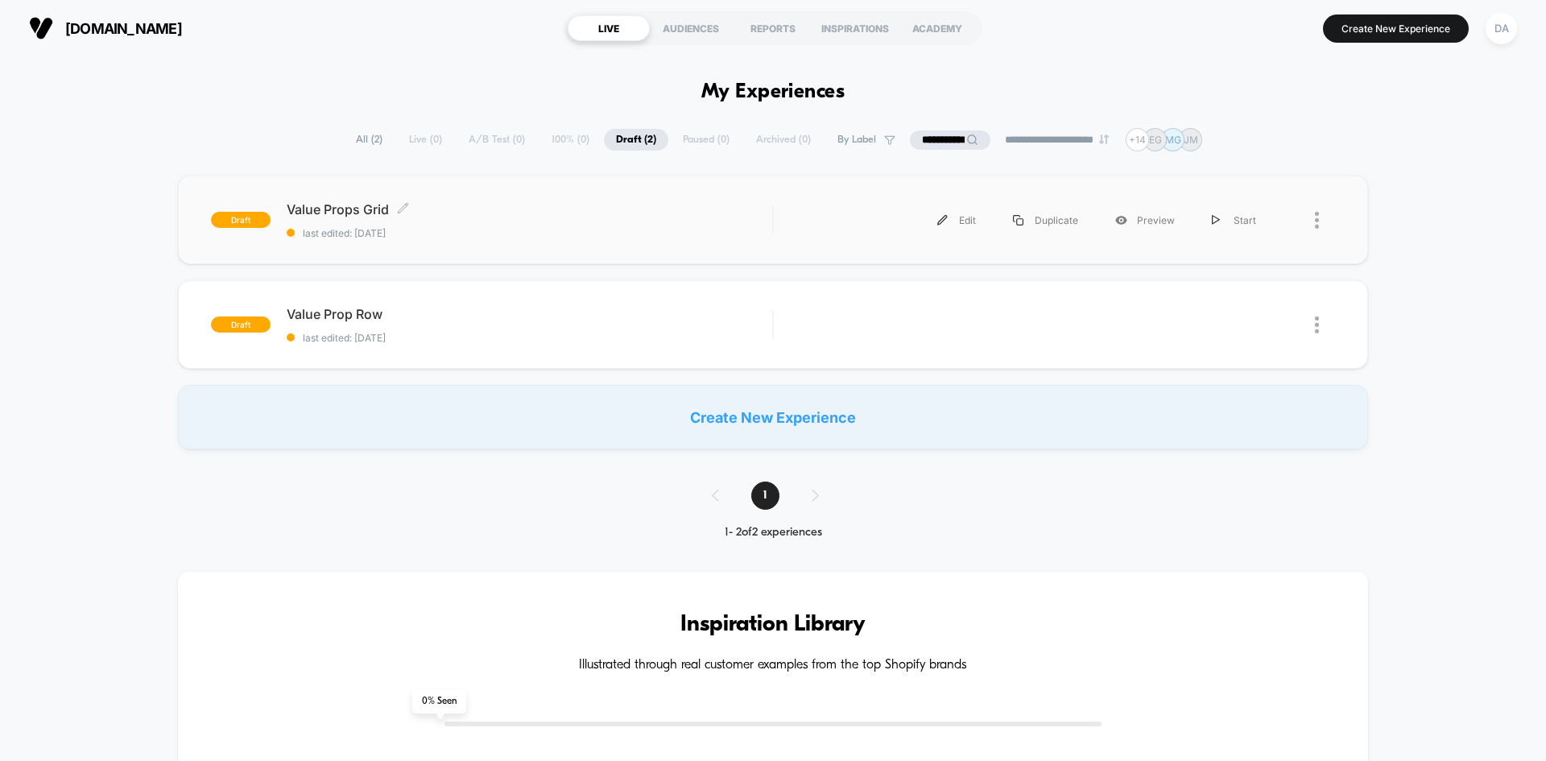
click at [341, 218] on div "Value Props Grid Click to edit experience details Click to edit experience deta…" at bounding box center [530, 220] width 486 height 38
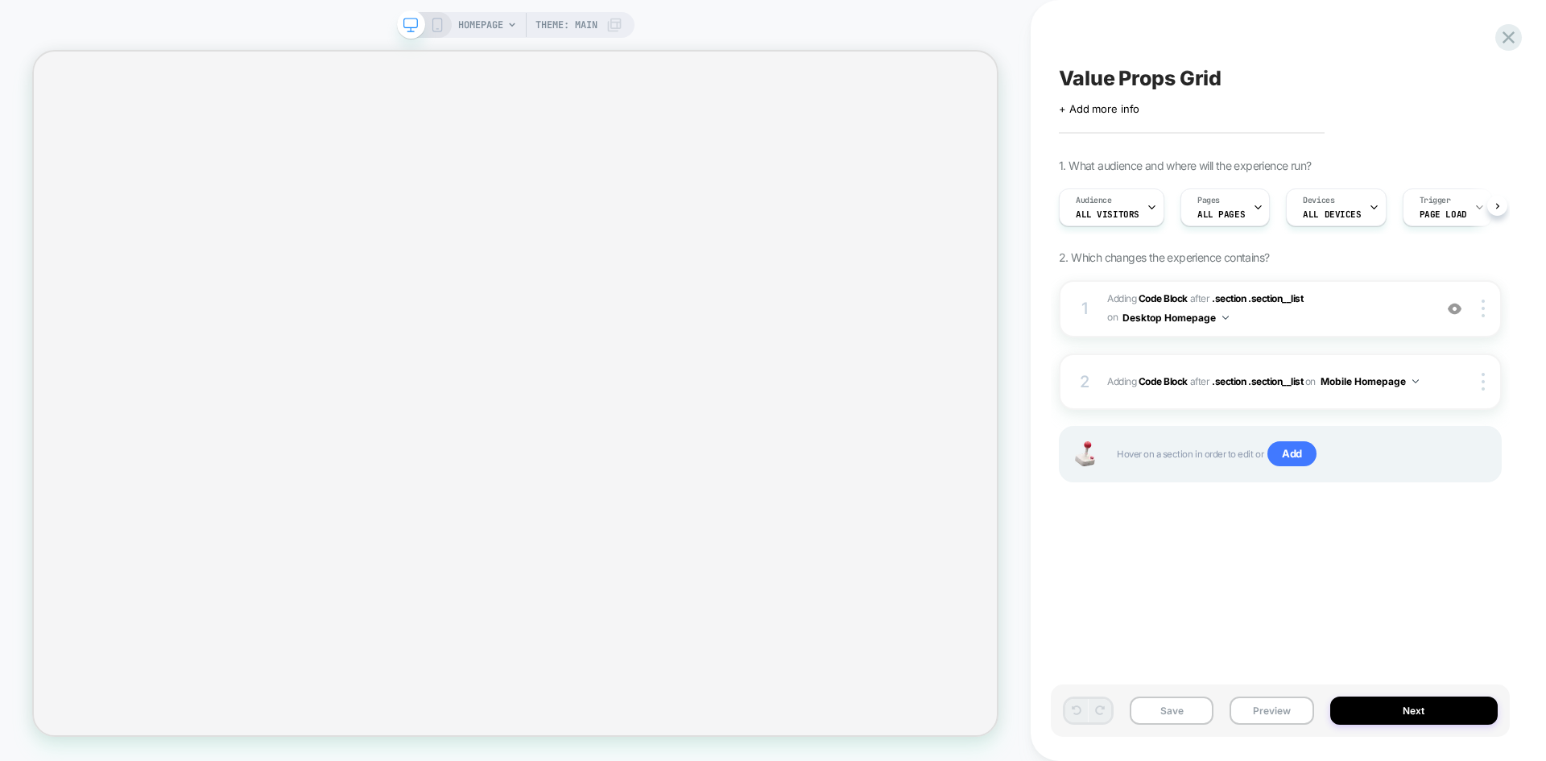
scroll to position [0, 1]
click at [1511, 33] on icon at bounding box center [1509, 38] width 22 height 22
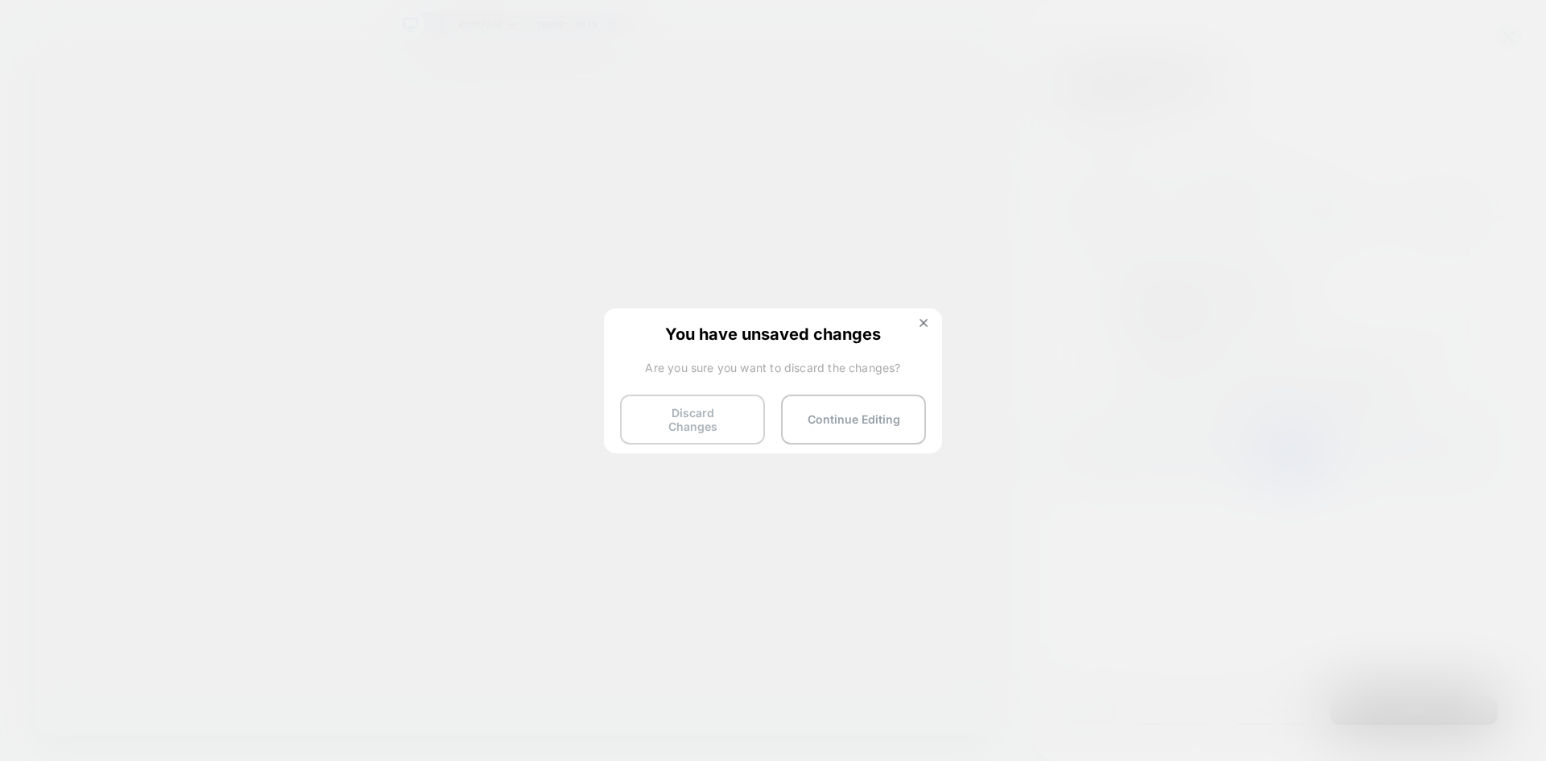
click at [738, 419] on button "Discard Changes" at bounding box center [692, 420] width 145 height 50
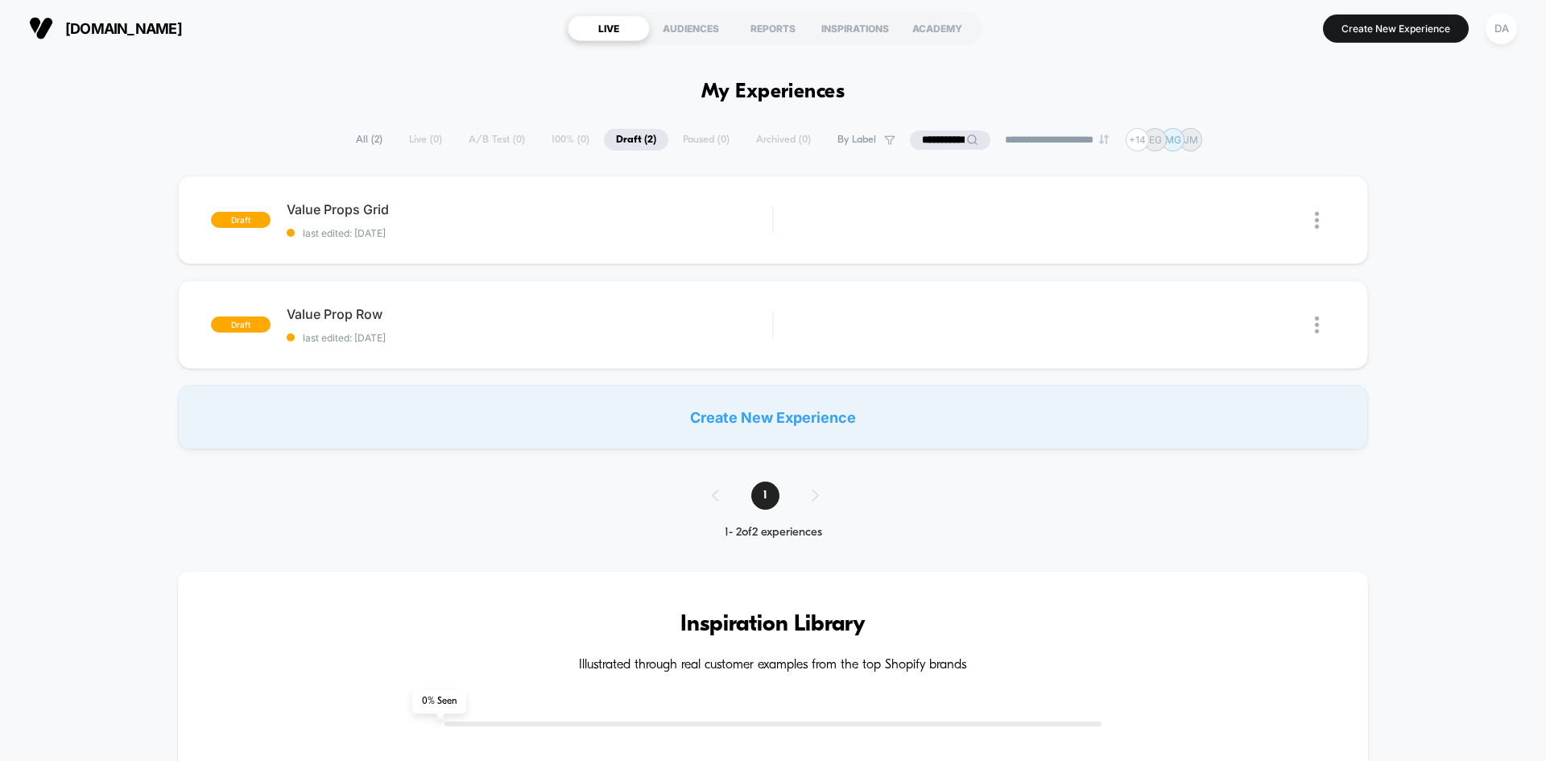
click at [555, 147] on div "**********" at bounding box center [773, 139] width 859 height 23
click at [943, 139] on input "**********" at bounding box center [950, 139] width 161 height 19
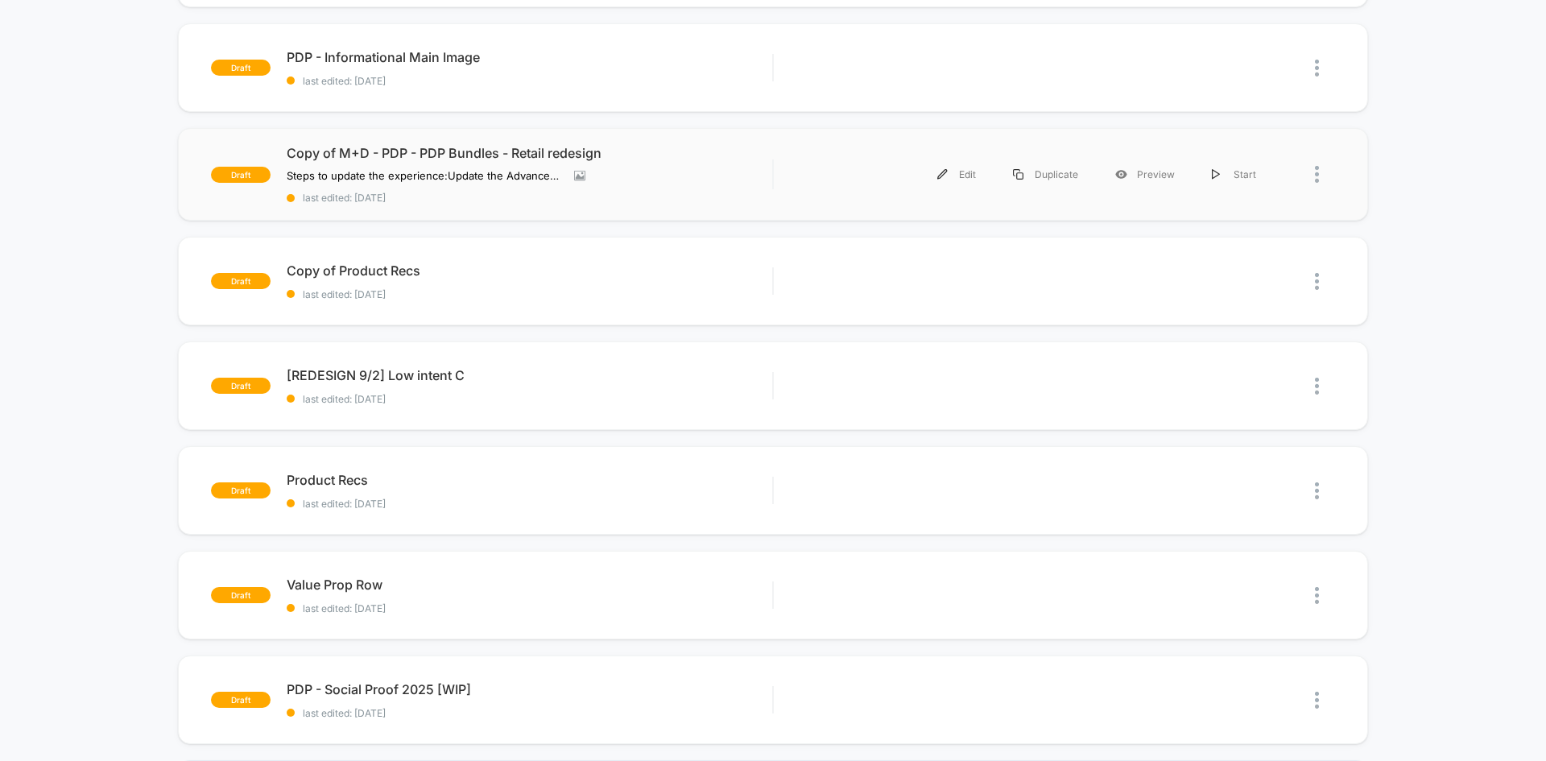
scroll to position [725, 0]
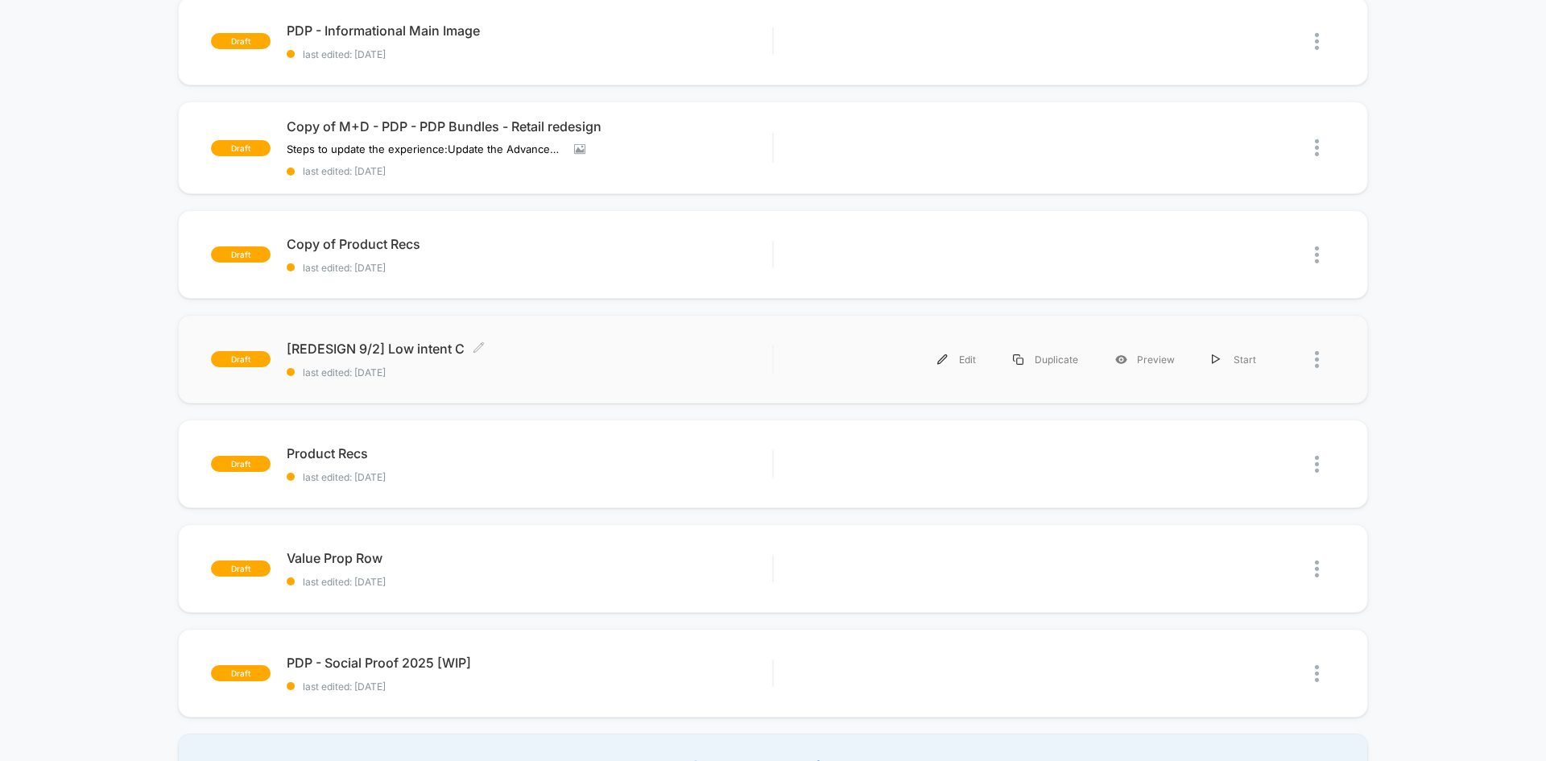
click at [627, 358] on div "[REDESIGN 9/2] Low intent C Click to edit experience details Click to edit expe…" at bounding box center [530, 360] width 486 height 38
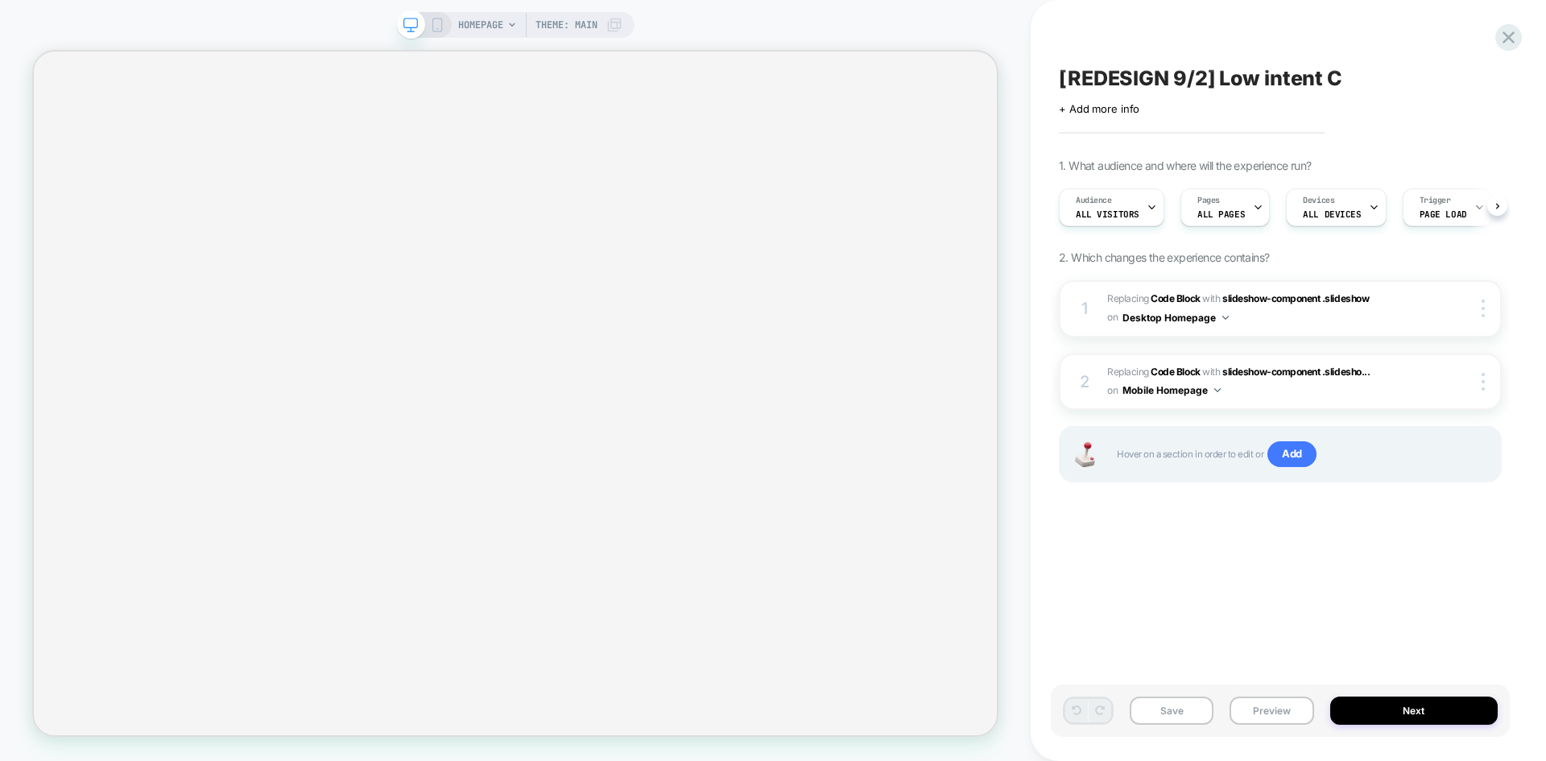
scroll to position [0, 1]
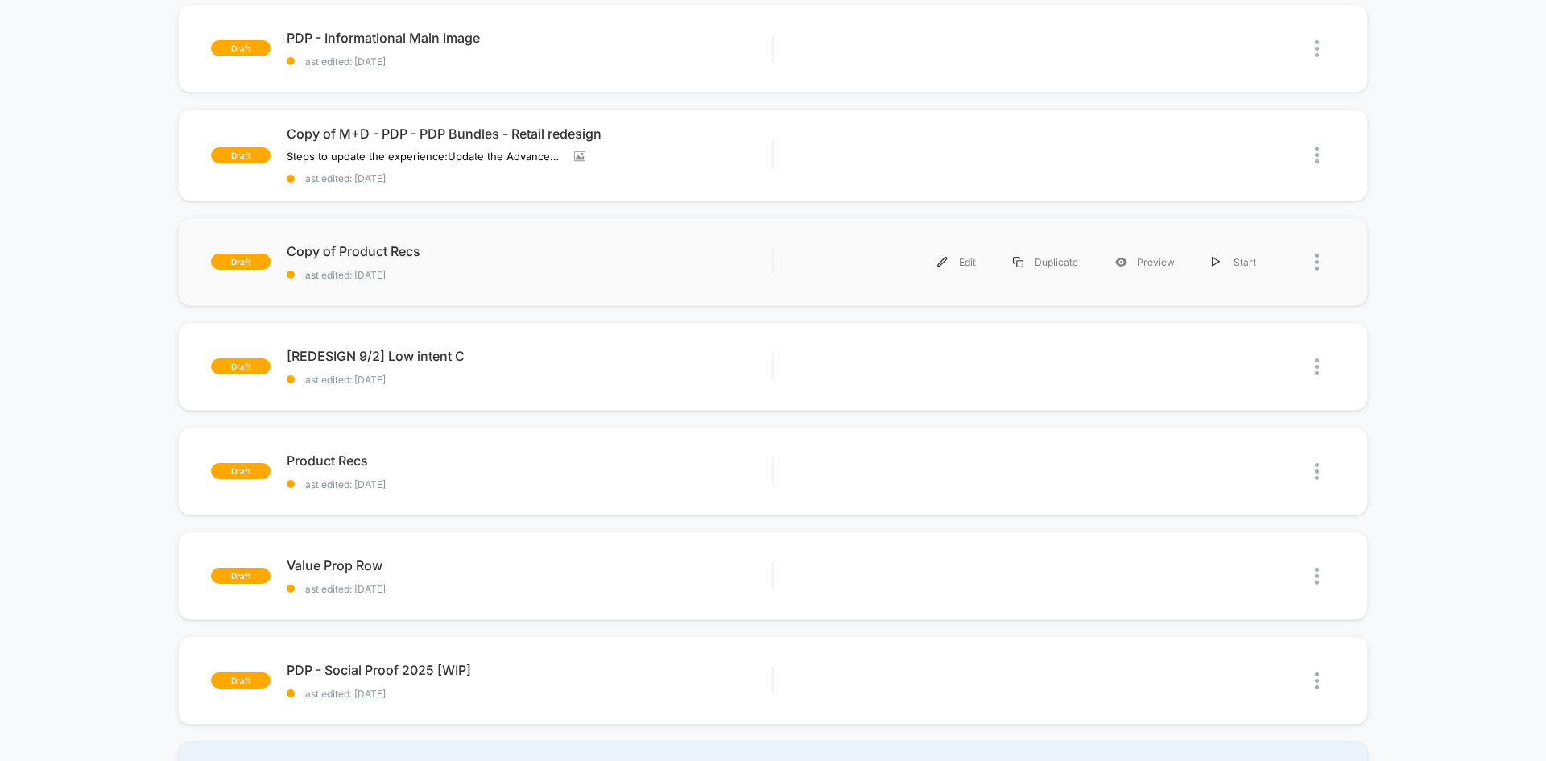
scroll to position [725, 0]
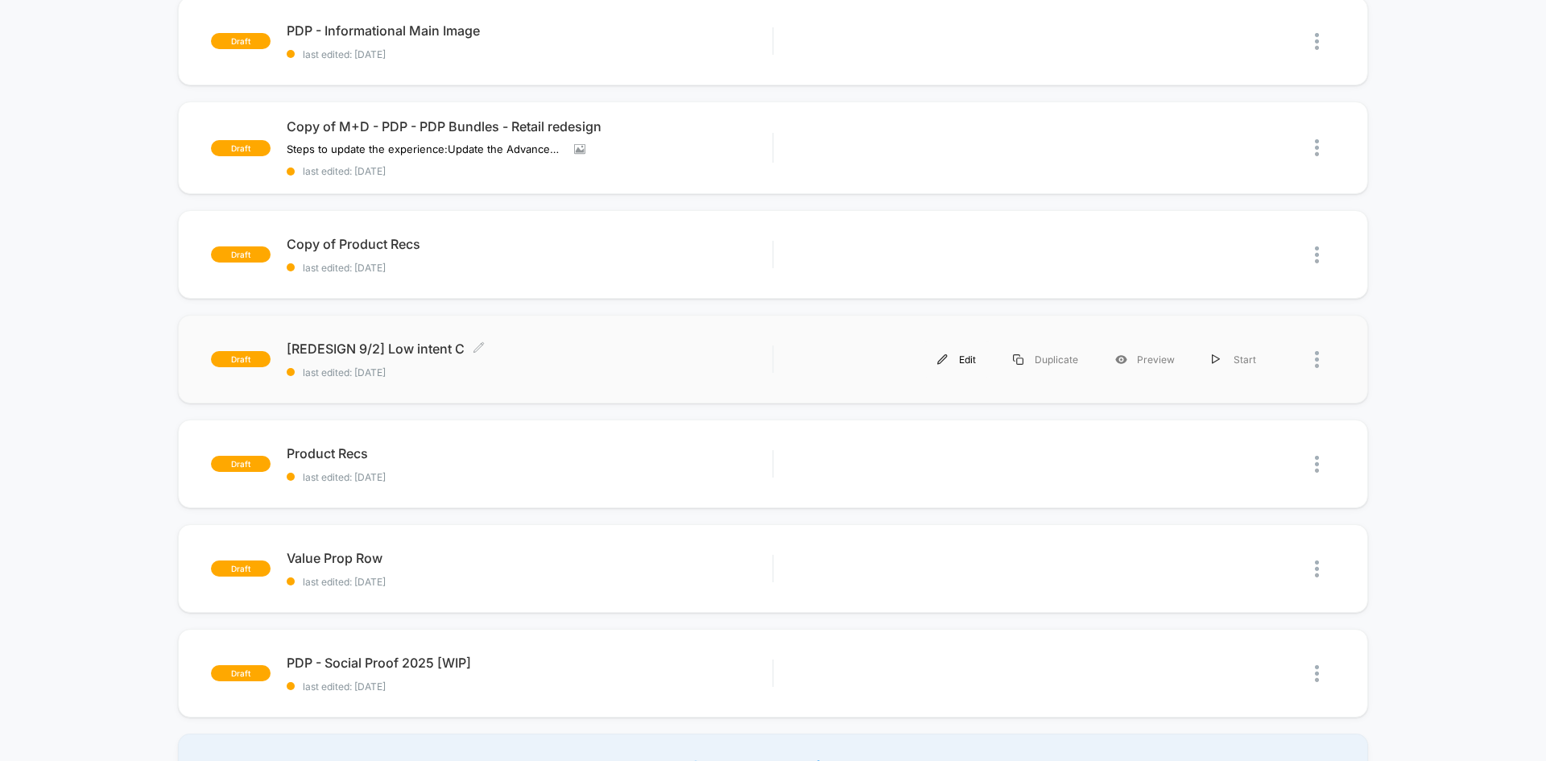
drag, startPoint x: 555, startPoint y: 345, endPoint x: 965, endPoint y: 354, distance: 410.0
click at [965, 354] on div "Edit" at bounding box center [957, 359] width 76 height 36
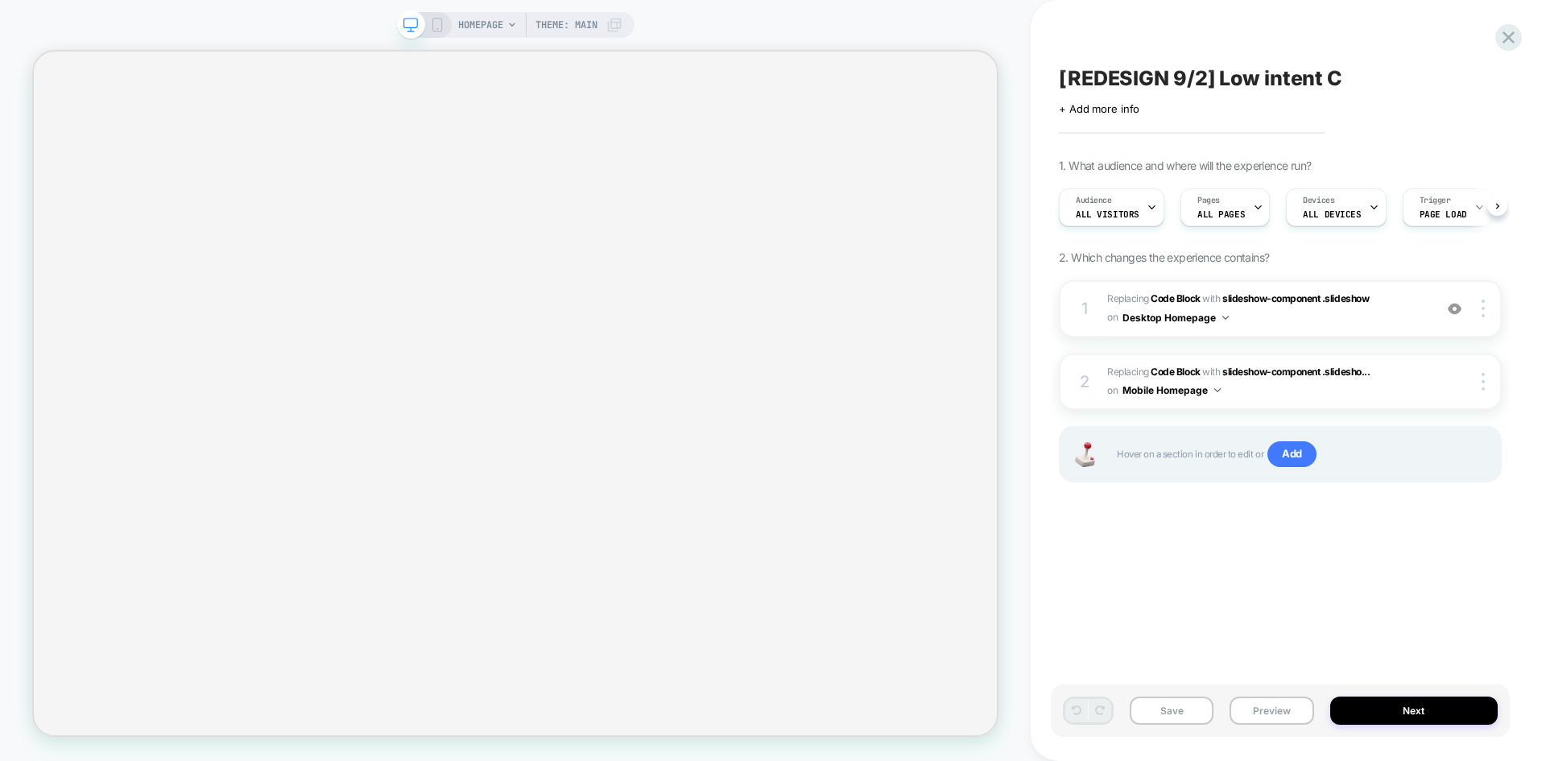
scroll to position [0, 1]
click at [1281, 705] on button "Preview" at bounding box center [1272, 711] width 84 height 28
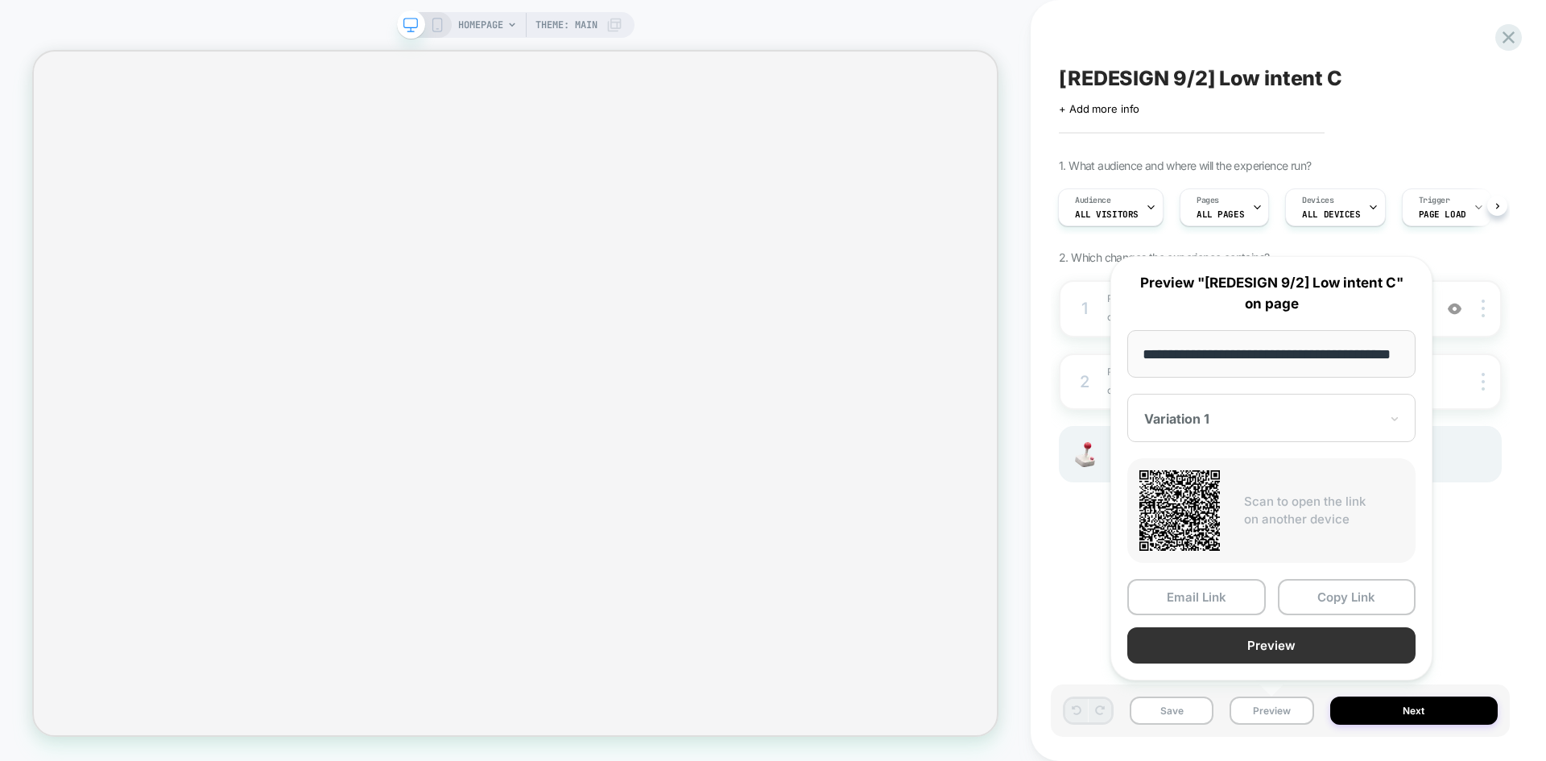
scroll to position [0, 0]
click at [1246, 647] on button "Preview" at bounding box center [1271, 645] width 288 height 36
